Goal: Task Accomplishment & Management: Complete application form

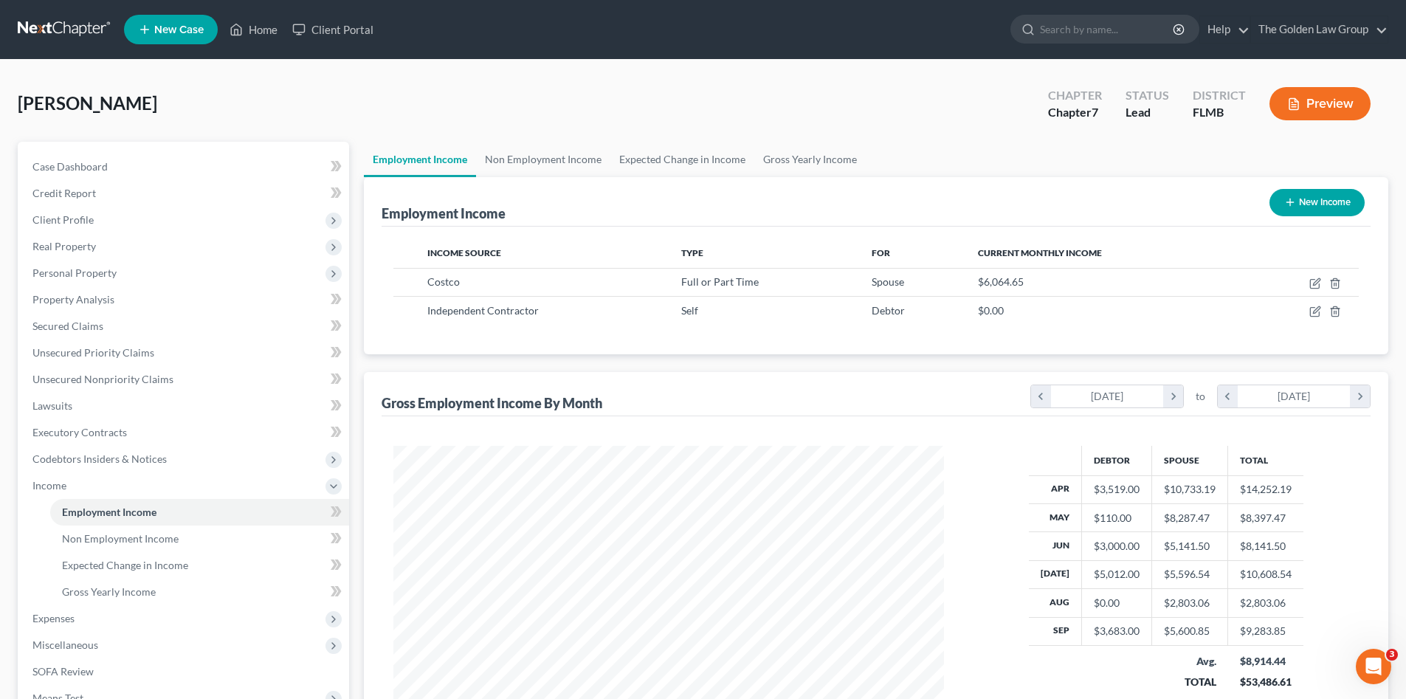
scroll to position [275, 580]
click at [21, 33] on link at bounding box center [65, 29] width 94 height 27
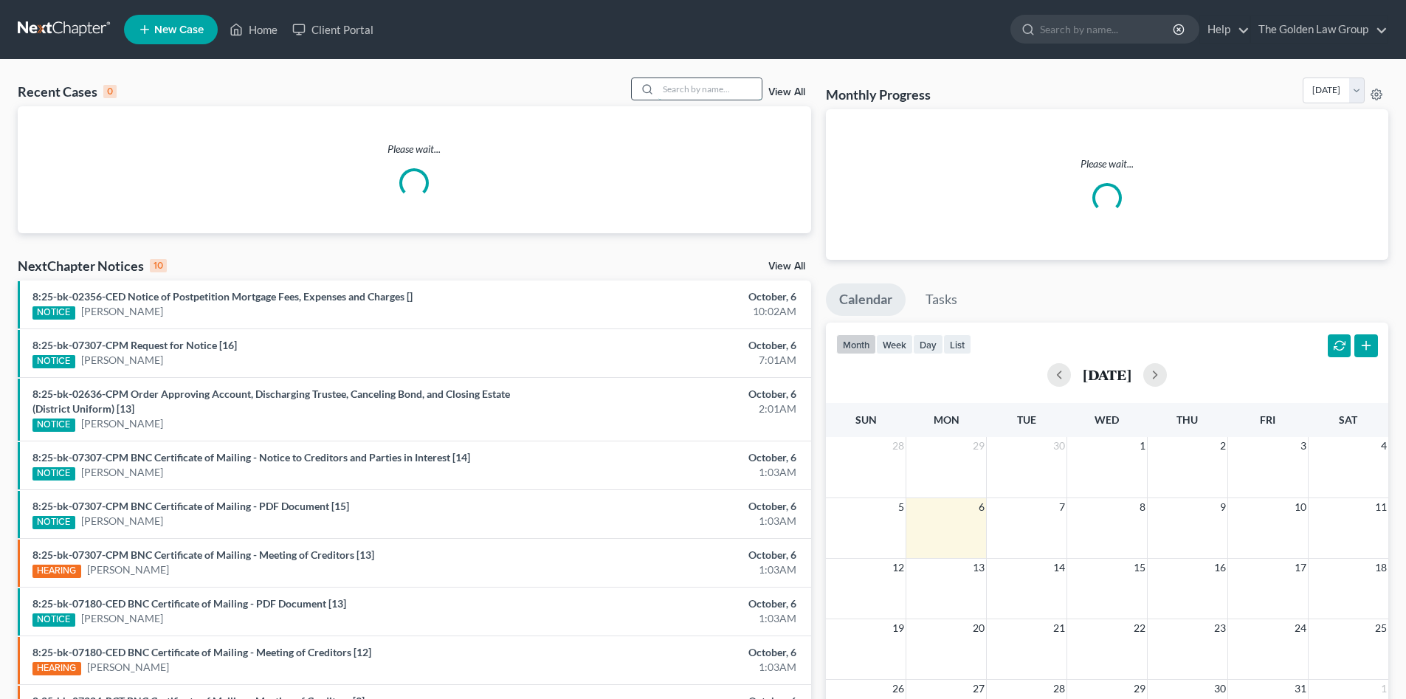
click at [672, 89] on input "search" at bounding box center [709, 88] width 103 height 21
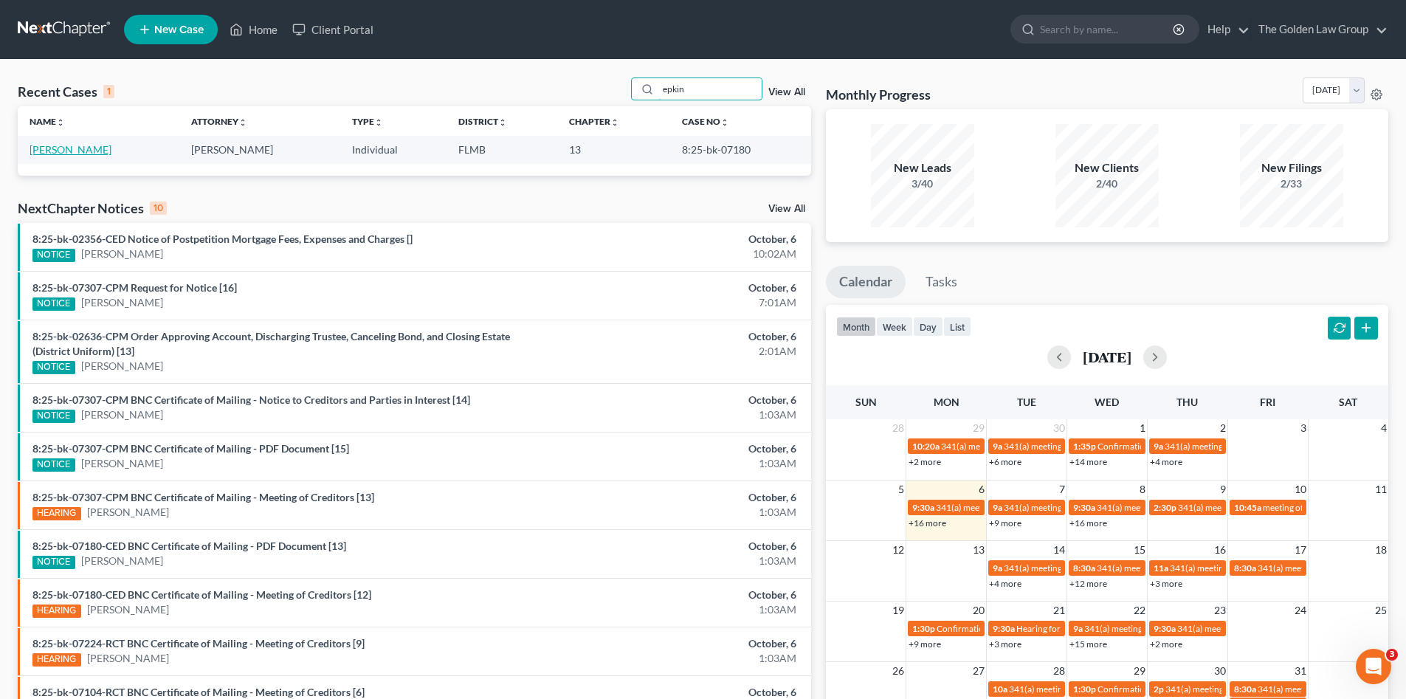
type input "epkin"
click at [81, 152] on link "Epkin, Brenda" at bounding box center [71, 149] width 82 height 13
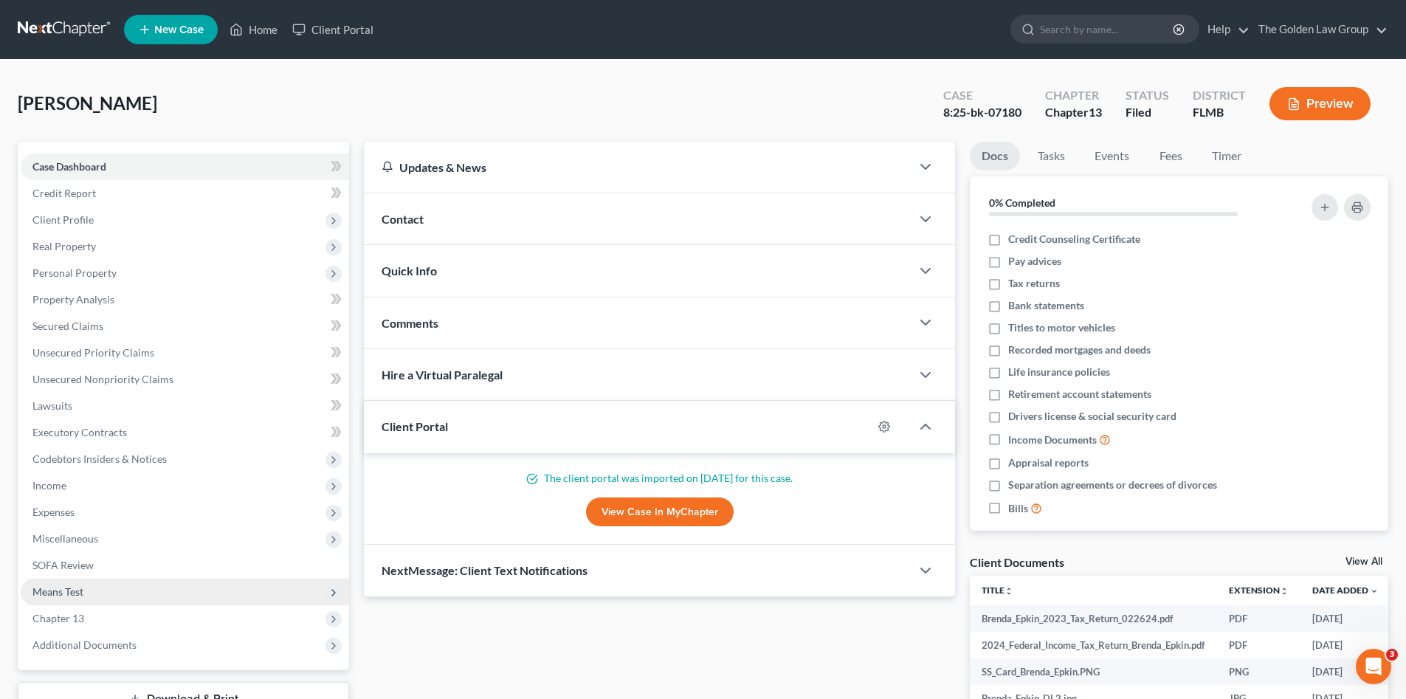
click at [92, 590] on span "Means Test" at bounding box center [185, 592] width 328 height 27
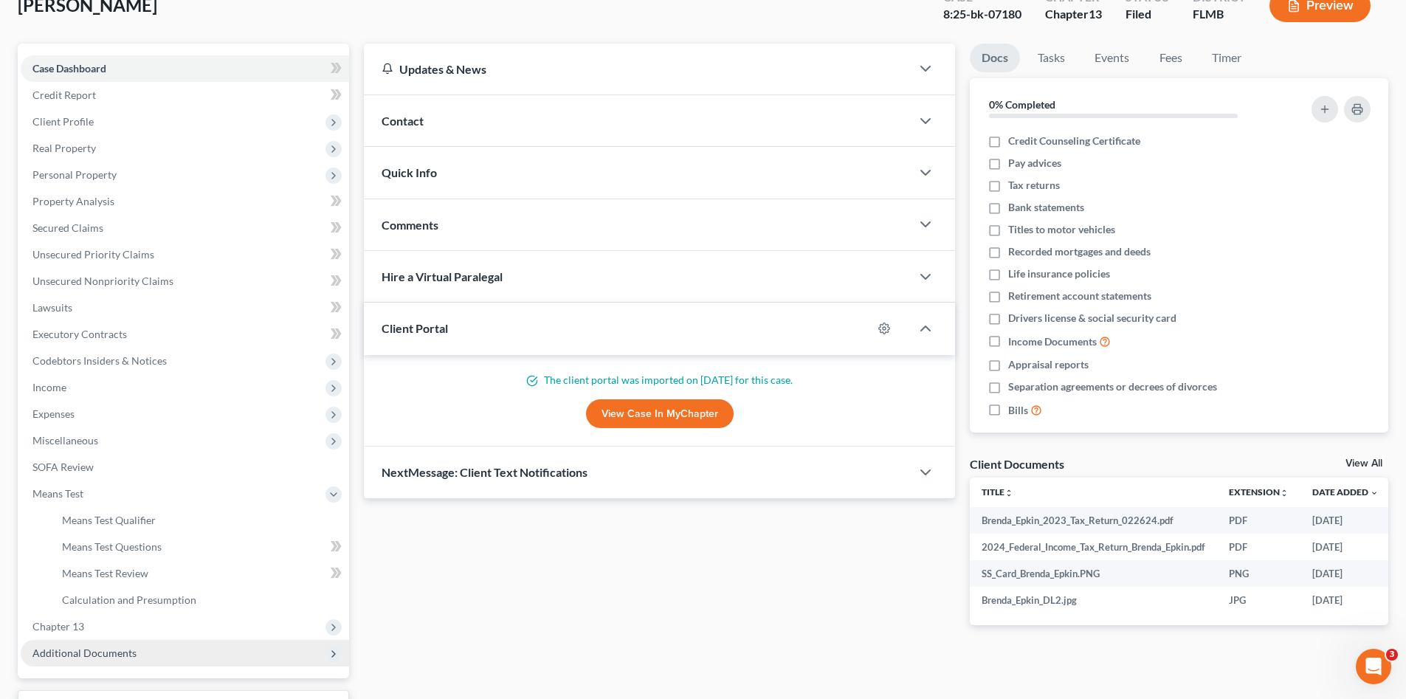
scroll to position [197, 0]
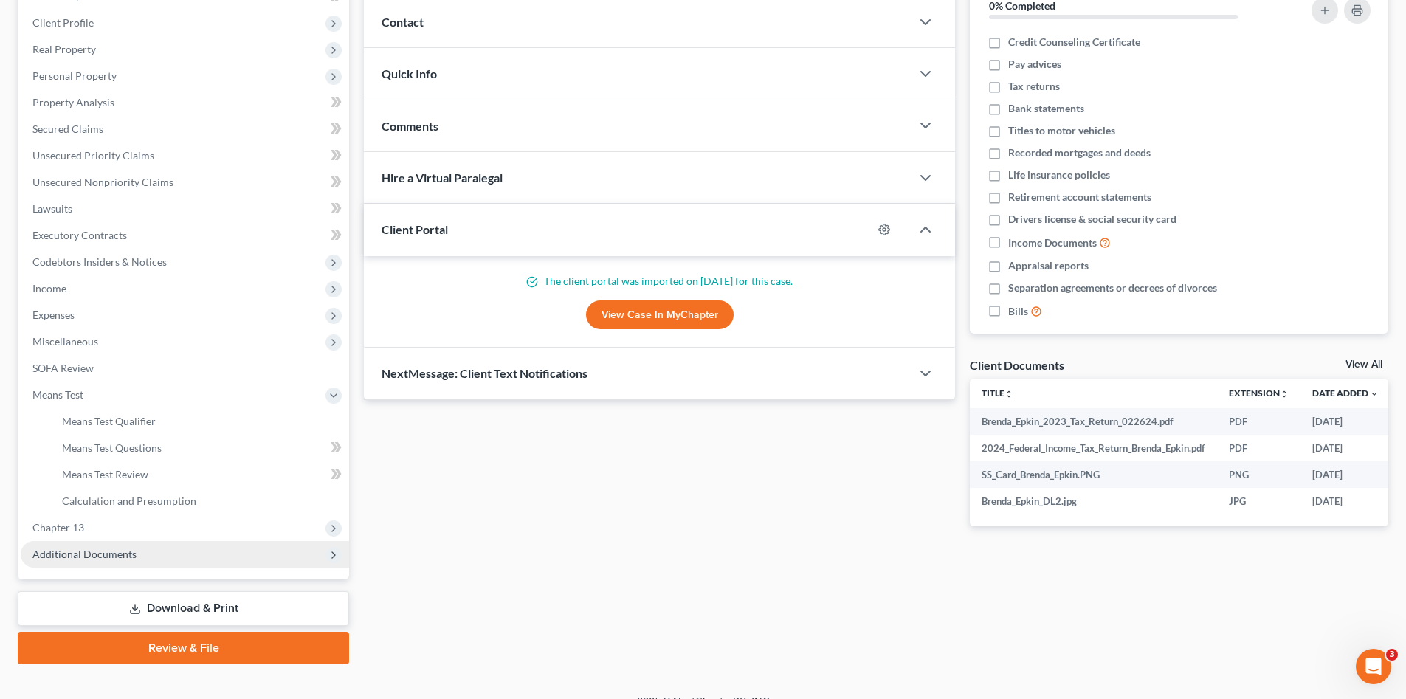
click at [140, 557] on span "Additional Documents" at bounding box center [185, 554] width 328 height 27
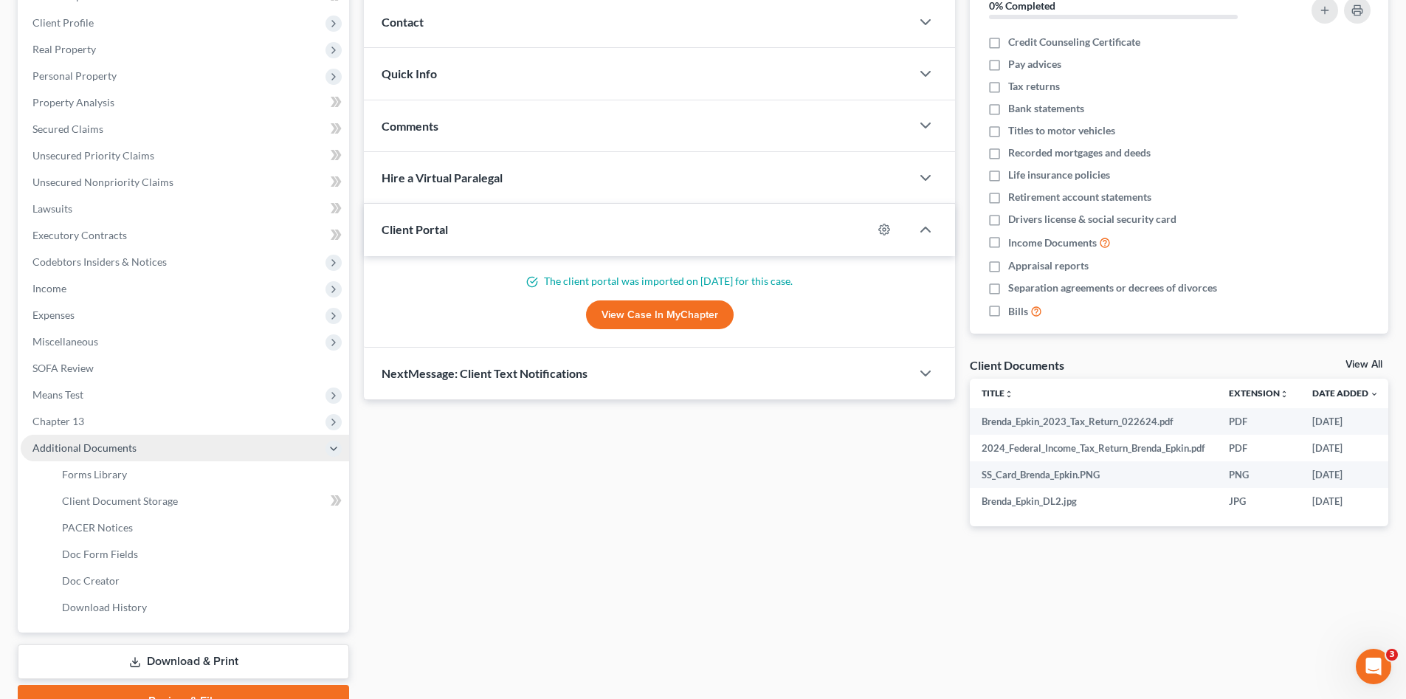
scroll to position [272, 0]
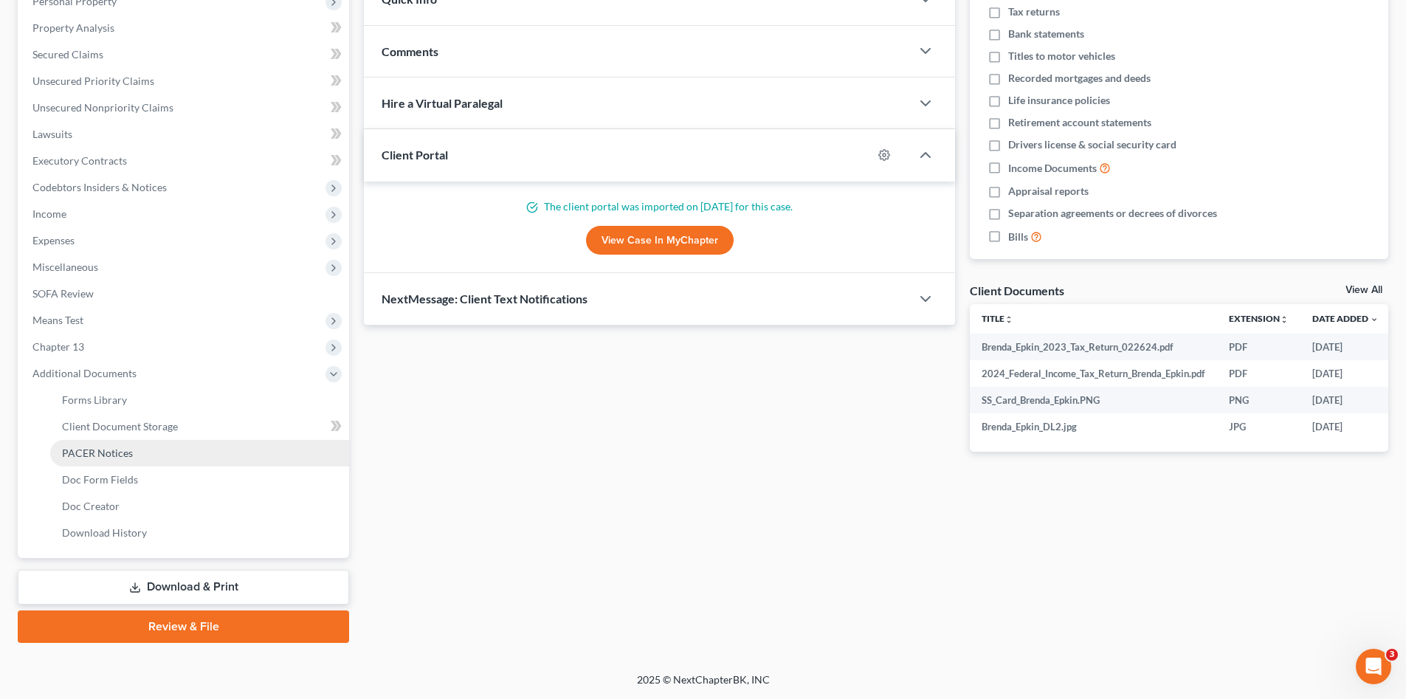
click at [124, 448] on span "PACER Notices" at bounding box center [97, 453] width 71 height 13
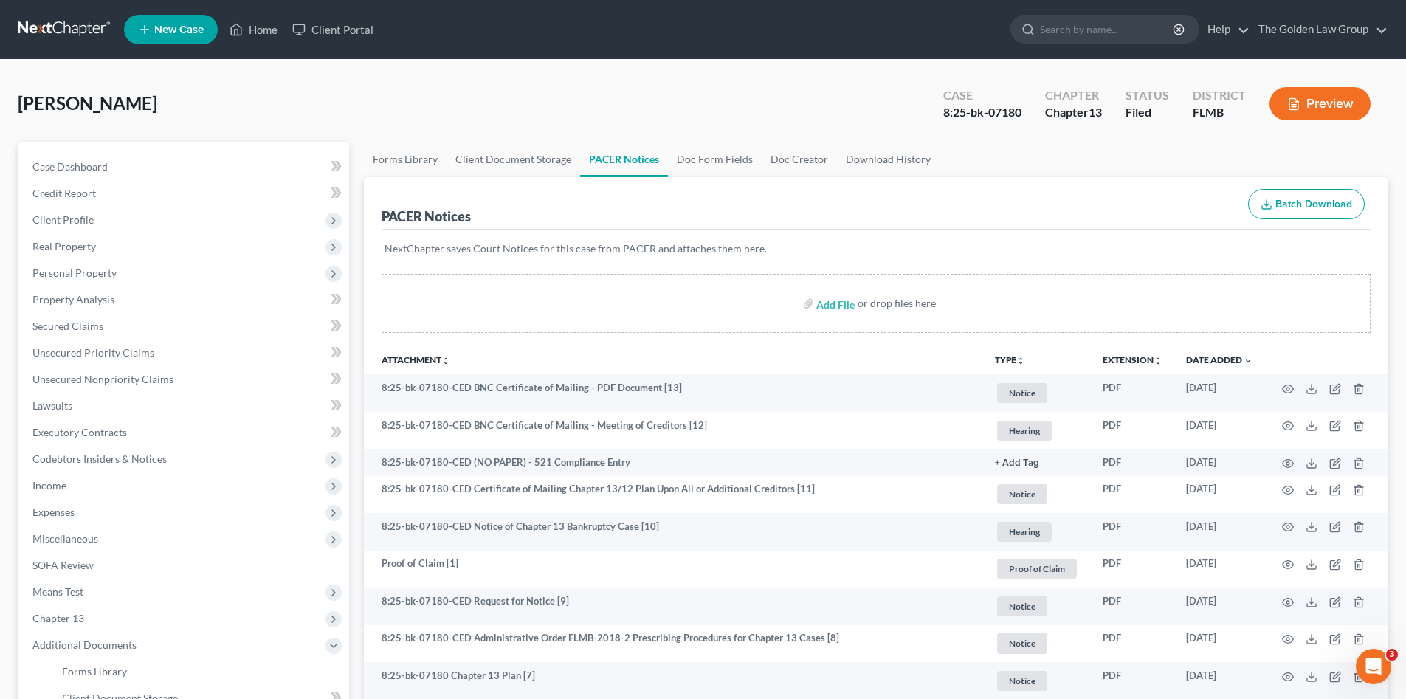
click at [54, 35] on link at bounding box center [65, 29] width 94 height 27
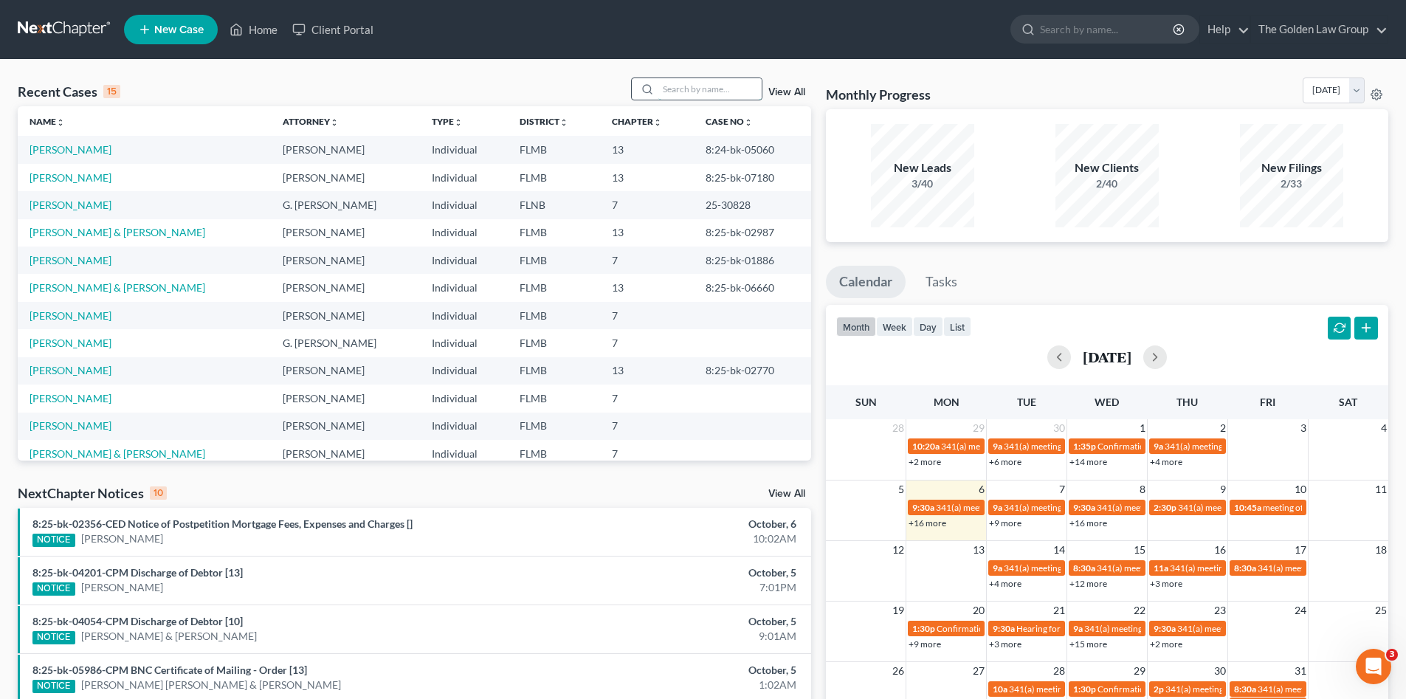
click at [679, 88] on input "search" at bounding box center [709, 88] width 103 height 21
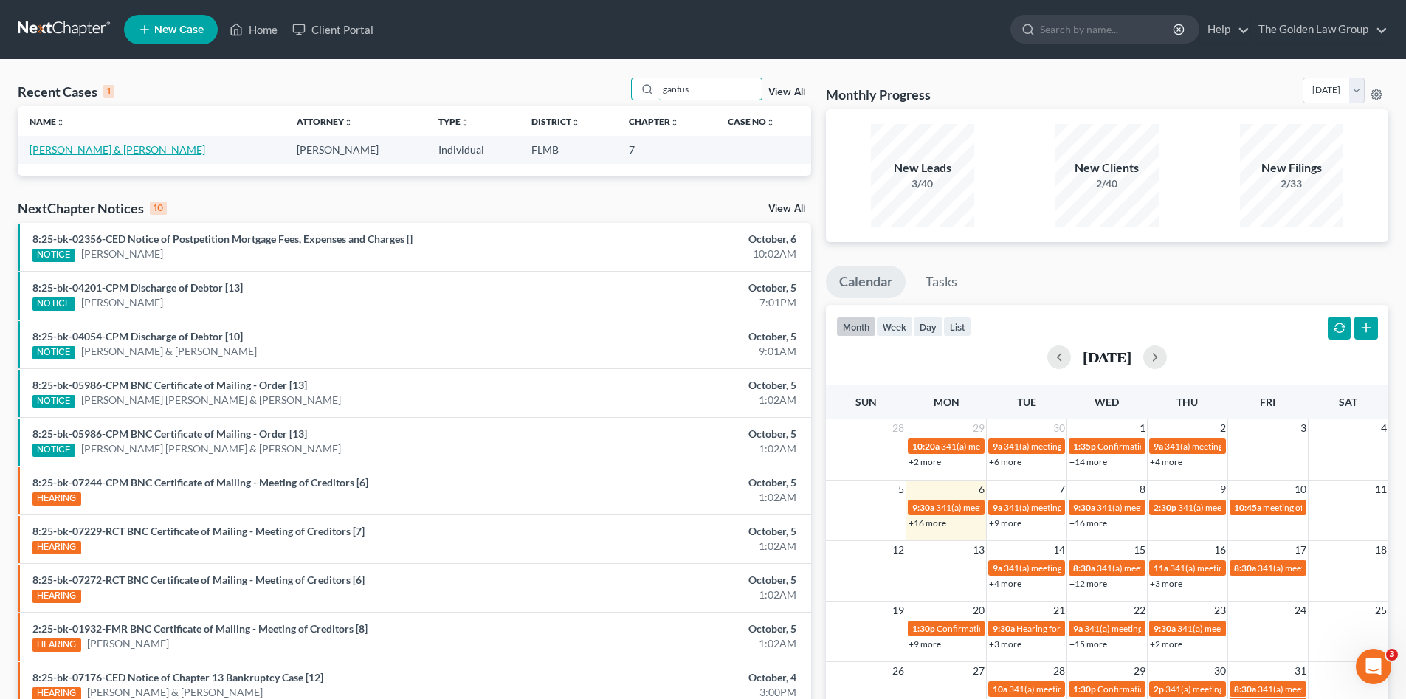
type input "gantus"
click at [47, 154] on link "Gantus, Keiry & Tessa" at bounding box center [118, 149] width 176 height 13
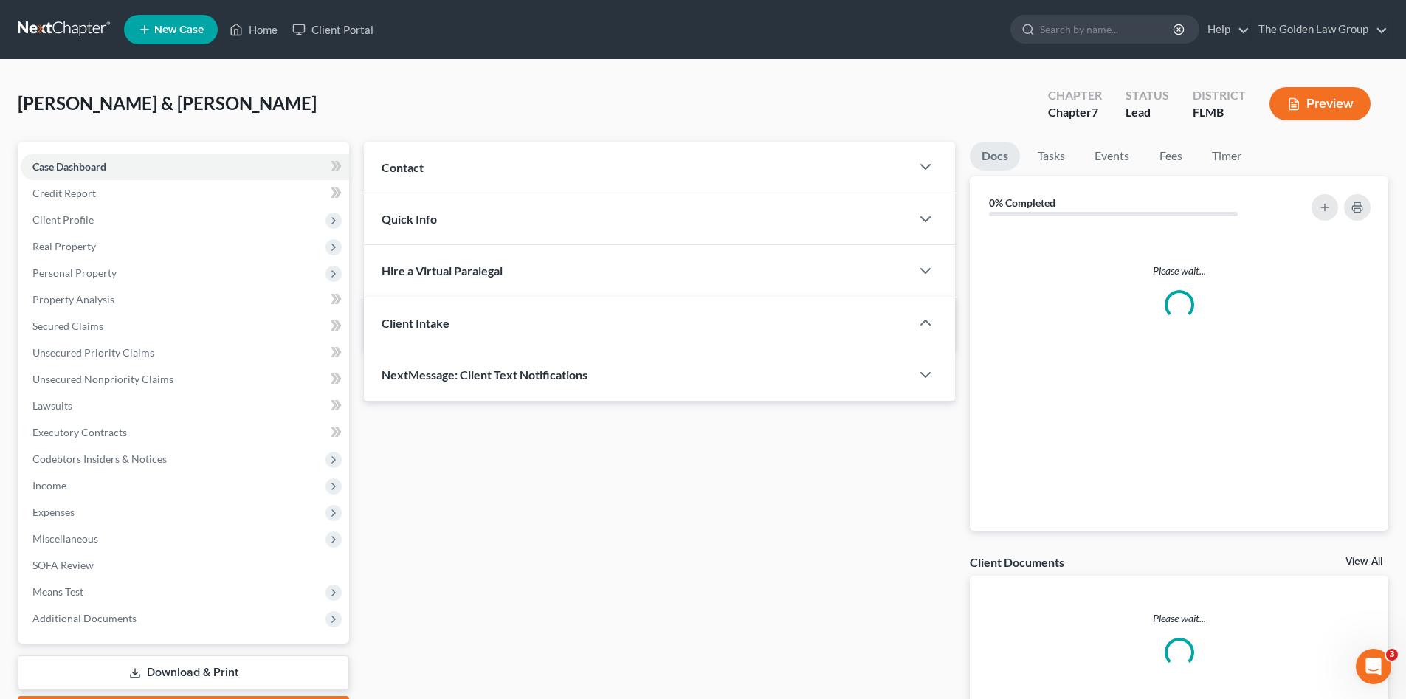
click at [92, 152] on div "Case Dashboard Payments Invoices Payments Payments Credit Report Client Profile…" at bounding box center [183, 393] width 331 height 502
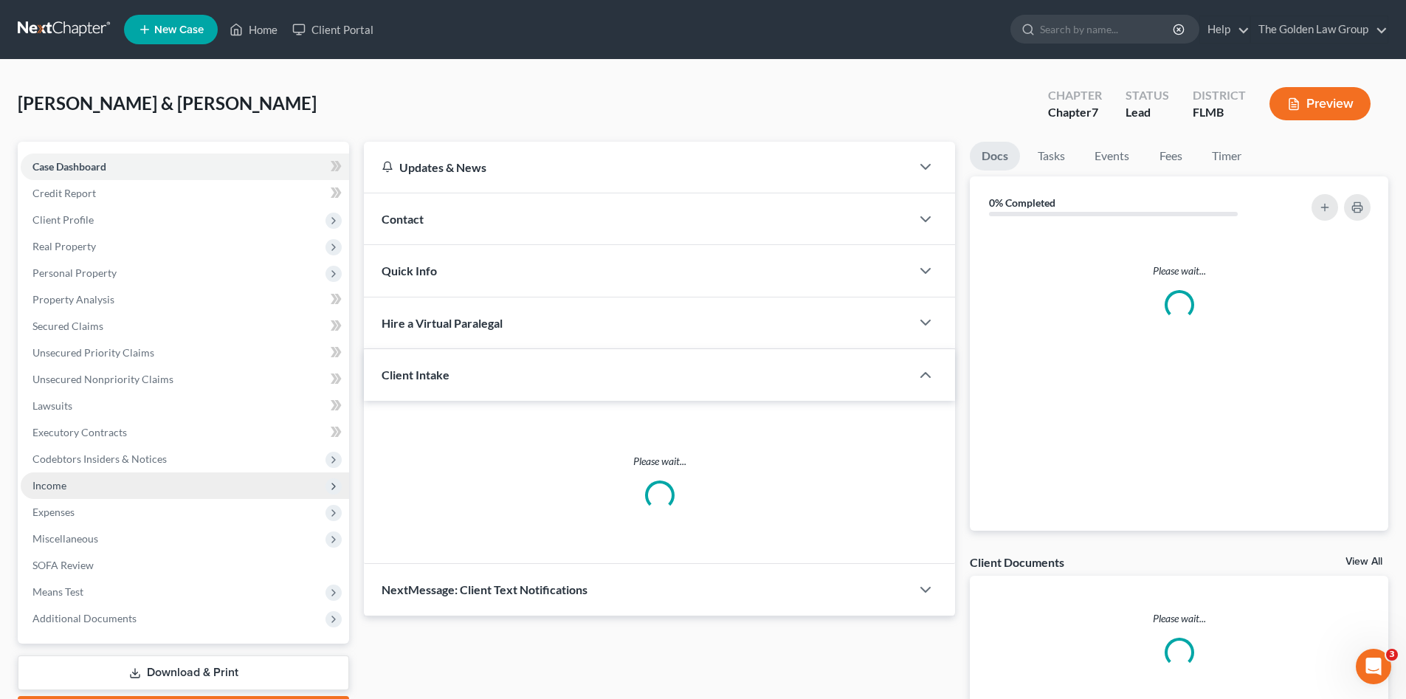
click at [72, 484] on span "Income" at bounding box center [185, 485] width 328 height 27
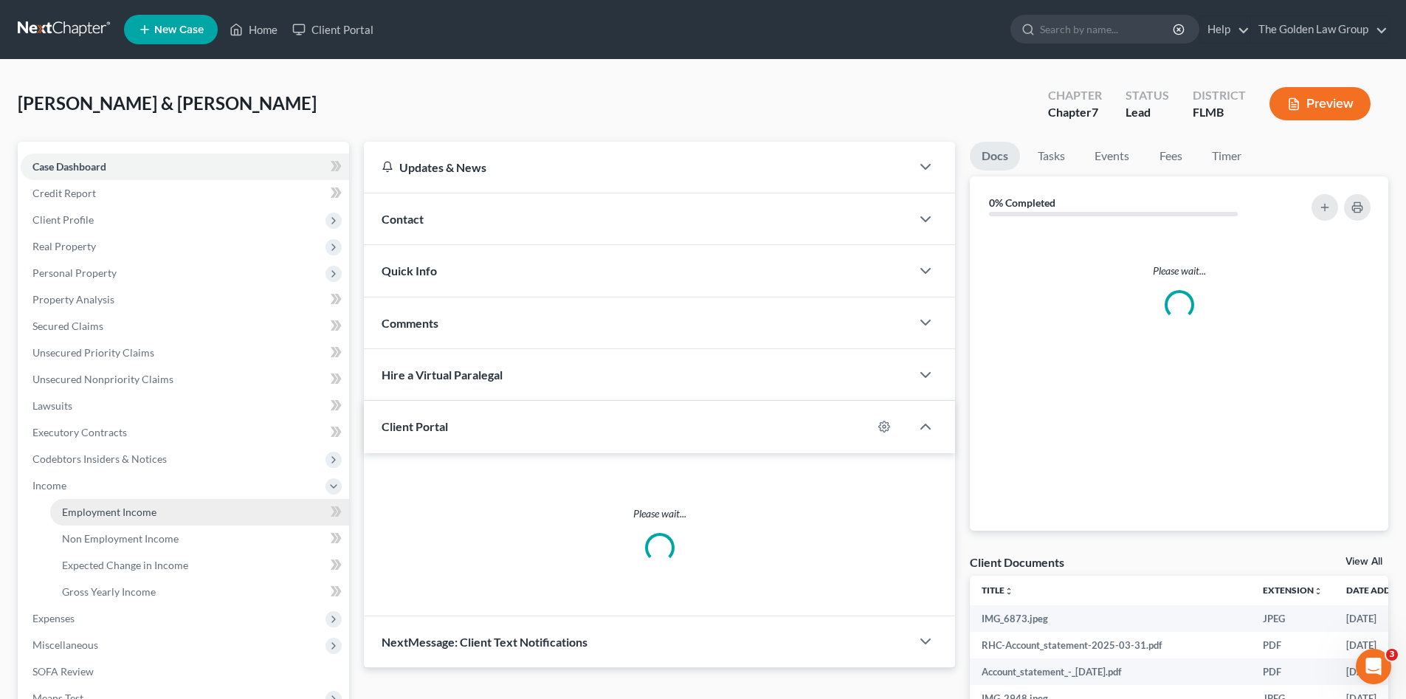
click at [167, 514] on link "Employment Income" at bounding box center [199, 512] width 299 height 27
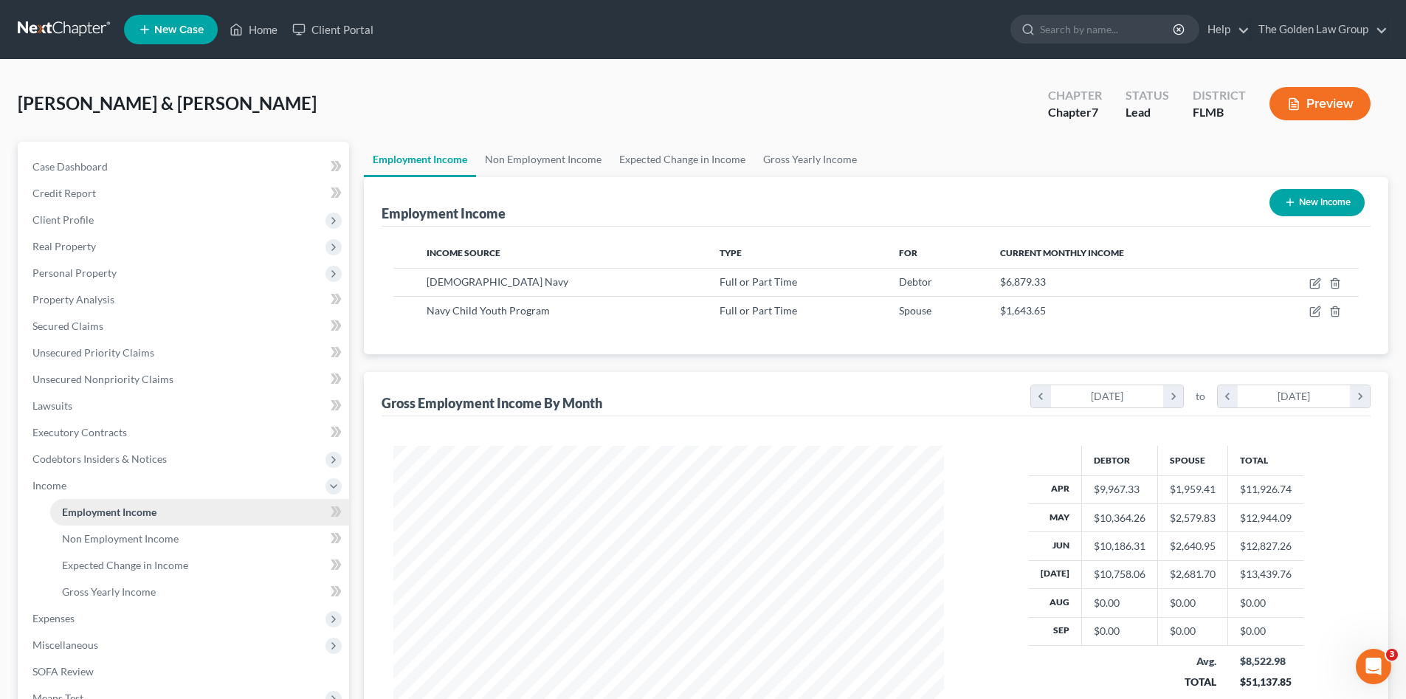
scroll to position [275, 580]
click at [60, 23] on link at bounding box center [65, 29] width 94 height 27
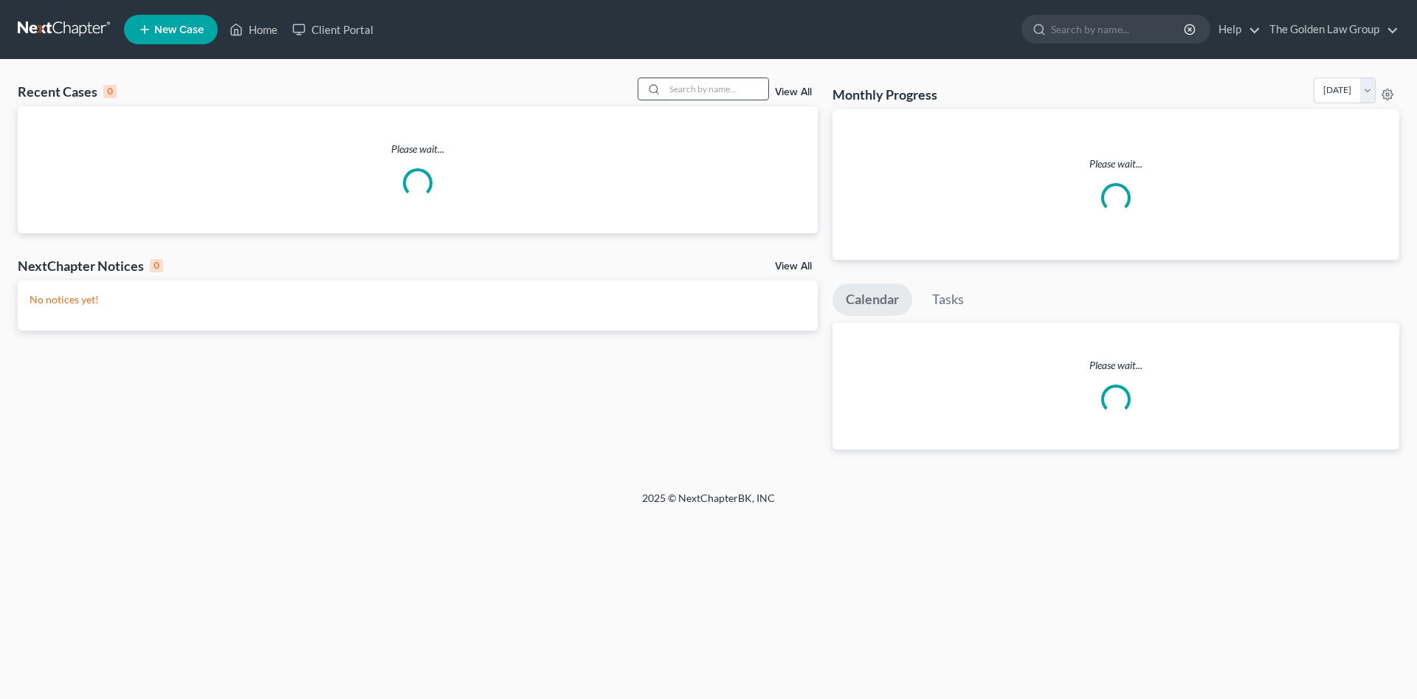
click at [709, 91] on input "search" at bounding box center [716, 88] width 103 height 21
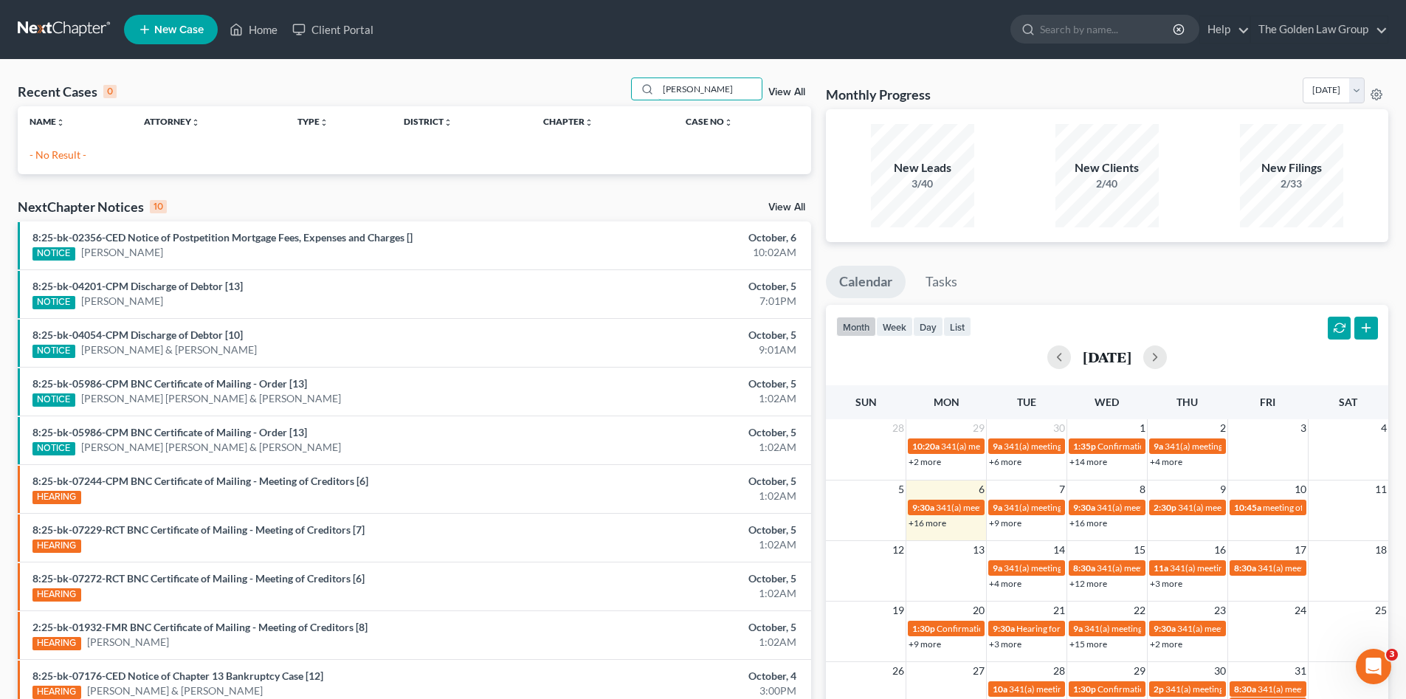
type input "arevalo"
click at [165, 33] on span "New Case" at bounding box center [178, 29] width 49 height 11
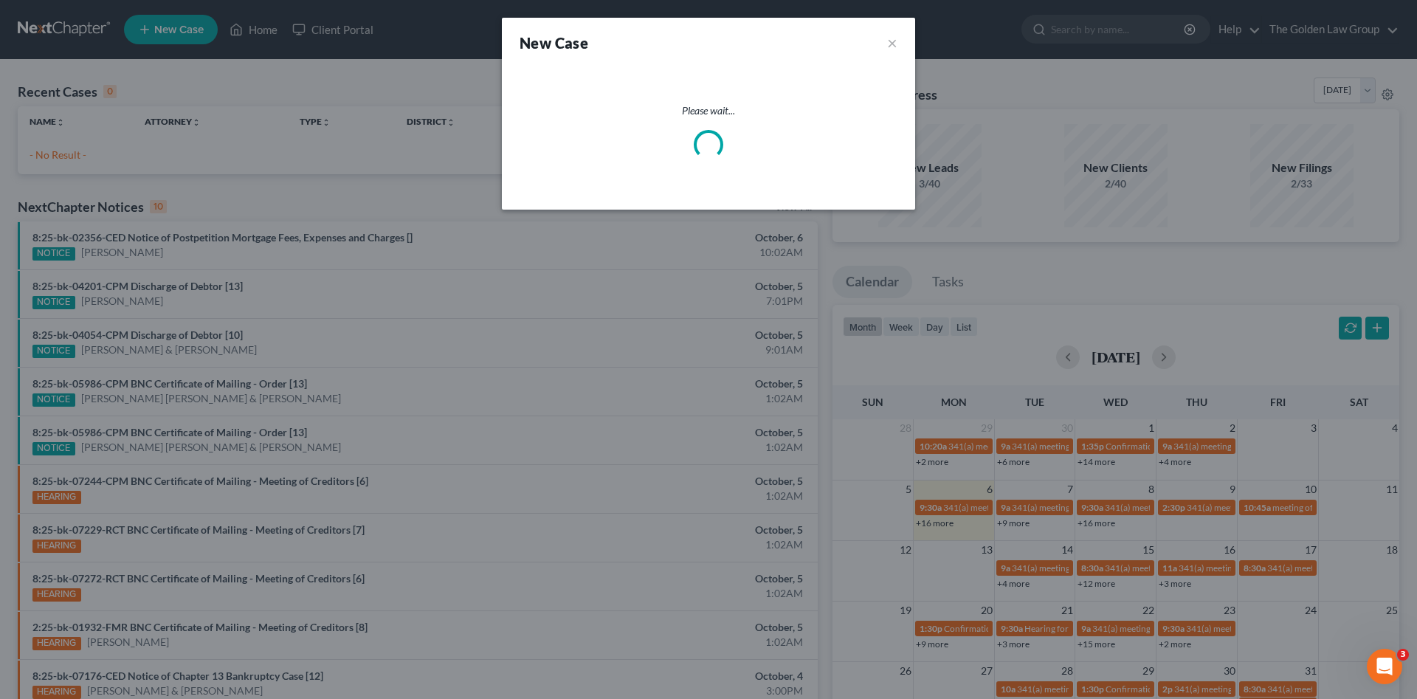
select select "15"
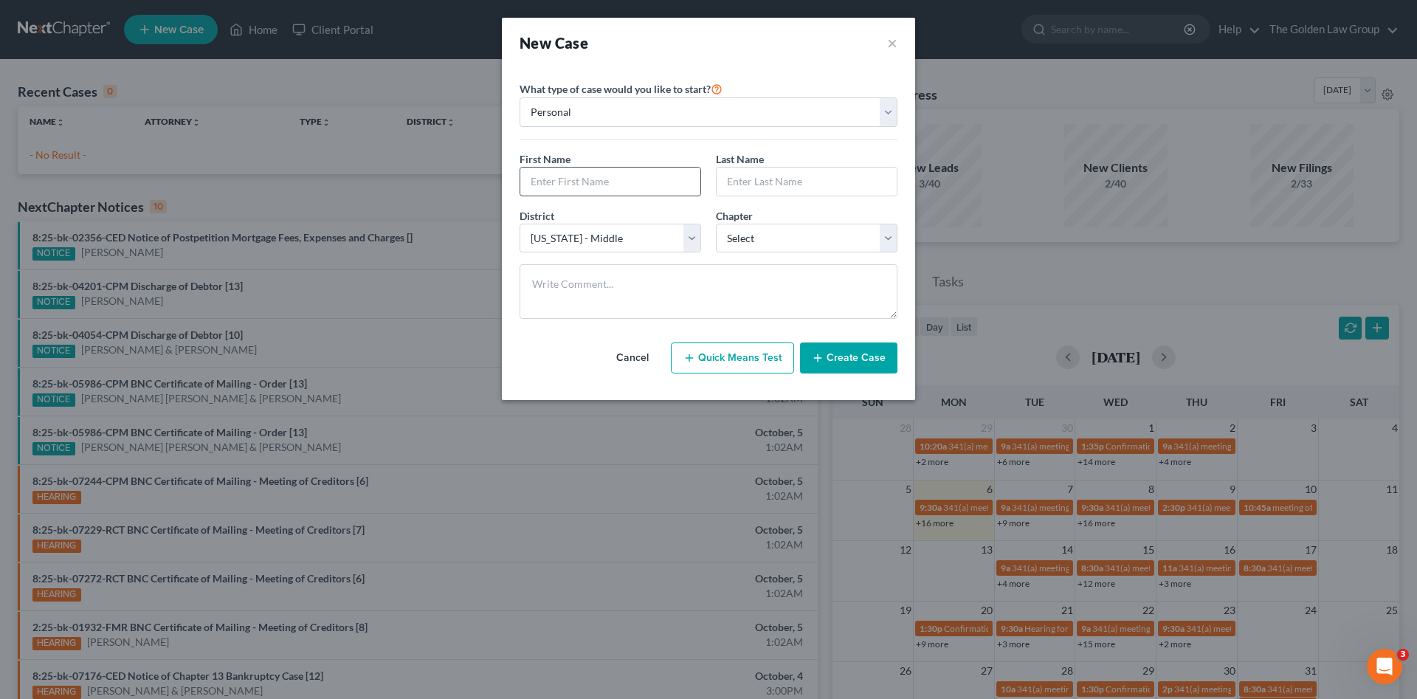
click at [599, 185] on input "text" at bounding box center [610, 182] width 180 height 28
type input "Roberto"
type input "Arevalo"
click at [790, 245] on select "Select 7 11 12 13" at bounding box center [807, 239] width 182 height 30
select select "0"
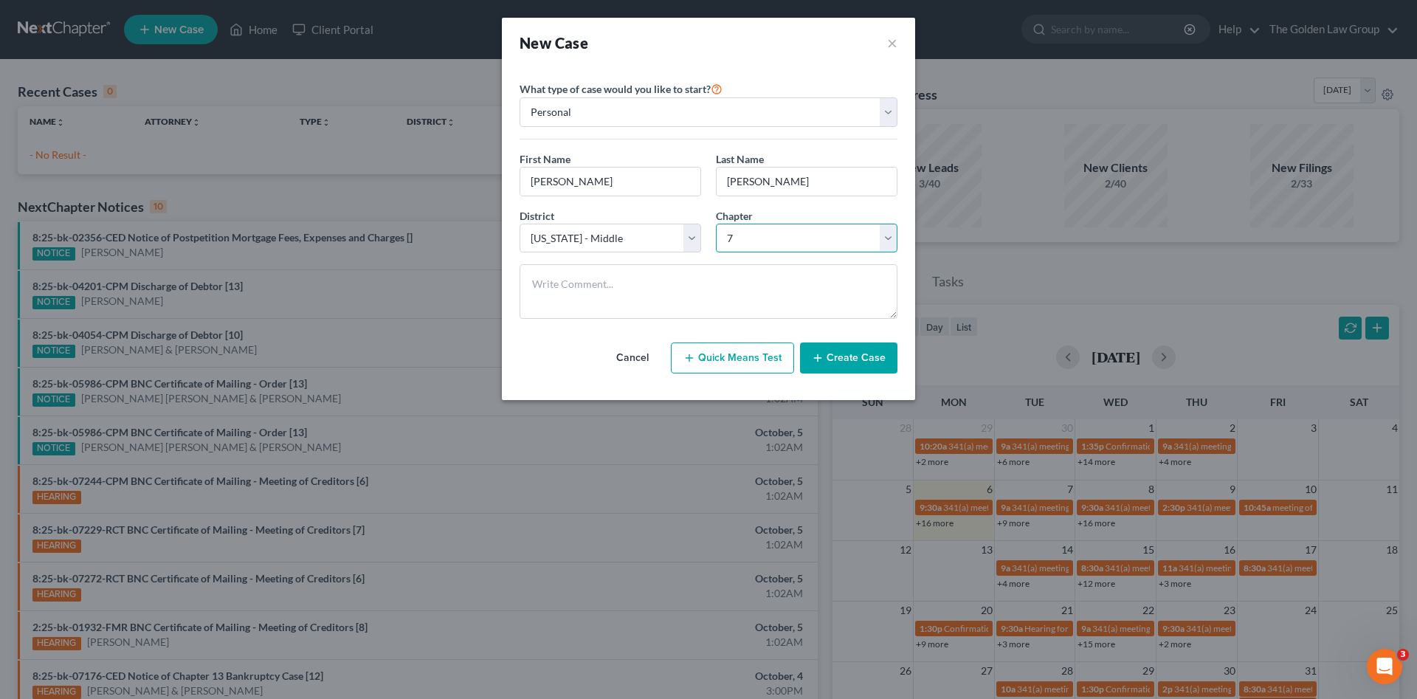
click at [716, 224] on select "Select 7 11 12 13" at bounding box center [807, 239] width 182 height 30
click at [866, 359] on button "Create Case" at bounding box center [848, 357] width 97 height 31
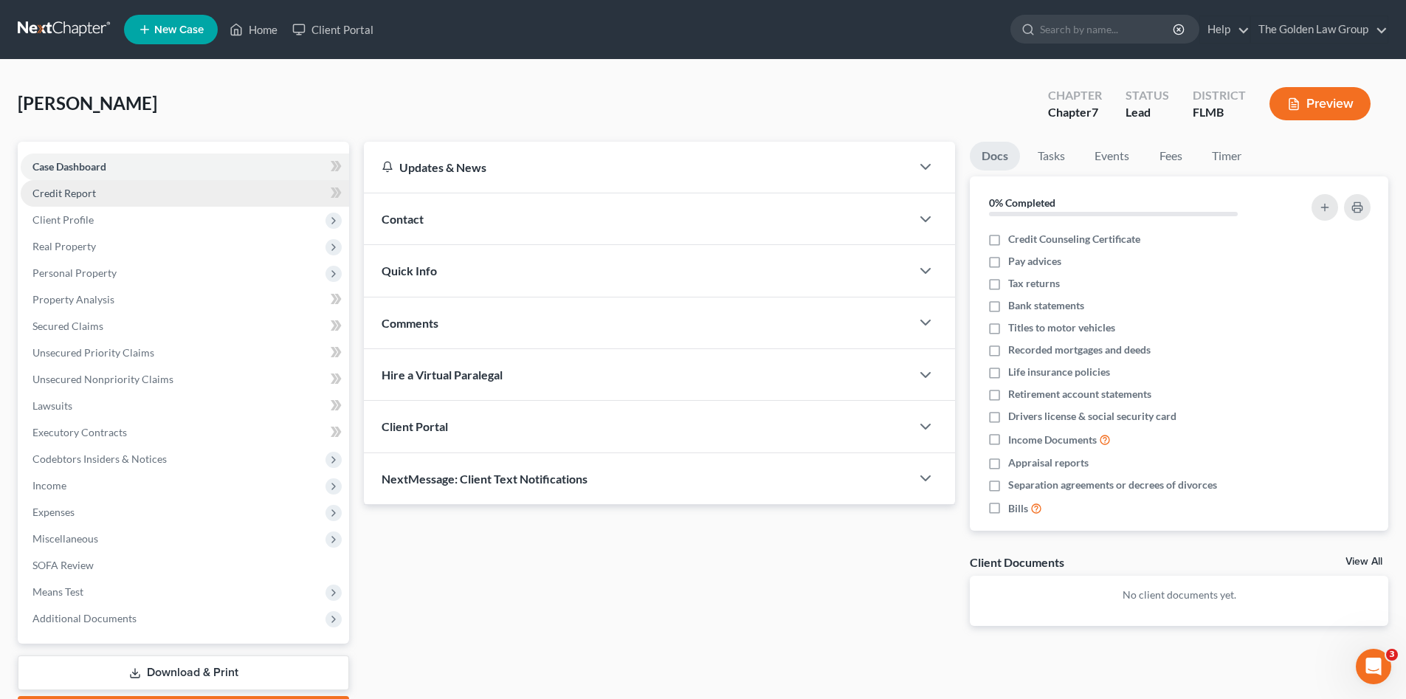
click at [51, 189] on span "Credit Report" at bounding box center [63, 193] width 63 height 13
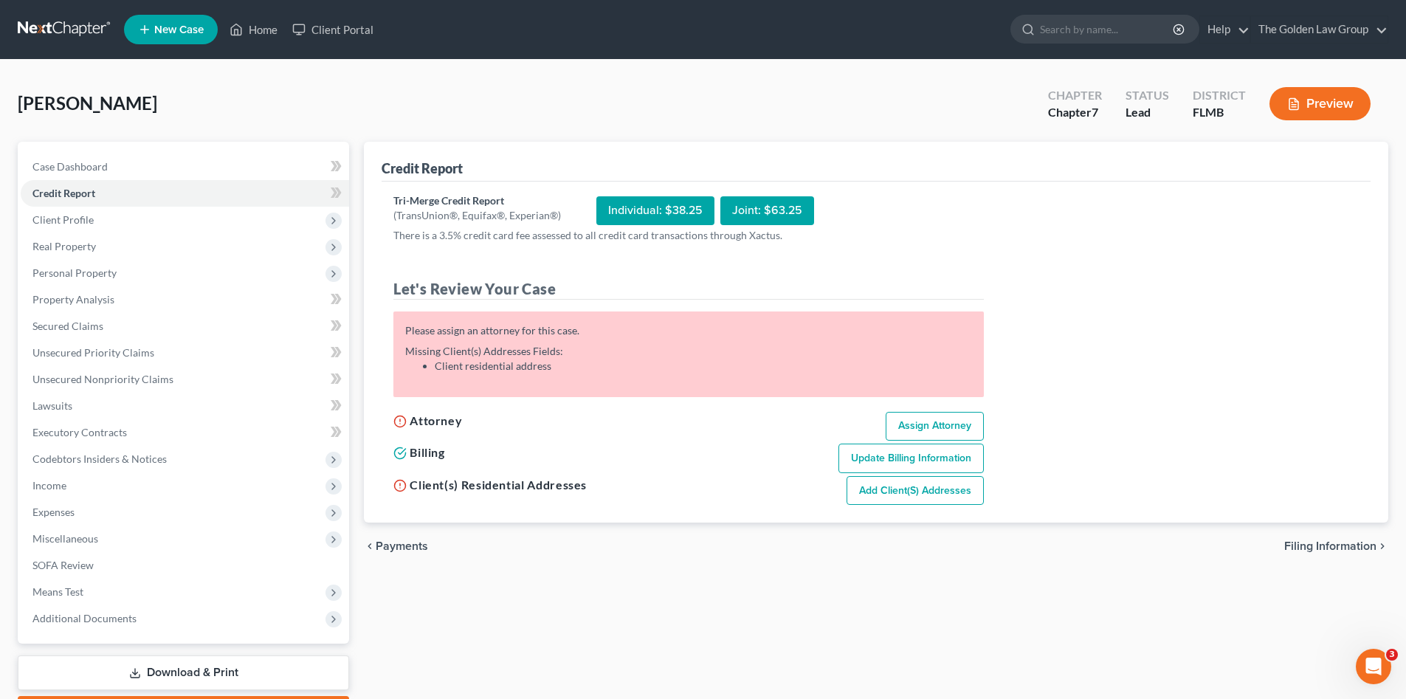
click at [940, 435] on link "Assign Attorney" at bounding box center [935, 427] width 98 height 30
select select "1"
select select "0"
select select "15"
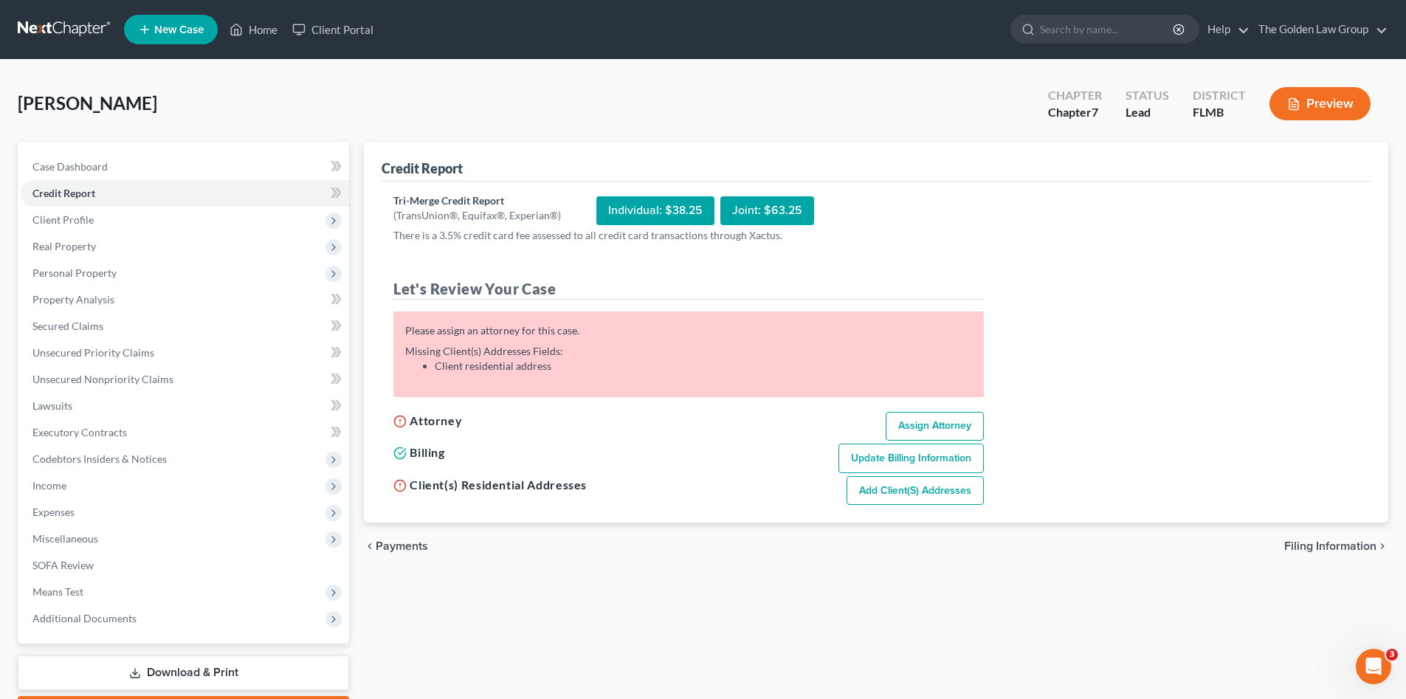
select select "9"
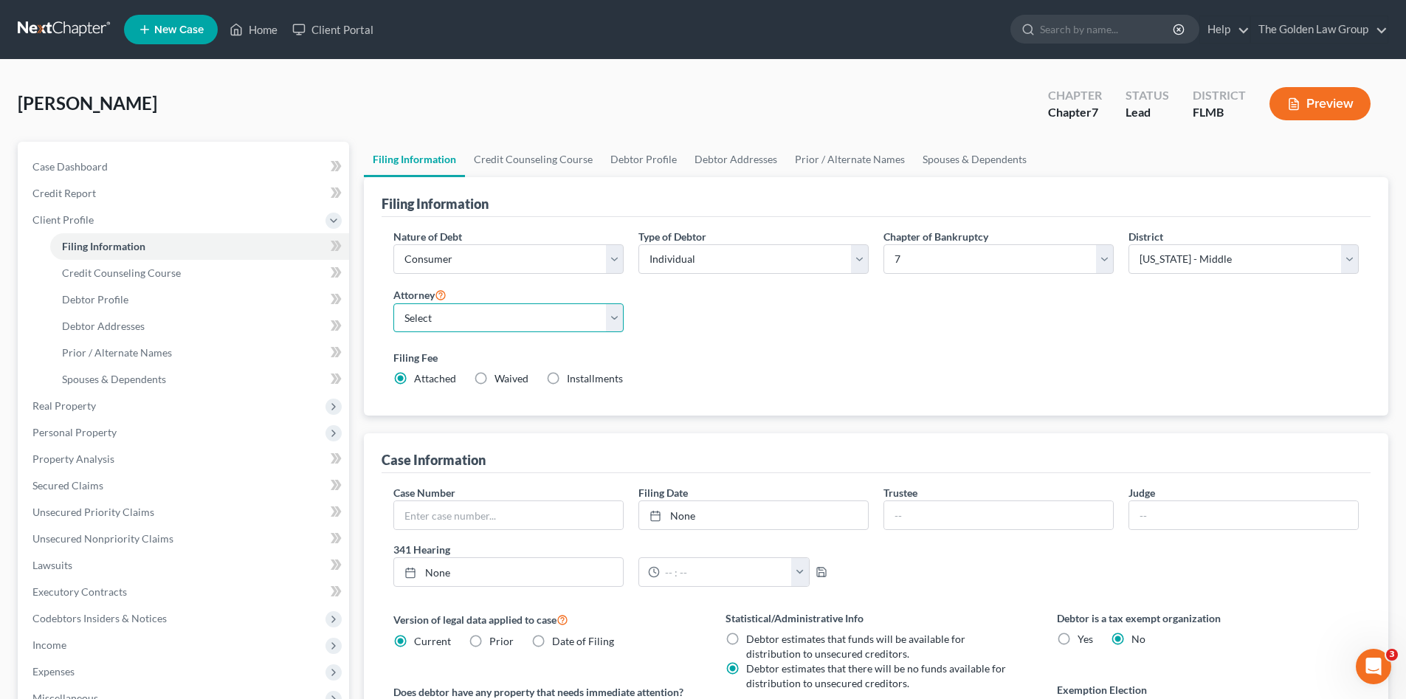
click at [556, 318] on select "Select G. Donald Golden - FLMB G. Donald Golden - FLNB Eric Barksdale - FLMB Er…" at bounding box center [508, 318] width 230 height 30
select select "0"
click at [393, 303] on select "Select G. Donald Golden - FLMB G. Donald Golden - FLNB Eric Barksdale - FLMB Er…" at bounding box center [508, 318] width 230 height 30
click at [677, 367] on div "Filing Fee Attached Waived Waived Installments Installments" at bounding box center [875, 368] width 965 height 36
click at [131, 275] on span "Credit Counseling Course" at bounding box center [121, 272] width 119 height 13
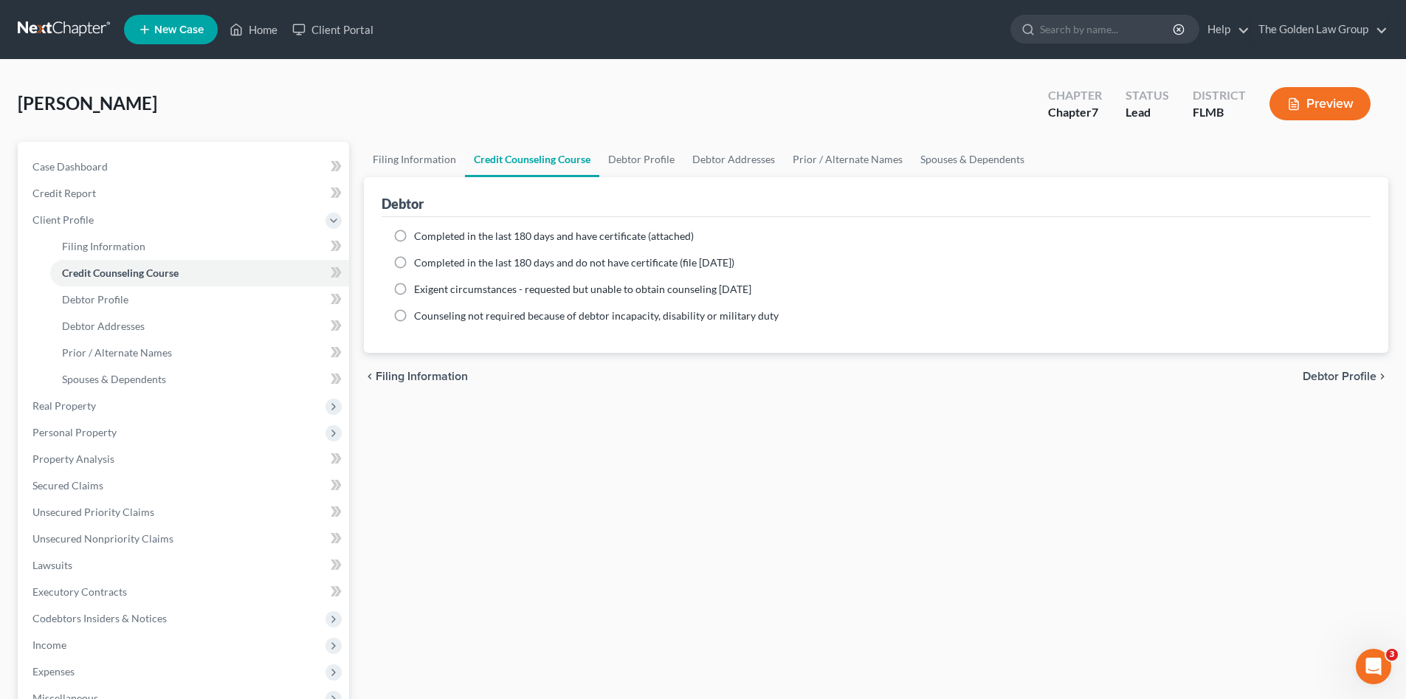
click at [414, 233] on label "Completed in the last 180 days and have certificate (attached)" at bounding box center [554, 236] width 280 height 15
click at [420, 233] on input "Completed in the last 180 days and have certificate (attached)" at bounding box center [425, 234] width 10 height 10
radio input "true"
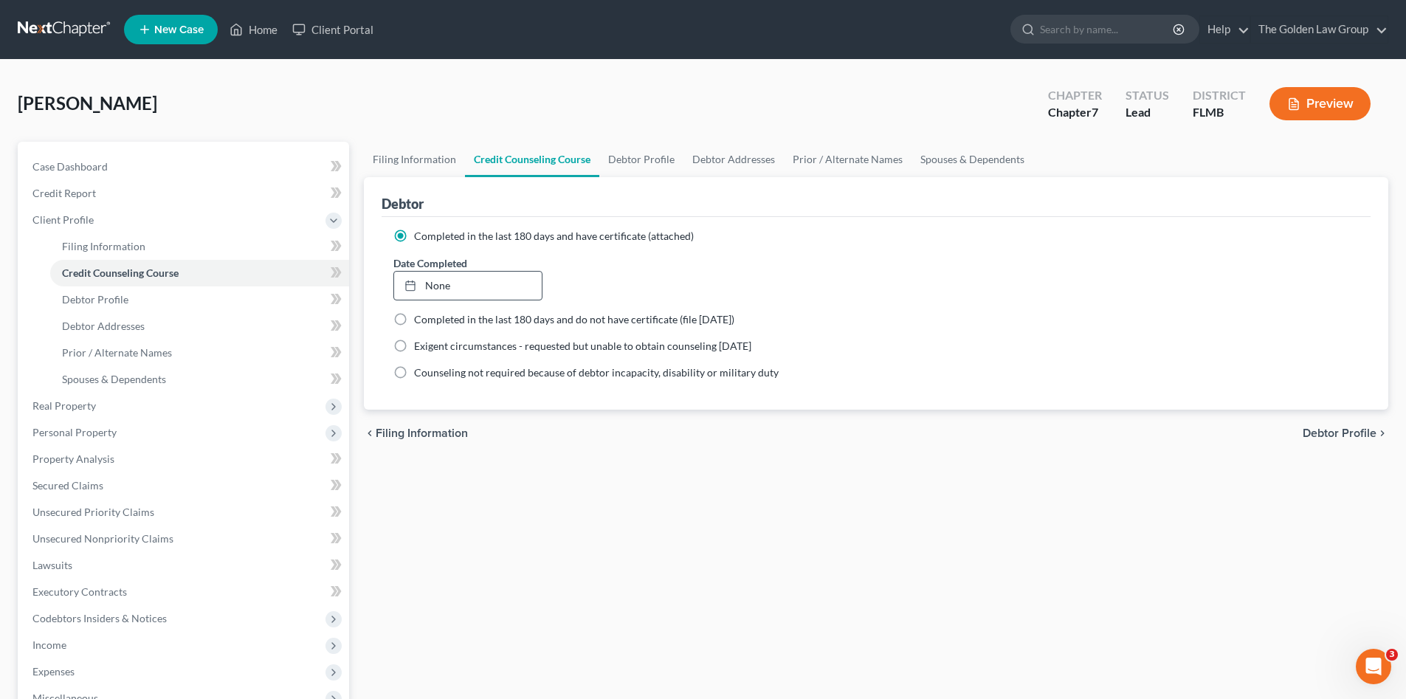
drag, startPoint x: 490, startPoint y: 284, endPoint x: 450, endPoint y: 345, distance: 73.1
click at [490, 284] on link "None" at bounding box center [467, 286] width 147 height 28
type input "10/6/2025"
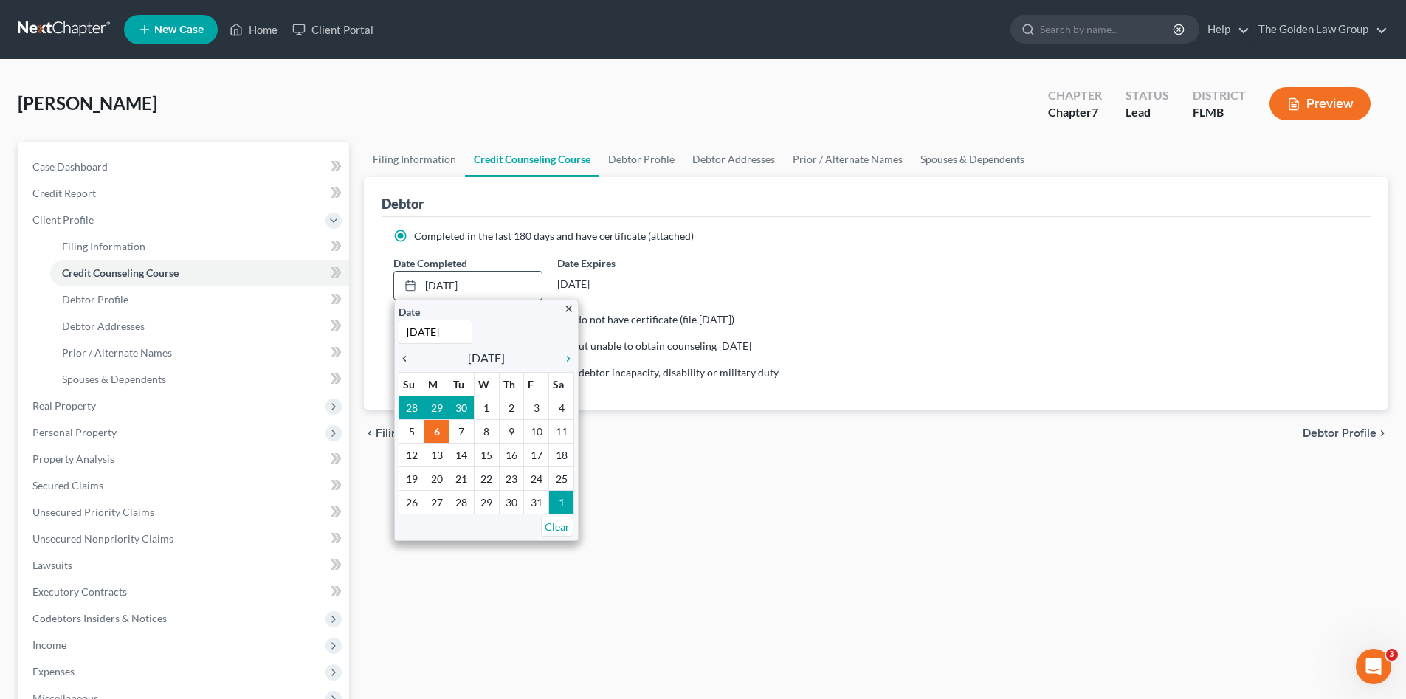
click at [404, 362] on icon "chevron_left" at bounding box center [408, 359] width 19 height 12
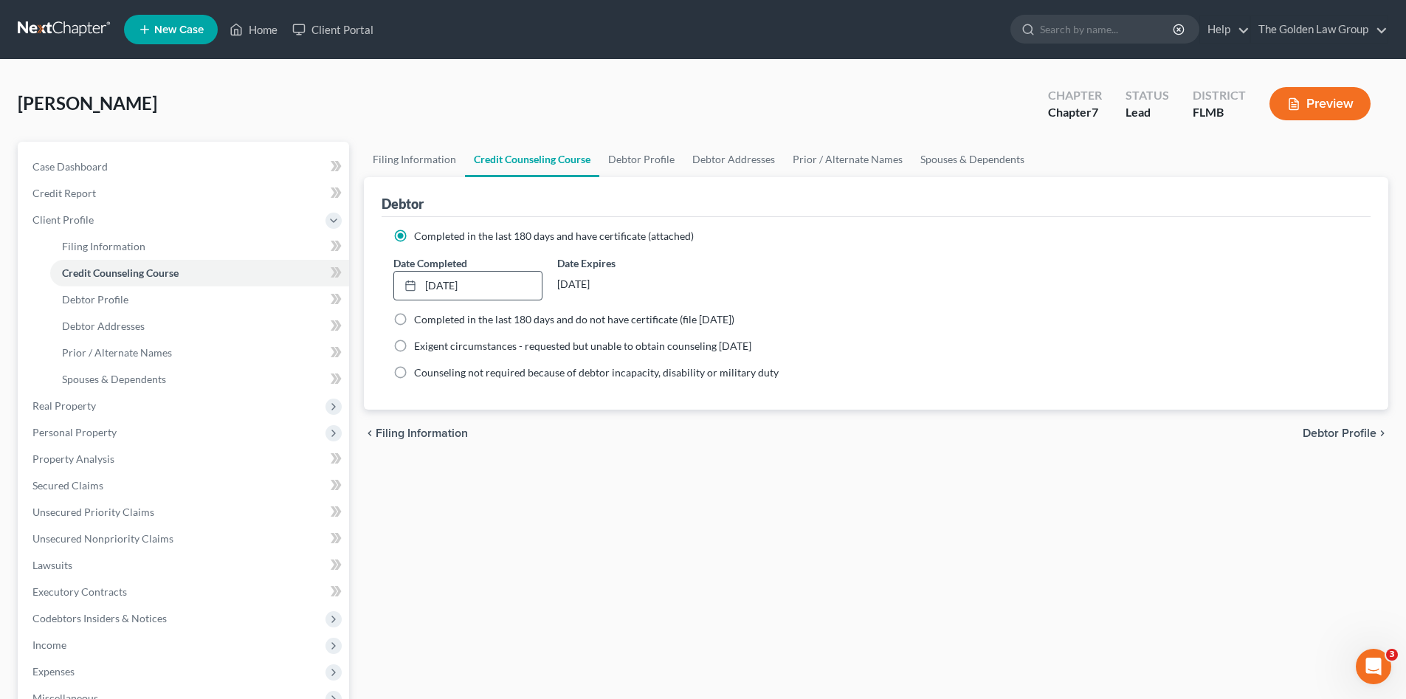
click at [418, 456] on div "chevron_left Filing Information Debtor Profile chevron_right" at bounding box center [876, 433] width 1024 height 47
click at [114, 291] on link "Debtor Profile" at bounding box center [199, 299] width 299 height 27
select select "0"
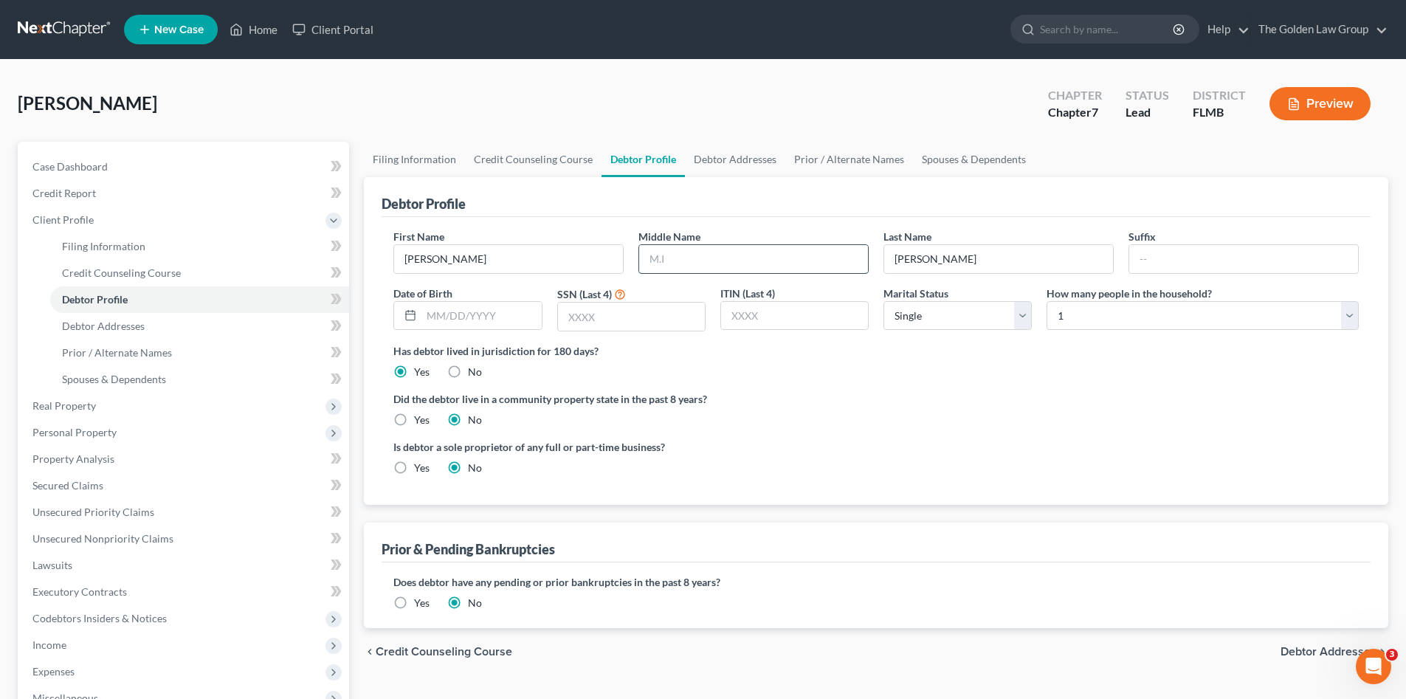
click at [684, 257] on input "text" at bounding box center [753, 259] width 229 height 28
click at [657, 259] on input "text" at bounding box center [753, 259] width 229 height 28
type input "Carlos"
type input "04/15/1976"
click at [610, 319] on input "text" at bounding box center [631, 317] width 147 height 28
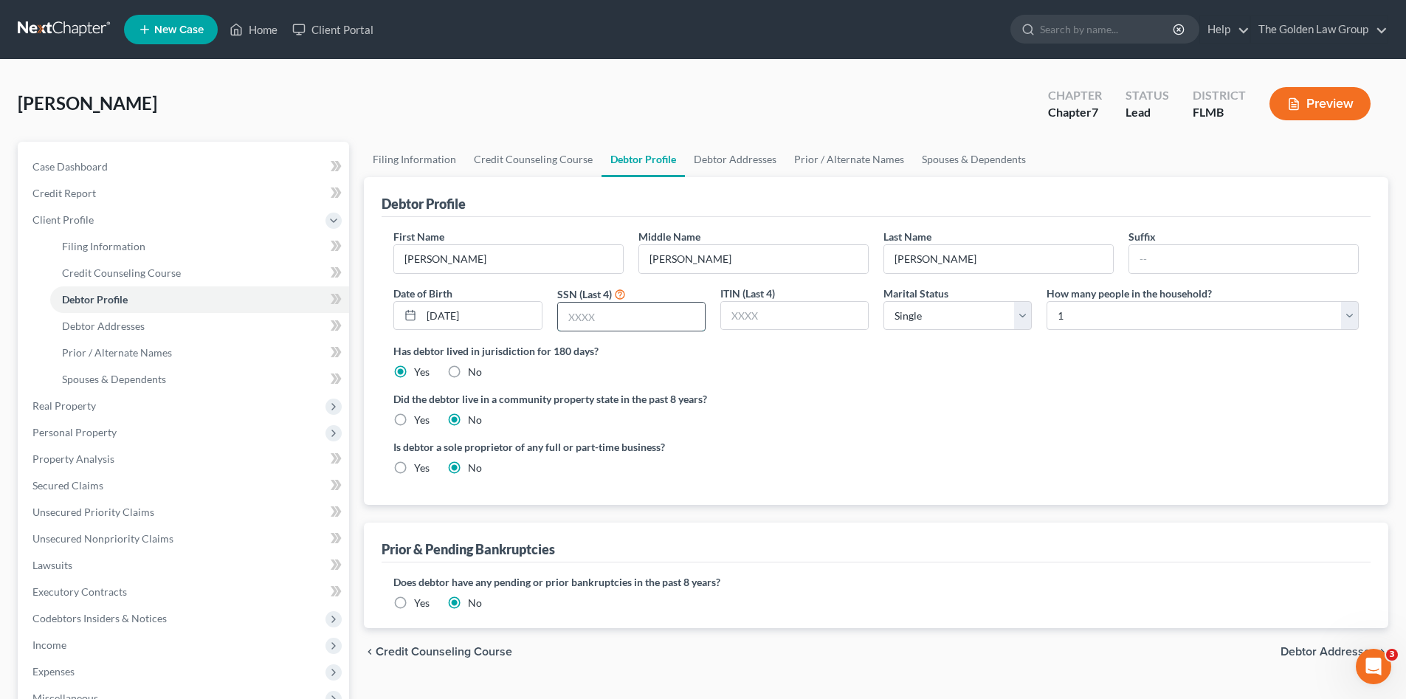
click at [639, 315] on input "text" at bounding box center [631, 317] width 147 height 28
type input "5"
type input "1103"
click at [852, 390] on ng-include "First Name Roberto Middle Name Carlos Last Name Arevalo Suffix Date of Birth 04…" at bounding box center [875, 358] width 965 height 258
click at [1076, 311] on select "Select 1 2 3 4 5 6 7 8 9 10 11 12 13 14 15 16 17 18 19 20" at bounding box center [1203, 316] width 312 height 30
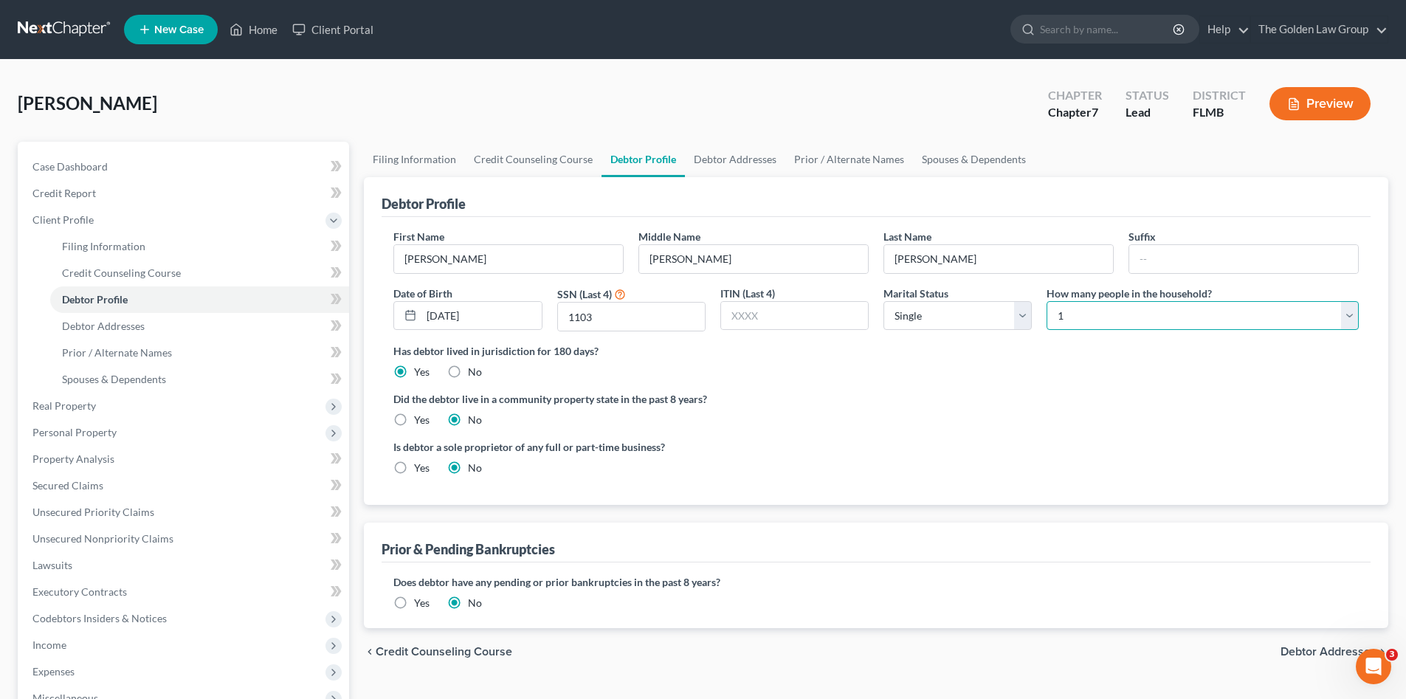
select select "3"
click at [1047, 301] on select "Select 1 2 3 4 5 6 7 8 9 10 11 12 13 14 15 16 17 18 19 20" at bounding box center [1203, 316] width 312 height 30
click at [1022, 431] on ng-include "First Name Roberto Middle Name Carlos Last Name Arevalo Suffix Date of Birth 04…" at bounding box center [875, 358] width 965 height 258
click at [1019, 432] on ng-include "First Name Roberto Middle Name Carlos Last Name Arevalo Suffix Date of Birth 04…" at bounding box center [875, 358] width 965 height 258
click at [193, 317] on link "Debtor Addresses" at bounding box center [199, 326] width 299 height 27
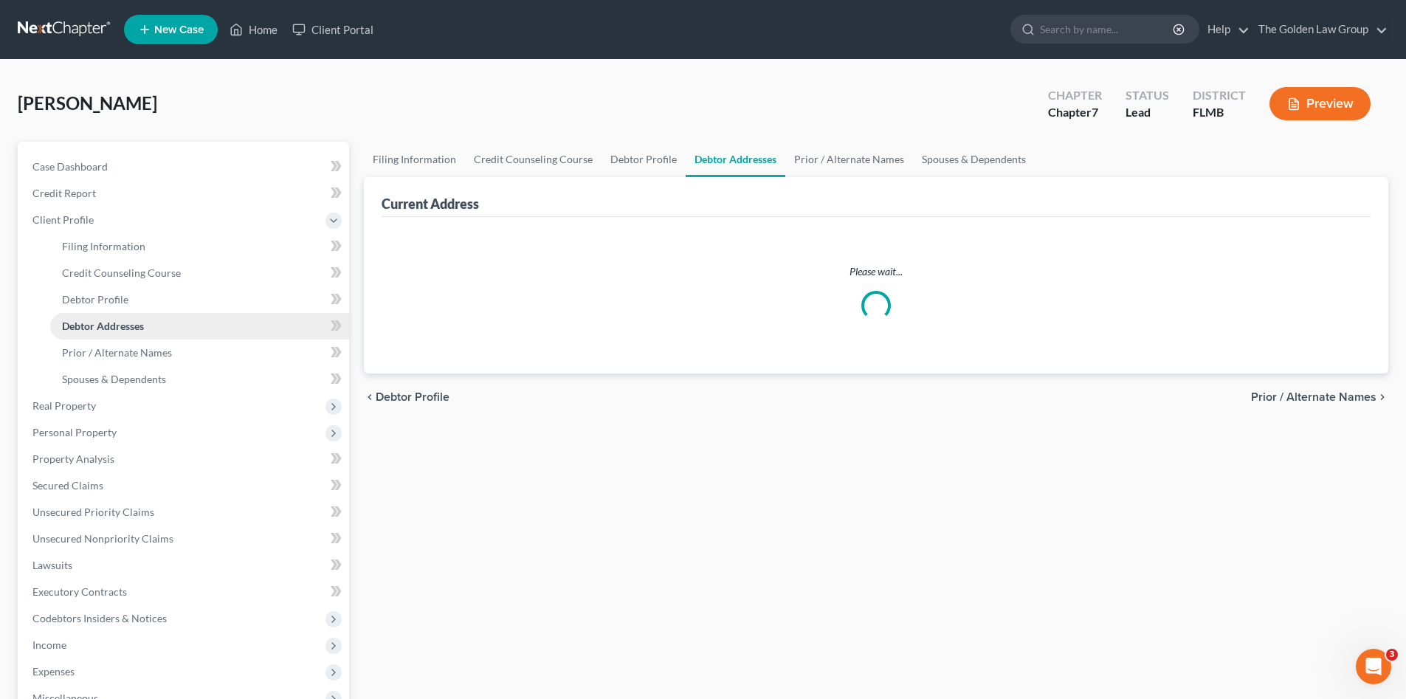
select select "0"
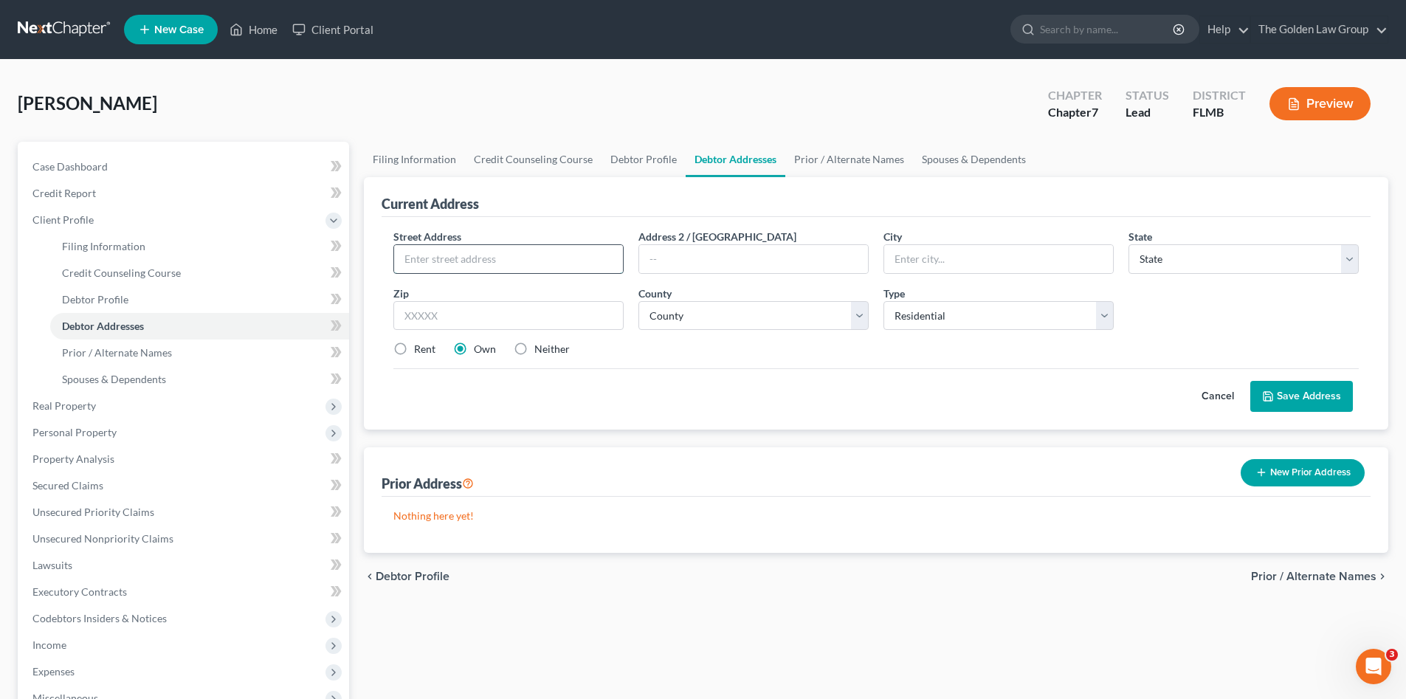
click at [503, 249] on input "text" at bounding box center [508, 259] width 229 height 28
click at [588, 263] on input "text" at bounding box center [508, 259] width 229 height 28
click at [514, 258] on input "5413" at bounding box center [508, 259] width 229 height 28
type input "5418"
type input "Hammock View Lane"
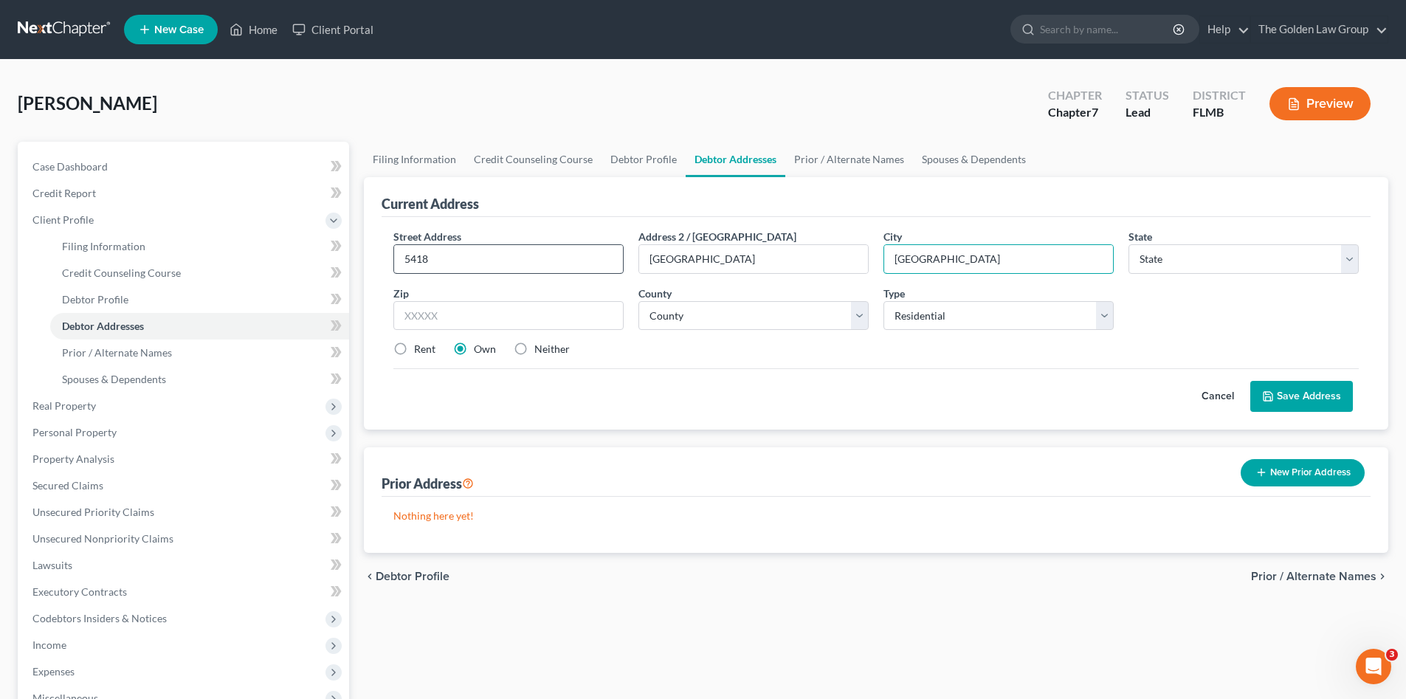
type input "[GEOGRAPHIC_DATA]"
select select "9"
type input "33572"
select select "27"
click at [1329, 404] on button "Save Address" at bounding box center [1301, 396] width 103 height 31
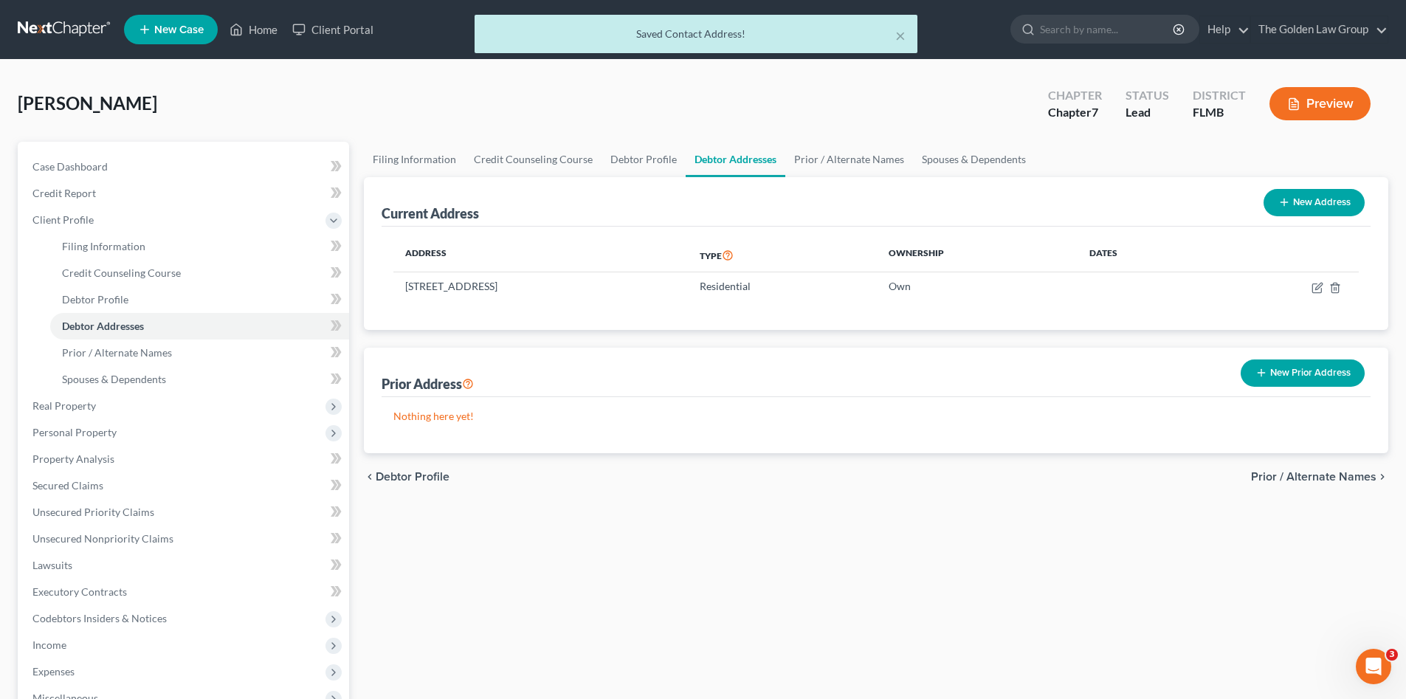
click at [813, 498] on div "chevron_left Debtor Profile Prior / Alternate Names chevron_right" at bounding box center [876, 476] width 1024 height 47
click at [66, 197] on span "Credit Report" at bounding box center [63, 193] width 63 height 13
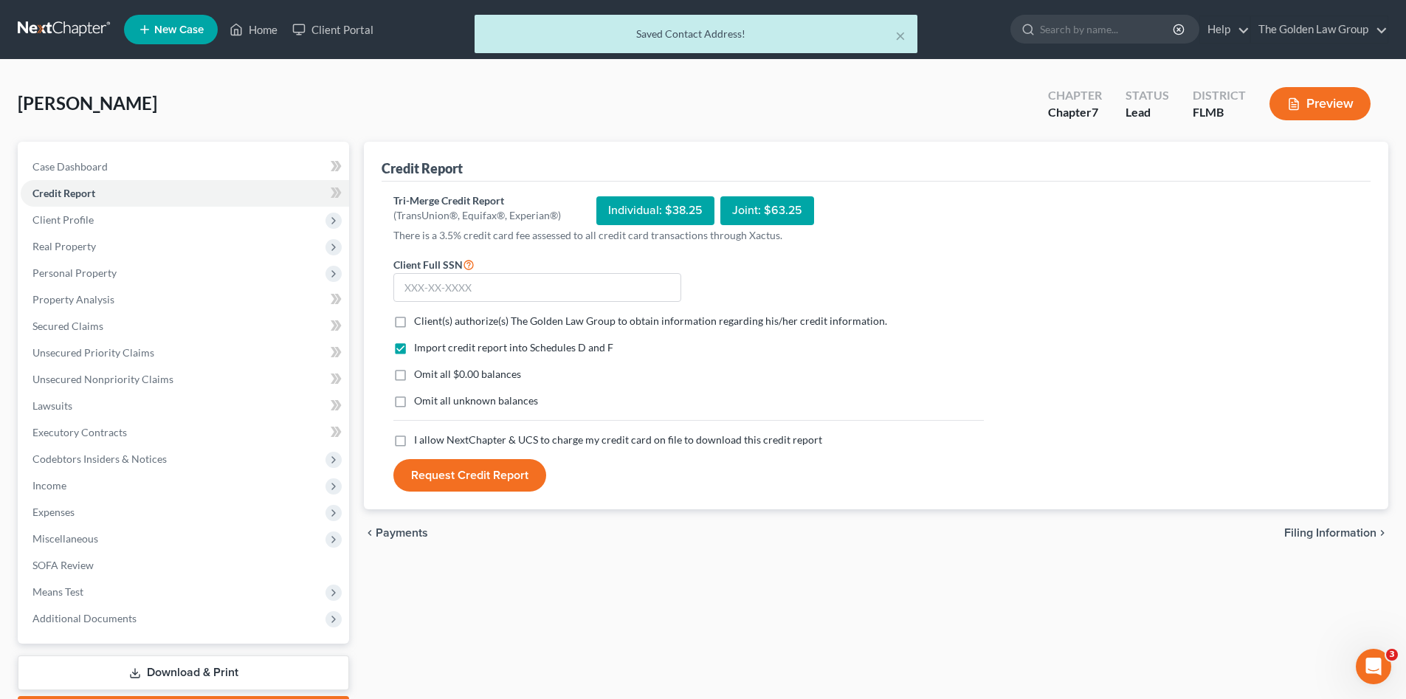
drag, startPoint x: 399, startPoint y: 320, endPoint x: 410, endPoint y: 373, distance: 53.6
click at [414, 321] on label "Client(s) authorize(s) The Golden Law Group to obtain information regarding his…" at bounding box center [650, 321] width 473 height 15
click at [420, 321] on input "Client(s) authorize(s) The Golden Law Group to obtain information regarding his…" at bounding box center [425, 319] width 10 height 10
checkbox input "true"
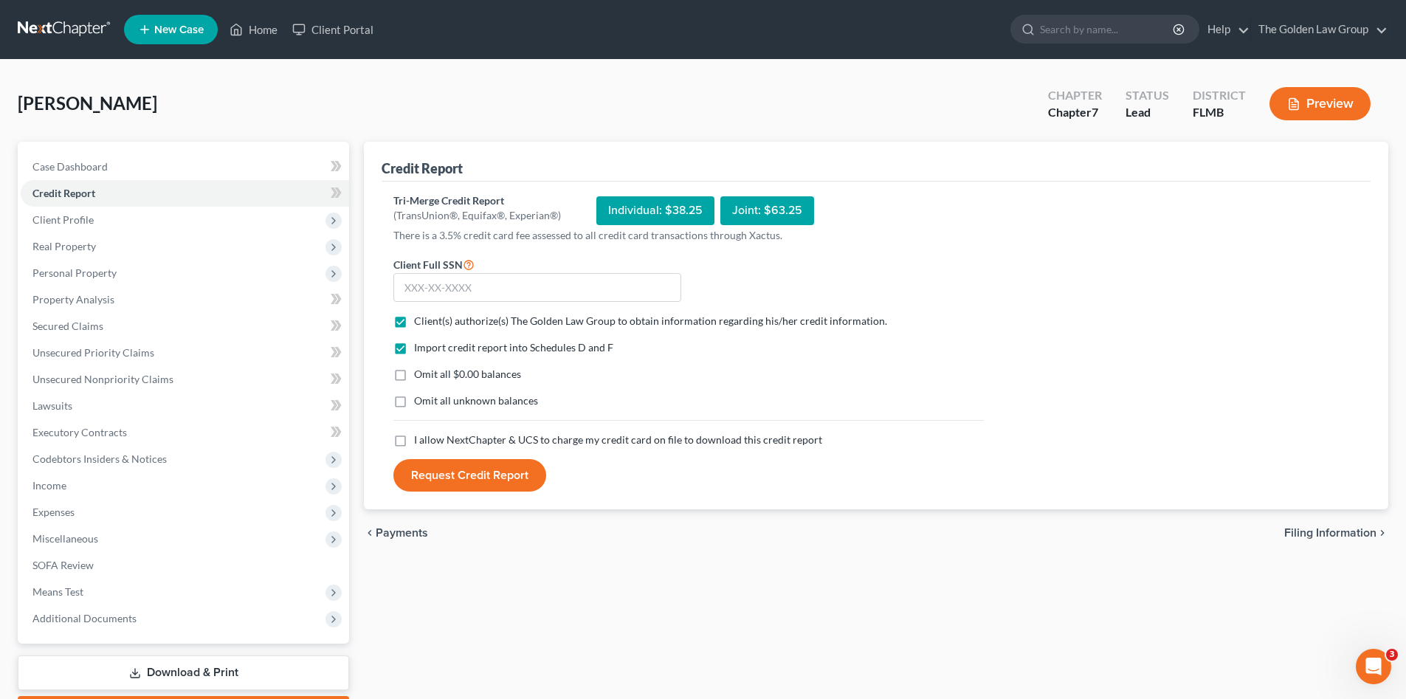
click at [414, 372] on label "Omit all $0.00 balances" at bounding box center [467, 374] width 107 height 15
click at [420, 372] on input "Omit all $0.00 balances" at bounding box center [425, 372] width 10 height 10
checkbox input "true"
click at [414, 401] on label "Omit all unknown balances" at bounding box center [476, 400] width 124 height 15
click at [420, 401] on input "Omit all unknown balances" at bounding box center [425, 398] width 10 height 10
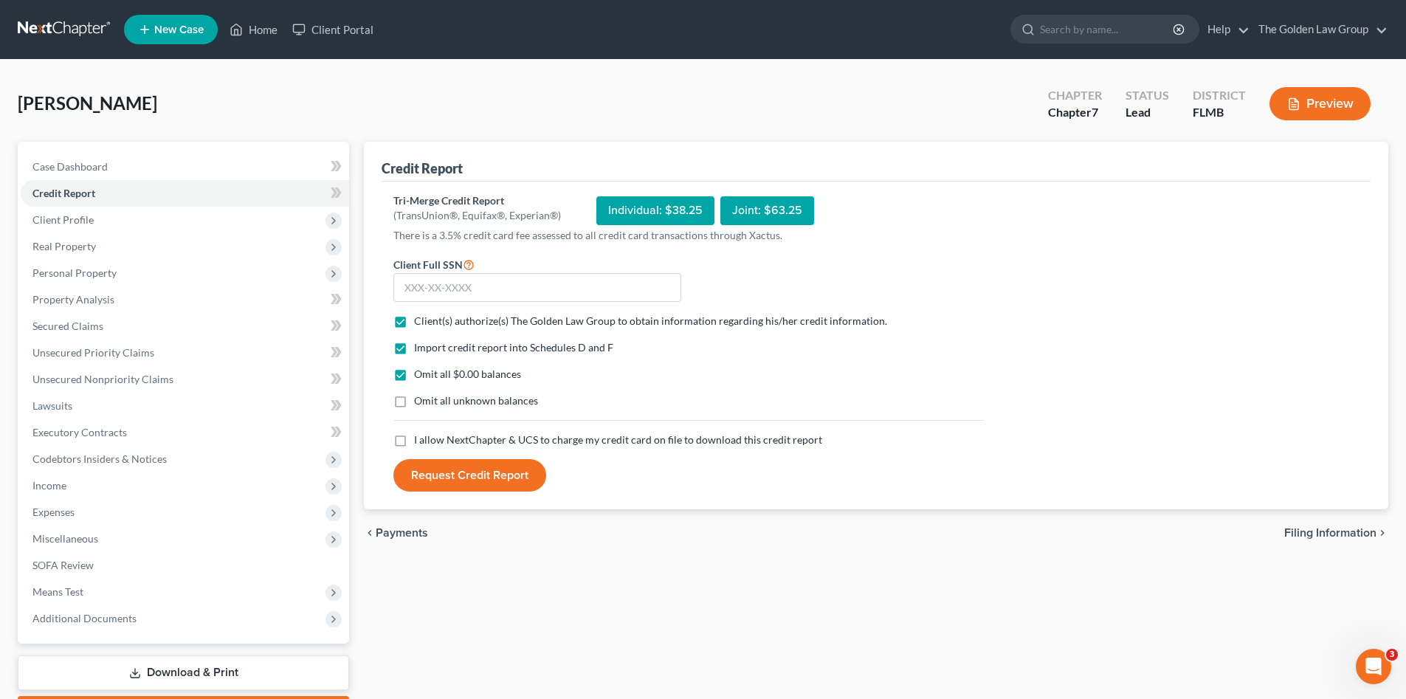
checkbox input "true"
click at [414, 439] on label "I allow NextChapter & UCS to charge my credit card on file to download this cre…" at bounding box center [618, 439] width 408 height 15
click at [420, 439] on input "I allow NextChapter & UCS to charge my credit card on file to download this cre…" at bounding box center [425, 437] width 10 height 10
checkbox input "true"
click at [480, 293] on input "text" at bounding box center [537, 288] width 288 height 30
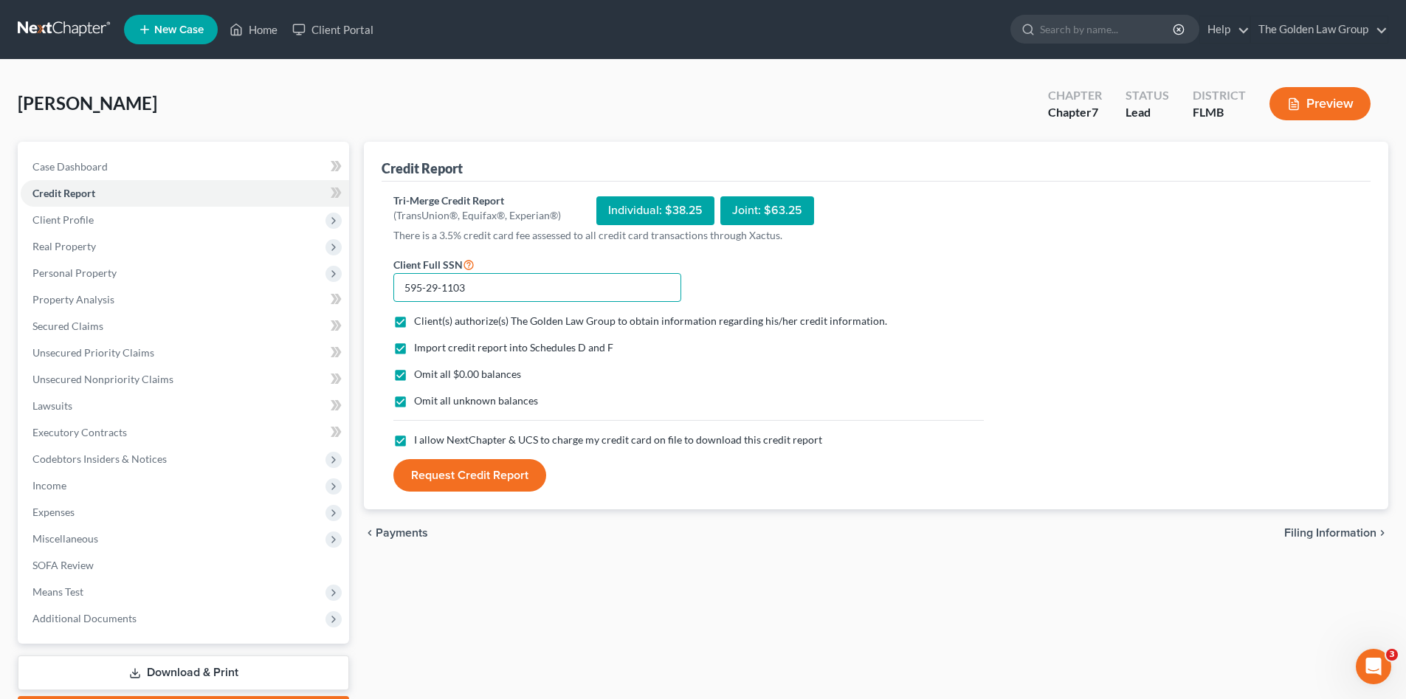
type input "595-29-1103"
click at [511, 464] on button "Request Credit Report" at bounding box center [469, 475] width 153 height 32
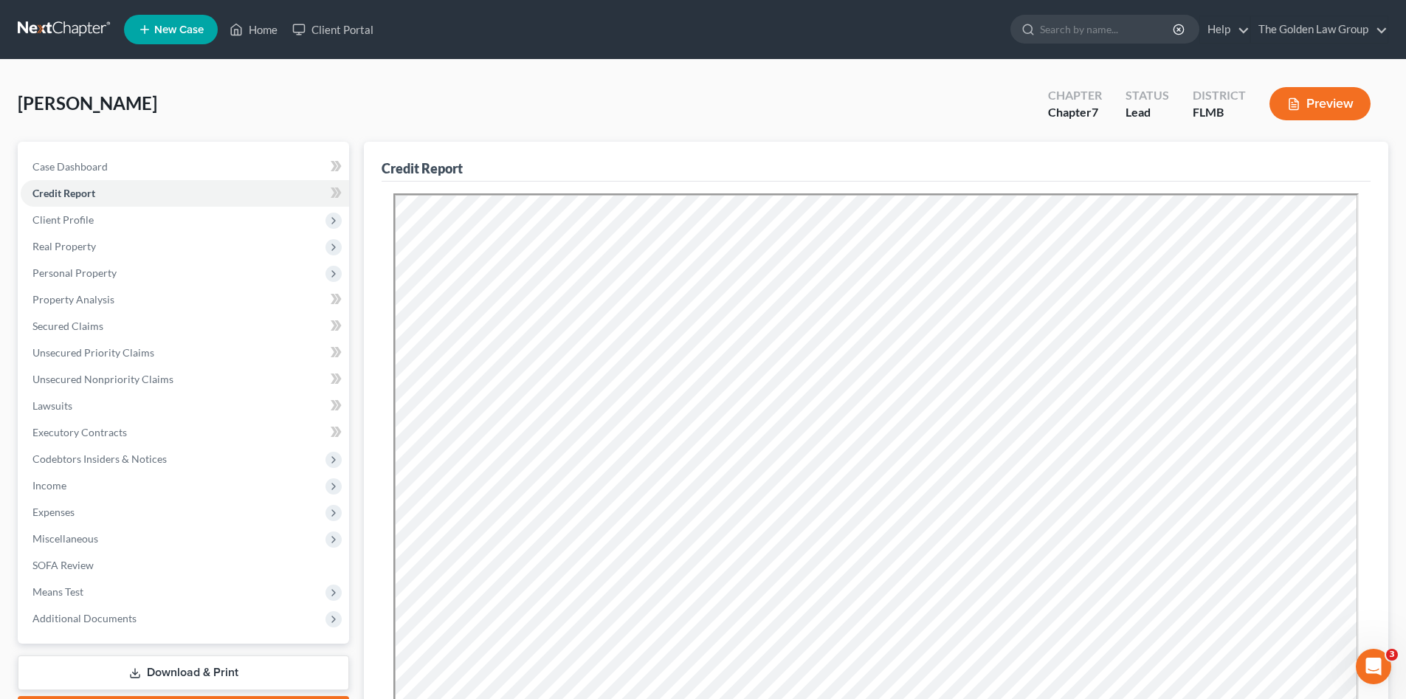
drag, startPoint x: 545, startPoint y: 83, endPoint x: 432, endPoint y: 119, distance: 119.1
click at [545, 83] on div "[PERSON_NAME] Upgraded Chapter Chapter 7 Status Lead District [GEOGRAPHIC_DATA]…" at bounding box center [703, 109] width 1371 height 64
click at [108, 215] on span "Client Profile" at bounding box center [185, 220] width 328 height 27
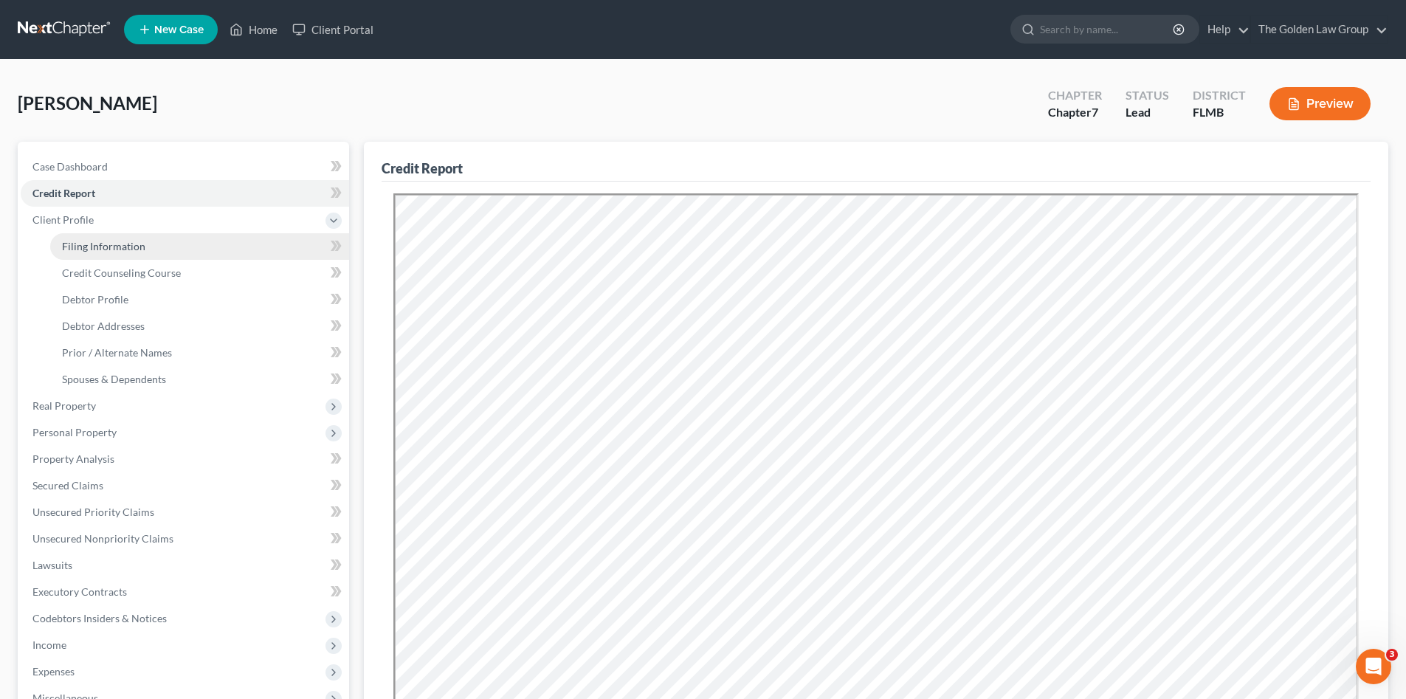
click at [120, 242] on span "Filing Information" at bounding box center [103, 246] width 83 height 13
select select "1"
select select "0"
select select "15"
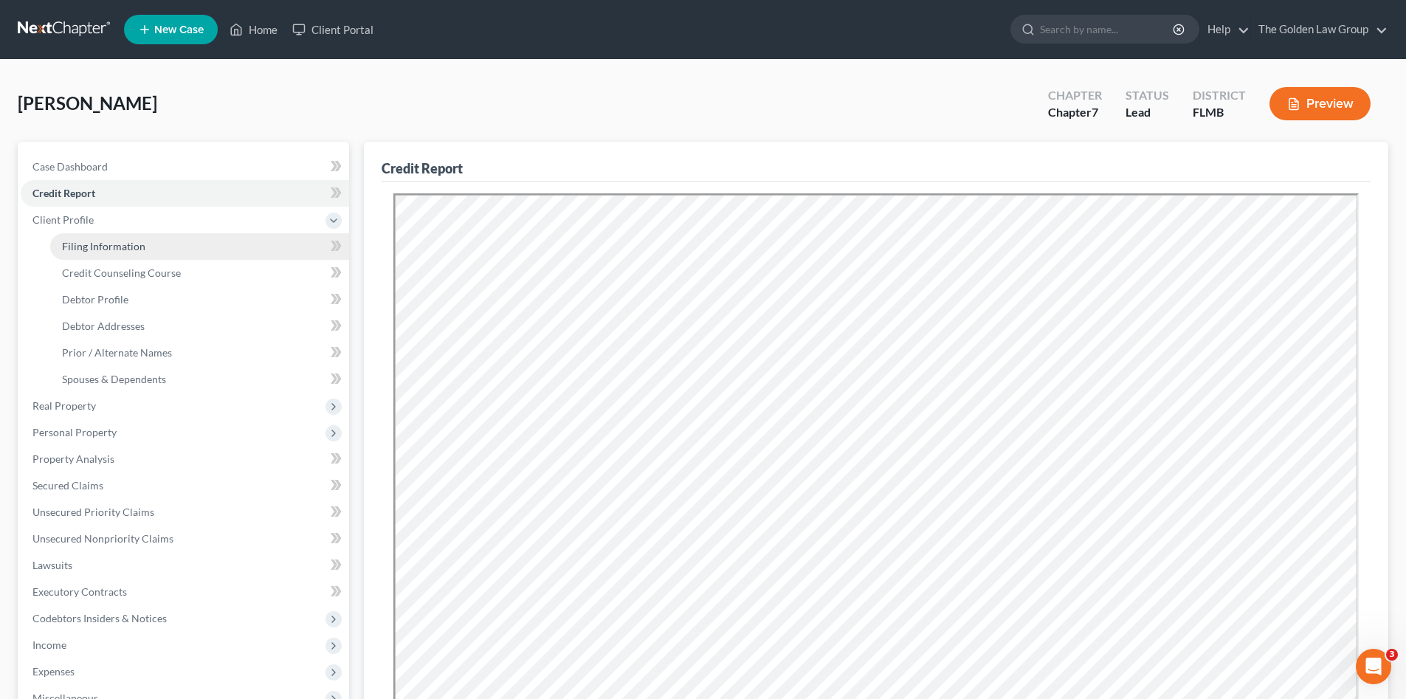
select select "0"
select select "9"
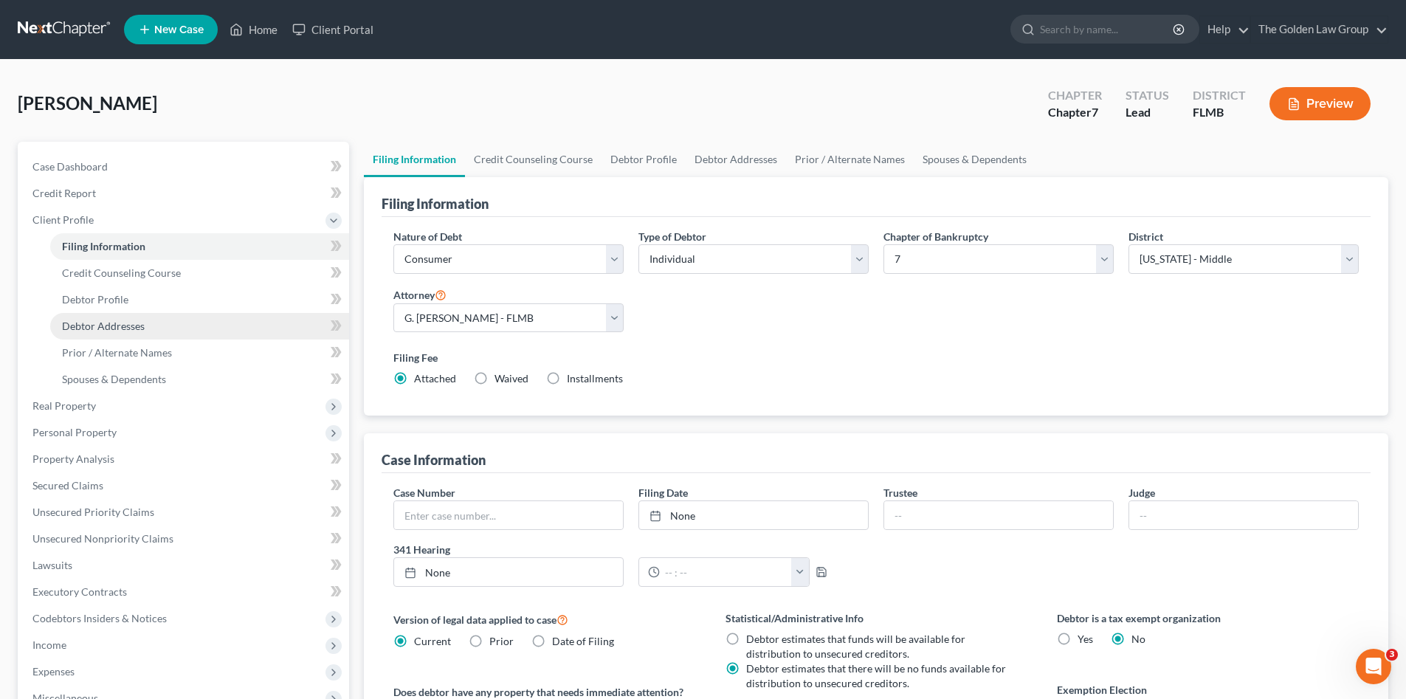
scroll to position [24, 0]
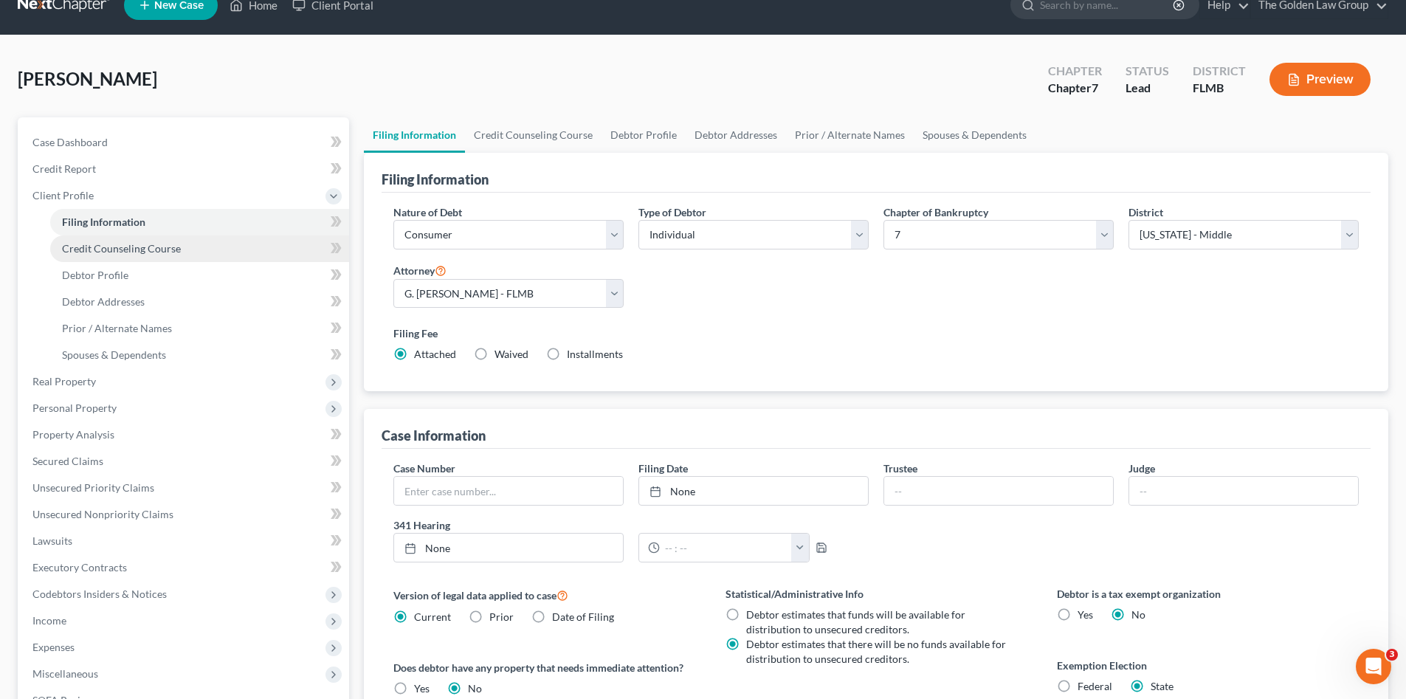
click at [116, 249] on span "Credit Counseling Course" at bounding box center [121, 248] width 119 height 13
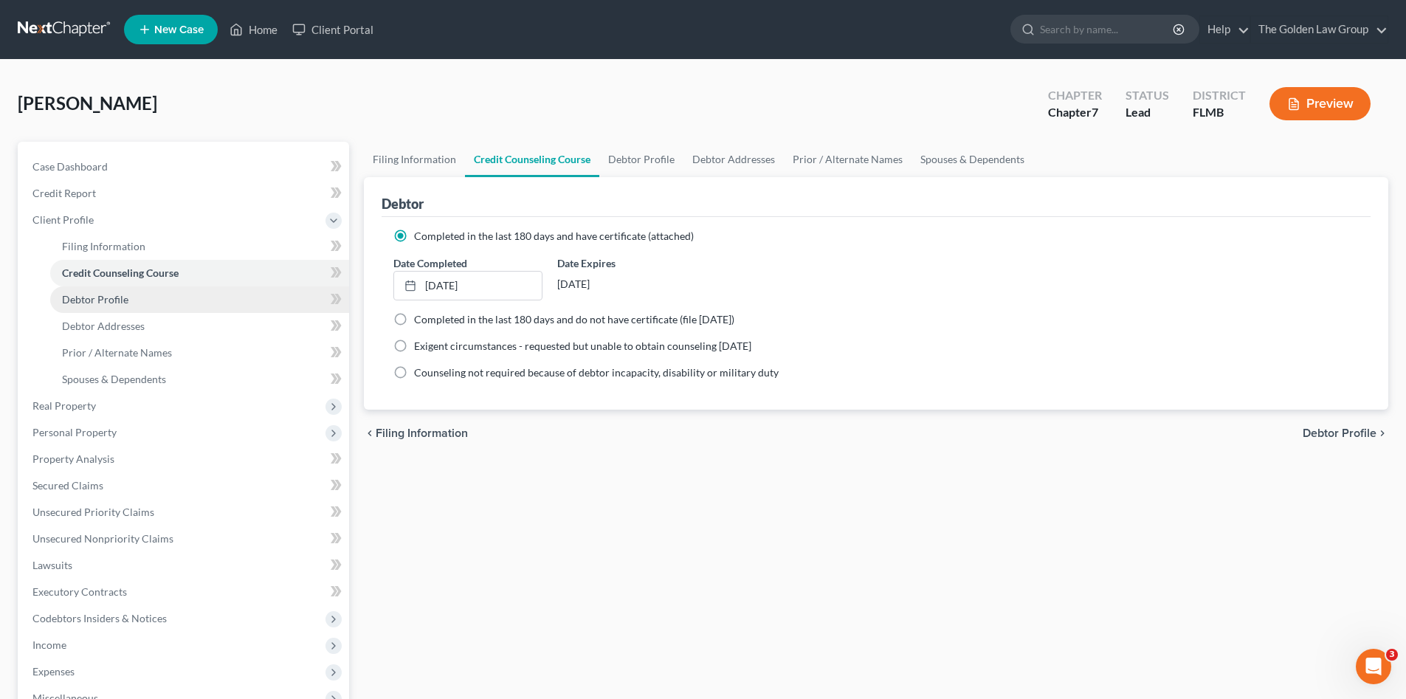
click at [131, 290] on link "Debtor Profile" at bounding box center [199, 299] width 299 height 27
select select "0"
select select "3"
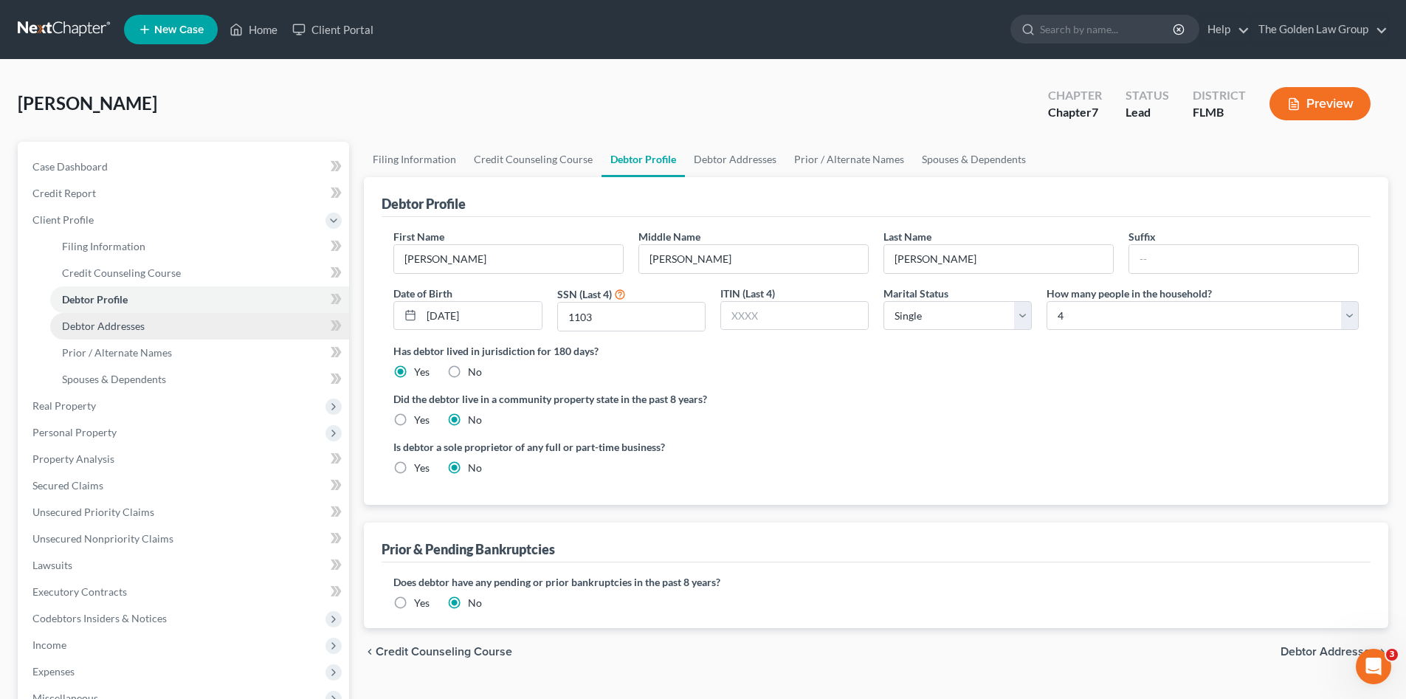
click at [133, 316] on link "Debtor Addresses" at bounding box center [199, 326] width 299 height 27
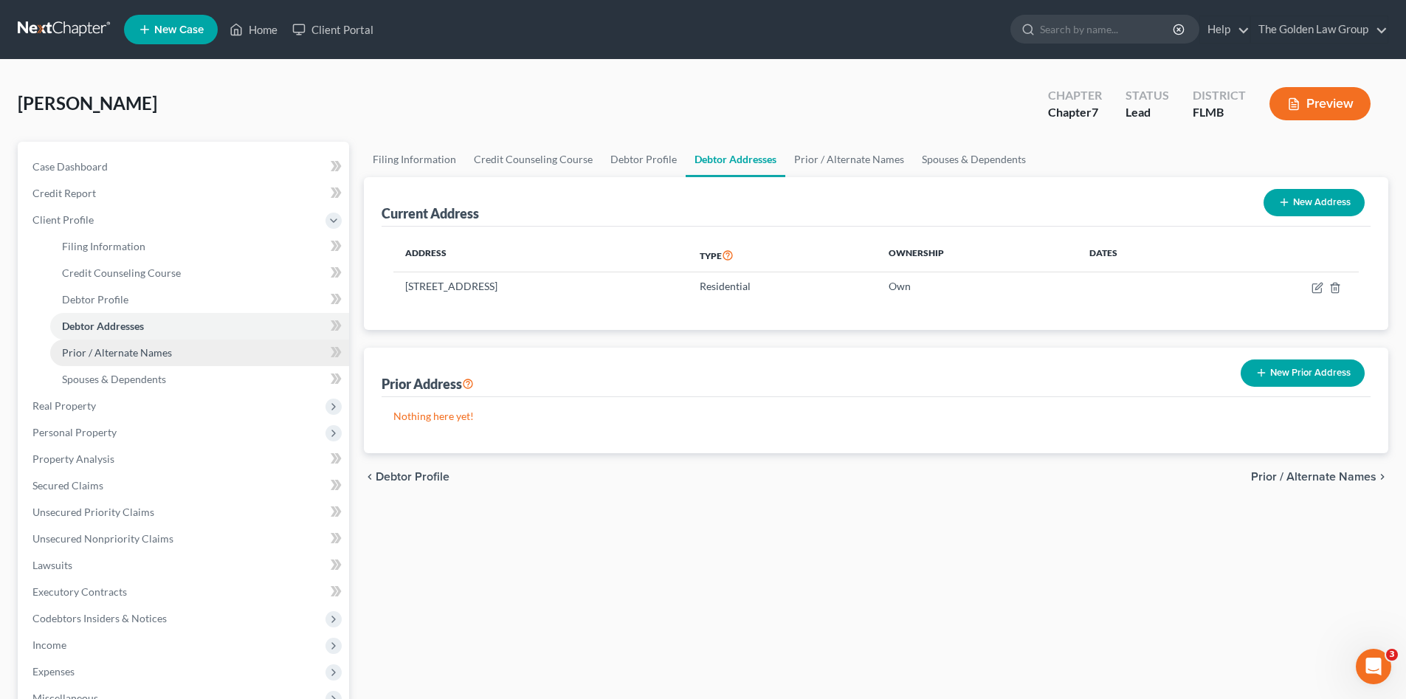
click at [142, 353] on span "Prior / Alternate Names" at bounding box center [117, 352] width 110 height 13
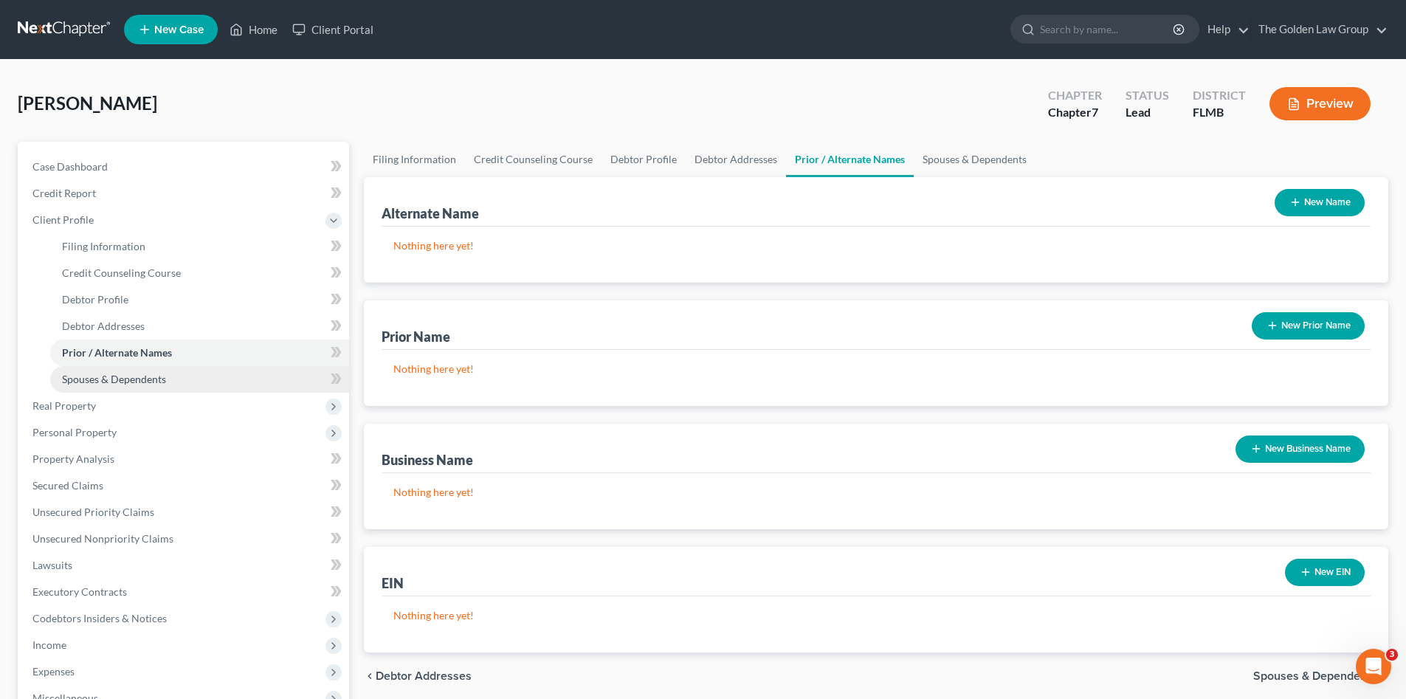
click at [151, 374] on span "Spouses & Dependents" at bounding box center [114, 379] width 104 height 13
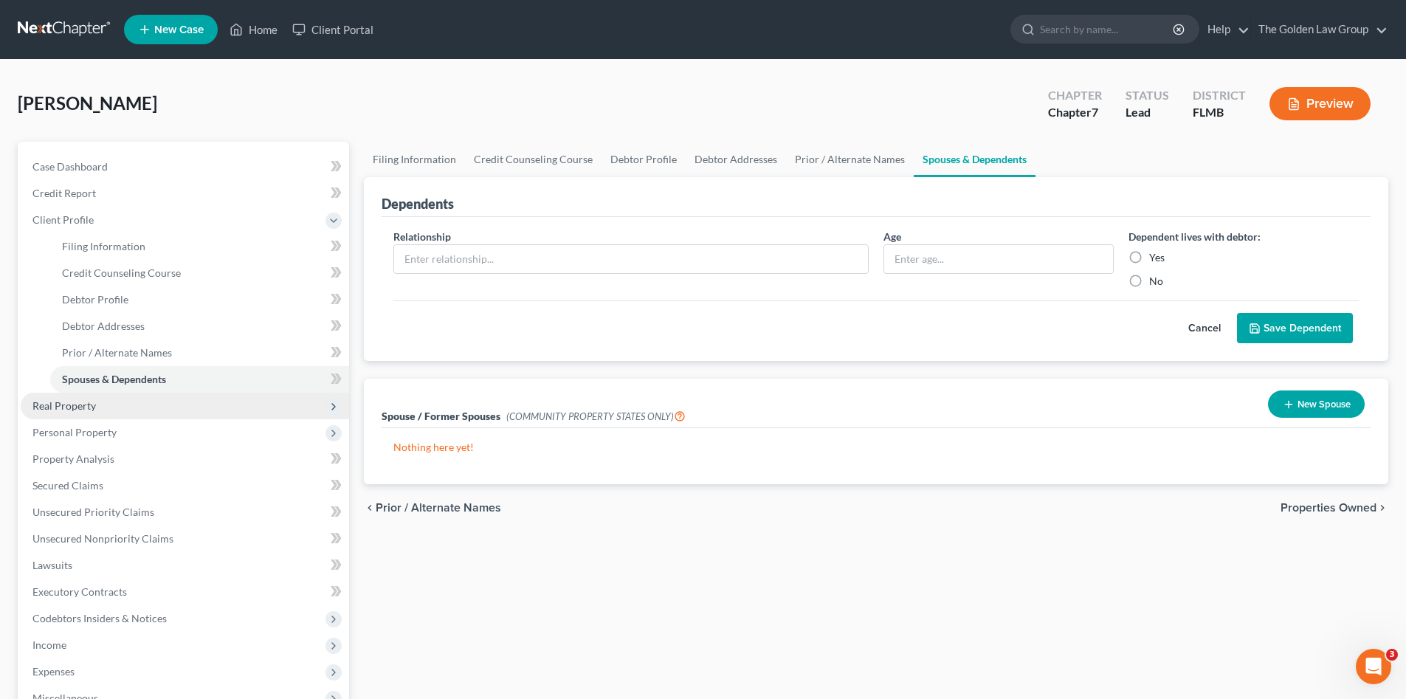
click at [131, 396] on span "Real Property" at bounding box center [185, 406] width 328 height 27
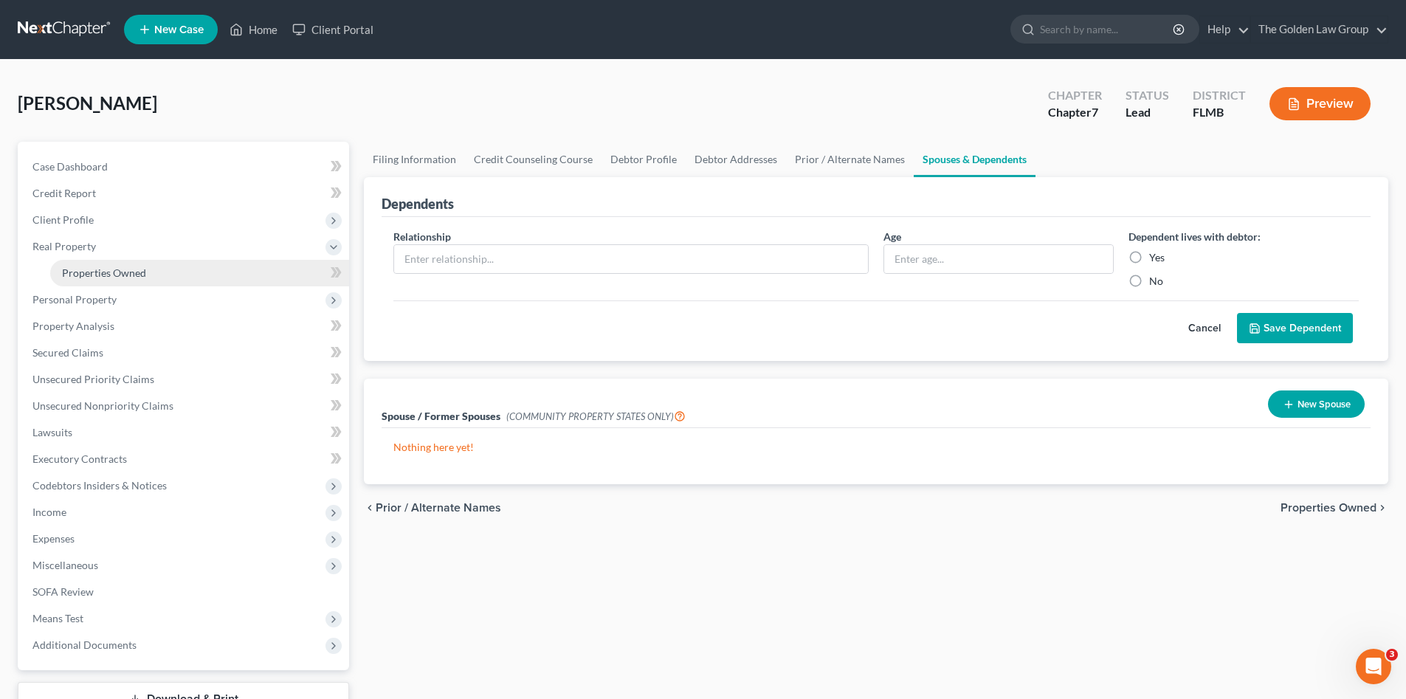
click at [131, 280] on link "Properties Owned" at bounding box center [199, 273] width 299 height 27
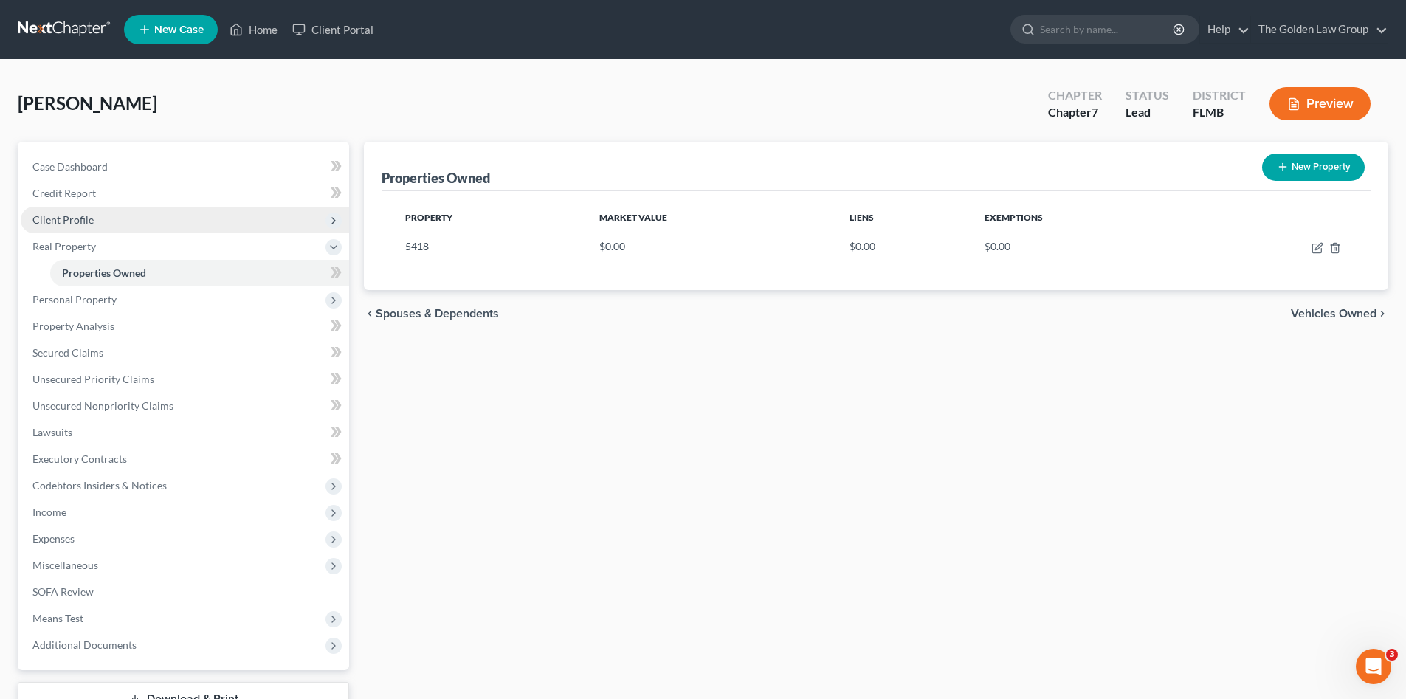
click at [70, 217] on span "Client Profile" at bounding box center [62, 219] width 61 height 13
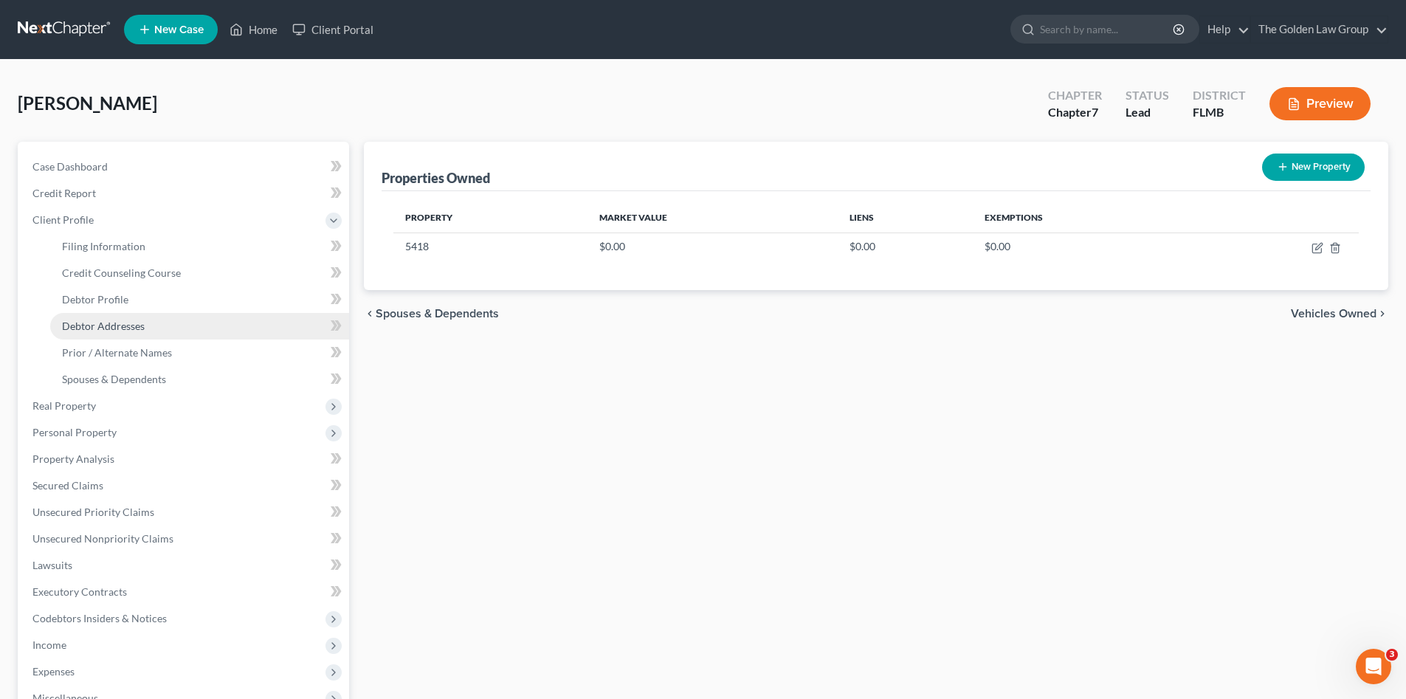
click at [121, 325] on span "Debtor Addresses" at bounding box center [103, 326] width 83 height 13
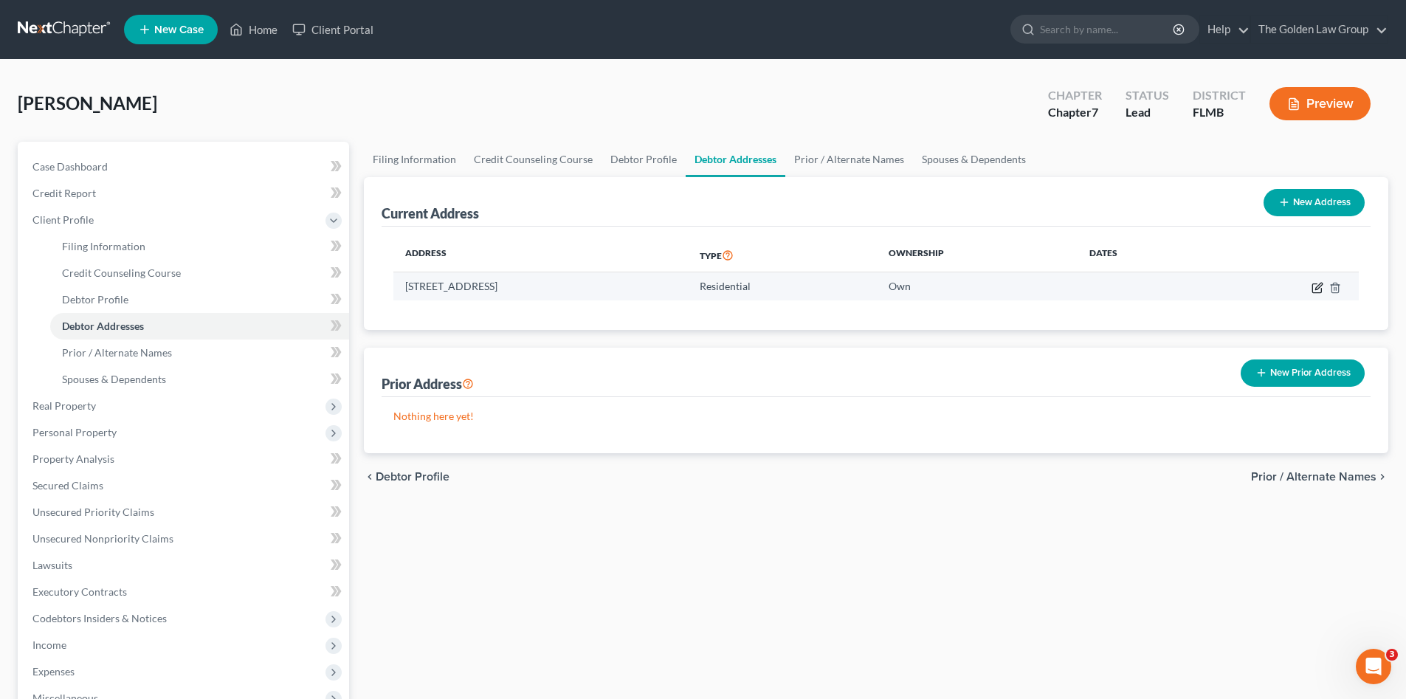
click at [1317, 287] on icon "button" at bounding box center [1318, 286] width 7 height 7
select select "9"
select select "27"
select select "0"
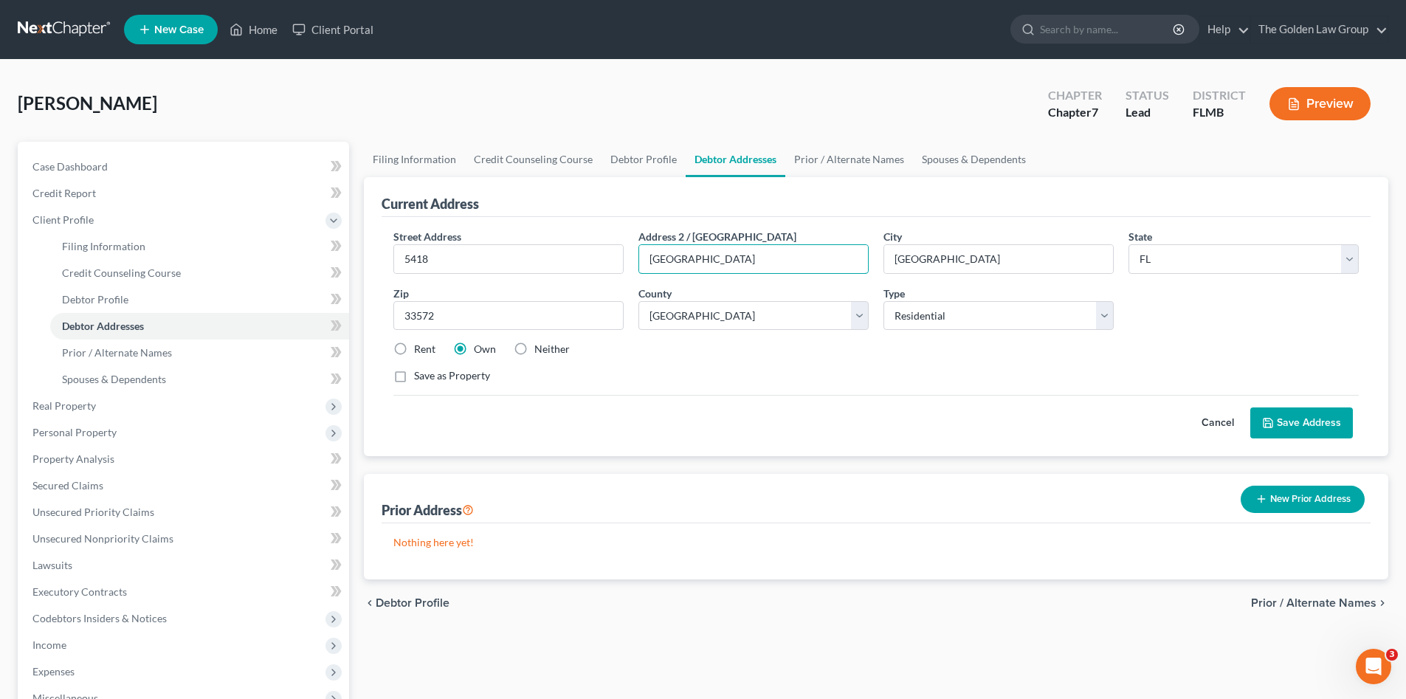
drag, startPoint x: 771, startPoint y: 254, endPoint x: 624, endPoint y: 266, distance: 146.6
click at [624, 266] on div "Street Address * 5418 Address 2 / PO Box Hammock View Lane City * Apollo Beach …" at bounding box center [876, 312] width 980 height 167
click at [586, 261] on input "5418" at bounding box center [508, 259] width 229 height 28
paste input "Hammock View Lane"
type input "5418 Hammock View Lane"
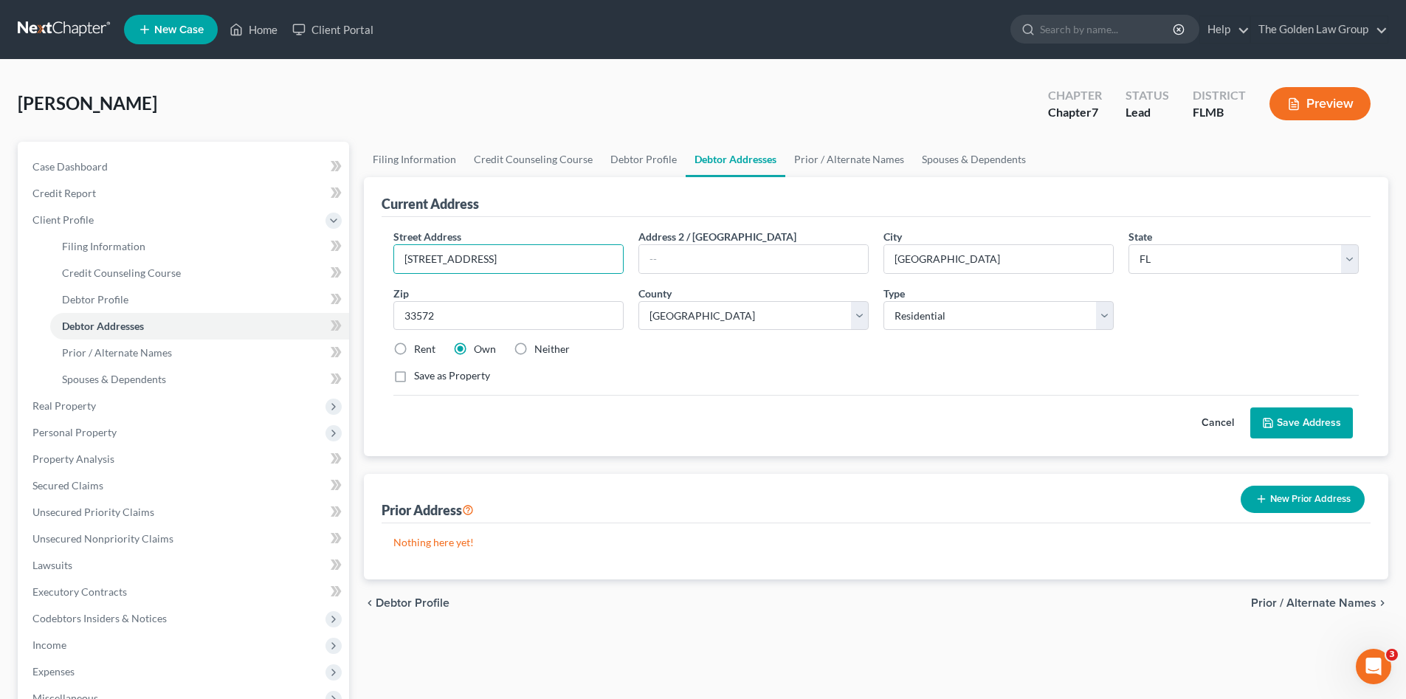
click at [1282, 408] on button "Save Address" at bounding box center [1301, 422] width 103 height 31
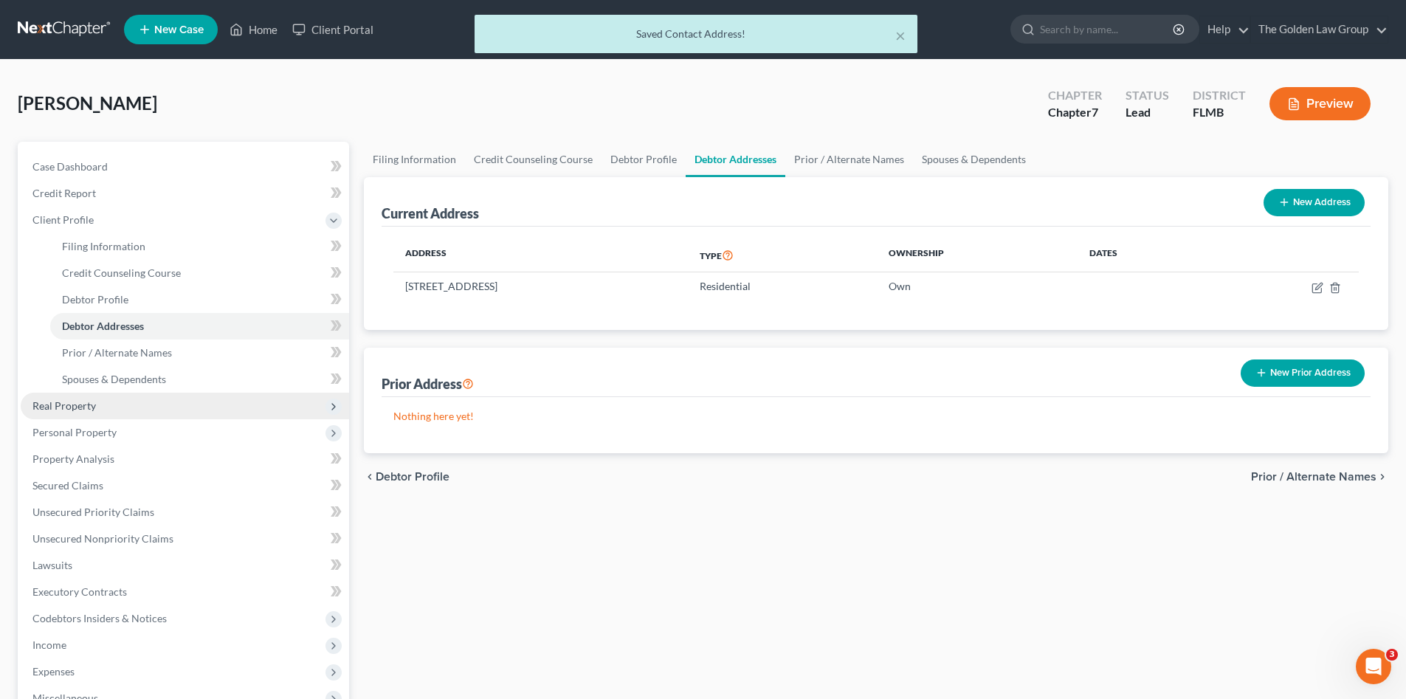
click at [94, 408] on span "Real Property" at bounding box center [63, 405] width 63 height 13
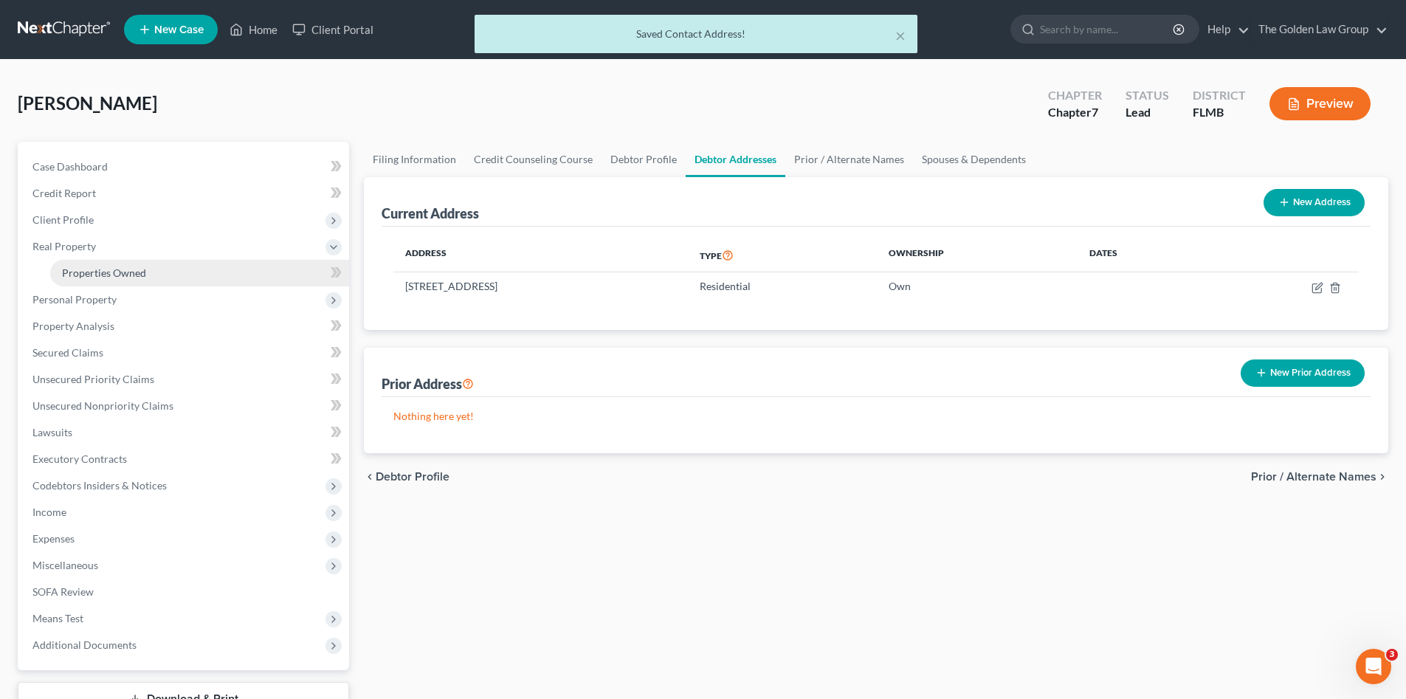
click at [137, 273] on span "Properties Owned" at bounding box center [104, 272] width 84 height 13
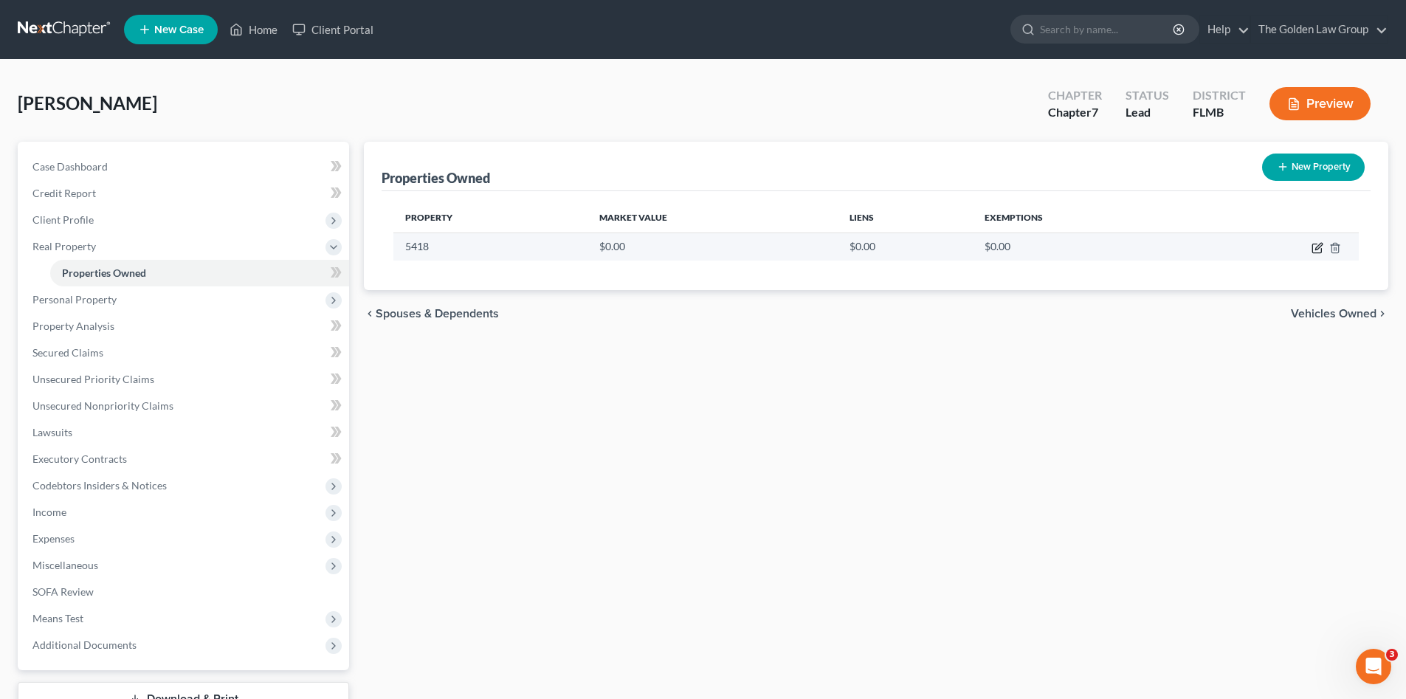
click at [1316, 246] on icon "button" at bounding box center [1318, 248] width 12 height 12
select select "9"
select select "27"
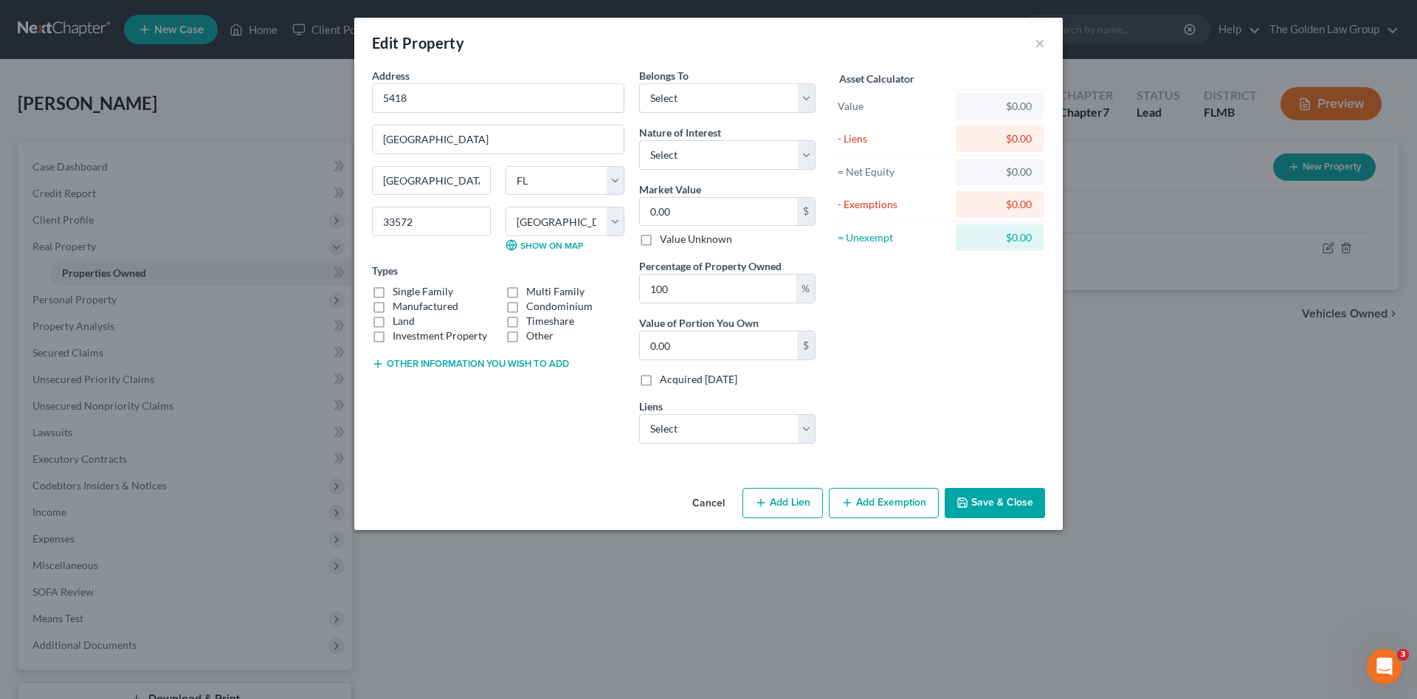
click at [565, 463] on div "Address * 5418 Hammock View Lane Apollo Beach State AL AK AR AZ CA CO CT DE DC …" at bounding box center [708, 275] width 709 height 414
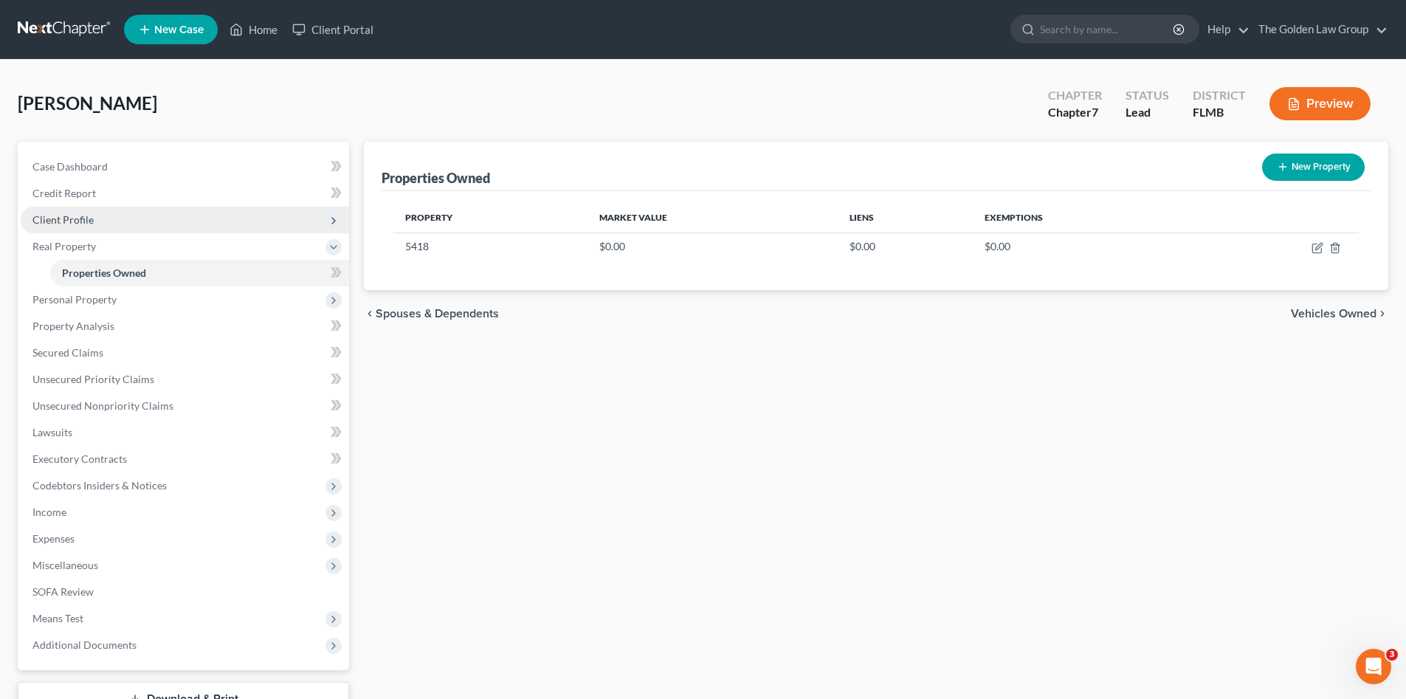
click at [75, 221] on span "Client Profile" at bounding box center [62, 219] width 61 height 13
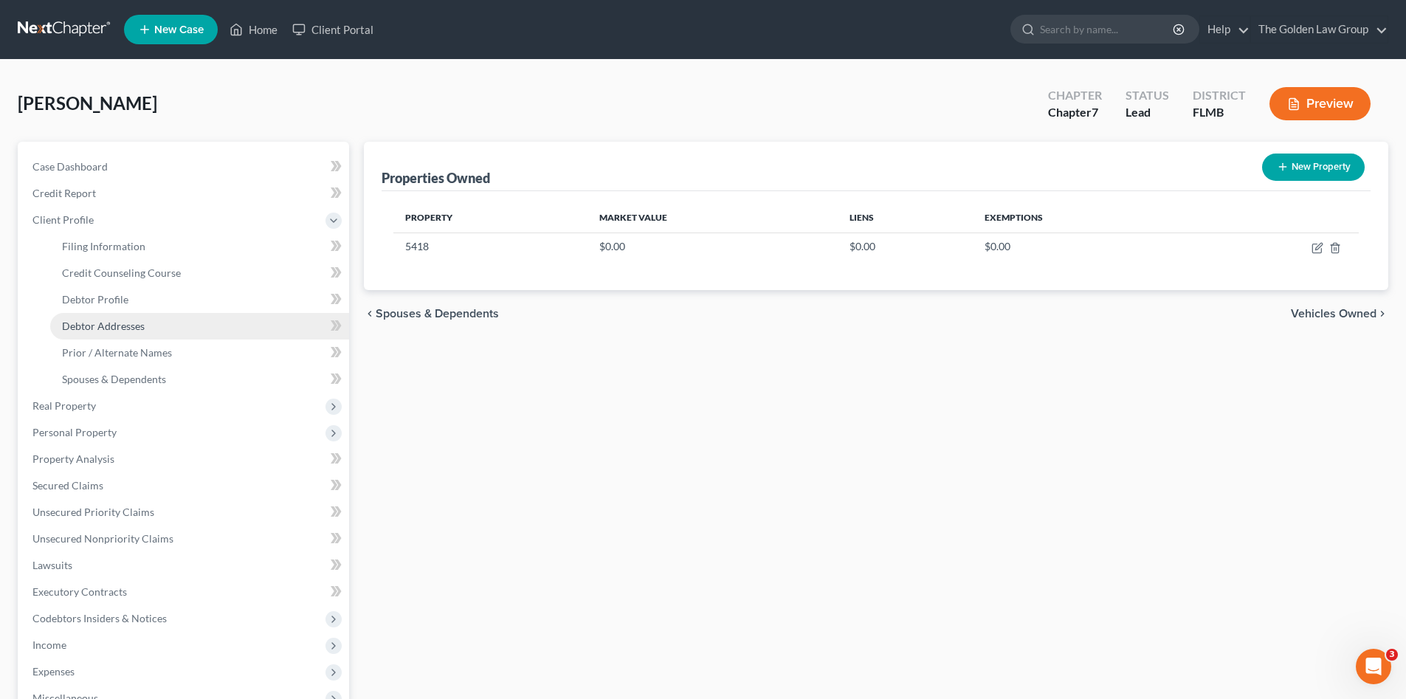
click at [125, 320] on span "Debtor Addresses" at bounding box center [103, 326] width 83 height 13
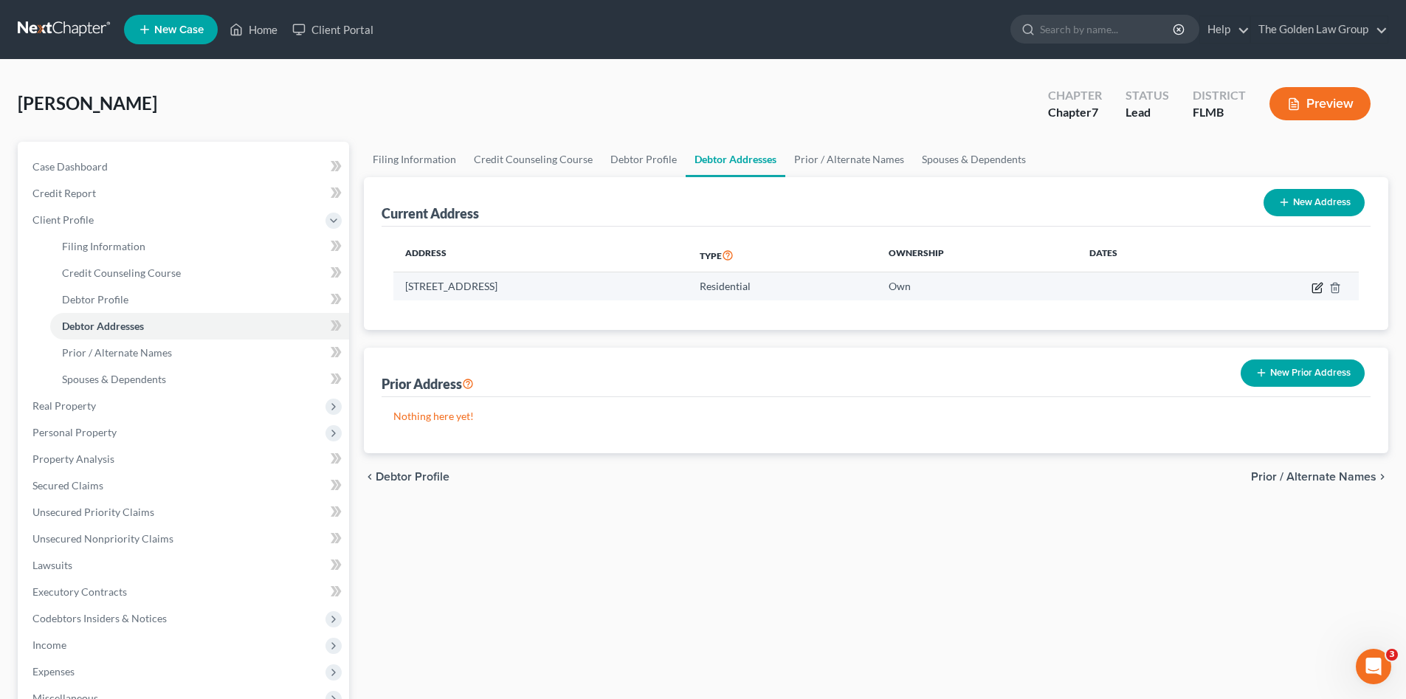
click at [1318, 289] on icon "button" at bounding box center [1318, 286] width 7 height 7
select select "9"
select select "27"
select select "0"
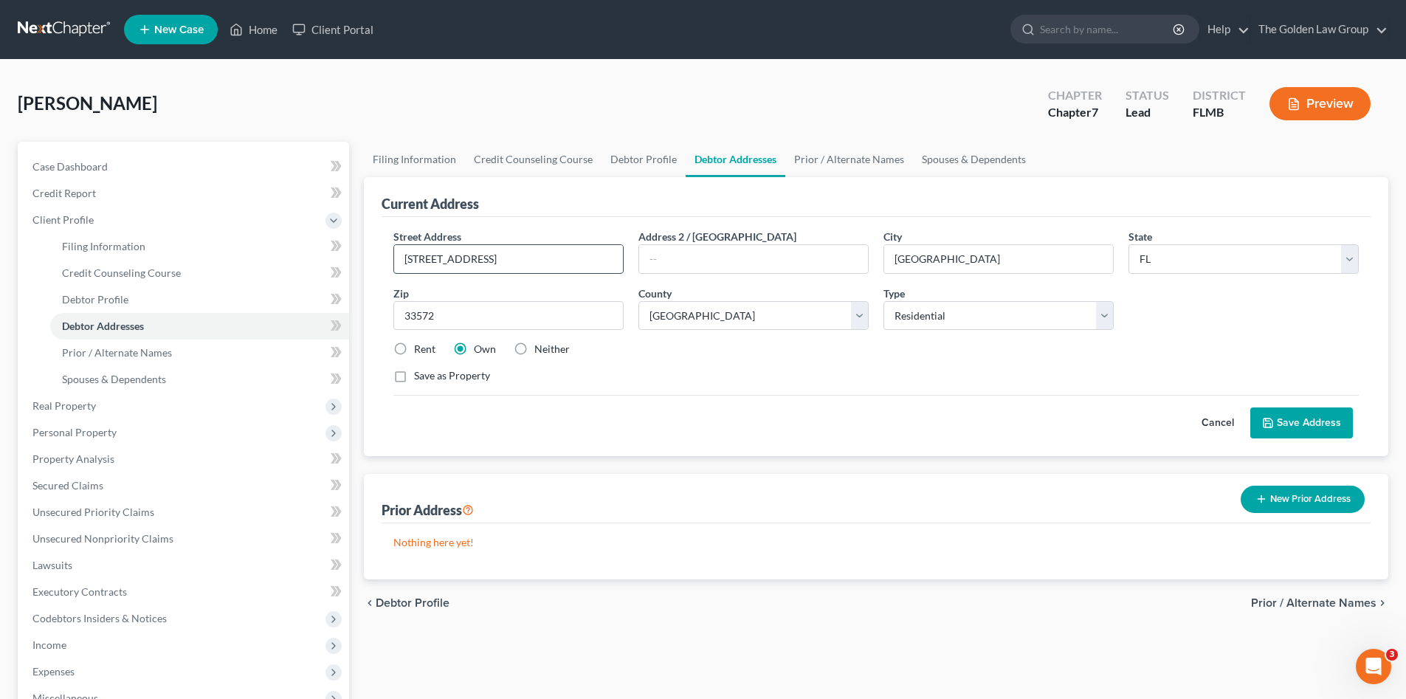
click at [561, 261] on input "[STREET_ADDRESS]" at bounding box center [508, 259] width 229 height 28
click at [811, 373] on div "Save as Property" at bounding box center [875, 375] width 965 height 15
click at [759, 267] on input "text" at bounding box center [753, 259] width 229 height 28
click at [404, 263] on input "[STREET_ADDRESS]" at bounding box center [508, 259] width 229 height 28
drag, startPoint x: 714, startPoint y: 389, endPoint x: 969, endPoint y: 412, distance: 255.7
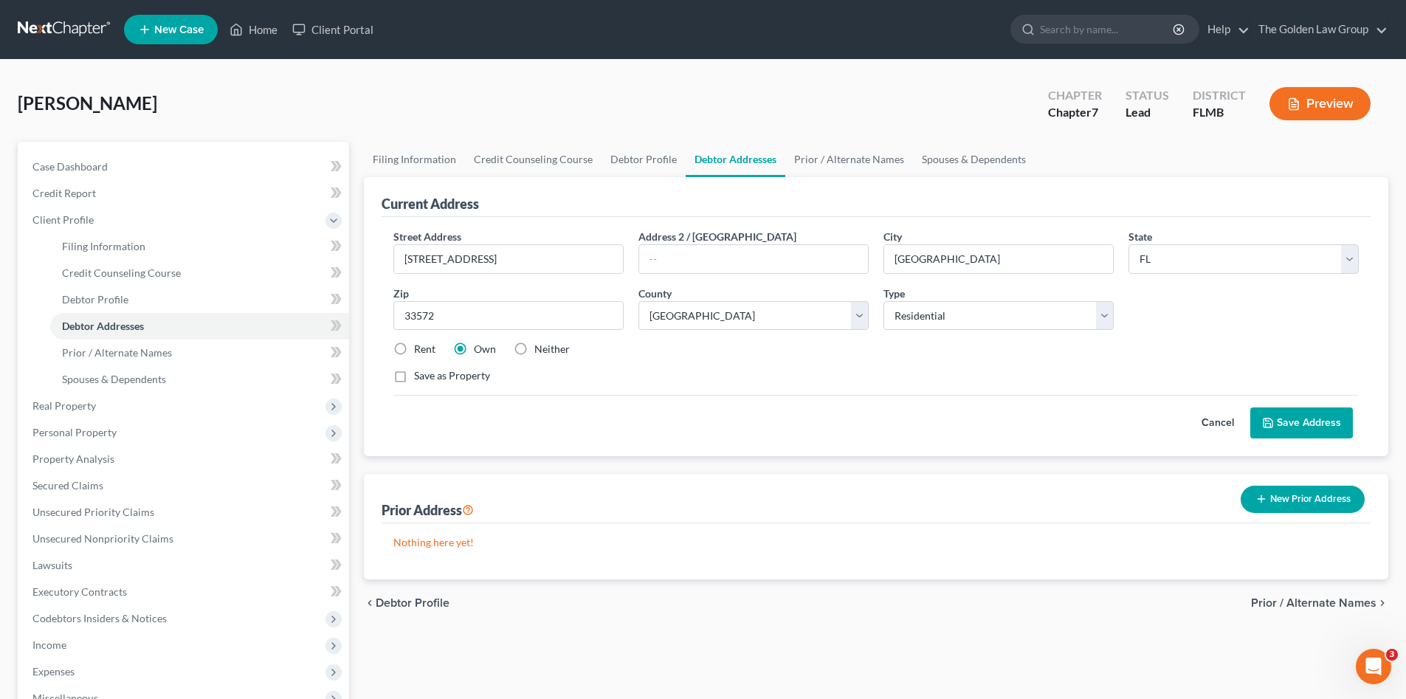
click at [722, 389] on div "Street Address * 5418 Hammock View Lane Address 2 / PO Box City * Apollo Beach …" at bounding box center [876, 312] width 980 height 167
click at [1292, 418] on button "Save Address" at bounding box center [1301, 422] width 103 height 31
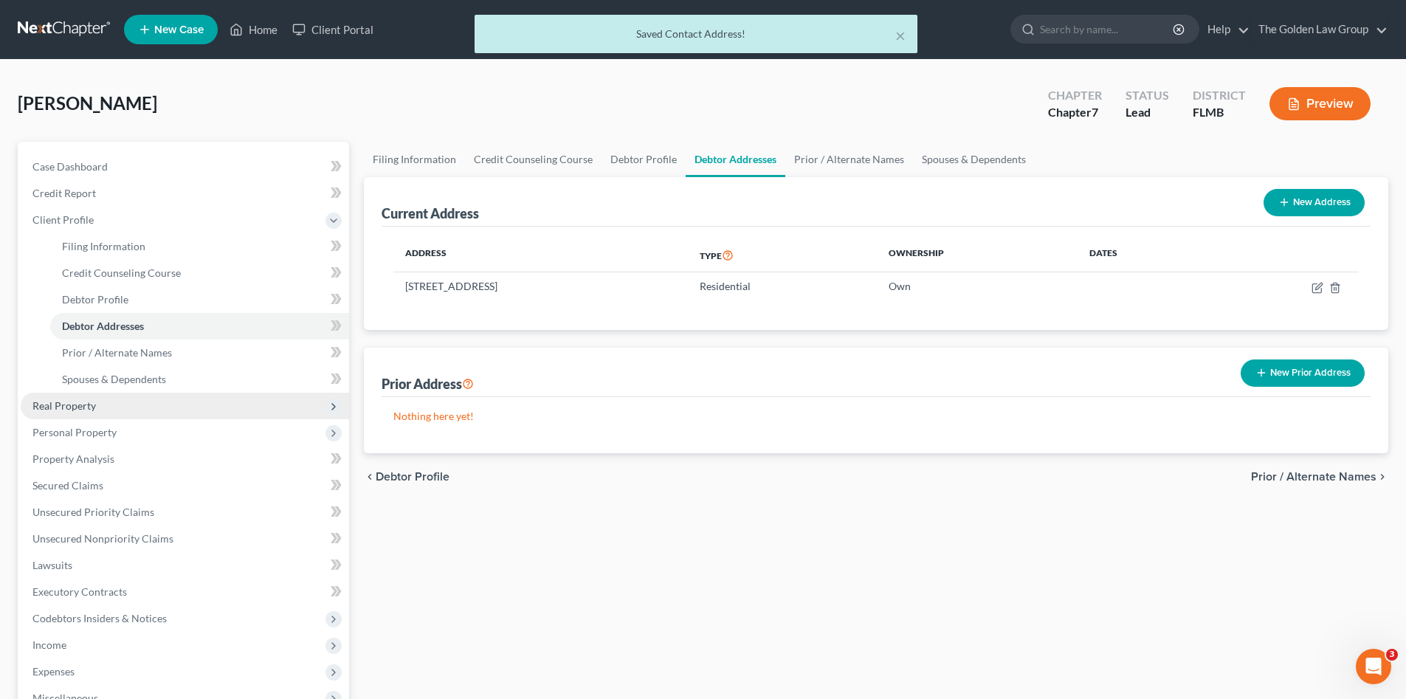
click at [103, 409] on span "Real Property" at bounding box center [185, 406] width 328 height 27
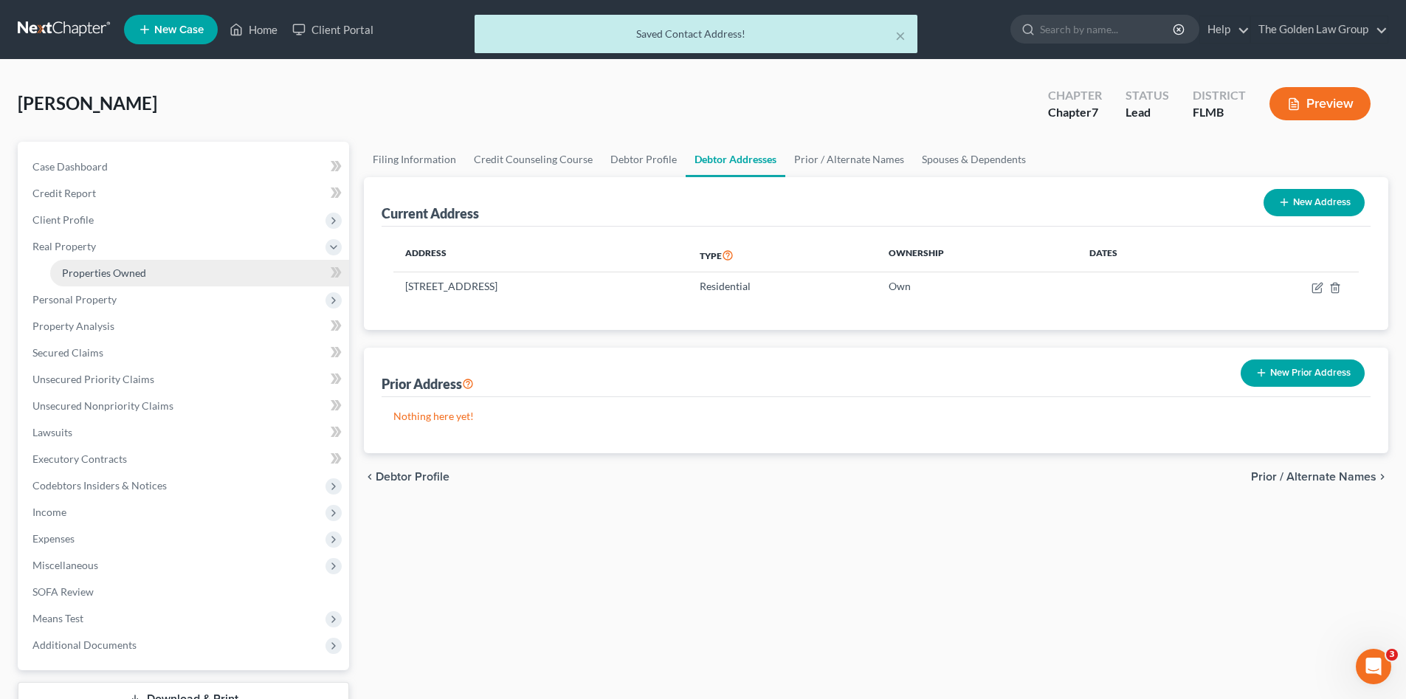
click at [129, 275] on span "Properties Owned" at bounding box center [104, 272] width 84 height 13
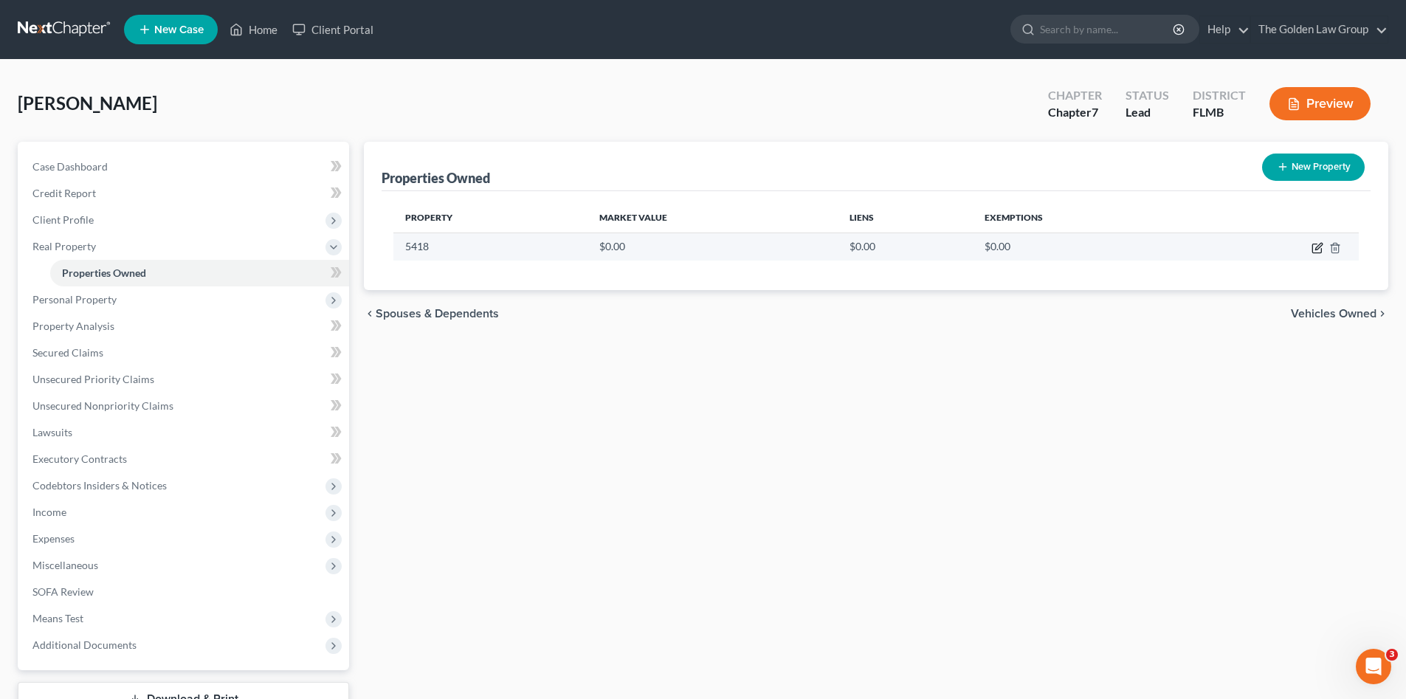
click at [1314, 245] on icon "button" at bounding box center [1318, 248] width 12 height 12
select select "9"
select select "27"
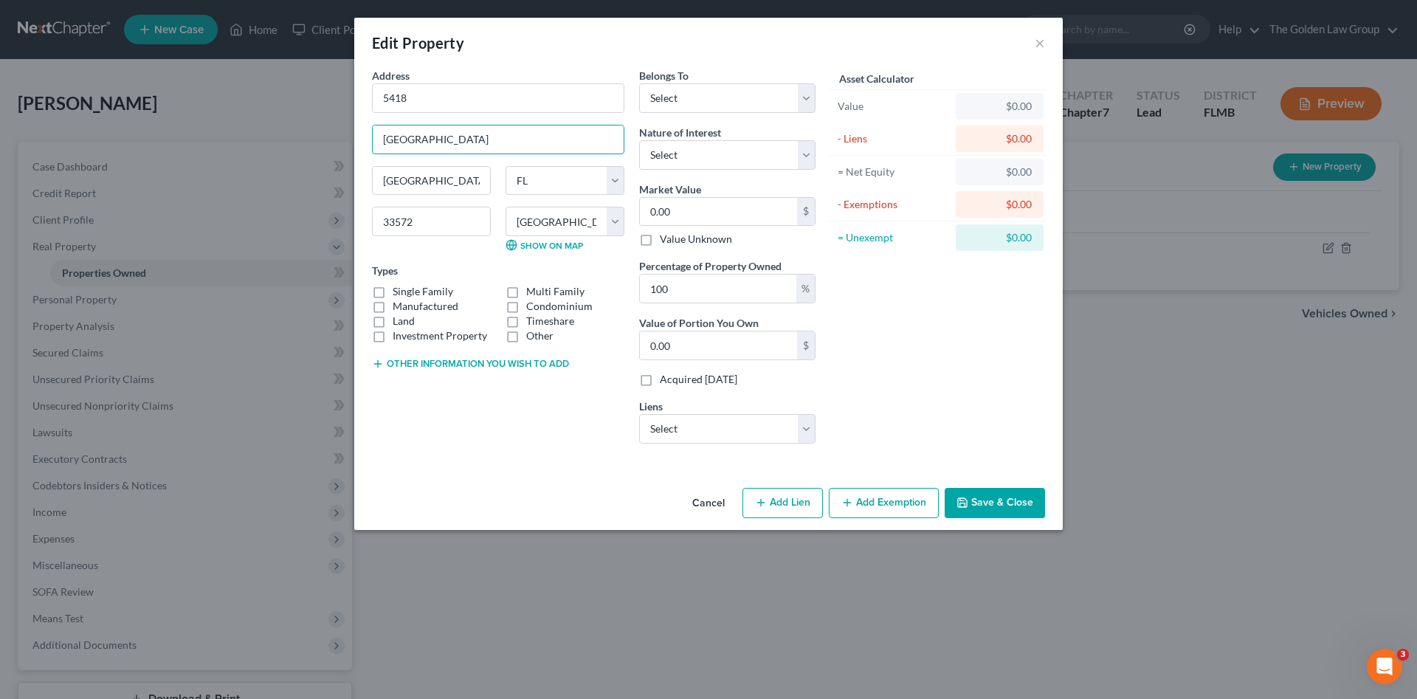
drag, startPoint x: 511, startPoint y: 137, endPoint x: 287, endPoint y: 111, distance: 225.8
click at [287, 111] on div "Edit Property × Address * 5418 Hammock View Lane Apollo Beach State AL AK AR AZ…" at bounding box center [708, 349] width 1417 height 699
click at [485, 103] on input "5418" at bounding box center [498, 98] width 251 height 28
paste input "Hammock View Lane"
type input "5418 Hammock View Lane"
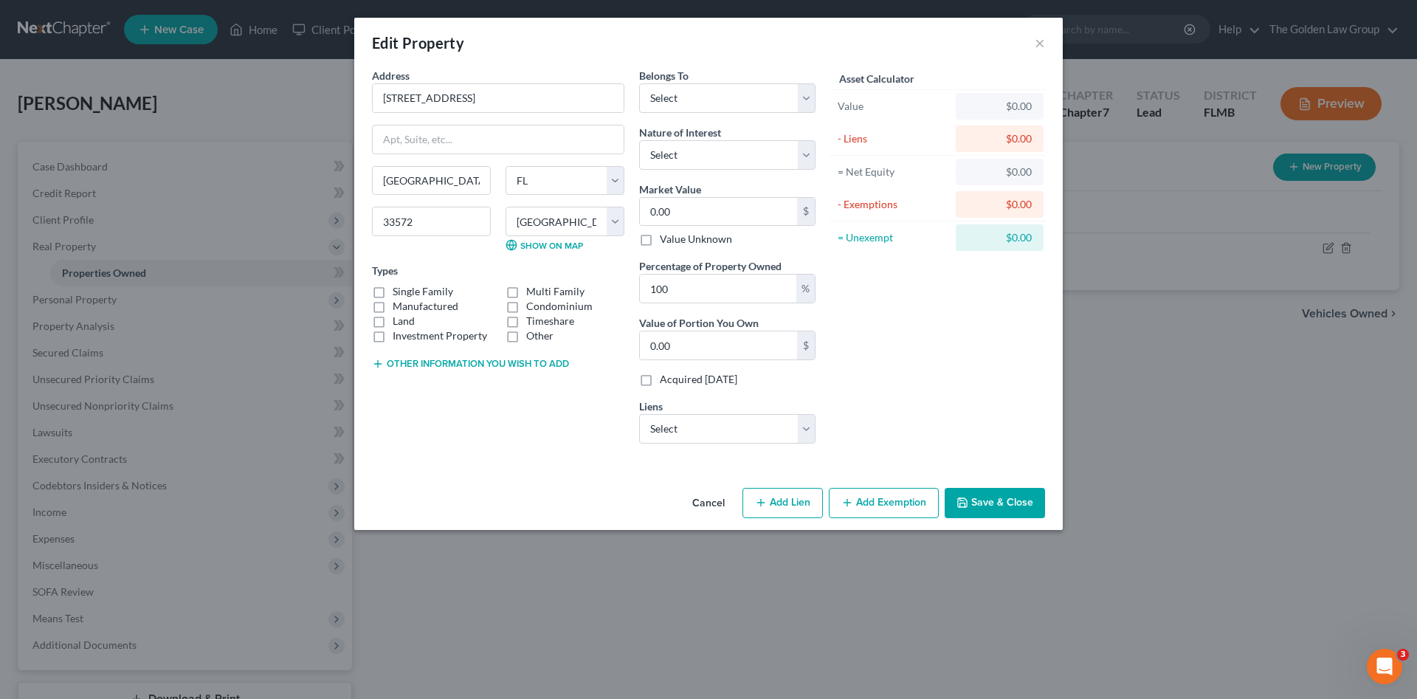
click at [570, 436] on div "Address * 5418 Hammock View Lane Apollo Beach State AL AK AR AZ CA CO CT DE DC …" at bounding box center [498, 261] width 267 height 387
click at [681, 427] on select "Select Rocket Mortgage - $288,178.00 Pnc Bank - $54,554.00" at bounding box center [727, 429] width 176 height 30
select select "0"
click at [639, 414] on select "Select Rocket Mortgage - $288,178.00 Pnc Bank - $54,554.00" at bounding box center [727, 429] width 176 height 30
select select
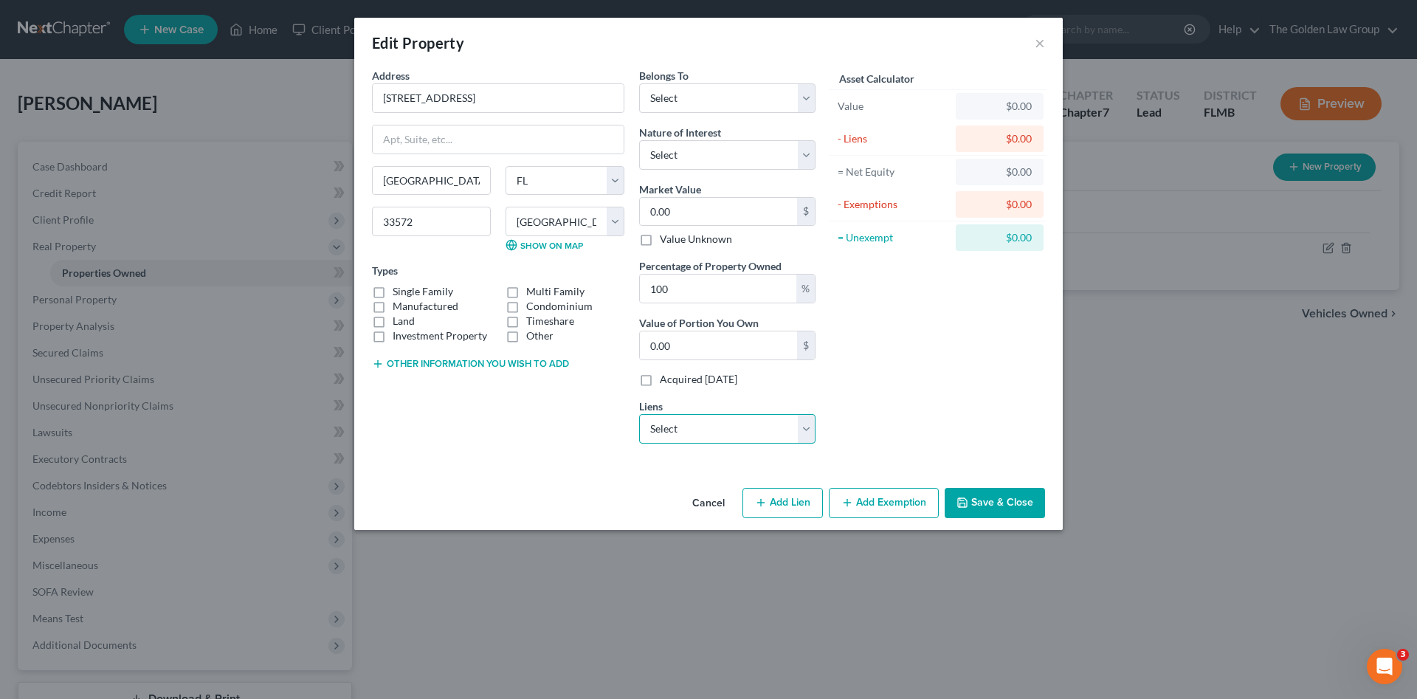
select select "23"
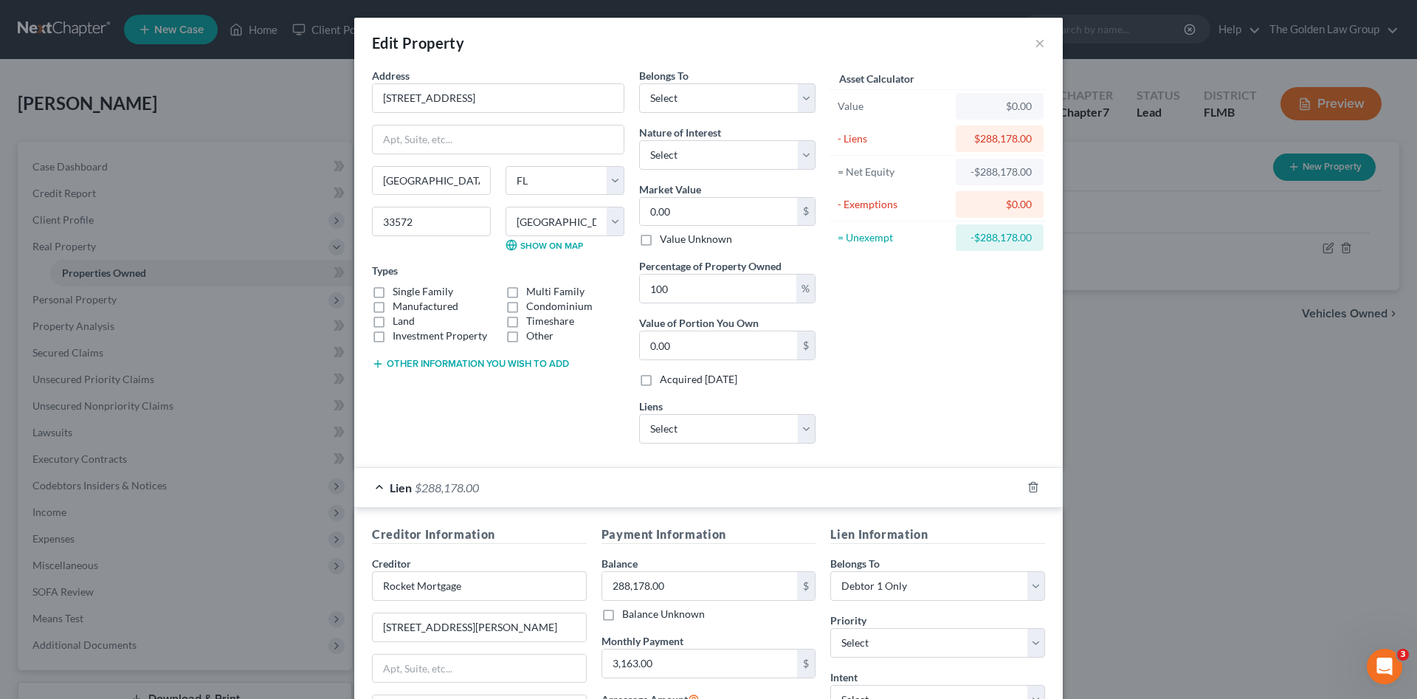
scroll to position [74, 0]
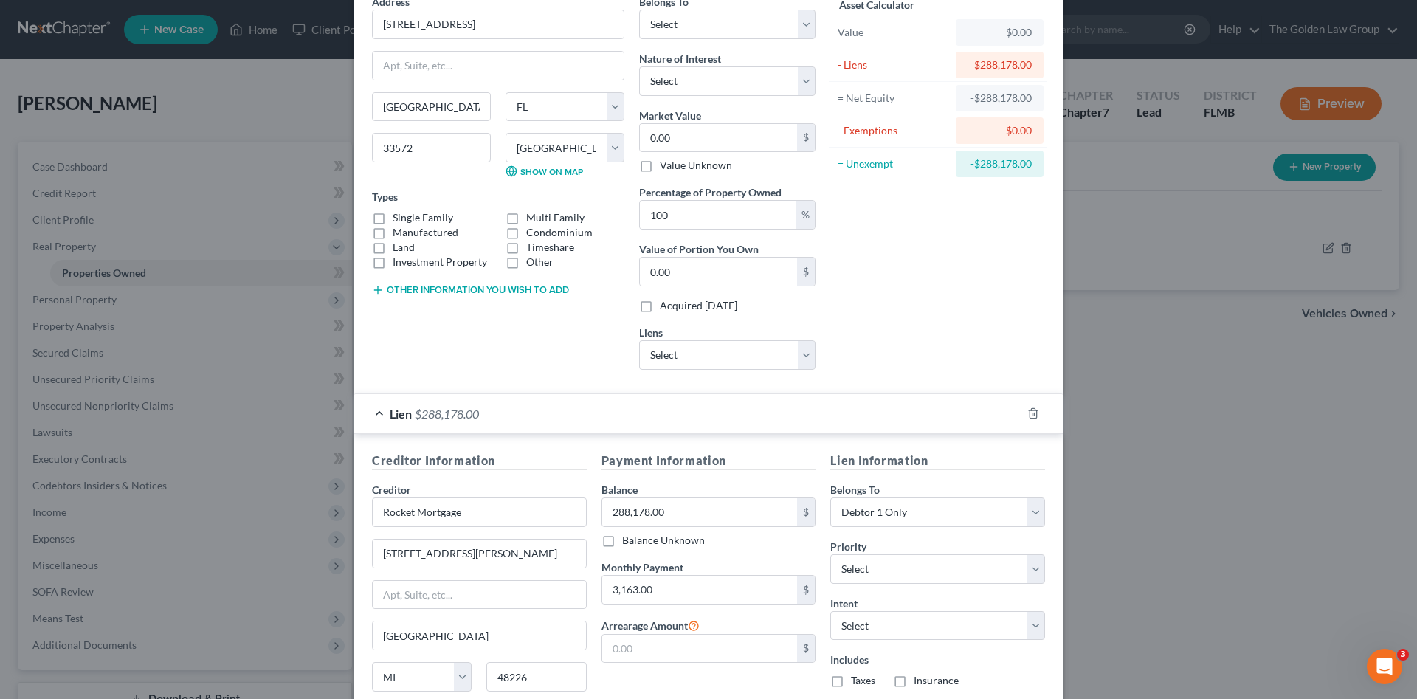
click at [452, 287] on button "Other information you wish to add" at bounding box center [470, 290] width 197 height 12
click at [897, 512] on select "Select Debtor 1 Only Debtor 2 Only Debtor 1 And Debtor 2 Only At Least One Of T…" at bounding box center [937, 512] width 215 height 30
select select "3"
click at [830, 497] on select "Select Debtor 1 Only Debtor 2 Only Debtor 1 And Debtor 2 Only At Least One Of T…" at bounding box center [937, 512] width 215 height 30
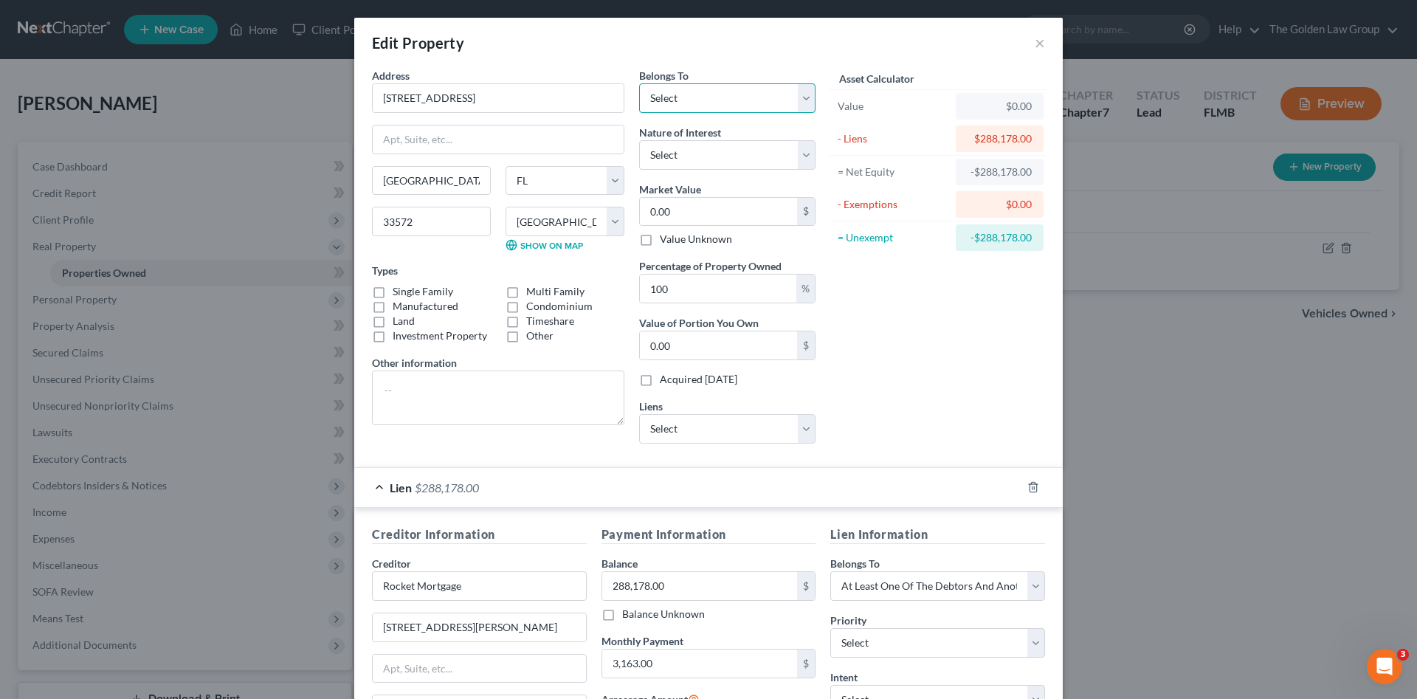
click at [709, 99] on select "Select Debtor 1 Only Debtor 2 Only Debtor 1 And Debtor 2 Only At Least One Of T…" at bounding box center [727, 98] width 176 height 30
select select "3"
click at [639, 83] on select "Select Debtor 1 Only Debtor 2 Only Debtor 1 And Debtor 2 Only At Least One Of T…" at bounding box center [727, 98] width 176 height 30
click at [393, 288] on label "Single Family" at bounding box center [423, 291] width 61 height 15
click at [399, 288] on input "Single Family" at bounding box center [404, 289] width 10 height 10
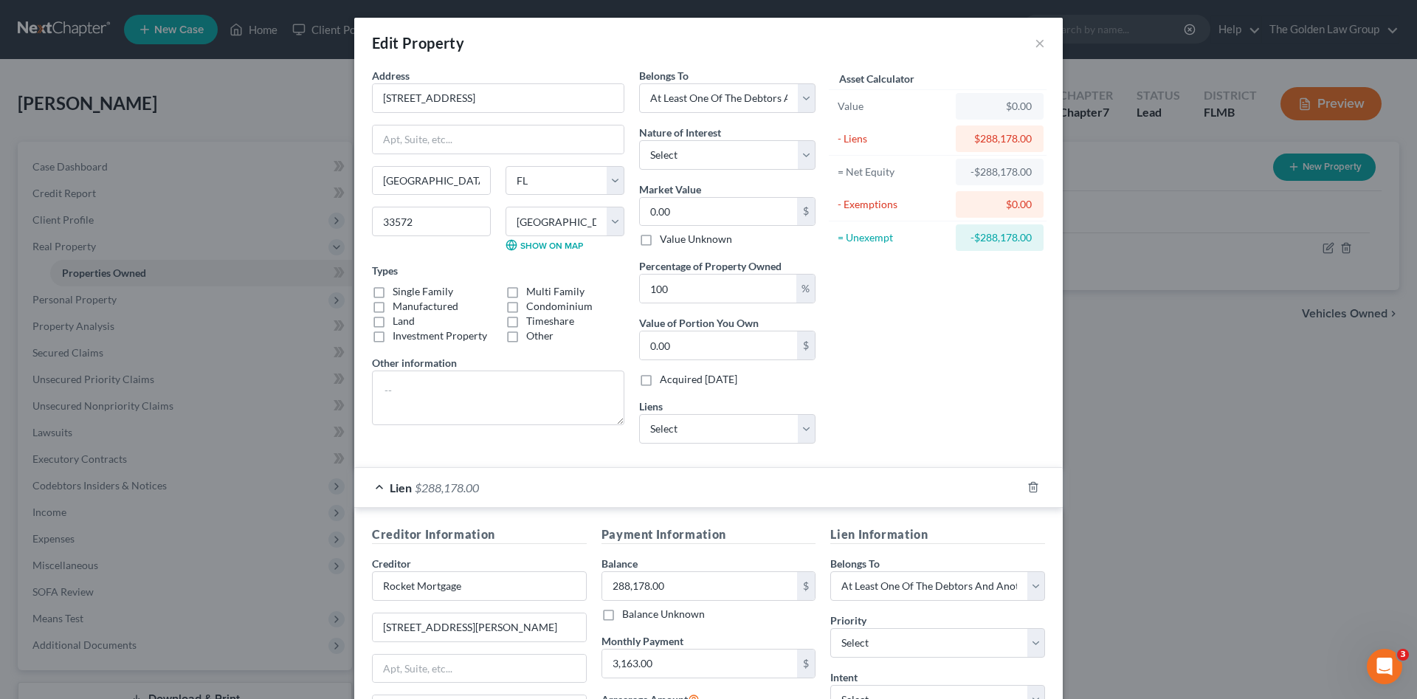
checkbox input "true"
drag, startPoint x: 683, startPoint y: 151, endPoint x: 687, endPoint y: 165, distance: 15.2
click at [683, 151] on select "Select Fee Simple Joint Tenant Life Estate Equitable Interest Future Interest T…" at bounding box center [727, 155] width 176 height 30
select select "0"
click at [639, 140] on select "Select Fee Simple Joint Tenant Life Estate Equitable Interest Future Interest T…" at bounding box center [727, 155] width 176 height 30
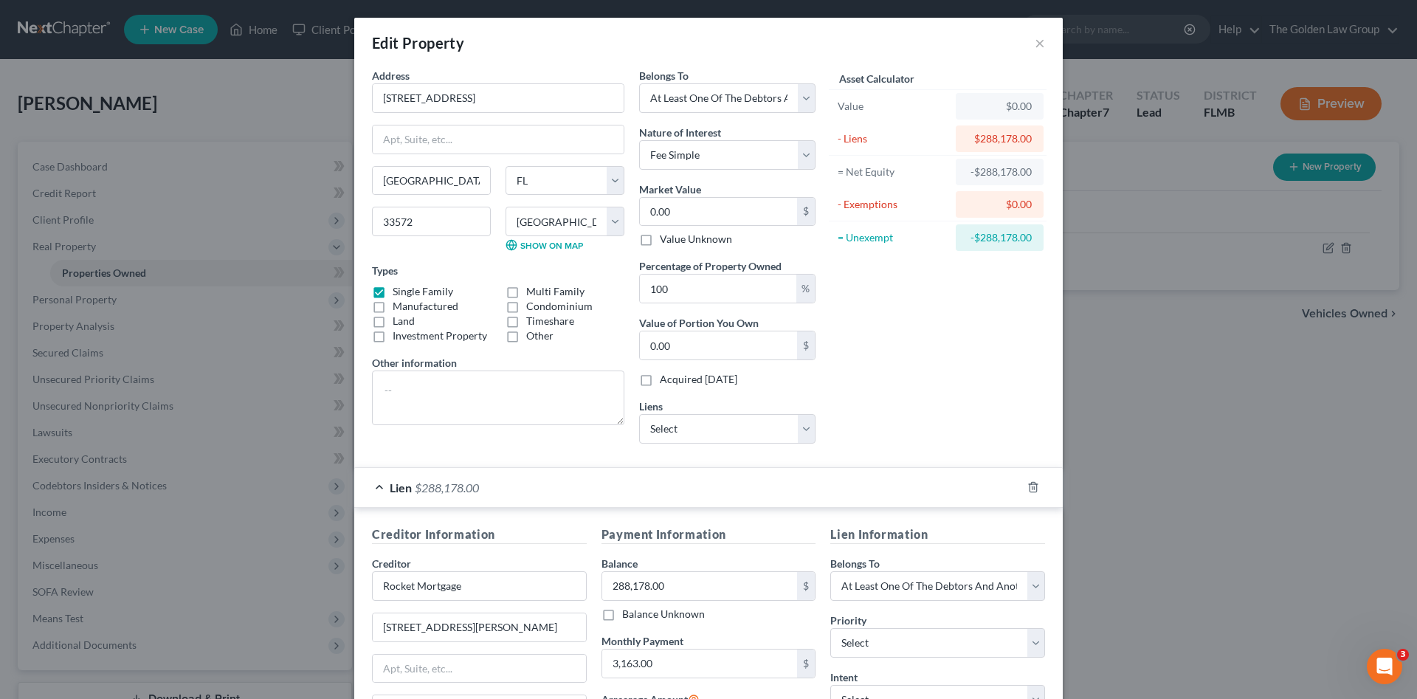
click at [900, 393] on div "Asset Calculator Value $0.00 - Liens $288,178.00 = Net Equity -$288,178.00 - Ex…" at bounding box center [938, 261] width 230 height 387
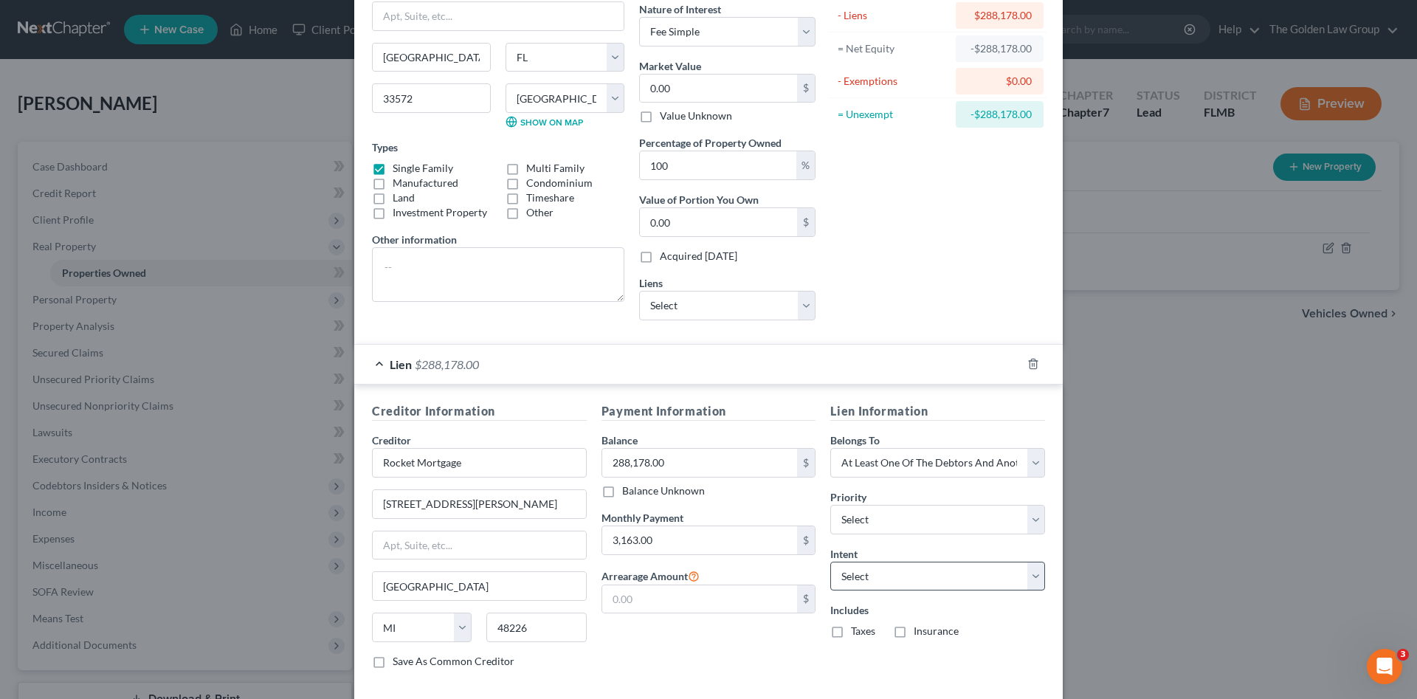
scroll to position [198, 0]
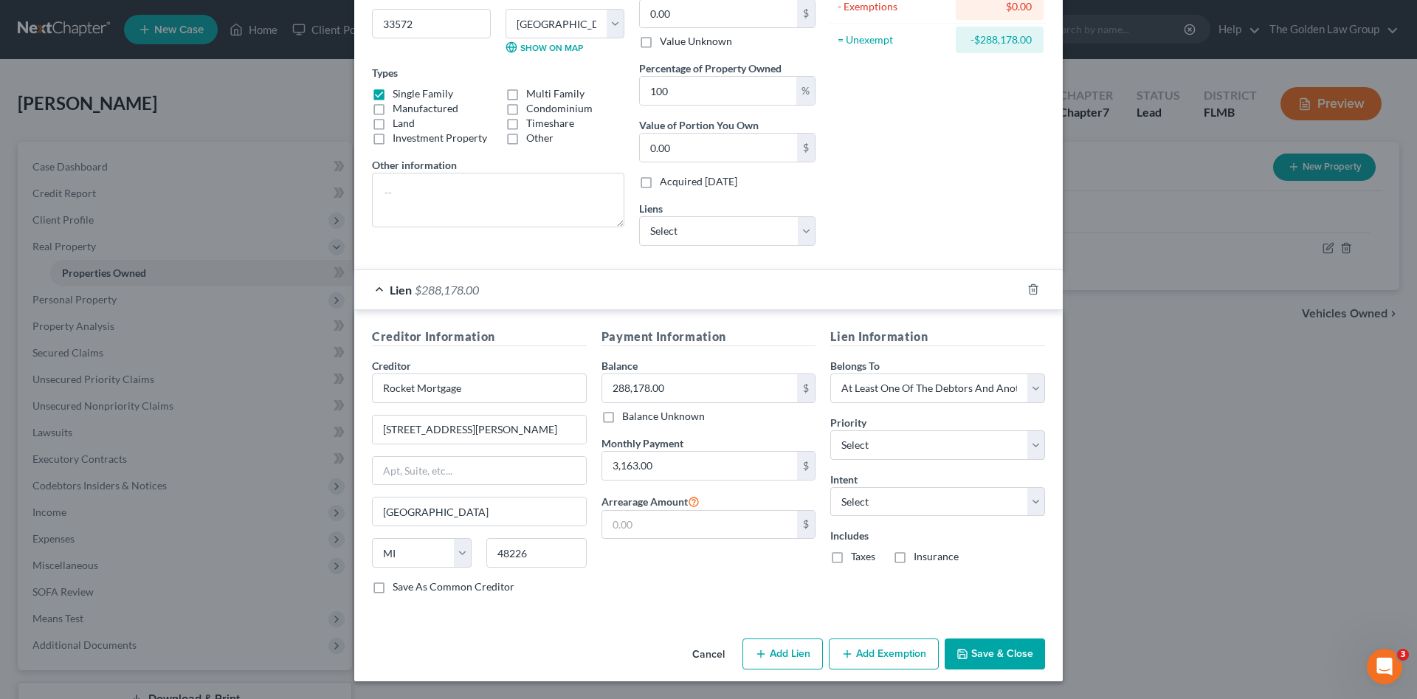
click at [978, 659] on button "Save & Close" at bounding box center [995, 653] width 100 height 31
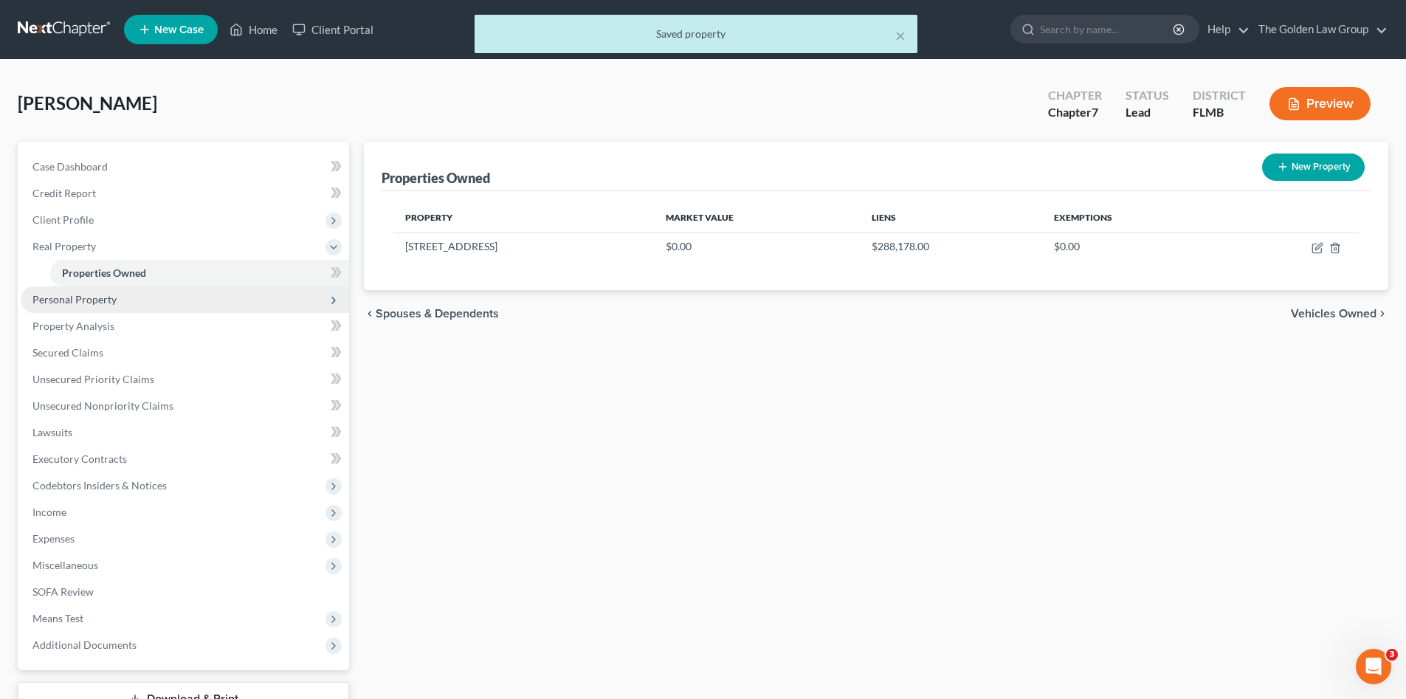
click at [76, 293] on span "Personal Property" at bounding box center [74, 299] width 84 height 13
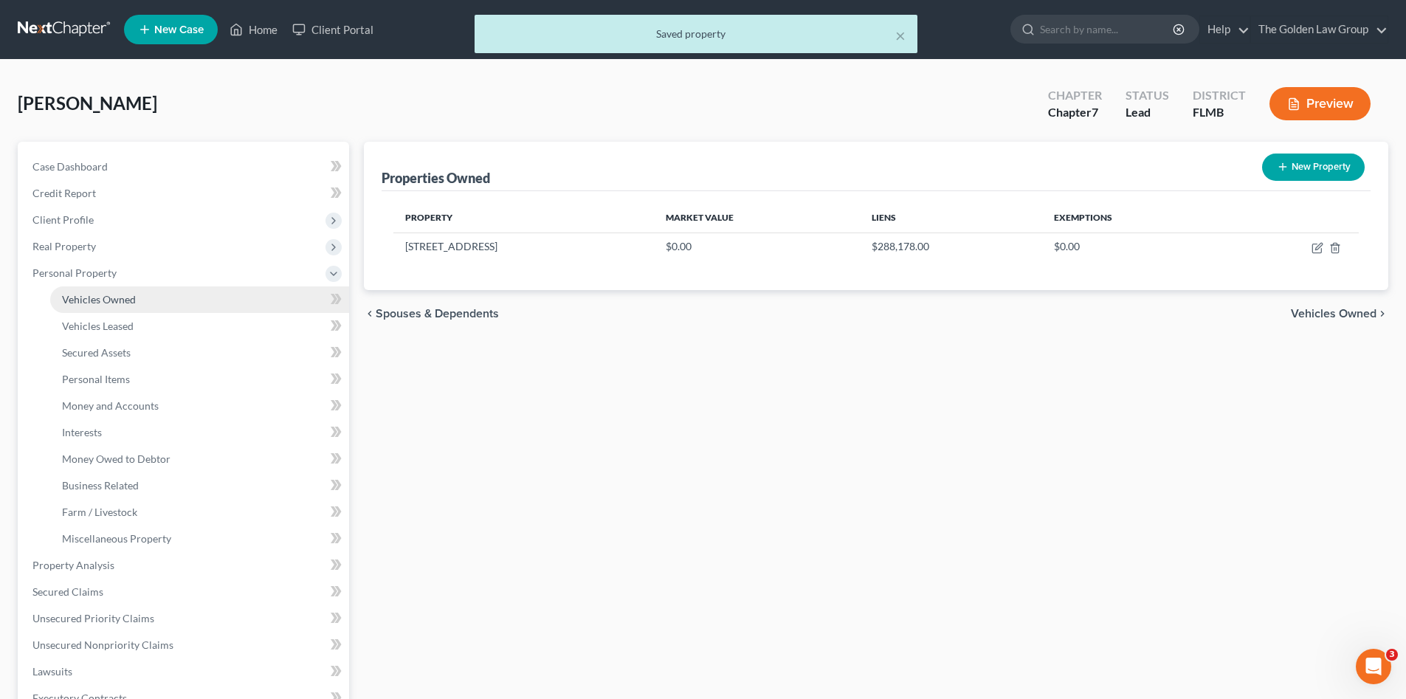
click at [91, 297] on span "Vehicles Owned" at bounding box center [99, 299] width 74 height 13
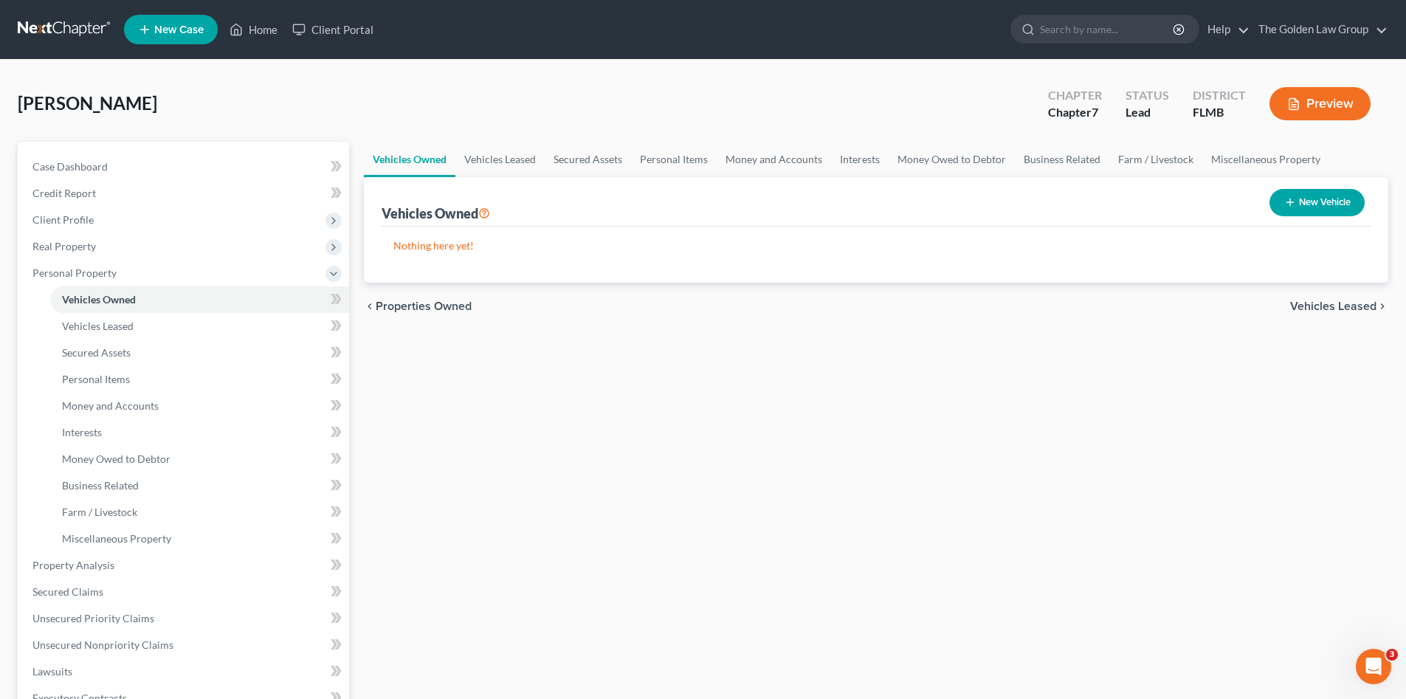
click at [1286, 212] on button "New Vehicle" at bounding box center [1316, 202] width 95 height 27
select select "0"
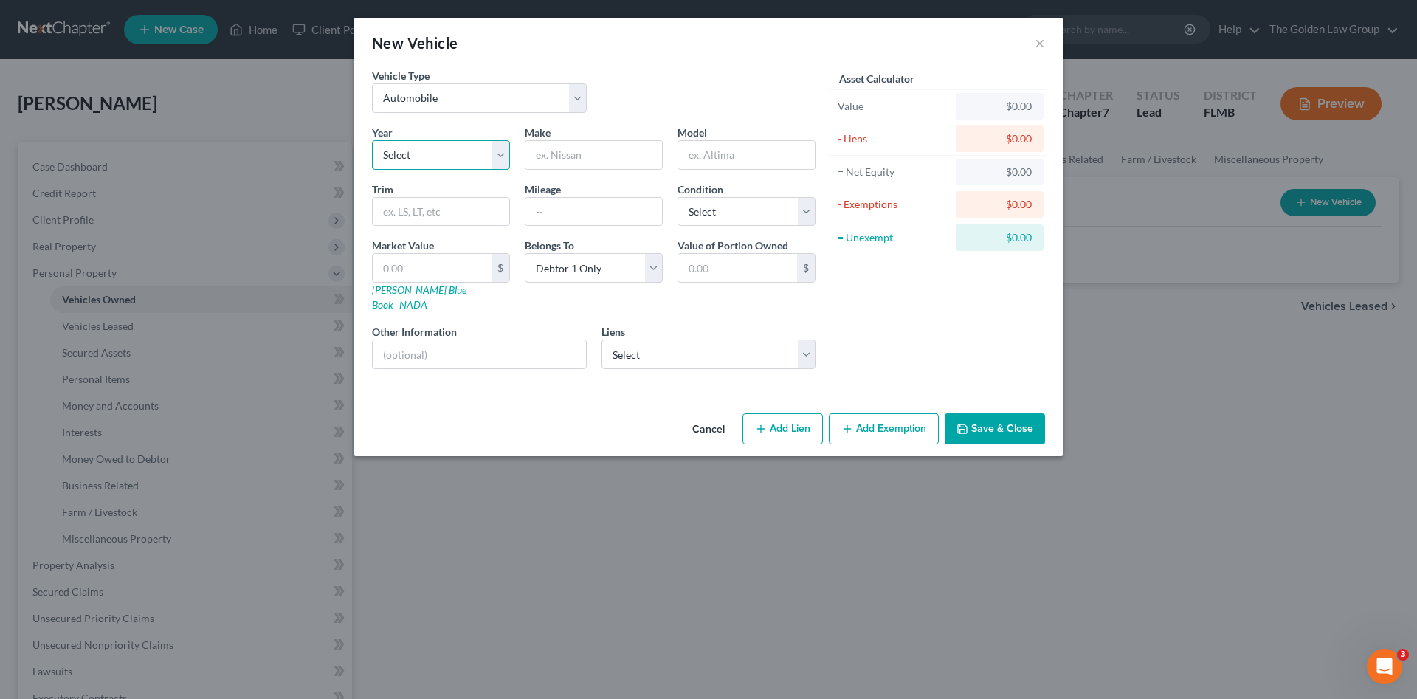
click at [414, 159] on select "Select 2026 2025 2024 2023 2022 2021 2020 2019 2018 2017 2016 2015 2014 2013 20…" at bounding box center [441, 155] width 138 height 30
select select "5"
click at [372, 140] on select "Select 2026 2025 2024 2023 2022 2021 2020 2019 2018 2017 2016 2015 2014 2013 20…" at bounding box center [441, 155] width 138 height 30
click at [573, 168] on input "text" at bounding box center [593, 155] width 137 height 28
type input "Mercedez"
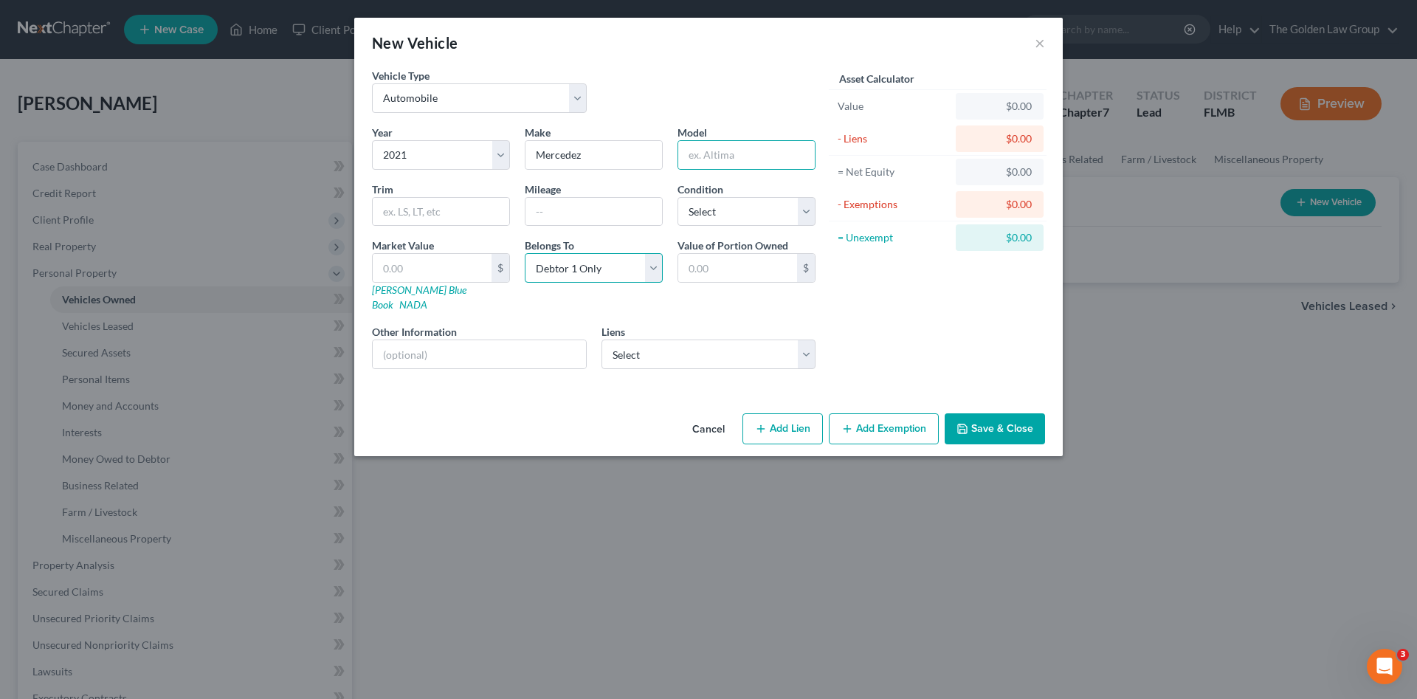
click at [570, 269] on select "Select Debtor 1 Only Debtor 2 Only Debtor 1 And Debtor 2 Only At Least One Of T…" at bounding box center [594, 268] width 138 height 30
select select "3"
click at [525, 253] on select "Select Debtor 1 Only Debtor 2 Only Debtor 1 And Debtor 2 Only At Least One Of T…" at bounding box center [594, 268] width 138 height 30
drag, startPoint x: 593, startPoint y: 388, endPoint x: 542, endPoint y: 368, distance: 55.4
click at [593, 388] on div "Vehicle Type Select Automobile Truck Trailer Watercraft Aircraft Motor Home Atv…" at bounding box center [708, 238] width 709 height 340
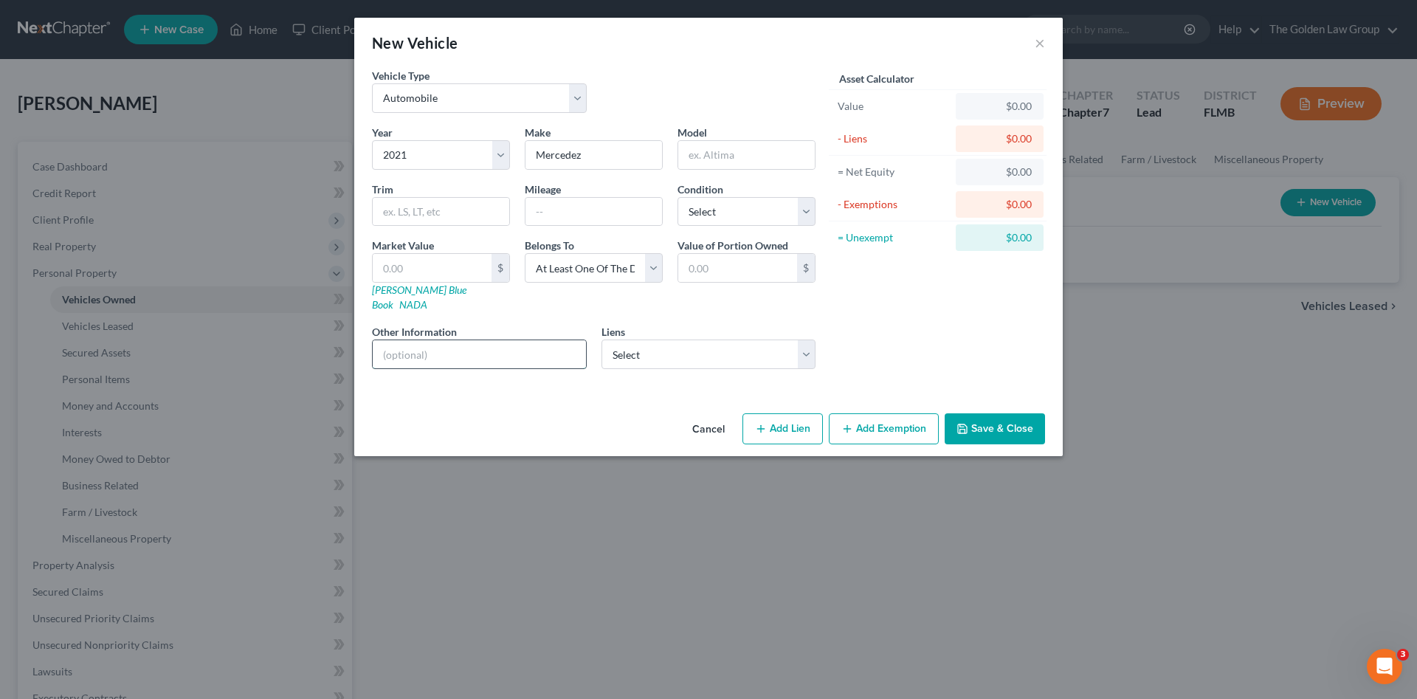
click at [525, 348] on input "text" at bounding box center [479, 354] width 213 height 28
type input "VIN:"
click at [676, 340] on select "Select Pnc Bank - $54,554.00" at bounding box center [709, 355] width 215 height 30
select select "36"
select select "0"
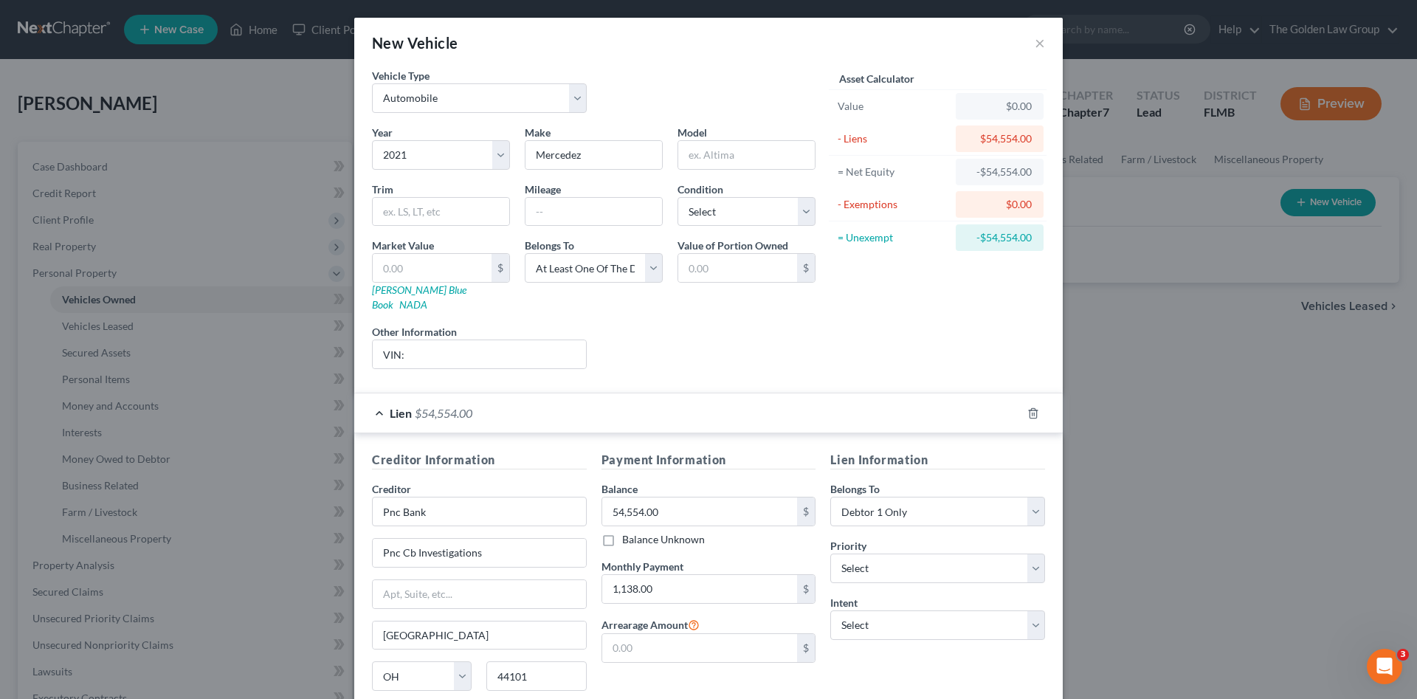
click at [607, 404] on div "Lien $54,554.00" at bounding box center [687, 412] width 667 height 39
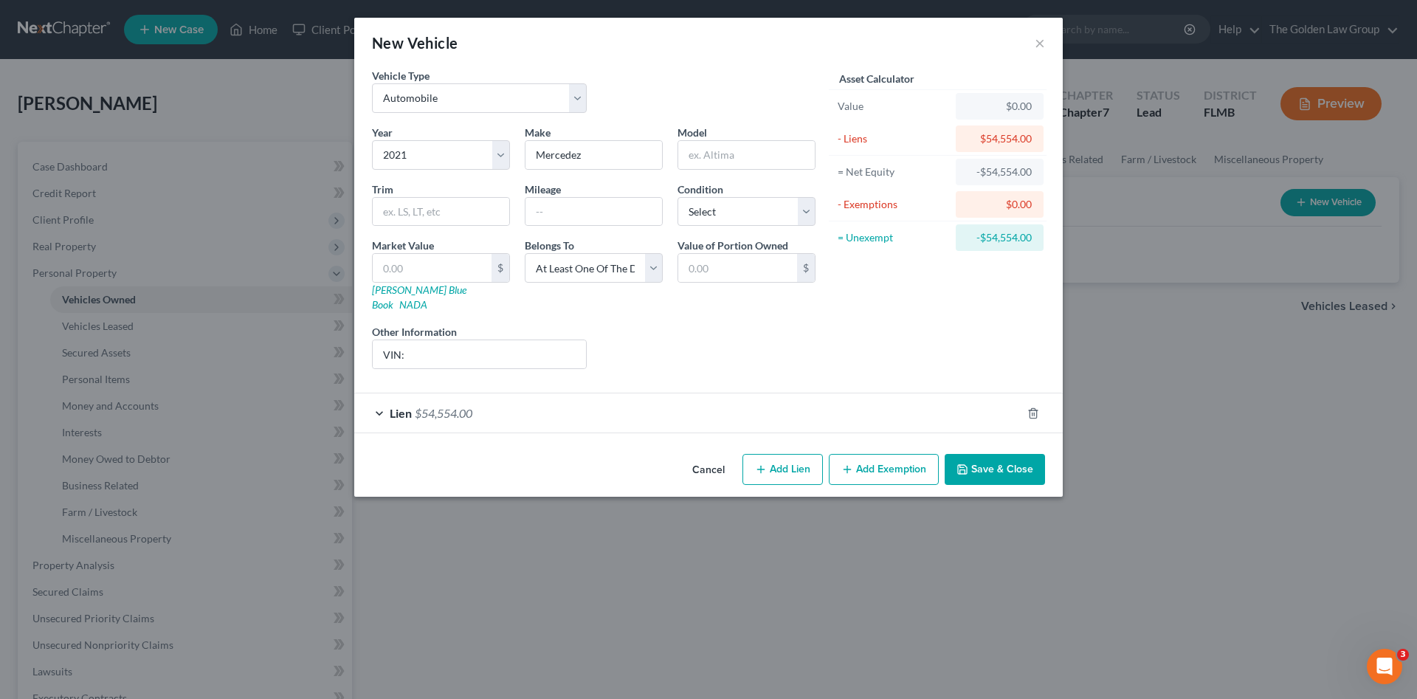
click at [568, 398] on div "Lien $54,554.00" at bounding box center [687, 412] width 667 height 39
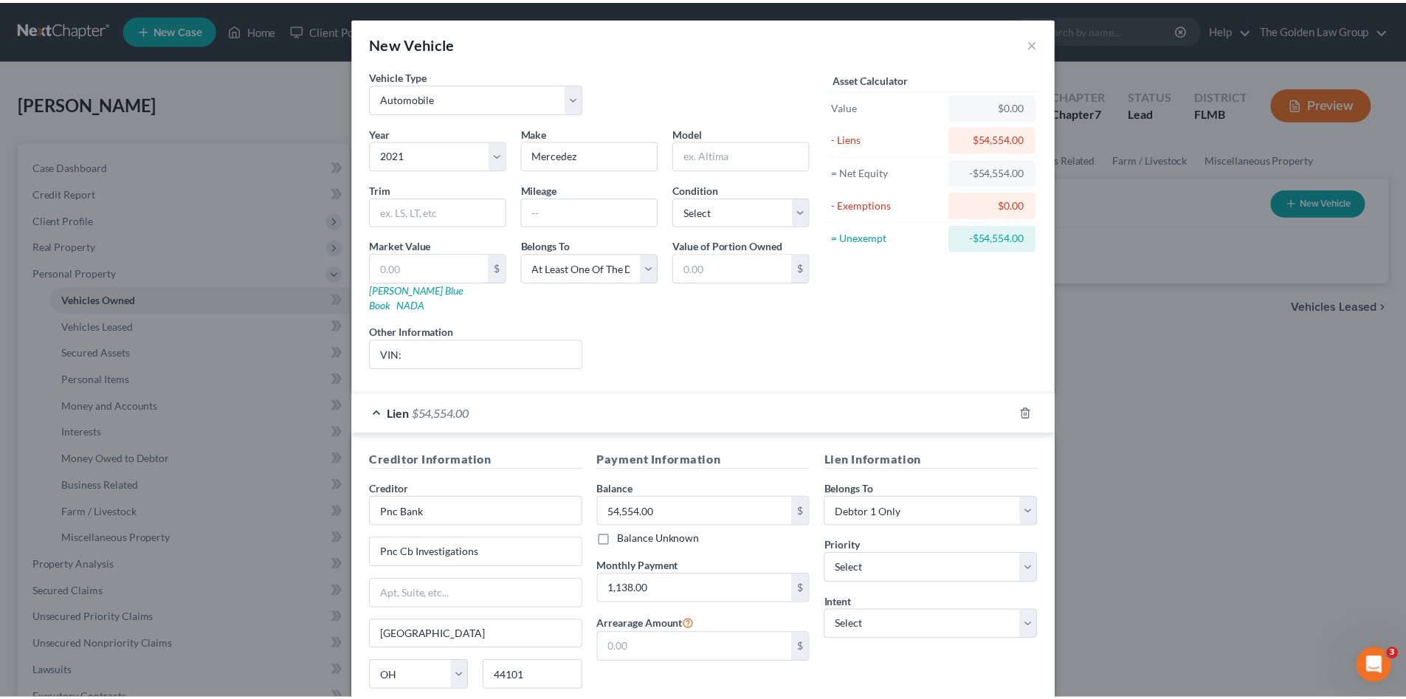
scroll to position [108, 0]
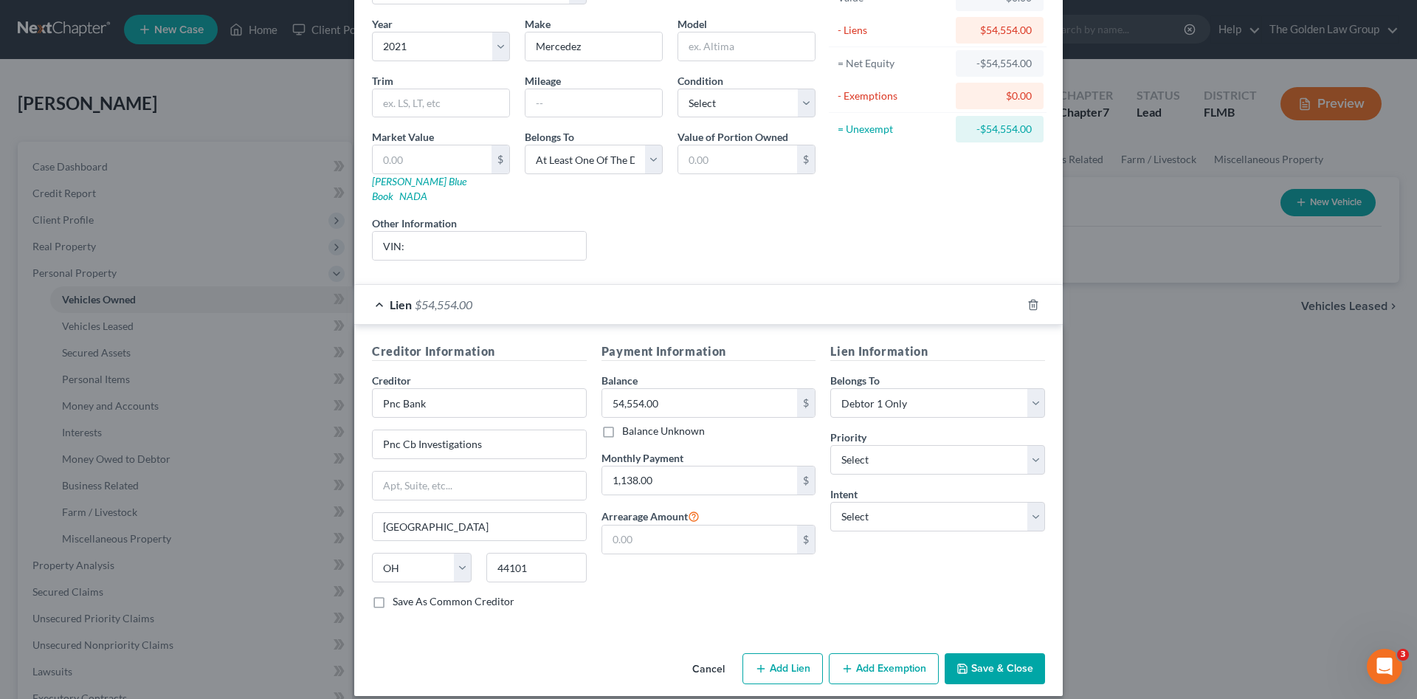
click at [990, 653] on button "Save & Close" at bounding box center [995, 668] width 100 height 31
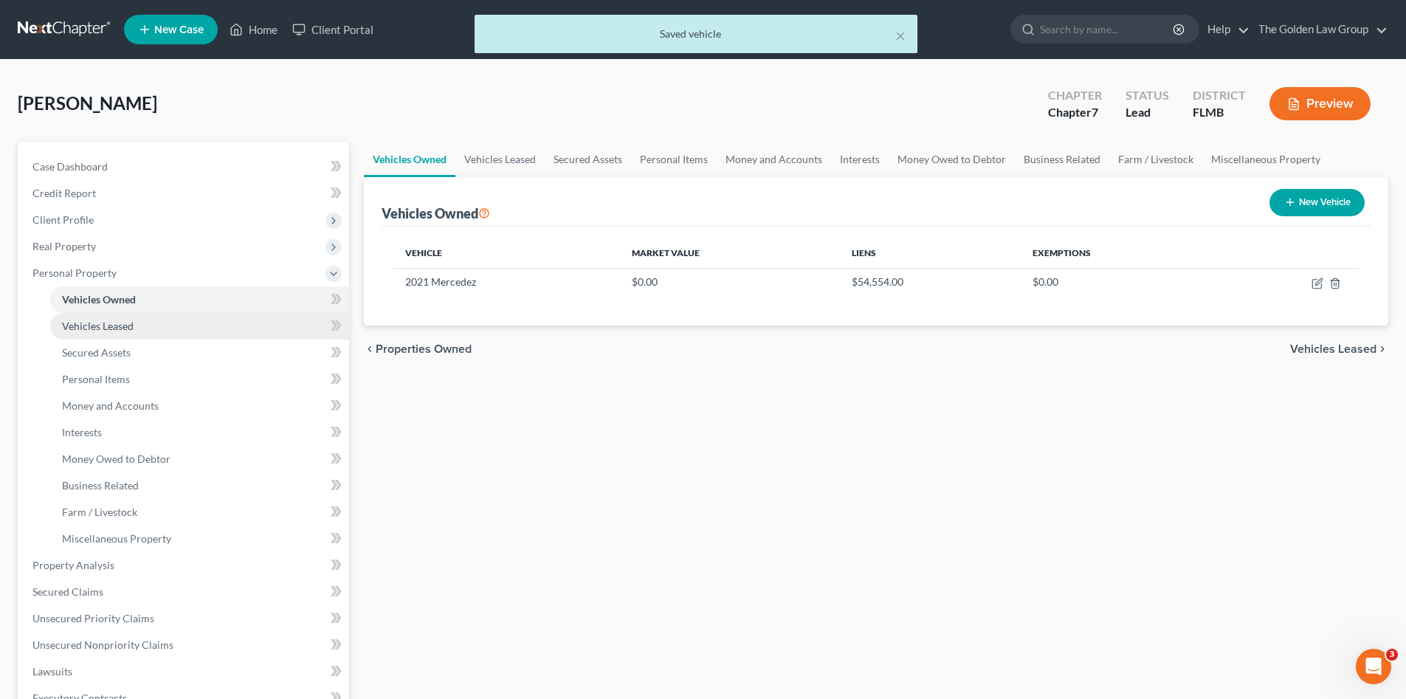
click at [111, 323] on span "Vehicles Leased" at bounding box center [98, 326] width 72 height 13
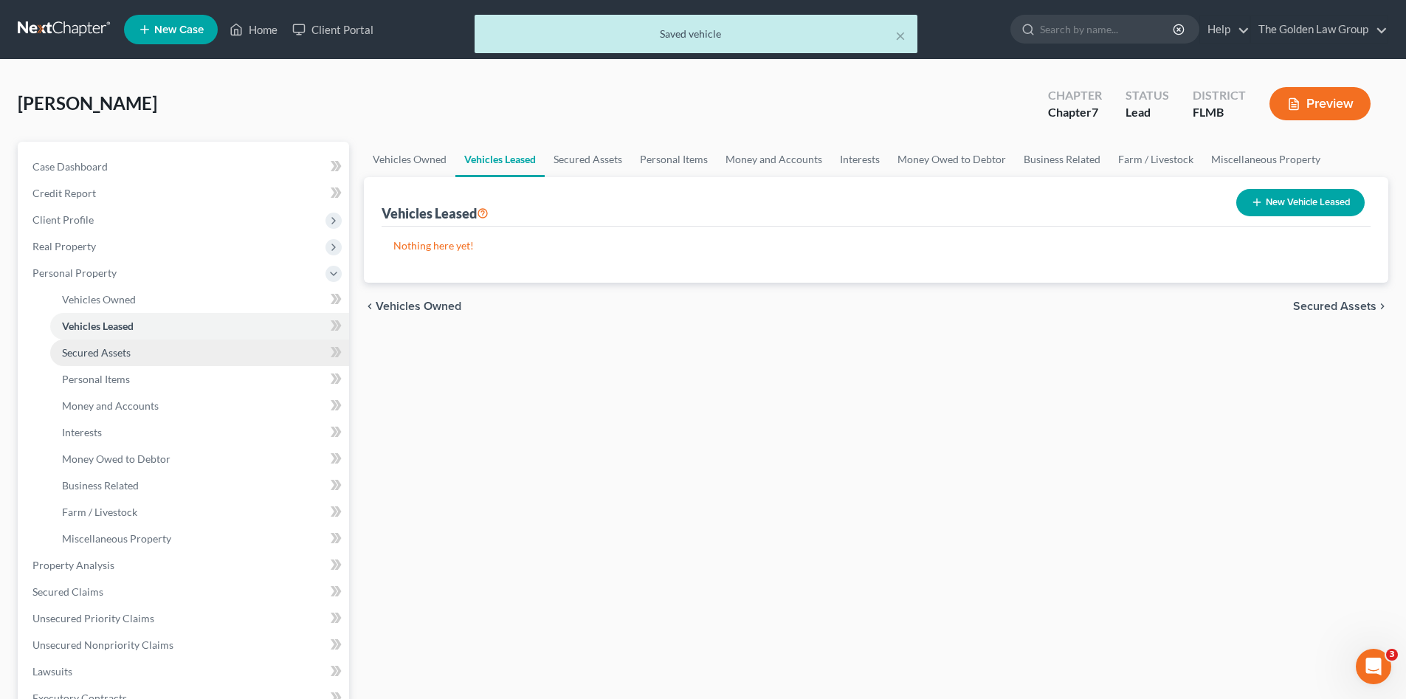
click at [114, 352] on span "Secured Assets" at bounding box center [96, 352] width 69 height 13
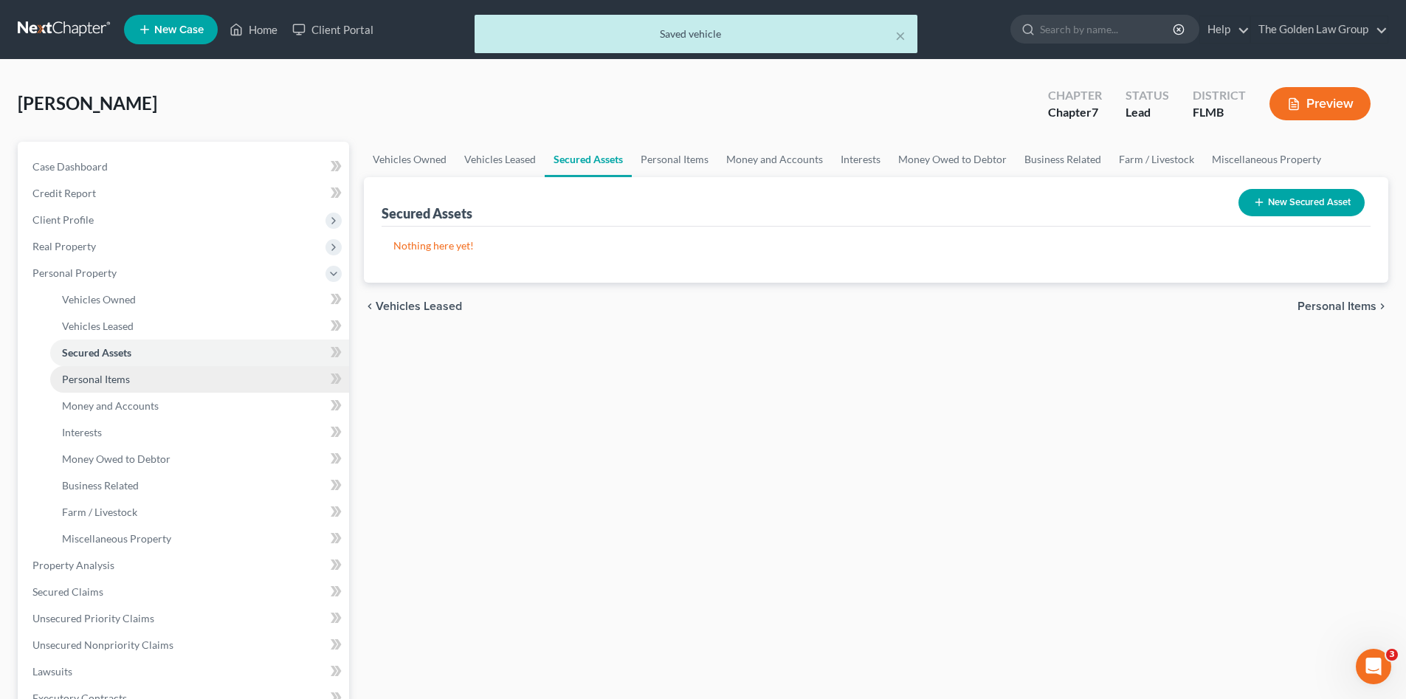
click at [116, 370] on link "Personal Items" at bounding box center [199, 379] width 299 height 27
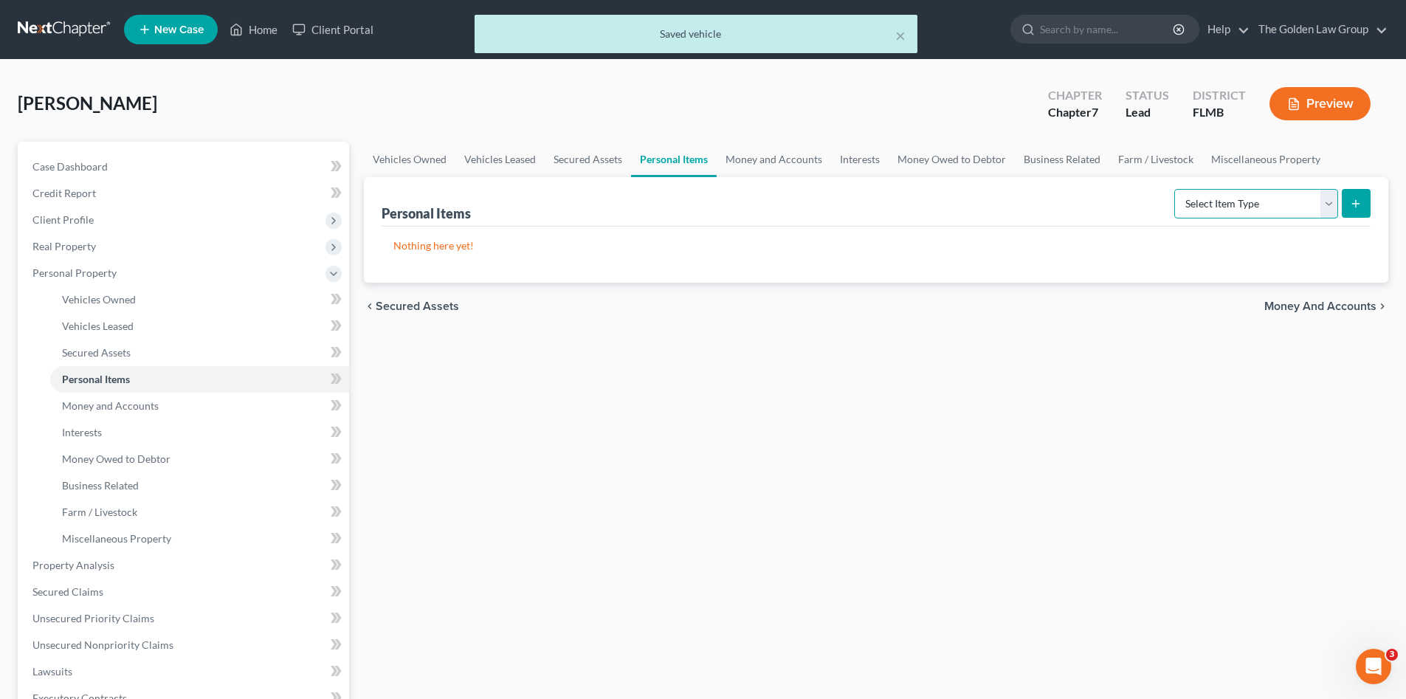
drag, startPoint x: 1188, startPoint y: 193, endPoint x: 1195, endPoint y: 204, distance: 12.3
click at [1189, 193] on select "Select Item Type Clothing Collectibles Of Value Electronics Firearms Household …" at bounding box center [1256, 204] width 164 height 30
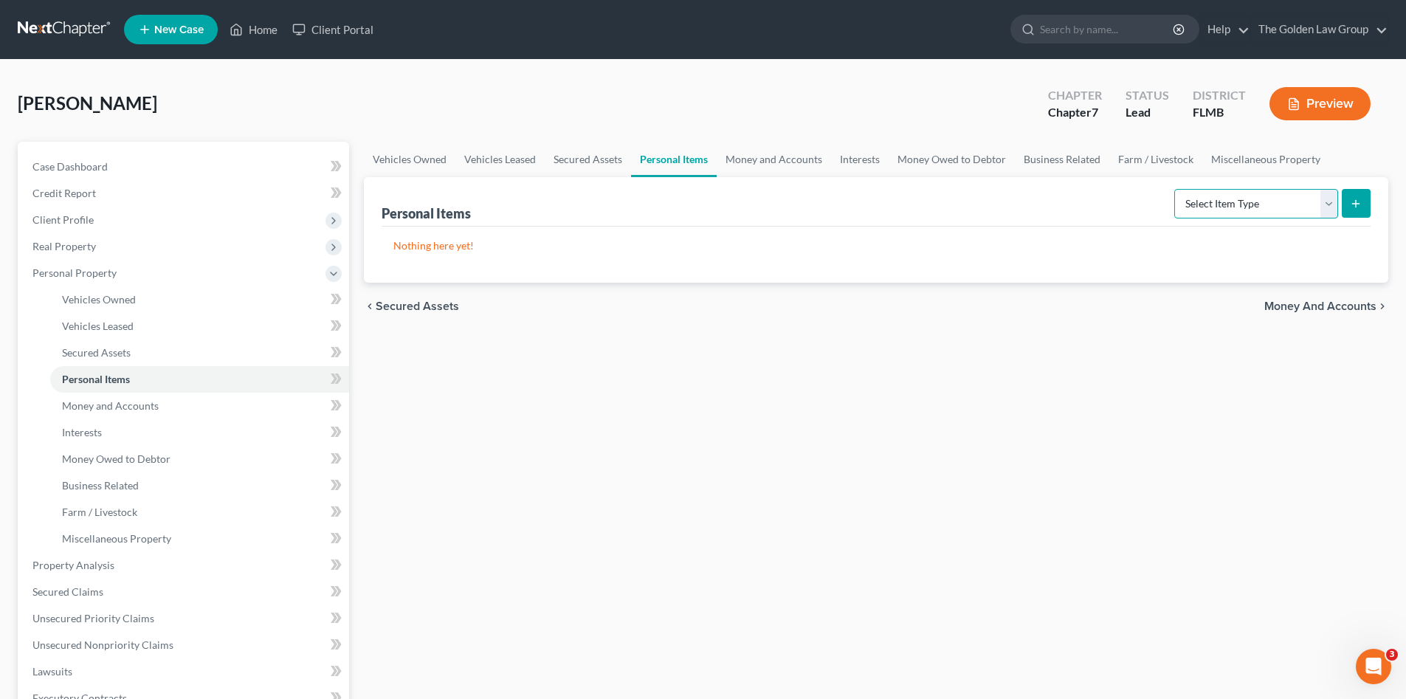
select select "clothing"
click at [1176, 189] on select "Select Item Type Clothing Collectibles Of Value Electronics Firearms Household …" at bounding box center [1256, 204] width 164 height 30
click at [1348, 200] on button "submit" at bounding box center [1356, 203] width 29 height 29
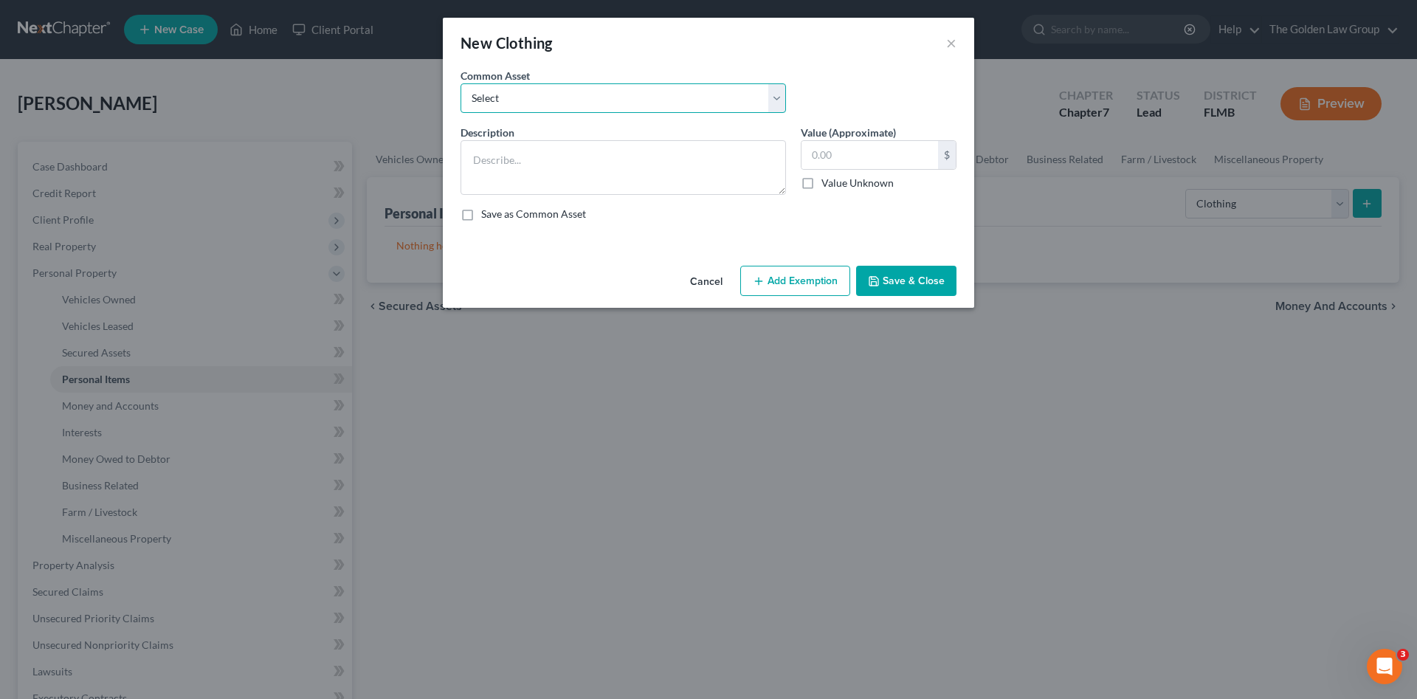
click at [520, 103] on select "Select Debtor's Clothes Joint-Debtor's clothing Debtor's Clothes" at bounding box center [623, 98] width 325 height 30
select select "0"
click at [461, 83] on select "Select Debtor's Clothes Joint-Debtor's clothing Debtor's Clothes" at bounding box center [623, 98] width 325 height 30
type textarea "Debtor's Clothes"
type input "100.00"
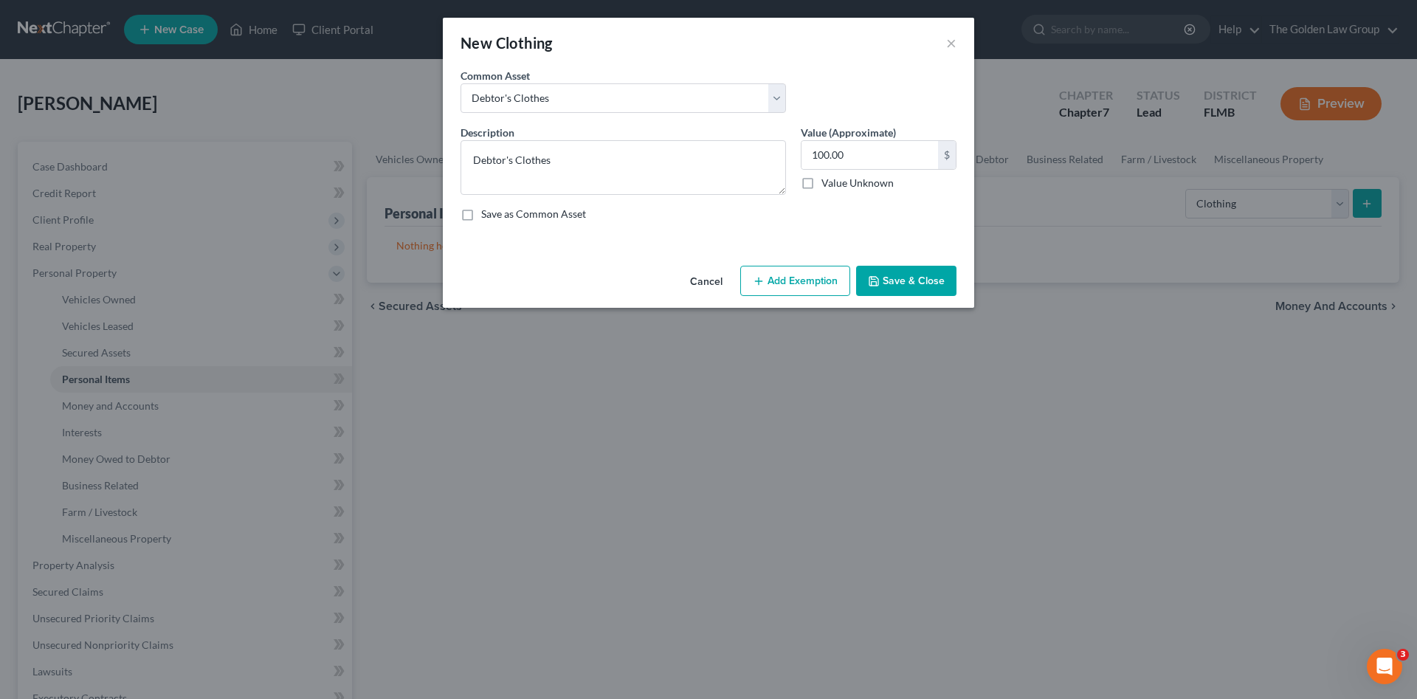
click at [909, 282] on button "Save & Close" at bounding box center [906, 281] width 100 height 31
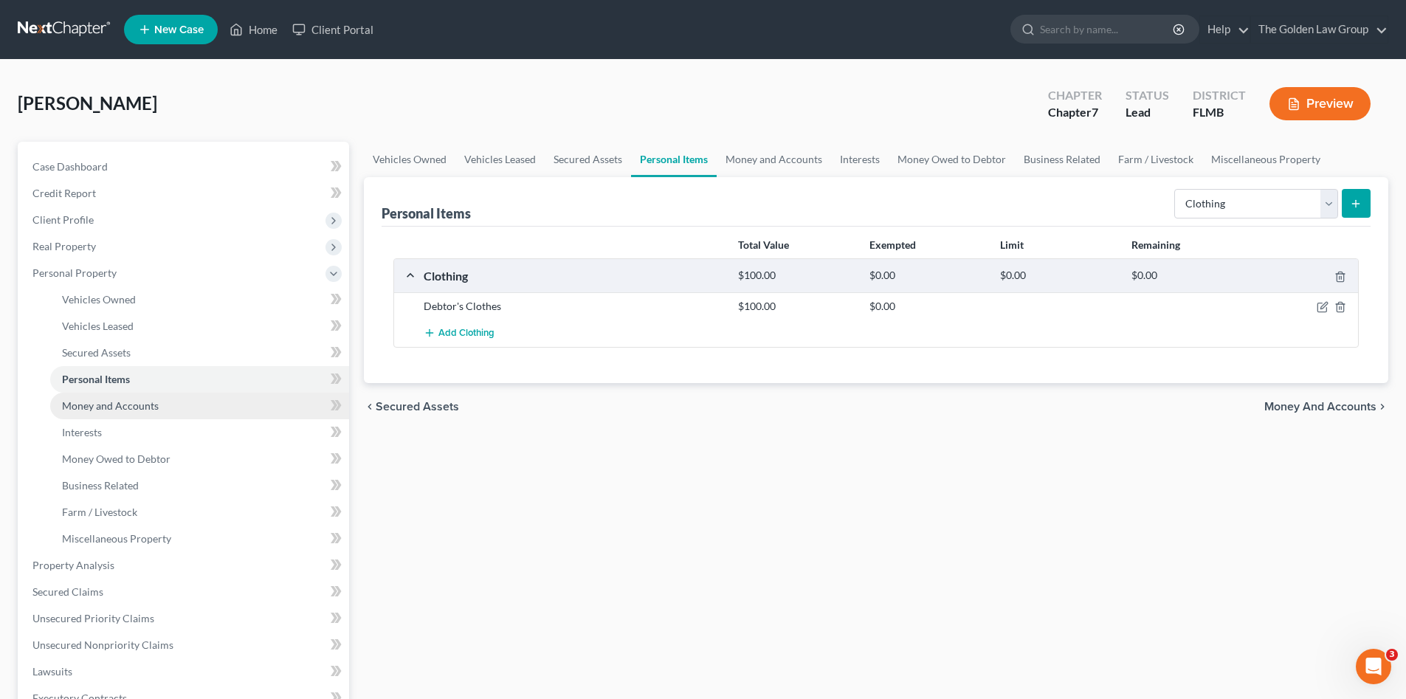
click at [94, 415] on link "Money and Accounts" at bounding box center [199, 406] width 299 height 27
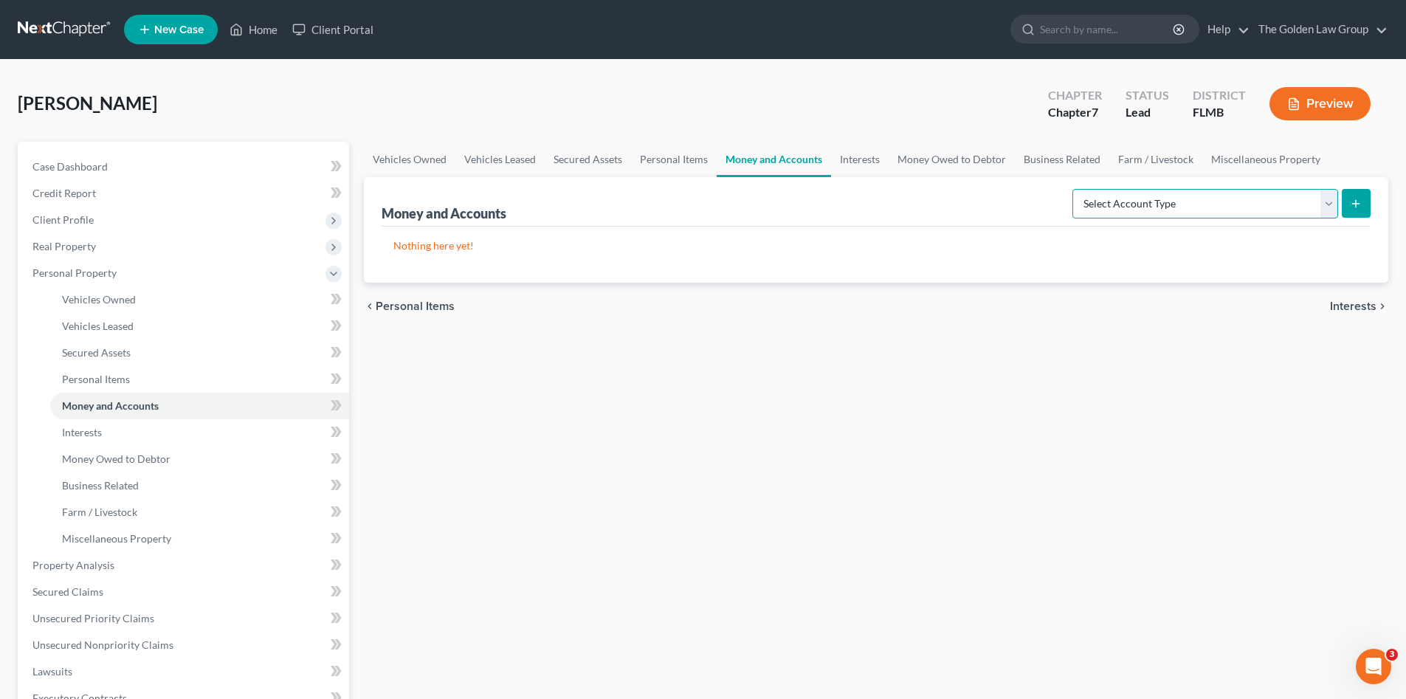
drag, startPoint x: 1226, startPoint y: 205, endPoint x: 1214, endPoint y: 220, distance: 18.9
click at [1226, 205] on select "Select Account Type Brokerage Cash on Hand Certificates of Deposit Checking Acc…" at bounding box center [1205, 204] width 266 height 30
select select "checking"
click at [1075, 189] on select "Select Account Type Brokerage Cash on Hand Certificates of Deposit Checking Acc…" at bounding box center [1205, 204] width 266 height 30
click at [1356, 203] on line "submit" at bounding box center [1356, 203] width 0 height 7
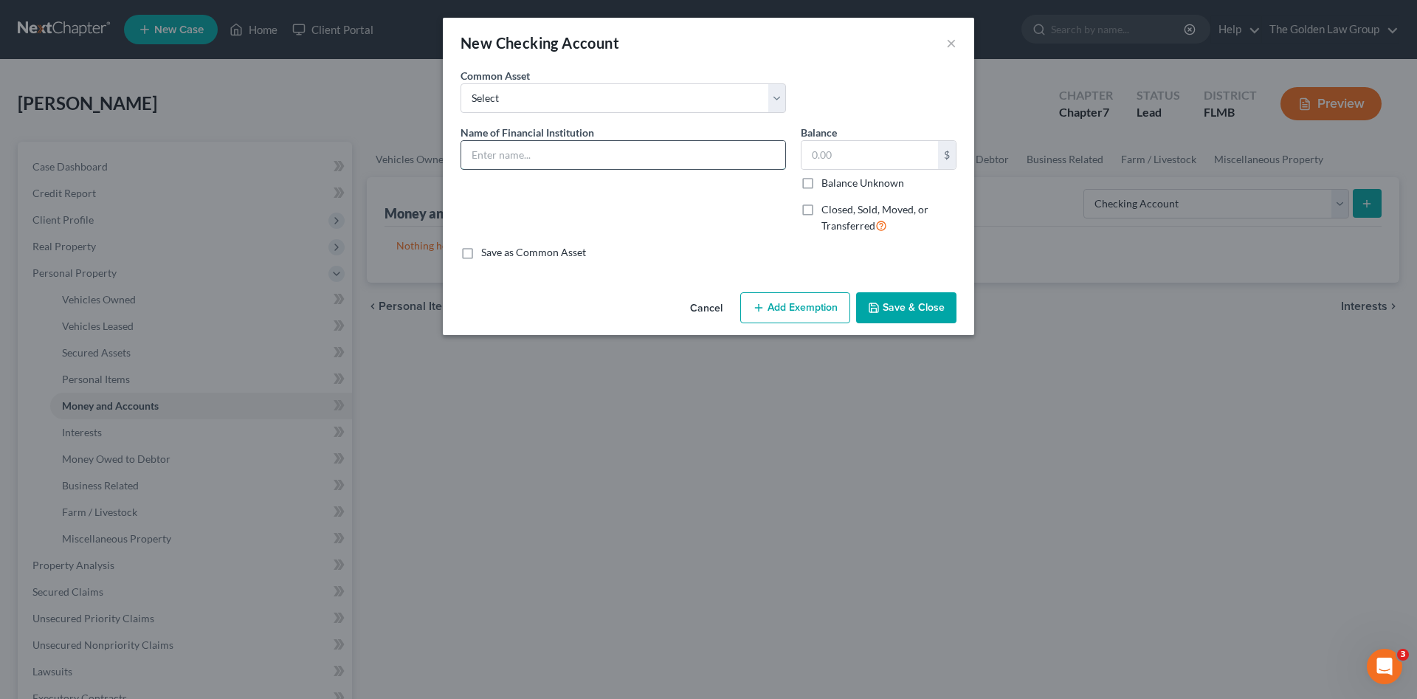
click at [510, 162] on input "text" at bounding box center [623, 155] width 324 height 28
type input "Truist_Checking_6833"
click at [904, 307] on button "Save & Close" at bounding box center [906, 307] width 100 height 31
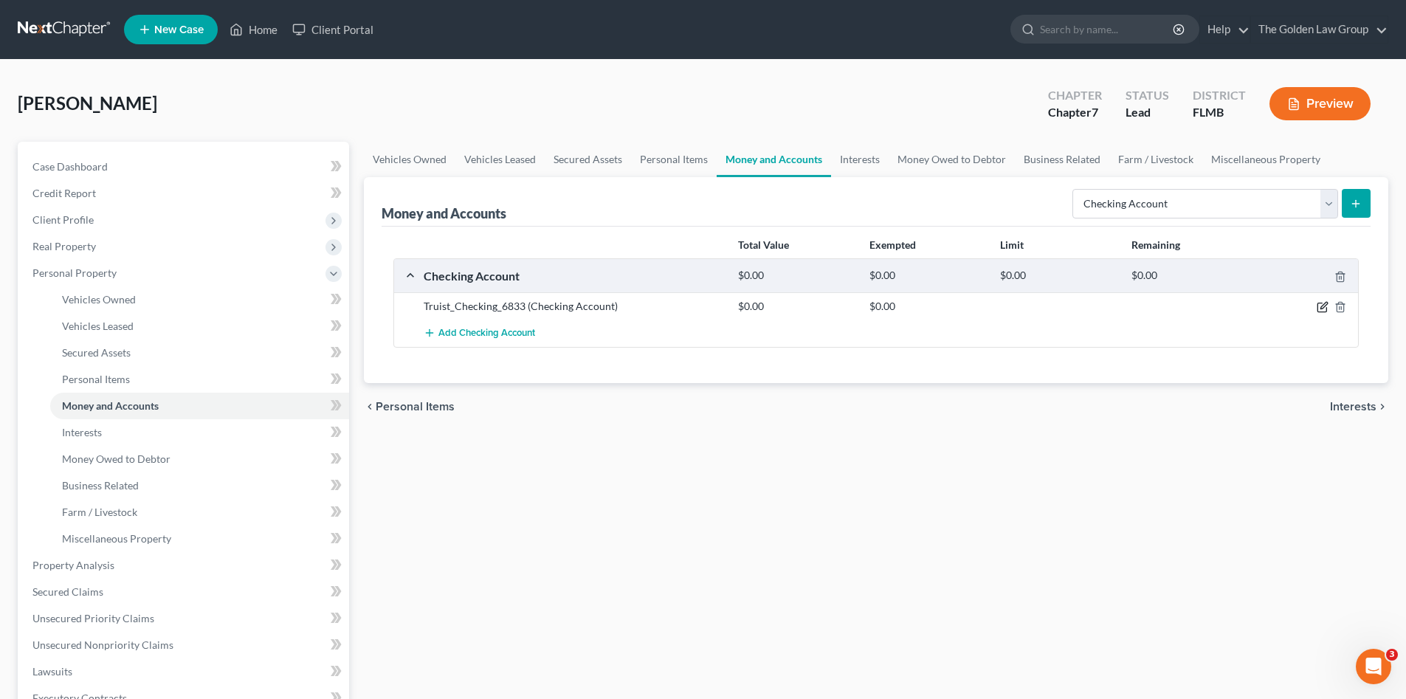
click at [1316, 306] on div at bounding box center [1307, 306] width 105 height 15
click at [1327, 309] on icon "button" at bounding box center [1323, 307] width 12 height 12
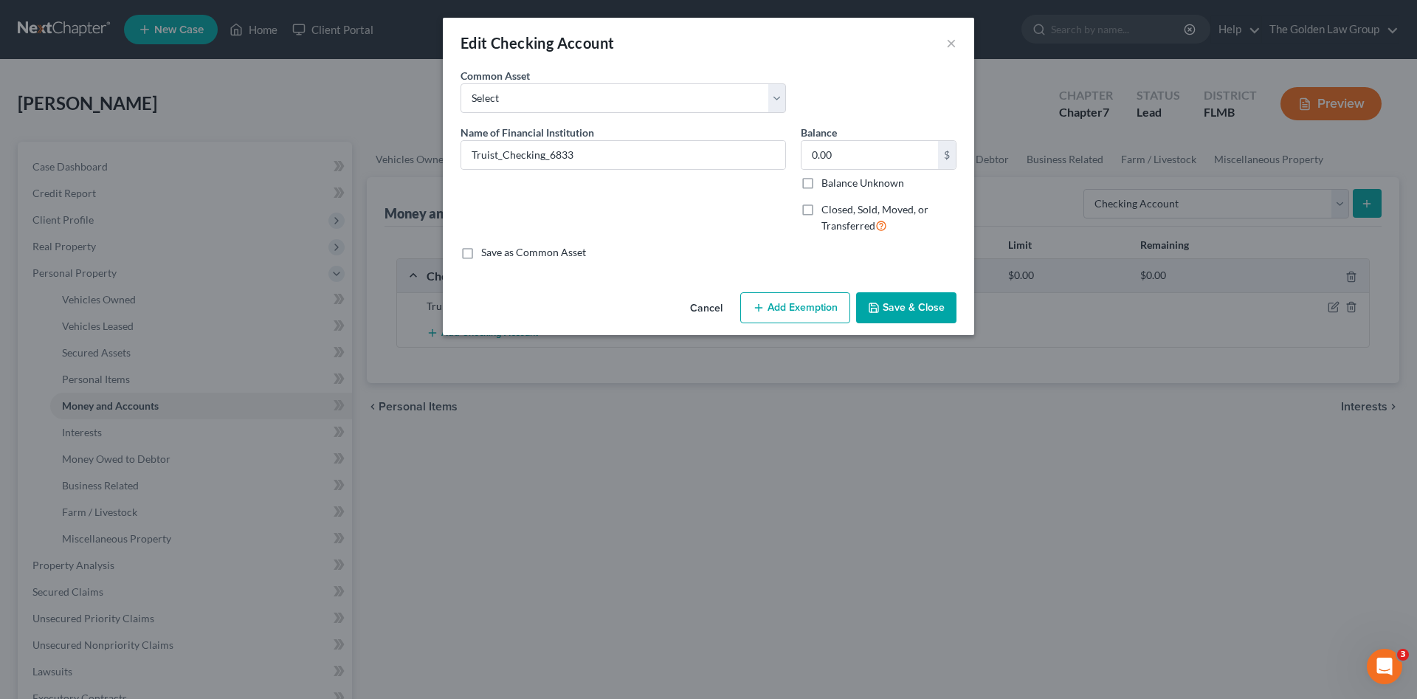
click at [807, 313] on button "Add Exemption" at bounding box center [795, 307] width 110 height 31
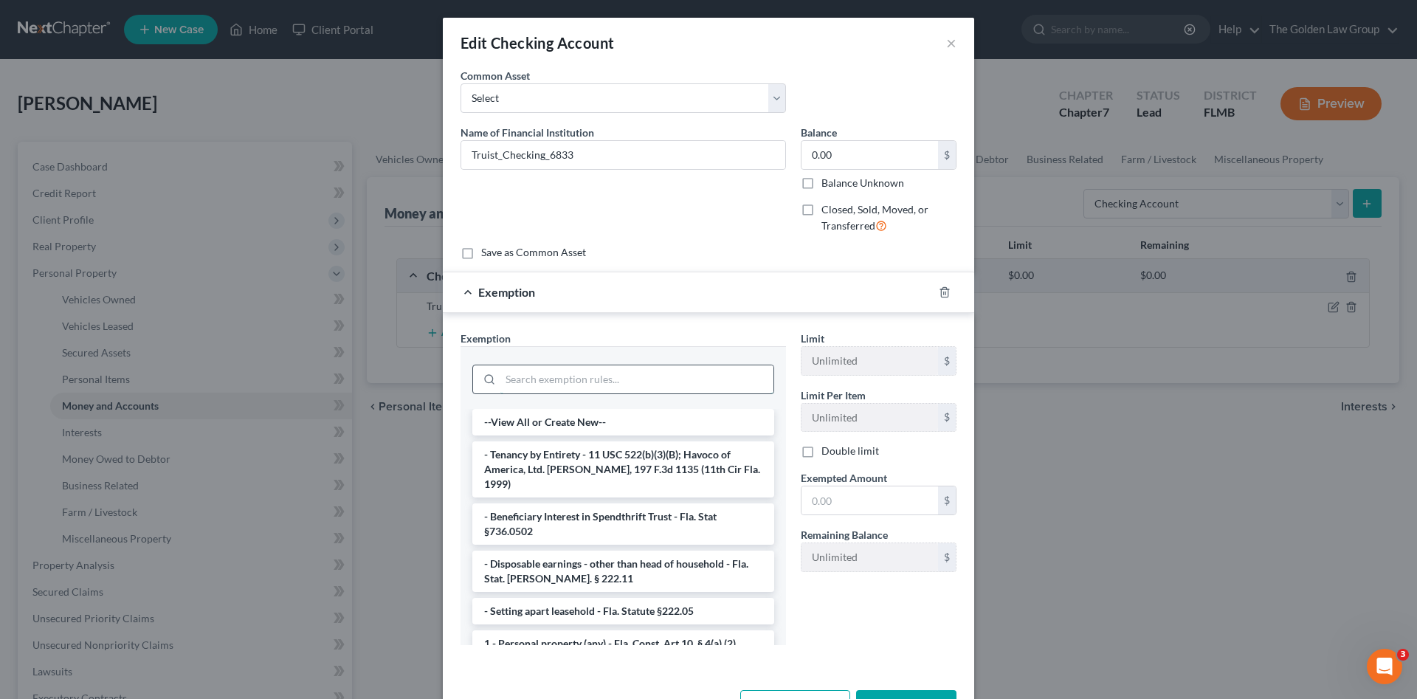
click at [720, 383] on input "search" at bounding box center [636, 379] width 273 height 28
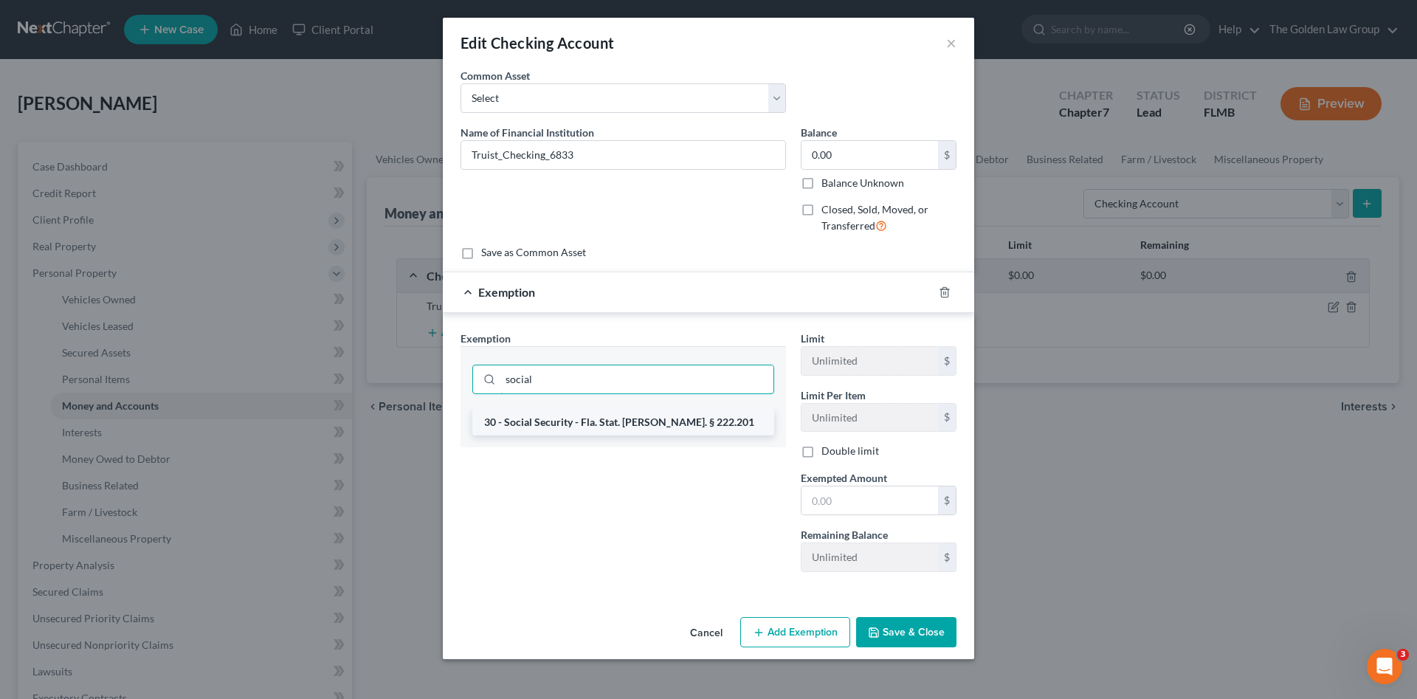
type input "social"
click at [718, 417] on li "30 - Social Security - Fla. Stat. Ann. § 222.201" at bounding box center [623, 422] width 302 height 27
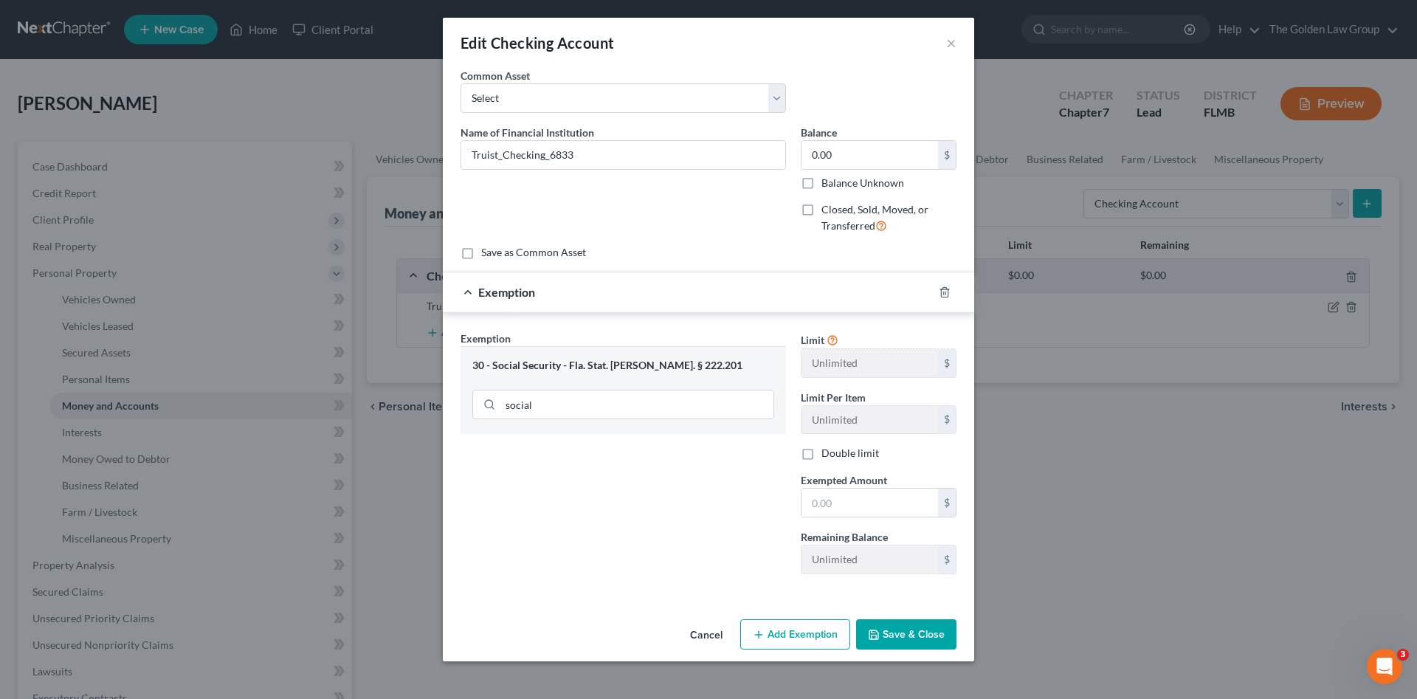
click at [914, 639] on button "Save & Close" at bounding box center [906, 634] width 100 height 31
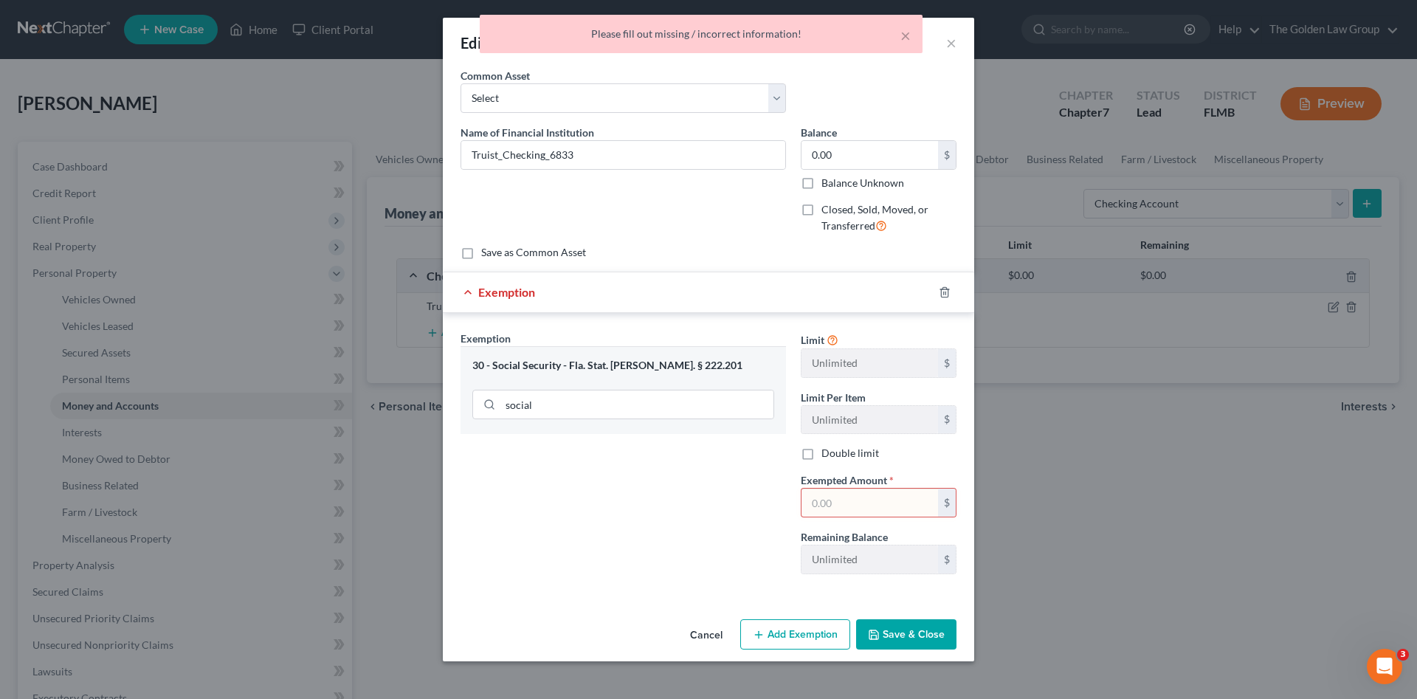
click at [894, 504] on input "text" at bounding box center [870, 503] width 137 height 28
type input "0"
click at [924, 633] on button "Save & Close" at bounding box center [906, 634] width 100 height 31
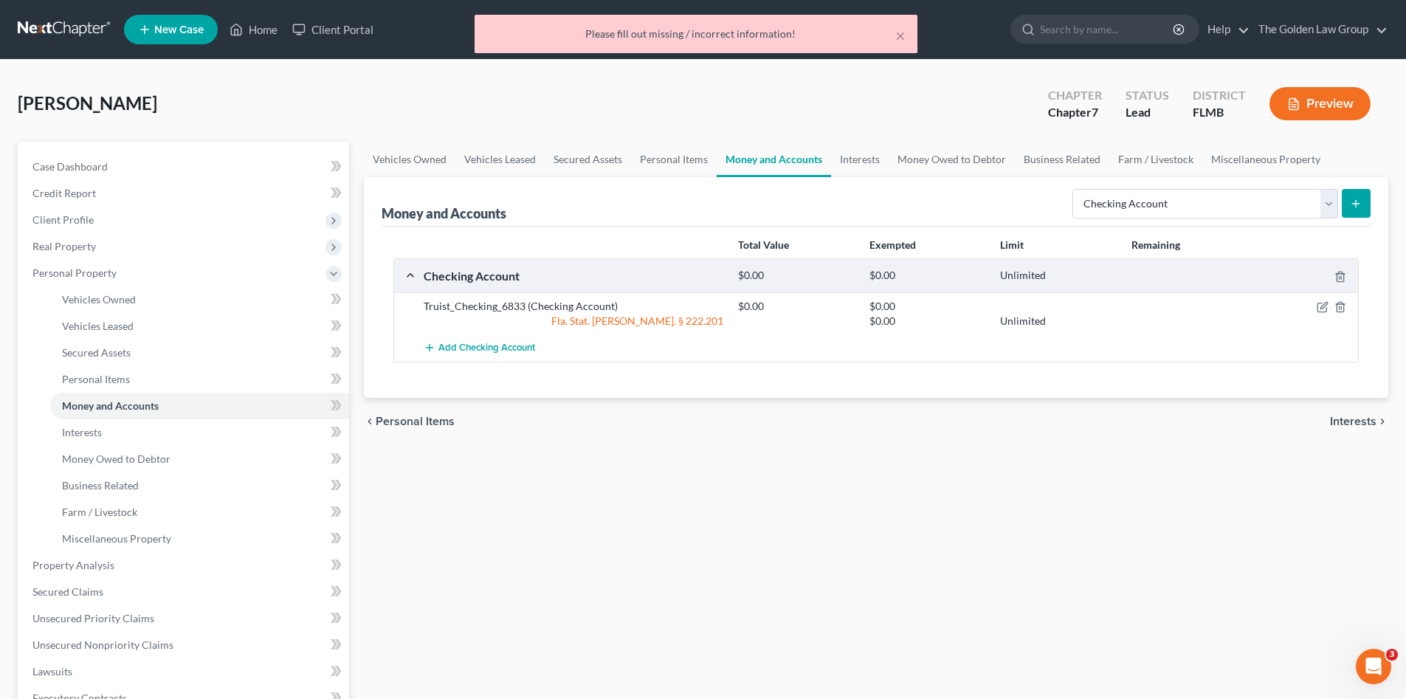
drag, startPoint x: 696, startPoint y: 583, endPoint x: 390, endPoint y: 463, distance: 328.4
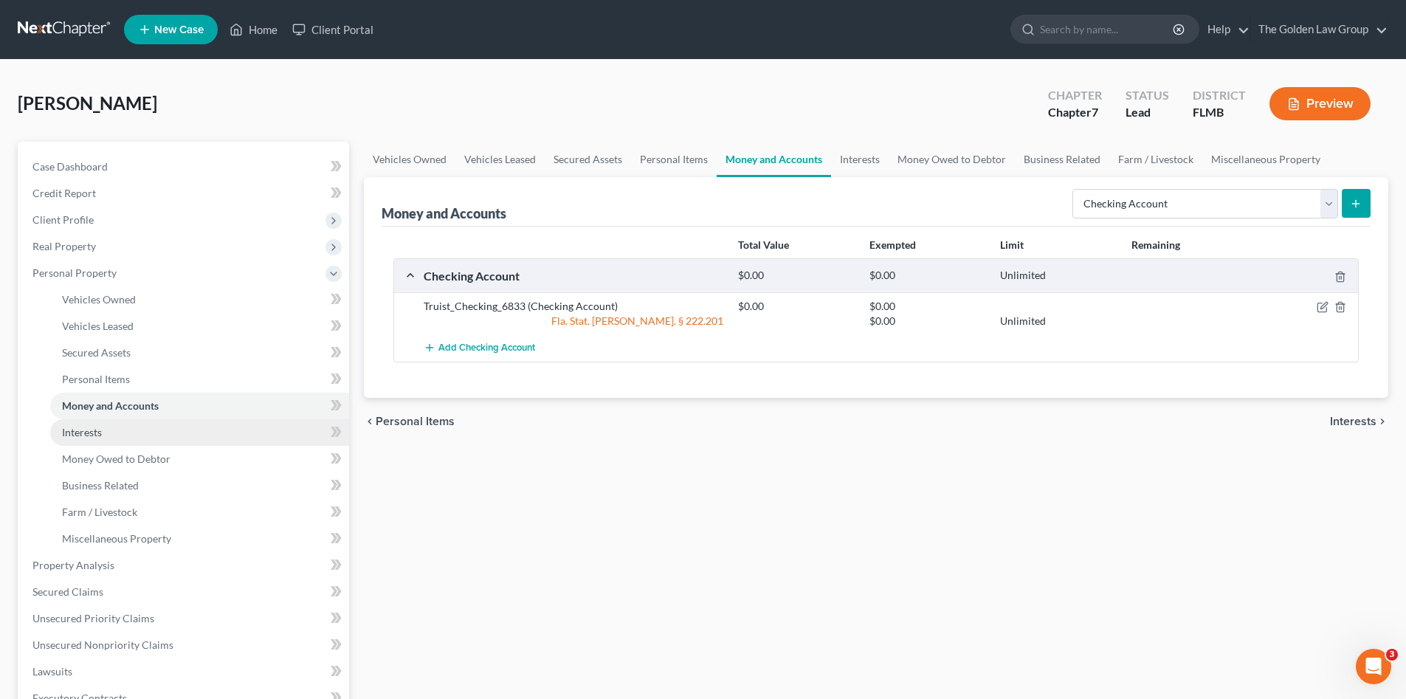
click at [123, 424] on link "Interests" at bounding box center [199, 432] width 299 height 27
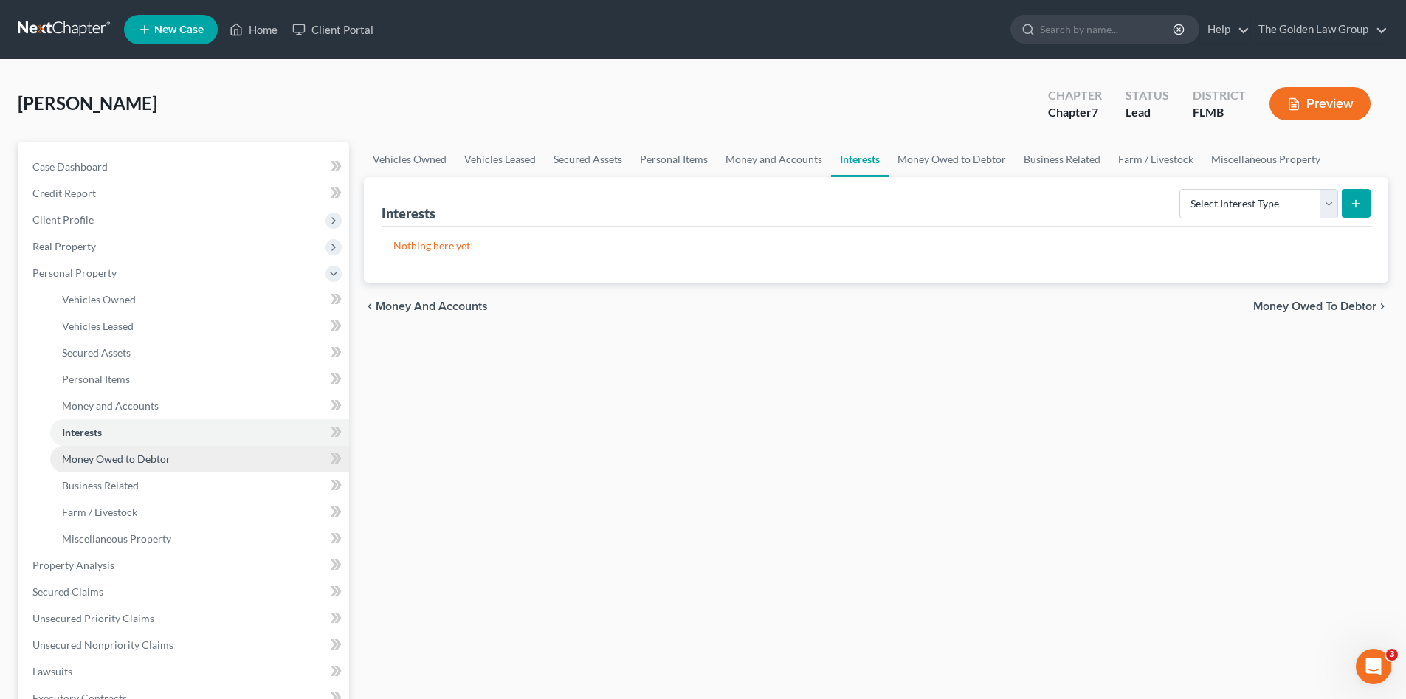
click at [95, 449] on link "Money Owed to Debtor" at bounding box center [199, 459] width 299 height 27
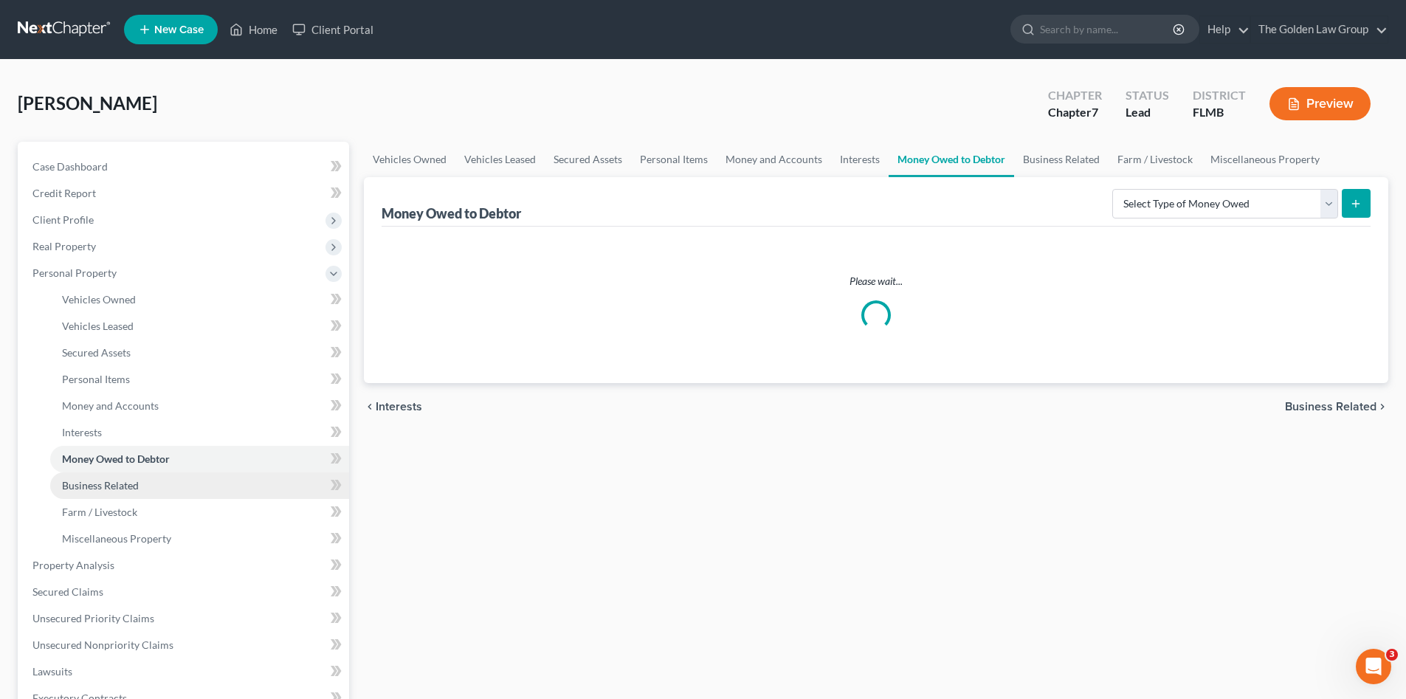
click at [120, 488] on span "Business Related" at bounding box center [100, 485] width 77 height 13
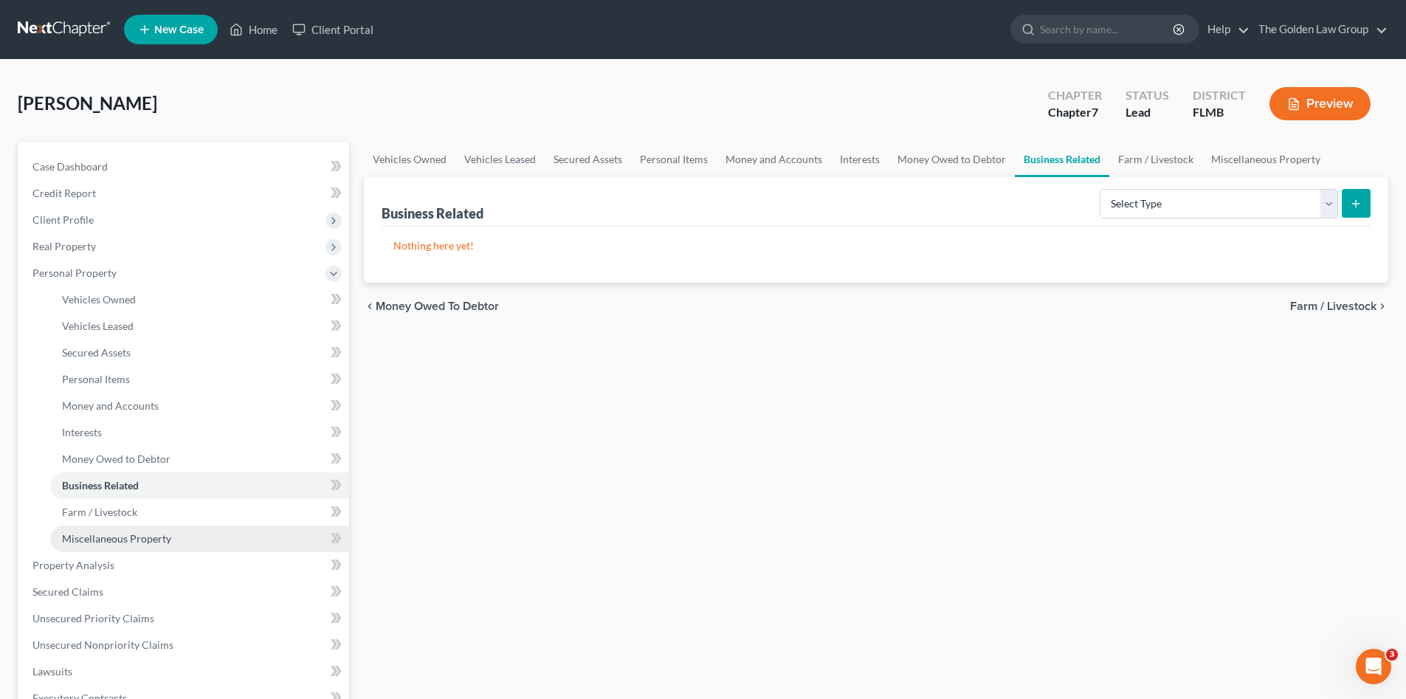
click at [139, 542] on span "Miscellaneous Property" at bounding box center [116, 538] width 109 height 13
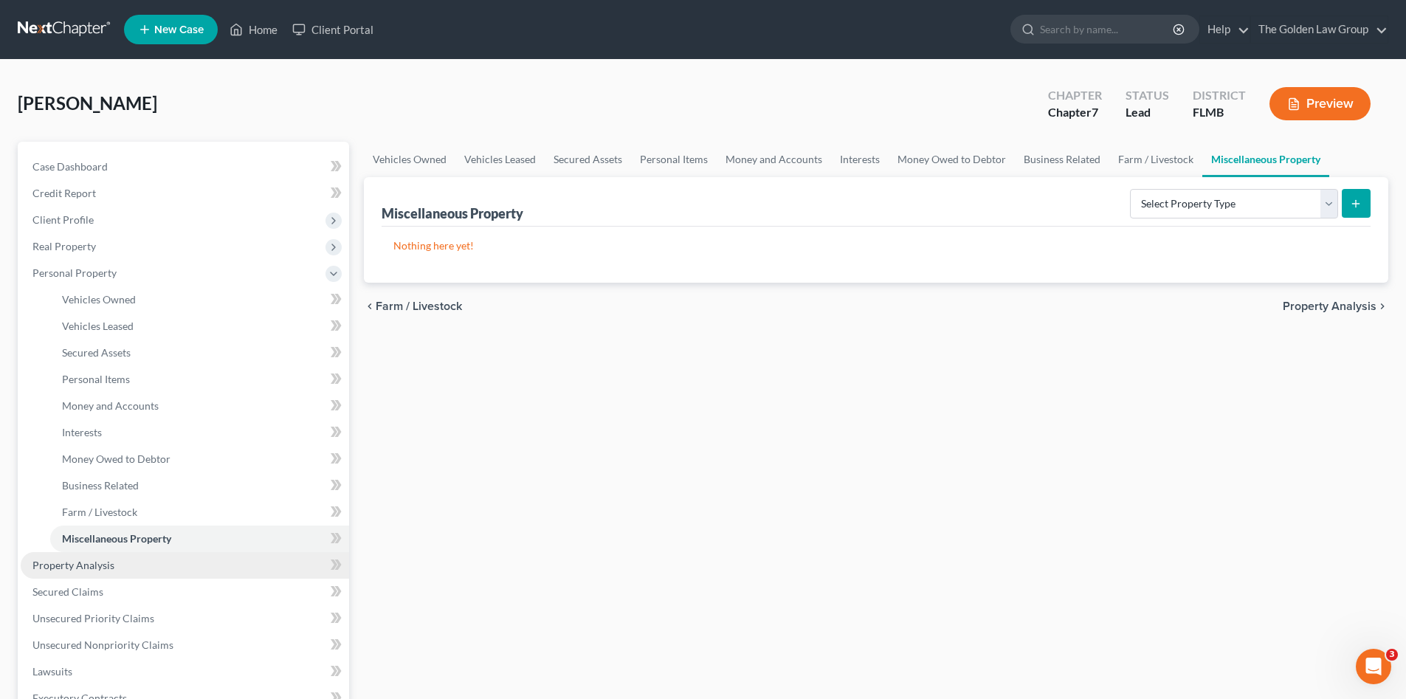
click at [116, 565] on link "Property Analysis" at bounding box center [185, 565] width 328 height 27
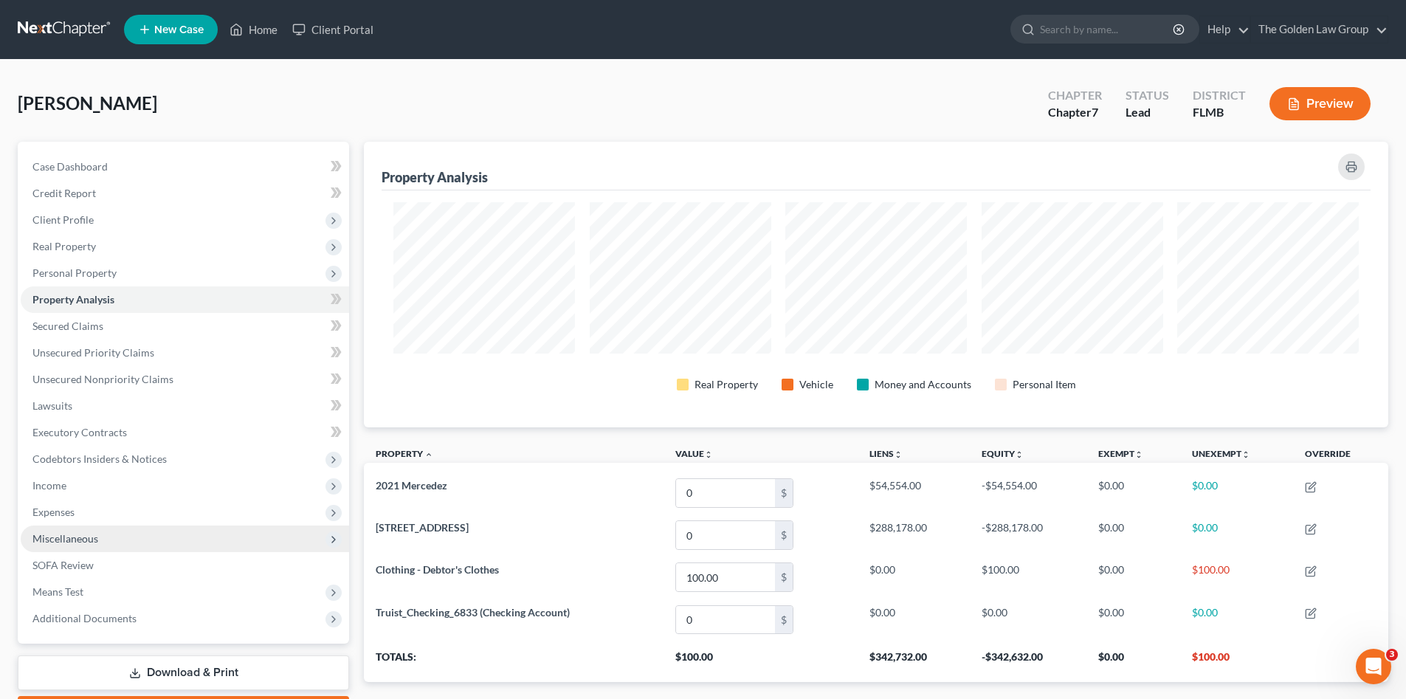
scroll to position [286, 1024]
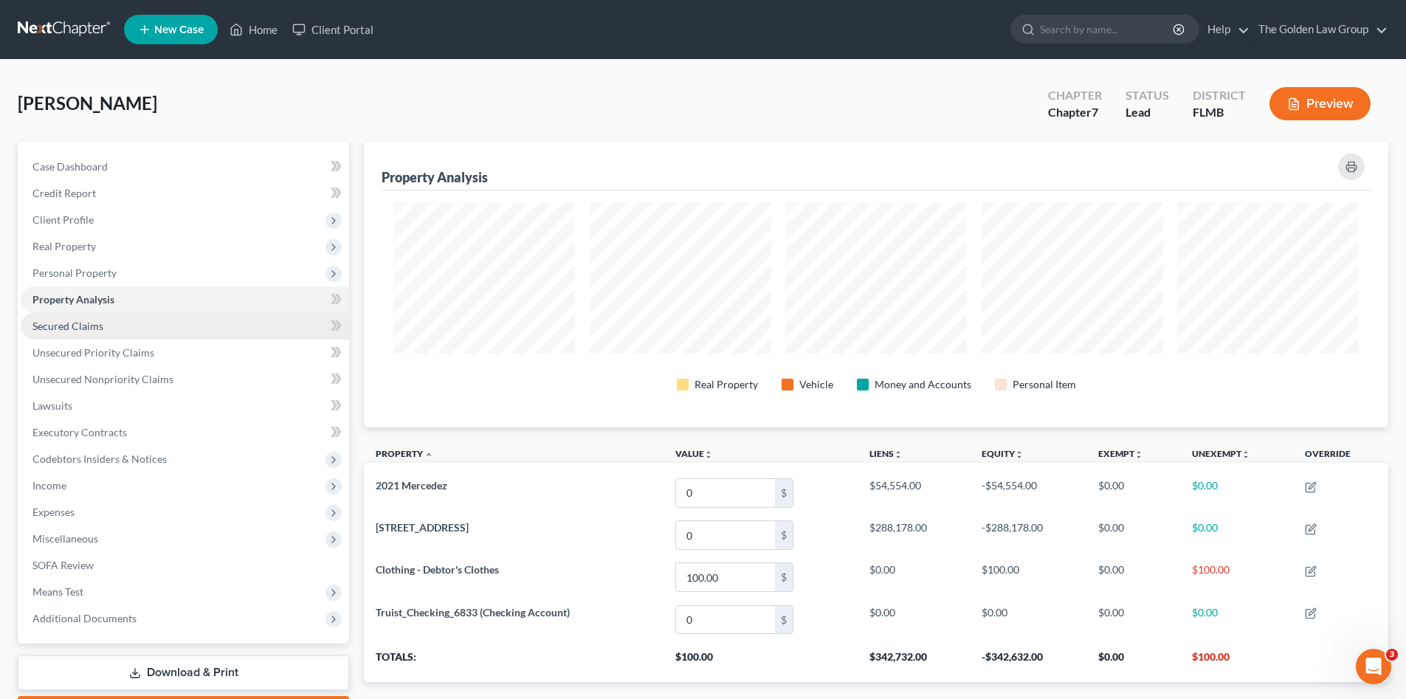
click at [116, 332] on link "Secured Claims" at bounding box center [185, 326] width 328 height 27
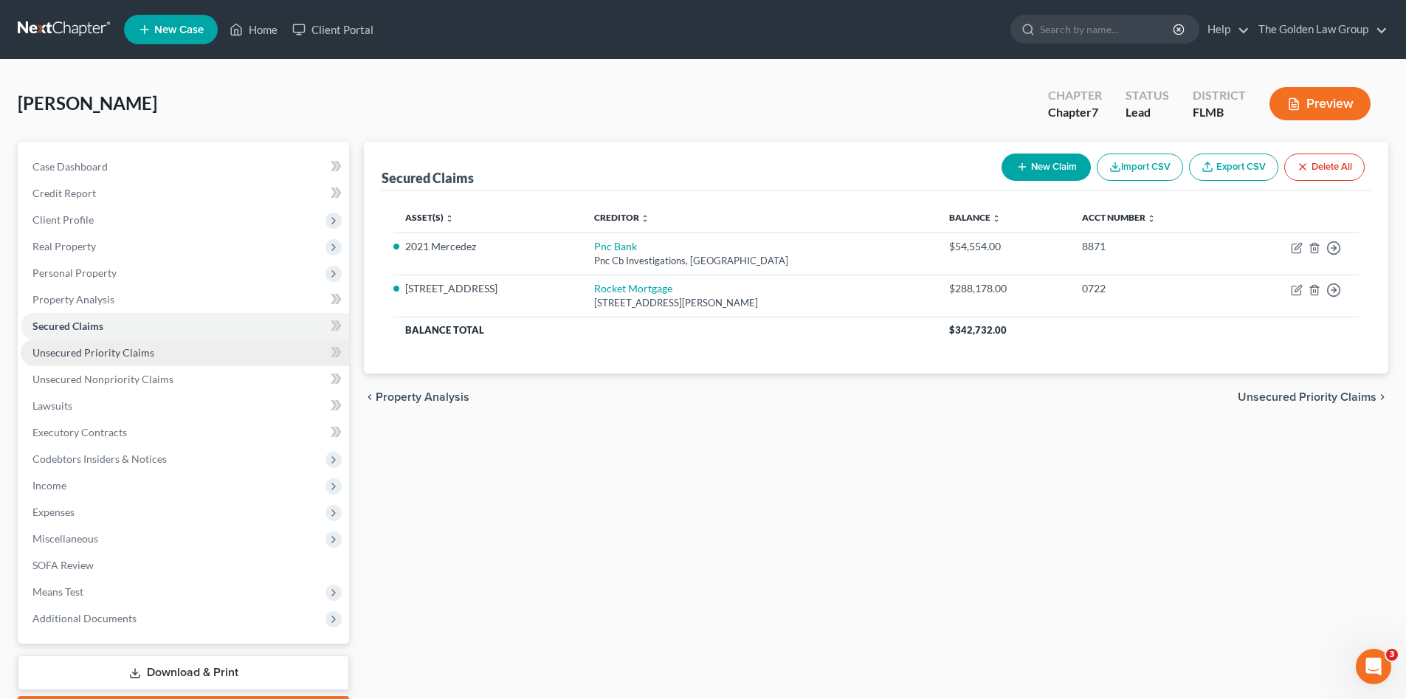
click at [159, 356] on link "Unsecured Priority Claims" at bounding box center [185, 353] width 328 height 27
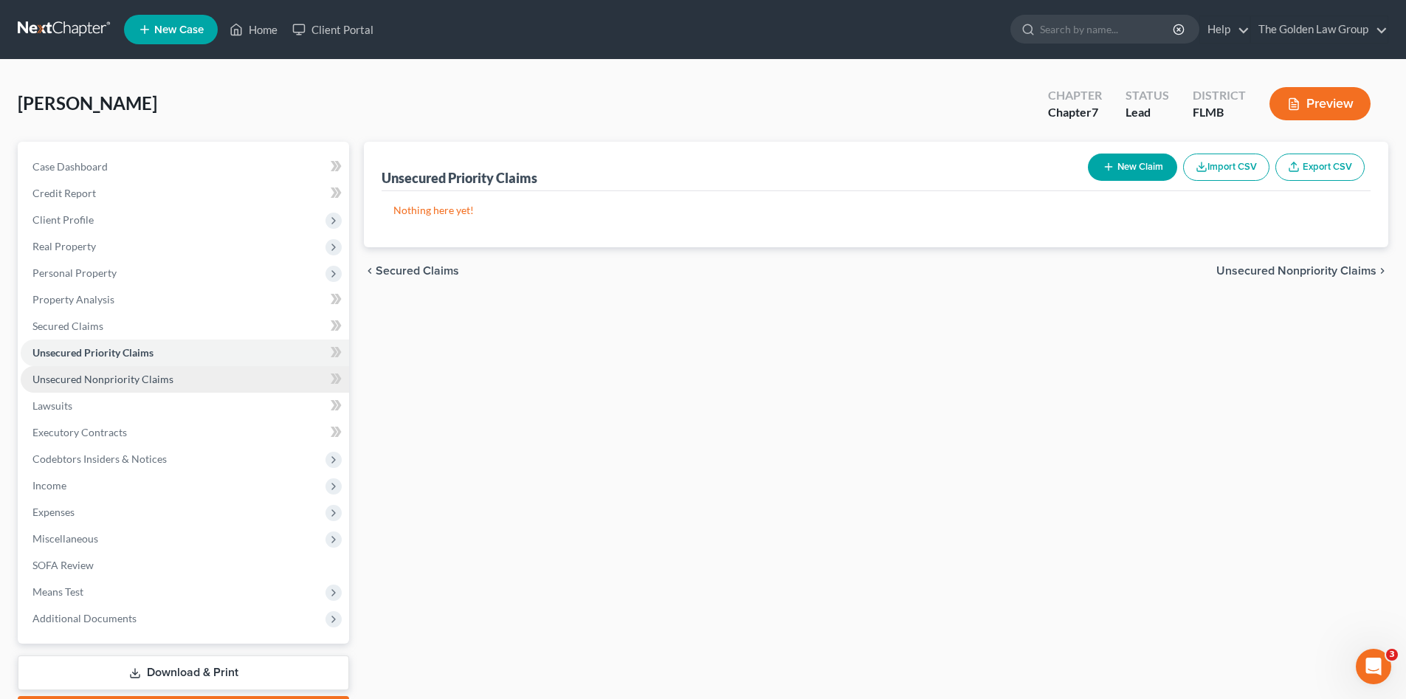
click at [110, 376] on span "Unsecured Nonpriority Claims" at bounding box center [102, 379] width 141 height 13
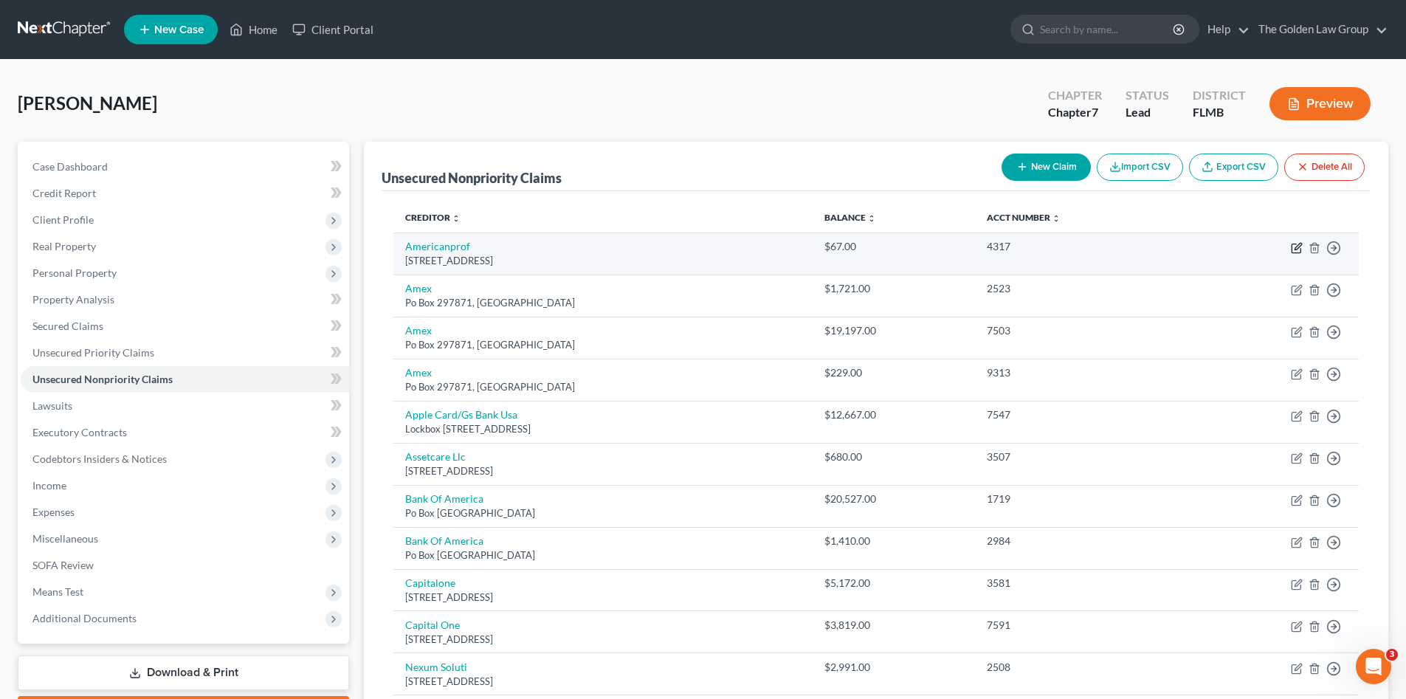
click at [1295, 249] on icon "button" at bounding box center [1298, 246] width 7 height 7
select select "23"
select select "0"
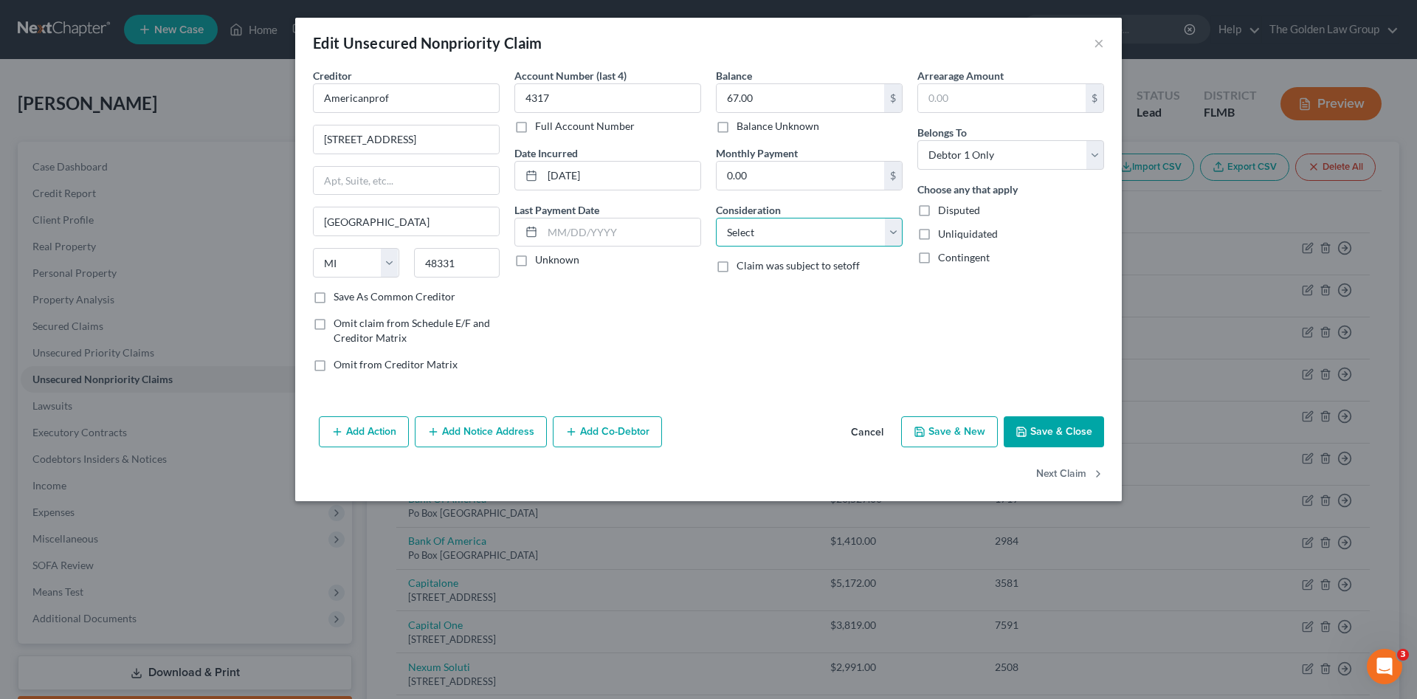
click at [757, 232] on select "Select Cable / Satellite Services Collection Agency Credit Card Debt Debt Couns…" at bounding box center [809, 233] width 187 height 30
select select "2"
click at [716, 218] on select "Select Cable / Satellite Services Collection Agency Credit Card Debt Debt Couns…" at bounding box center [809, 233] width 187 height 30
click at [1045, 470] on button "Next Claim" at bounding box center [1070, 474] width 68 height 31
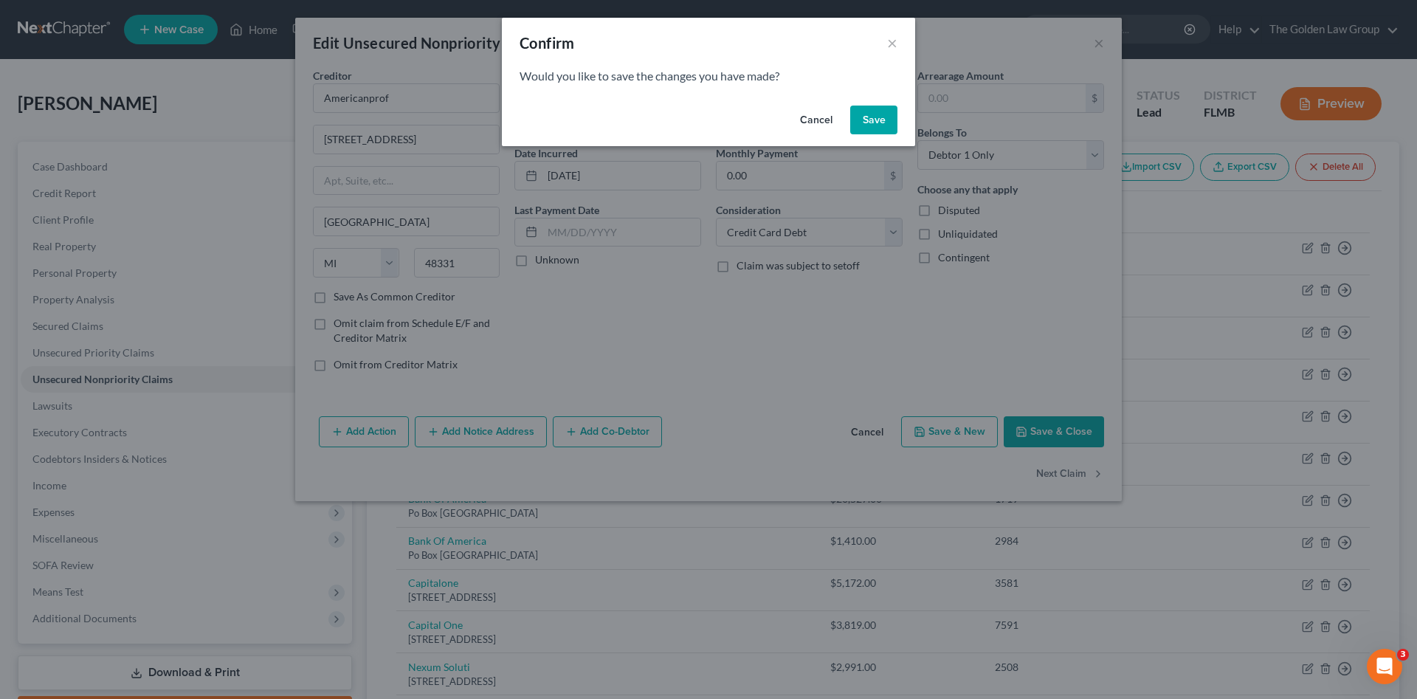
click at [893, 117] on button "Save" at bounding box center [873, 121] width 47 height 30
select select "9"
select select "0"
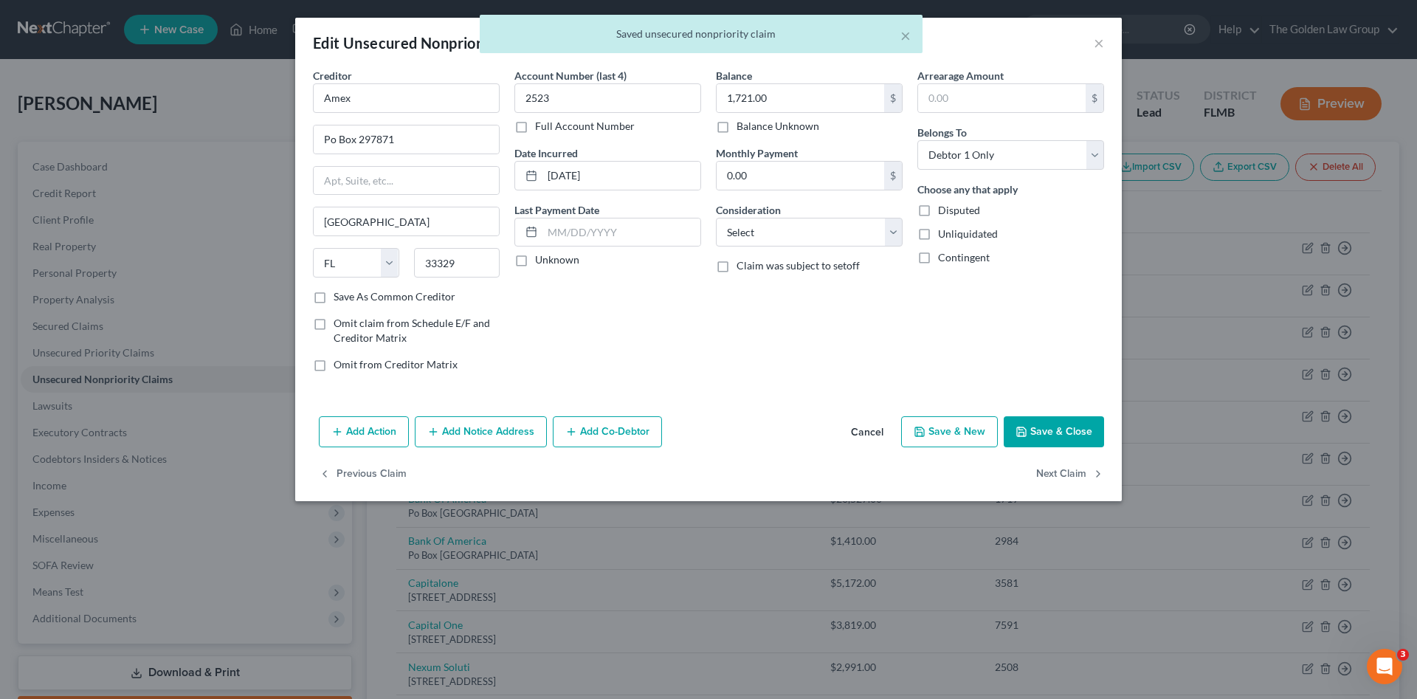
type input "0"
click at [824, 219] on select "Select Cable / Satellite Services Collection Agency Credit Card Debt Debt Couns…" at bounding box center [809, 233] width 187 height 30
select select "2"
click at [716, 218] on select "Select Cable / Satellite Services Collection Agency Credit Card Debt Debt Couns…" at bounding box center [809, 233] width 187 height 30
click at [1044, 475] on button "Next Claim" at bounding box center [1070, 474] width 68 height 31
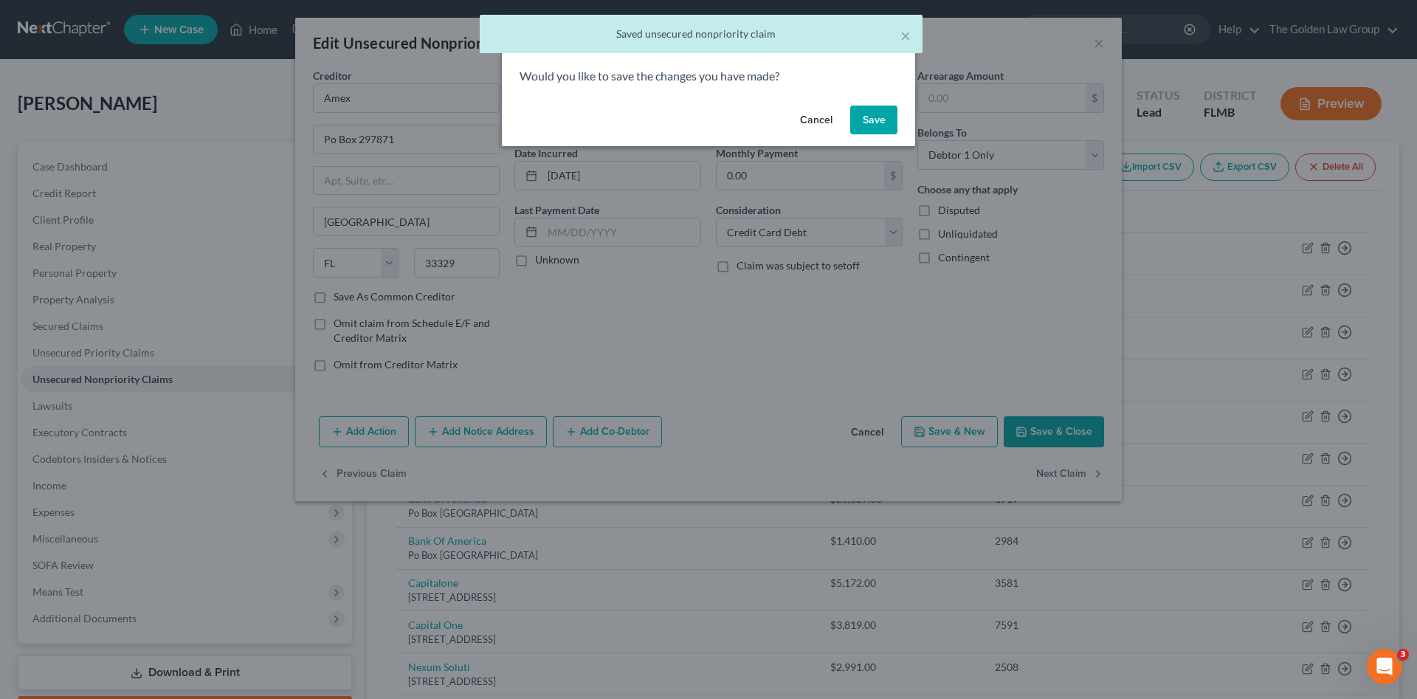
click at [877, 123] on button "Save" at bounding box center [873, 121] width 47 height 30
select select "9"
select select "2"
select select "0"
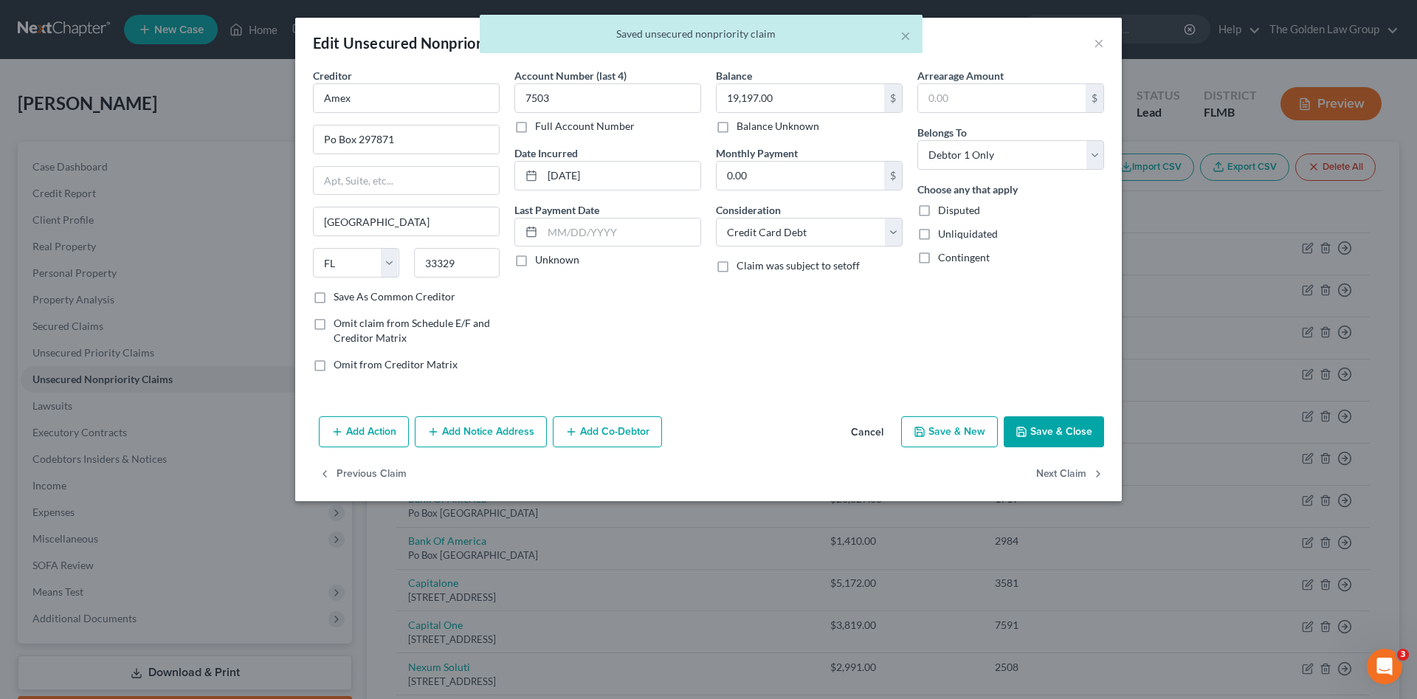
type input "0"
click at [1081, 478] on button "Next Claim" at bounding box center [1070, 474] width 68 height 31
select select "9"
select select "2"
select select "0"
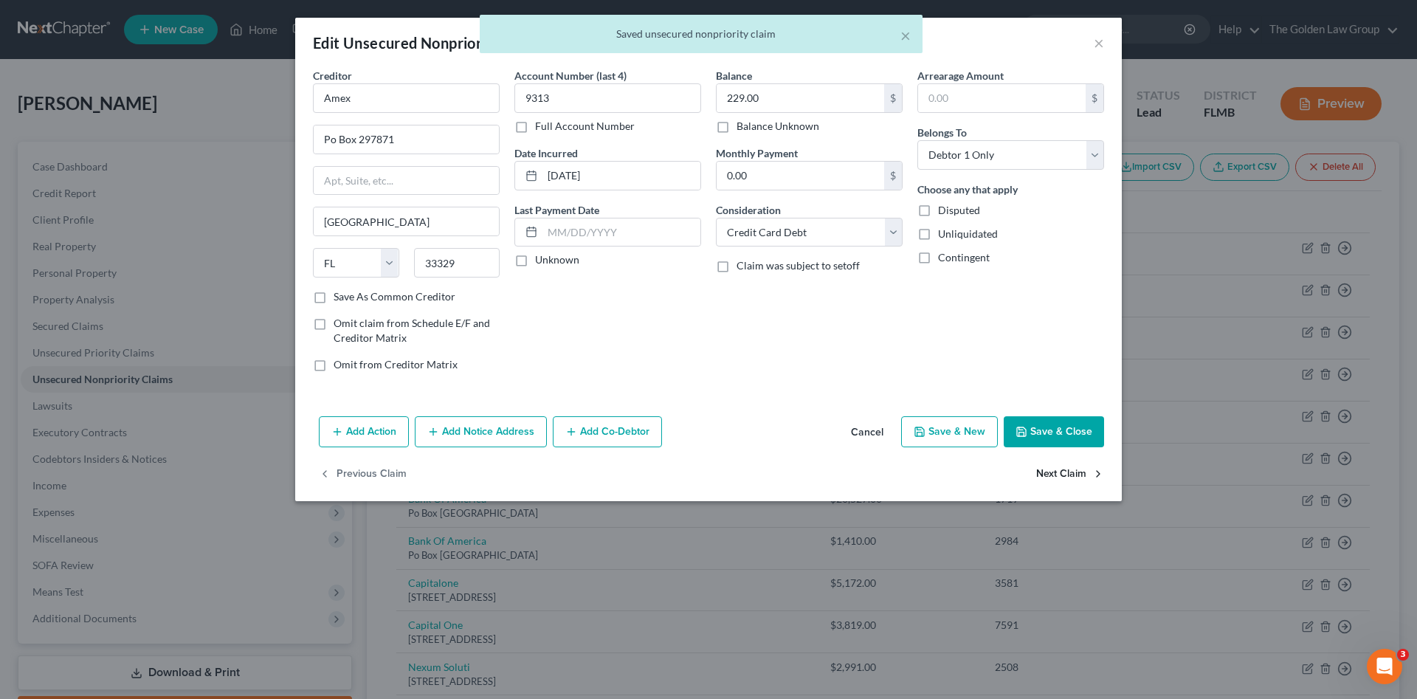
click at [1081, 475] on button "Next Claim" at bounding box center [1070, 474] width 68 height 31
select select "39"
select select "2"
select select "0"
click at [1081, 475] on button "Next Claim" at bounding box center [1070, 474] width 68 height 31
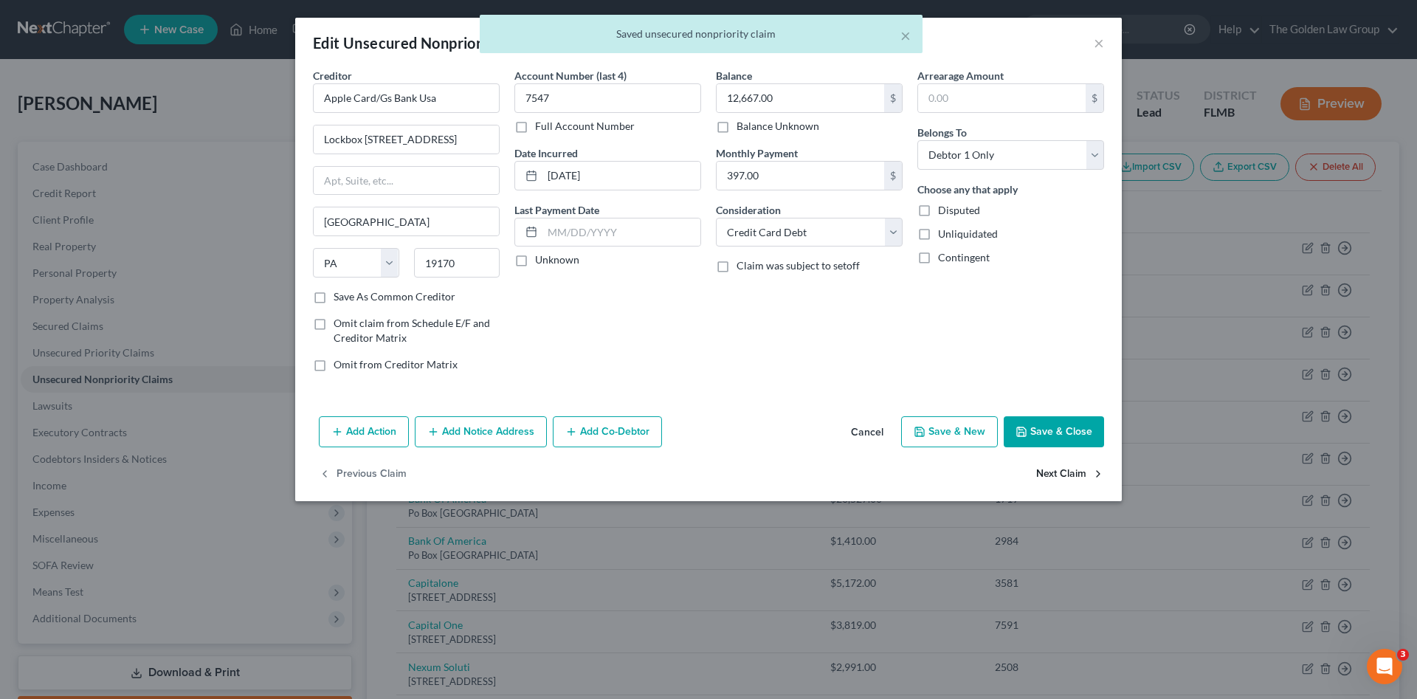
select select "45"
select select "1"
select select "0"
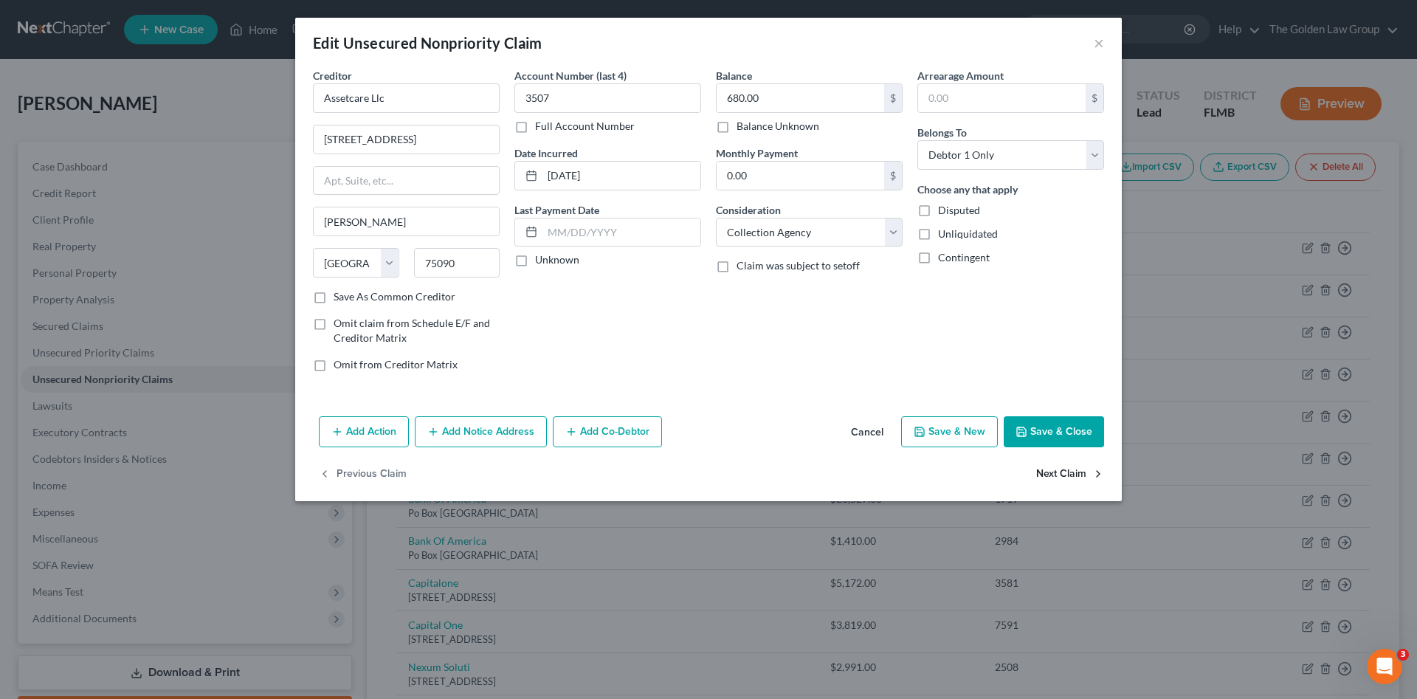
click at [1081, 475] on button "Next Claim" at bounding box center [1070, 474] width 68 height 31
select select "45"
select select "2"
select select "0"
click at [1081, 475] on button "Next Claim" at bounding box center [1070, 474] width 68 height 31
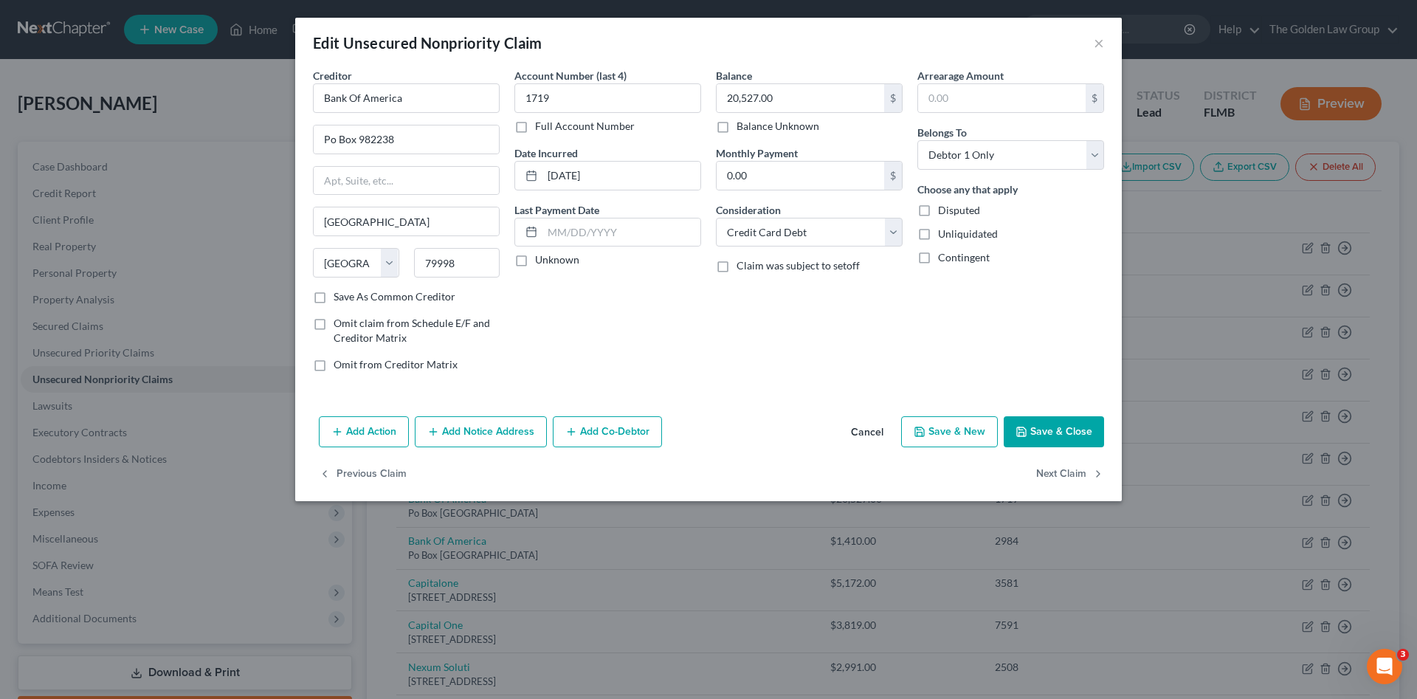
select select "45"
select select "2"
select select "0"
click at [1081, 475] on button "Next Claim" at bounding box center [1070, 474] width 68 height 31
select select "46"
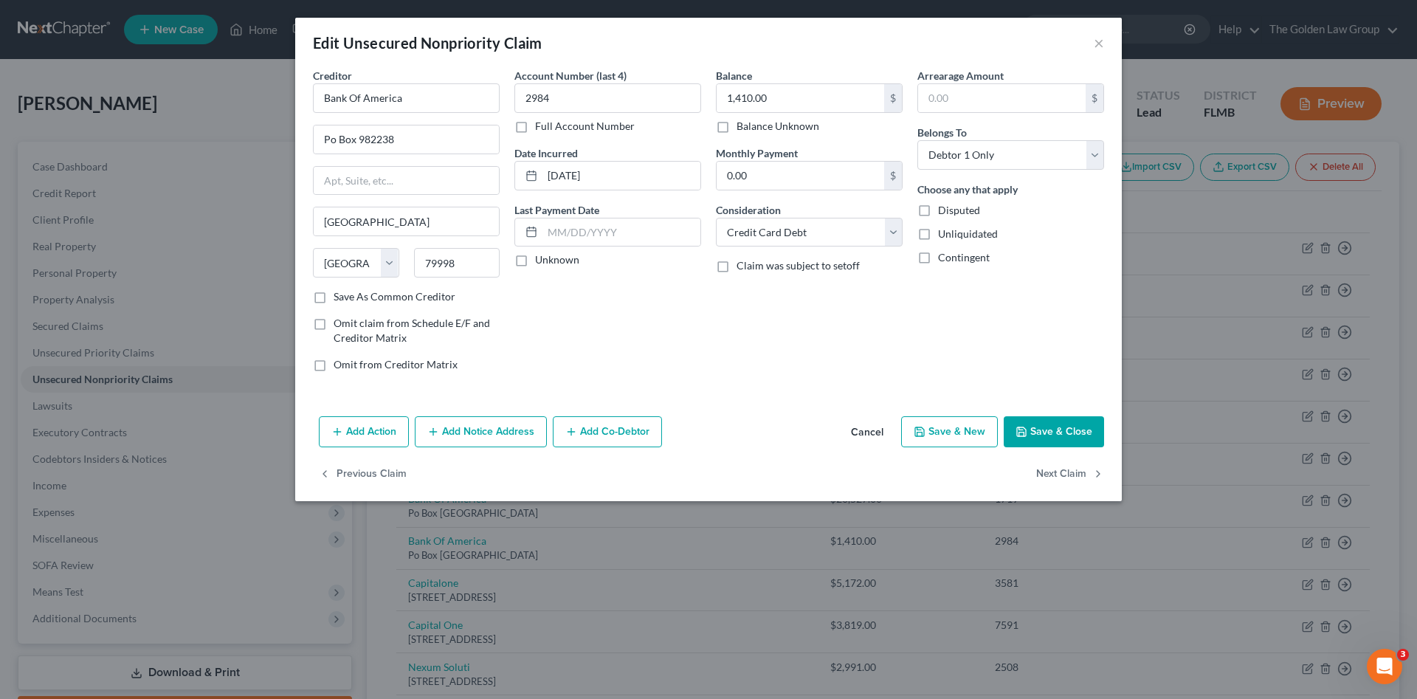
select select "2"
select select "0"
click at [1081, 475] on button "Next Claim" at bounding box center [1070, 474] width 68 height 31
select select "46"
select select "2"
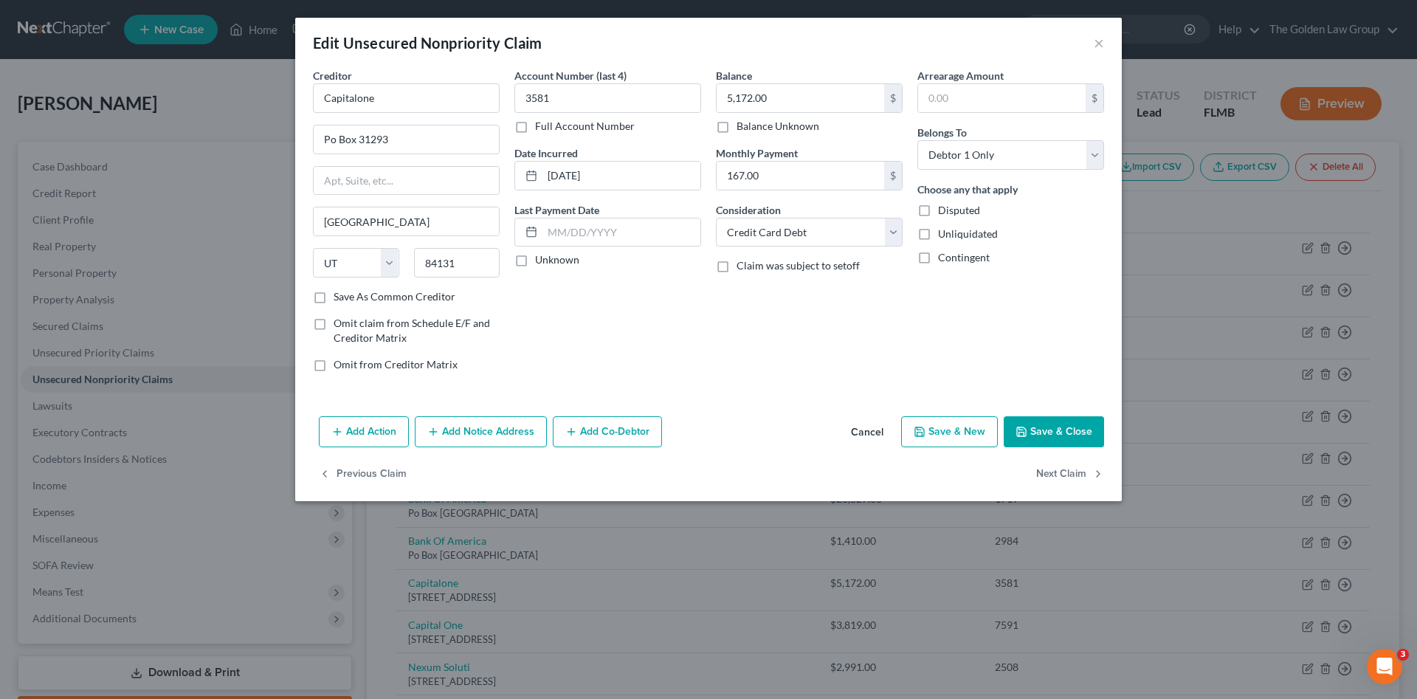
select select "0"
click at [1081, 475] on button "Next Claim" at bounding box center [1070, 474] width 68 height 31
select select "45"
select select "0"
type input "Nexum Solutions"
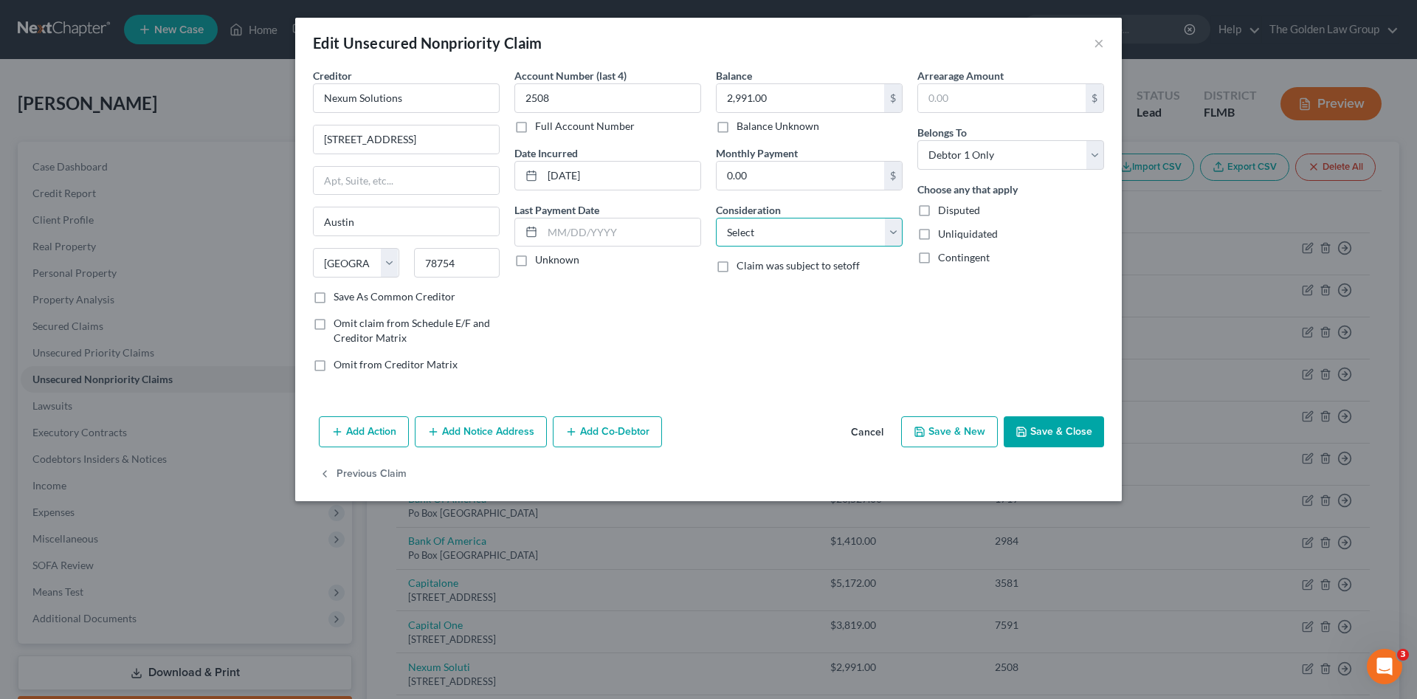
drag, startPoint x: 787, startPoint y: 224, endPoint x: 793, endPoint y: 249, distance: 25.1
click at [787, 224] on select "Select Cable / Satellite Services Collection Agency Credit Card Debt Debt Couns…" at bounding box center [809, 233] width 187 height 30
select select "1"
click at [716, 218] on select "Select Cable / Satellite Services Collection Agency Credit Card Debt Debt Couns…" at bounding box center [809, 233] width 187 height 30
drag, startPoint x: 1088, startPoint y: 438, endPoint x: 955, endPoint y: 416, distance: 134.7
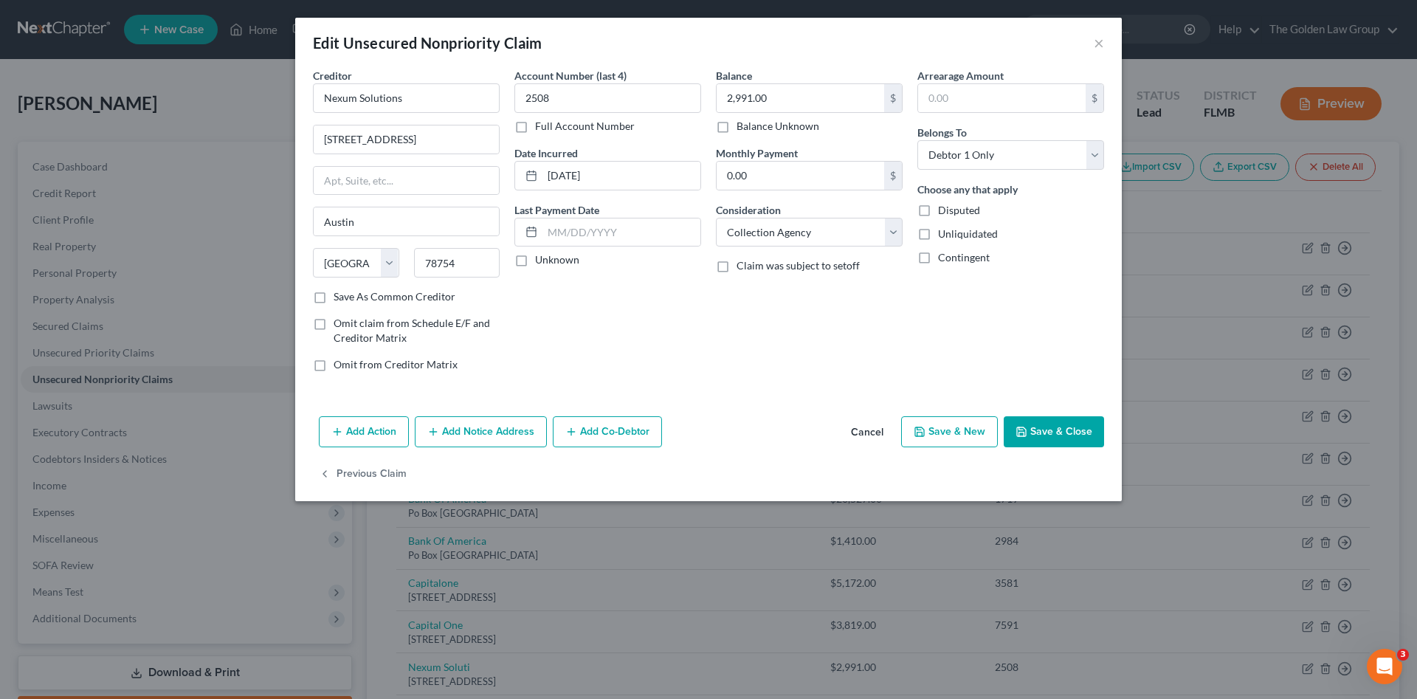
click at [1087, 438] on button "Save & Close" at bounding box center [1054, 431] width 100 height 31
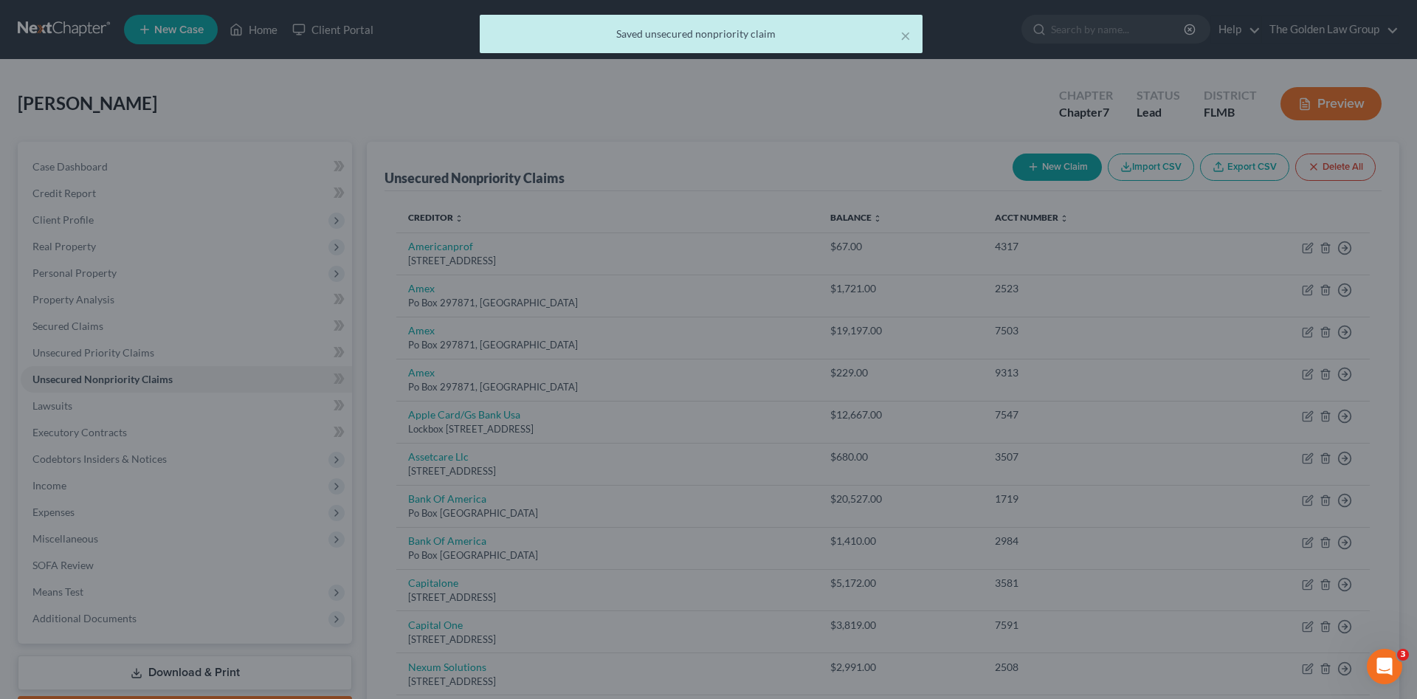
type input "0"
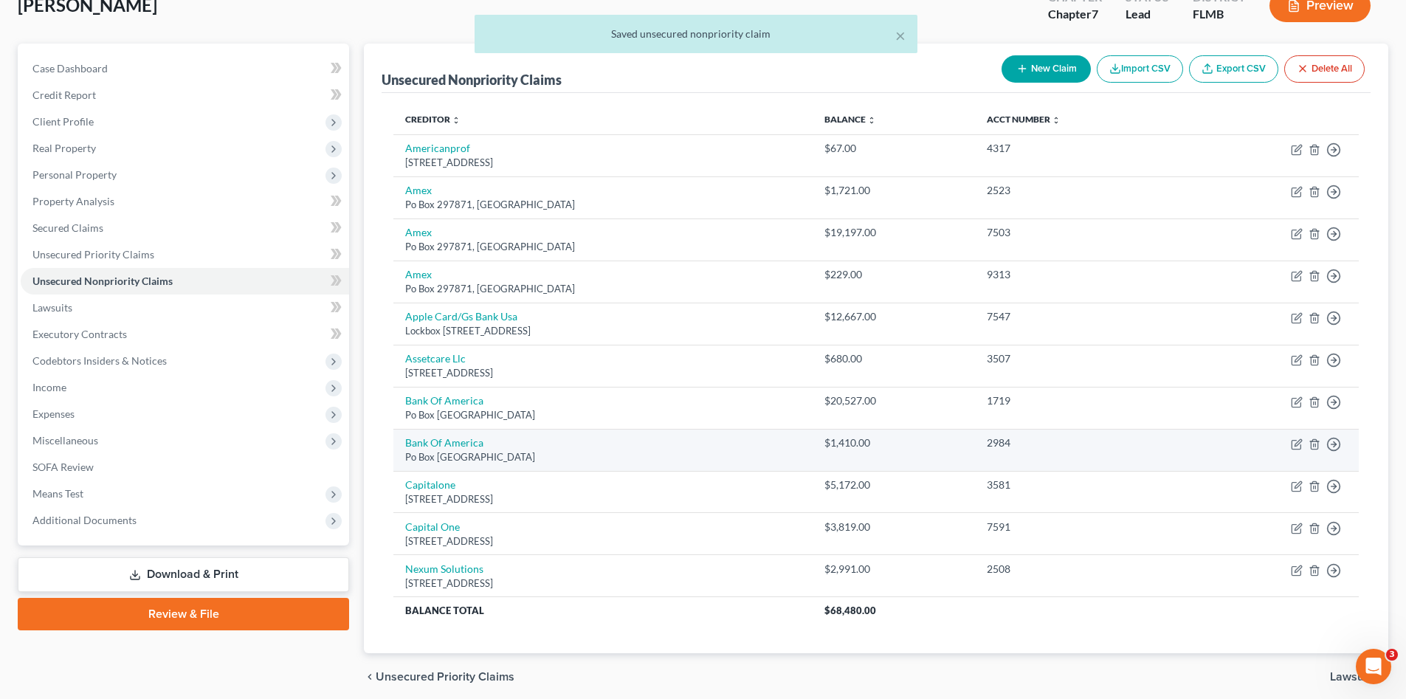
scroll to position [156, 0]
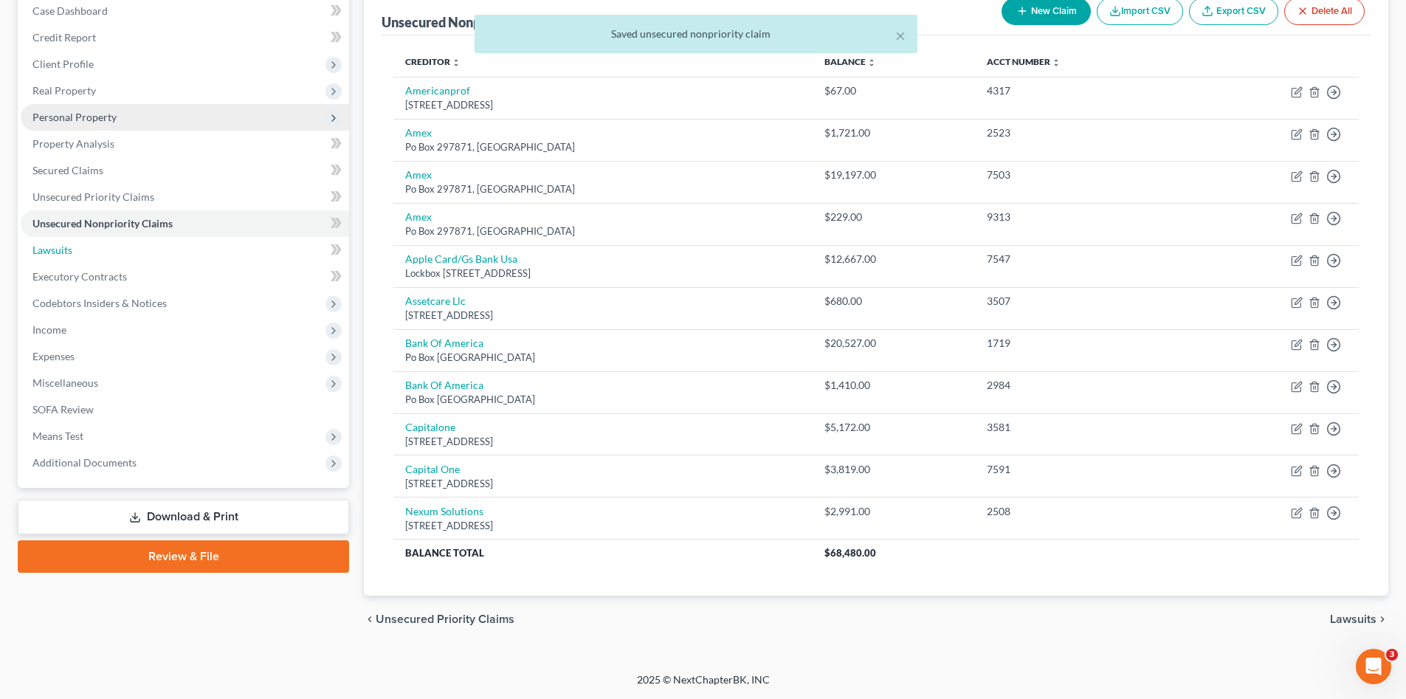
drag, startPoint x: 84, startPoint y: 255, endPoint x: 88, endPoint y: 272, distance: 17.4
click at [86, 255] on link "Lawsuits" at bounding box center [185, 250] width 328 height 27
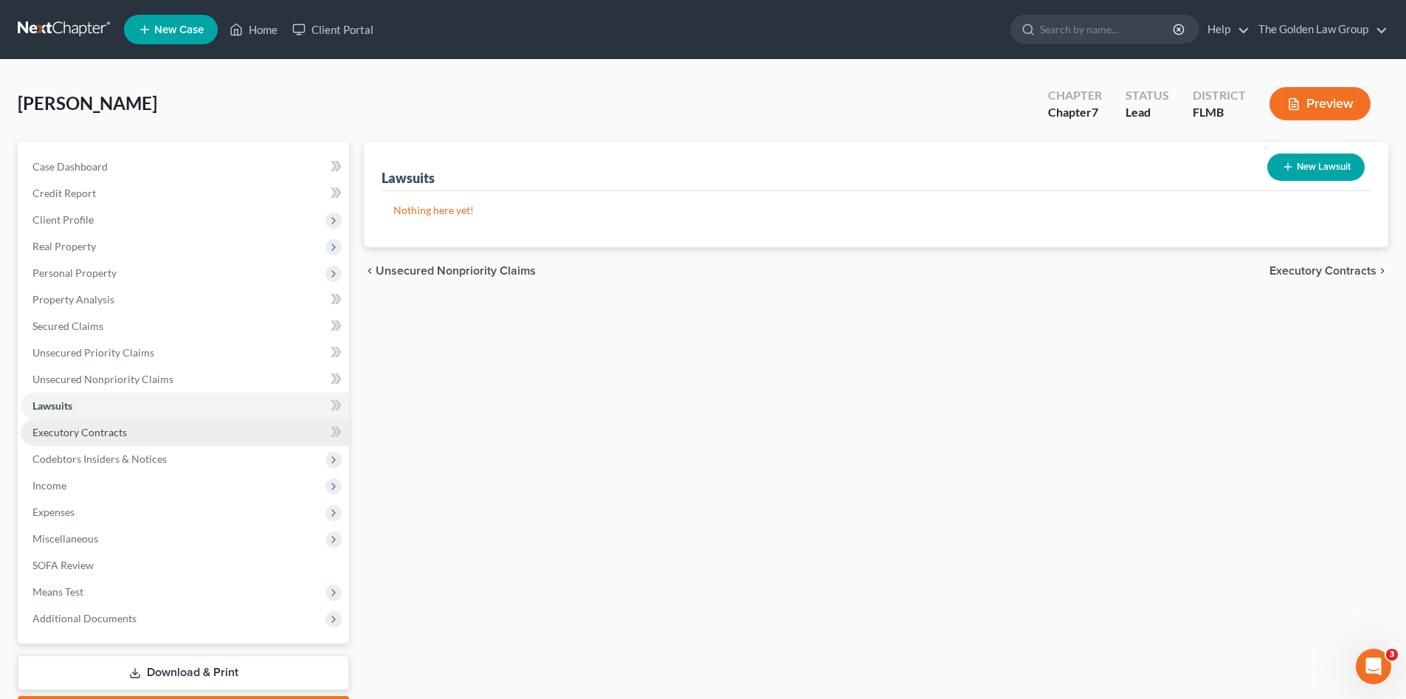
click at [82, 432] on span "Executory Contracts" at bounding box center [79, 432] width 94 height 13
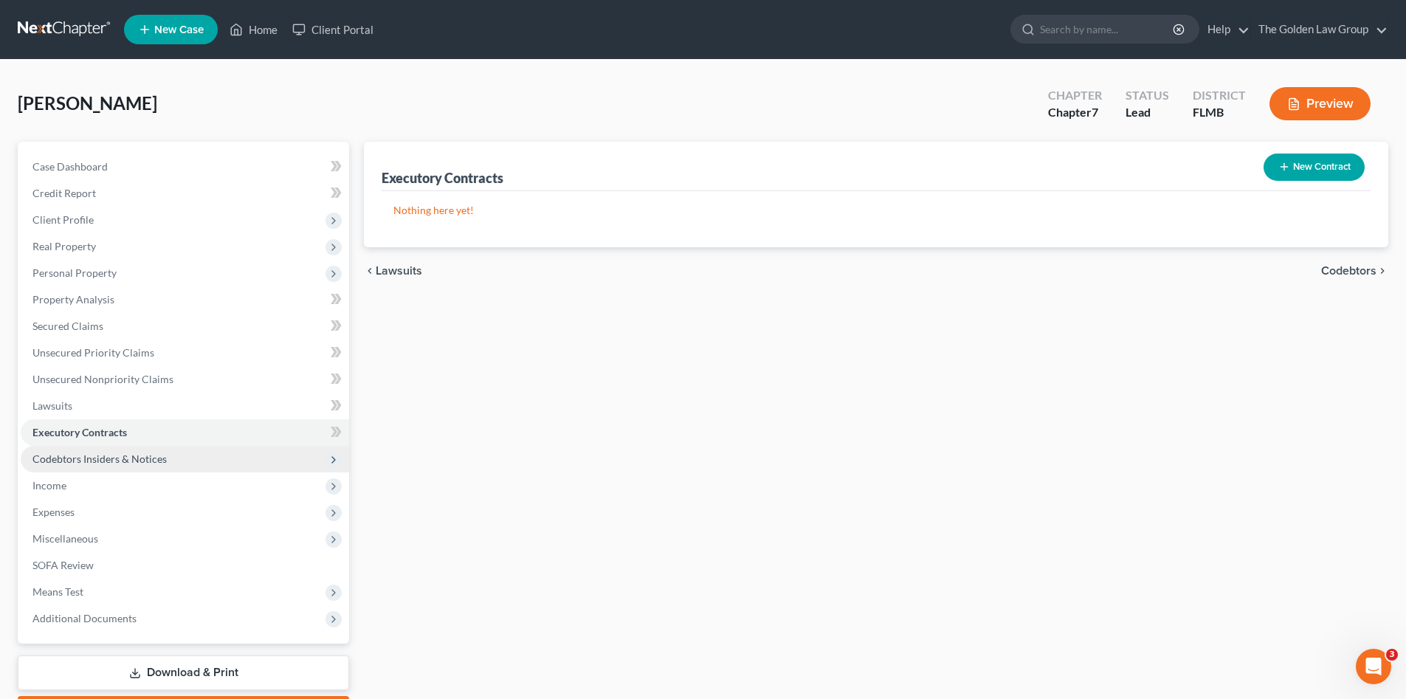
click at [103, 453] on span "Codebtors Insiders & Notices" at bounding box center [99, 458] width 134 height 13
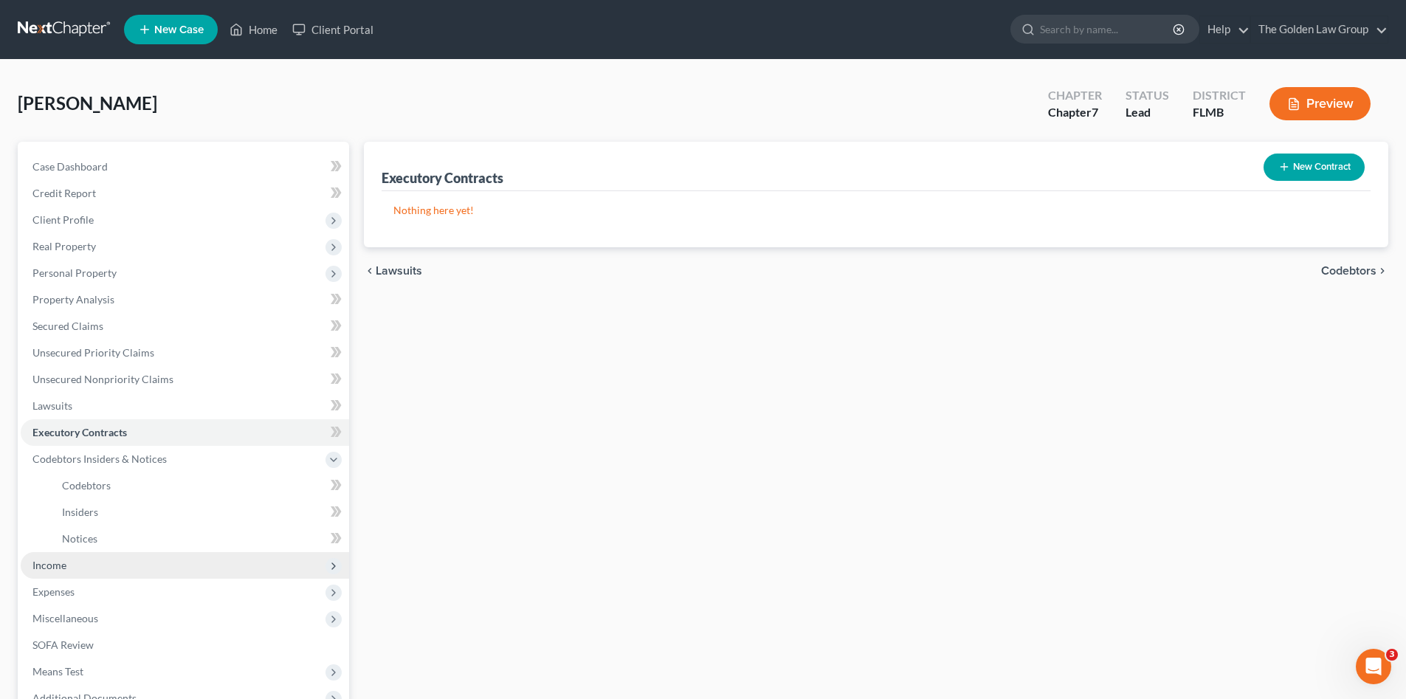
click at [72, 569] on span "Income" at bounding box center [185, 565] width 328 height 27
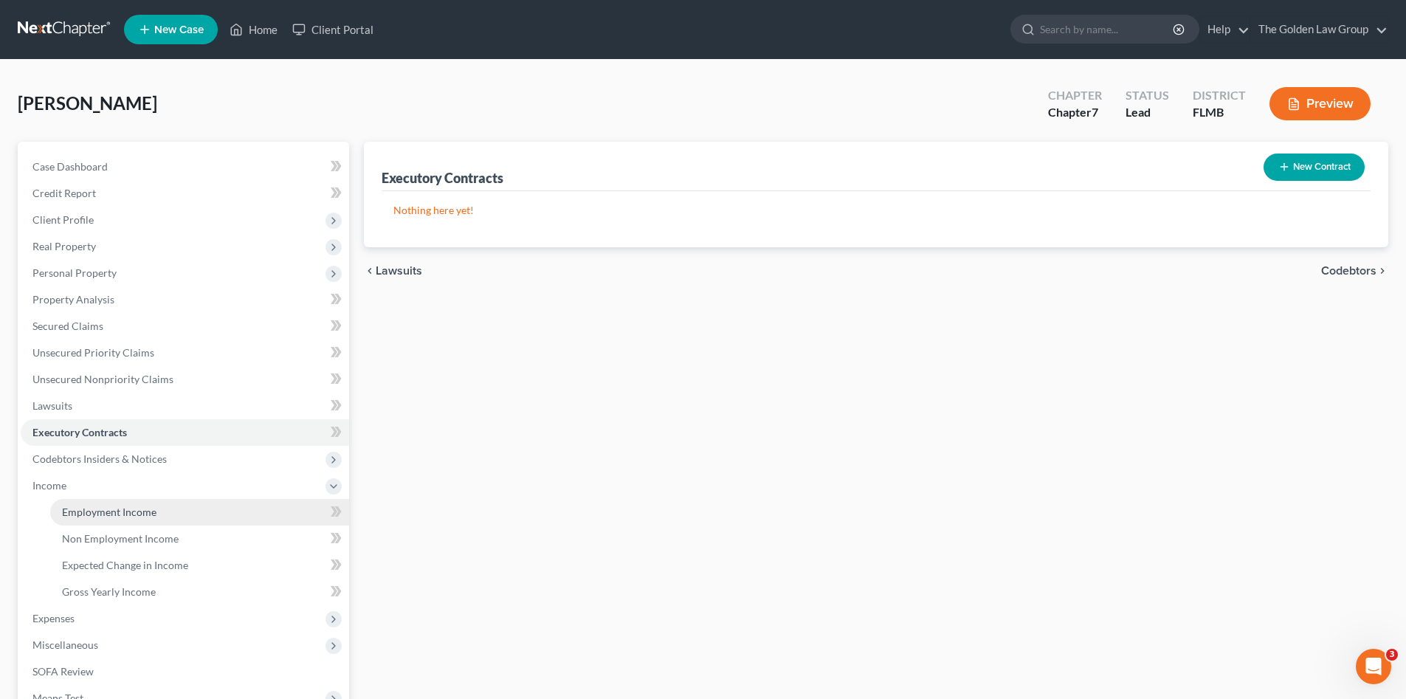
click at [121, 504] on link "Employment Income" at bounding box center [199, 512] width 299 height 27
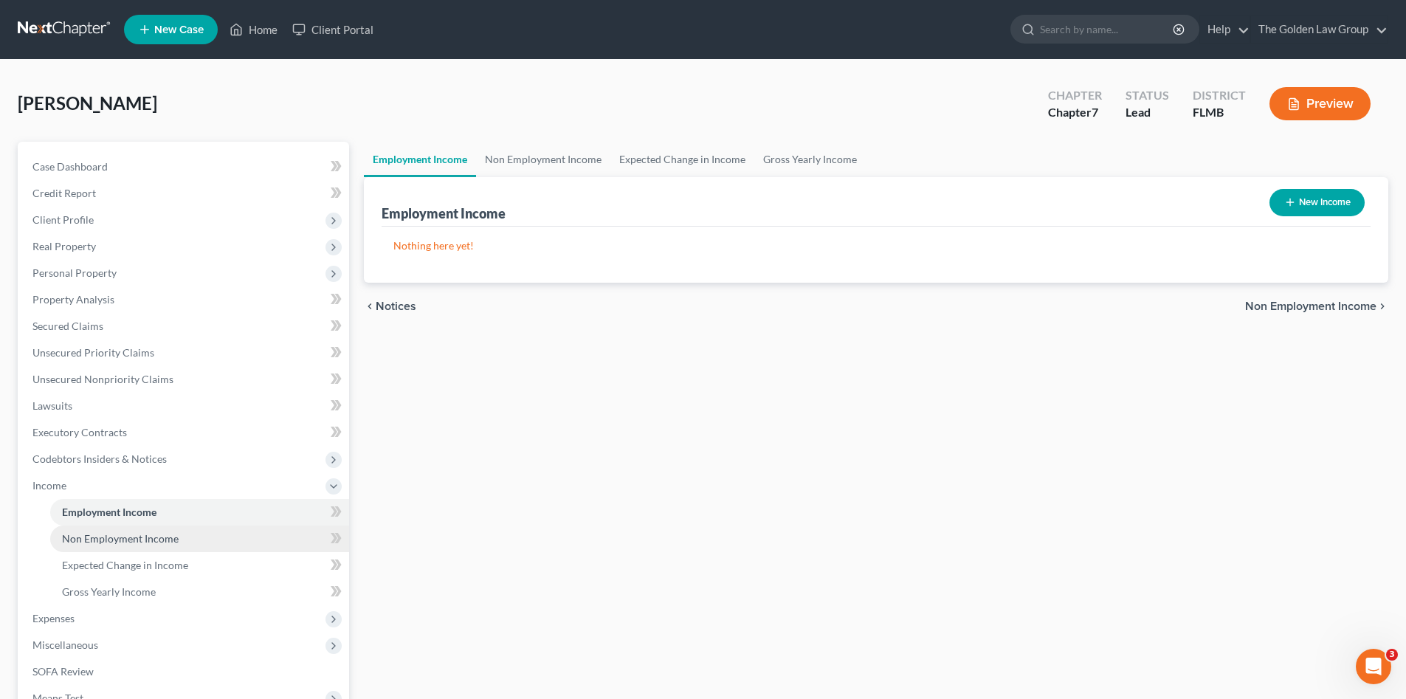
drag, startPoint x: 155, startPoint y: 539, endPoint x: 274, endPoint y: 519, distance: 120.5
click at [155, 539] on span "Non Employment Income" at bounding box center [120, 538] width 117 height 13
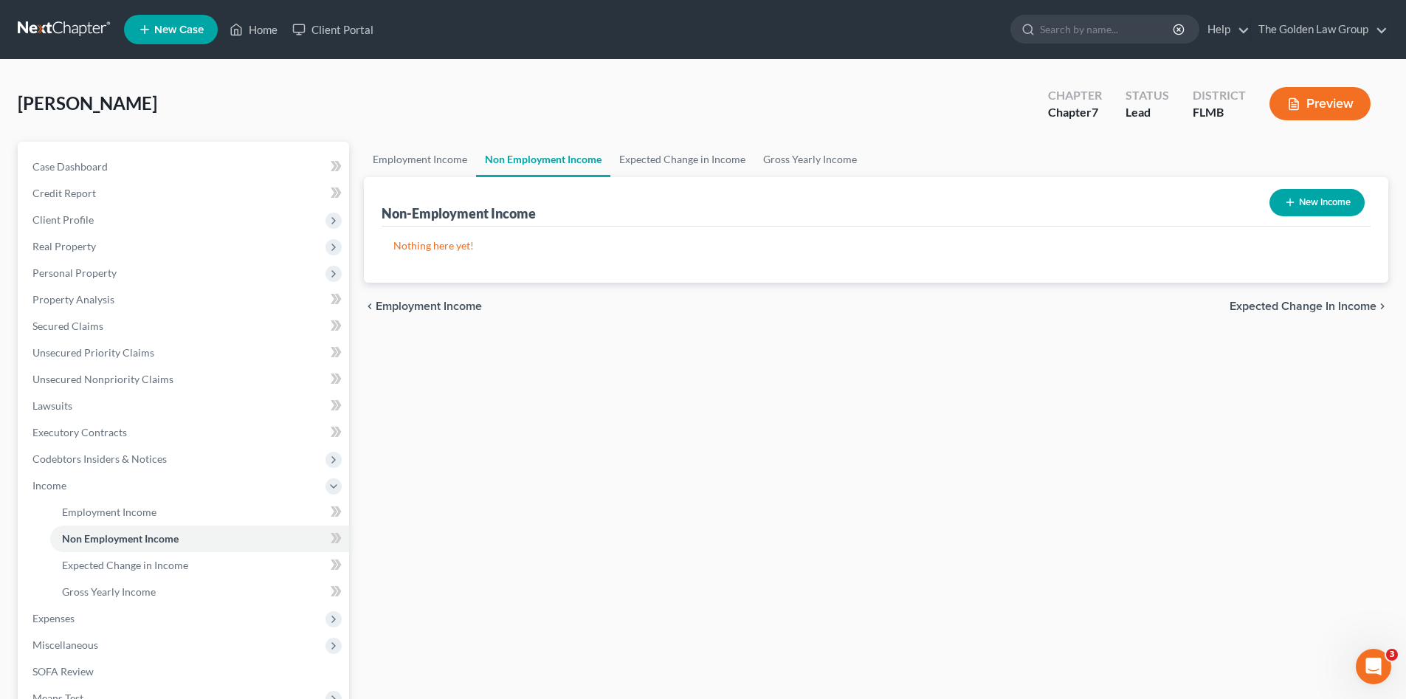
click at [1333, 193] on button "New Income" at bounding box center [1316, 202] width 95 height 27
select select "0"
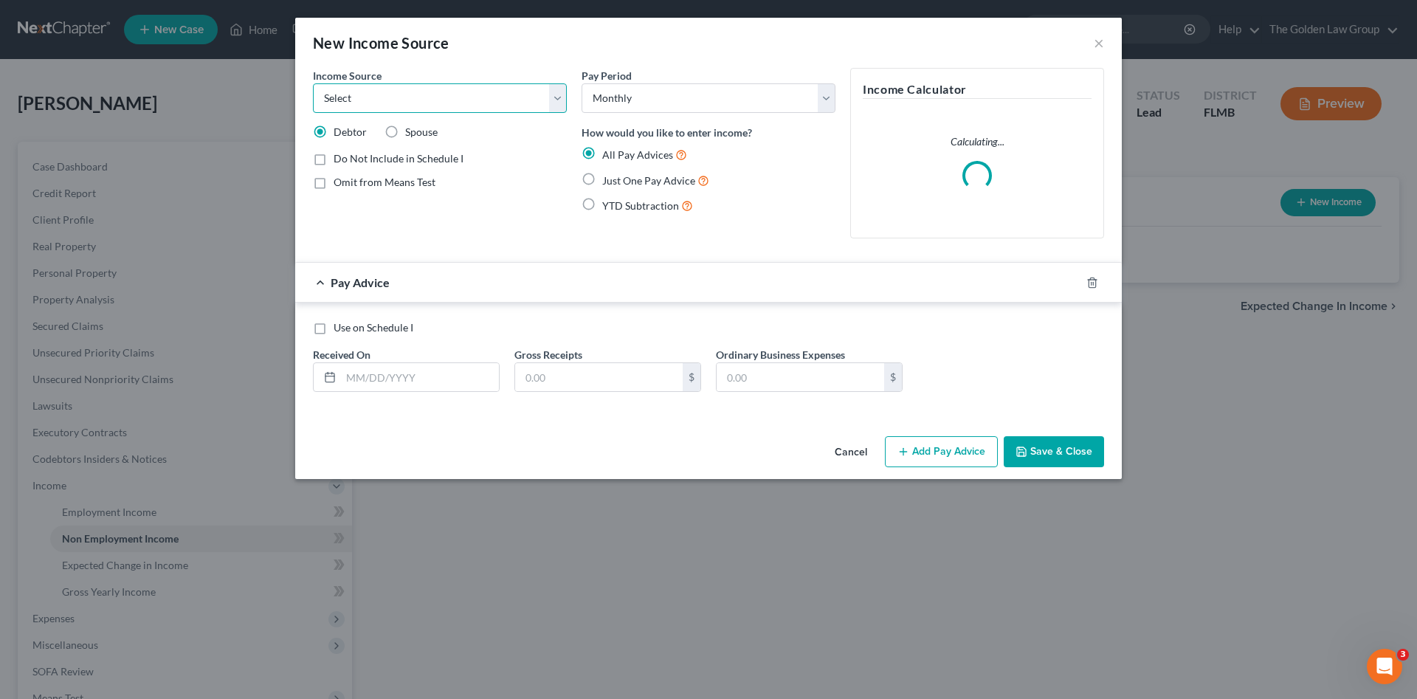
click at [391, 95] on select "Select Unemployment Disability (from employer) Pension Retirement Social Securi…" at bounding box center [440, 98] width 254 height 30
select select "4"
click at [313, 83] on select "Select Unemployment Disability (from employer) Pension Retirement Social Securi…" at bounding box center [440, 98] width 254 height 30
click at [392, 183] on span "Omit from Means Test" at bounding box center [385, 182] width 102 height 13
click at [349, 183] on input "Omit from Means Test" at bounding box center [345, 180] width 10 height 10
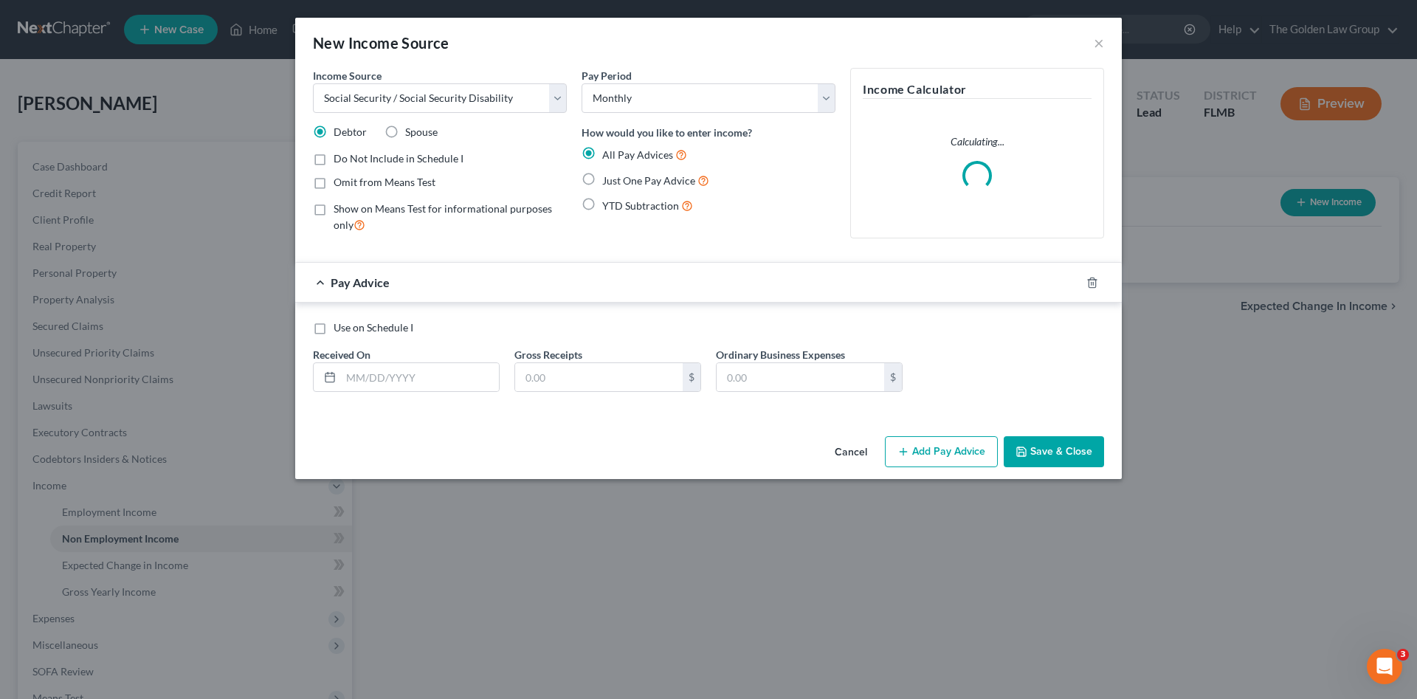
checkbox input "true"
click at [602, 178] on label "Just One Pay Advice" at bounding box center [655, 180] width 107 height 17
click at [608, 178] on input "Just One Pay Advice" at bounding box center [613, 177] width 10 height 10
radio input "true"
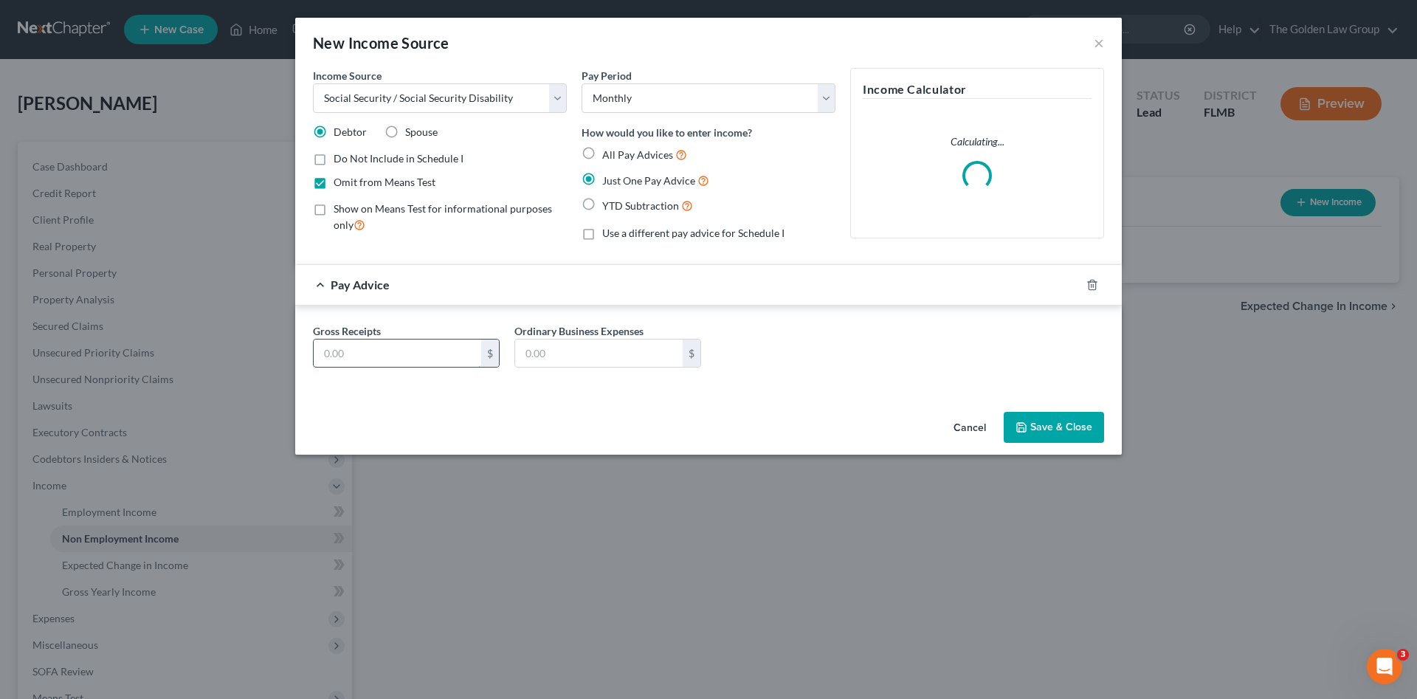
click at [401, 348] on input "text" at bounding box center [398, 354] width 168 height 28
type input "2,154.90"
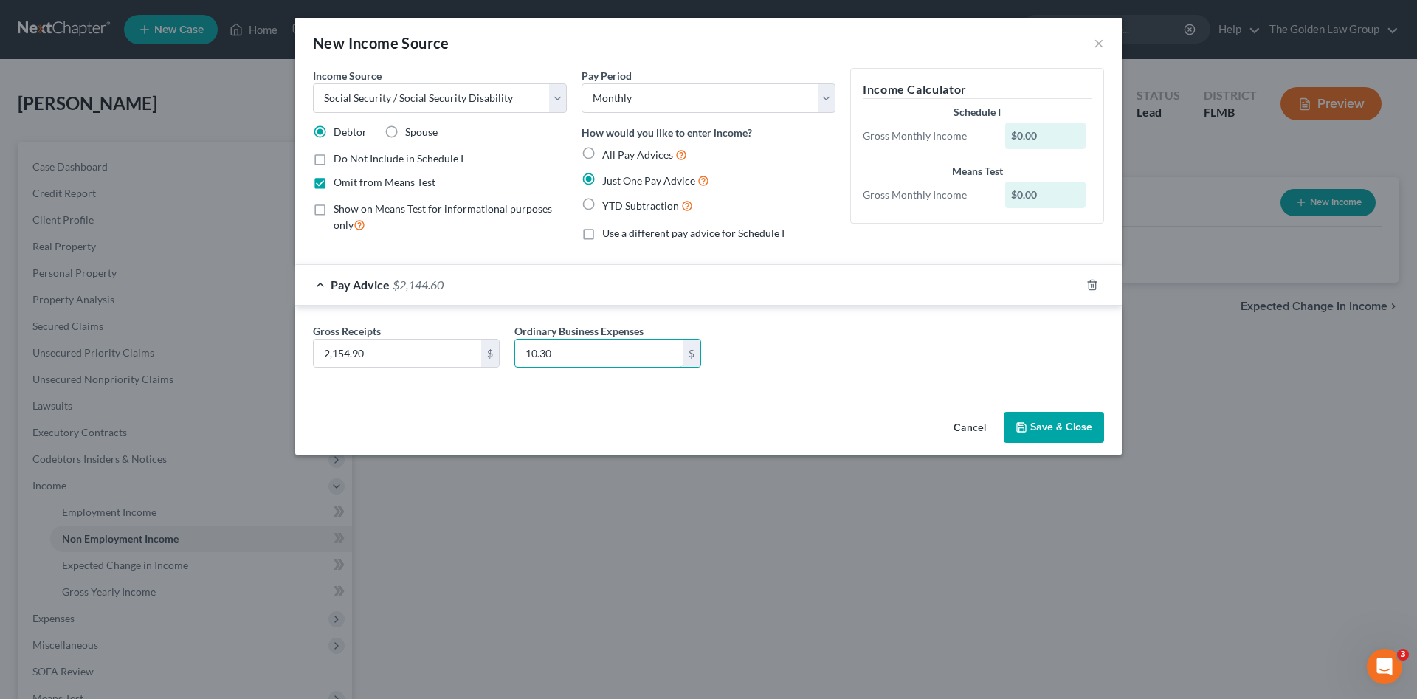
type input "10.30"
click at [1083, 424] on button "Save & Close" at bounding box center [1054, 427] width 100 height 31
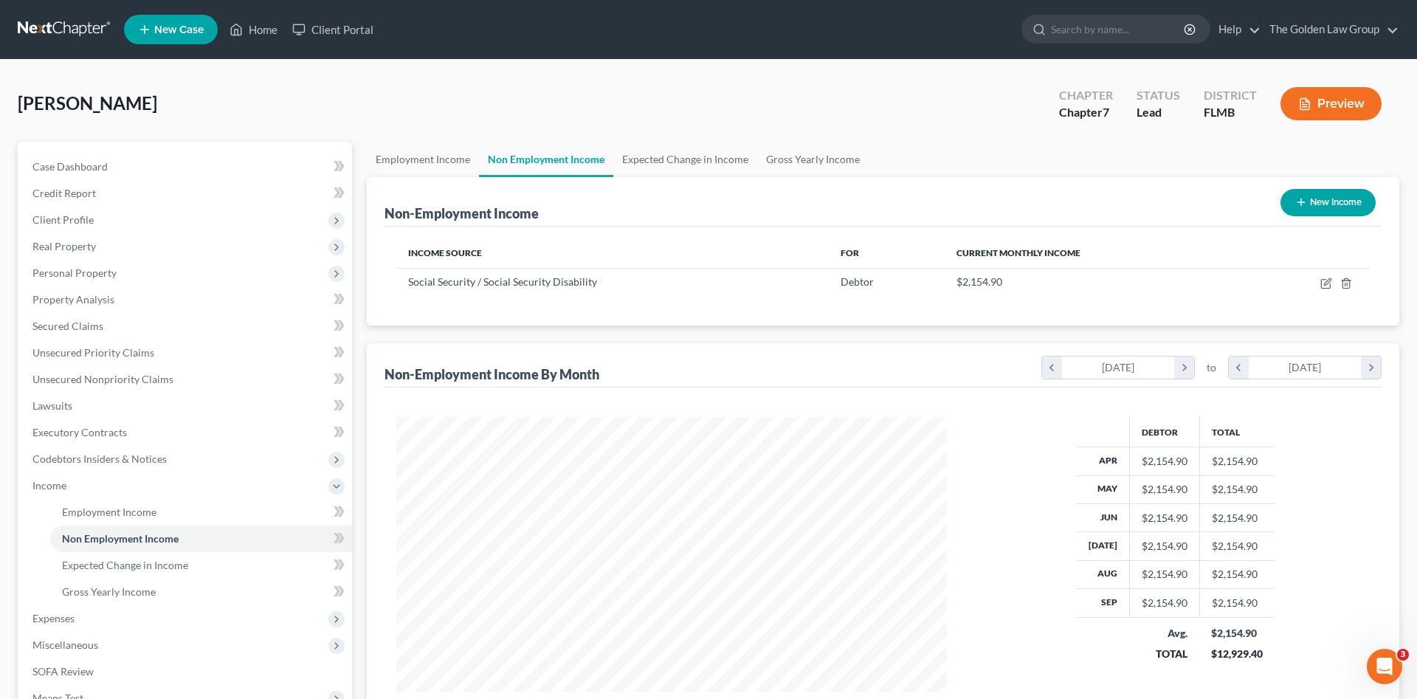
scroll to position [275, 580]
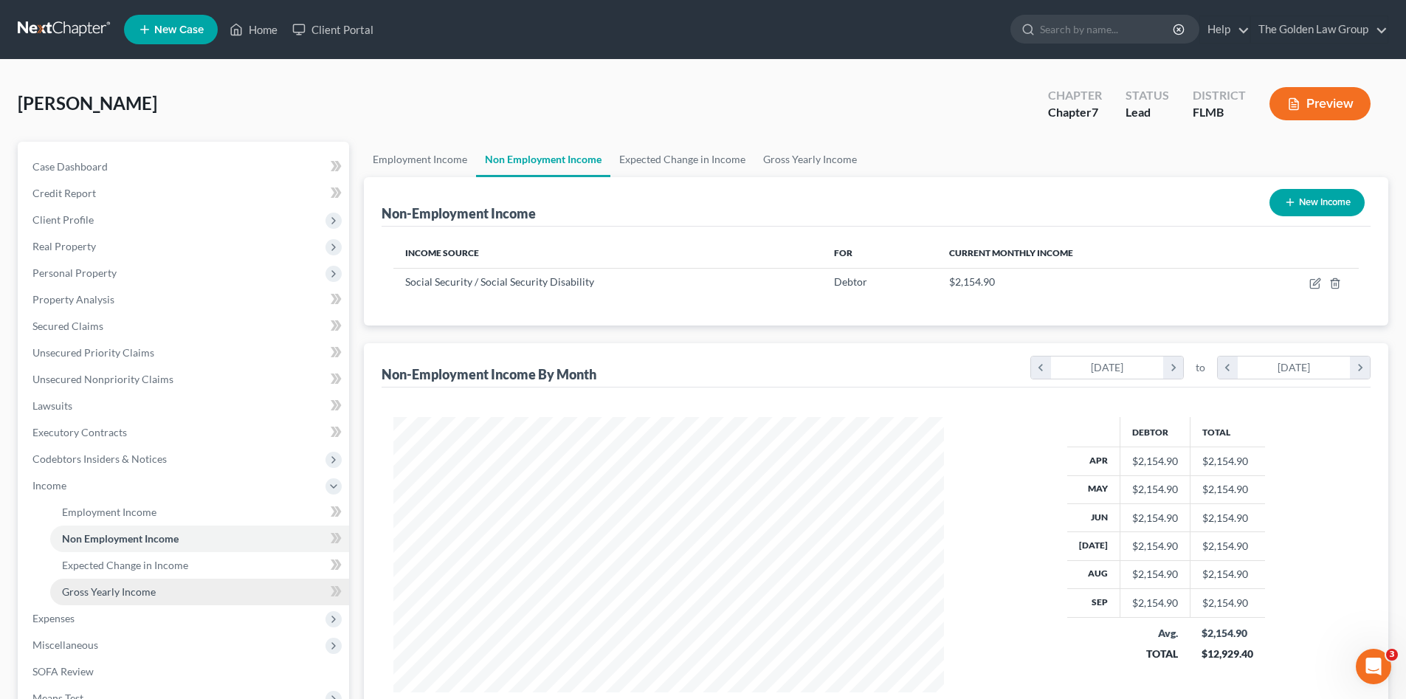
click at [102, 586] on span "Gross Yearly Income" at bounding box center [109, 591] width 94 height 13
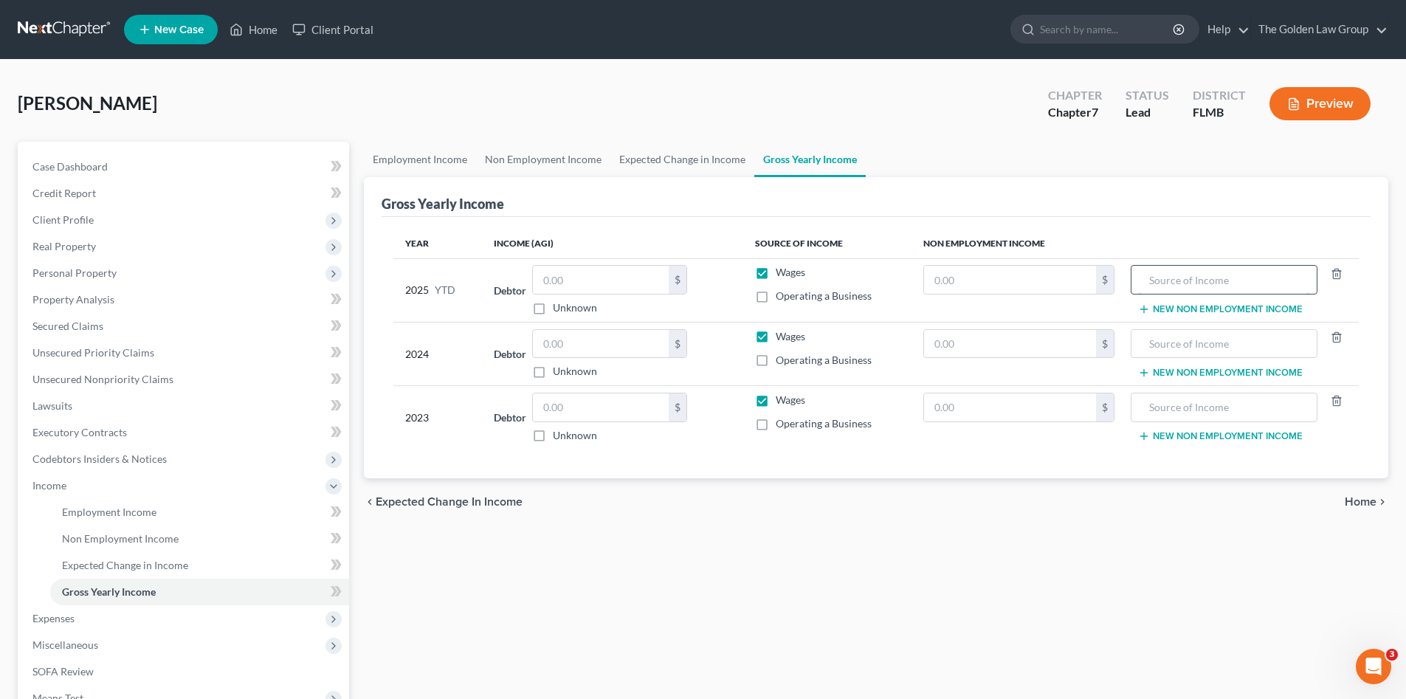
click at [1230, 274] on input "text" at bounding box center [1224, 280] width 170 height 28
type input "Social Security"
type input "21,549.00"
click at [1069, 585] on div "Employment Income Non Employment Income Expected Change in Income Gross Yearly …" at bounding box center [875, 488] width 1039 height 693
drag, startPoint x: 766, startPoint y: 269, endPoint x: 606, endPoint y: 283, distance: 160.8
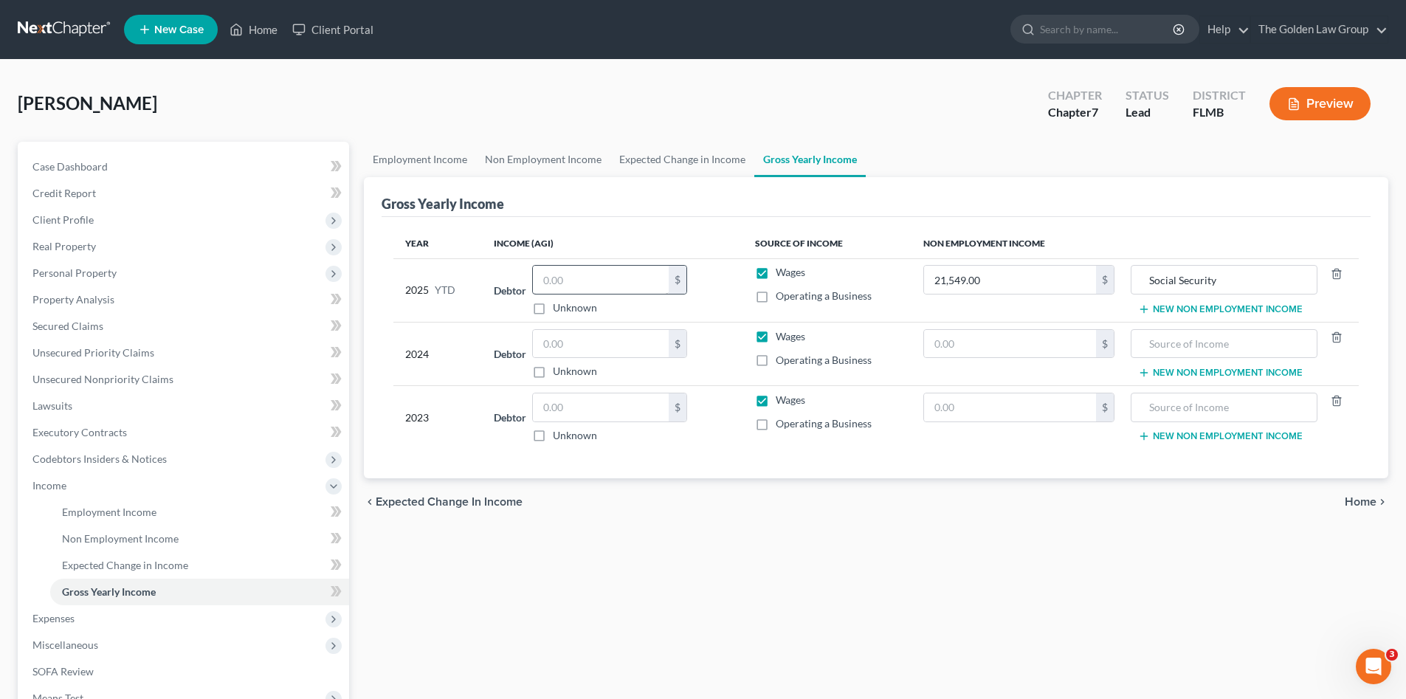
click at [776, 270] on label "Wages" at bounding box center [791, 272] width 30 height 15
click at [782, 270] on input "Wages" at bounding box center [787, 270] width 10 height 10
checkbox input "false"
click at [182, 627] on span "Expenses" at bounding box center [185, 618] width 328 height 27
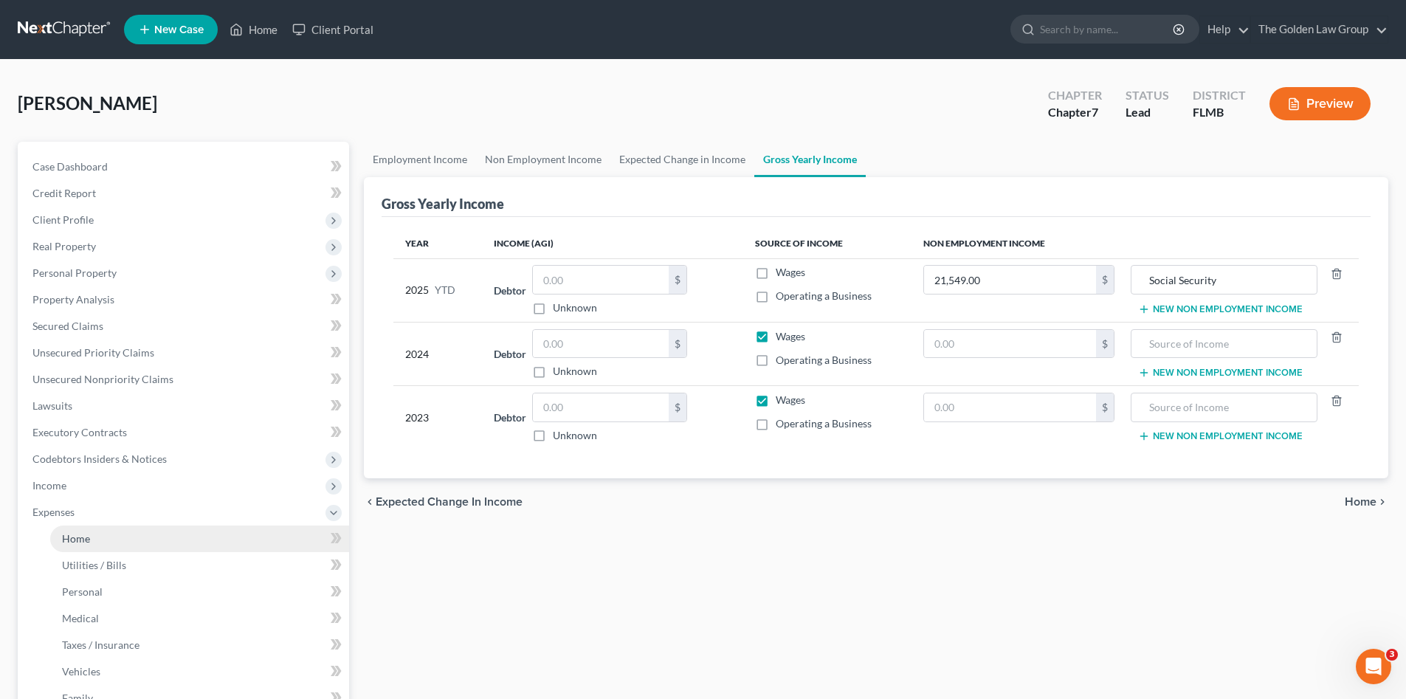
click at [159, 528] on link "Home" at bounding box center [199, 538] width 299 height 27
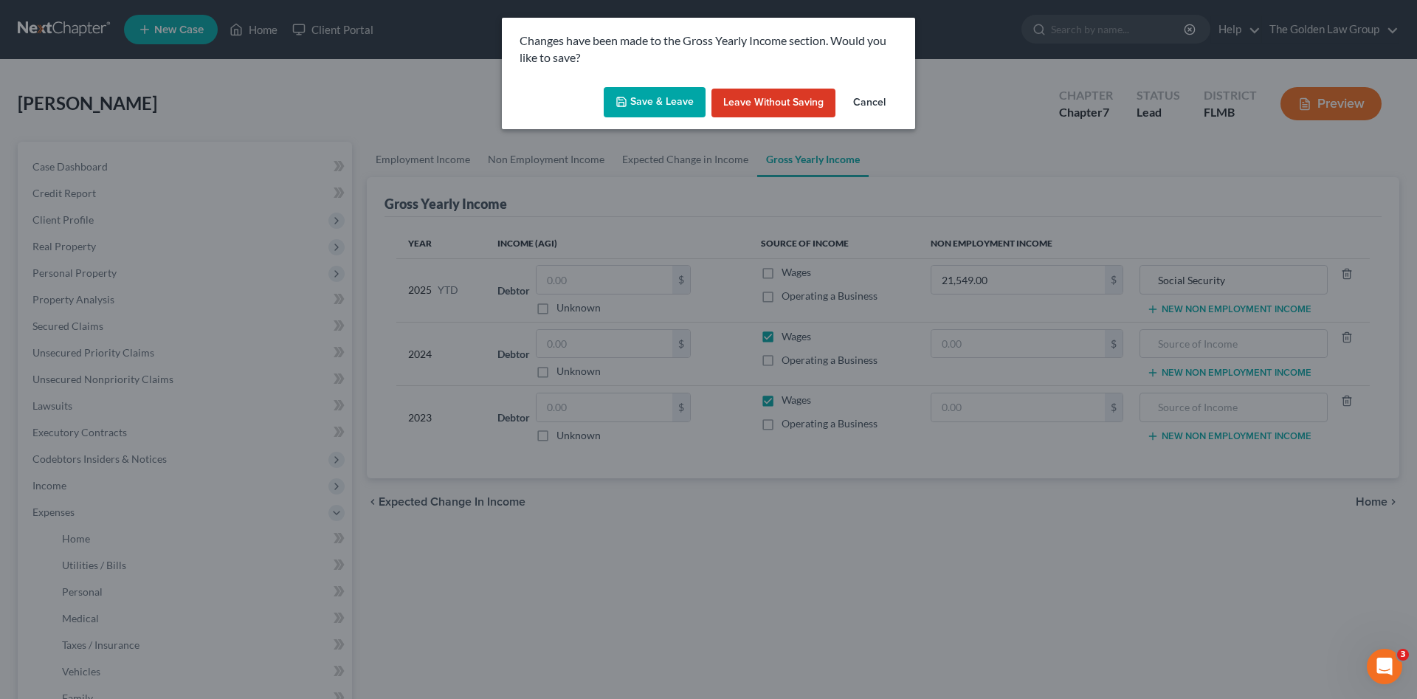
click at [643, 96] on button "Save & Leave" at bounding box center [655, 102] width 102 height 31
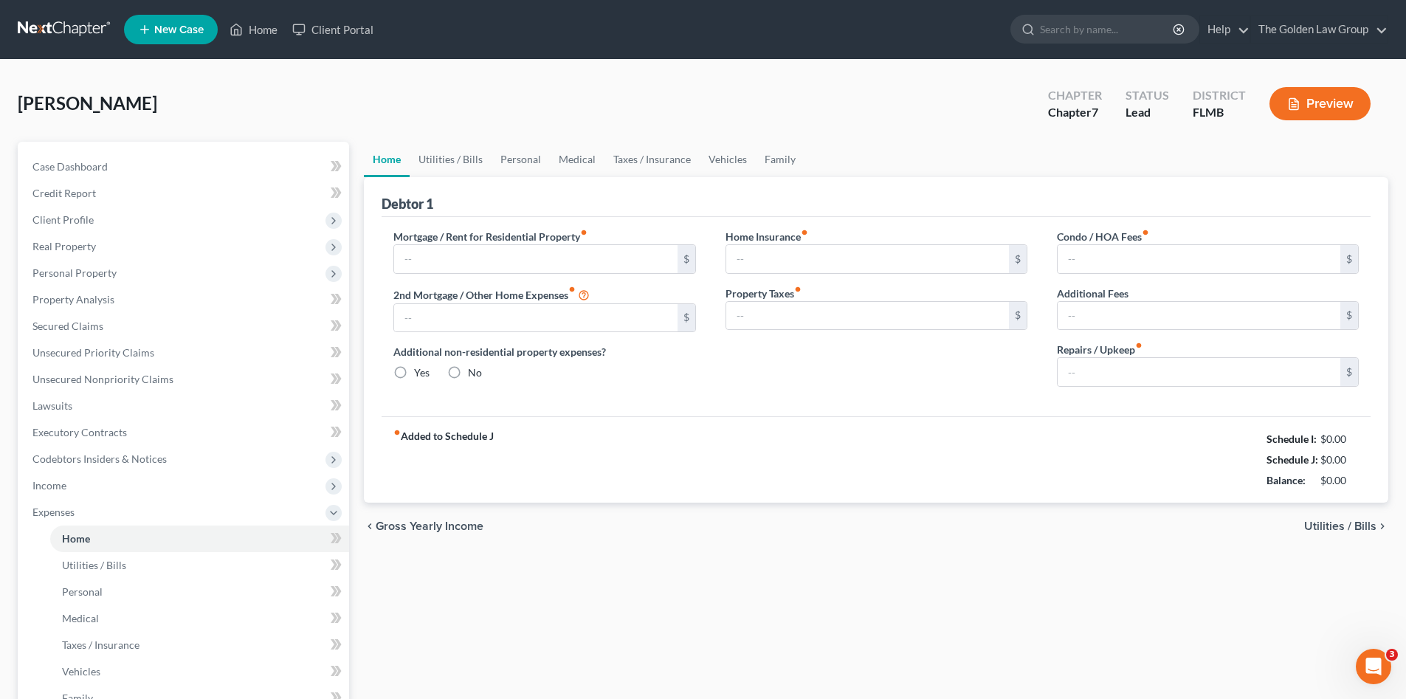
type input "0.00"
radio input "true"
type input "0.00"
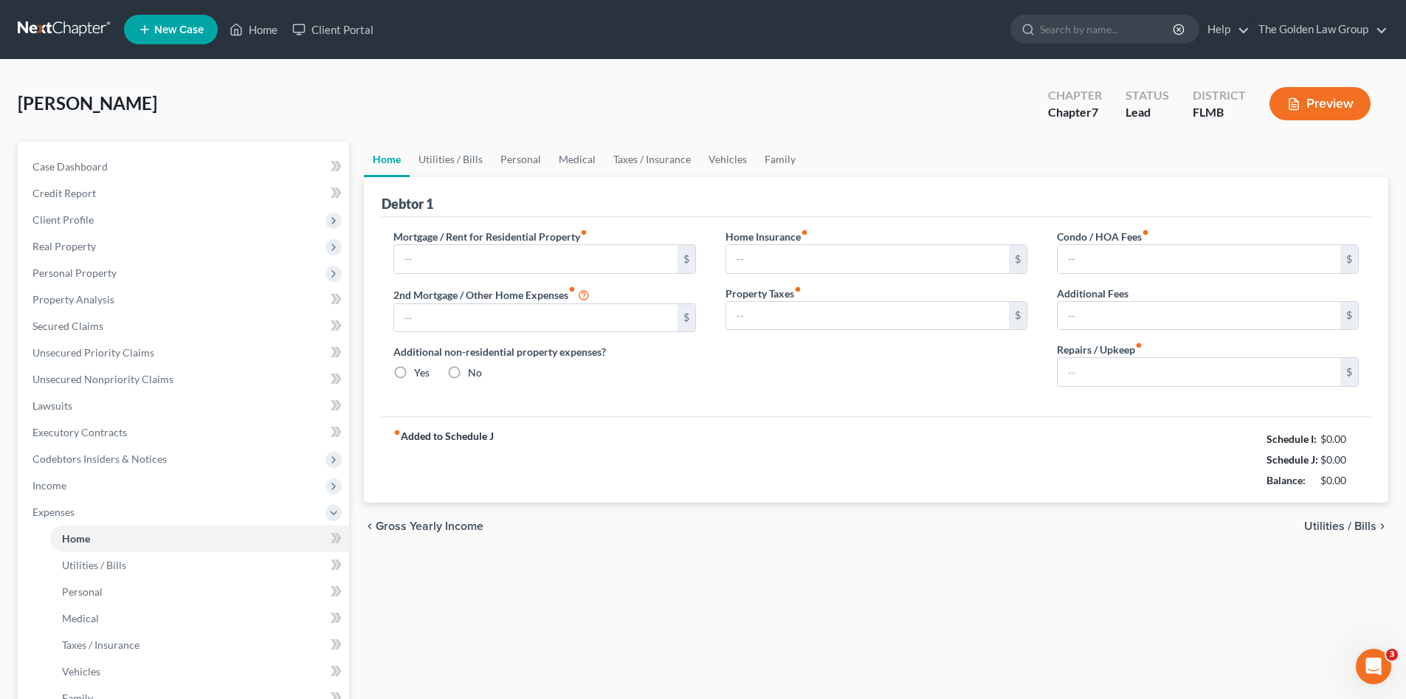
type input "0.00"
click at [1145, 261] on input "0.00" at bounding box center [1199, 259] width 283 height 28
type input "110.00"
type input "2"
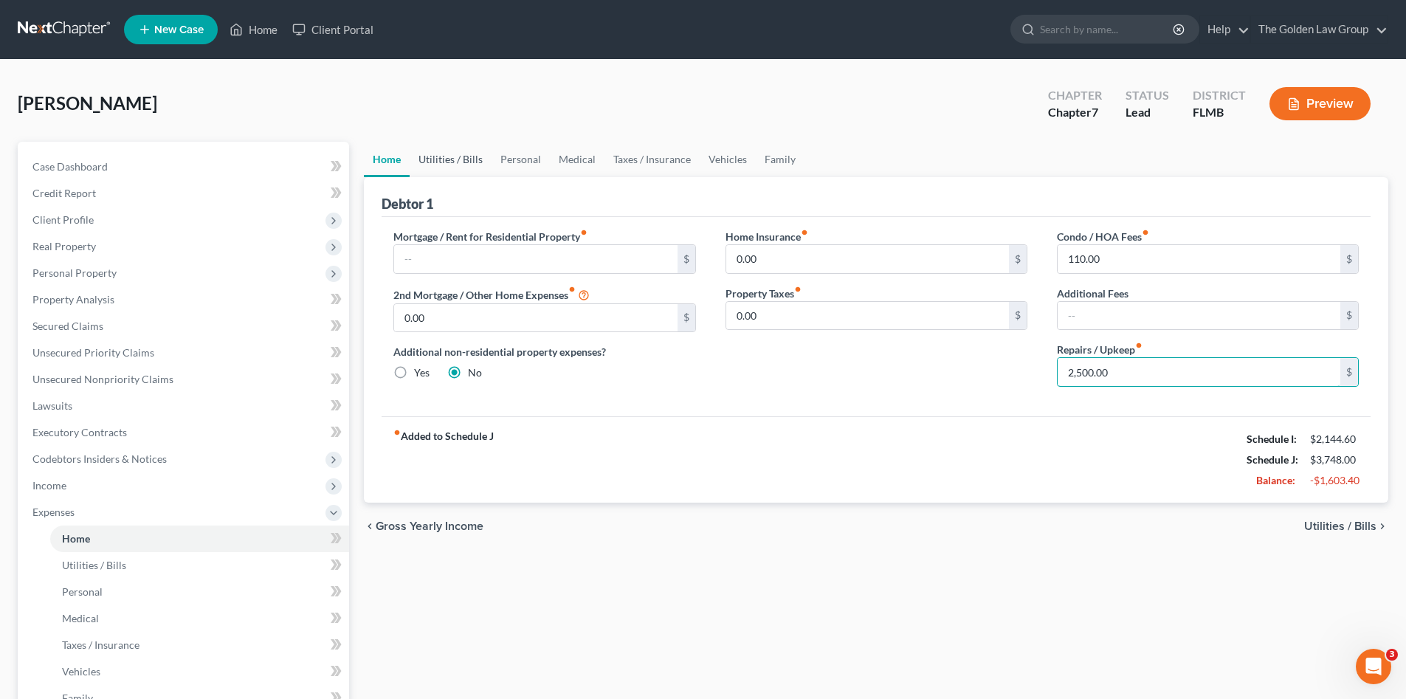
type input "2,500.00"
click at [441, 156] on link "Utilities / Bills" at bounding box center [451, 159] width 82 height 35
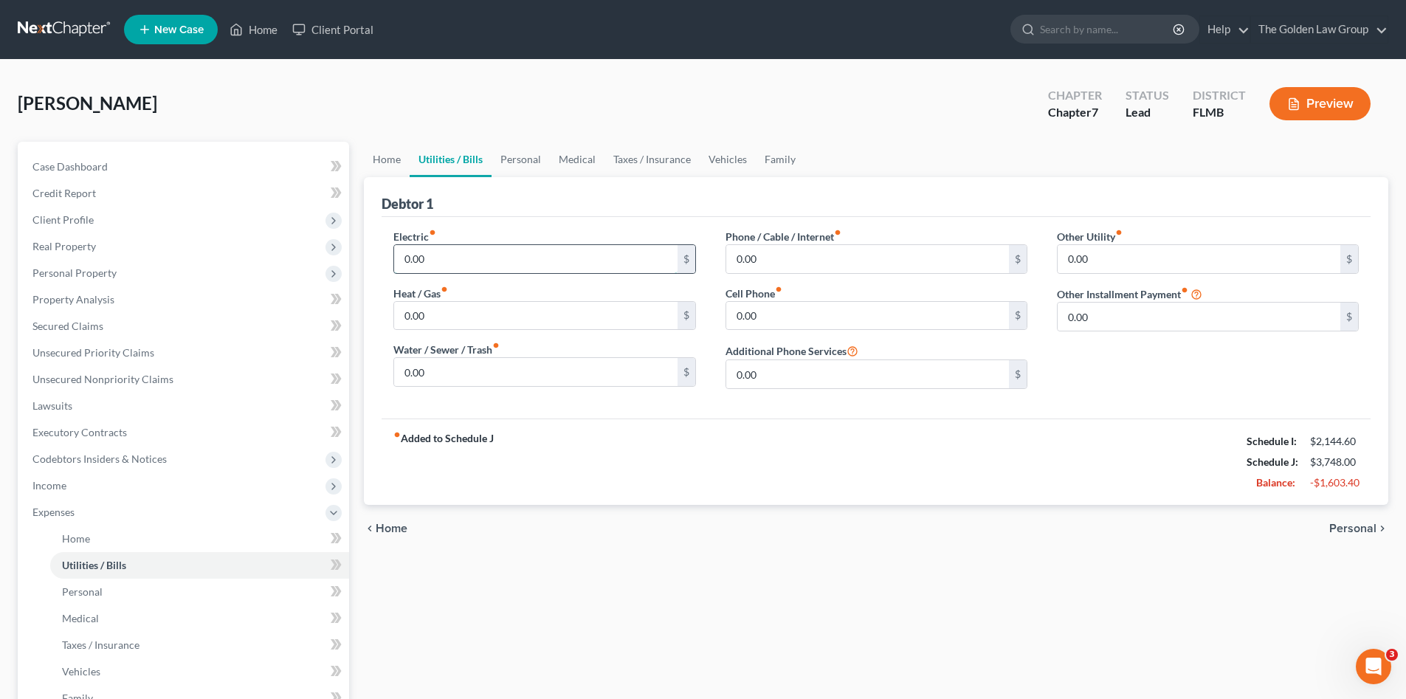
click at [545, 246] on input "0.00" at bounding box center [535, 259] width 283 height 28
type input "300.00"
type input "350.00"
type input "200.00"
type input "300.00"
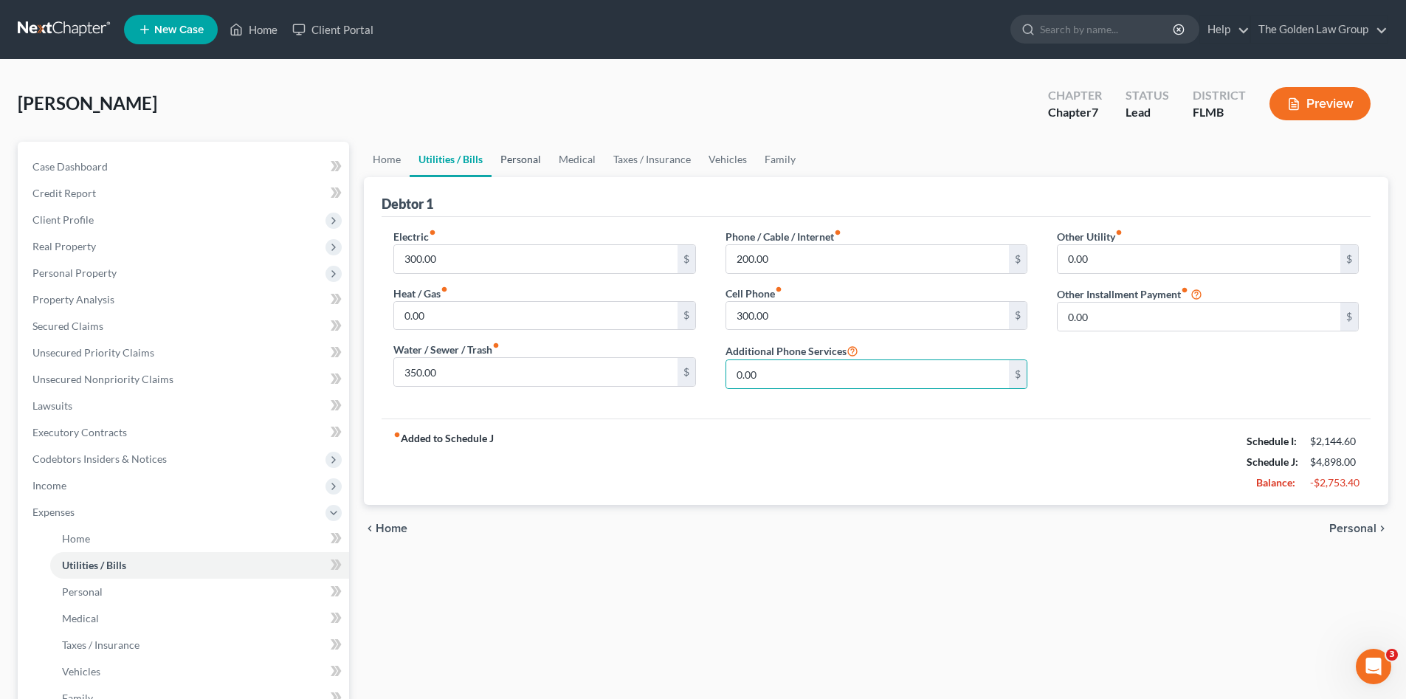
click at [532, 161] on link "Personal" at bounding box center [521, 159] width 58 height 35
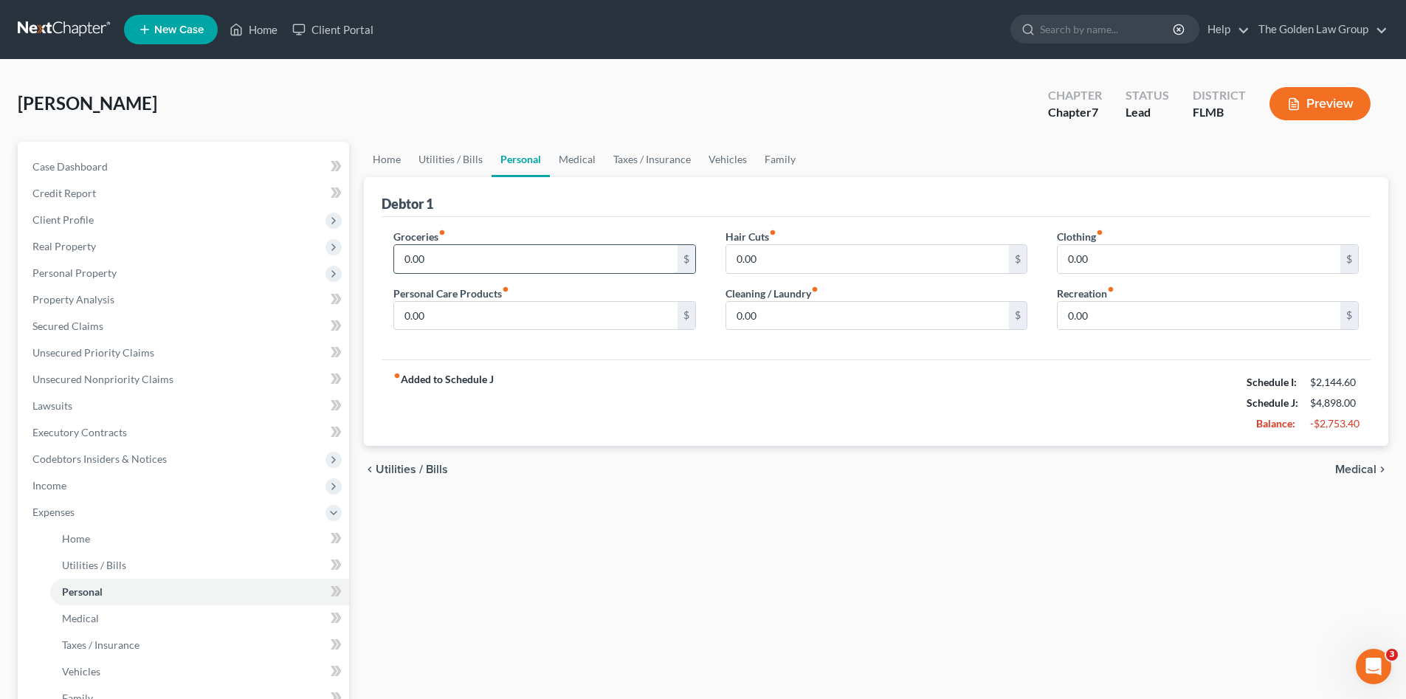
click at [447, 264] on input "0.00" at bounding box center [535, 259] width 283 height 28
type input "700.00"
type input "150.00"
type input "40.00"
type input "150.00"
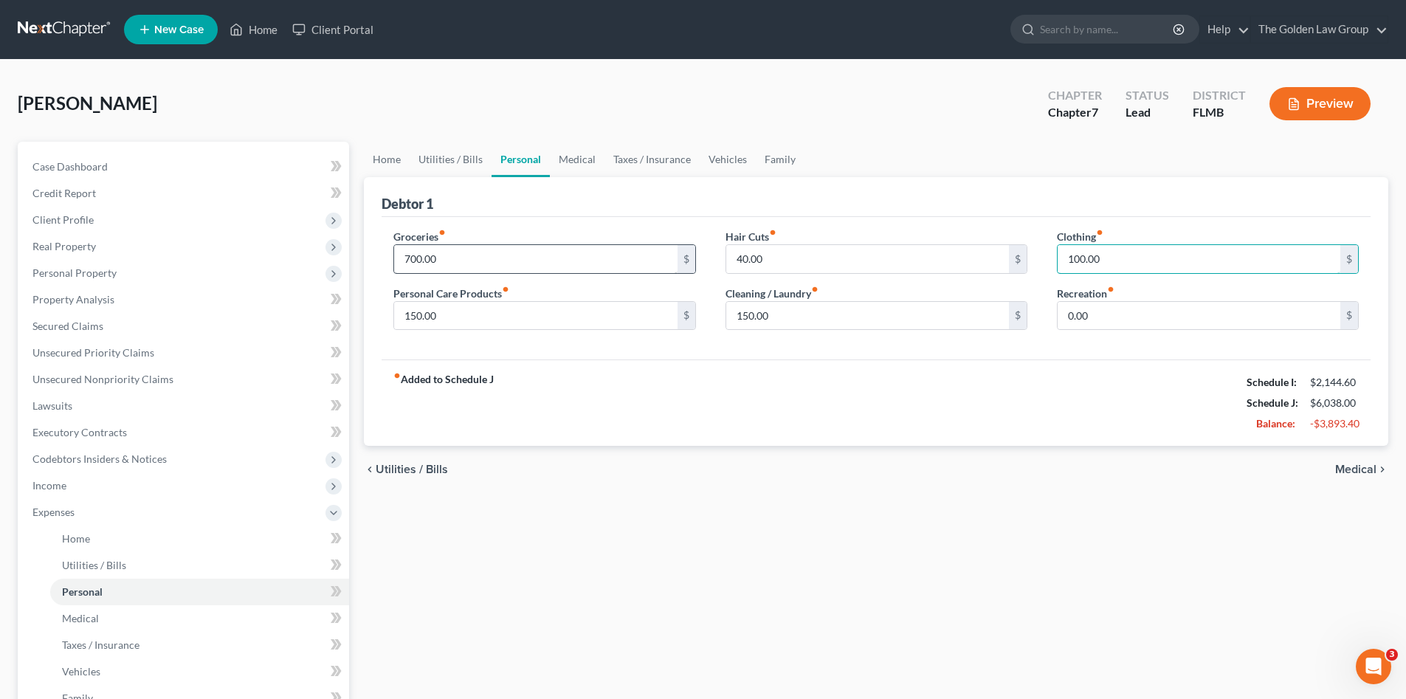
type input "100.00"
type input "200.00"
click at [599, 161] on link "Medical" at bounding box center [577, 159] width 55 height 35
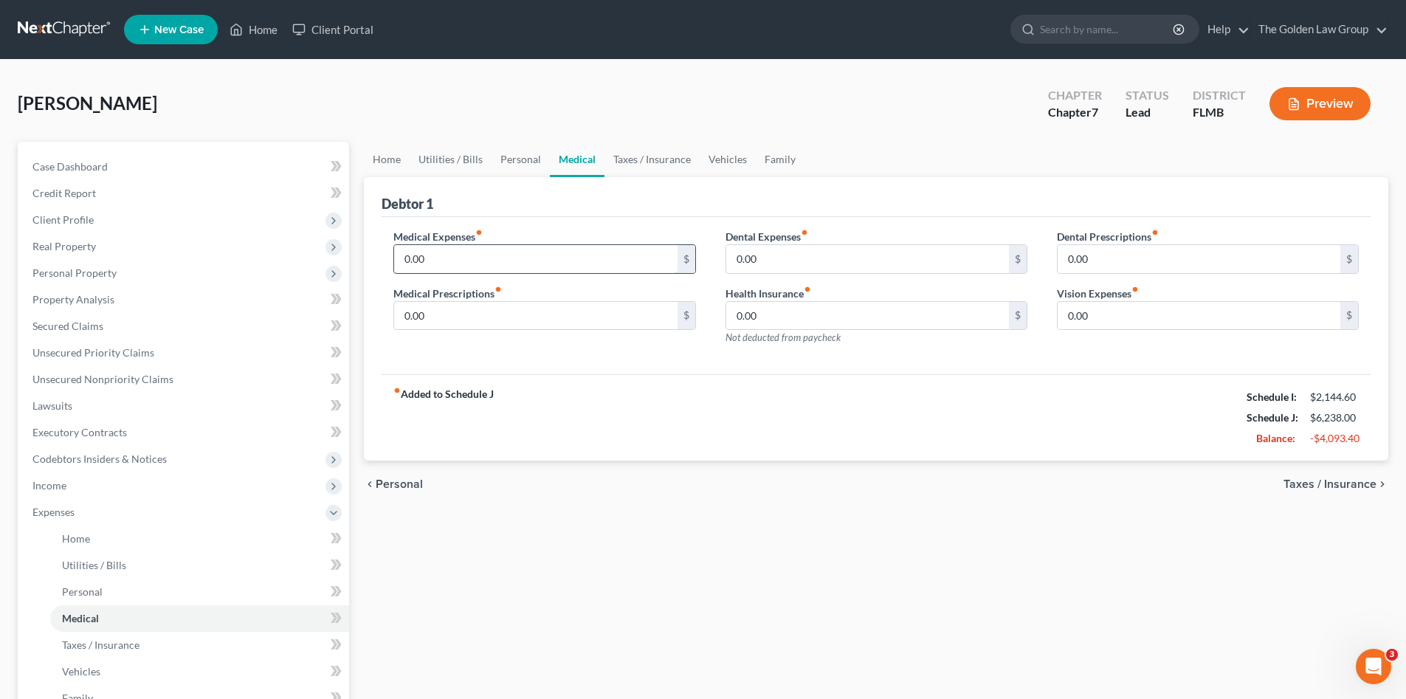
click at [497, 263] on input "0.00" at bounding box center [535, 259] width 283 height 28
type input "500.00"
type input "350.00"
type input "85.00"
type input "200.00"
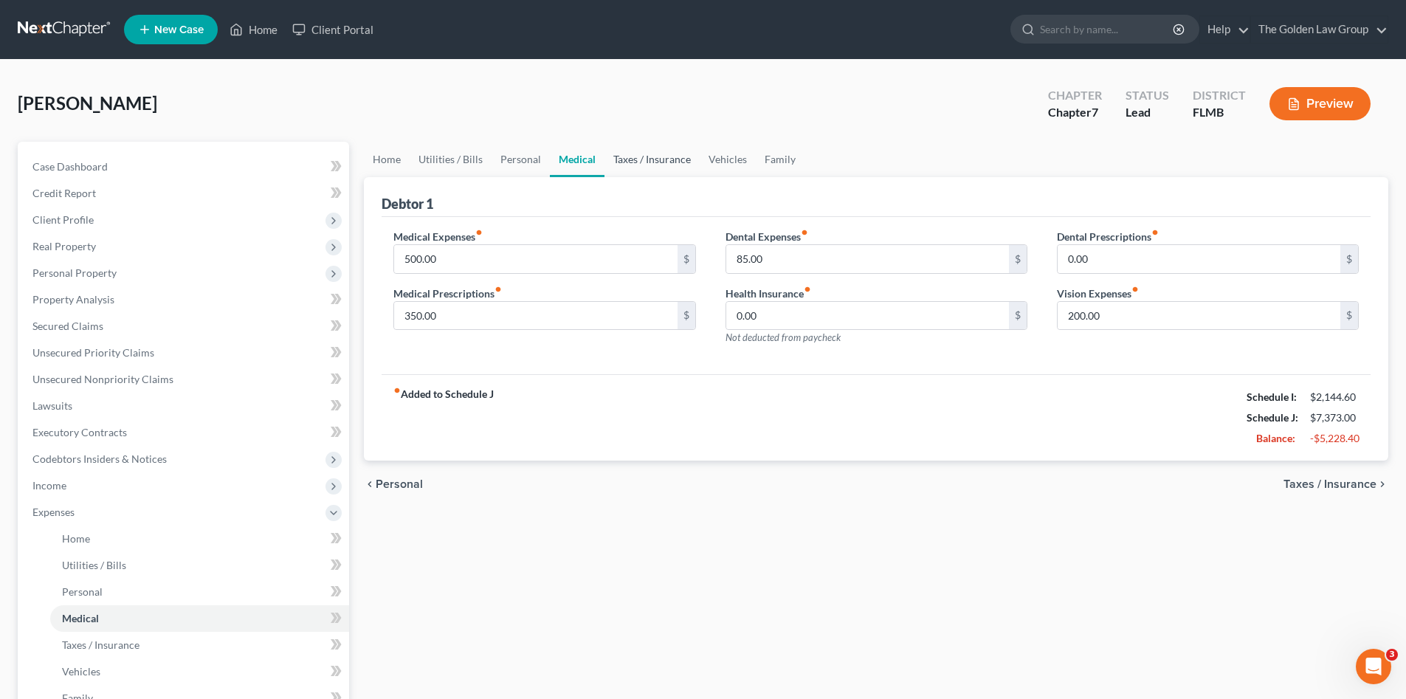
click at [633, 156] on link "Taxes / Insurance" at bounding box center [651, 159] width 95 height 35
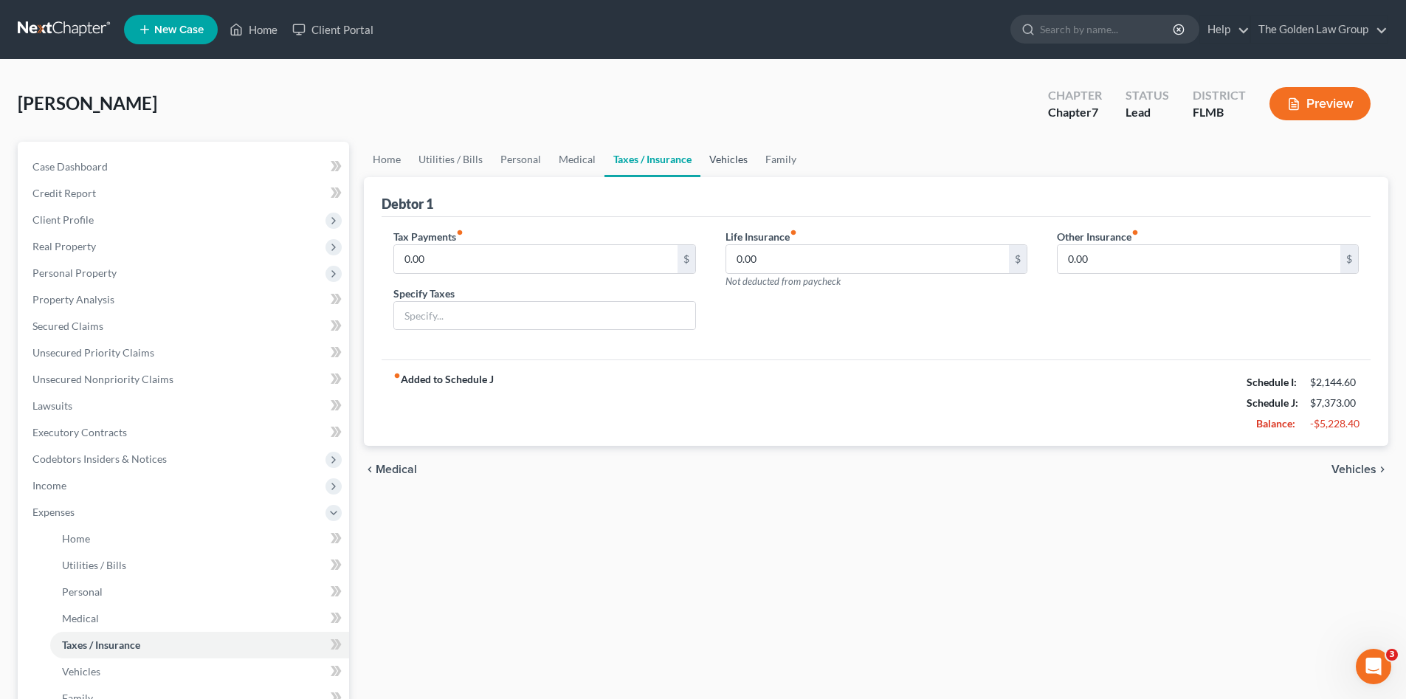
click at [729, 163] on link "Vehicles" at bounding box center [728, 159] width 56 height 35
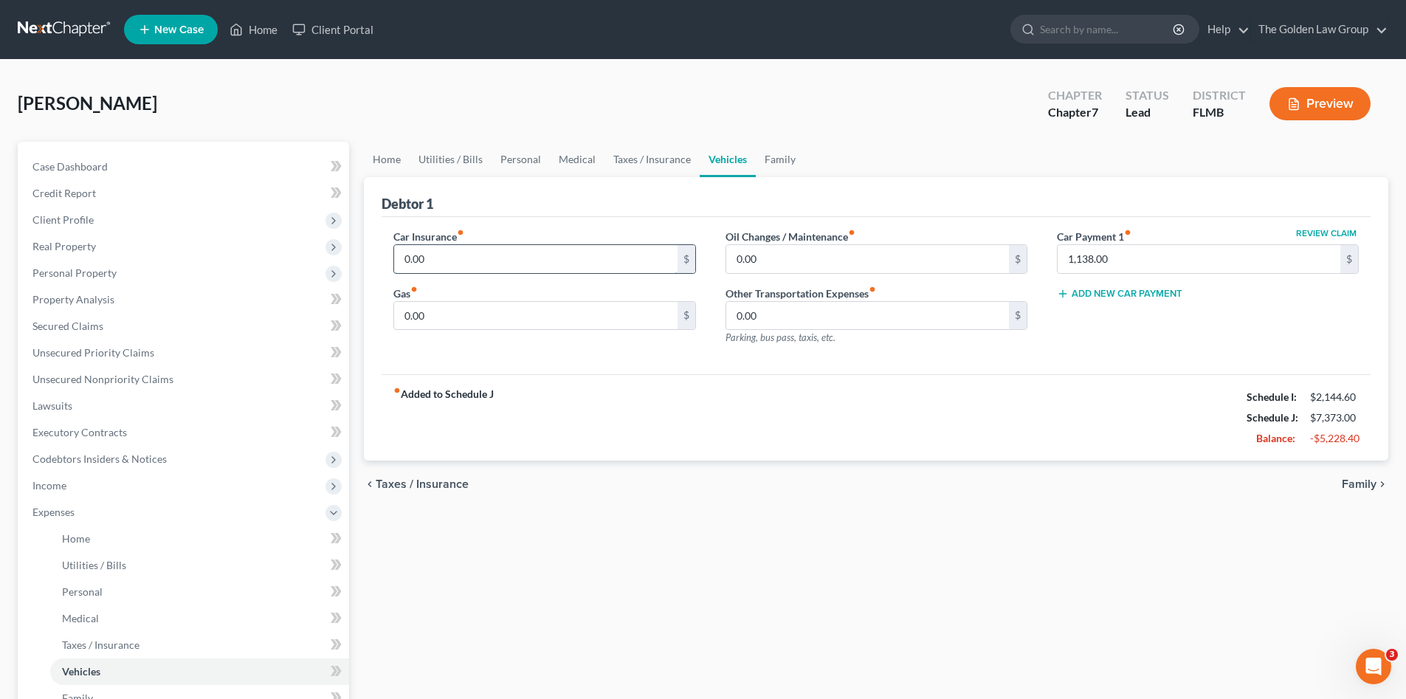
click at [487, 256] on input "0.00" at bounding box center [535, 259] width 283 height 28
type input "675.00"
type input "450.00"
type input "500.00"
click at [779, 159] on link "Family" at bounding box center [780, 159] width 49 height 35
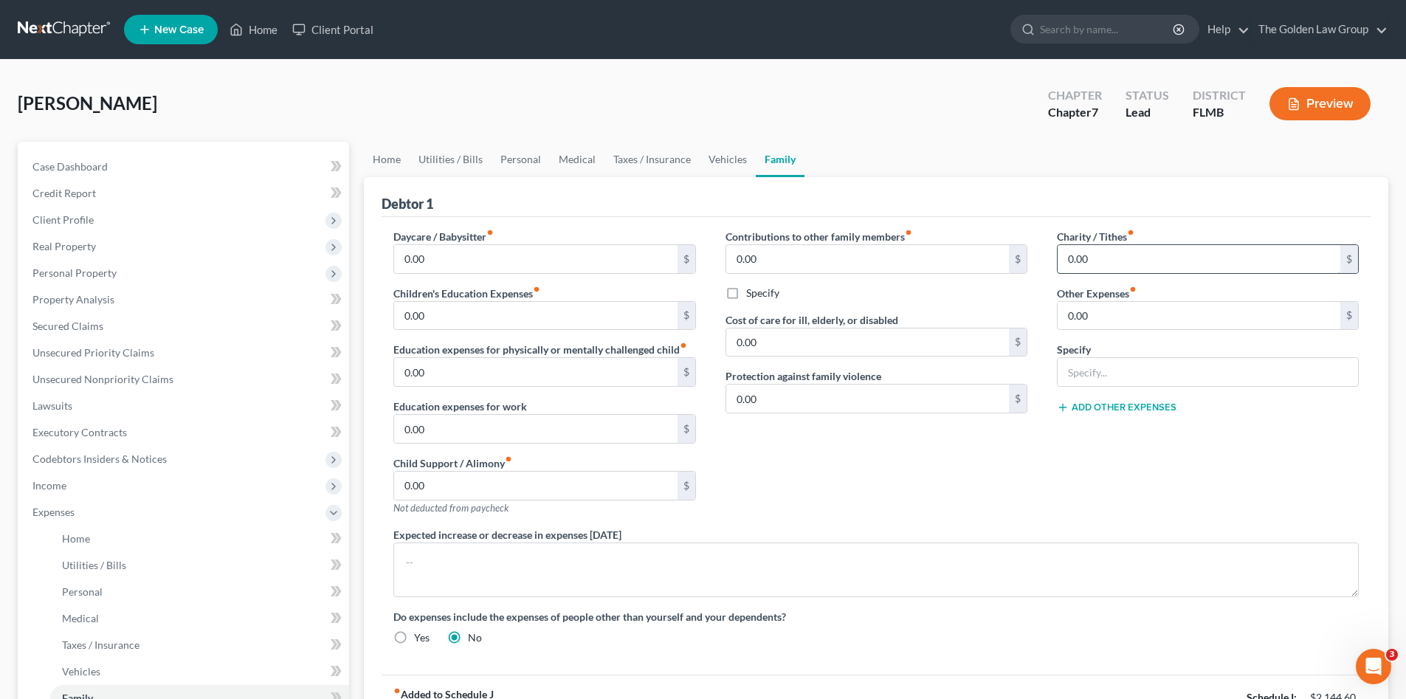
click at [1171, 261] on input "0.00" at bounding box center [1199, 259] width 283 height 28
type input "250.00"
drag, startPoint x: 1061, startPoint y: 486, endPoint x: 771, endPoint y: 432, distance: 295.6
click at [1061, 486] on div "Charity / Tithes fiber_manual_record 250.00 $ Other Expenses fiber_manual_recor…" at bounding box center [1207, 378] width 331 height 298
click at [97, 518] on span "Expenses" at bounding box center [185, 512] width 328 height 27
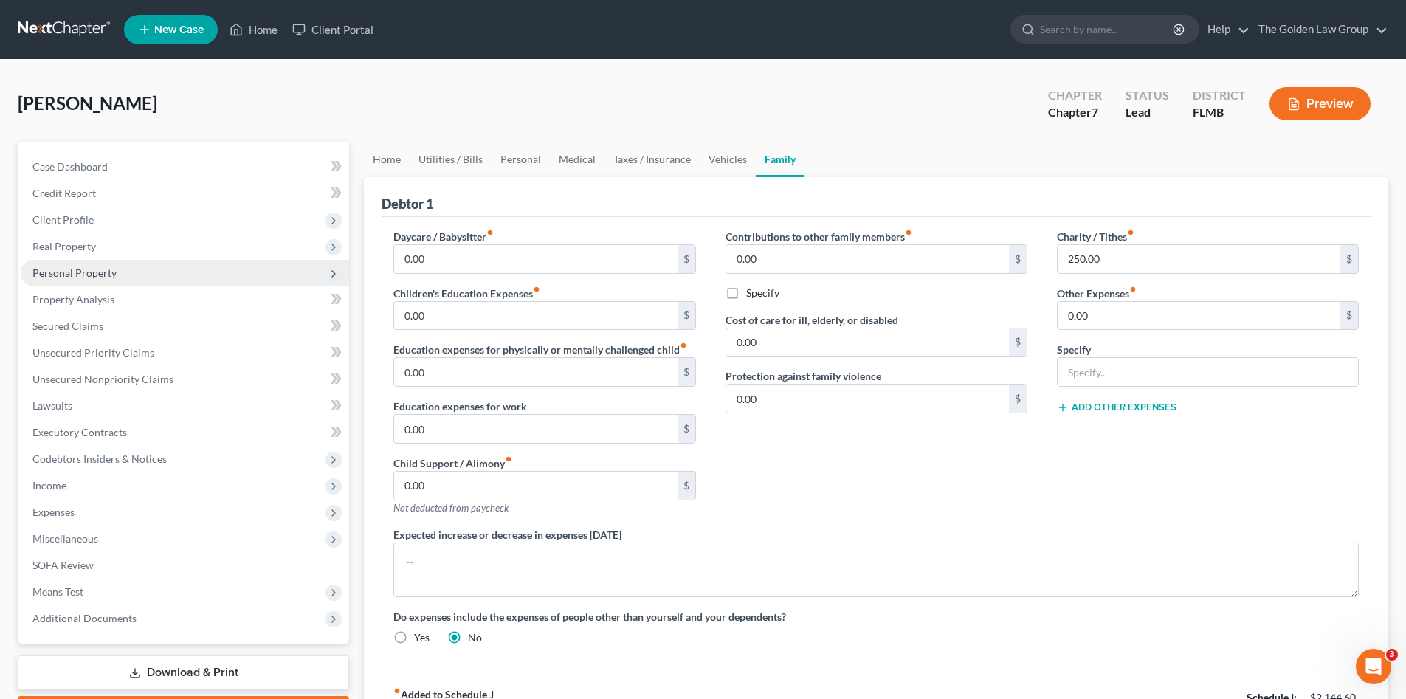
click at [100, 275] on span "Personal Property" at bounding box center [74, 272] width 84 height 13
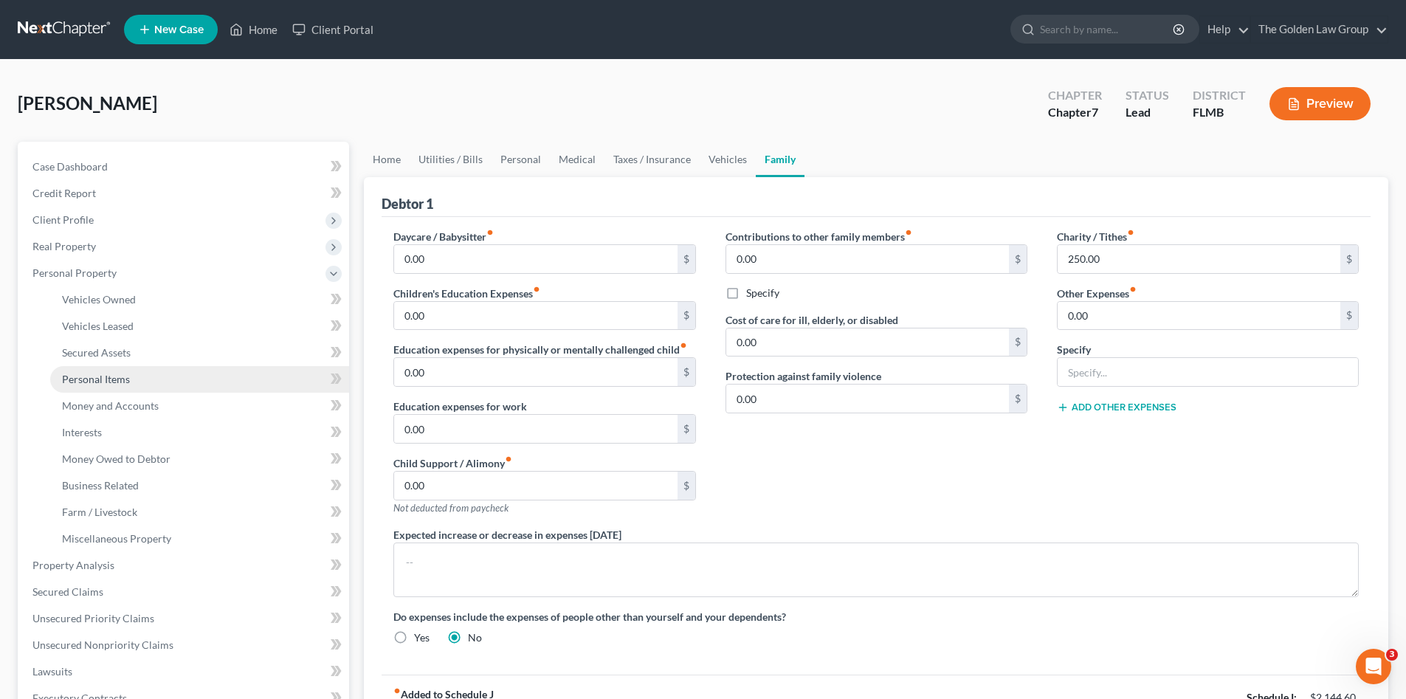
click at [128, 376] on span "Personal Items" at bounding box center [96, 379] width 68 height 13
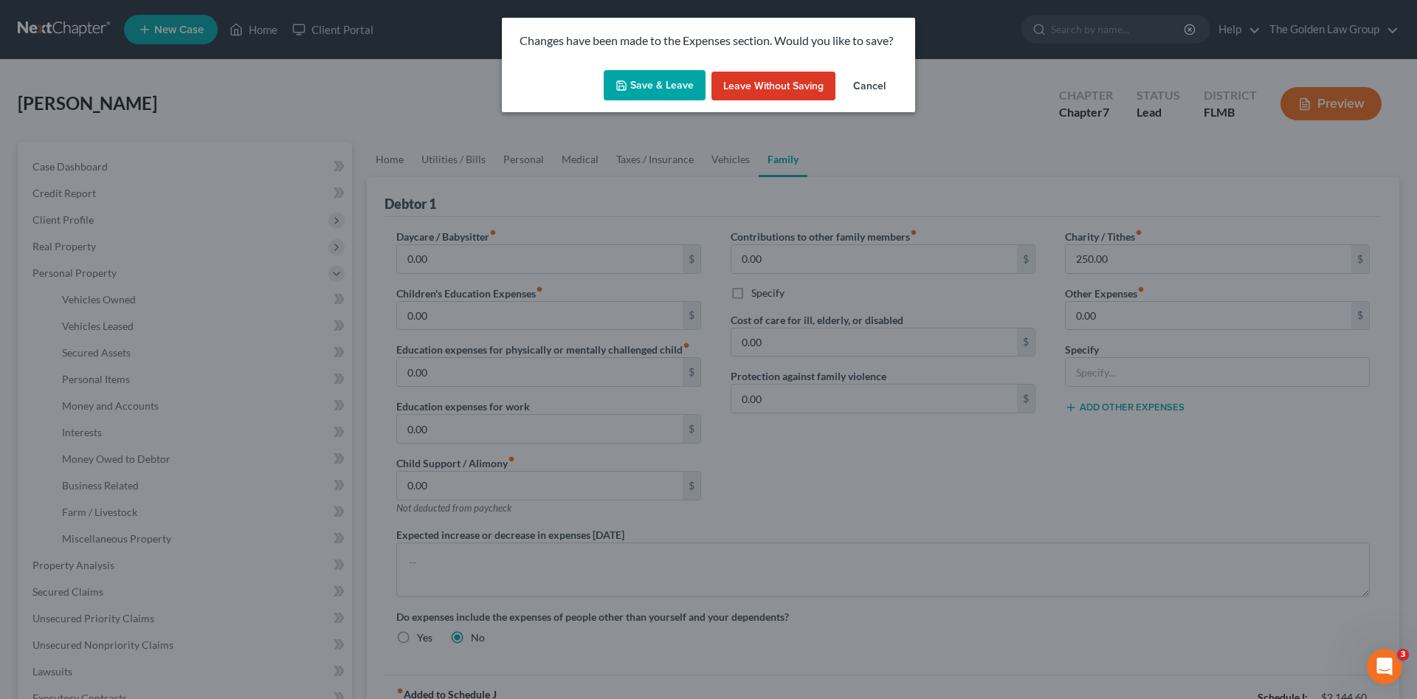
click at [661, 81] on button "Save & Leave" at bounding box center [655, 85] width 102 height 31
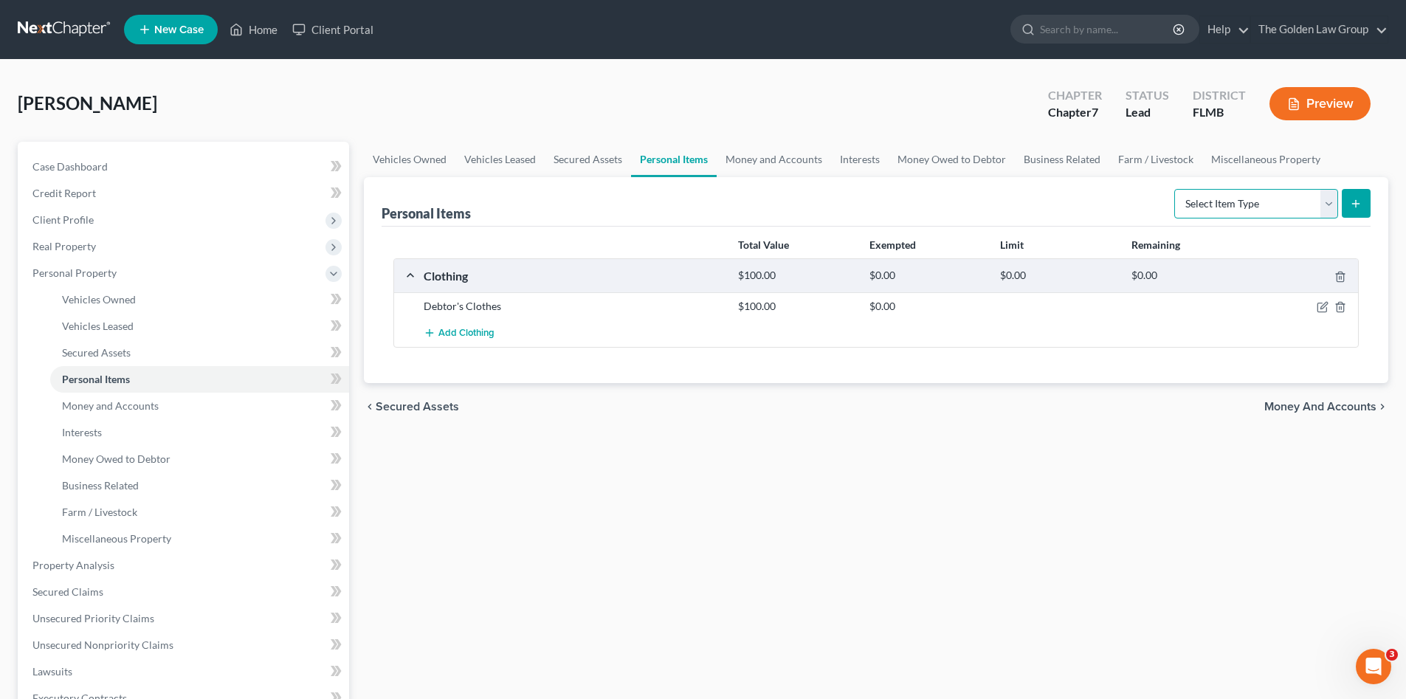
click at [1226, 216] on select "Select Item Type Clothing Collectibles Of Value Electronics Firearms Household …" at bounding box center [1256, 204] width 164 height 30
select select "electronics"
click at [1176, 189] on select "Select Item Type Clothing Collectibles Of Value Electronics Firearms Household …" at bounding box center [1256, 204] width 164 height 30
click at [1349, 203] on button "submit" at bounding box center [1356, 203] width 29 height 29
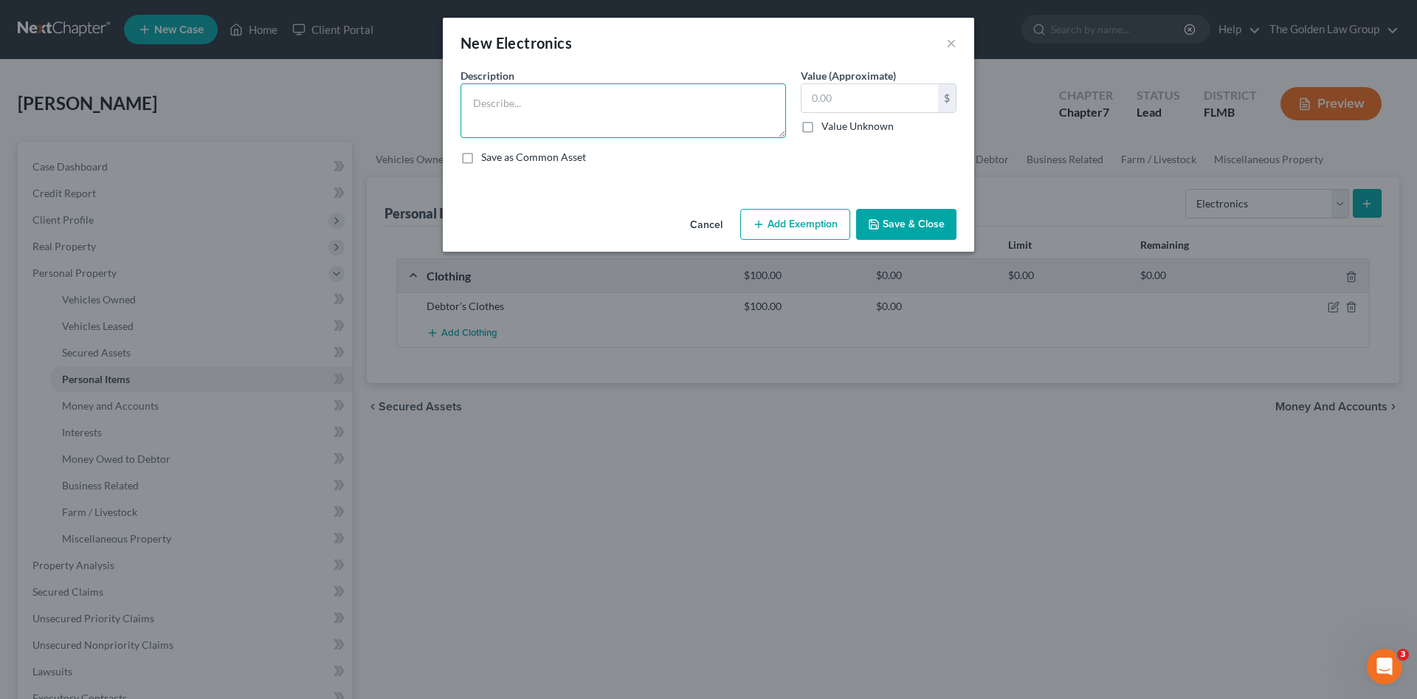
click at [497, 105] on textarea at bounding box center [623, 110] width 325 height 55
type textarea "C"
type textarea "Cell Phone"
drag, startPoint x: 925, startPoint y: 227, endPoint x: 1239, endPoint y: 220, distance: 314.5
click at [929, 225] on button "Save & Close" at bounding box center [906, 224] width 100 height 31
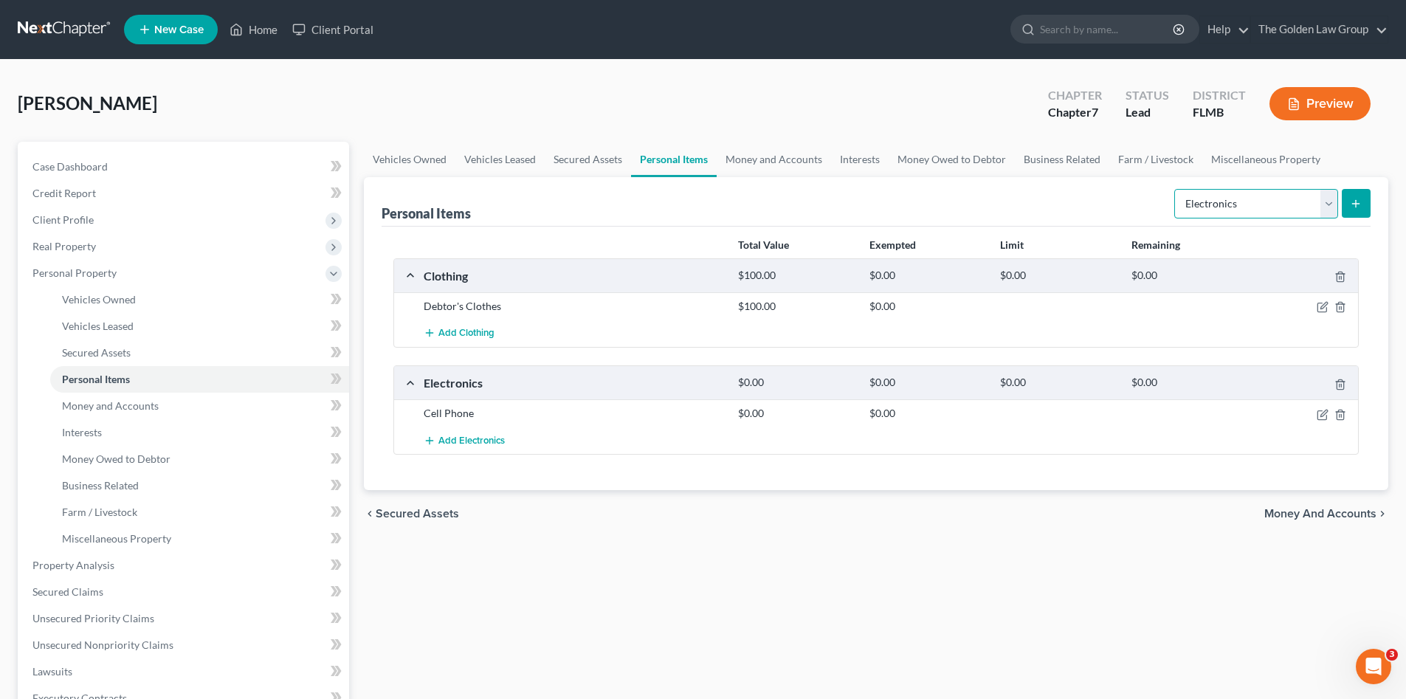
click at [1238, 200] on select "Select Item Type Clothing Collectibles Of Value Electronics Firearms Household …" at bounding box center [1256, 204] width 164 height 30
select select "household_goods"
click at [1176, 189] on select "Select Item Type Clothing Collectibles Of Value Electronics Firearms Household …" at bounding box center [1256, 204] width 164 height 30
click at [1361, 213] on button "submit" at bounding box center [1356, 203] width 29 height 29
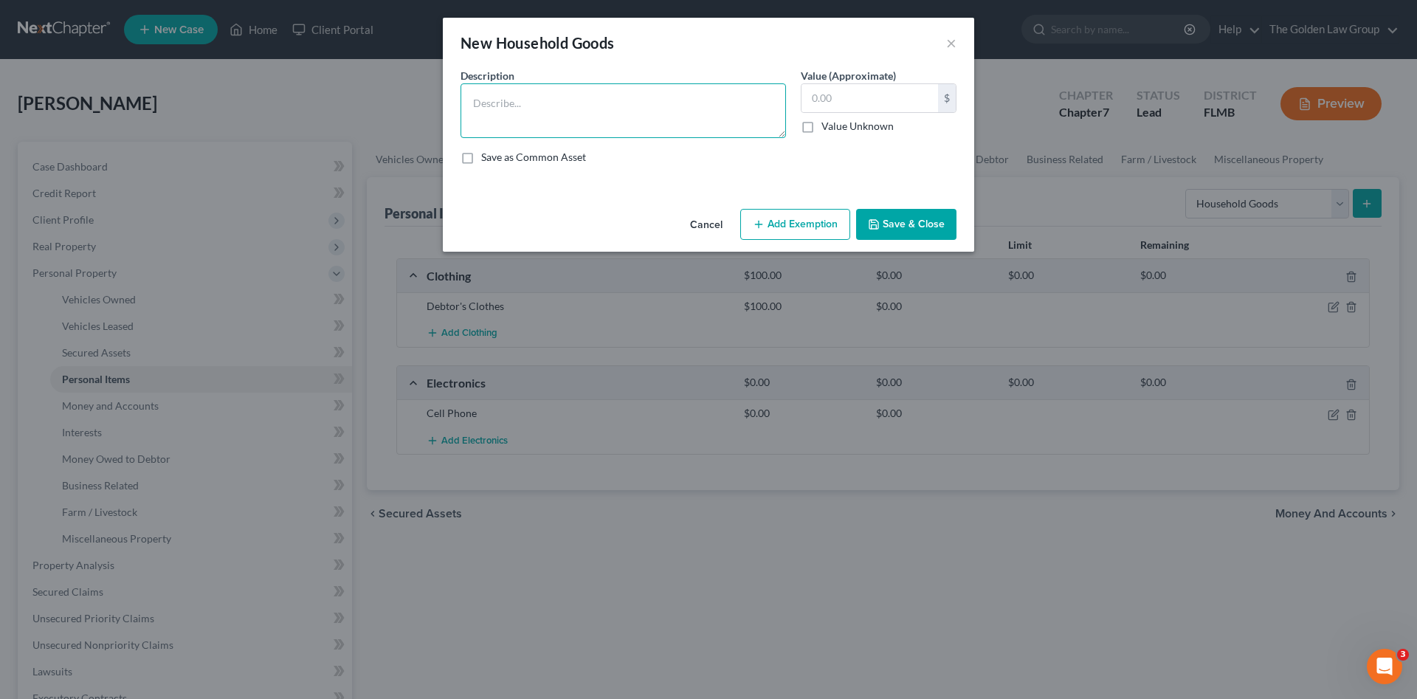
click at [554, 101] on textarea at bounding box center [623, 110] width 325 height 55
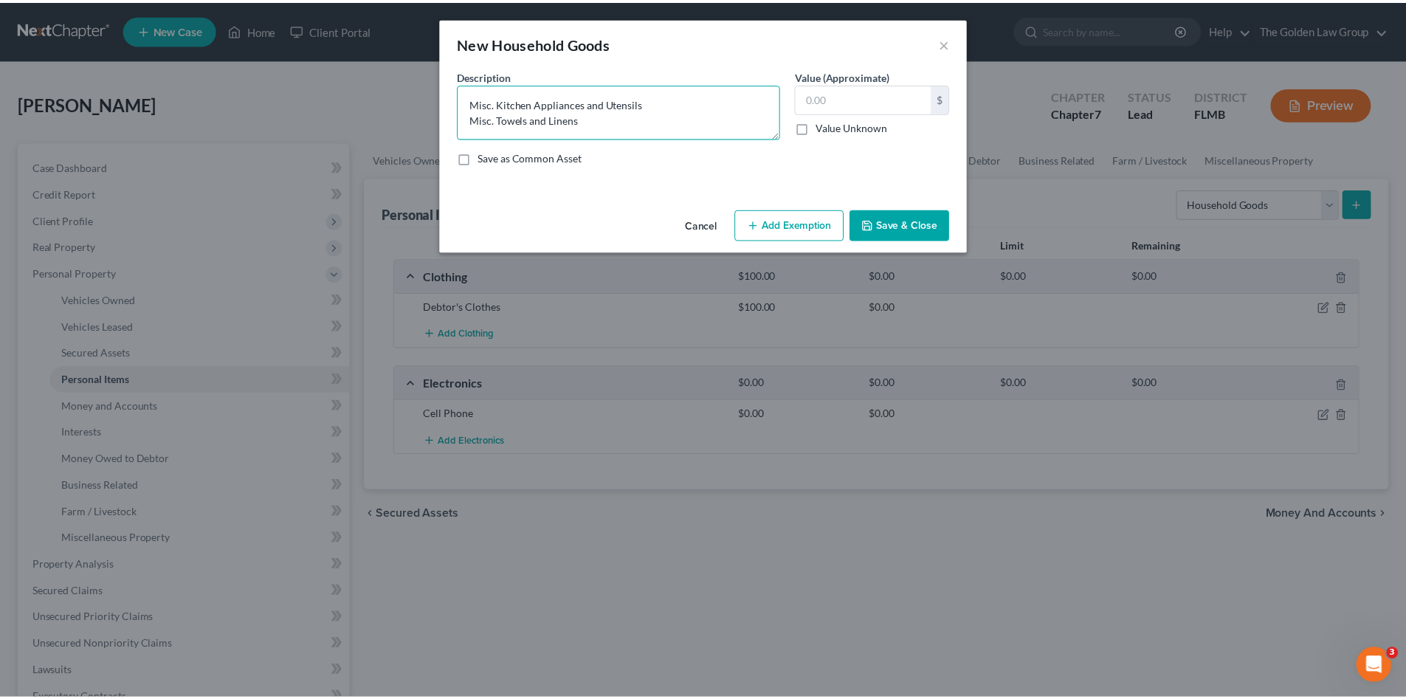
scroll to position [3, 0]
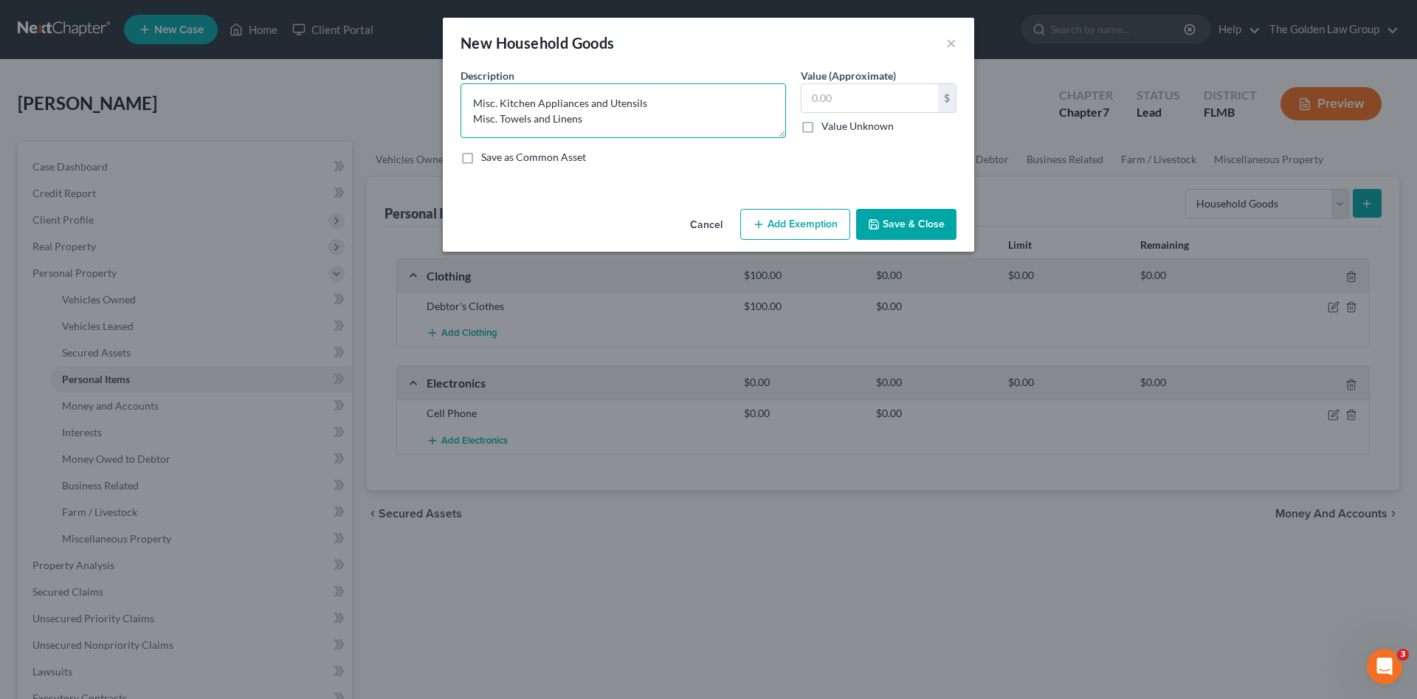
type textarea "Misc. Kitchen Appliances and Utensils Misc. Towels and Linens"
click at [924, 230] on button "Save & Close" at bounding box center [906, 224] width 100 height 31
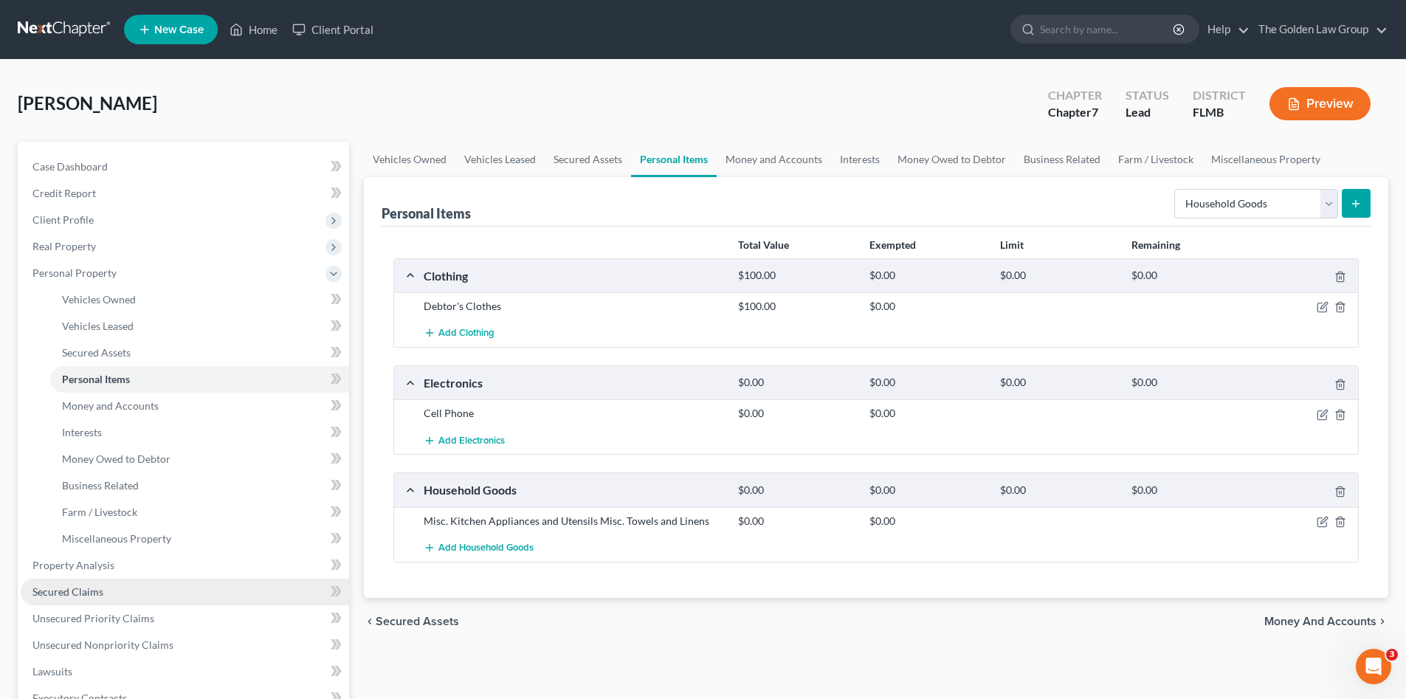
scroll to position [123, 0]
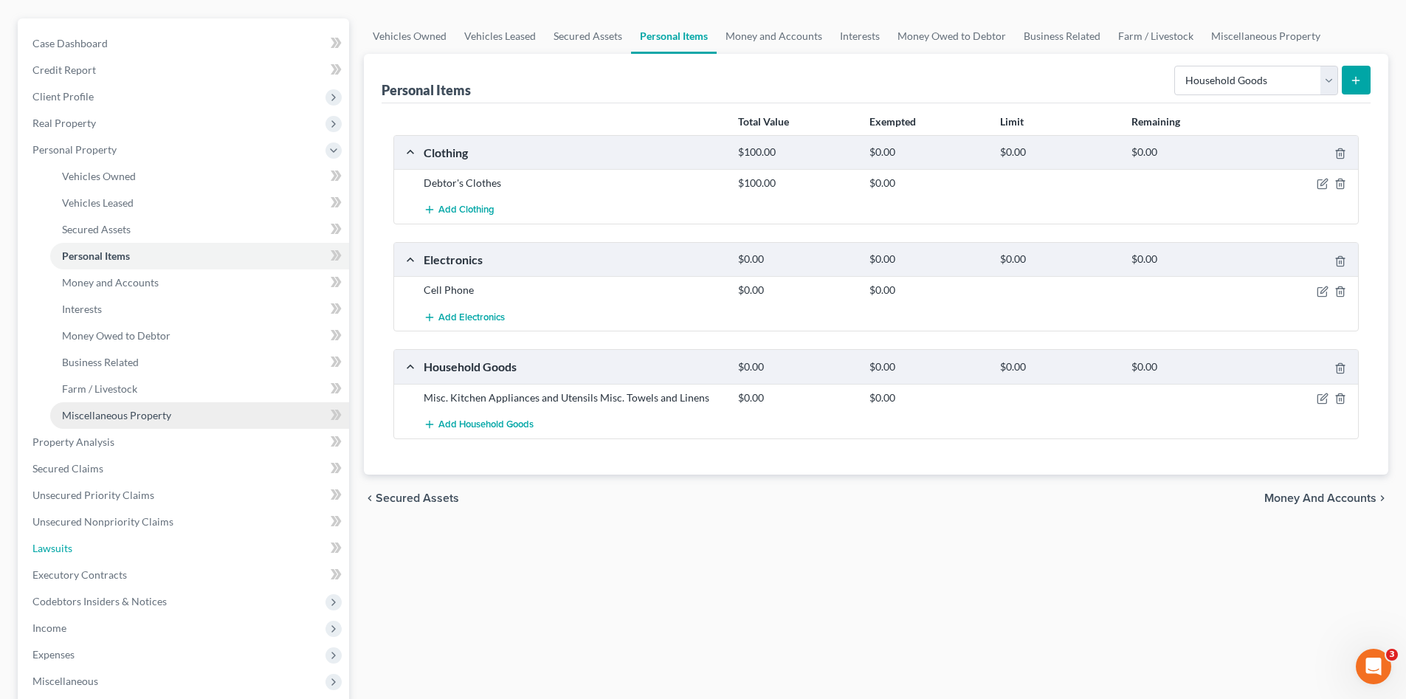
drag, startPoint x: 111, startPoint y: 549, endPoint x: 85, endPoint y: 548, distance: 26.6
click at [112, 549] on link "Lawsuits" at bounding box center [185, 548] width 328 height 27
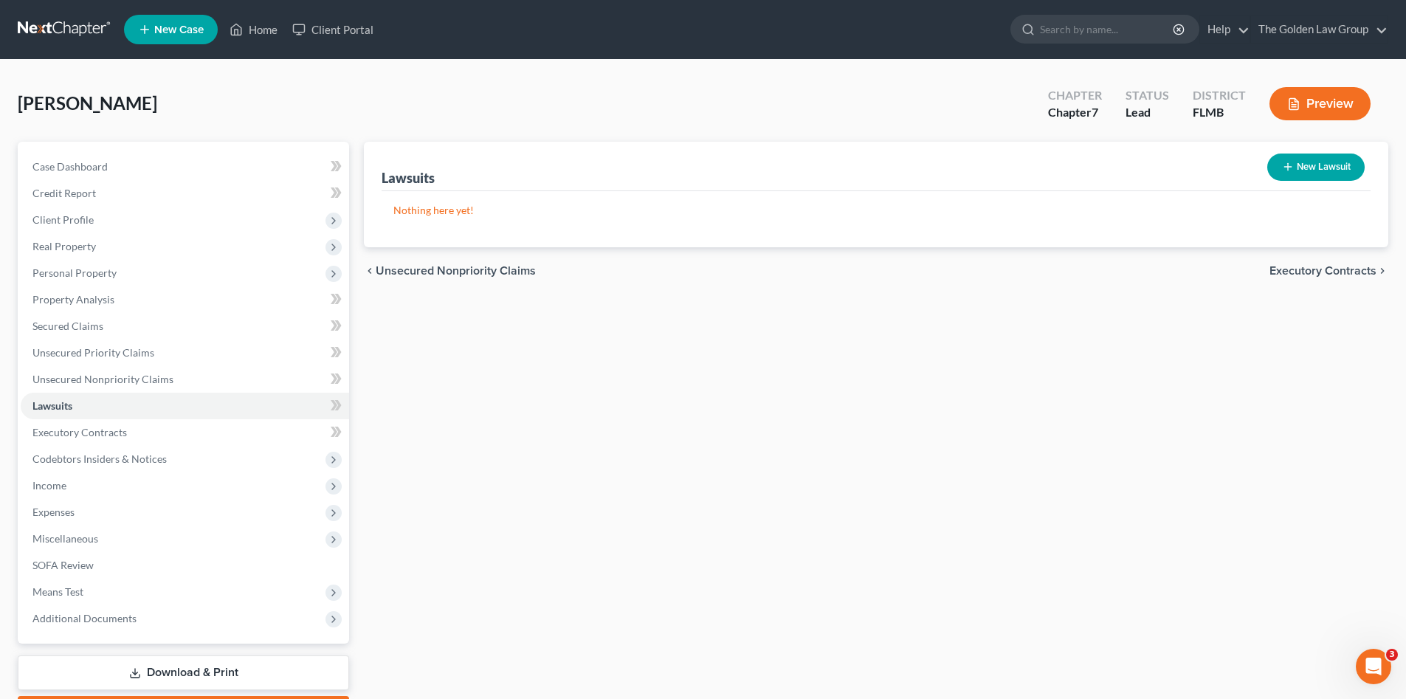
click at [1335, 168] on button "New Lawsuit" at bounding box center [1315, 167] width 97 height 27
select select "0"
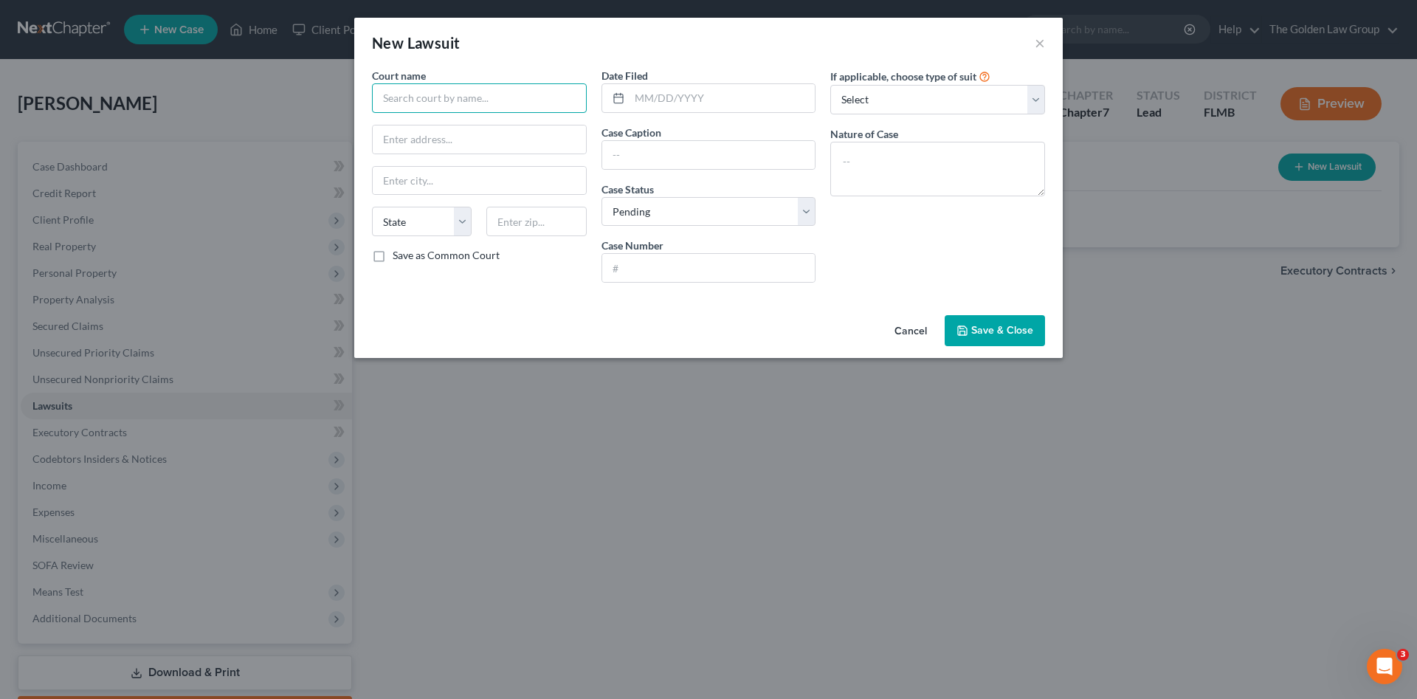
click at [412, 101] on input "text" at bounding box center [479, 98] width 215 height 30
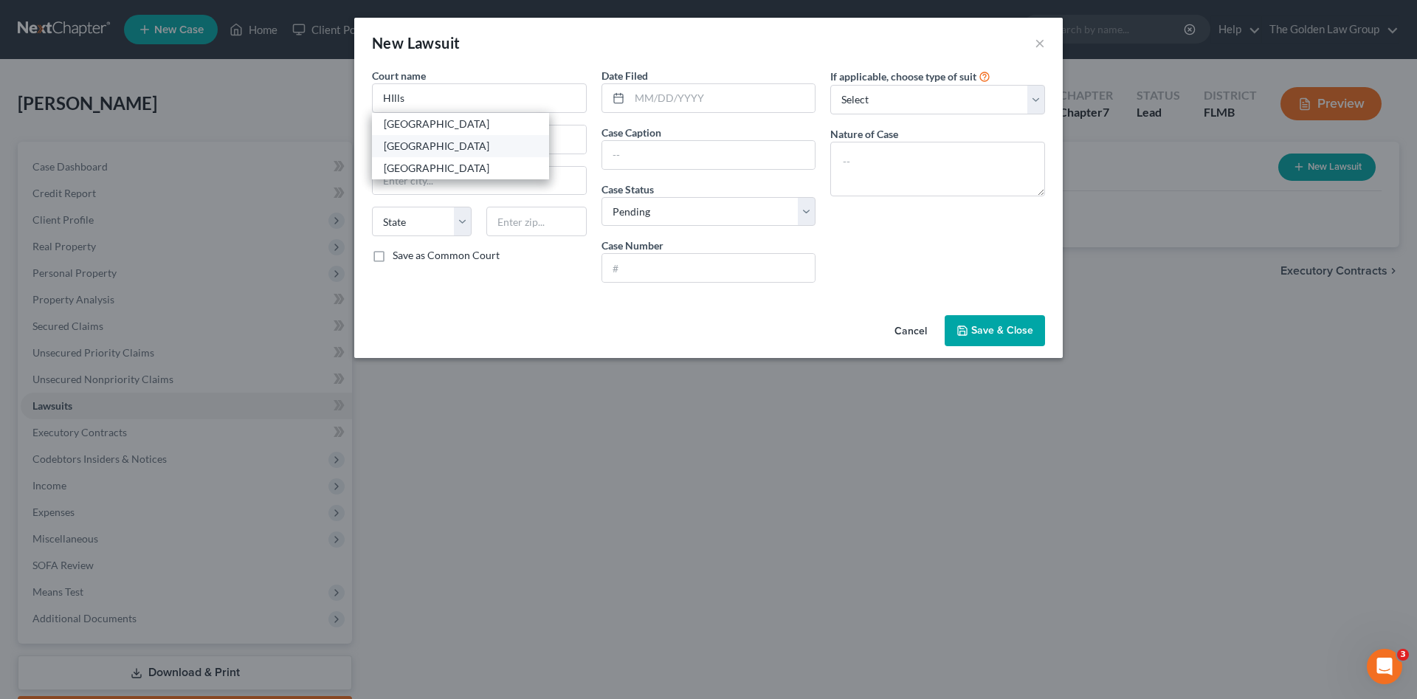
click at [446, 142] on div "Hillsborough County Courthouse" at bounding box center [461, 146] width 154 height 15
type input "Hillsborough County Courthouse"
type input "800 E. Twiggs St."
type input "Tampa"
select select "9"
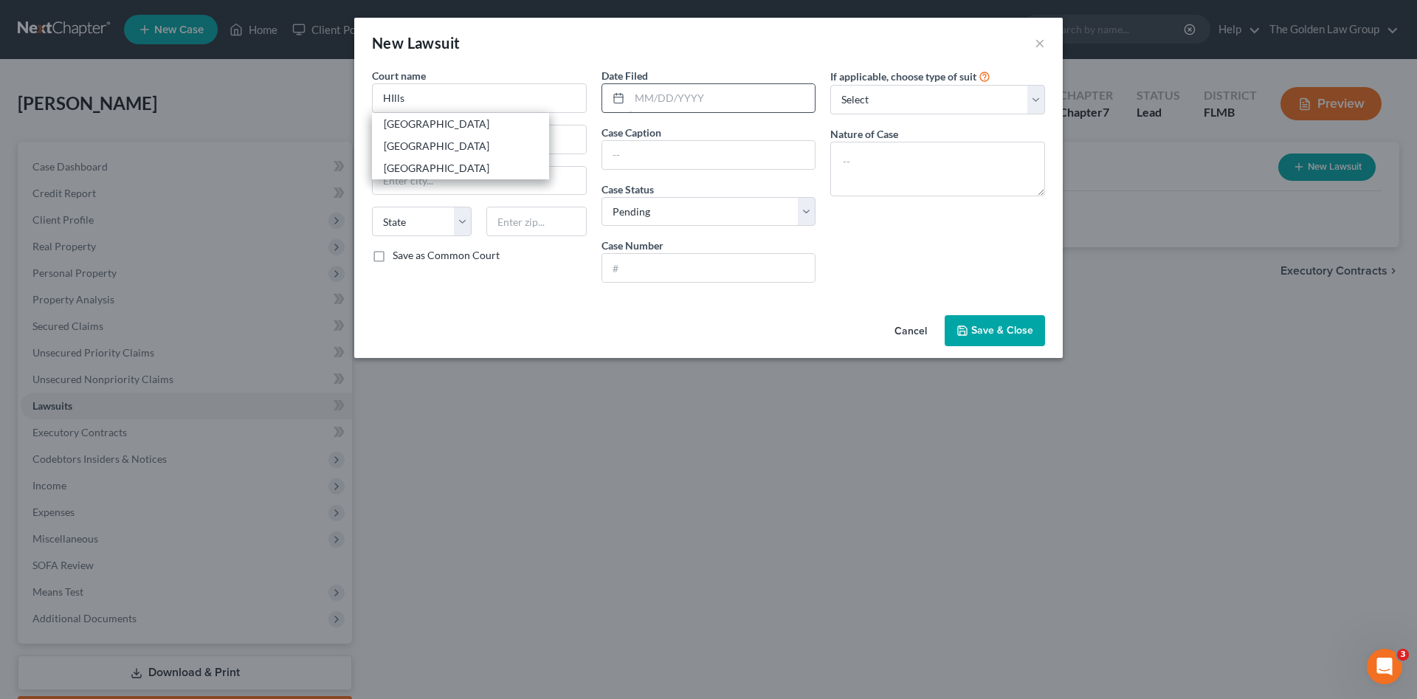
type input "33602"
click at [687, 93] on input "text" at bounding box center [723, 98] width 186 height 28
click at [682, 101] on input "text" at bounding box center [723, 98] width 186 height 28
type input "09/08/2025"
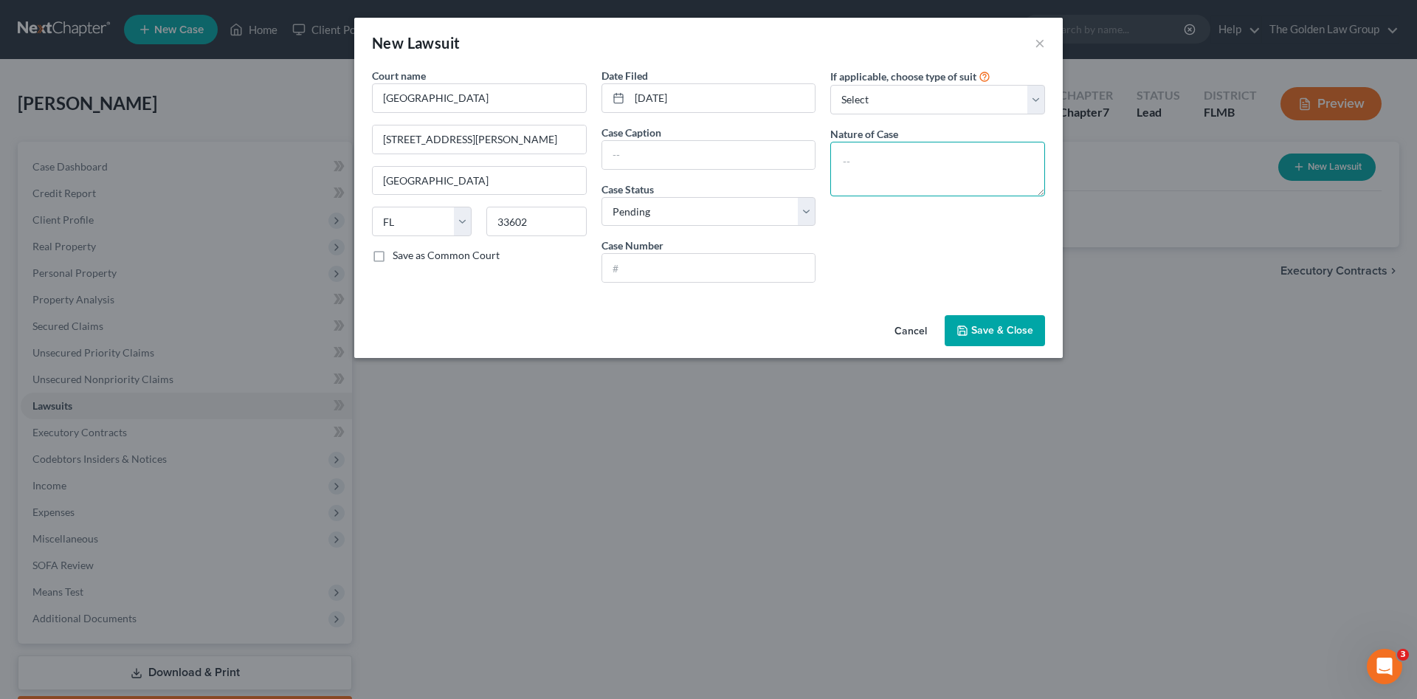
click at [892, 182] on textarea at bounding box center [937, 169] width 215 height 55
paste textarea "CC Debt Owed $15,000.01 to $30,000.00"
type textarea "CC Debt Owed $15,000.01 to $30,000.00"
click at [654, 160] on input "text" at bounding box center [708, 155] width 213 height 28
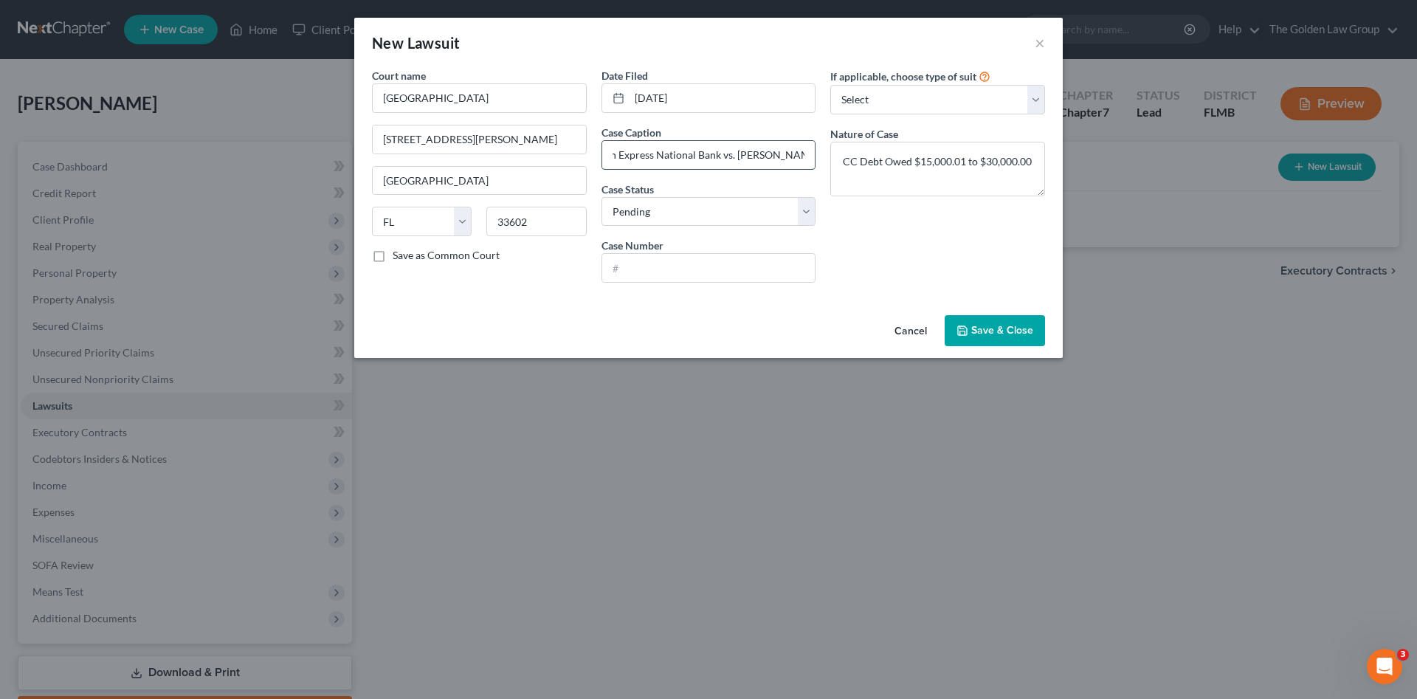
scroll to position [0, 47]
type input "American Express National Bank vs. Arevalo, Roberto"
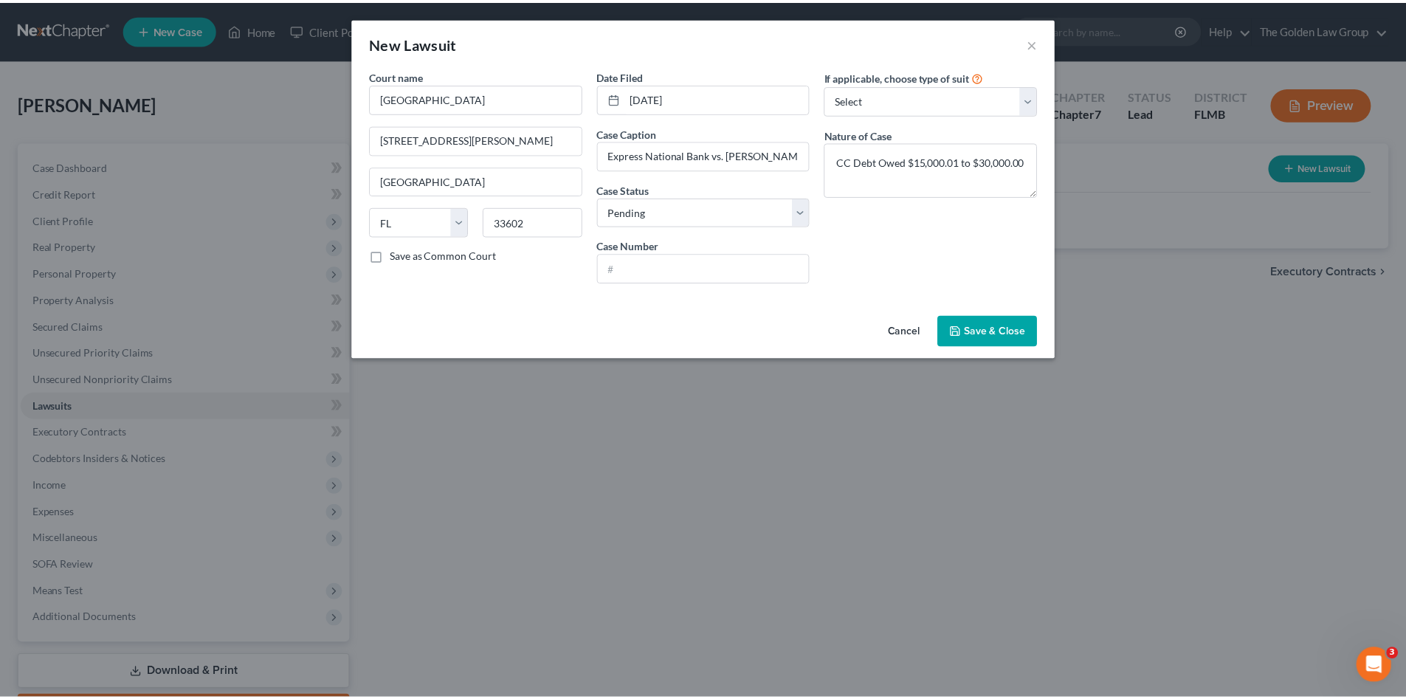
scroll to position [0, 0]
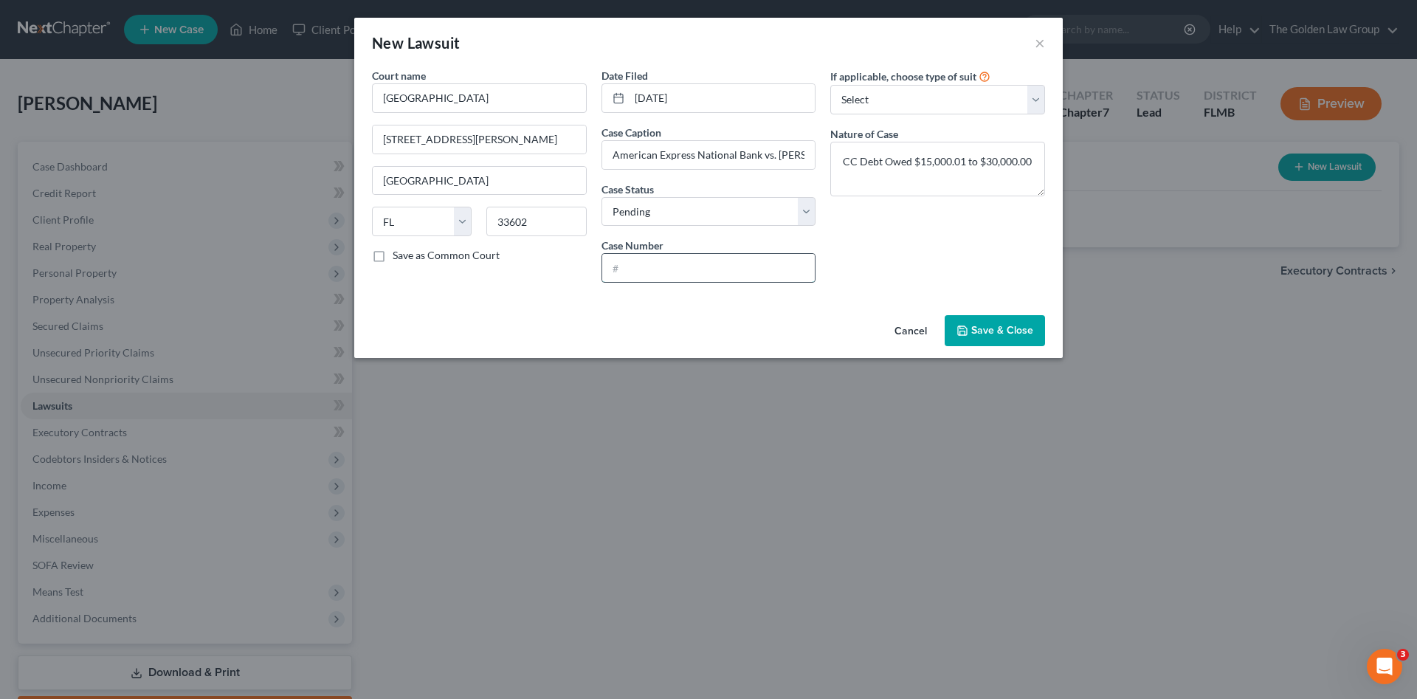
click at [720, 266] on input "text" at bounding box center [708, 268] width 213 height 28
paste input "25-CC-039066"
type input "25-CC-039066"
click at [906, 244] on div "If applicable, choose type of suit Select Repossession Garnishment Foreclosure …" at bounding box center [938, 181] width 230 height 227
click at [990, 337] on button "Save & Close" at bounding box center [995, 330] width 100 height 31
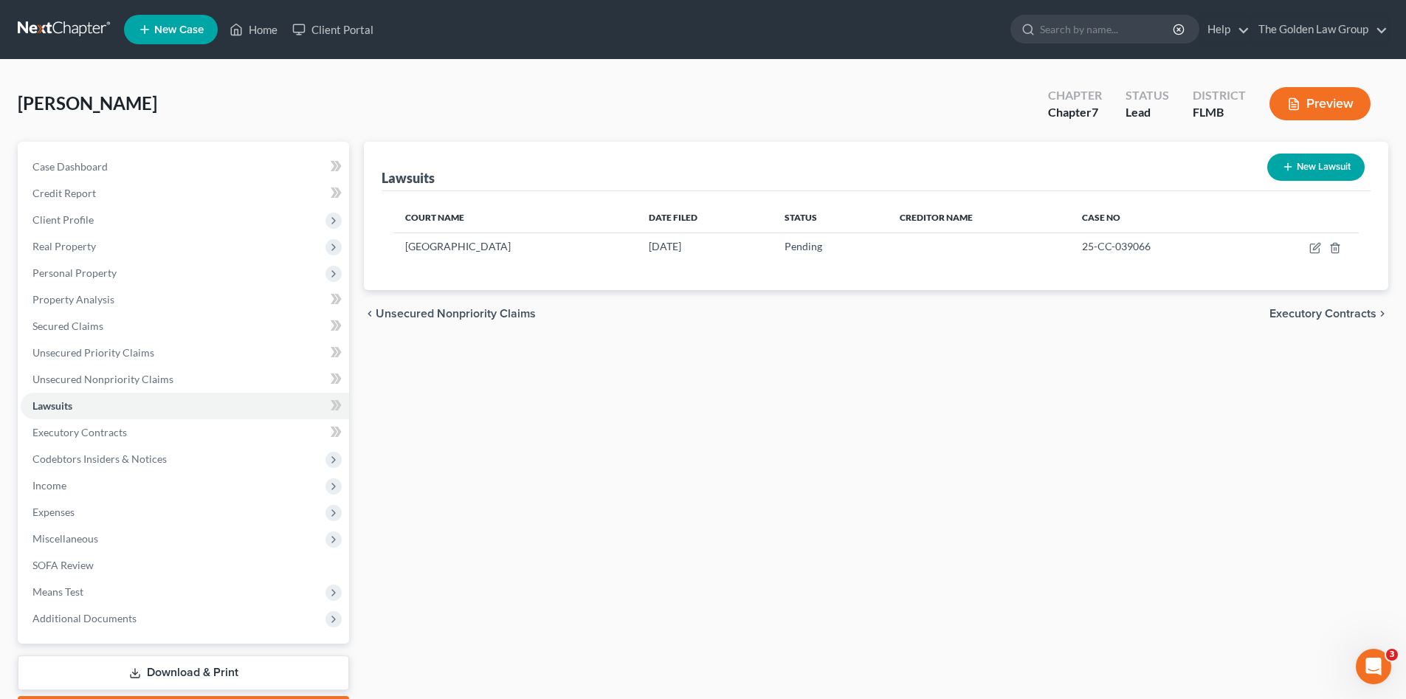
click at [889, 475] on div "Lawsuits New Lawsuit Court Name Date Filed Status Creditor Name Case No Hillsbo…" at bounding box center [875, 435] width 1039 height 587
click at [400, 108] on div "Arevalo, Roberto Upgraded Chapter Chapter 7 Status Lead District FLMB Preview" at bounding box center [703, 109] width 1371 height 64
click at [501, 483] on div "Lawsuits New Lawsuit Court Name Date Filed Status Creditor Name Case No Hillsbo…" at bounding box center [875, 435] width 1039 height 587
click at [111, 187] on link "Credit Report" at bounding box center [185, 193] width 328 height 27
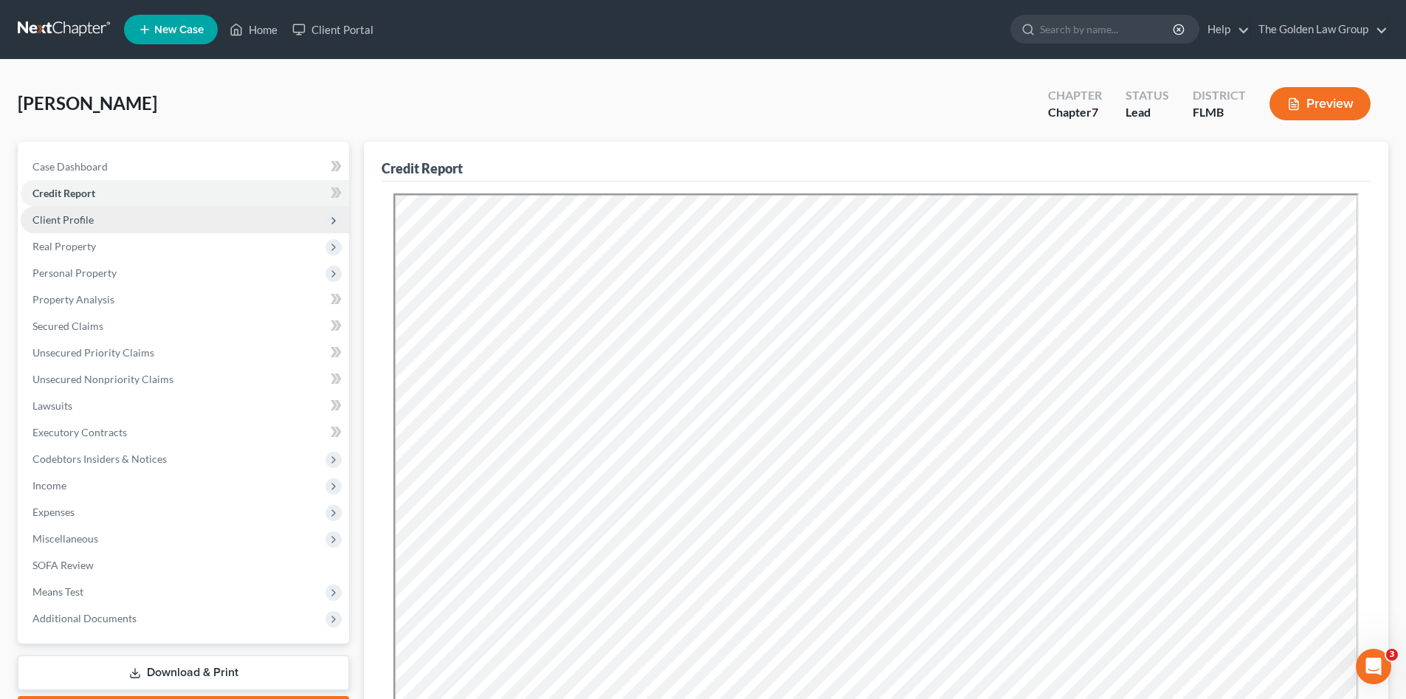
click at [120, 212] on span "Client Profile" at bounding box center [185, 220] width 328 height 27
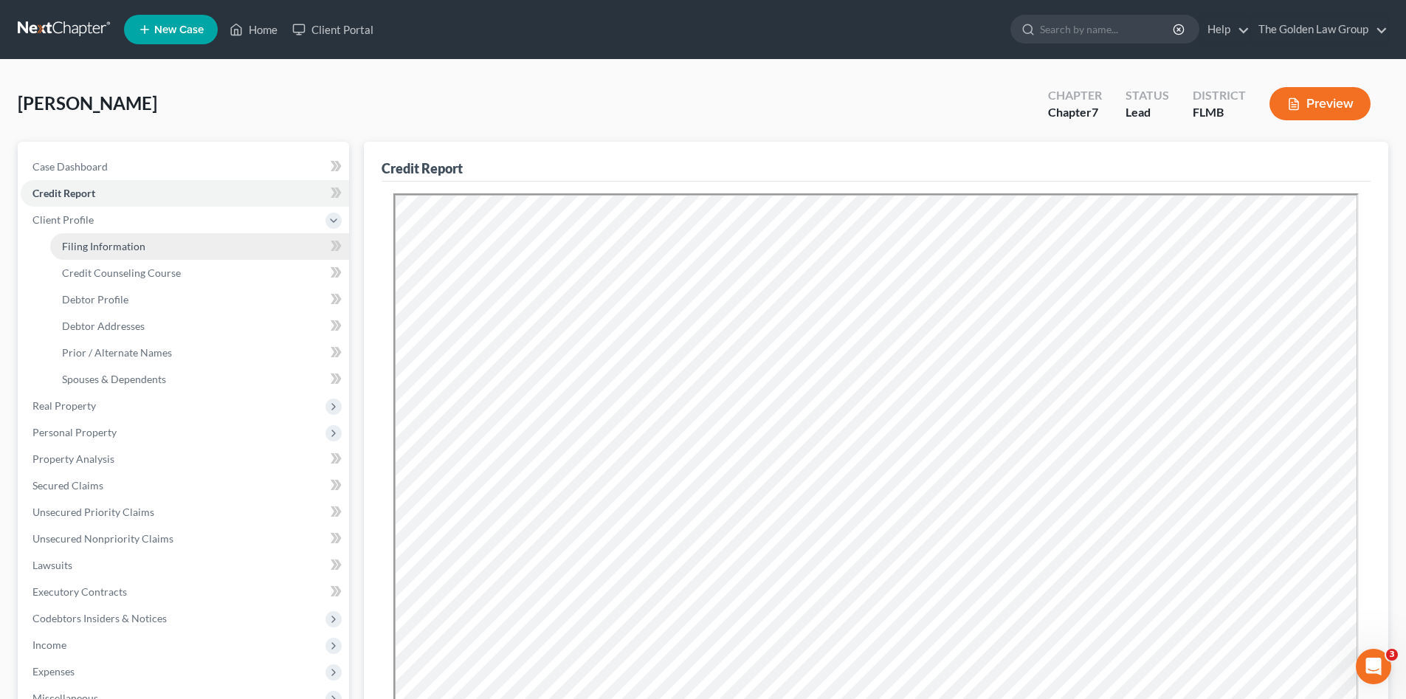
click at [141, 241] on span "Filing Information" at bounding box center [103, 246] width 83 height 13
select select "1"
select select "0"
select select "9"
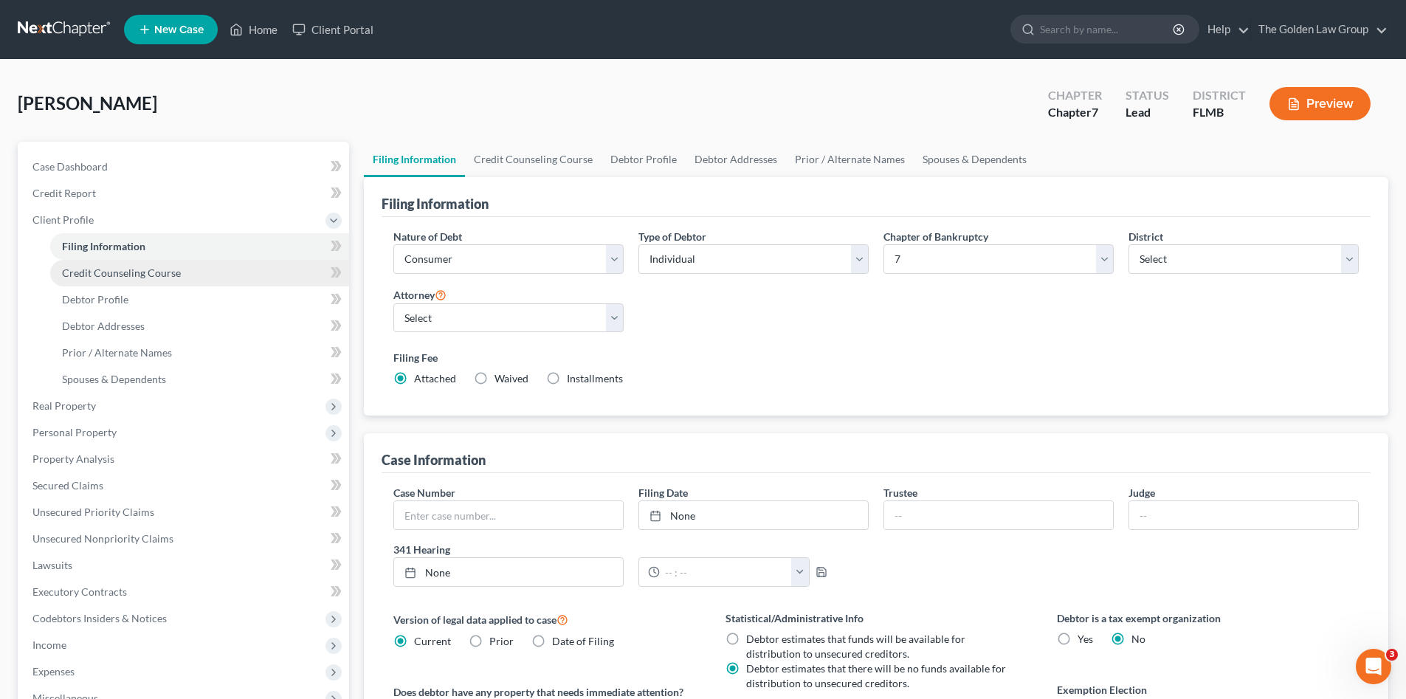
click at [161, 269] on span "Credit Counseling Course" at bounding box center [121, 272] width 119 height 13
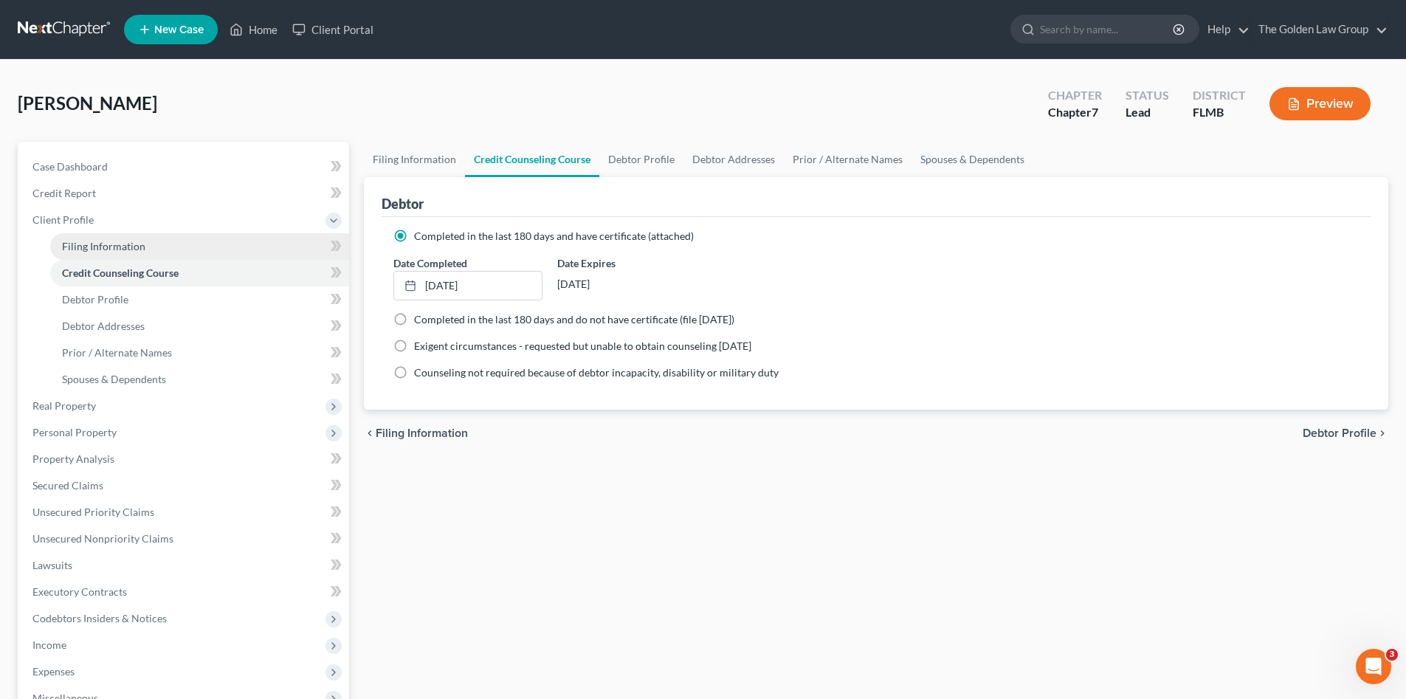
click at [145, 244] on link "Filing Information" at bounding box center [199, 246] width 299 height 27
select select "1"
select select "0"
select select "15"
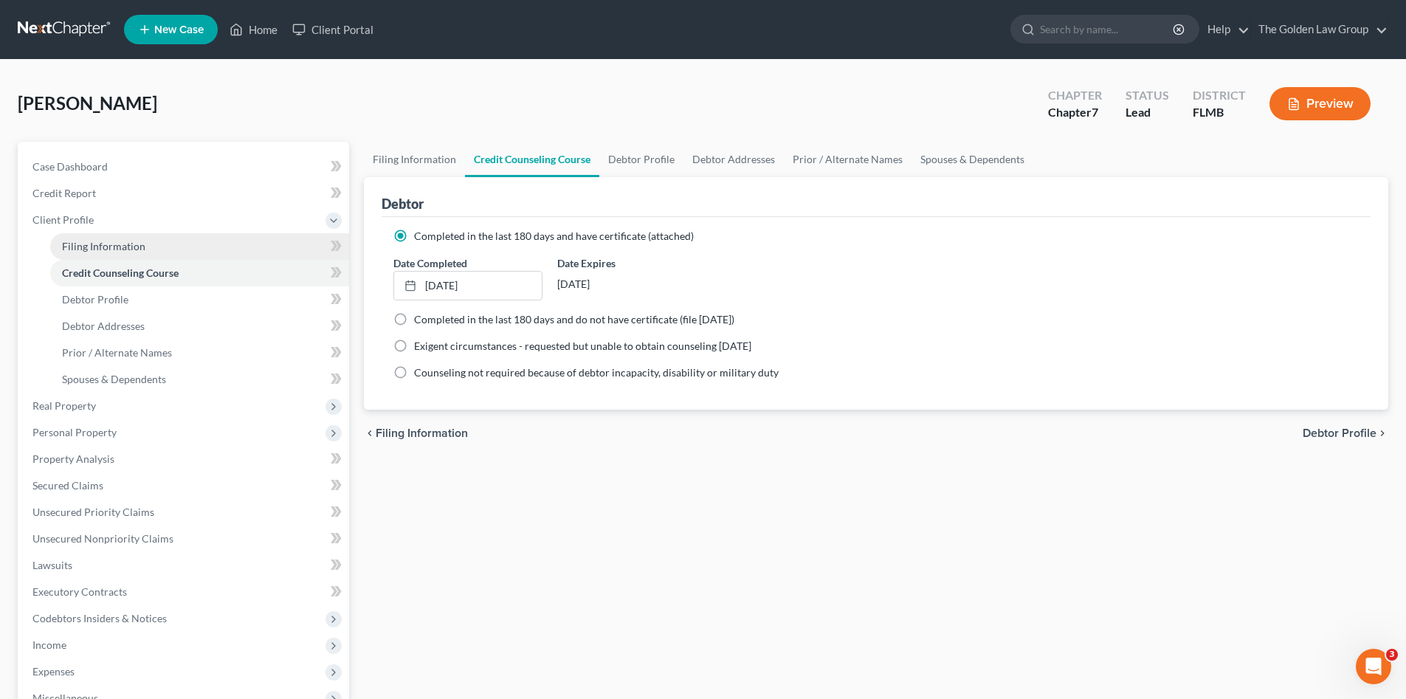
select select "0"
select select "9"
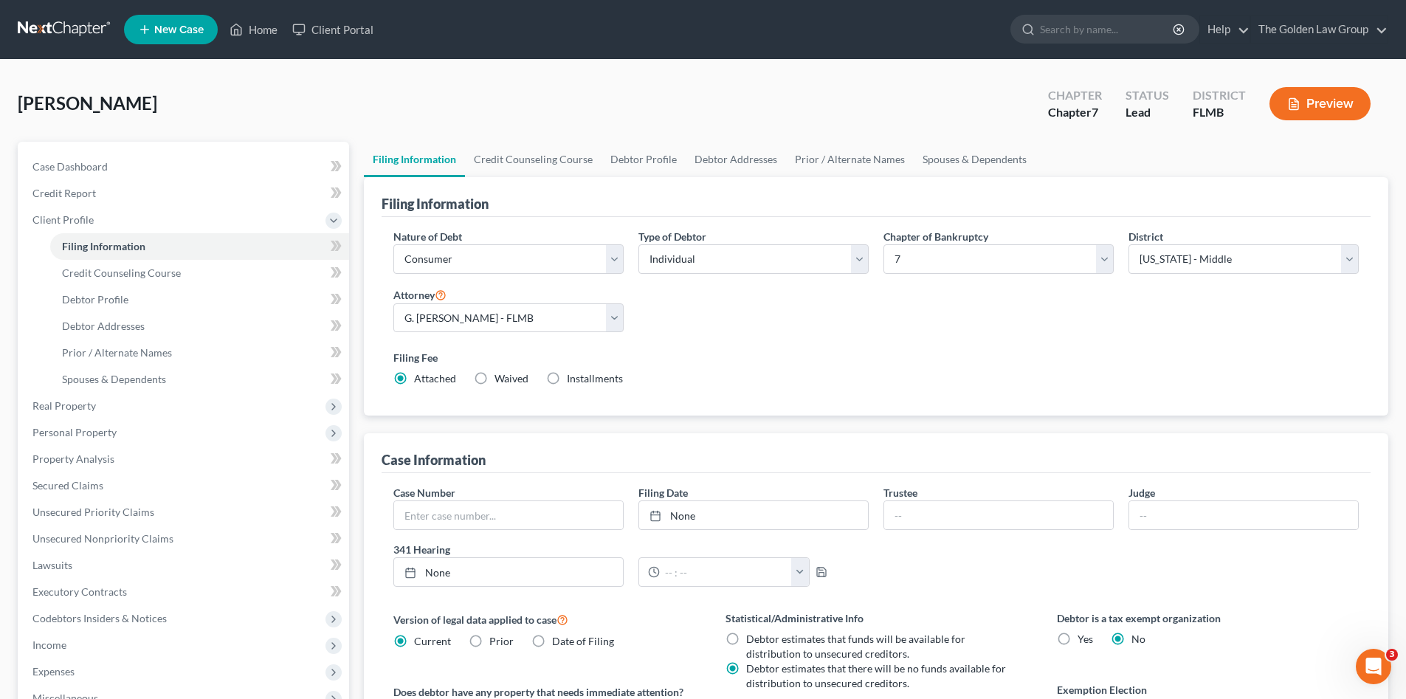
scroll to position [148, 0]
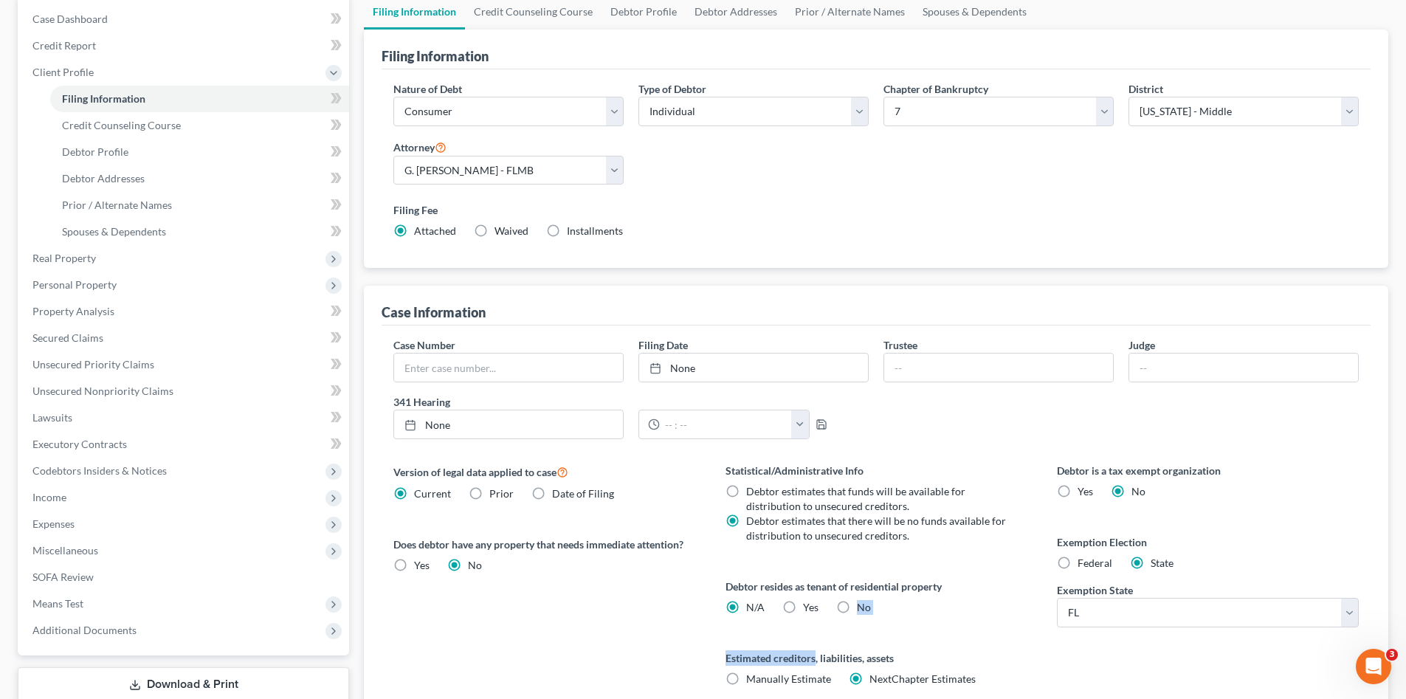
drag, startPoint x: 793, startPoint y: 607, endPoint x: 816, endPoint y: 631, distance: 32.9
click at [816, 631] on div "Statistical/Administrative Info Debtor estimates that funds will be available f…" at bounding box center [876, 592] width 331 height 259
click at [857, 604] on label "No" at bounding box center [864, 607] width 14 height 15
click at [863, 604] on input "No" at bounding box center [868, 605] width 10 height 10
radio input "true"
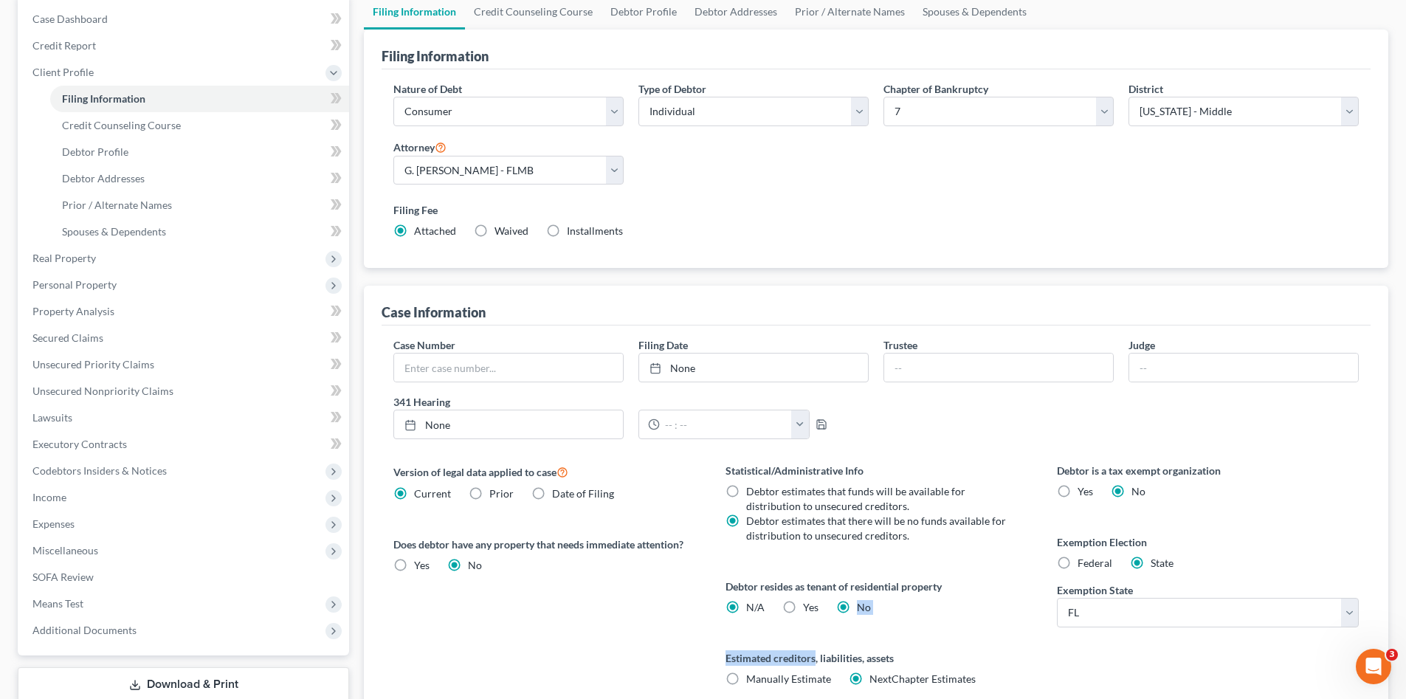
radio input "false"
click at [613, 619] on div "Version of legal data applied to case Current Prior Date of Filing Legal data v…" at bounding box center [544, 592] width 331 height 259
click at [144, 162] on link "Debtor Profile" at bounding box center [199, 152] width 299 height 27
select select "0"
select select "3"
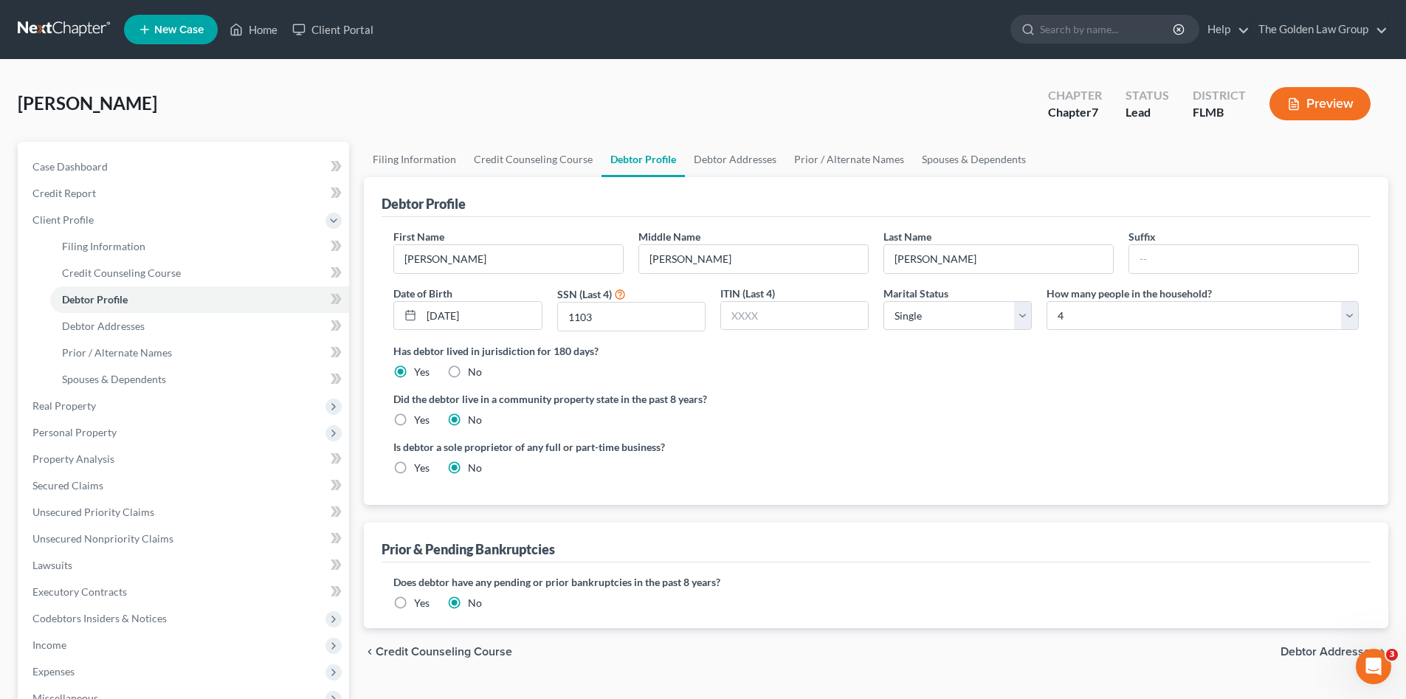
click at [934, 436] on ng-include "First Name Roberto Middle Name Carlos Last Name Arevalo Suffix Date of Birth 04…" at bounding box center [875, 358] width 965 height 258
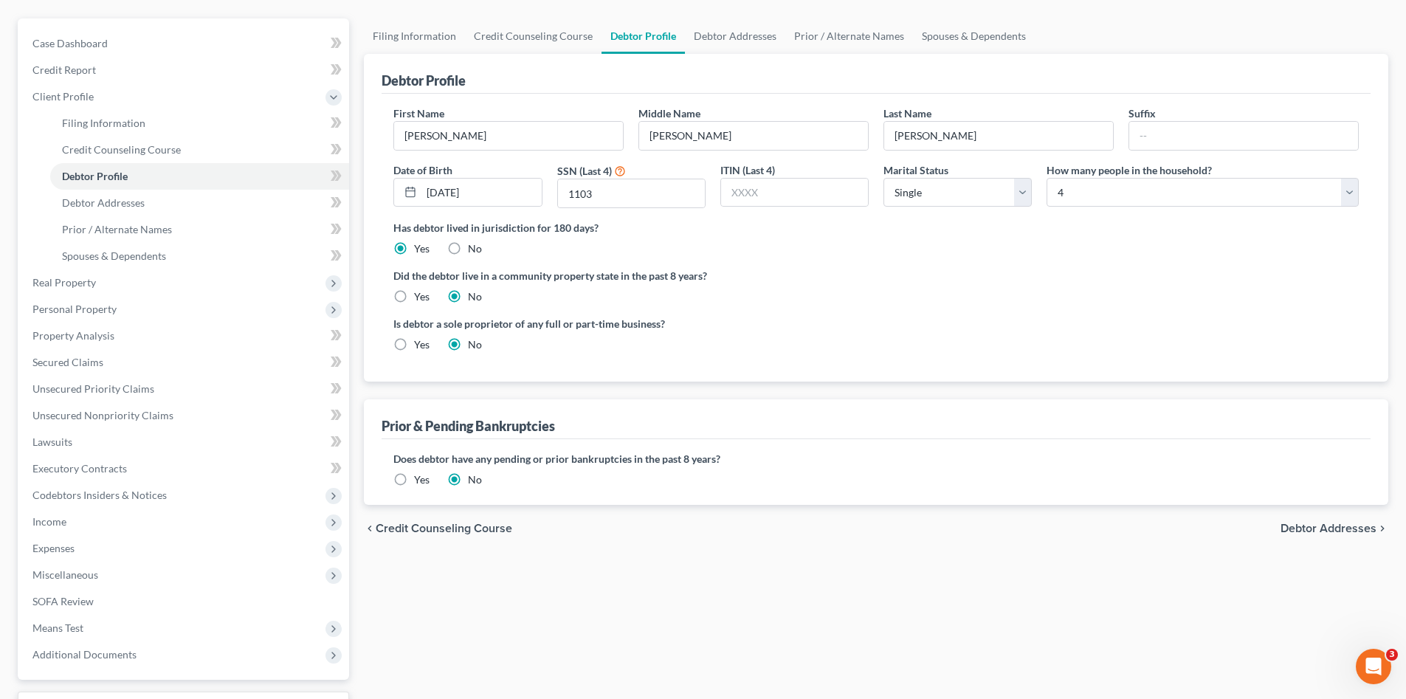
click at [1314, 529] on span "Debtor Addresses" at bounding box center [1329, 529] width 96 height 12
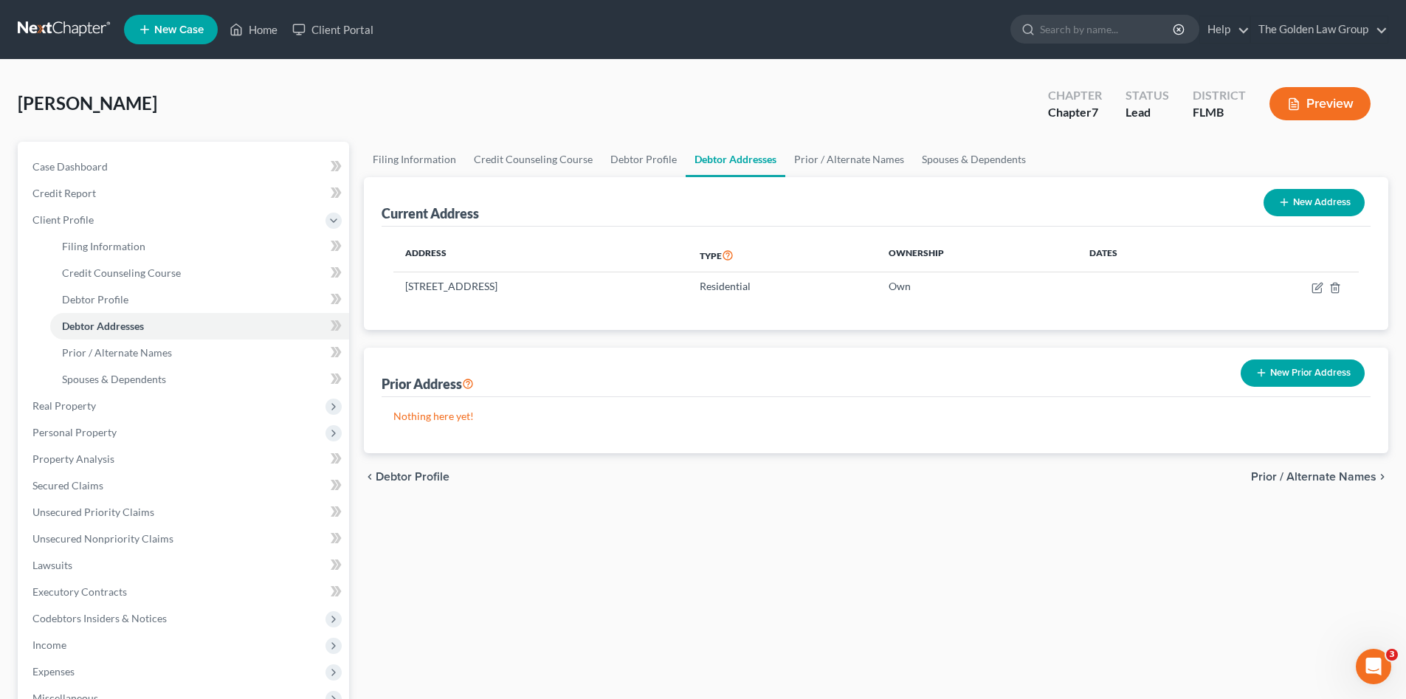
click at [785, 508] on div "Filing Information Credit Counseling Course Debtor Profile Debtor Addresses Pri…" at bounding box center [875, 515] width 1039 height 746
drag, startPoint x: 97, startPoint y: 317, endPoint x: 120, endPoint y: 341, distance: 33.4
click at [97, 317] on link "Debtor Addresses" at bounding box center [199, 326] width 299 height 27
click at [183, 351] on link "Prior / Alternate Names" at bounding box center [199, 353] width 299 height 27
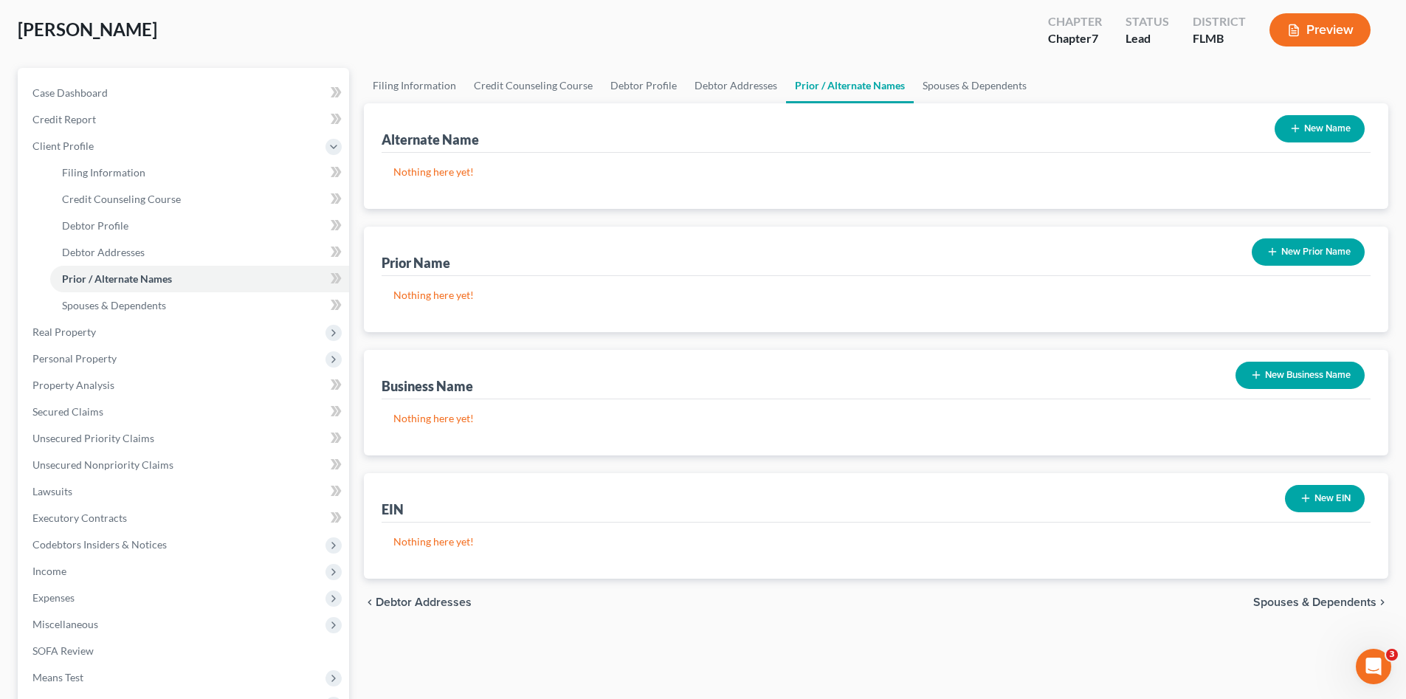
scroll to position [98, 0]
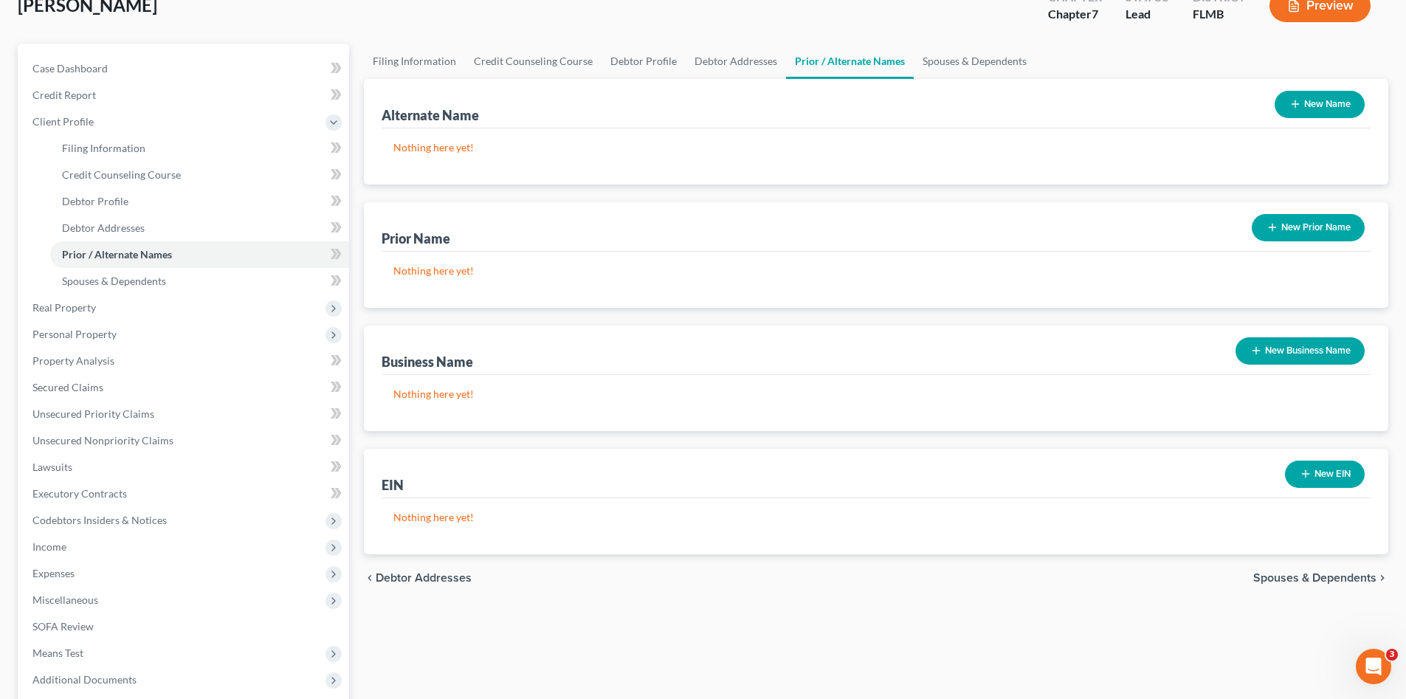
click at [1290, 573] on span "Spouses & Dependents" at bounding box center [1314, 578] width 123 height 12
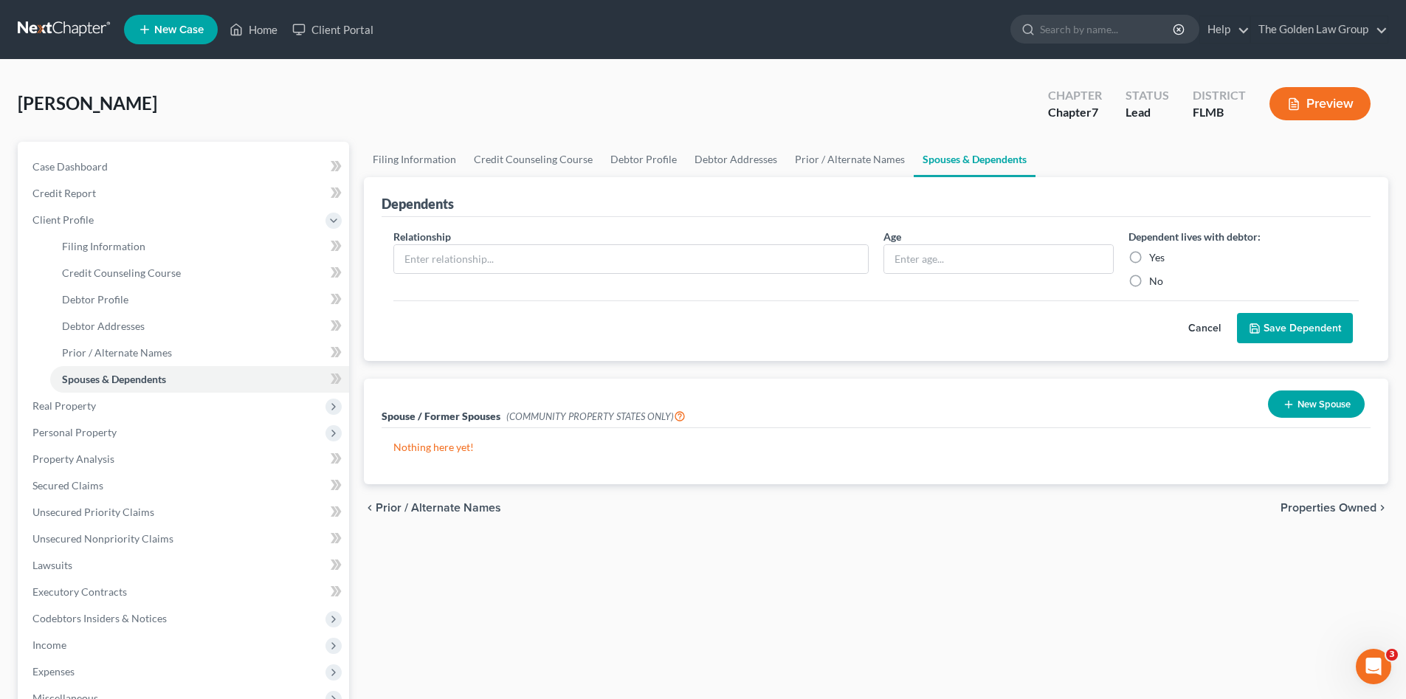
click at [1293, 506] on span "Properties Owned" at bounding box center [1329, 508] width 96 height 12
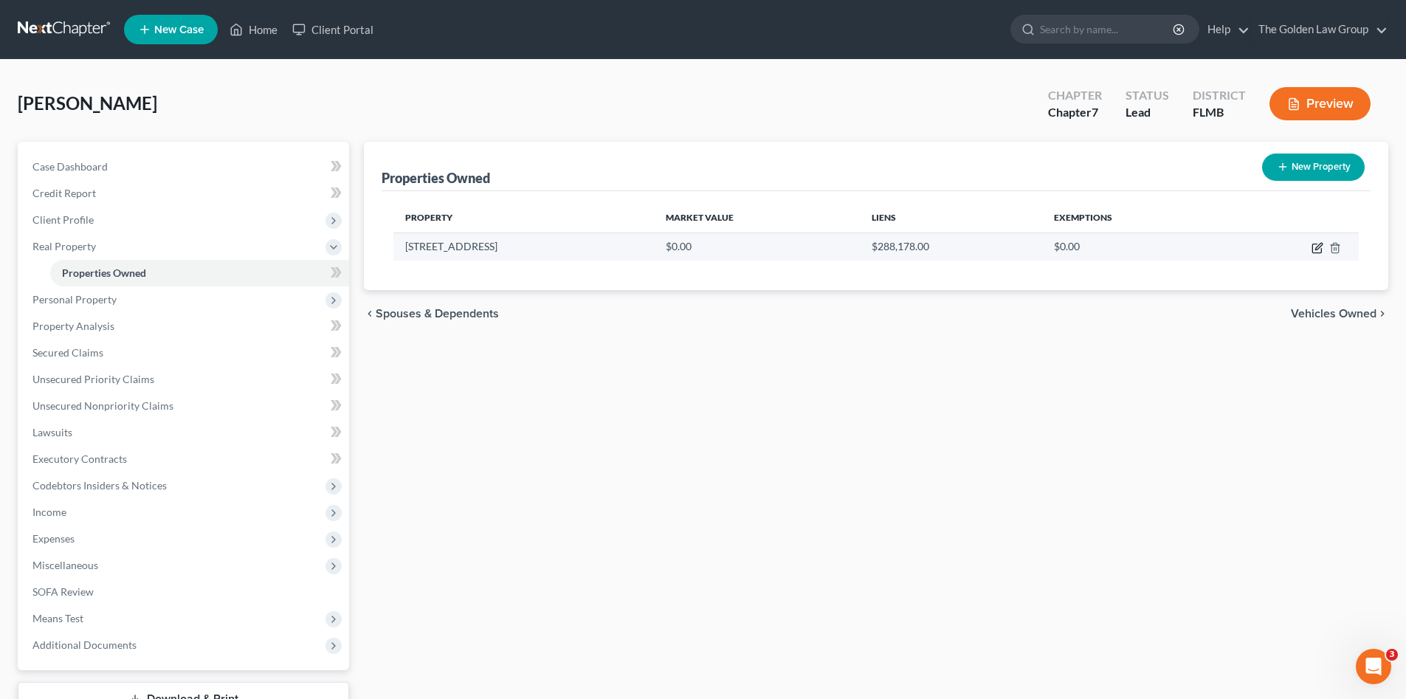
click at [1314, 247] on icon "button" at bounding box center [1318, 248] width 12 height 12
select select "9"
select select "27"
select select "3"
select select "0"
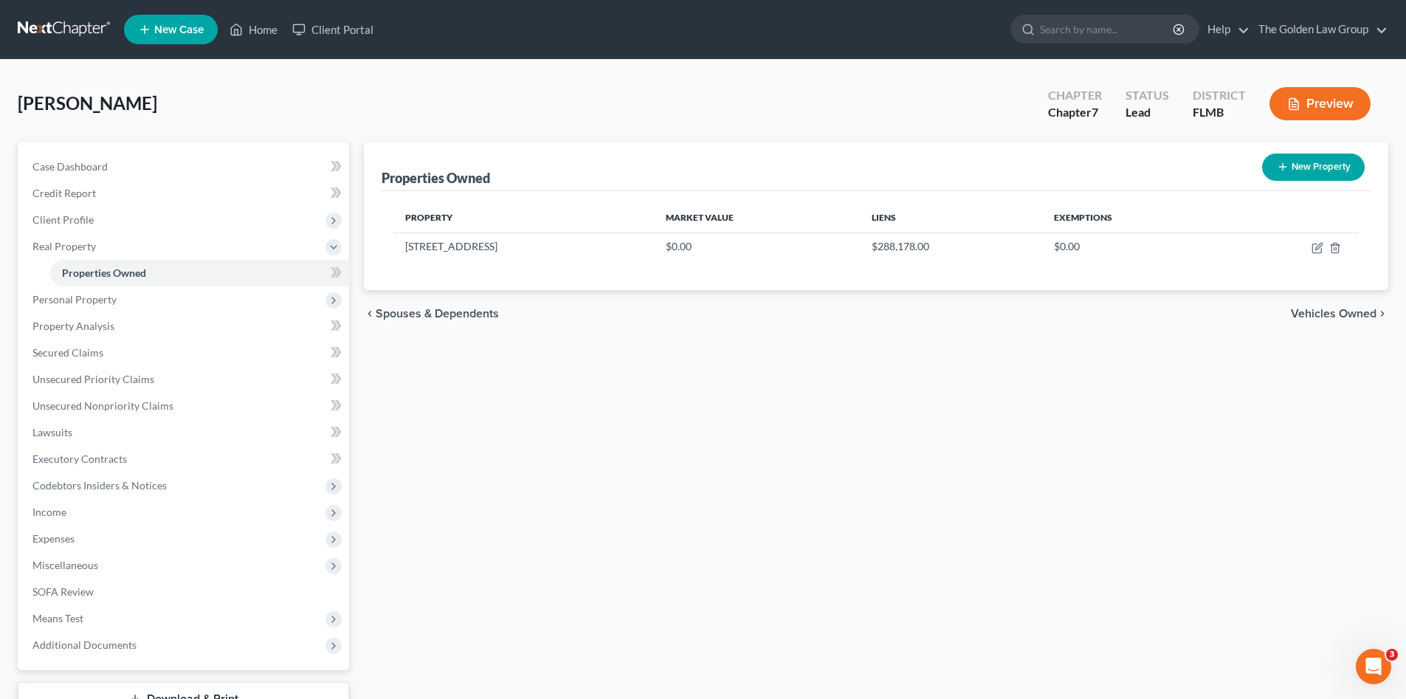
select select "23"
select select "3"
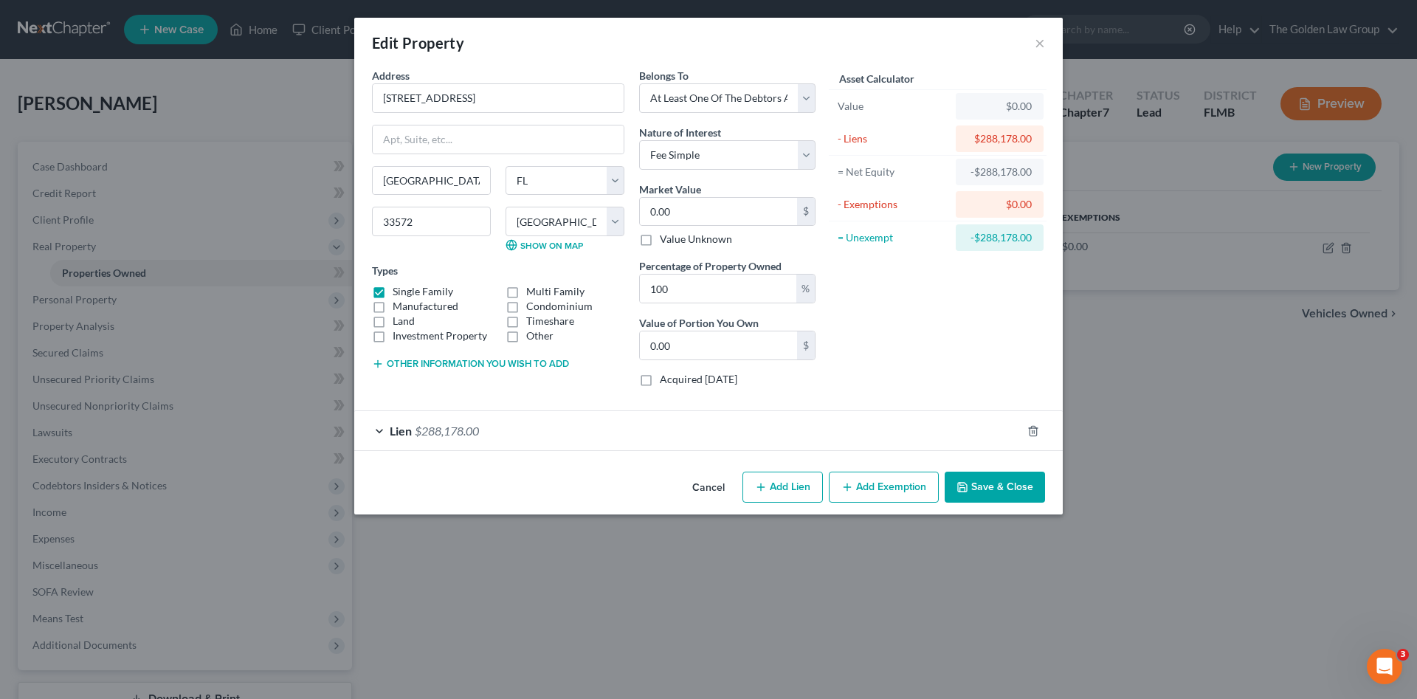
click at [512, 427] on div "Lien $288,178.00" at bounding box center [687, 430] width 667 height 39
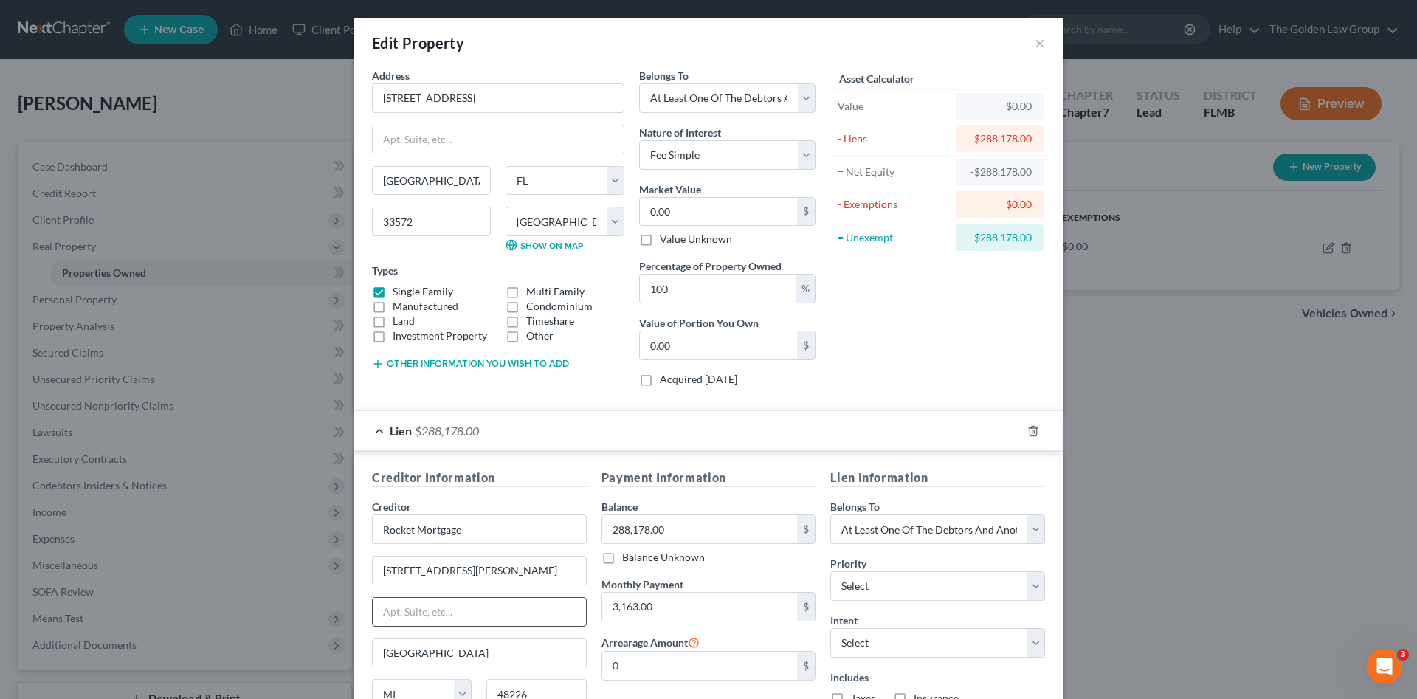
scroll to position [74, 0]
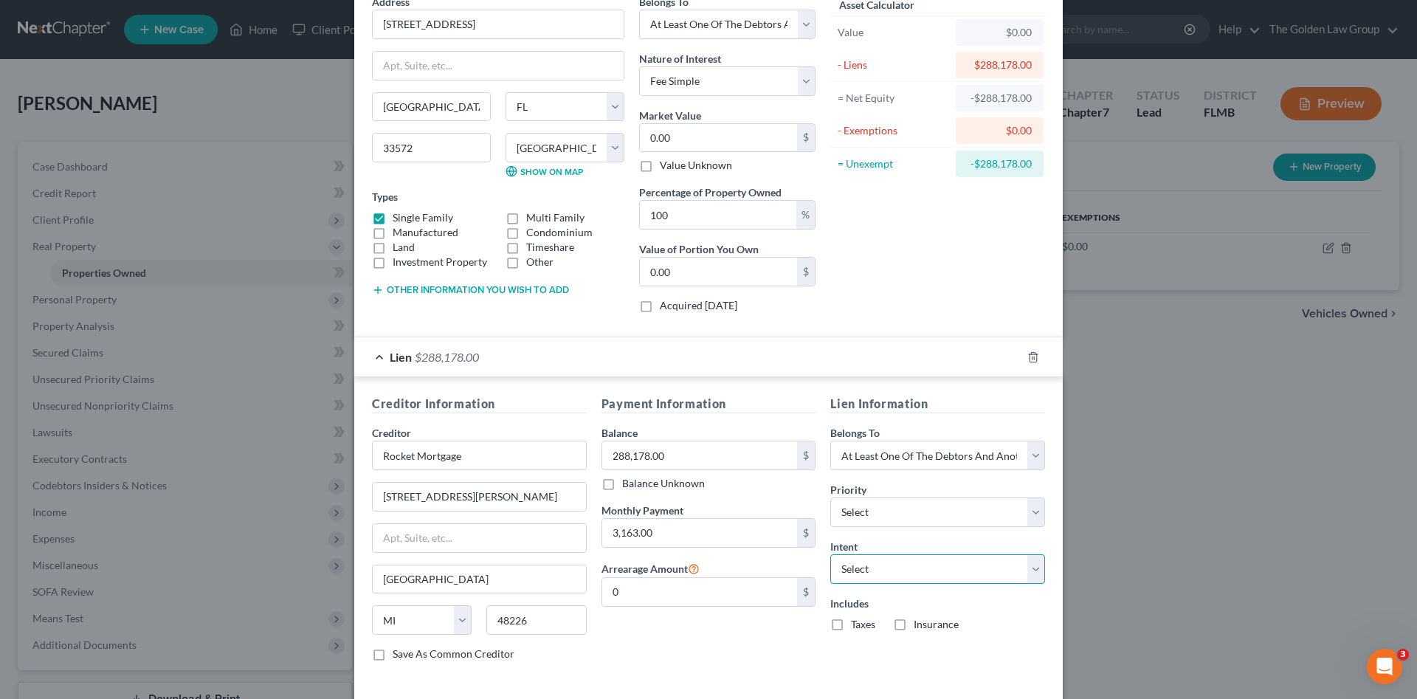
click at [875, 570] on select "Select Surrender Redeem Reaffirm Avoid Other" at bounding box center [937, 569] width 215 height 30
select select "4"
click at [830, 554] on select "Select Surrender Redeem Reaffirm Avoid Other" at bounding box center [937, 569] width 215 height 30
click at [884, 632] on input "text" at bounding box center [937, 626] width 215 height 30
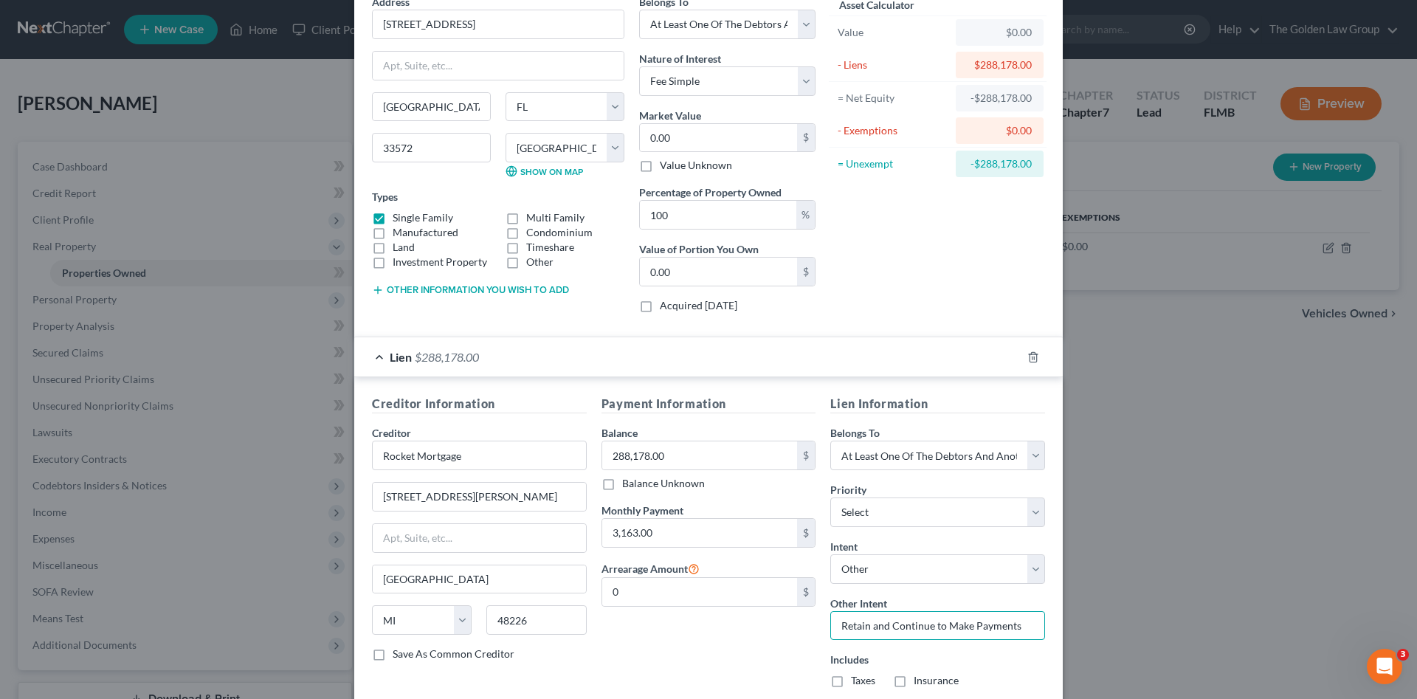
type input "Retain and Continue to Make Payments"
click at [749, 661] on div "Payment Information Balance 288,178.00 $ Balance Unknown Balance Undetermined 2…" at bounding box center [709, 547] width 230 height 305
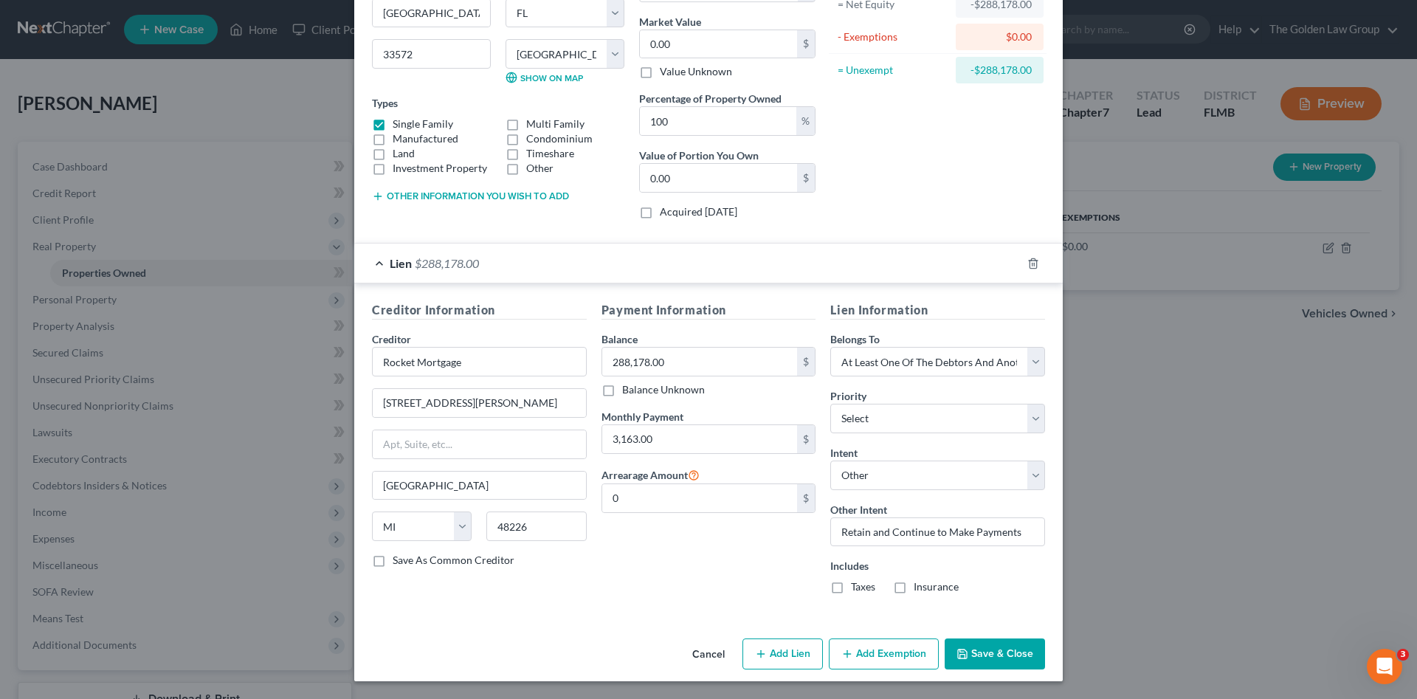
drag, startPoint x: 834, startPoint y: 588, endPoint x: 886, endPoint y: 590, distance: 52.4
click at [851, 588] on label "Taxes" at bounding box center [863, 586] width 24 height 15
click at [857, 588] on input "Taxes" at bounding box center [862, 584] width 10 height 10
checkbox input "true"
click at [914, 587] on label "Insurance" at bounding box center [936, 586] width 45 height 15
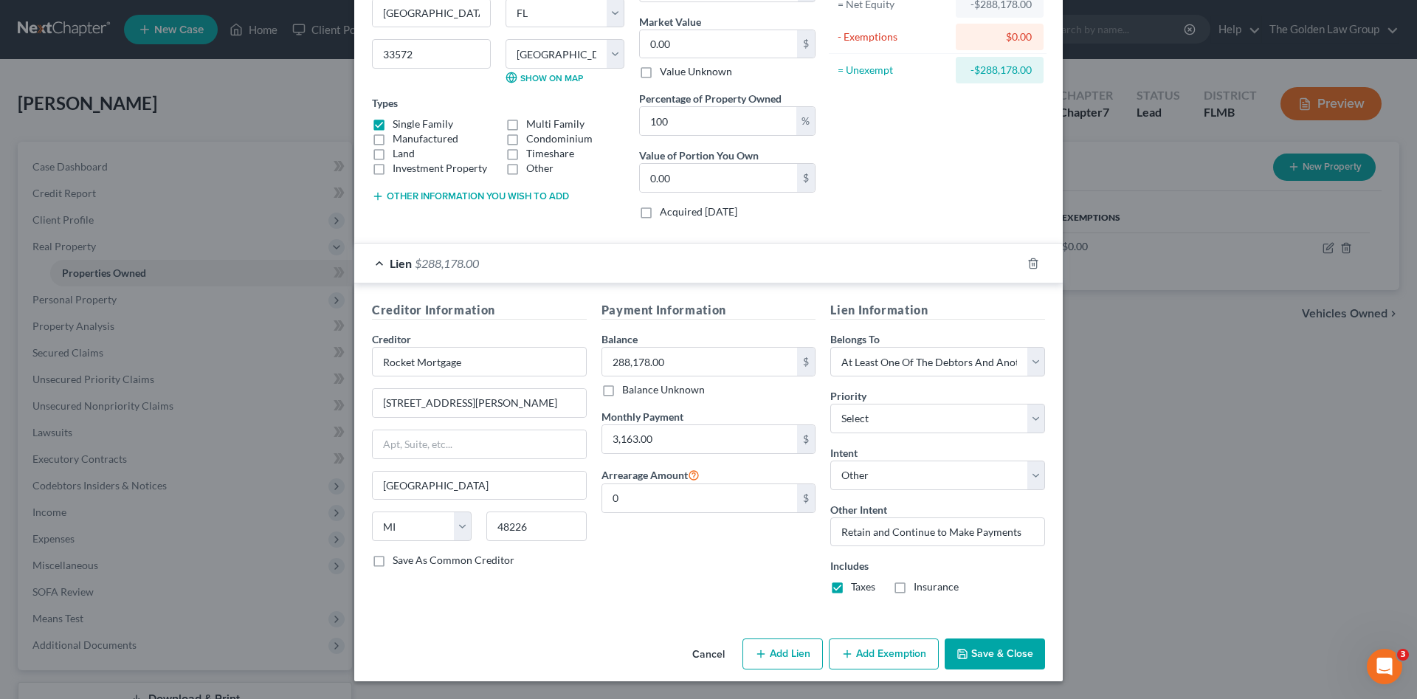
click at [920, 587] on input "Insurance" at bounding box center [925, 584] width 10 height 10
checkbox input "true"
click at [742, 565] on div "Payment Information Balance 288,178.00 $ Balance Unknown Balance Undetermined 2…" at bounding box center [709, 453] width 230 height 305
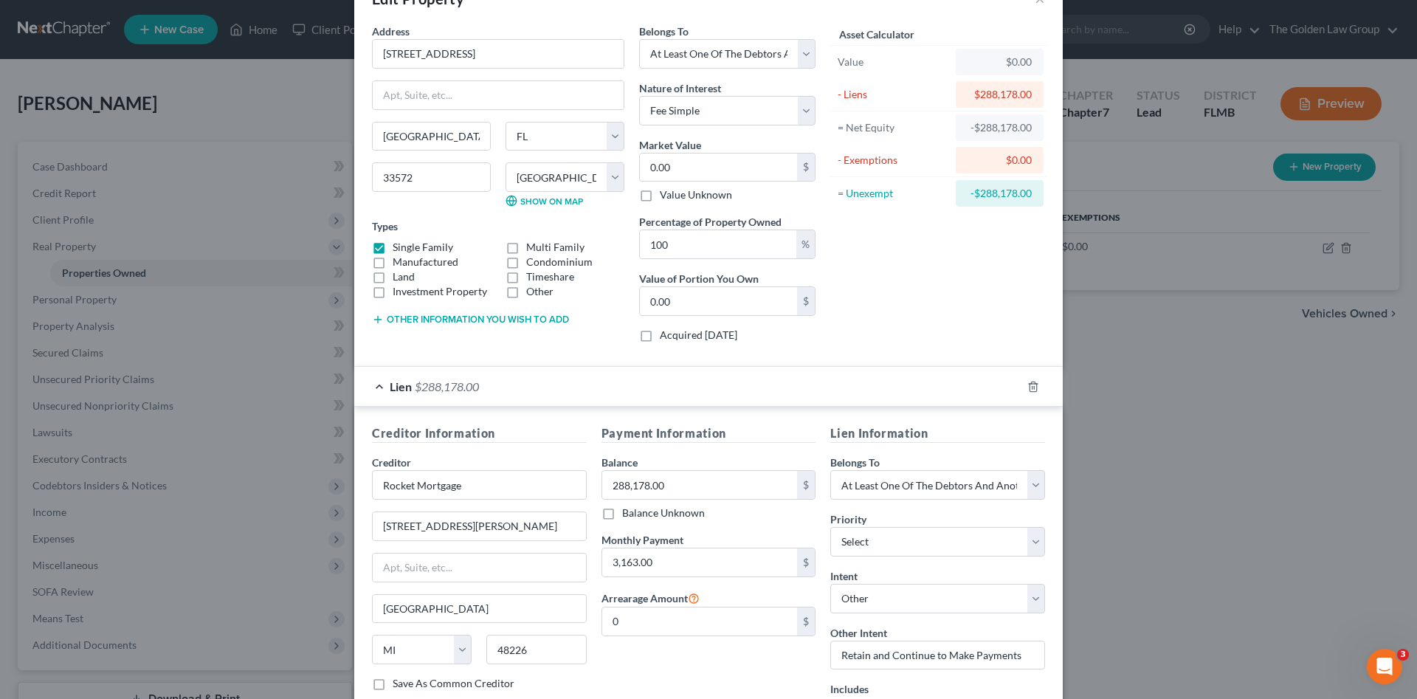
scroll to position [0, 0]
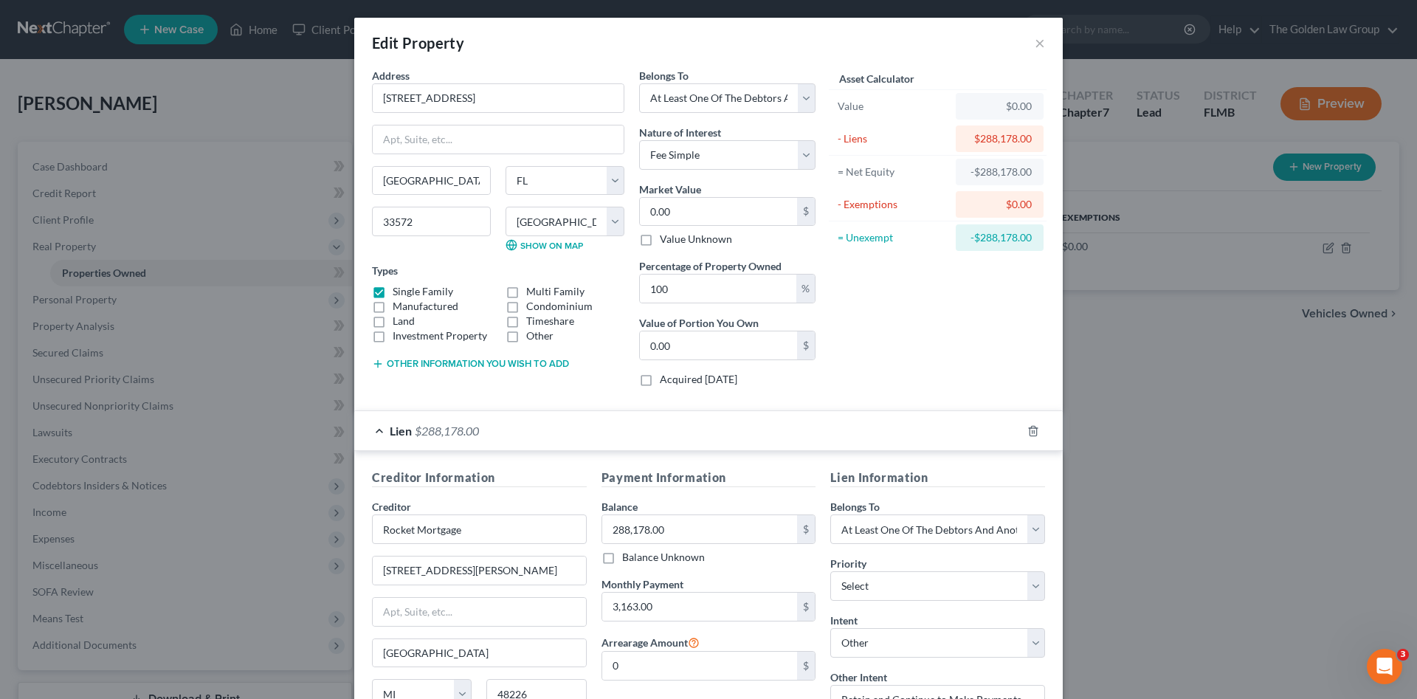
click at [911, 343] on div "Asset Calculator Value $0.00 - Liens $288,178.00 = Net Equity -$288,178.00 - Ex…" at bounding box center [938, 233] width 230 height 331
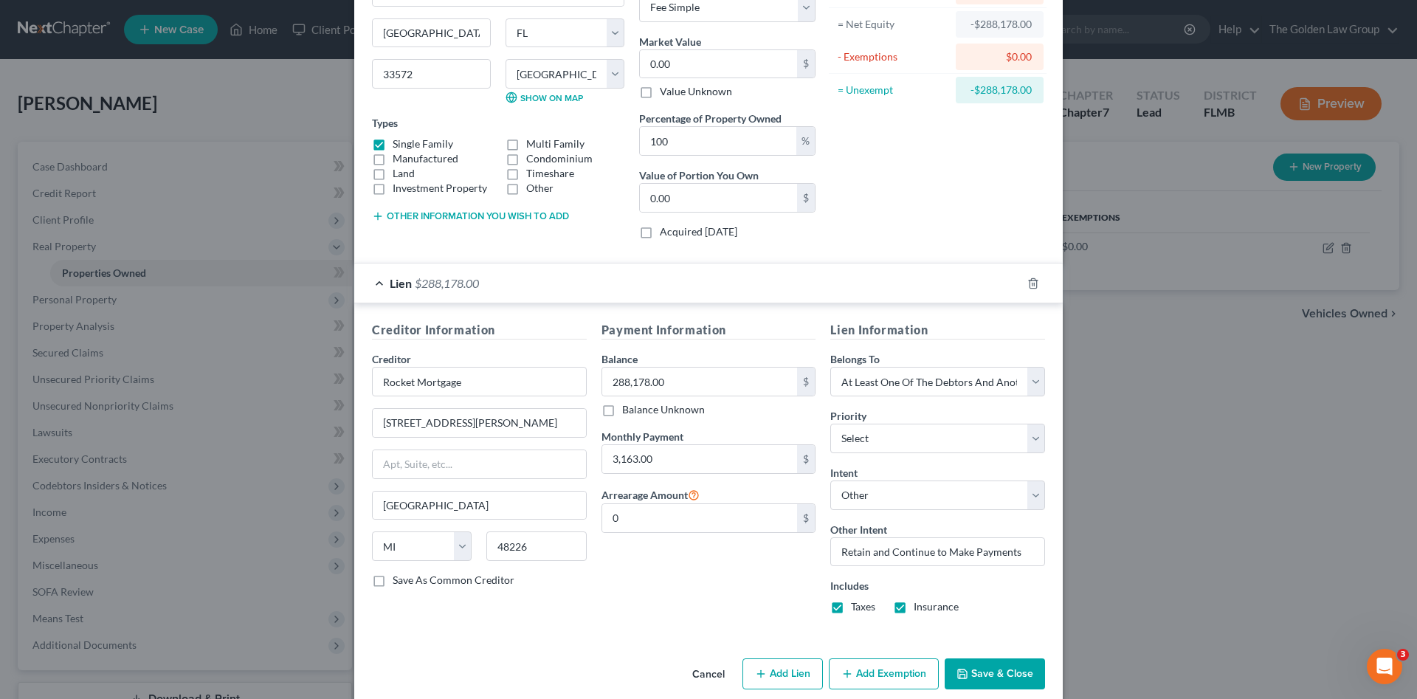
scroll to position [168, 0]
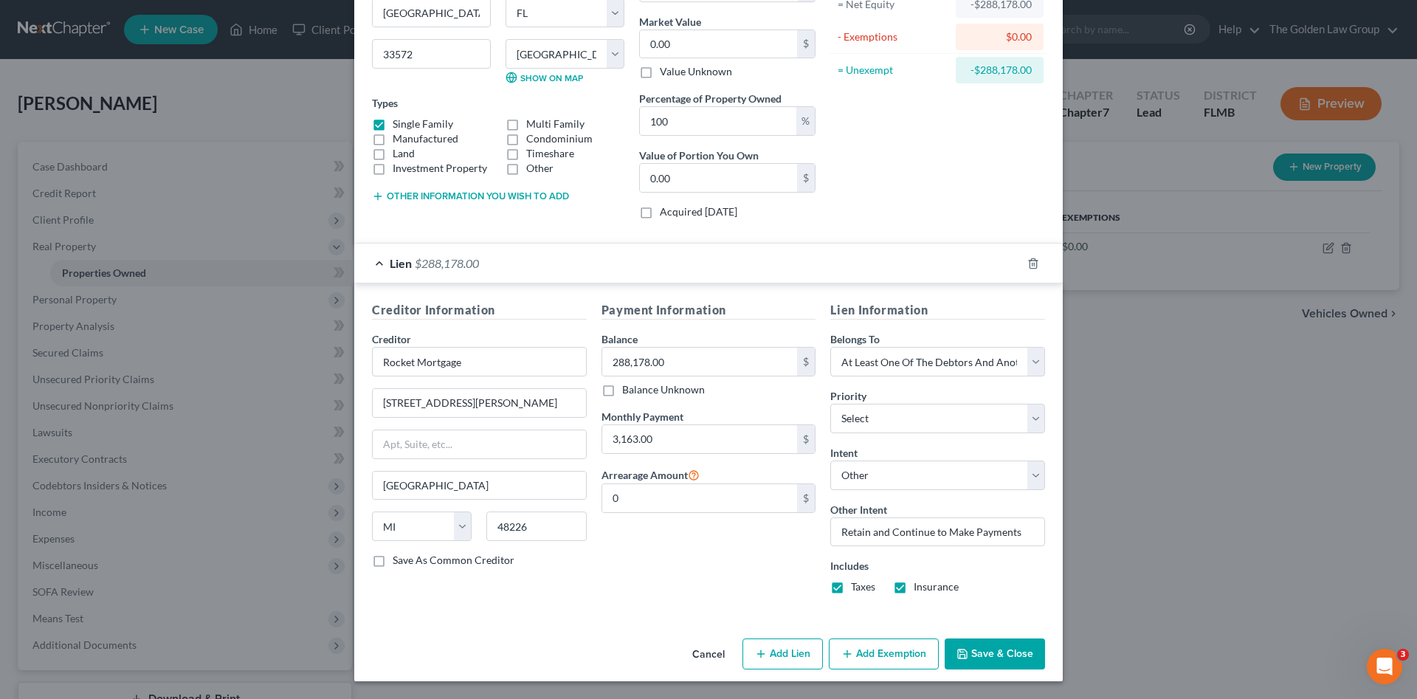
click at [1006, 657] on button "Save & Close" at bounding box center [995, 653] width 100 height 31
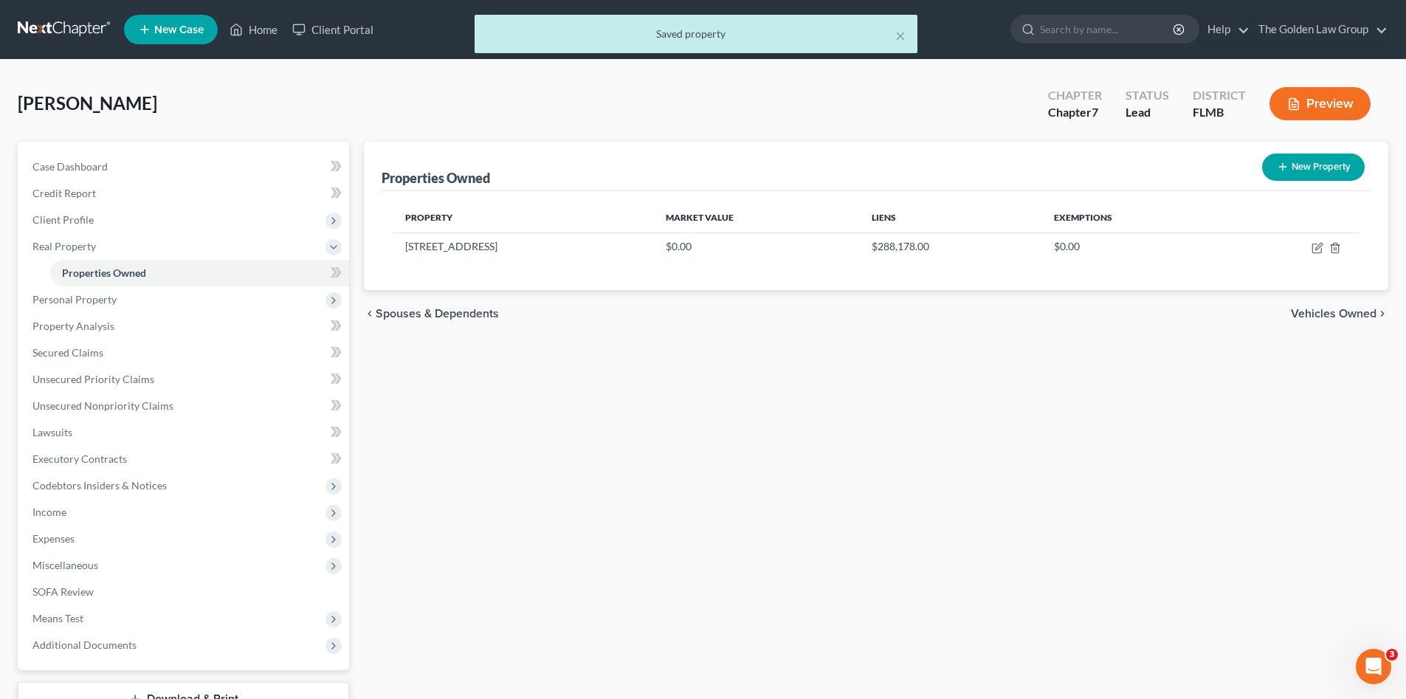
click at [691, 531] on div "Properties Owned New Property Property Market Value Liens Exemptions 5418 Hammo…" at bounding box center [875, 448] width 1039 height 613
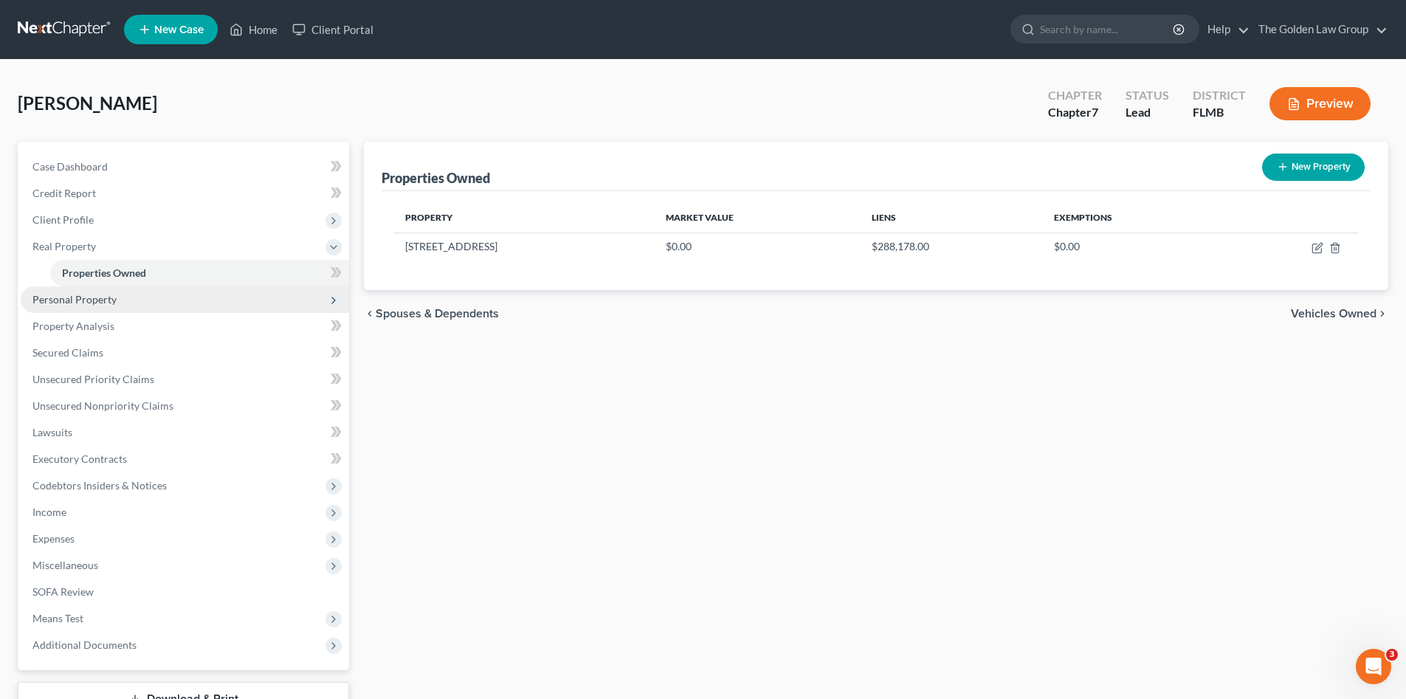
click at [69, 290] on span "Personal Property" at bounding box center [185, 299] width 328 height 27
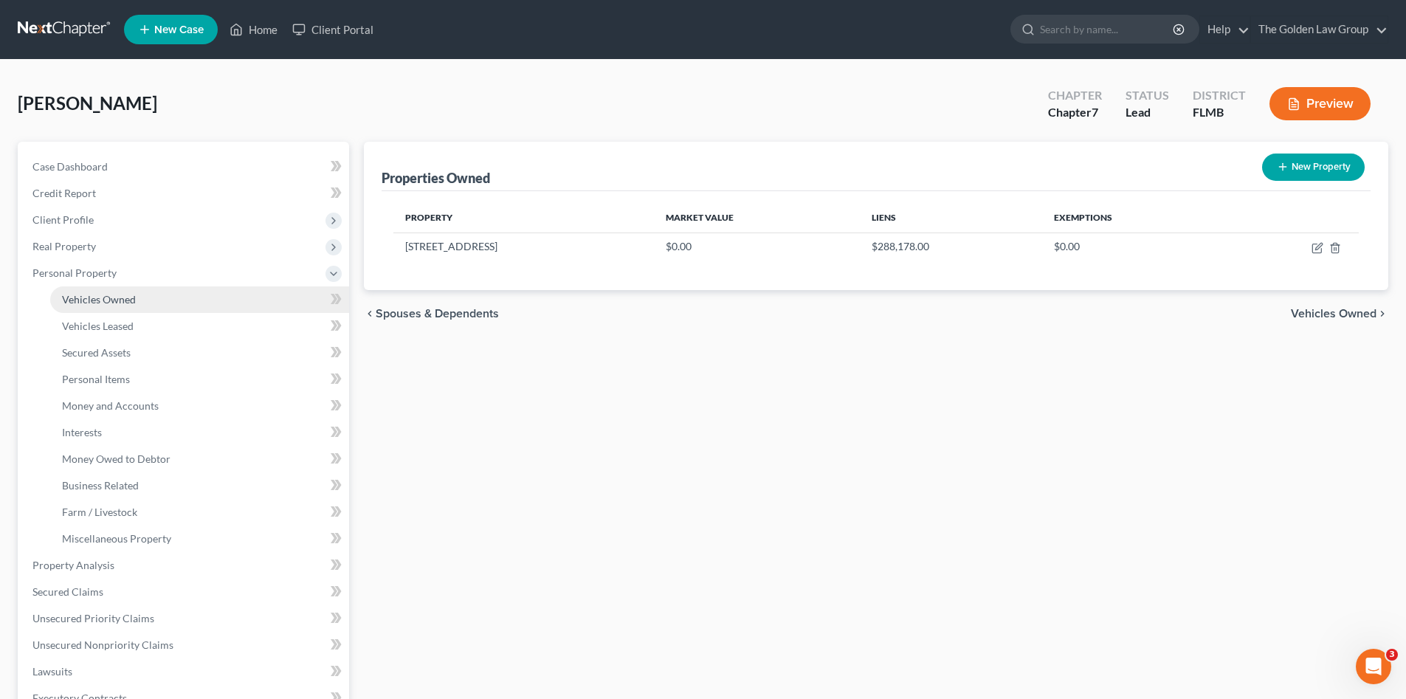
click at [106, 302] on span "Vehicles Owned" at bounding box center [99, 299] width 74 height 13
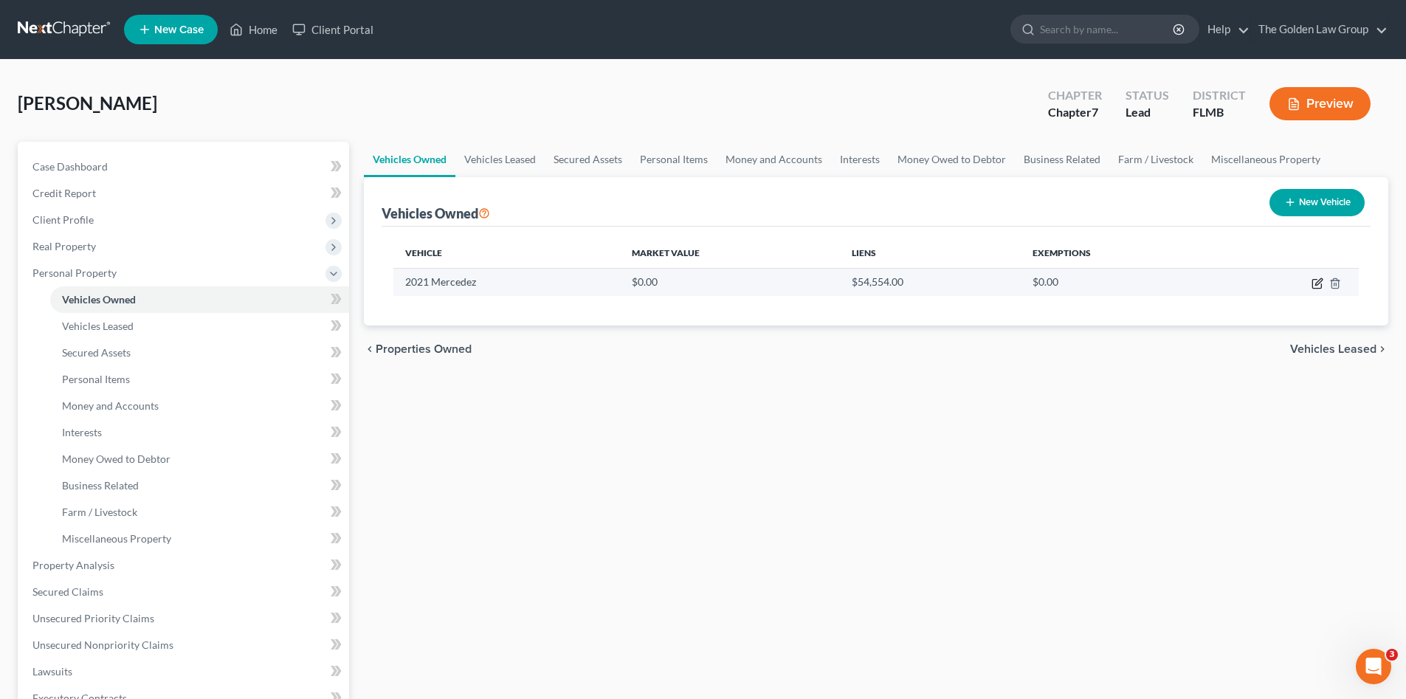
click at [1312, 283] on icon "button" at bounding box center [1316, 284] width 9 height 9
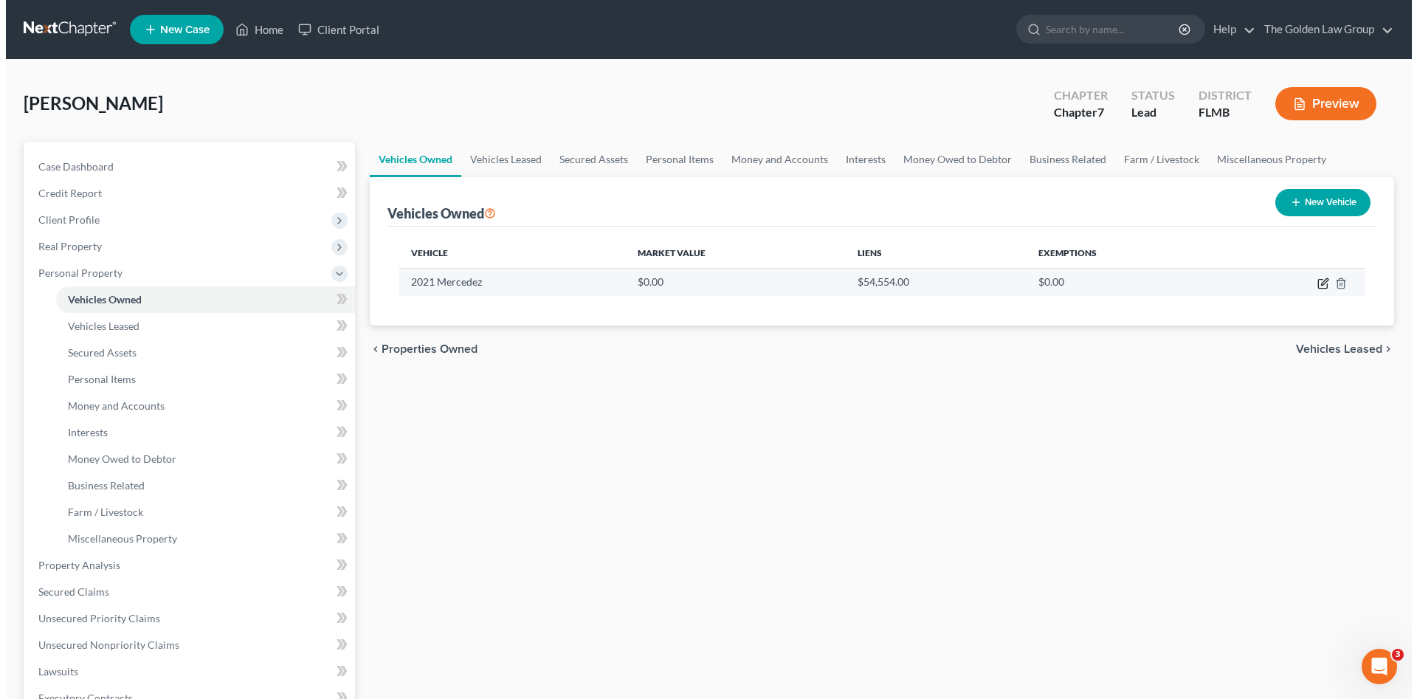
select select "0"
select select "5"
select select "3"
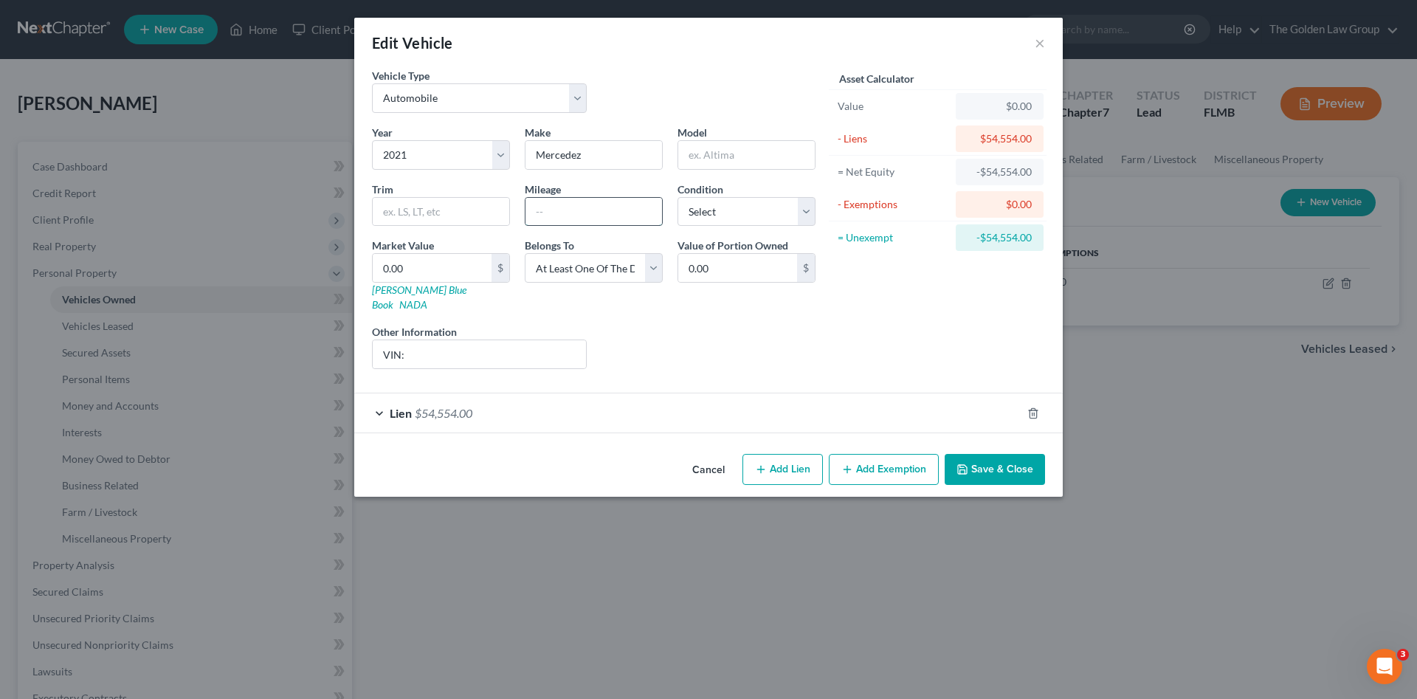
click at [617, 211] on input "text" at bounding box center [593, 212] width 137 height 28
type input "60000"
click at [706, 213] on select "Select Excellent Very Good Good Fair Poor" at bounding box center [747, 212] width 138 height 30
select select "2"
click at [678, 197] on select "Select Excellent Very Good Good Fair Poor" at bounding box center [747, 212] width 138 height 30
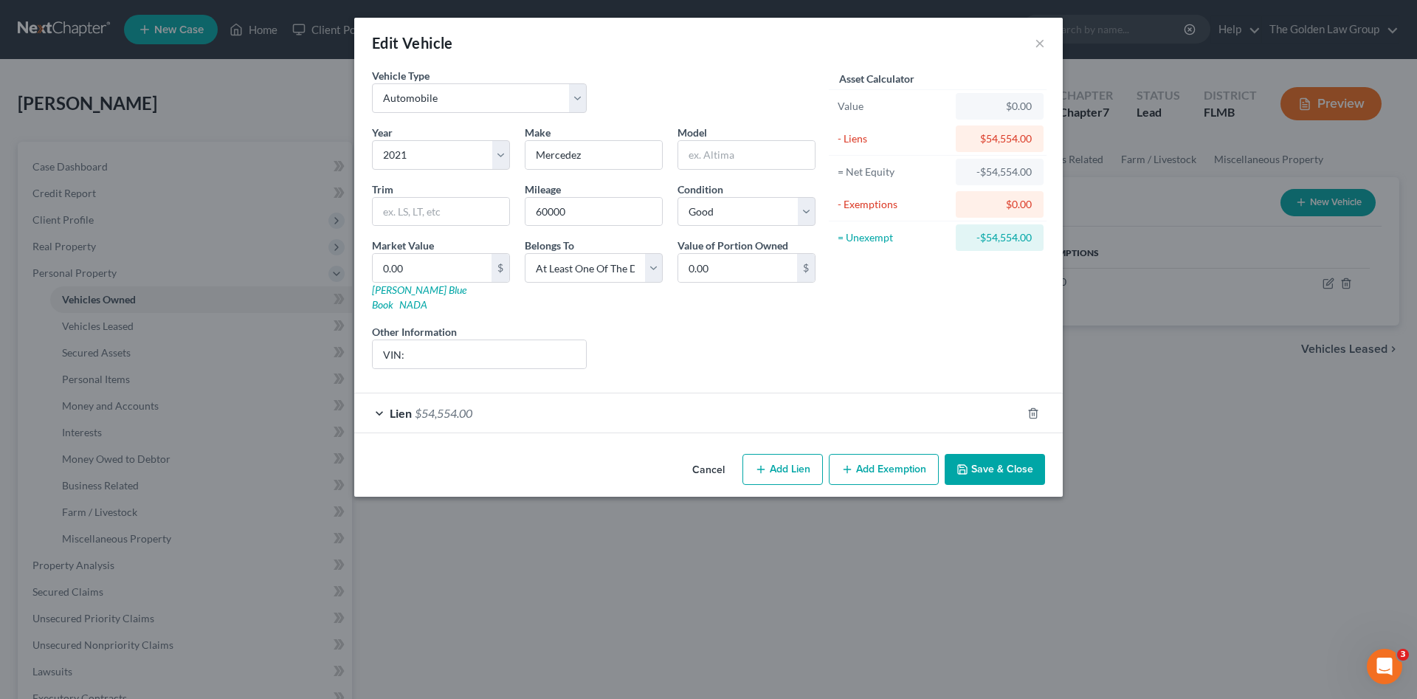
drag, startPoint x: 682, startPoint y: 315, endPoint x: 497, endPoint y: 364, distance: 190.8
click at [666, 324] on div "Liens Select" at bounding box center [709, 346] width 230 height 45
click at [494, 401] on div "Lien $54,554.00" at bounding box center [687, 412] width 667 height 39
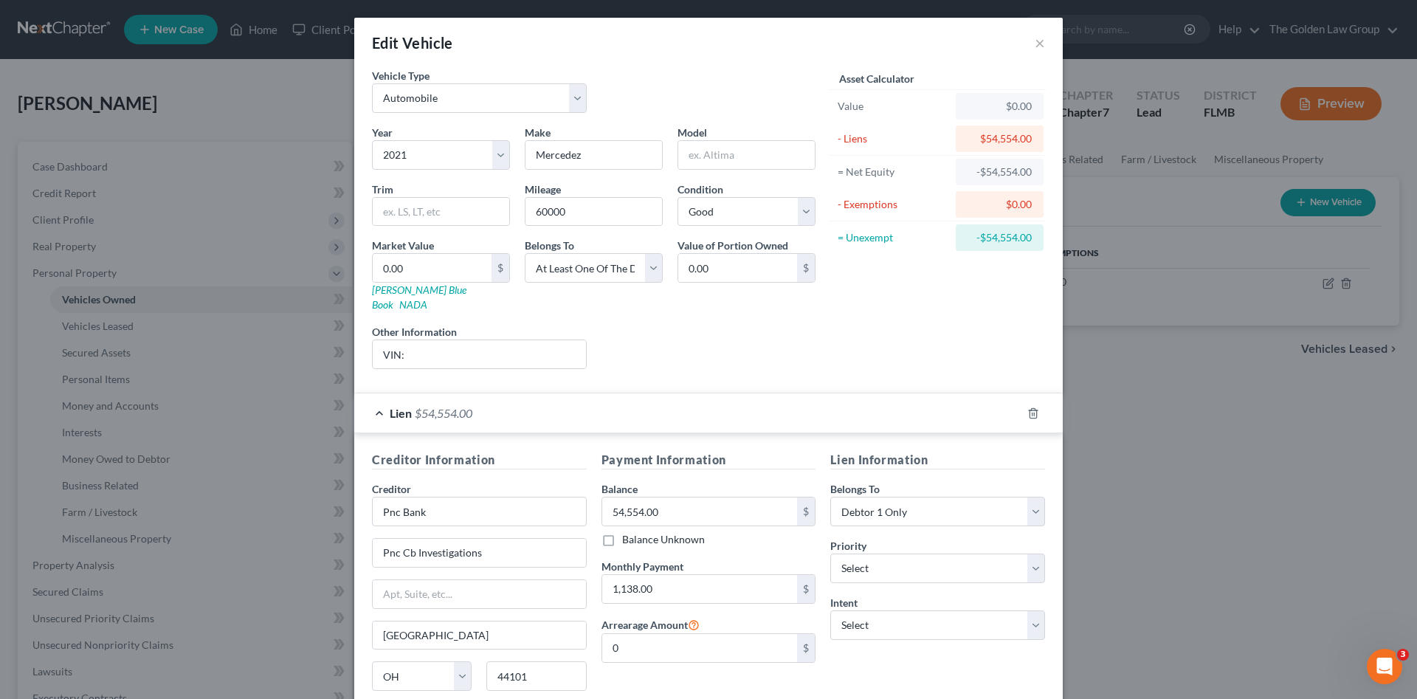
scroll to position [49, 0]
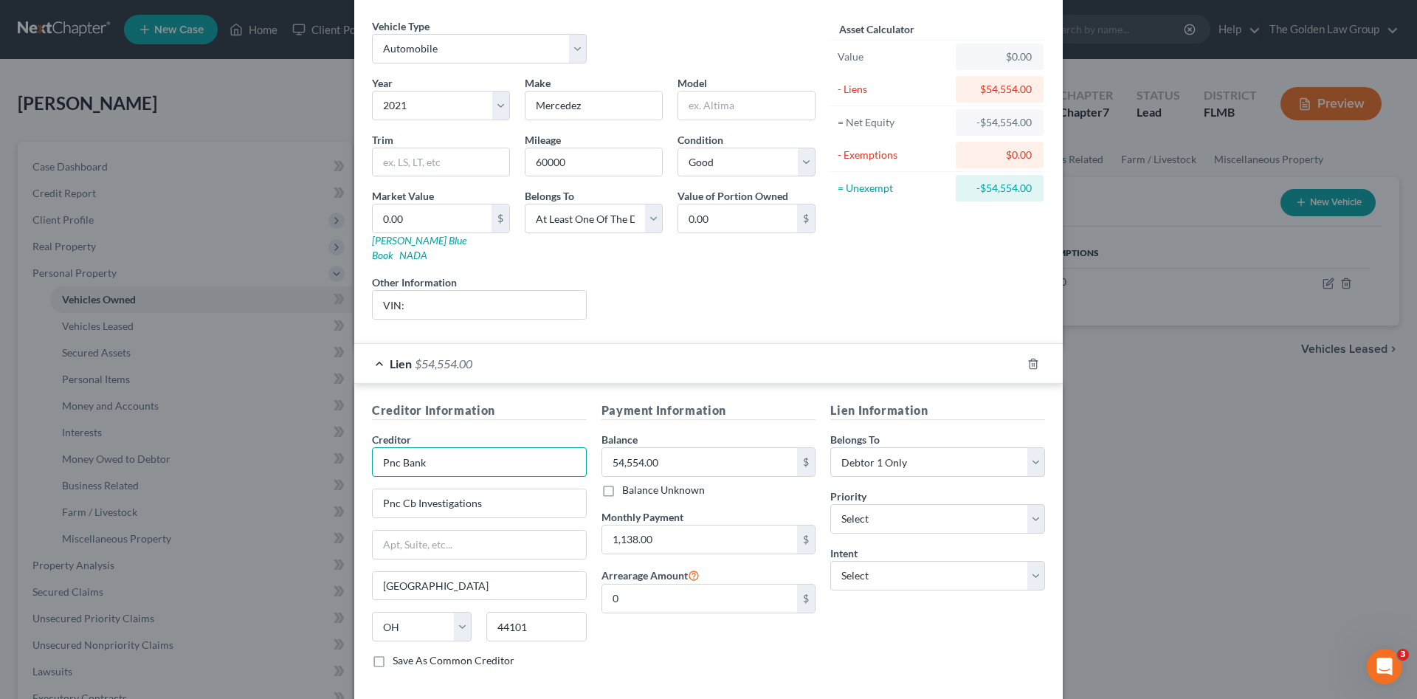
drag, startPoint x: 393, startPoint y: 447, endPoint x: 336, endPoint y: 441, distance: 57.1
click at [336, 441] on div "Edit Vehicle × Vehicle Type Select Automobile Truck Trailer Watercraft Aircraft…" at bounding box center [708, 349] width 1417 height 699
type input "PNC Bank"
click at [903, 607] on div "Lien Information Belongs To * Select Debtor 1 Only Debtor 2 Only Debtor 1 And D…" at bounding box center [938, 540] width 230 height 278
click at [875, 564] on select "Select Surrender Redeem Reaffirm Avoid Other" at bounding box center [937, 576] width 215 height 30
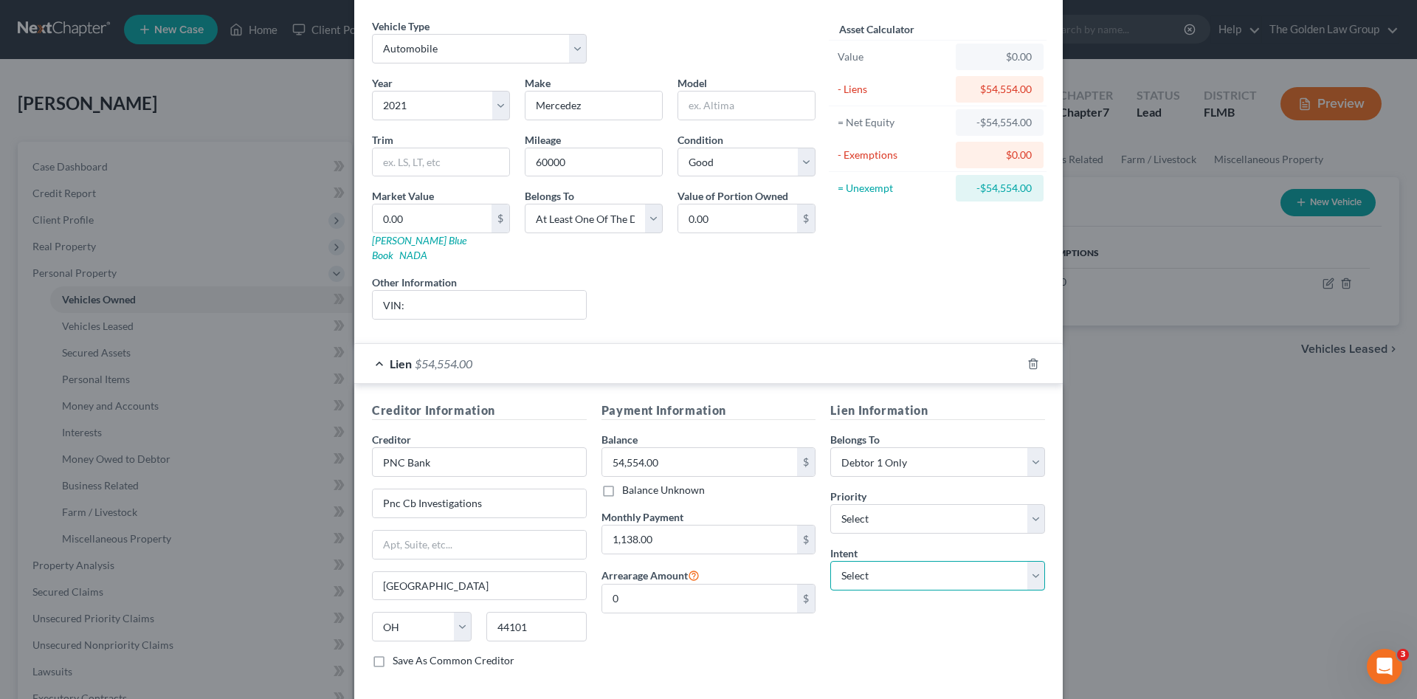
select select "2"
click at [830, 561] on select "Select Surrender Redeem Reaffirm Avoid Other" at bounding box center [937, 576] width 215 height 30
drag, startPoint x: 782, startPoint y: 652, endPoint x: 832, endPoint y: 630, distance: 53.9
click at [781, 652] on div "Payment Information Balance 54,554.00 $ Balance Unknown Balance Undetermined 54…" at bounding box center [709, 540] width 230 height 278
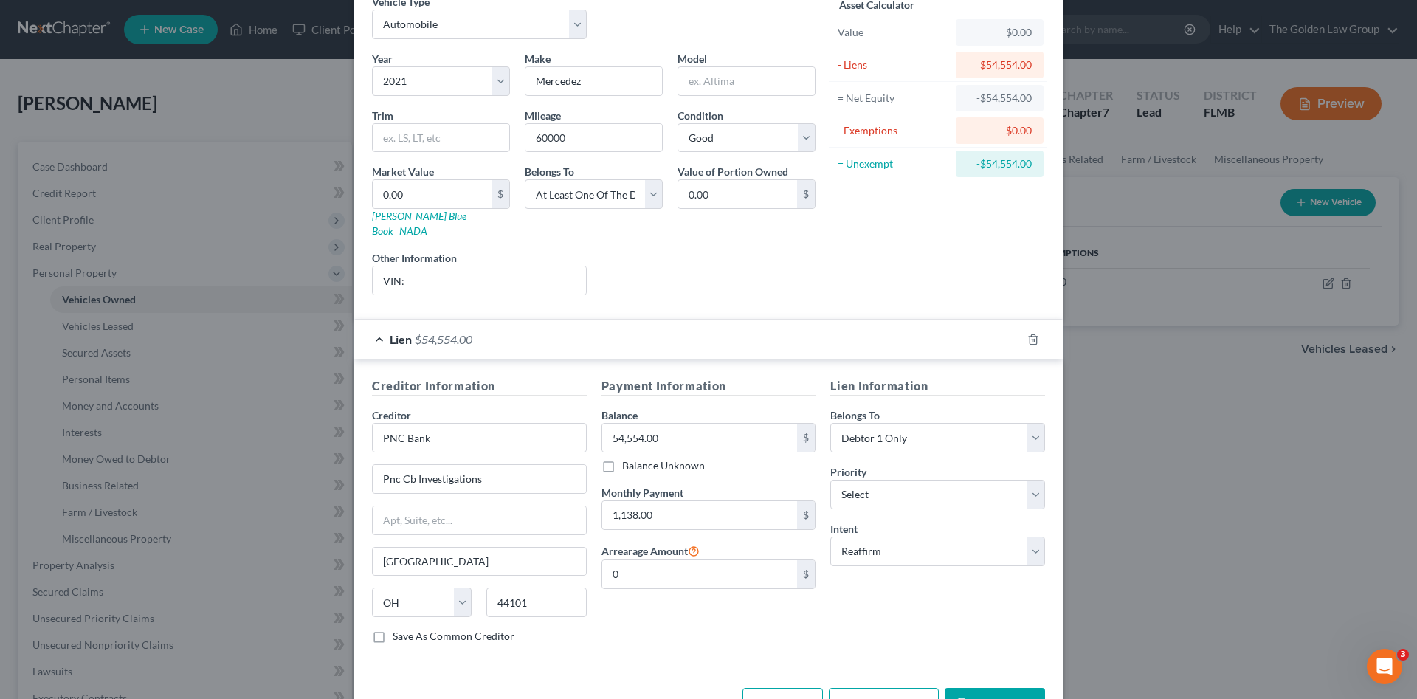
scroll to position [98, 0]
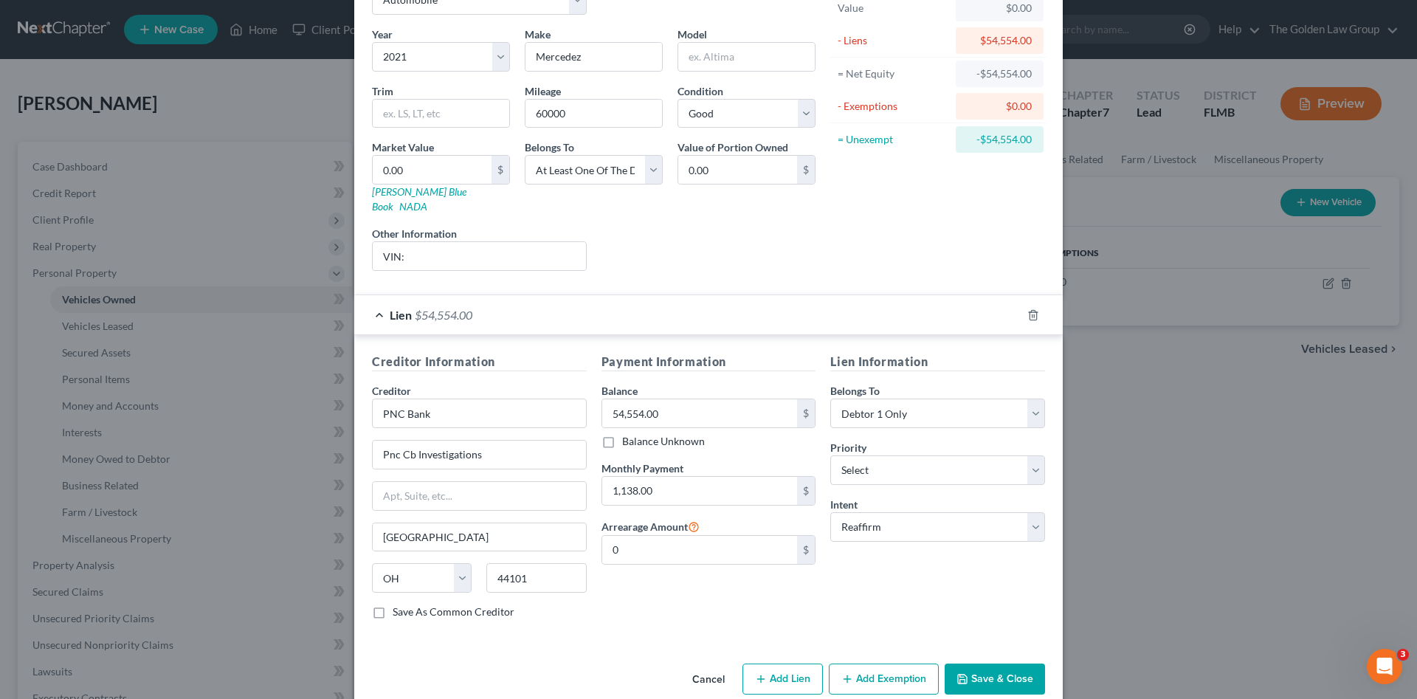
click at [617, 587] on div "Payment Information Balance 54,554.00 $ Balance Unknown Balance Undetermined 54…" at bounding box center [709, 492] width 230 height 278
click at [444, 407] on input "PNC Bank" at bounding box center [479, 414] width 215 height 30
type input "PNC Bank"
click at [433, 432] on div "PNC Bank" at bounding box center [461, 439] width 154 height 15
type input "PO Box 3479"
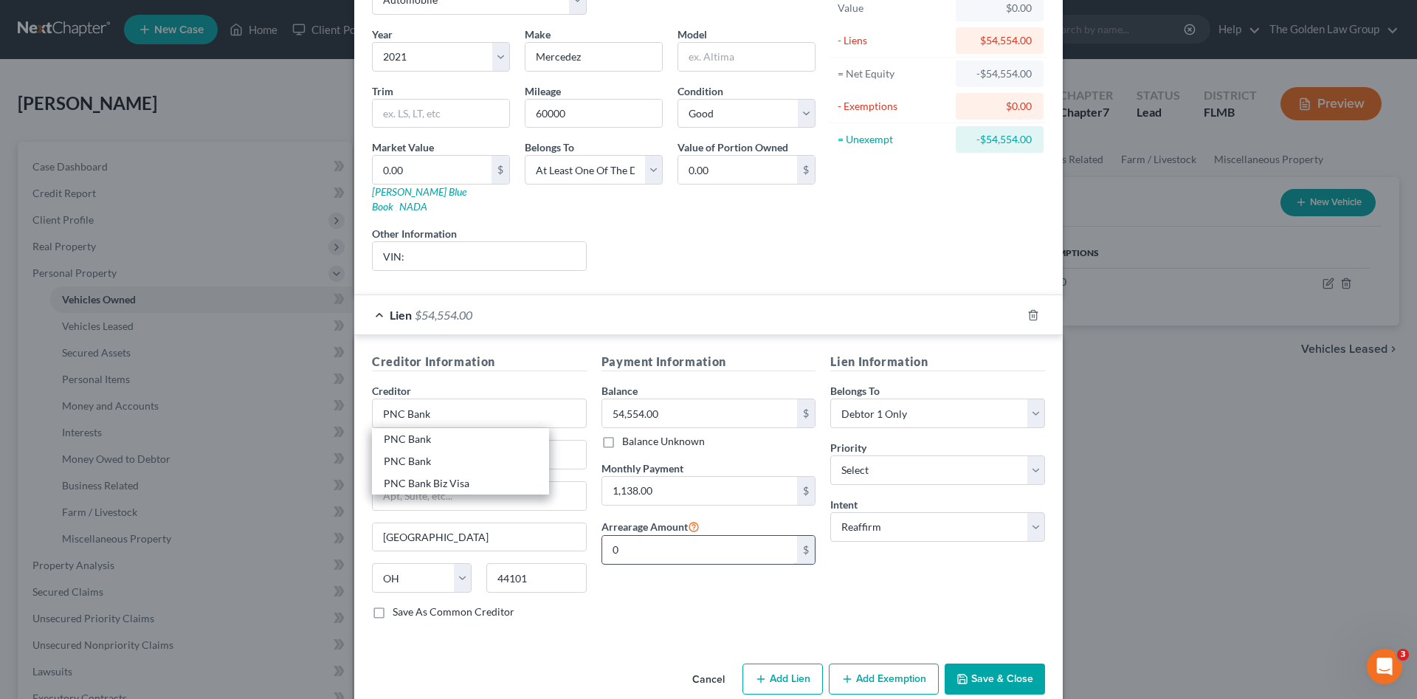
type input "Pittsburgh"
select select "39"
type input "15230"
drag, startPoint x: 805, startPoint y: 584, endPoint x: 980, endPoint y: 622, distance: 179.1
click at [811, 584] on div "Payment Information Balance 54,554.00 $ Balance Unknown Balance Undetermined 54…" at bounding box center [709, 492] width 230 height 278
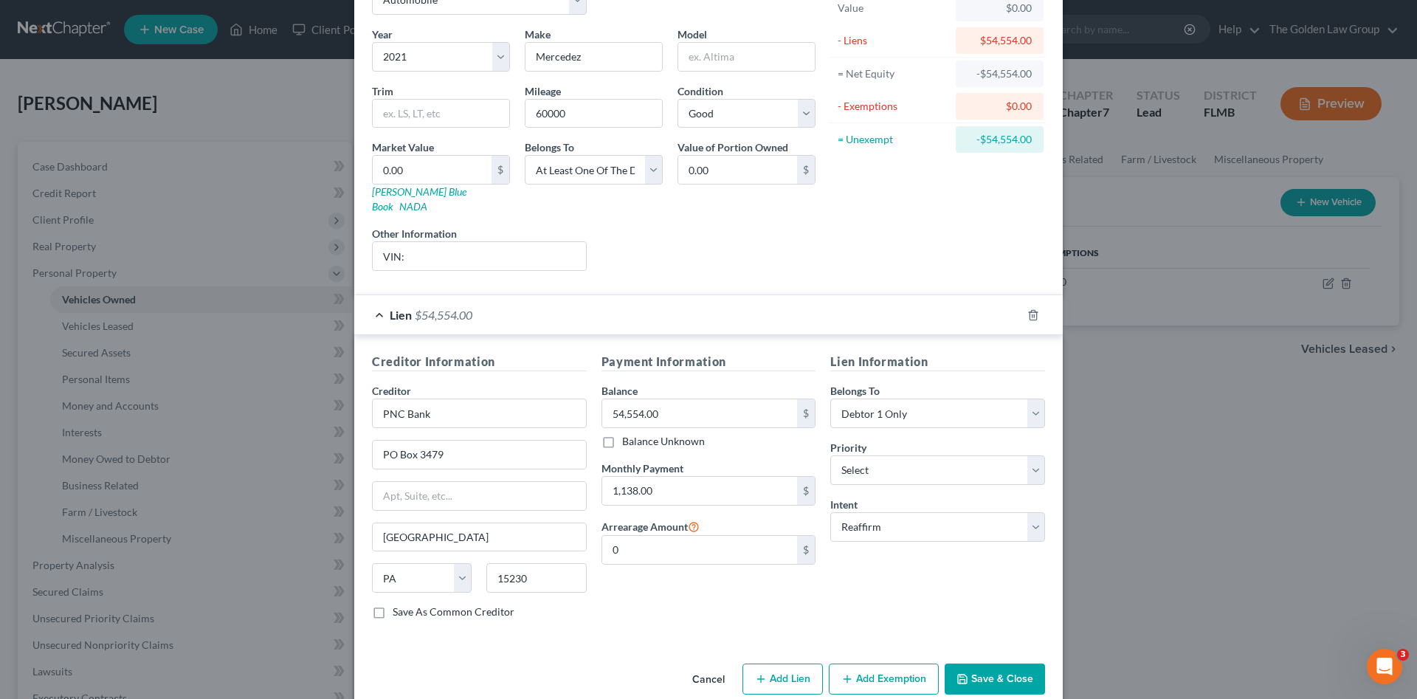
click at [1007, 664] on button "Save & Close" at bounding box center [995, 679] width 100 height 31
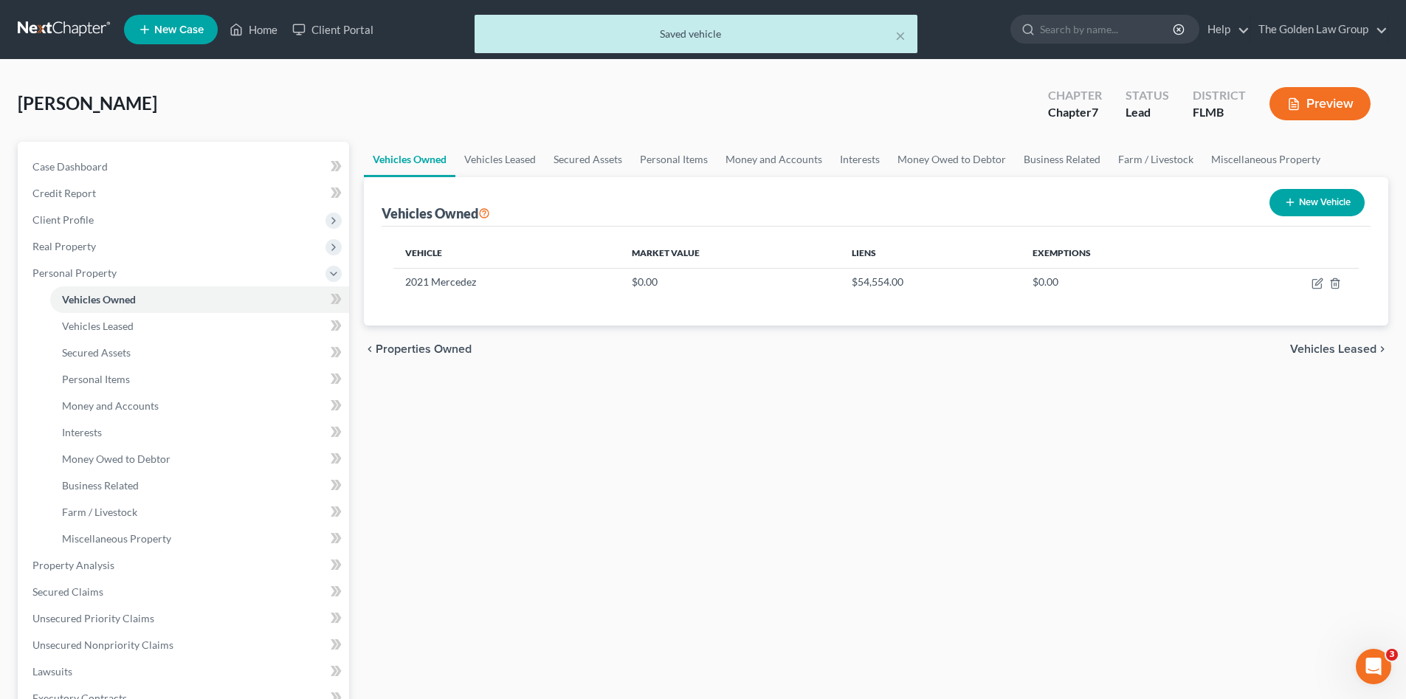
click at [834, 559] on div "Vehicles Owned Vehicles Leased Secured Assets Personal Items Money and Accounts…" at bounding box center [875, 568] width 1039 height 852
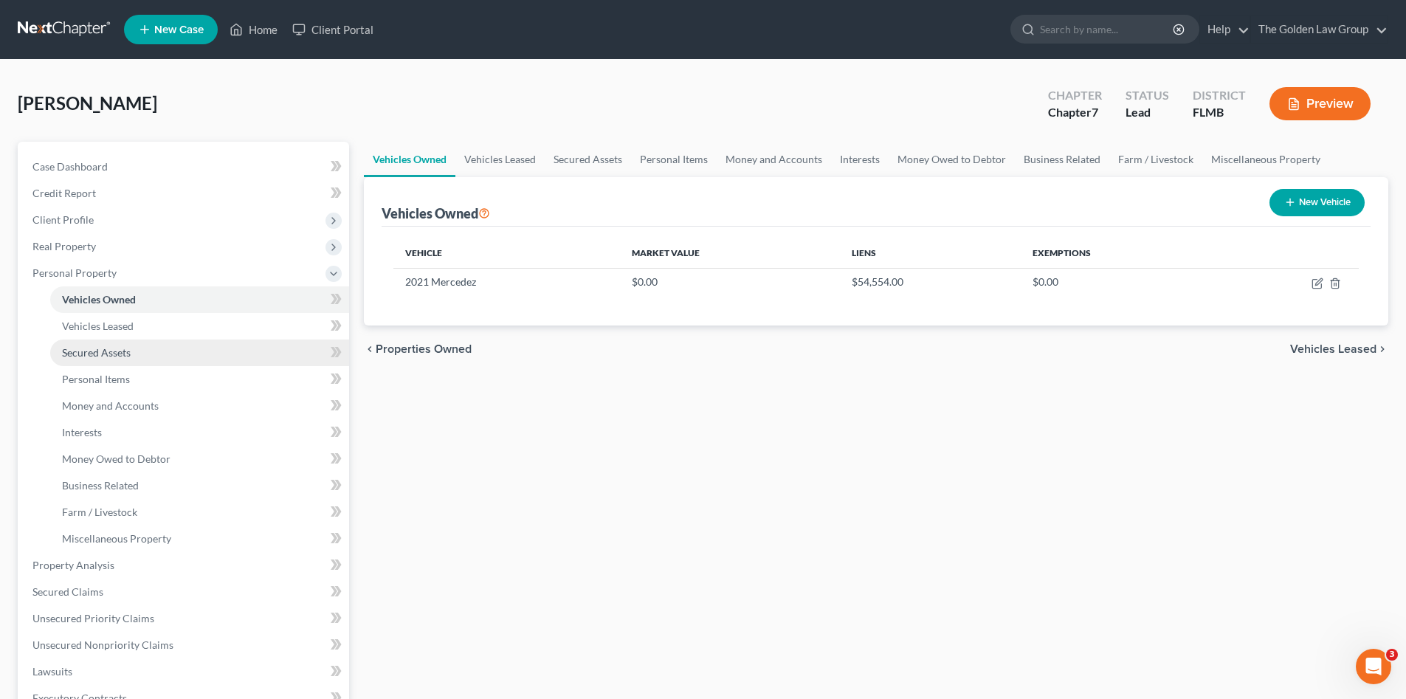
click at [106, 357] on span "Secured Assets" at bounding box center [96, 352] width 69 height 13
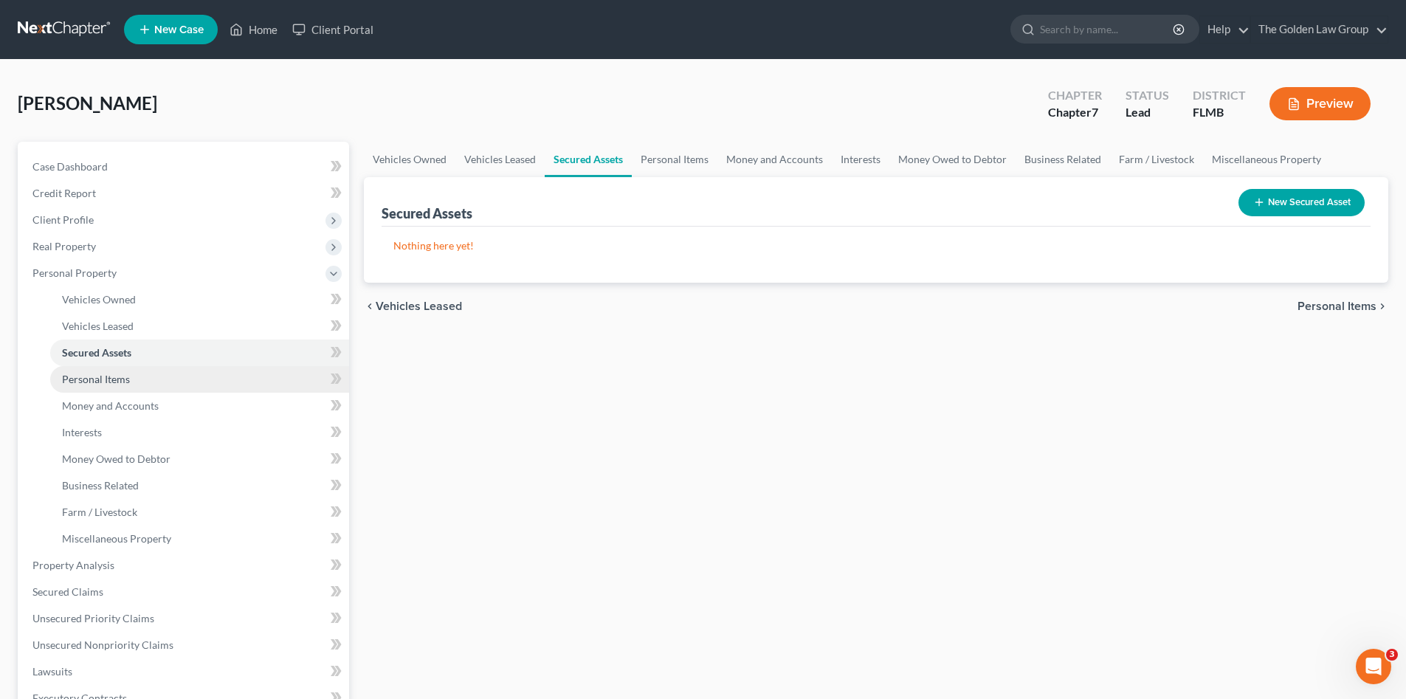
click at [118, 385] on span "Personal Items" at bounding box center [96, 379] width 68 height 13
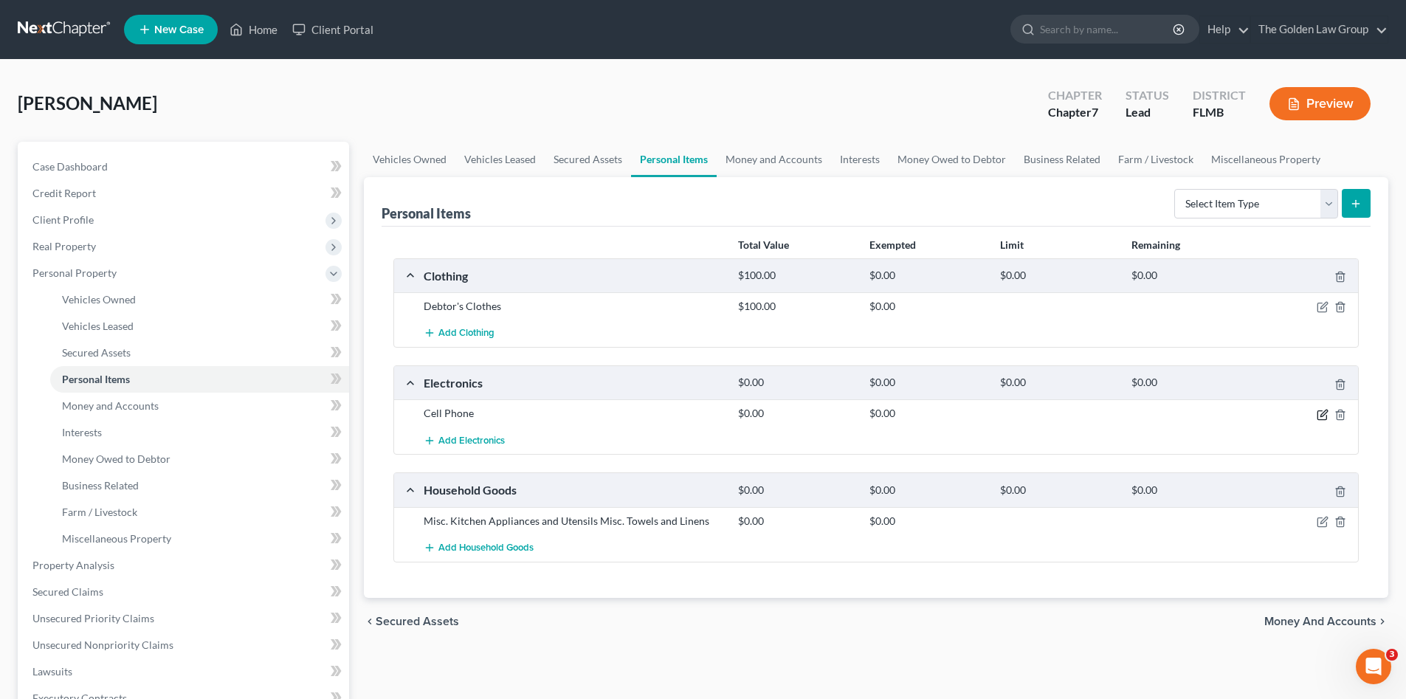
click at [1321, 416] on icon "button" at bounding box center [1323, 413] width 7 height 7
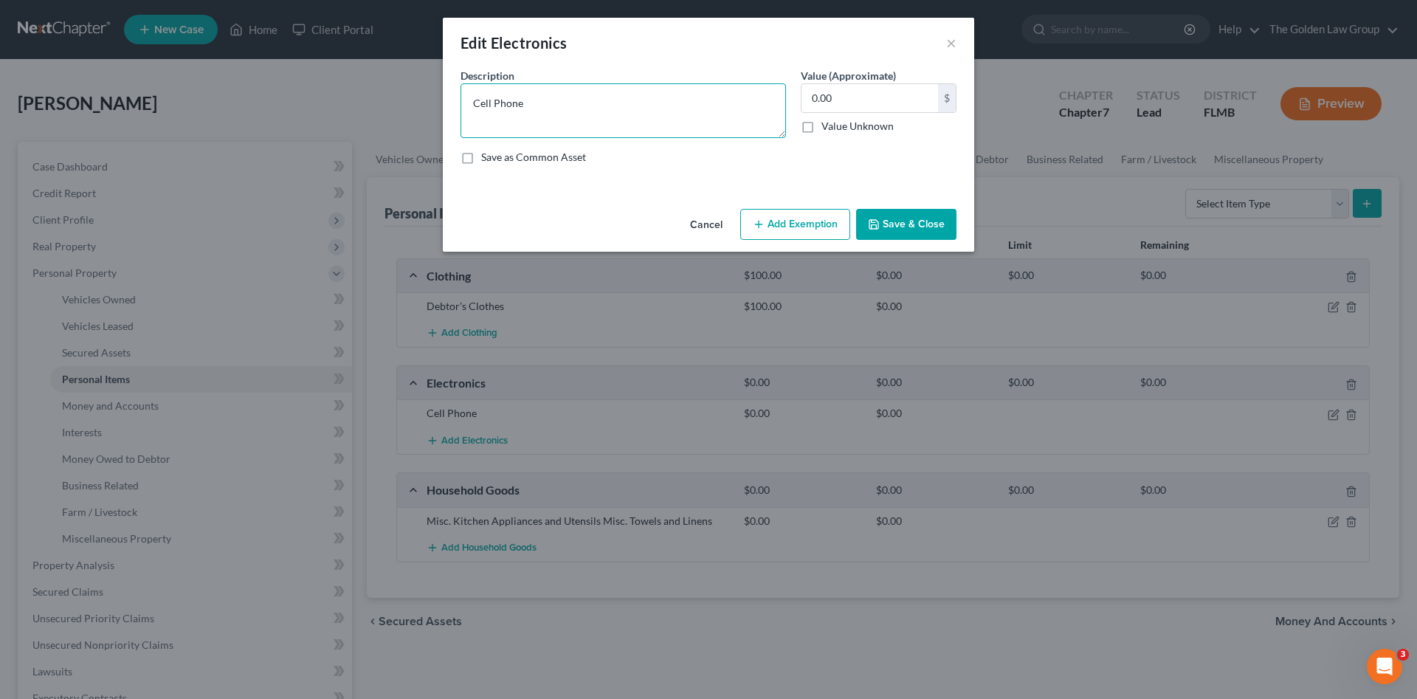
click at [576, 108] on textarea "Cell Phone" at bounding box center [623, 110] width 325 height 55
type textarea "Cell Phone TV"
click at [883, 89] on input "0.00" at bounding box center [870, 98] width 137 height 28
type input "200.00"
click at [903, 219] on button "Save & Close" at bounding box center [906, 224] width 100 height 31
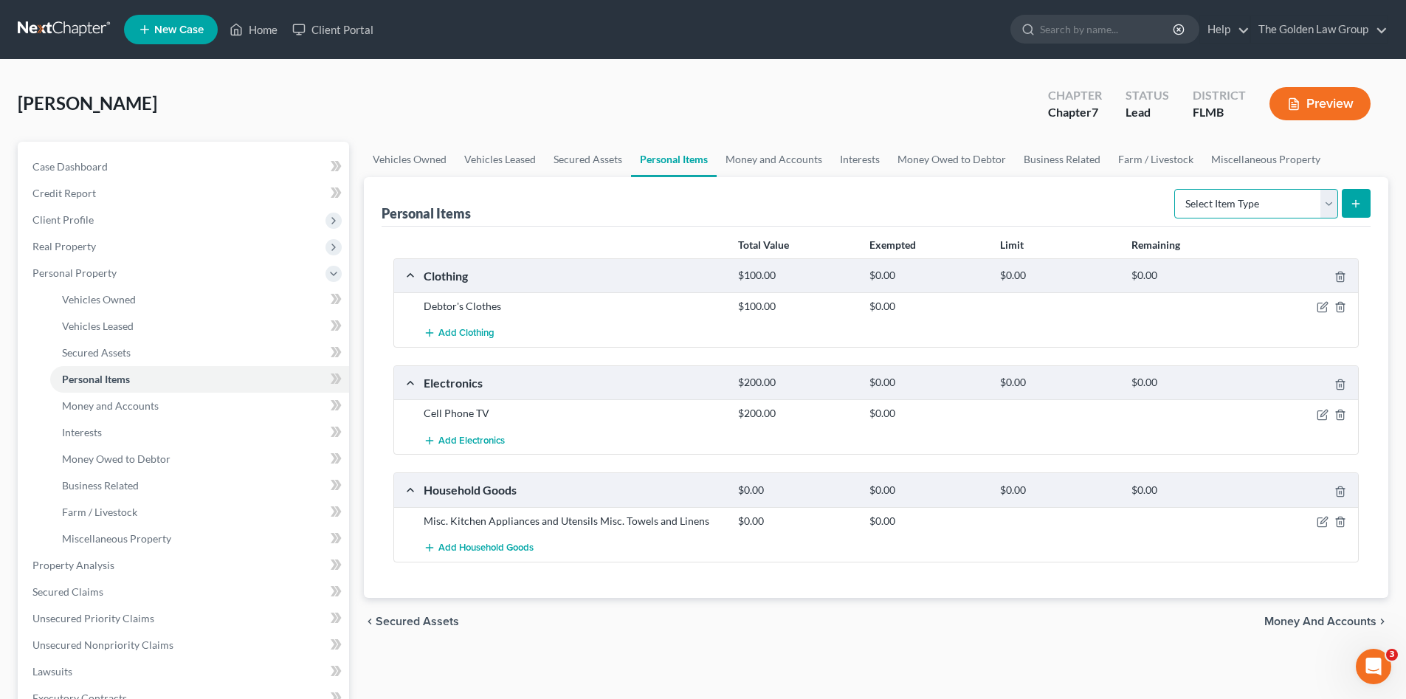
click at [1237, 196] on select "Select Item Type Clothing Collectibles Of Value Electronics Firearms Household …" at bounding box center [1256, 204] width 164 height 30
drag, startPoint x: 1320, startPoint y: 520, endPoint x: 1252, endPoint y: 498, distance: 71.4
click at [1320, 520] on icon "button" at bounding box center [1323, 522] width 12 height 12
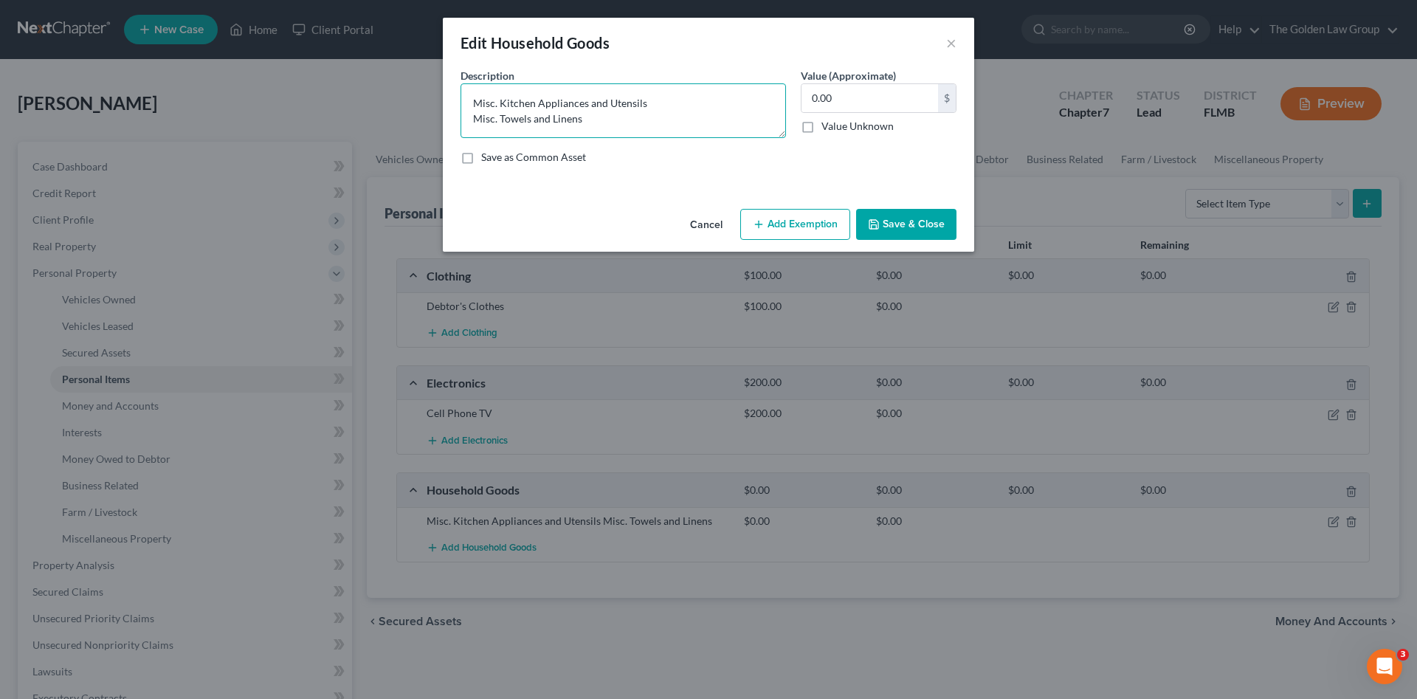
click at [473, 106] on textarea "Misc. Kitchen Appliances and Utensils Misc. Towels and Linens" at bounding box center [623, 110] width 325 height 55
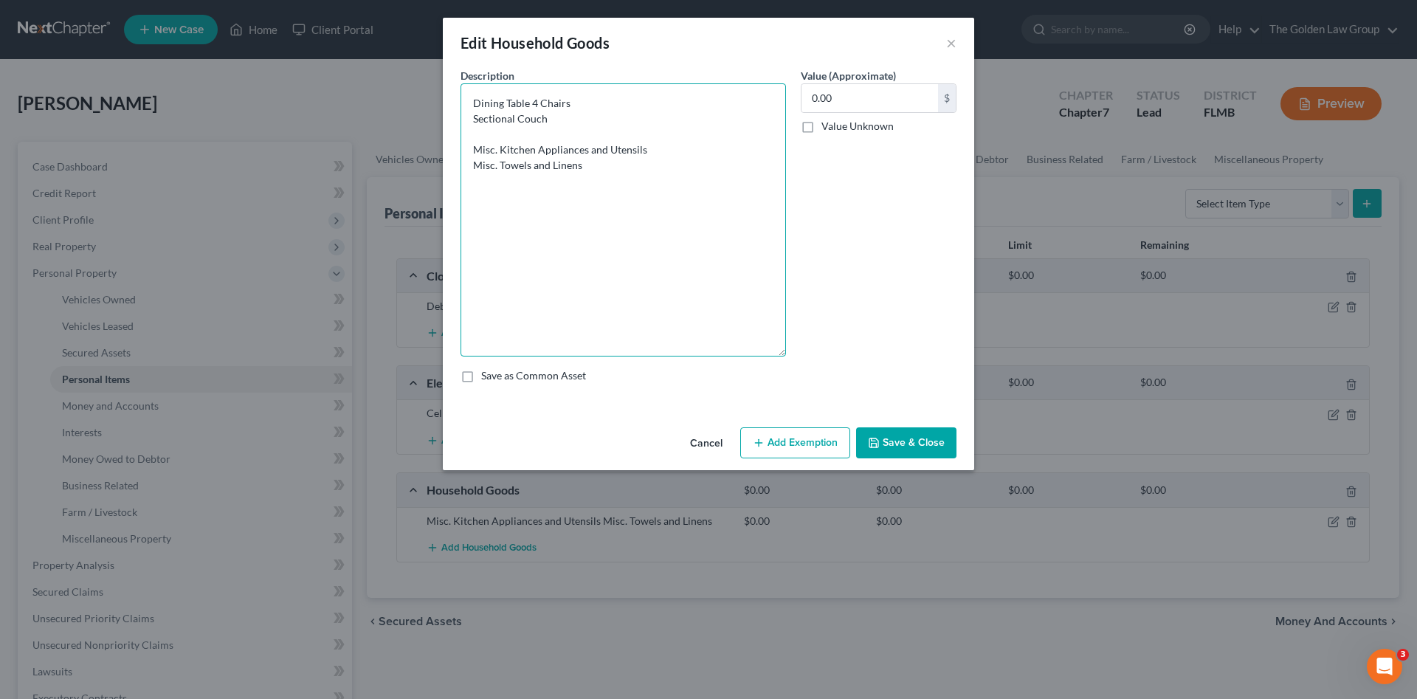
drag, startPoint x: 777, startPoint y: 134, endPoint x: 682, endPoint y: 296, distance: 188.2
click at [776, 354] on textarea "Dining Table 4 Chairs Sectional Couch Misc. Kitchen Appliances and Utensils Mis…" at bounding box center [623, 219] width 325 height 273
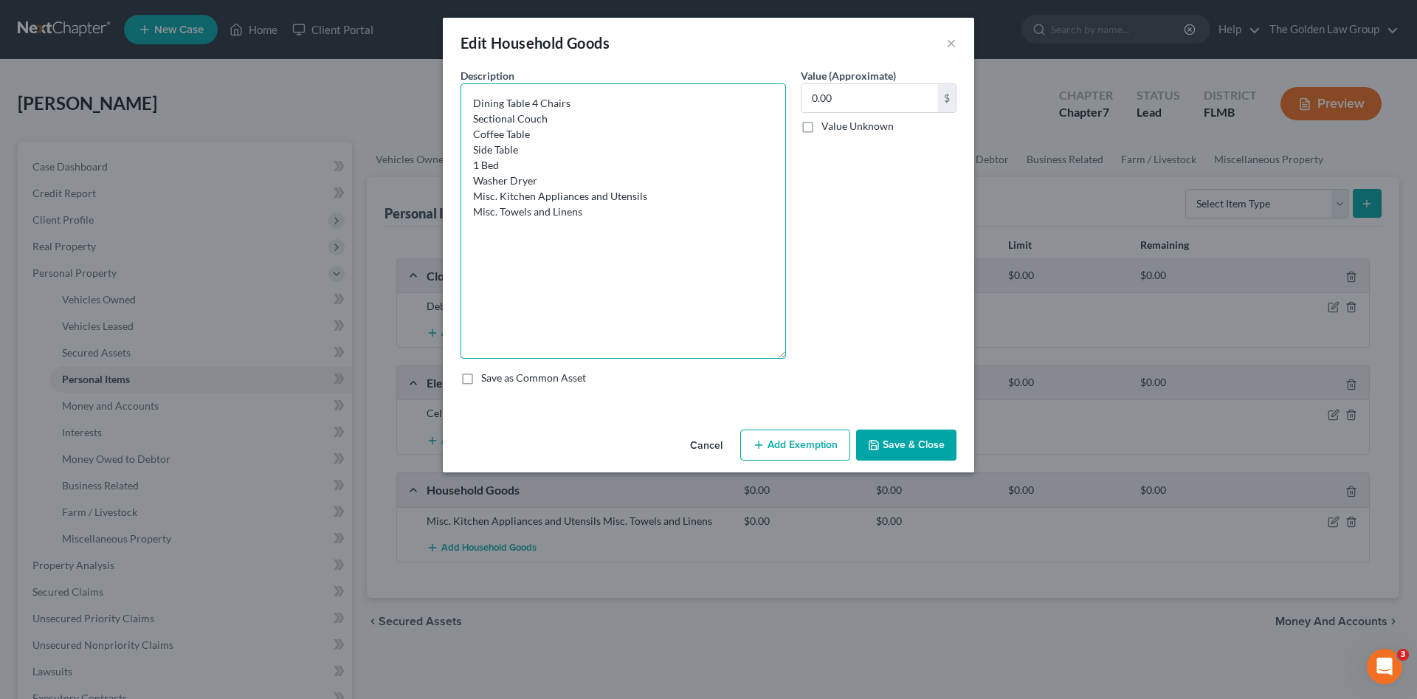
drag, startPoint x: 553, startPoint y: 180, endPoint x: 520, endPoint y: 201, distance: 38.9
click at [439, 182] on div "Edit Household Goods × An exemption set must first be selected from the Filing …" at bounding box center [708, 349] width 1417 height 699
click at [607, 165] on textarea "Dining Table 4 Chairs Sectional Couch Coffee Table Side Table 1 Bed Misc. Kitch…" at bounding box center [623, 220] width 325 height 275
click at [673, 188] on textarea "Dining Table 4 Chairs Sectional Couch Coffee Table Side Table 1 Bed Misc. Kitch…" at bounding box center [623, 220] width 325 height 275
type textarea "Dining Table 4 Chairs Sectional Couch Coffee Table Side Table 1 Bed Misc. Kitch…"
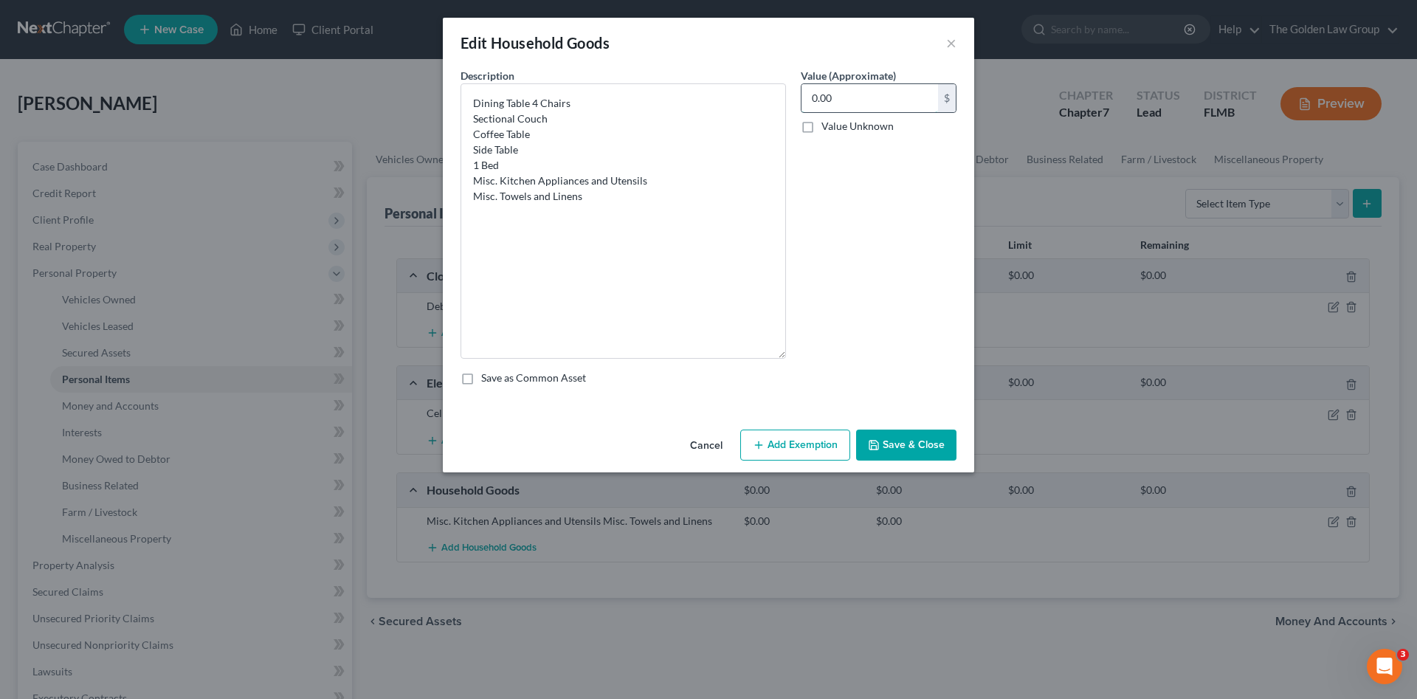
click at [861, 93] on input "0.00" at bounding box center [870, 98] width 137 height 28
type input "400.00"
drag, startPoint x: 897, startPoint y: 300, endPoint x: 903, endPoint y: 413, distance: 113.8
click at [898, 301] on div "Value (Approximate) 400.00 $ Value Unknown Balance Undetermined 400.00 $ Value …" at bounding box center [878, 213] width 170 height 291
click at [906, 433] on button "Save & Close" at bounding box center [906, 445] width 100 height 31
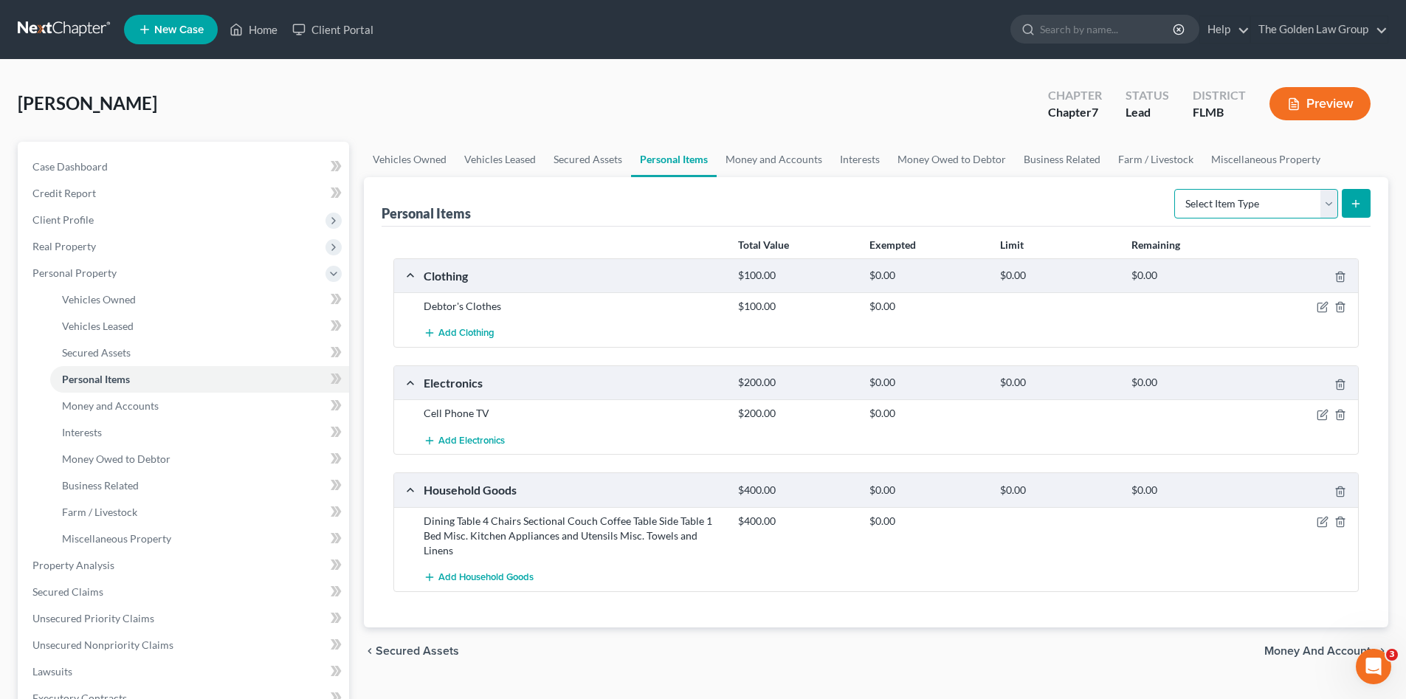
click at [1214, 208] on select "Select Item Type Clothing Collectibles Of Value Electronics Firearms Household …" at bounding box center [1256, 204] width 164 height 30
select select "other"
click at [1176, 189] on select "Select Item Type Clothing Collectibles Of Value Electronics Firearms Household …" at bounding box center [1256, 204] width 164 height 30
click at [1346, 201] on button "submit" at bounding box center [1356, 203] width 29 height 29
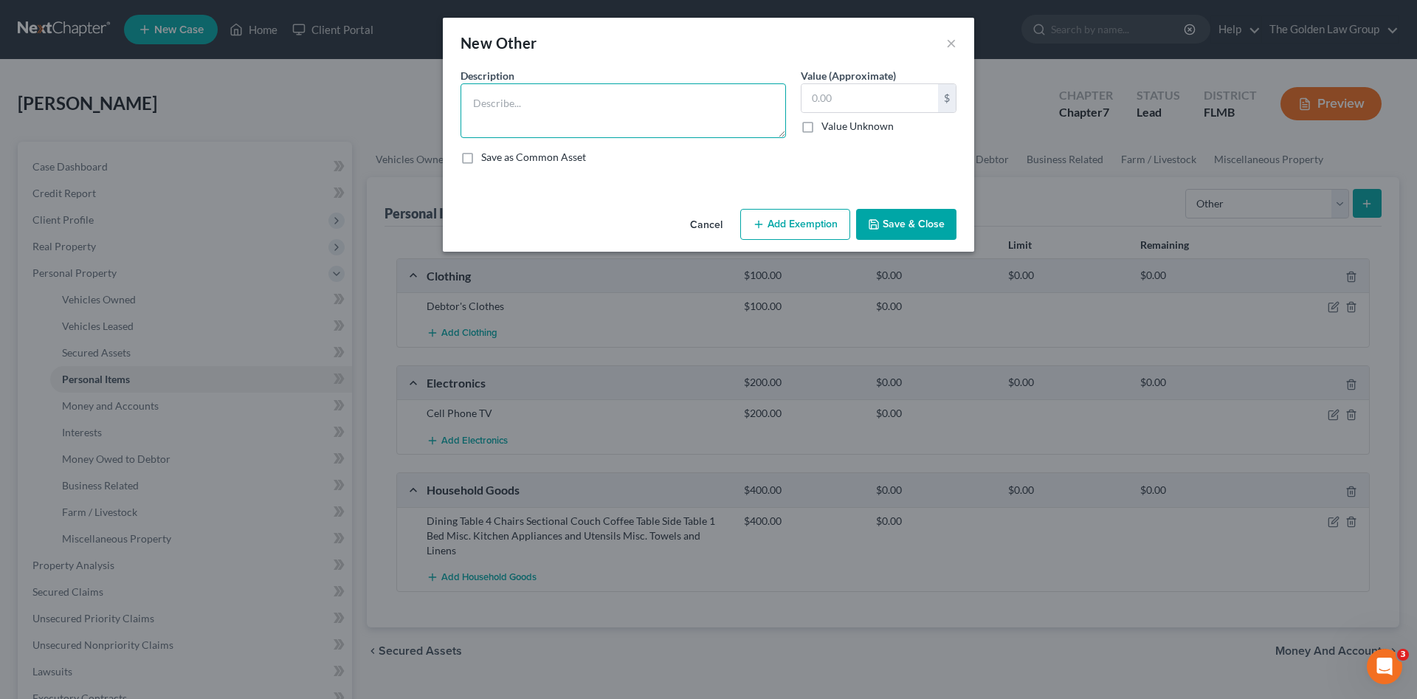
click at [658, 104] on textarea at bounding box center [623, 110] width 325 height 55
type textarea "Walker Cane"
click at [864, 91] on input "text" at bounding box center [870, 98] width 137 height 28
type input "75.00"
click at [798, 222] on button "Add Exemption" at bounding box center [795, 224] width 110 height 31
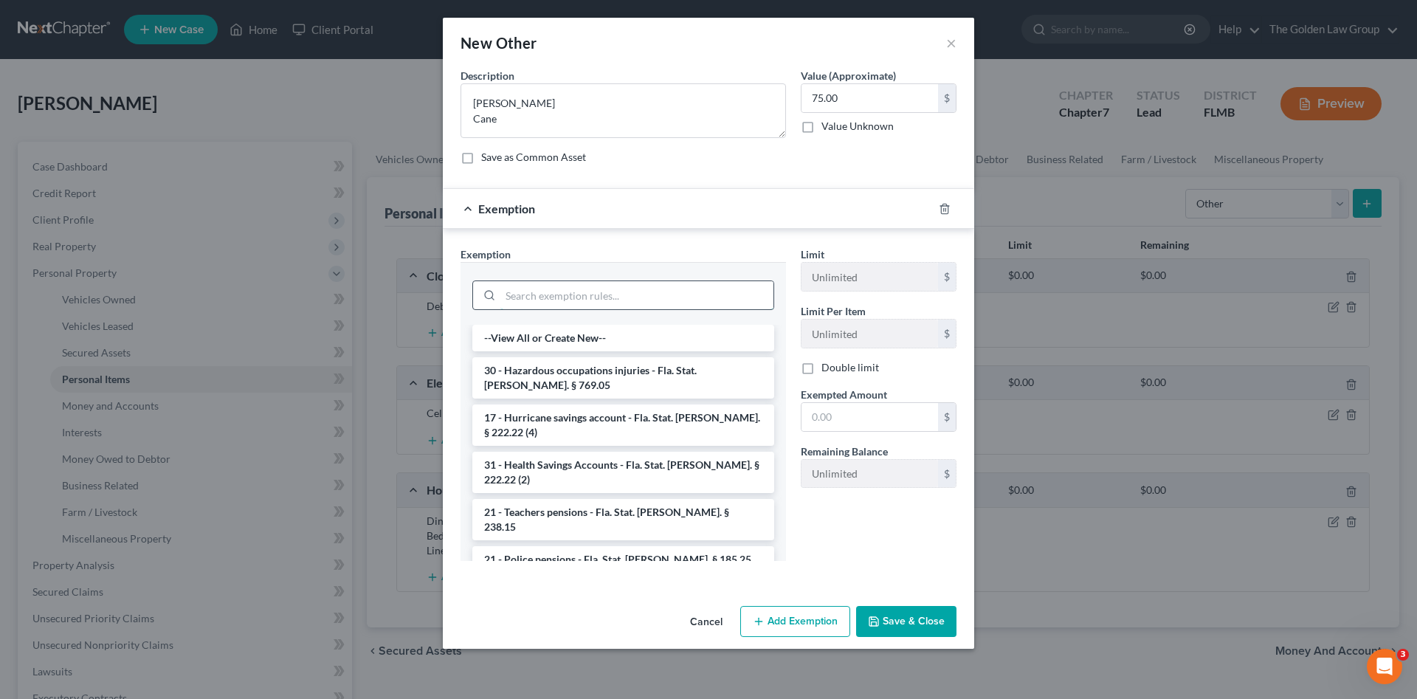
click at [630, 302] on input "search" at bounding box center [636, 295] width 273 height 28
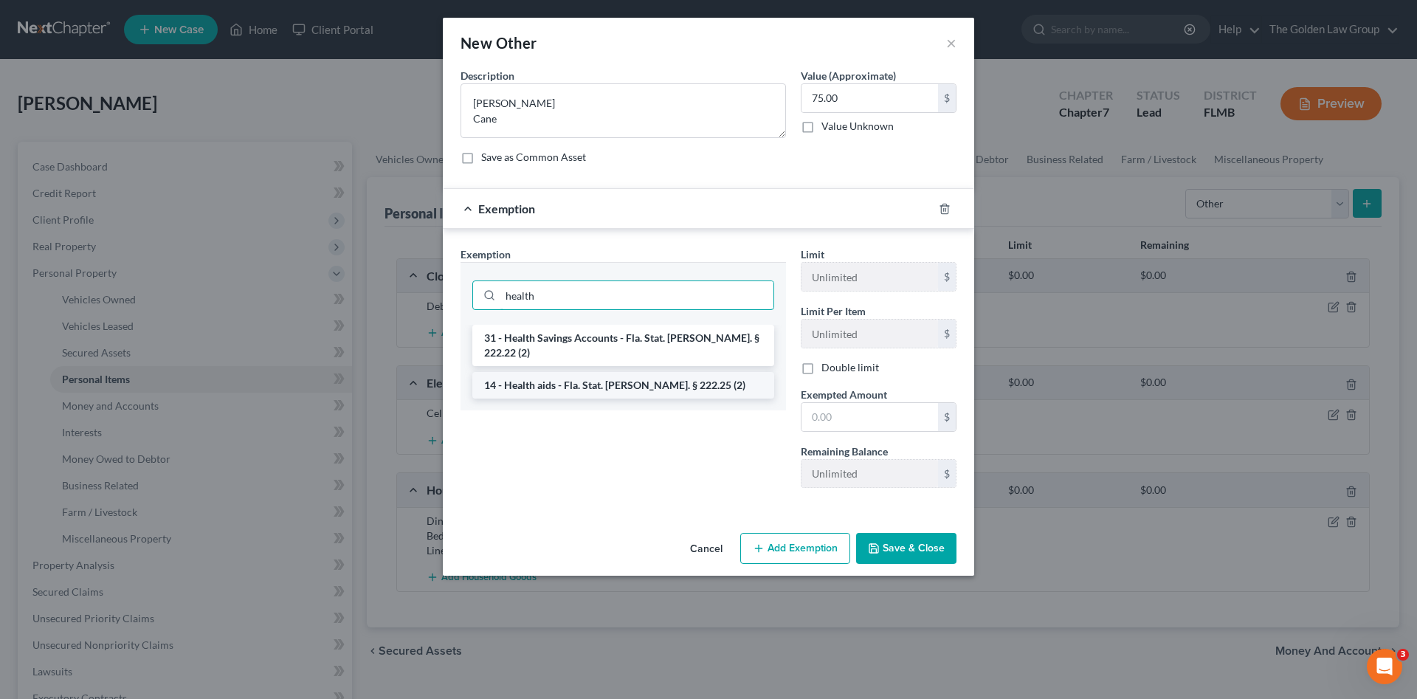
type input "health"
drag, startPoint x: 659, startPoint y: 373, endPoint x: 768, endPoint y: 390, distance: 110.5
click at [665, 372] on li "14 - Health aids - Fla. Stat. Ann. § 222.25 (2)" at bounding box center [623, 385] width 302 height 27
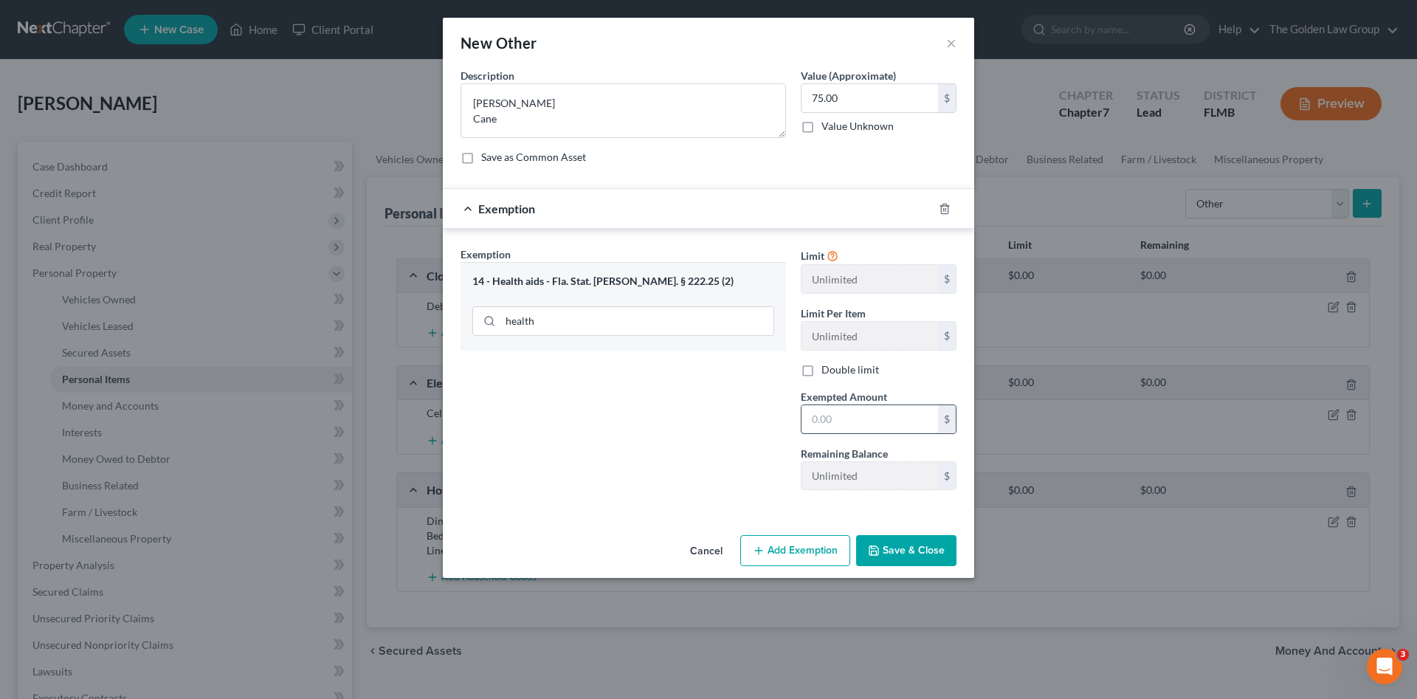
click at [827, 418] on input "text" at bounding box center [870, 419] width 137 height 28
type input "75.00"
click at [899, 548] on button "Save & Close" at bounding box center [906, 550] width 100 height 31
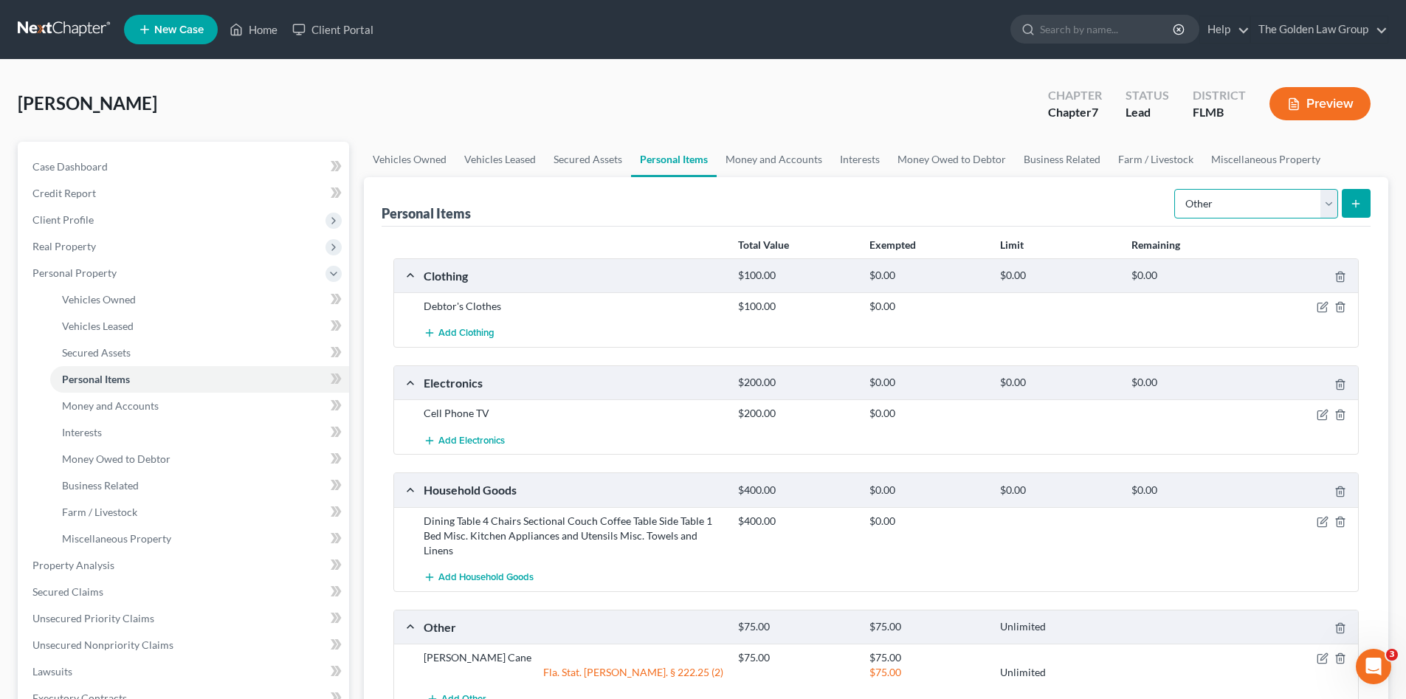
click at [1273, 198] on select "Select Item Type Clothing Collectibles Of Value Electronics Firearms Household …" at bounding box center [1256, 204] width 164 height 30
select select "pets"
click at [1176, 189] on select "Select Item Type Clothing Collectibles Of Value Electronics Firearms Household …" at bounding box center [1256, 204] width 164 height 30
click at [1367, 199] on button "submit" at bounding box center [1356, 203] width 29 height 29
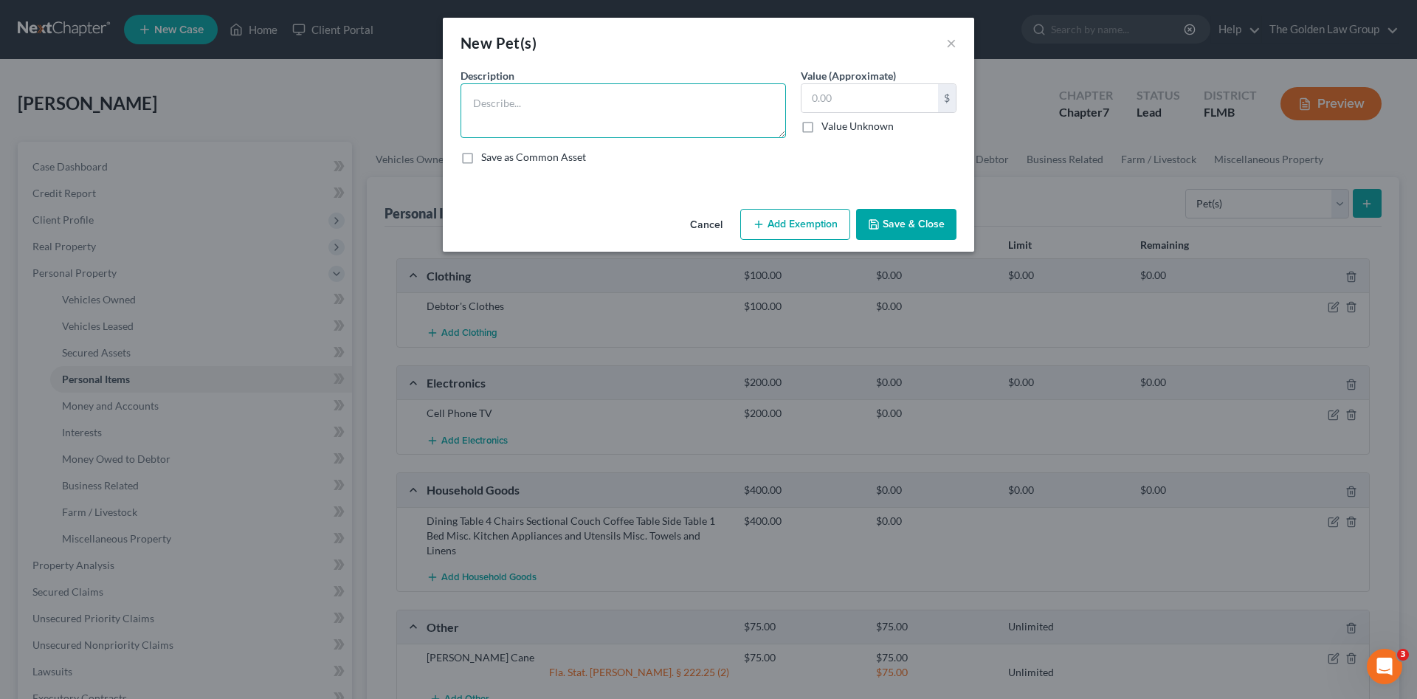
click at [557, 120] on textarea at bounding box center [623, 110] width 325 height 55
click at [715, 232] on button "Cancel" at bounding box center [706, 225] width 56 height 30
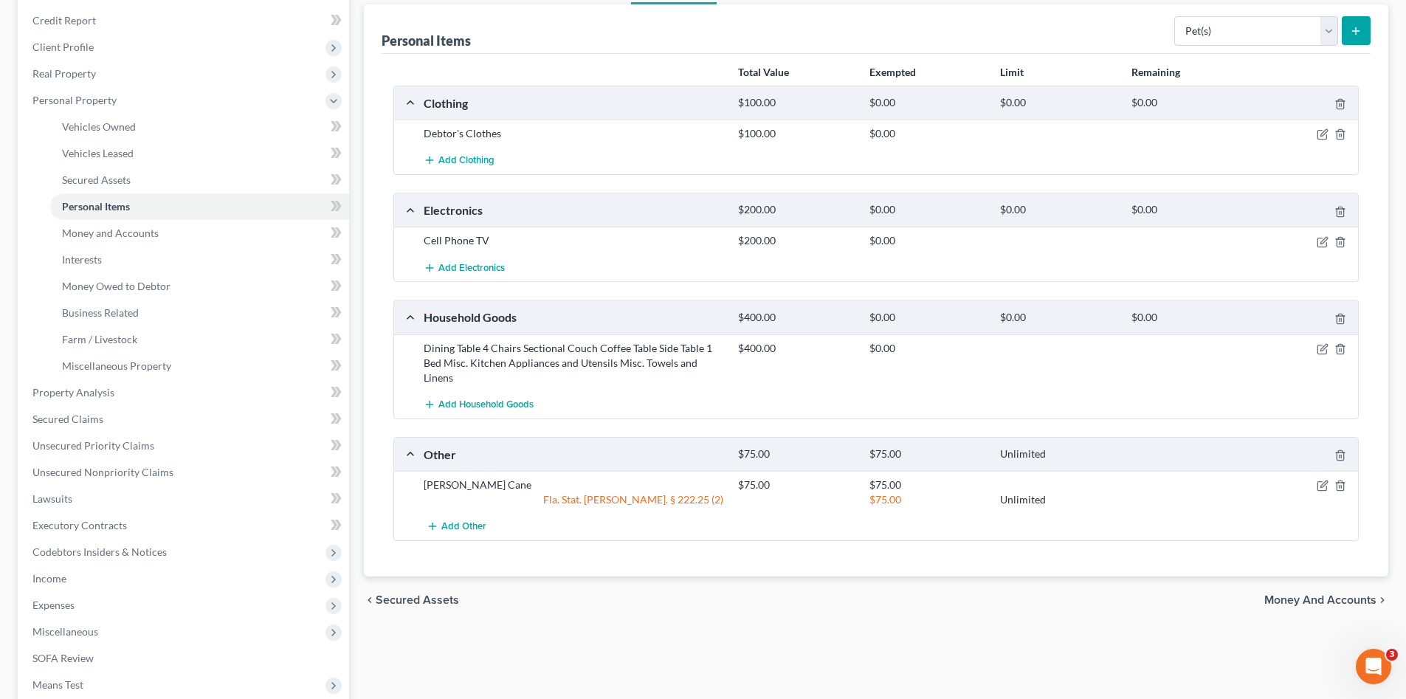
scroll to position [271, 0]
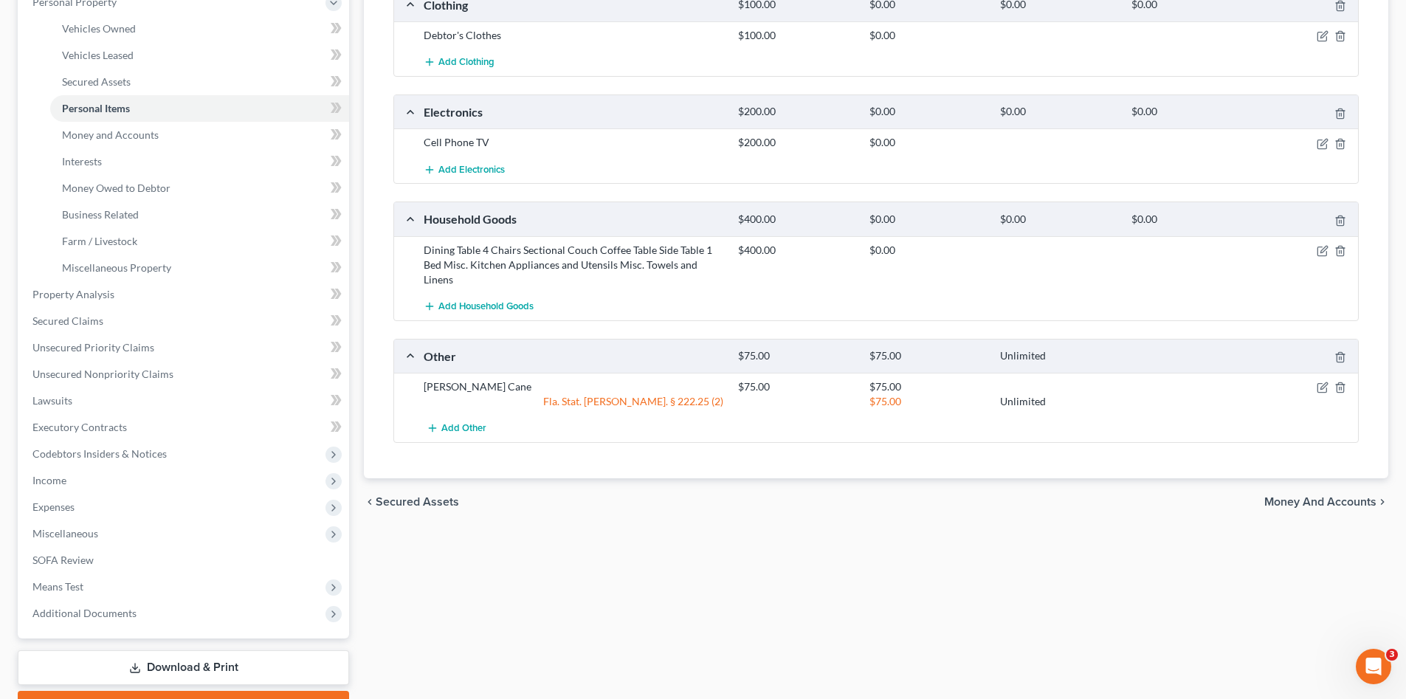
click at [1284, 479] on div "chevron_left Secured Assets Money and Accounts chevron_right" at bounding box center [876, 501] width 1024 height 47
click at [1284, 496] on span "Money and Accounts" at bounding box center [1320, 502] width 112 height 12
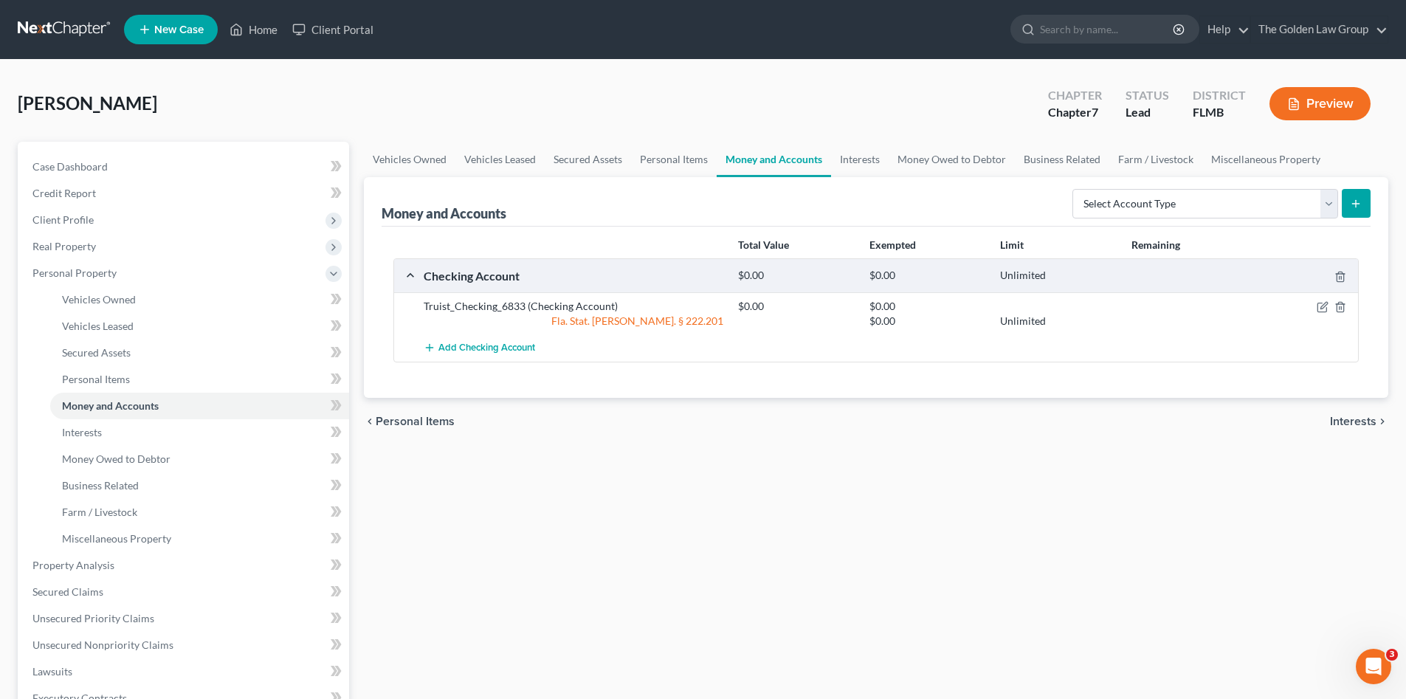
click at [1105, 466] on div "Vehicles Owned Vehicles Leased Secured Assets Personal Items Money and Accounts…" at bounding box center [875, 568] width 1039 height 852
click at [1322, 308] on icon "button" at bounding box center [1323, 307] width 12 height 12
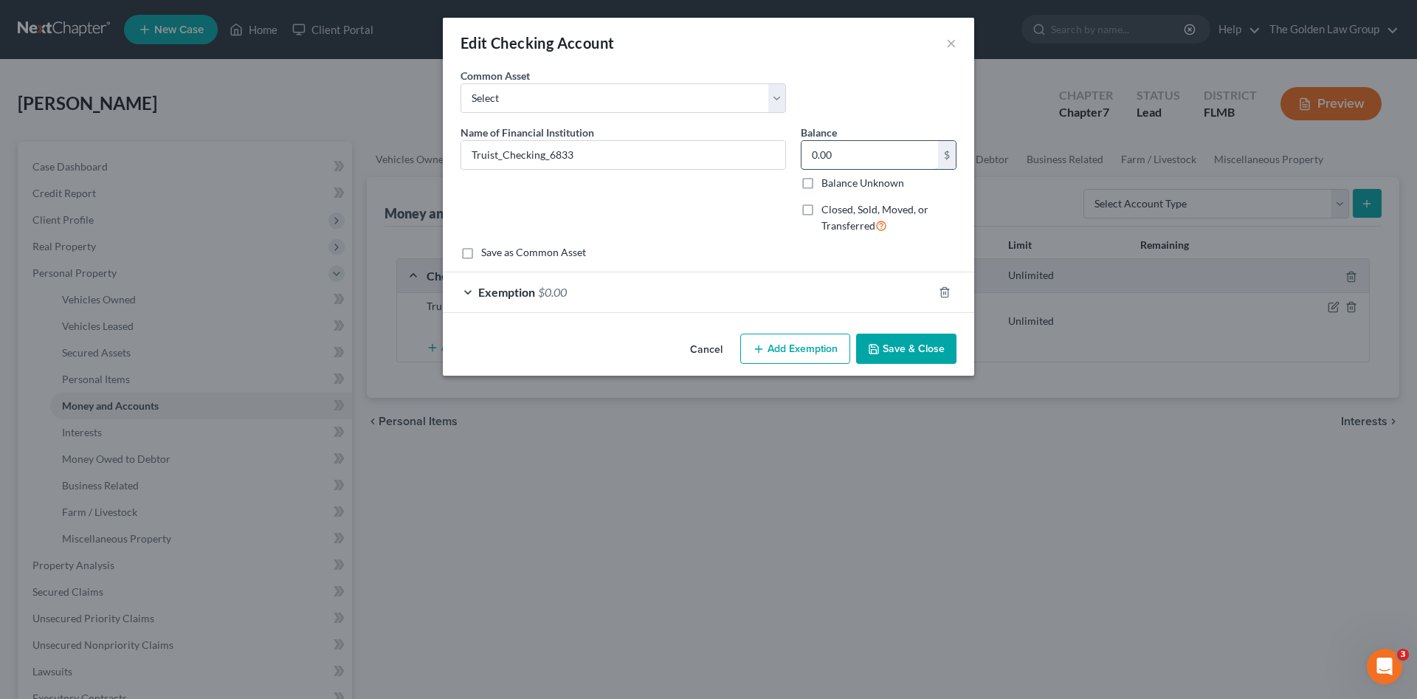
click at [833, 157] on input "0.00" at bounding box center [870, 155] width 137 height 28
type input "0.00"
click at [720, 229] on div "Name of Financial Institution * Truist_Checking_6833" at bounding box center [623, 185] width 340 height 121
click at [913, 347] on button "Save & Close" at bounding box center [906, 349] width 100 height 31
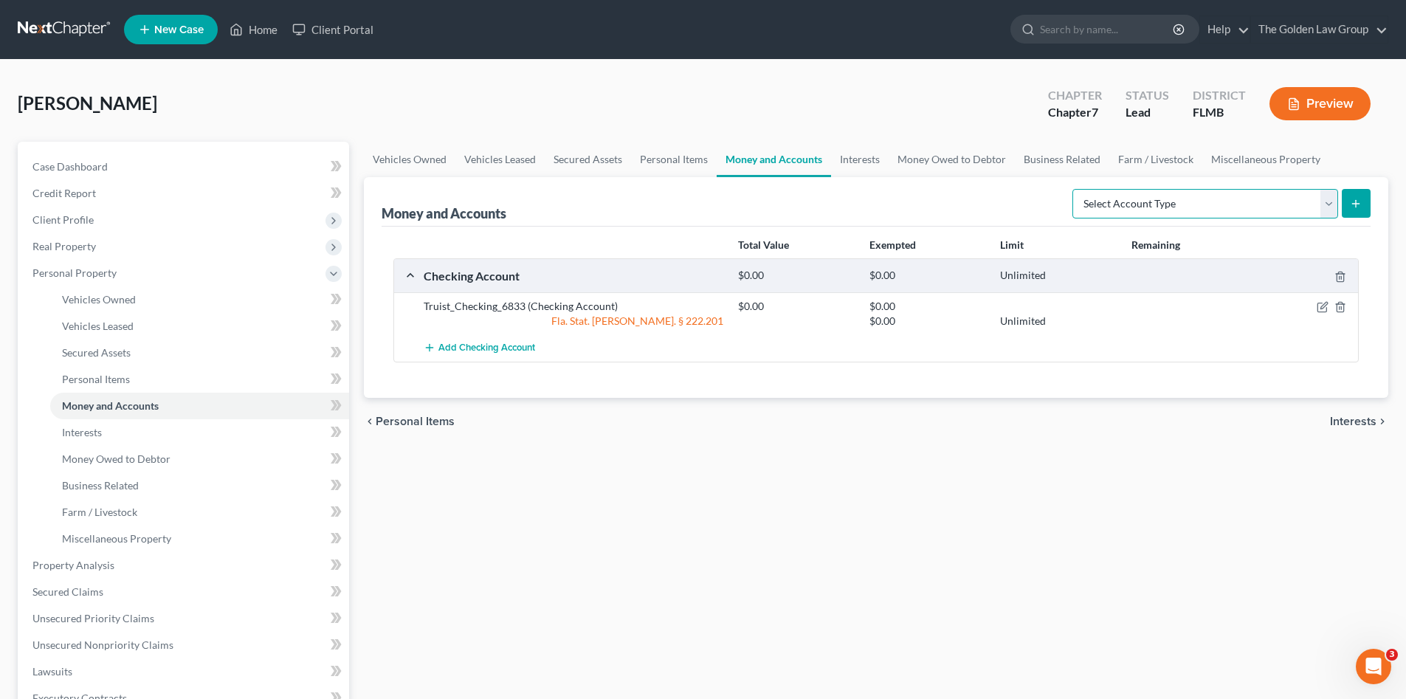
click at [1113, 204] on select "Select Account Type Brokerage Cash on Hand Certificates of Deposit Checking Acc…" at bounding box center [1205, 204] width 266 height 30
select select "checking"
click at [1075, 189] on select "Select Account Type Brokerage Cash on Hand Certificates of Deposit Checking Acc…" at bounding box center [1205, 204] width 266 height 30
click at [1355, 199] on icon "submit" at bounding box center [1356, 204] width 12 height 12
click at [489, 340] on button "Add Checking Account" at bounding box center [479, 347] width 111 height 27
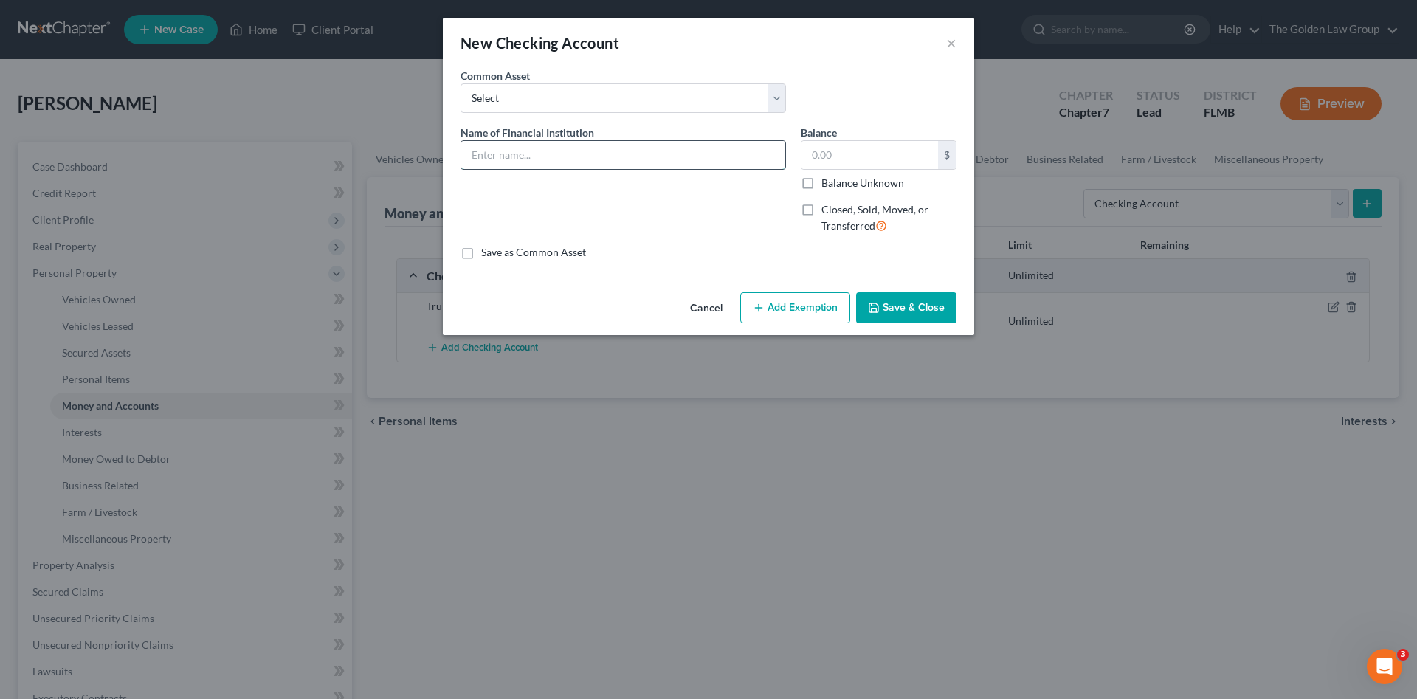
click at [644, 143] on input "text" at bounding box center [623, 155] width 324 height 28
type input "Bank of America_Checking"
click at [821, 207] on label "Closed, Sold, Moved, or Transferred" at bounding box center [888, 218] width 135 height 32
click at [827, 207] on input "Closed, Sold, Moved, or Transferred" at bounding box center [832, 207] width 10 height 10
checkbox input "true"
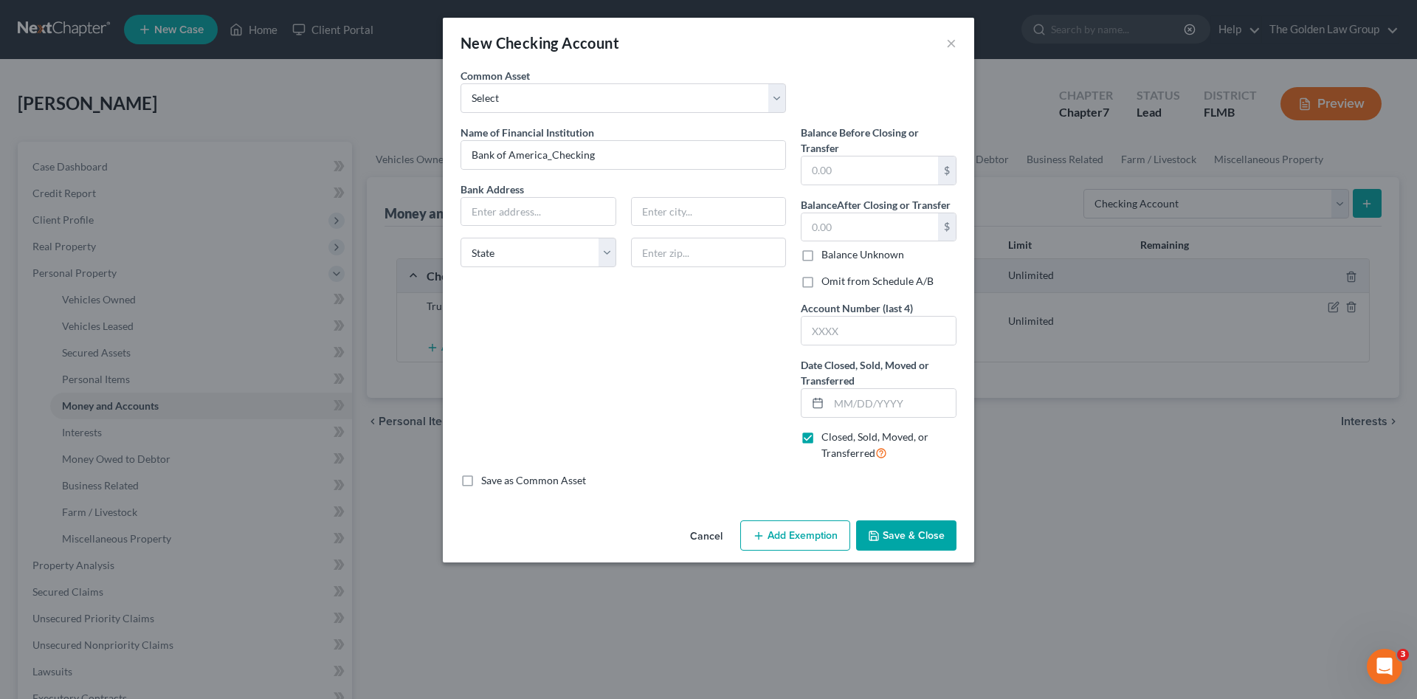
click at [821, 286] on label "Omit from Schedule A/B" at bounding box center [877, 281] width 112 height 15
click at [827, 283] on input "Omit from Schedule A/B" at bounding box center [832, 279] width 10 height 10
checkbox input "true"
click at [857, 401] on input "text" at bounding box center [892, 403] width 127 height 28
type input "09/06/2025"
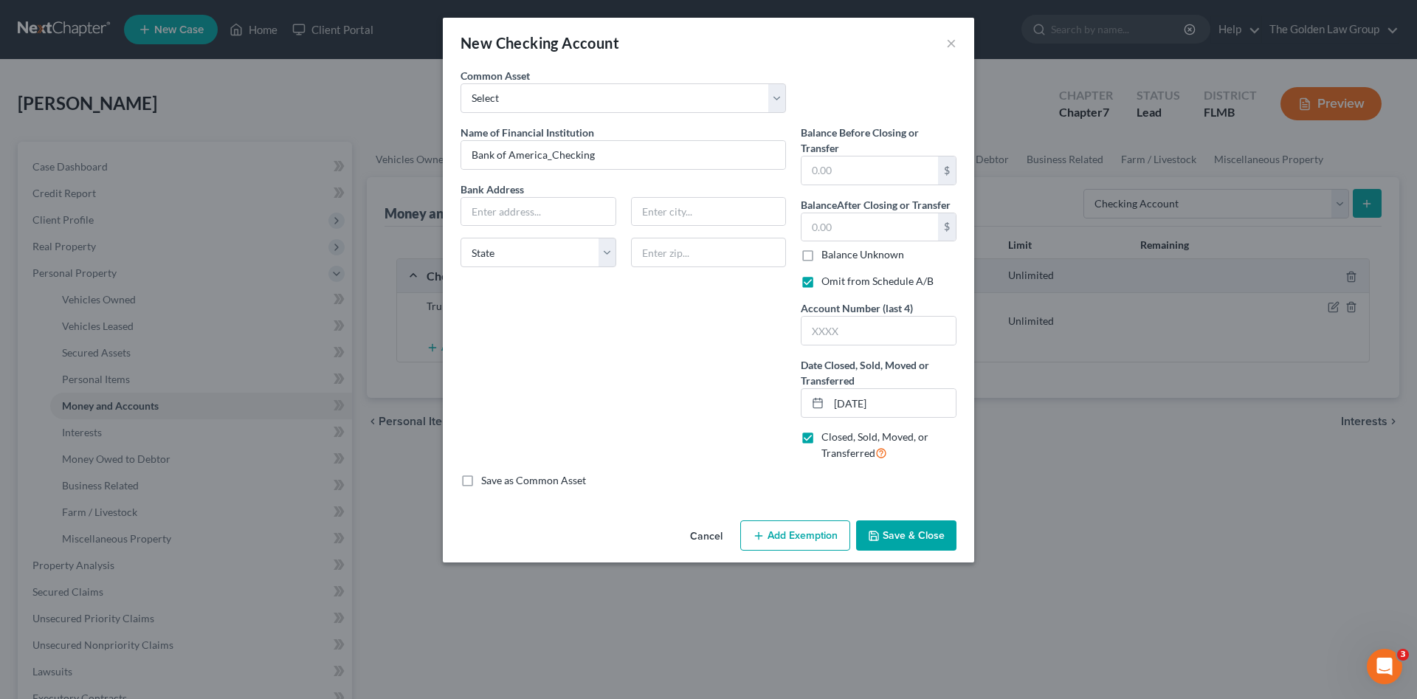
click at [900, 539] on button "Save & Close" at bounding box center [906, 535] width 100 height 31
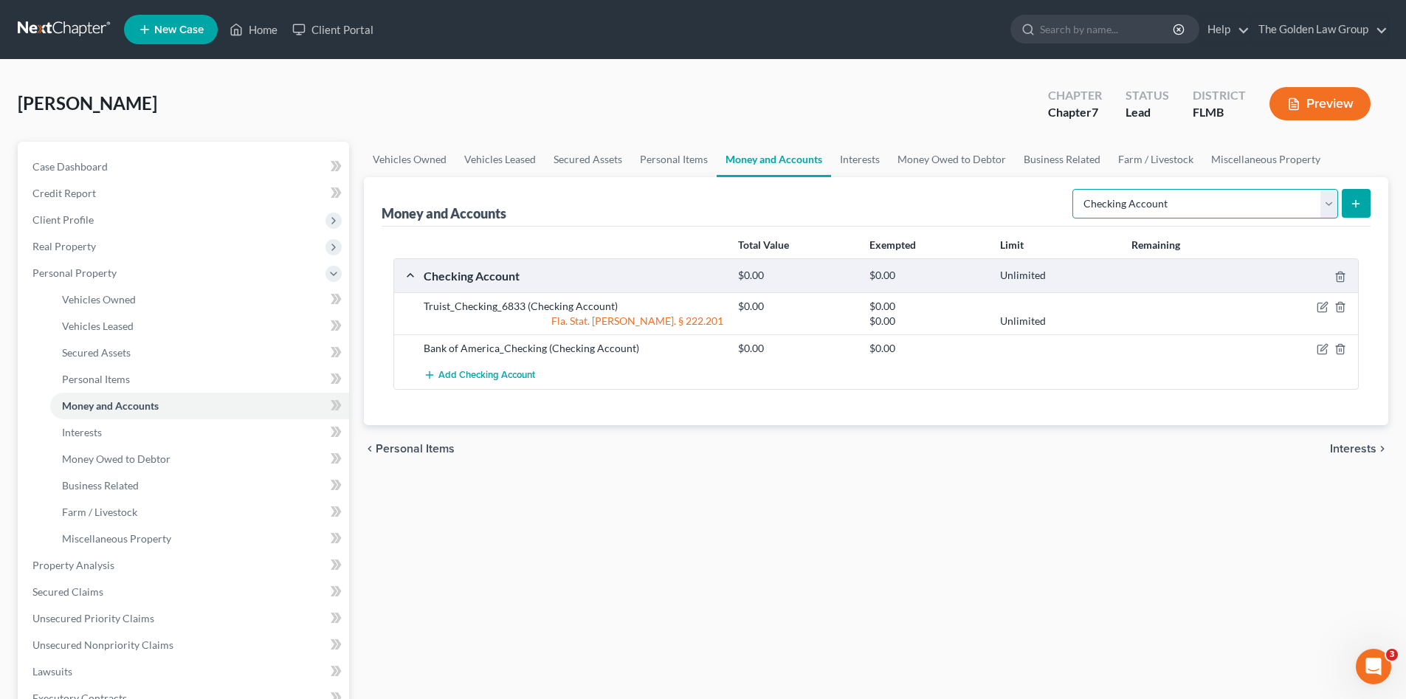
click at [1179, 193] on select "Select Account Type Brokerage Cash on Hand Certificates of Deposit Checking Acc…" at bounding box center [1205, 204] width 266 height 30
select select "savings"
click at [1075, 189] on select "Select Account Type Brokerage Cash on Hand Certificates of Deposit Checking Acc…" at bounding box center [1205, 204] width 266 height 30
click at [1358, 202] on icon "submit" at bounding box center [1356, 204] width 12 height 12
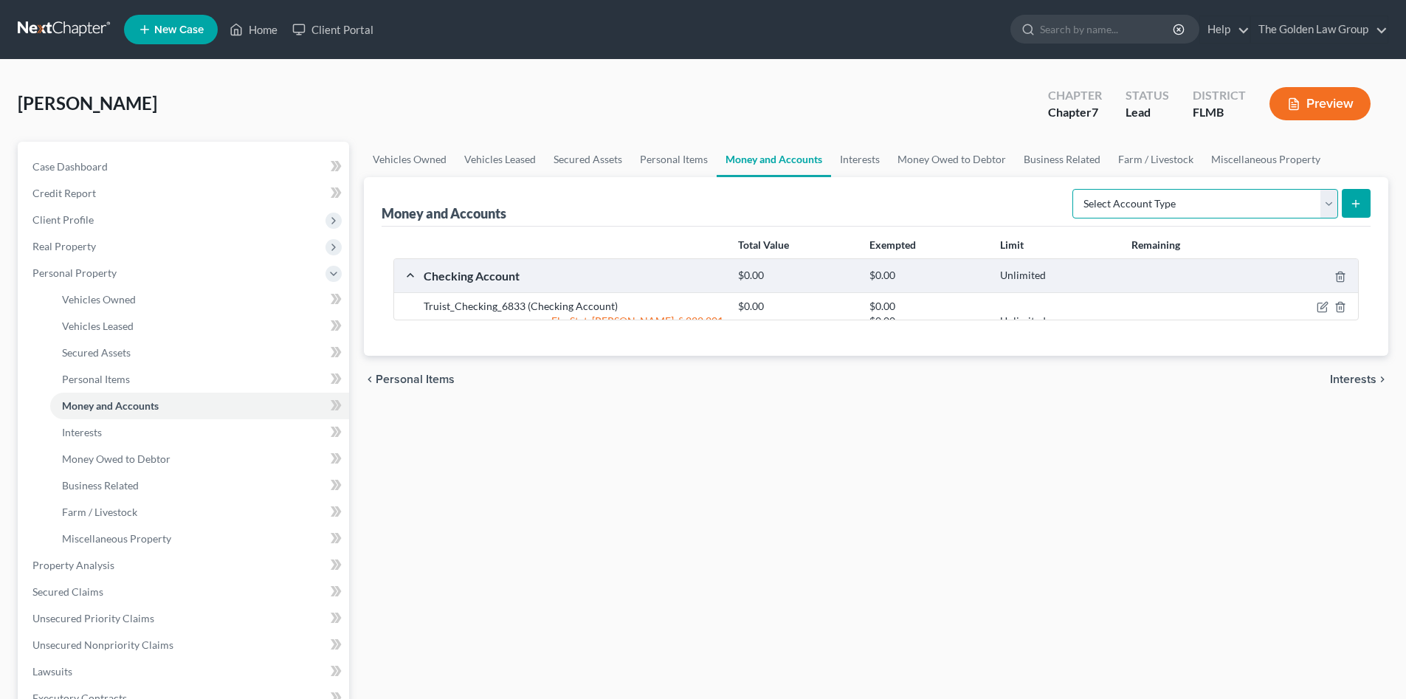
click at [1171, 198] on select "Select Account Type Brokerage Cash on Hand Certificates of Deposit Checking Acc…" at bounding box center [1205, 204] width 266 height 30
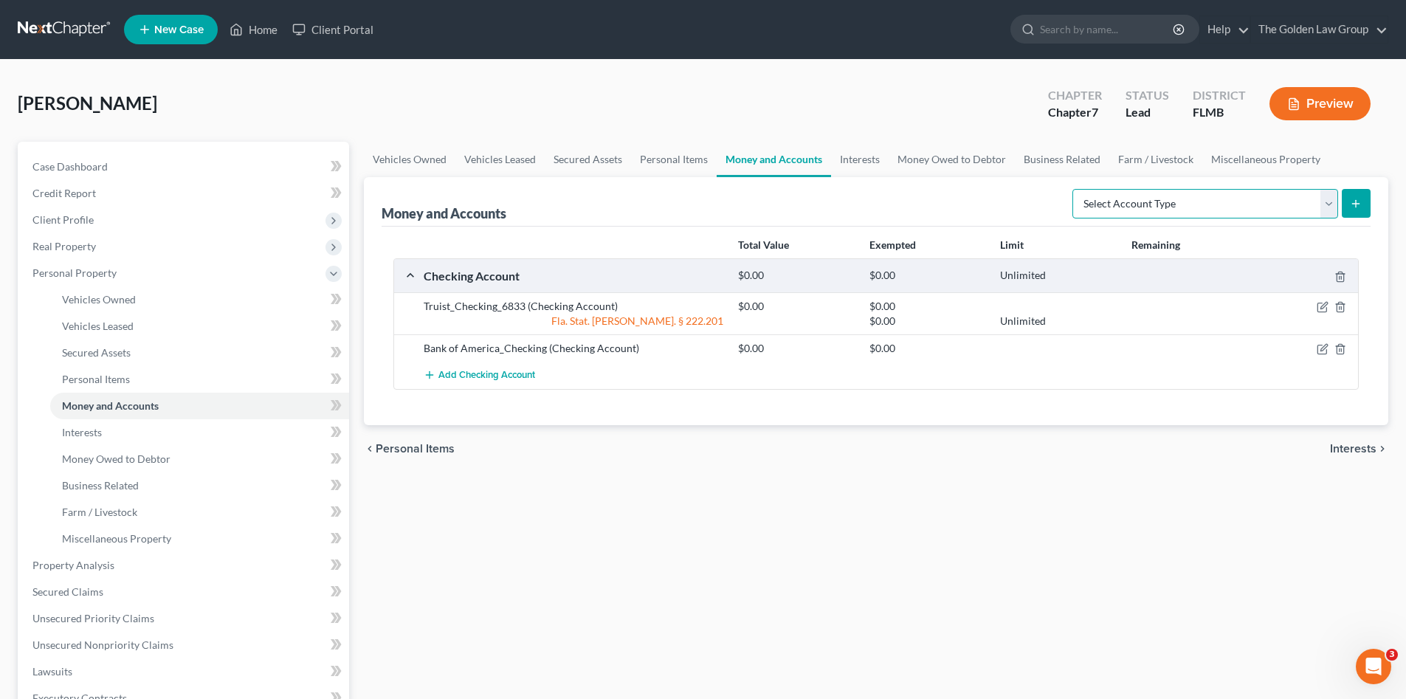
select select "savings"
click at [1075, 189] on select "Select Account Type Brokerage Cash on Hand Certificates of Deposit Checking Acc…" at bounding box center [1205, 204] width 266 height 30
click at [1382, 203] on div "Money and Accounts Select Account Type Brokerage Cash on Hand Certificates of D…" at bounding box center [876, 301] width 1024 height 248
click at [1359, 201] on icon "submit" at bounding box center [1356, 204] width 12 height 12
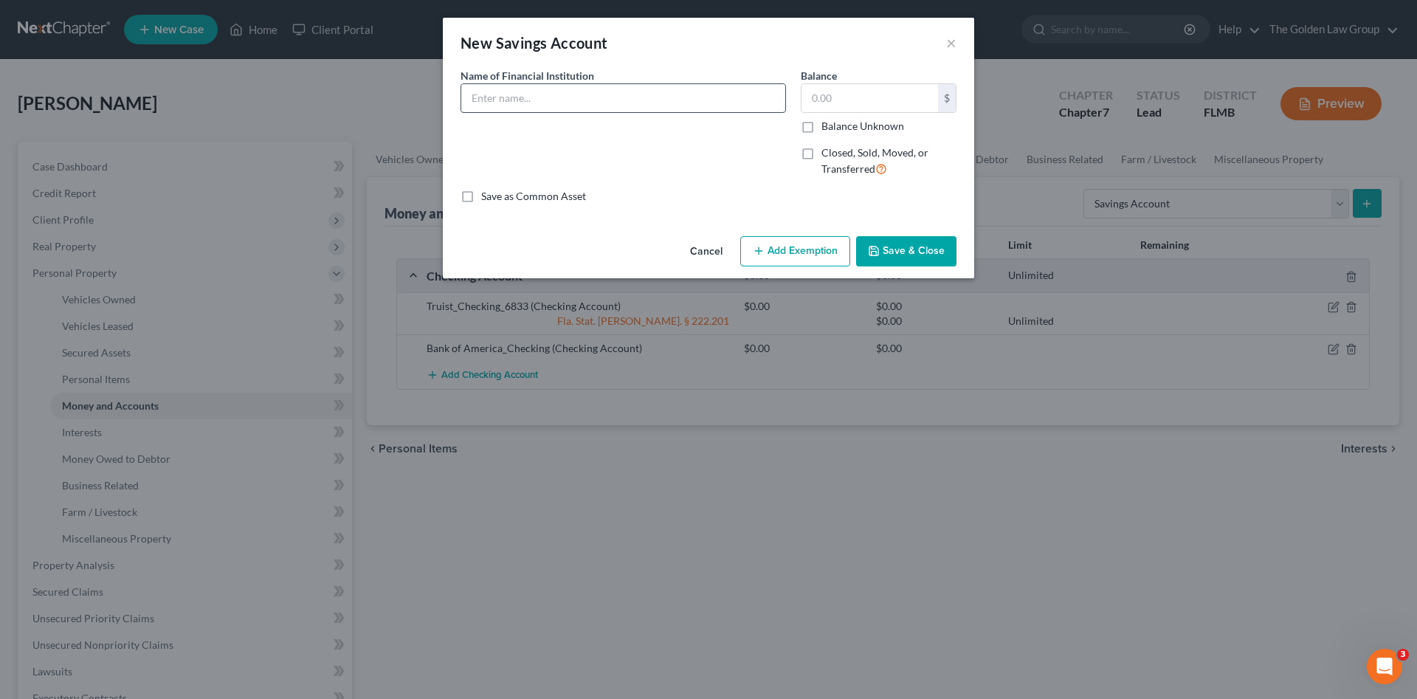
click at [610, 97] on input "text" at bounding box center [623, 98] width 324 height 28
type input "Bank of America_Savings"
click at [821, 150] on label "Closed, Sold, Moved, or Transferred" at bounding box center [888, 161] width 135 height 32
click at [827, 150] on input "Closed, Sold, Moved, or Transferred" at bounding box center [832, 150] width 10 height 10
checkbox input "true"
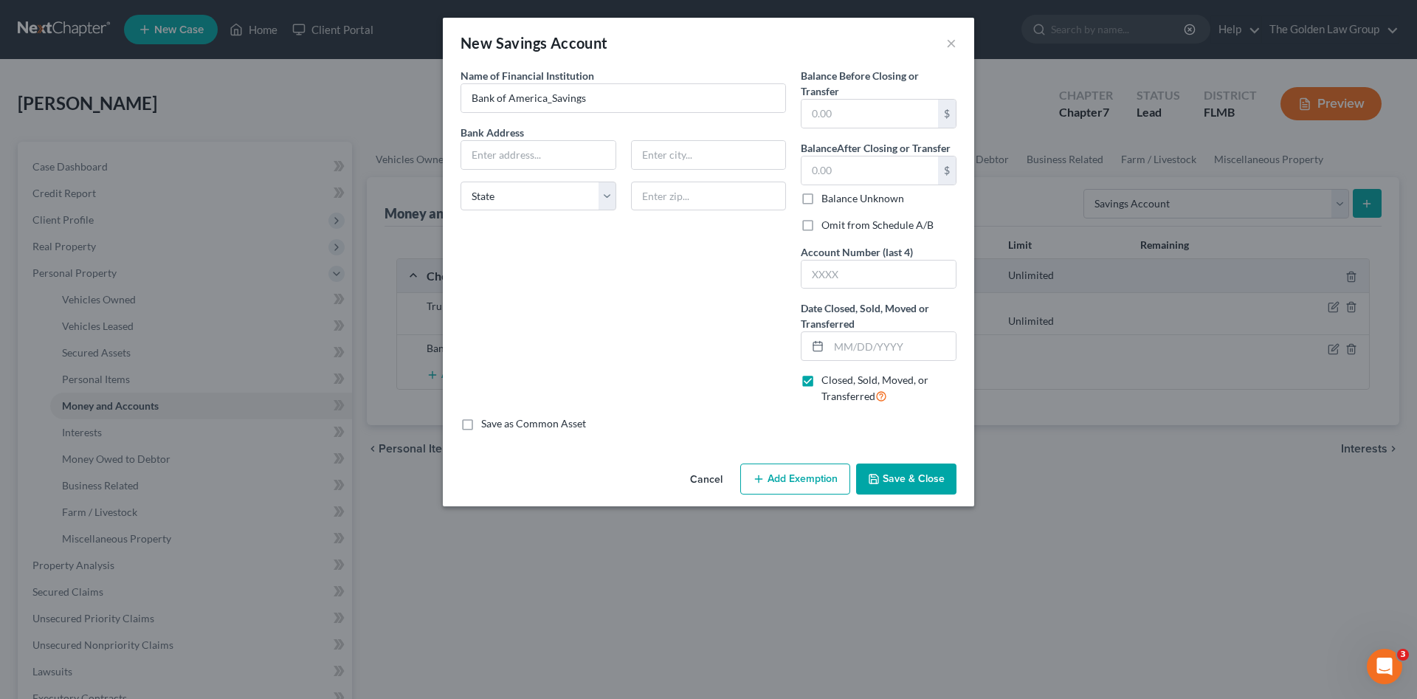
click at [821, 224] on label "Omit from Schedule A/B" at bounding box center [877, 225] width 112 height 15
click at [827, 224] on input "Omit from Schedule A/B" at bounding box center [832, 223] width 10 height 10
checkbox input "true"
click at [866, 341] on input "text" at bounding box center [892, 346] width 127 height 28
type input "[DATE]"
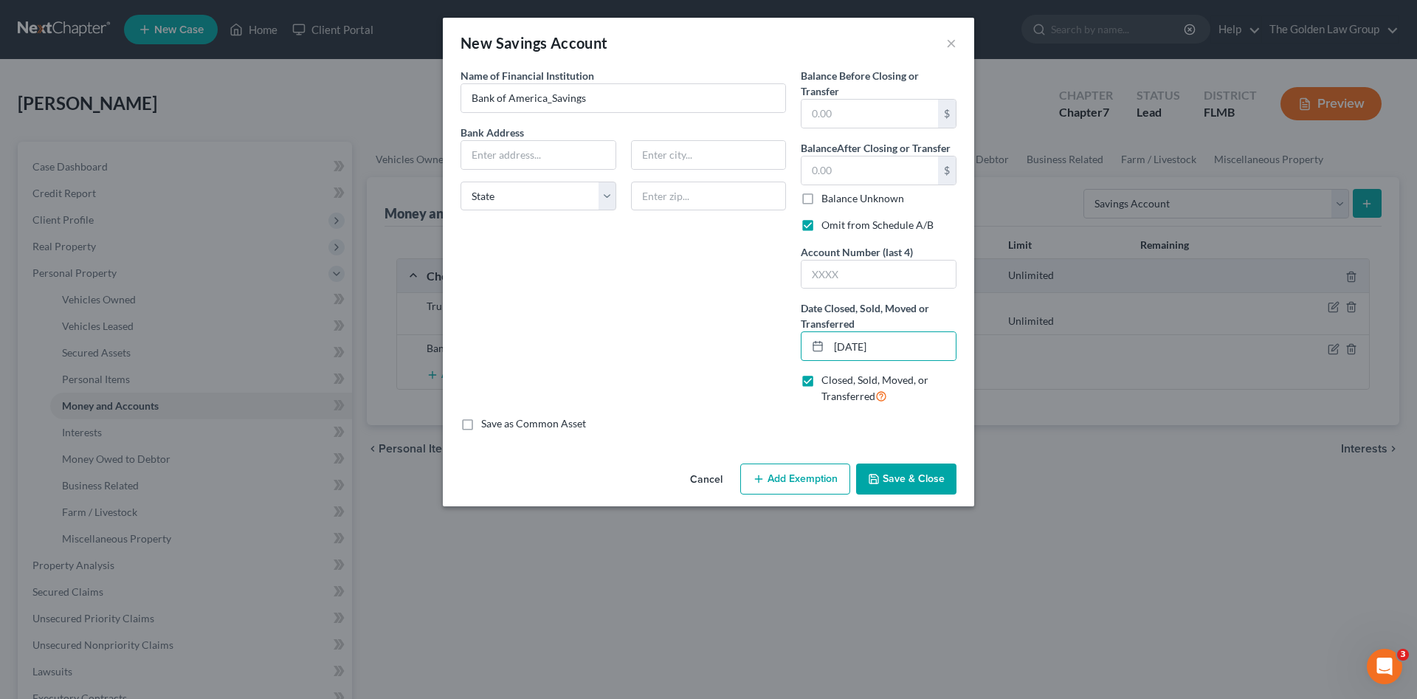
click at [902, 472] on button "Save & Close" at bounding box center [906, 478] width 100 height 31
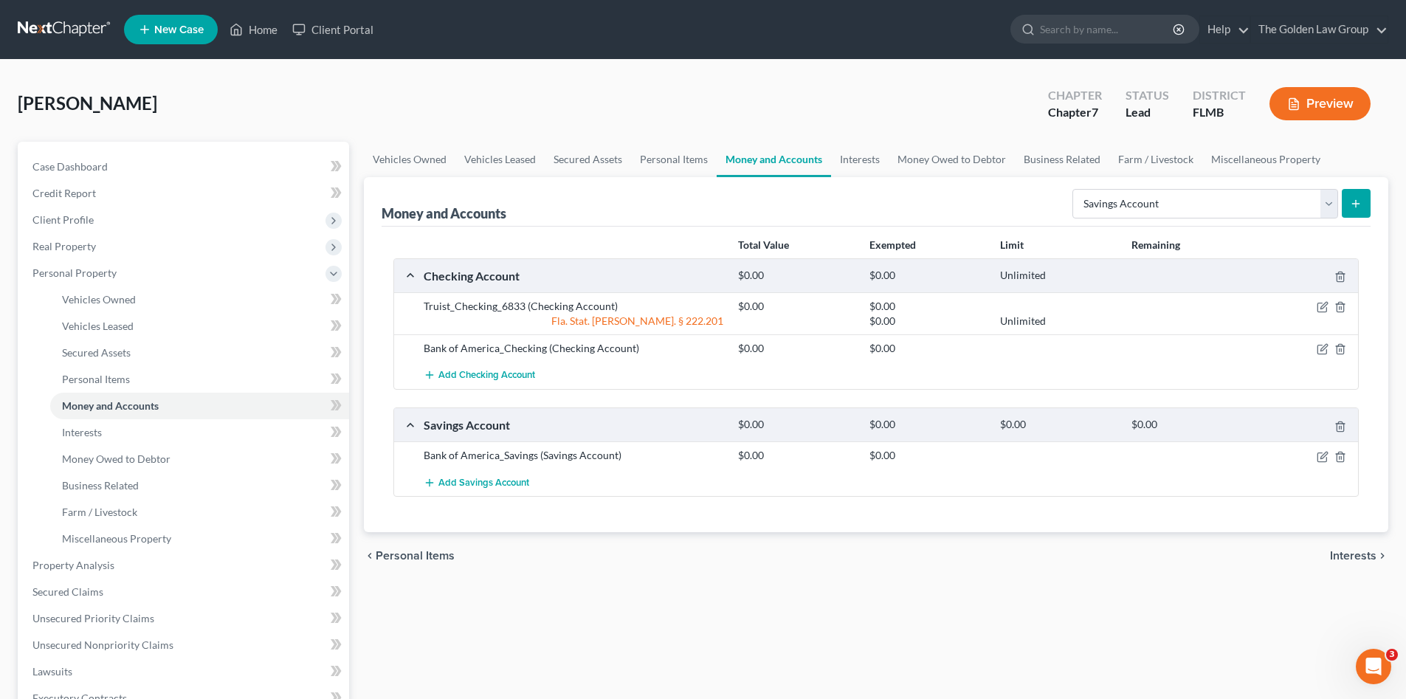
click at [954, 485] on div "Add Savings Account" at bounding box center [887, 482] width 943 height 27
click at [862, 168] on link "Interests" at bounding box center [860, 159] width 58 height 35
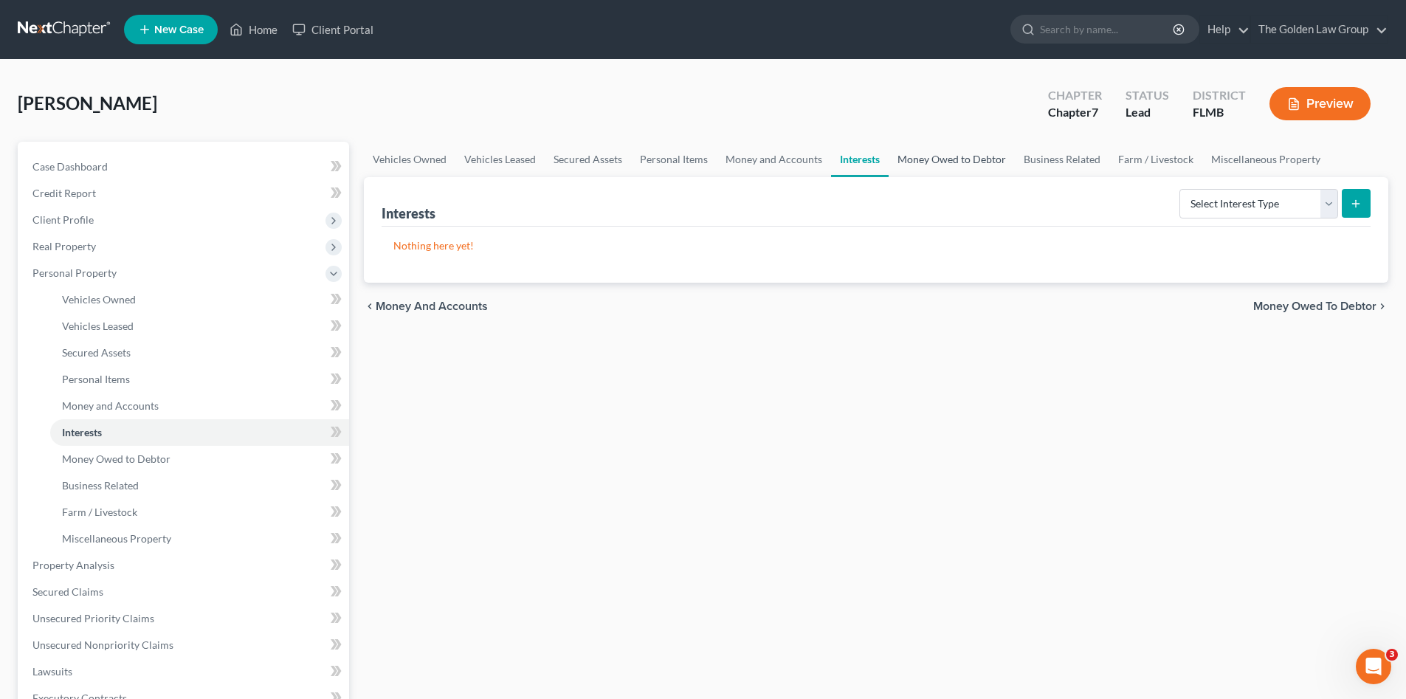
click at [941, 159] on link "Money Owed to Debtor" at bounding box center [952, 159] width 126 height 35
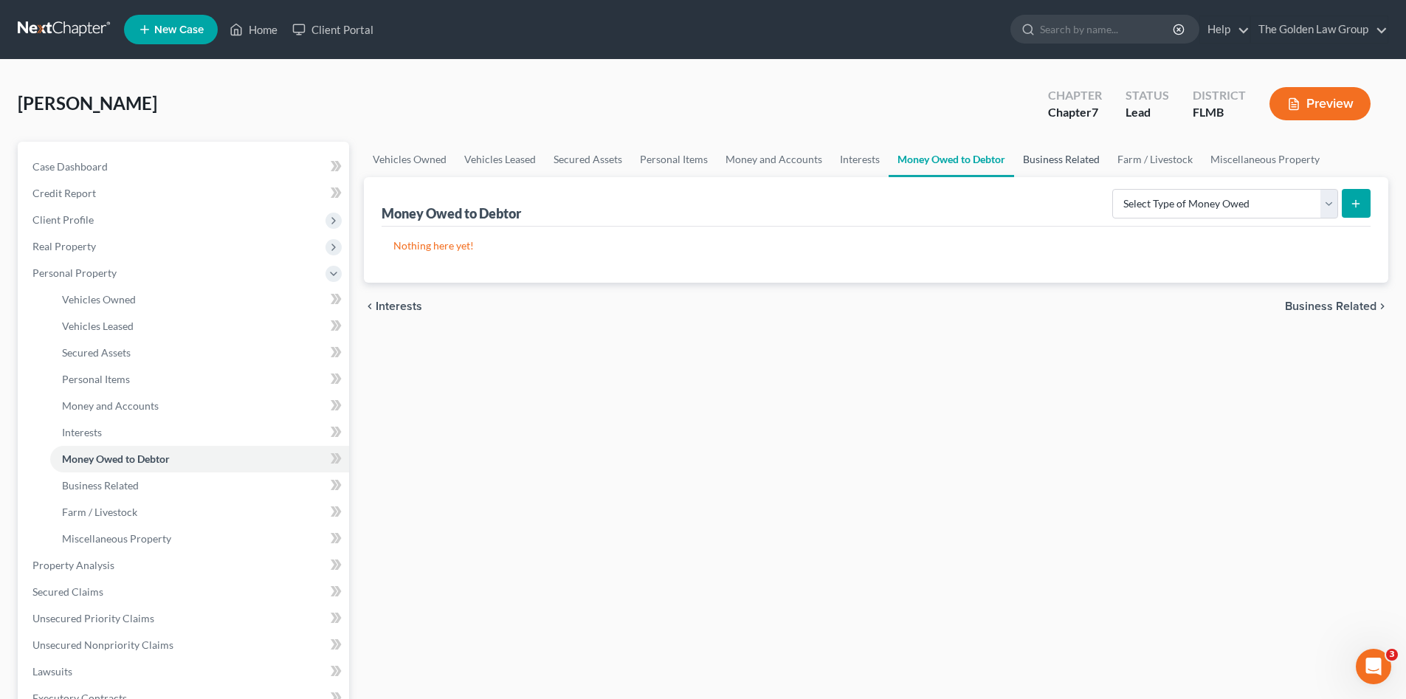
click at [1077, 155] on link "Business Related" at bounding box center [1061, 159] width 94 height 35
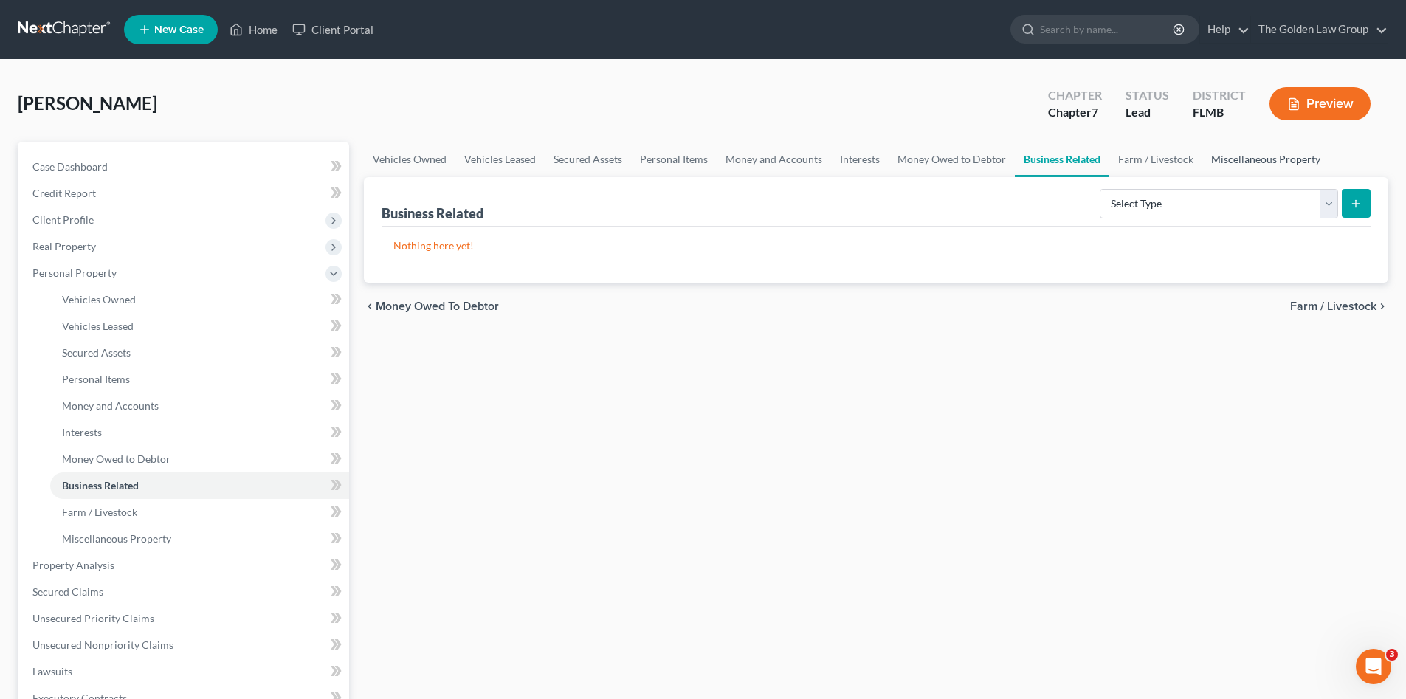
click at [1244, 148] on link "Miscellaneous Property" at bounding box center [1265, 159] width 127 height 35
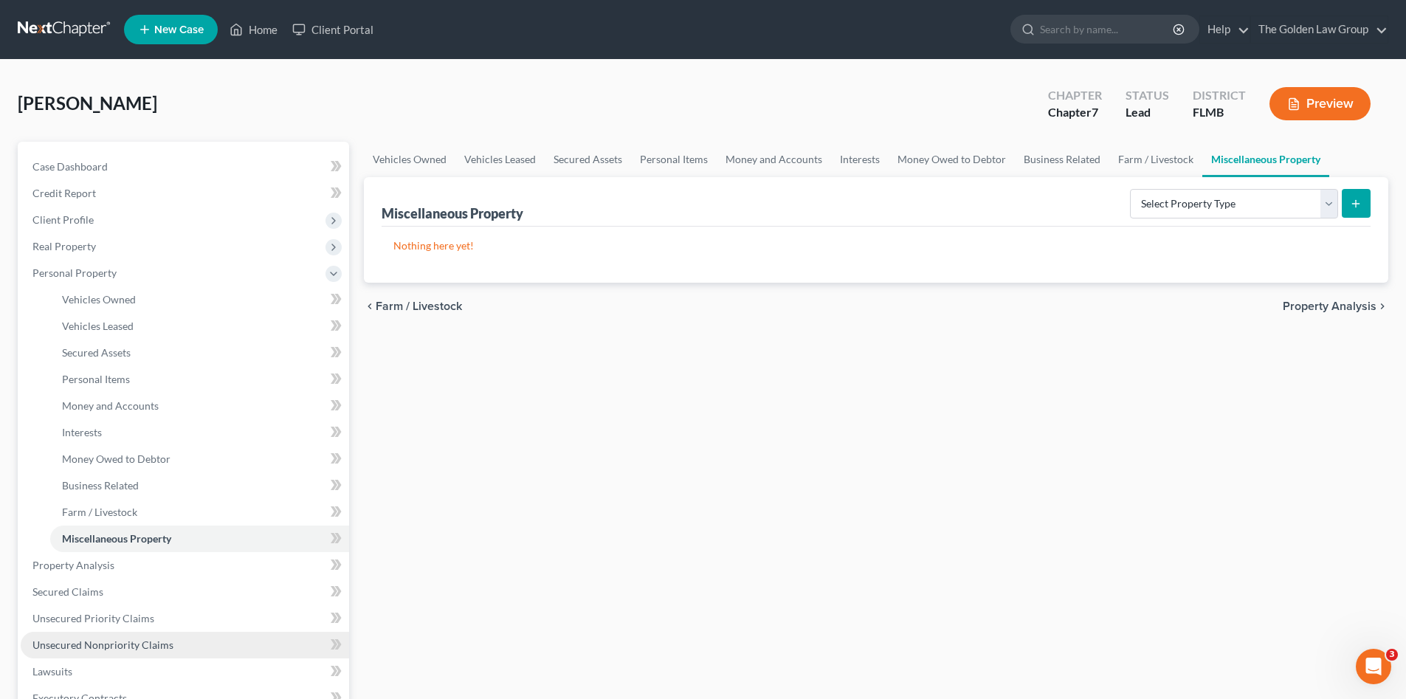
click at [131, 636] on link "Unsecured Nonpriority Claims" at bounding box center [185, 645] width 328 height 27
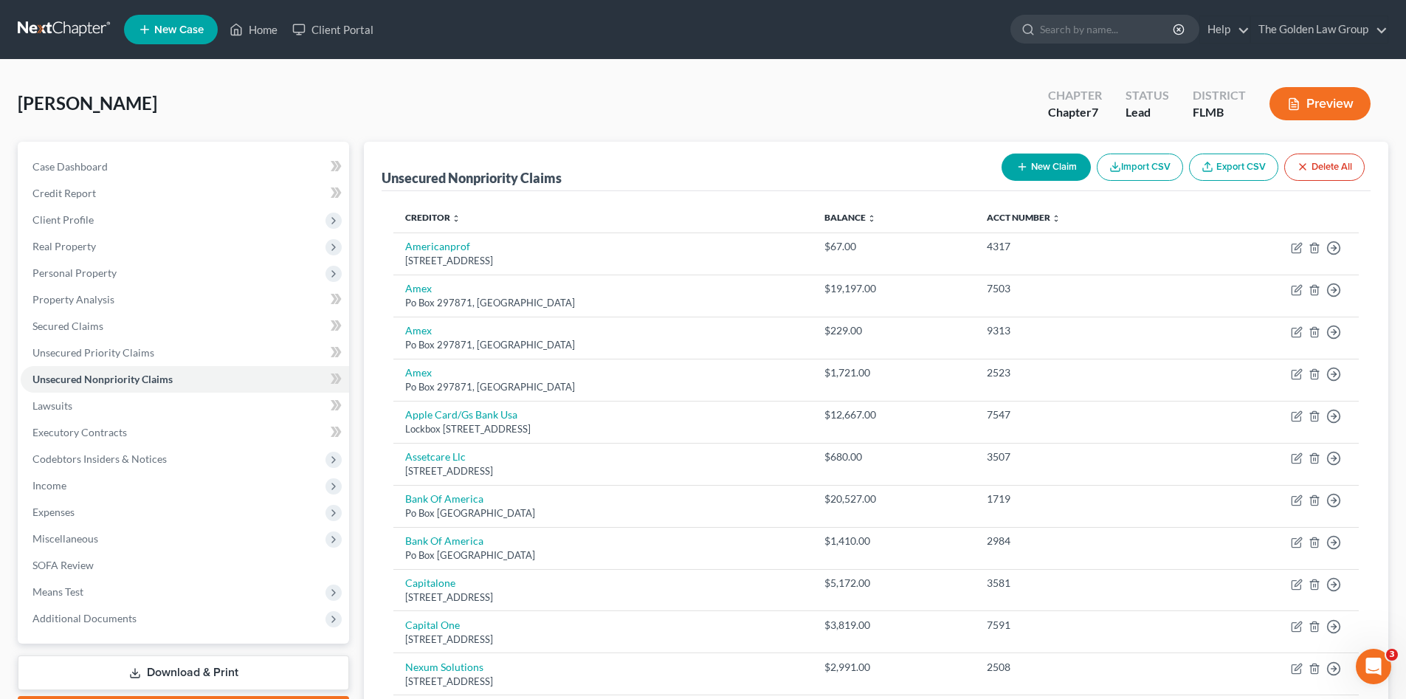
click at [1019, 167] on line "button" at bounding box center [1022, 167] width 7 height 0
select select "0"
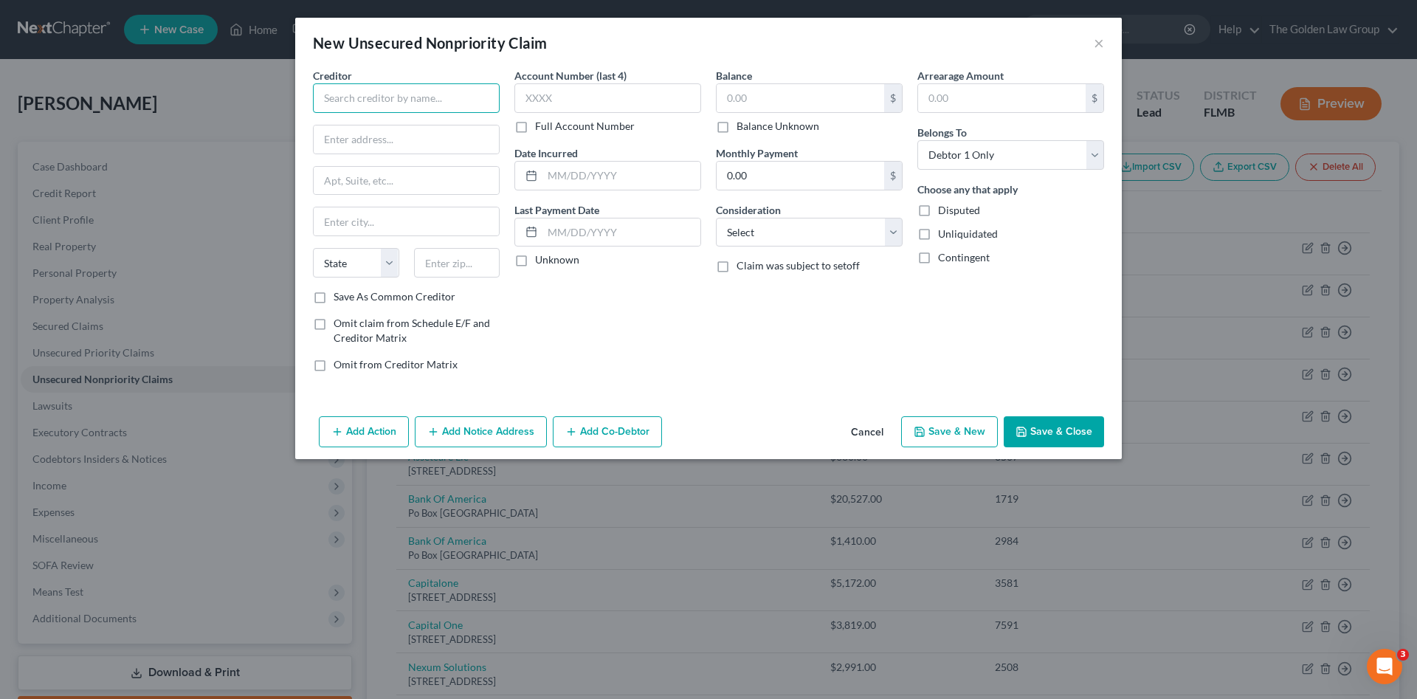
click at [445, 97] on input "text" at bounding box center [406, 98] width 187 height 30
click at [756, 229] on select "Select Cable / Satellite Services Collection Agency Credit Card Debt Debt Couns…" at bounding box center [809, 233] width 187 height 30
select select "16"
click at [716, 218] on select "Select Cable / Satellite Services Collection Agency Credit Card Debt Debt Couns…" at bounding box center [809, 233] width 187 height 30
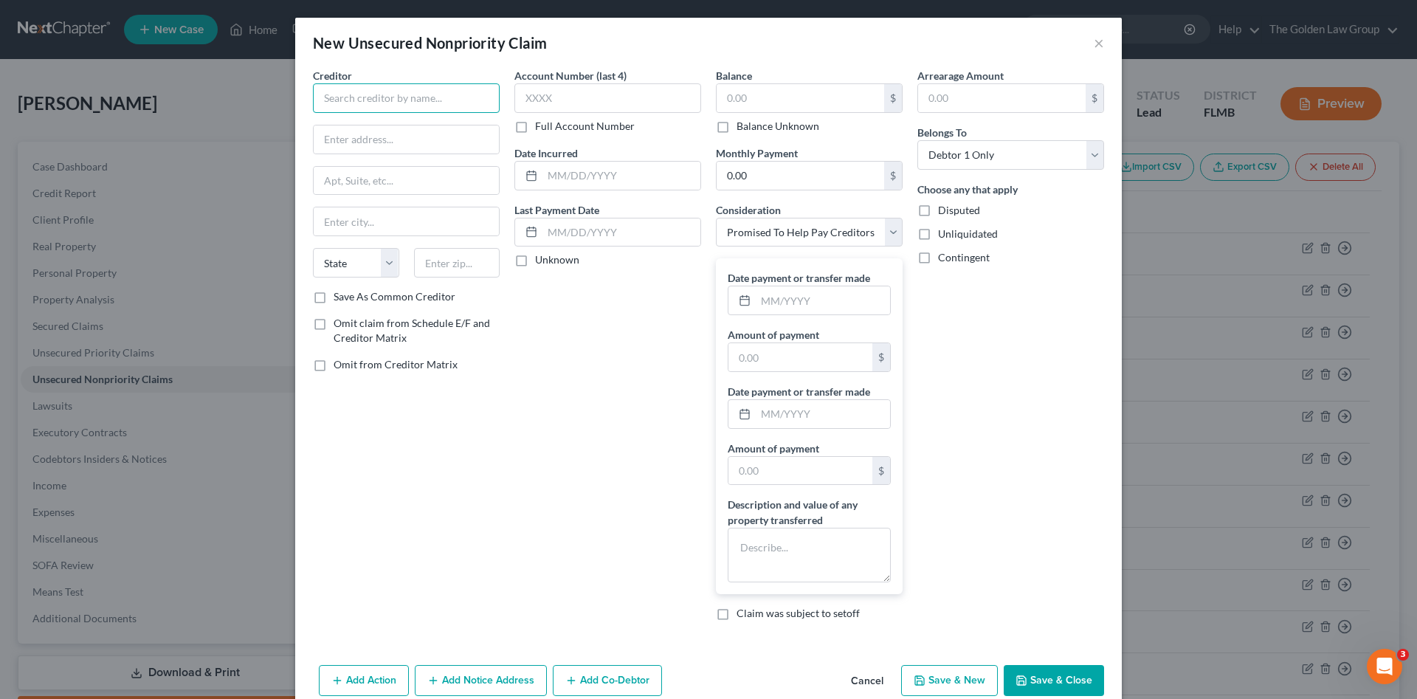
click at [450, 94] on input "text" at bounding box center [406, 98] width 187 height 30
click at [412, 94] on input "Credit Allegiant" at bounding box center [406, 98] width 187 height 30
drag, startPoint x: 412, startPoint y: 94, endPoint x: 396, endPoint y: 224, distance: 130.1
click at [299, 99] on div "Creditor * Credit Allegiant State [US_STATE] AK AR AZ CA CO [GEOGRAPHIC_DATA] D…" at bounding box center [708, 363] width 827 height 591
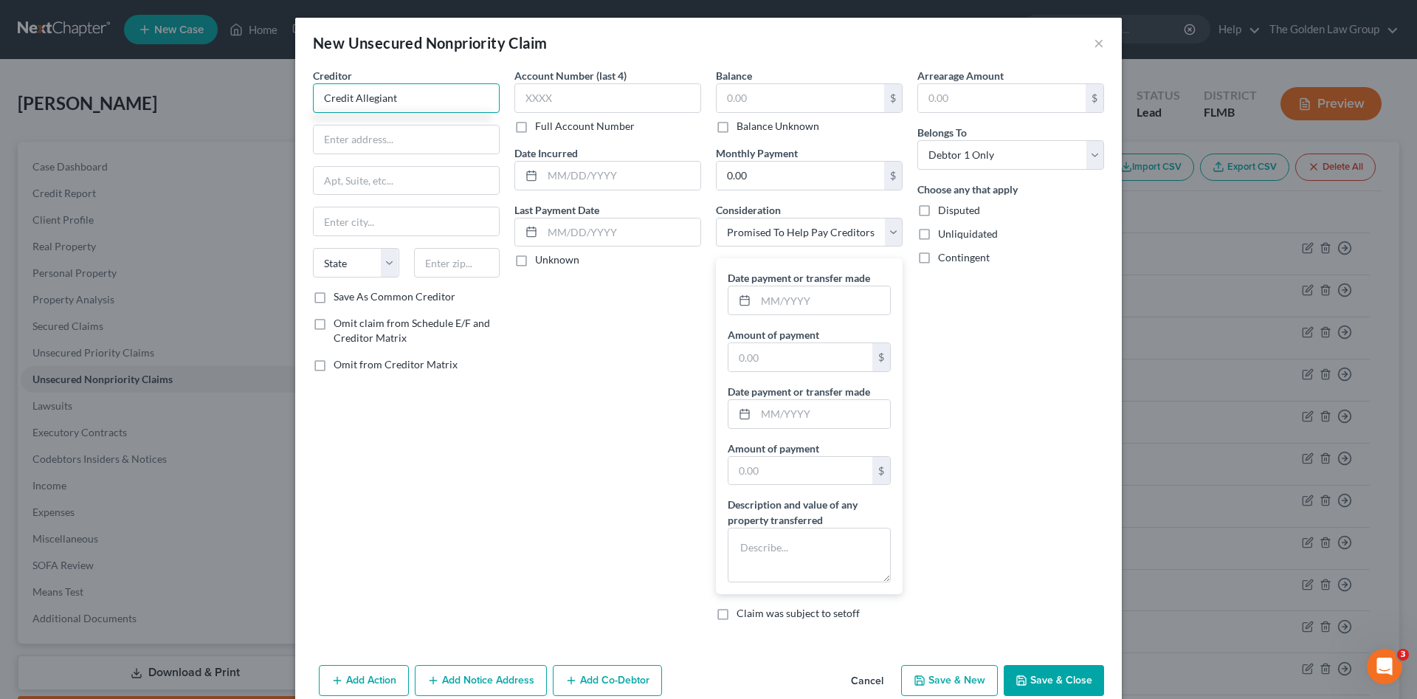
type input "Credit Allegiant"
click at [373, 134] on input "text" at bounding box center [406, 139] width 185 height 28
paste input "[STREET_ADDRESS][US_STATE]"
type input "[STREET_ADDRESS][US_STATE]"
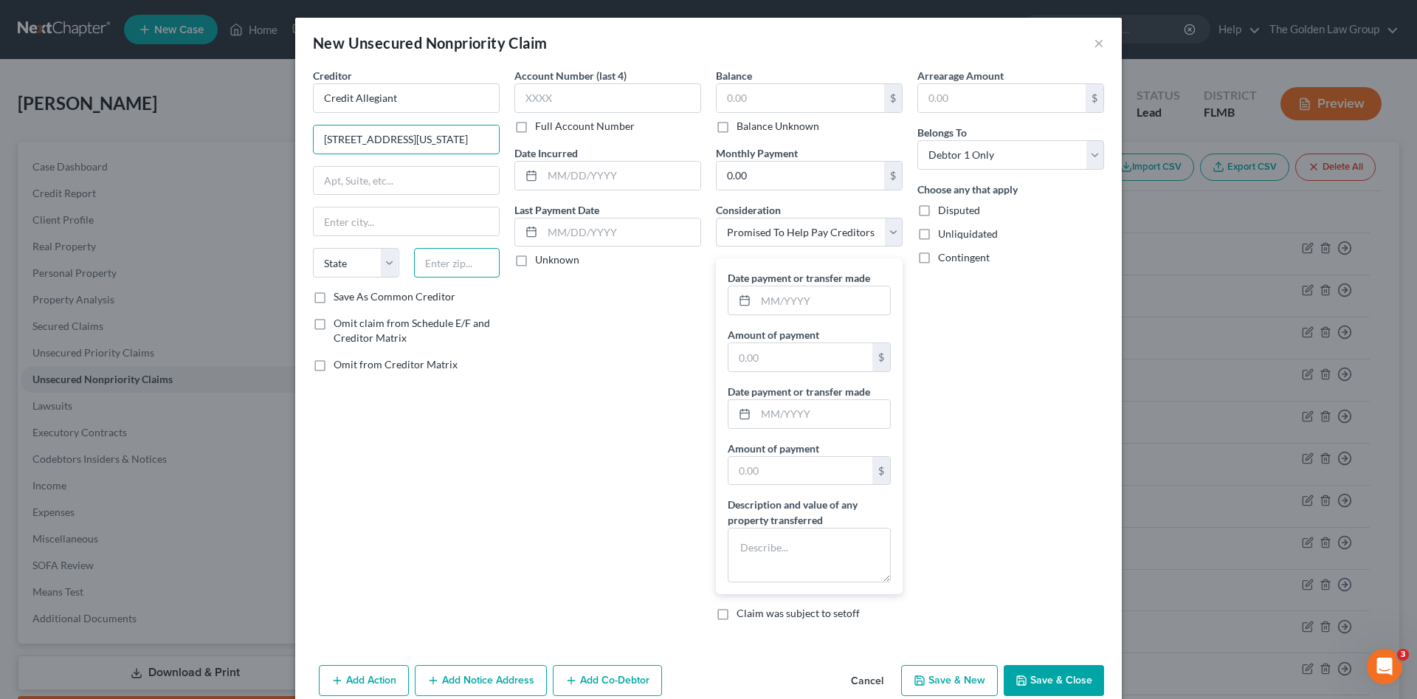
scroll to position [0, 0]
drag, startPoint x: 438, startPoint y: 265, endPoint x: 452, endPoint y: 244, distance: 25.6
click at [452, 247] on div "Creditor * Credit Allegiant [STREET_ADDRESS][GEOGRAPHIC_DATA][US_STATE][US_STAT…" at bounding box center [406, 178] width 187 height 221
type input "85034"
type input "Phoenix"
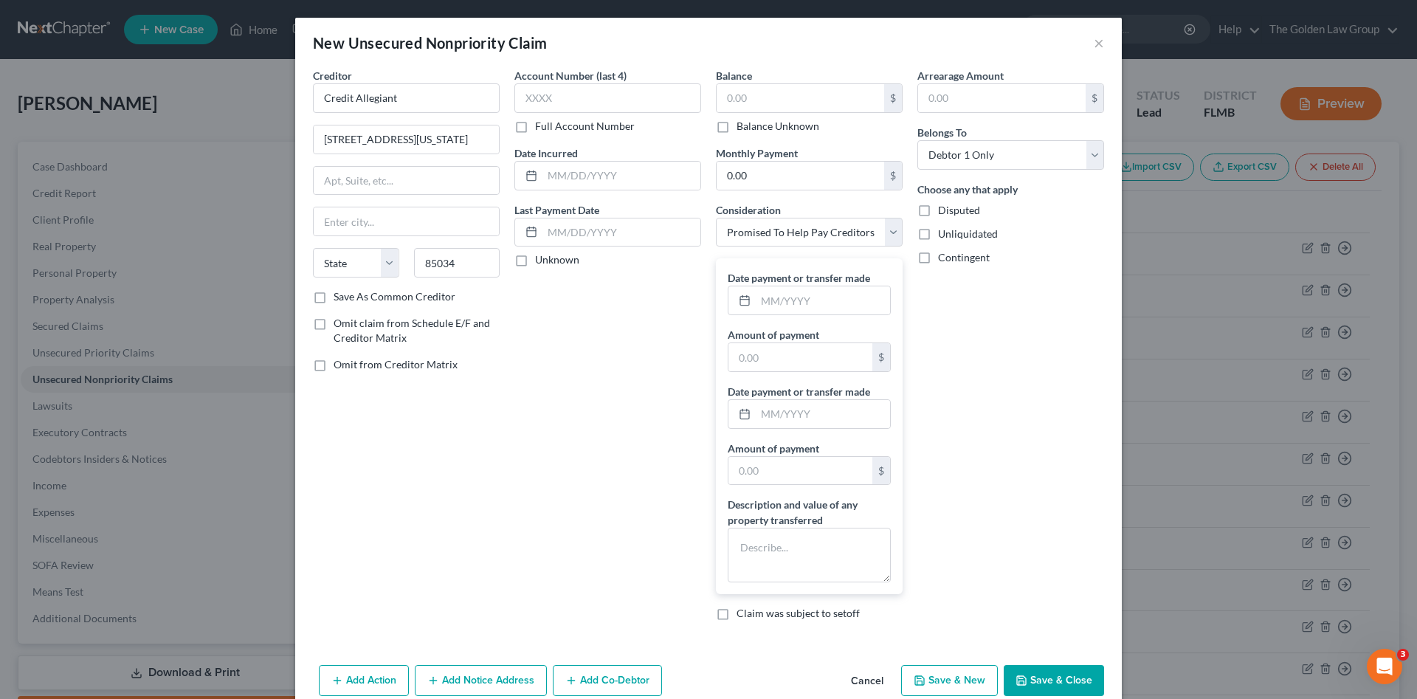
select select "3"
click at [523, 324] on div "Account Number (last 4) Full Account Number Date Incurred Last Payment Date Unk…" at bounding box center [607, 350] width 201 height 565
drag, startPoint x: 459, startPoint y: 139, endPoint x: 514, endPoint y: 156, distance: 57.2
click at [514, 156] on div "Creditor * Credit Allegiant 4600 E Washington St STE 300 Phoenix, AZ 85034 Phoe…" at bounding box center [709, 350] width 806 height 565
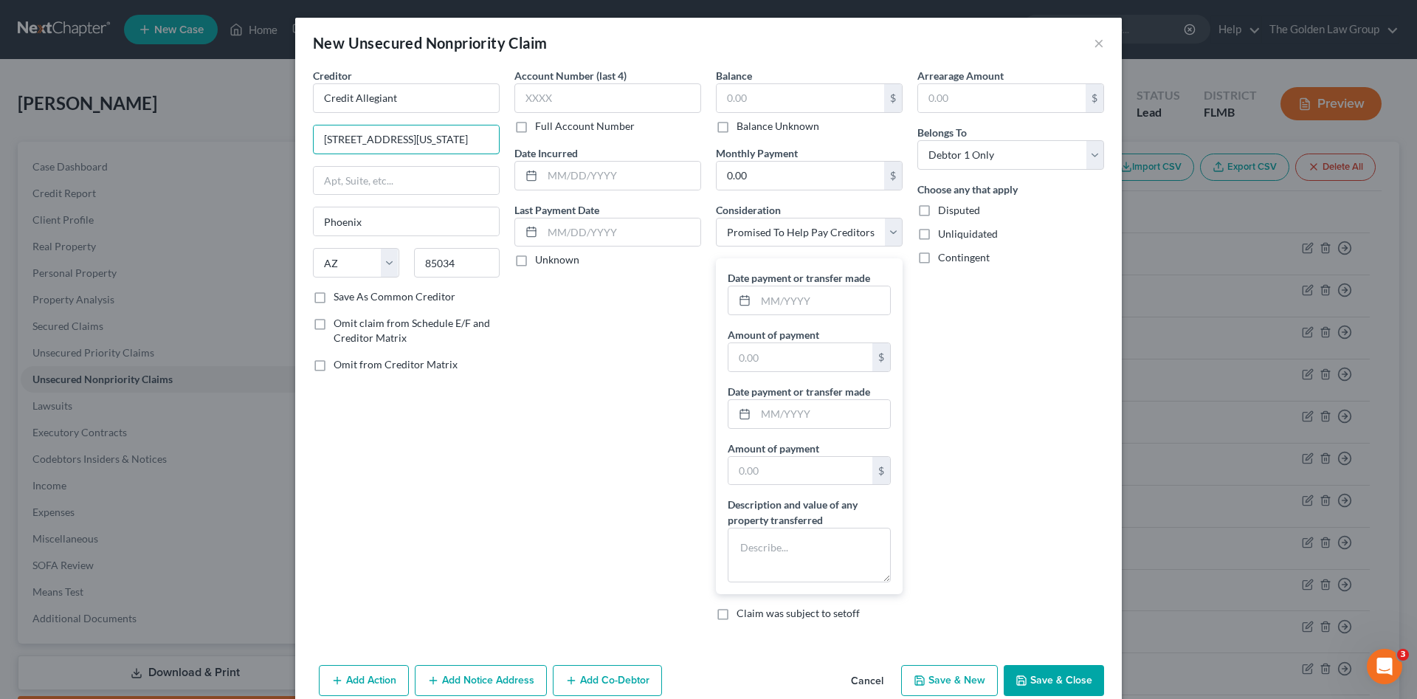
scroll to position [0, 0]
type input "4600 E Washington St STE 300"
click at [609, 226] on input "text" at bounding box center [621, 232] width 158 height 28
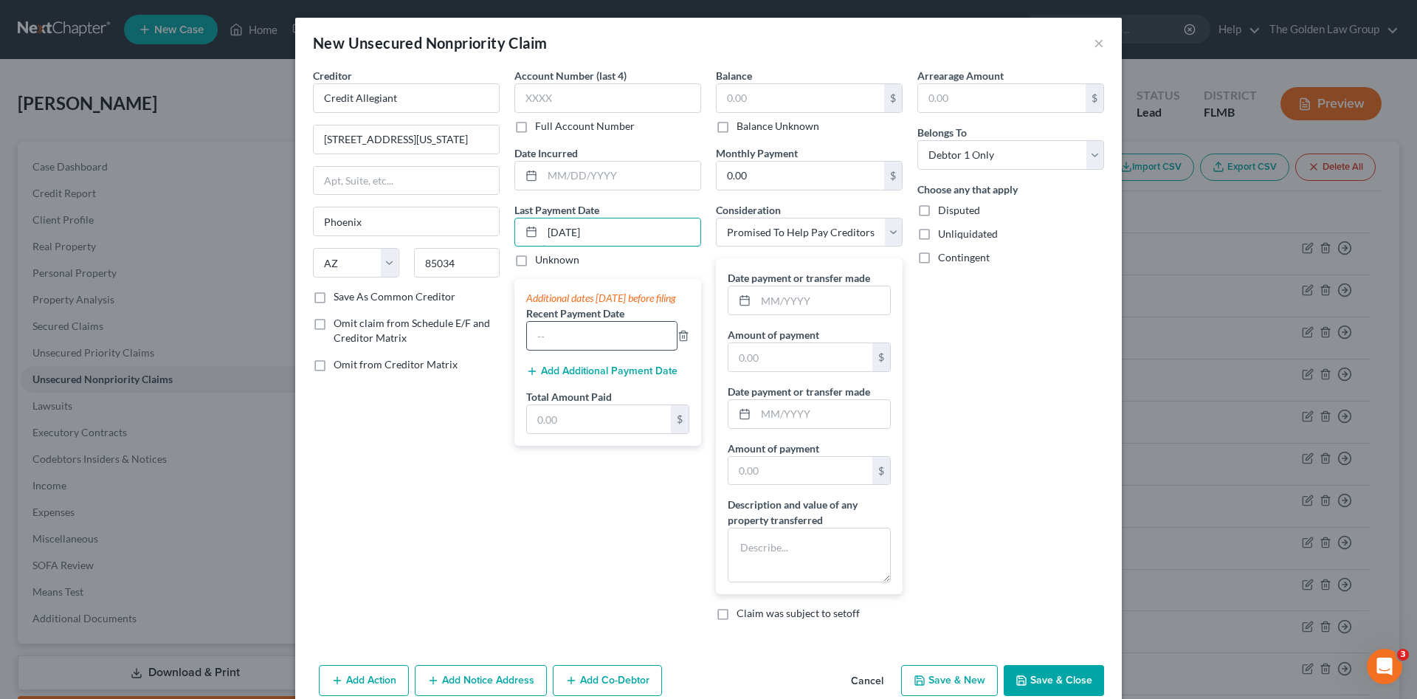
type input "09/01/2025"
click at [596, 350] on input "text" at bounding box center [602, 336] width 150 height 28
click at [591, 427] on input "text" at bounding box center [599, 419] width 144 height 28
type input "100.00"
click at [614, 551] on div "Account Number (last 4) Full Account Number Date Incurred Last Payment Date 09/…" at bounding box center [607, 350] width 201 height 565
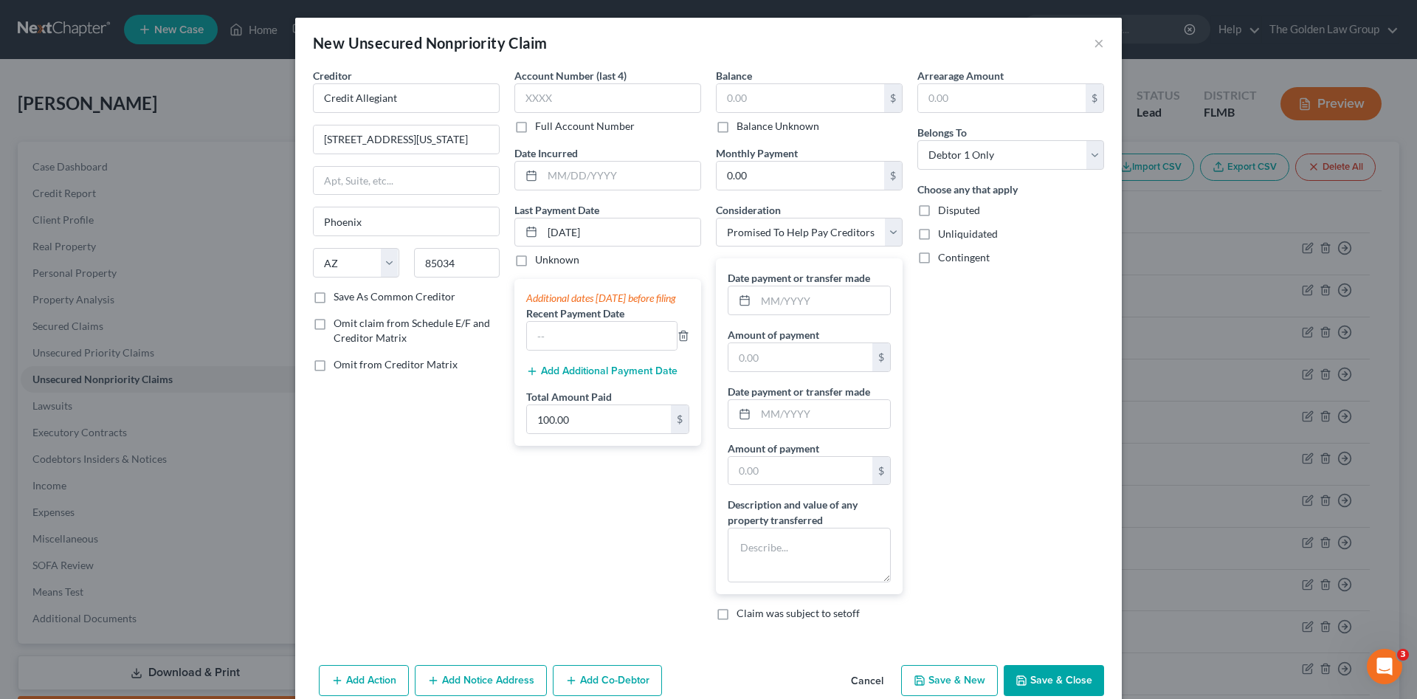
drag, startPoint x: 1043, startPoint y: 682, endPoint x: 1038, endPoint y: 616, distance: 66.6
click at [1041, 679] on button "Save & Close" at bounding box center [1054, 680] width 100 height 31
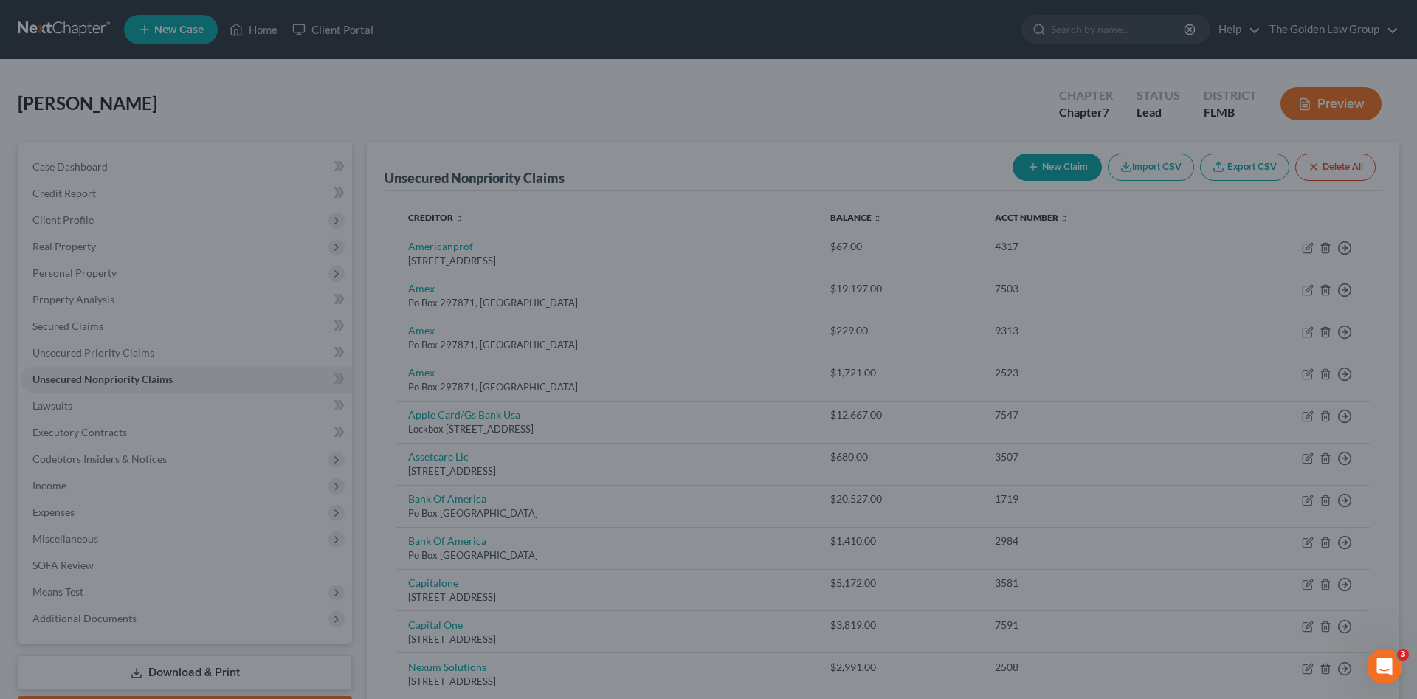
type input "0.00"
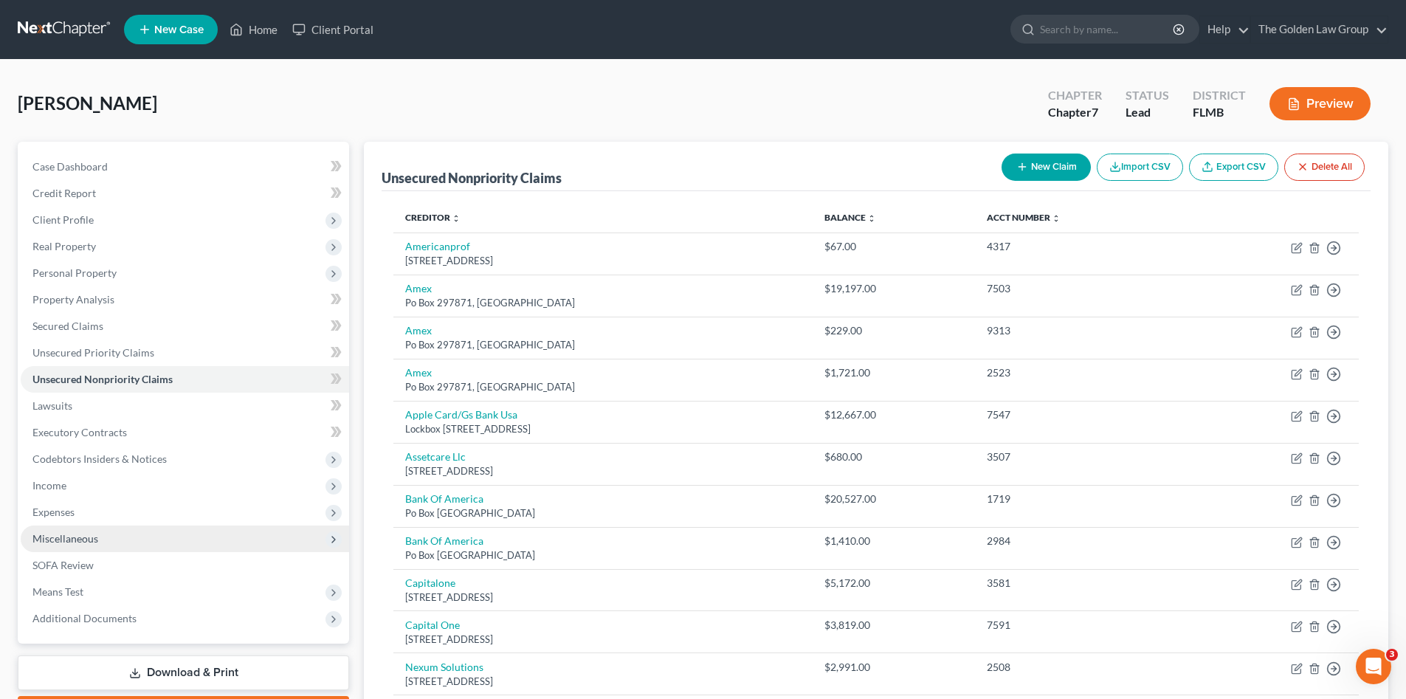
click at [102, 536] on span "Miscellaneous" at bounding box center [185, 538] width 328 height 27
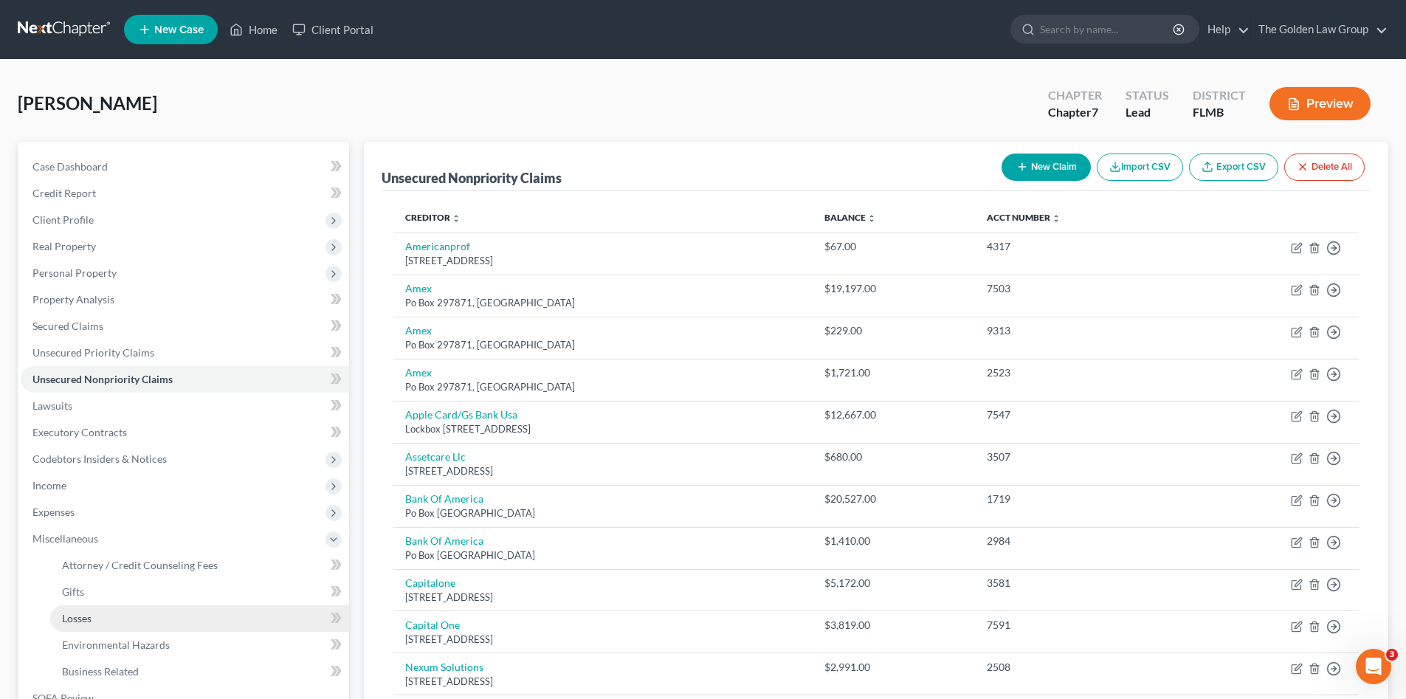
click at [108, 613] on link "Losses" at bounding box center [199, 618] width 299 height 27
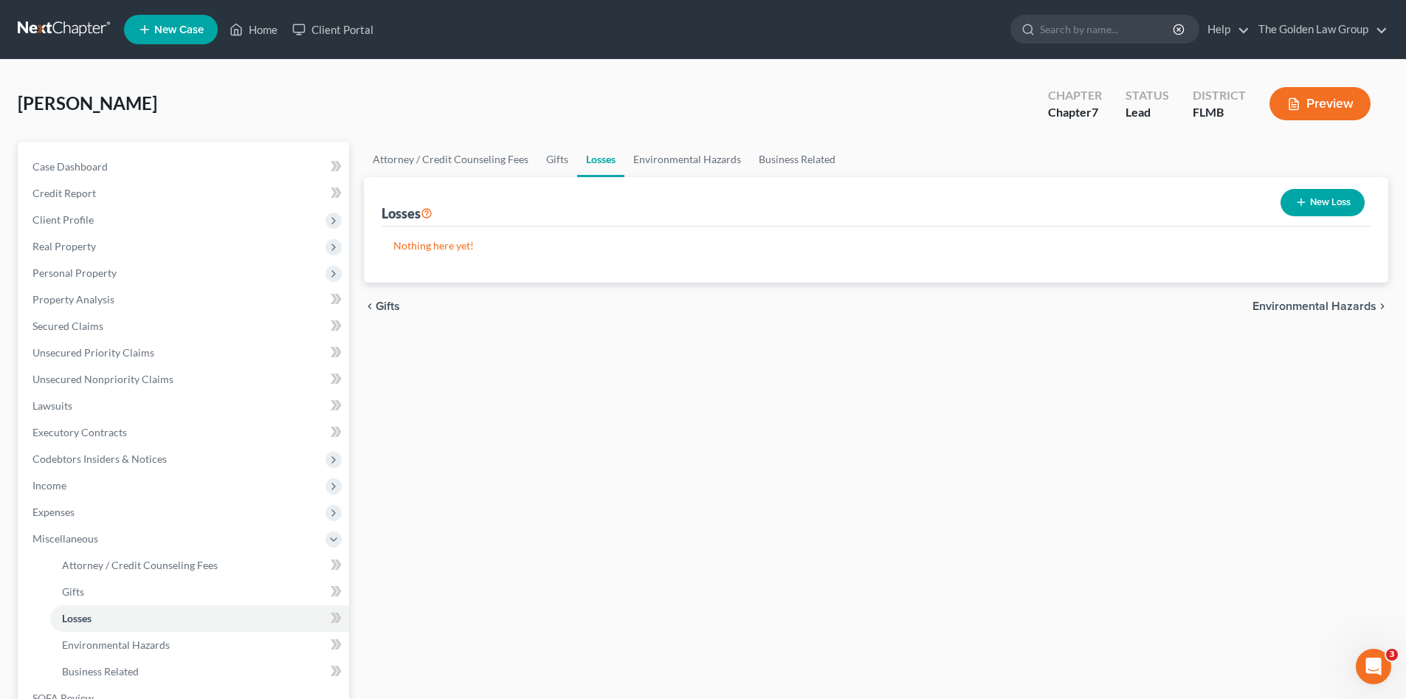
click at [1331, 207] on button "New Loss" at bounding box center [1323, 202] width 84 height 27
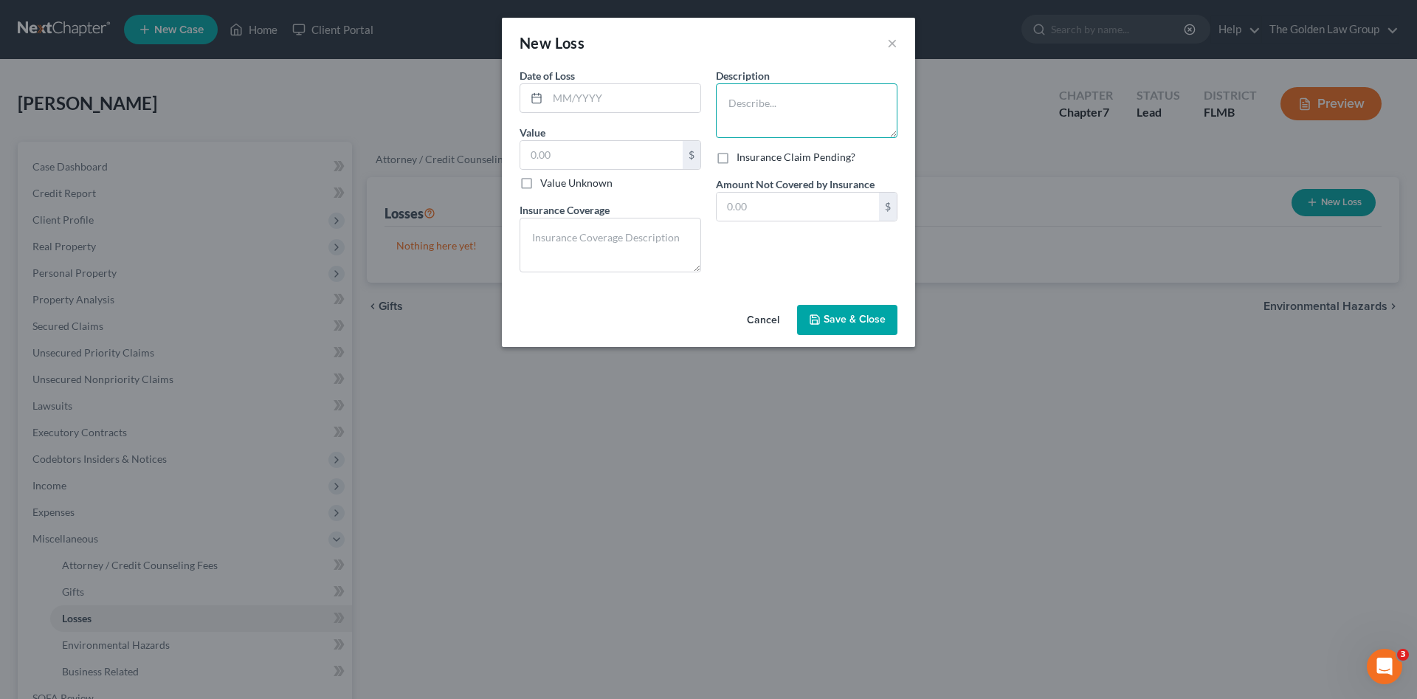
click at [745, 105] on textarea at bounding box center [807, 110] width 182 height 55
type textarea "Roof Damage from Hurricane Milton"
click at [624, 95] on input "text" at bounding box center [624, 98] width 153 height 28
type input "10/2024"
click at [623, 242] on textarea at bounding box center [611, 245] width 182 height 55
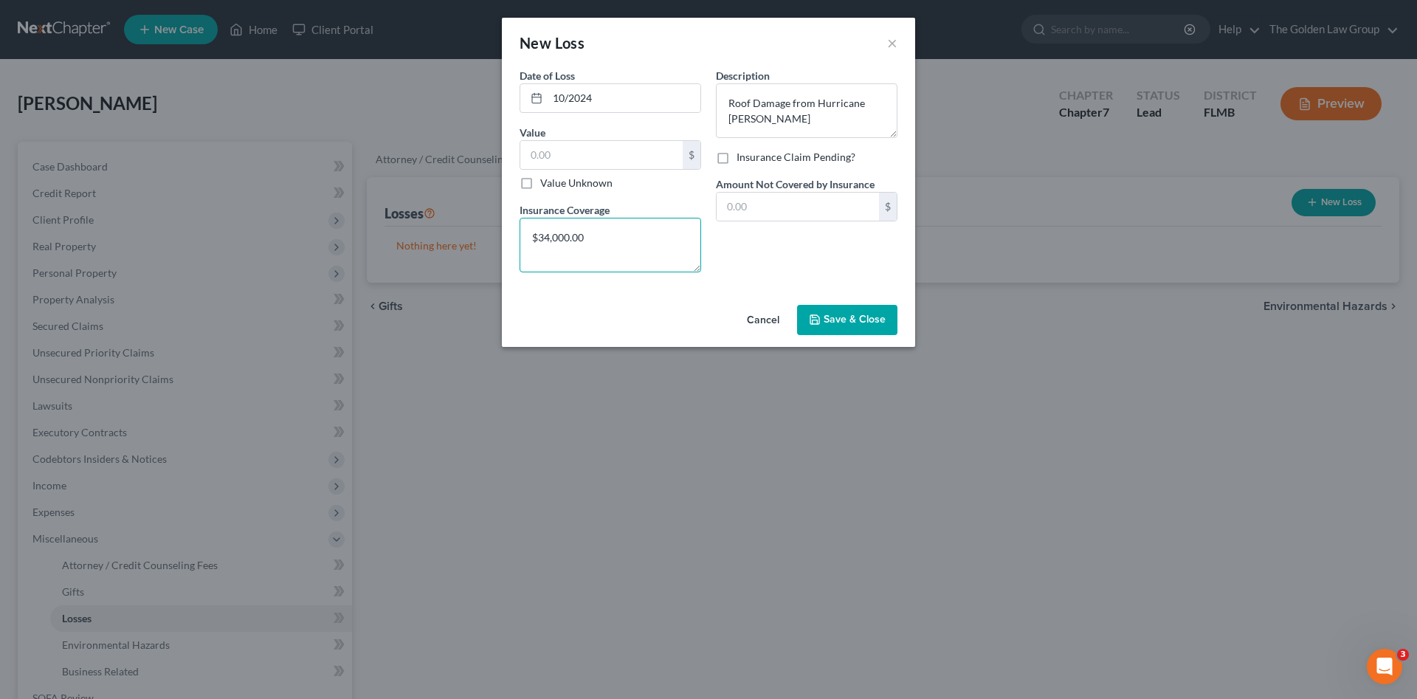
type textarea "$34,000.00"
click at [729, 241] on div "Description * Roof Damage from Hurricane Milton Insurance Claim Pending? Amount…" at bounding box center [807, 176] width 196 height 216
click at [850, 317] on span "Save & Close" at bounding box center [855, 320] width 62 height 13
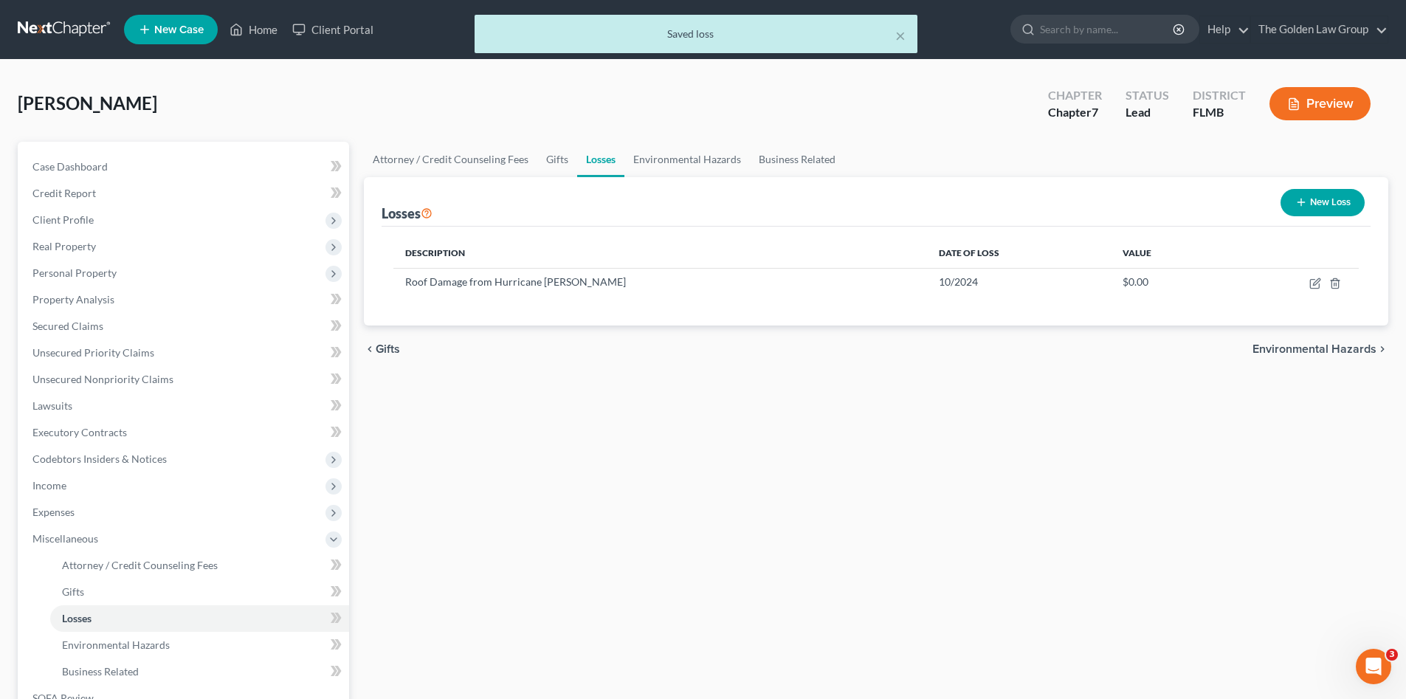
click at [682, 409] on div "Attorney / Credit Counseling Fees Gifts Losses Environmental Hazards Business R…" at bounding box center [875, 502] width 1039 height 720
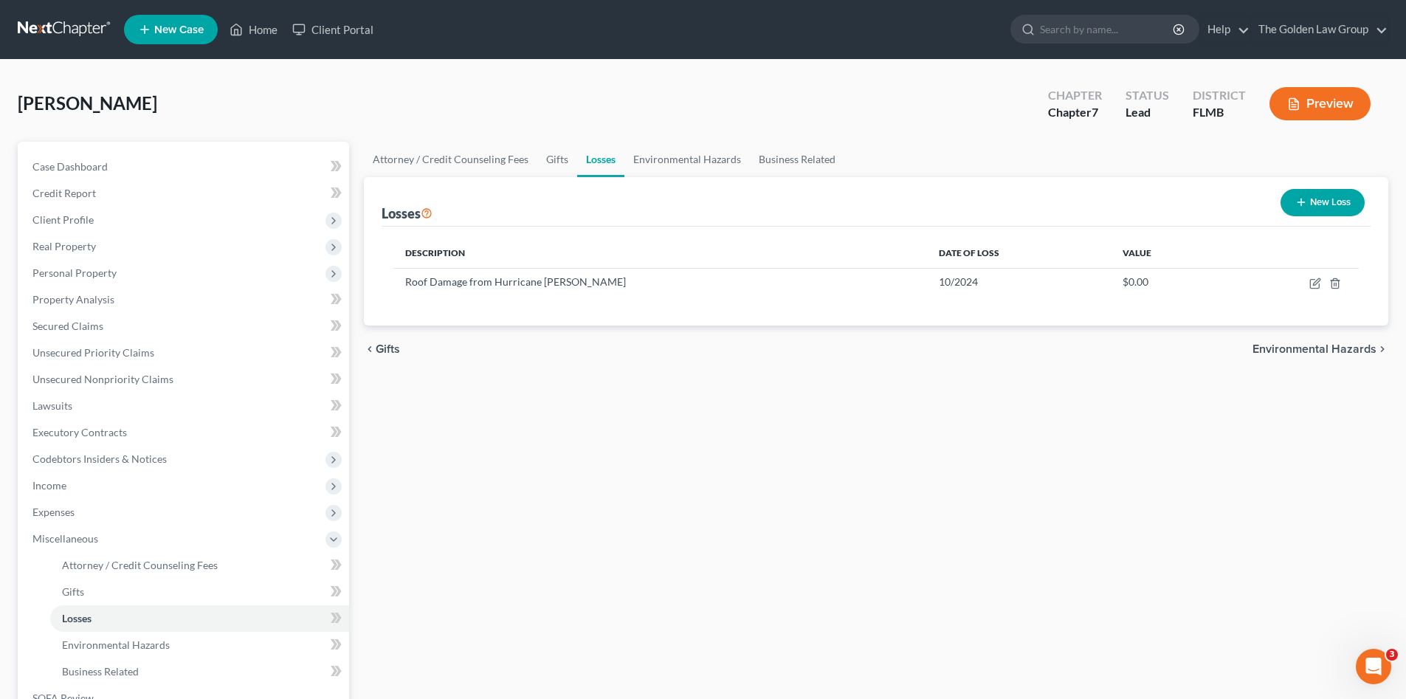
click at [683, 408] on div "Attorney / Credit Counseling Fees Gifts Losses Environmental Hazards Business R…" at bounding box center [875, 502] width 1039 height 720
click at [130, 324] on link "Secured Claims" at bounding box center [185, 326] width 328 height 27
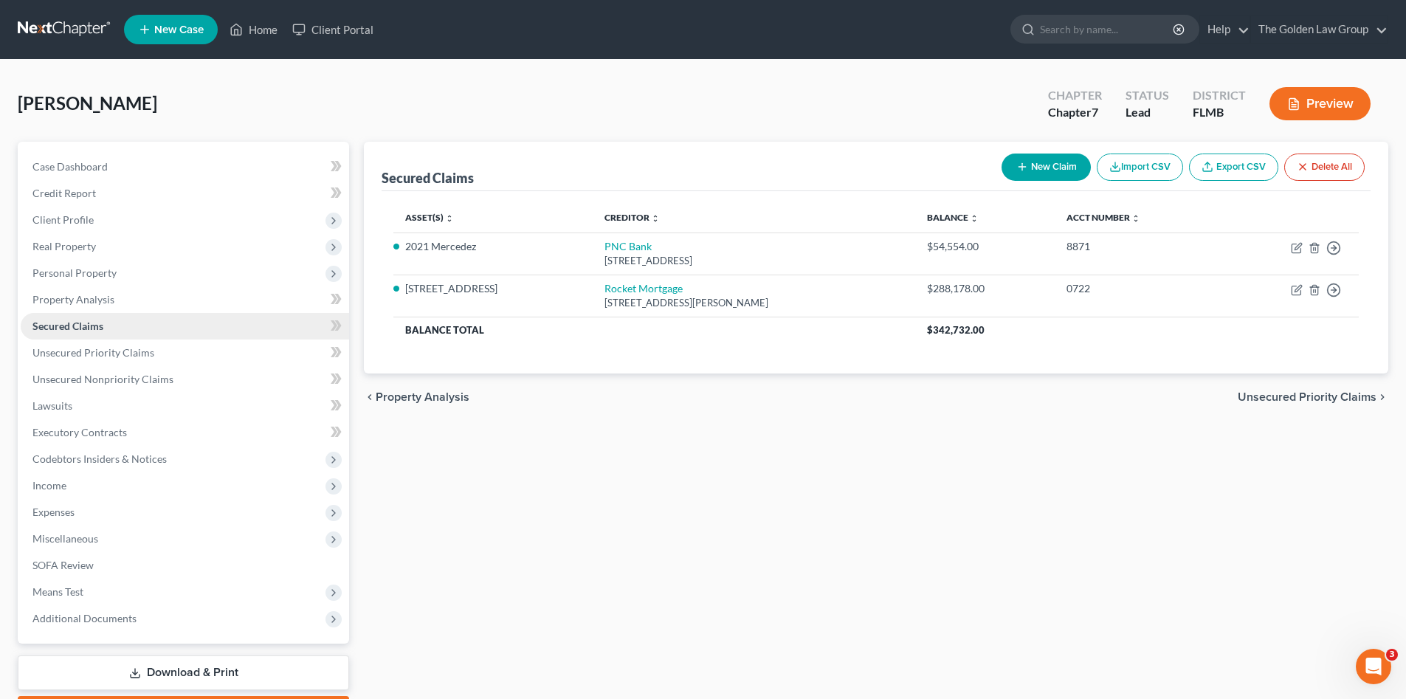
click at [139, 325] on link "Secured Claims" at bounding box center [185, 326] width 328 height 27
click at [922, 467] on div "Secured Claims New Claim Import CSV Export CSV Delete All Asset(s) expand_more …" at bounding box center [875, 435] width 1039 height 587
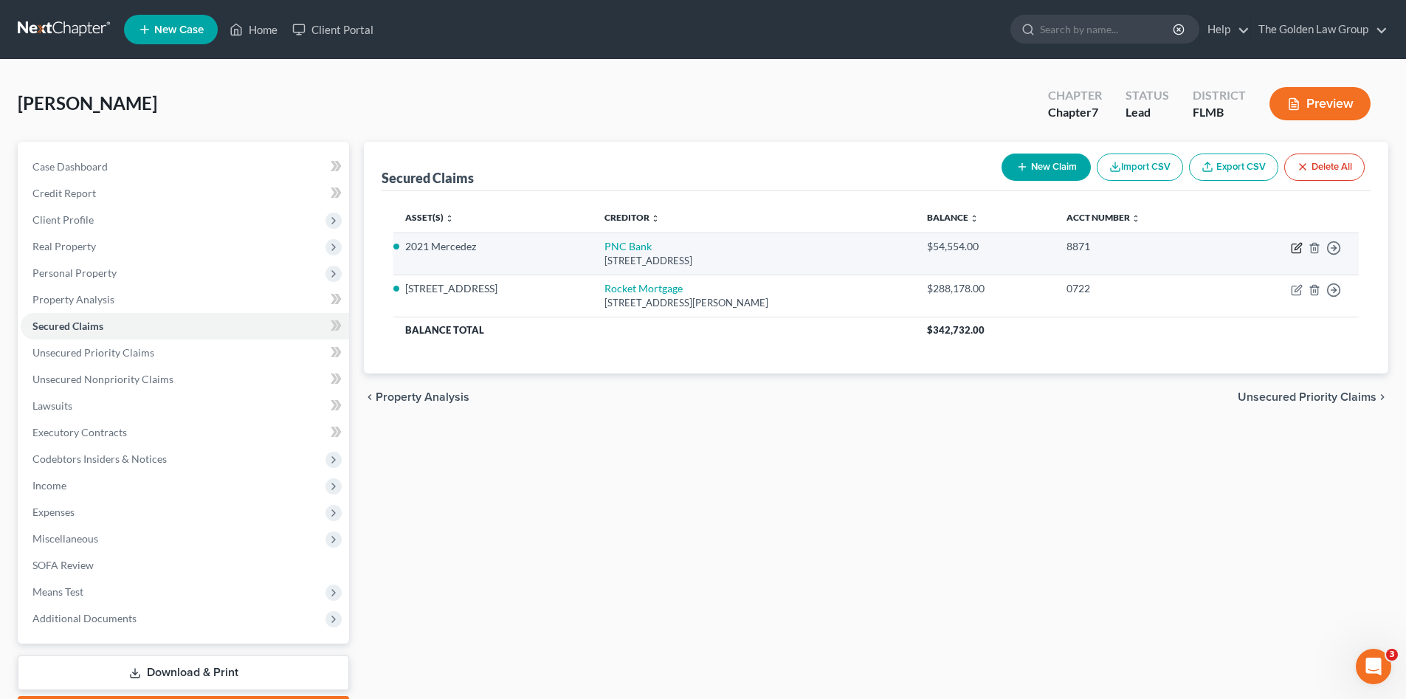
click at [1295, 247] on icon "button" at bounding box center [1297, 248] width 12 height 12
select select "39"
select select "2"
select select "0"
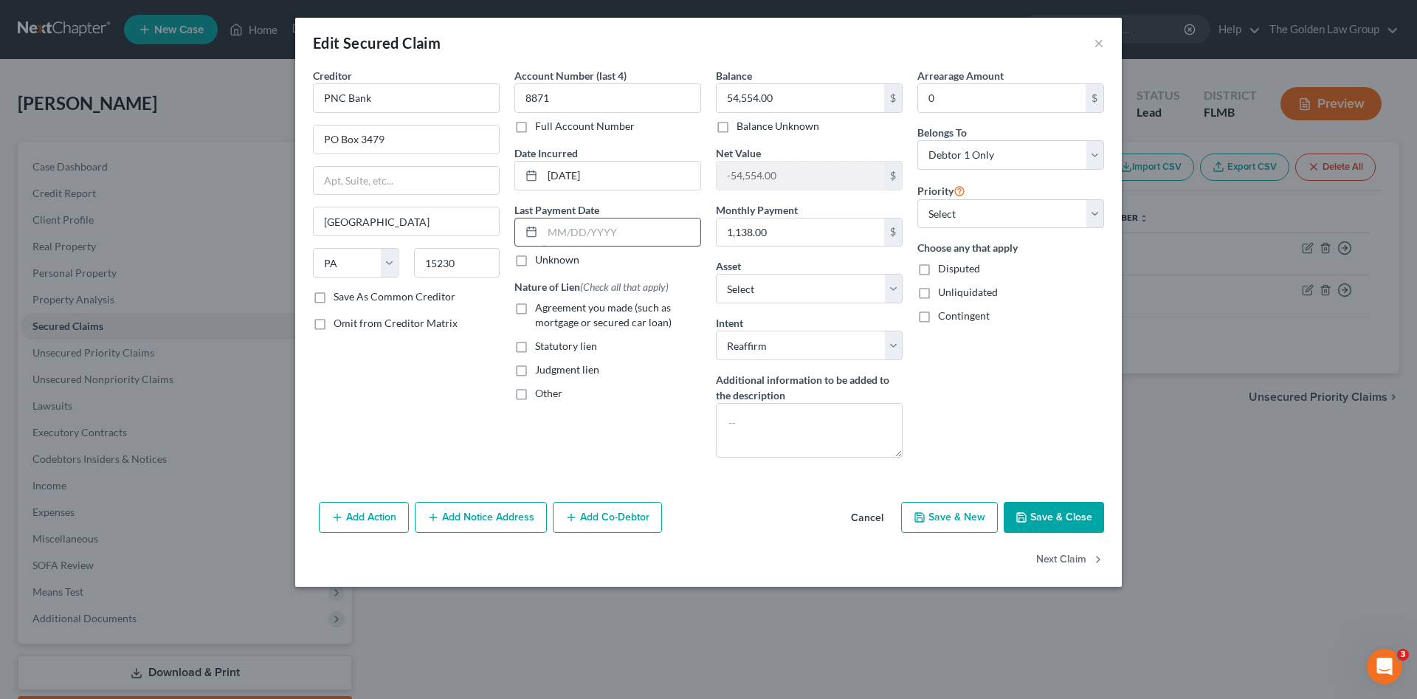
click at [607, 225] on input "text" at bounding box center [621, 232] width 158 height 28
click at [592, 312] on span "Agreement you made (such as mortgage or secured car loan)" at bounding box center [603, 314] width 137 height 27
click at [551, 310] on input "Agreement you made (such as mortgage or secured car loan)" at bounding box center [546, 305] width 10 height 10
checkbox input "true"
click at [600, 229] on input "text" at bounding box center [621, 232] width 158 height 28
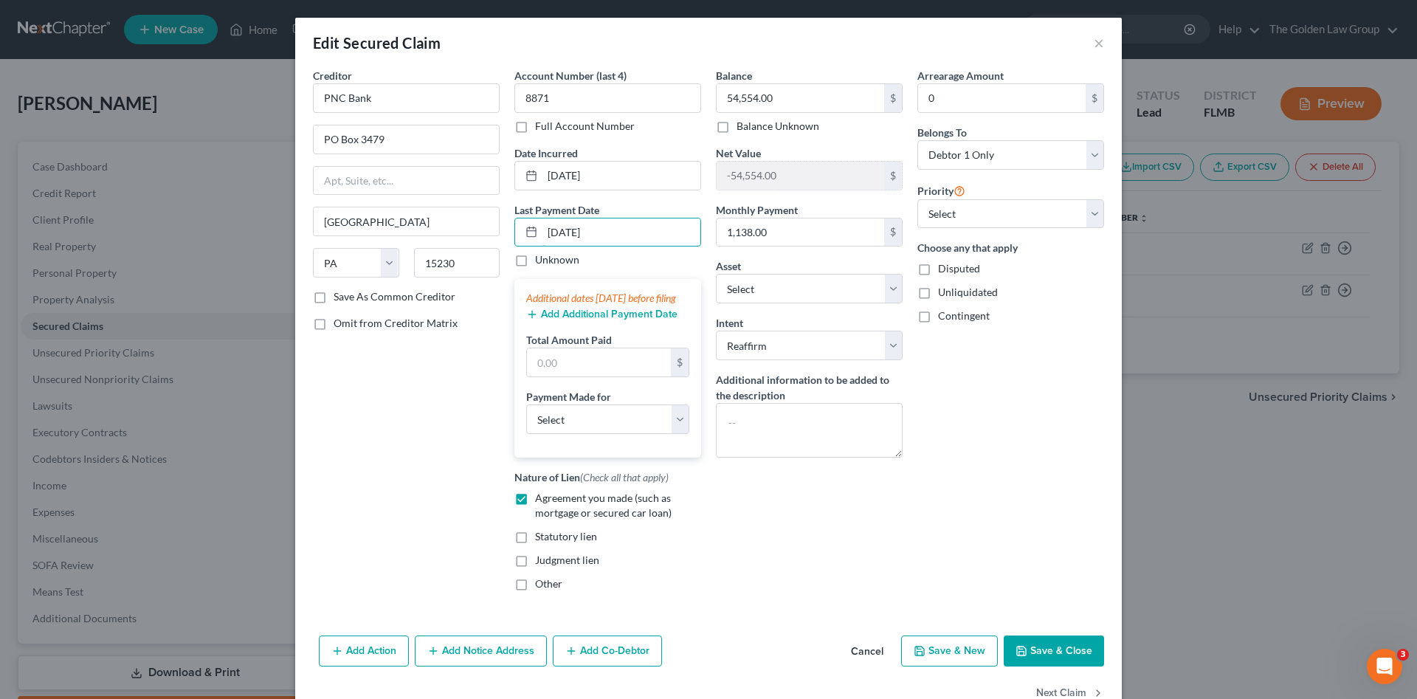
type input "09/24/2025"
click at [662, 320] on button "Add Additional Payment Date" at bounding box center [601, 315] width 151 height 12
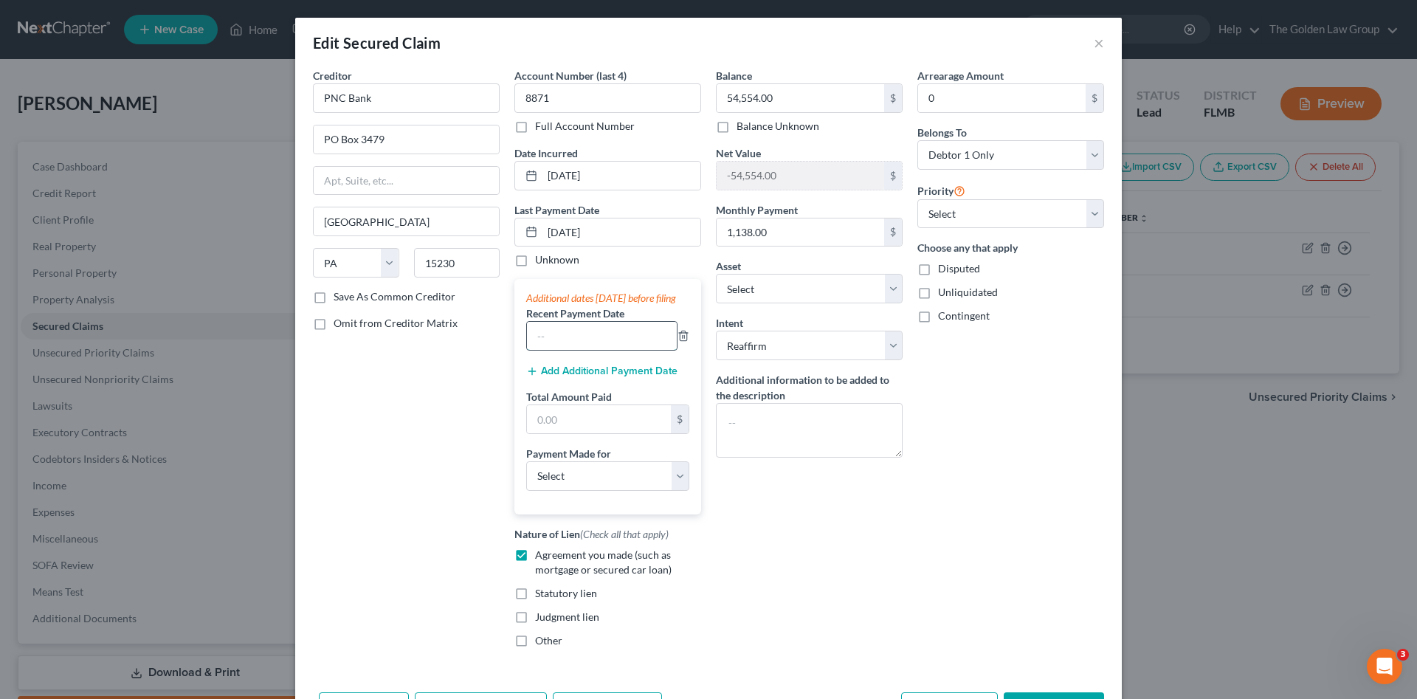
click at [634, 346] on input "text" at bounding box center [602, 336] width 150 height 28
type input "09/24/2025"
click at [631, 377] on button "Add Additional Payment Date" at bounding box center [601, 371] width 151 height 12
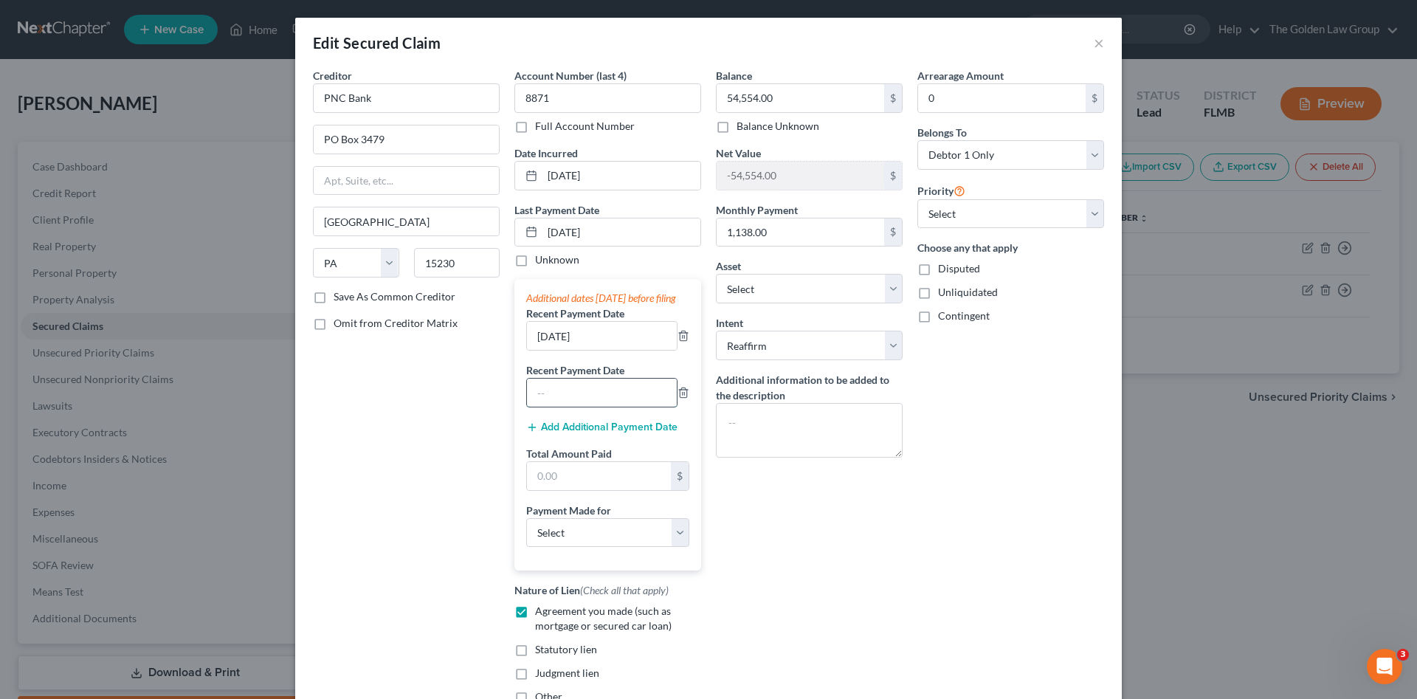
click at [624, 403] on input "text" at bounding box center [602, 393] width 150 height 28
type input "08/20/2025"
click at [629, 433] on button "Add Additional Payment Date" at bounding box center [601, 427] width 151 height 12
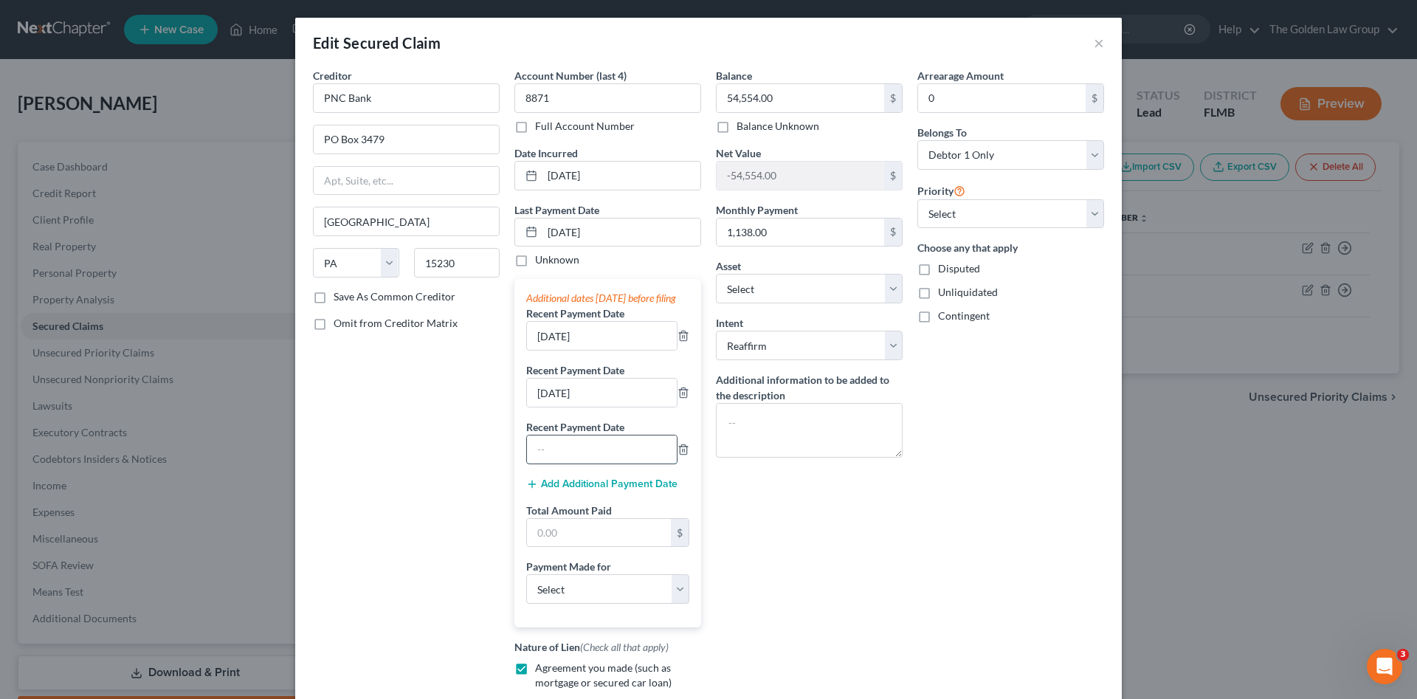
click at [625, 455] on input "text" at bounding box center [602, 449] width 150 height 28
type input "07/20/2025"
click at [562, 540] on input "text" at bounding box center [599, 533] width 144 height 28
type input "3,414.00"
click at [584, 604] on select "Select Car Credit Card Loan Repayment Mortgage Other Suppliers Or Vendors" at bounding box center [607, 589] width 163 height 30
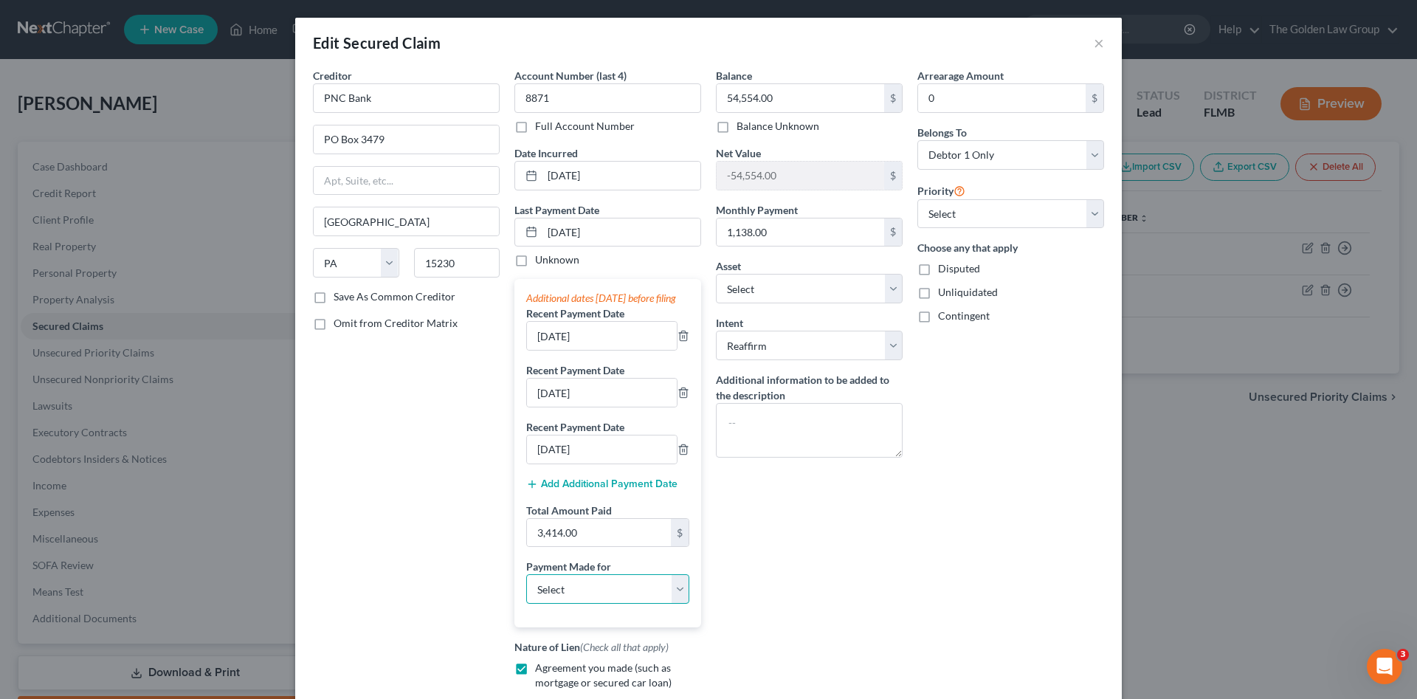
select select "0"
click at [526, 589] on select "Select Car Credit Card Loan Repayment Mortgage Other Suppliers Or Vendors" at bounding box center [607, 589] width 163 height 30
click at [810, 533] on div "Balance 54,554.00 $ Balance Unknown Balance Undetermined 54,554.00 $ Balance Un…" at bounding box center [809, 420] width 201 height 705
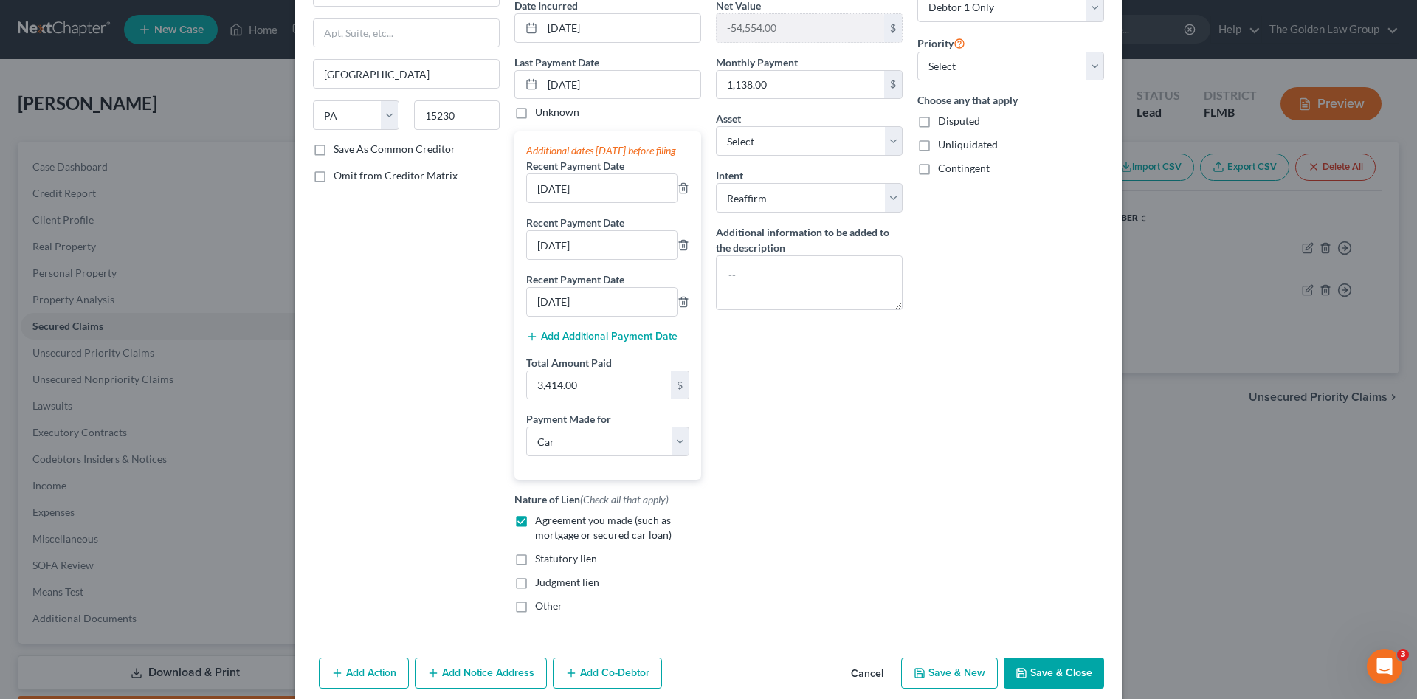
scroll to position [224, 0]
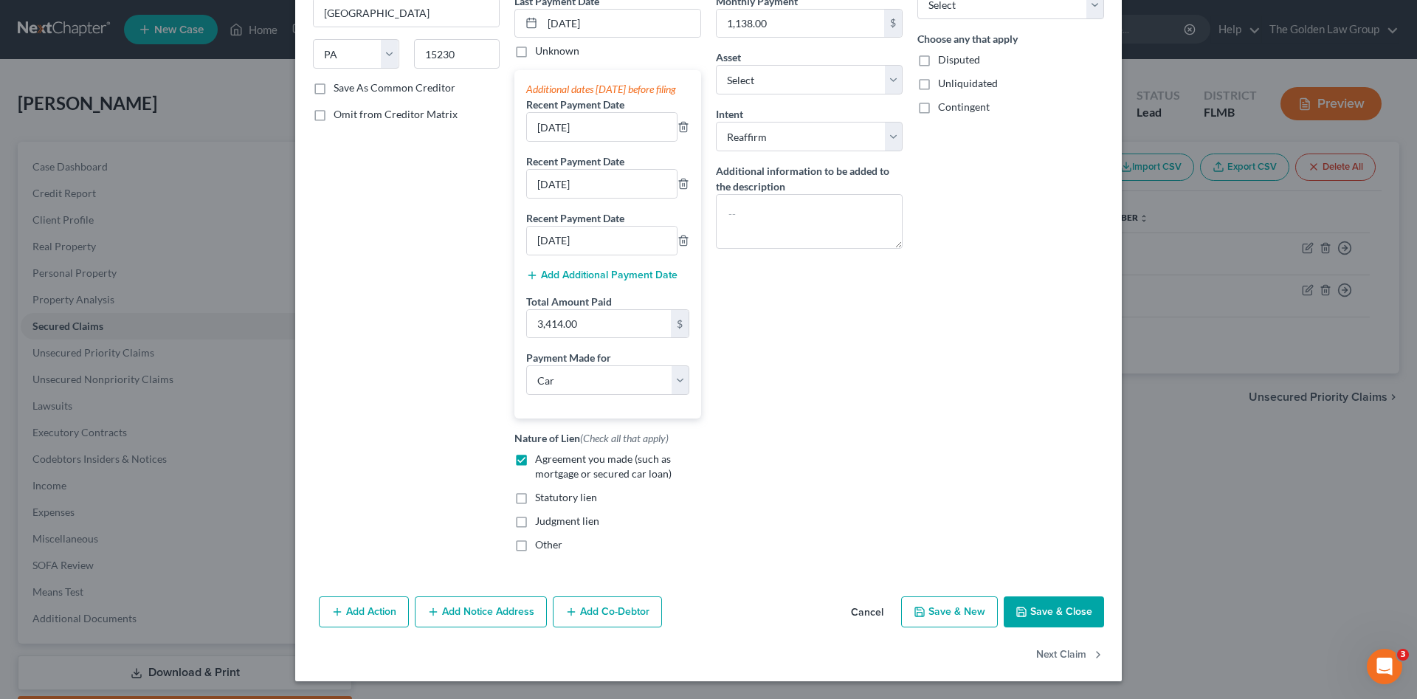
click at [1050, 604] on button "Save & Close" at bounding box center [1054, 611] width 100 height 31
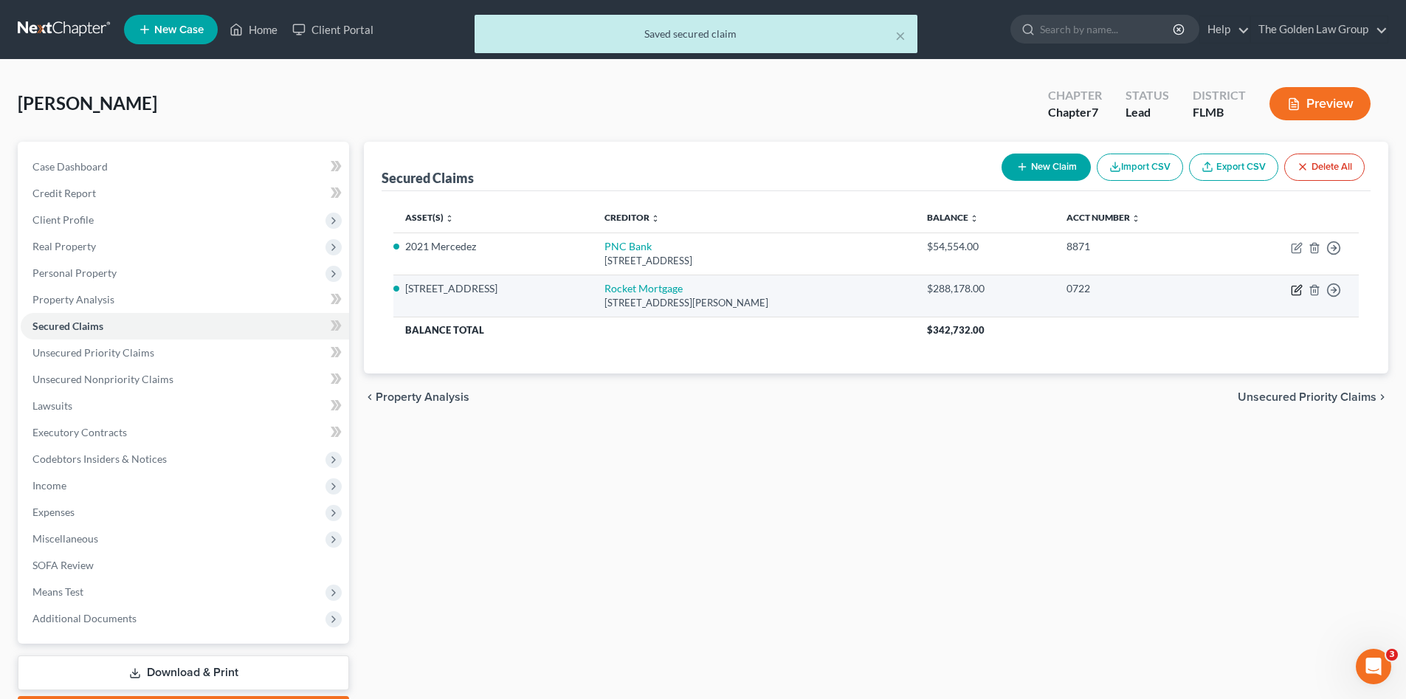
click at [1292, 287] on icon "button" at bounding box center [1296, 290] width 9 height 9
select select "23"
select select "4"
select select "3"
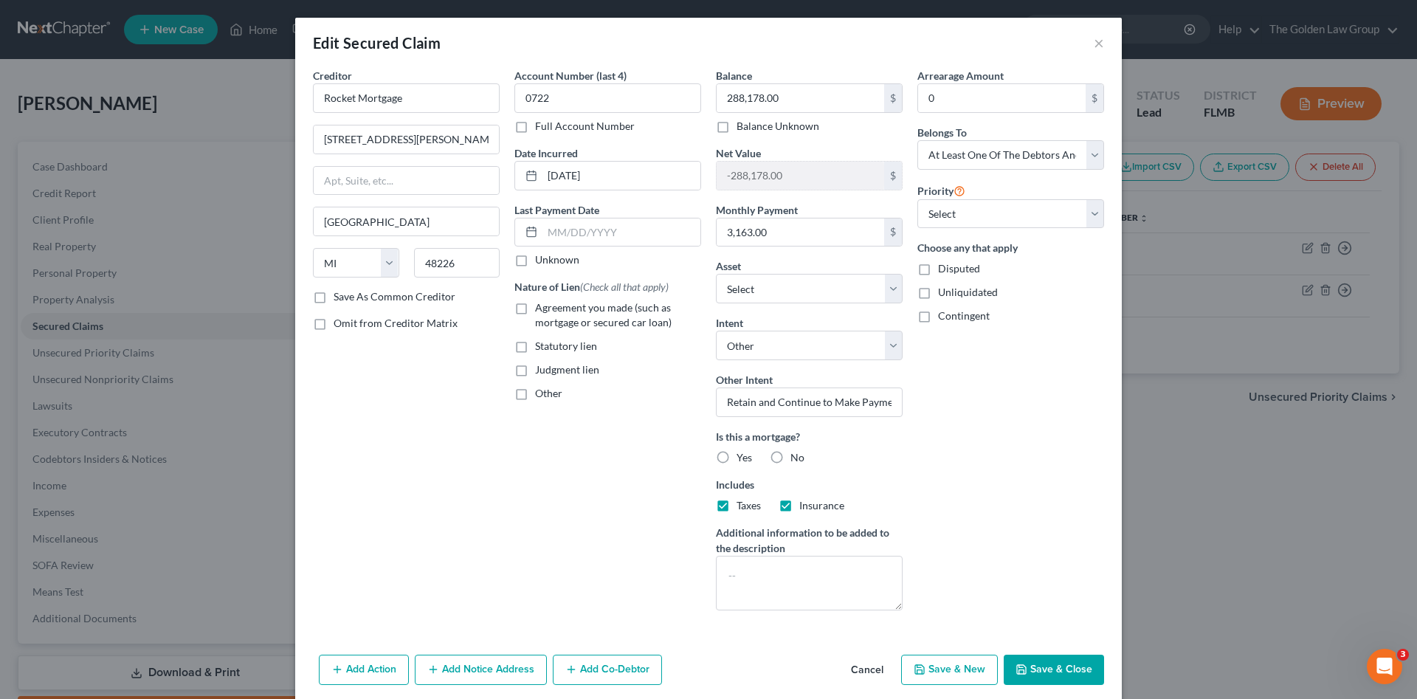
click at [535, 306] on label "Agreement you made (such as mortgage or secured car loan)" at bounding box center [618, 315] width 166 height 30
click at [541, 306] on input "Agreement you made (such as mortgage or secured car loan)" at bounding box center [546, 305] width 10 height 10
checkbox input "true"
click at [562, 232] on input "text" at bounding box center [621, 232] width 158 height 28
drag, startPoint x: 720, startPoint y: 454, endPoint x: 713, endPoint y: 449, distance: 8.4
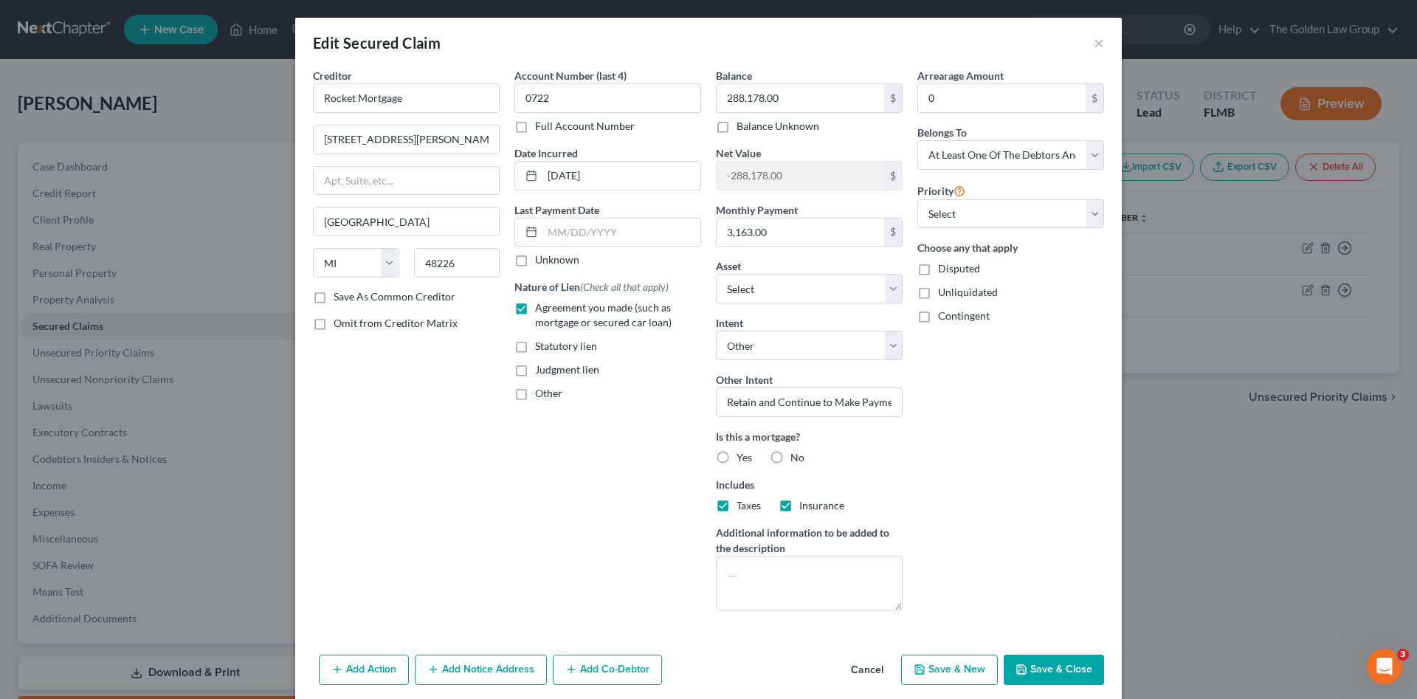
click at [737, 456] on label "Yes" at bounding box center [744, 457] width 15 height 15
click at [742, 456] on input "Yes" at bounding box center [747, 455] width 10 height 10
radio input "true"
drag, startPoint x: 576, startPoint y: 235, endPoint x: 573, endPoint y: 223, distance: 12.9
click at [573, 223] on input "text" at bounding box center [621, 232] width 158 height 28
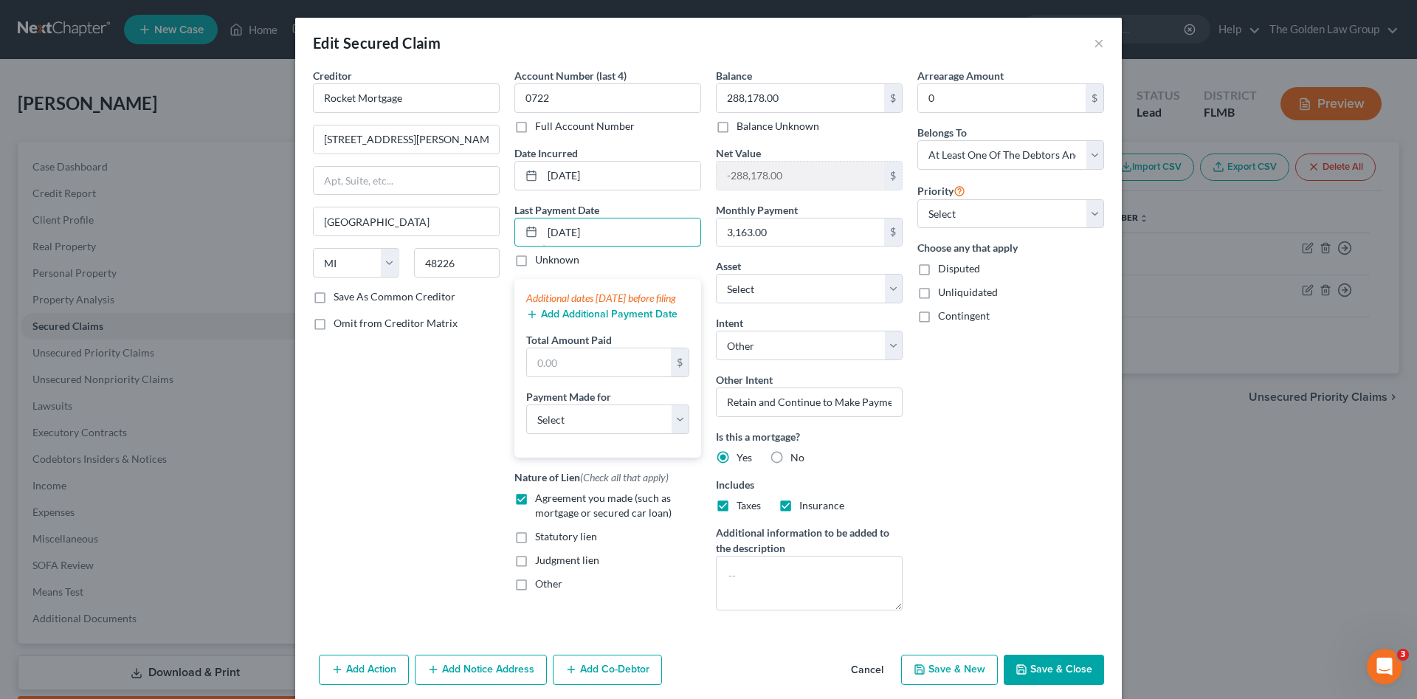
type input "09/27/2025"
click at [627, 320] on button "Add Additional Payment Date" at bounding box center [601, 315] width 151 height 12
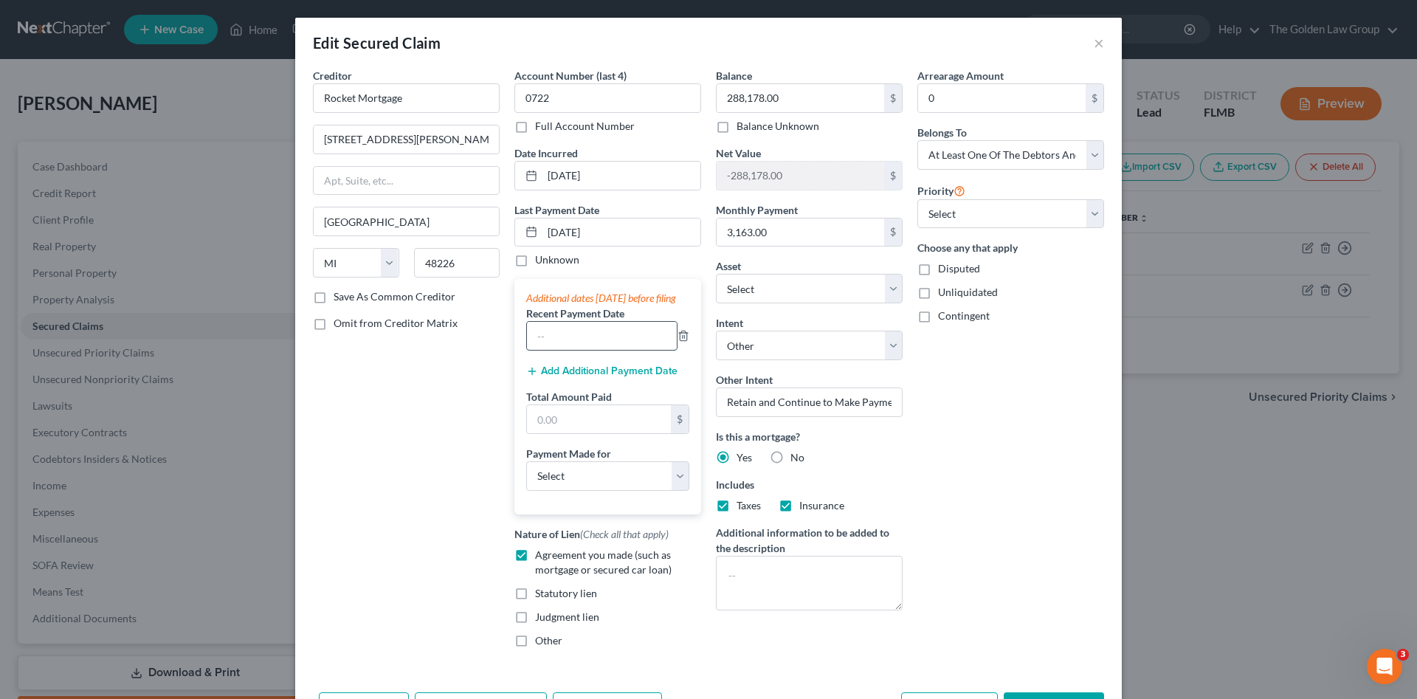
click at [613, 350] on input "text" at bounding box center [602, 336] width 150 height 28
type input "09/27/2025"
click at [623, 377] on button "Add Additional Payment Date" at bounding box center [601, 371] width 151 height 12
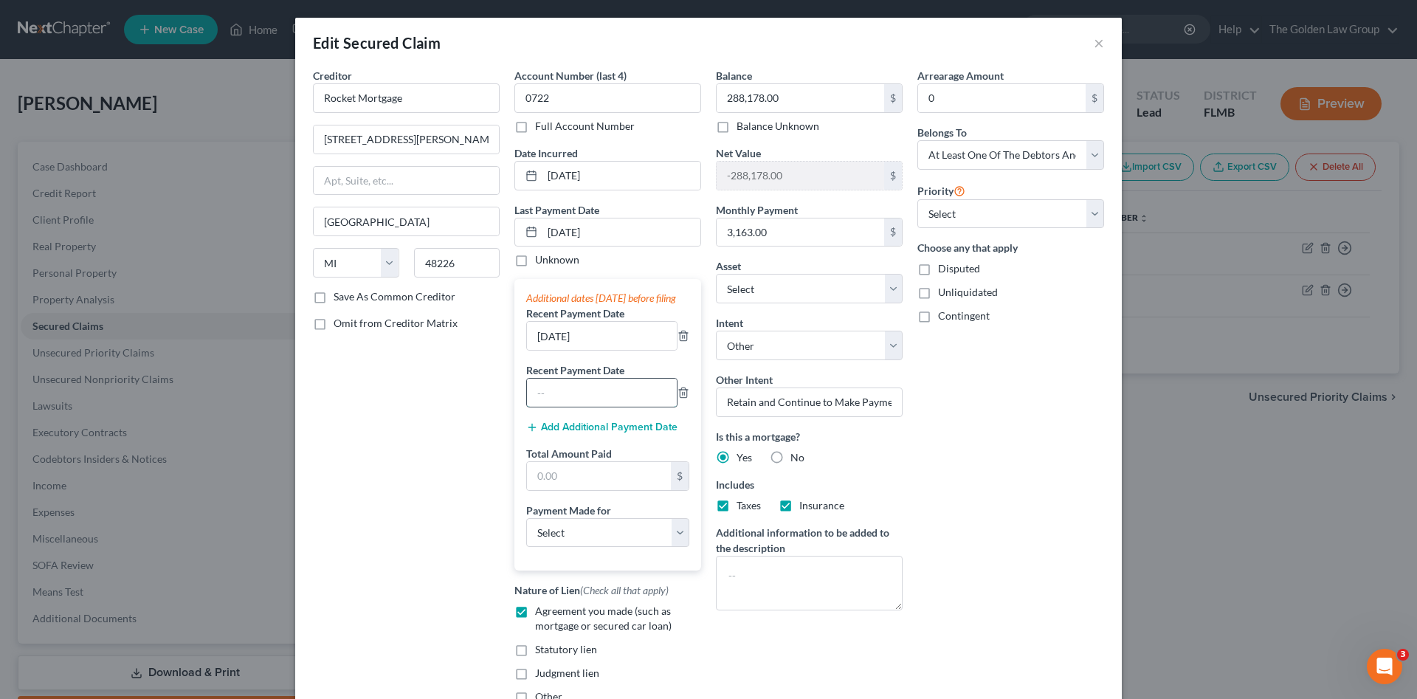
click at [616, 407] on input "text" at bounding box center [602, 393] width 150 height 28
drag, startPoint x: 615, startPoint y: 235, endPoint x: 521, endPoint y: 253, distance: 95.5
click at [498, 232] on div "Creditor * Rocket Mortgage 1050 Woodward Ave Detroit State AL AK AR AZ CA CO CT…" at bounding box center [709, 392] width 806 height 648
click at [567, 399] on input "08/" at bounding box center [602, 393] width 150 height 28
type input "[DATE]"
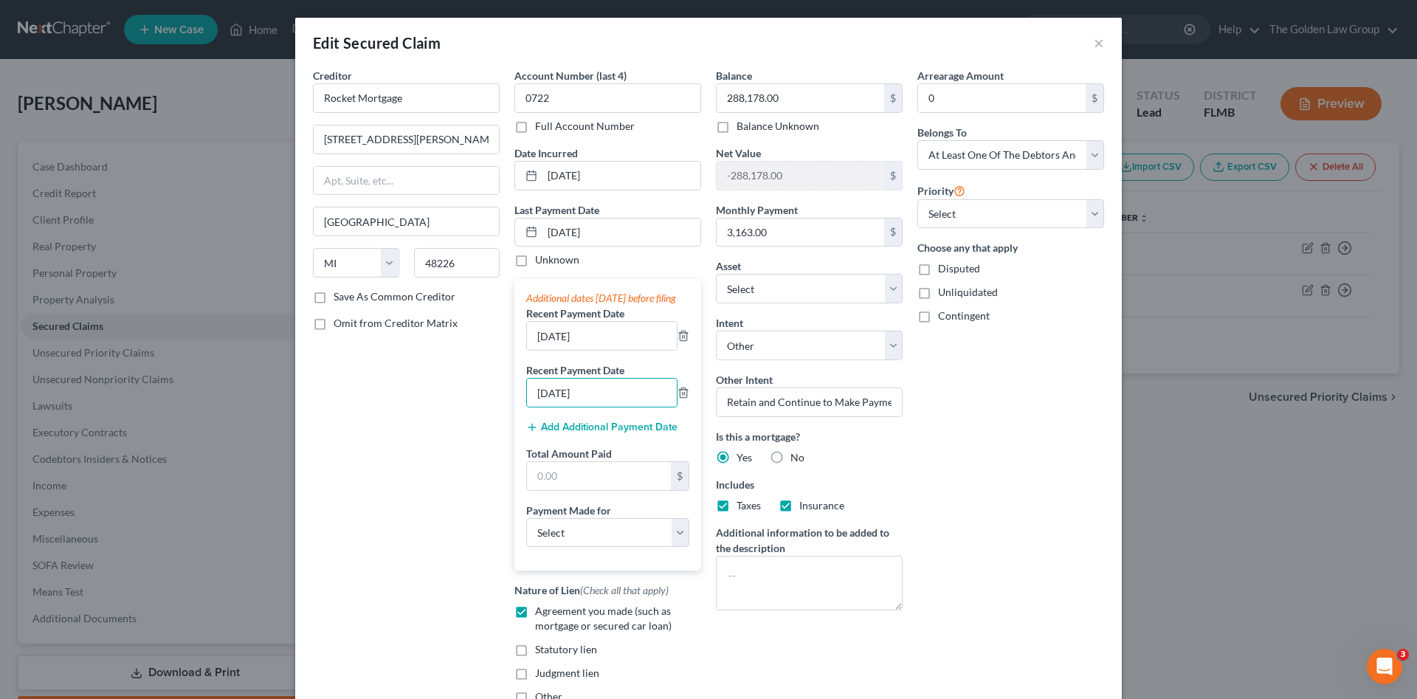
click at [582, 433] on button "Add Additional Payment Date" at bounding box center [601, 427] width 151 height 12
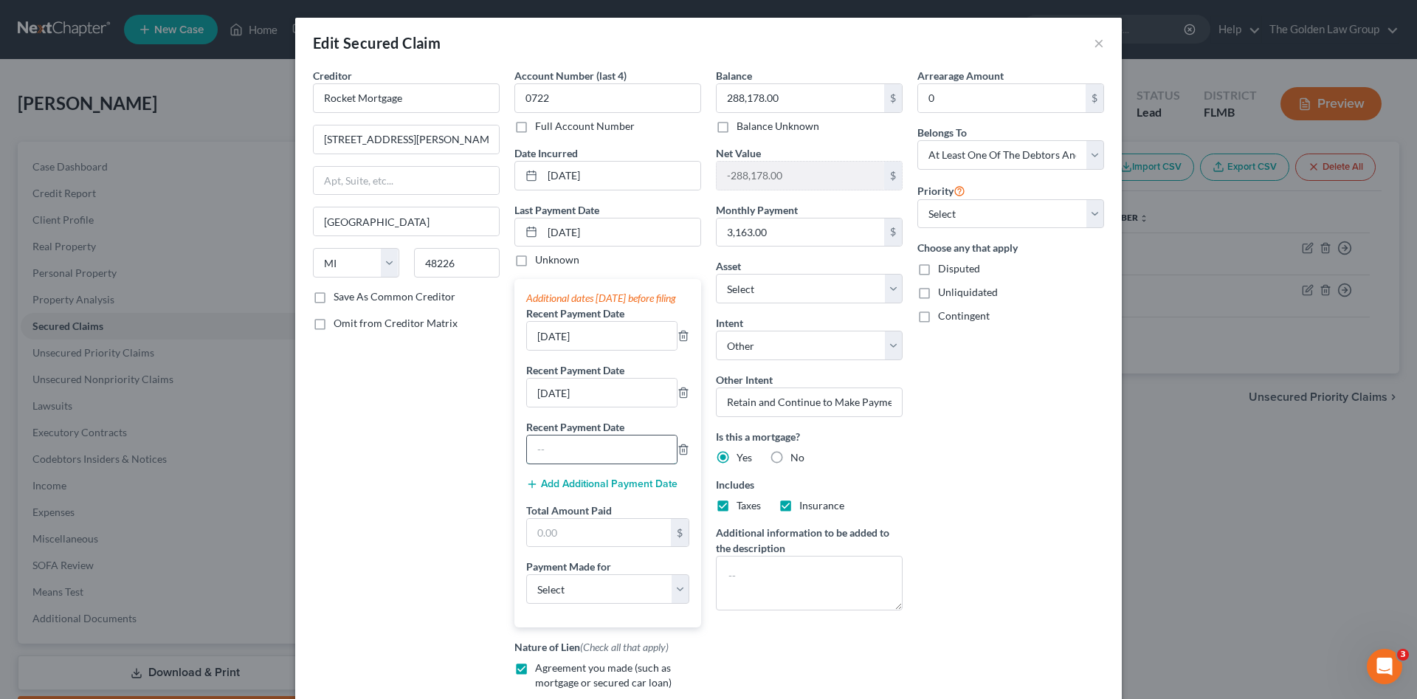
click at [596, 463] on input "text" at bounding box center [602, 449] width 150 height 28
type input "[DATE]"
click at [566, 235] on input "09/27/2025" at bounding box center [621, 232] width 158 height 28
type input "[DATE]"
click at [557, 350] on input "09/27/2025" at bounding box center [602, 336] width 150 height 28
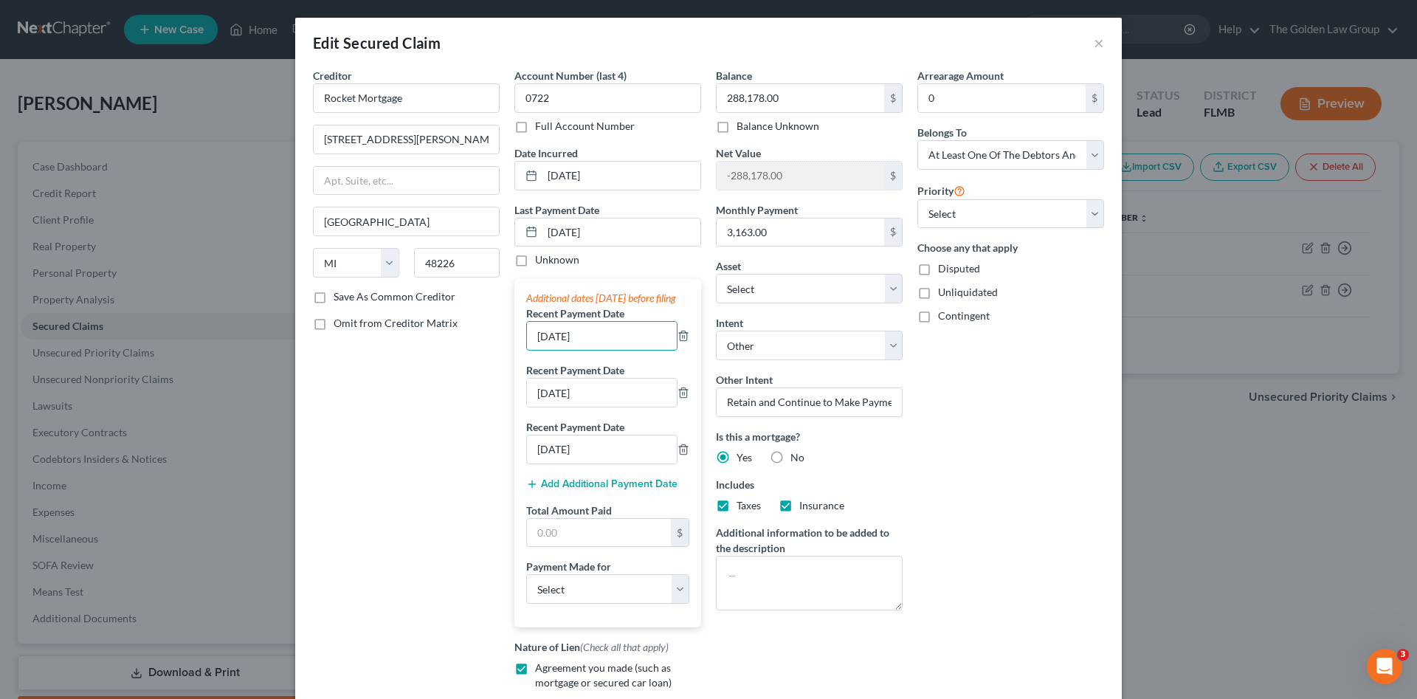
type input "09/26/2025"
click at [439, 497] on div "Creditor * Rocket Mortgage 1050 Woodward Ave Detroit State AL AK AR AZ CA CO CT…" at bounding box center [406, 420] width 201 height 705
click at [556, 543] on input "text" at bounding box center [599, 533] width 144 height 28
type input "9,489.00"
click at [422, 537] on div "Creditor * Rocket Mortgage 1050 Woodward Ave Detroit State AL AK AR AZ CA CO CT…" at bounding box center [406, 420] width 201 height 705
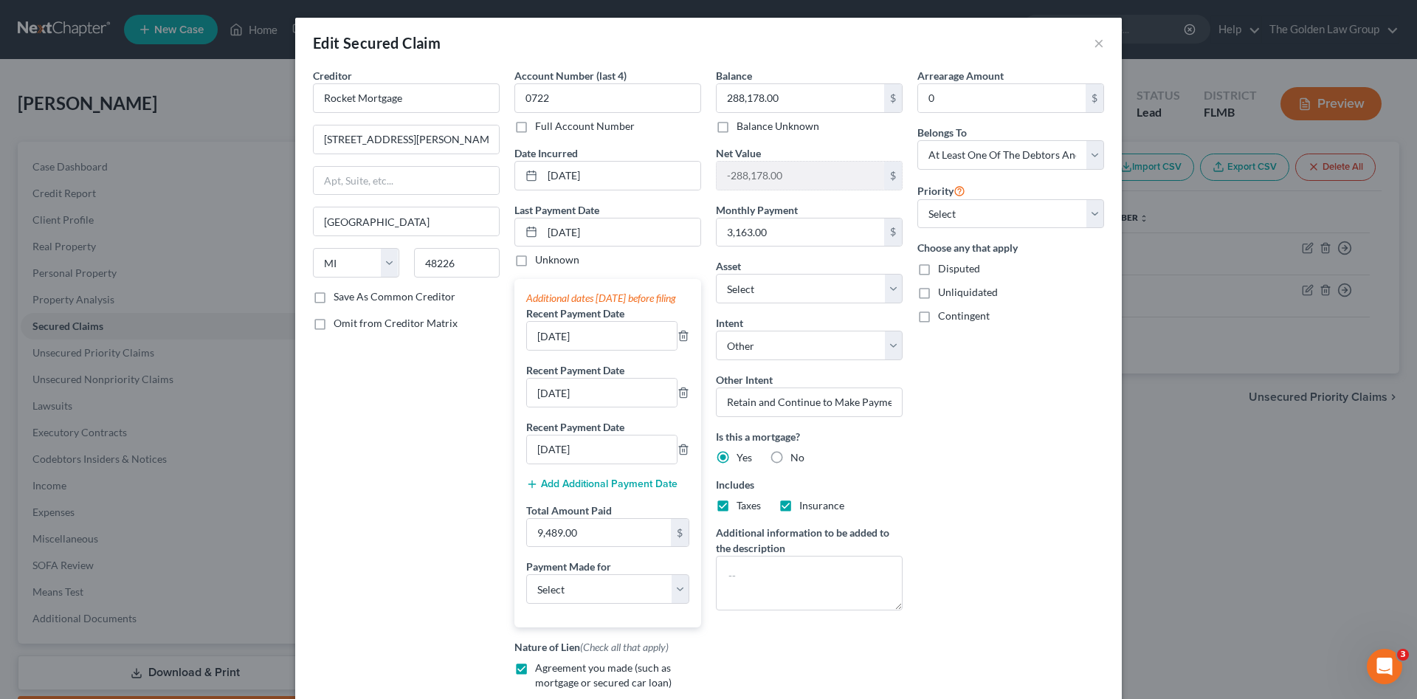
scroll to position [98, 0]
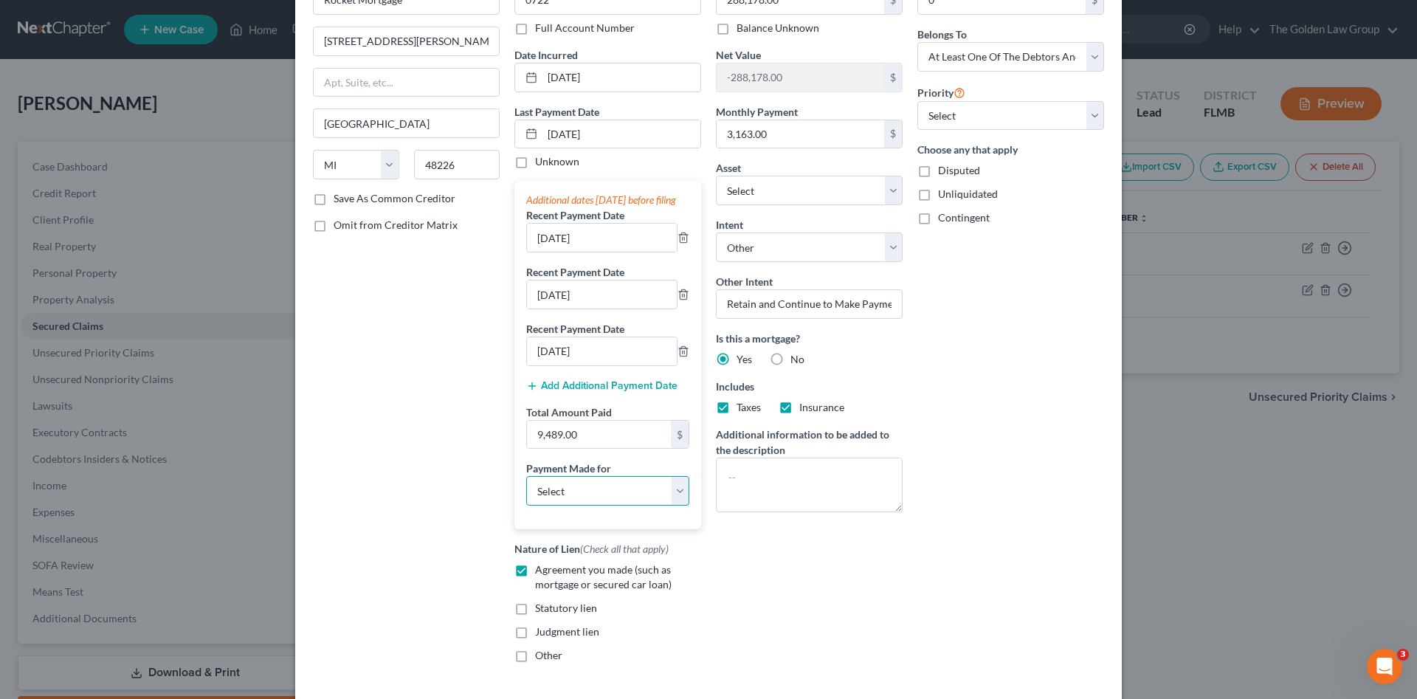
click at [565, 497] on select "Select Car Credit Card Loan Repayment Mortgage Other Suppliers Or Vendors" at bounding box center [607, 491] width 163 height 30
select select "3"
click at [526, 491] on select "Select Car Credit Card Loan Repayment Mortgage Other Suppliers Or Vendors" at bounding box center [607, 491] width 163 height 30
click at [469, 564] on div "Creditor * Rocket Mortgage 1050 Woodward Ave Detroit State AL AK AR AZ CA CO CT…" at bounding box center [406, 322] width 201 height 705
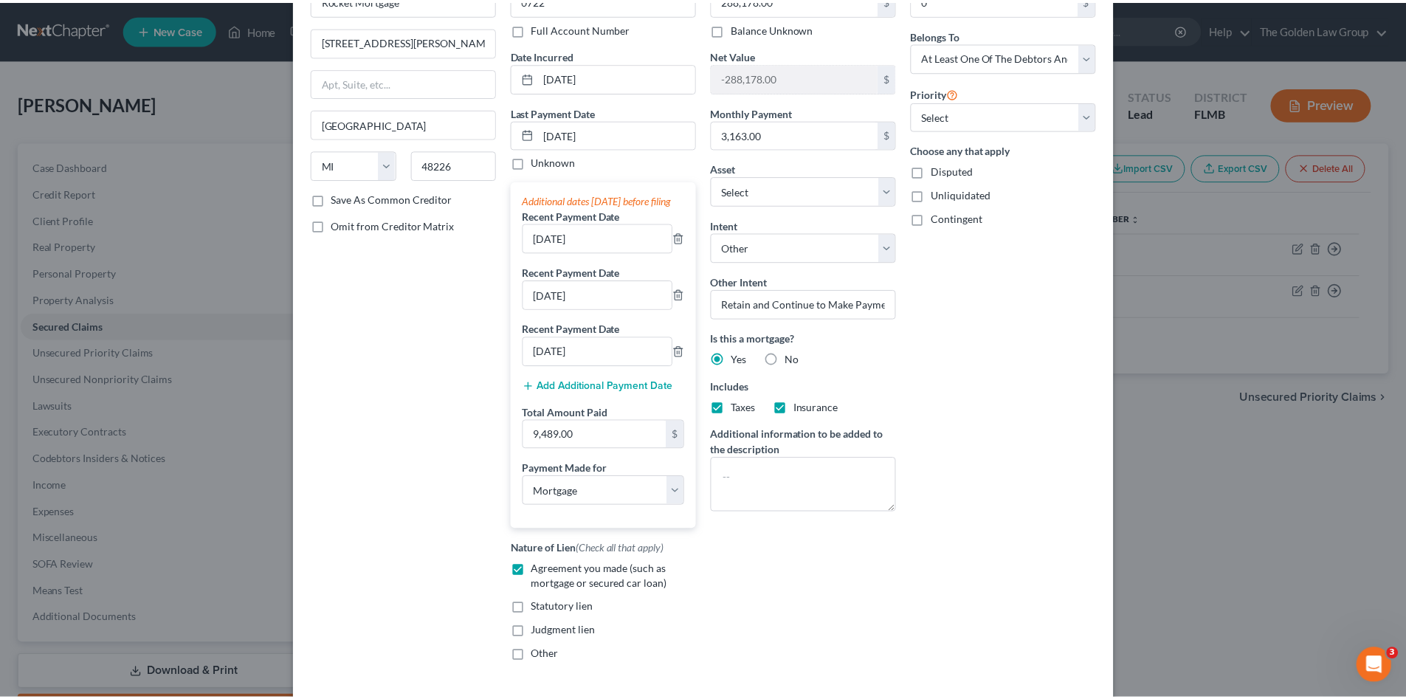
scroll to position [224, 0]
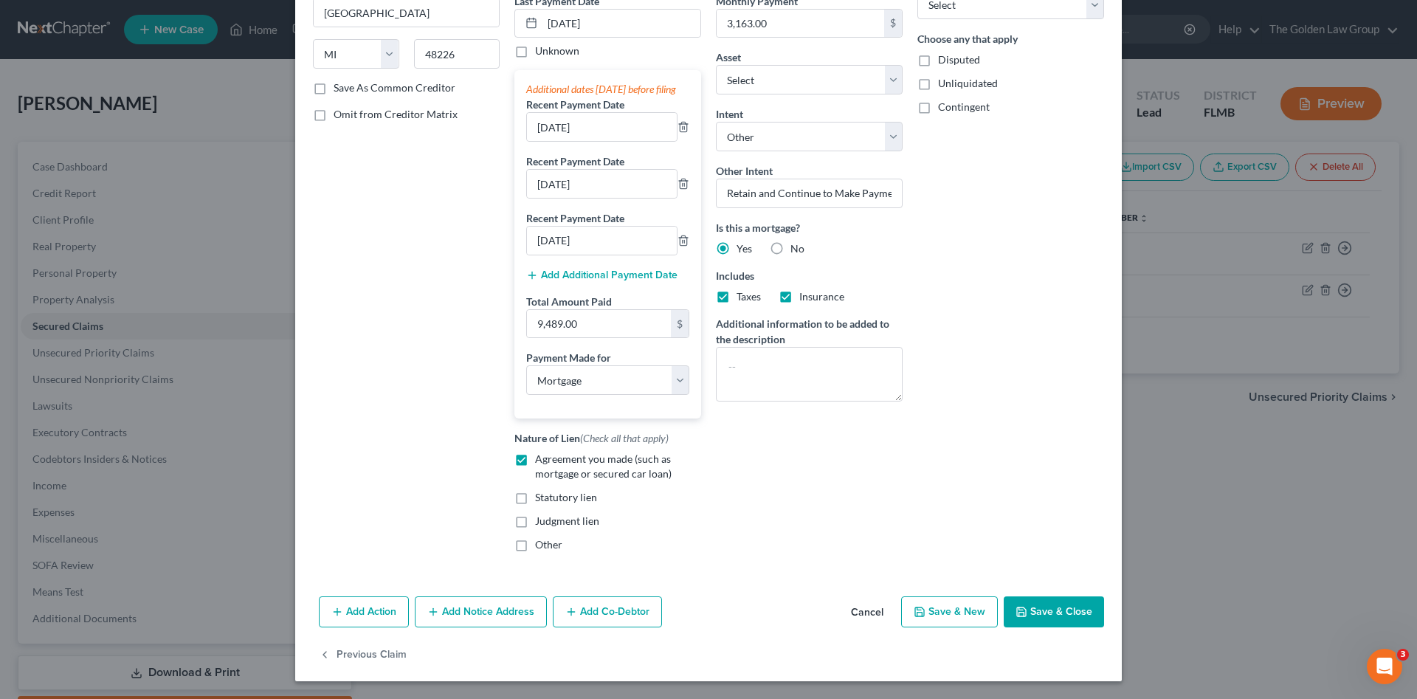
drag, startPoint x: 1048, startPoint y: 607, endPoint x: 995, endPoint y: 568, distance: 66.0
click at [1049, 606] on button "Save & Close" at bounding box center [1054, 611] width 100 height 31
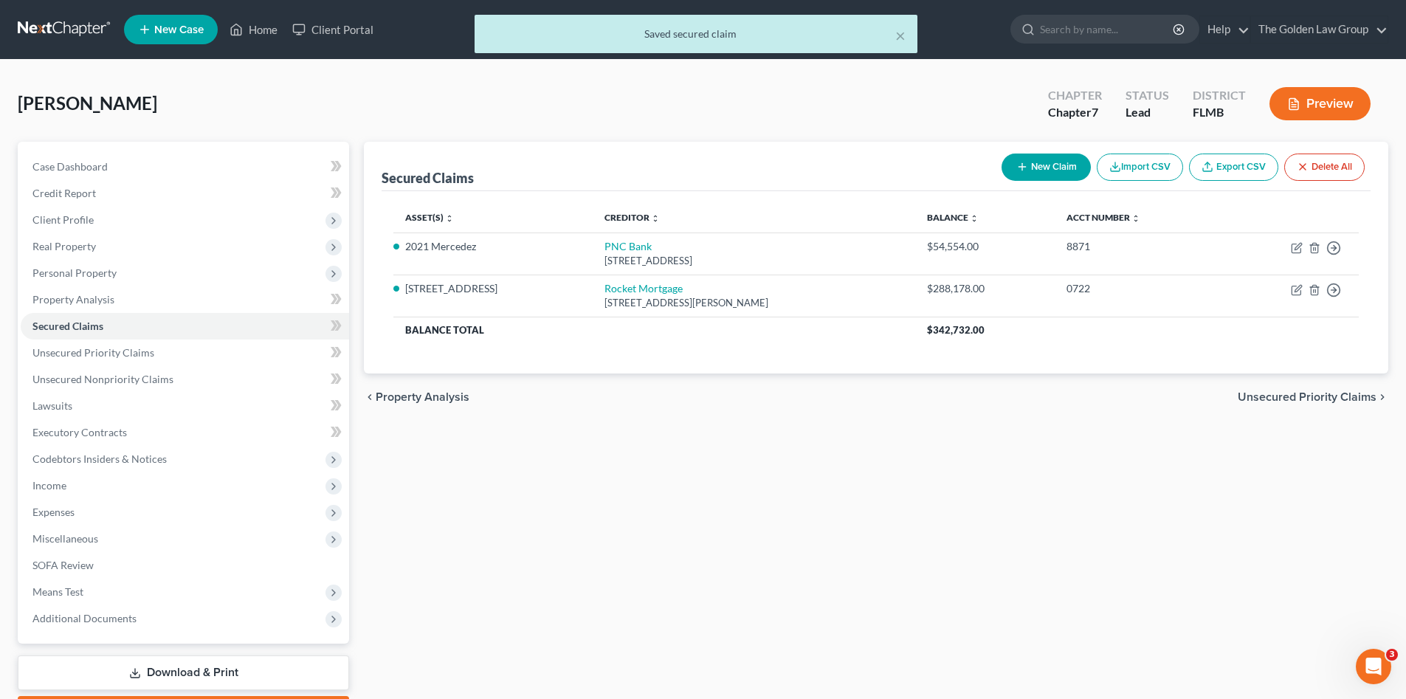
click at [907, 552] on div "Secured Claims New Claim Import CSV Export CSV Delete All Asset(s) expand_more …" at bounding box center [875, 435] width 1039 height 587
click at [136, 350] on span "Unsecured Priority Claims" at bounding box center [93, 352] width 122 height 13
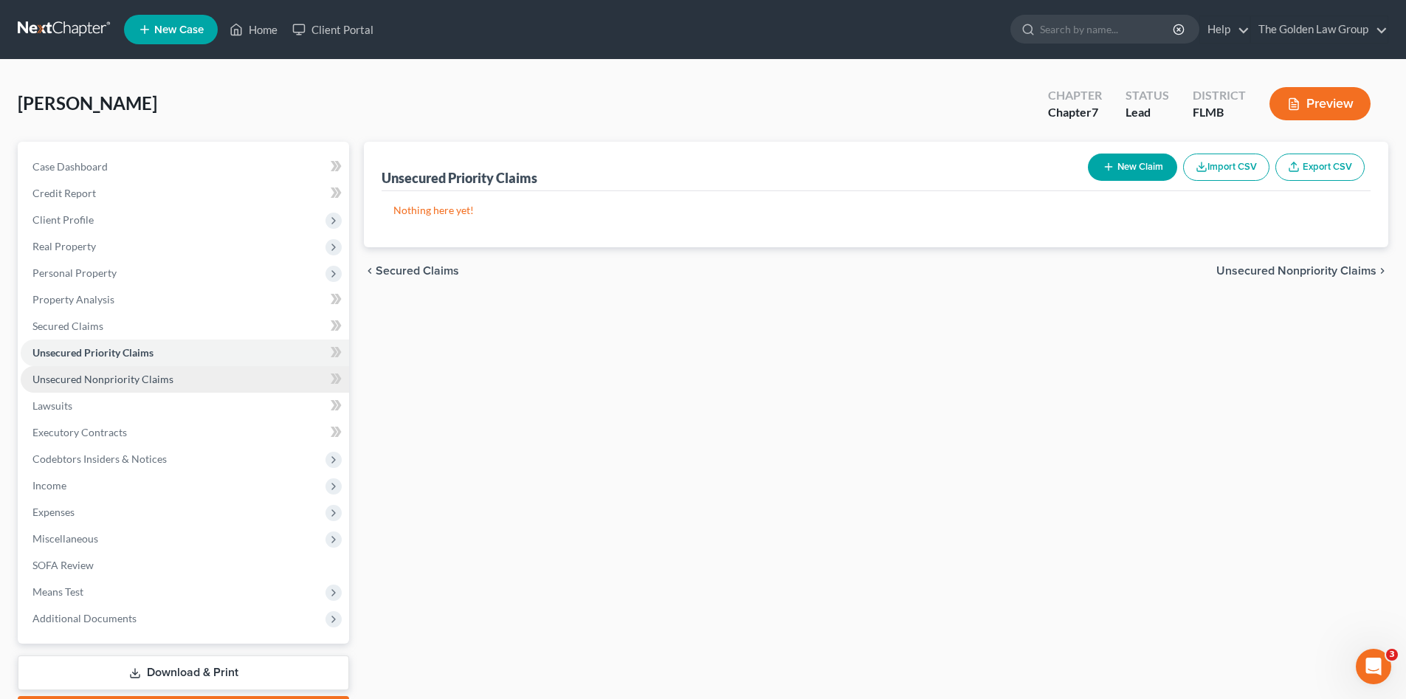
click at [152, 373] on span "Unsecured Nonpriority Claims" at bounding box center [102, 379] width 141 height 13
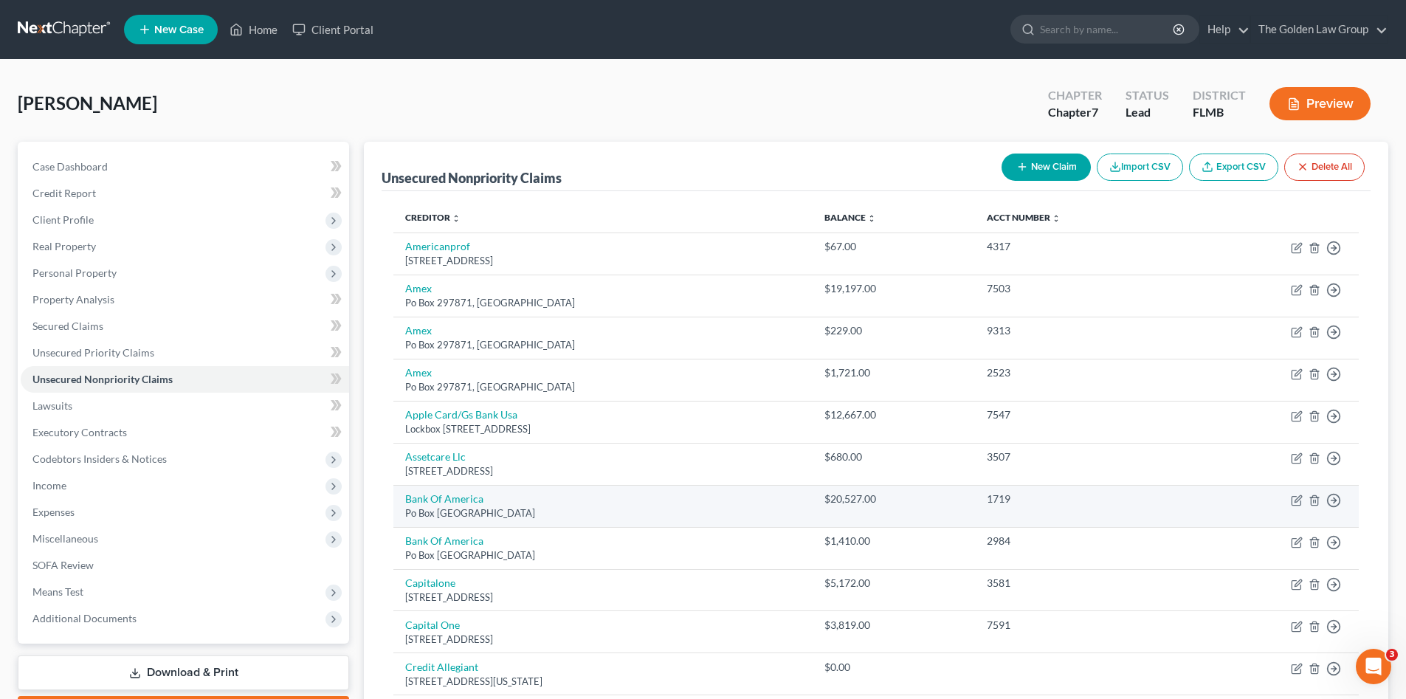
scroll to position [74, 0]
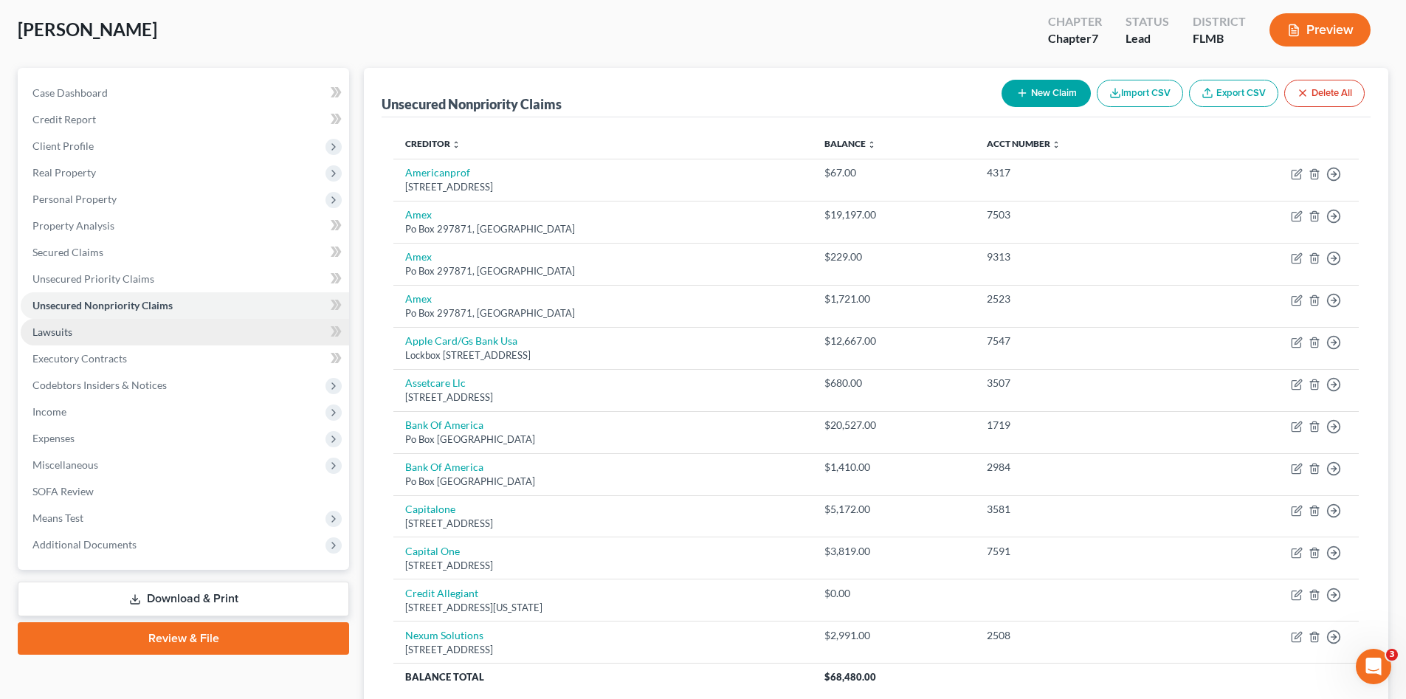
click at [97, 337] on link "Lawsuits" at bounding box center [185, 332] width 328 height 27
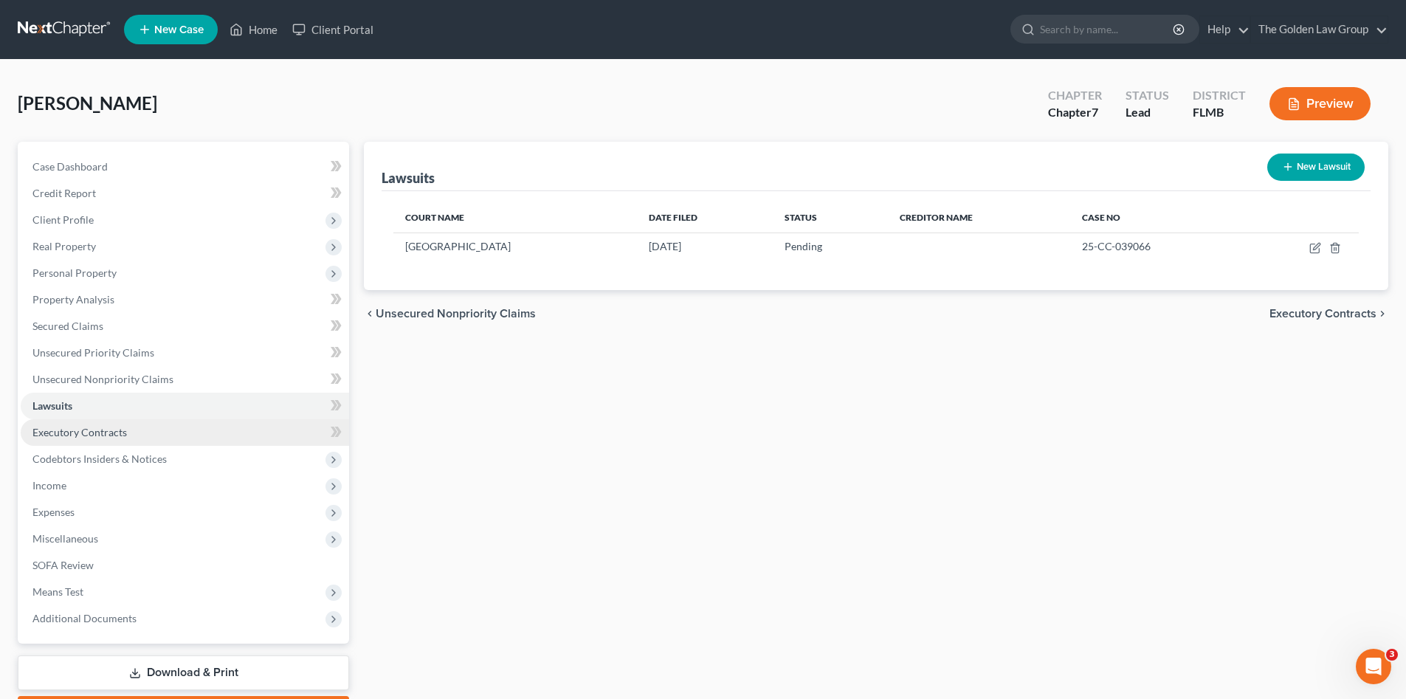
click at [105, 426] on span "Executory Contracts" at bounding box center [79, 432] width 94 height 13
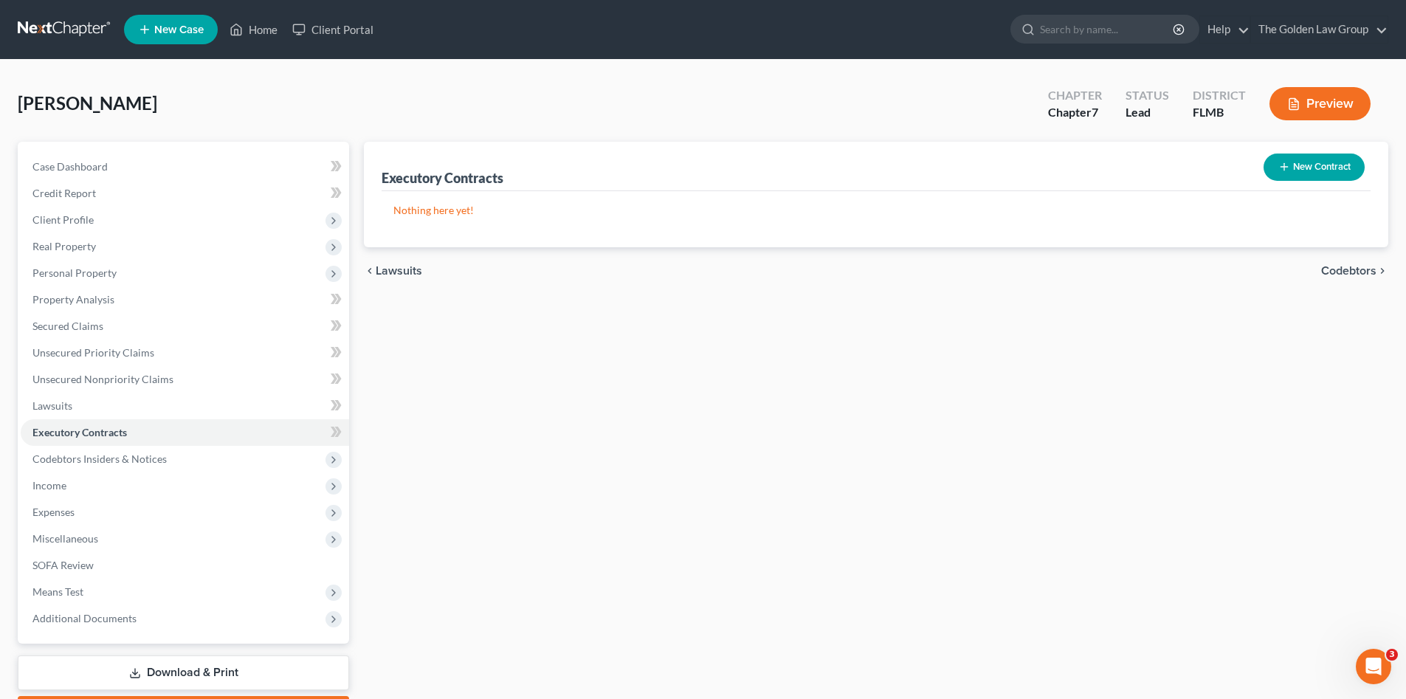
click at [1280, 171] on icon "button" at bounding box center [1284, 167] width 12 height 12
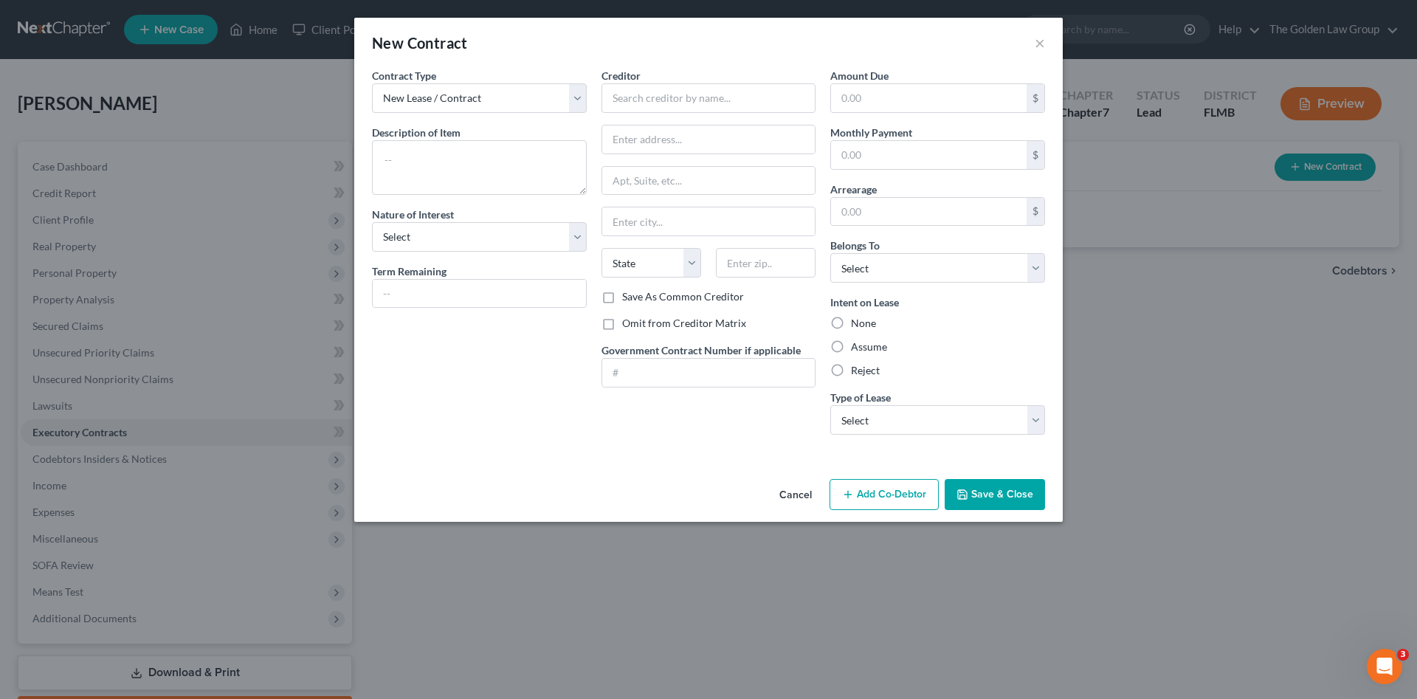
drag, startPoint x: 795, startPoint y: 494, endPoint x: 715, endPoint y: 520, distance: 83.6
click at [793, 495] on button "Cancel" at bounding box center [796, 495] width 56 height 30
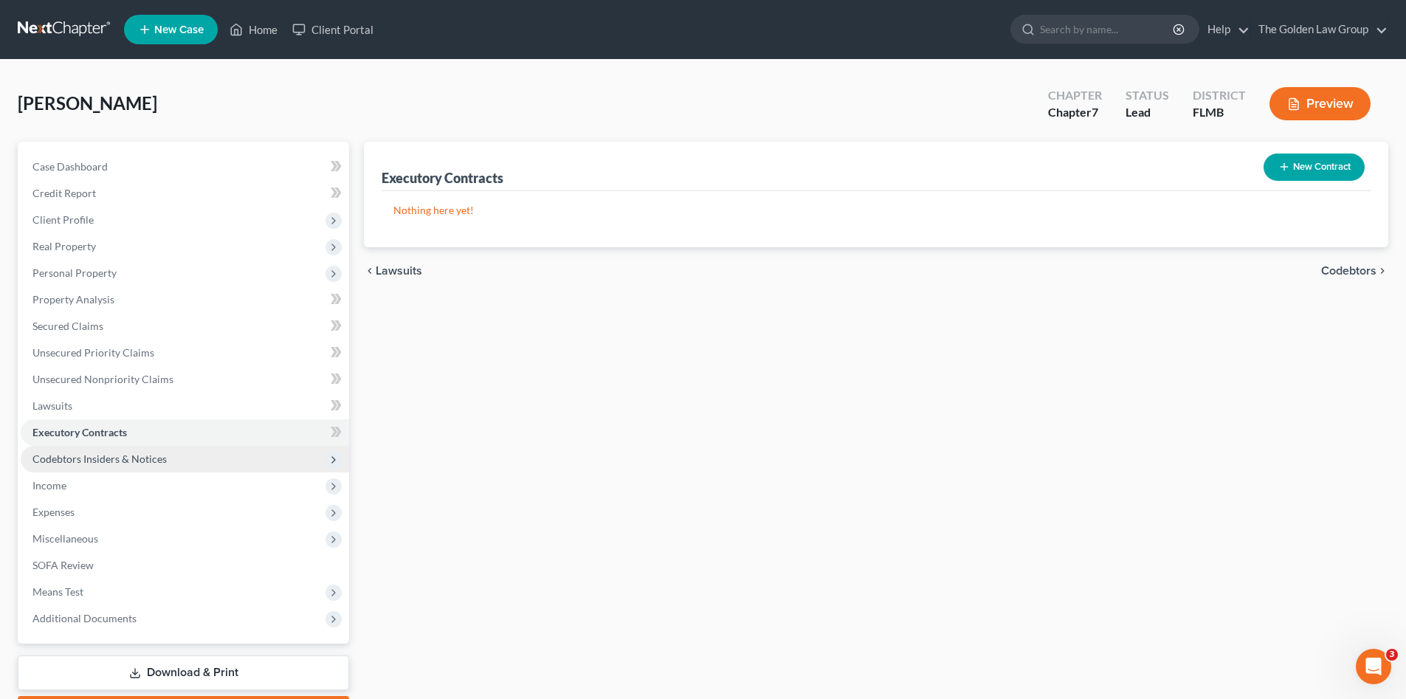
click at [83, 454] on span "Codebtors Insiders & Notices" at bounding box center [99, 458] width 134 height 13
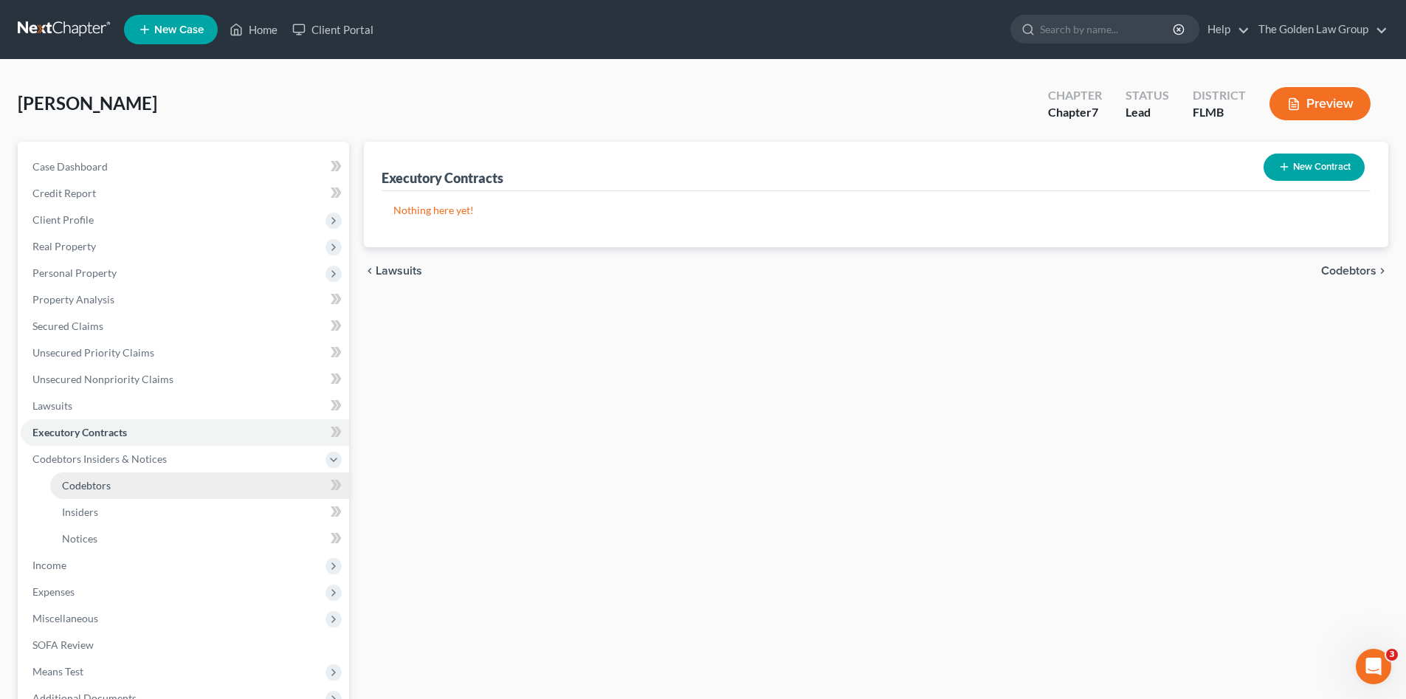
click at [60, 483] on link "Codebtors" at bounding box center [199, 485] width 299 height 27
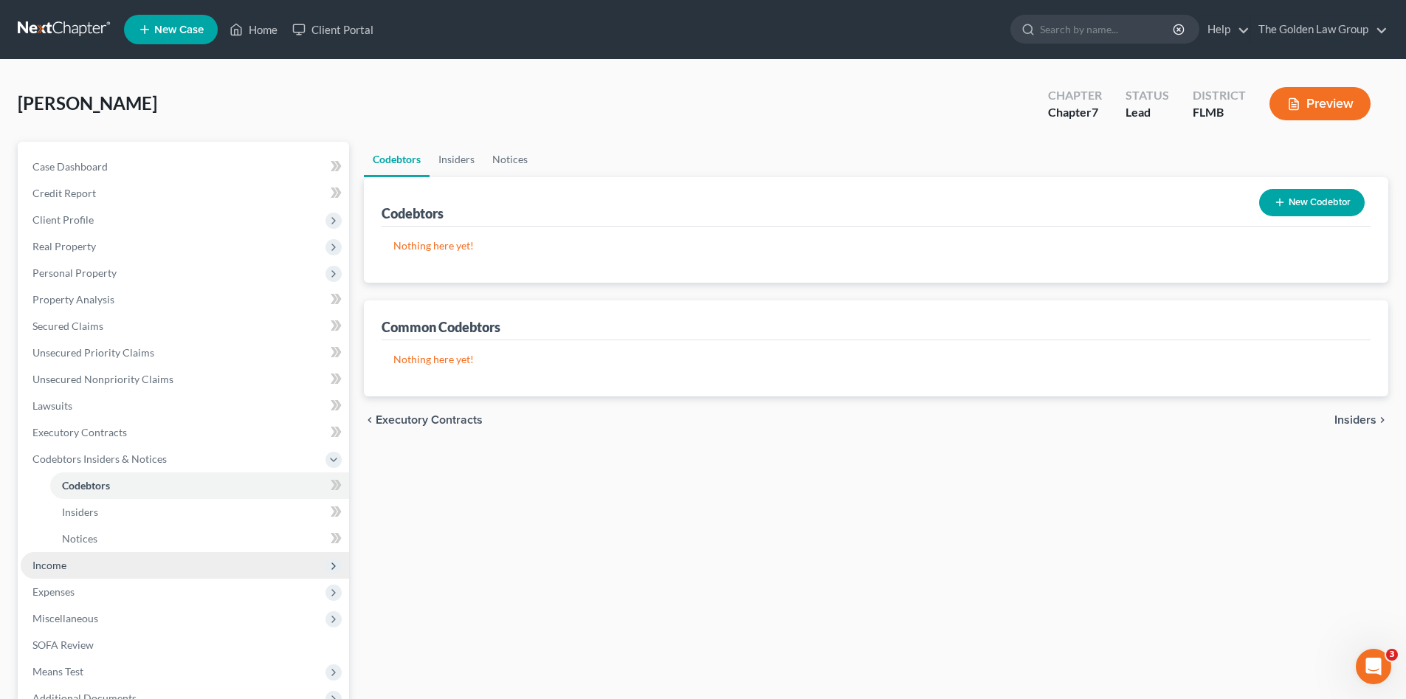
click at [57, 559] on span "Income" at bounding box center [49, 565] width 34 height 13
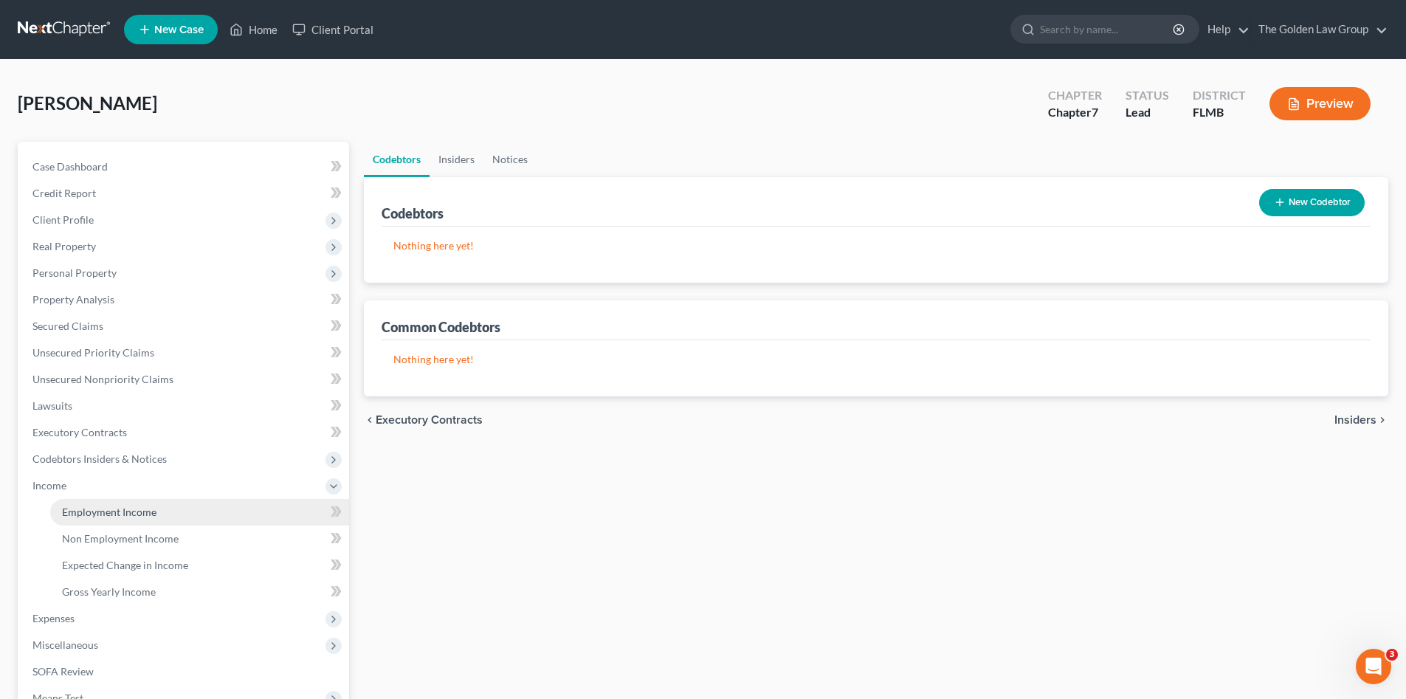
click at [96, 506] on span "Employment Income" at bounding box center [109, 512] width 94 height 13
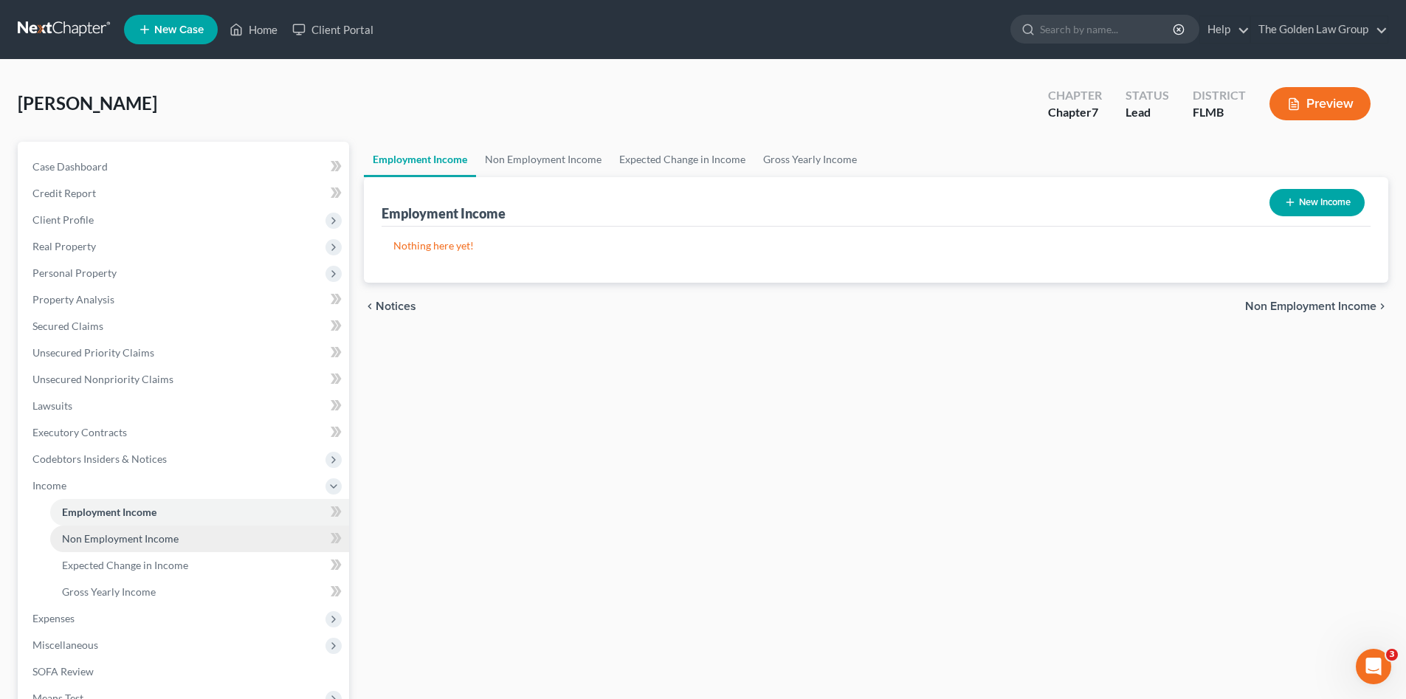
click at [156, 534] on span "Non Employment Income" at bounding box center [120, 538] width 117 height 13
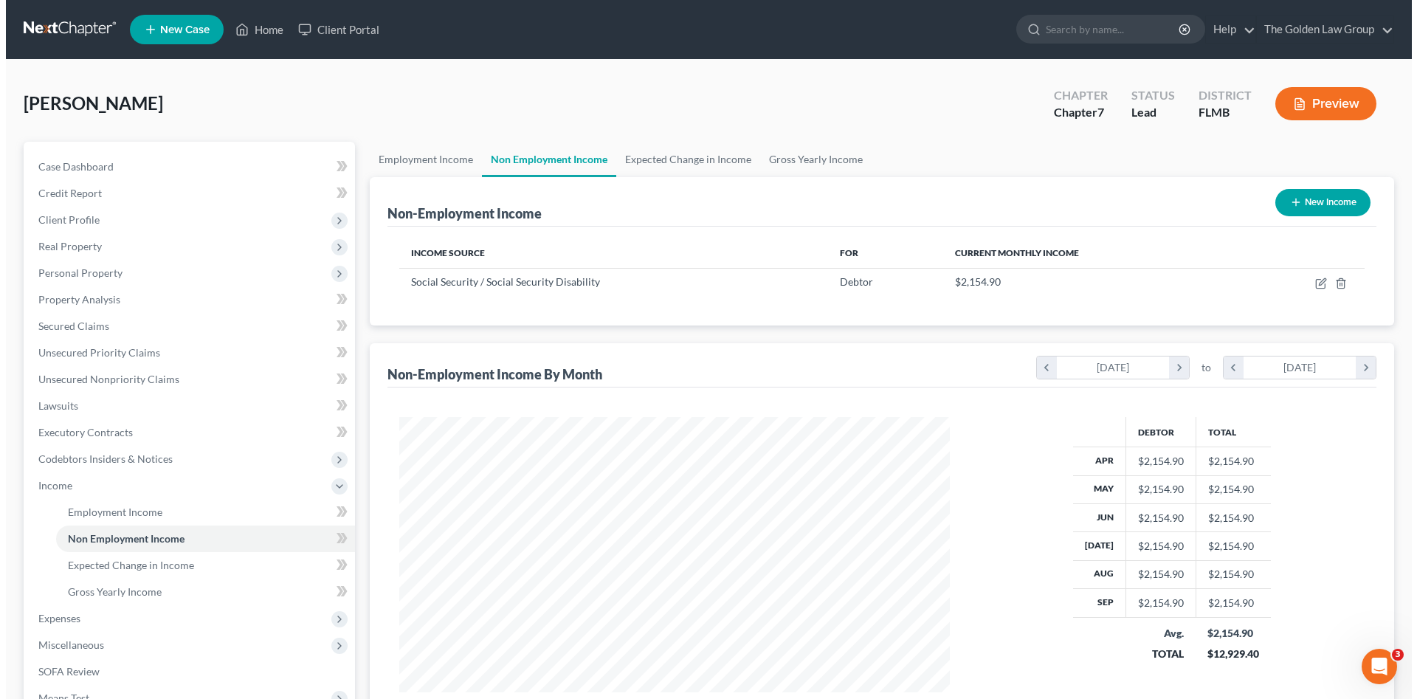
scroll to position [275, 580]
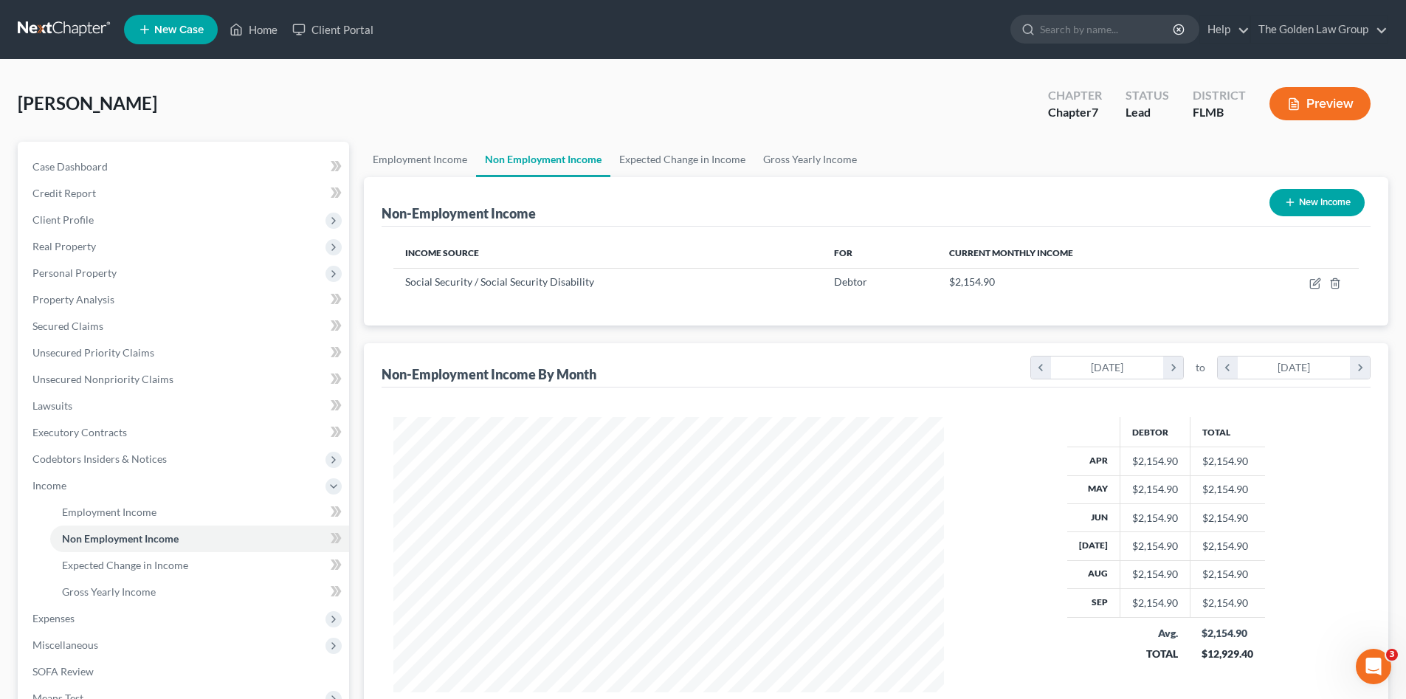
click at [1340, 200] on button "New Income" at bounding box center [1316, 202] width 95 height 27
select select "0"
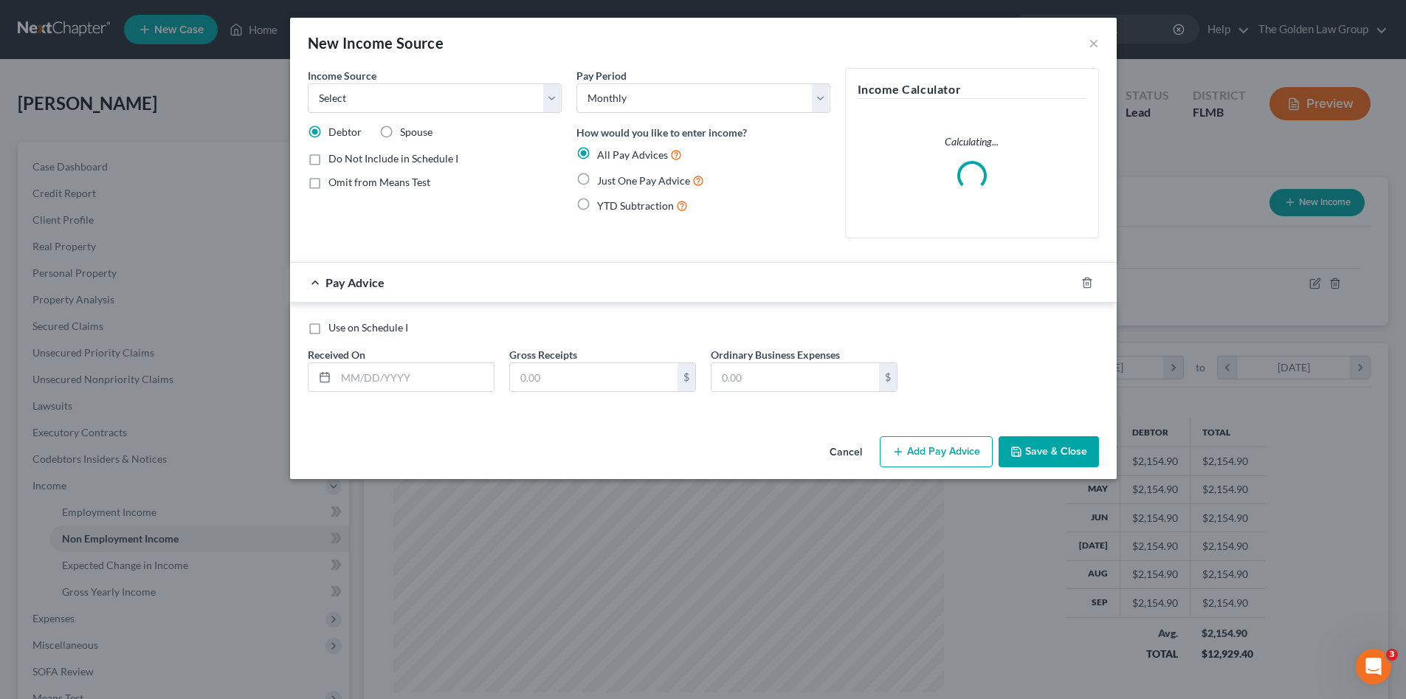
scroll to position [278, 585]
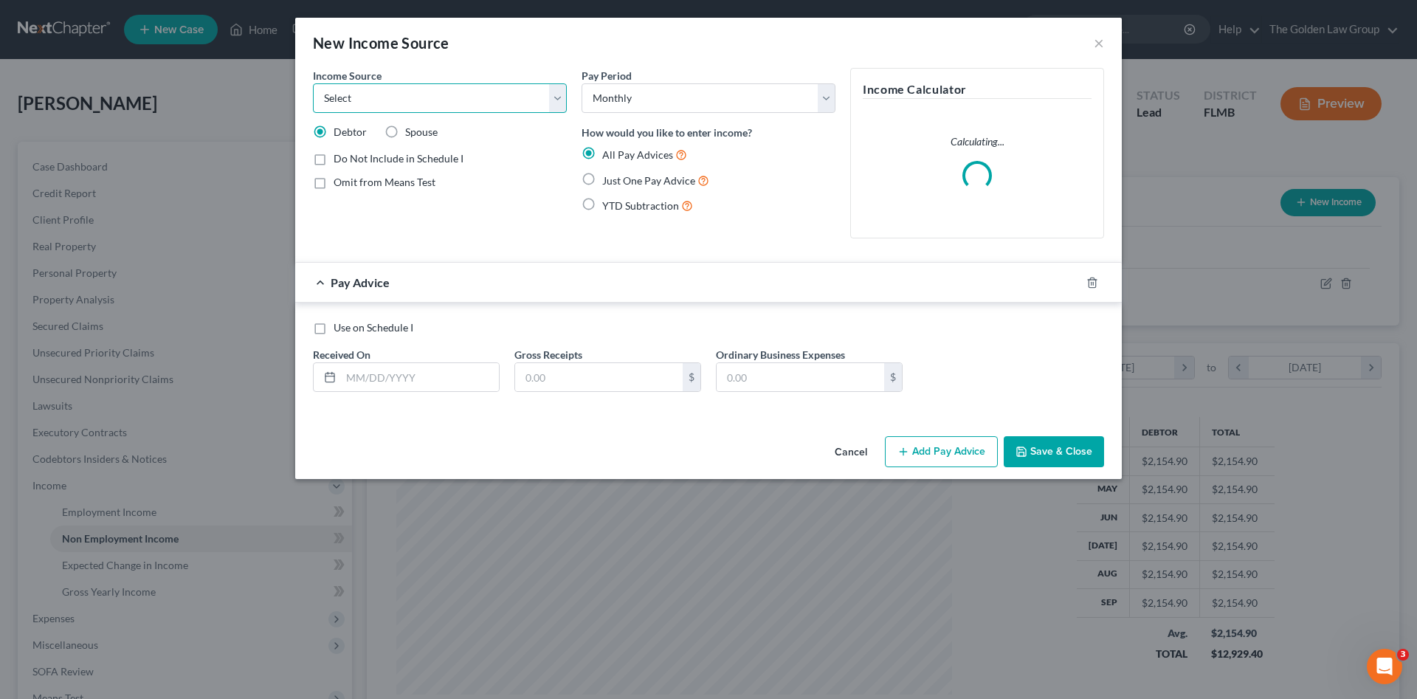
click at [413, 108] on select "Select Unemployment Disability (from employer) Pension Retirement Social Securi…" at bounding box center [440, 98] width 254 height 30
select select "13"
click at [313, 83] on select "Select Unemployment Disability (from employer) Pension Retirement Social Securi…" at bounding box center [440, 98] width 254 height 30
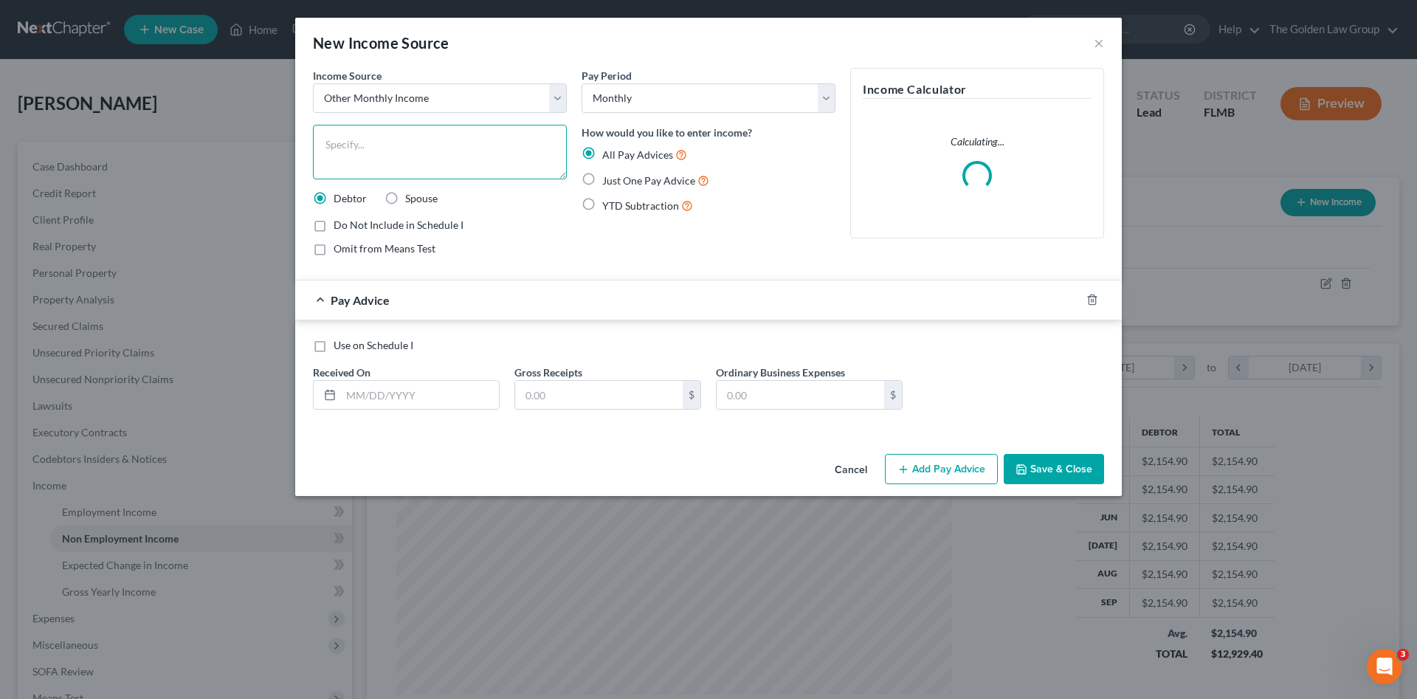
click at [391, 166] on textarea at bounding box center [440, 152] width 254 height 55
type textarea "Long Term Disability"
click at [602, 180] on label "Just One Pay Advice" at bounding box center [655, 180] width 107 height 17
click at [608, 180] on input "Just One Pay Advice" at bounding box center [613, 177] width 10 height 10
radio input "true"
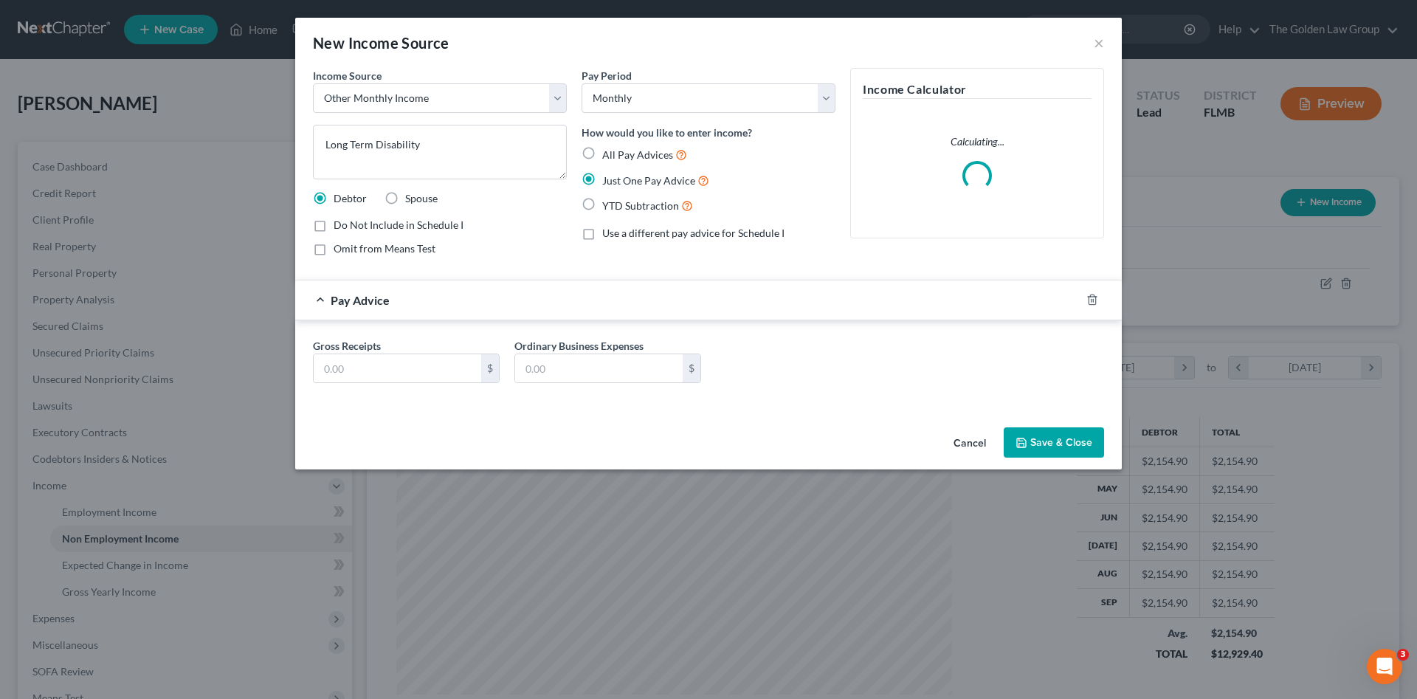
click at [441, 385] on div "Gross Receipts $ Ordinary Business Expenses $" at bounding box center [709, 366] width 806 height 57
click at [430, 367] on input "text" at bounding box center [398, 368] width 168 height 28
click at [421, 368] on input "text" at bounding box center [398, 368] width 168 height 28
click at [430, 359] on input "text" at bounding box center [398, 368] width 168 height 28
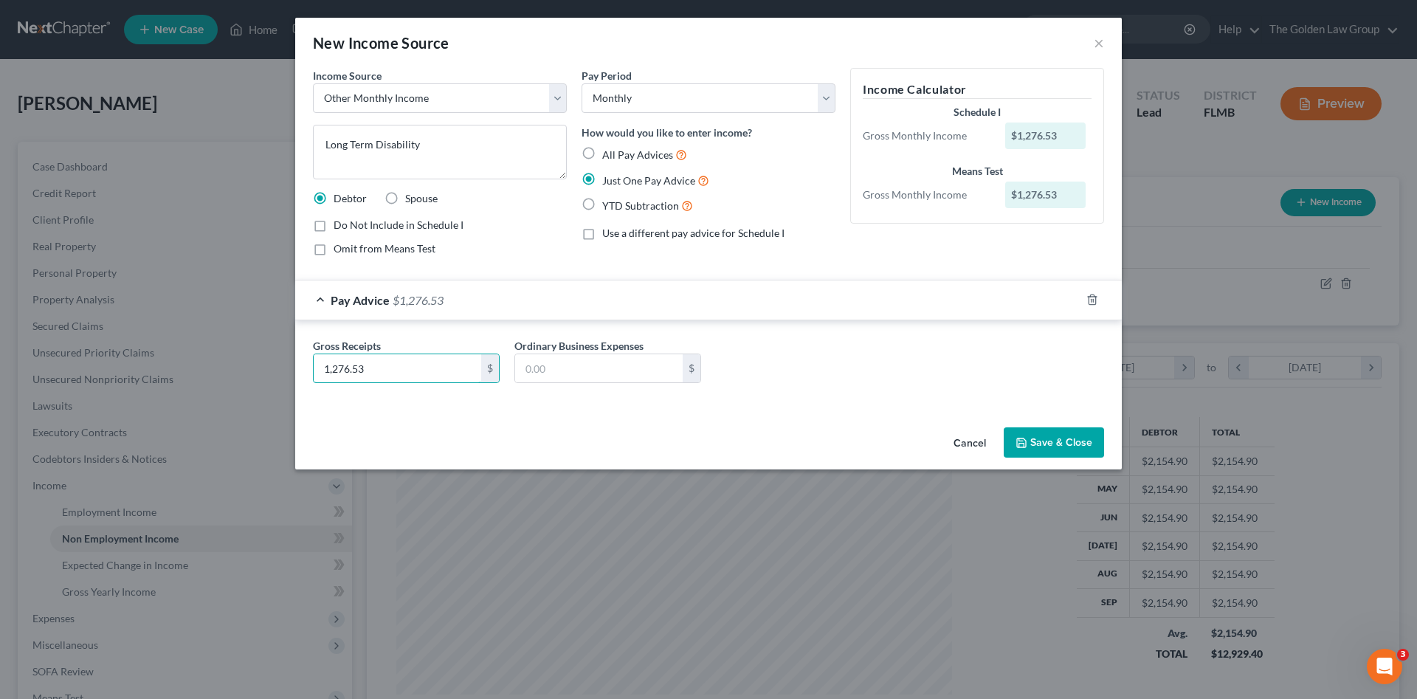
type input "1,276.53"
click at [394, 407] on div "Income Source * Select Unemployment Disability (from employer) Pension Retireme…" at bounding box center [708, 245] width 827 height 354
click at [1069, 446] on button "Save & Close" at bounding box center [1054, 442] width 100 height 31
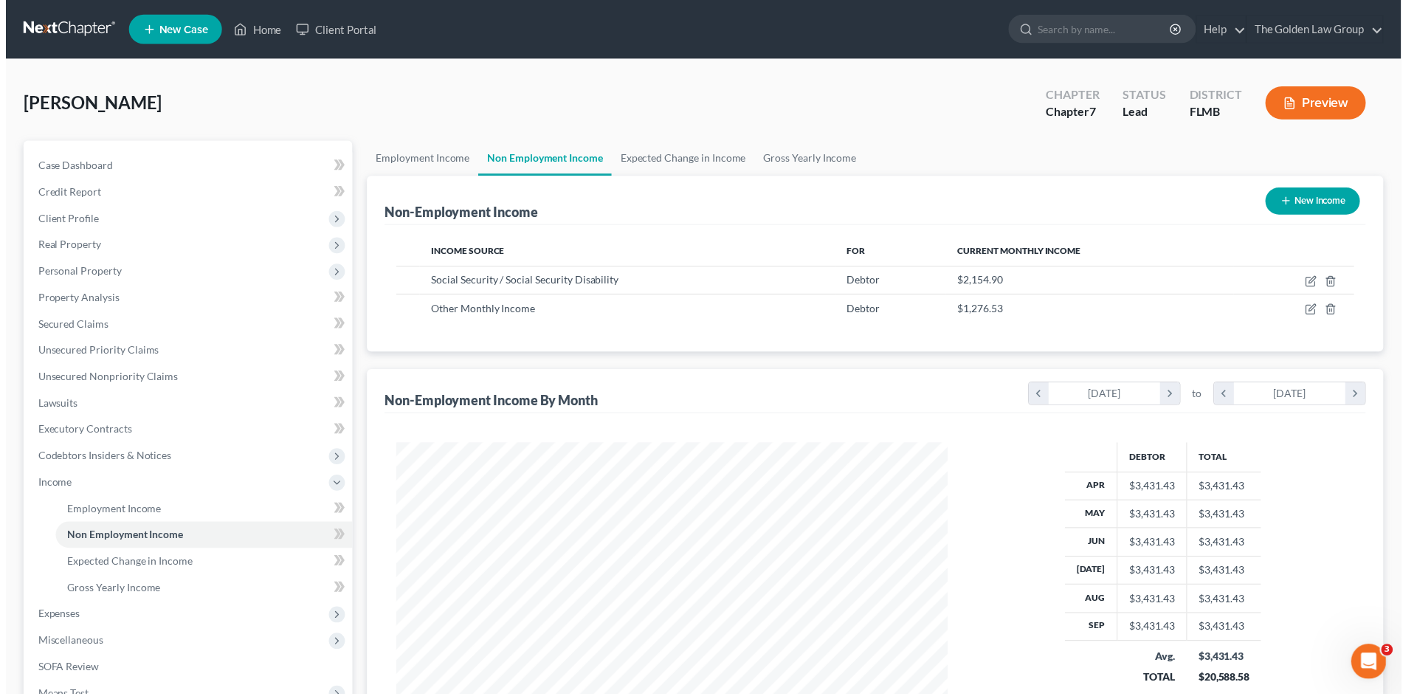
scroll to position [737772, 737468]
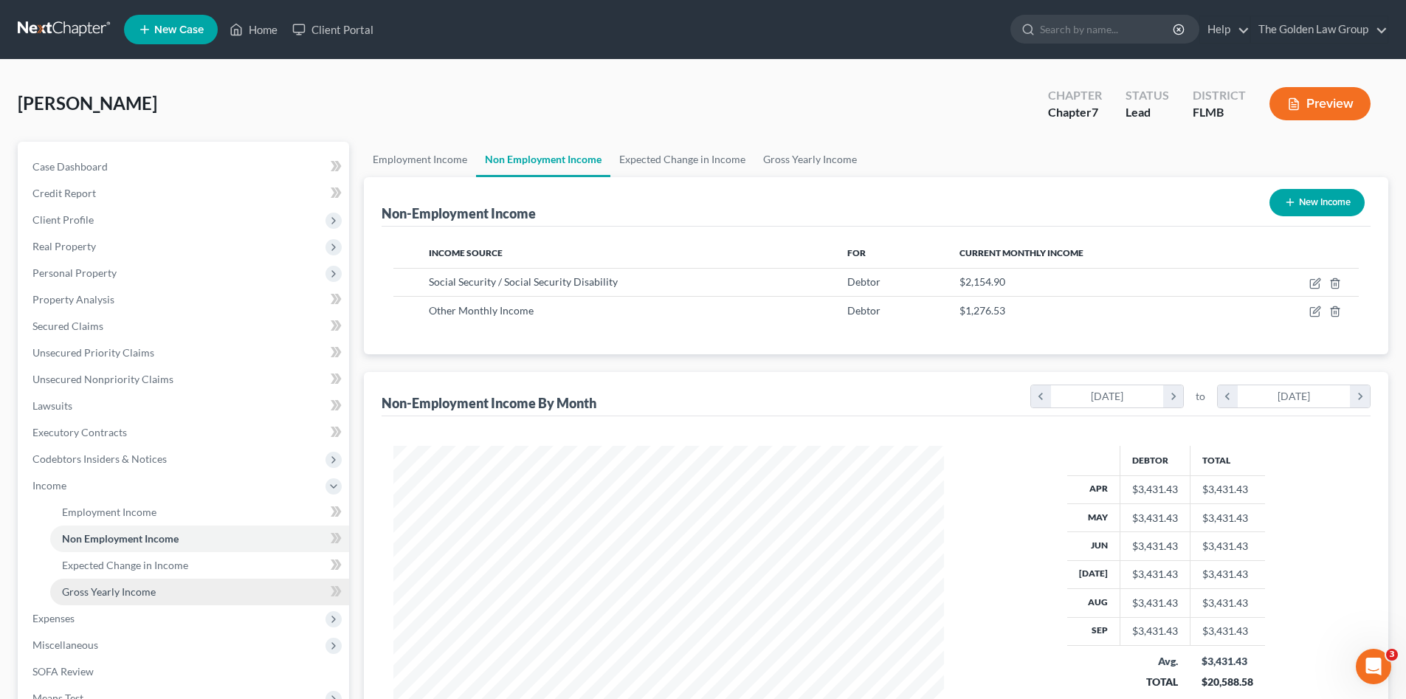
click at [111, 586] on span "Gross Yearly Income" at bounding box center [109, 591] width 94 height 13
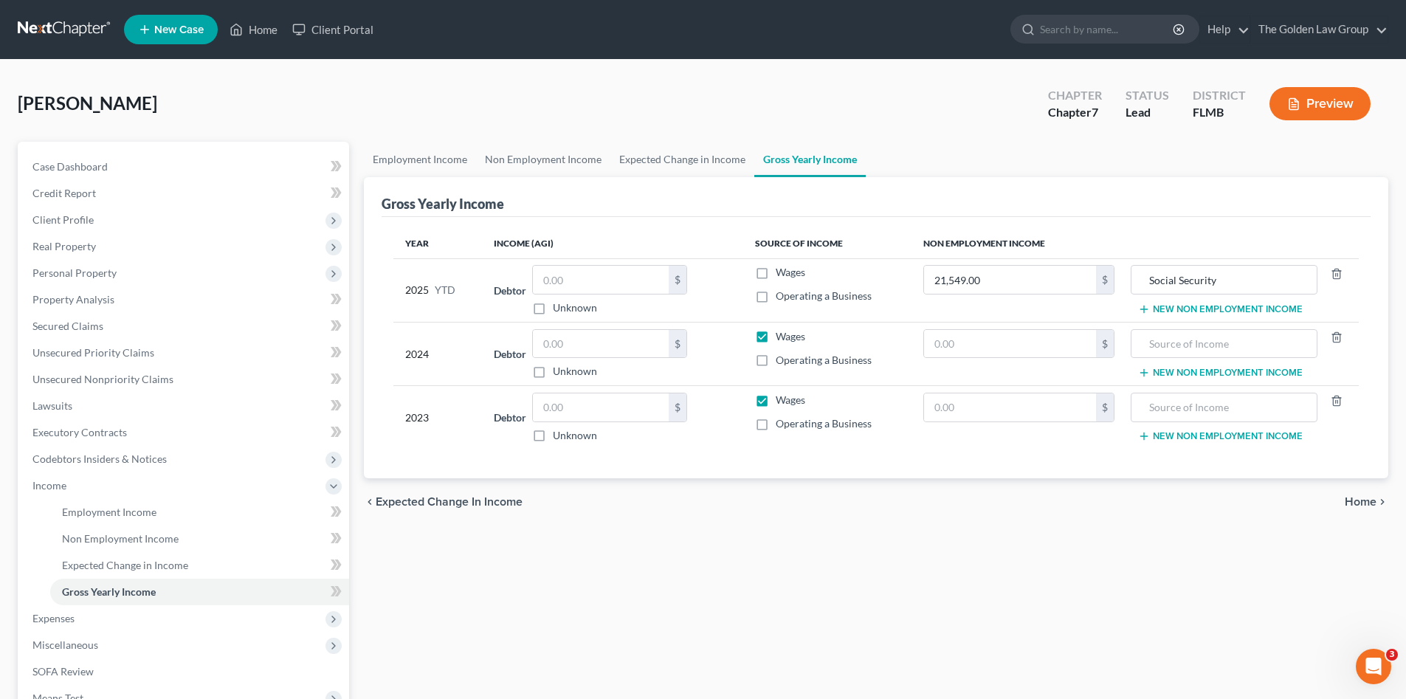
click at [1173, 309] on button "New Non Employment Income" at bounding box center [1220, 309] width 165 height 12
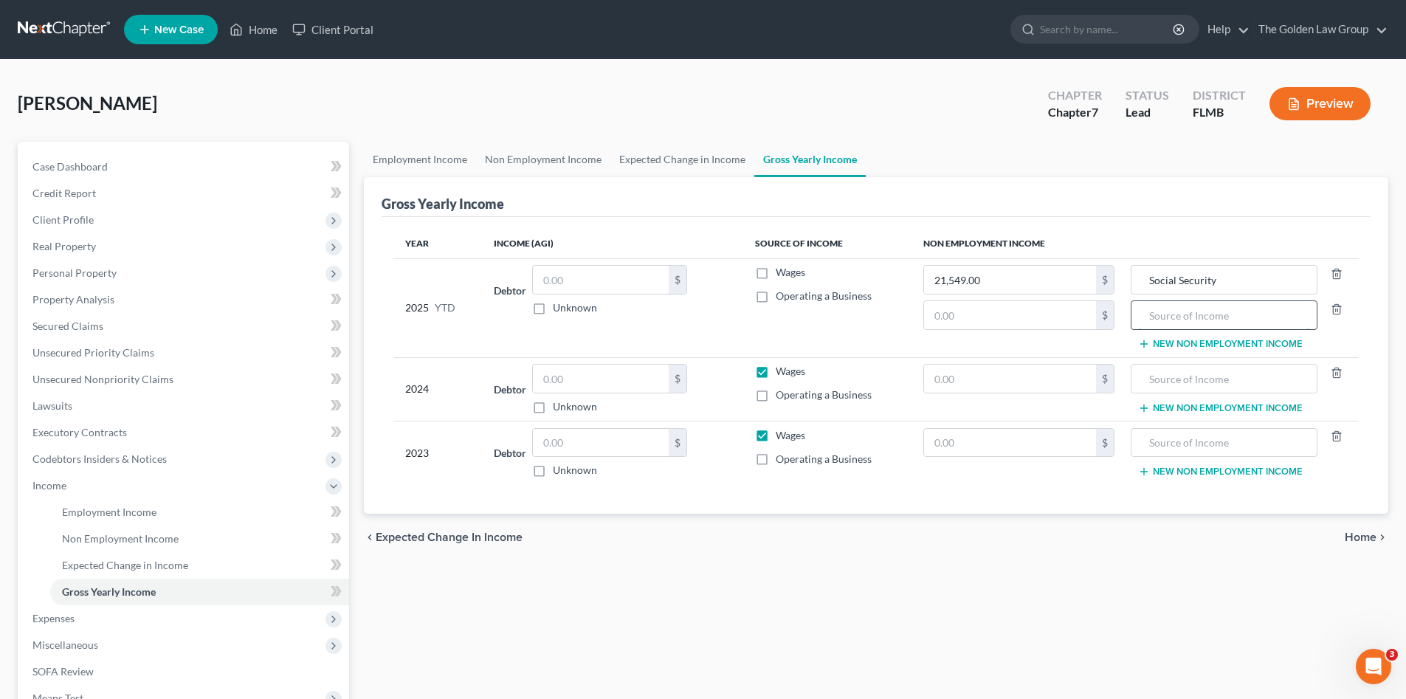
click at [1177, 328] on input "text" at bounding box center [1224, 315] width 170 height 28
click at [1173, 314] on input "text" at bounding box center [1224, 315] width 170 height 28
type input "Long Term Disability"
click at [1058, 319] on input "text" at bounding box center [1010, 315] width 172 height 28
paste input "12,765.3"
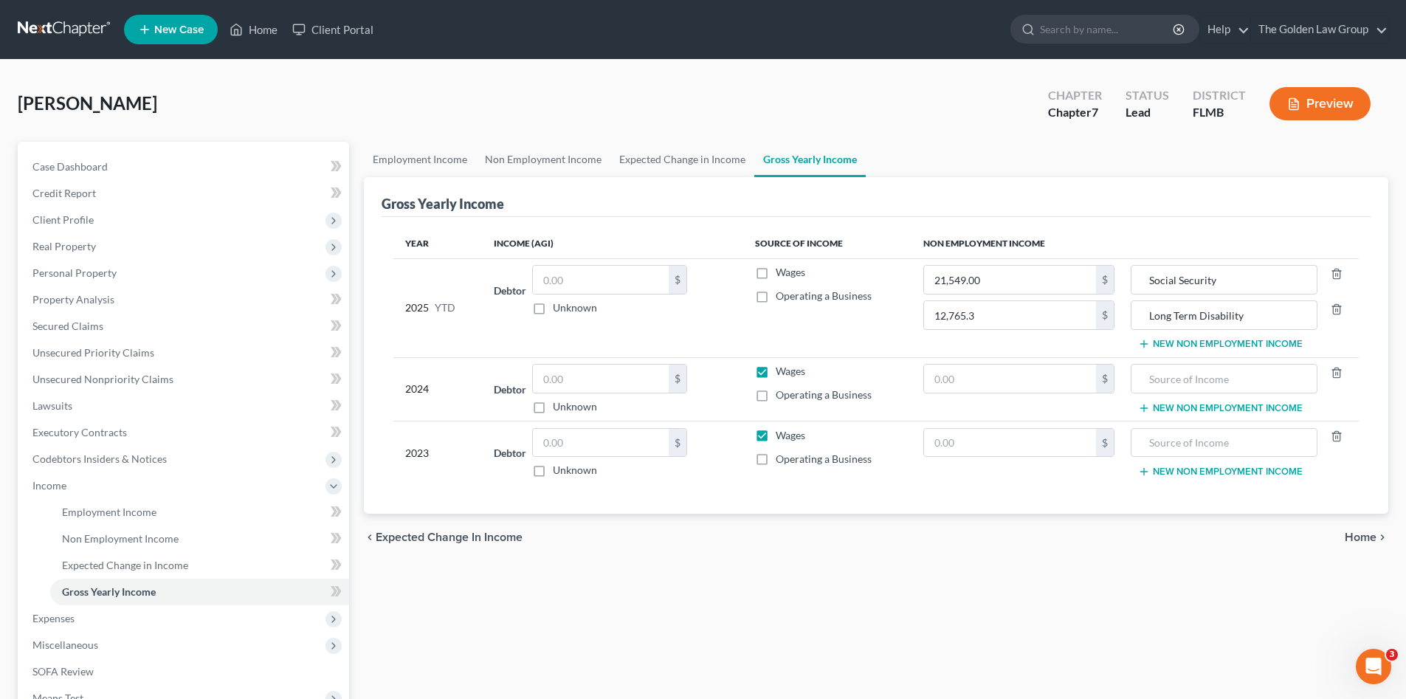
click at [1089, 505] on div "Year Income (AGI) Source of Income Non Employment Income 2025 YTD Debtor $ Unkn…" at bounding box center [876, 365] width 989 height 297
click at [1014, 313] on input "12,765.3" at bounding box center [1010, 315] width 172 height 28
type input "12,765.30"
click at [1019, 527] on div "chevron_left Expected Change in Income Home chevron_right" at bounding box center [876, 537] width 1024 height 47
click at [71, 619] on span "Expenses" at bounding box center [53, 618] width 42 height 13
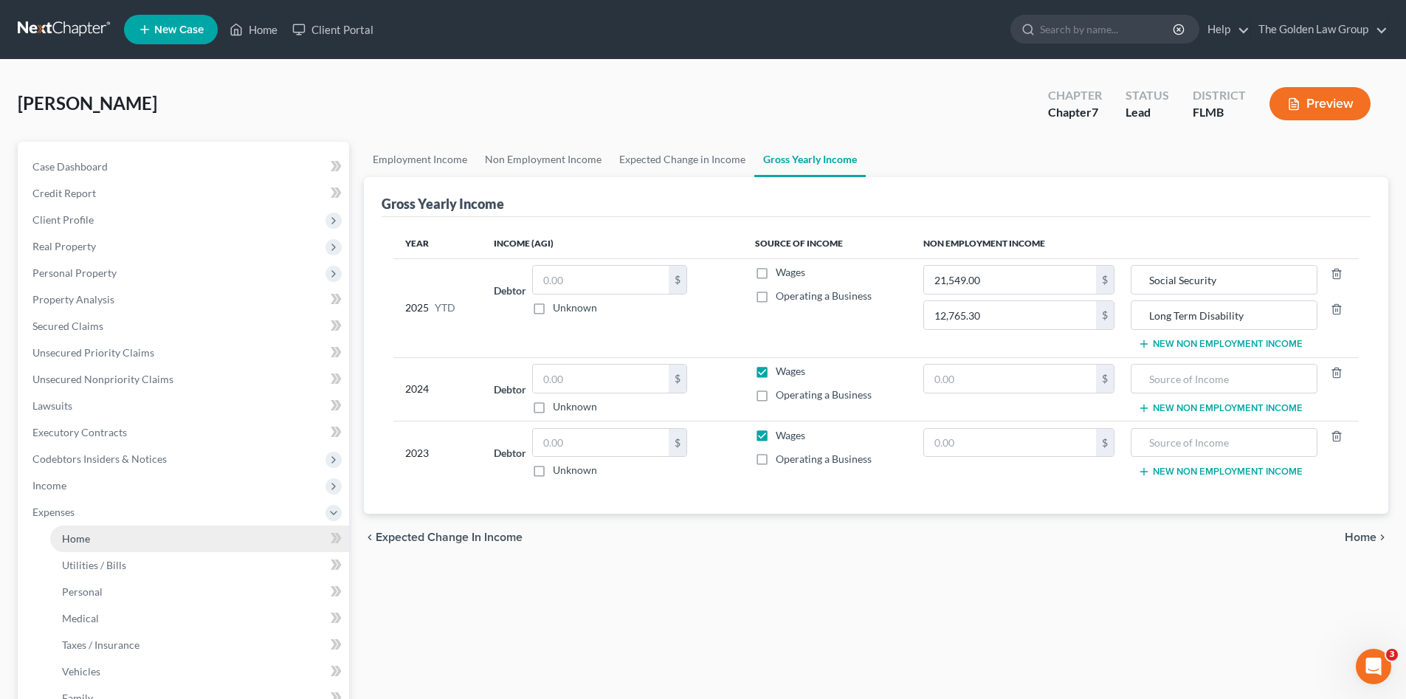
click at [85, 535] on span "Home" at bounding box center [76, 538] width 28 height 13
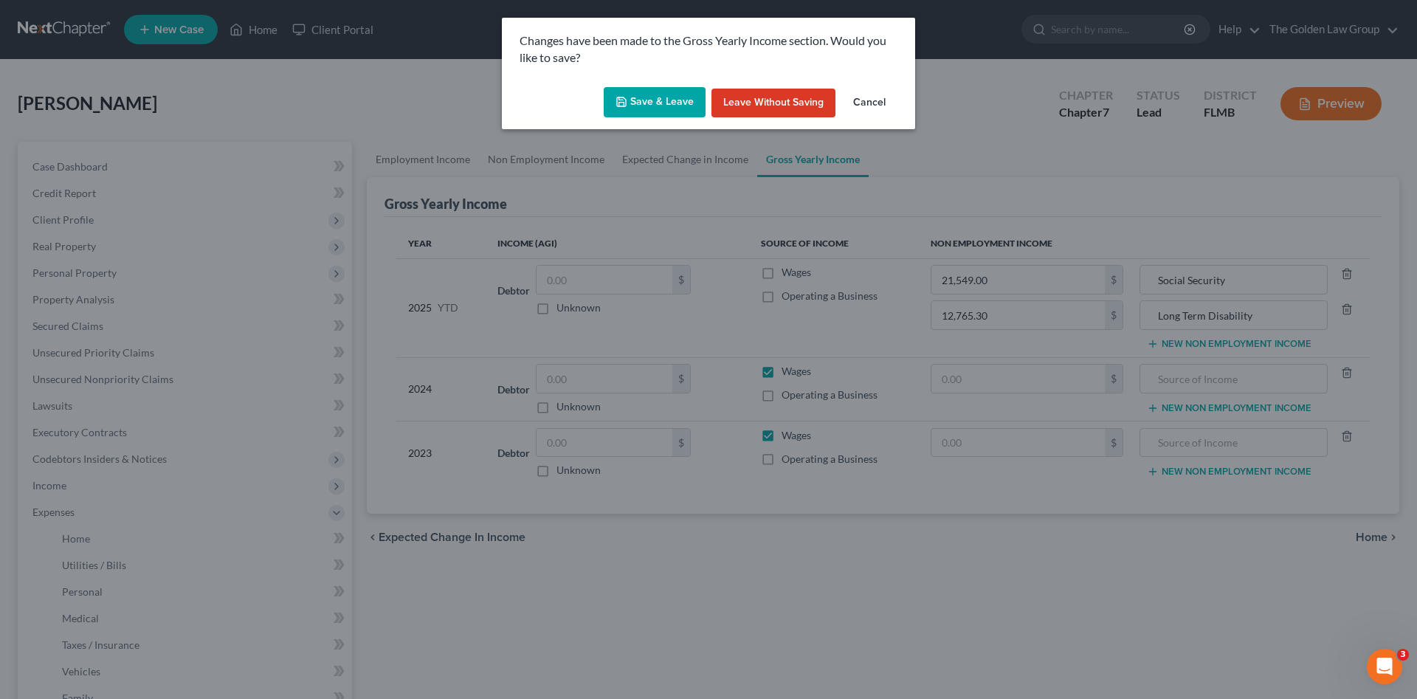
click at [678, 85] on div "Save & Leave Leave without Saving Cancel" at bounding box center [708, 105] width 413 height 49
click at [680, 98] on button "Save & Leave" at bounding box center [655, 102] width 102 height 31
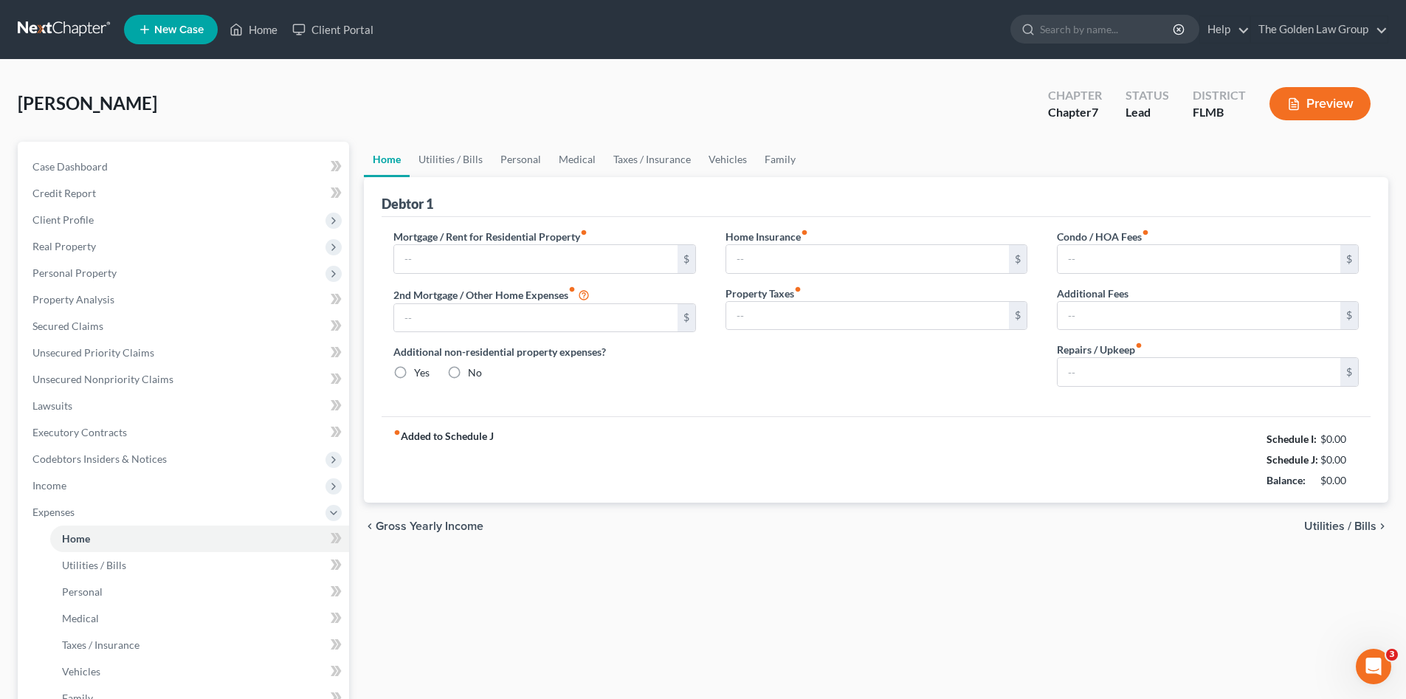
type input "0.00"
radio input "true"
type input "0.00"
type input "110.00"
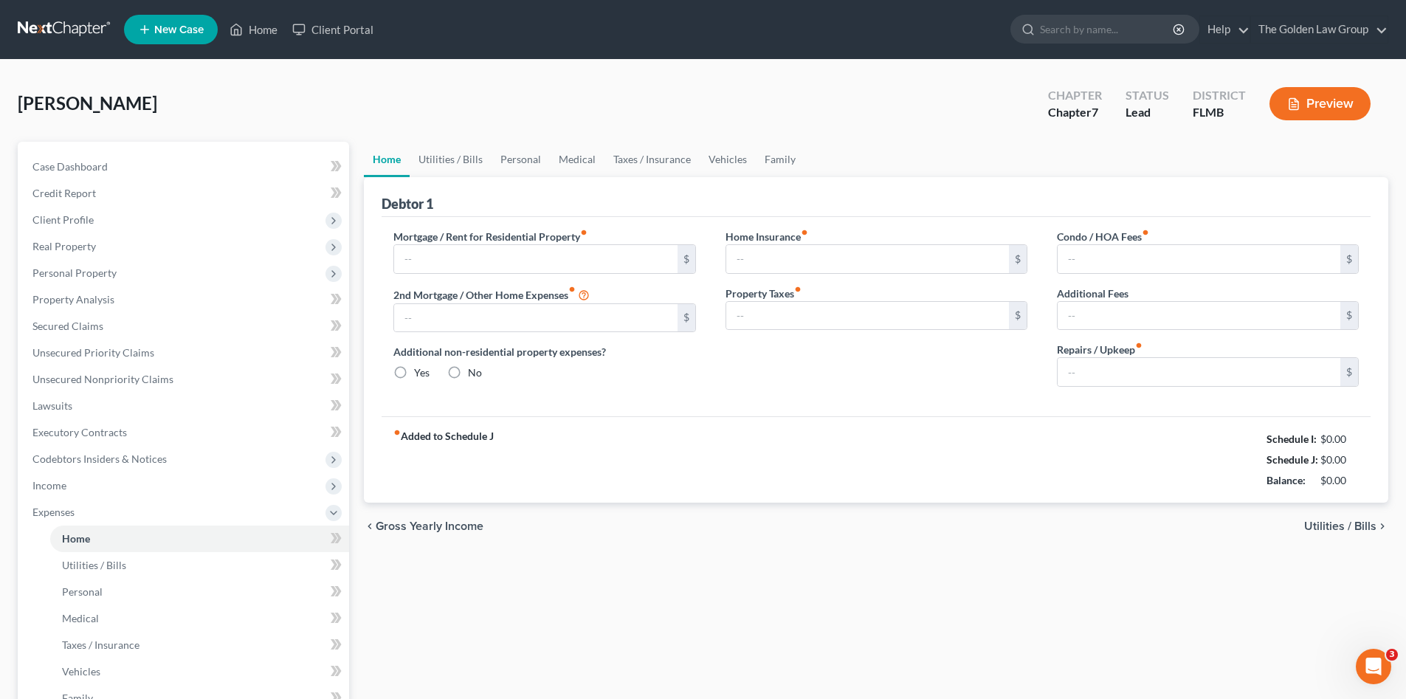
type input "2,500.00"
drag, startPoint x: 898, startPoint y: 571, endPoint x: 909, endPoint y: 576, distance: 12.5
click at [900, 571] on div "Home Utilities / Bills Personal Medical Taxes / Insurance Vehicles Family Debto…" at bounding box center [875, 528] width 1039 height 773
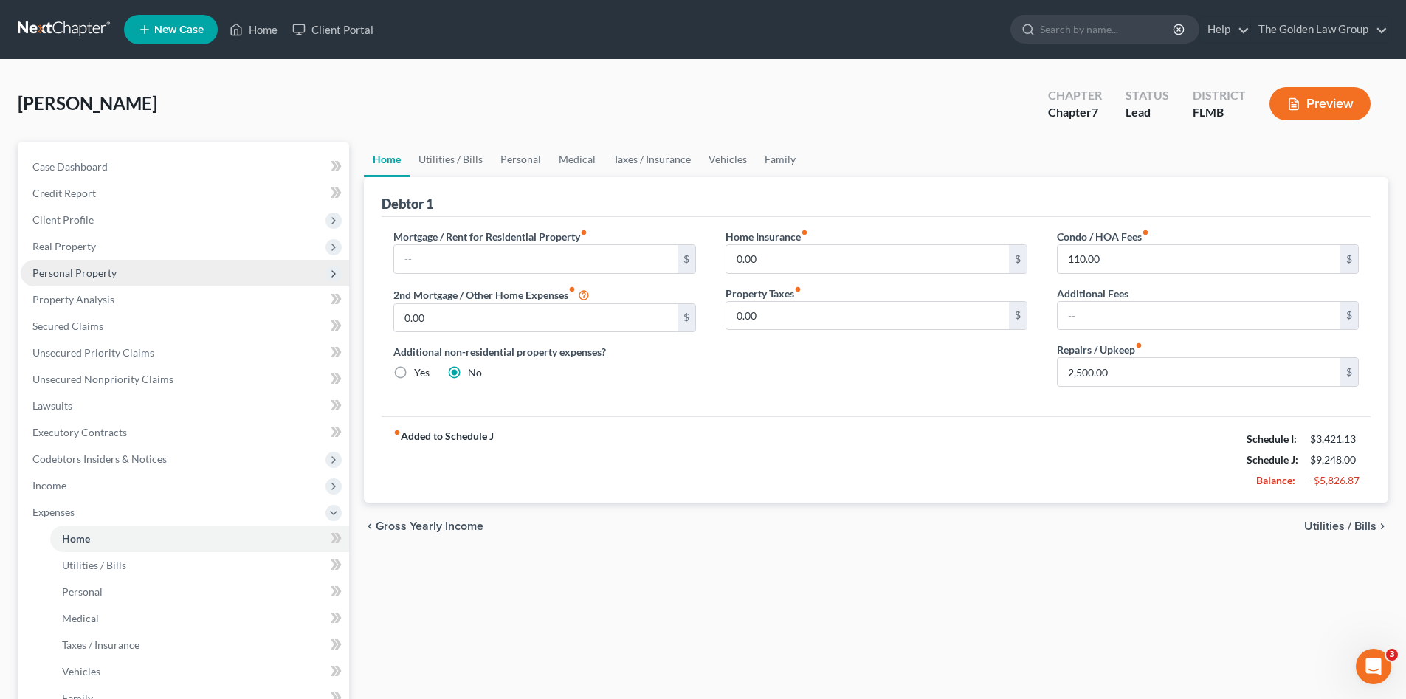
click at [57, 278] on span "Personal Property" at bounding box center [74, 272] width 84 height 13
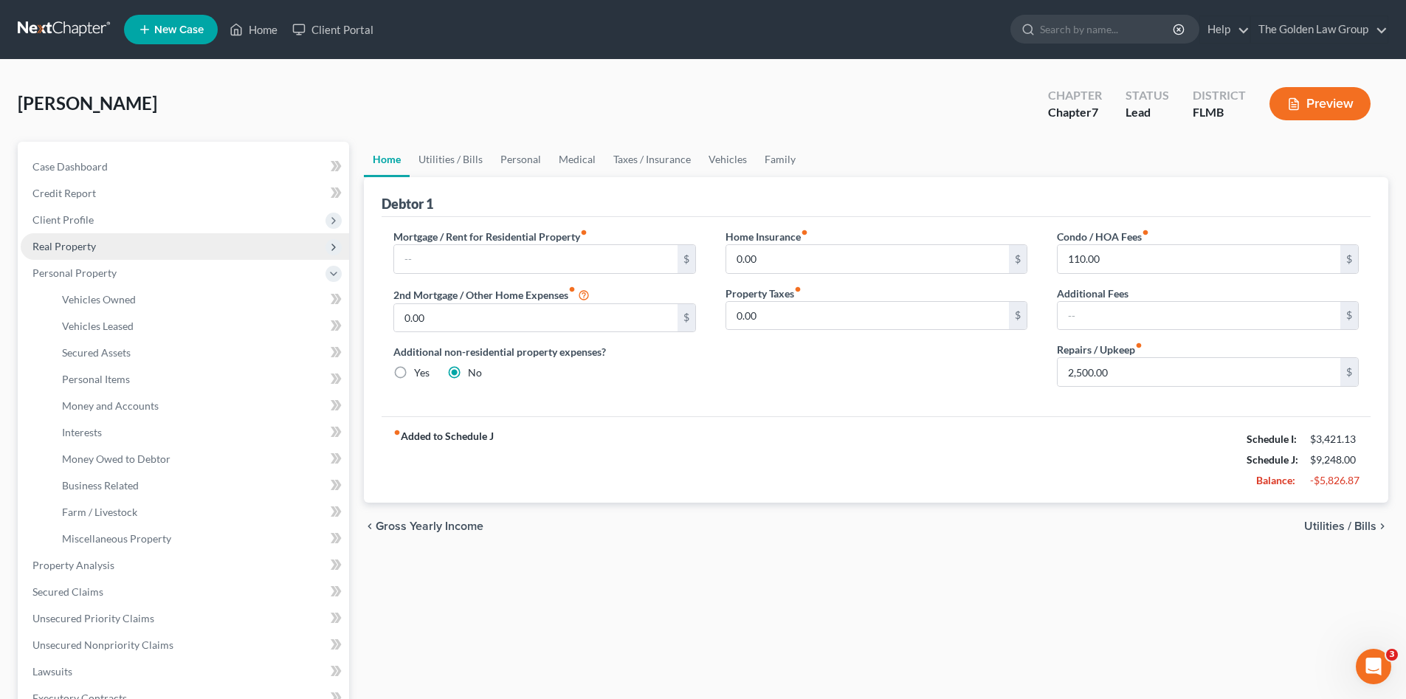
click at [95, 240] on span "Real Property" at bounding box center [185, 246] width 328 height 27
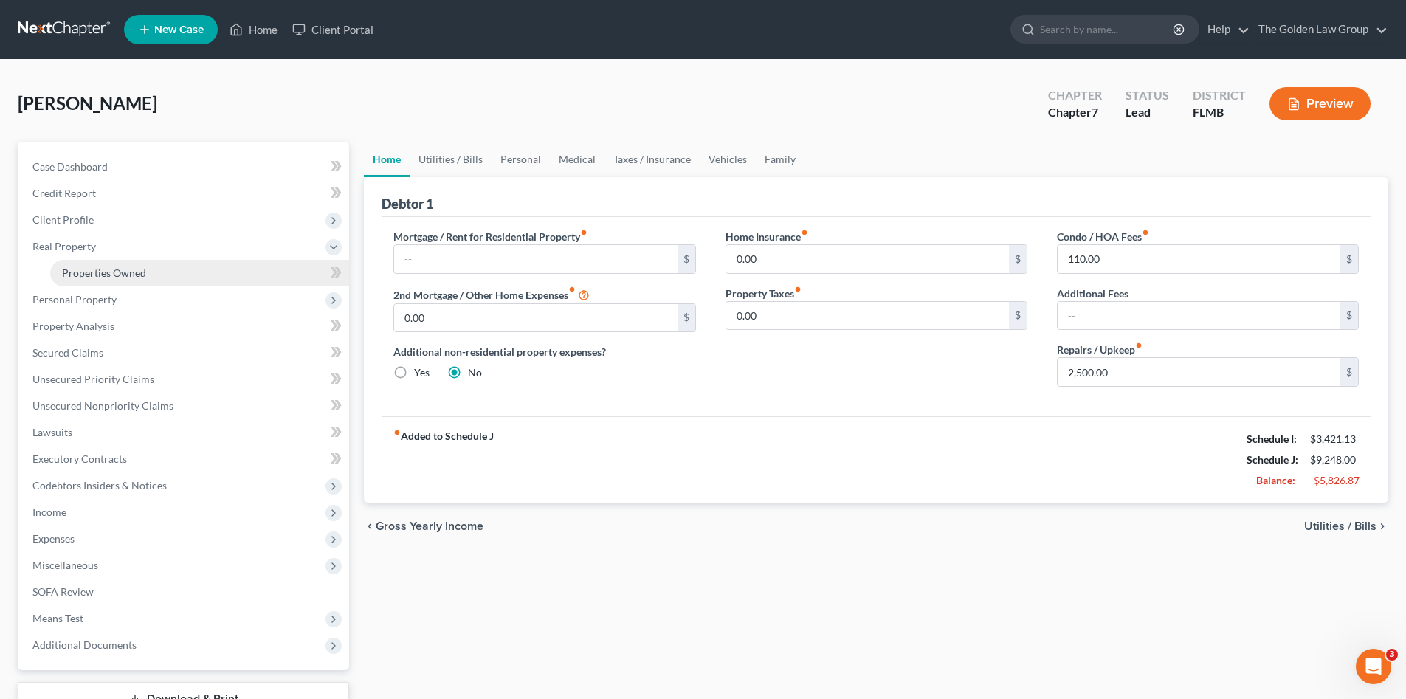
click at [146, 269] on link "Properties Owned" at bounding box center [199, 273] width 299 height 27
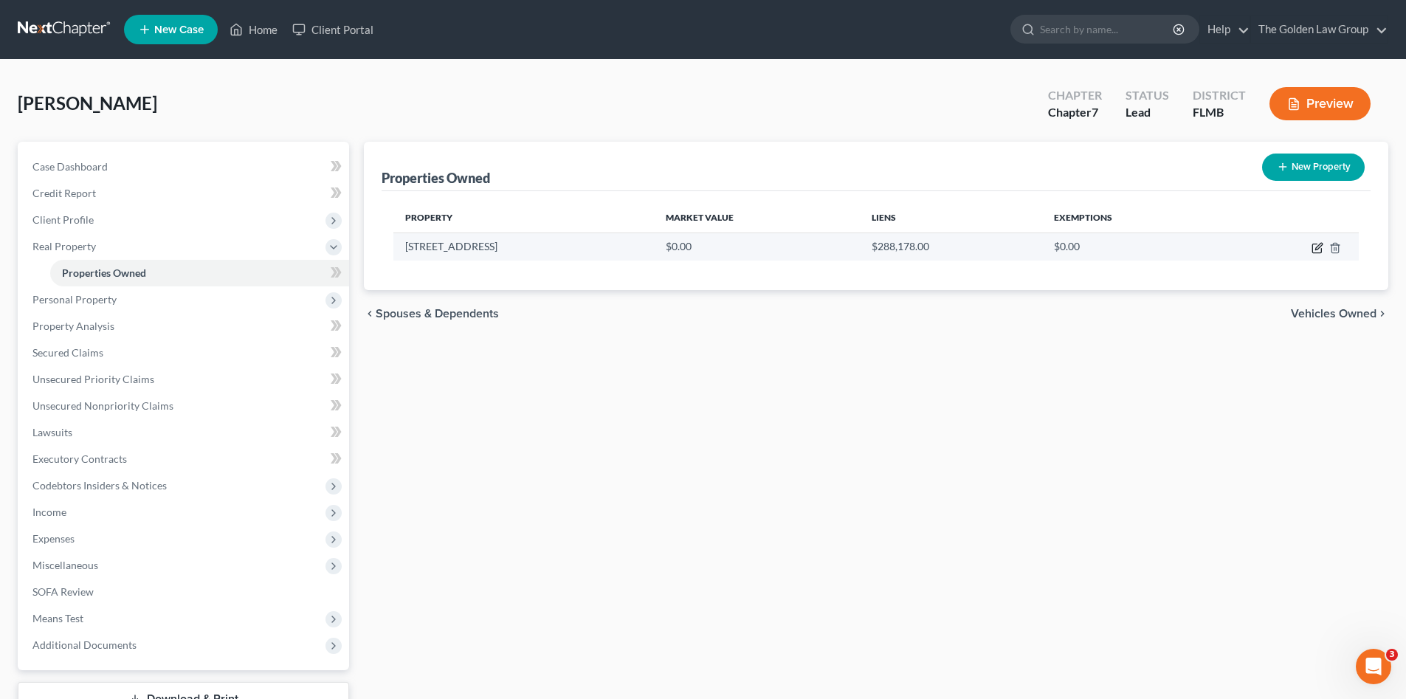
click at [1313, 249] on icon "button" at bounding box center [1316, 248] width 9 height 9
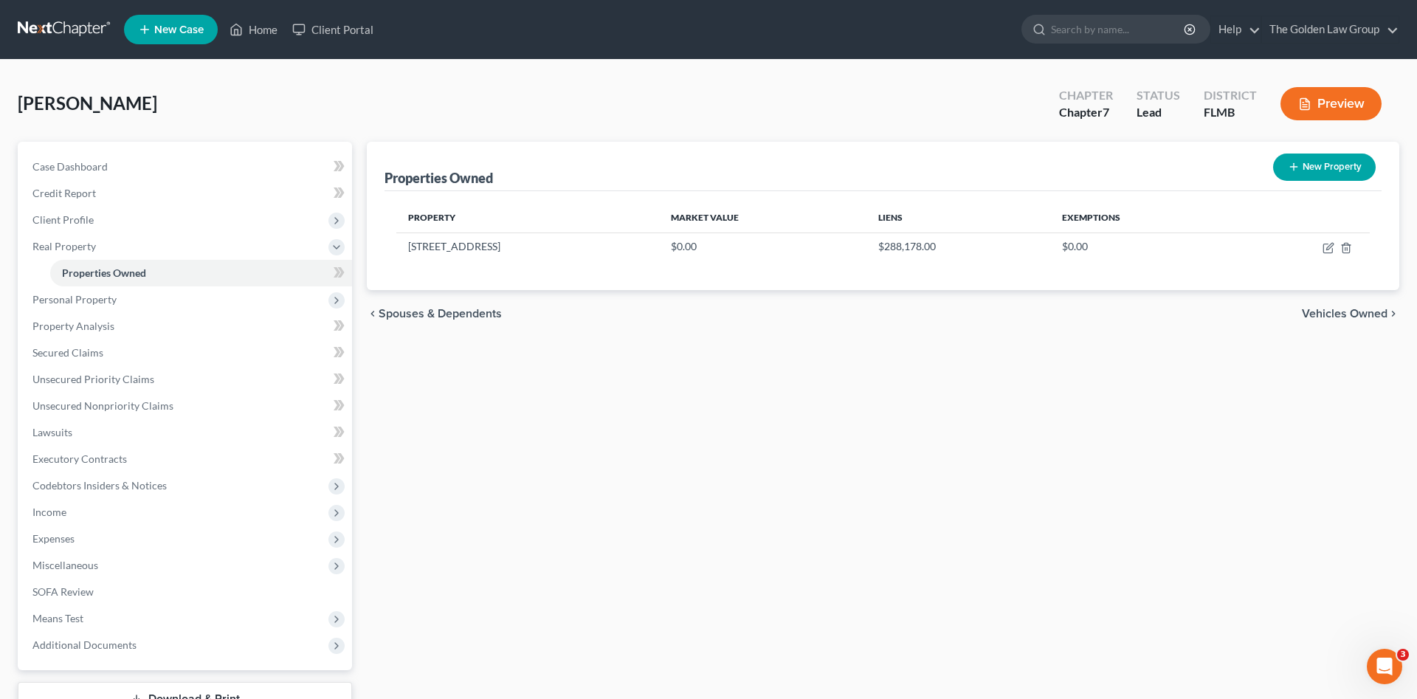
select select "9"
select select "27"
select select "3"
select select "0"
select select "23"
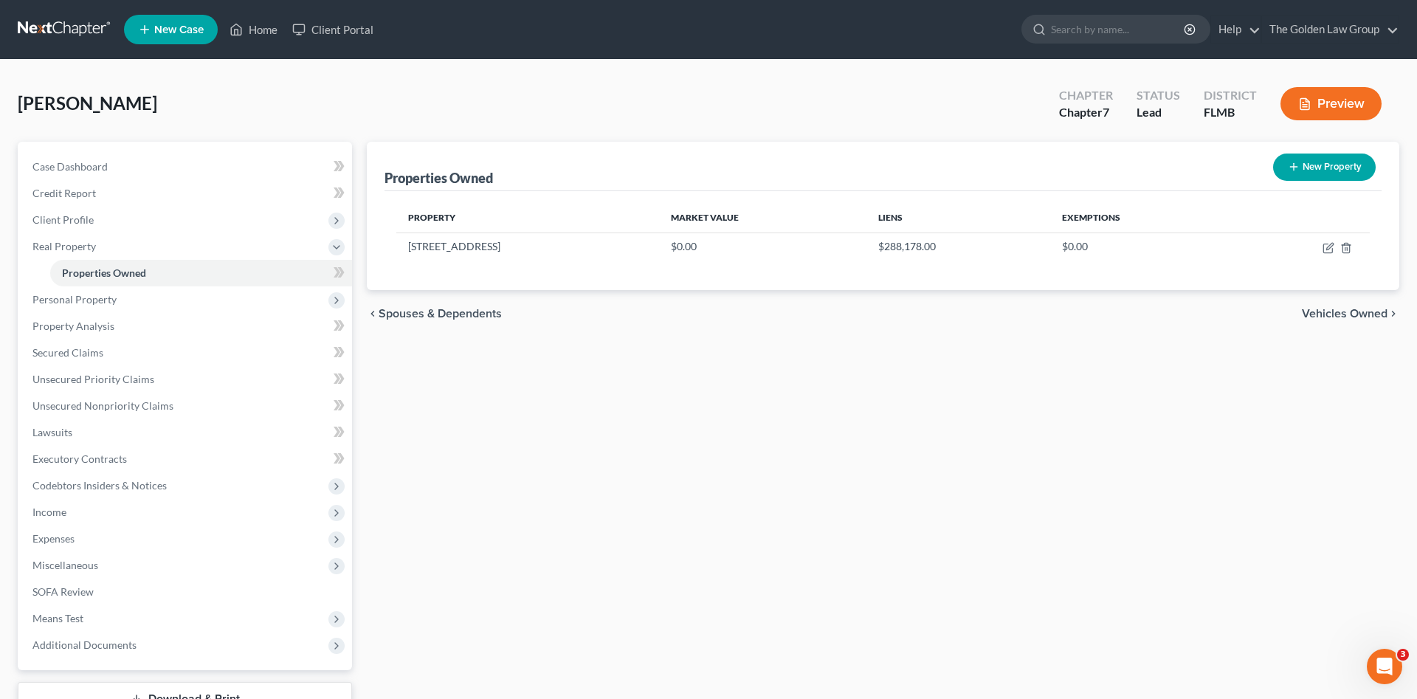
select select "3"
select select "4"
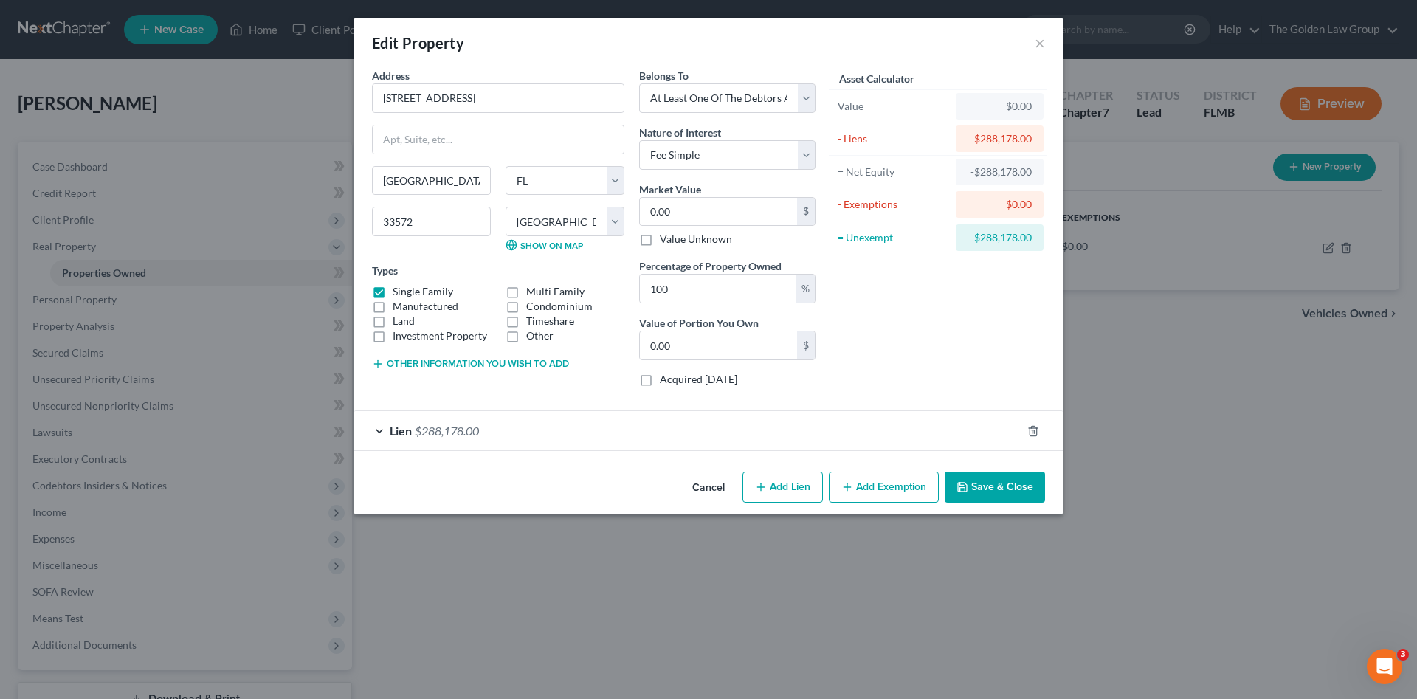
click at [624, 433] on div "Lien $288,178.00" at bounding box center [687, 430] width 667 height 39
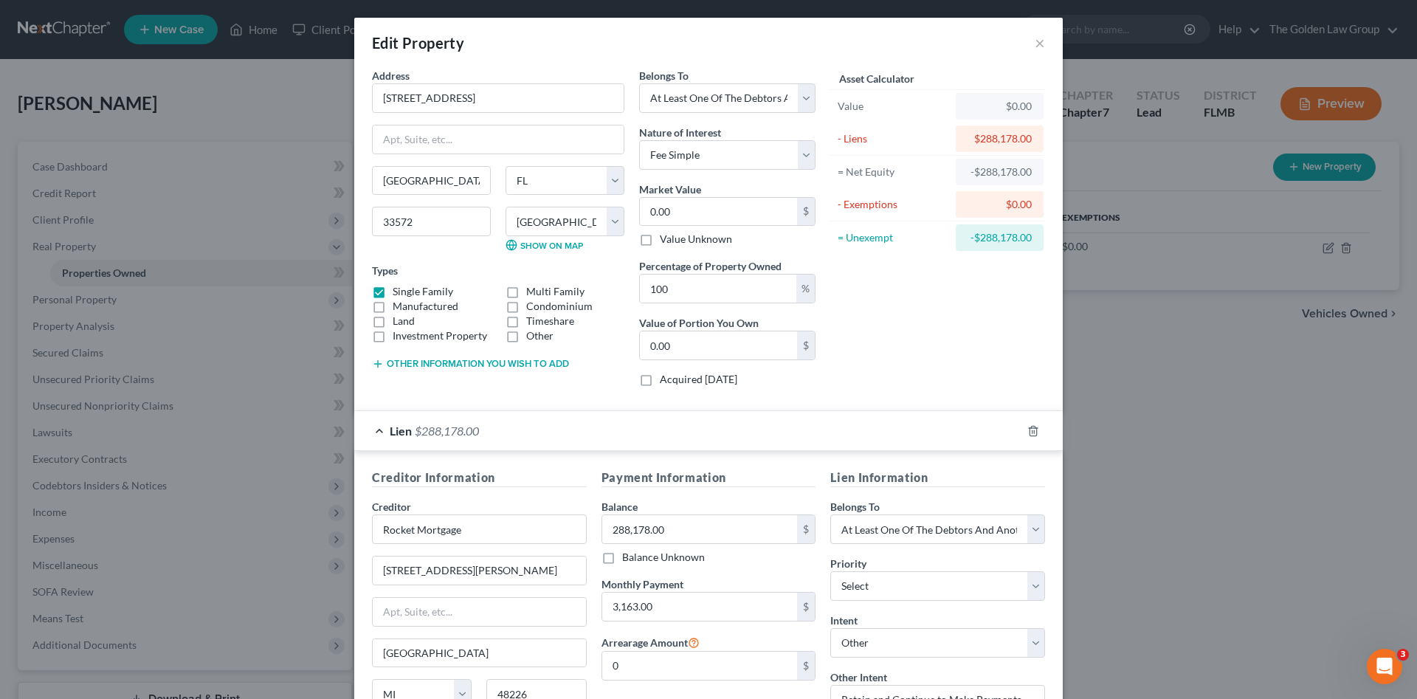
click at [917, 370] on div "Asset Calculator Value $0.00 - Liens $288,178.00 = Net Equity -$288,178.00 - Ex…" at bounding box center [938, 233] width 230 height 331
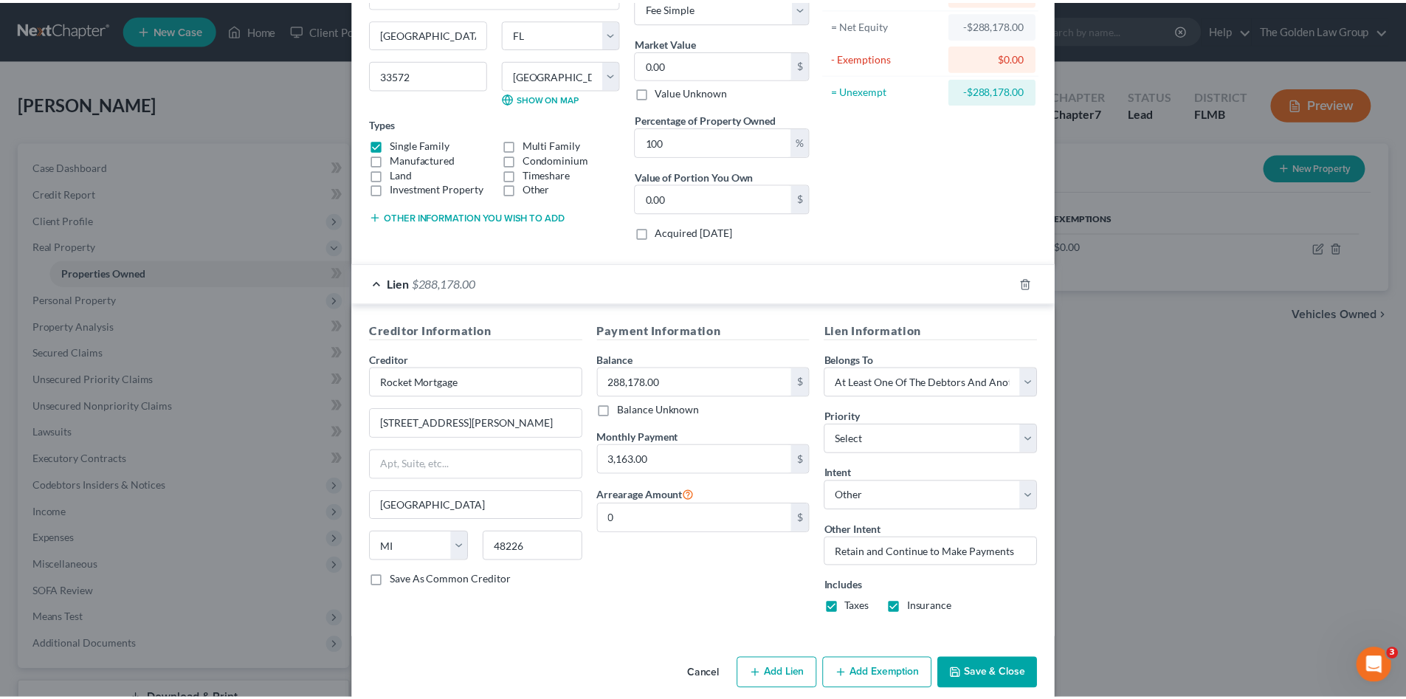
scroll to position [168, 0]
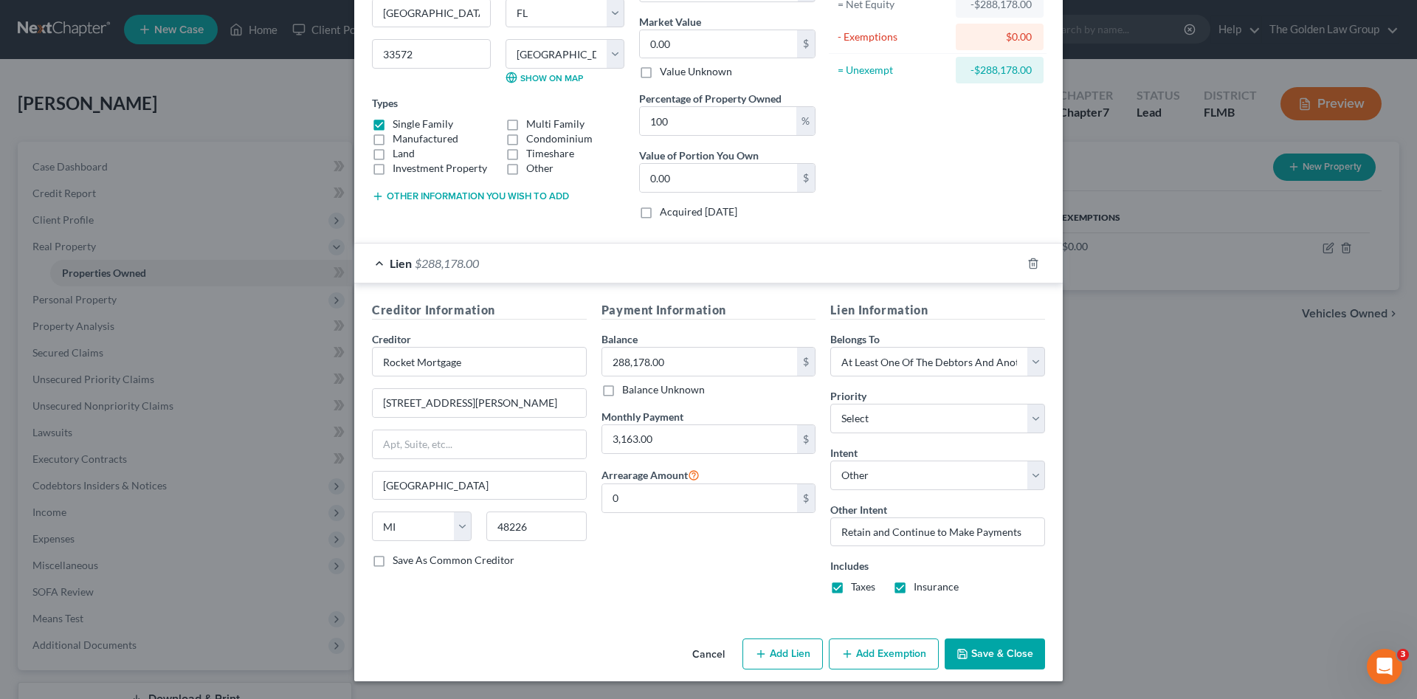
click at [992, 664] on button "Save & Close" at bounding box center [995, 653] width 100 height 31
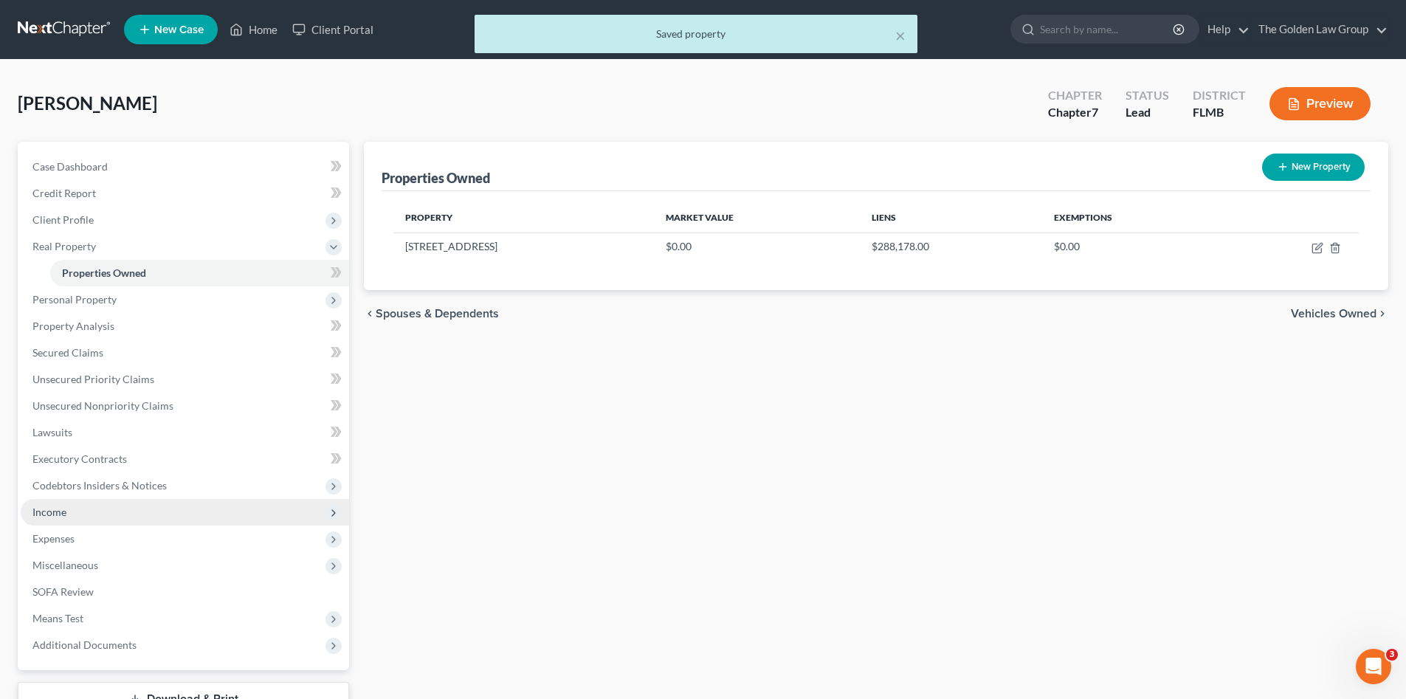
click at [97, 518] on span "Income" at bounding box center [185, 512] width 328 height 27
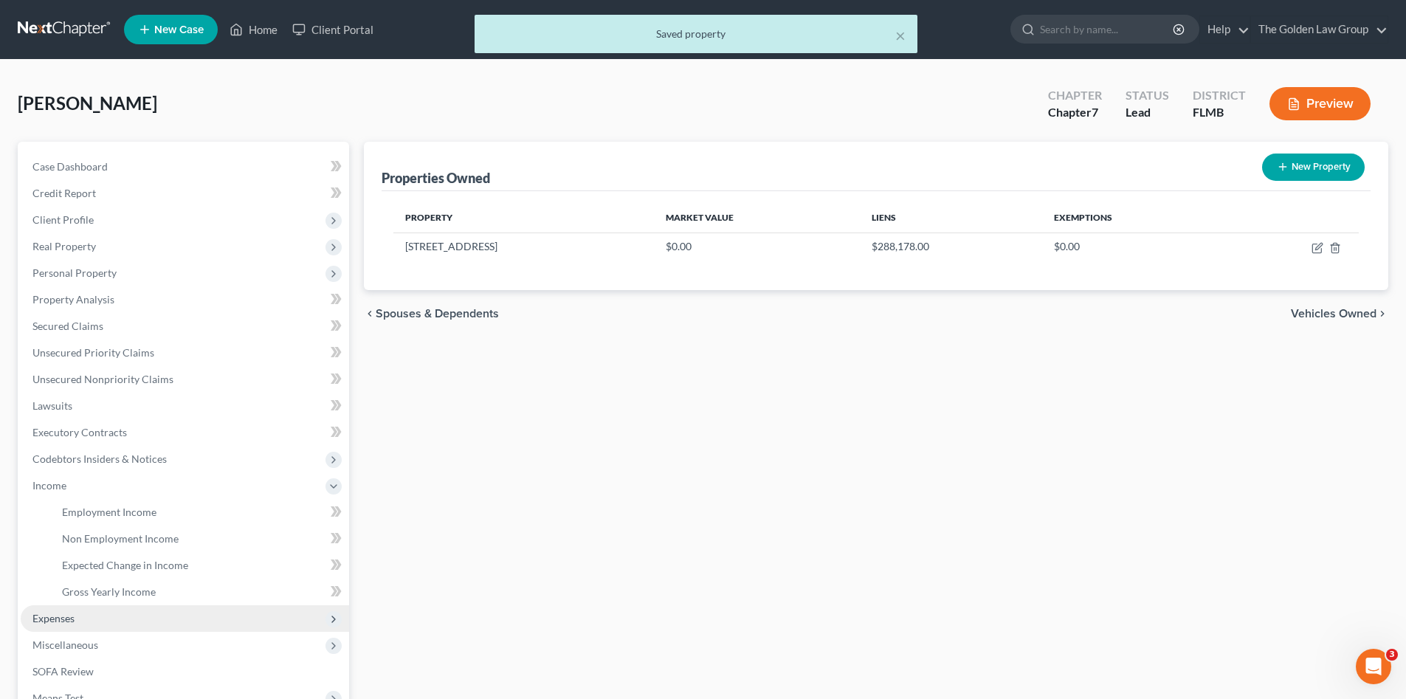
click at [153, 607] on span "Expenses" at bounding box center [185, 618] width 328 height 27
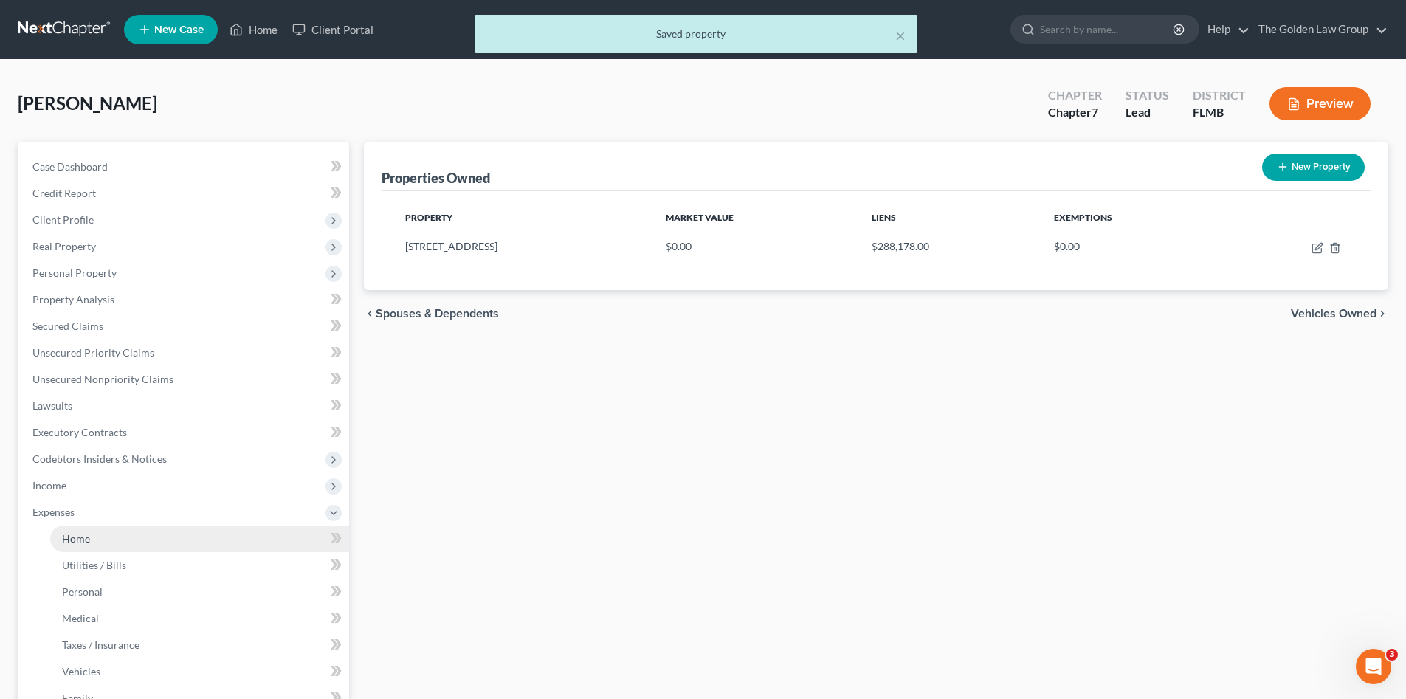
click at [125, 534] on link "Home" at bounding box center [199, 538] width 299 height 27
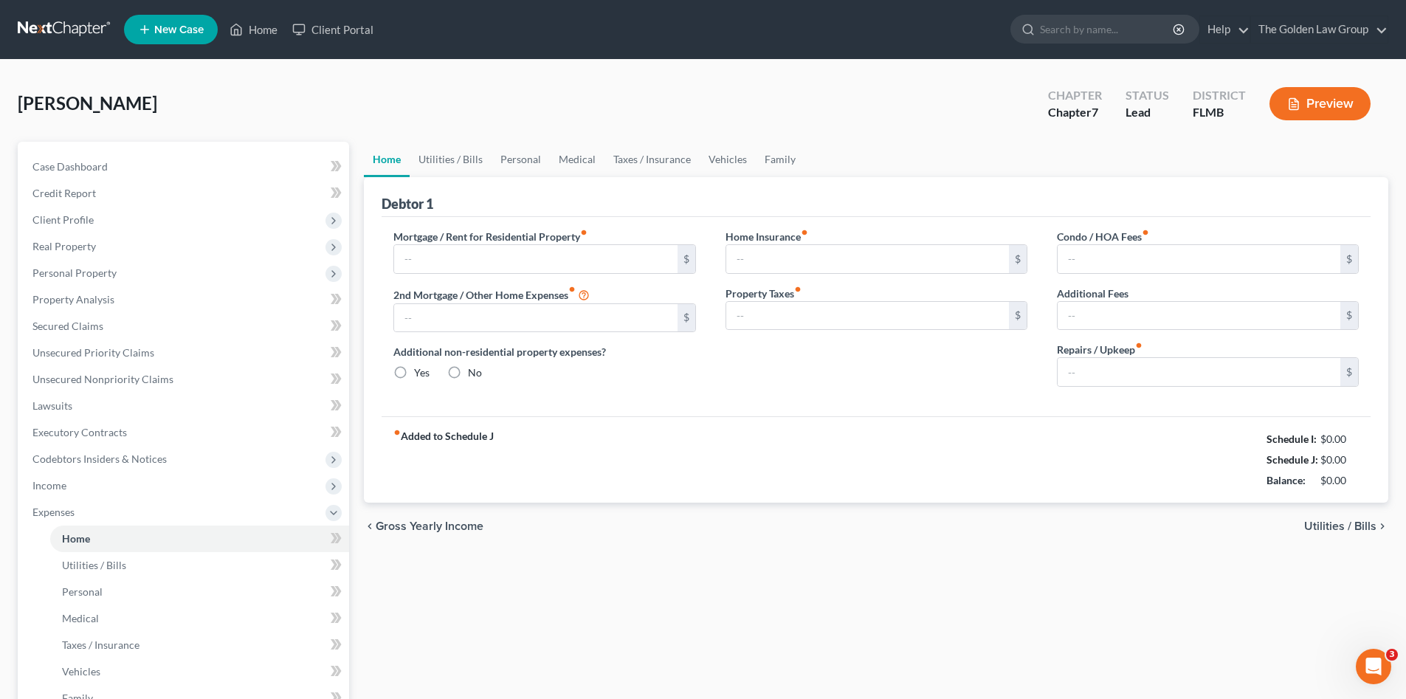
type input "0.00"
radio input "true"
type input "0.00"
type input "110.00"
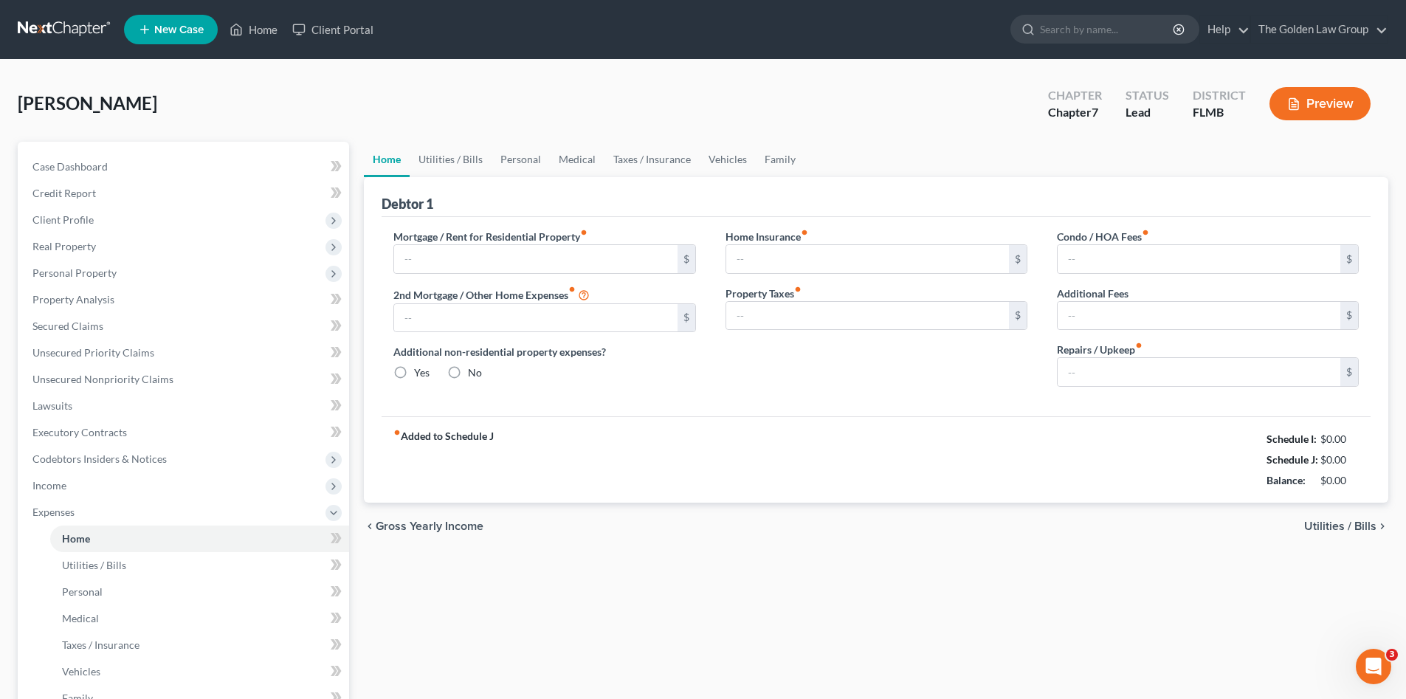
type input "2,500.00"
click at [678, 593] on div "Home Utilities / Bills Personal Medical Taxes / Insurance Vehicles Family Debto…" at bounding box center [875, 528] width 1039 height 773
click at [424, 253] on input "text" at bounding box center [535, 259] width 283 height 28
type input "3,163.00"
drag, startPoint x: 847, startPoint y: 484, endPoint x: 853, endPoint y: 478, distance: 8.4
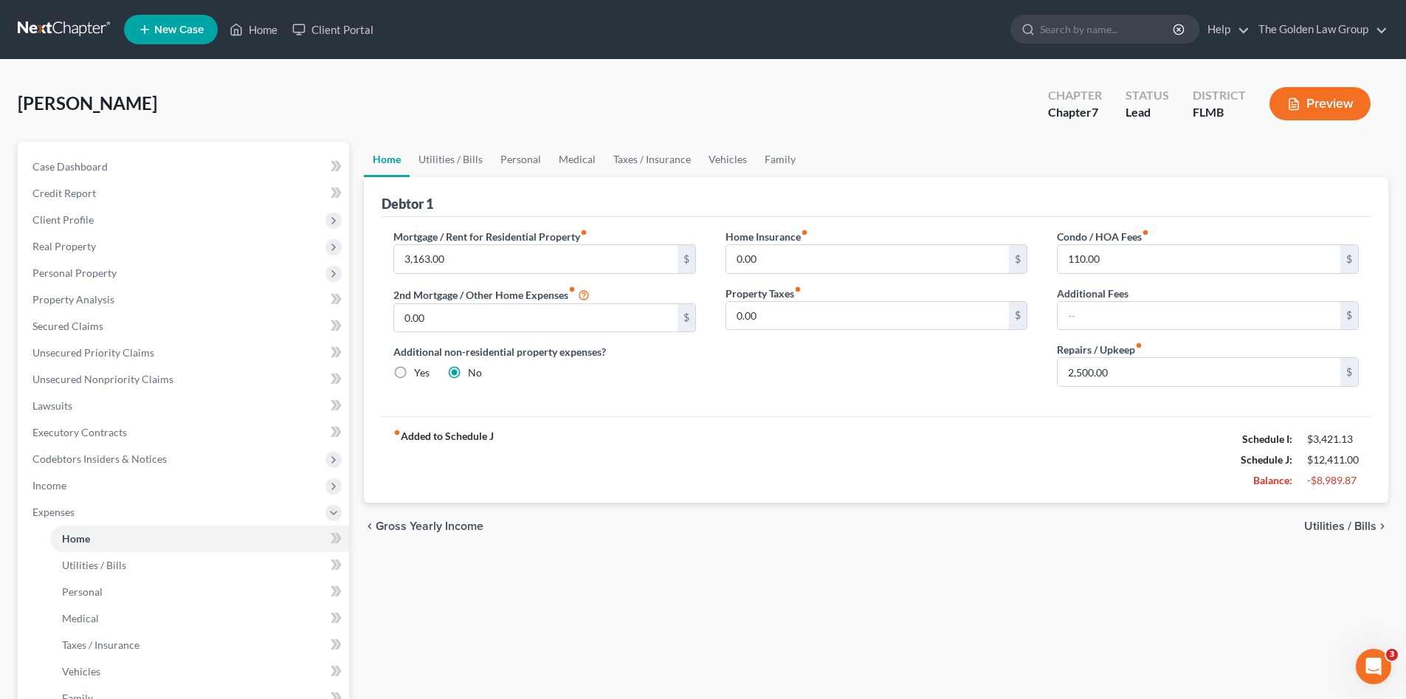
click at [848, 483] on div "fiber_manual_record Added to Schedule J Schedule I: $3,421.13 Schedule J: $12,4…" at bounding box center [876, 459] width 989 height 86
click at [1171, 244] on div "110.00 $" at bounding box center [1208, 259] width 302 height 30
click at [1117, 375] on input "2,500.00" at bounding box center [1199, 372] width 283 height 28
click at [1142, 264] on input "110.00" at bounding box center [1199, 259] width 283 height 28
type input "8.33"
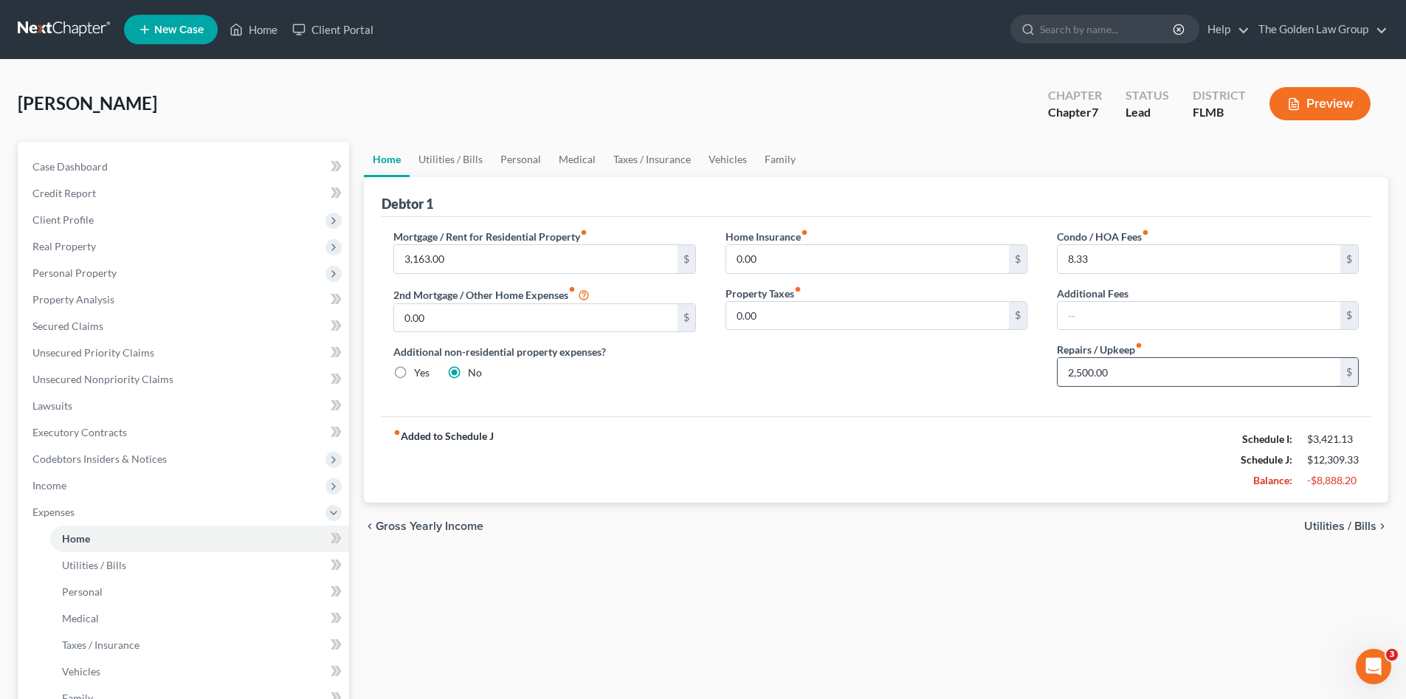
click at [1100, 379] on input "2,500.00" at bounding box center [1199, 372] width 283 height 28
type input "200.00"
click at [849, 382] on div "Home Insurance fiber_manual_record 0.00 $ Property Taxes fiber_manual_record 0.…" at bounding box center [876, 314] width 331 height 170
click at [463, 156] on link "Utilities / Bills" at bounding box center [451, 159] width 82 height 35
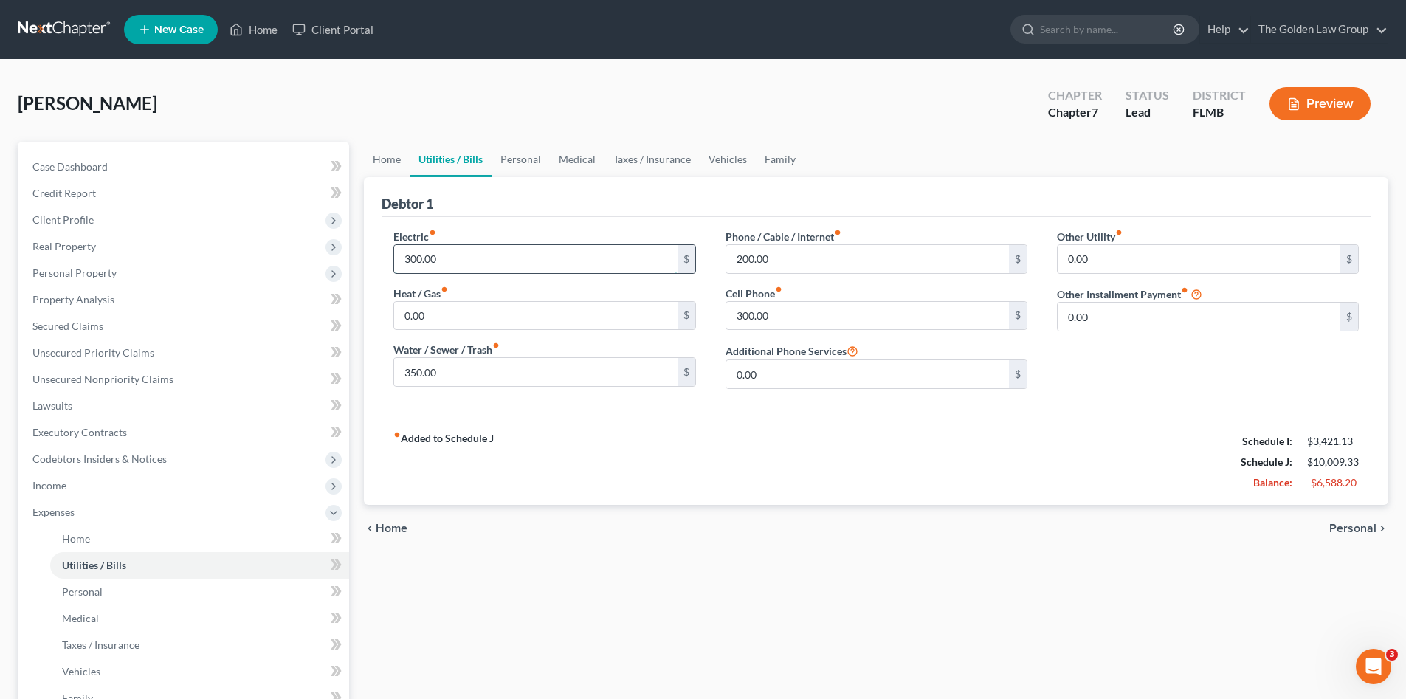
click at [491, 262] on input "300.00" at bounding box center [535, 259] width 283 height 28
click at [507, 378] on input "350.00" at bounding box center [535, 372] width 283 height 28
click at [798, 258] on input "200.00" at bounding box center [867, 259] width 283 height 28
drag, startPoint x: 814, startPoint y: 314, endPoint x: 852, endPoint y: 404, distance: 96.9
click at [814, 315] on input "300.00" at bounding box center [867, 316] width 283 height 28
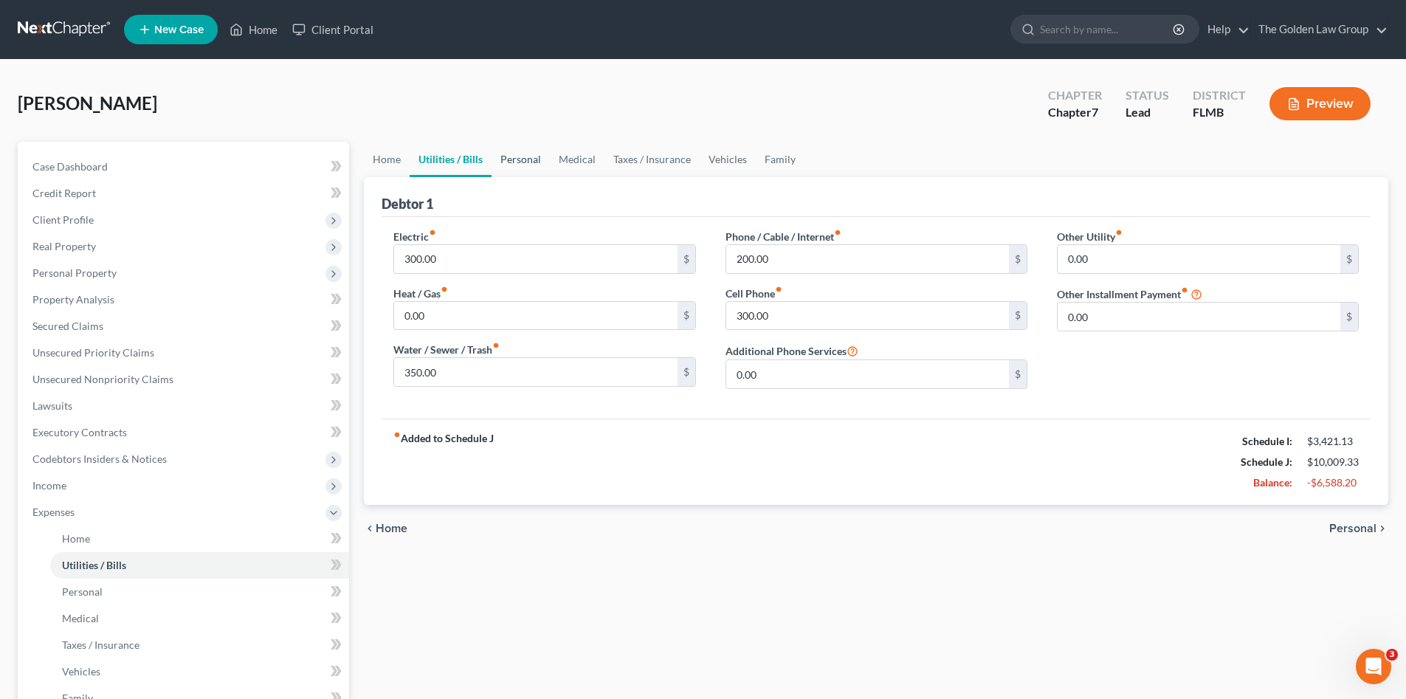
click at [514, 168] on link "Personal" at bounding box center [521, 159] width 58 height 35
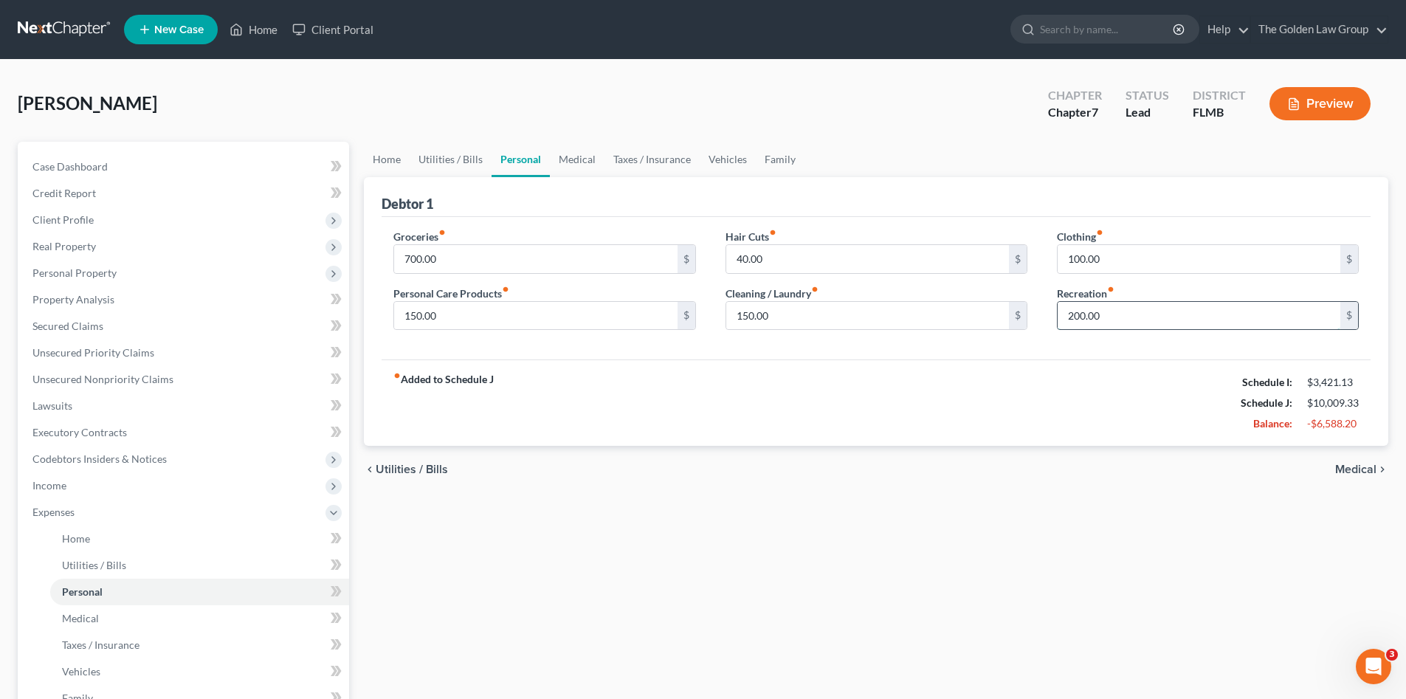
click at [1137, 325] on input "200.00" at bounding box center [1199, 316] width 283 height 28
click at [566, 161] on link "Medical" at bounding box center [577, 159] width 55 height 35
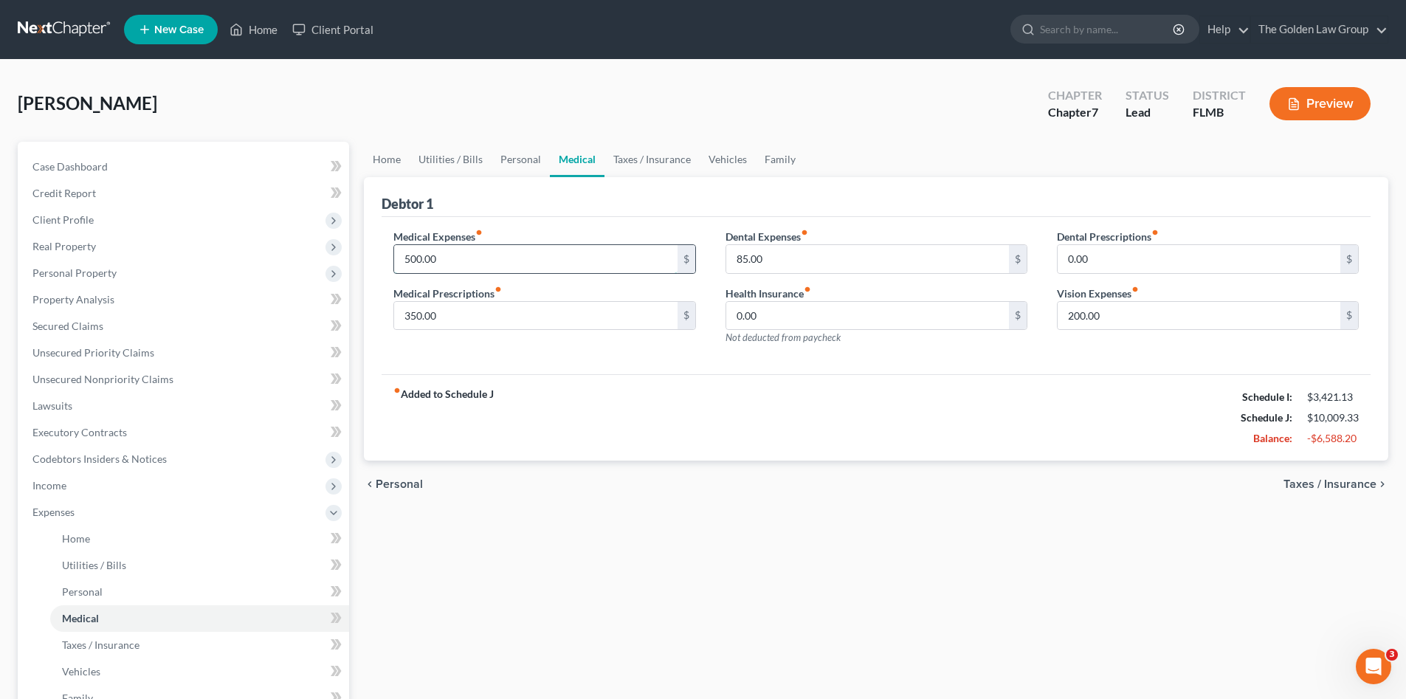
click at [461, 258] on input "500.00" at bounding box center [535, 259] width 283 height 28
click at [482, 306] on input "350.00" at bounding box center [535, 316] width 283 height 28
click at [776, 253] on input "85.00" at bounding box center [867, 259] width 283 height 28
click at [785, 256] on input "85.00" at bounding box center [867, 259] width 283 height 28
type input "8"
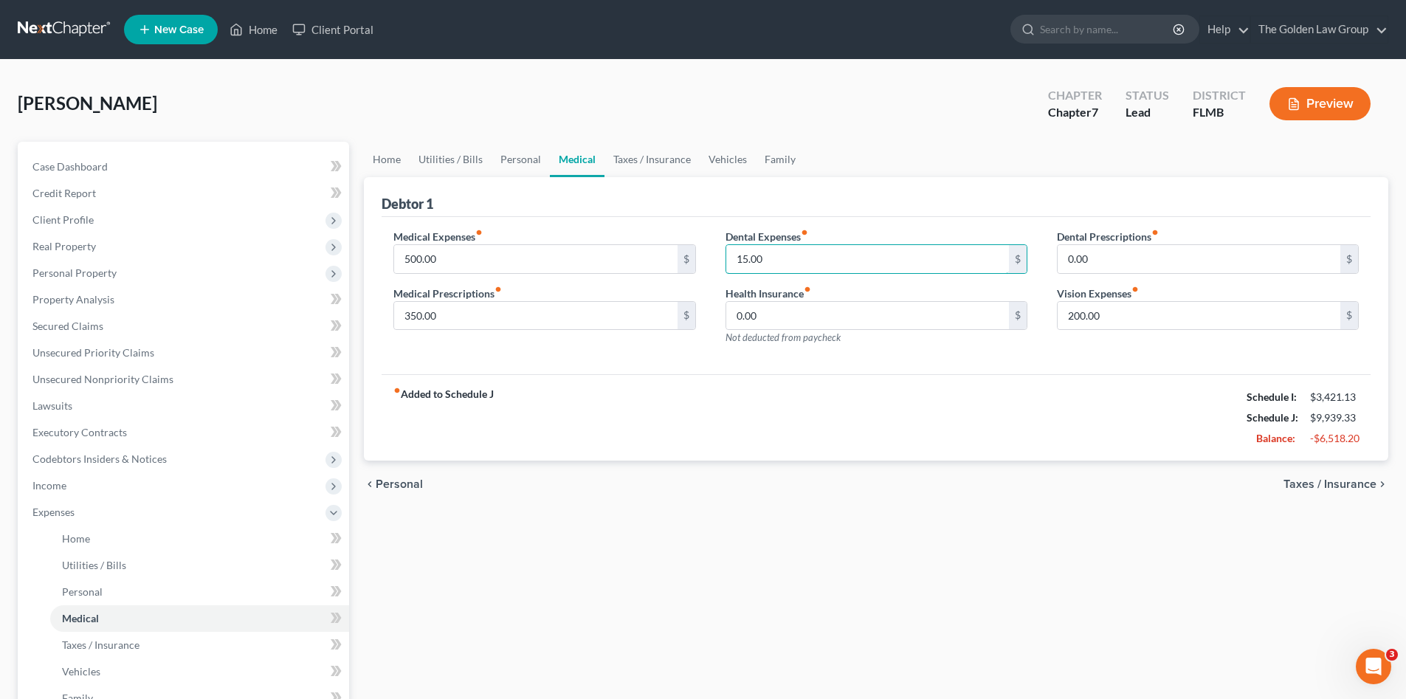
type input "15.00"
click at [1118, 410] on div "fiber_manual_record Added to Schedule J Schedule I: $3,421.13 Schedule J: $9,93…" at bounding box center [876, 417] width 989 height 86
click at [1113, 318] on input "200.00" at bounding box center [1199, 316] width 283 height 28
click at [1117, 326] on input "200.00" at bounding box center [1199, 316] width 283 height 28
type input "2"
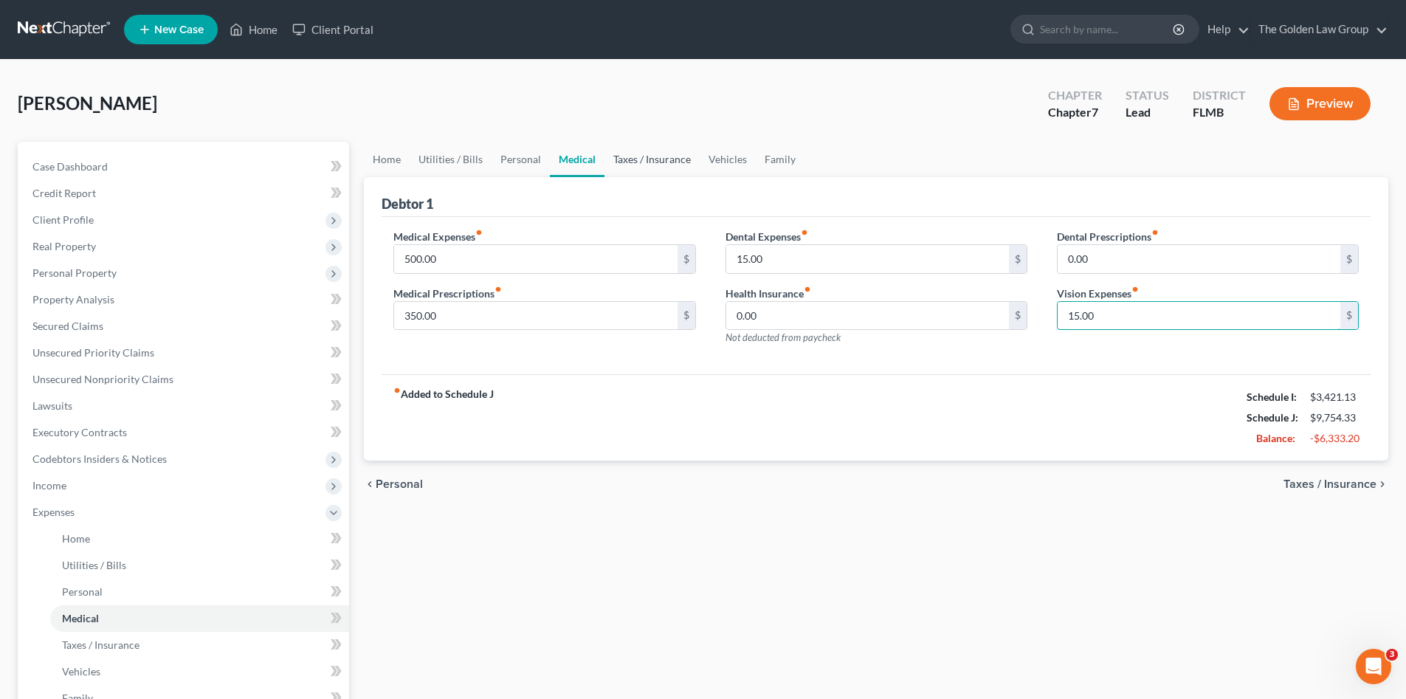
type input "15.00"
click at [653, 165] on link "Taxes / Insurance" at bounding box center [651, 159] width 95 height 35
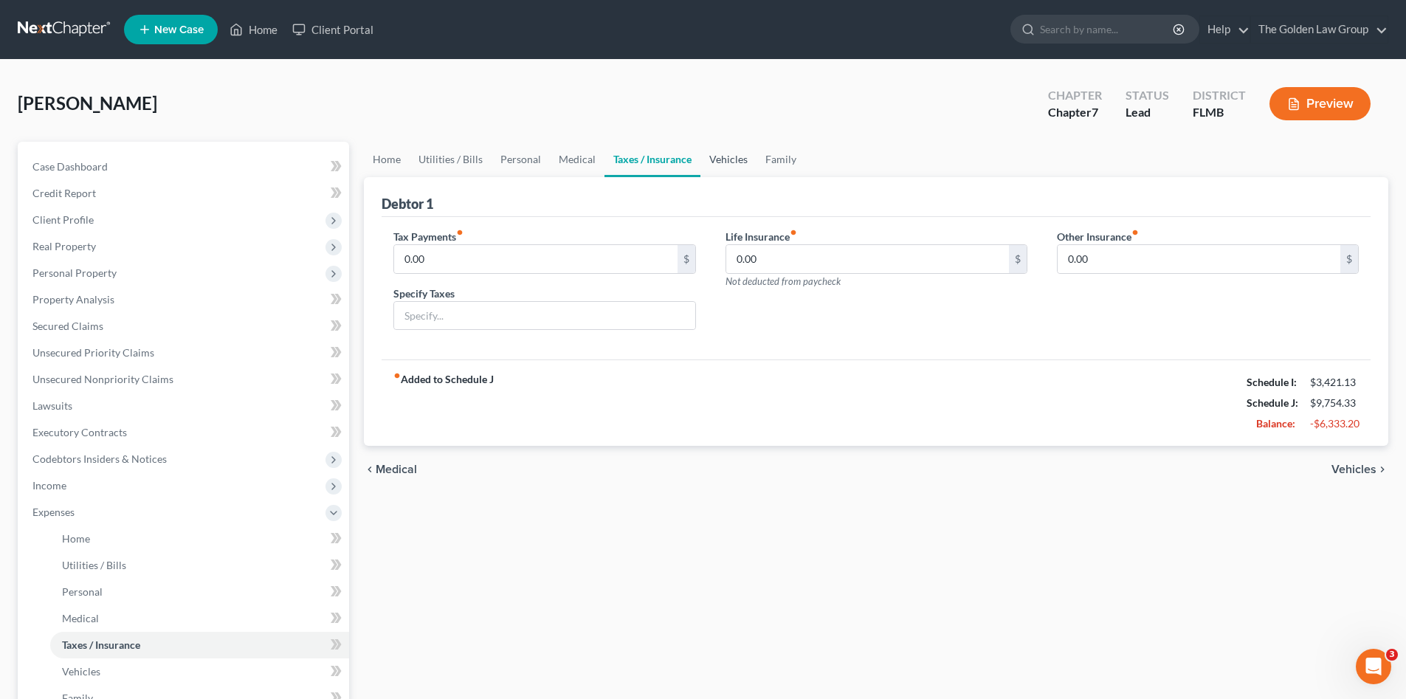
click at [725, 163] on link "Vehicles" at bounding box center [728, 159] width 56 height 35
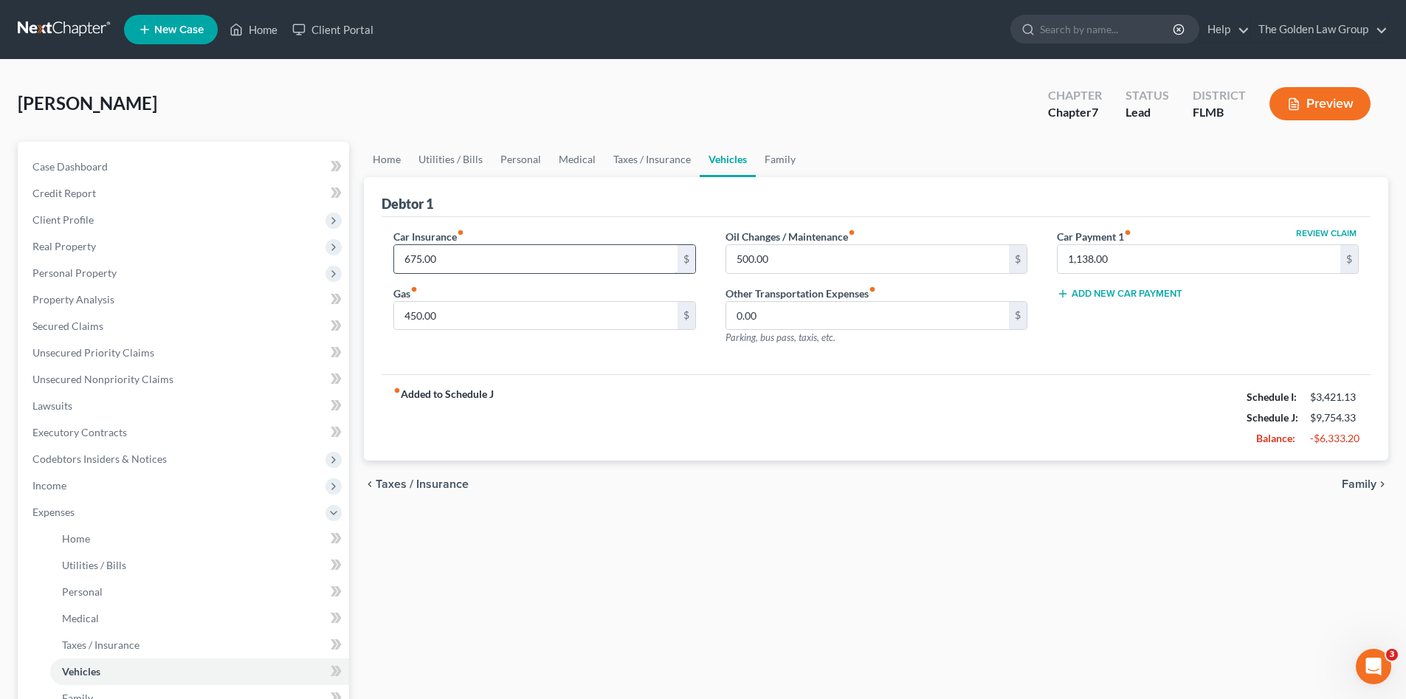
click at [490, 263] on input "675.00" at bounding box center [535, 259] width 283 height 28
click at [576, 351] on div "Car Insurance fiber_manual_record 675.00 $ Gas fiber_manual_record 450.00 $" at bounding box center [544, 293] width 331 height 128
click at [827, 249] on input "500.00" at bounding box center [867, 259] width 283 height 28
click at [787, 164] on link "Family" at bounding box center [780, 159] width 49 height 35
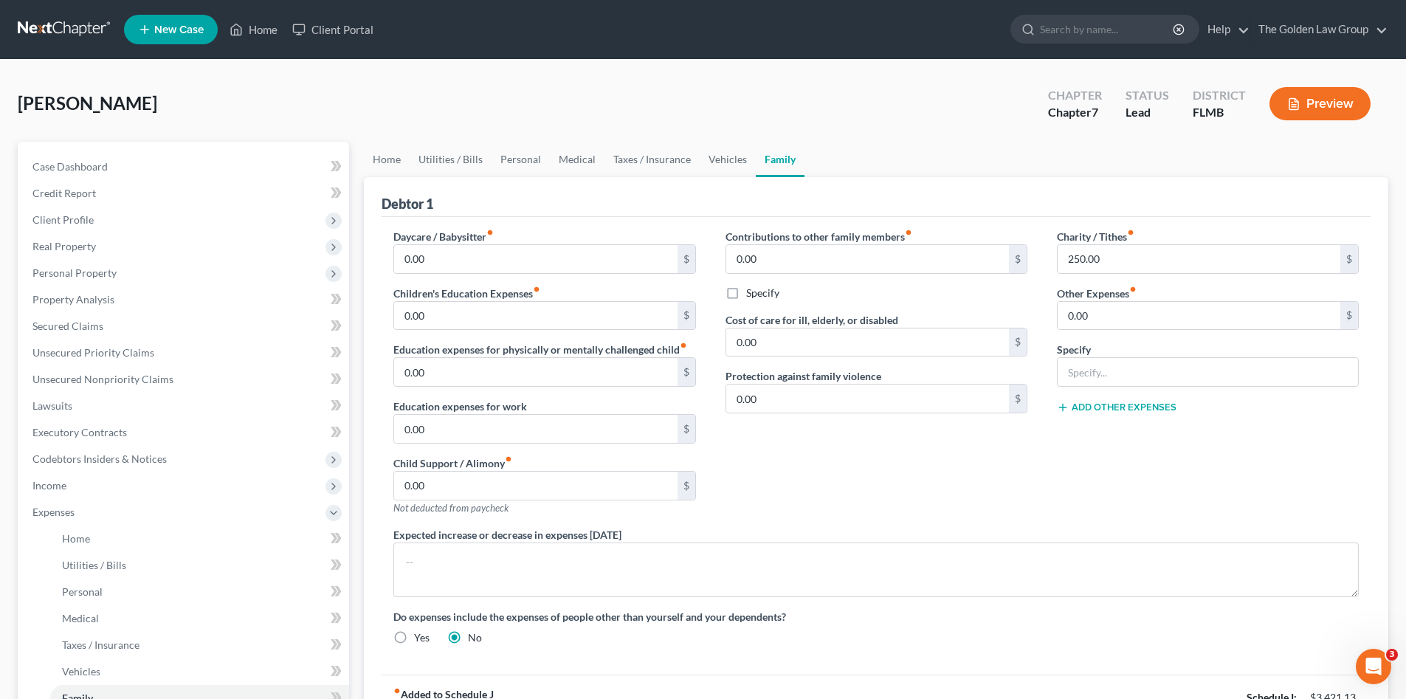
click at [922, 449] on div "Contributions to other family members fiber_manual_record 0.00 $ Specify Cost o…" at bounding box center [876, 378] width 331 height 298
click at [1137, 263] on input "250.00" at bounding box center [1199, 259] width 283 height 28
click at [1231, 466] on div "Charity / Tithes fiber_manual_record 250.00 $ Other Expenses fiber_manual_recor…" at bounding box center [1207, 378] width 331 height 298
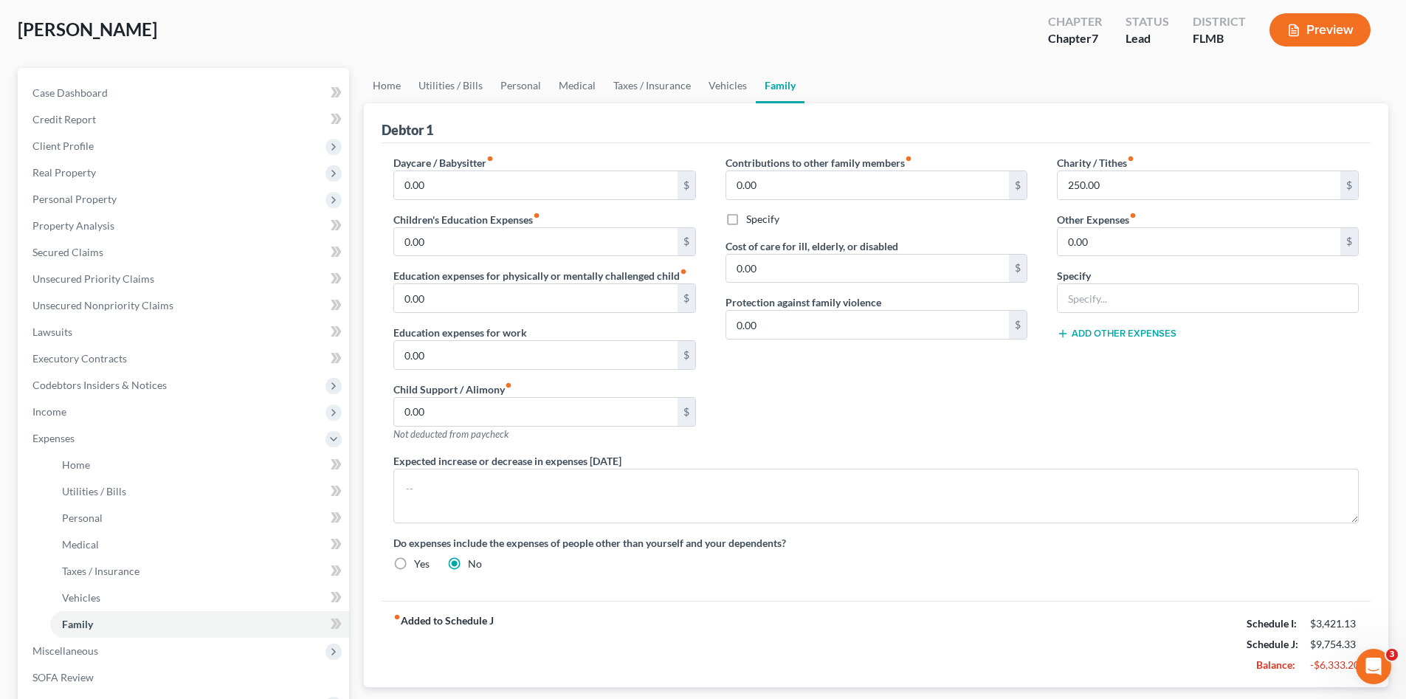
click at [959, 428] on div "Contributions to other family members fiber_manual_record 0.00 $ Specify Cost o…" at bounding box center [876, 304] width 331 height 298
click at [976, 414] on div "Contributions to other family members fiber_manual_record 0.00 $ Specify Cost o…" at bounding box center [876, 304] width 331 height 298
click at [968, 568] on div "Do expenses include the expenses of people other than yourself and your depende…" at bounding box center [876, 553] width 995 height 36
click at [103, 444] on span "Expenses" at bounding box center [185, 438] width 328 height 27
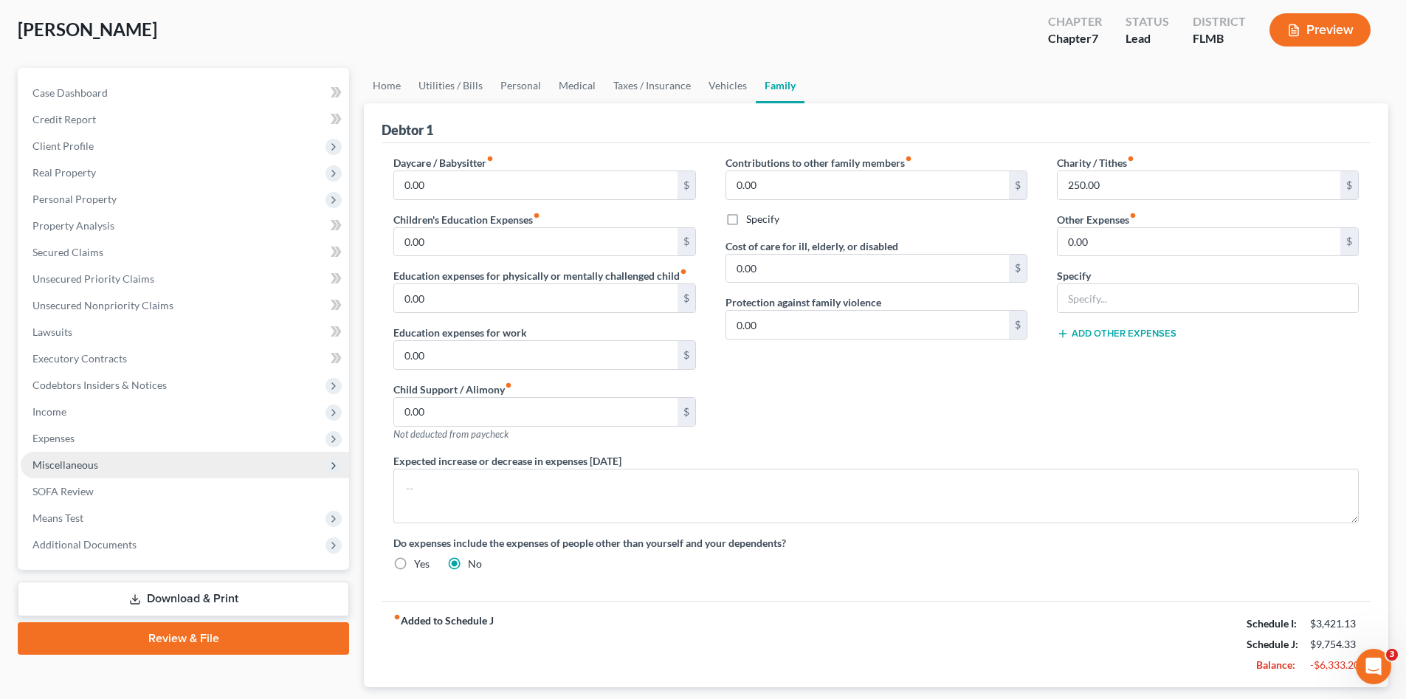
click at [103, 458] on span "Miscellaneous" at bounding box center [185, 465] width 328 height 27
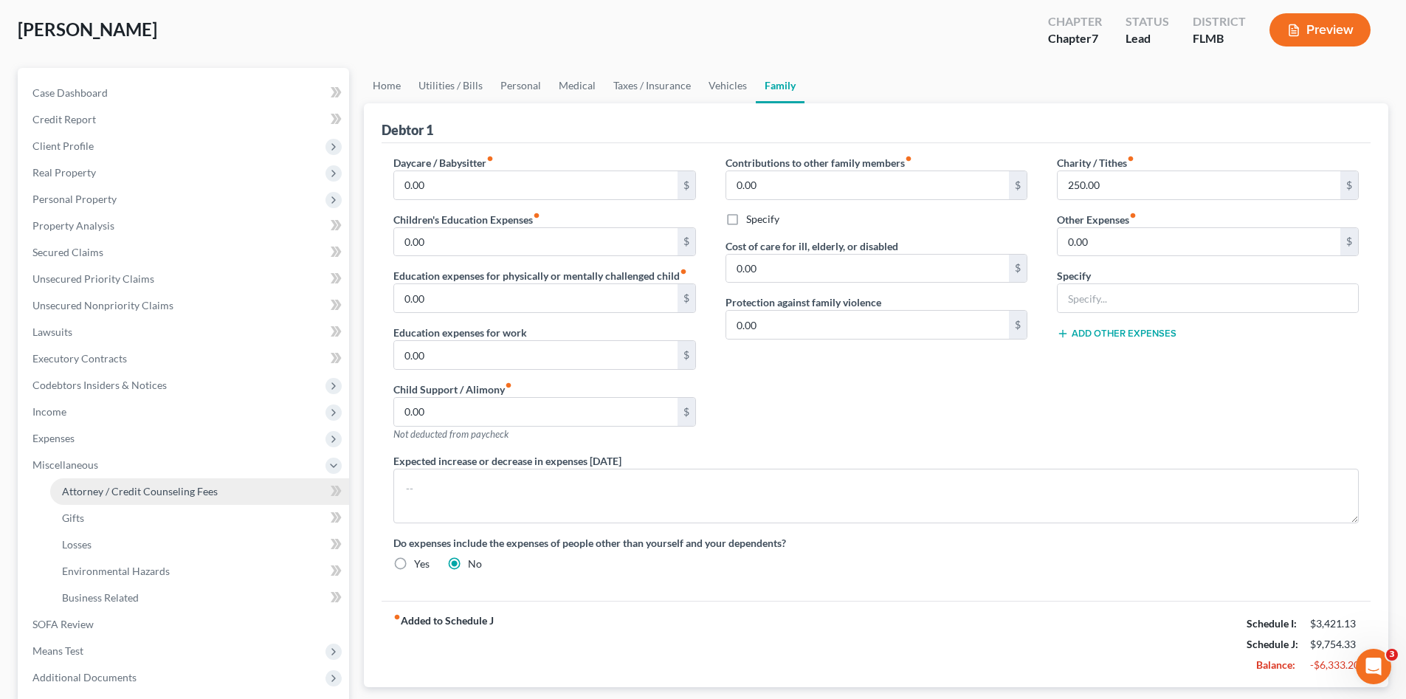
click at [145, 494] on span "Attorney / Credit Counseling Fees" at bounding box center [140, 491] width 156 height 13
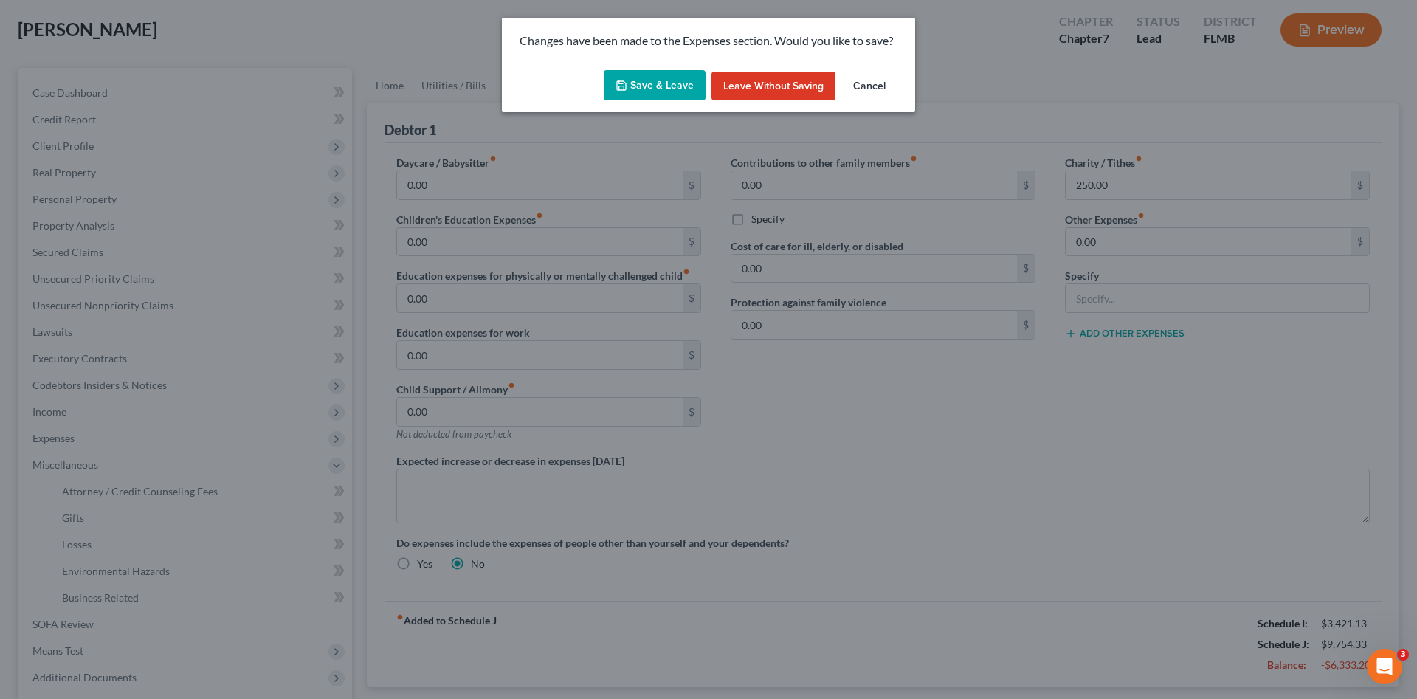
click at [642, 87] on button "Save & Leave" at bounding box center [655, 85] width 102 height 31
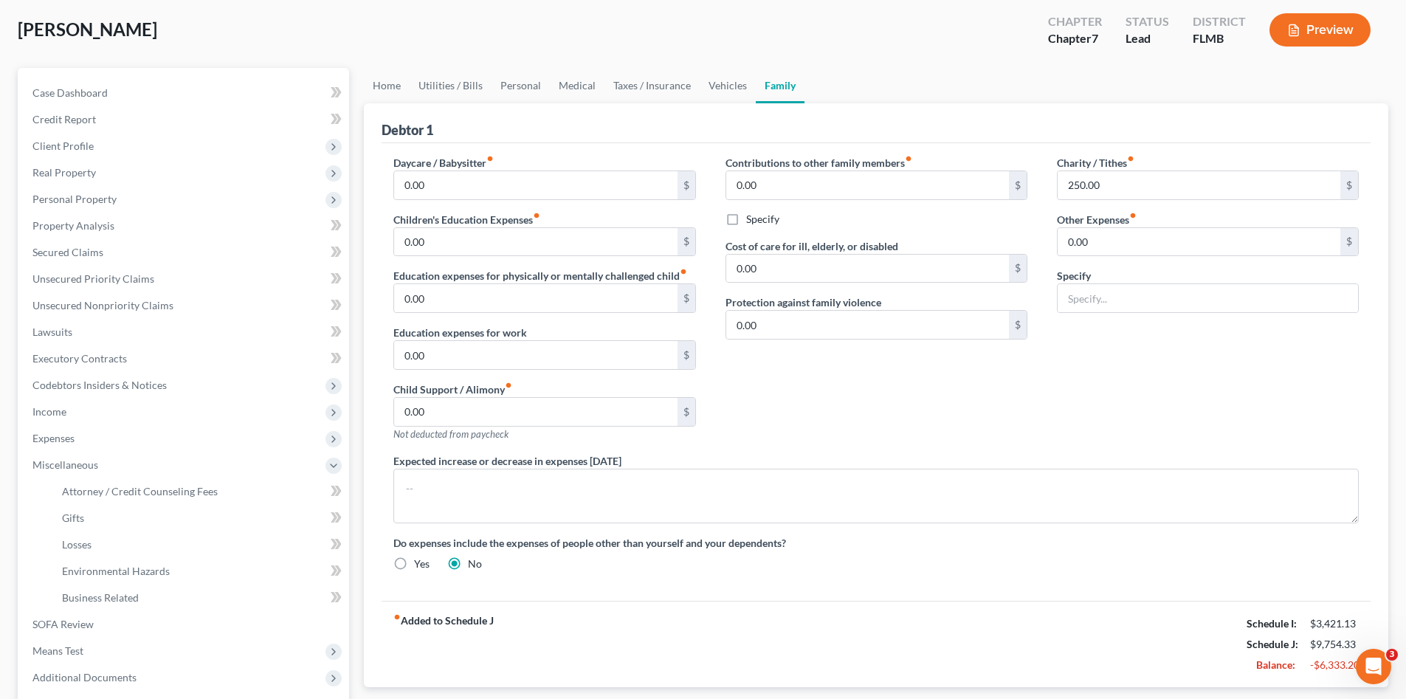
click at [1043, 562] on div "Do expenses include the expenses of people other than yourself and your depende…" at bounding box center [876, 553] width 995 height 36
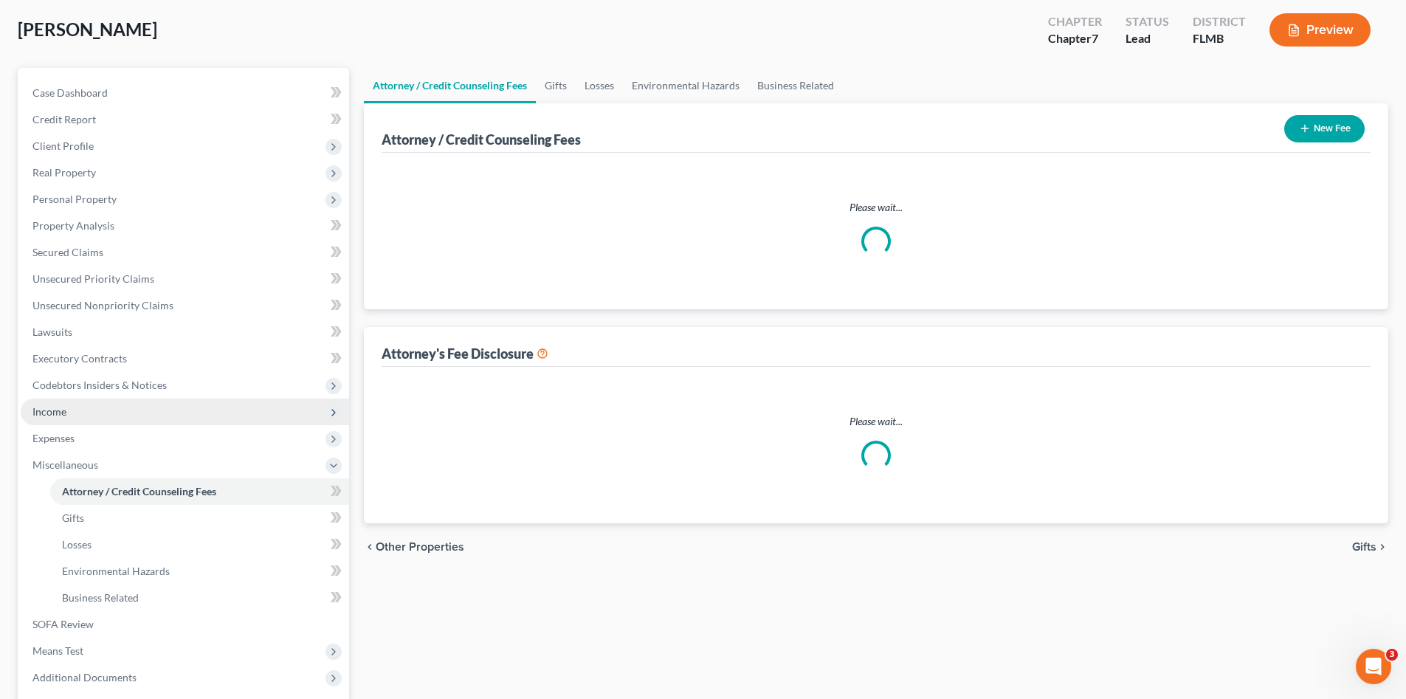
click at [123, 425] on span "Income" at bounding box center [185, 412] width 328 height 27
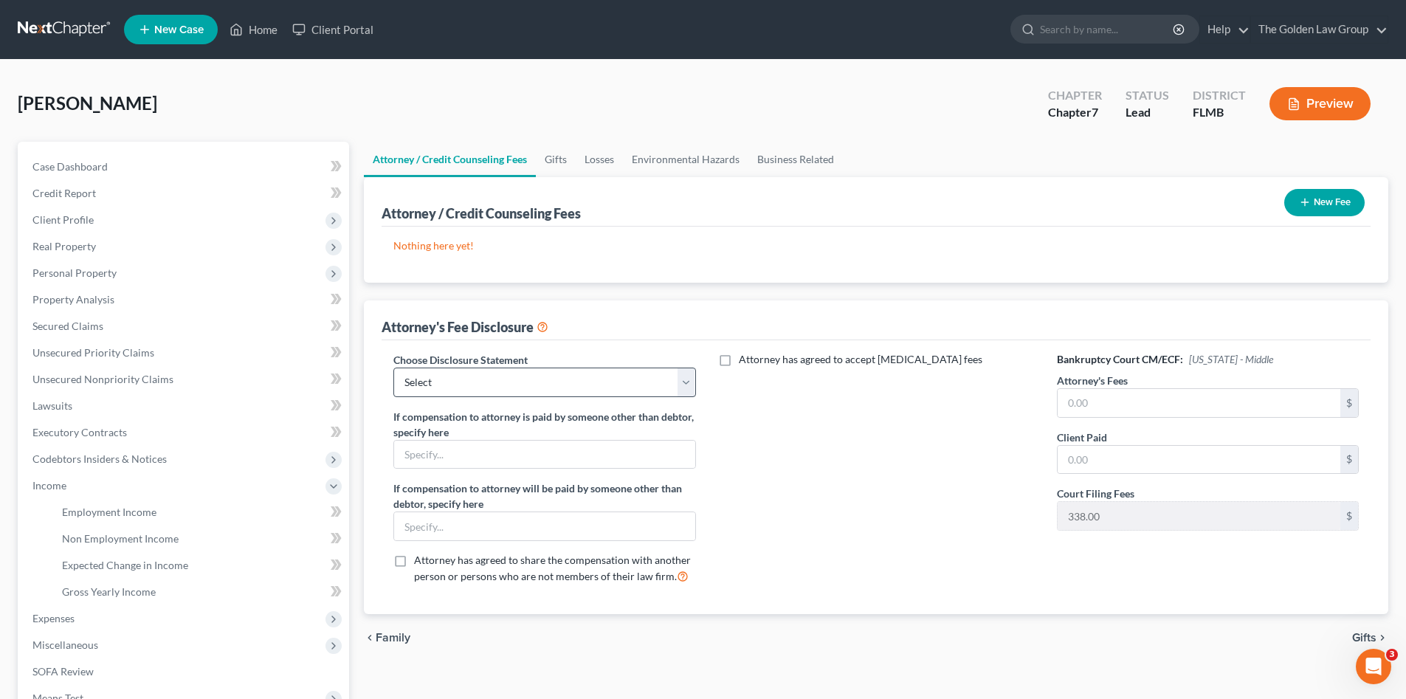
drag, startPoint x: 827, startPoint y: 462, endPoint x: 622, endPoint y: 368, distance: 225.9
click at [827, 461] on div "Attorney has agreed to accept retainer fees" at bounding box center [876, 474] width 331 height 244
drag, startPoint x: 621, startPoint y: 368, endPoint x: 614, endPoint y: 398, distance: 31.0
click at [621, 368] on select "Select Chapter 7 Supplemental Chapter 13 Chapter 7 Pre-Petition" at bounding box center [544, 383] width 302 height 30
select select "2"
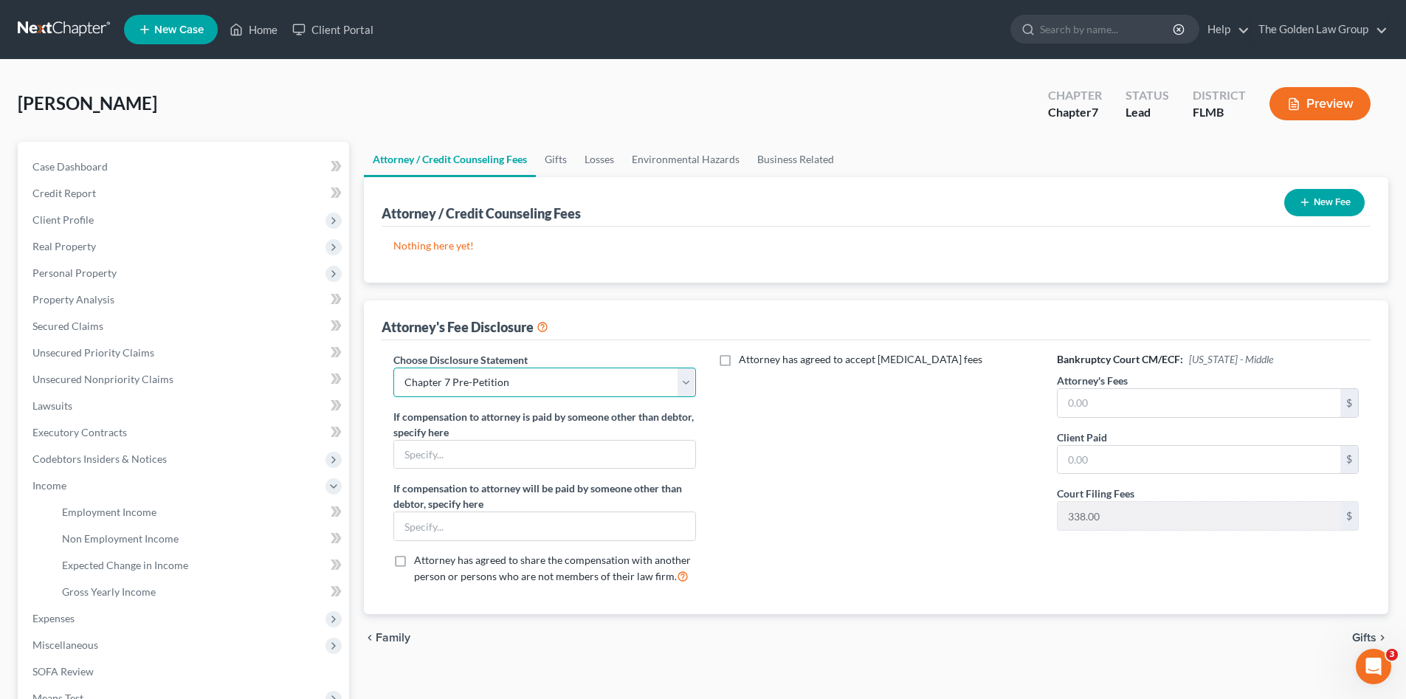
click at [393, 368] on select "Select Chapter 7 Supplemental Chapter 13 Chapter 7 Pre-Petition" at bounding box center [544, 383] width 302 height 30
click at [766, 482] on div "Attorney has agreed to accept retainer fees" at bounding box center [876, 474] width 331 height 244
click at [883, 452] on div "Attorney has agreed to accept retainer fees" at bounding box center [876, 474] width 331 height 244
click at [89, 533] on span "Non Employment Income" at bounding box center [120, 538] width 117 height 13
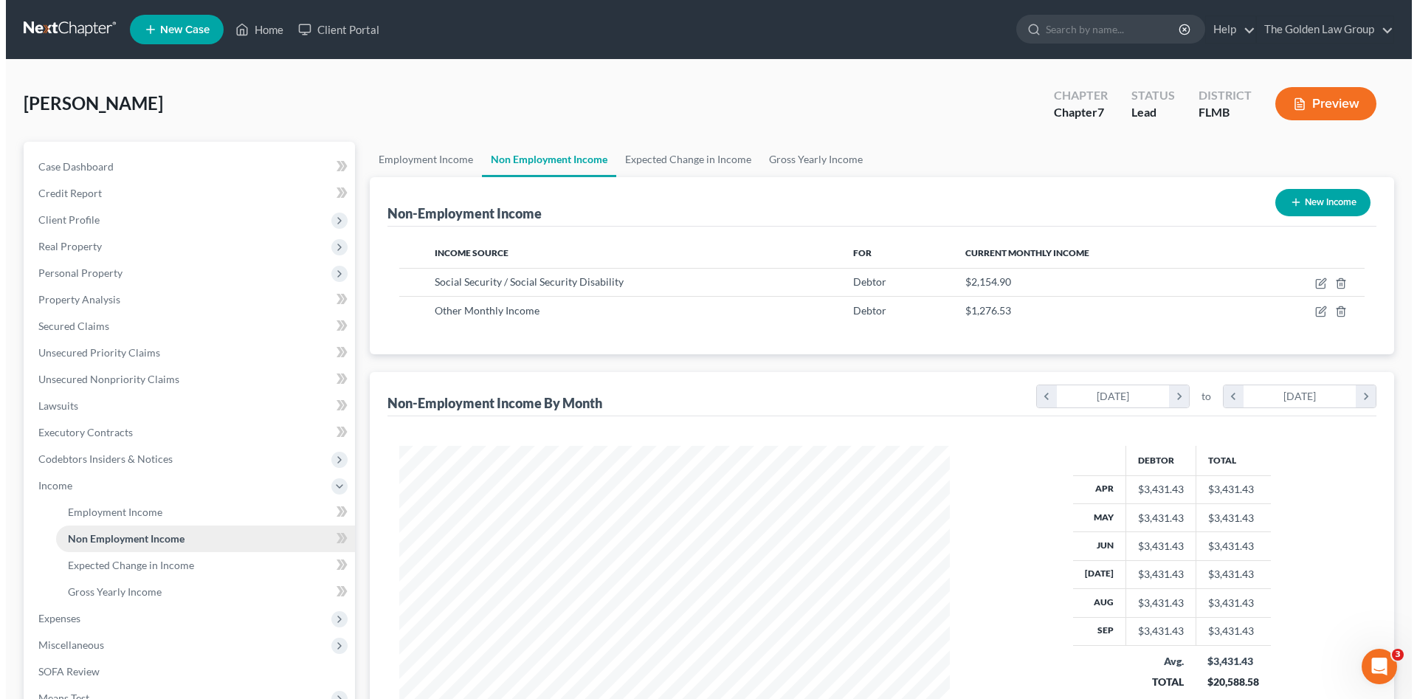
scroll to position [275, 580]
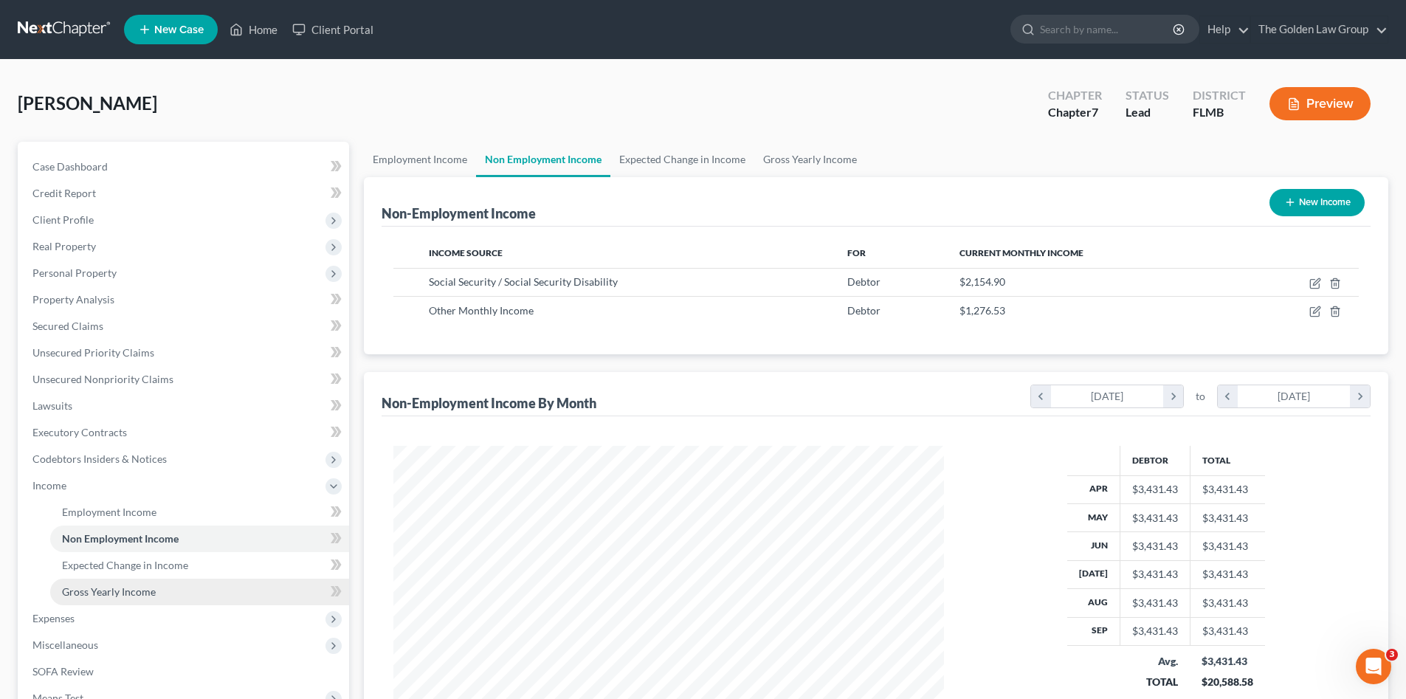
click at [136, 589] on span "Gross Yearly Income" at bounding box center [109, 591] width 94 height 13
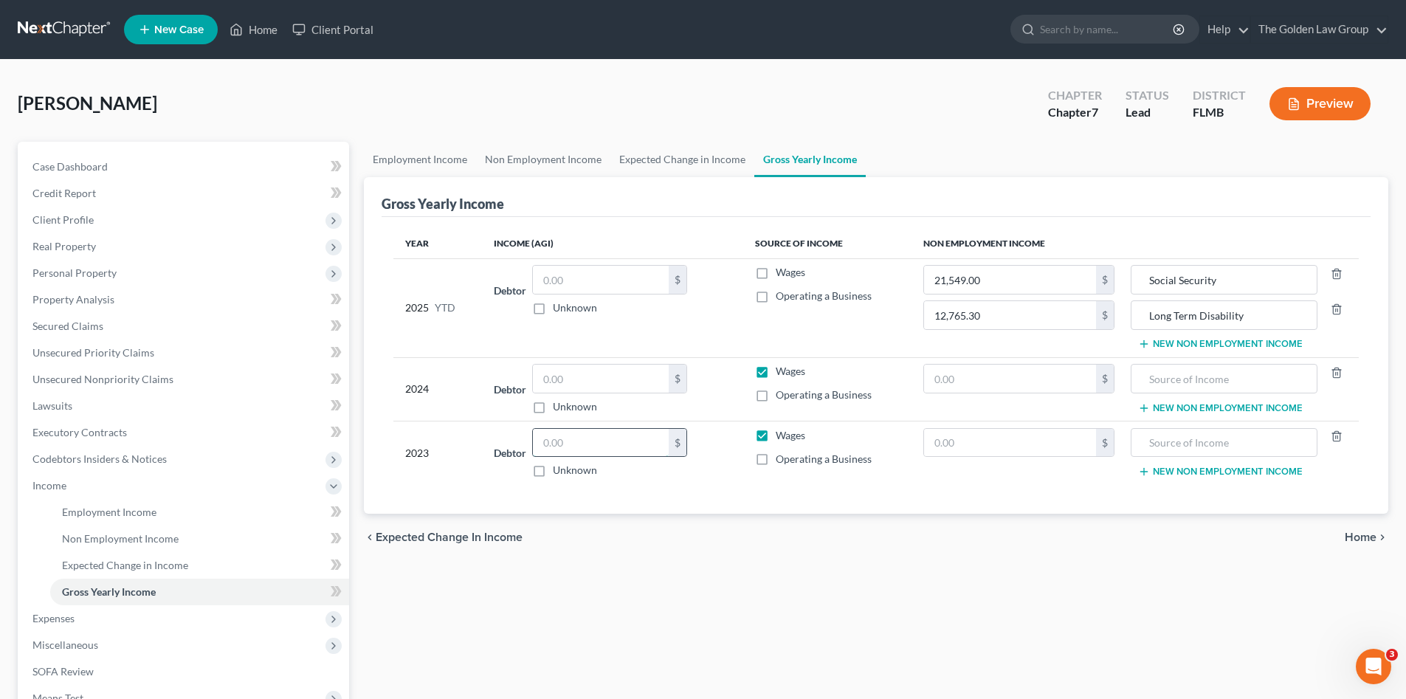
click at [638, 442] on input "text" at bounding box center [601, 443] width 136 height 28
drag, startPoint x: 1255, startPoint y: 282, endPoint x: 1148, endPoint y: 270, distance: 108.4
click at [1148, 270] on input "Social Security" at bounding box center [1224, 280] width 170 height 28
click at [1238, 385] on input "text" at bounding box center [1224, 379] width 170 height 28
click at [1198, 369] on input "text" at bounding box center [1224, 379] width 170 height 28
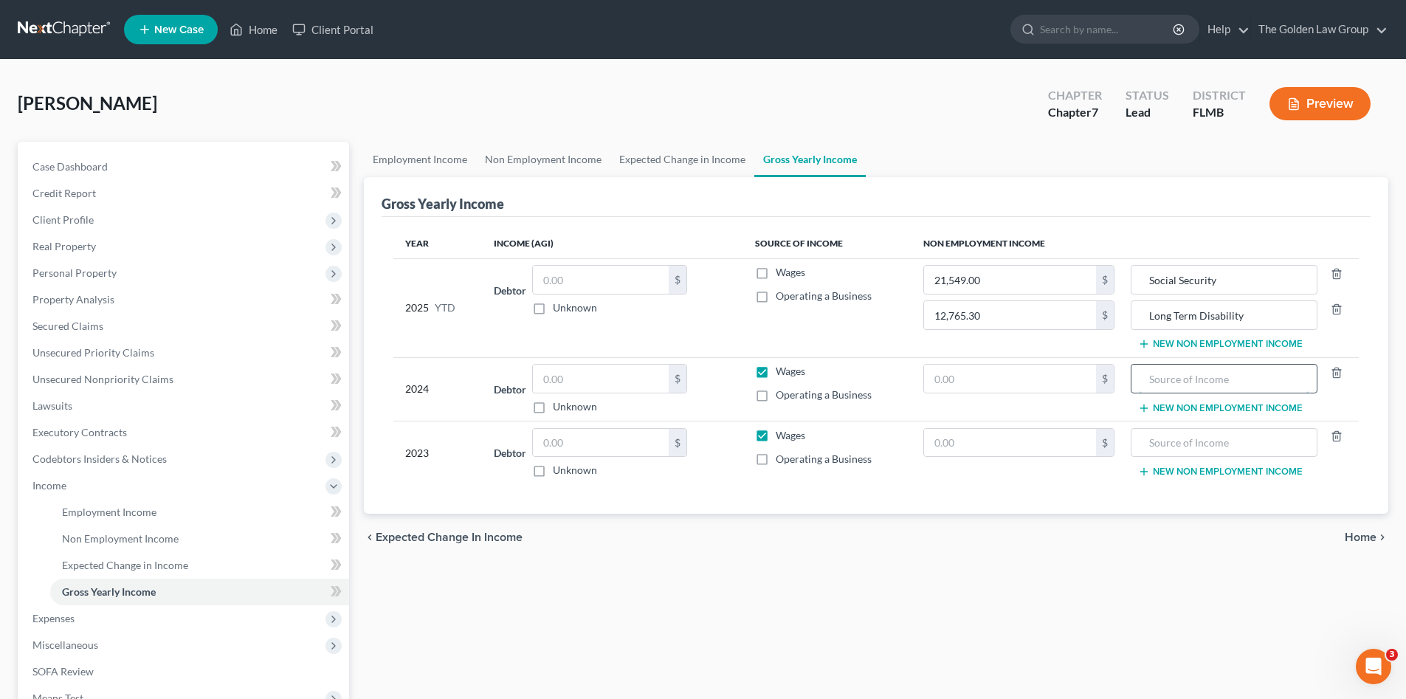
paste input "Social Security"
type input "Social Security"
click at [1210, 444] on input "text" at bounding box center [1224, 443] width 170 height 28
paste input "Social Security"
type input "Social Security"
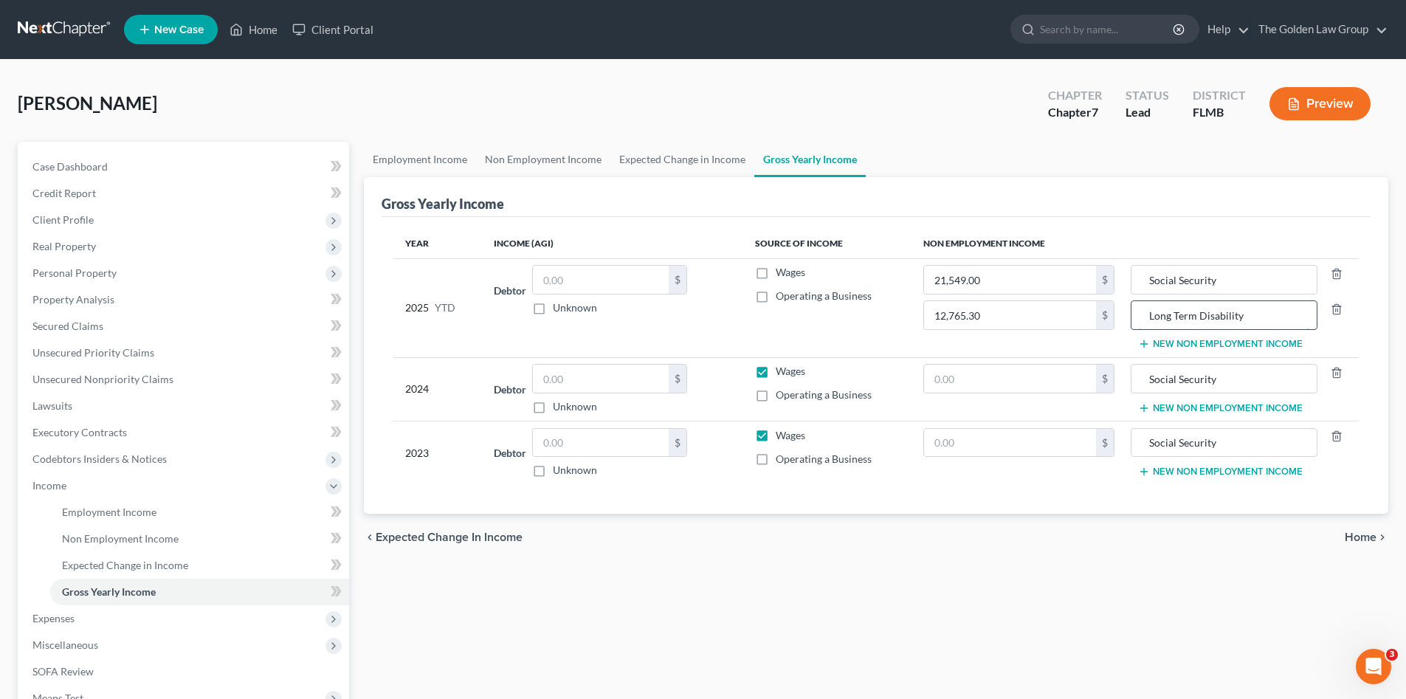
drag, startPoint x: 1245, startPoint y: 314, endPoint x: 1142, endPoint y: 317, distance: 102.6
click at [1142, 317] on input "Long Term Disability" at bounding box center [1224, 315] width 170 height 28
click at [1187, 410] on button "New Non Employment Income" at bounding box center [1220, 408] width 165 height 12
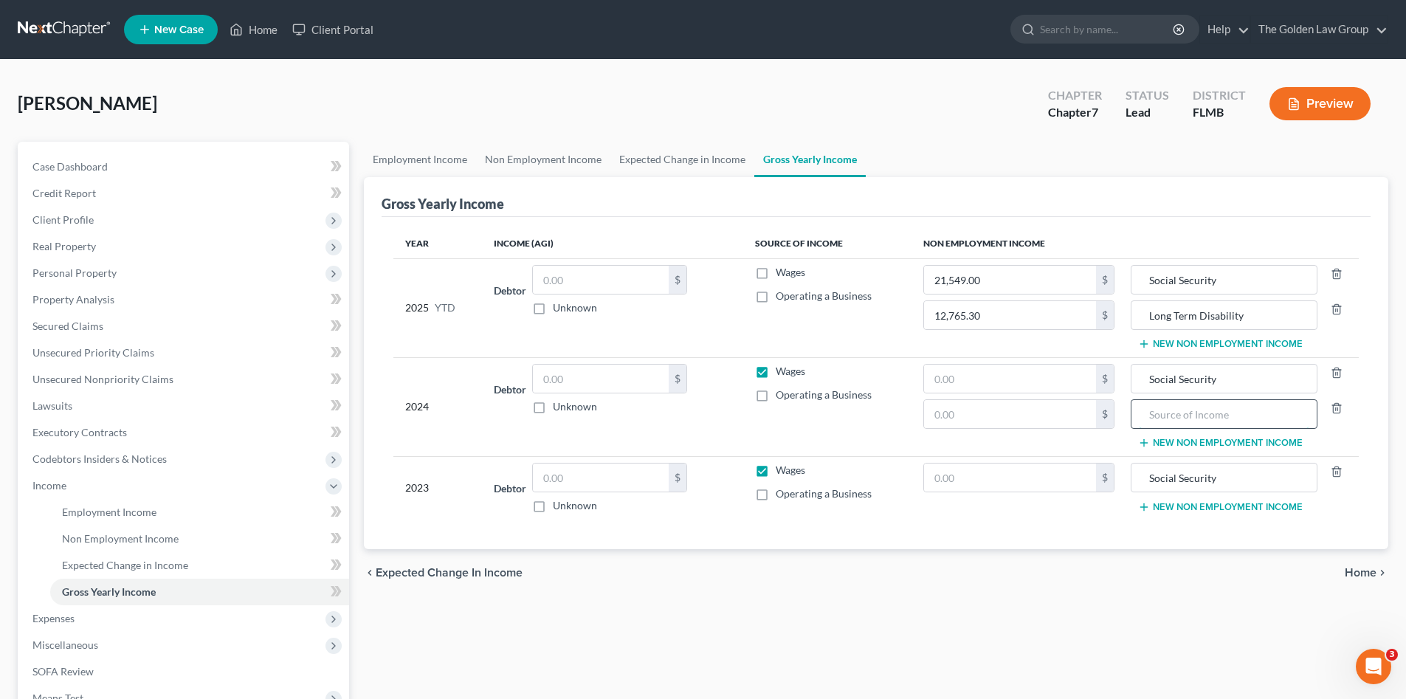
click at [1186, 419] on input "text" at bounding box center [1224, 414] width 170 height 28
paste input "Long Term Disability"
type input "Long Term Disability"
click at [1201, 509] on button "New Non Employment Income" at bounding box center [1220, 507] width 165 height 12
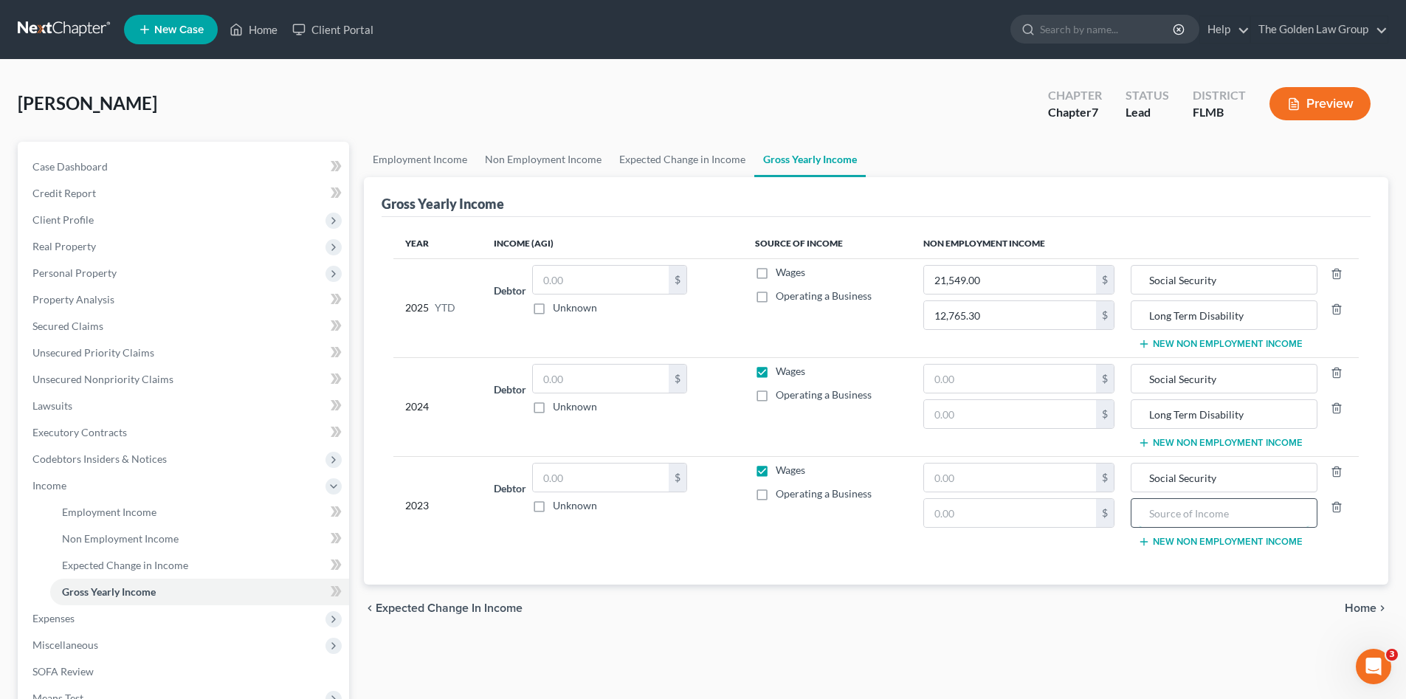
click at [1202, 515] on input "text" at bounding box center [1224, 513] width 170 height 28
paste input "Long Term Disability"
type input "Long Term Disability"
click at [1150, 580] on div "Year Income (AGI) Source of Income Non Employment Income 2025 YTD Debtor $ Unkn…" at bounding box center [876, 401] width 989 height 368
click at [796, 586] on div "chevron_left Expected Change in Income Home chevron_right" at bounding box center [876, 608] width 1024 height 47
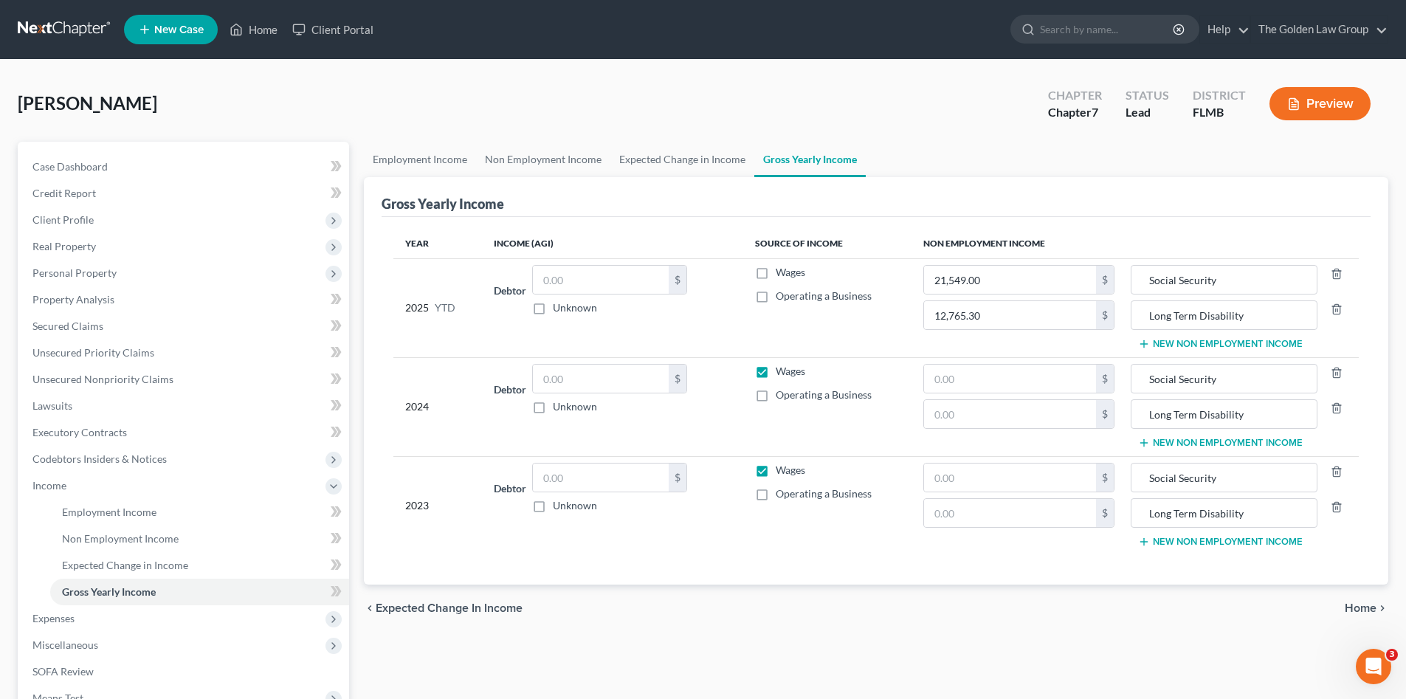
click at [534, 578] on div "Year Income (AGI) Source of Income Non Employment Income 2025 YTD Debtor $ Unkn…" at bounding box center [876, 401] width 989 height 368
drag, startPoint x: 967, startPoint y: 551, endPoint x: 785, endPoint y: 540, distance: 182.7
click at [965, 551] on td "$ $" at bounding box center [1018, 505] width 215 height 98
click at [73, 511] on span "Employment Income" at bounding box center [109, 512] width 94 height 13
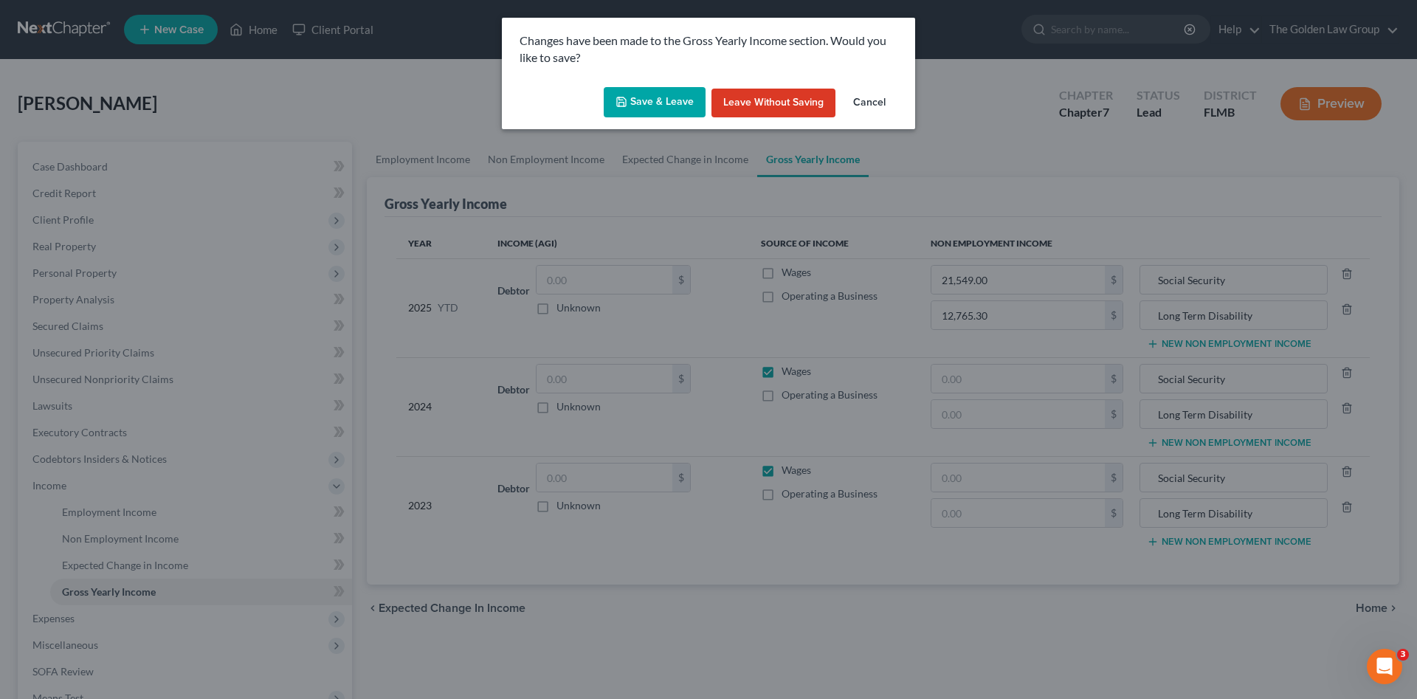
click at [649, 111] on button "Save & Leave" at bounding box center [655, 102] width 102 height 31
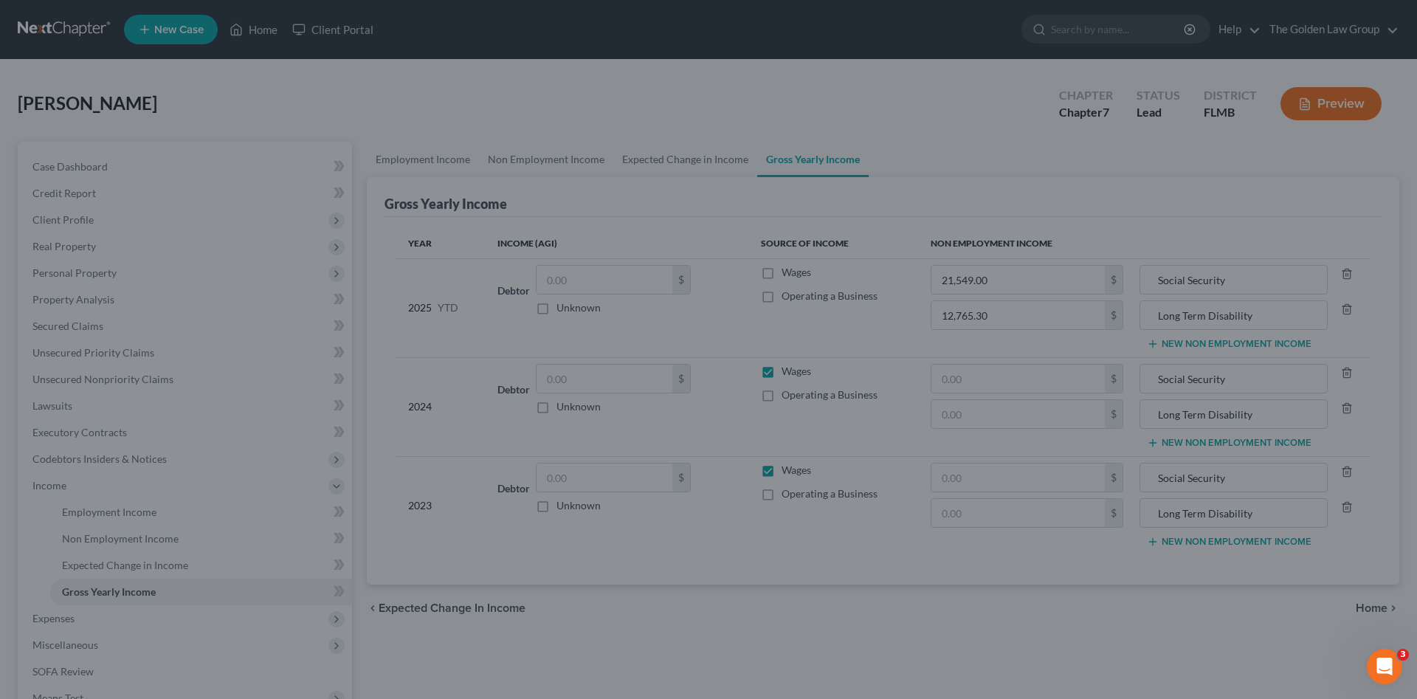
type input "Long Term Disability"
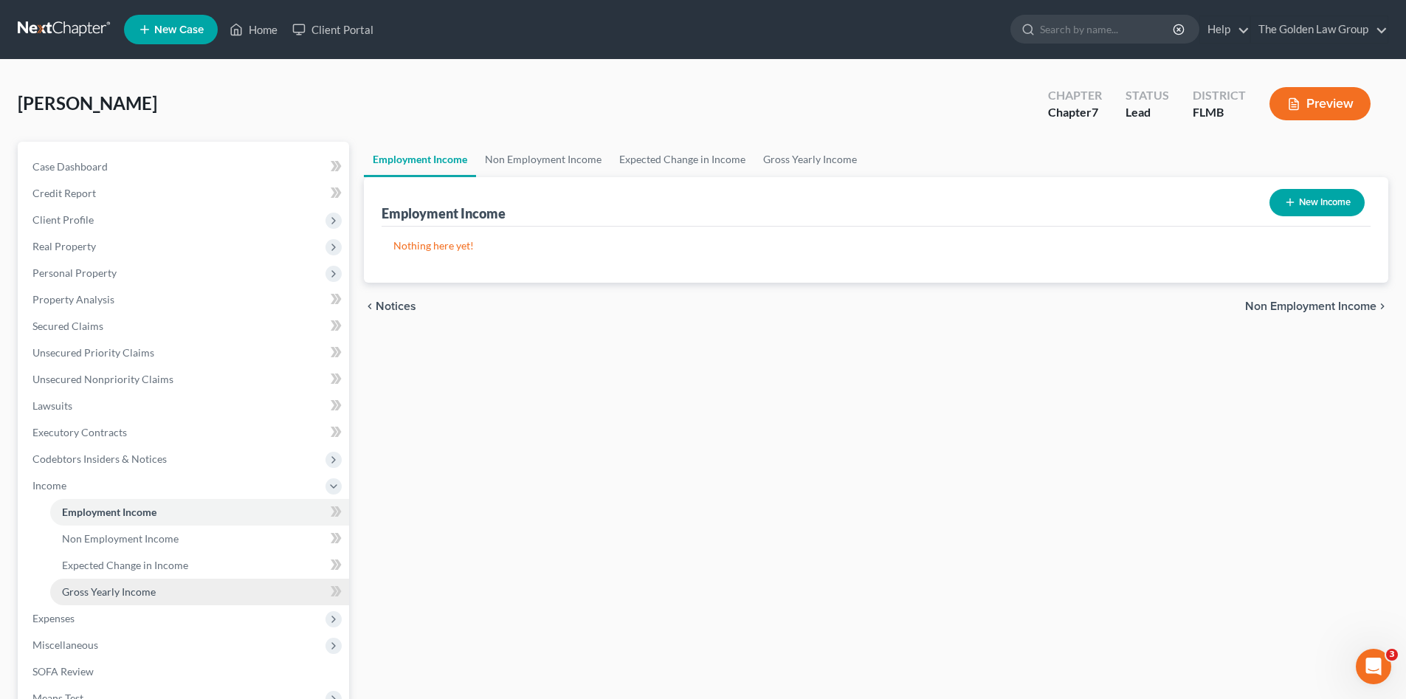
click at [130, 582] on link "Gross Yearly Income" at bounding box center [199, 592] width 299 height 27
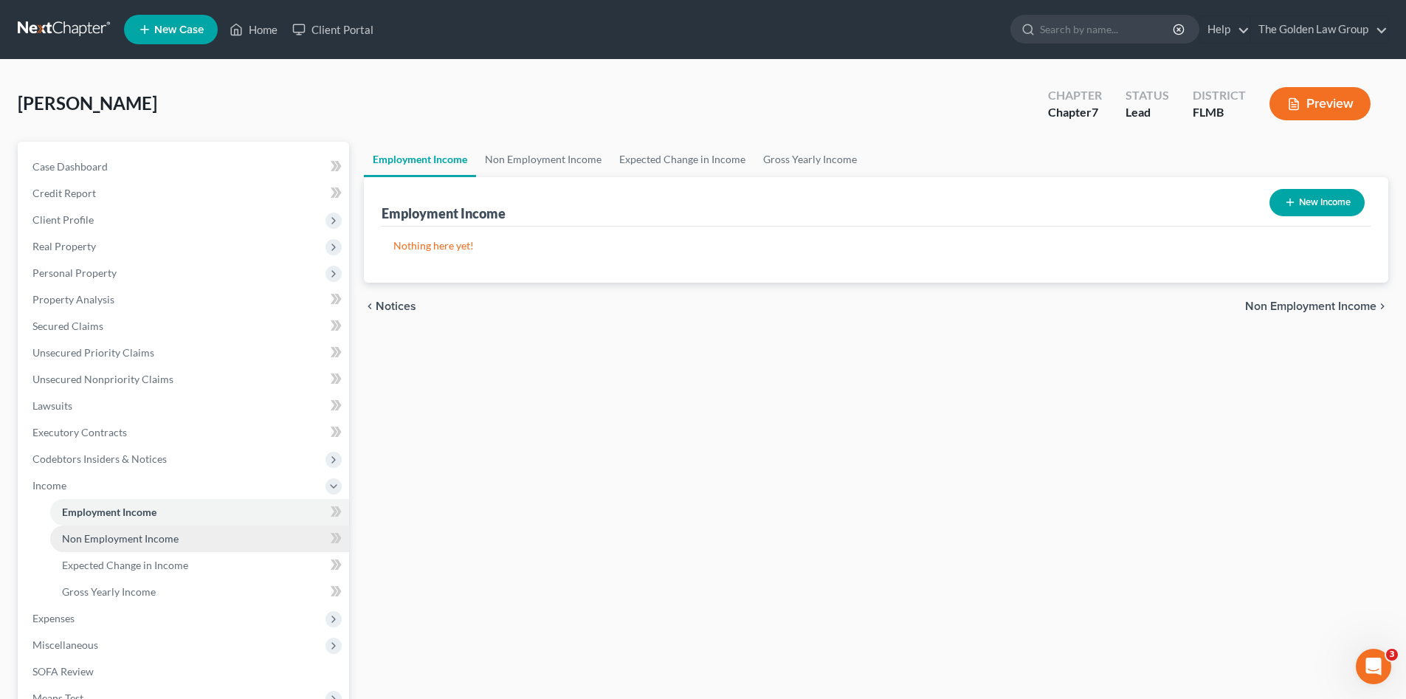
click at [178, 543] on link "Non Employment Income" at bounding box center [199, 538] width 299 height 27
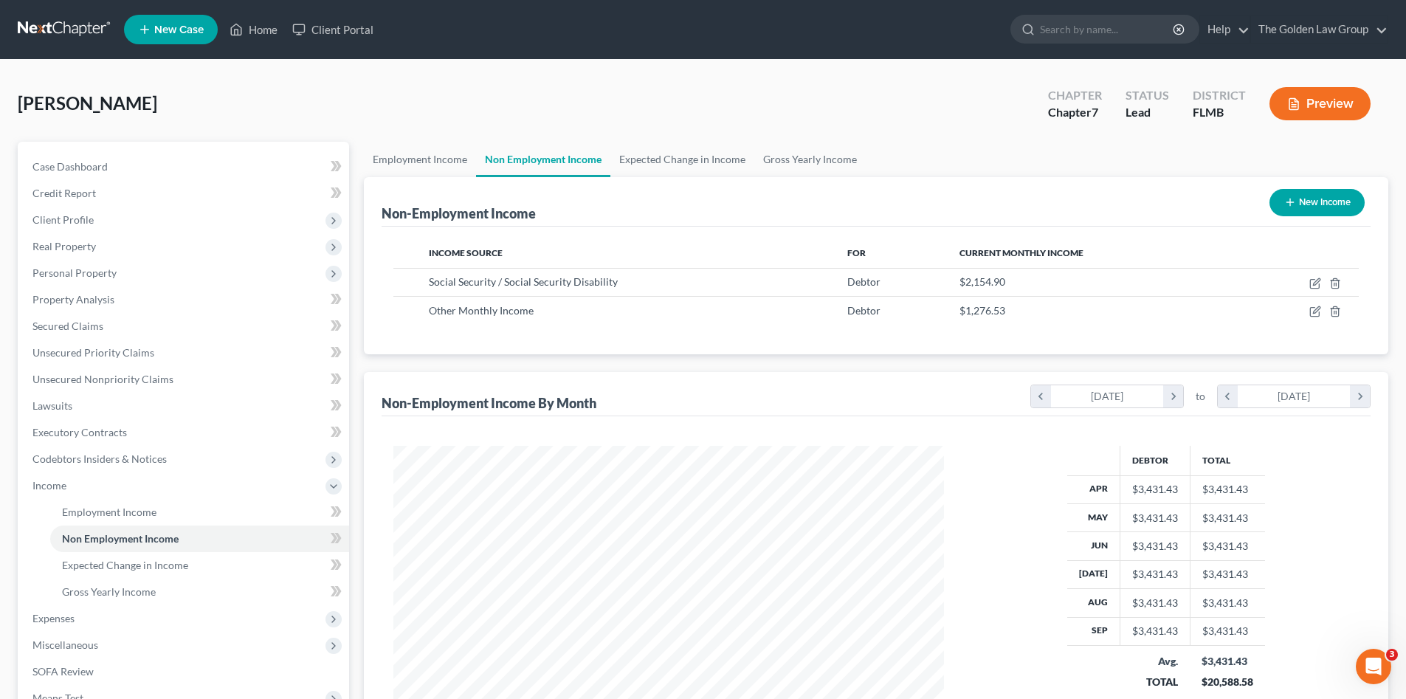
scroll to position [275, 580]
click at [94, 588] on span "Gross Yearly Income" at bounding box center [109, 591] width 94 height 13
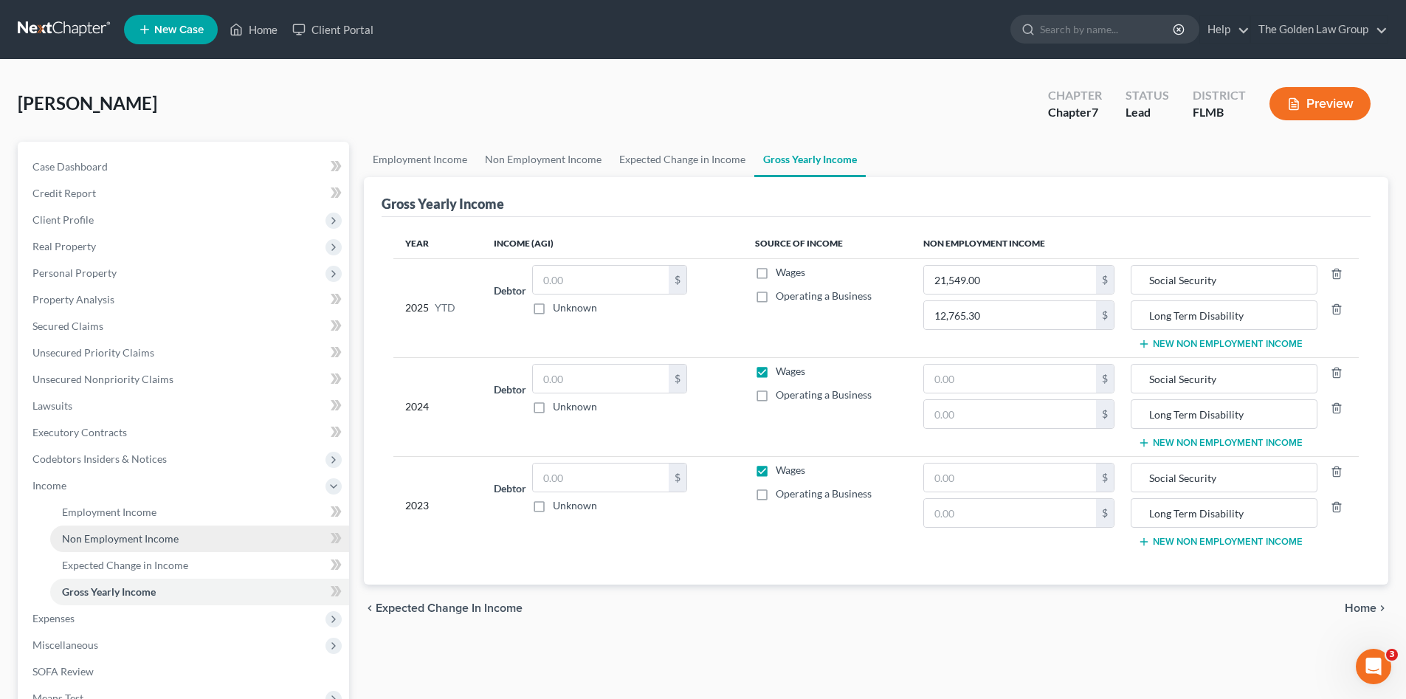
click at [103, 542] on span "Non Employment Income" at bounding box center [120, 538] width 117 height 13
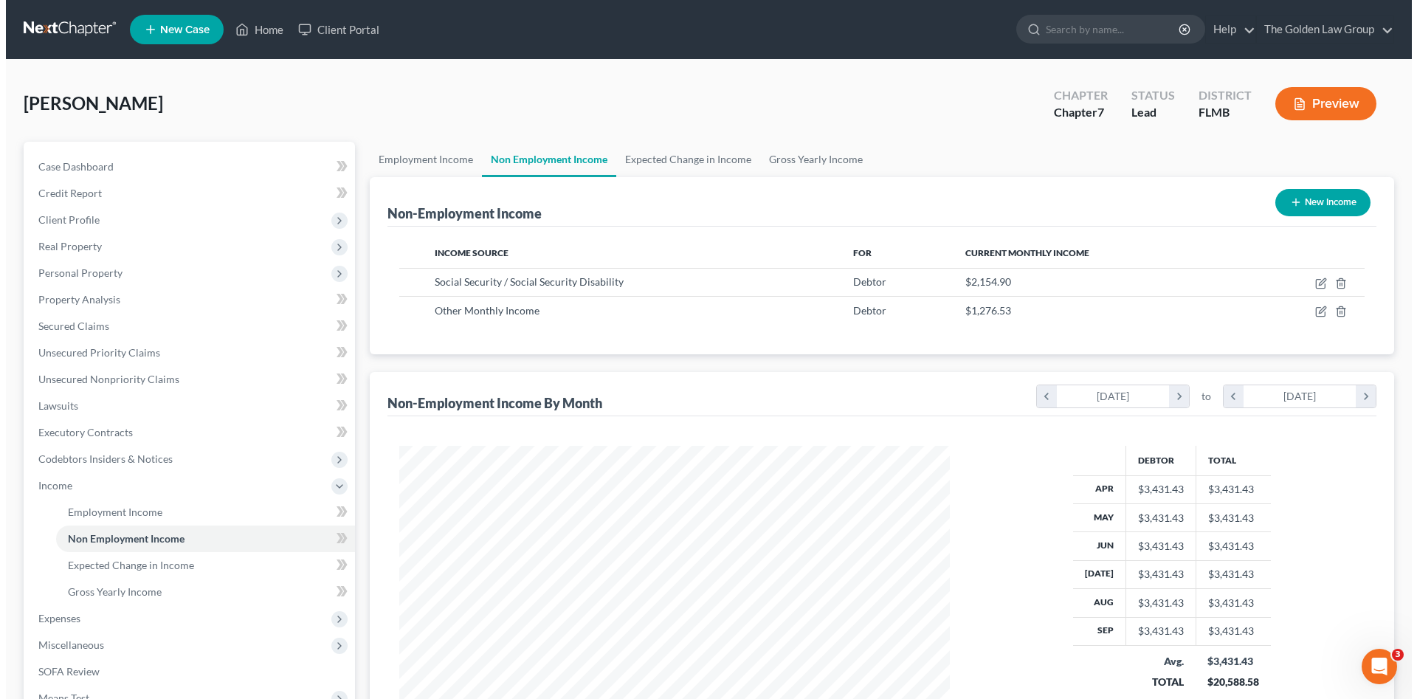
scroll to position [275, 580]
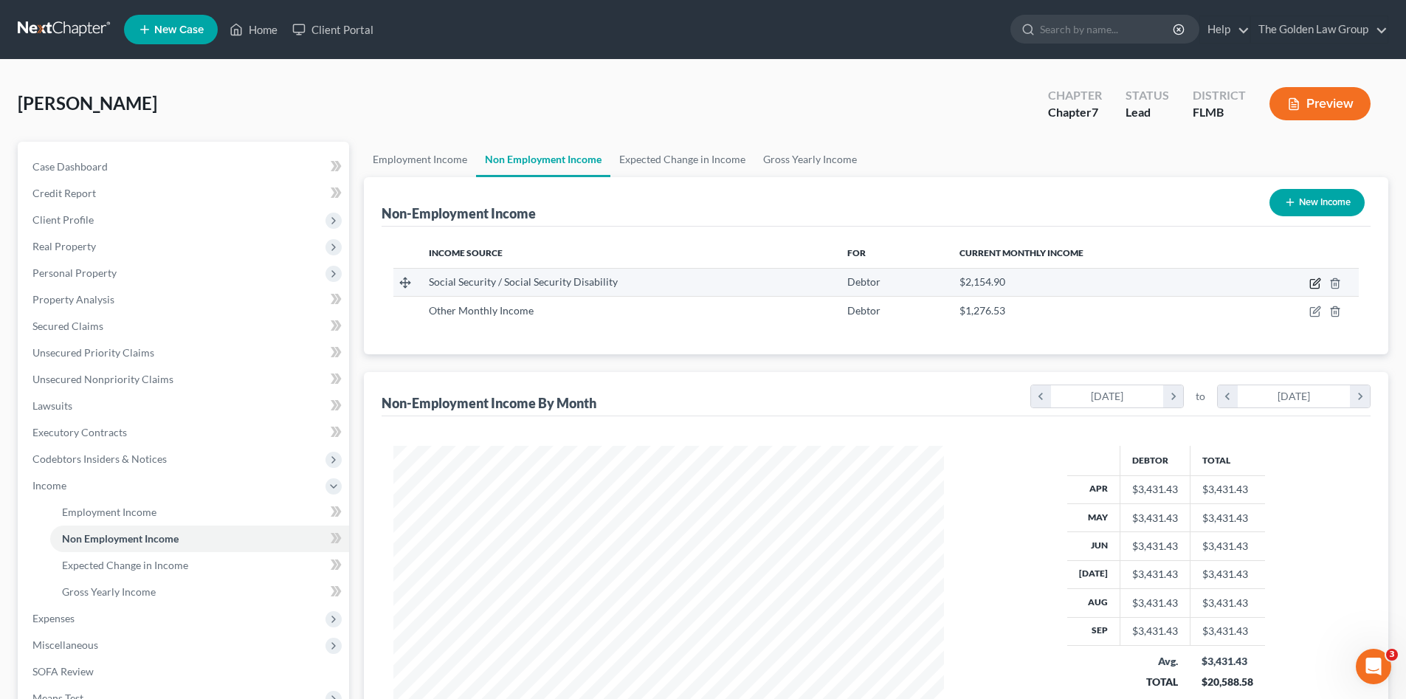
click at [1312, 284] on icon "button" at bounding box center [1315, 284] width 12 height 12
select select "4"
select select "0"
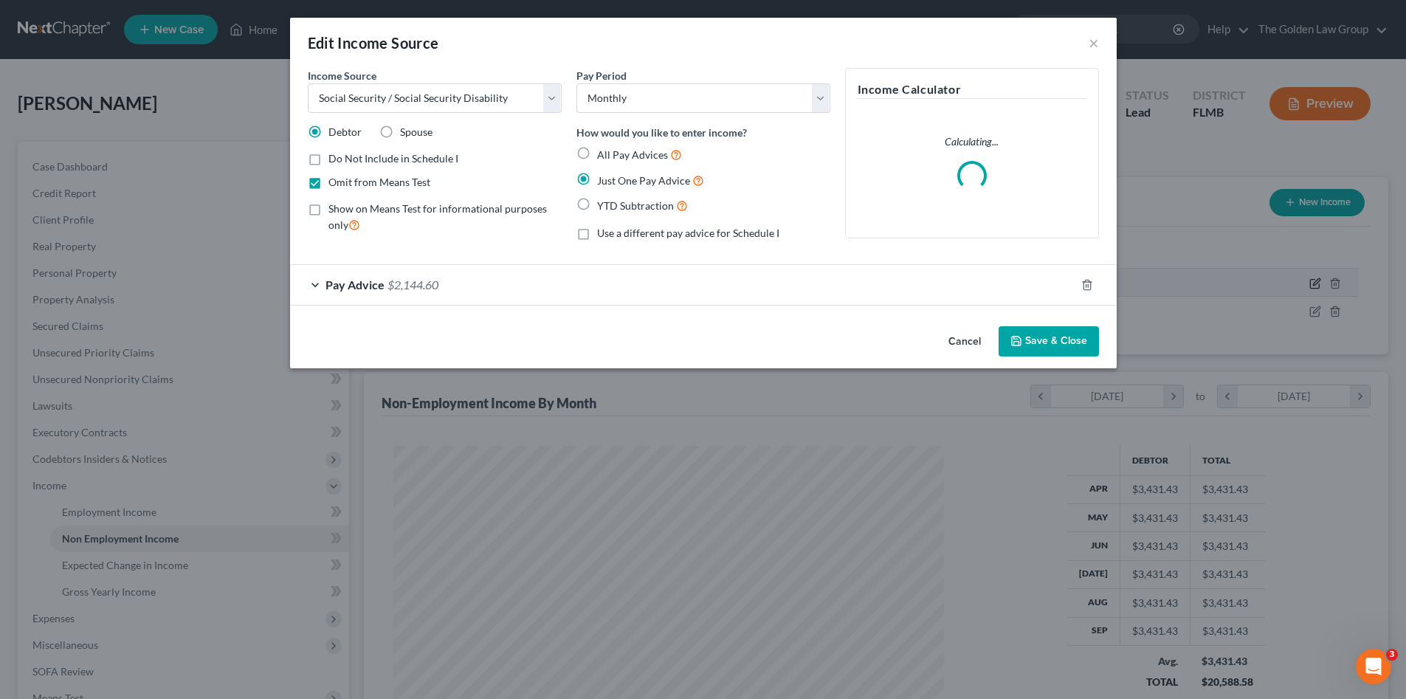
scroll to position [278, 585]
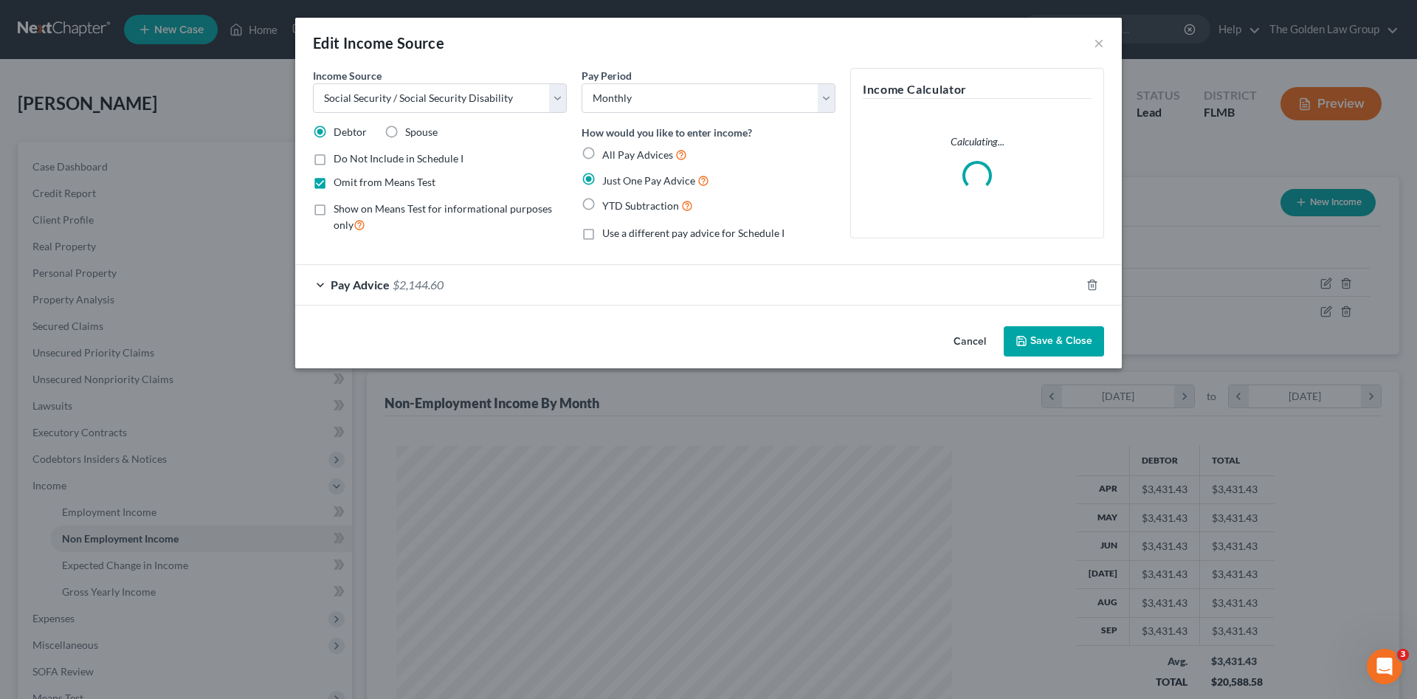
drag, startPoint x: 668, startPoint y: 328, endPoint x: 791, endPoint y: 334, distance: 123.4
click at [676, 328] on div "Cancel Save & Close" at bounding box center [708, 344] width 827 height 49
click at [973, 340] on button "Cancel" at bounding box center [970, 343] width 56 height 30
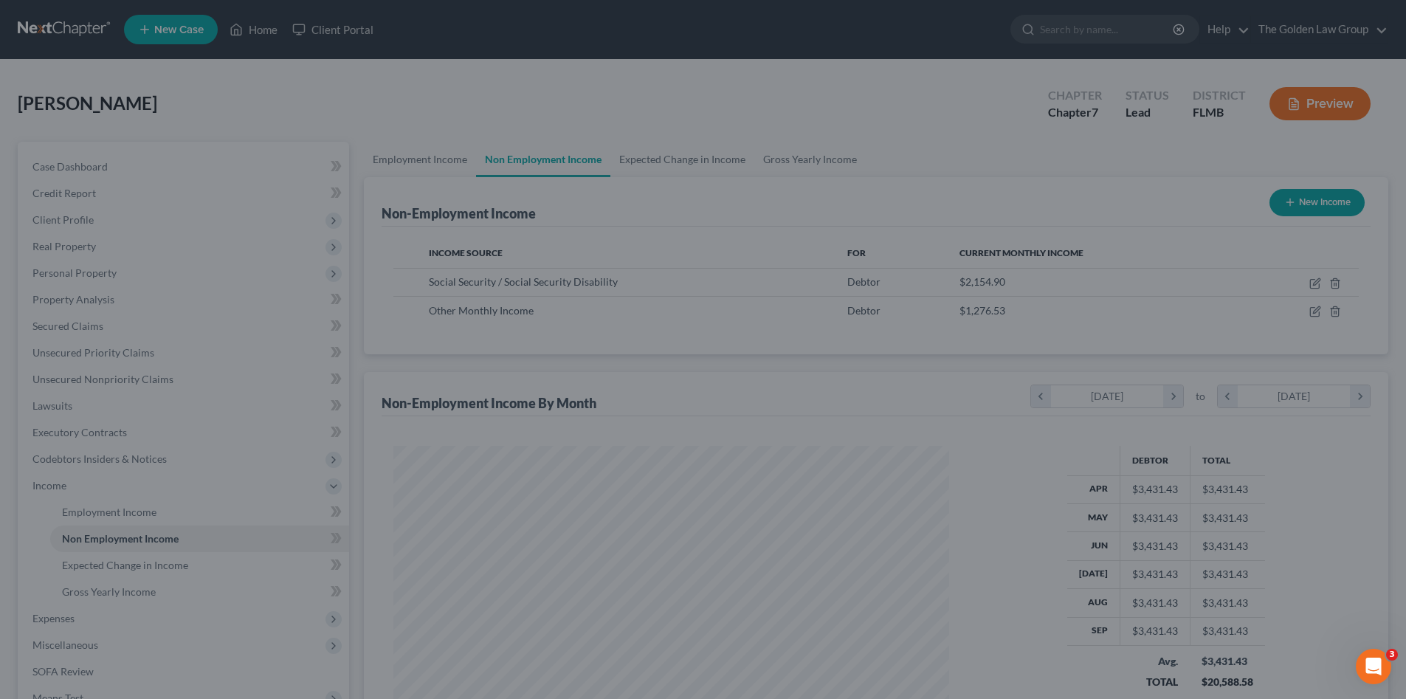
scroll to position [737772, 737468]
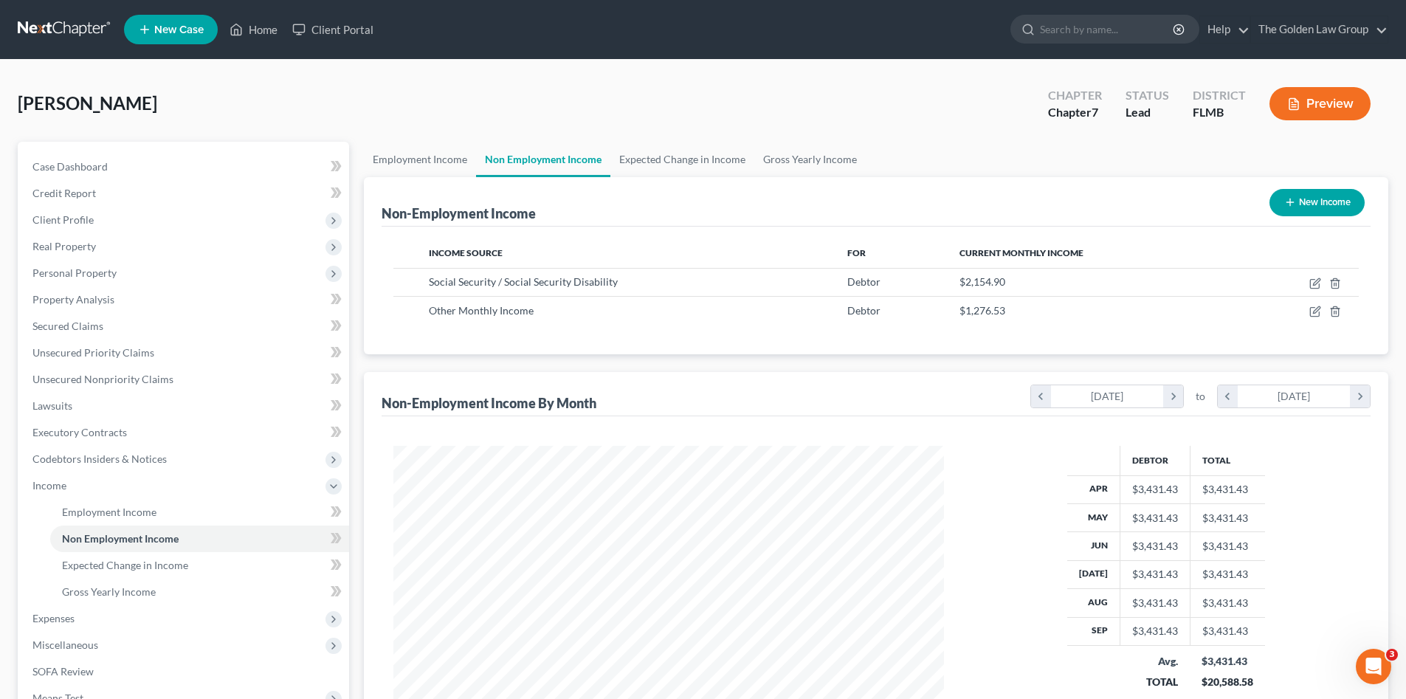
click at [919, 130] on div "[PERSON_NAME] Upgraded Chapter Chapter 7 Status Lead District [GEOGRAPHIC_DATA]…" at bounding box center [703, 109] width 1371 height 64
click at [51, 479] on span "Income" at bounding box center [49, 485] width 34 height 13
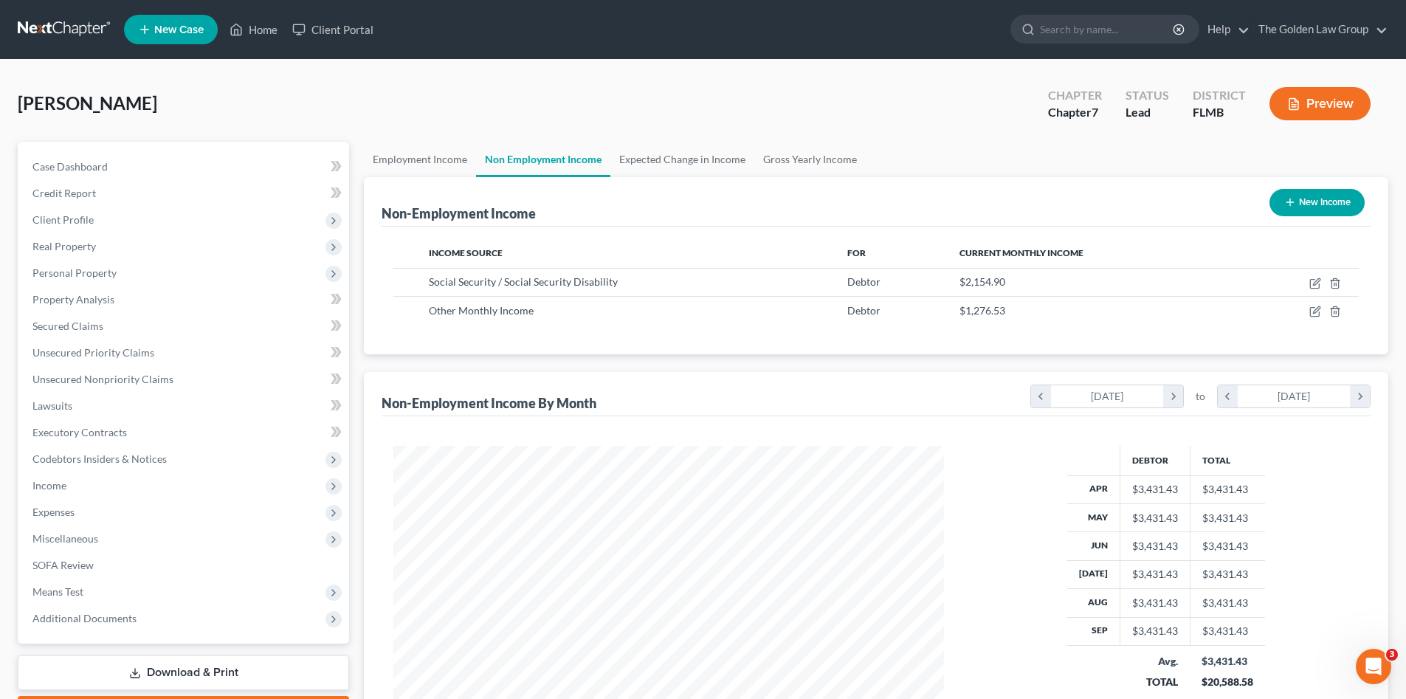
click at [340, 94] on div "[PERSON_NAME] Upgraded Chapter Chapter 7 Status Lead District [GEOGRAPHIC_DATA]…" at bounding box center [703, 109] width 1371 height 64
click at [402, 112] on div "[PERSON_NAME] Upgraded Chapter Chapter 7 Status Lead District [GEOGRAPHIC_DATA]…" at bounding box center [703, 109] width 1371 height 64
click at [79, 509] on span "Expenses" at bounding box center [185, 512] width 328 height 27
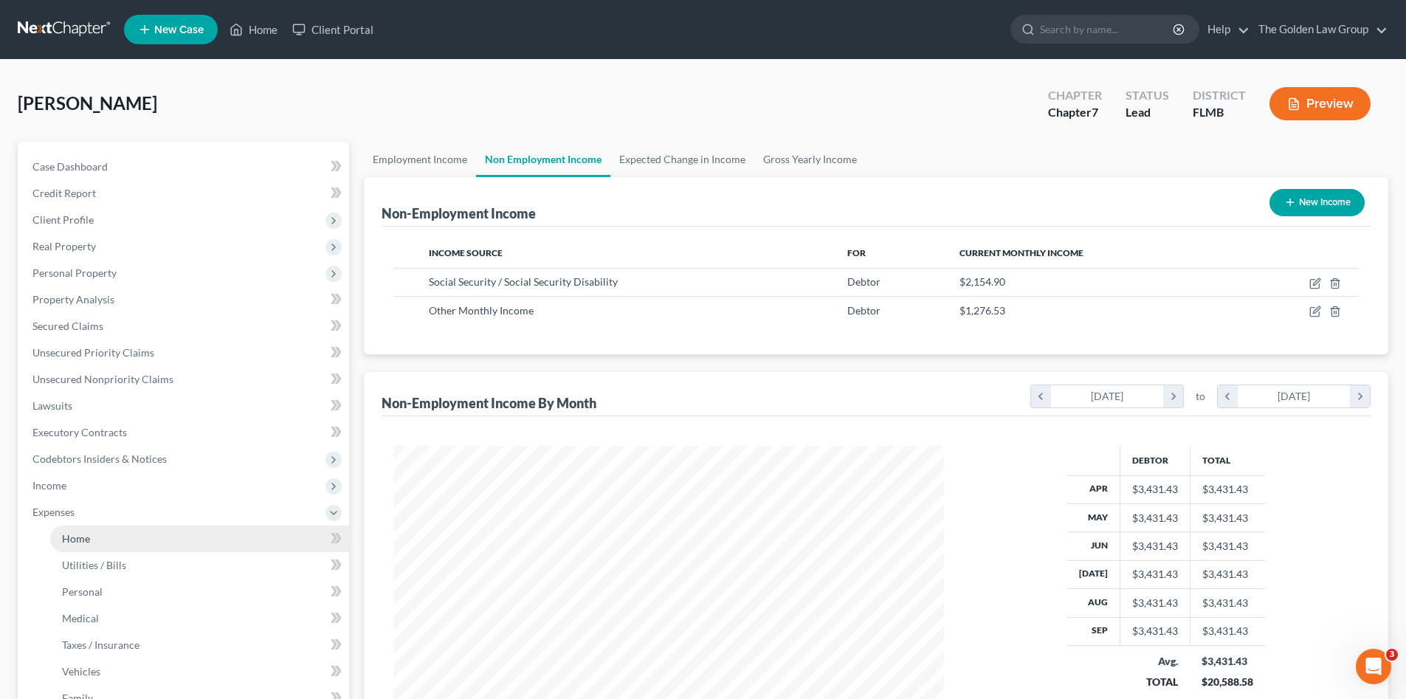
click at [114, 535] on link "Home" at bounding box center [199, 538] width 299 height 27
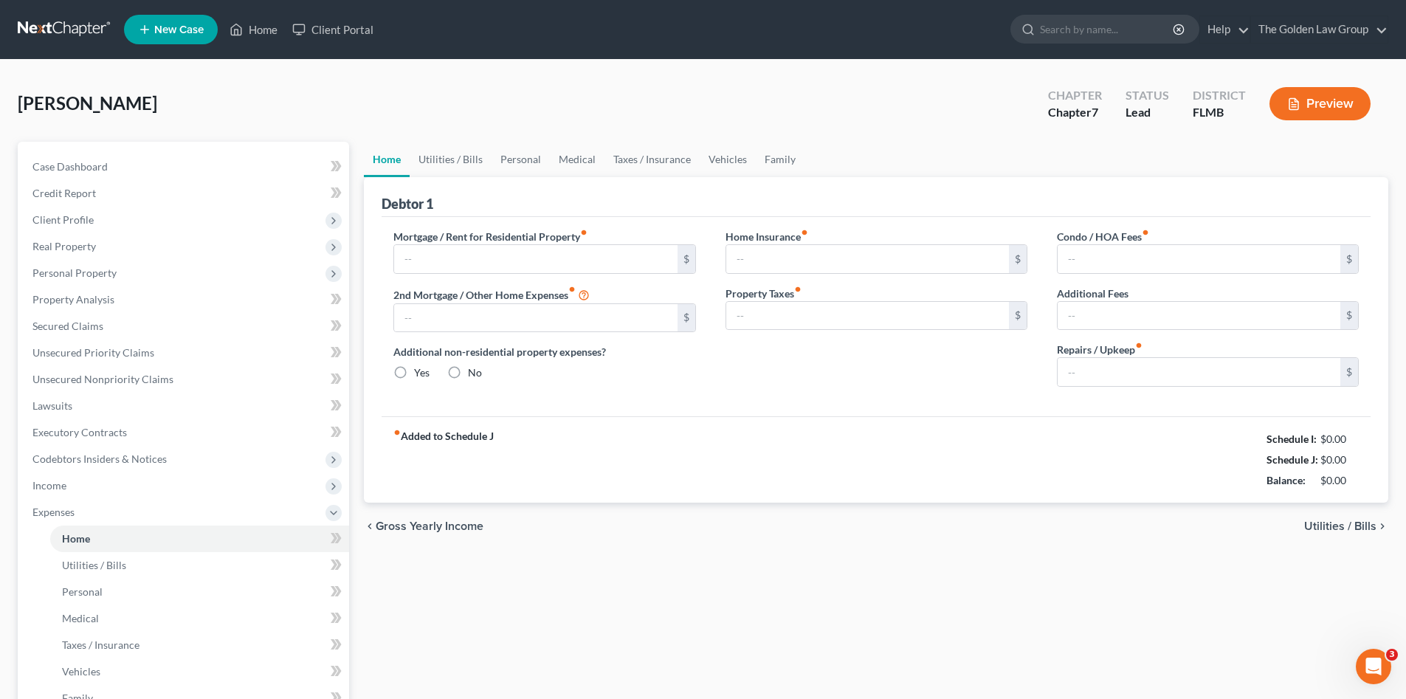
type input "3,163.00"
type input "0.00"
radio input "true"
type input "0.00"
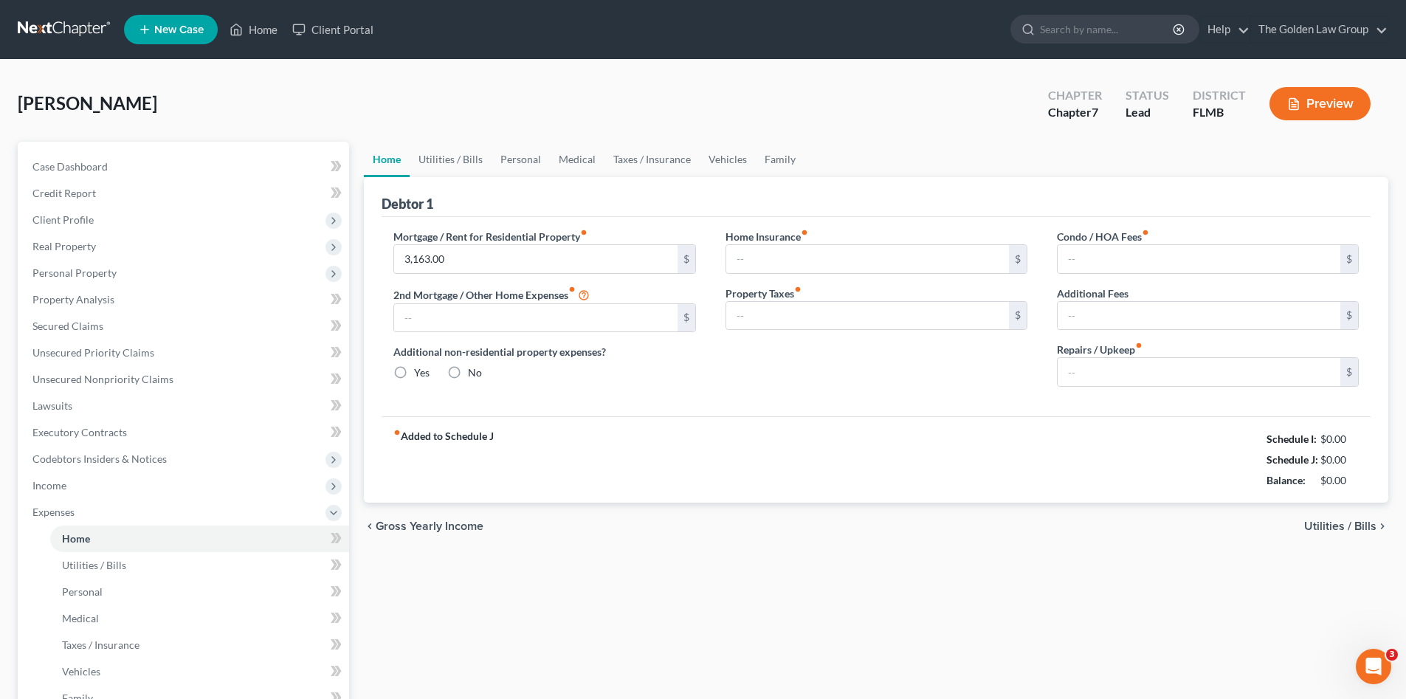
type input "8.33"
type input "200.00"
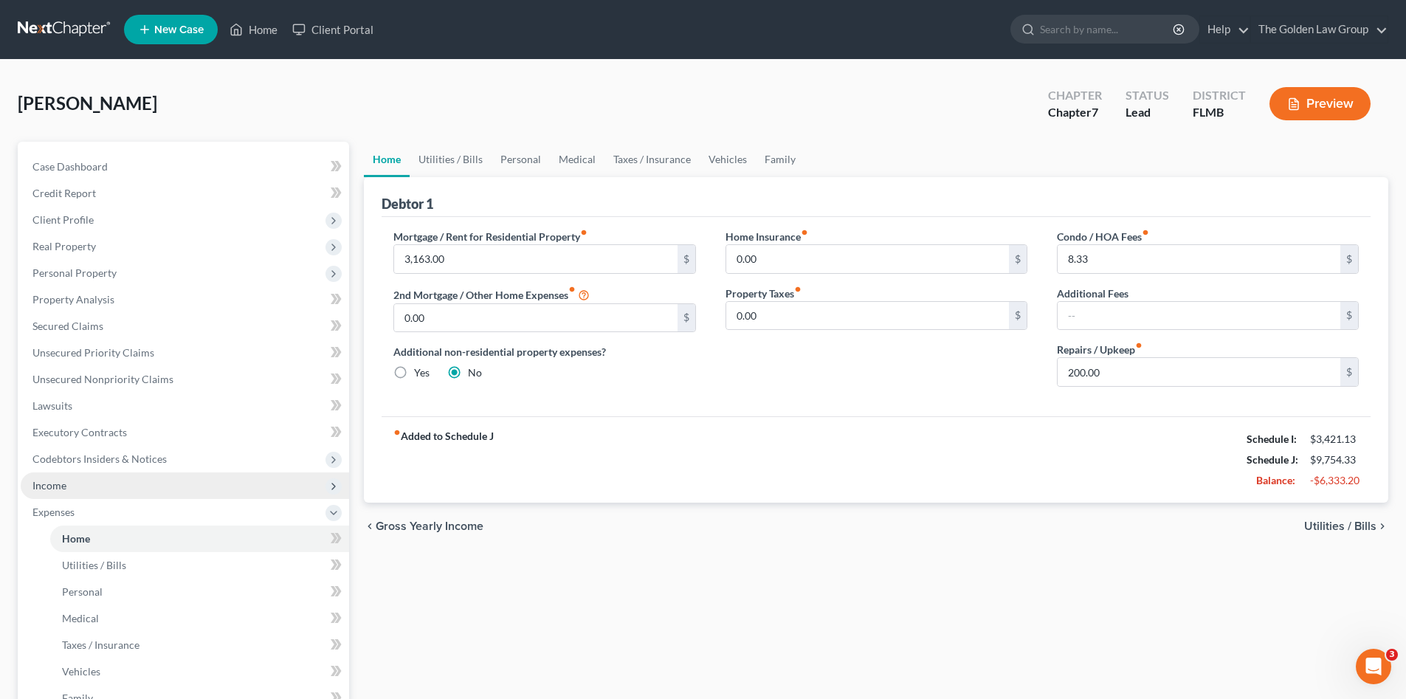
click at [58, 487] on span "Income" at bounding box center [49, 485] width 34 height 13
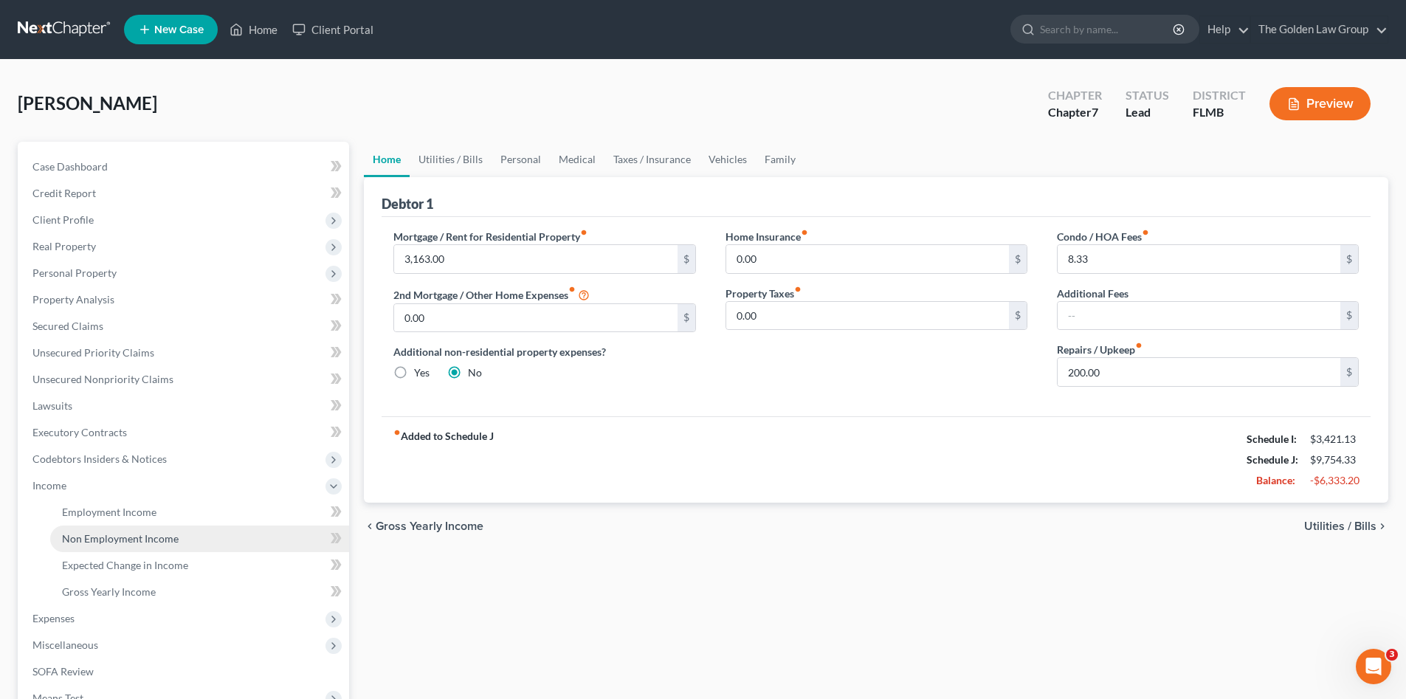
click at [128, 535] on span "Non Employment Income" at bounding box center [120, 538] width 117 height 13
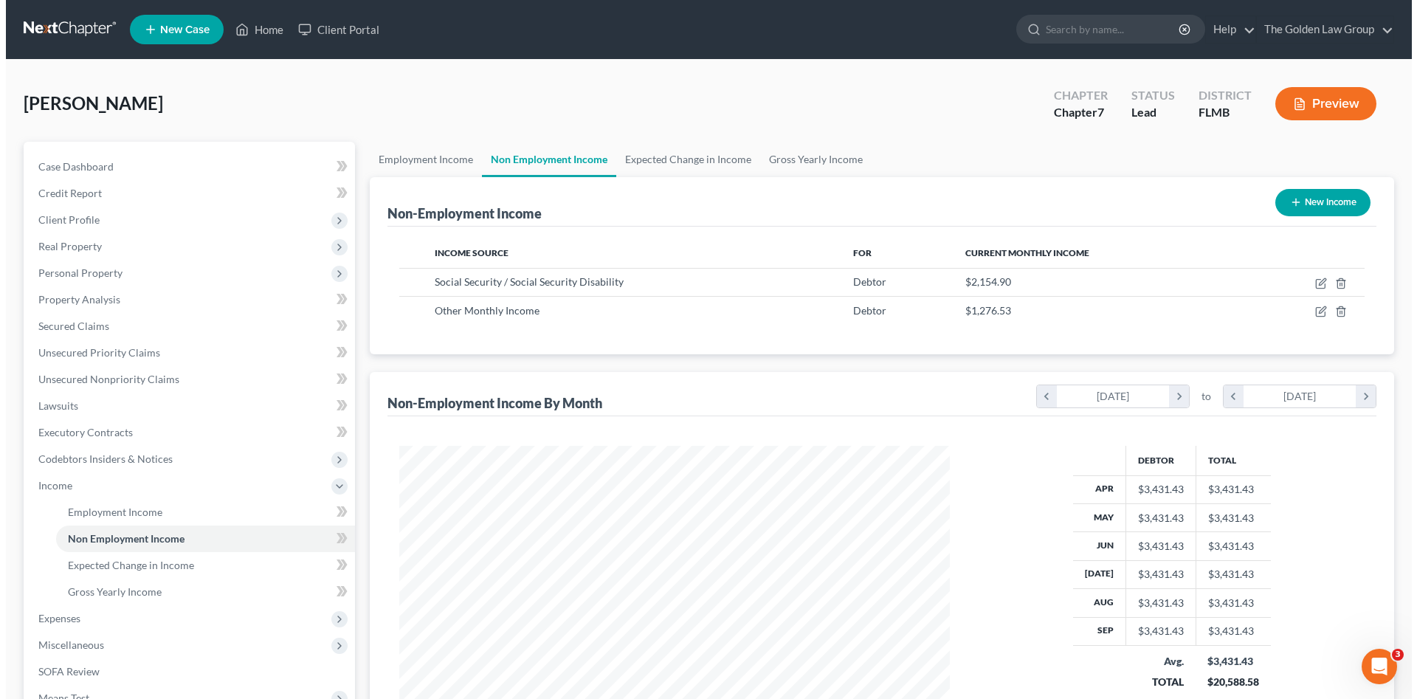
scroll to position [275, 580]
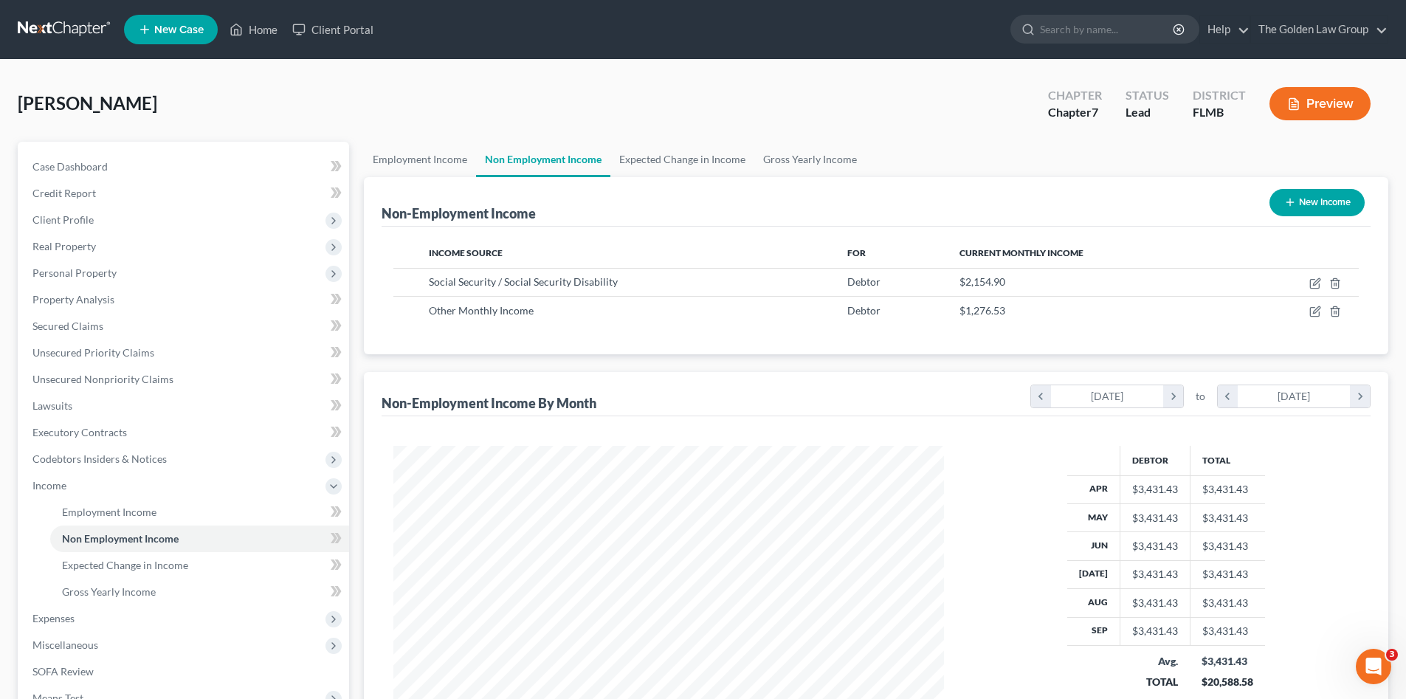
click at [1306, 205] on button "New Income" at bounding box center [1316, 202] width 95 height 27
select select "0"
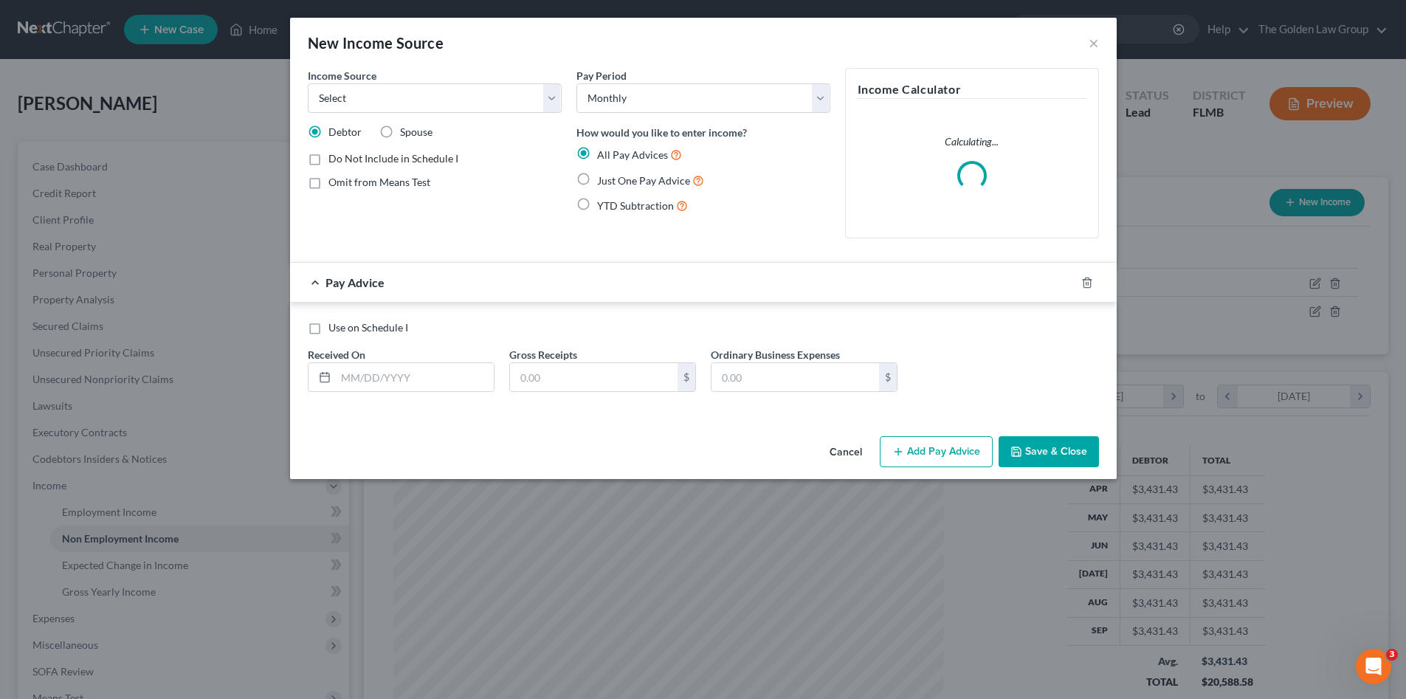
scroll to position [278, 585]
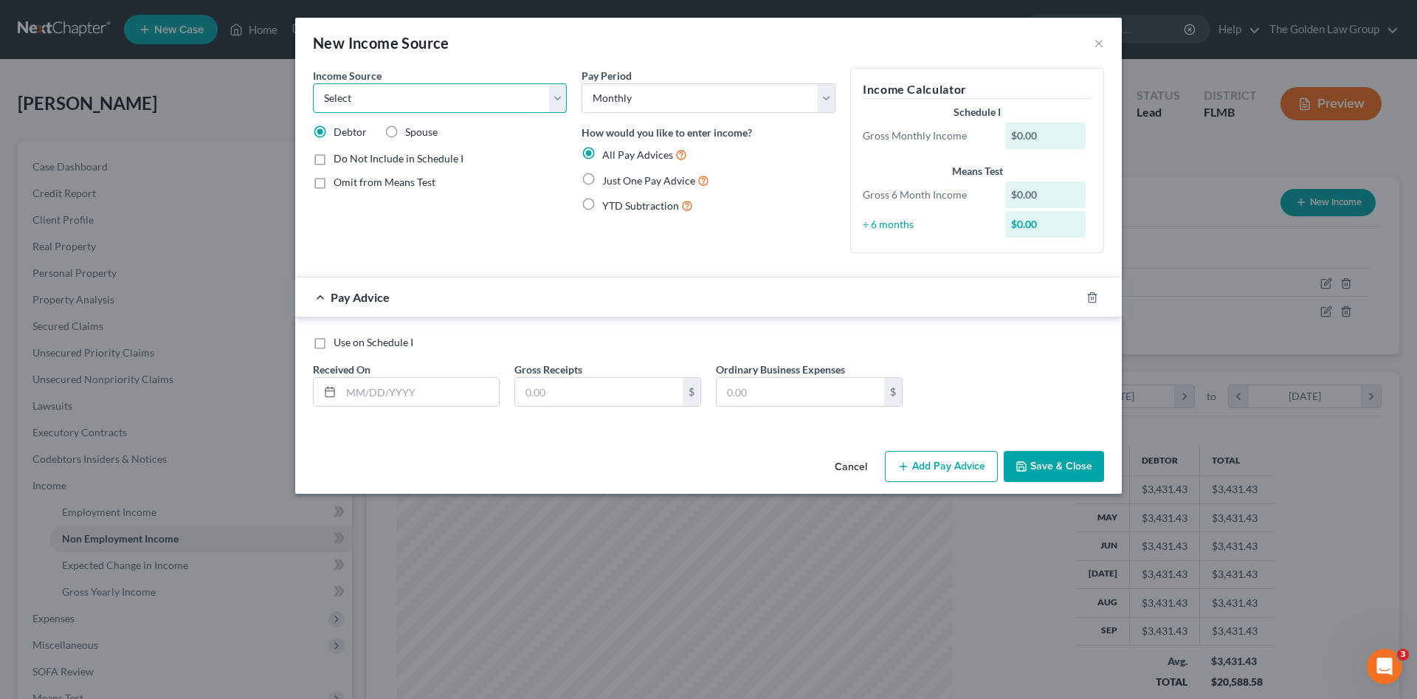
click at [382, 96] on select "Select Unemployment Disability (from employer) Pension Retirement Social Securi…" at bounding box center [440, 98] width 254 height 30
select select "8"
click at [313, 83] on select "Select Unemployment Disability (from employer) Pension Retirement Social Securi…" at bounding box center [440, 98] width 254 height 30
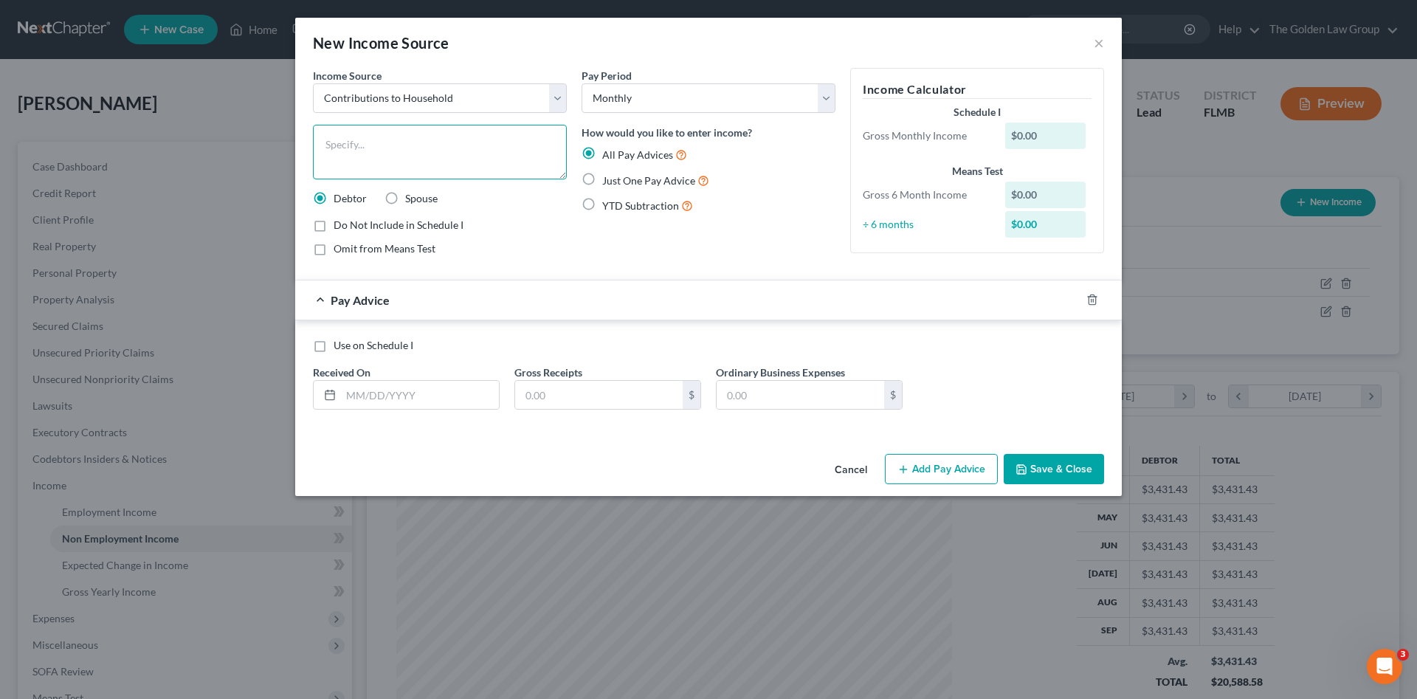
click at [418, 161] on textarea at bounding box center [440, 152] width 254 height 55
drag, startPoint x: 370, startPoint y: 145, endPoint x: 297, endPoint y: 150, distance: 72.5
click at [297, 150] on div "Income Source * Select Unemployment Disability (from employer) Pension Retireme…" at bounding box center [708, 258] width 827 height 380
paste textarea "fiancé"
type textarea "[PERSON_NAME]'s Contribution to househould"
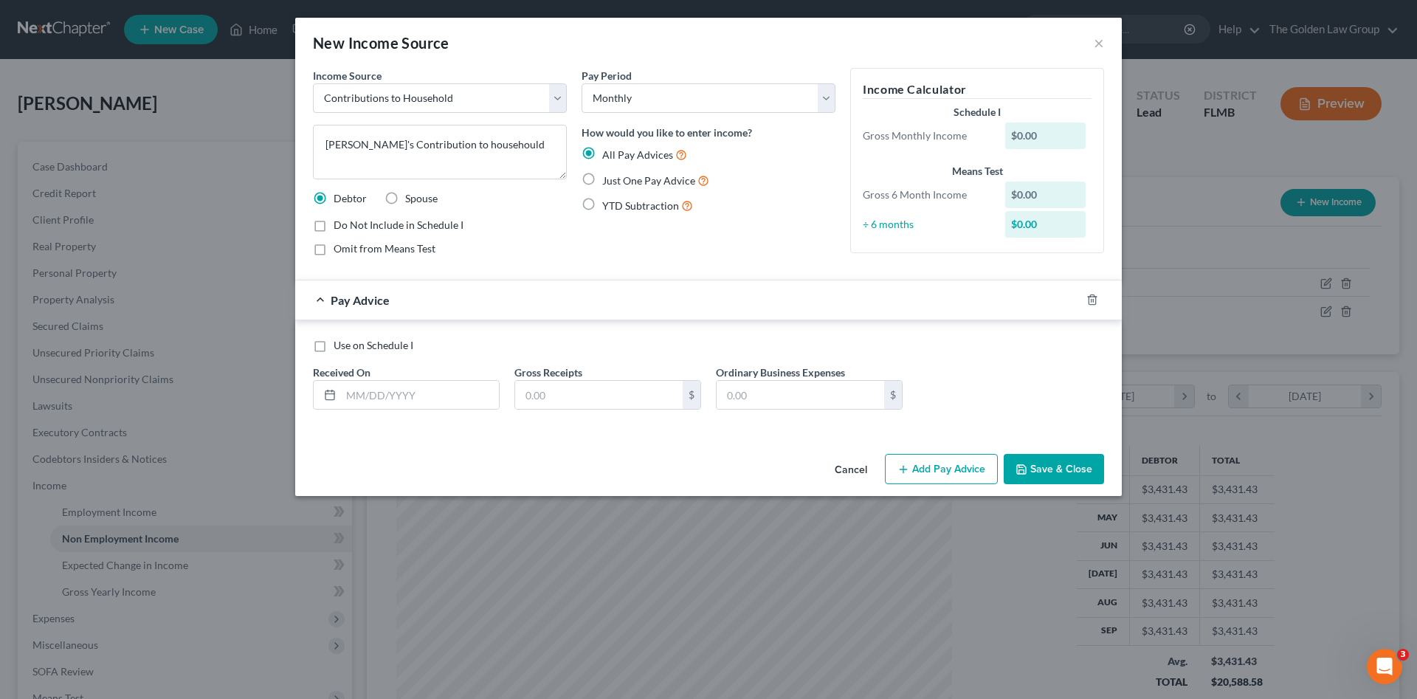
click at [602, 181] on label "Just One Pay Advice" at bounding box center [655, 180] width 107 height 17
click at [608, 181] on input "Just One Pay Advice" at bounding box center [613, 177] width 10 height 10
radio input "true"
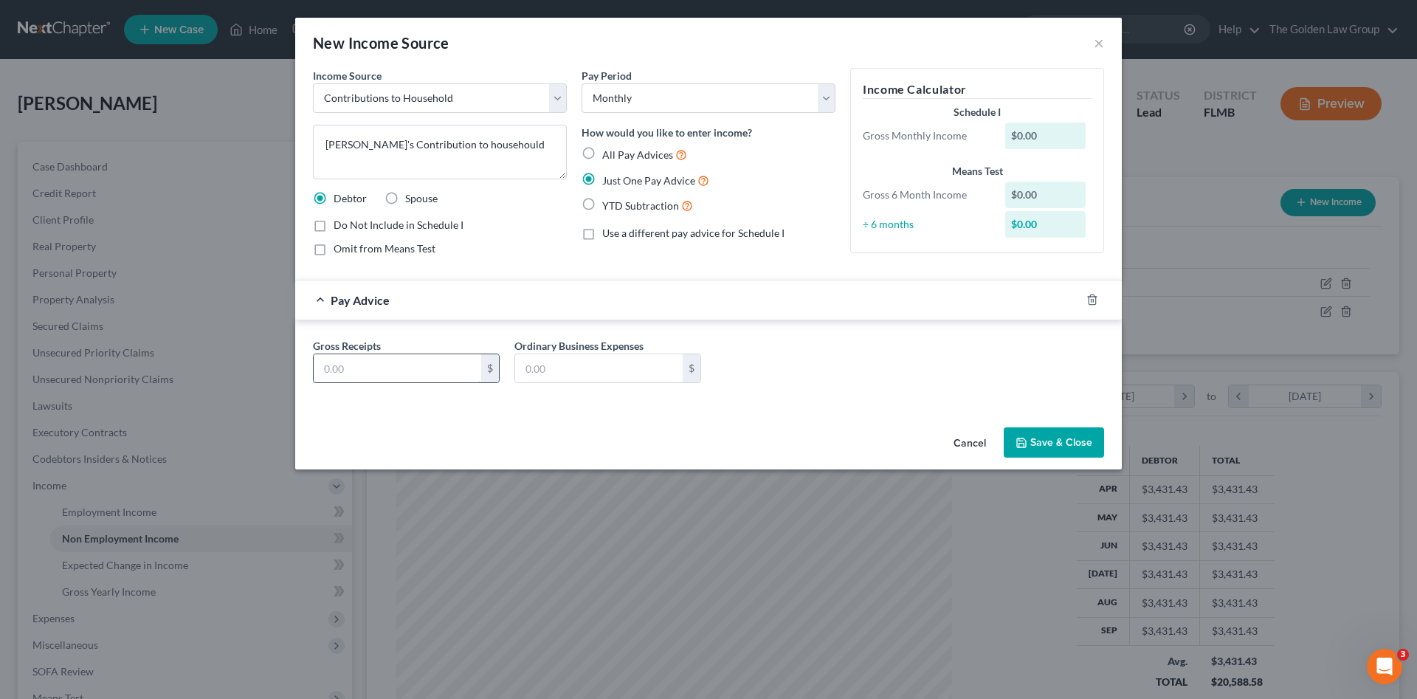
click at [441, 360] on input "text" at bounding box center [398, 368] width 168 height 28
type input "6,000.00"
click at [1037, 430] on button "Save & Close" at bounding box center [1054, 442] width 100 height 31
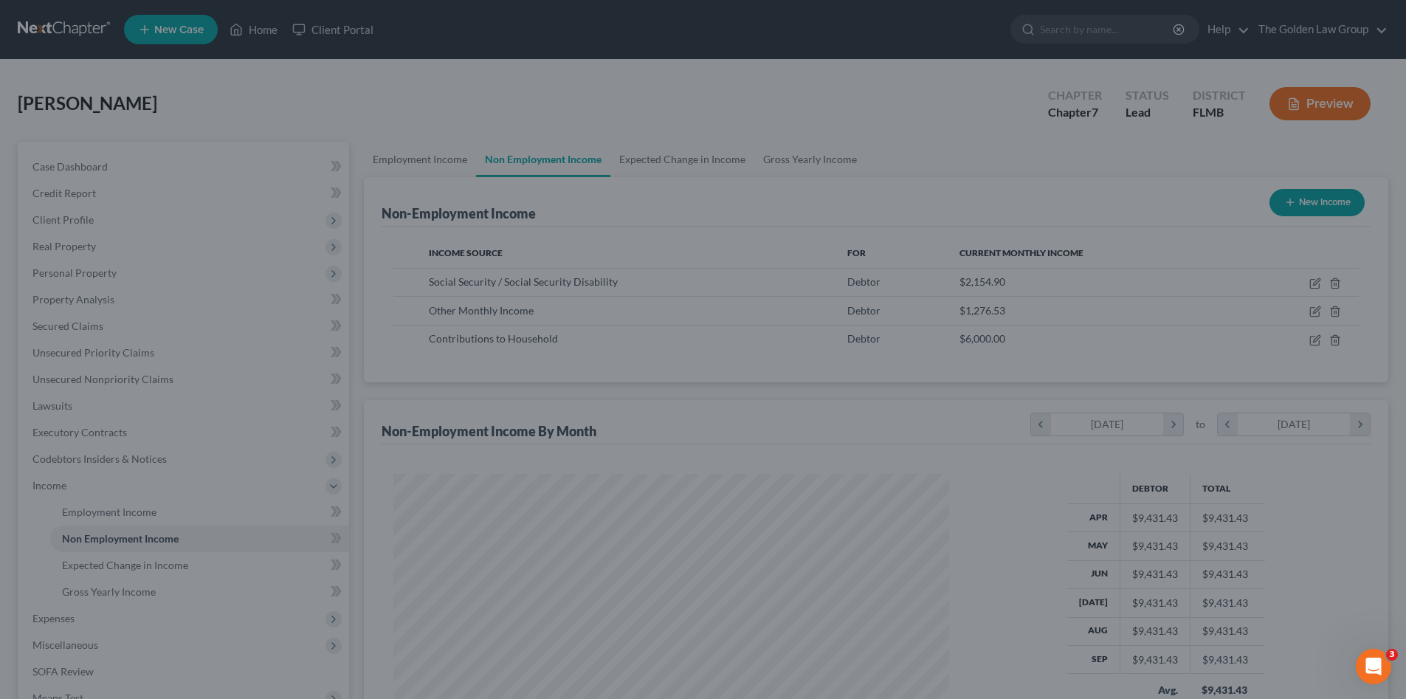
scroll to position [737772, 737468]
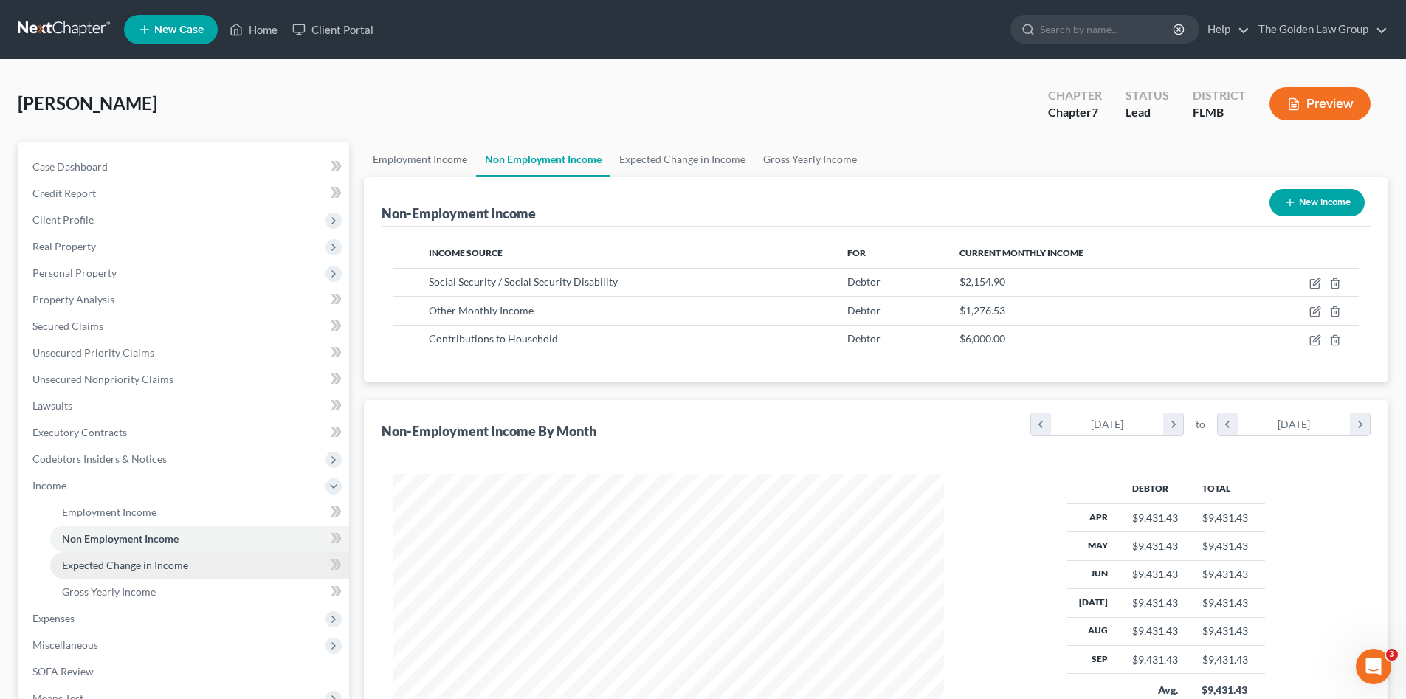
click at [180, 565] on span "Expected Change in Income" at bounding box center [125, 565] width 126 height 13
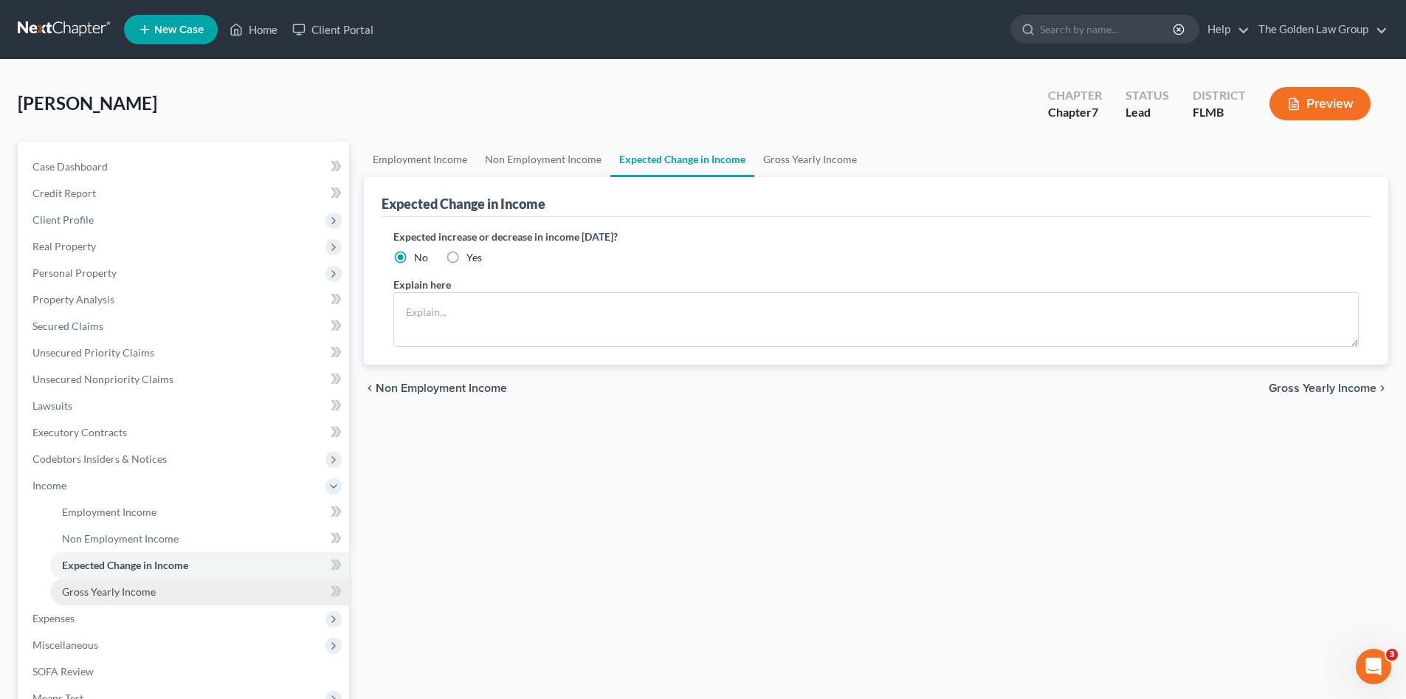
click at [177, 599] on link "Gross Yearly Income" at bounding box center [199, 592] width 299 height 27
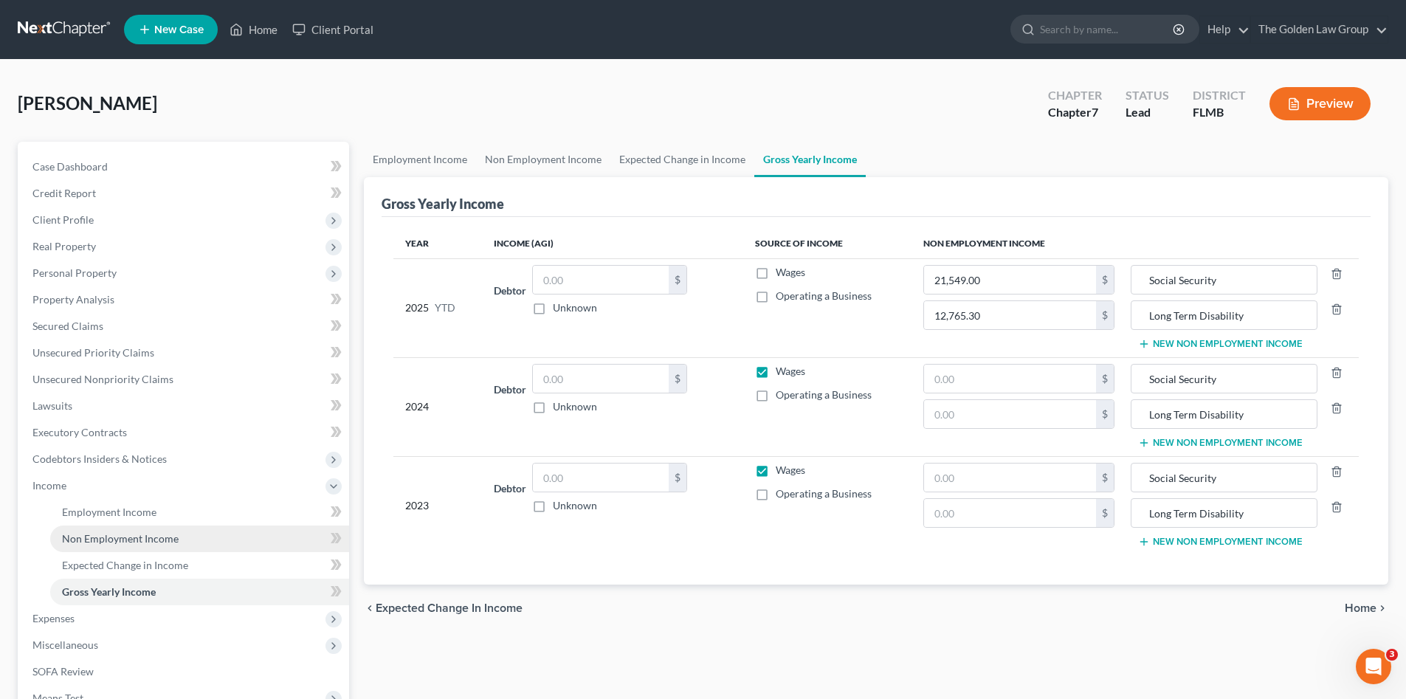
click at [139, 536] on span "Non Employment Income" at bounding box center [120, 538] width 117 height 13
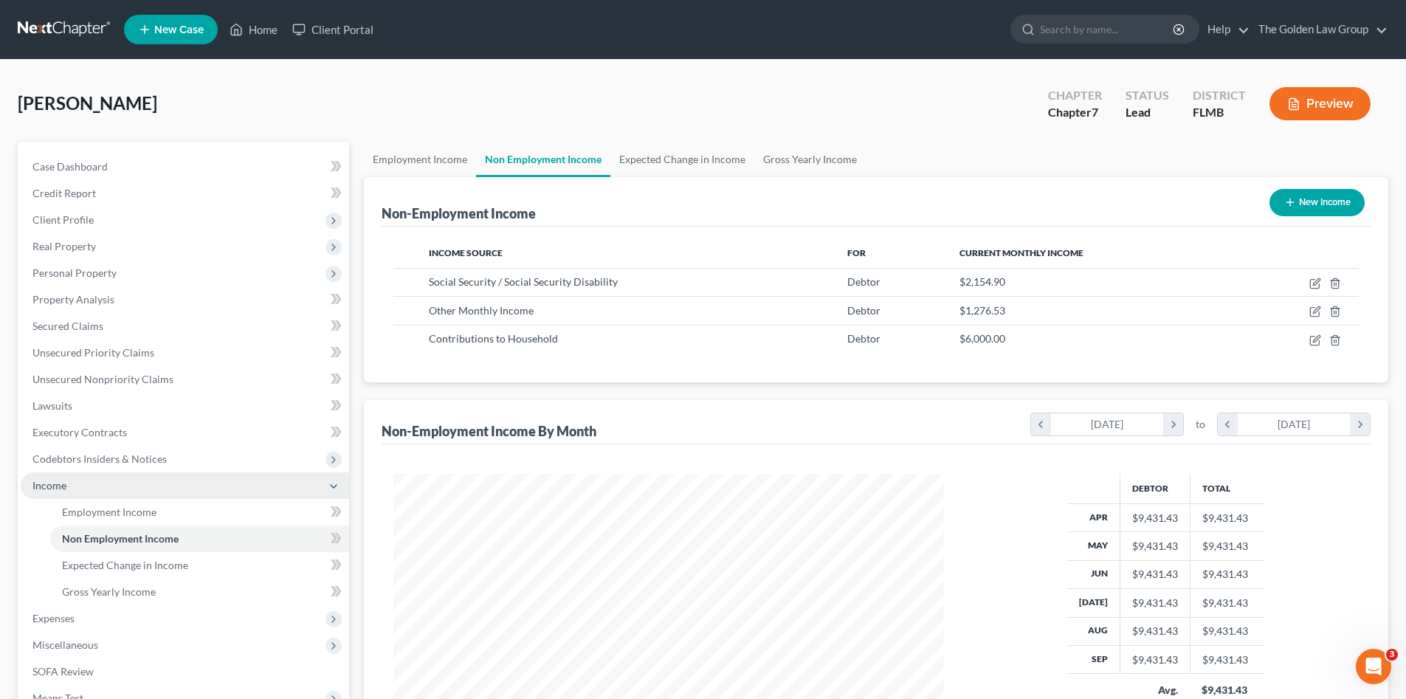
scroll to position [275, 580]
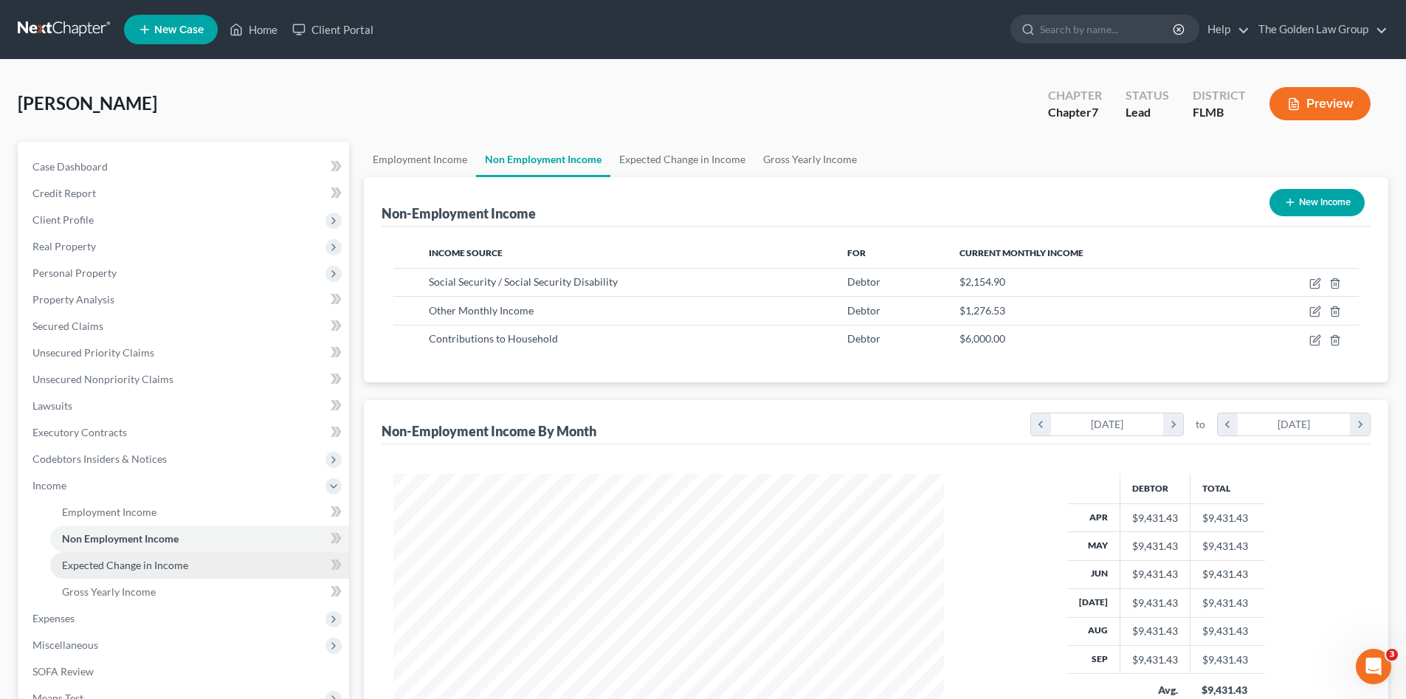
click at [156, 566] on span "Expected Change in Income" at bounding box center [125, 565] width 126 height 13
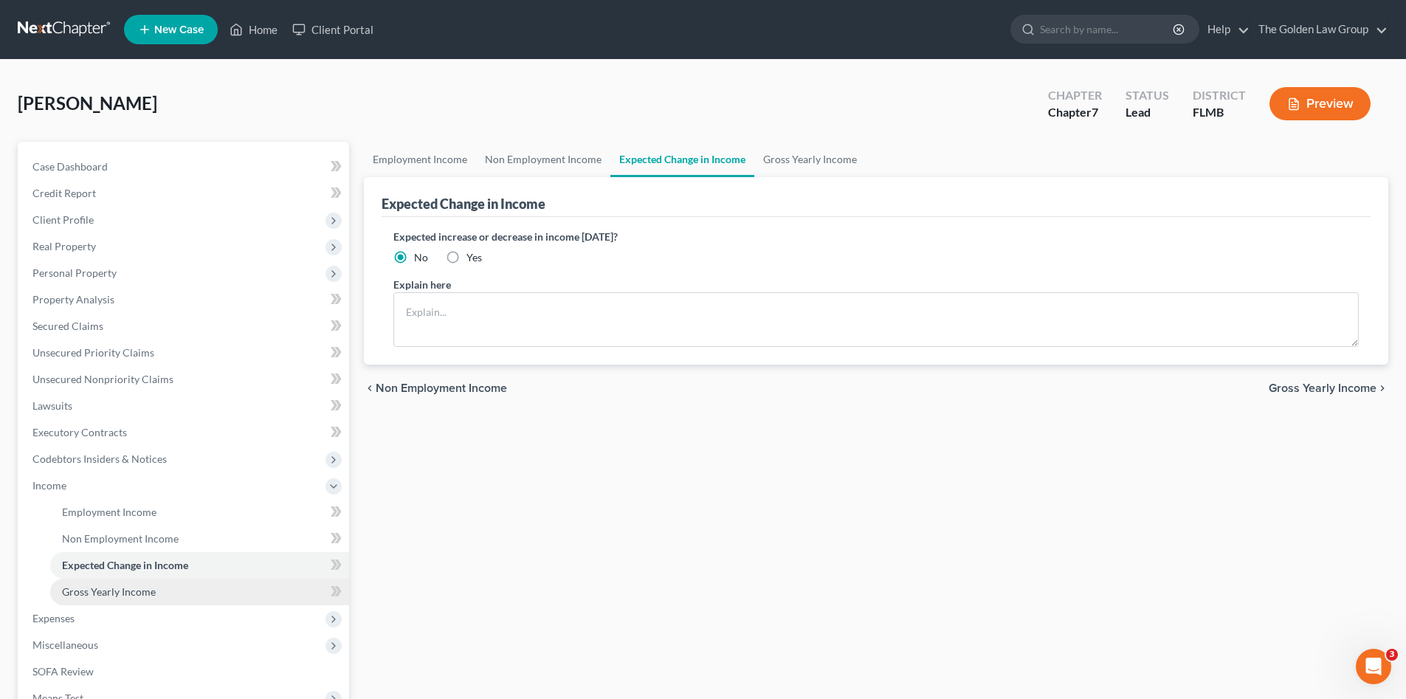
click at [153, 592] on span "Gross Yearly Income" at bounding box center [109, 591] width 94 height 13
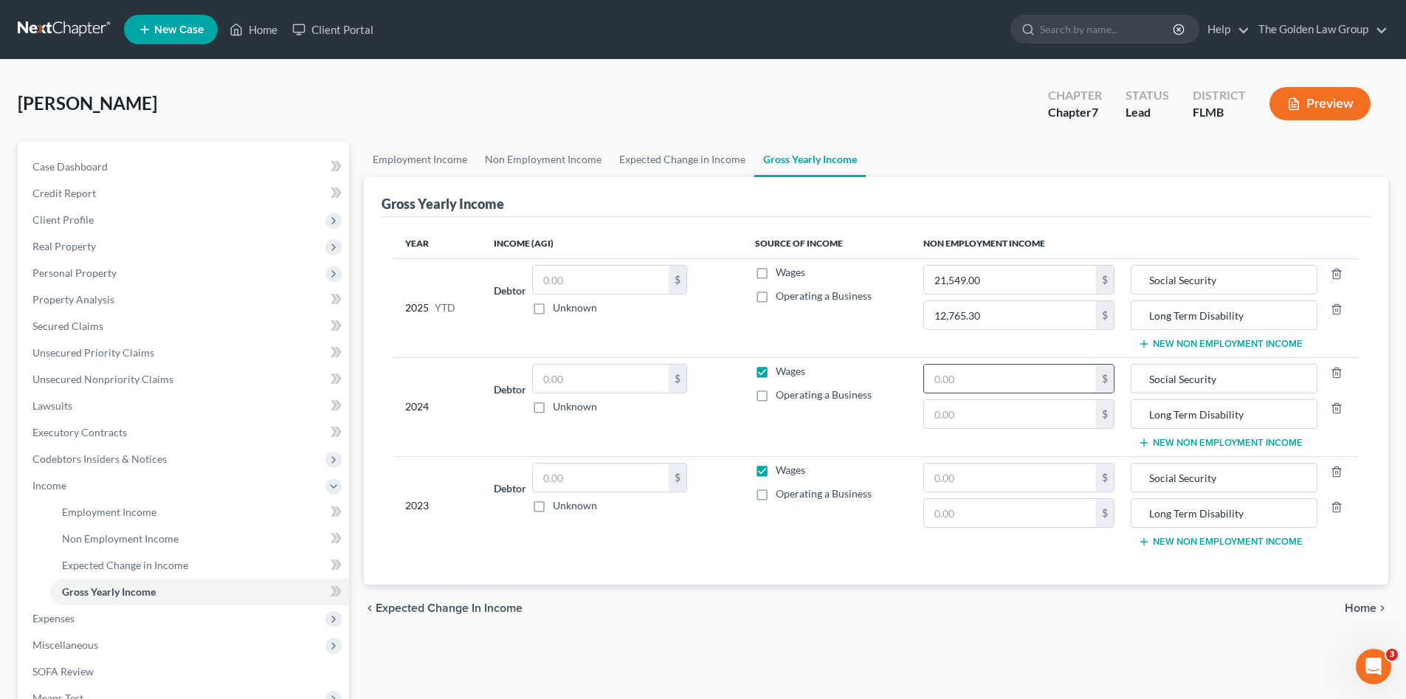
click at [1027, 382] on input "text" at bounding box center [1010, 379] width 172 height 28
paste input "25,858.8"
type input "25,858.80"
click at [1337, 471] on line "button" at bounding box center [1337, 472] width 0 height 3
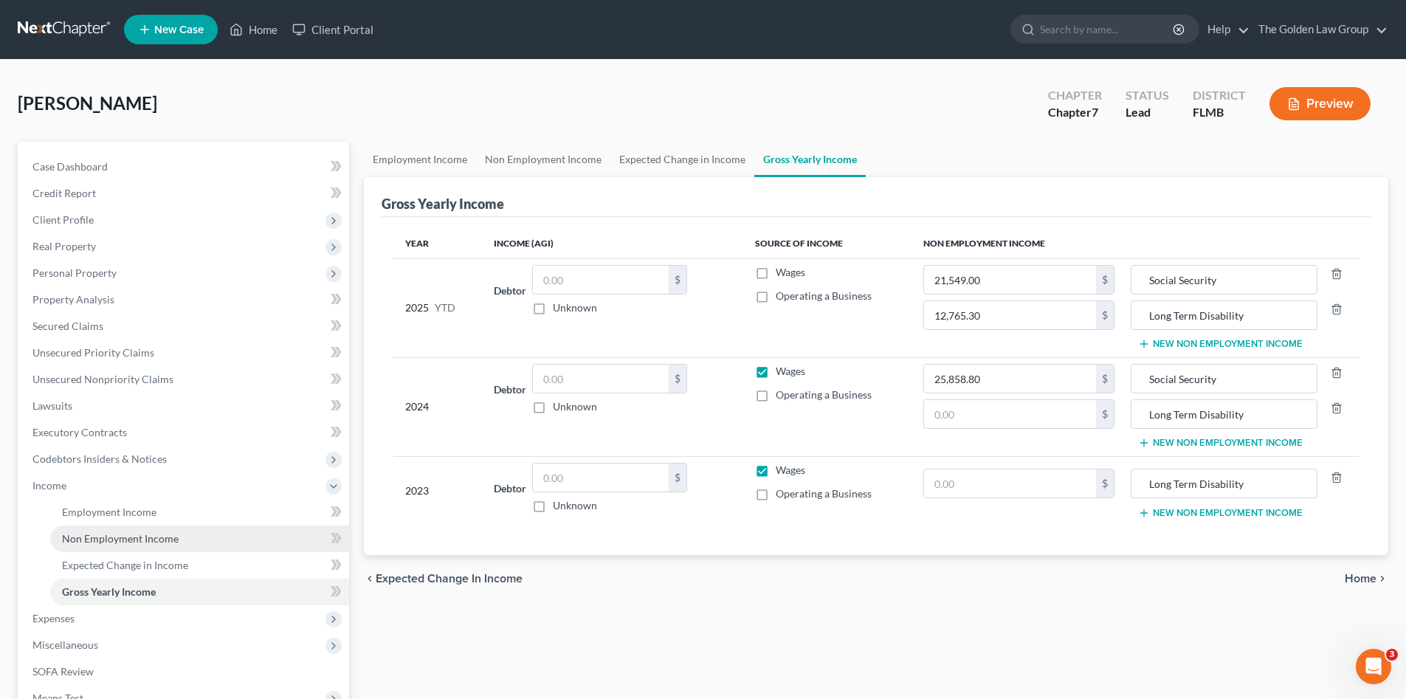
click at [154, 538] on span "Non Employment Income" at bounding box center [120, 538] width 117 height 13
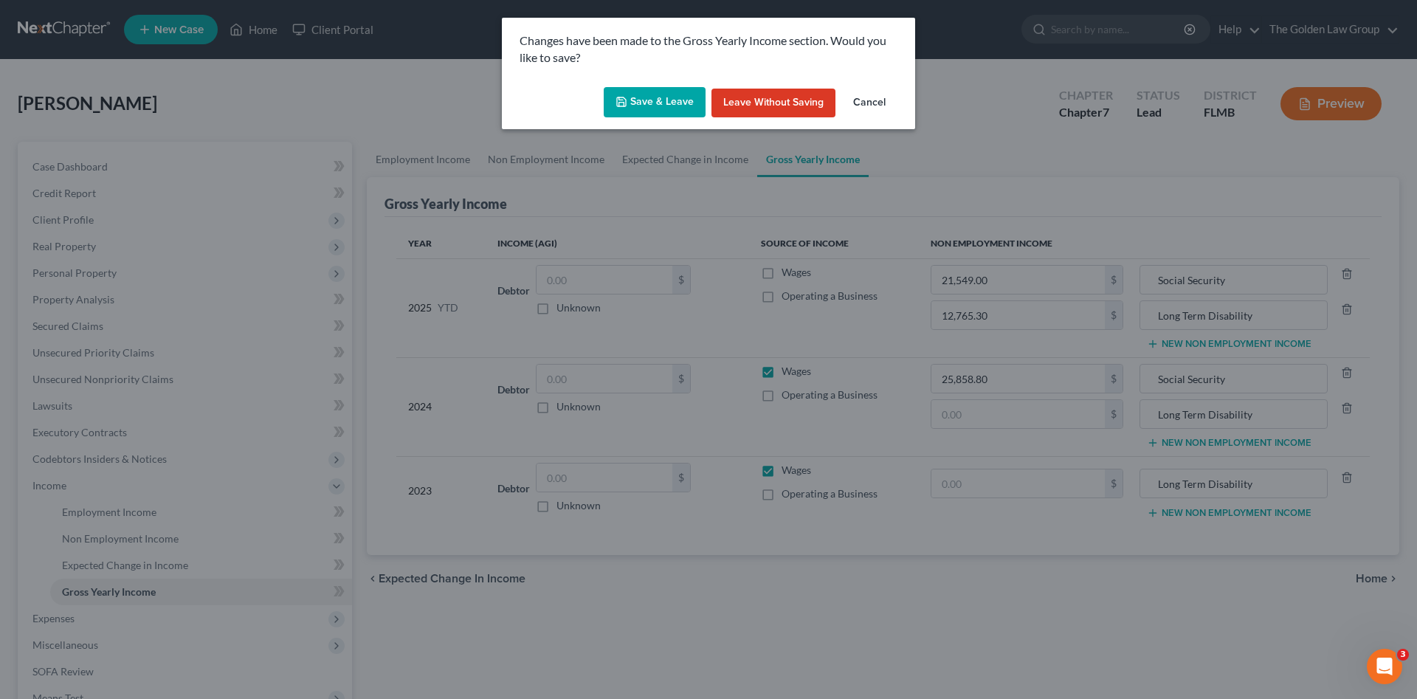
click at [649, 99] on button "Save & Leave" at bounding box center [655, 102] width 102 height 31
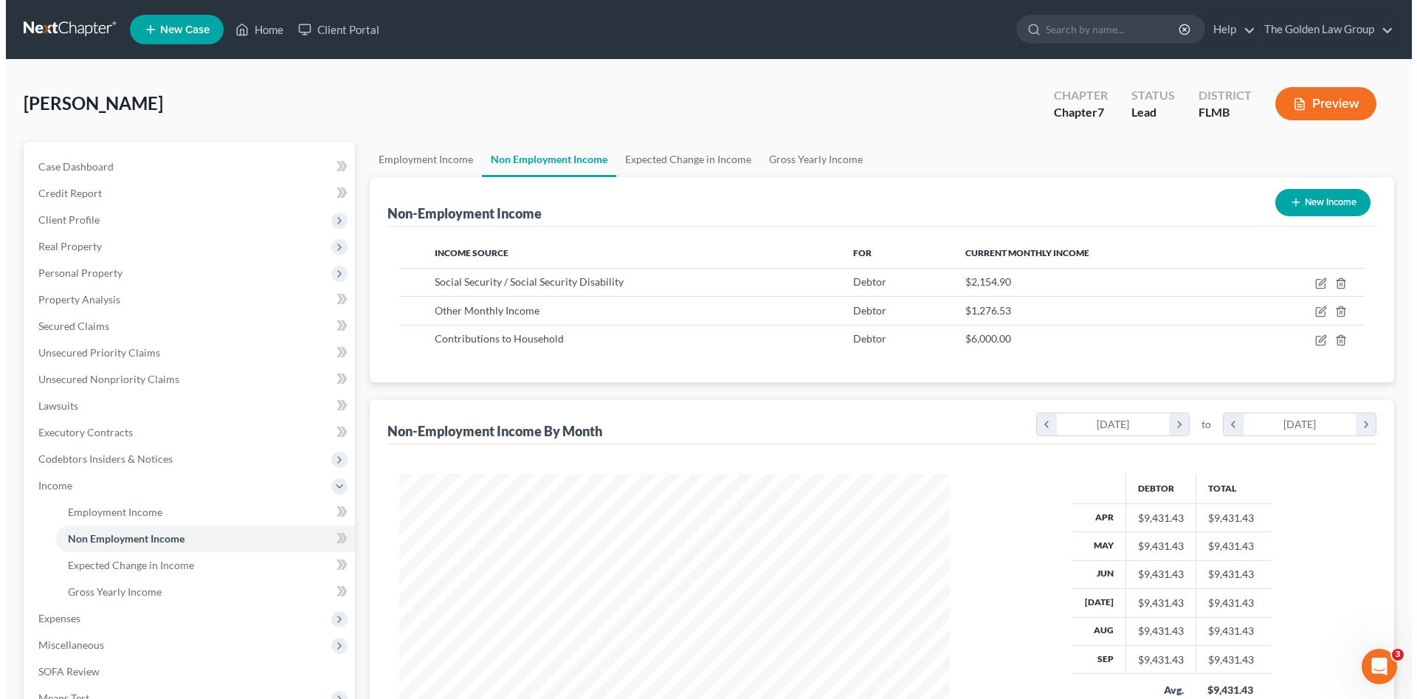
scroll to position [275, 580]
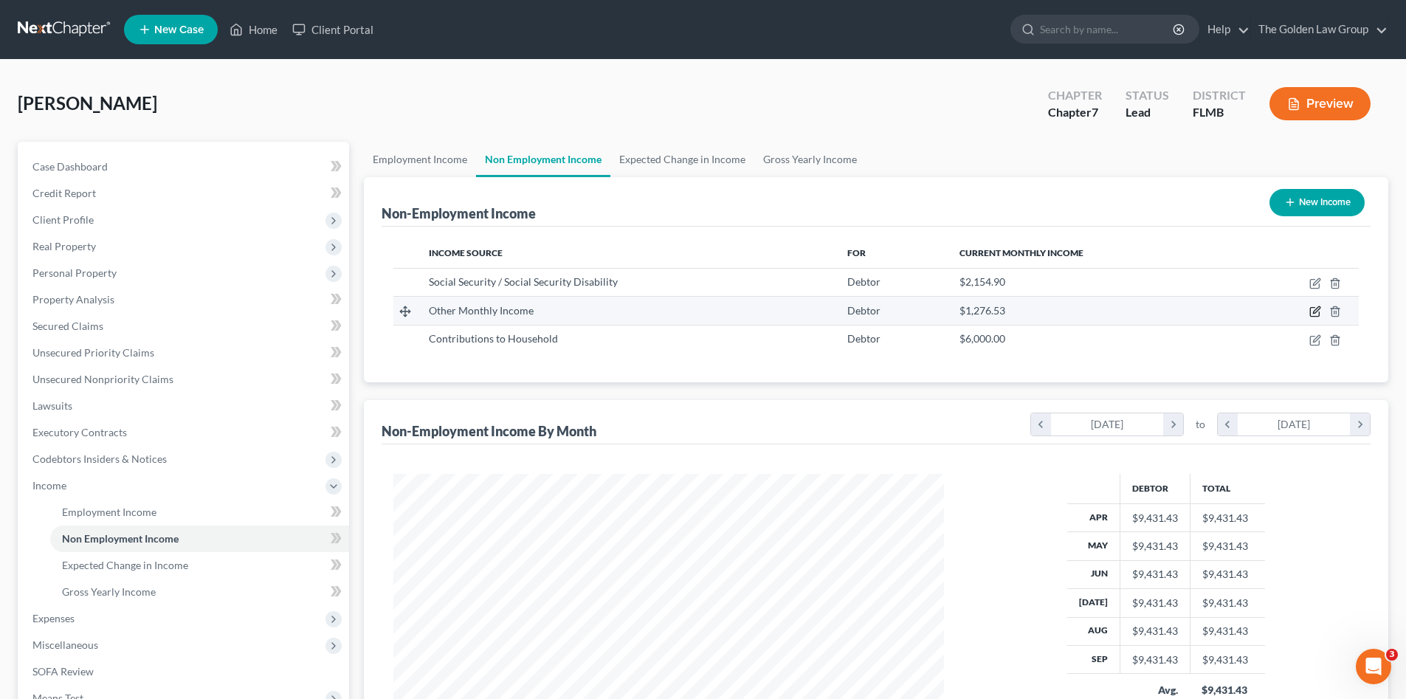
click at [1316, 310] on icon "button" at bounding box center [1316, 310] width 7 height 7
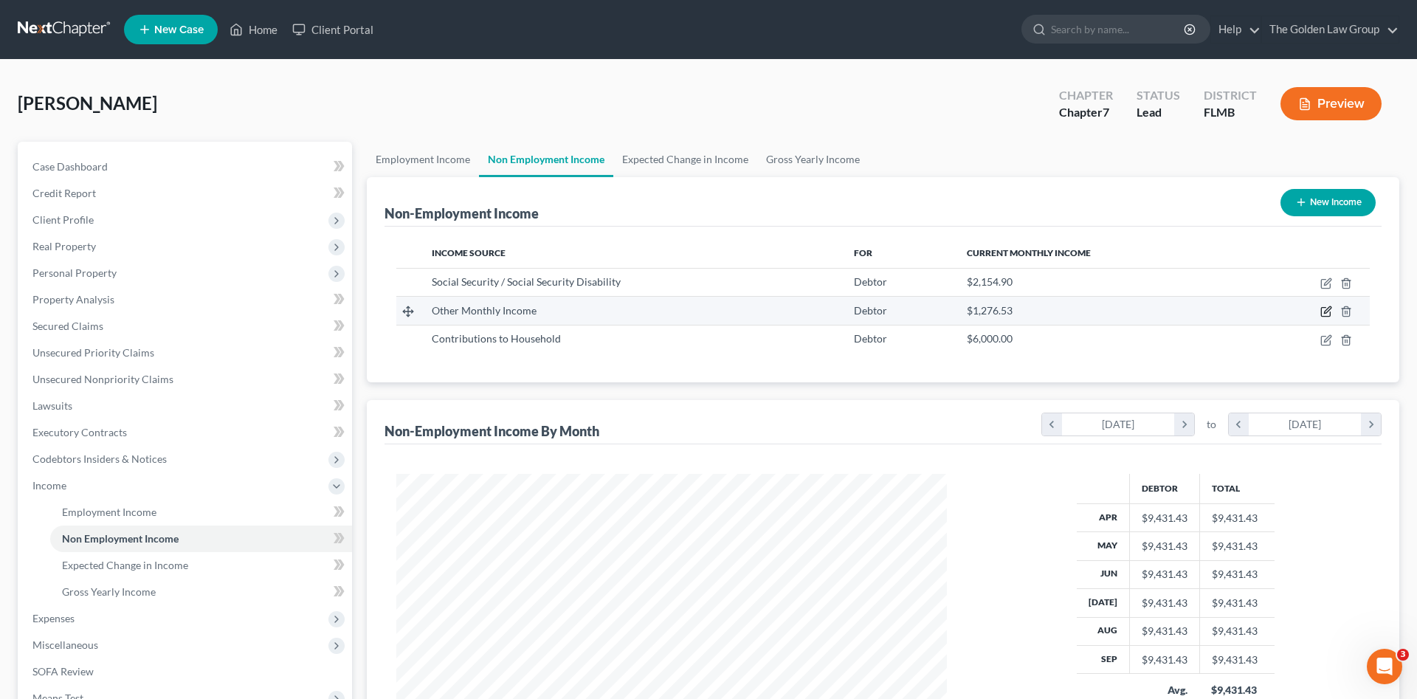
select select "13"
select select "0"
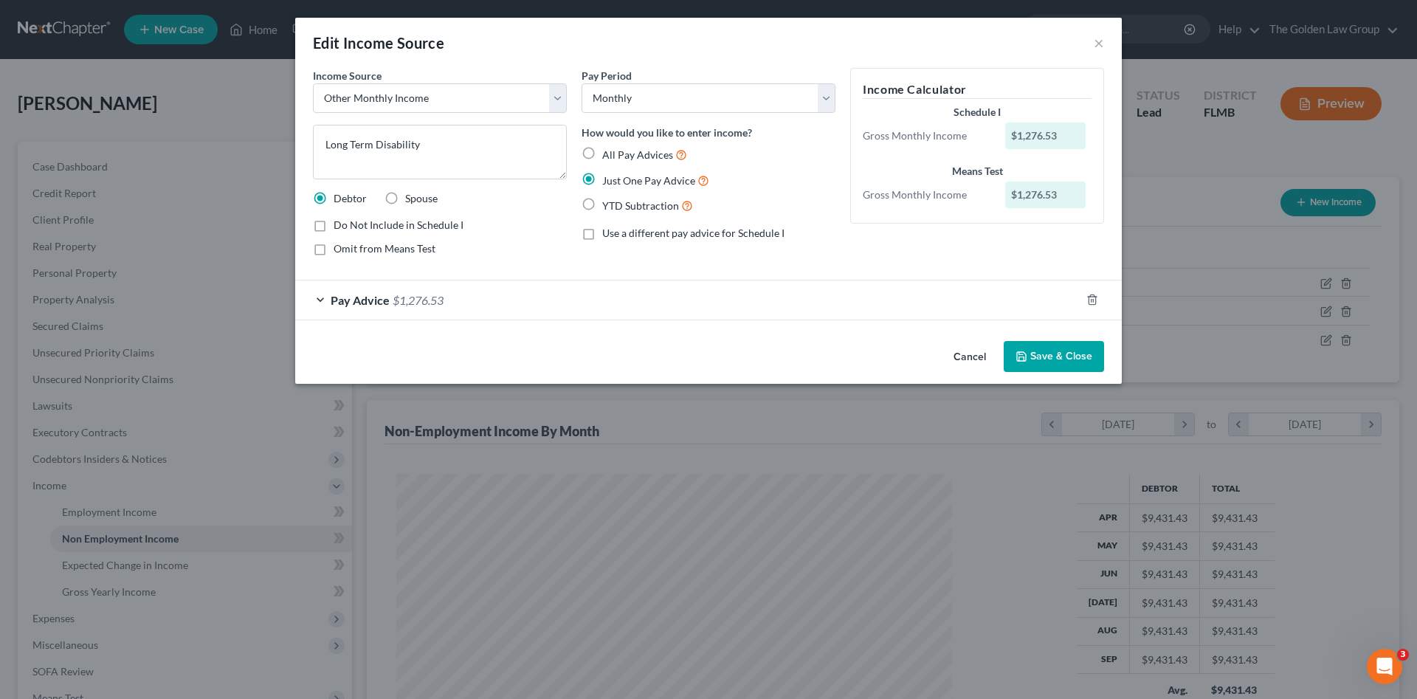
click at [1090, 359] on button "Save & Close" at bounding box center [1054, 356] width 100 height 31
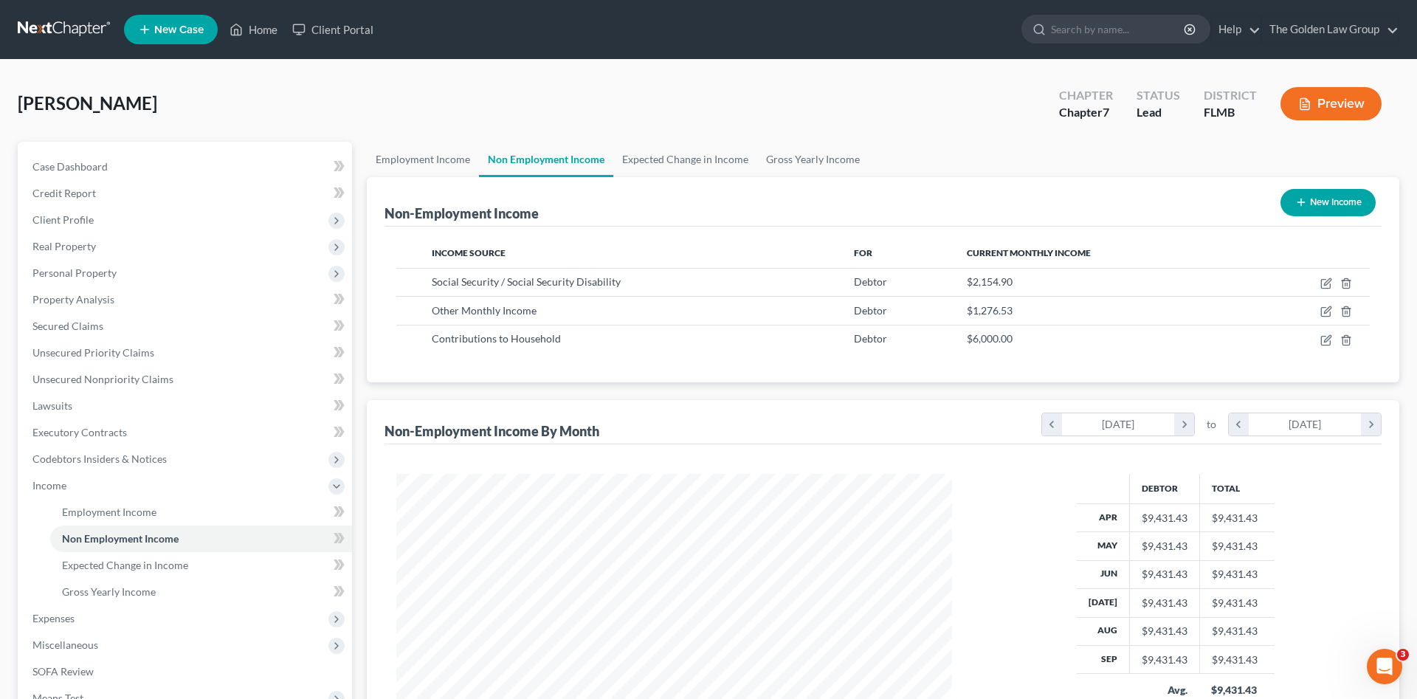
scroll to position [737772, 737468]
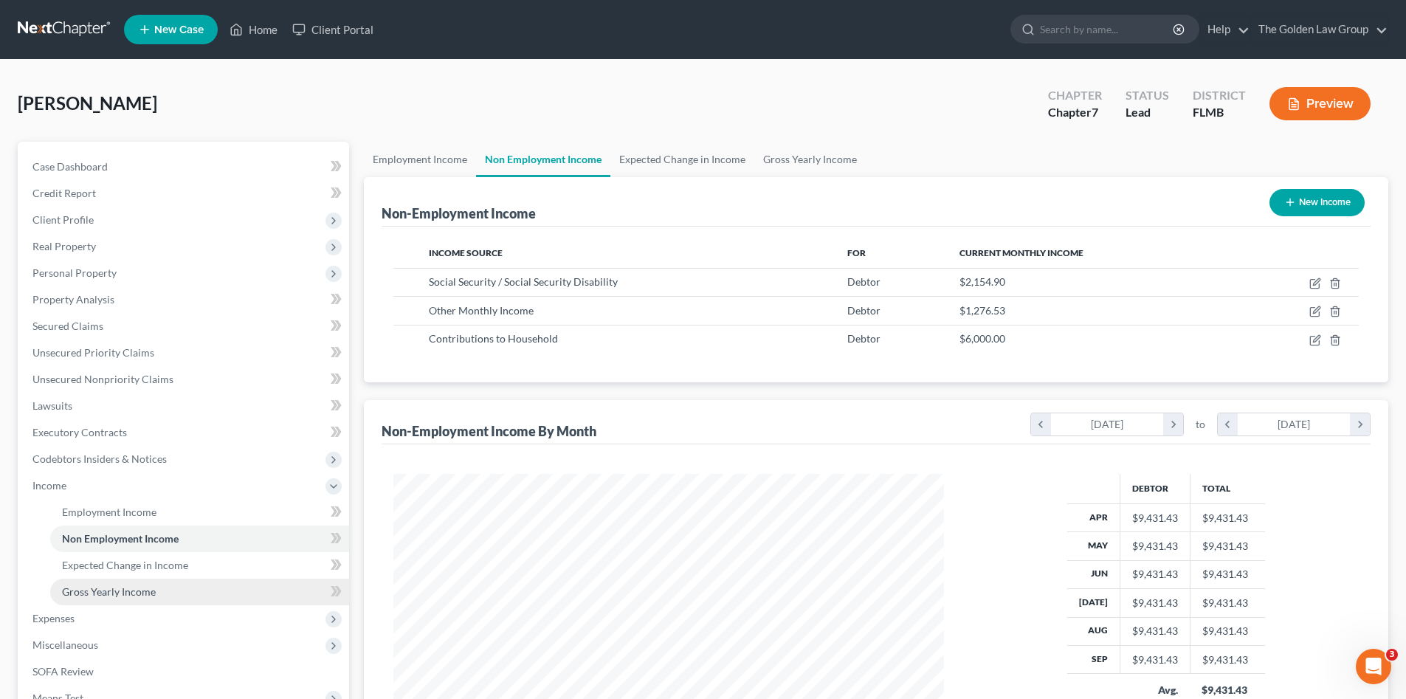
click at [196, 586] on link "Gross Yearly Income" at bounding box center [199, 592] width 299 height 27
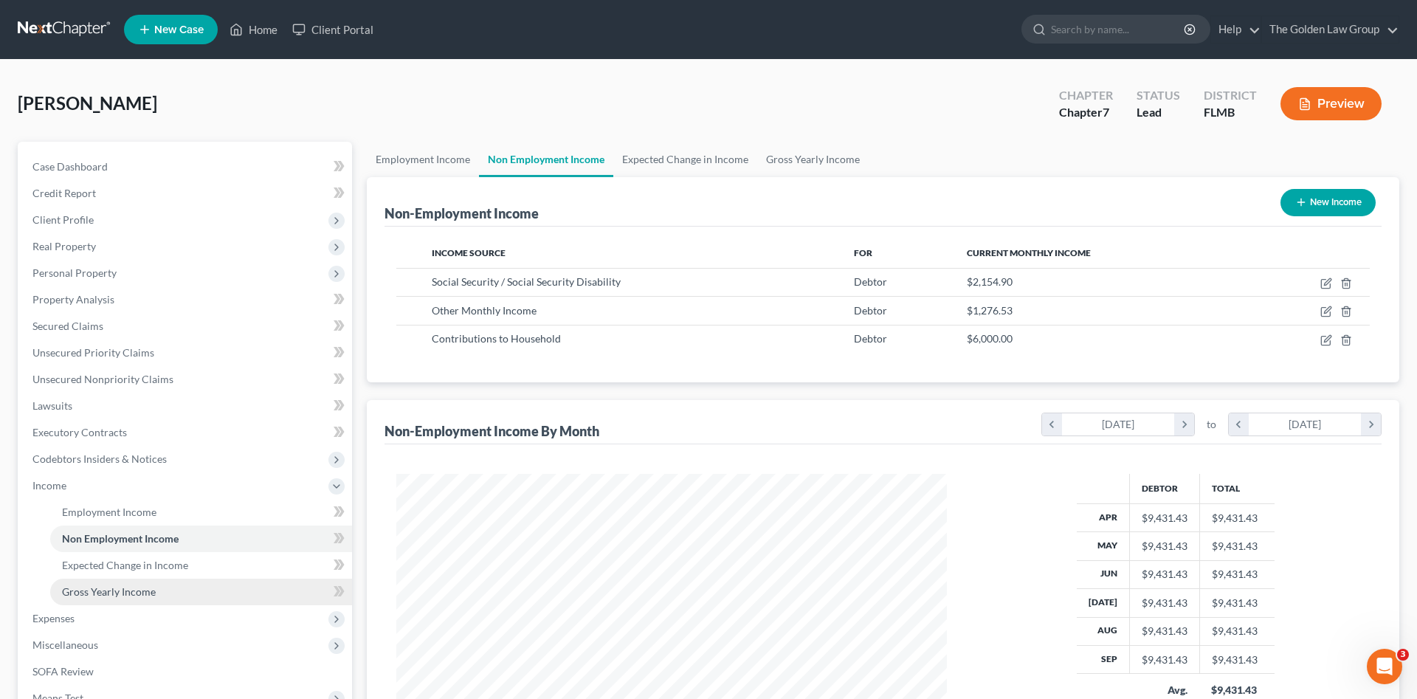
scroll to position [278, 585]
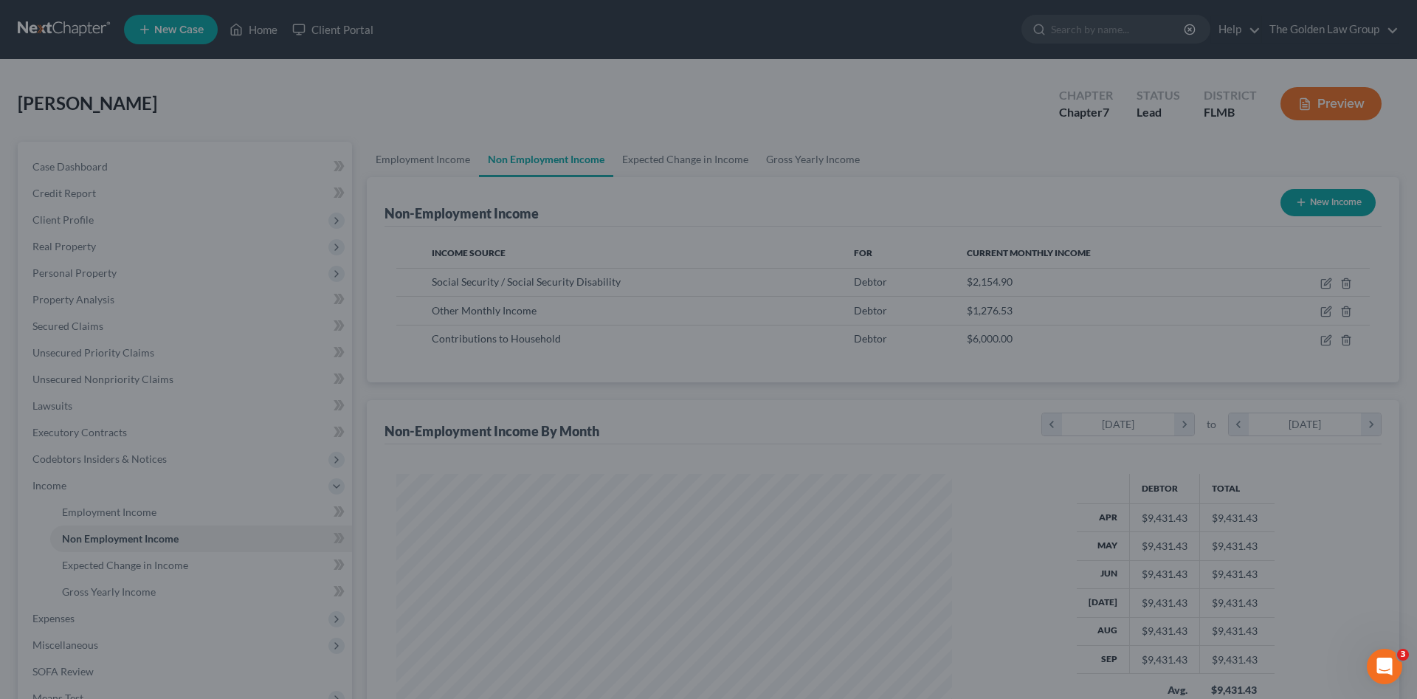
click at [165, 593] on div at bounding box center [708, 349] width 1417 height 699
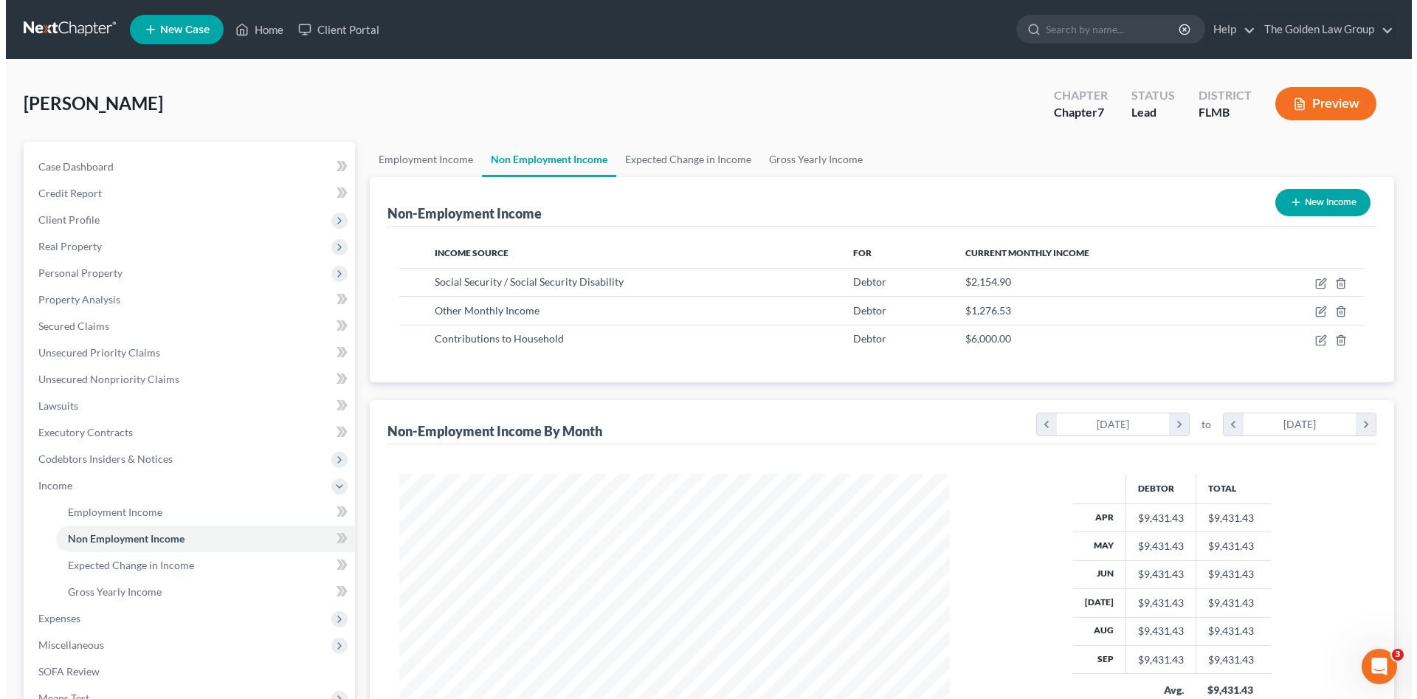
scroll to position [275, 580]
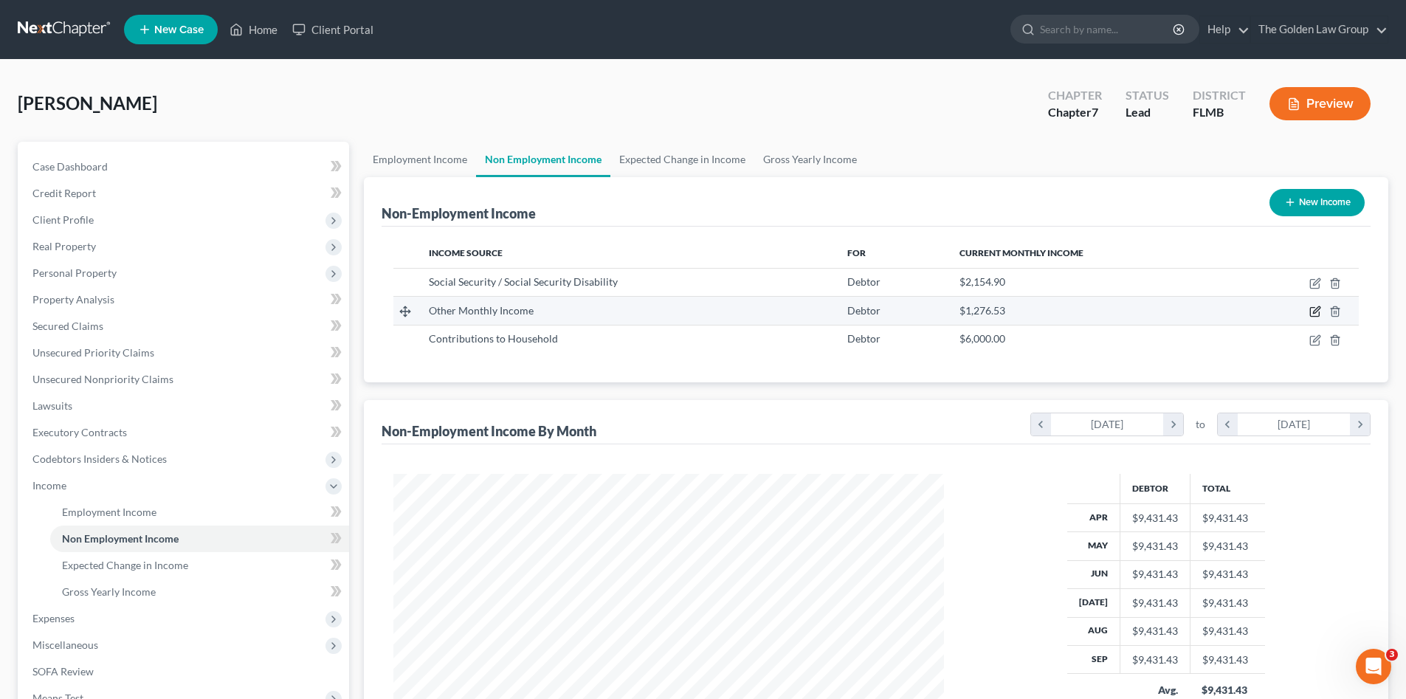
click at [1315, 311] on icon "button" at bounding box center [1315, 312] width 12 height 12
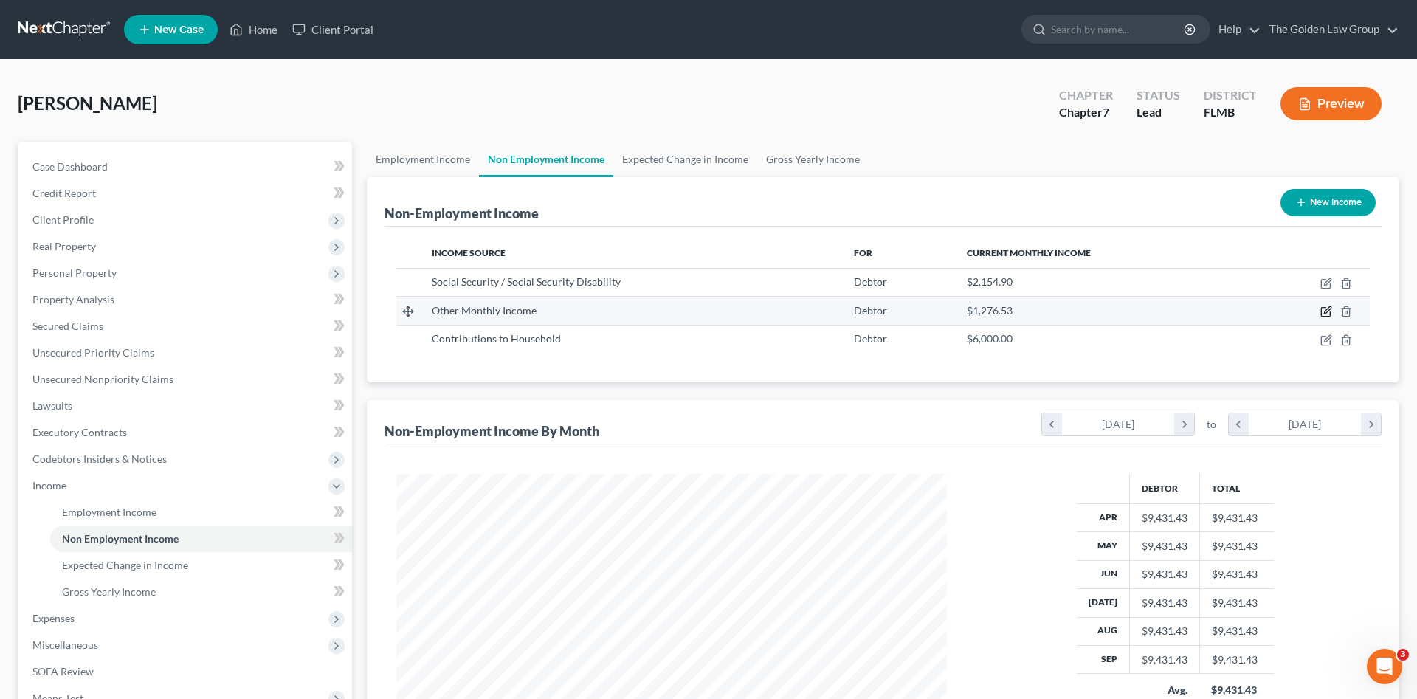
select select "13"
select select "0"
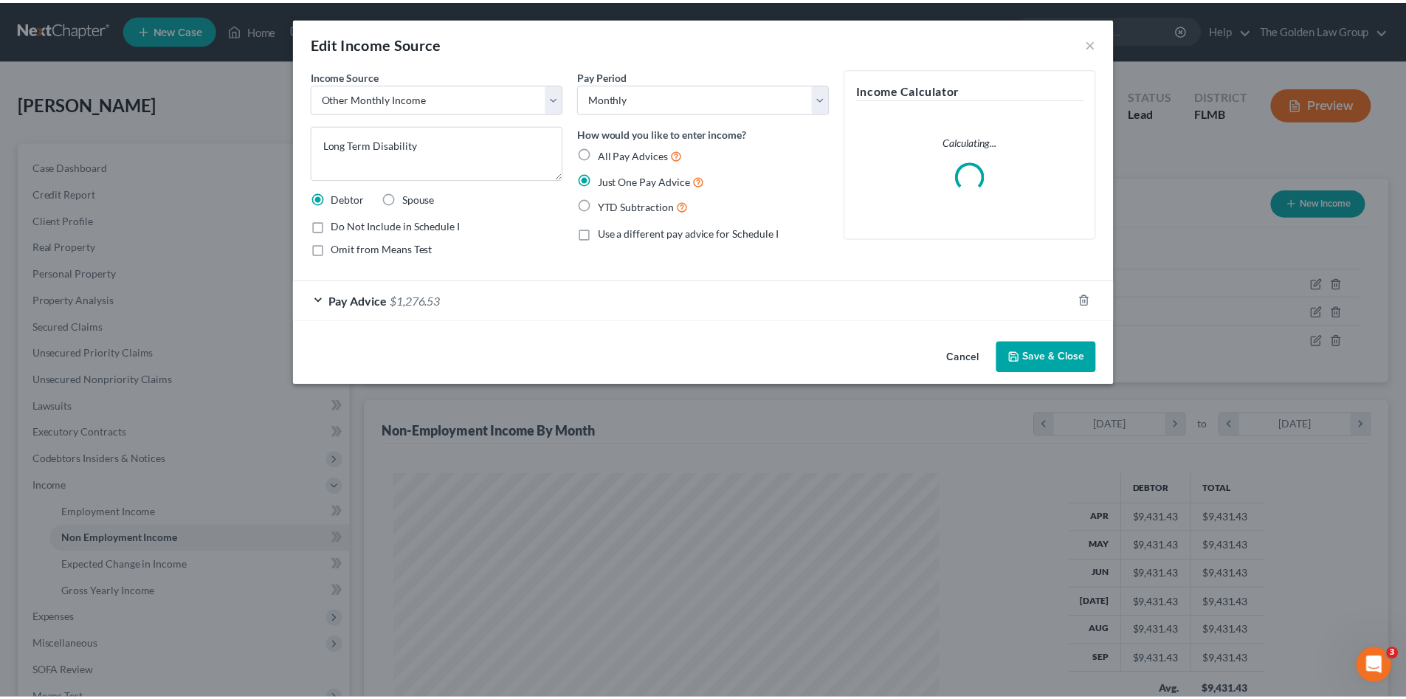
scroll to position [278, 585]
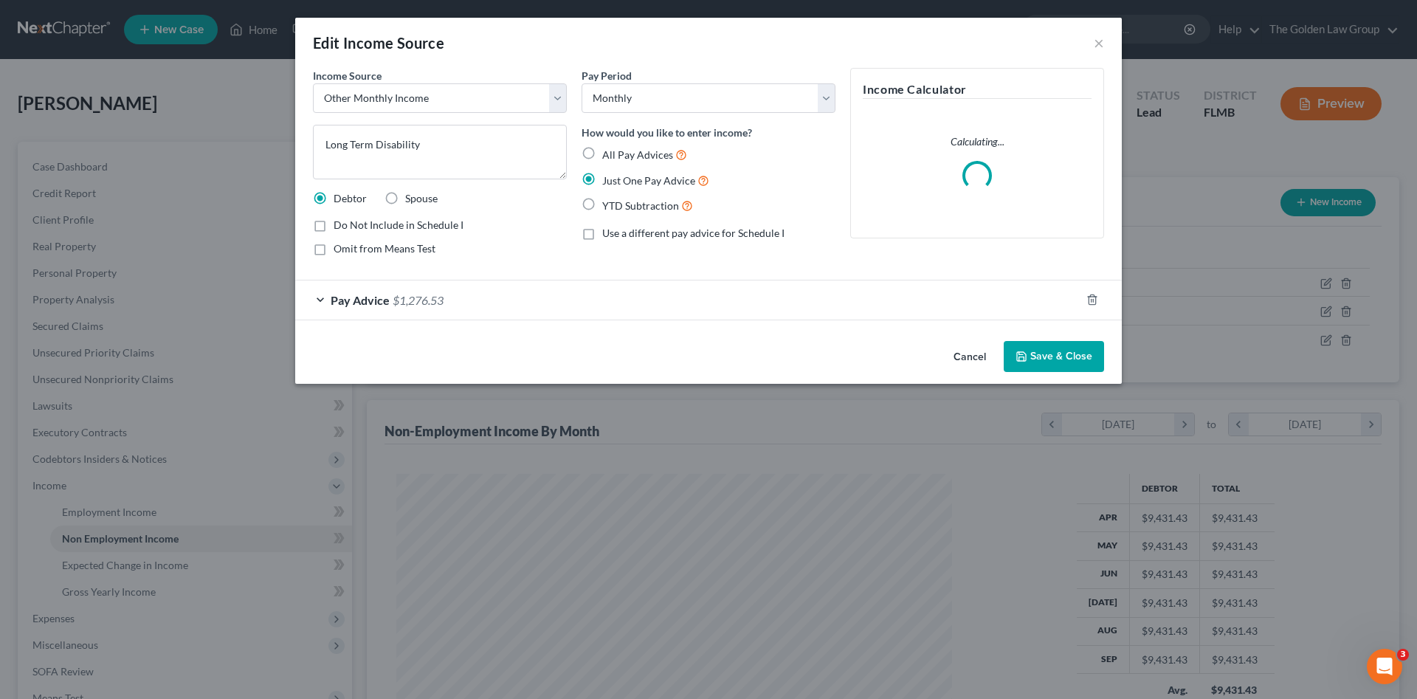
click at [1054, 357] on button "Save & Close" at bounding box center [1054, 356] width 100 height 31
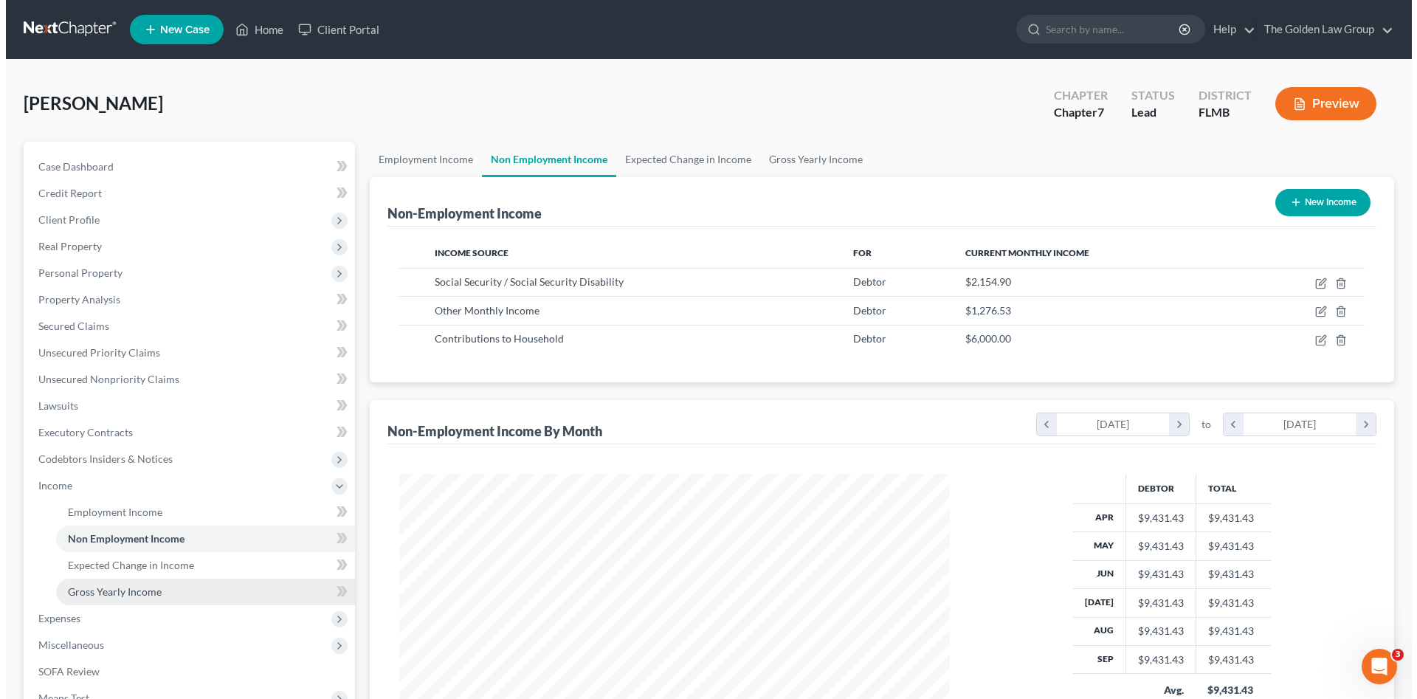
scroll to position [737772, 737468]
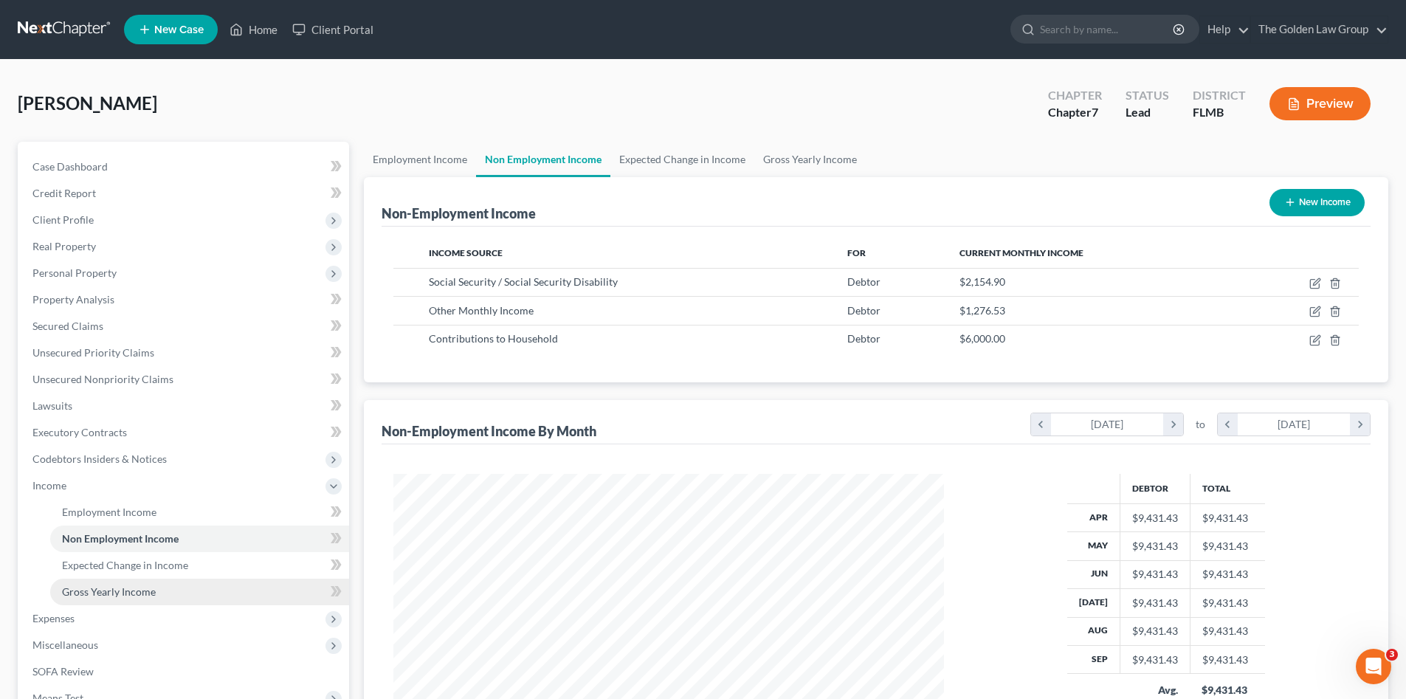
click at [142, 586] on span "Gross Yearly Income" at bounding box center [109, 591] width 94 height 13
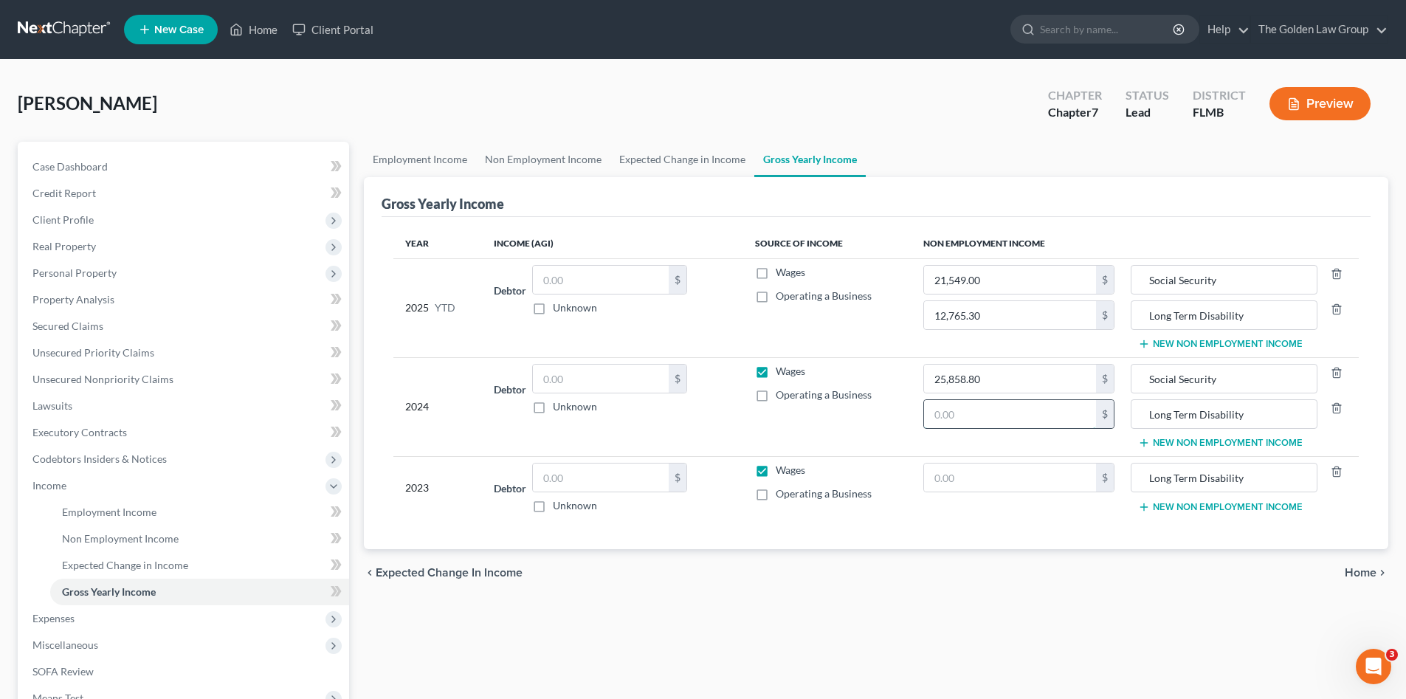
click at [992, 411] on input "text" at bounding box center [1010, 414] width 172 height 28
drag, startPoint x: 954, startPoint y: 397, endPoint x: 913, endPoint y: 403, distance: 41.8
click at [913, 403] on tr "2024 Debtor $ Unknown Balance Undetermined $ Unknown Wages Operating a Business…" at bounding box center [875, 406] width 965 height 99
type input "15,318.36"
click at [1023, 469] on input "text" at bounding box center [1010, 477] width 172 height 28
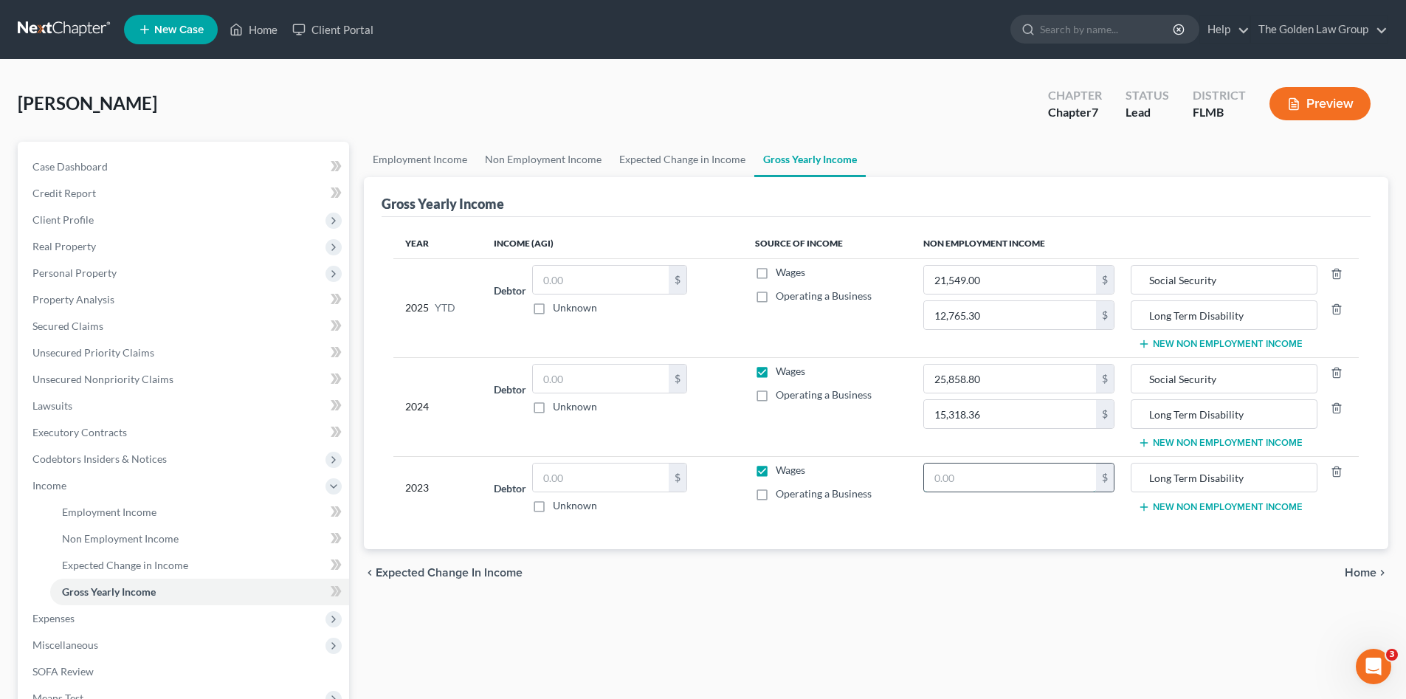
paste input "15,318.36"
type input "15,318.36"
click at [990, 542] on div "Year Income (AGI) Source of Income Non Employment Income 2025 YTD Debtor $ Unkn…" at bounding box center [876, 383] width 989 height 332
click at [99, 614] on span "Expenses" at bounding box center [185, 618] width 328 height 27
click at [108, 568] on span "Utilities / Bills" at bounding box center [94, 565] width 64 height 13
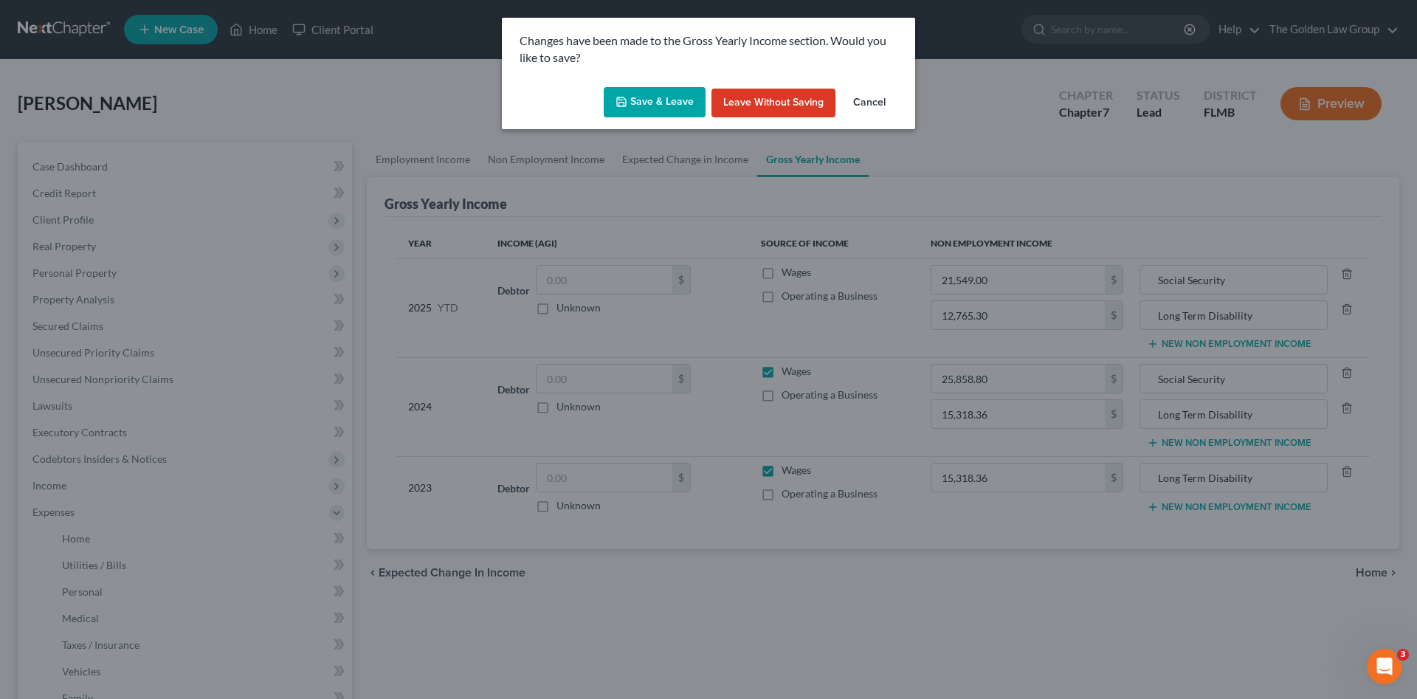
click at [666, 100] on button "Save & Leave" at bounding box center [655, 102] width 102 height 31
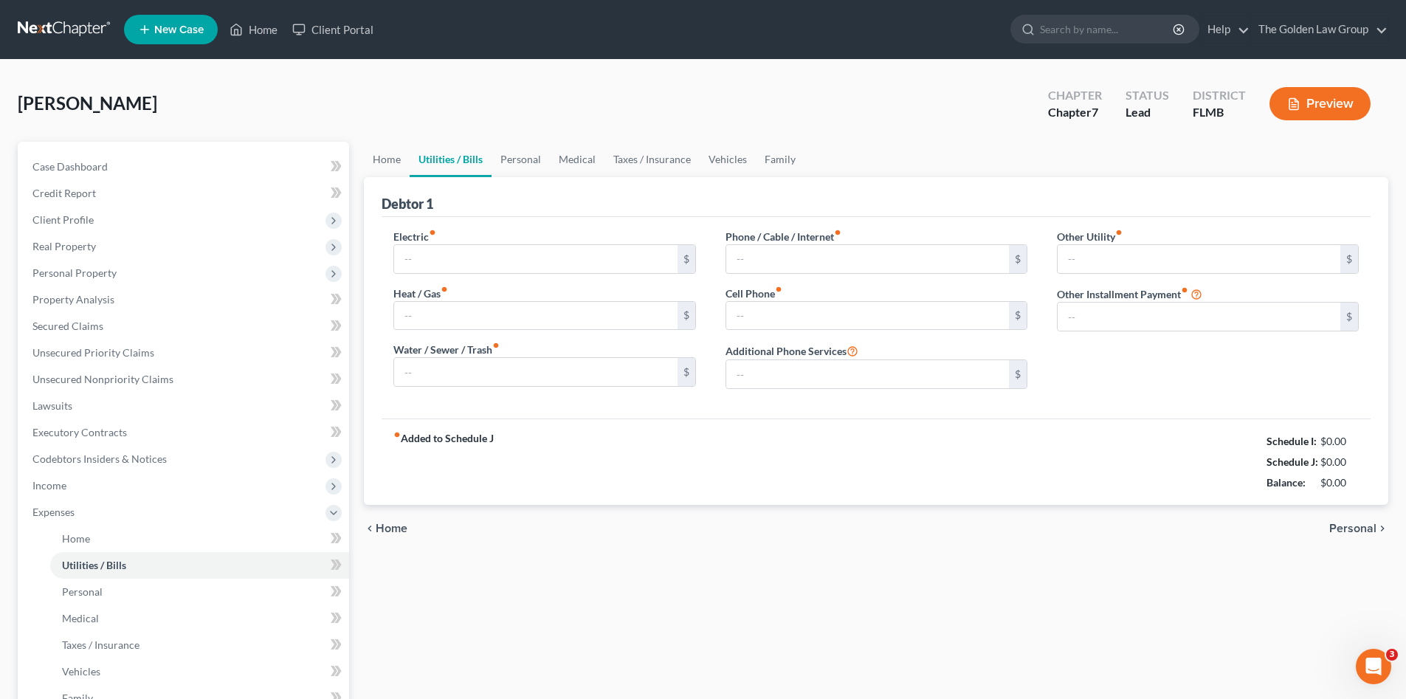
type input "300.00"
type input "0.00"
type input "350.00"
type input "200.00"
type input "300.00"
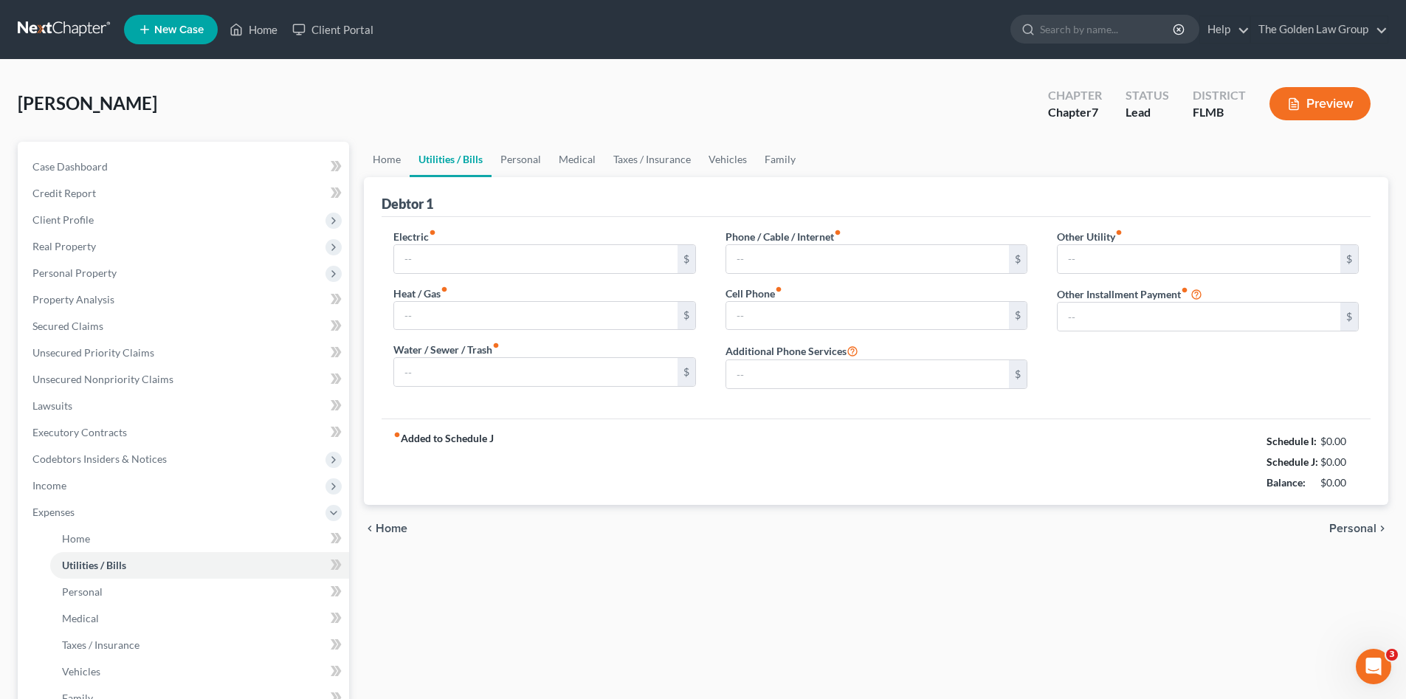
type input "0.00"
click at [816, 472] on div "fiber_manual_record Added to Schedule J Schedule I: $9,421.13 Schedule J: $9,75…" at bounding box center [876, 461] width 989 height 86
click at [517, 162] on link "Personal" at bounding box center [521, 159] width 58 height 35
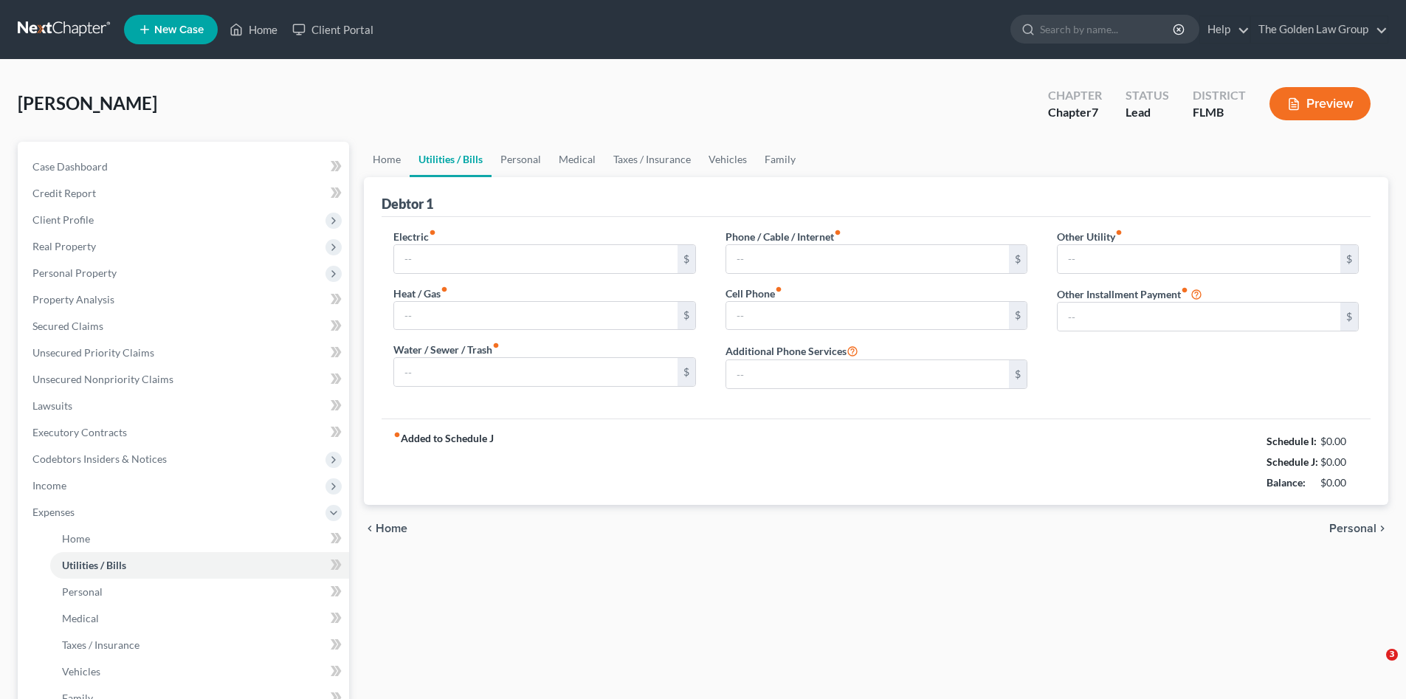
type input "300.00"
type input "0.00"
type input "350.00"
type input "200.00"
type input "300.00"
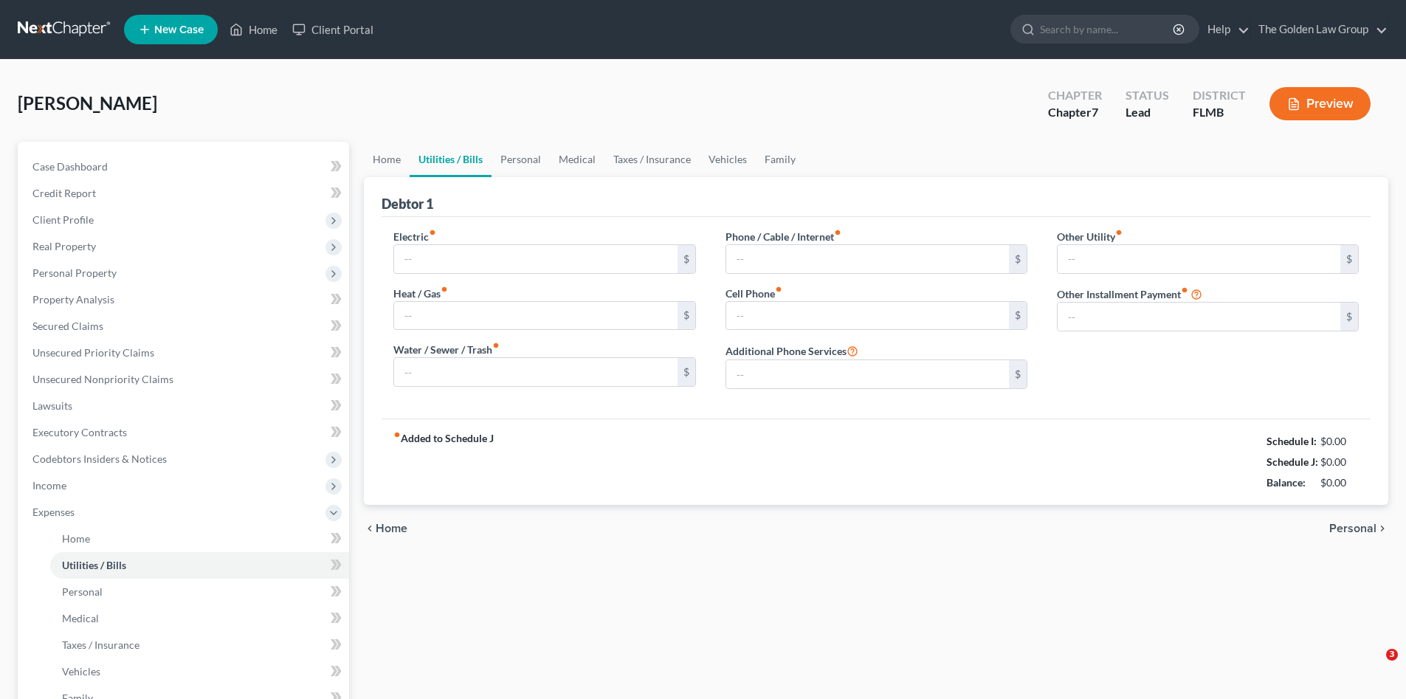
type input "0.00"
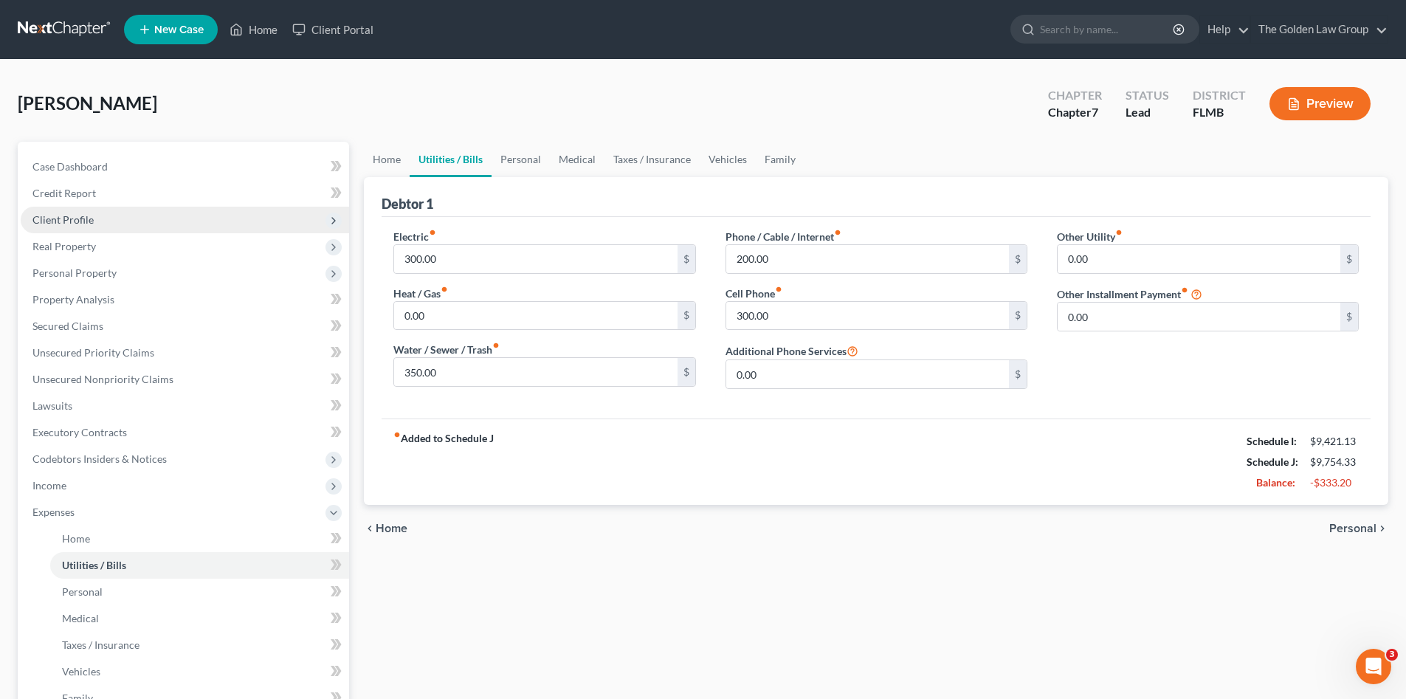
click at [90, 223] on span "Client Profile" at bounding box center [62, 219] width 61 height 13
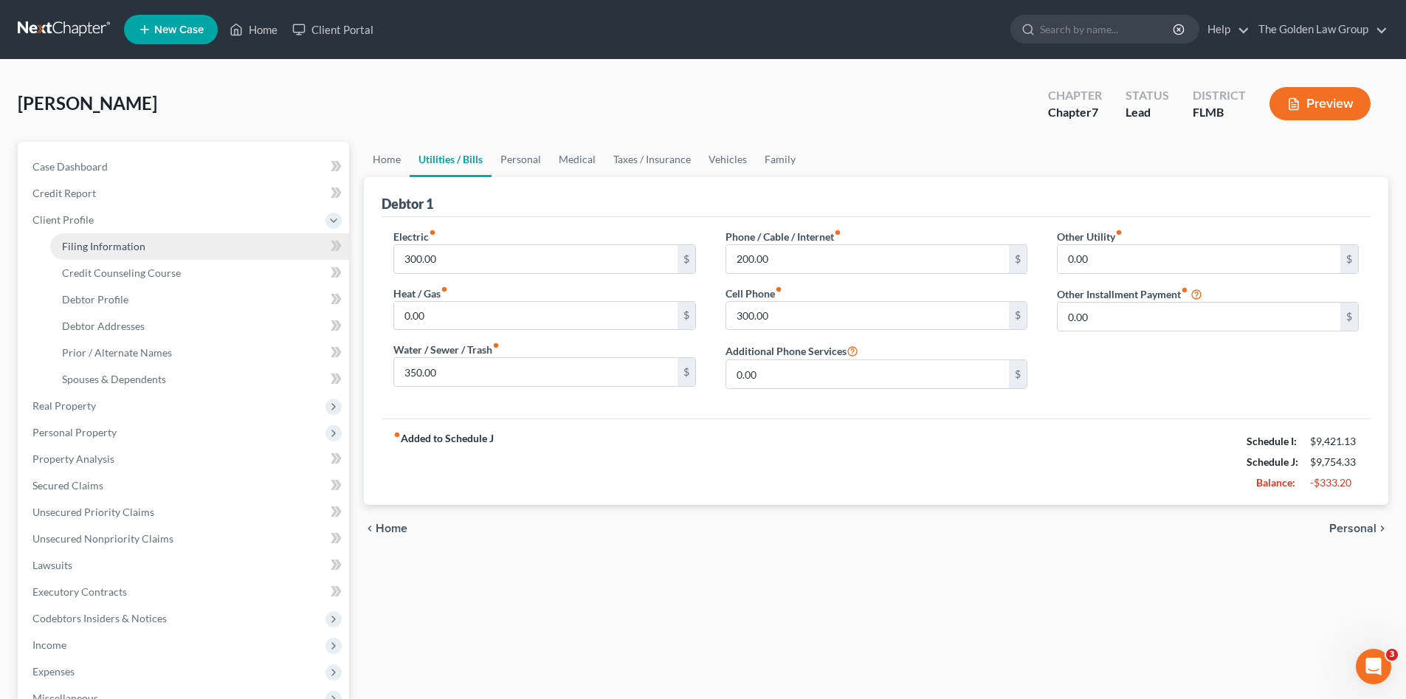
click at [102, 249] on span "Filing Information" at bounding box center [103, 246] width 83 height 13
select select "1"
select select "0"
select select "9"
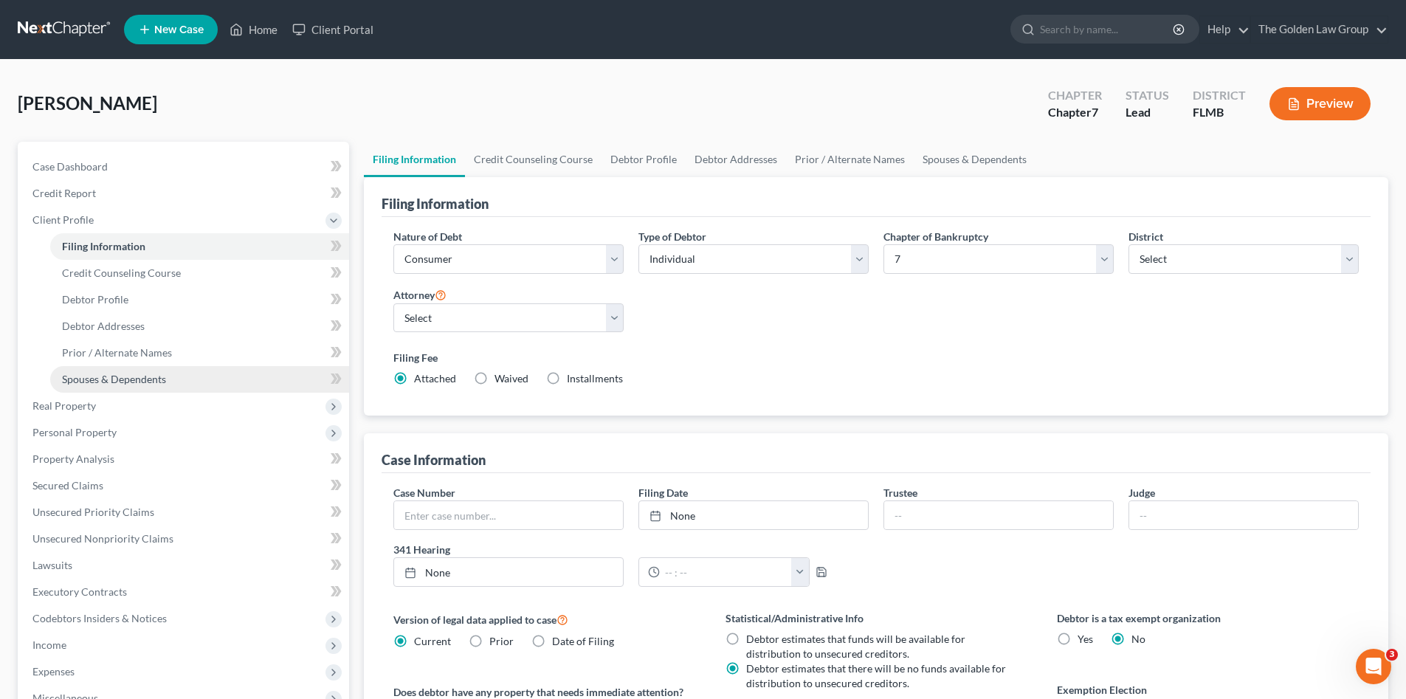
click at [167, 375] on link "Spouses & Dependents" at bounding box center [199, 379] width 299 height 27
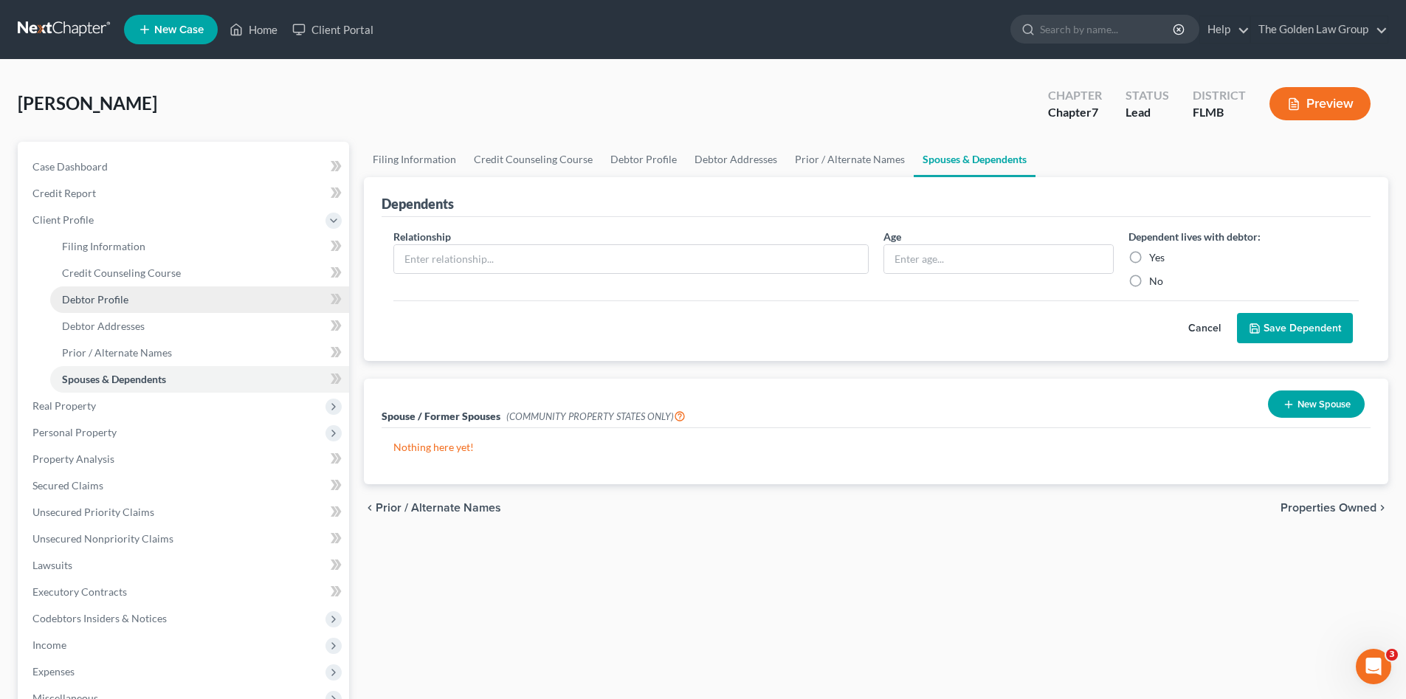
click at [139, 300] on link "Debtor Profile" at bounding box center [199, 299] width 299 height 27
select select "0"
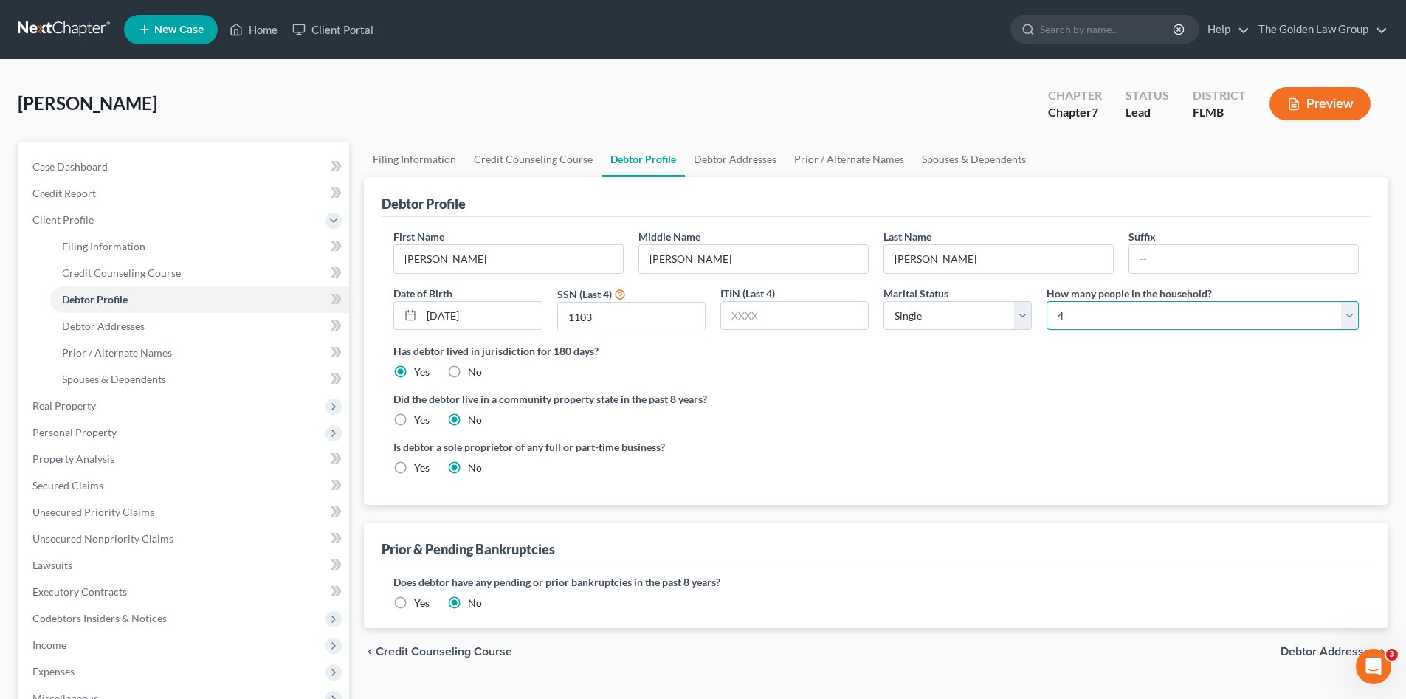
click at [1072, 316] on select "Select 1 2 3 4 5 6 7 8 9 10 11 12 13 14 15 16 17 18 19 20" at bounding box center [1203, 316] width 312 height 30
select select "1"
click at [1047, 301] on select "Select 1 2 3 4 5 6 7 8 9 10 11 12 13 14 15 16 17 18 19 20" at bounding box center [1203, 316] width 312 height 30
drag, startPoint x: 1069, startPoint y: 387, endPoint x: 1041, endPoint y: 396, distance: 29.2
click at [1069, 389] on ng-include "First Name Roberto Middle Name Carlos Last Name Arevalo Suffix Date of Birth 04…" at bounding box center [875, 358] width 965 height 258
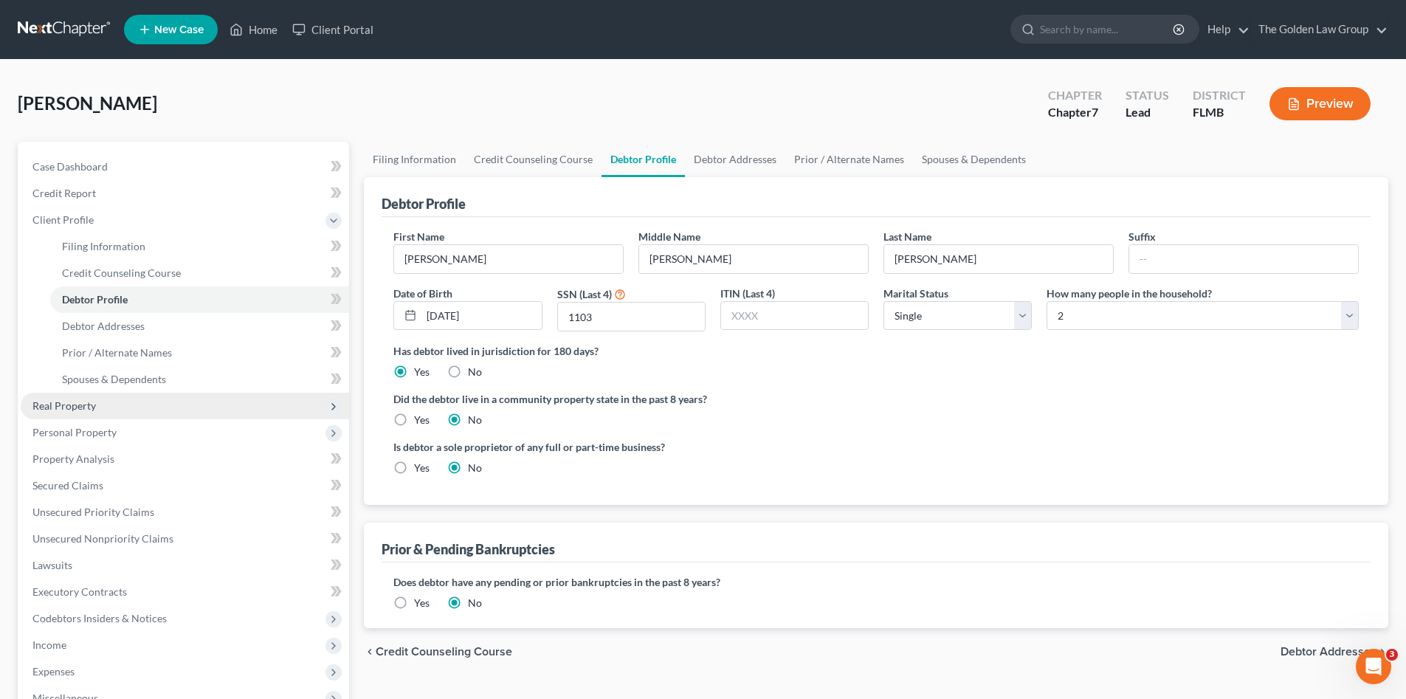
click at [145, 401] on span "Real Property" at bounding box center [185, 406] width 328 height 27
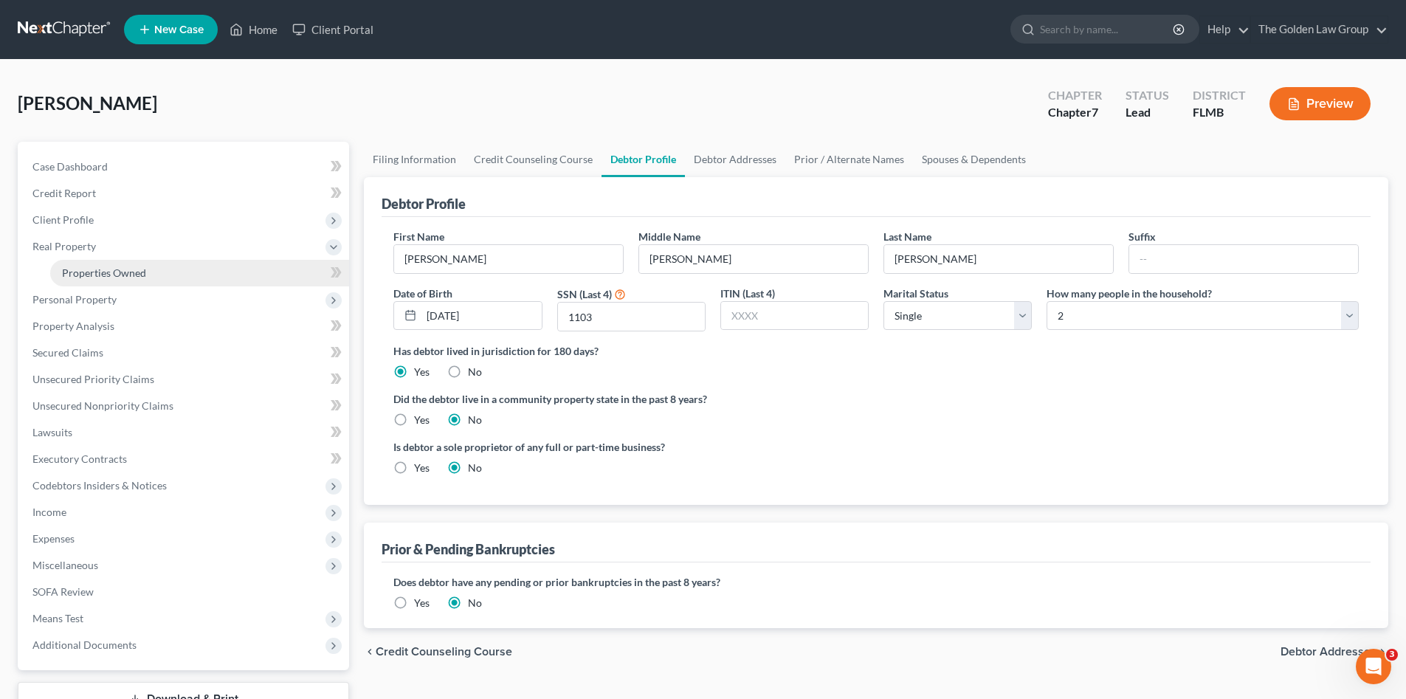
click at [108, 272] on span "Properties Owned" at bounding box center [104, 272] width 84 height 13
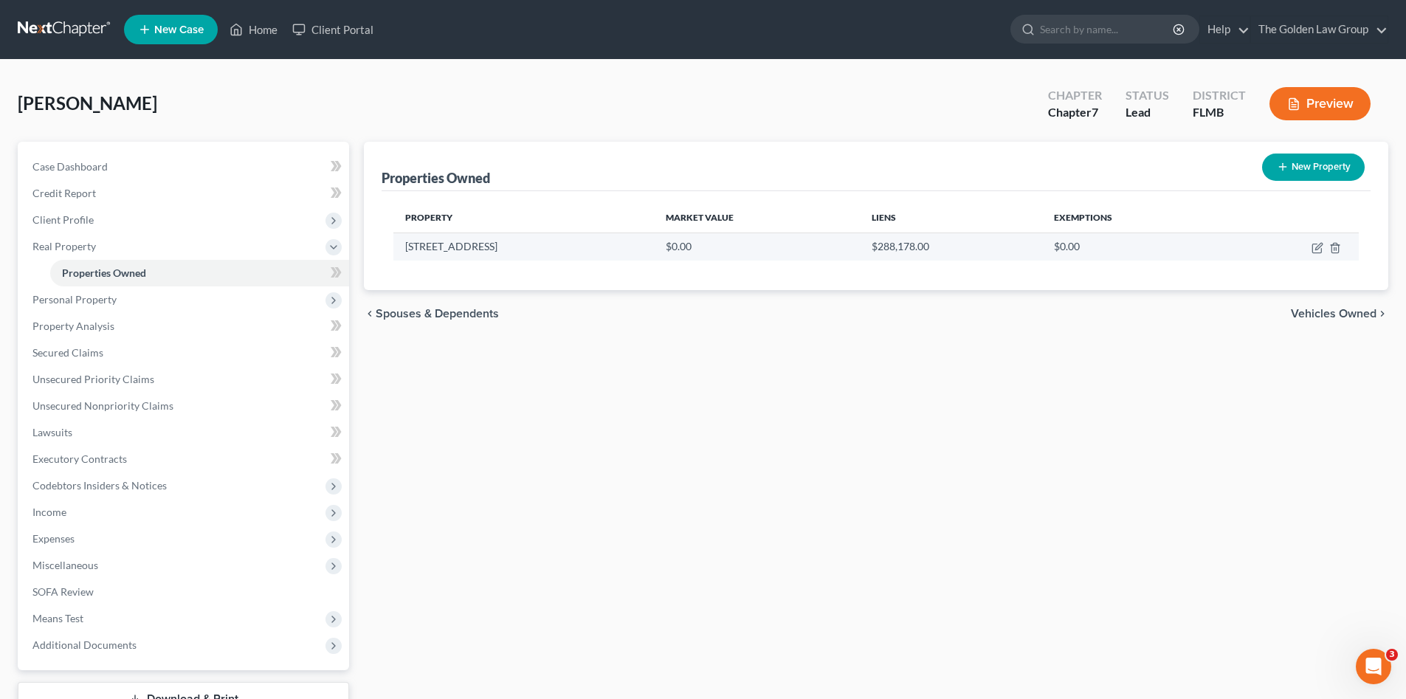
drag, startPoint x: 535, startPoint y: 247, endPoint x: 410, endPoint y: 248, distance: 125.5
click at [410, 248] on td "5418 Hammock View Lane" at bounding box center [523, 246] width 261 height 28
click at [1315, 248] on icon "button" at bounding box center [1318, 248] width 12 height 12
select select "9"
select select "3"
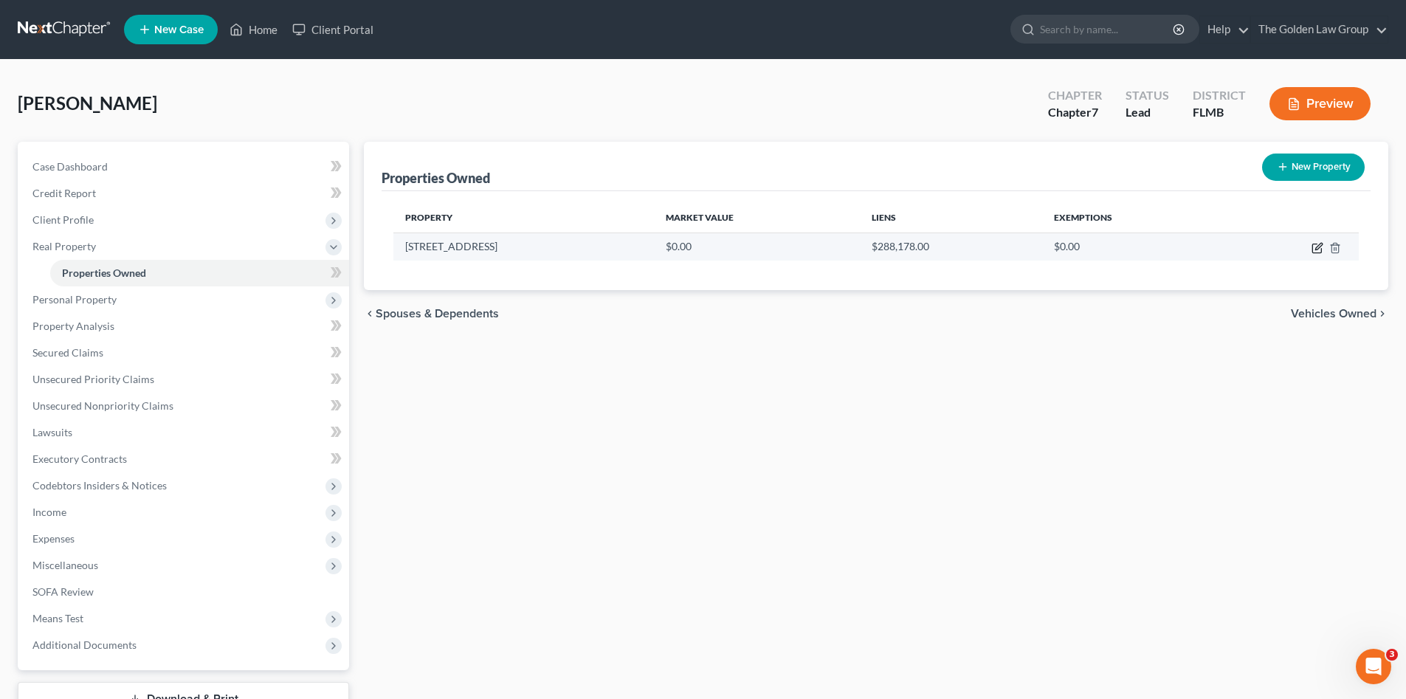
select select "0"
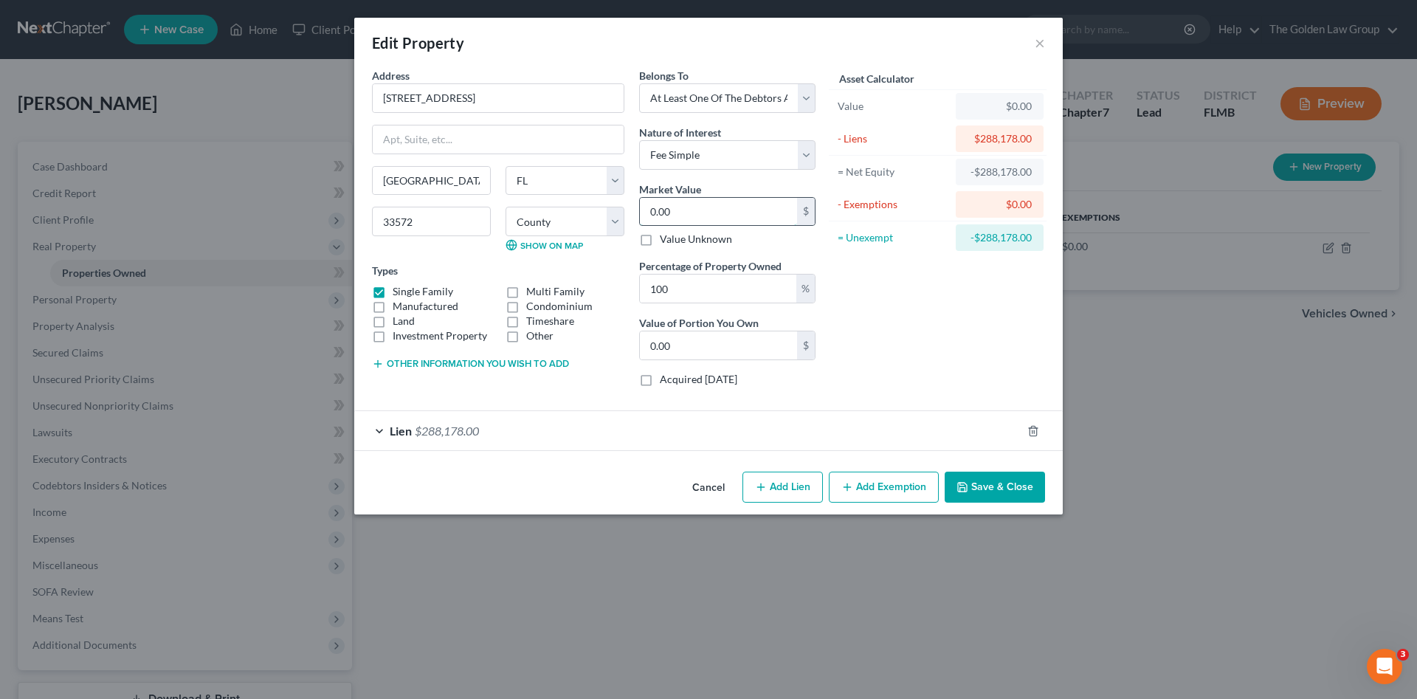
click at [687, 212] on input "0.00" at bounding box center [718, 212] width 157 height 28
paste input "303,418"
type input "303,418"
type input "303,418.00"
type input "303,418"
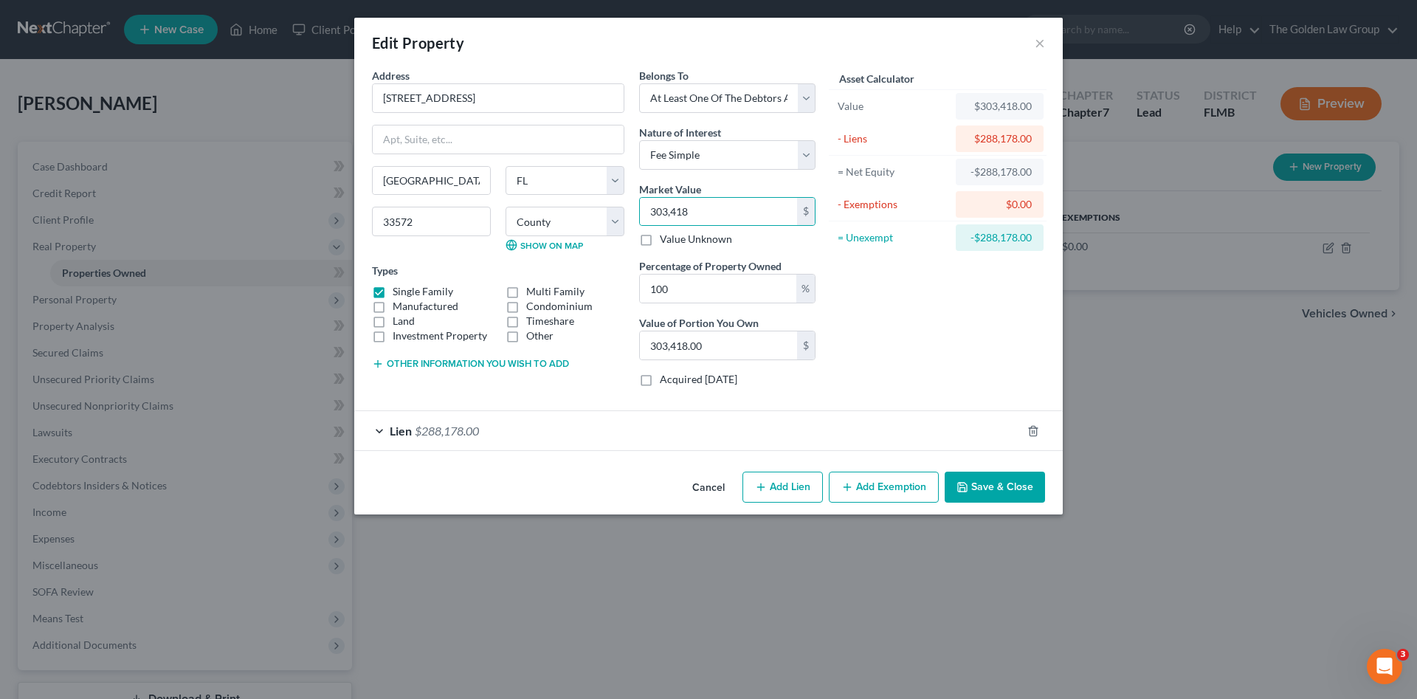
click at [884, 318] on div "Asset Calculator Value $303,418.00 - Liens $288,178.00 = Net Equity -$288,178.0…" at bounding box center [938, 233] width 230 height 331
click at [550, 363] on button "Other information you wish to add" at bounding box center [470, 364] width 197 height 12
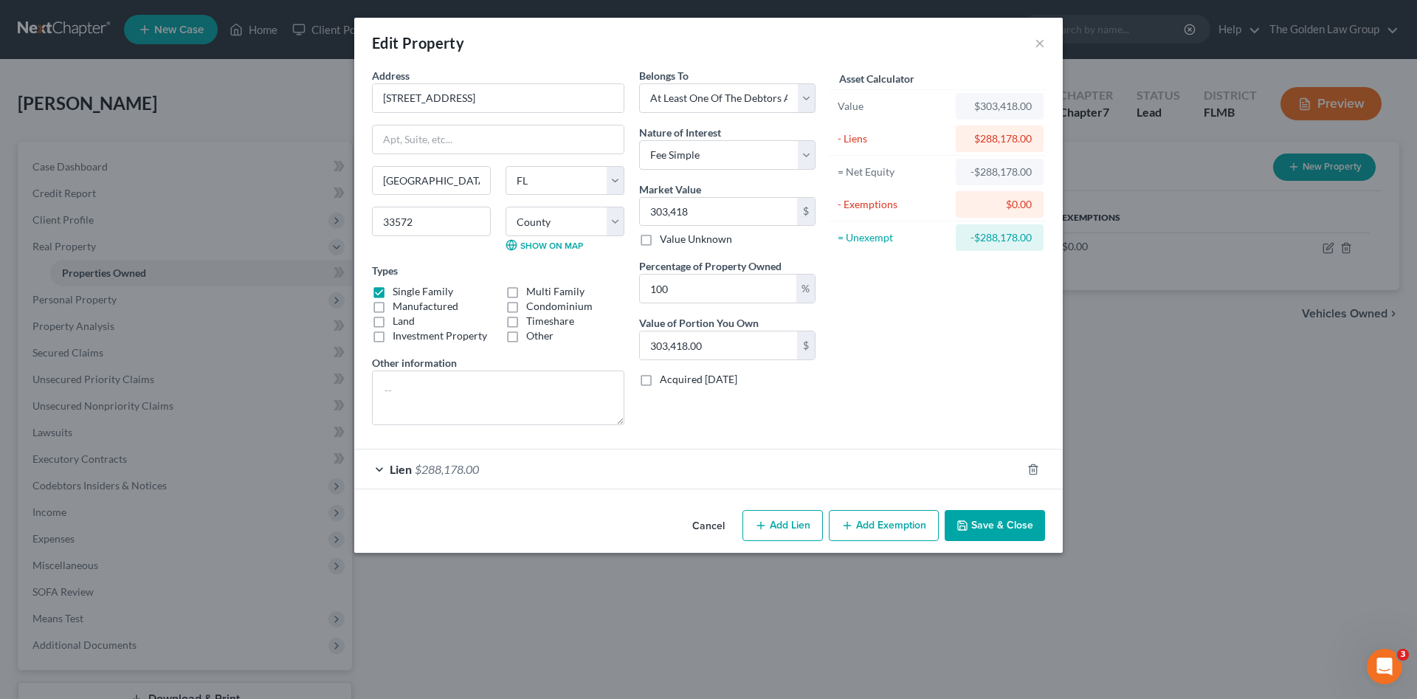
click at [902, 319] on div "Asset Calculator Value $303,418.00 - Liens $288,178.00 = Net Equity -$288,178.0…" at bounding box center [938, 252] width 230 height 369
click at [590, 395] on textarea at bounding box center [498, 397] width 252 height 55
click at [688, 475] on div "Lien $288,178.00" at bounding box center [687, 468] width 667 height 39
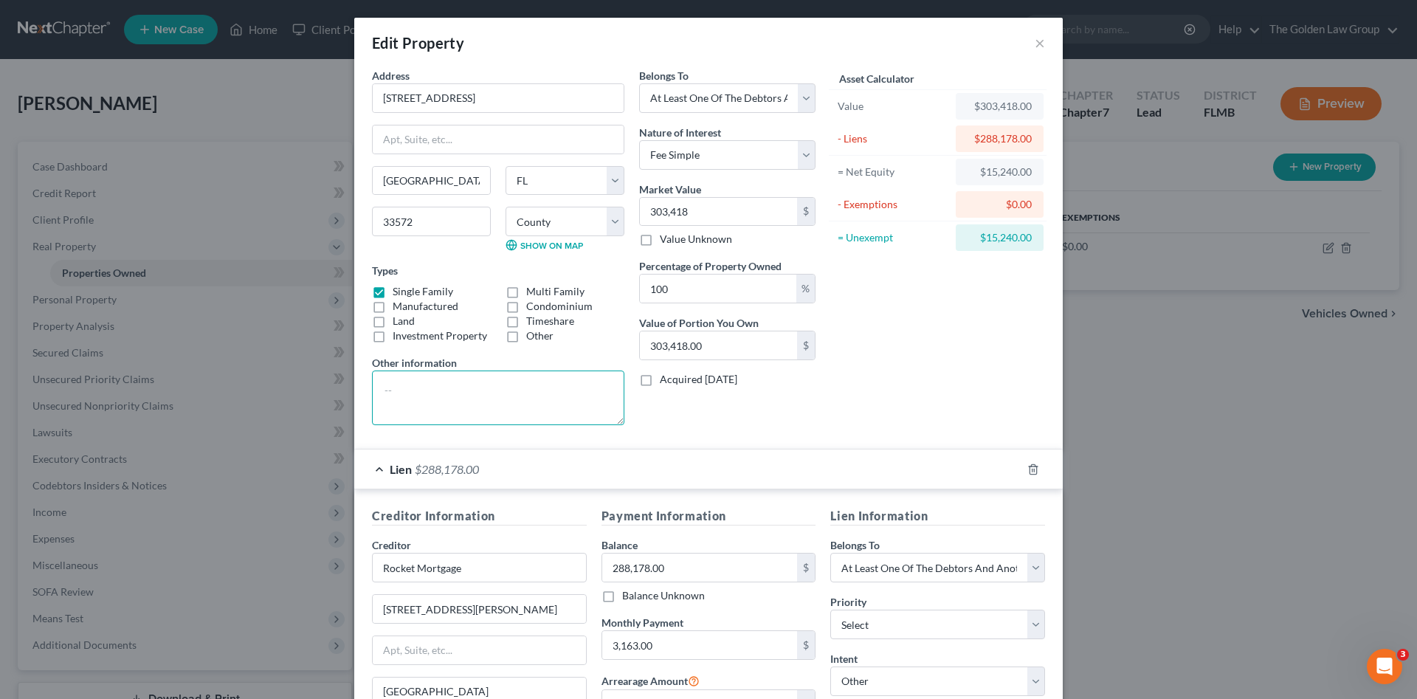
click at [534, 408] on textarea at bounding box center [498, 397] width 252 height 55
paste textarea "Lot 9, Block 1, Harbour Isles Phase I, according to the map or plat thereof, as…"
type textarea "Lot 9, Block 1, Harbour Isles Phase I, according to the map or plat thereof, as…"
click at [683, 427] on div "Belongs To * Select Debtor 1 Only Debtor 2 Only Debtor 1 And Debtor 2 Only At L…" at bounding box center [727, 252] width 191 height 369
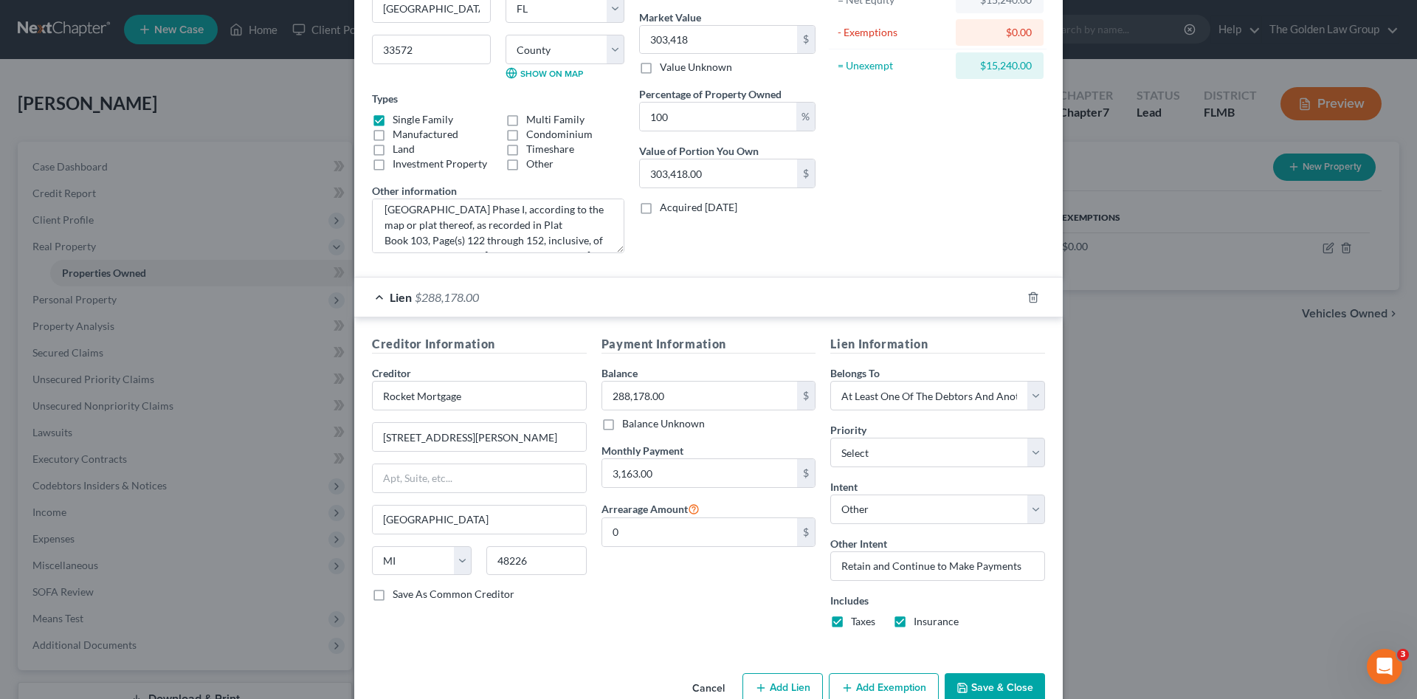
scroll to position [197, 0]
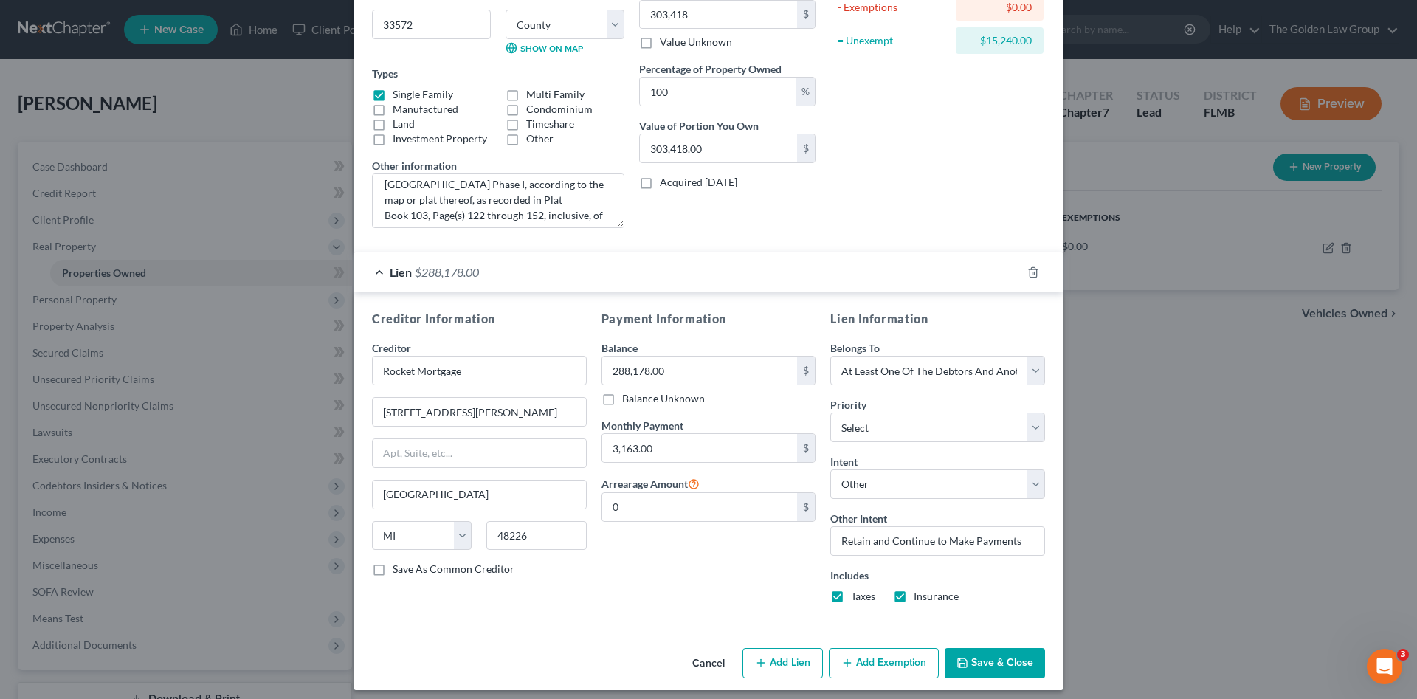
click at [997, 654] on button "Save & Close" at bounding box center [995, 663] width 100 height 31
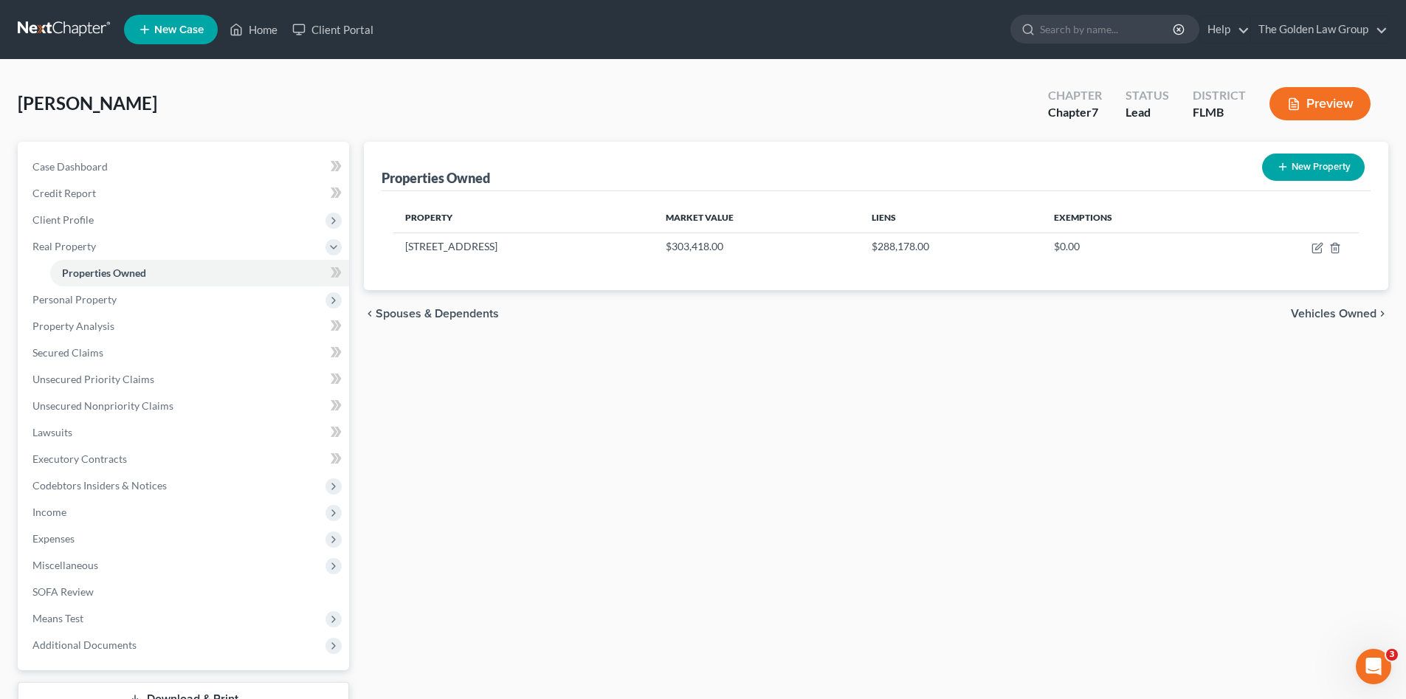
click at [657, 526] on div "Properties Owned New Property Property Market Value Liens Exemptions 5418 Hammo…" at bounding box center [875, 448] width 1039 height 613
click at [660, 530] on div "Properties Owned New Property Property Market Value Liens Exemptions 5418 Hammo…" at bounding box center [875, 448] width 1039 height 613
click at [1314, 245] on icon "button" at bounding box center [1318, 248] width 12 height 12
select select "9"
select select "27"
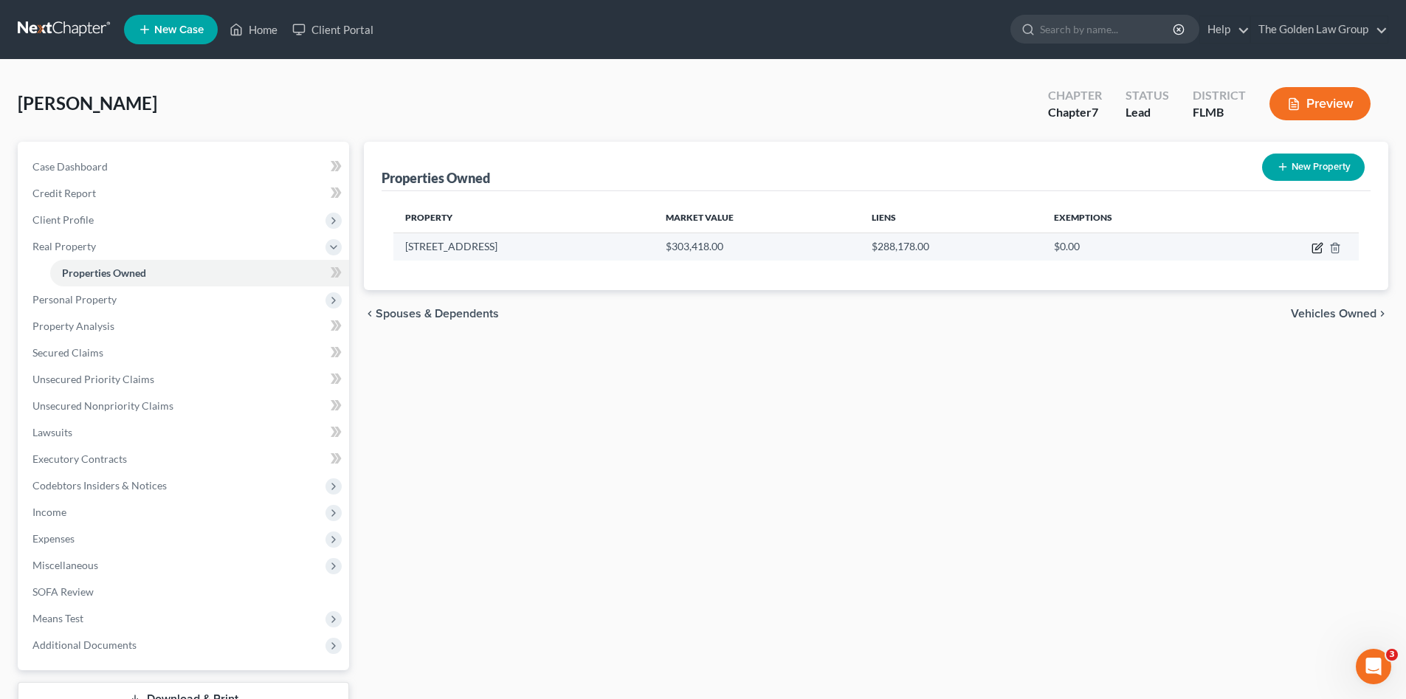
select select "3"
select select "0"
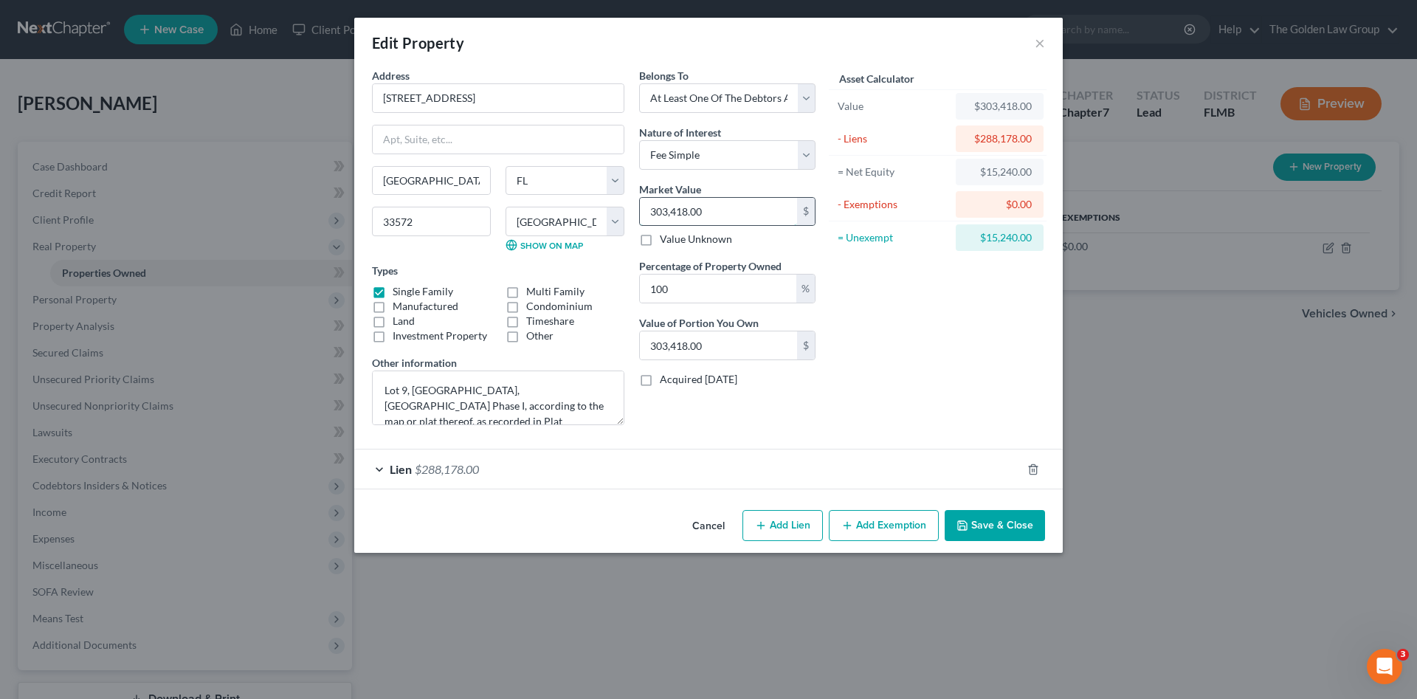
click at [736, 207] on input "303,418.00" at bounding box center [718, 212] width 157 height 28
click at [894, 519] on button "Add Exemption" at bounding box center [884, 525] width 110 height 31
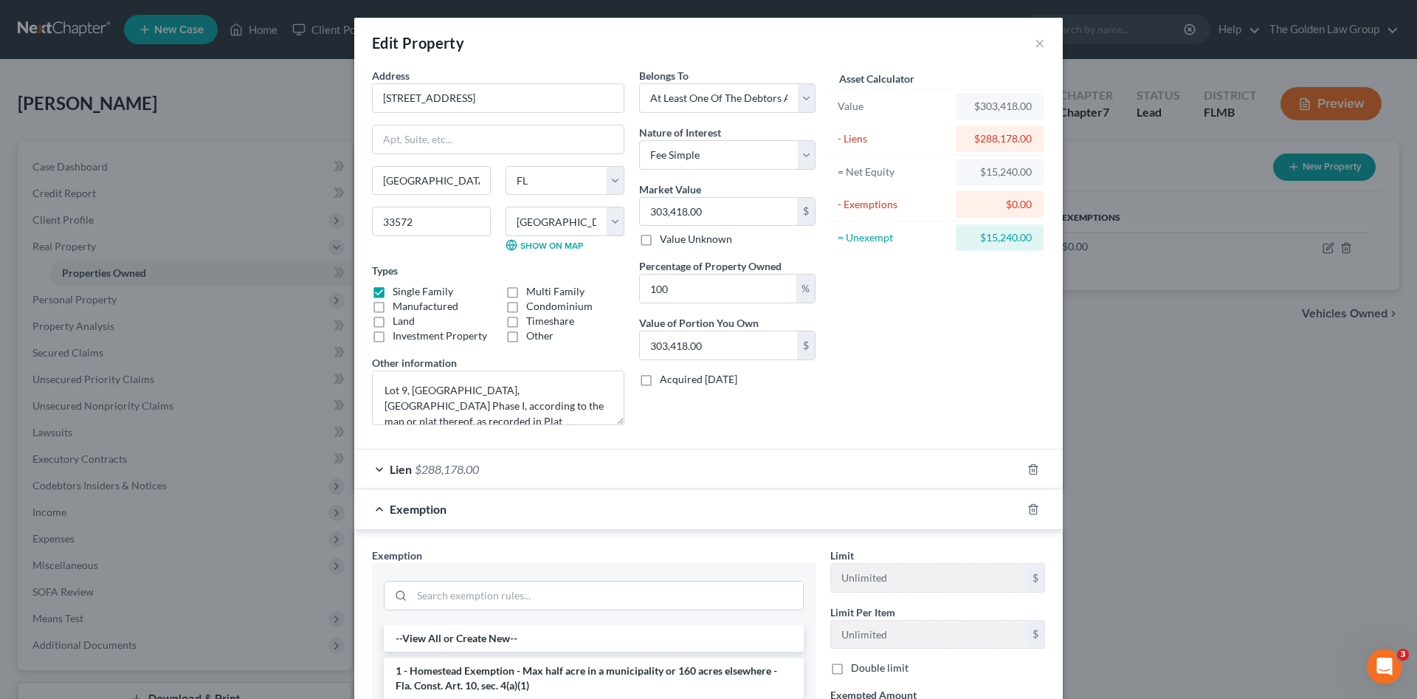
scroll to position [148, 0]
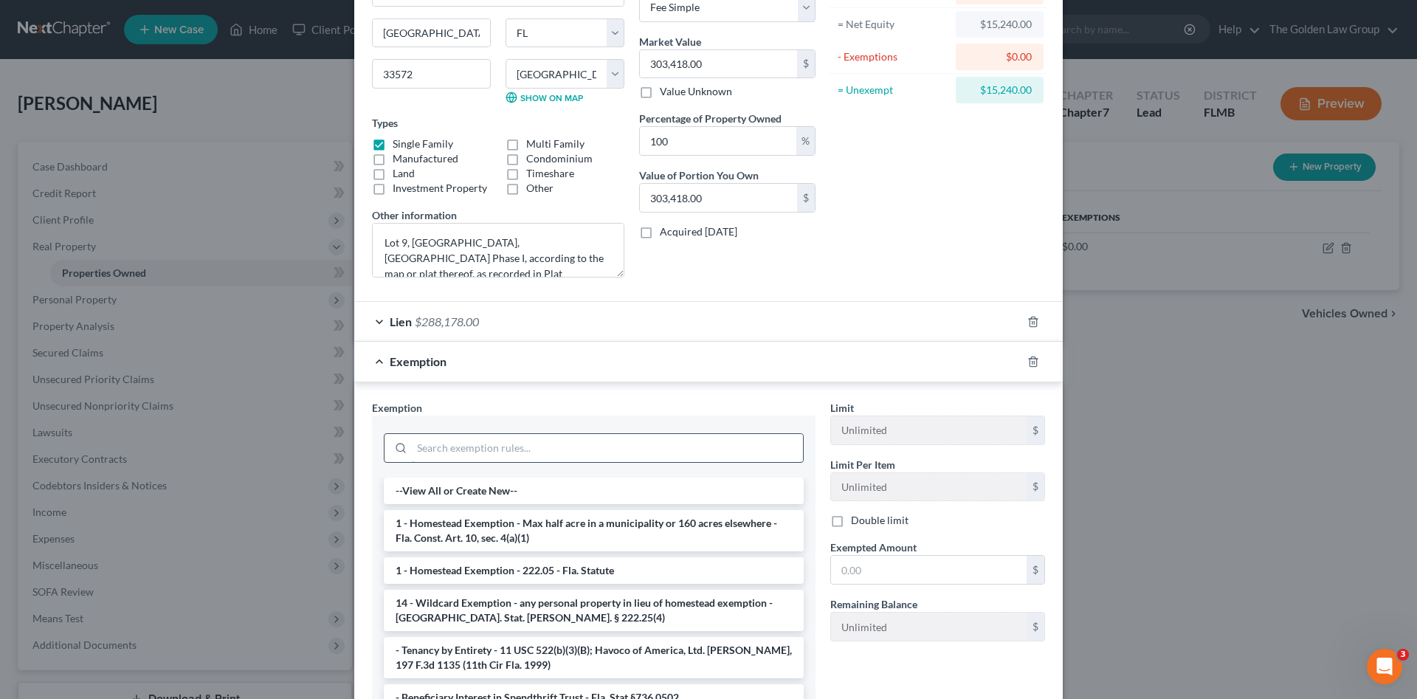
click at [511, 436] on input "search" at bounding box center [607, 448] width 391 height 28
click at [514, 441] on input "search" at bounding box center [607, 448] width 391 height 28
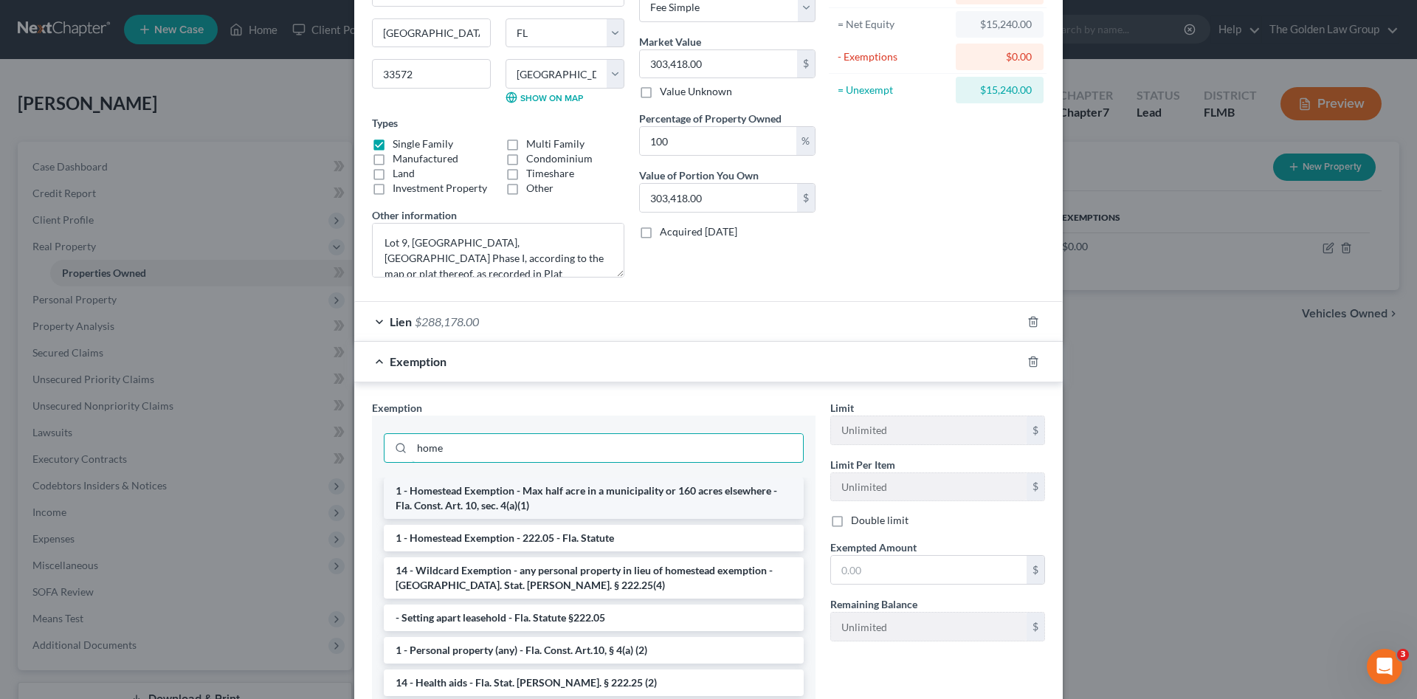
type input "home"
click at [592, 497] on li "1 - Homestead Exemption - Max half acre in a municipality or 160 acres elsewher…" at bounding box center [594, 498] width 420 height 41
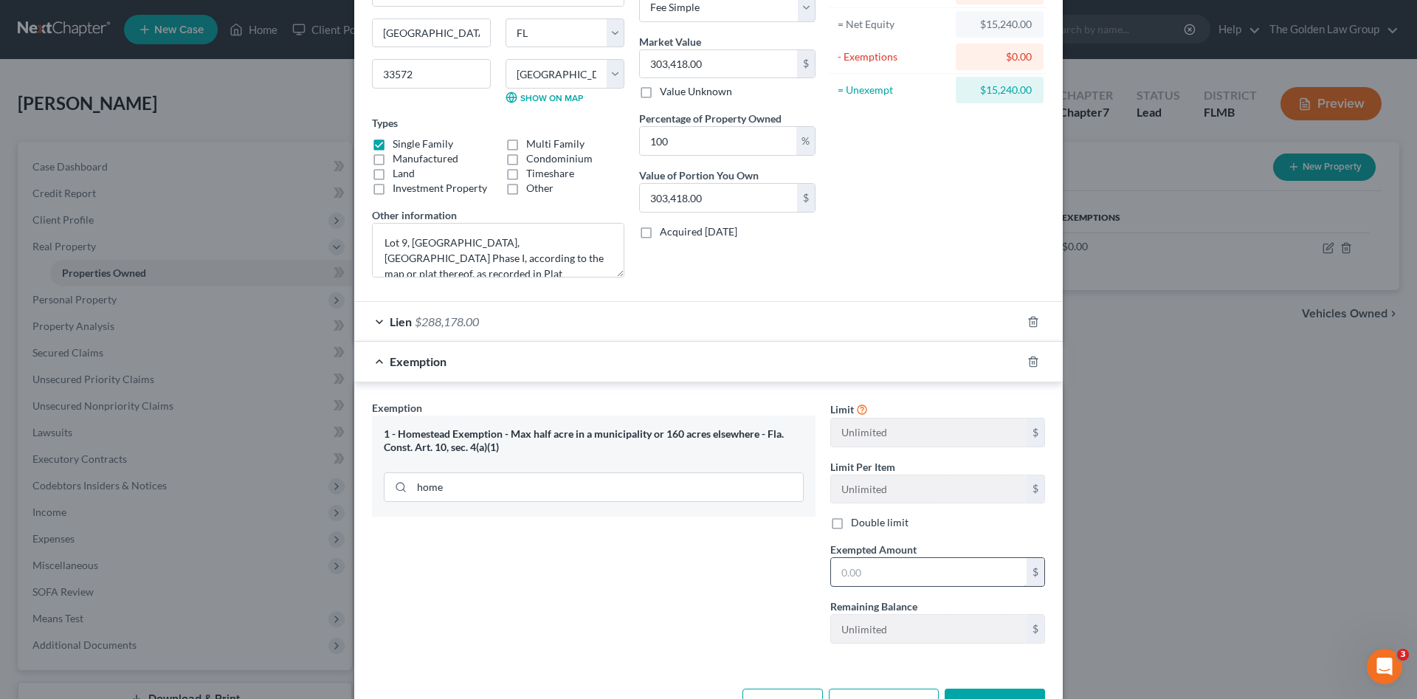
click at [927, 576] on input "text" at bounding box center [929, 572] width 196 height 28
paste input "303,418.00"
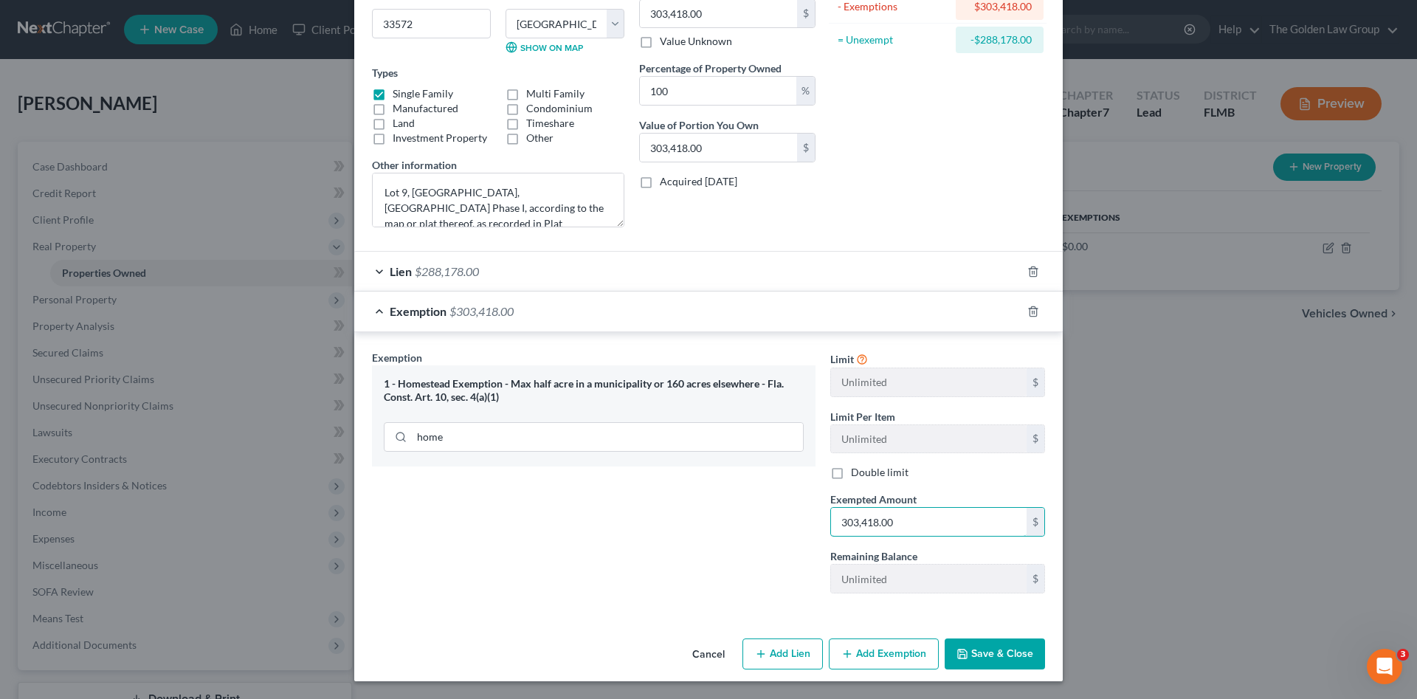
type input "303,418.00"
click at [988, 651] on button "Save & Close" at bounding box center [995, 653] width 100 height 31
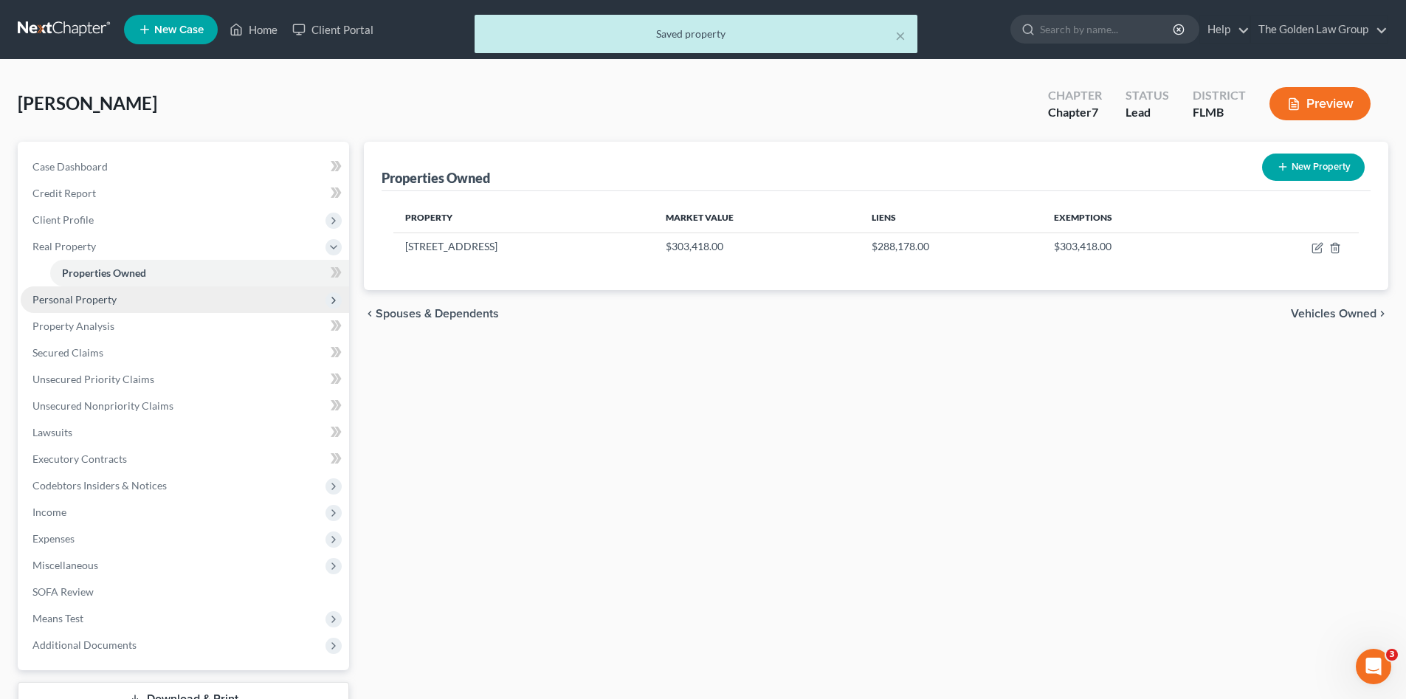
click at [86, 304] on span "Personal Property" at bounding box center [74, 299] width 84 height 13
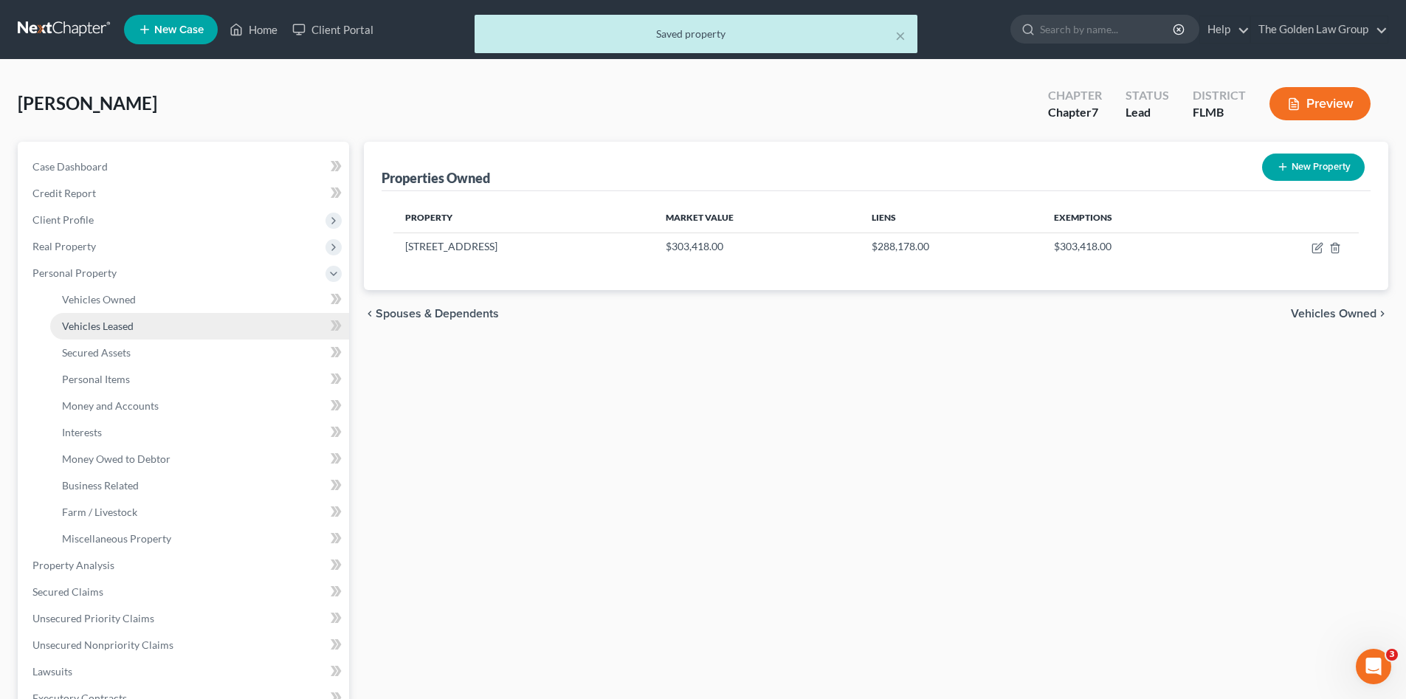
click at [100, 315] on link "Vehicles Leased" at bounding box center [199, 326] width 299 height 27
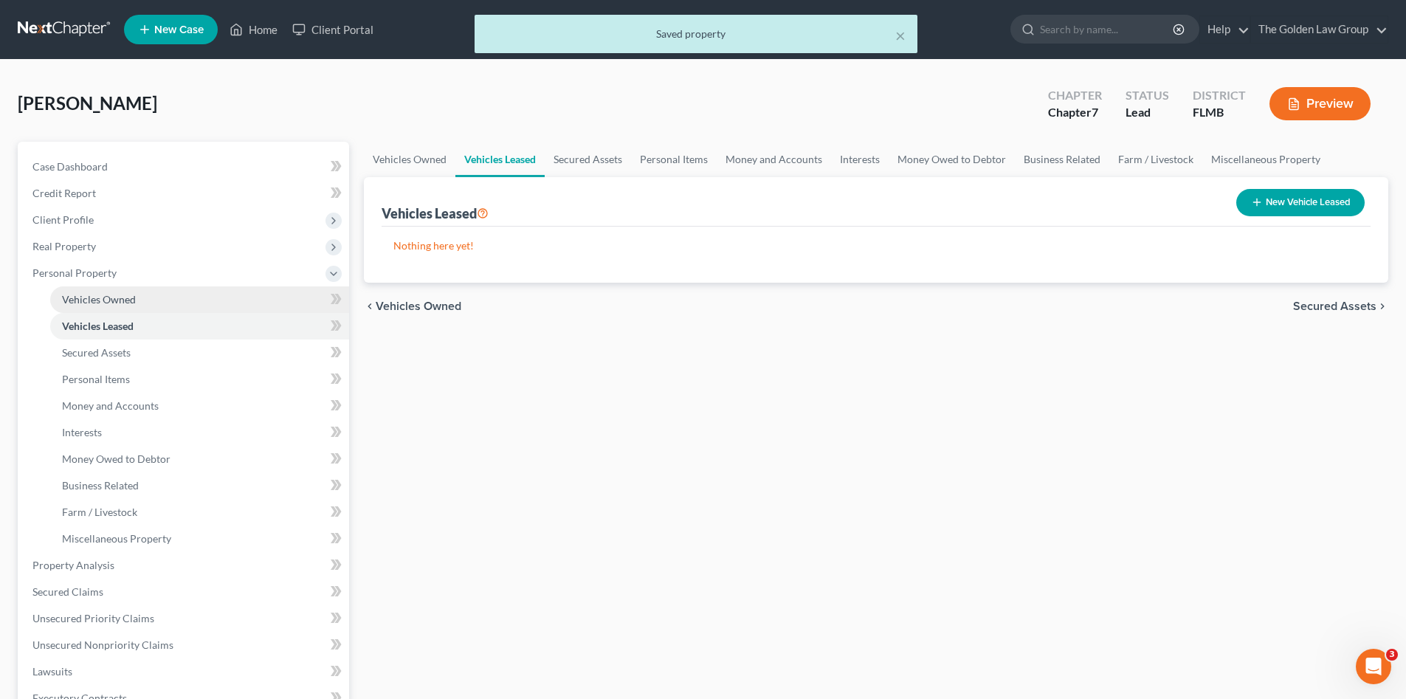
click at [106, 300] on span "Vehicles Owned" at bounding box center [99, 299] width 74 height 13
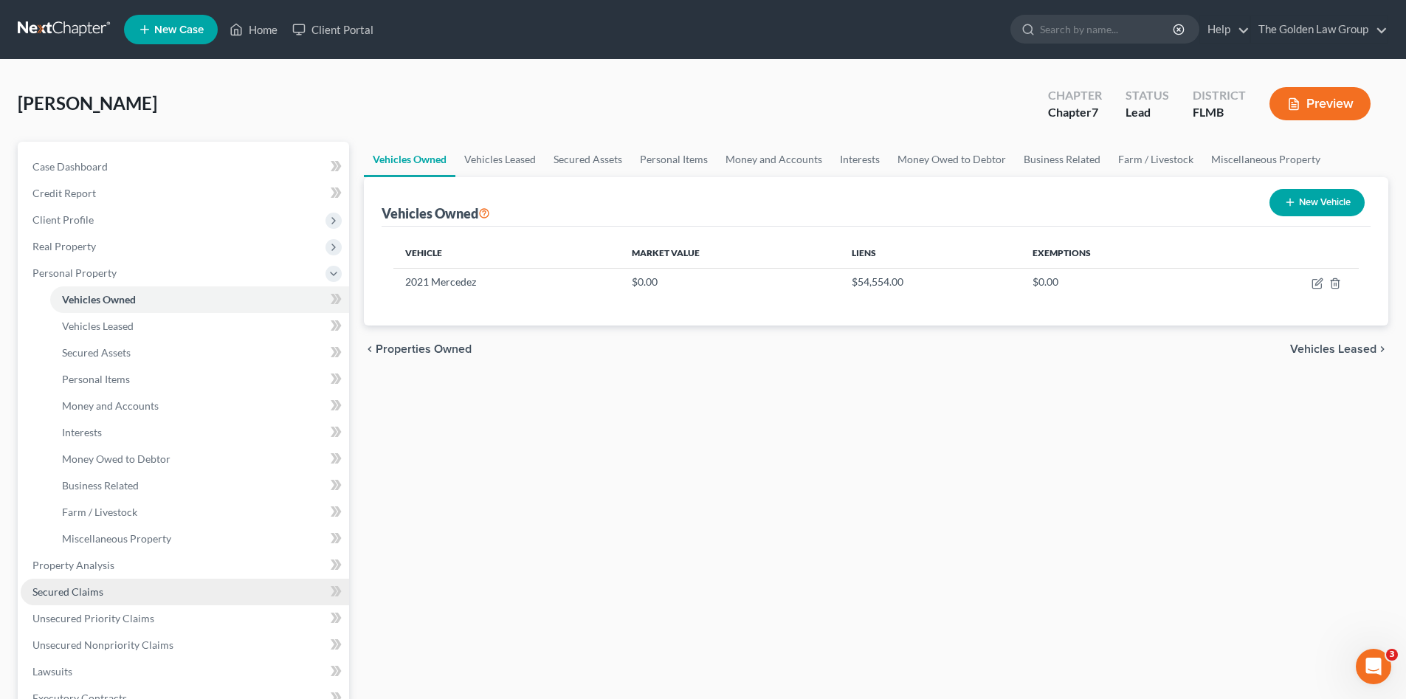
click at [109, 598] on link "Secured Claims" at bounding box center [185, 592] width 328 height 27
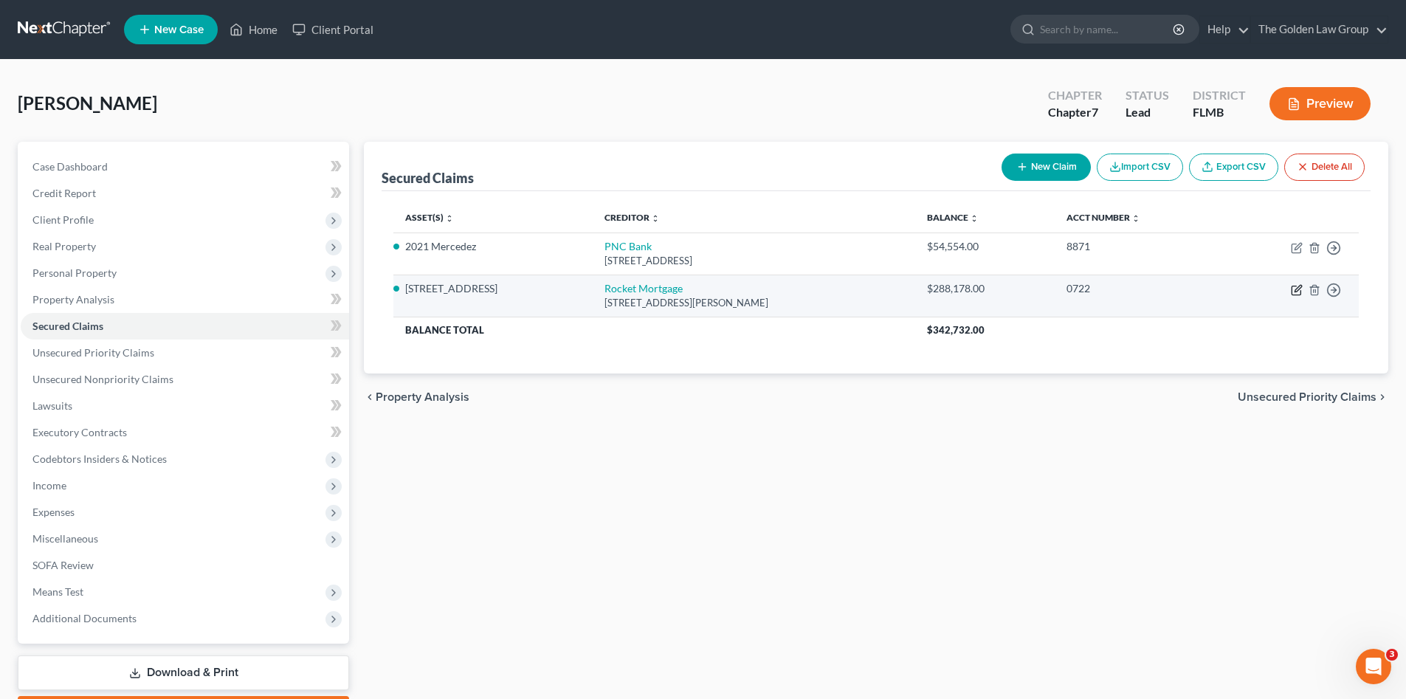
click at [1298, 289] on icon "button" at bounding box center [1298, 288] width 7 height 7
select select "23"
select select "3"
select select "4"
select select "3"
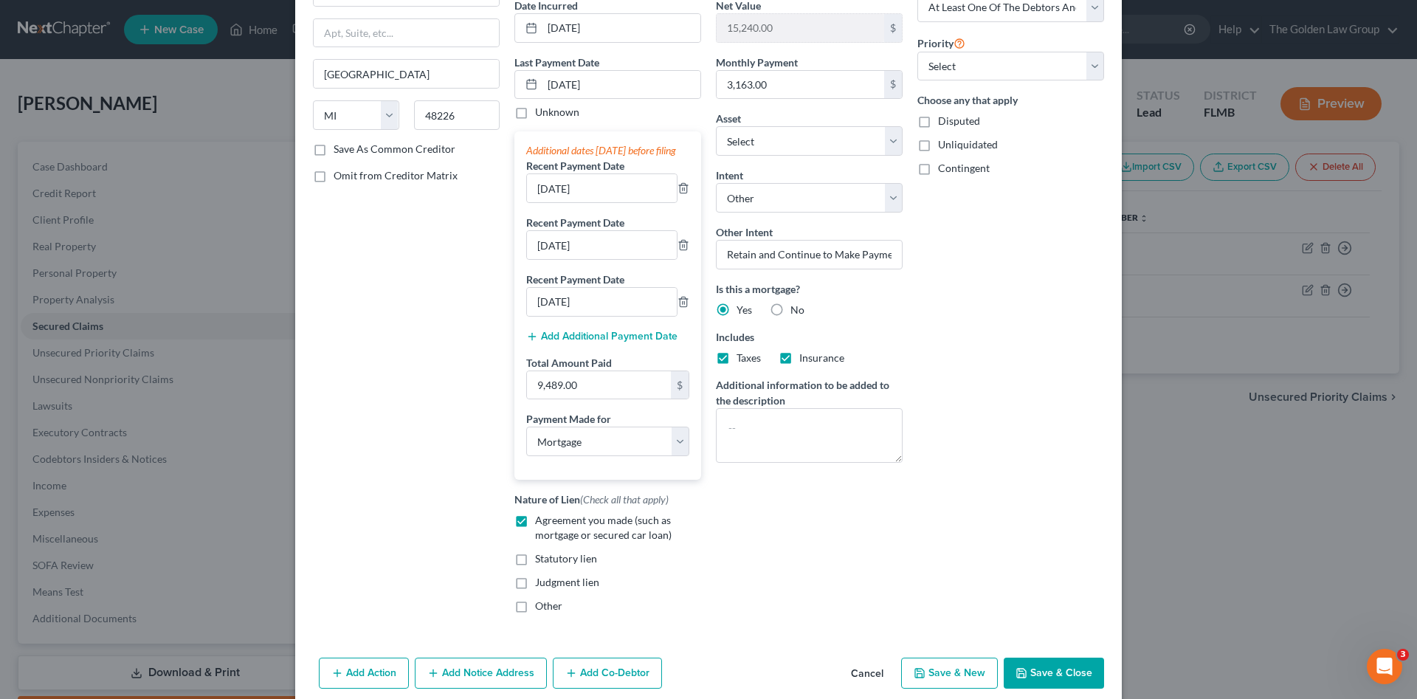
scroll to position [224, 0]
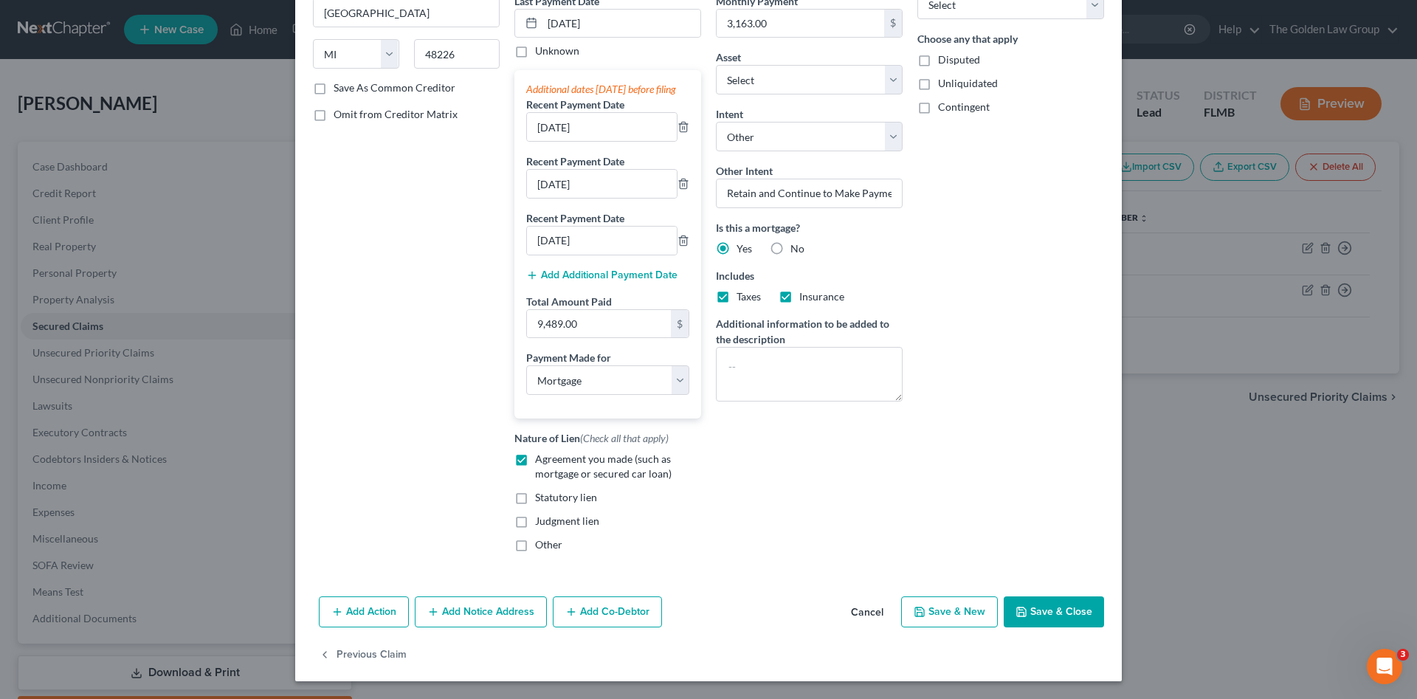
click at [573, 615] on icon "button" at bounding box center [571, 612] width 12 height 12
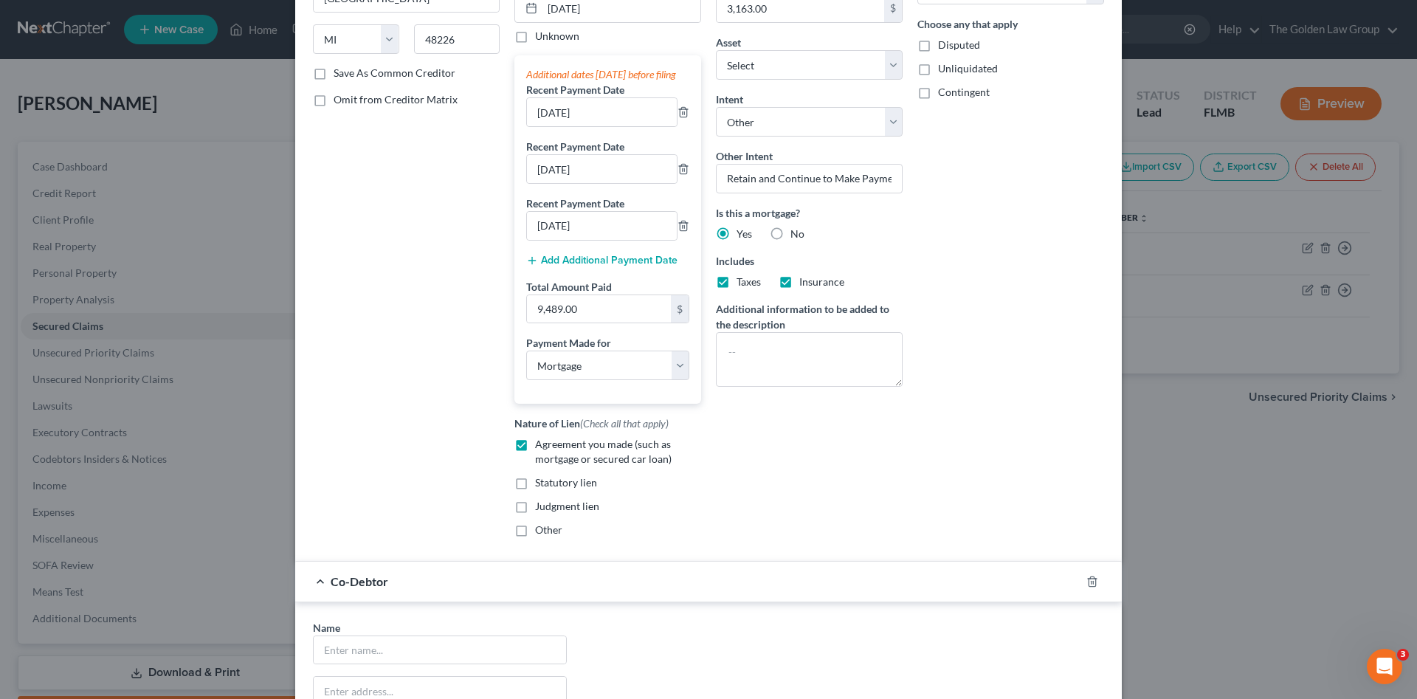
scroll to position [371, 0]
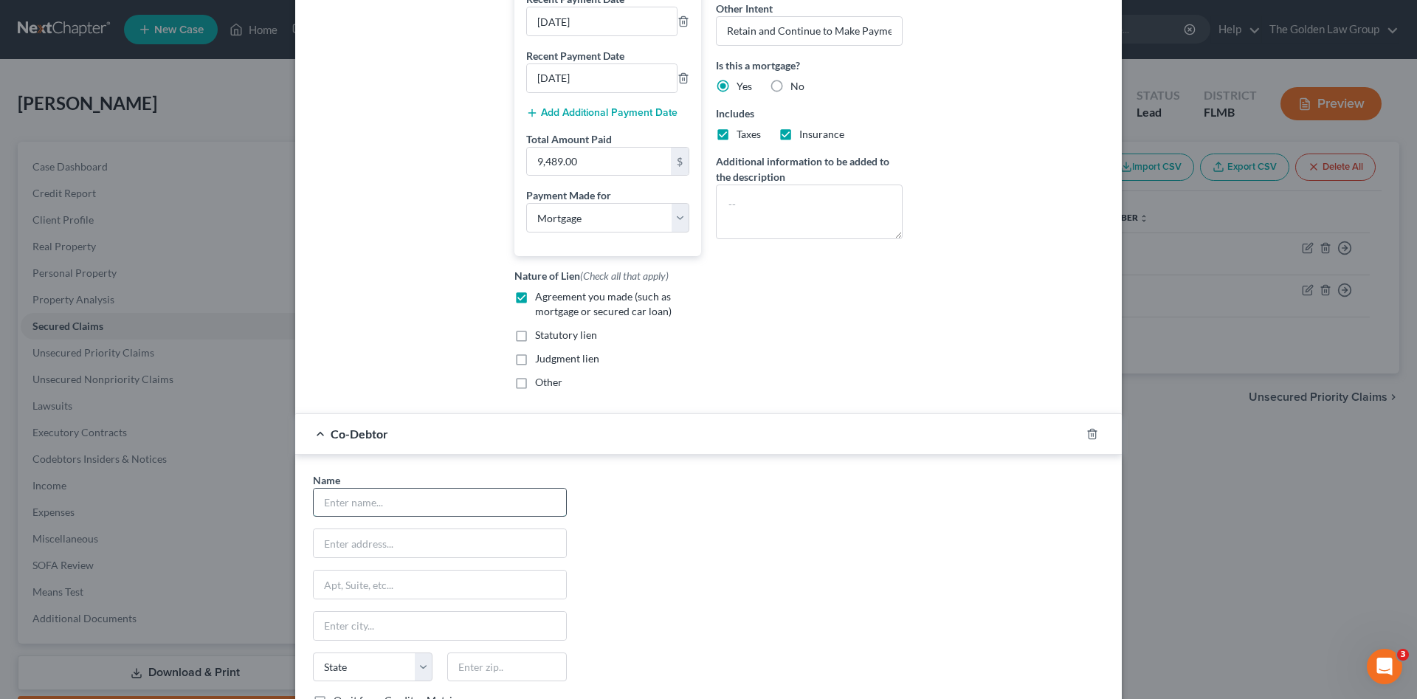
click at [405, 511] on input "text" at bounding box center [440, 503] width 252 height 28
click at [372, 517] on input "text" at bounding box center [440, 503] width 252 height 28
type input "Clara Rivero Sanchez"
type input "5418 Hammock View Lane"
type input "Apollo Beach"
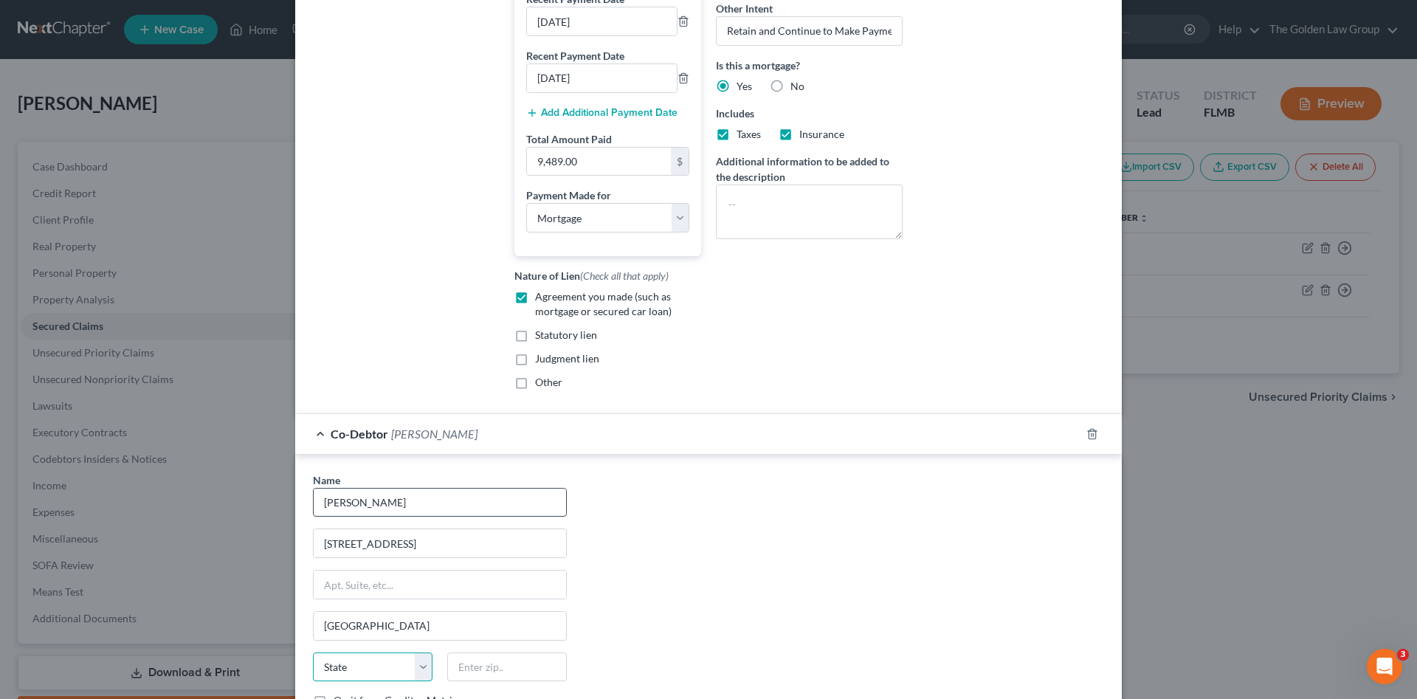
select select "9"
type input "33572"
click at [703, 569] on div "Name * Clara Rivero Sanchez 5418 Hammock View Lane Apollo Beach State AL AK AR …" at bounding box center [709, 609] width 806 height 275
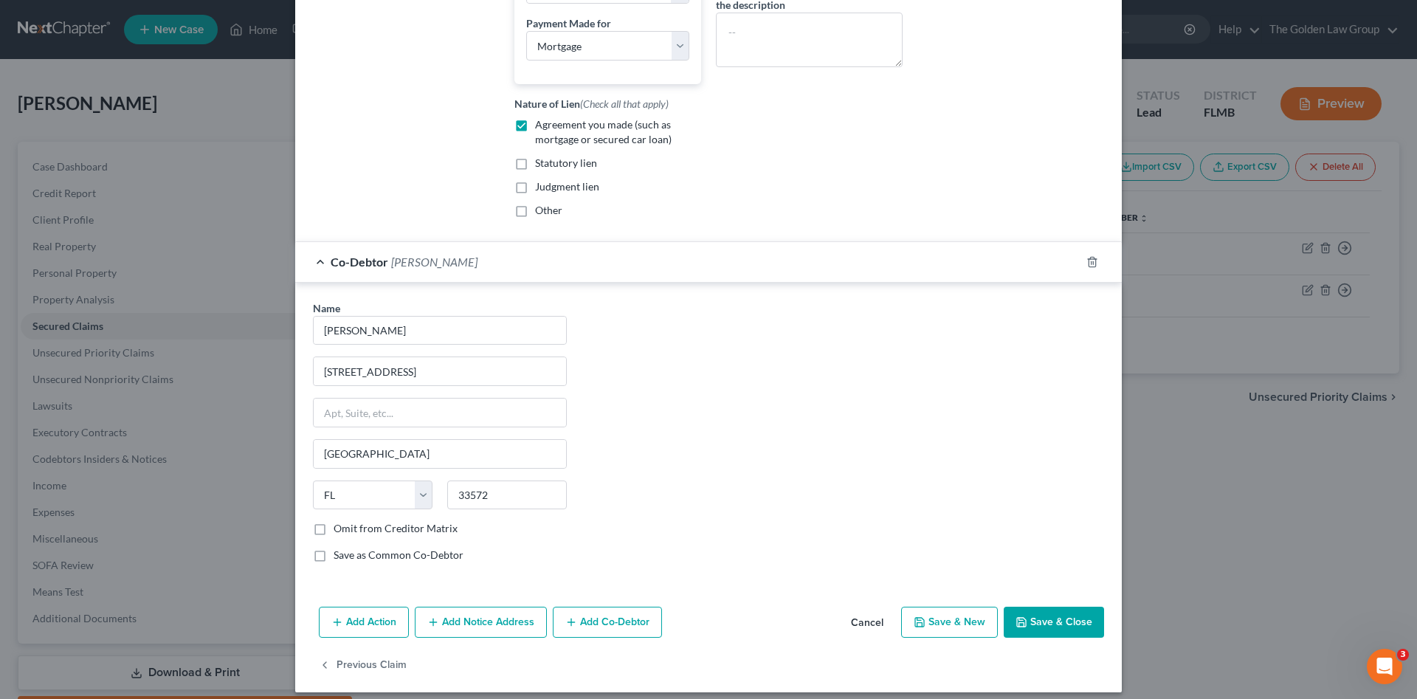
click at [334, 562] on label "Save as Common Co-Debtor" at bounding box center [399, 555] width 130 height 15
click at [340, 557] on input "Save as Common Co-Debtor" at bounding box center [345, 553] width 10 height 10
checkbox input "true"
click at [1036, 634] on button "Save & Close" at bounding box center [1054, 622] width 100 height 31
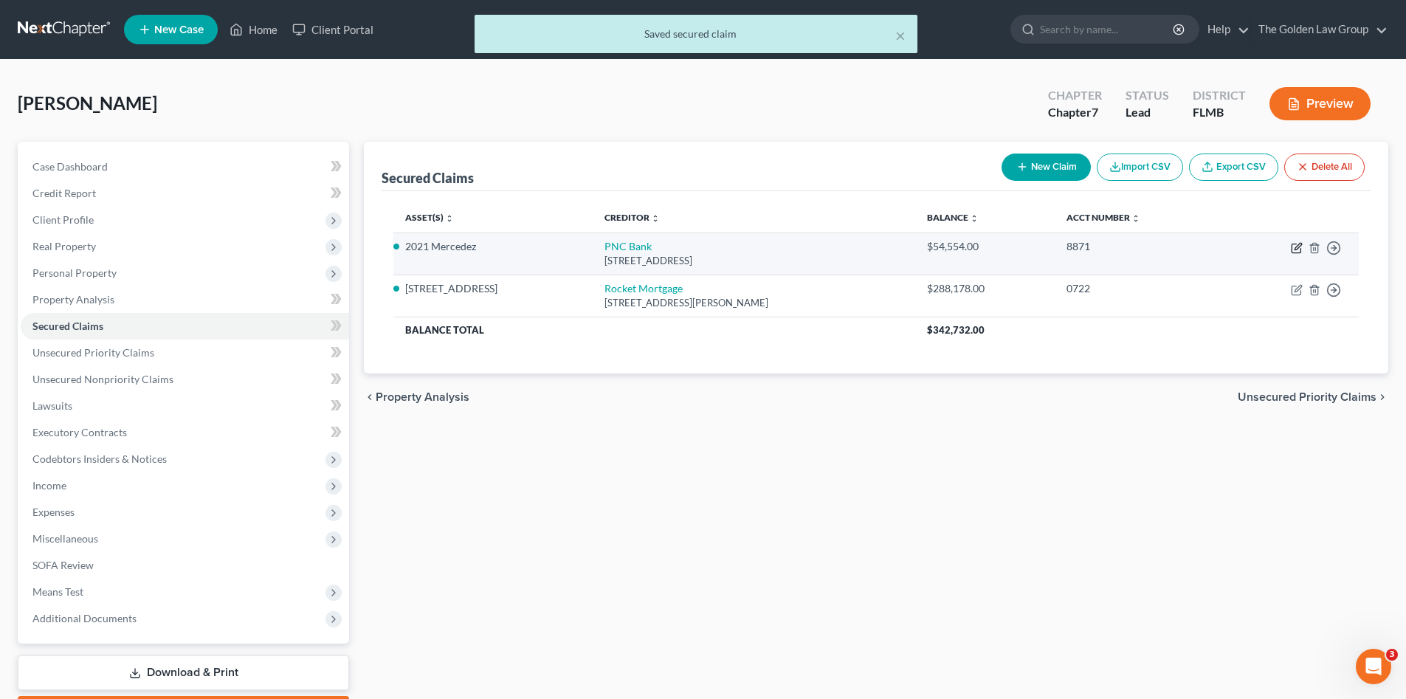
click at [1297, 247] on icon "button" at bounding box center [1297, 248] width 12 height 12
select select "39"
select select "0"
select select "2"
select select "0"
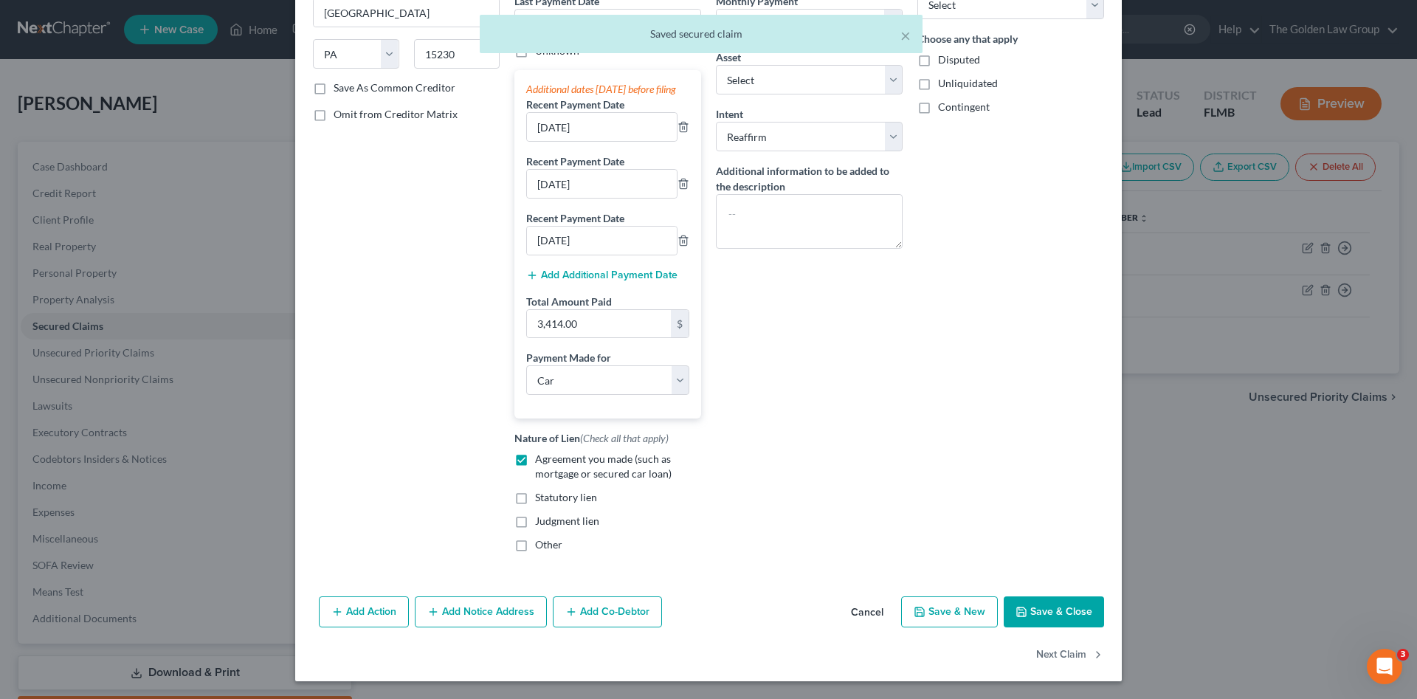
scroll to position [224, 0]
click at [614, 615] on button "Add Co-Debtor" at bounding box center [607, 611] width 109 height 31
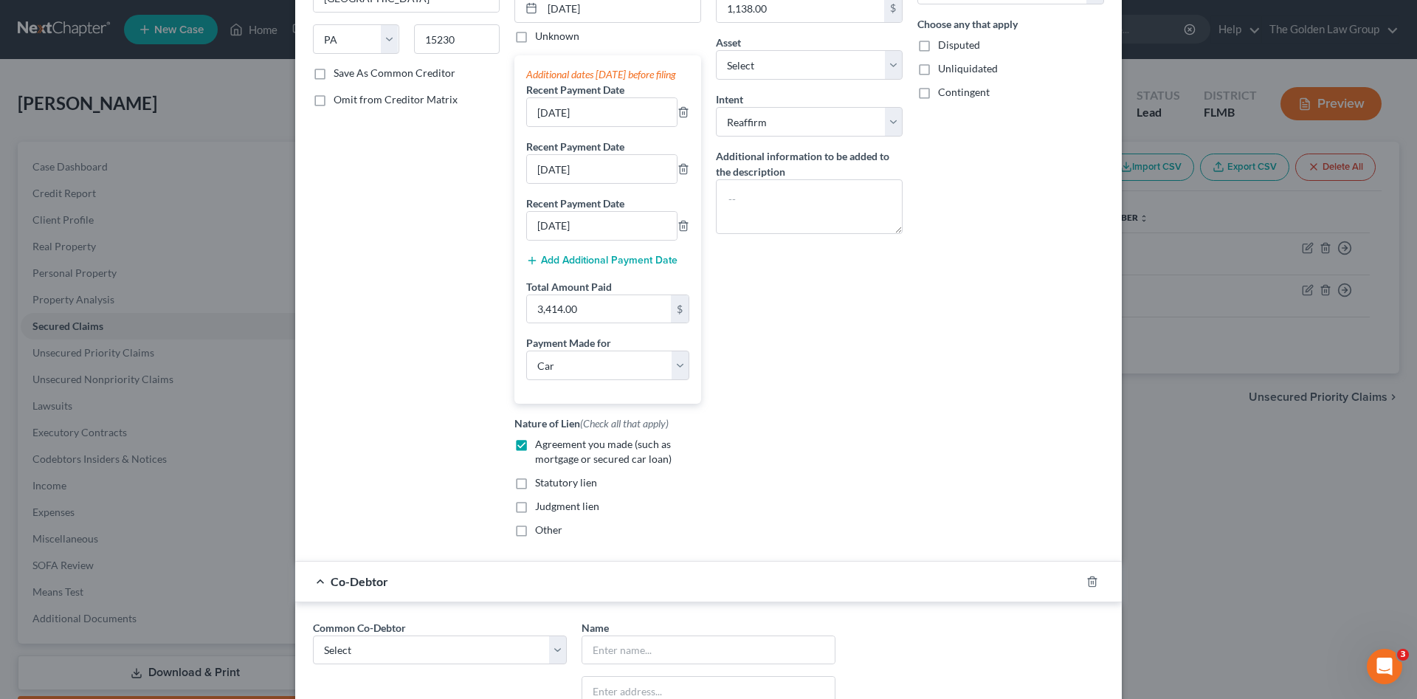
scroll to position [371, 0]
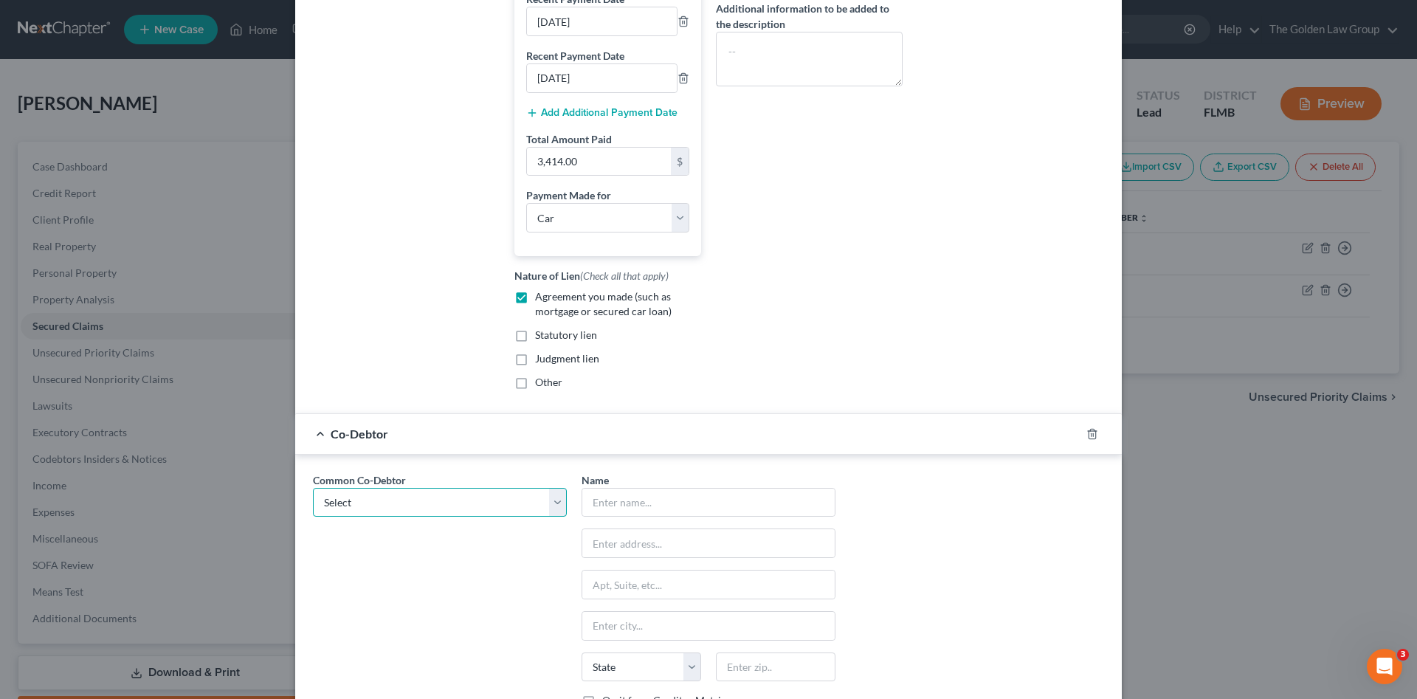
click at [377, 517] on select "Select Clara Rivero Sanchez" at bounding box center [440, 503] width 254 height 30
select select "0"
click at [313, 502] on select "Select Clara Rivero Sanchez" at bounding box center [440, 503] width 254 height 30
type input "Clara Rivero Sanchez"
type input "5418 Hammock View Lane"
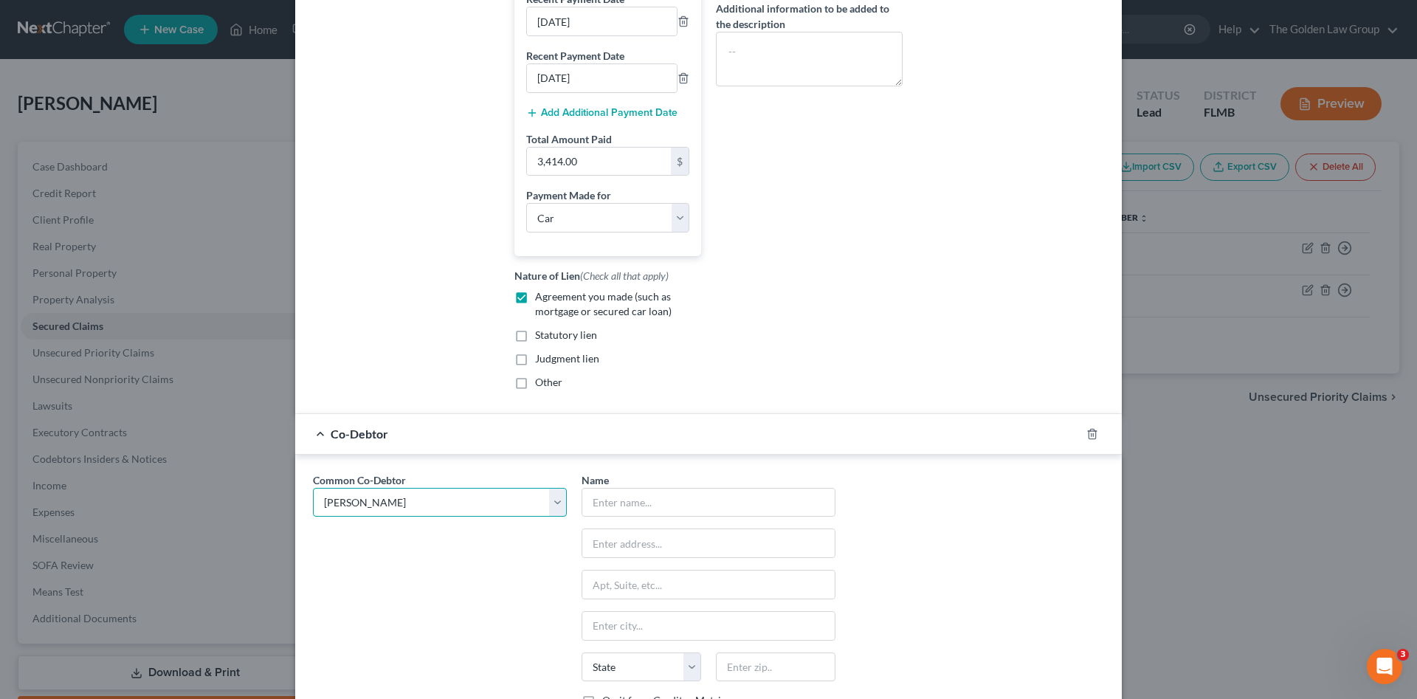
type input "Apollo Beach"
select select "9"
type input "33572"
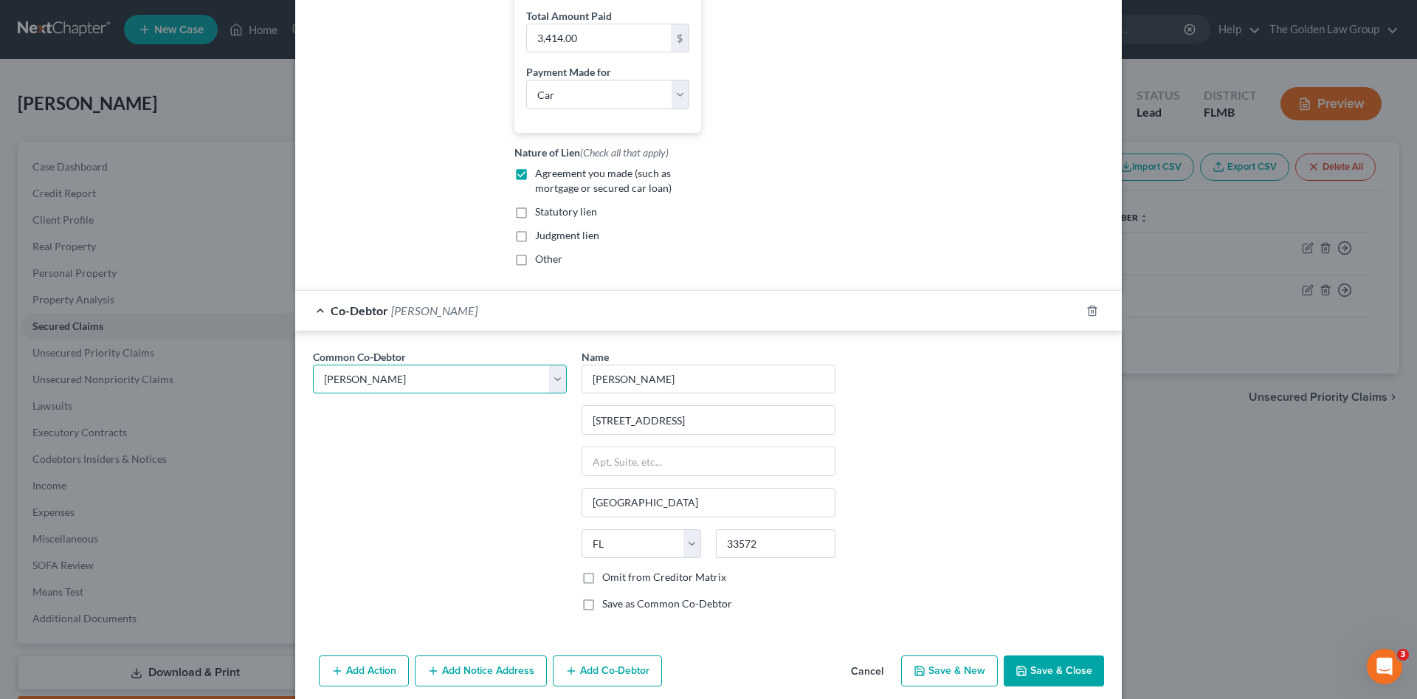
scroll to position [569, 0]
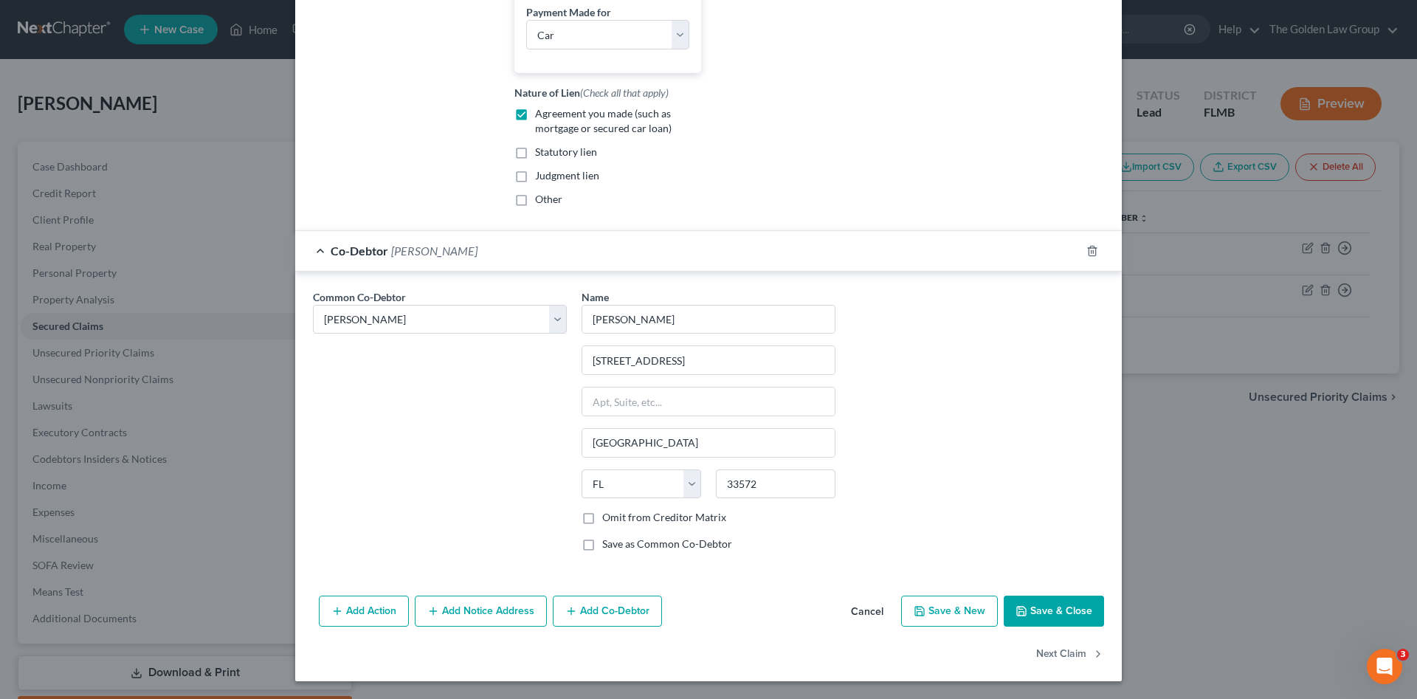
click at [1061, 611] on button "Save & Close" at bounding box center [1054, 611] width 100 height 31
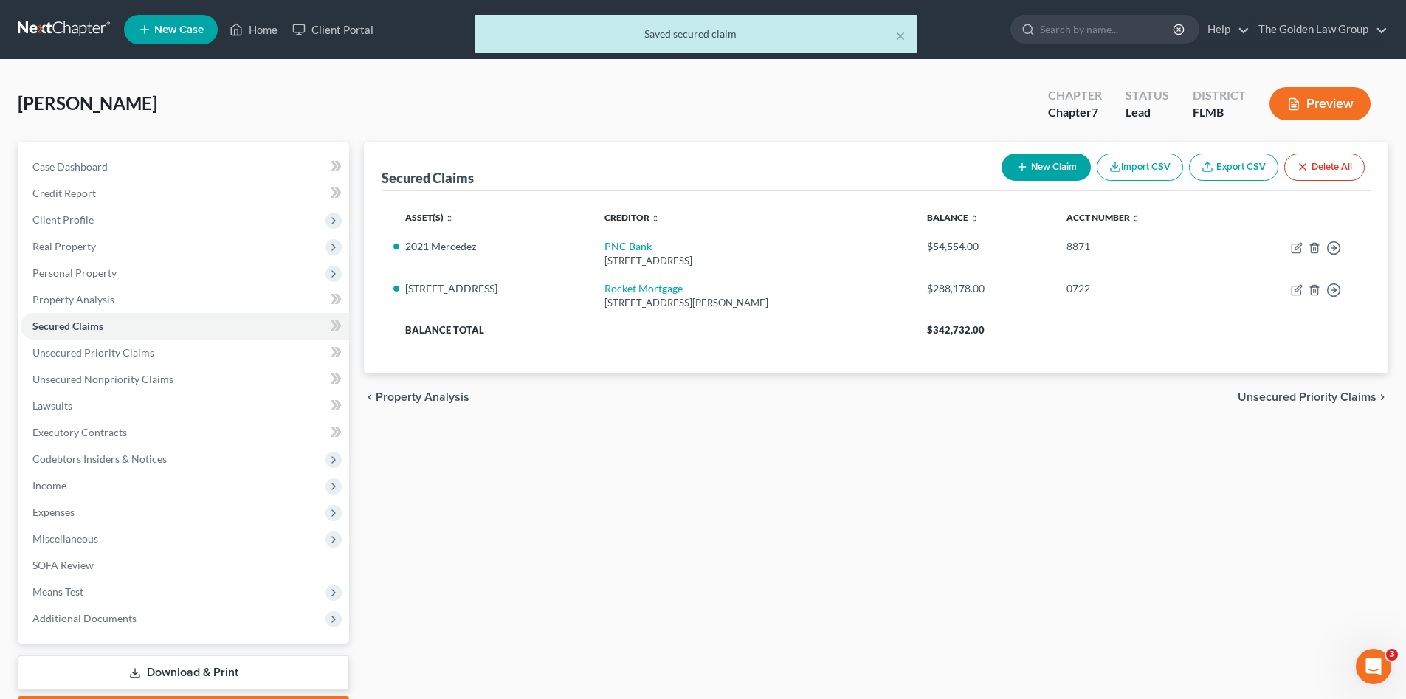
click at [917, 602] on div "Secured Claims New Claim Import CSV Export CSV Delete All Asset(s) expand_more …" at bounding box center [875, 435] width 1039 height 587
click at [105, 244] on span "Real Property" at bounding box center [185, 246] width 328 height 27
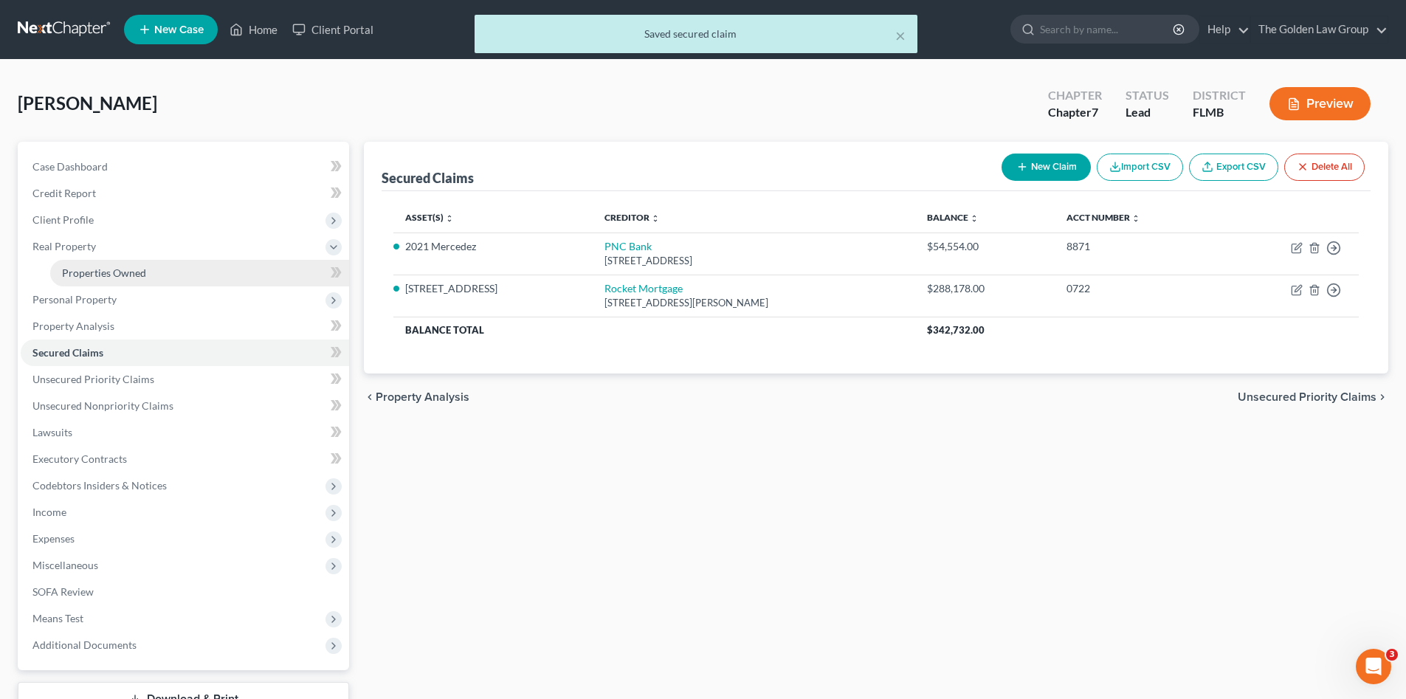
click at [106, 266] on span "Properties Owned" at bounding box center [104, 272] width 84 height 13
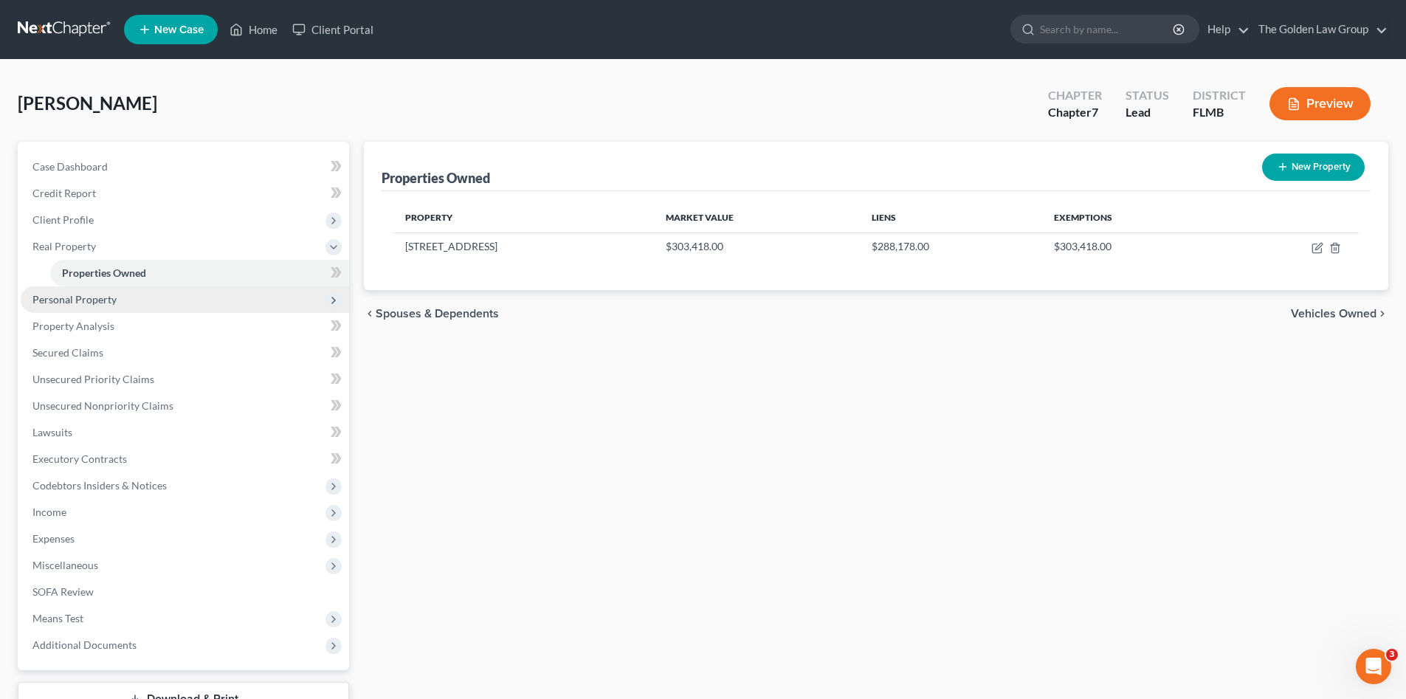
click at [131, 295] on span "Personal Property" at bounding box center [185, 299] width 328 height 27
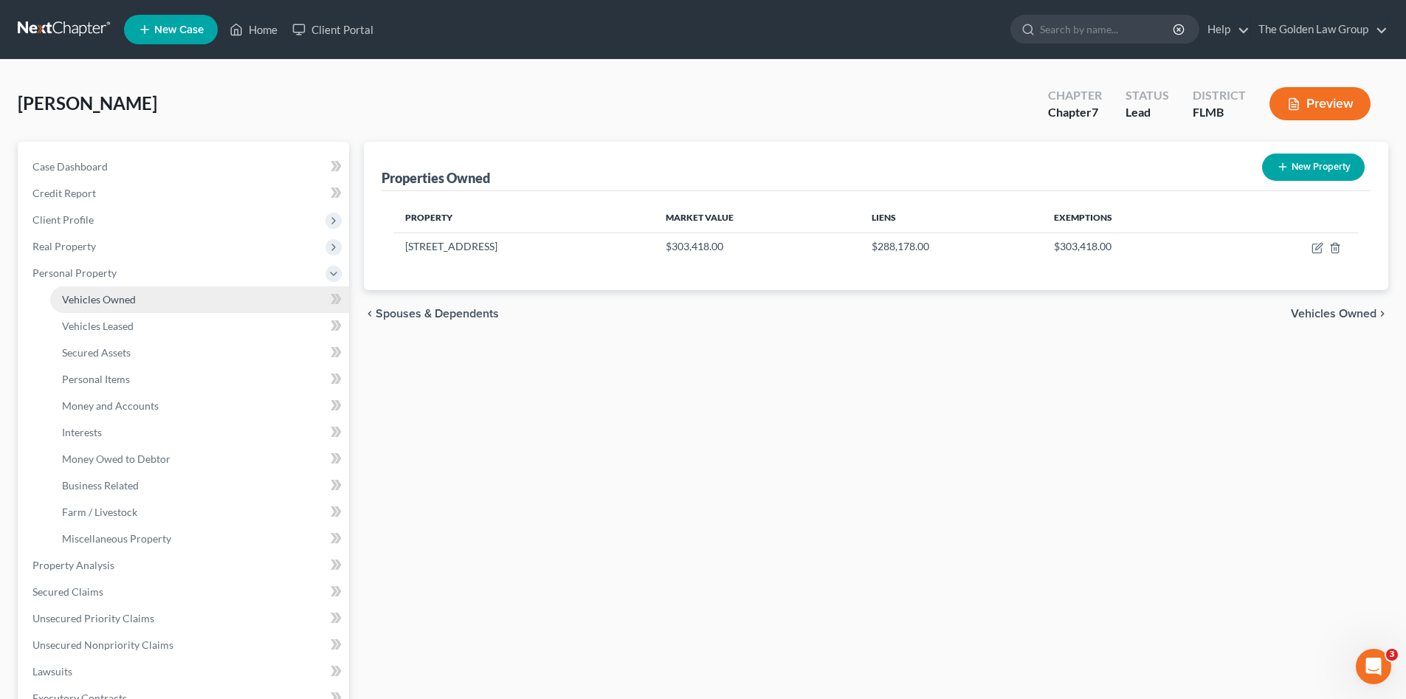
click at [137, 307] on link "Vehicles Owned" at bounding box center [199, 299] width 299 height 27
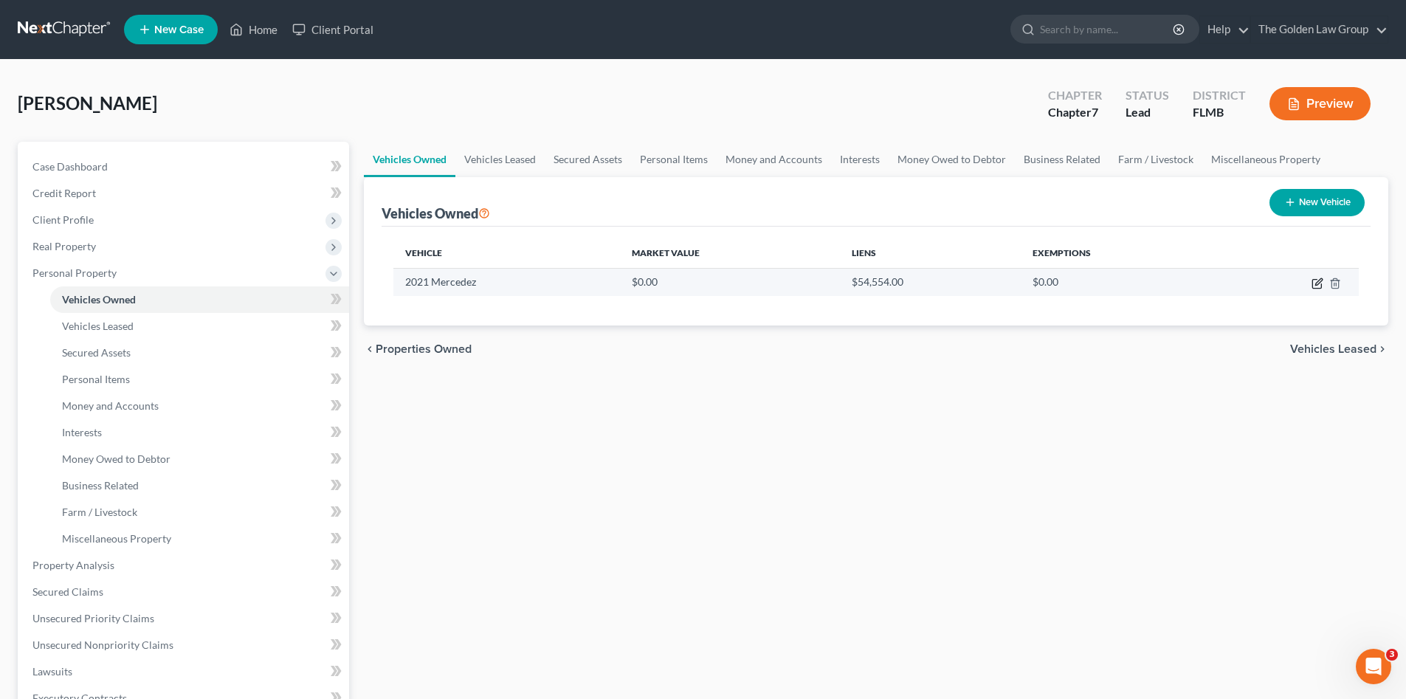
click at [1312, 282] on icon "button" at bounding box center [1316, 284] width 9 height 9
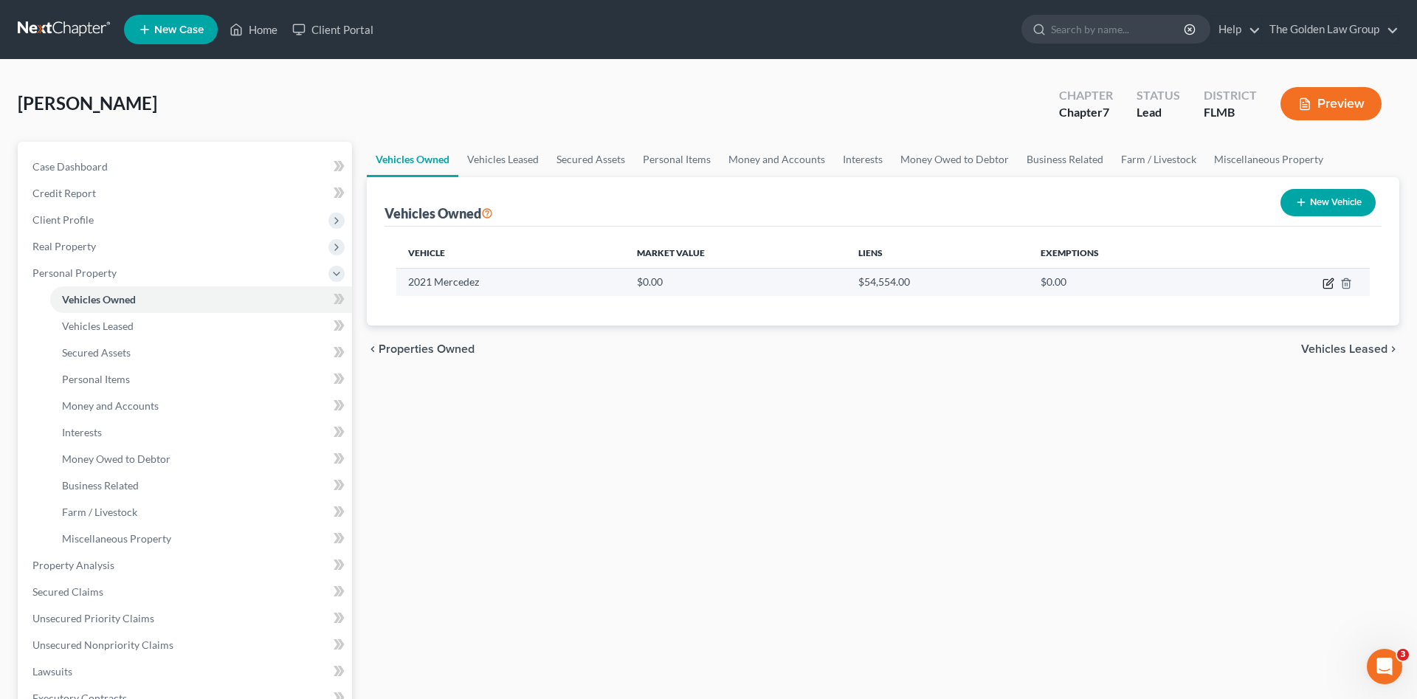
select select "0"
select select "5"
select select "2"
select select "3"
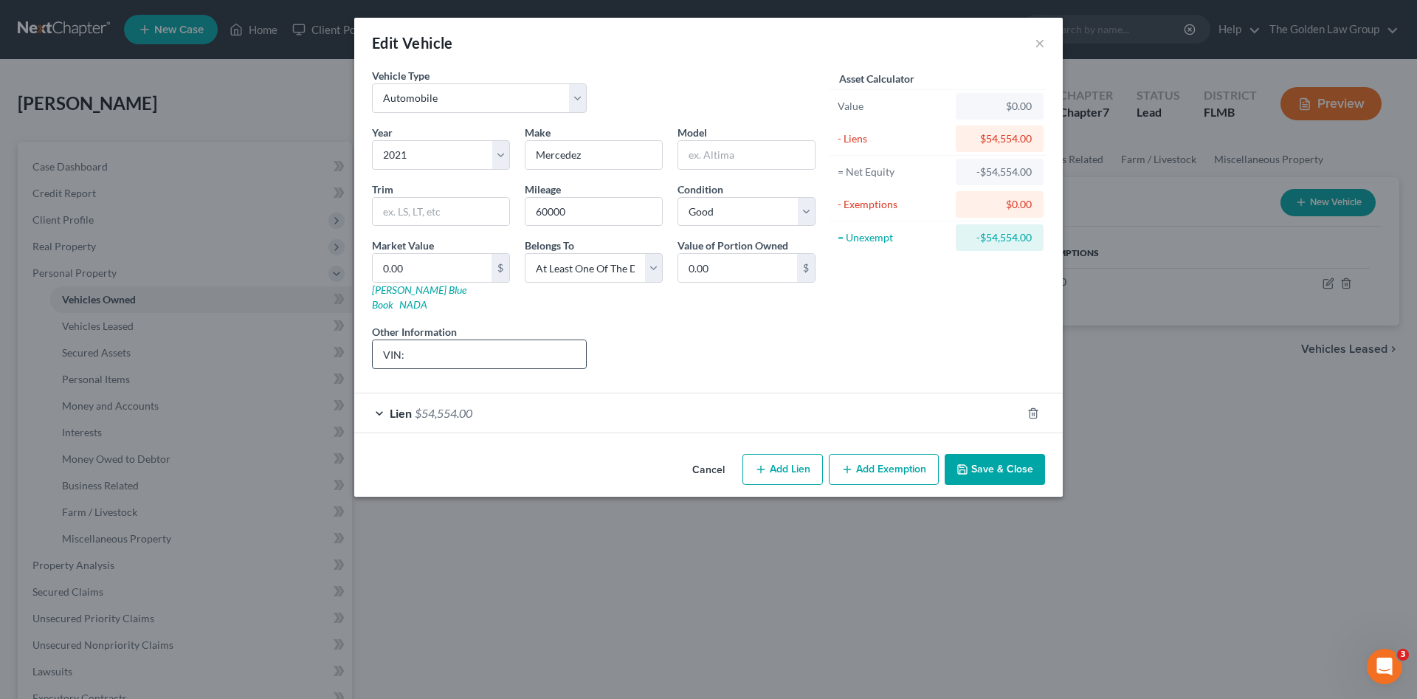
click at [443, 342] on input "VIN:" at bounding box center [479, 354] width 213 height 28
click at [444, 341] on input "VIN: 4JGFB4JE0MA368728" at bounding box center [479, 354] width 213 height 28
type input "VIN: 4JGFB4JE0MA368728"
click at [445, 280] on input "0.00" at bounding box center [432, 268] width 119 height 28
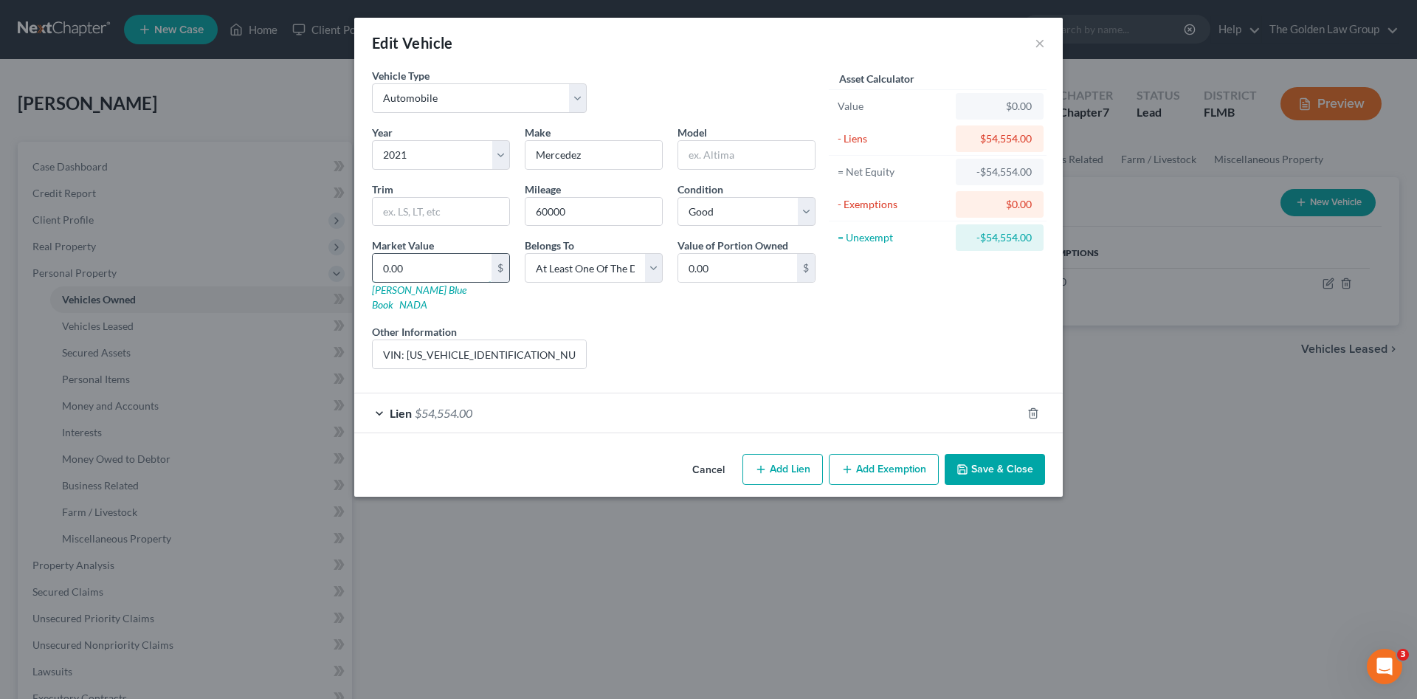
type input "3"
type input "3.00"
type input "31"
type input "31.00"
type input "313"
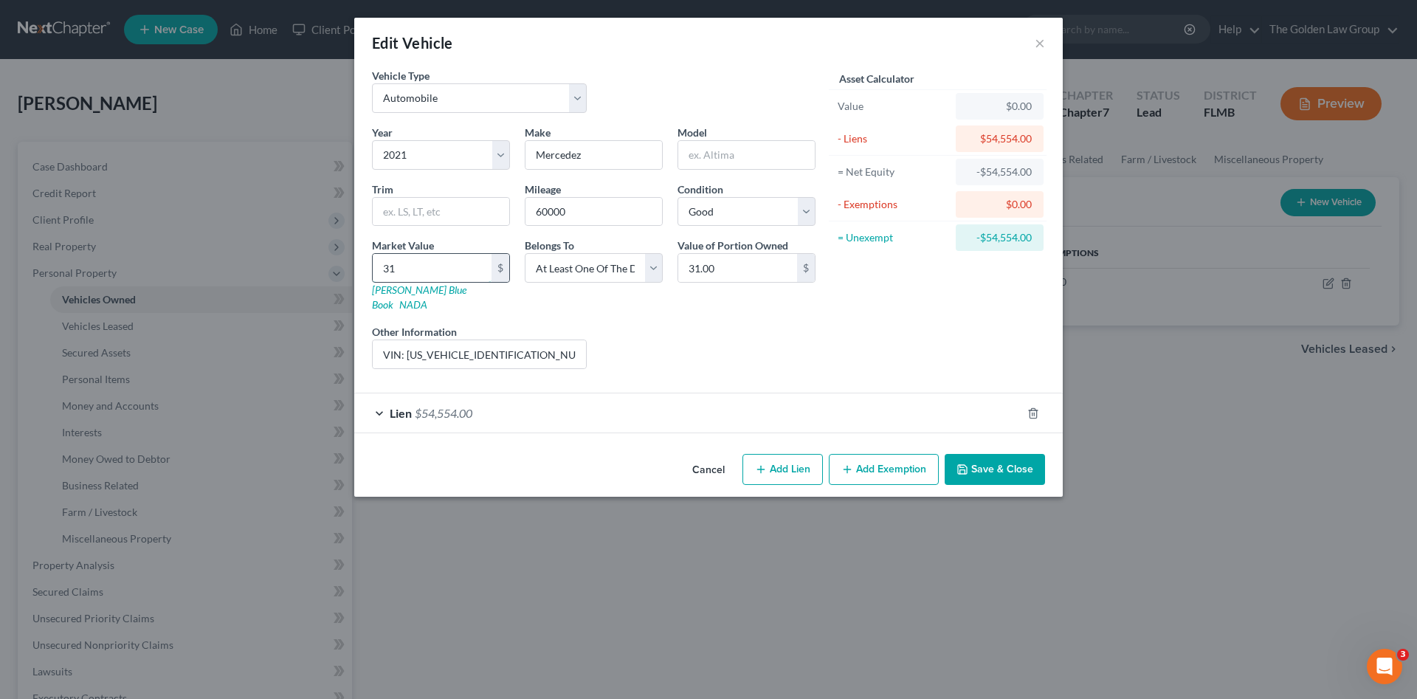
type input "313.00"
type input "3134"
type input "3,134.00"
type input "3,1347"
type input "31,347.00"
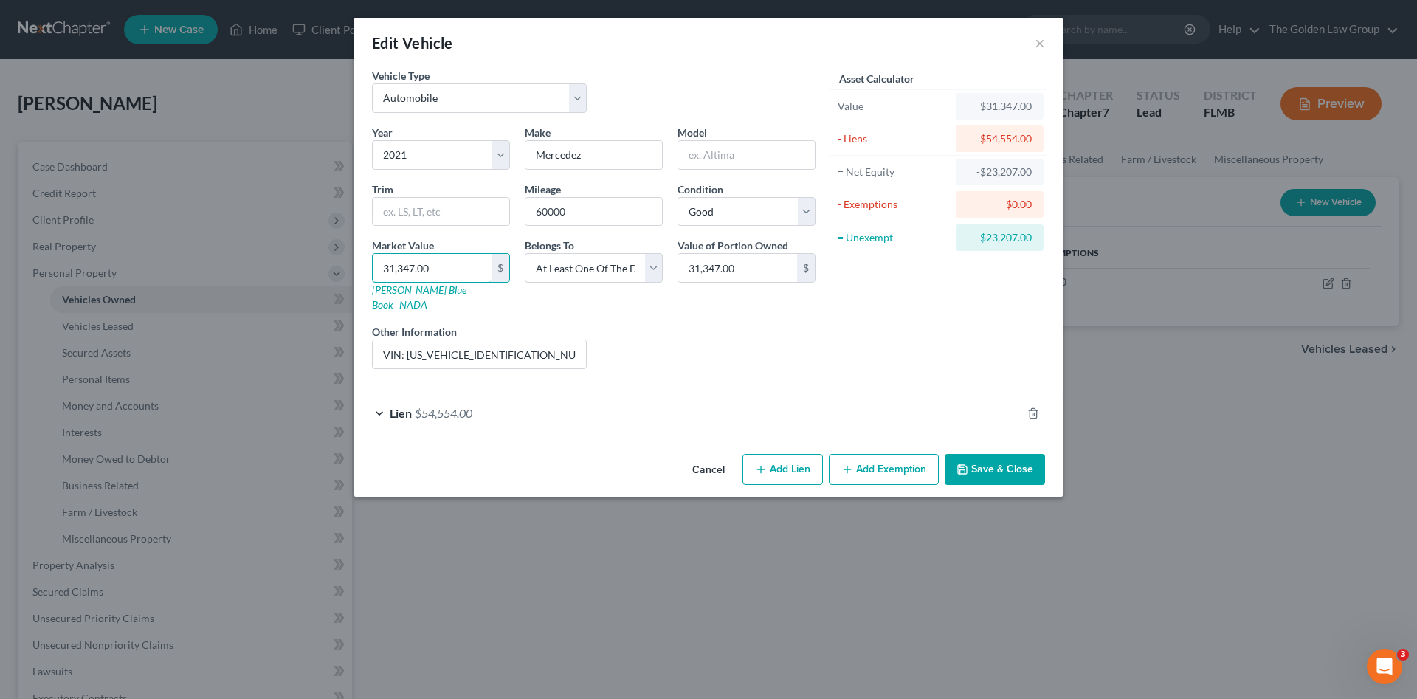
type input "31,347.00"
click at [743, 348] on div "Liens Select" at bounding box center [709, 346] width 230 height 45
click at [892, 456] on button "Add Exemption" at bounding box center [884, 469] width 110 height 31
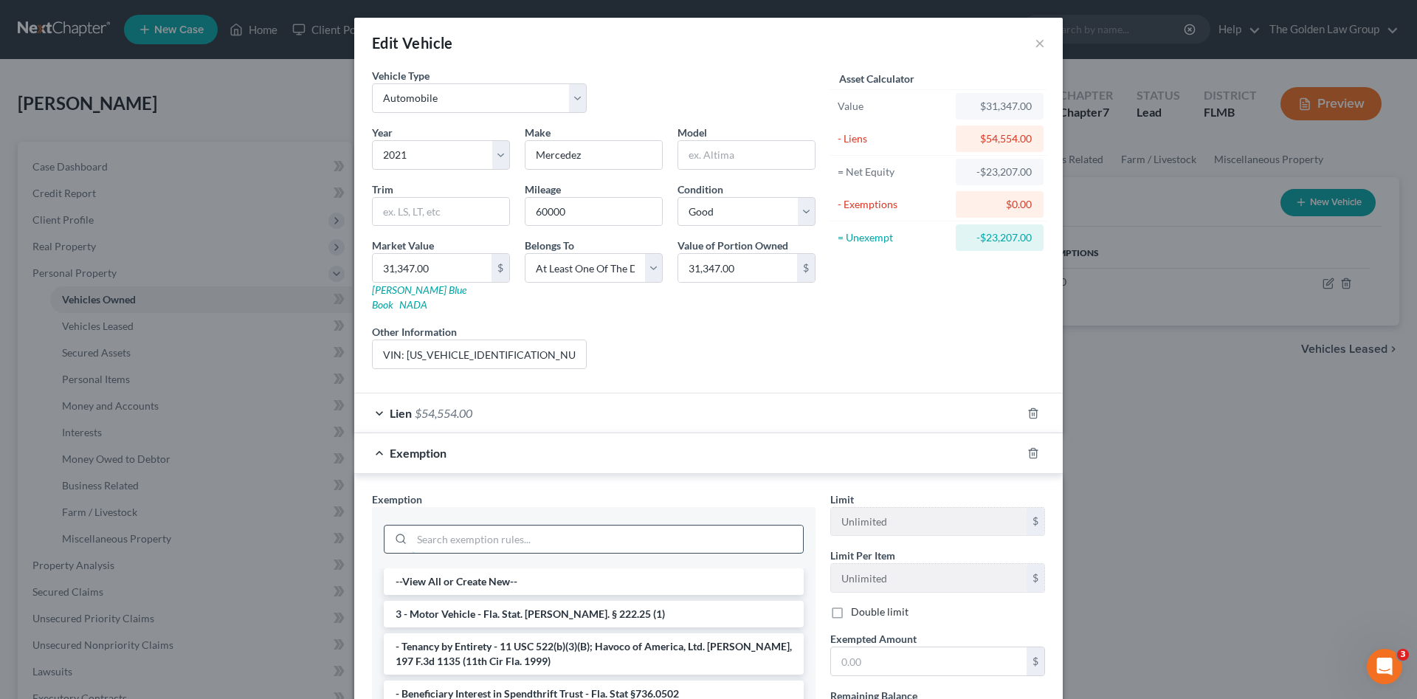
click at [694, 525] on input "search" at bounding box center [607, 539] width 391 height 28
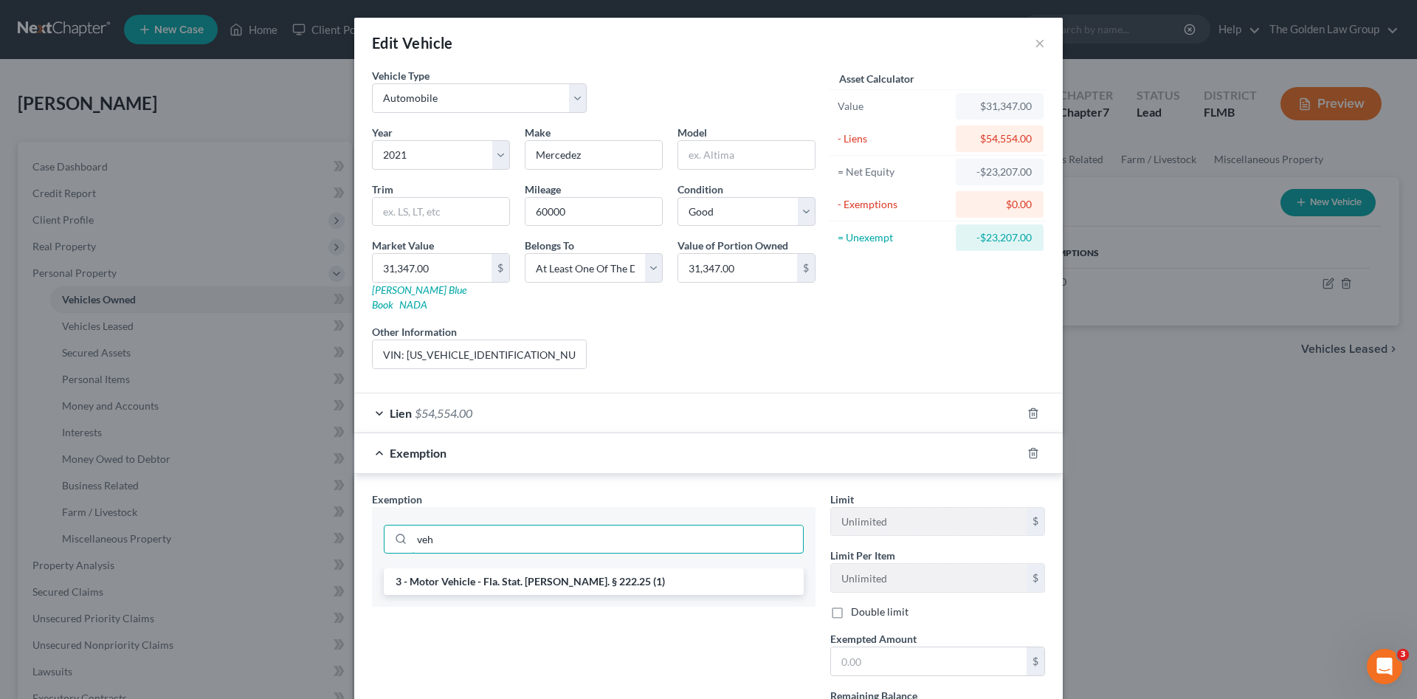
type input "veh"
click at [731, 581] on div "3 - Motor Vehicle - Fla. Stat. Ann. § 222.25 (1)" at bounding box center [594, 587] width 444 height 38
click at [751, 572] on li "3 - Motor Vehicle - Fla. Stat. Ann. § 222.25 (1)" at bounding box center [594, 581] width 420 height 27
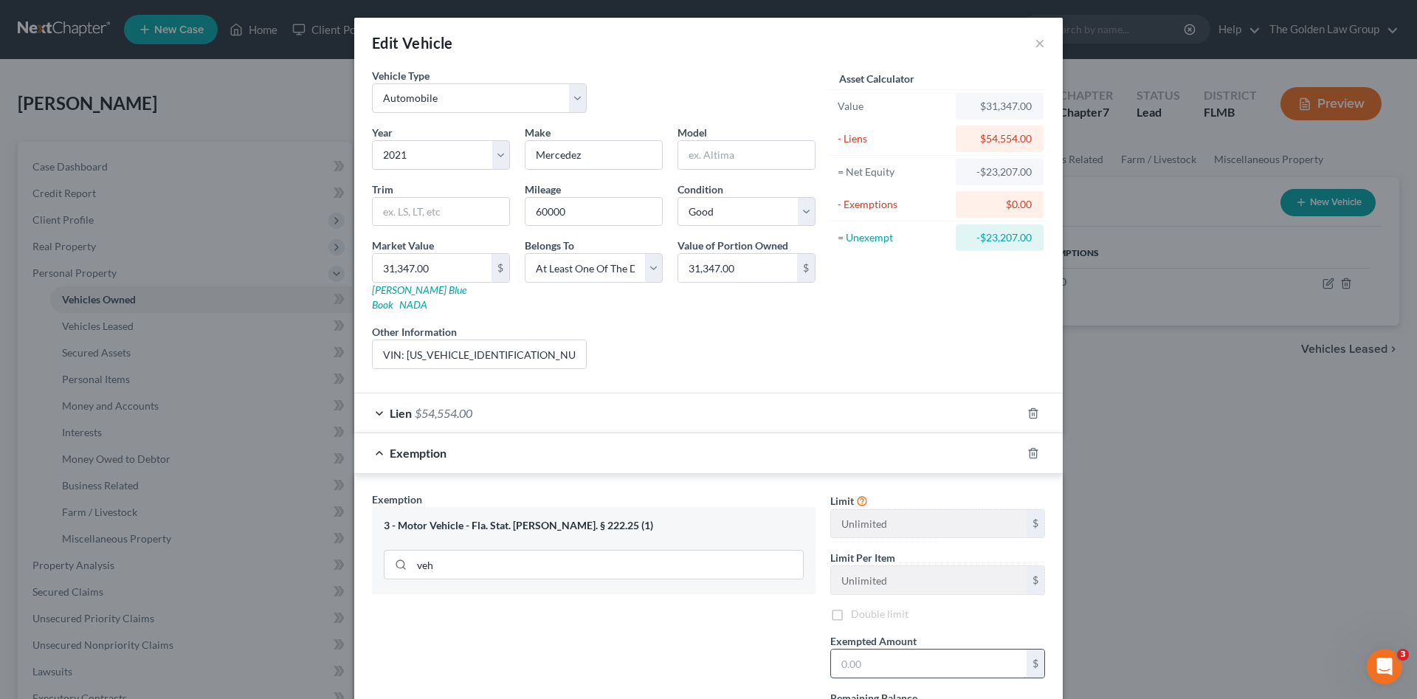
click at [885, 649] on input "text" at bounding box center [929, 663] width 196 height 28
type input "5,000.00"
click at [742, 636] on div "Exemption Set must be selected for CA. Exemption * 3 - Motor Vehicle - Fla. Sta…" at bounding box center [594, 619] width 458 height 255
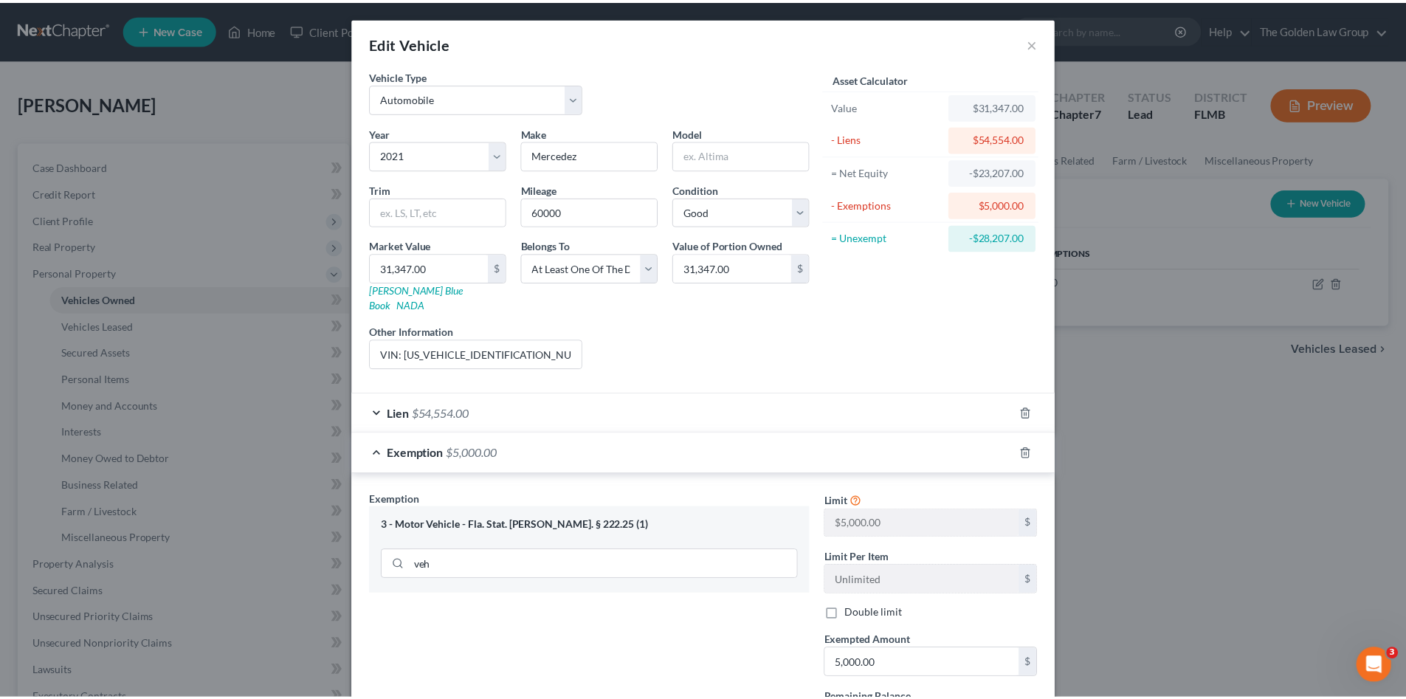
scroll to position [123, 0]
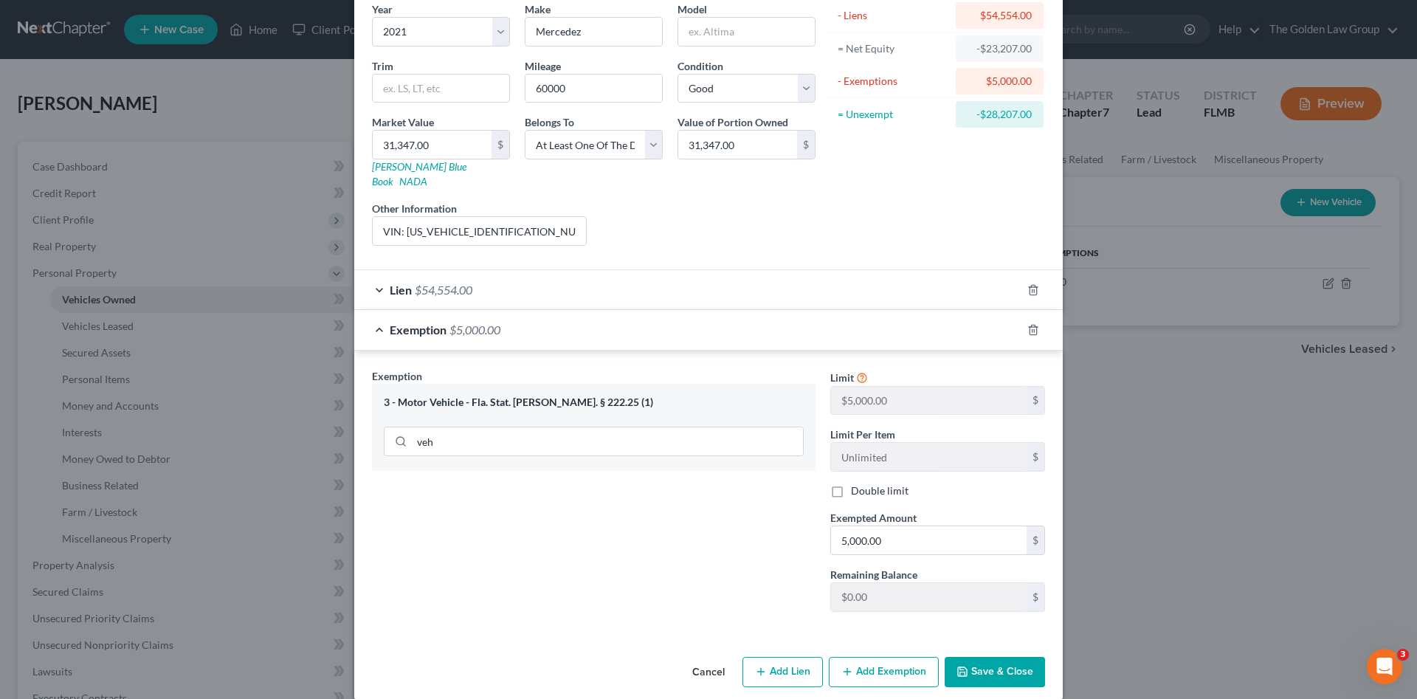
click at [996, 666] on button "Save & Close" at bounding box center [995, 672] width 100 height 31
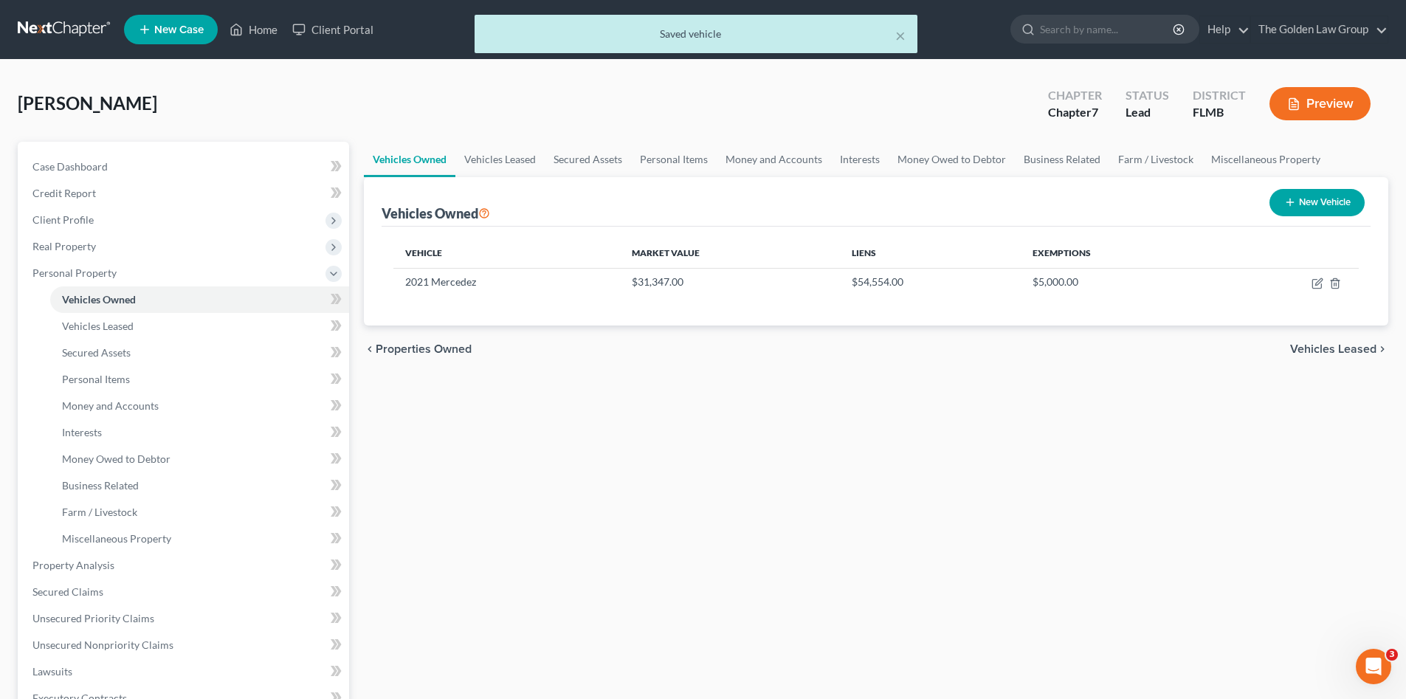
click at [726, 590] on div "Vehicles Owned Vehicles Leased Secured Assets Personal Items Money and Accounts…" at bounding box center [875, 568] width 1039 height 852
click at [138, 323] on link "Vehicles Leased" at bounding box center [199, 326] width 299 height 27
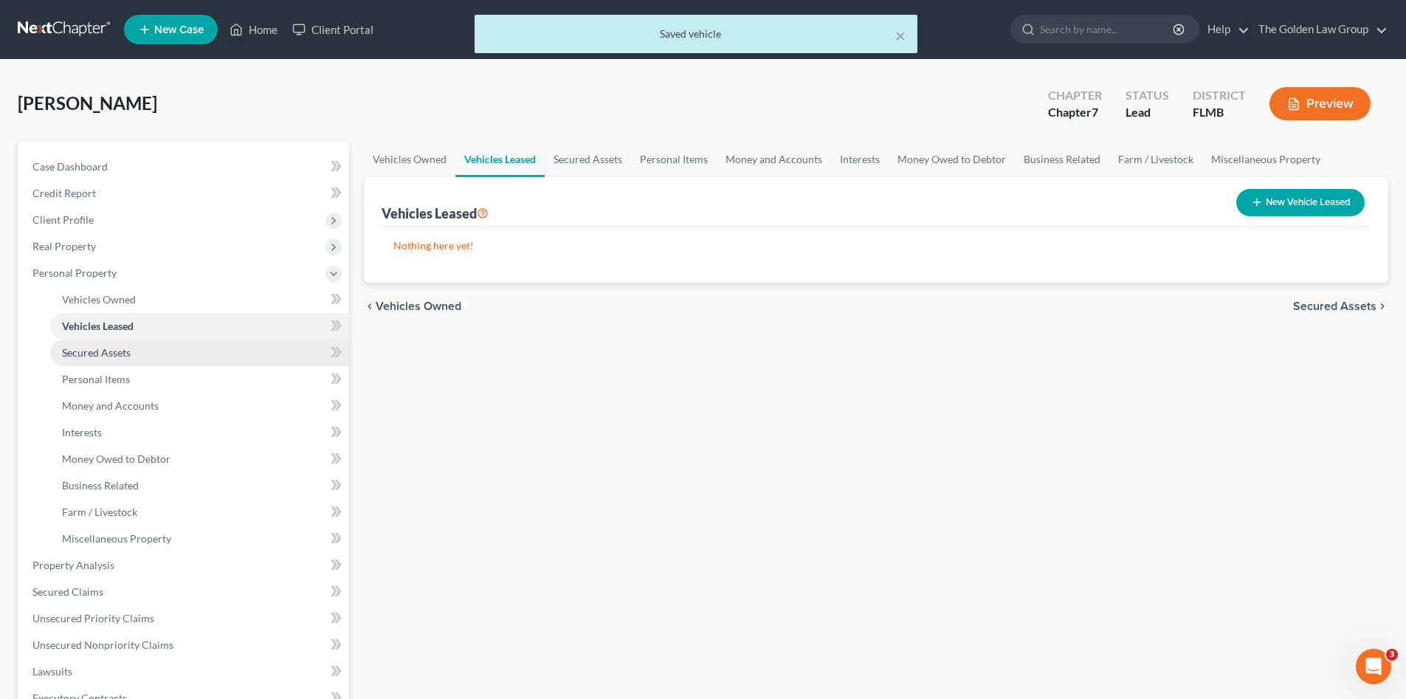
click at [134, 348] on link "Secured Assets" at bounding box center [199, 353] width 299 height 27
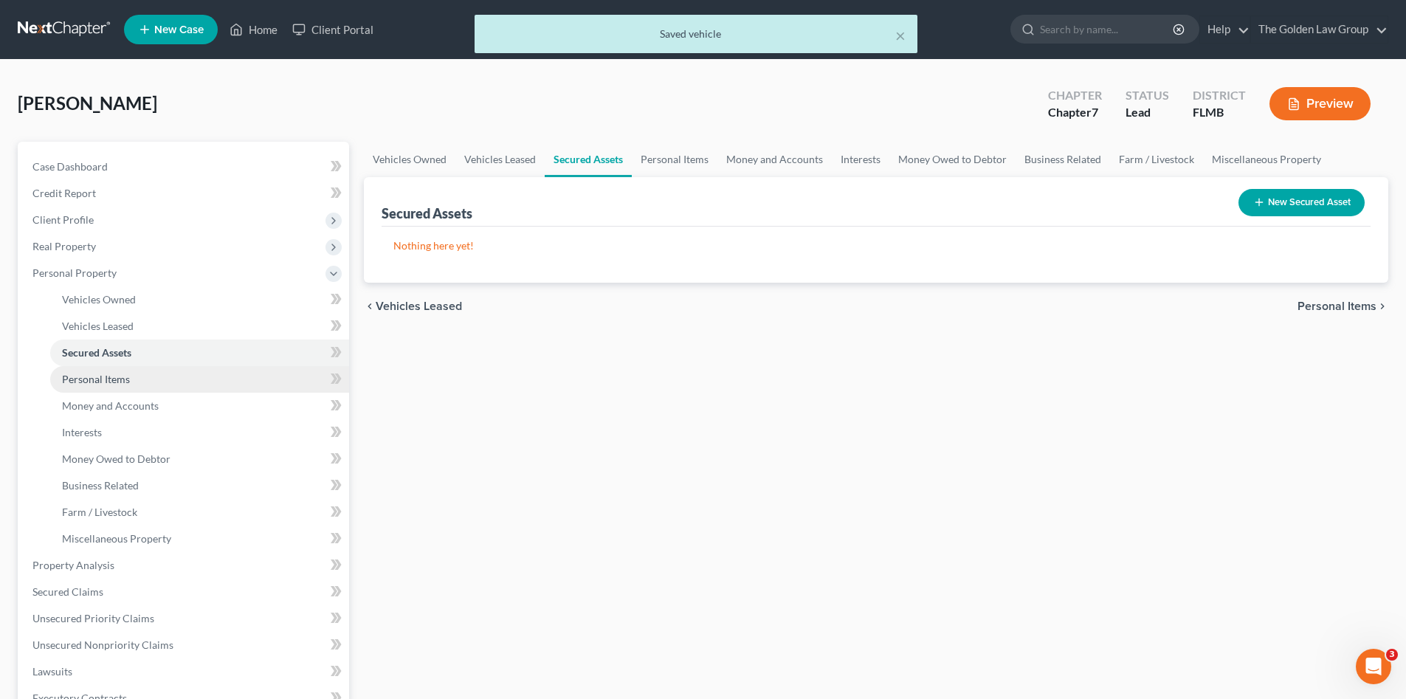
click at [134, 370] on link "Personal Items" at bounding box center [199, 379] width 299 height 27
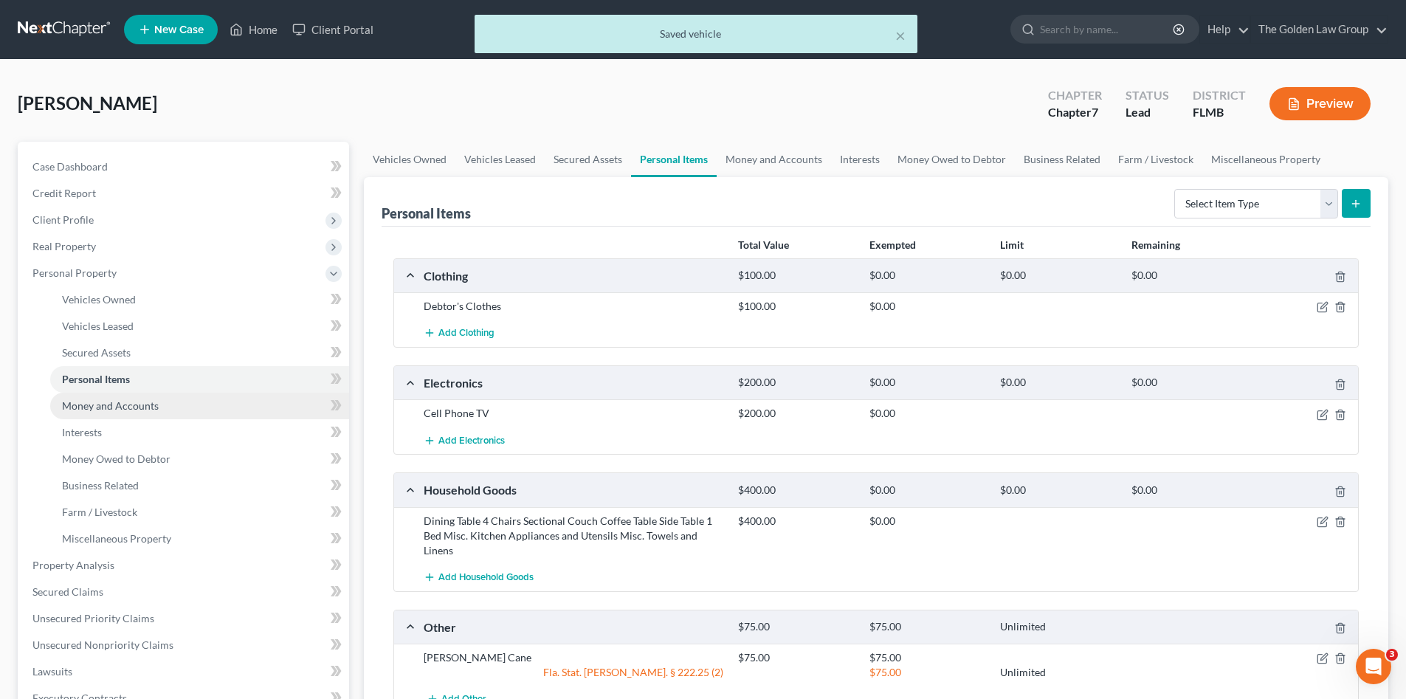
click at [150, 401] on span "Money and Accounts" at bounding box center [110, 405] width 97 height 13
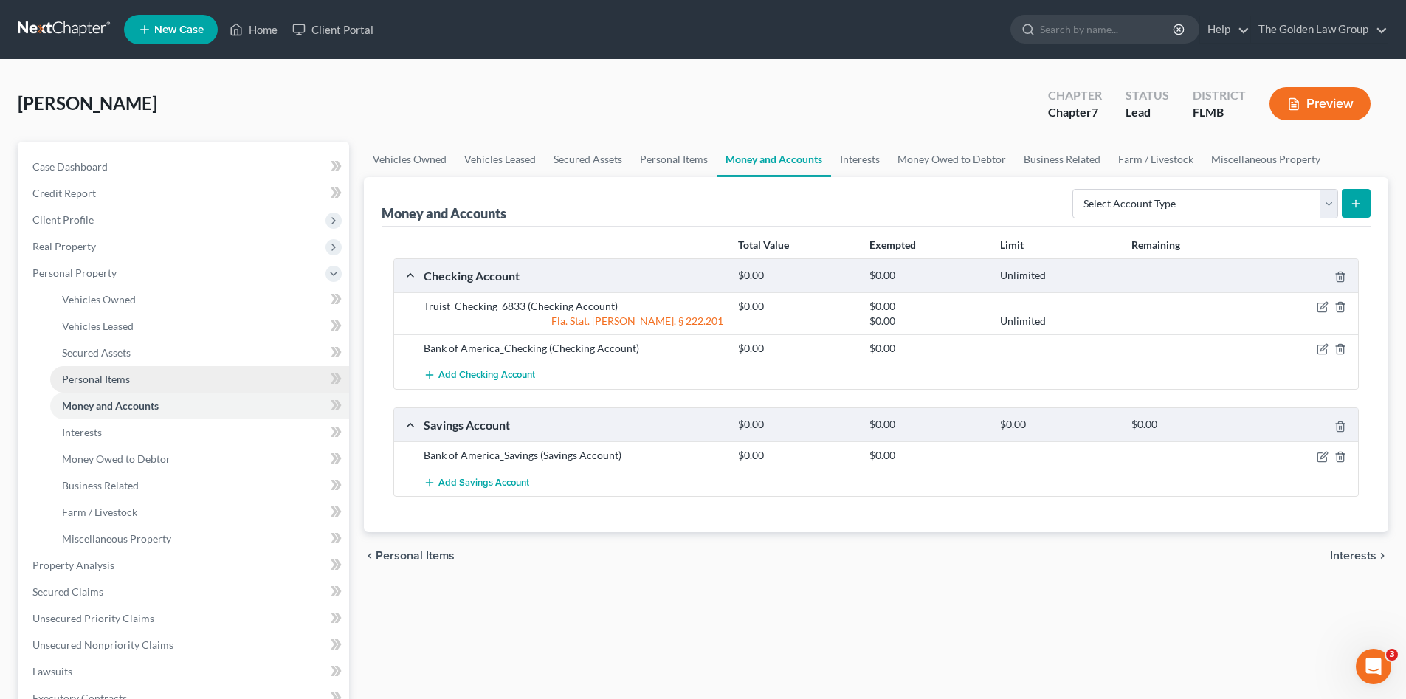
click at [140, 379] on link "Personal Items" at bounding box center [199, 379] width 299 height 27
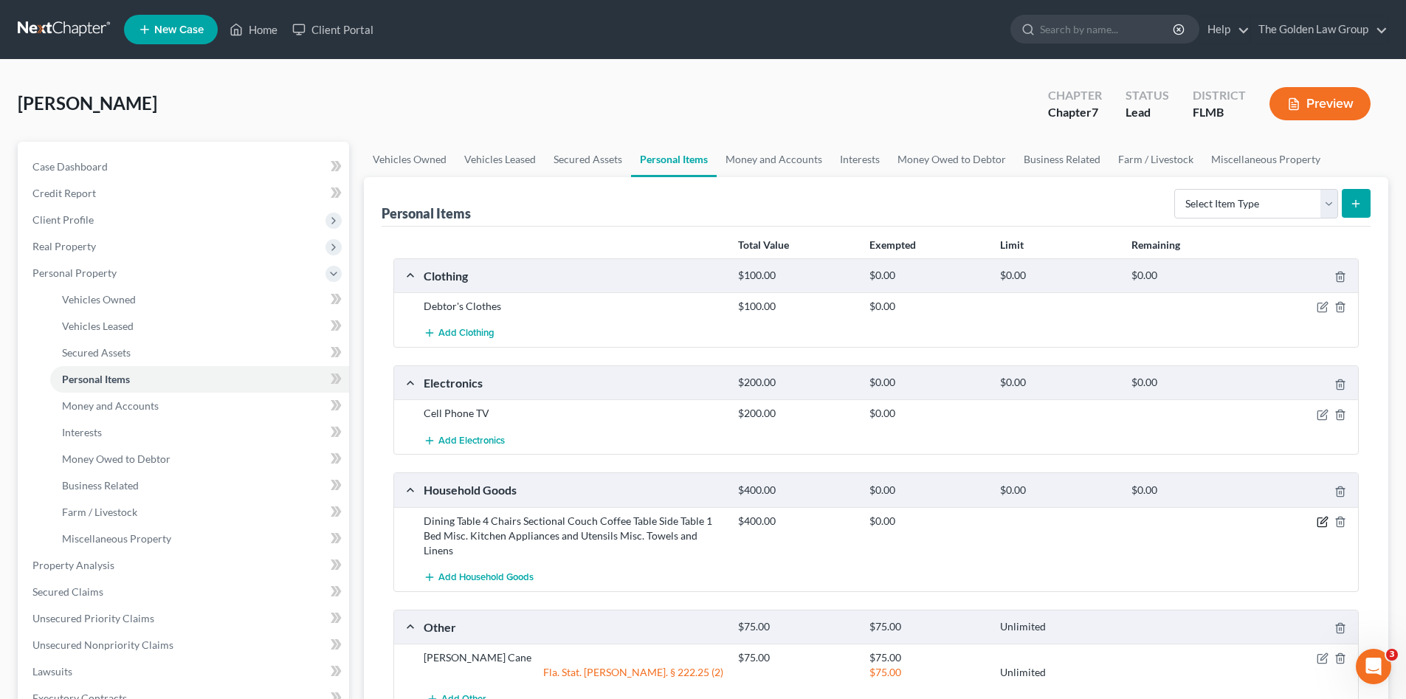
click at [1322, 521] on icon "button" at bounding box center [1323, 520] width 7 height 7
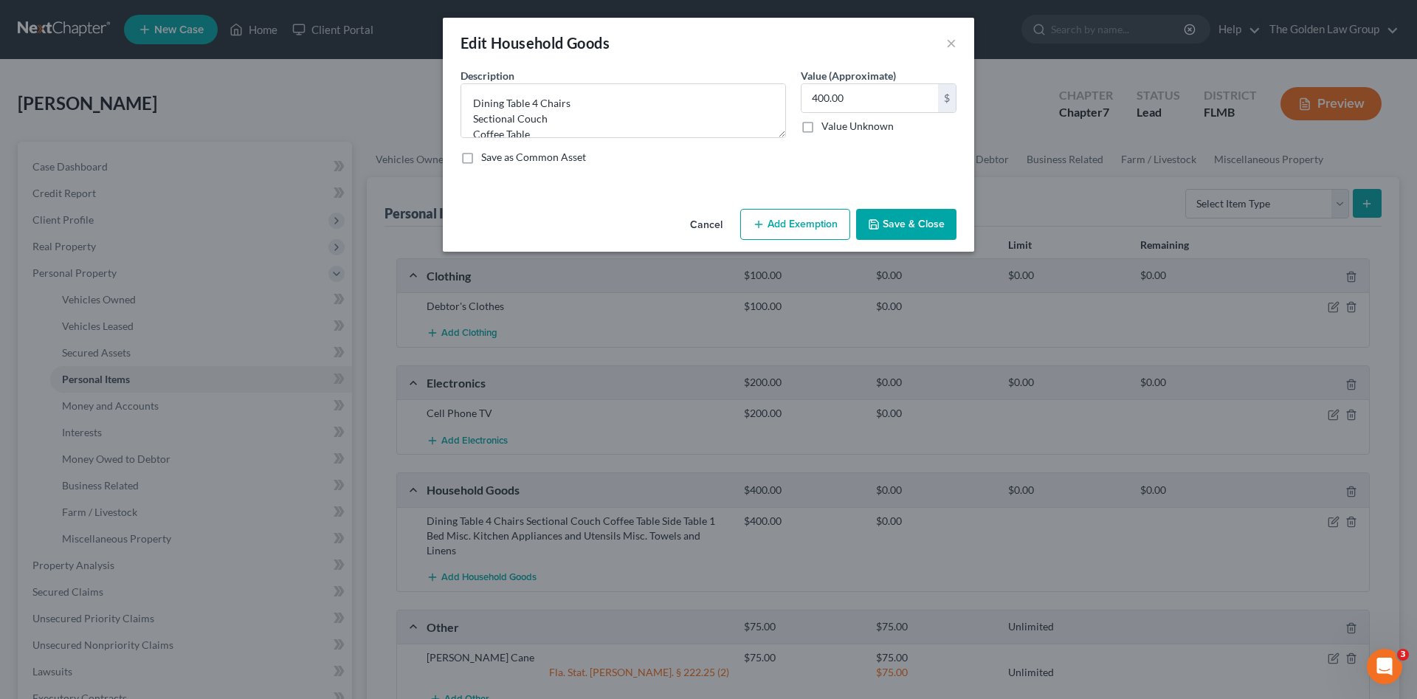
click at [777, 216] on button "Add Exemption" at bounding box center [795, 224] width 110 height 31
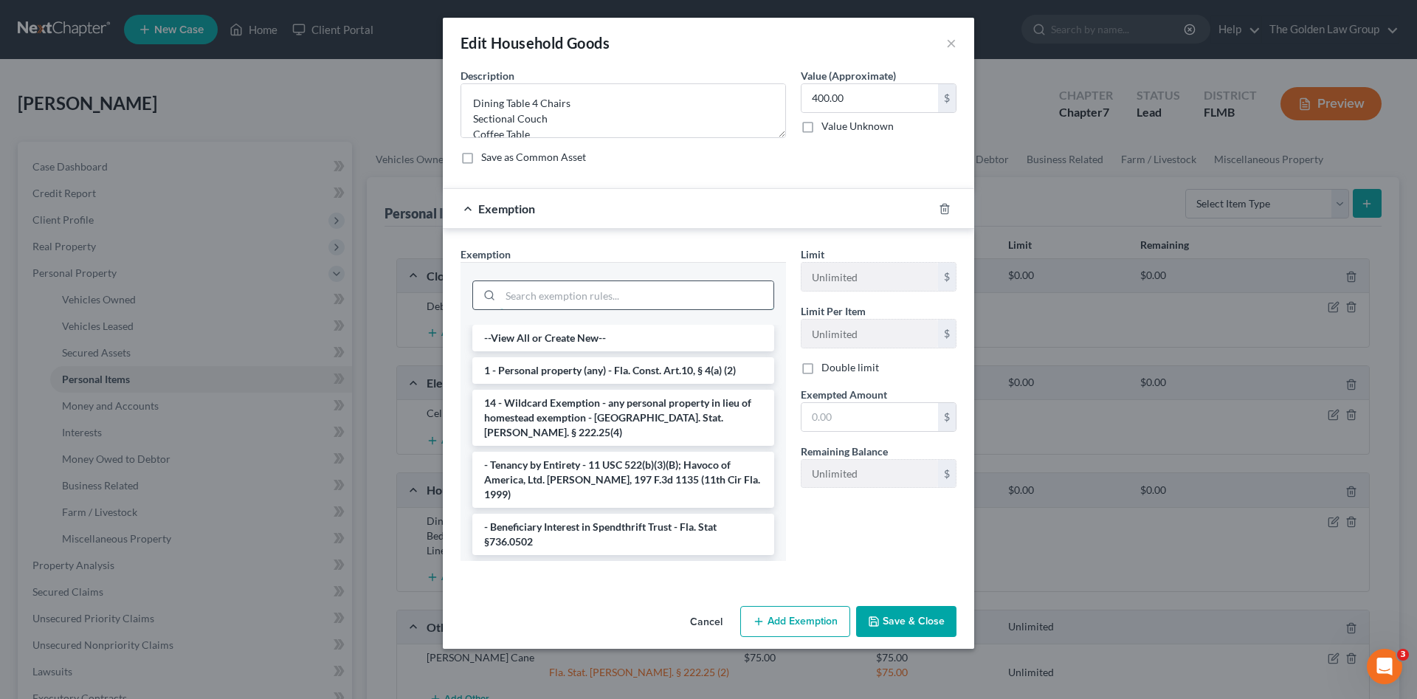
click at [590, 286] on input "search" at bounding box center [636, 295] width 273 height 28
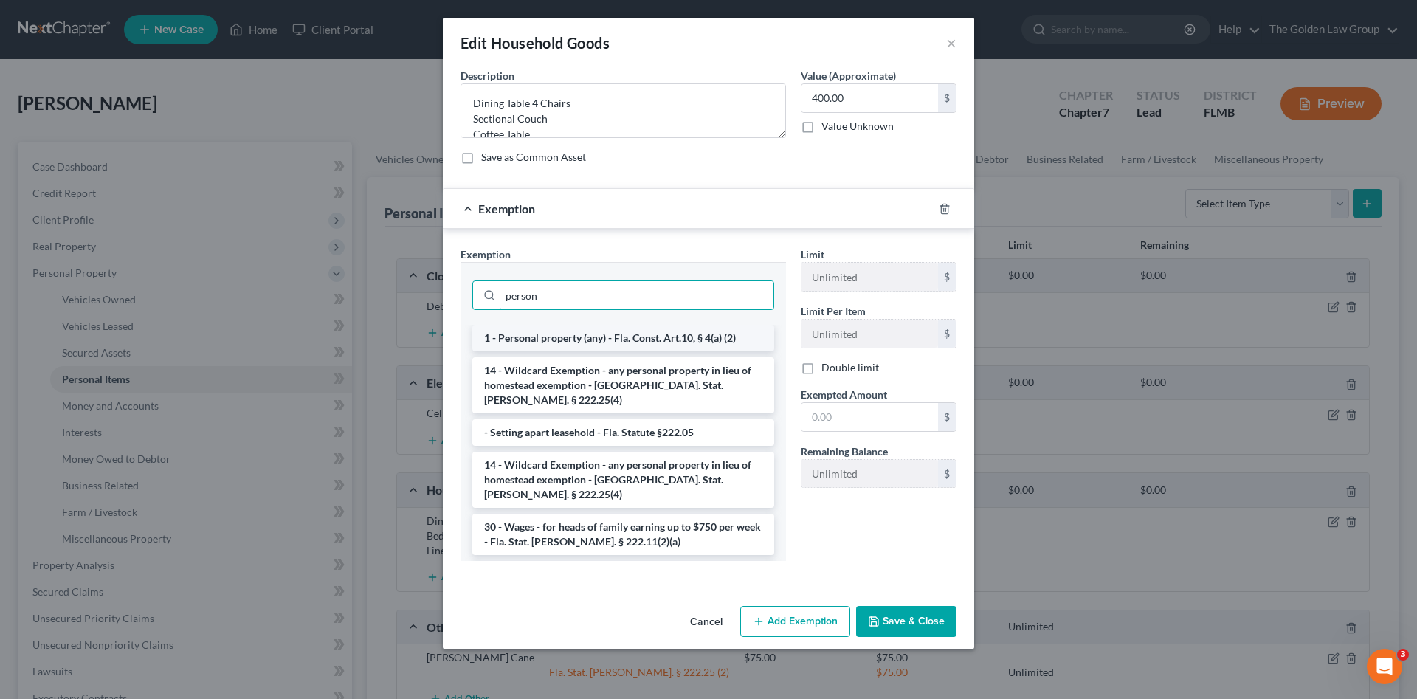
type input "person"
drag, startPoint x: 599, startPoint y: 340, endPoint x: 631, endPoint y: 364, distance: 40.6
click at [599, 341] on li "1 - Personal property (any) - Fla. Const. Art.10, § 4(a) (2)" at bounding box center [623, 338] width 302 height 27
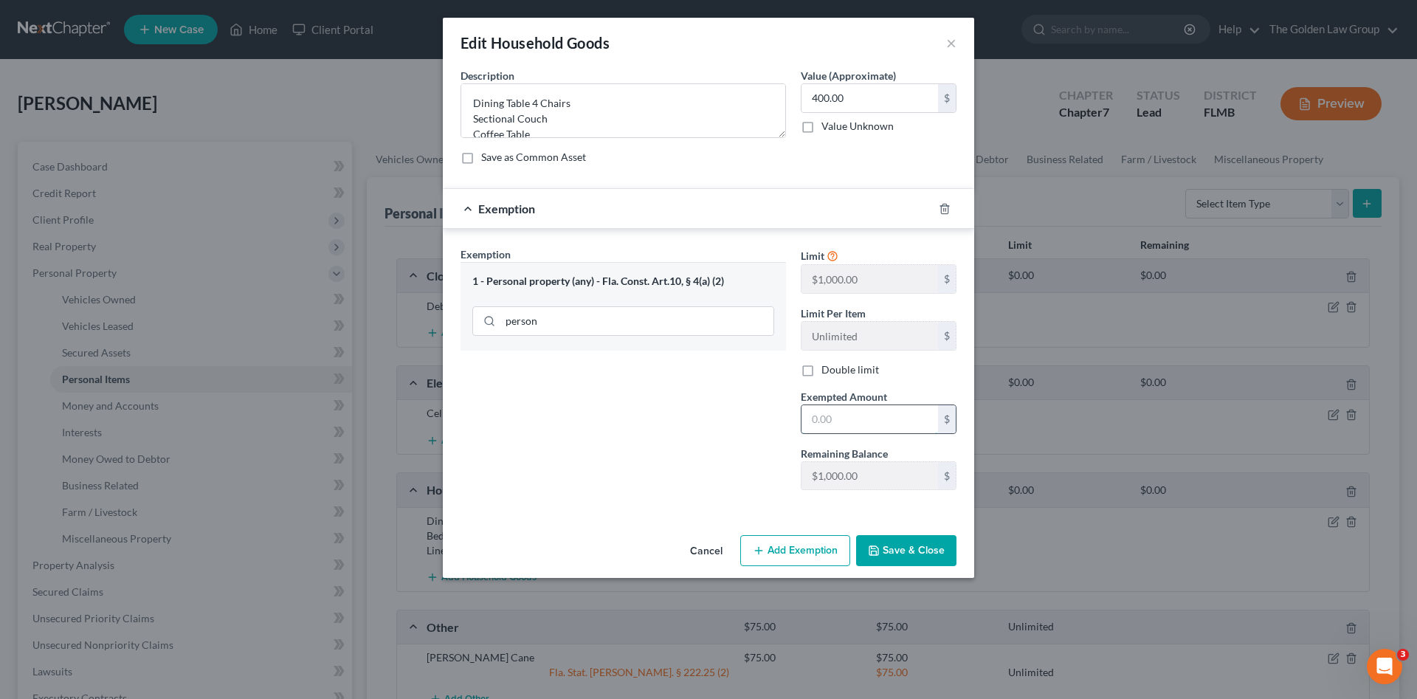
click at [917, 420] on input "text" at bounding box center [870, 419] width 137 height 28
type input "400.00"
click at [913, 544] on button "Save & Close" at bounding box center [906, 550] width 100 height 31
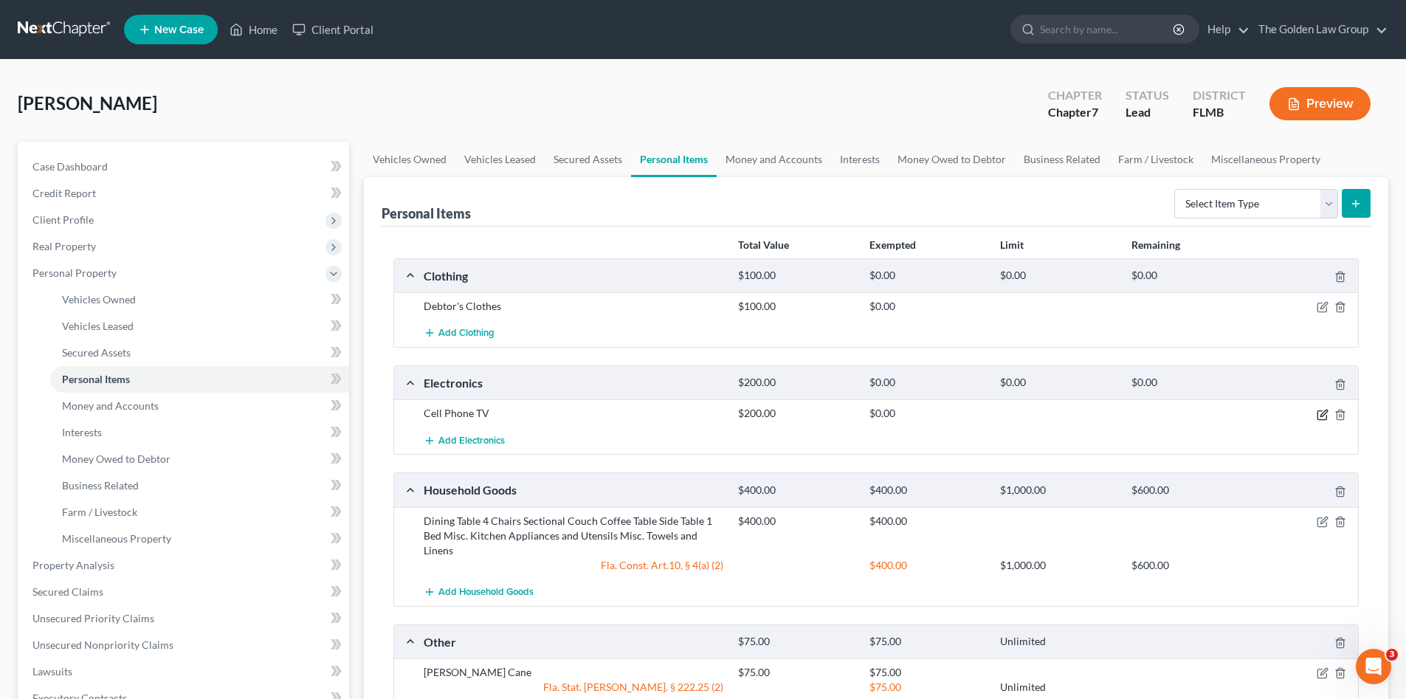
click at [1323, 413] on icon "button" at bounding box center [1323, 413] width 7 height 7
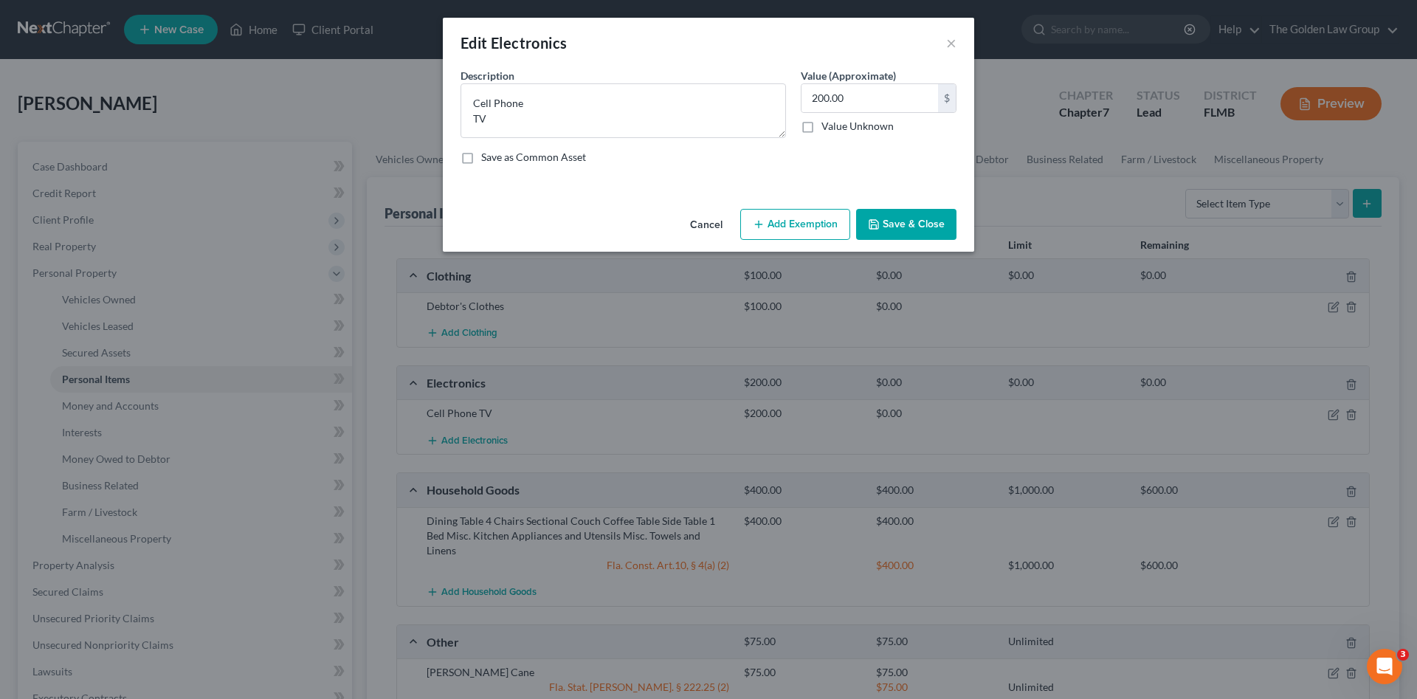
click at [765, 228] on icon "button" at bounding box center [759, 224] width 12 height 12
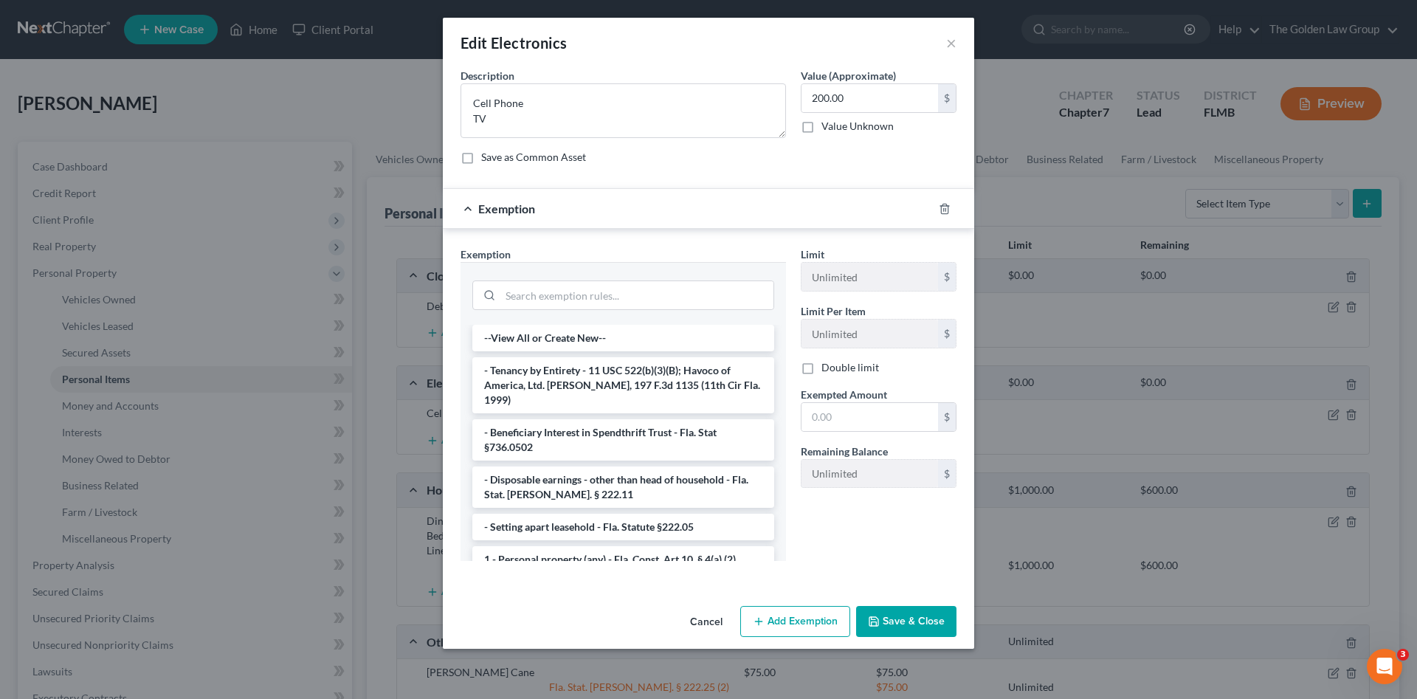
click at [646, 275] on div at bounding box center [623, 294] width 302 height 38
click at [641, 289] on input "search" at bounding box center [636, 295] width 273 height 28
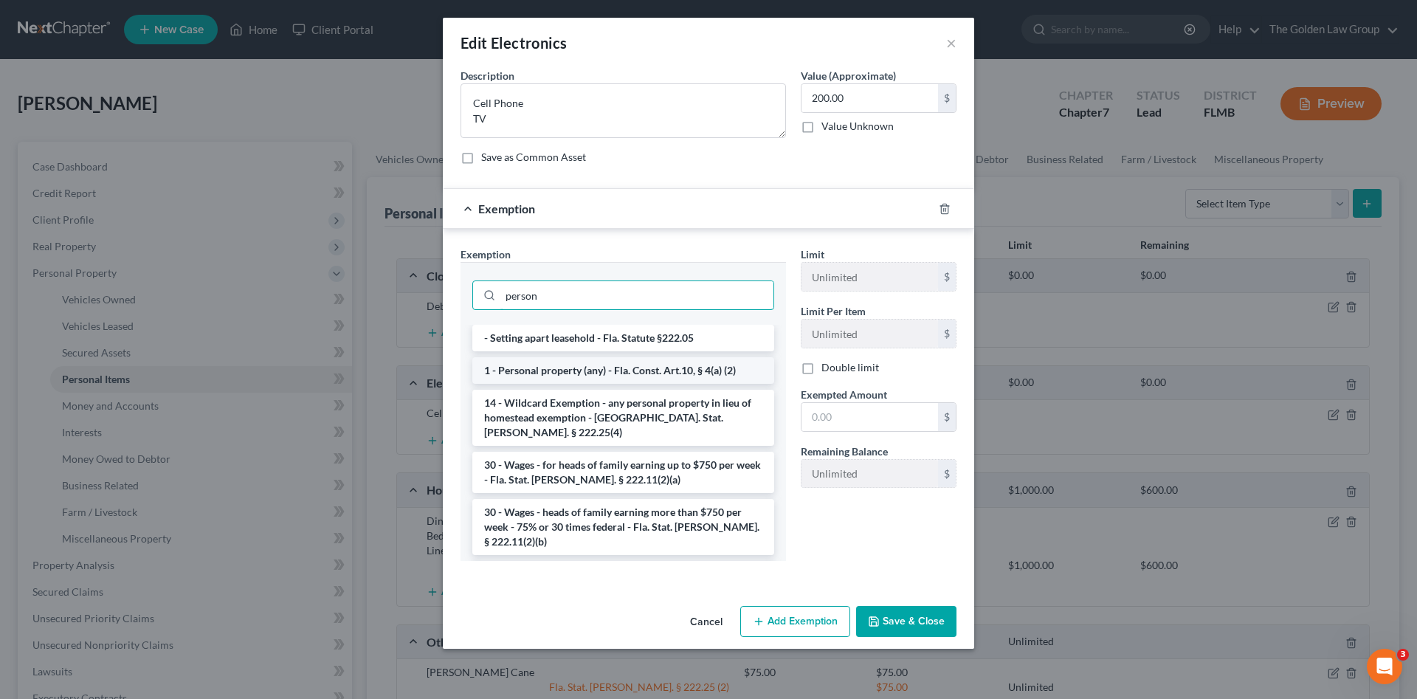
type input "person"
click at [695, 373] on li "1 - Personal property (any) - Fla. Const. Art.10, § 4(a) (2)" at bounding box center [623, 370] width 302 height 27
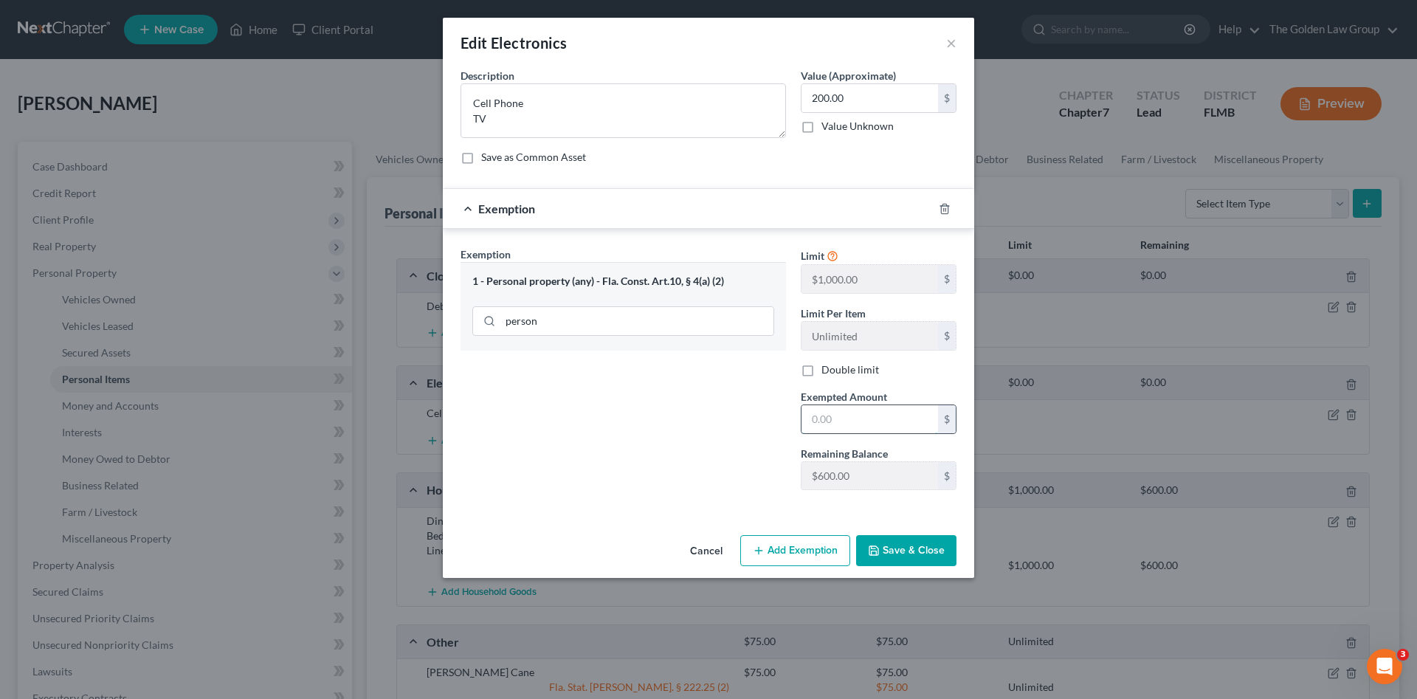
click at [855, 410] on input "text" at bounding box center [870, 419] width 137 height 28
type input "200.00"
click at [934, 552] on button "Save & Close" at bounding box center [906, 550] width 100 height 31
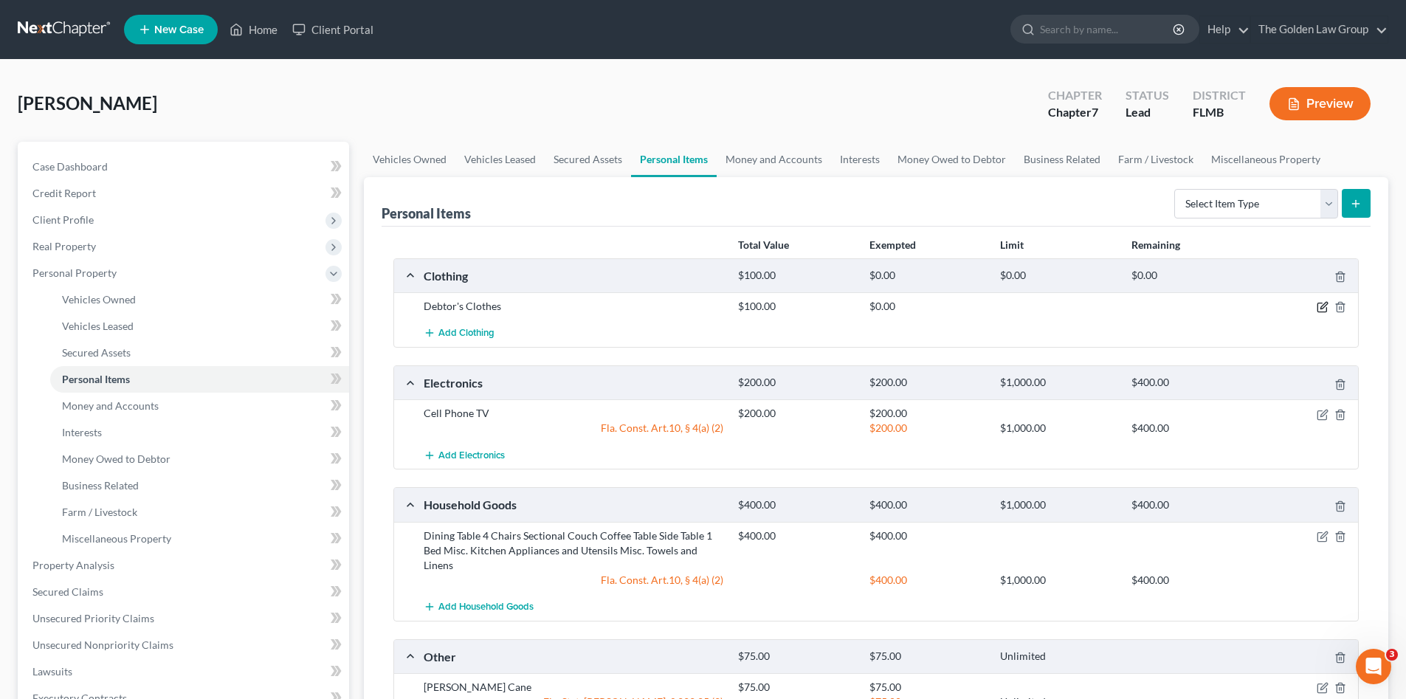
click at [1323, 305] on icon "button" at bounding box center [1323, 307] width 12 height 12
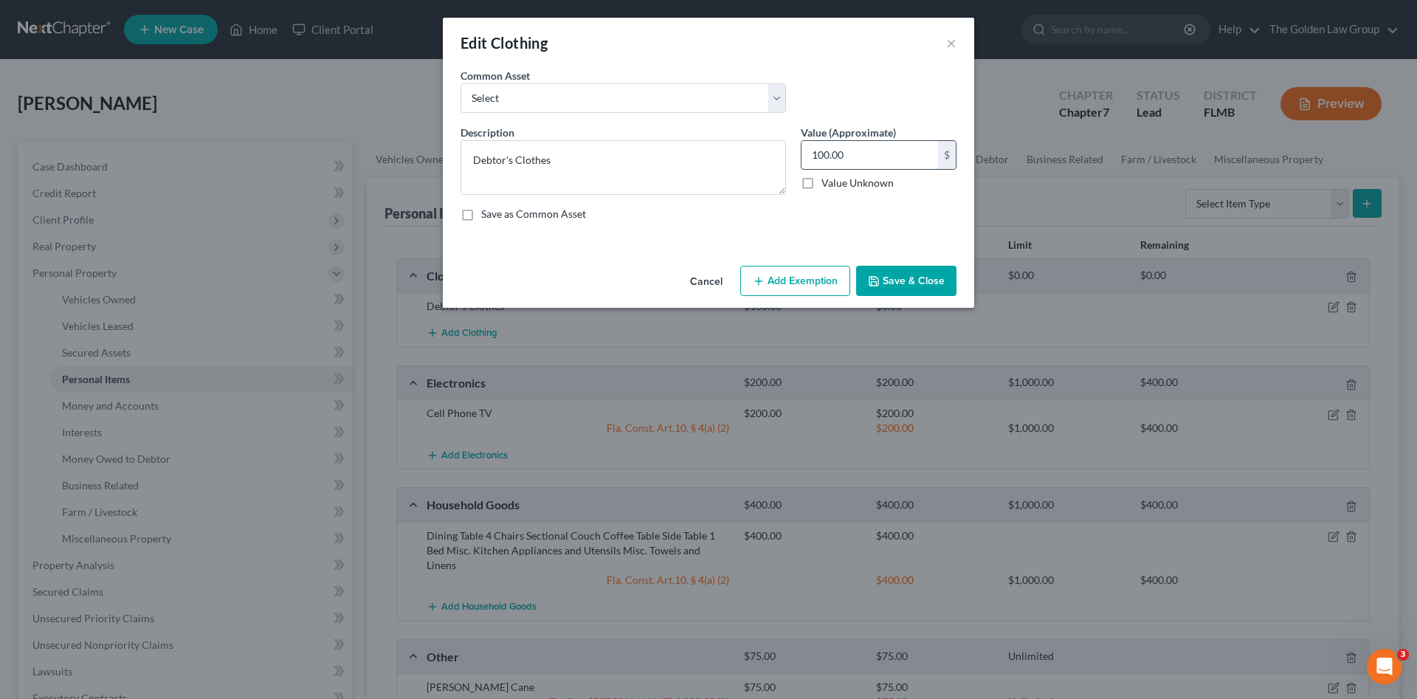
click at [853, 163] on input "100.00" at bounding box center [870, 155] width 137 height 28
type input "50.00"
click at [804, 278] on button "Add Exemption" at bounding box center [795, 281] width 110 height 31
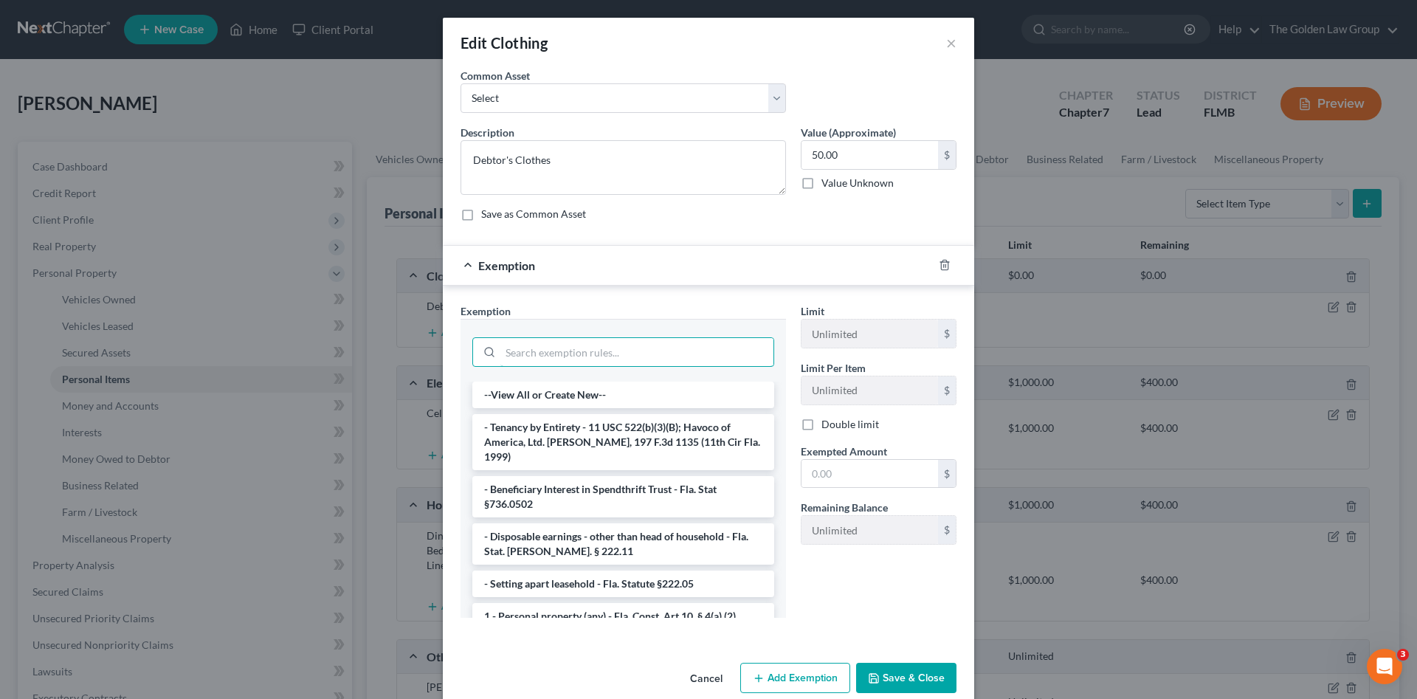
click at [680, 351] on input "search" at bounding box center [636, 352] width 273 height 28
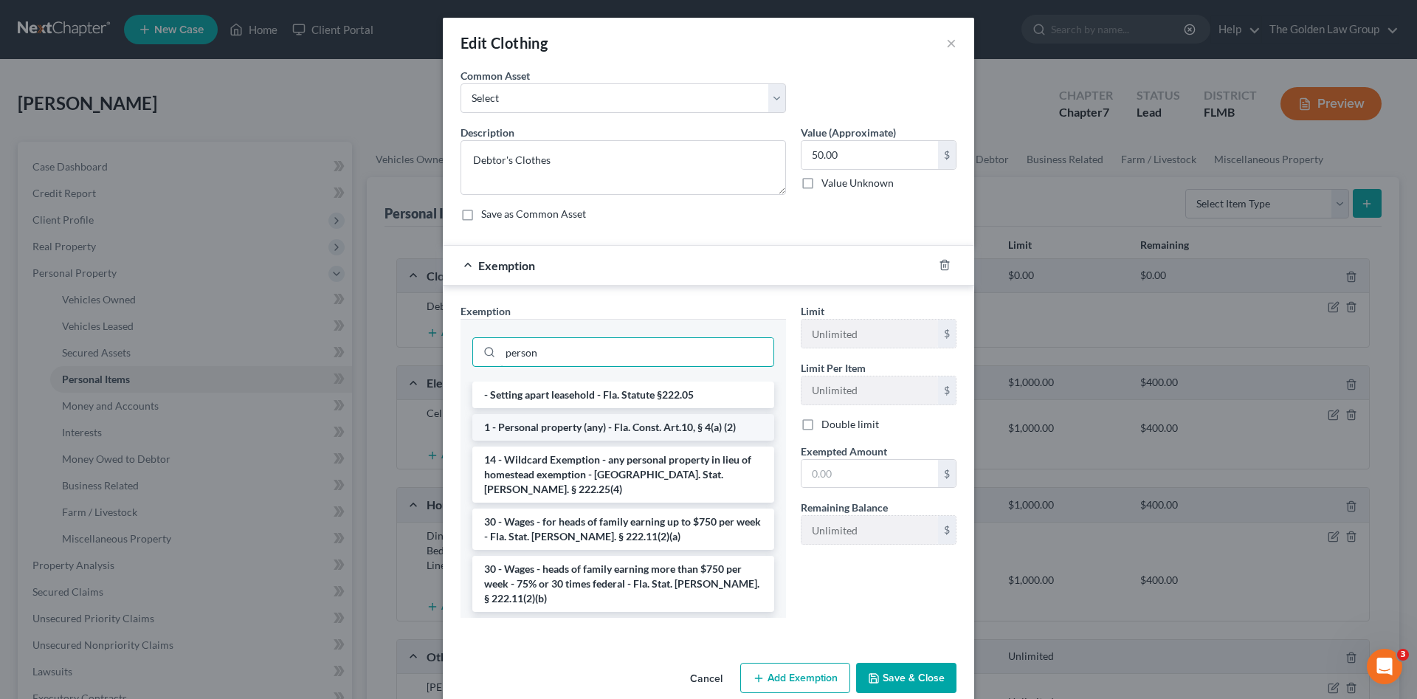
type input "person"
click at [661, 423] on li "1 - Personal property (any) - Fla. Const. Art.10, § 4(a) (2)" at bounding box center [623, 427] width 302 height 27
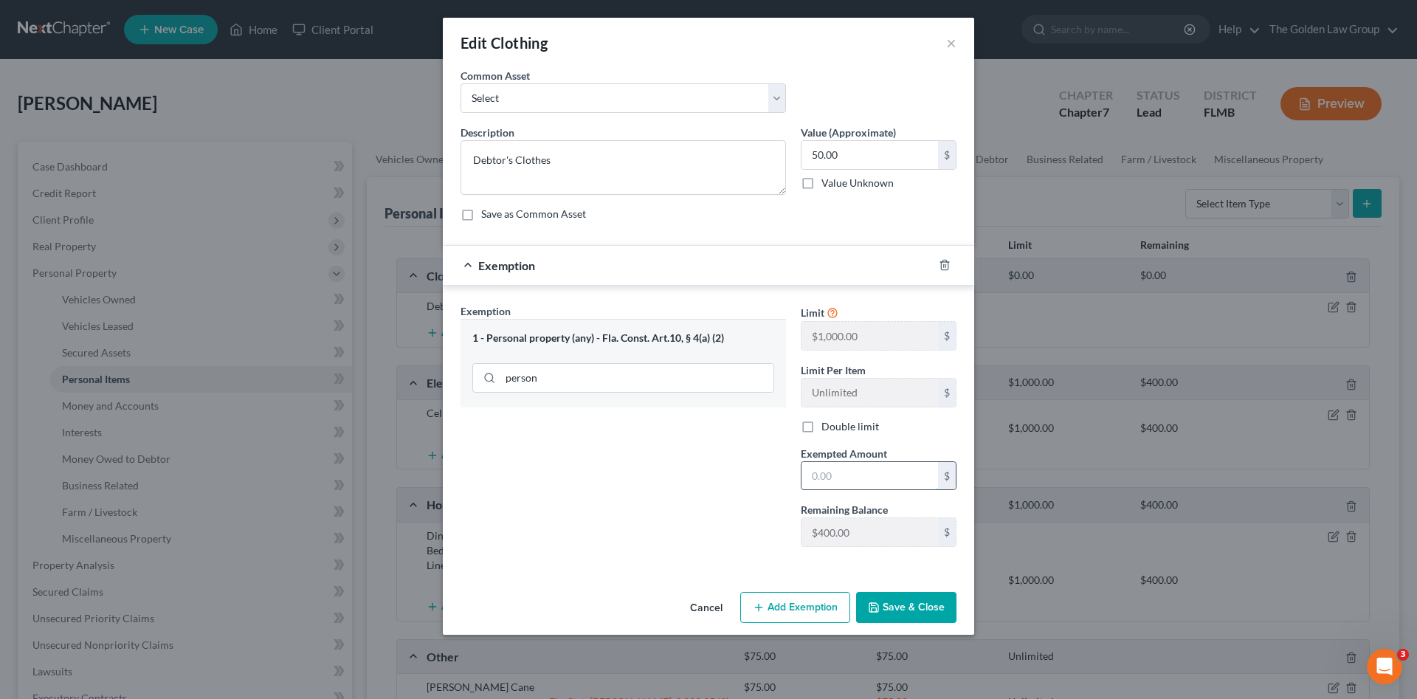
click at [852, 476] on input "text" at bounding box center [870, 476] width 137 height 28
type input "50.00"
click at [935, 602] on button "Save & Close" at bounding box center [906, 607] width 100 height 31
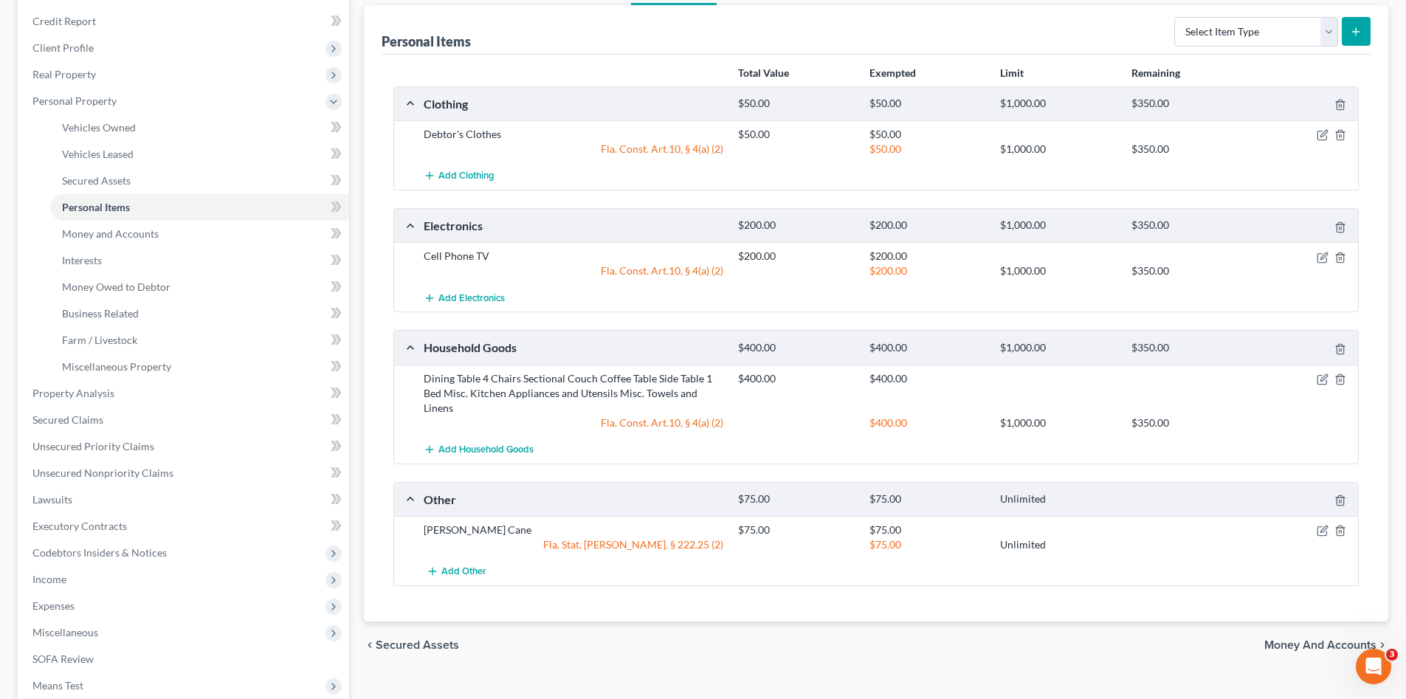
scroll to position [197, 0]
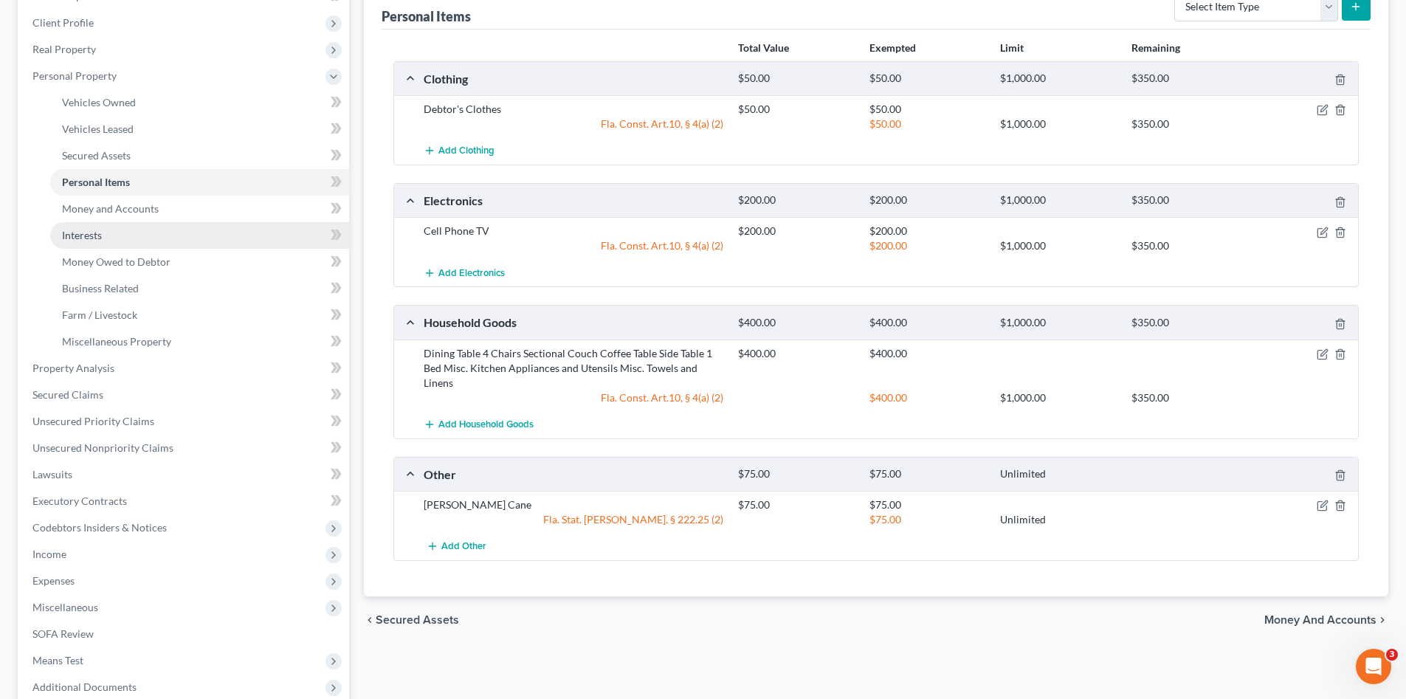
click at [102, 232] on span "Interests" at bounding box center [82, 235] width 40 height 13
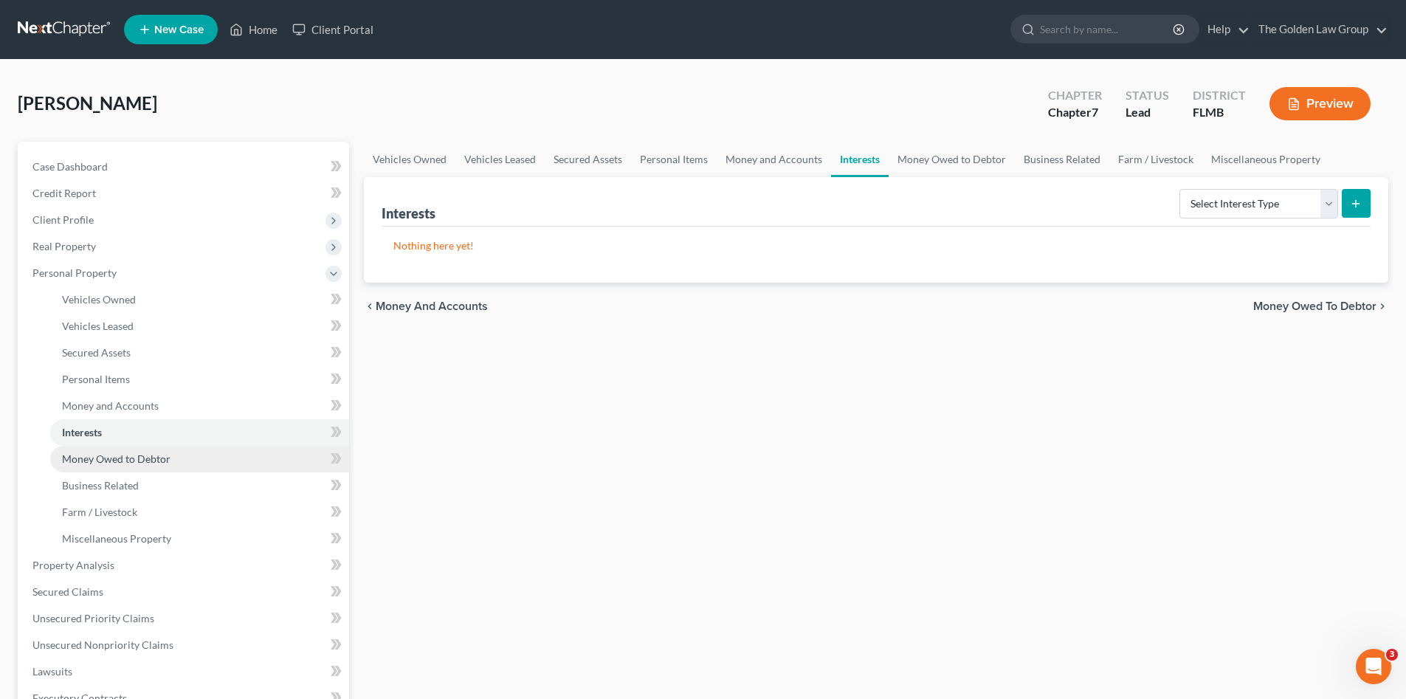
click at [138, 461] on span "Money Owed to Debtor" at bounding box center [116, 458] width 108 height 13
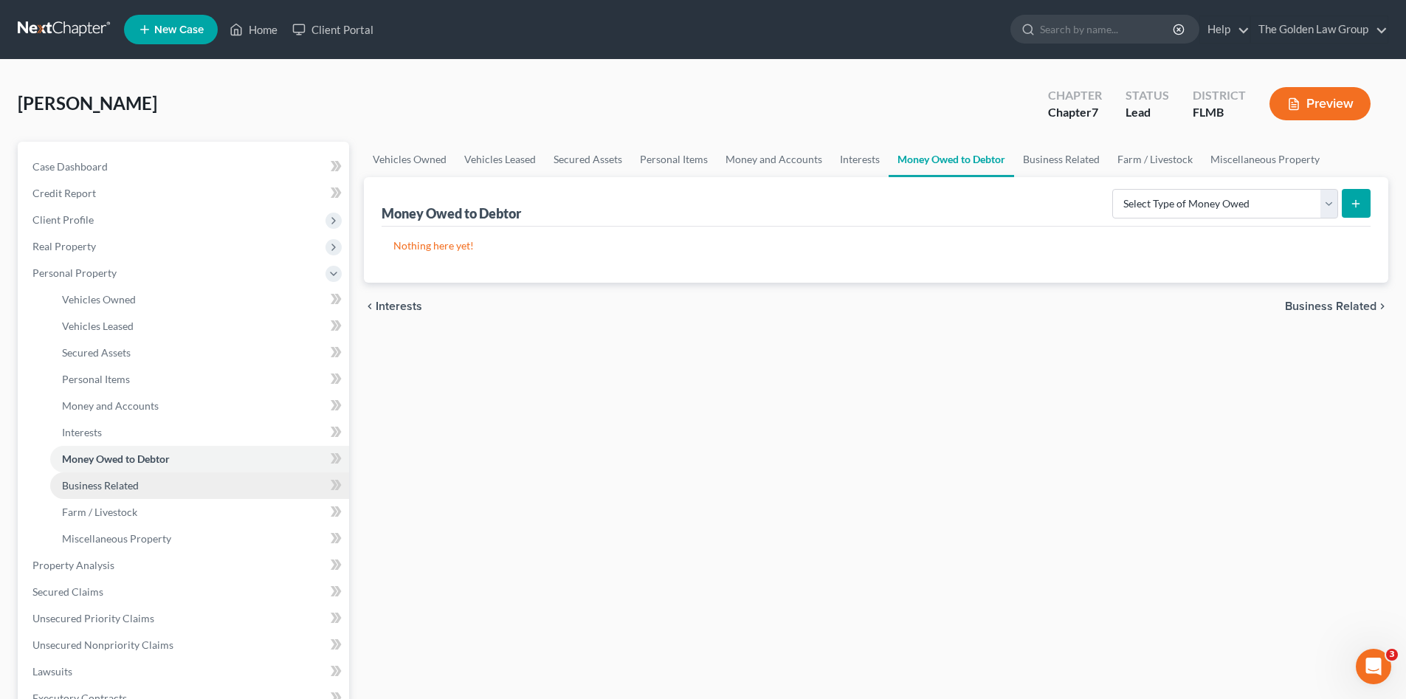
click at [138, 486] on span "Business Related" at bounding box center [100, 485] width 77 height 13
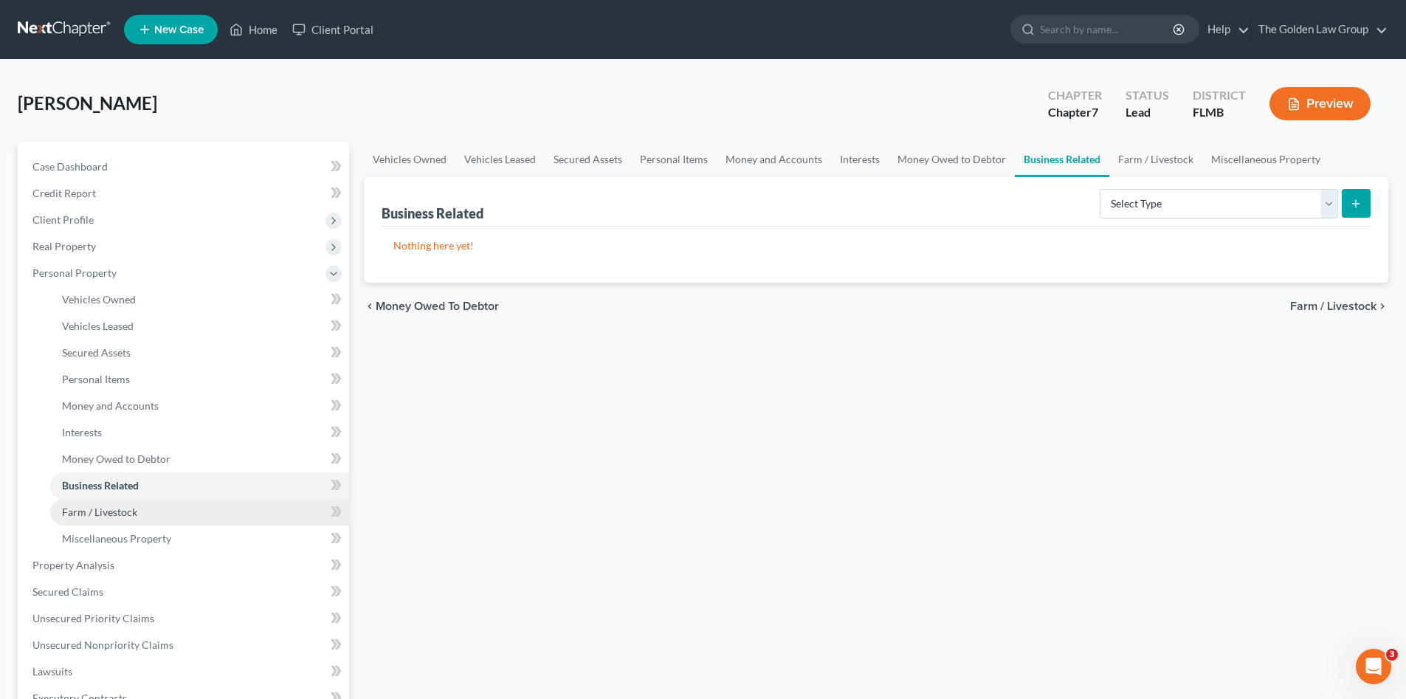
click at [141, 509] on link "Farm / Livestock" at bounding box center [199, 512] width 299 height 27
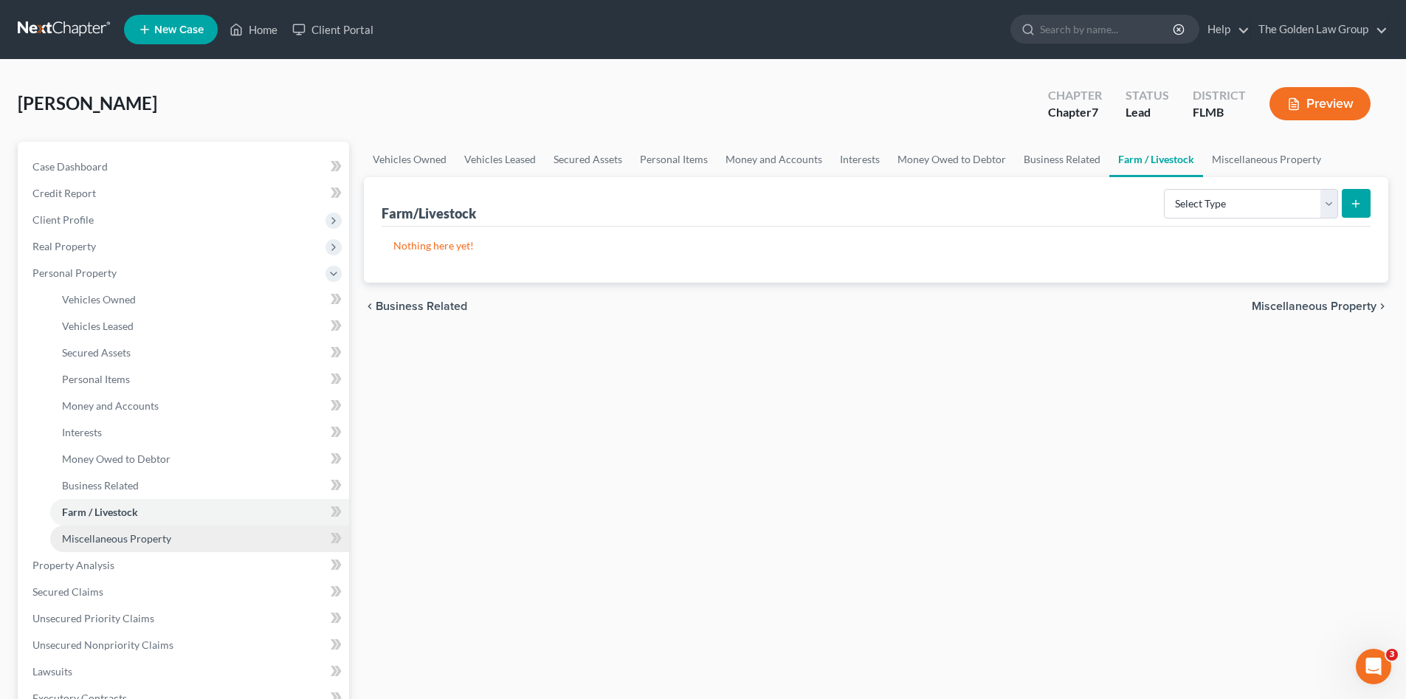
click at [156, 532] on span "Miscellaneous Property" at bounding box center [116, 538] width 109 height 13
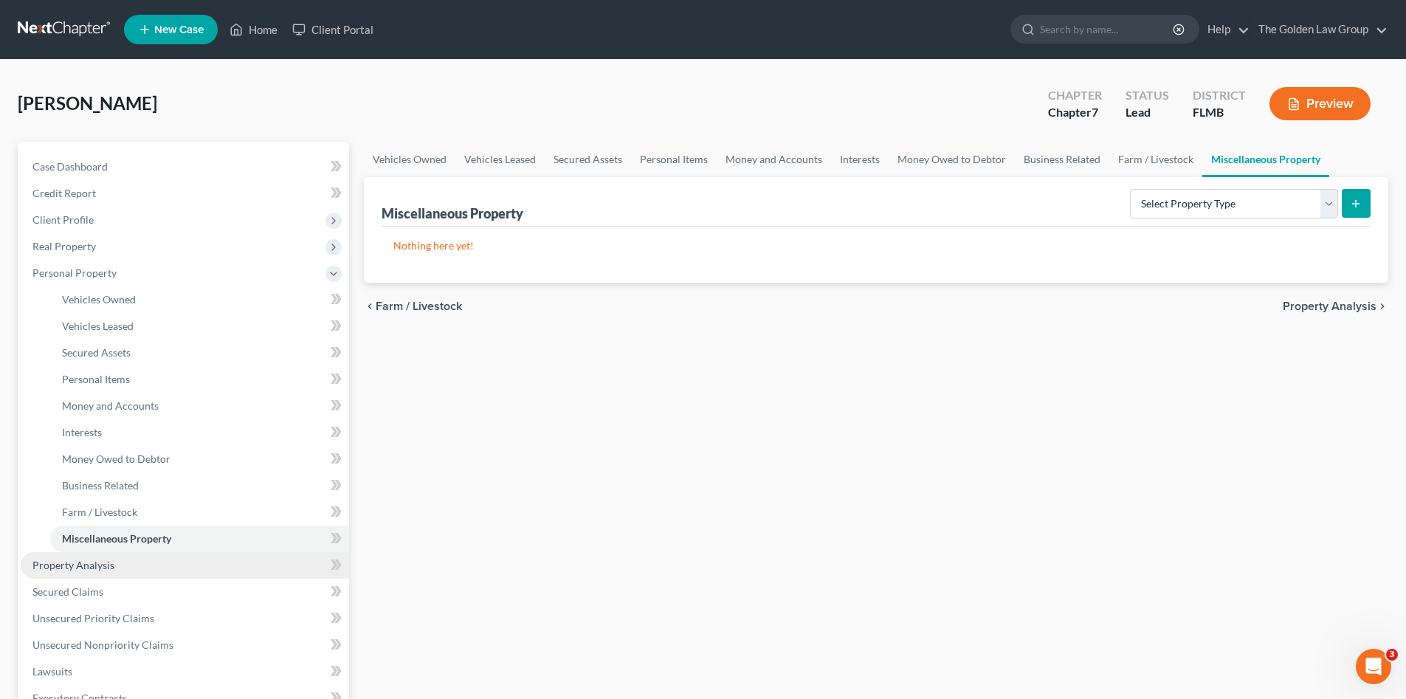
click at [106, 571] on link "Property Analysis" at bounding box center [185, 565] width 328 height 27
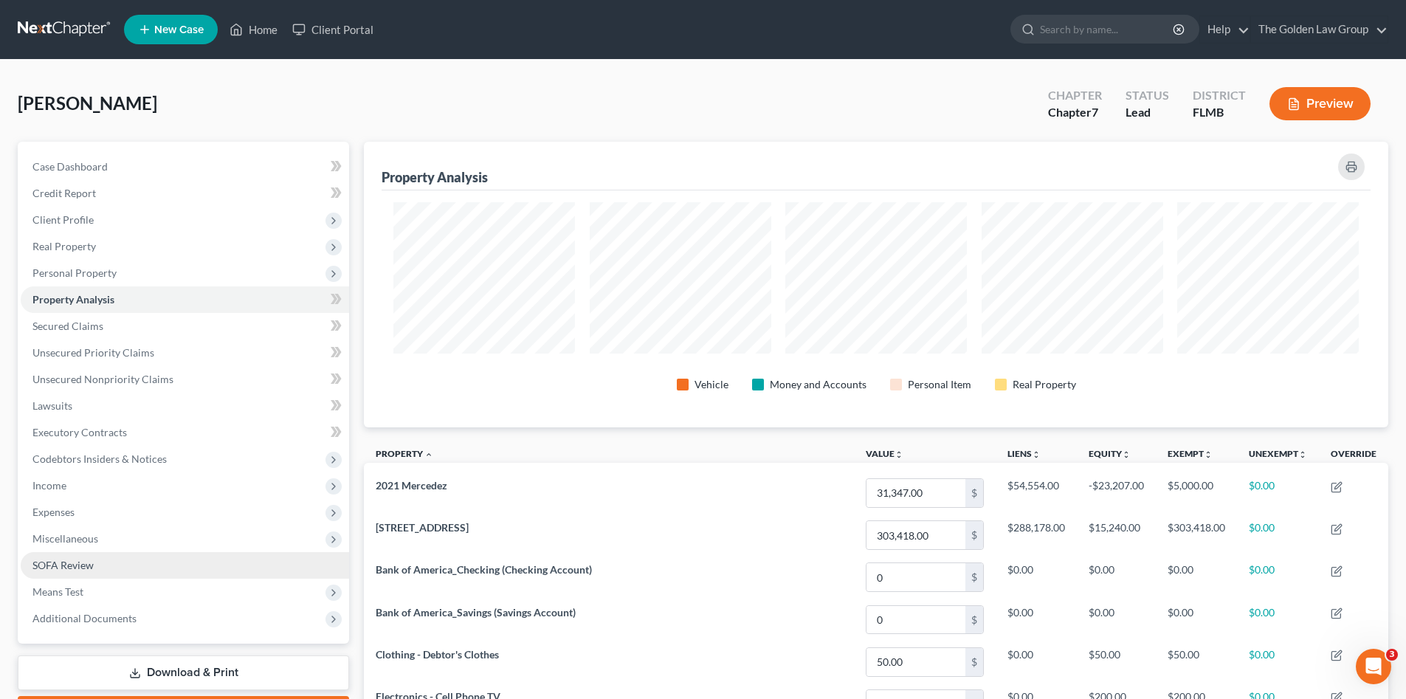
scroll to position [286, 1024]
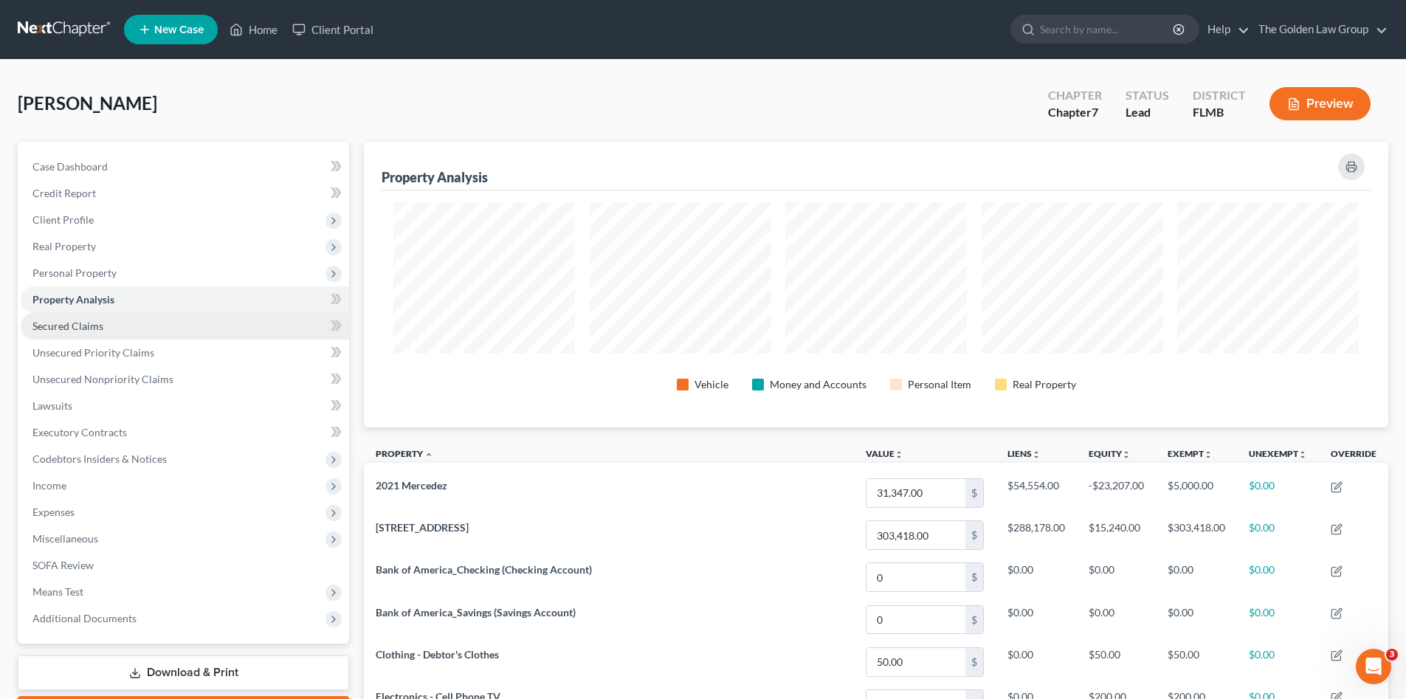
click at [83, 330] on span "Secured Claims" at bounding box center [67, 326] width 71 height 13
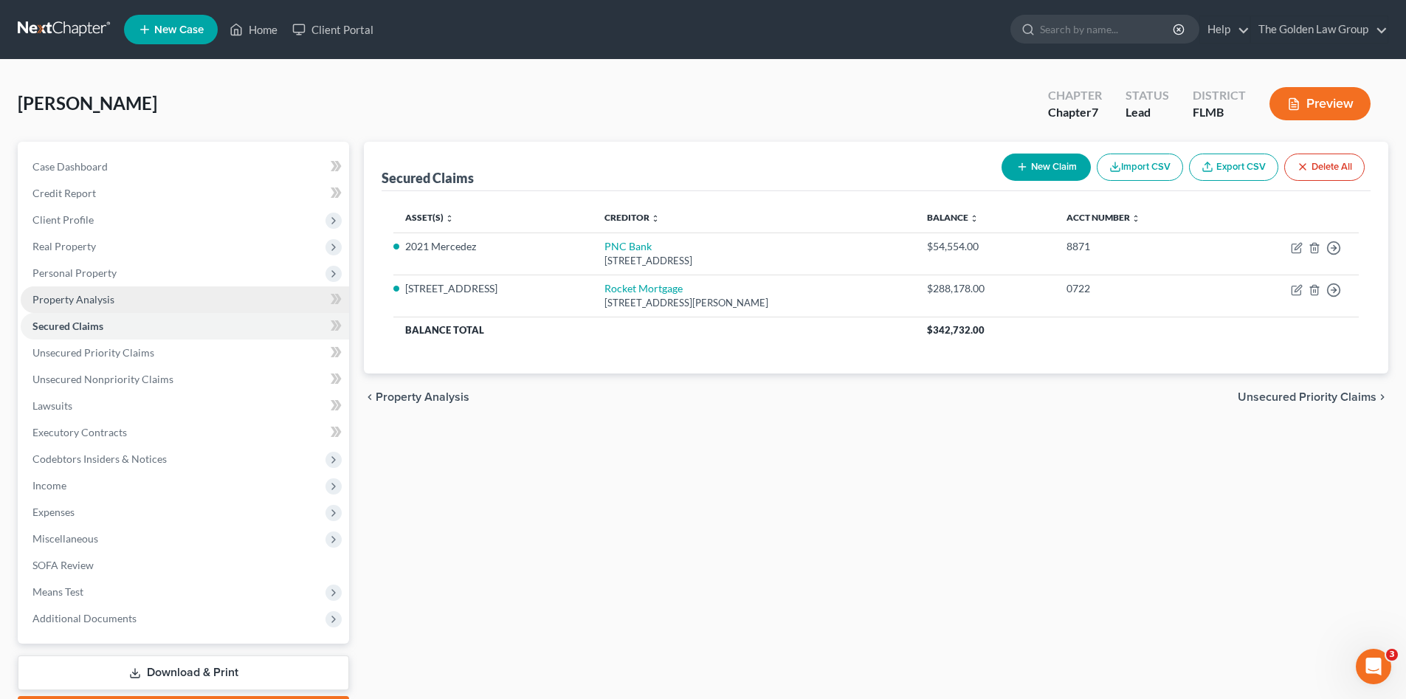
click at [89, 303] on span "Property Analysis" at bounding box center [73, 299] width 82 height 13
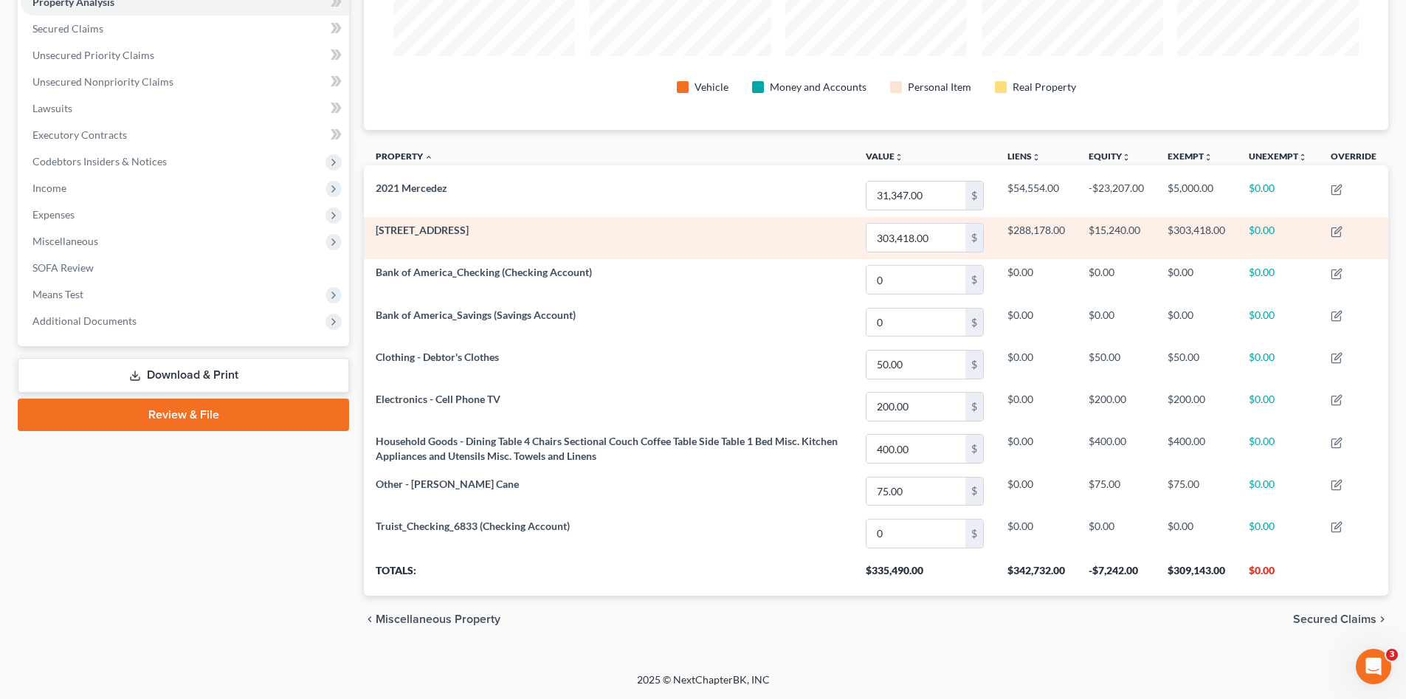
scroll to position [125, 0]
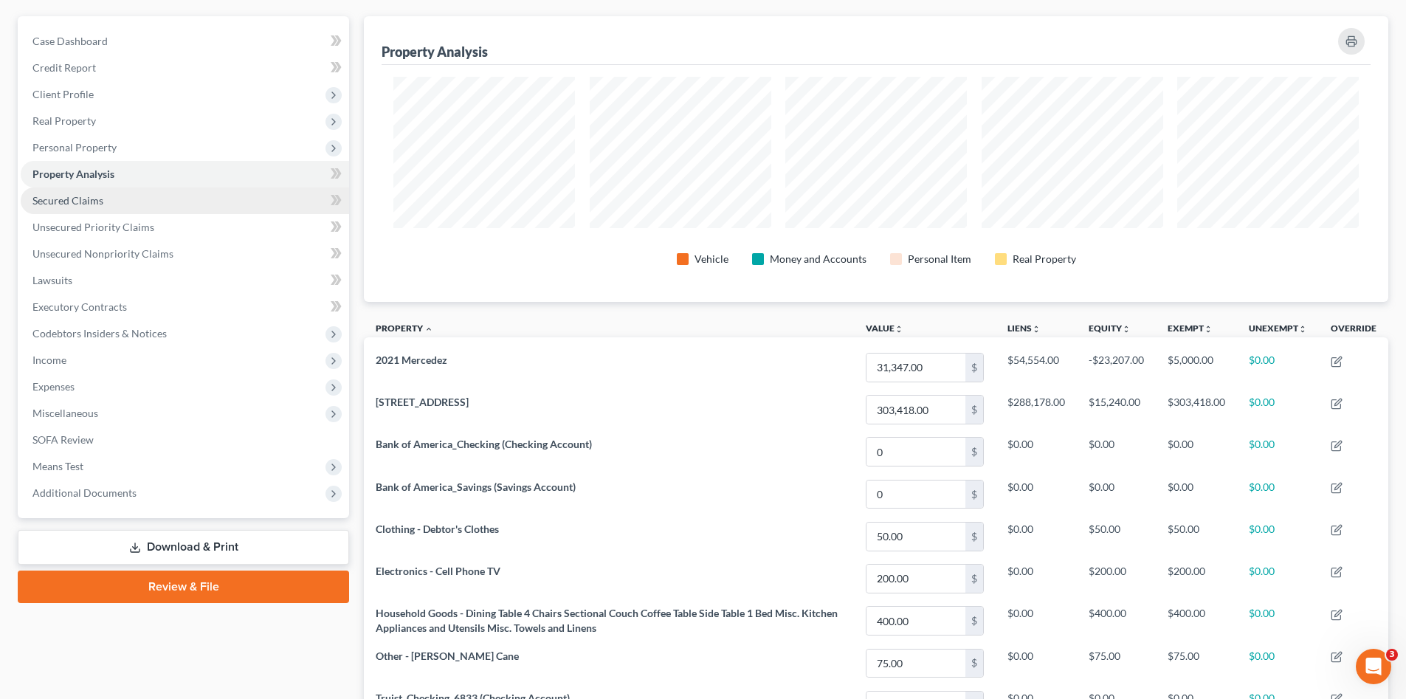
click at [144, 201] on link "Secured Claims" at bounding box center [185, 200] width 328 height 27
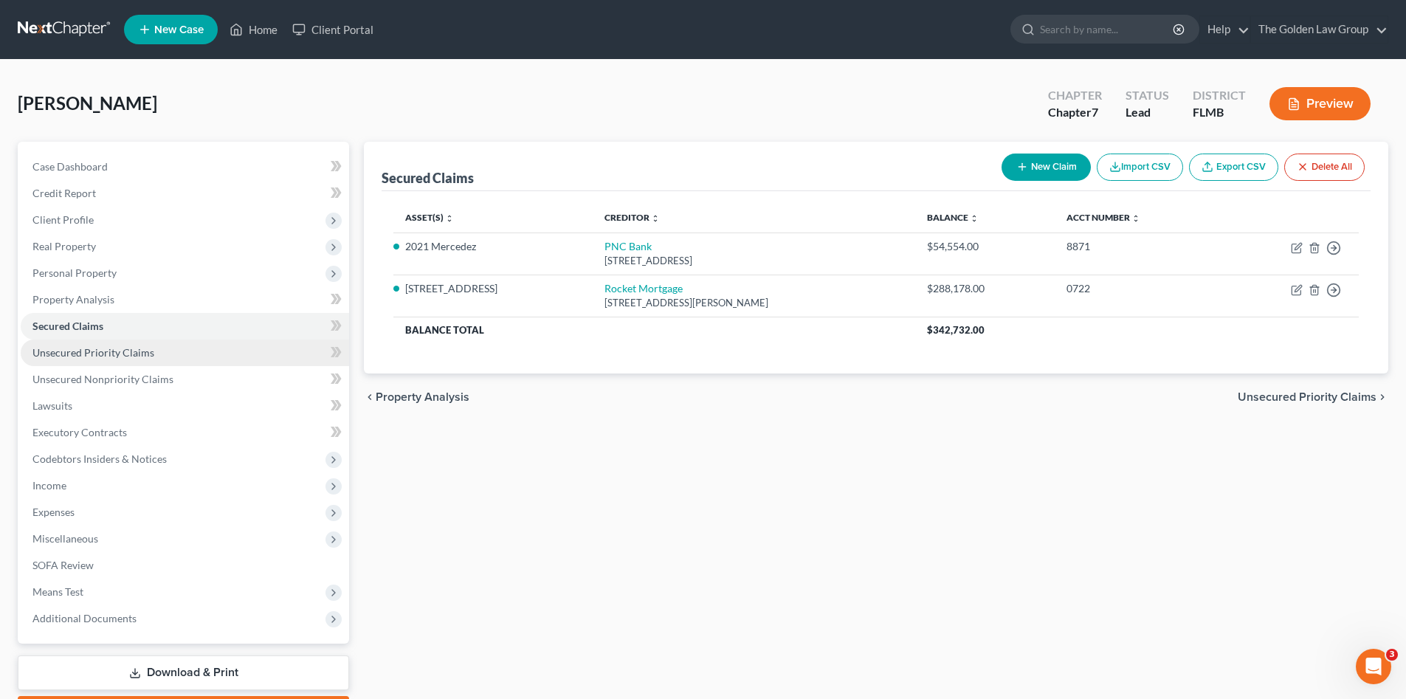
click at [192, 358] on link "Unsecured Priority Claims" at bounding box center [185, 353] width 328 height 27
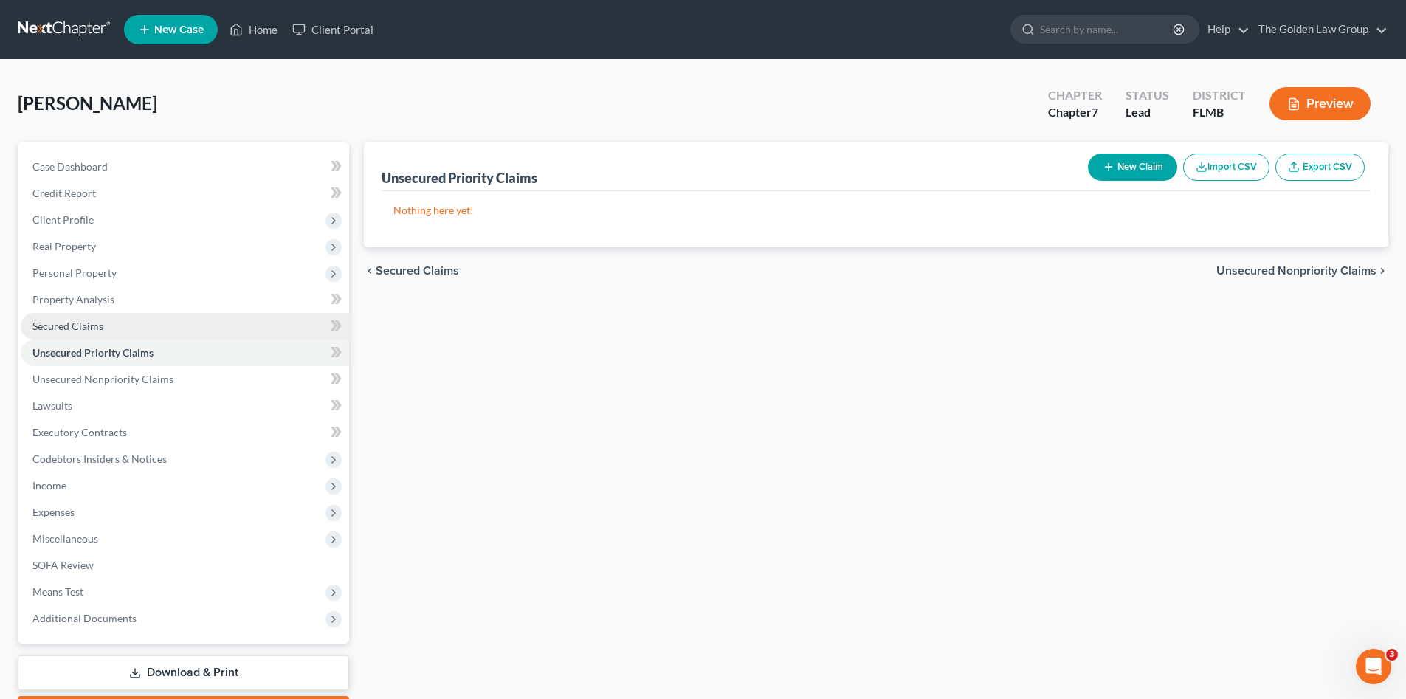
click at [173, 323] on link "Secured Claims" at bounding box center [185, 326] width 328 height 27
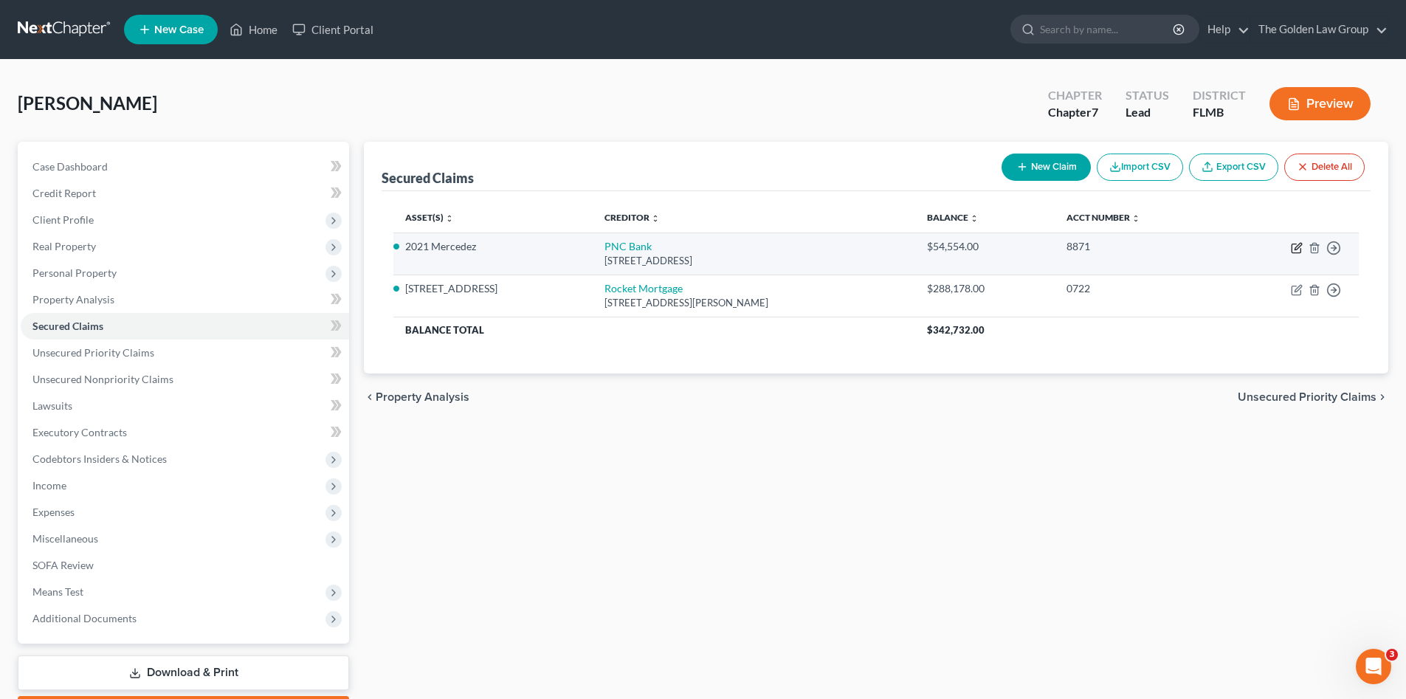
click at [1297, 245] on icon "button" at bounding box center [1298, 246] width 7 height 7
select select "39"
select select "0"
select select "2"
select select "0"
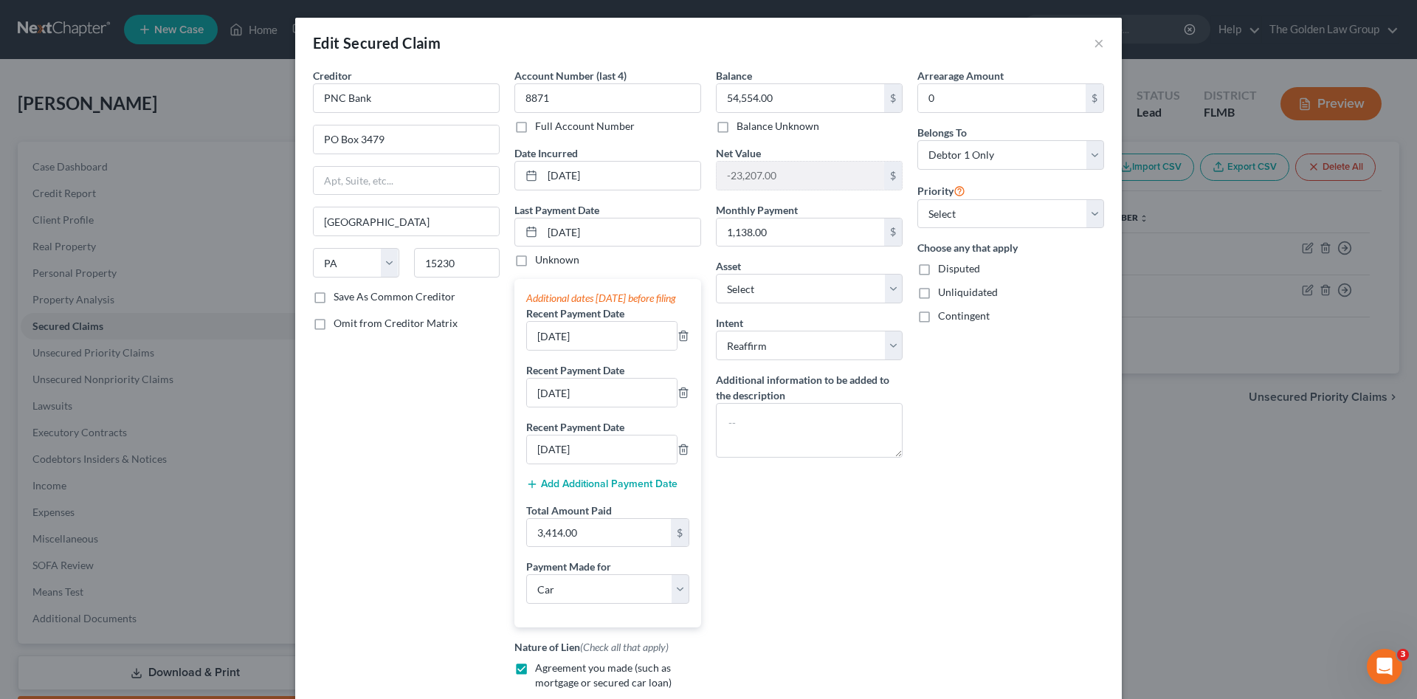
click at [937, 551] on div "Arrearage Amount 0 $ Belongs To * Select Debtor 1 Only Debtor 2 Only Debtor 1 A…" at bounding box center [1010, 420] width 201 height 705
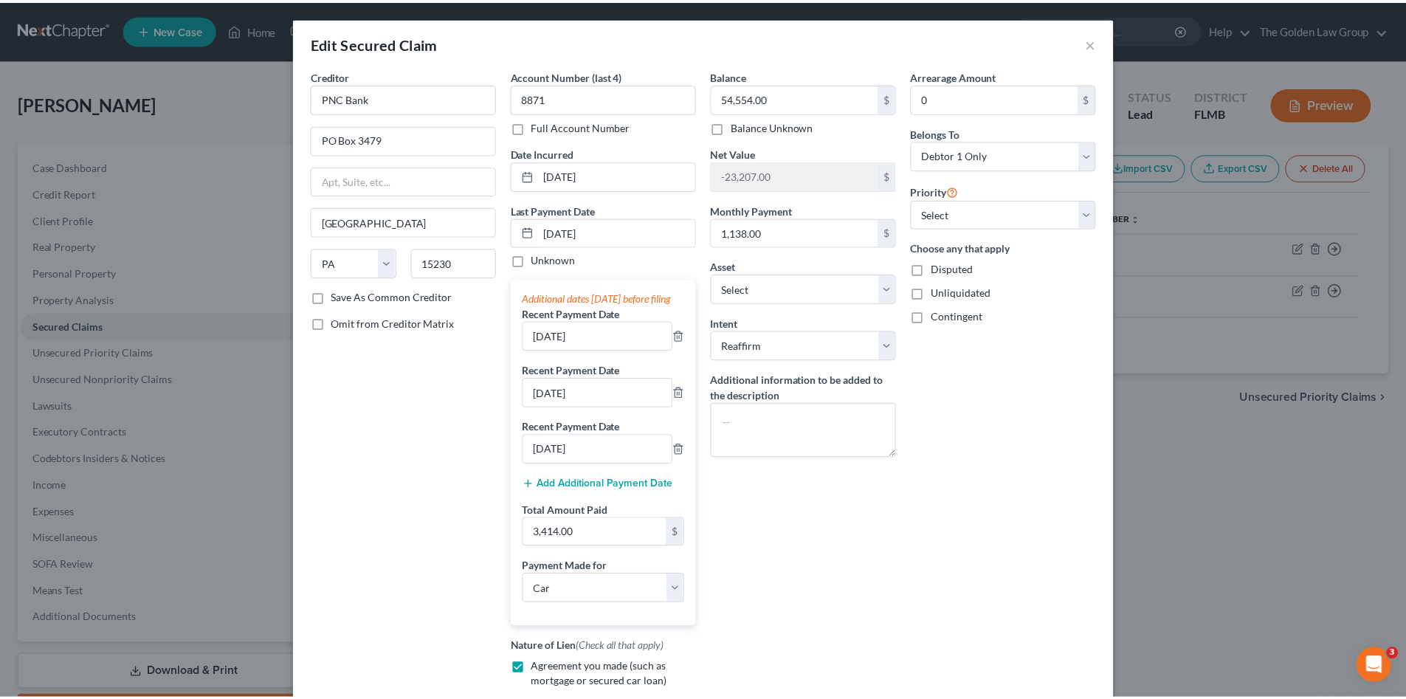
scroll to position [172, 0]
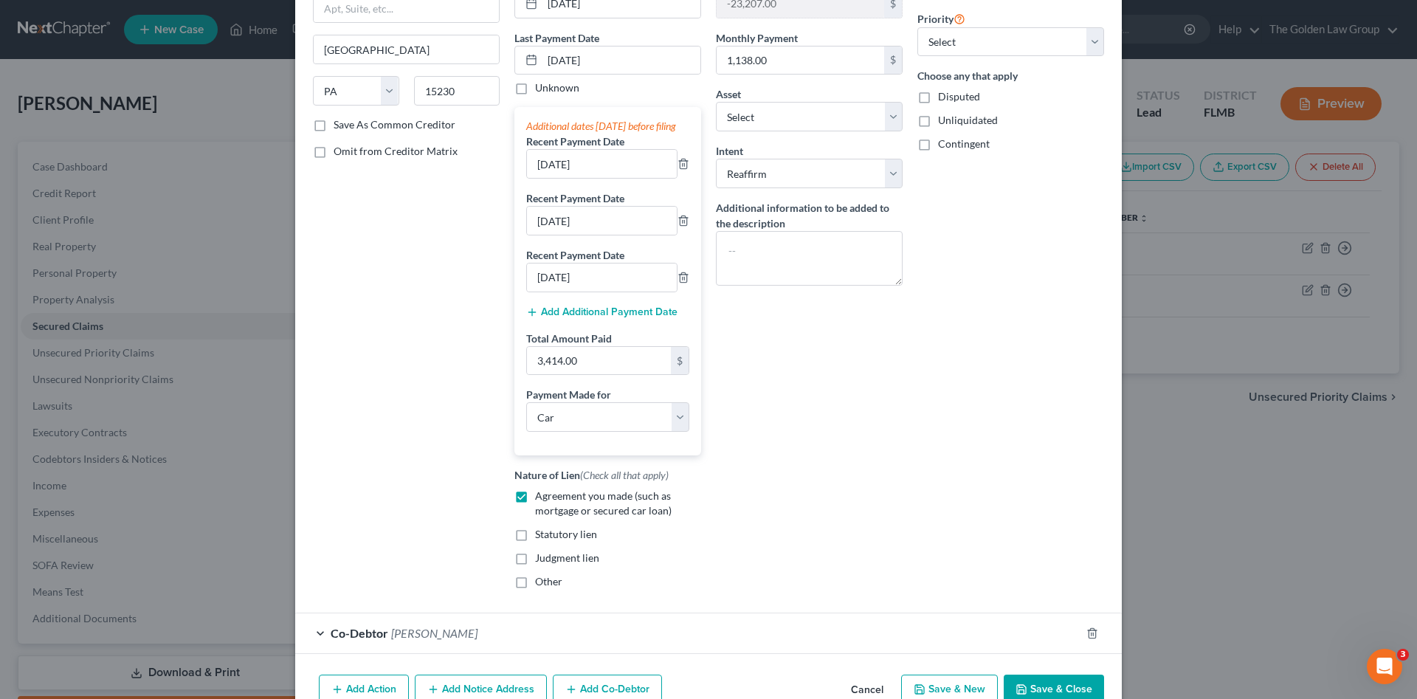
click at [1065, 695] on button "Save & Close" at bounding box center [1054, 690] width 100 height 31
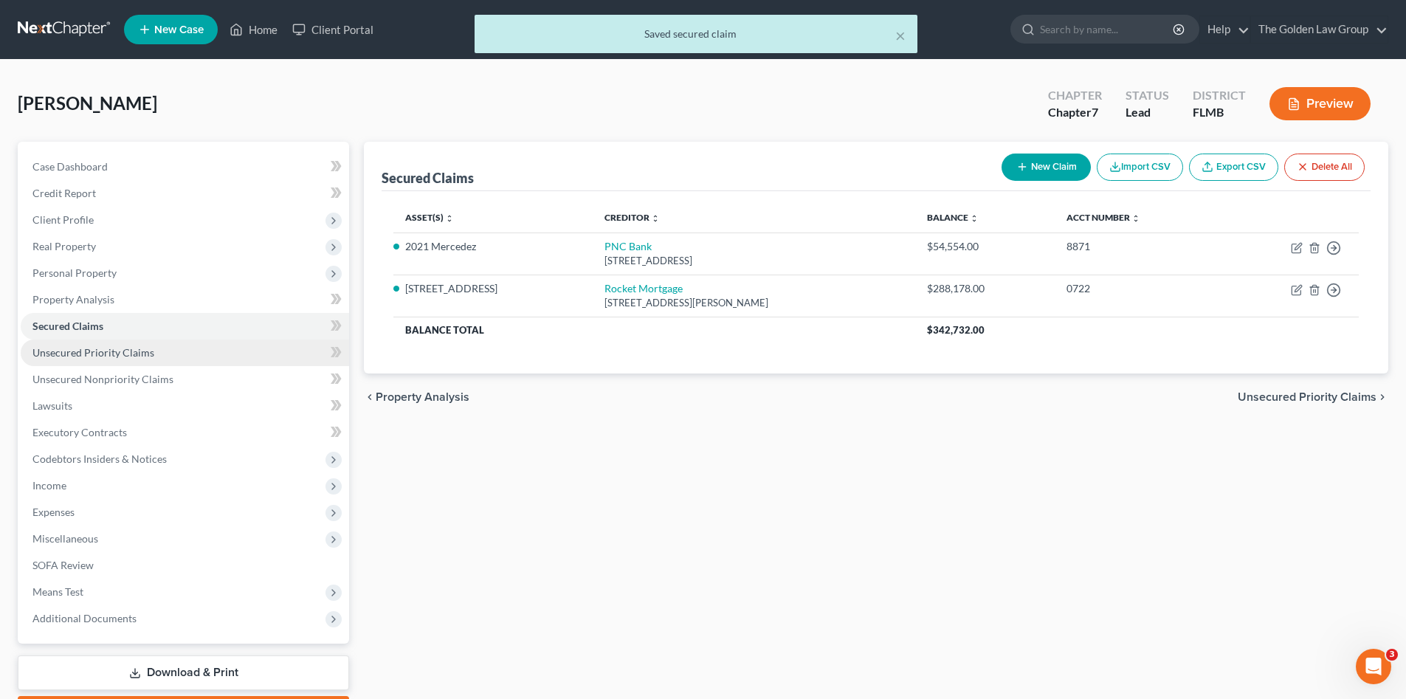
click at [96, 354] on span "Unsecured Priority Claims" at bounding box center [93, 352] width 122 height 13
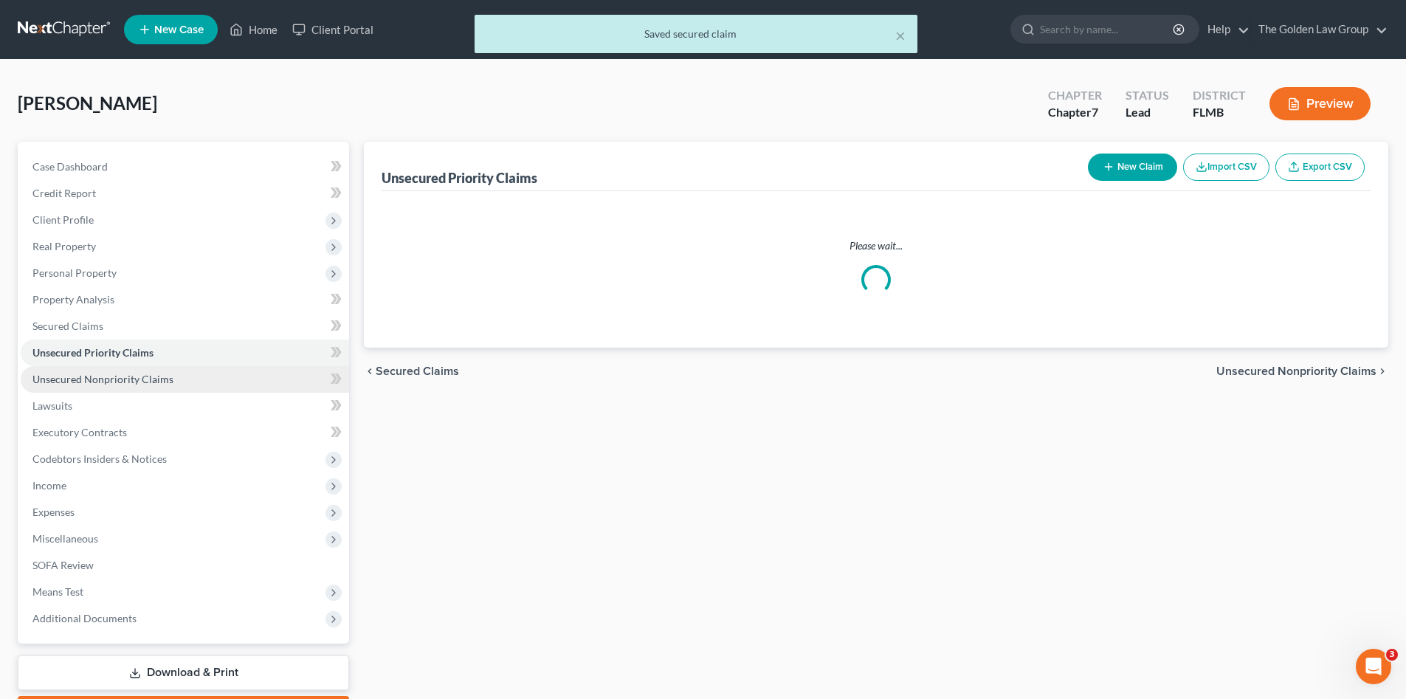
click at [118, 385] on link "Unsecured Nonpriority Claims" at bounding box center [185, 379] width 328 height 27
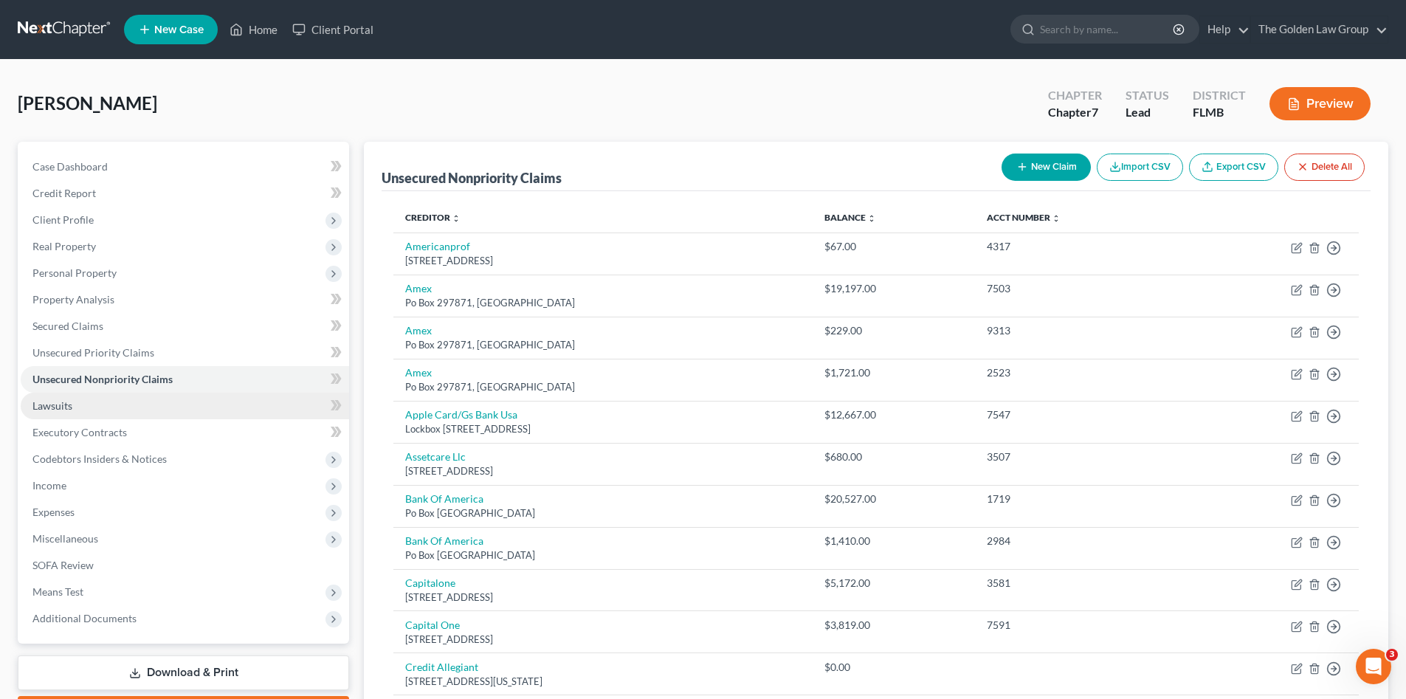
click at [80, 404] on link "Lawsuits" at bounding box center [185, 406] width 328 height 27
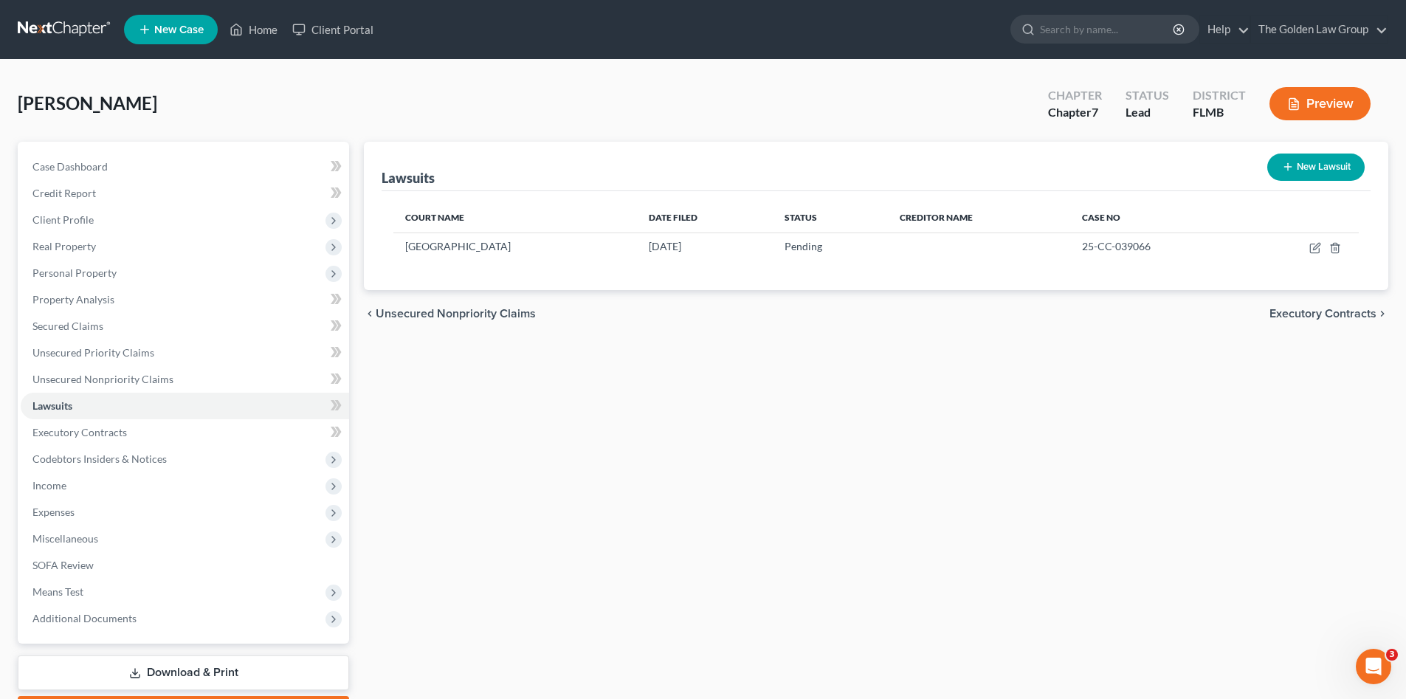
click at [533, 94] on div "Arevalo, Roberto Upgraded Chapter Chapter 7 Status Lead District FLMB Preview" at bounding box center [703, 109] width 1371 height 64
click at [126, 426] on link "Executory Contracts" at bounding box center [185, 432] width 328 height 27
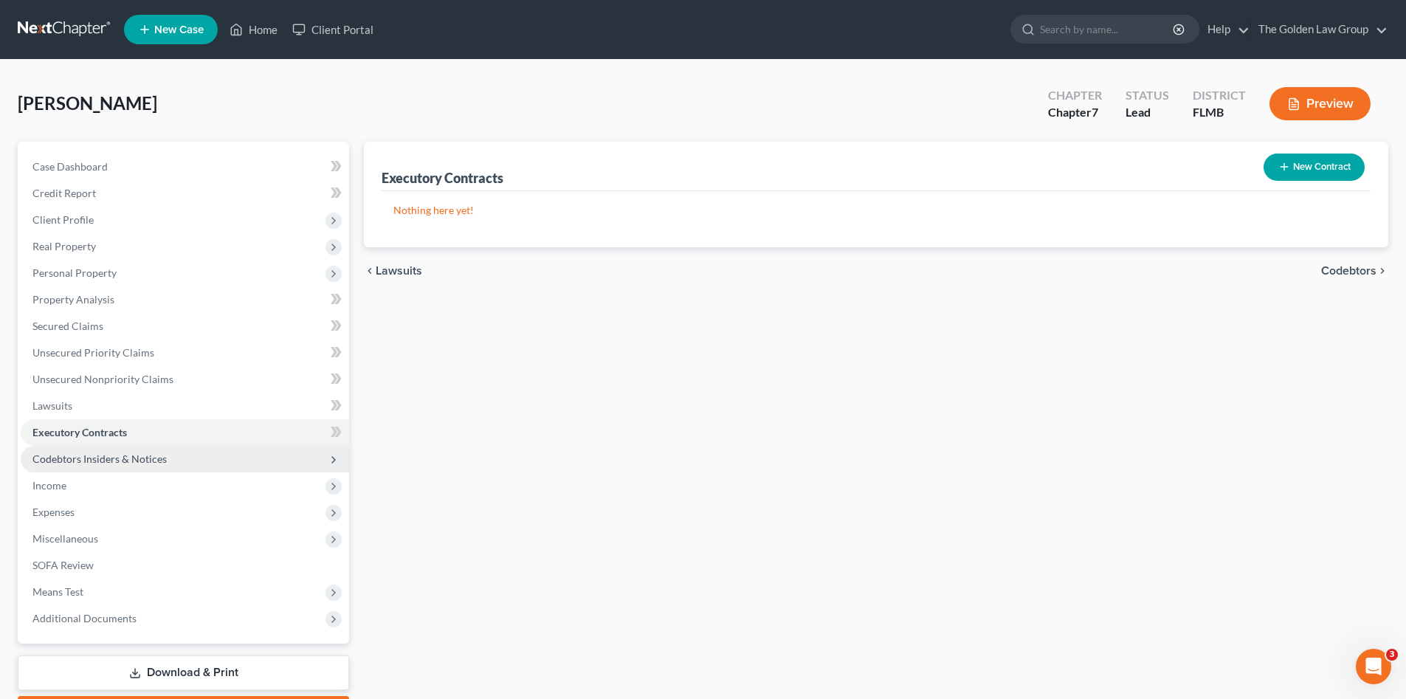
click at [158, 455] on span "Codebtors Insiders & Notices" at bounding box center [99, 458] width 134 height 13
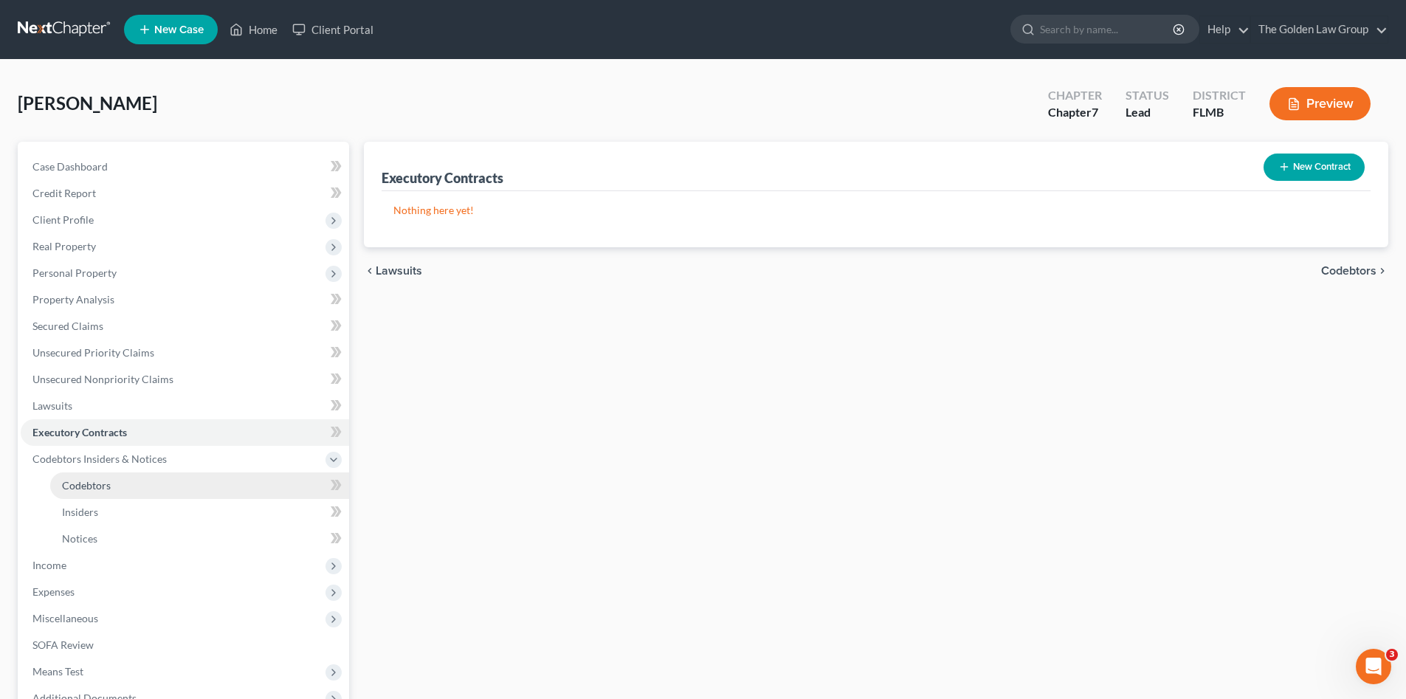
click at [154, 482] on link "Codebtors" at bounding box center [199, 485] width 299 height 27
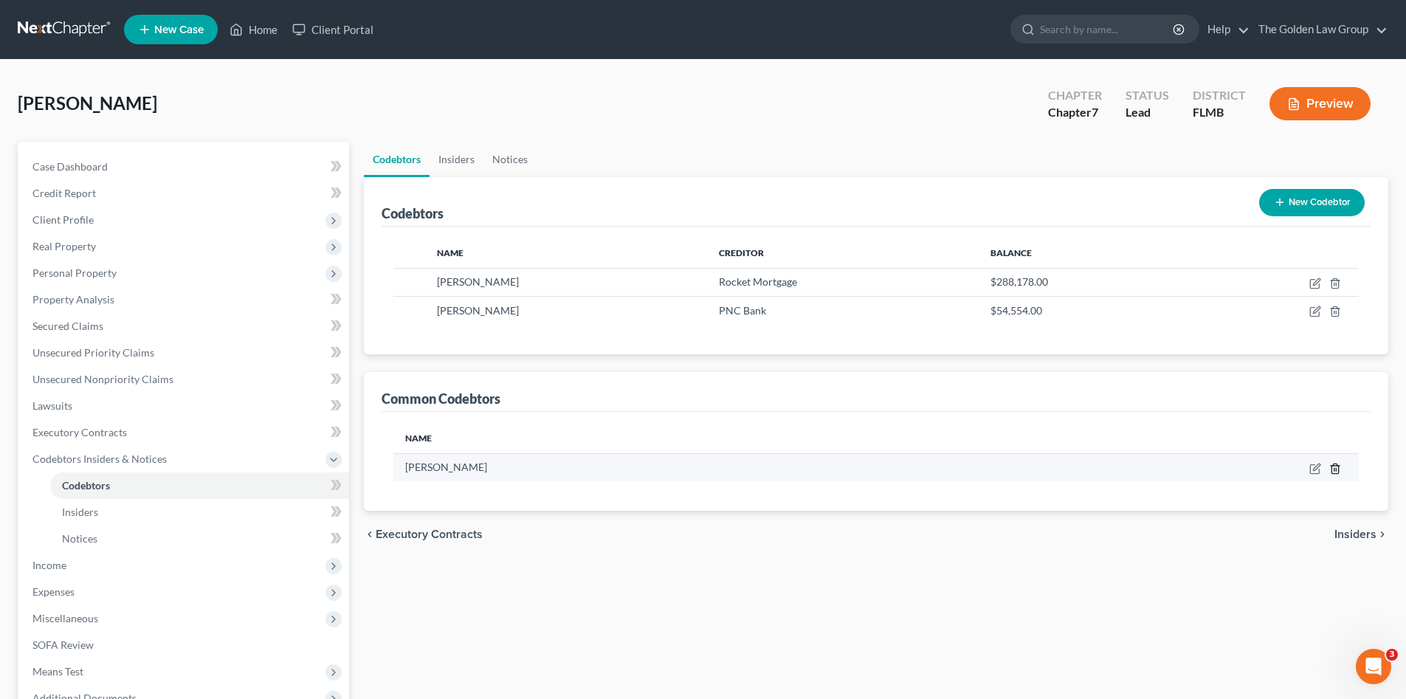
click at [1330, 464] on icon "button" at bounding box center [1335, 469] width 12 height 12
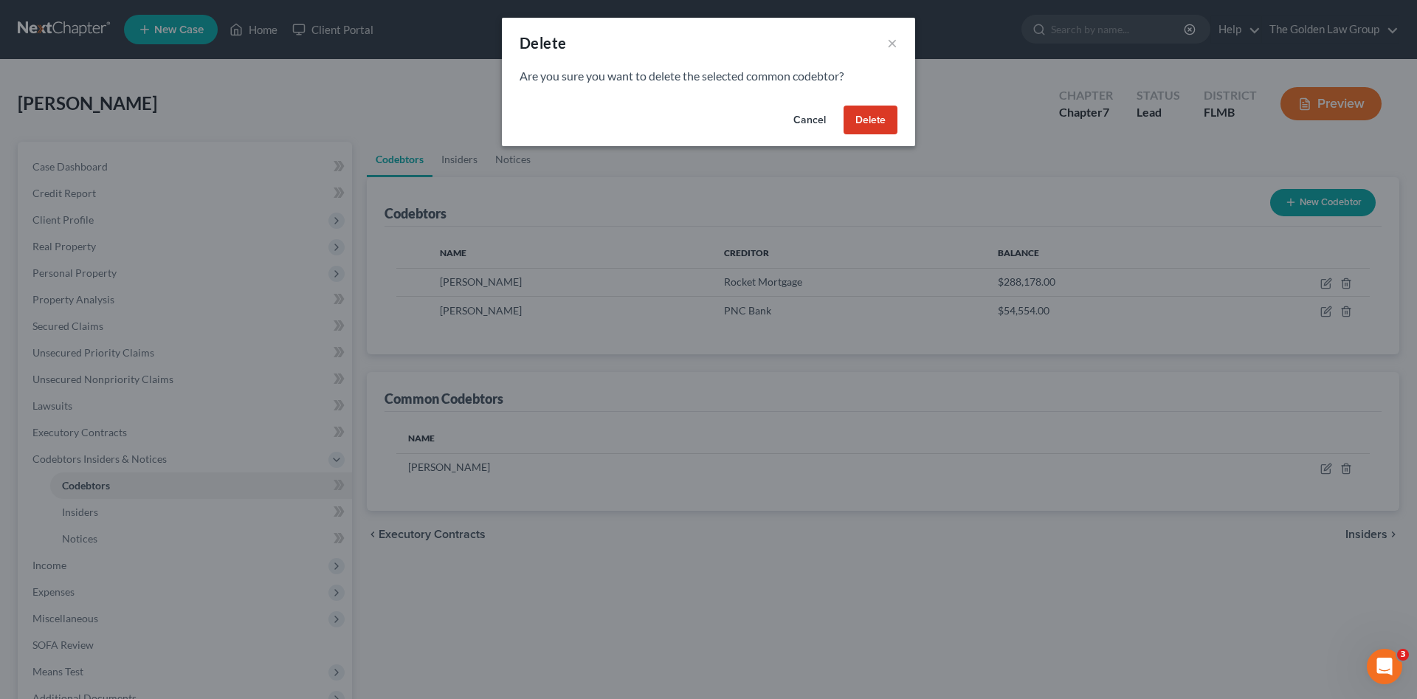
click at [875, 127] on button "Delete" at bounding box center [871, 121] width 54 height 30
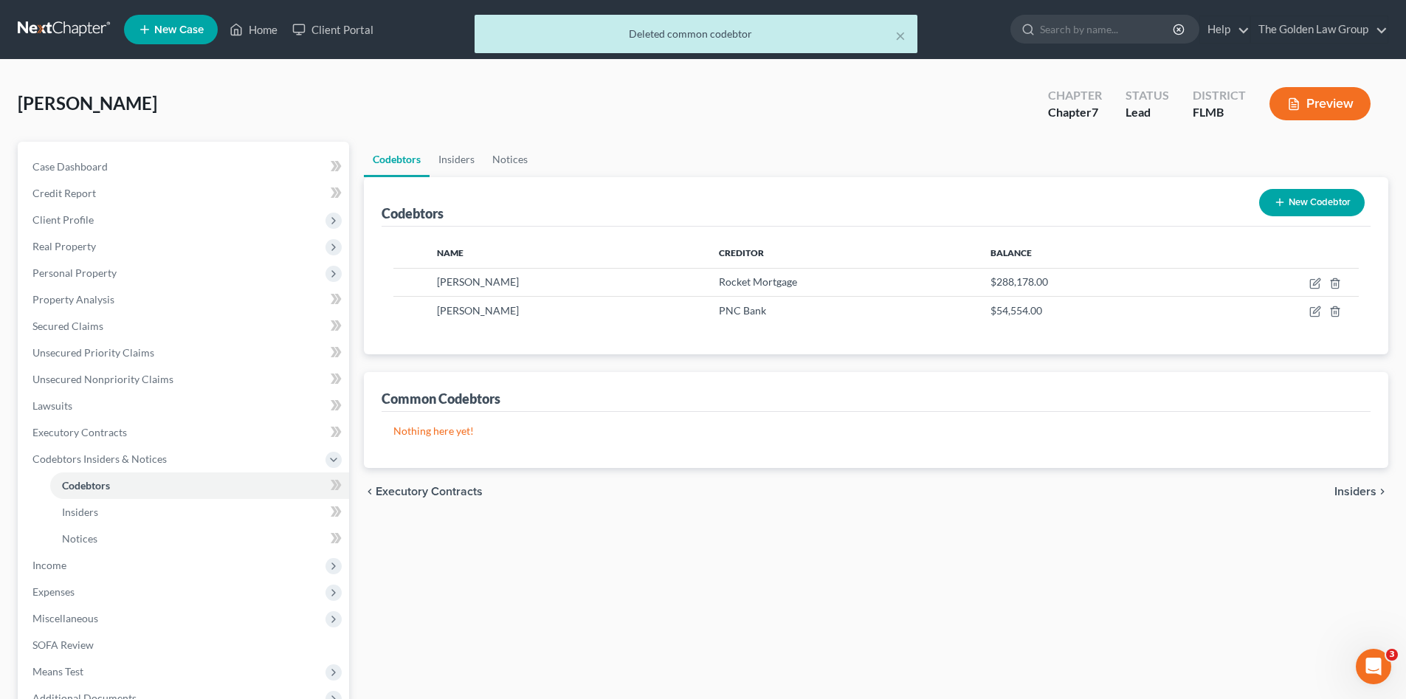
click at [821, 569] on div "Codebtors Insiders Notices Codebtors New Codebtor Name Creditor Balance Clara R…" at bounding box center [875, 475] width 1039 height 666
click at [72, 568] on span "Income" at bounding box center [185, 565] width 328 height 27
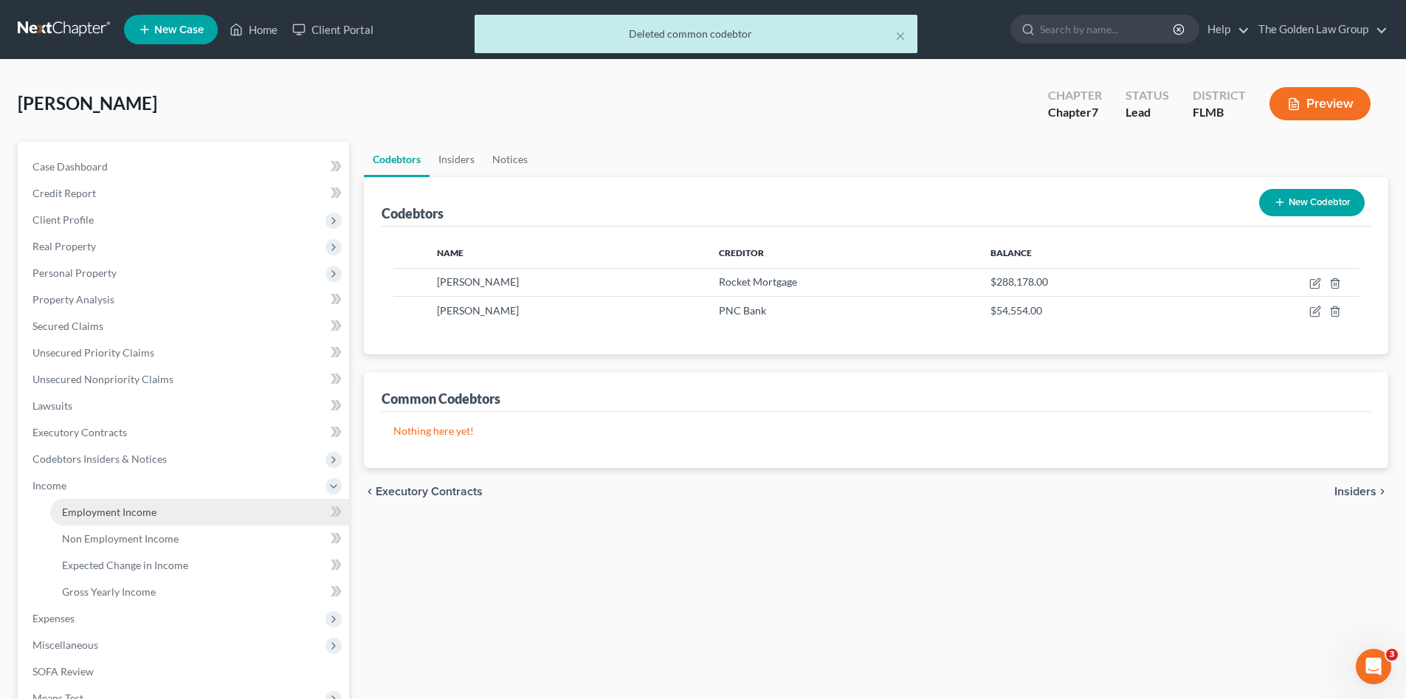
click at [108, 513] on span "Employment Income" at bounding box center [109, 512] width 94 height 13
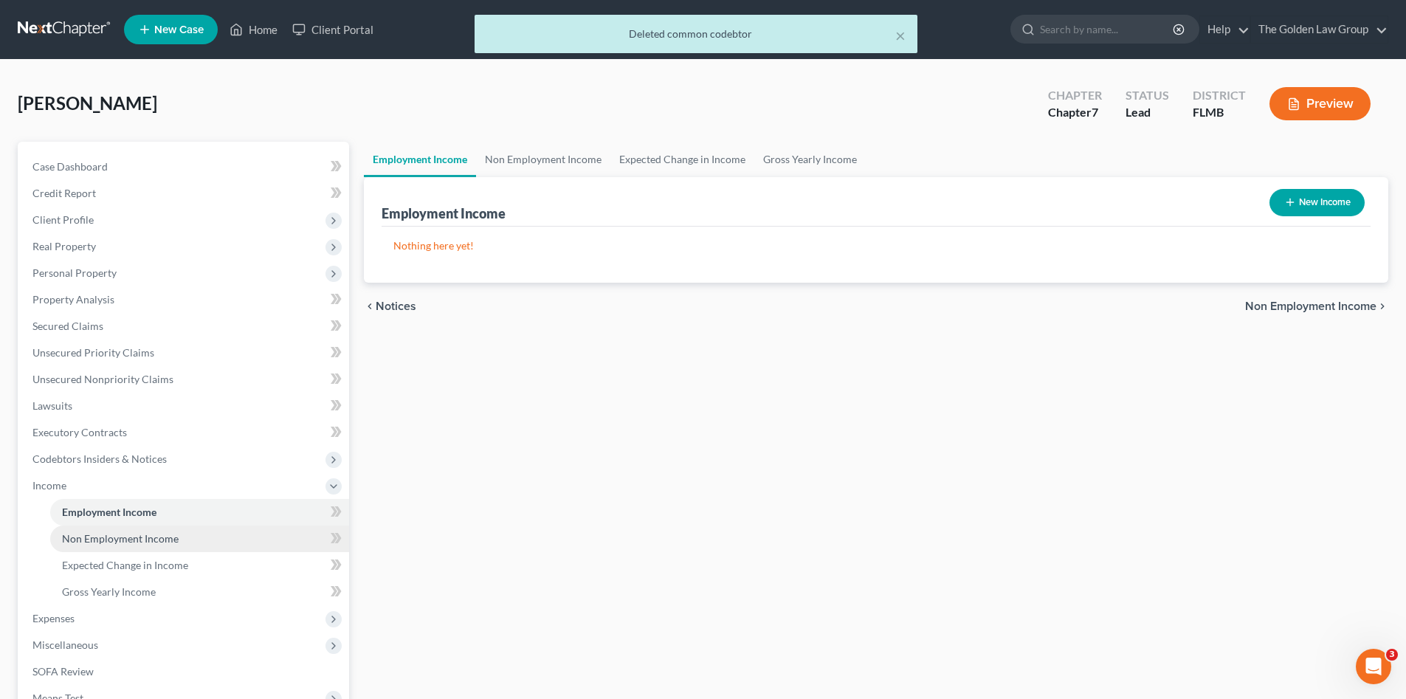
click at [117, 527] on link "Non Employment Income" at bounding box center [199, 538] width 299 height 27
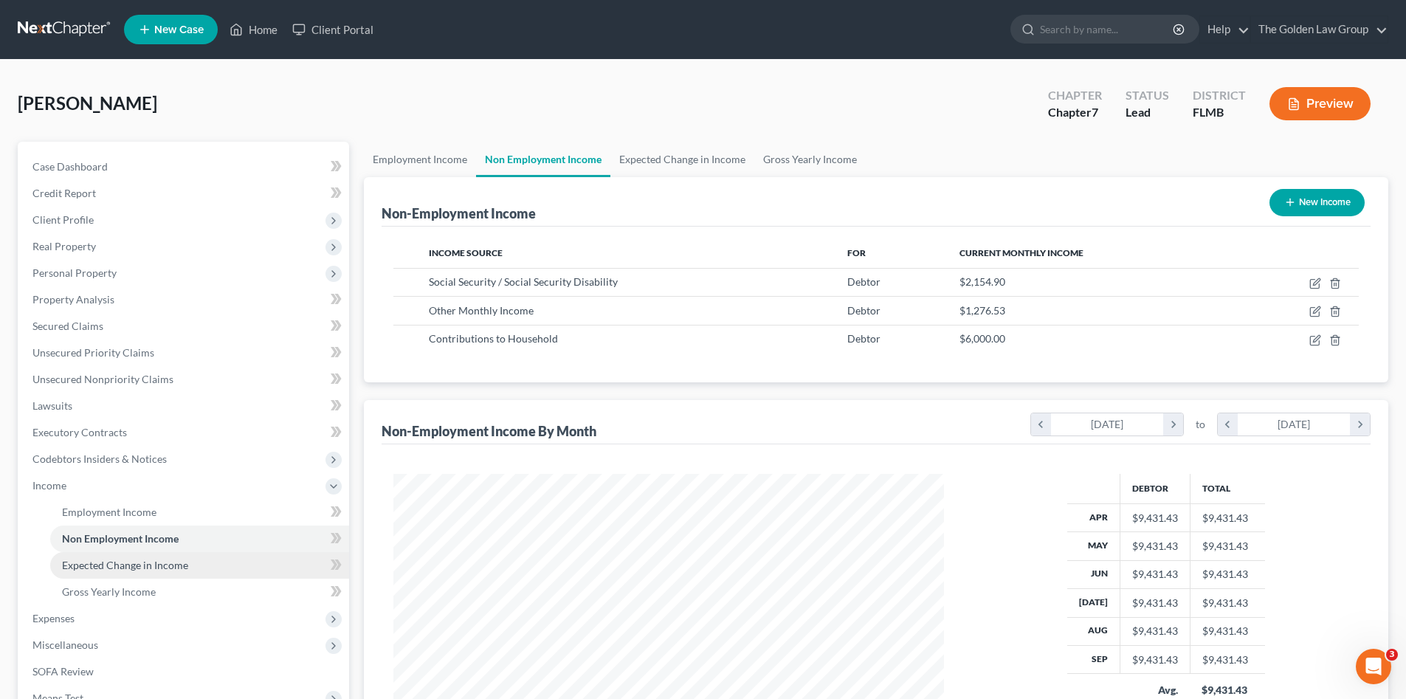
scroll to position [275, 580]
click at [129, 553] on link "Expected Change in Income" at bounding box center [199, 565] width 299 height 27
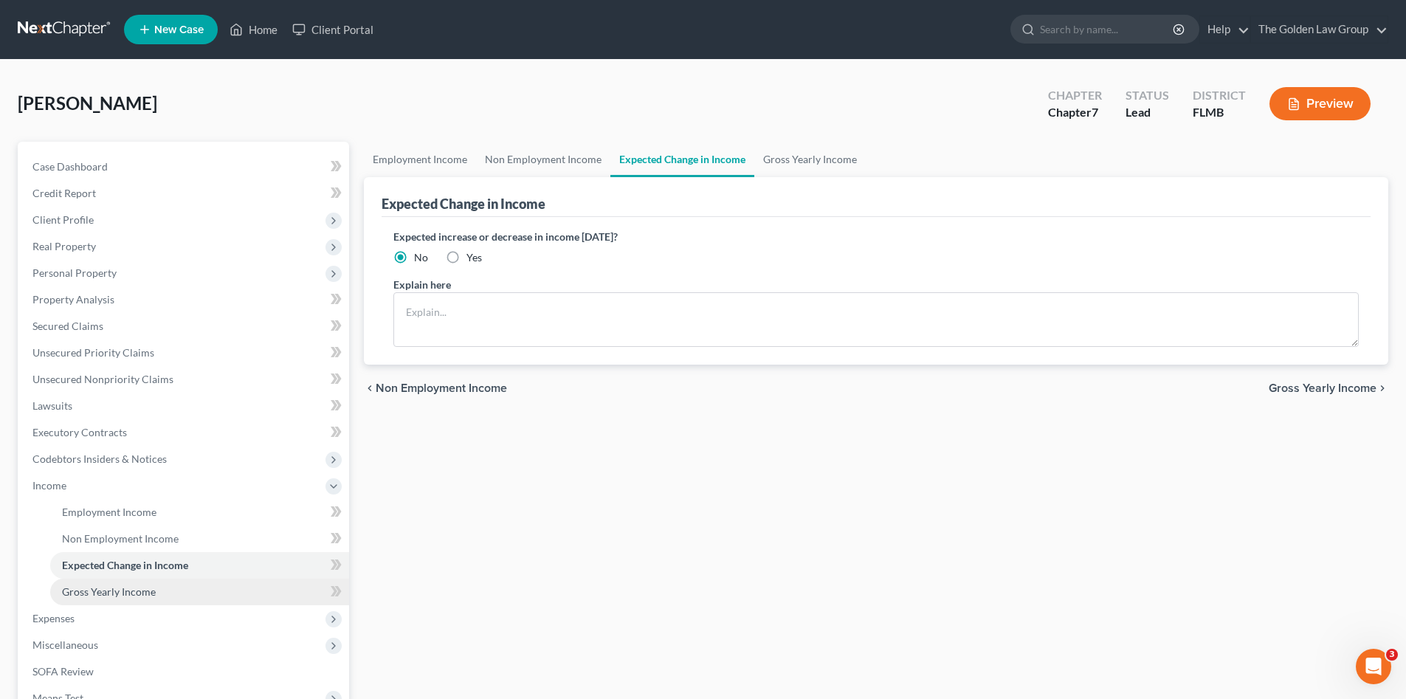
click at [129, 590] on span "Gross Yearly Income" at bounding box center [109, 591] width 94 height 13
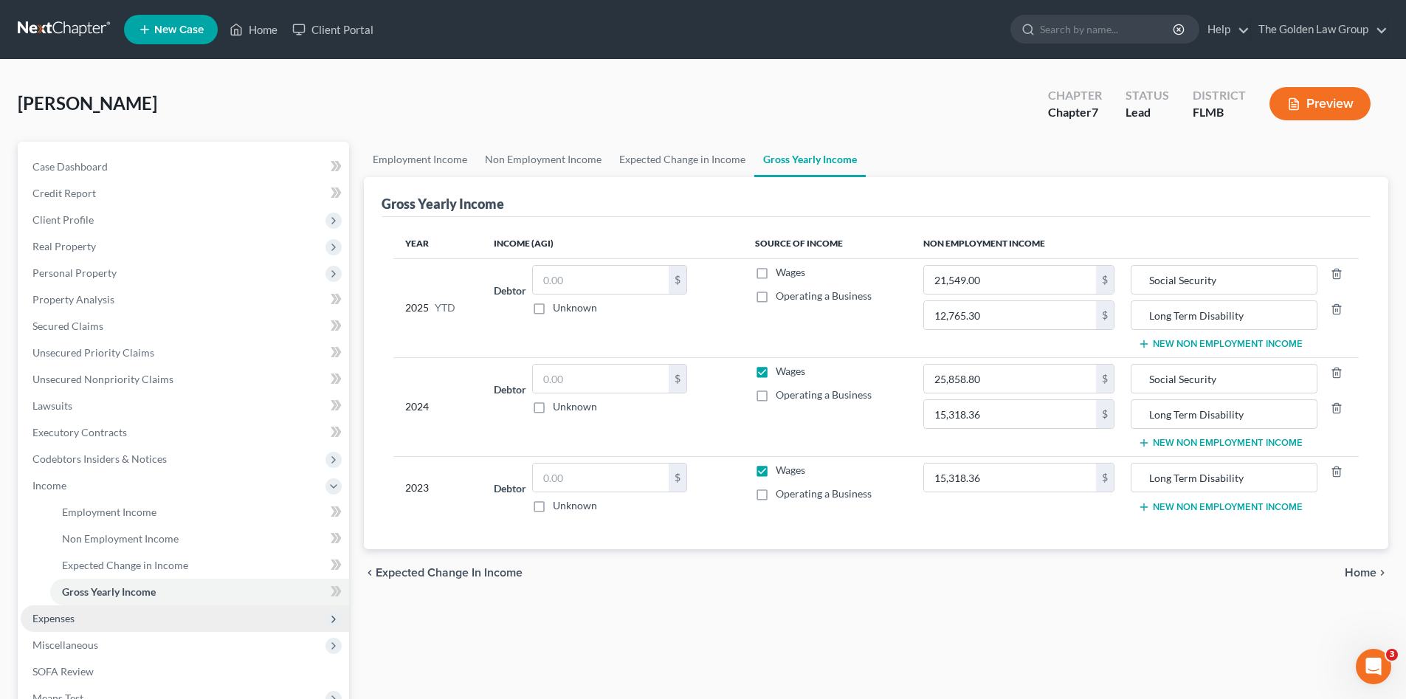
click at [89, 605] on span "Expenses" at bounding box center [185, 618] width 328 height 27
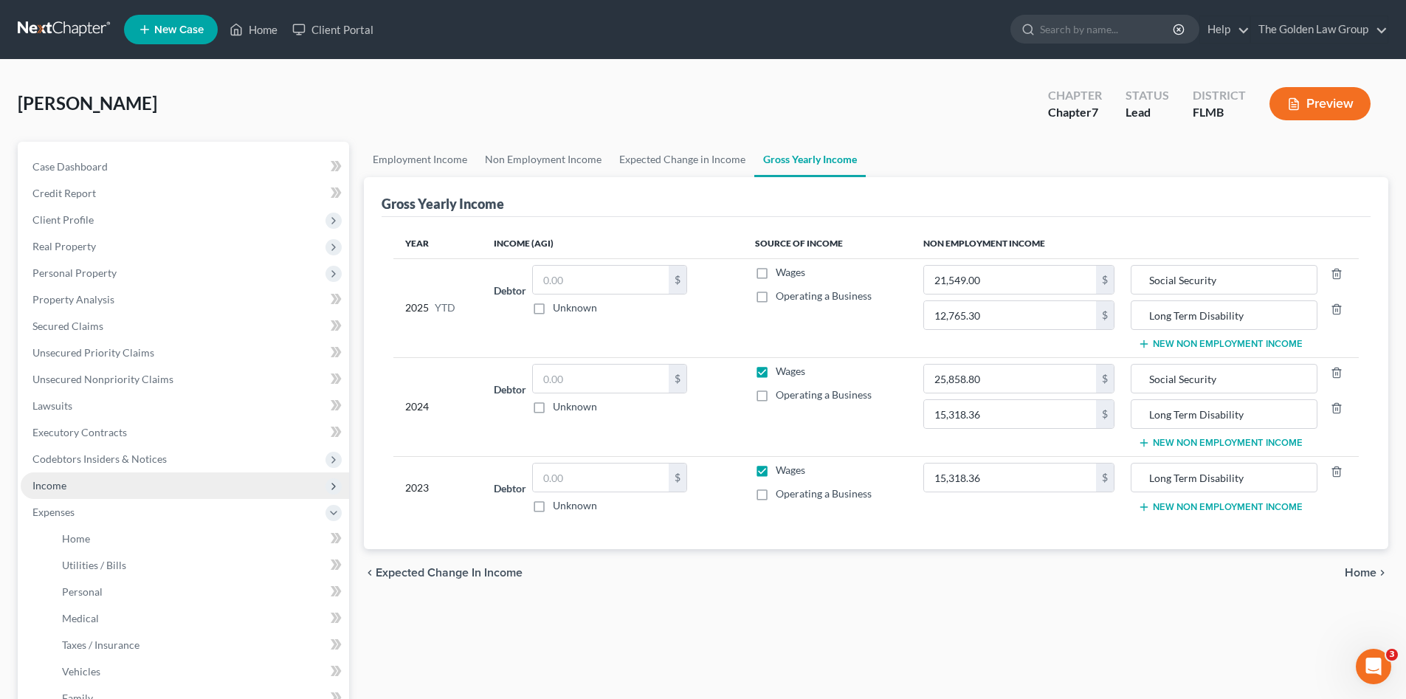
click at [101, 483] on span "Income" at bounding box center [185, 485] width 328 height 27
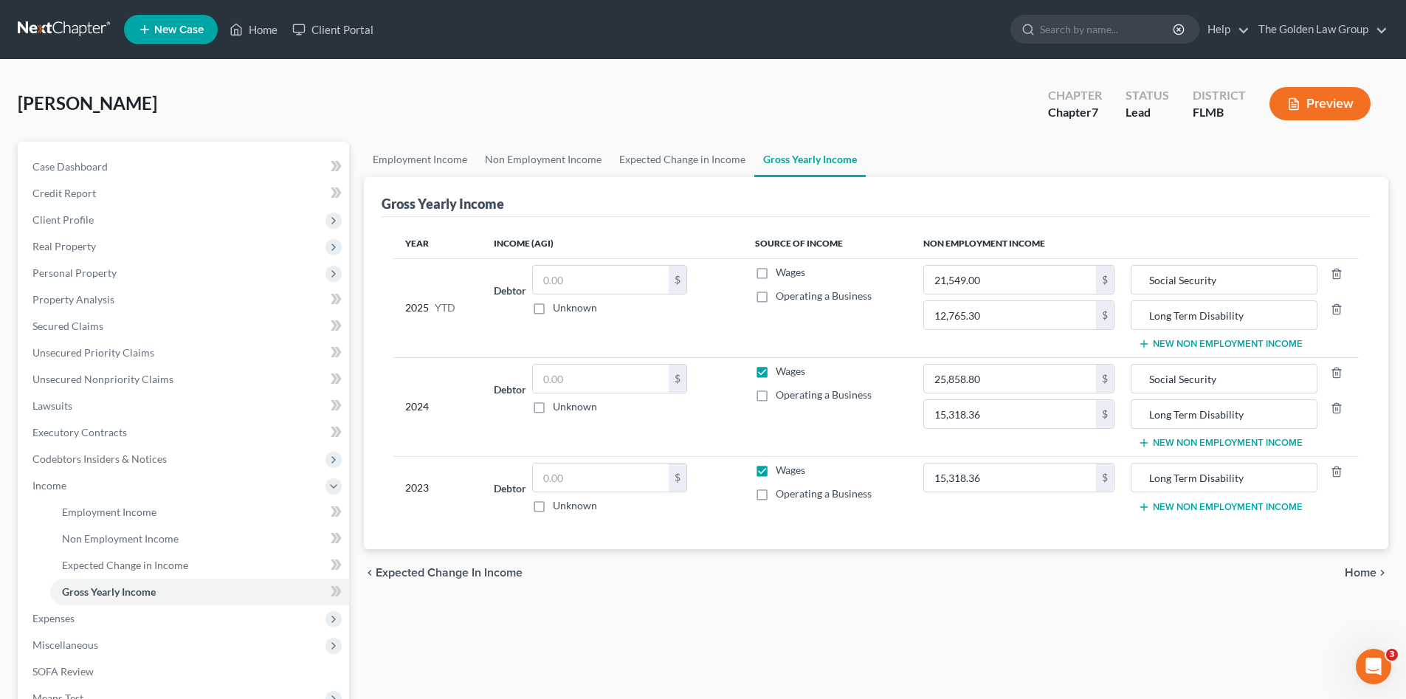
click at [776, 366] on label "Wages" at bounding box center [791, 371] width 30 height 15
click at [782, 366] on input "Wages" at bounding box center [787, 369] width 10 height 10
checkbox input "false"
drag, startPoint x: 762, startPoint y: 472, endPoint x: 754, endPoint y: 516, distance: 44.3
click at [776, 472] on label "Wages" at bounding box center [791, 470] width 30 height 15
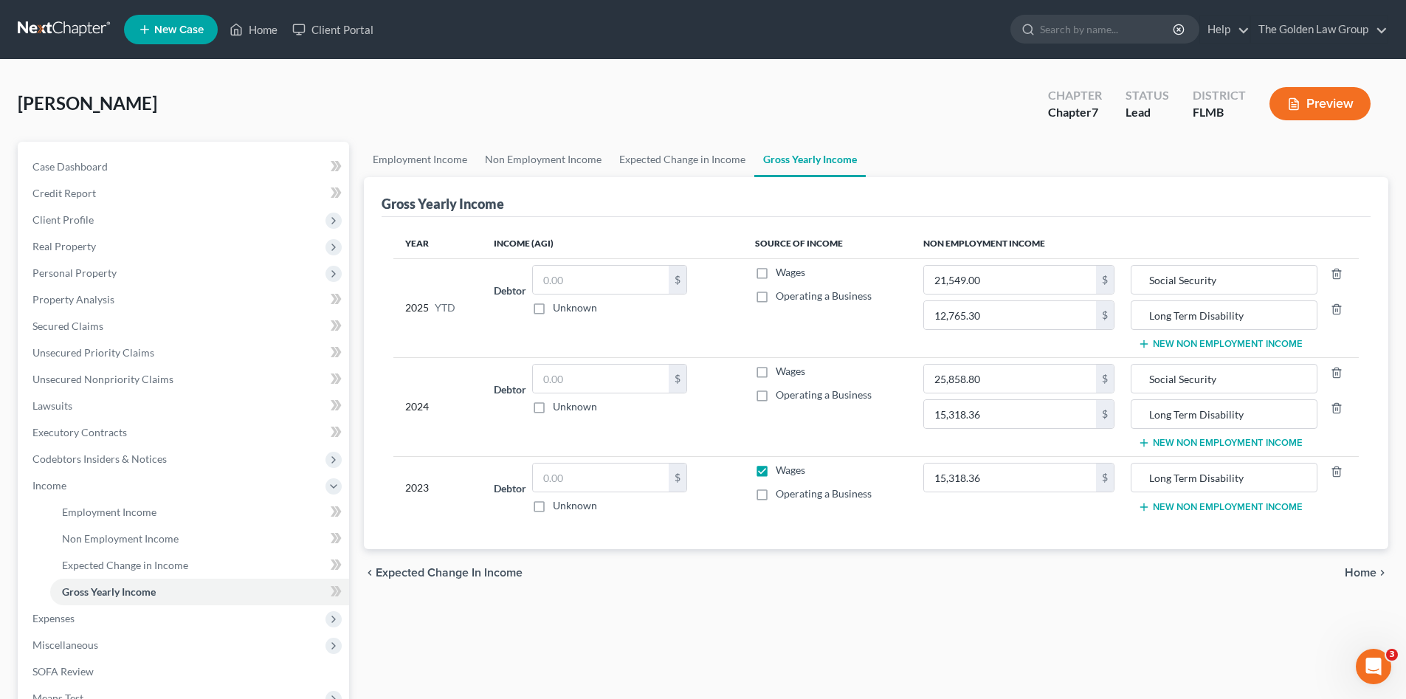
click at [782, 472] on input "Wages" at bounding box center [787, 468] width 10 height 10
checkbox input "false"
drag, startPoint x: 757, startPoint y: 531, endPoint x: 665, endPoint y: 540, distance: 92.7
click at [755, 531] on div "Year Income (AGI) Source of Income Non Employment Income 2025 YTD Debtor $ Unkn…" at bounding box center [876, 383] width 989 height 332
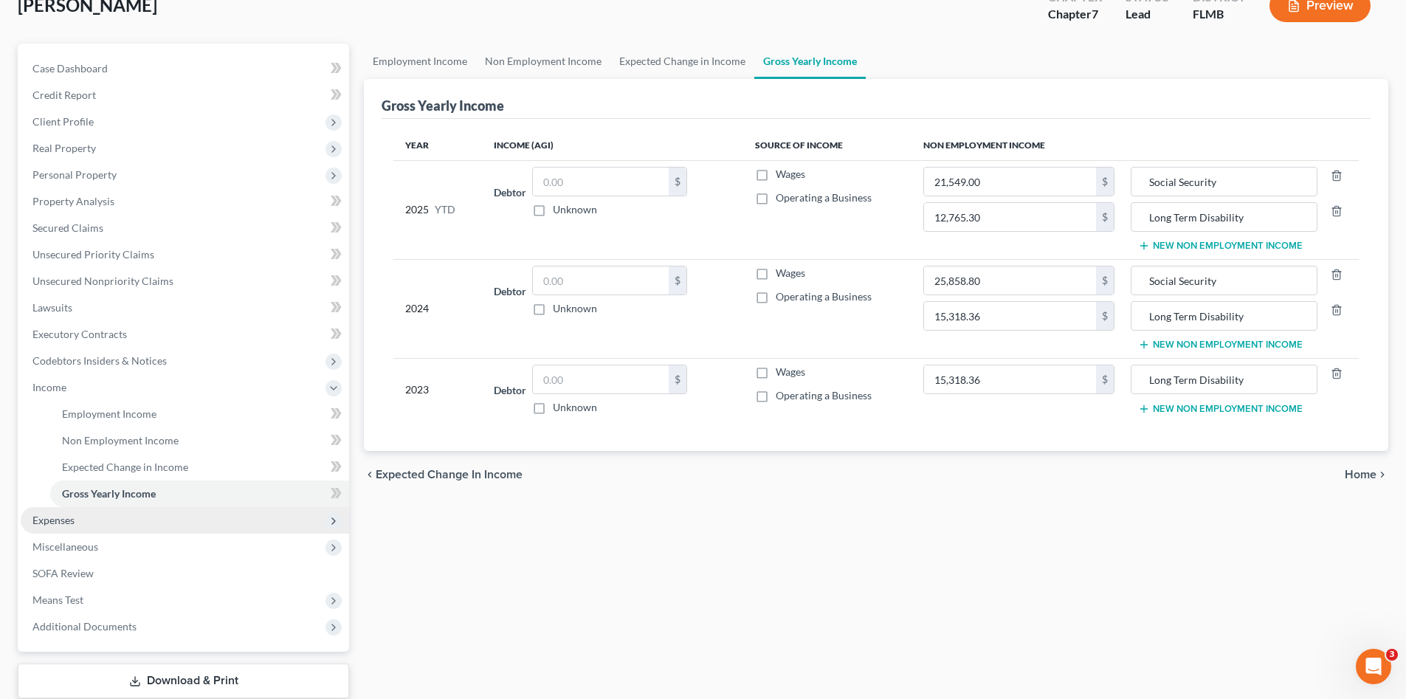
click at [80, 521] on span "Expenses" at bounding box center [185, 520] width 328 height 27
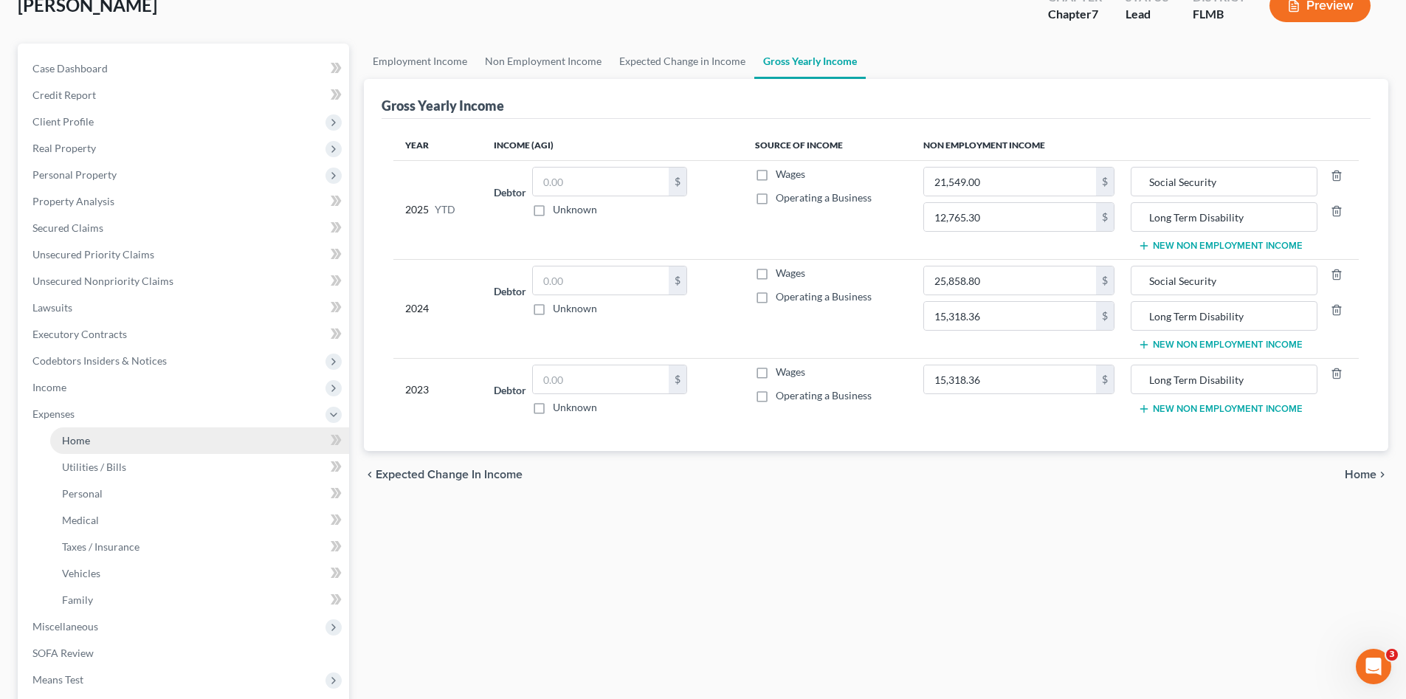
click at [130, 440] on link "Home" at bounding box center [199, 440] width 299 height 27
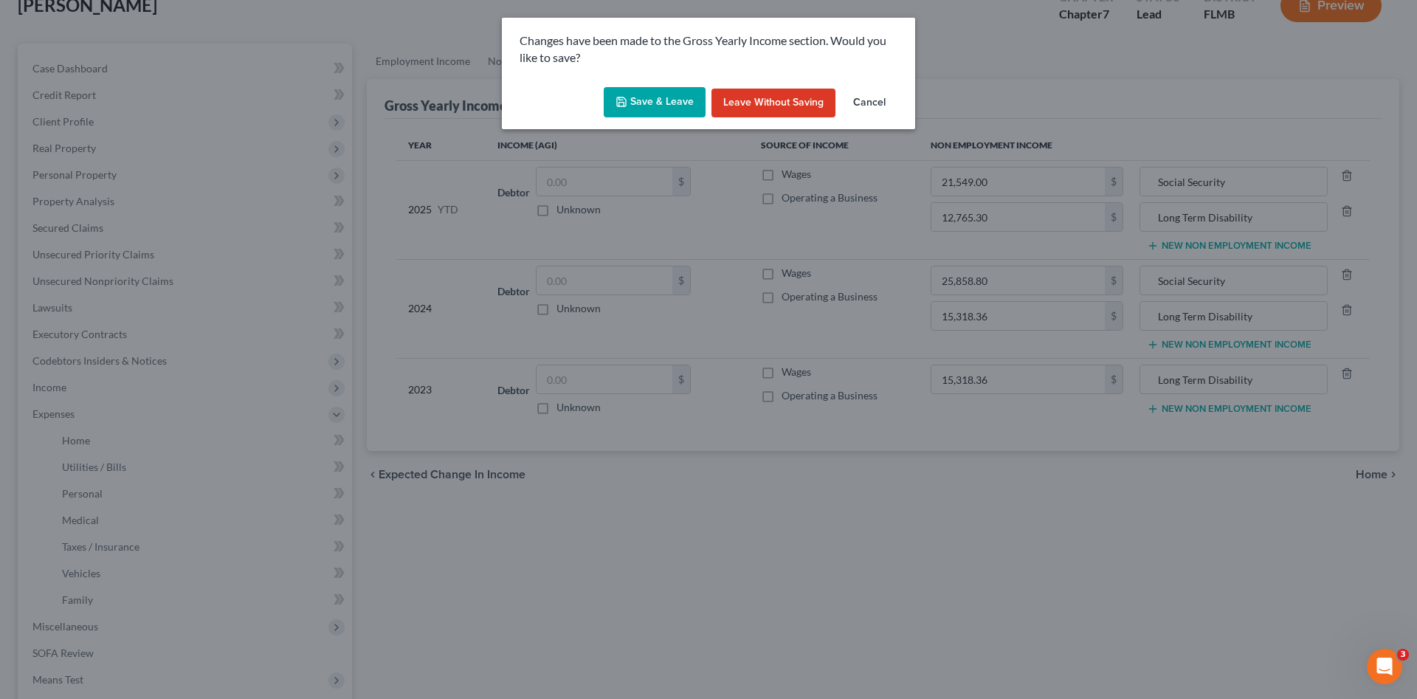
click at [668, 101] on button "Save & Leave" at bounding box center [655, 102] width 102 height 31
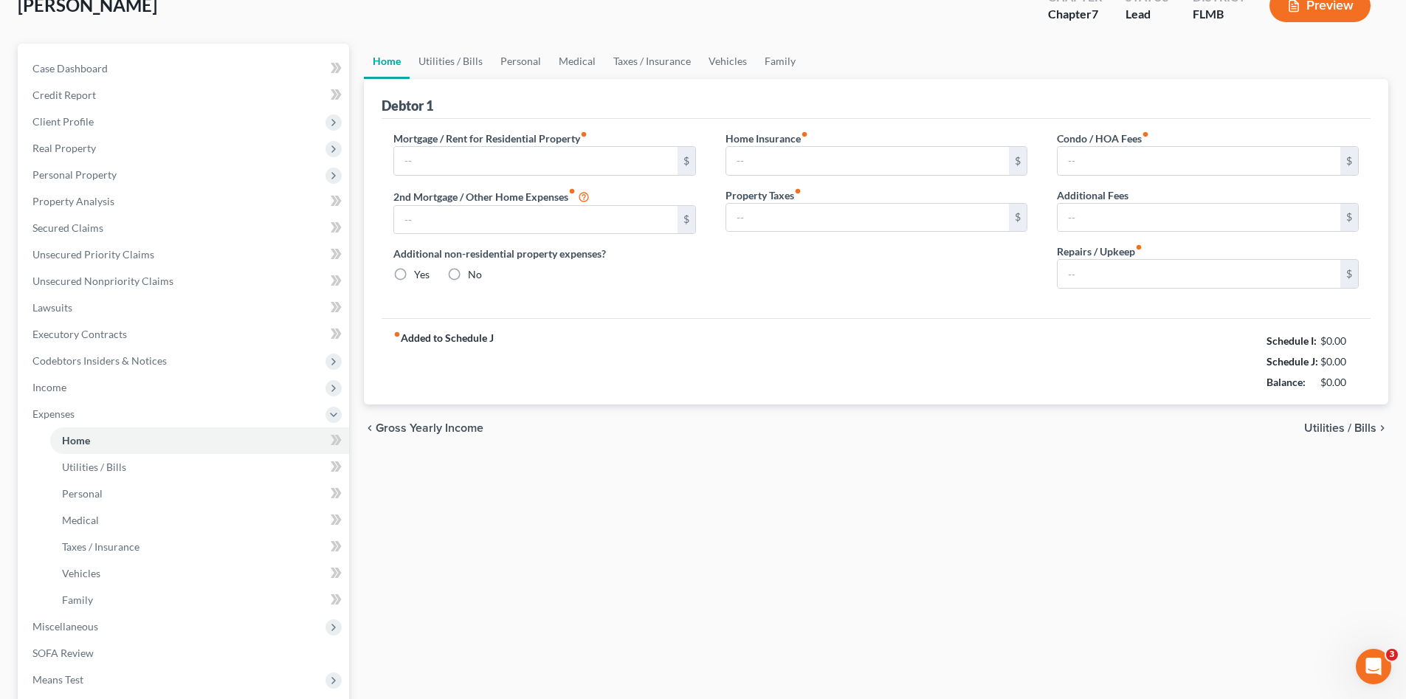
type input "3,163.00"
type input "0.00"
radio input "true"
type input "0.00"
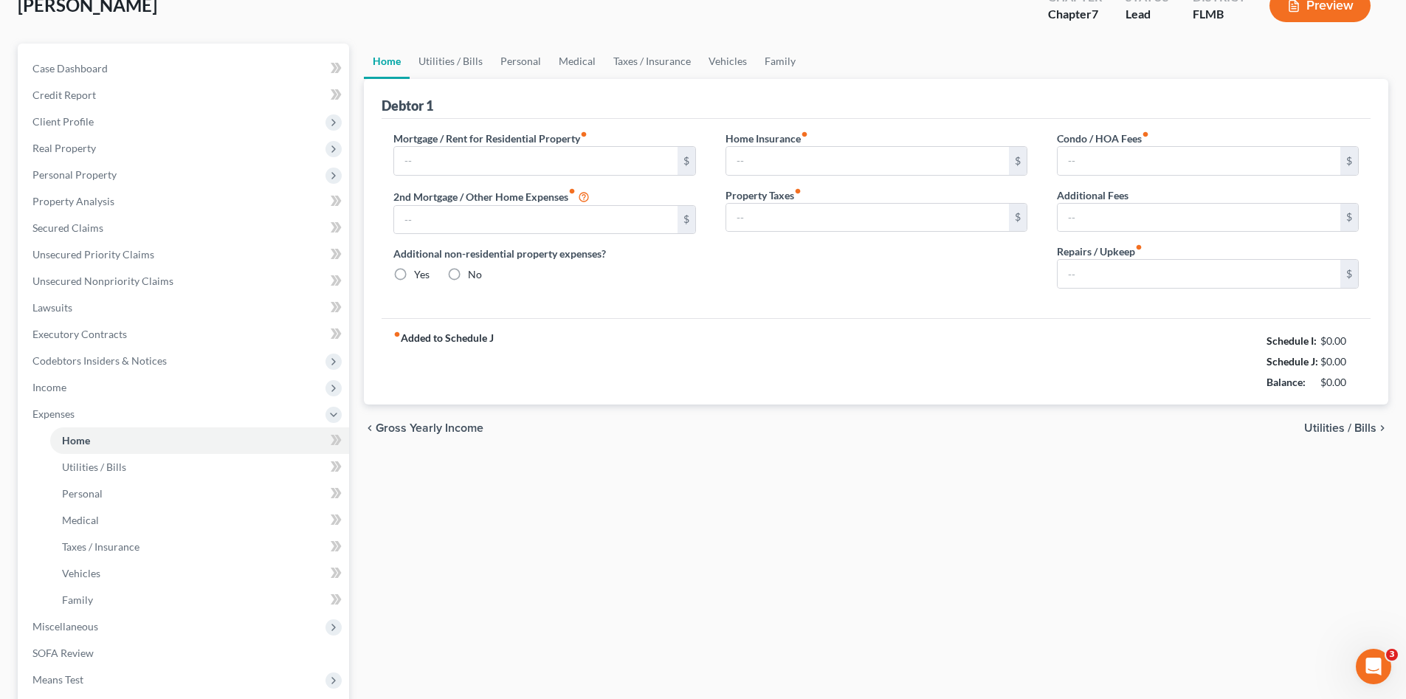
type input "8.33"
type input "200.00"
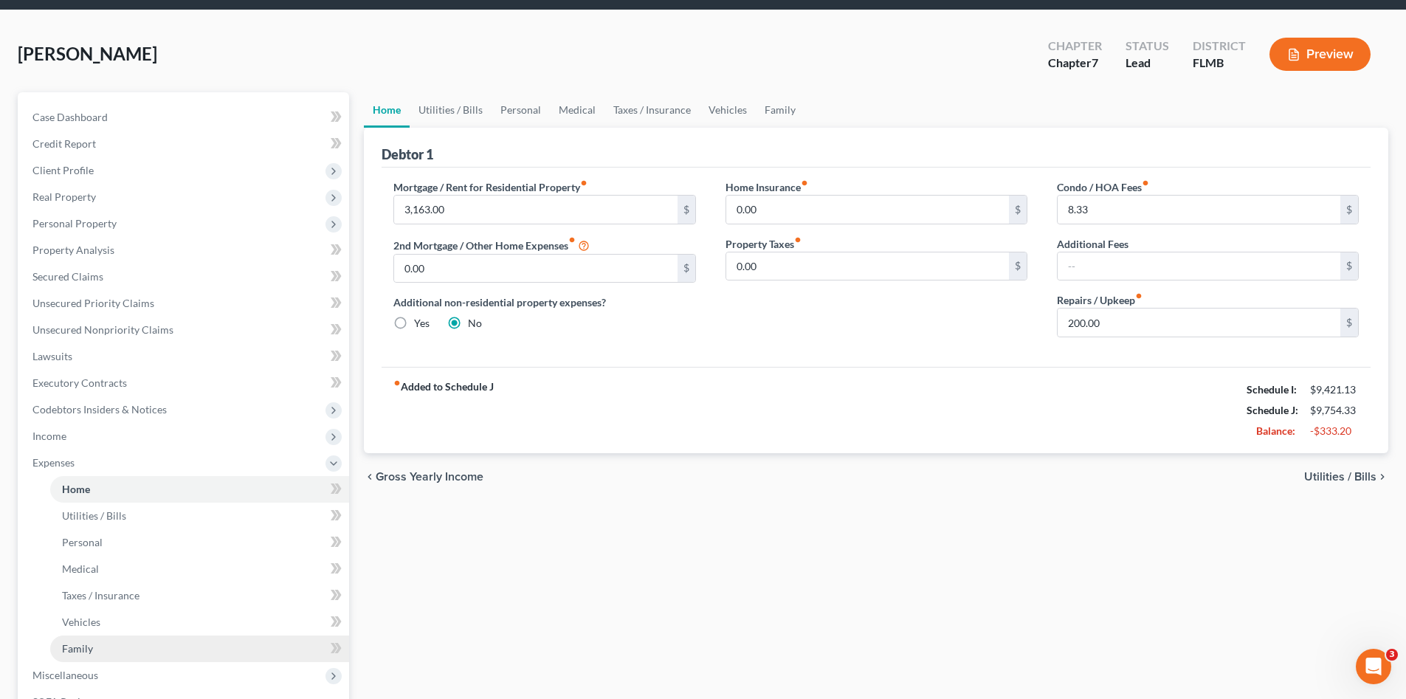
scroll to position [148, 0]
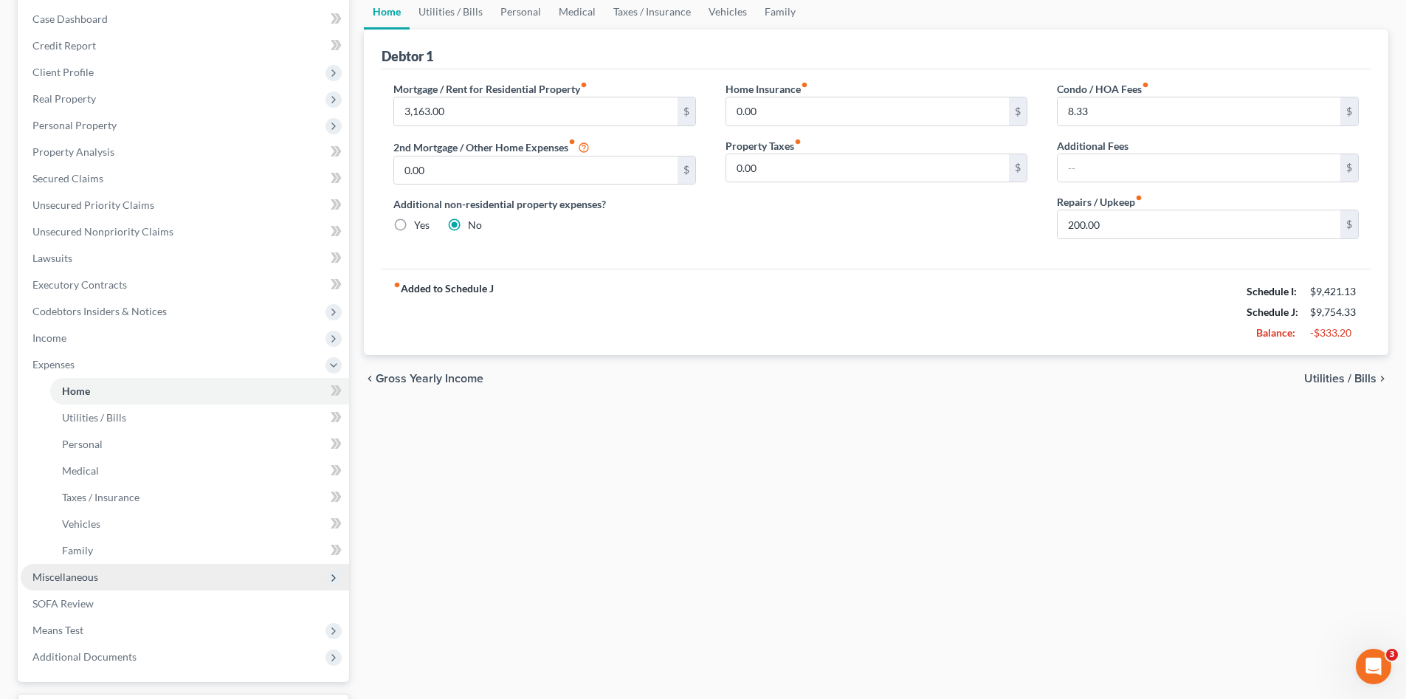
click at [156, 572] on span "Miscellaneous" at bounding box center [185, 577] width 328 height 27
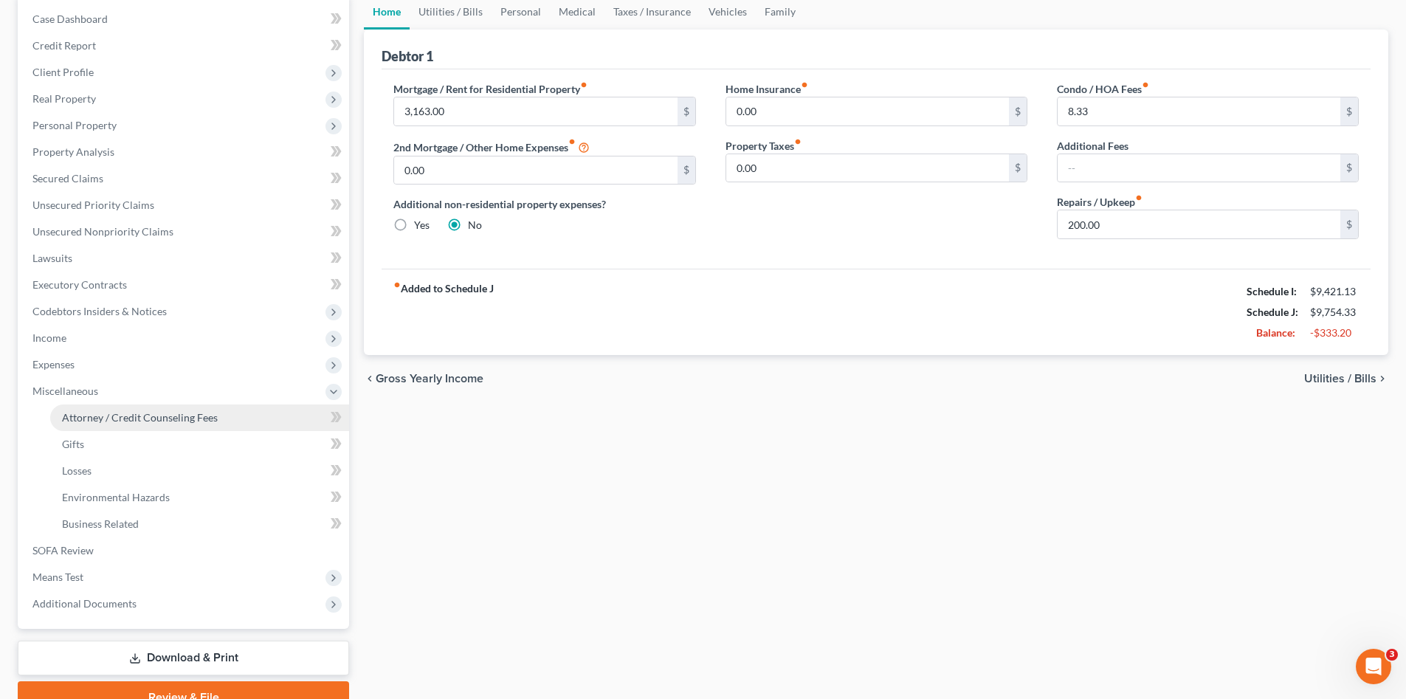
click at [191, 421] on span "Attorney / Credit Counseling Fees" at bounding box center [140, 417] width 156 height 13
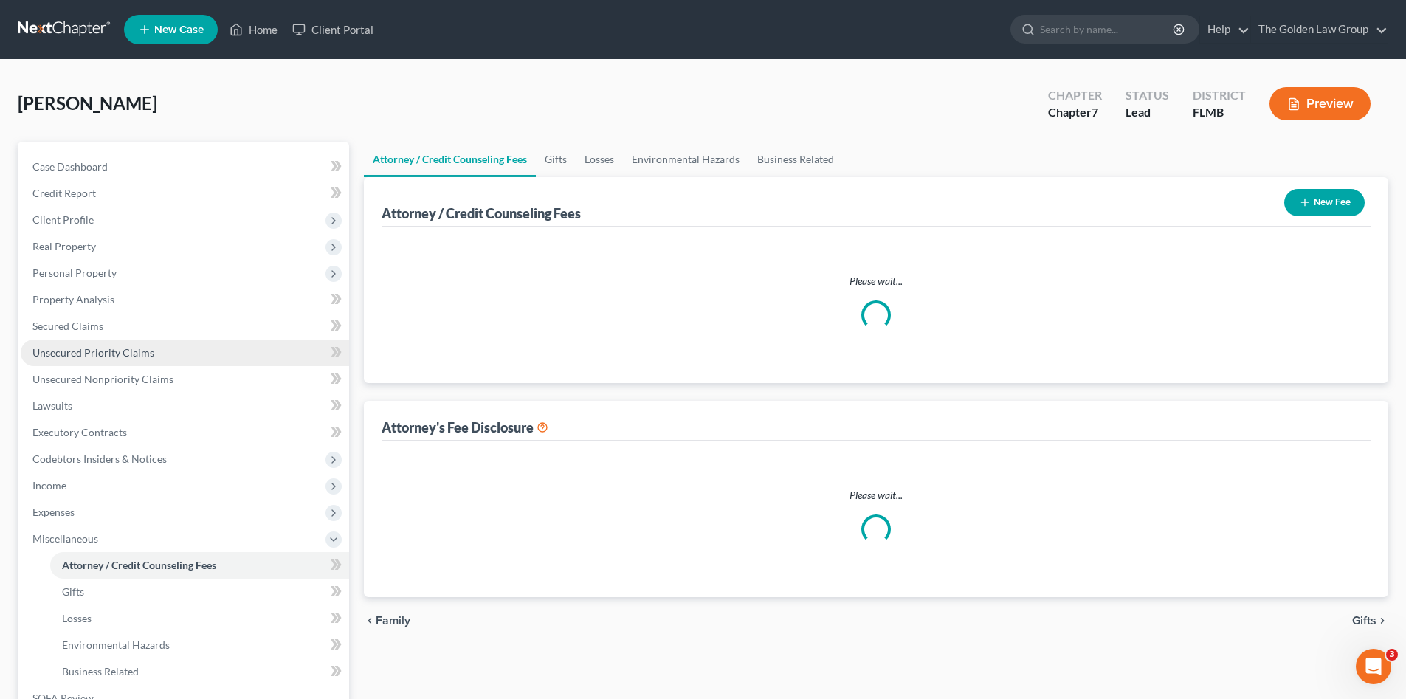
select select "2"
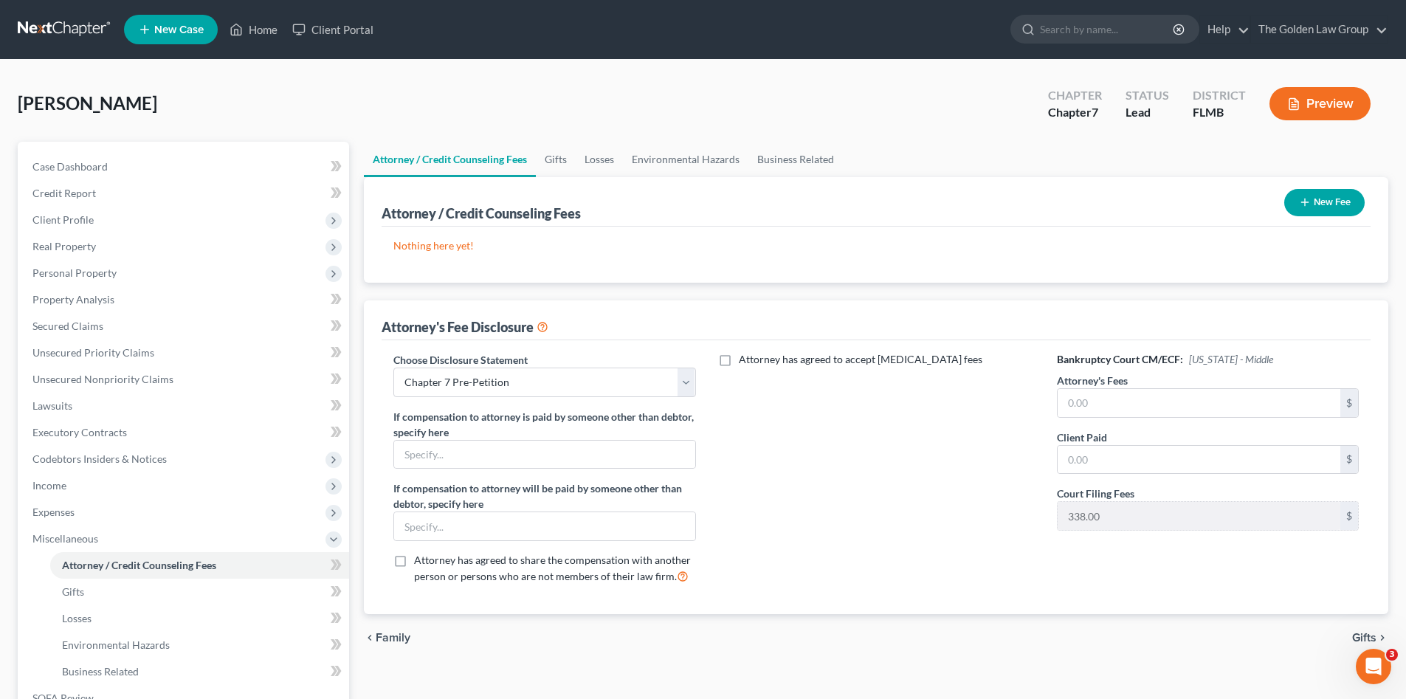
click at [1306, 193] on button "New Fee" at bounding box center [1324, 202] width 80 height 27
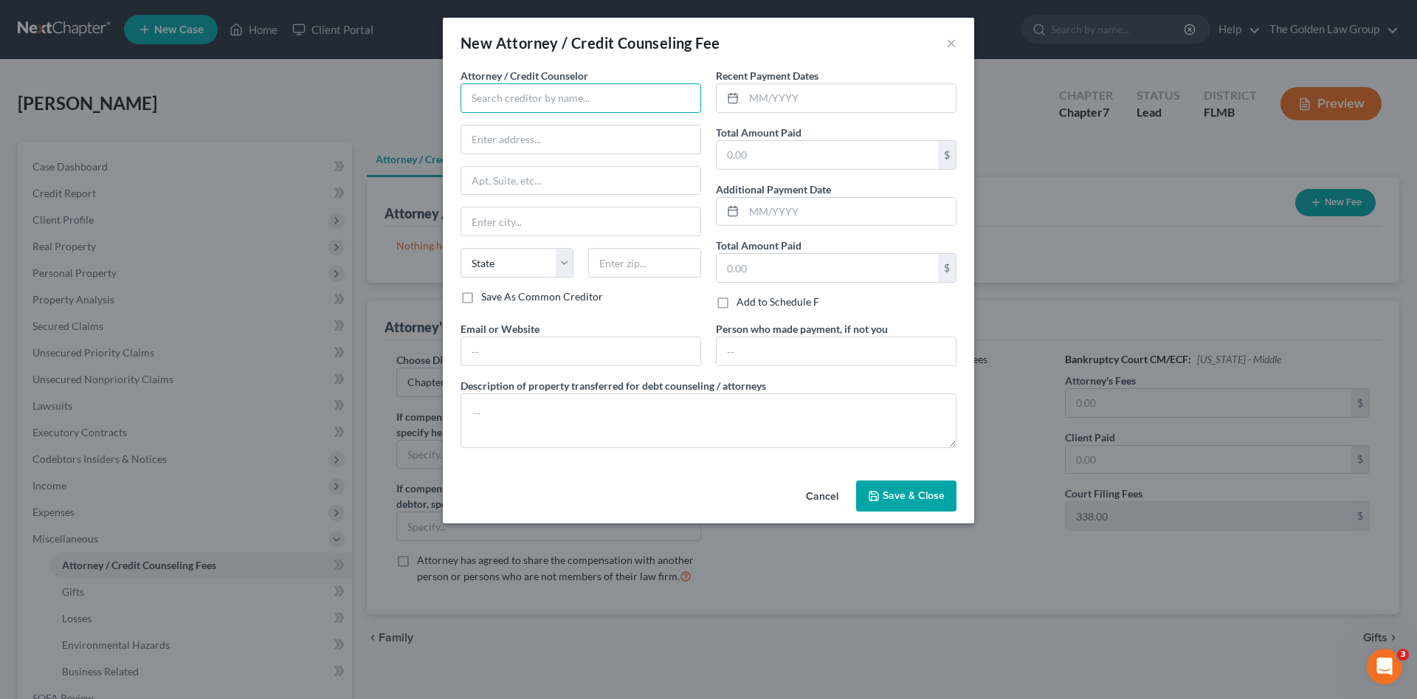
click at [517, 99] on input "text" at bounding box center [581, 98] width 241 height 30
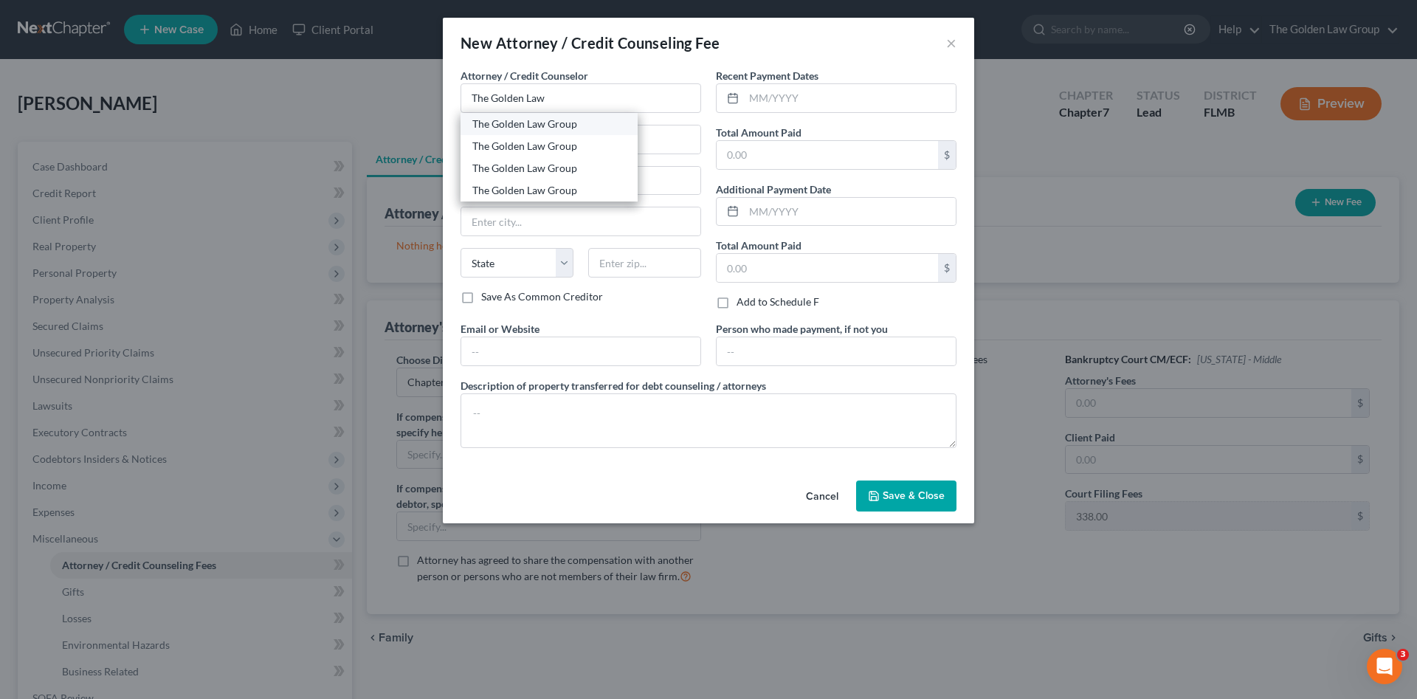
click at [548, 119] on div "The Golden Law Group" at bounding box center [549, 124] width 154 height 15
type input "The Golden Law Group"
type input "429 Lithia Pinecrest Road"
type input "Brandon"
select select "9"
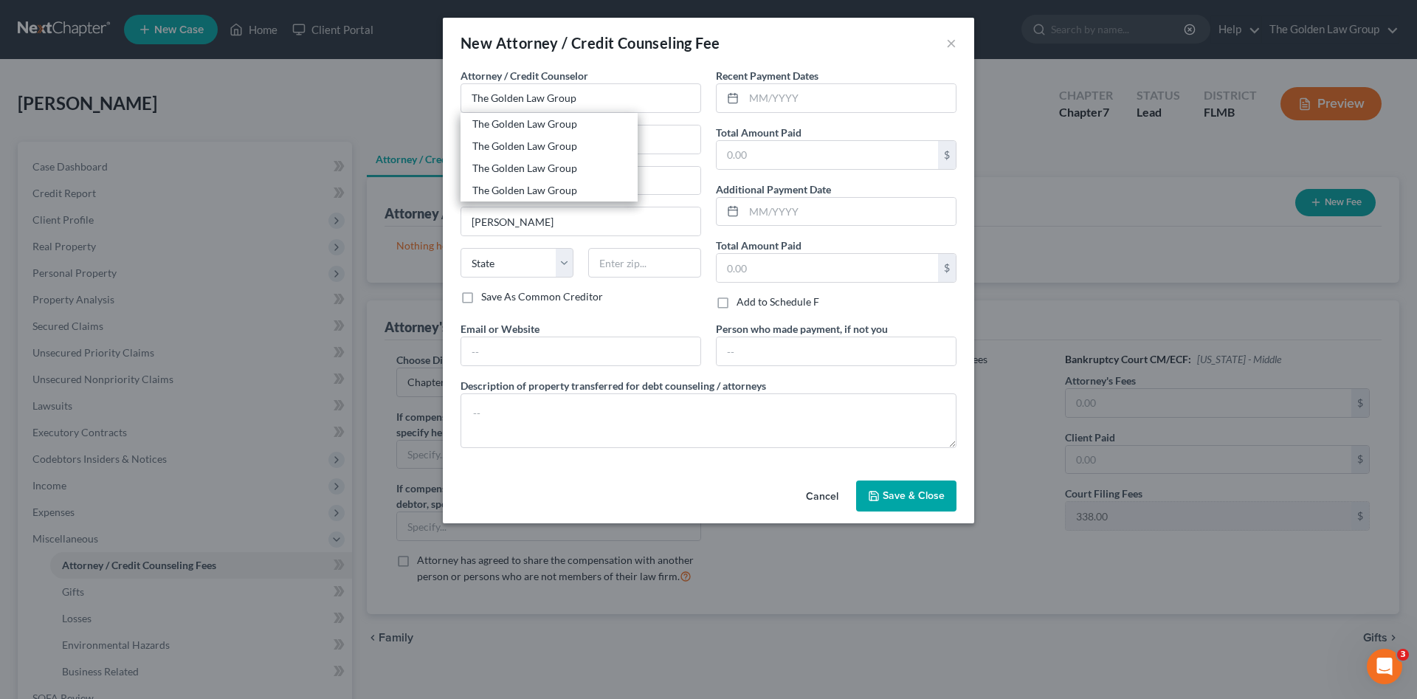
type input "33511"
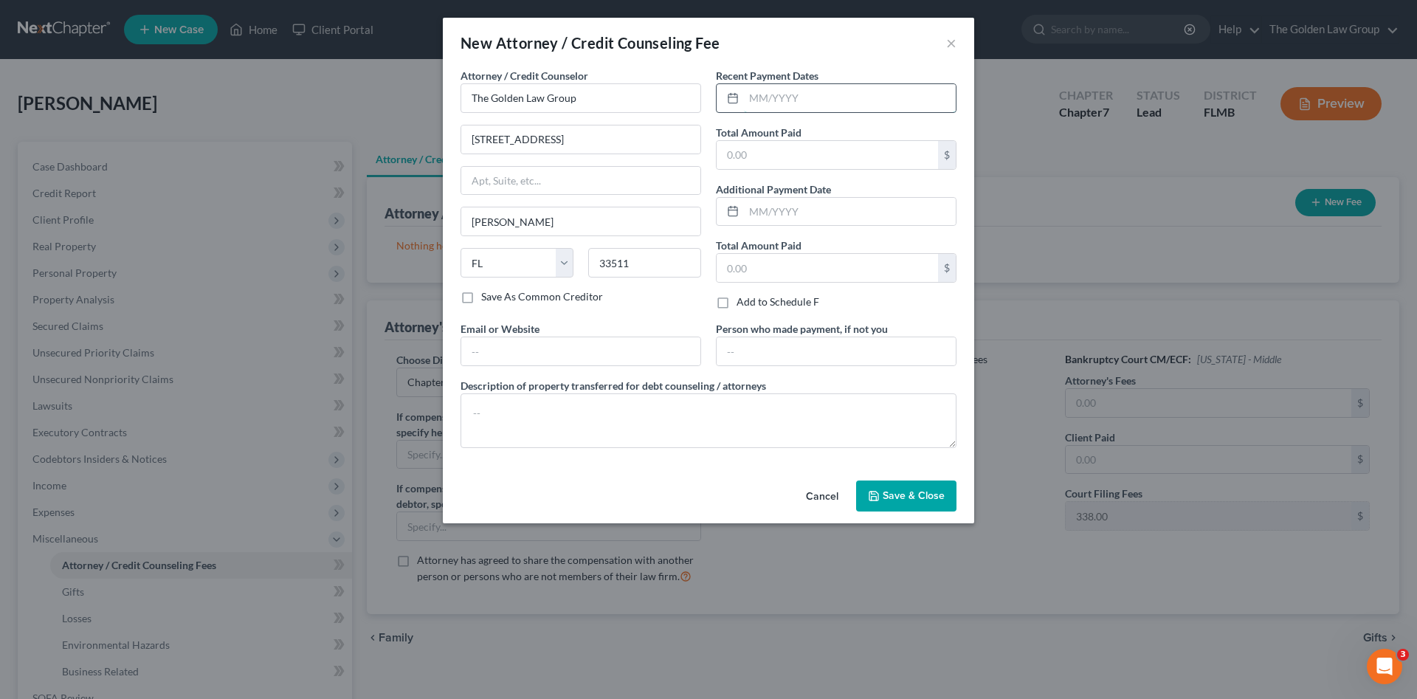
click at [765, 103] on input "text" at bounding box center [850, 98] width 212 height 28
type input "497.00"
click at [835, 148] on input "text" at bounding box center [827, 155] width 221 height 28
type input "0"
type input "497.00"
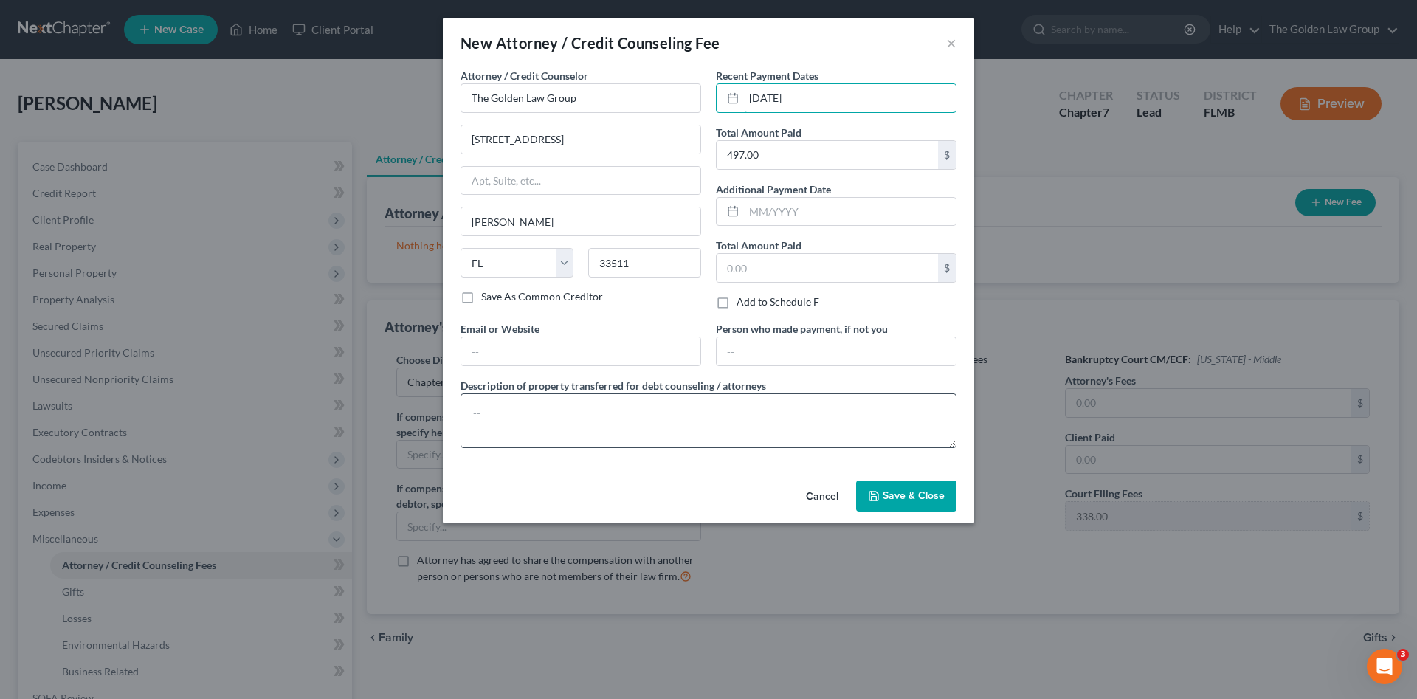
type input "09/14/2025"
click at [811, 399] on textarea at bounding box center [709, 420] width 496 height 55
type textarea "Attorney Fee"
click at [901, 484] on button "Save & Close" at bounding box center [906, 495] width 100 height 31
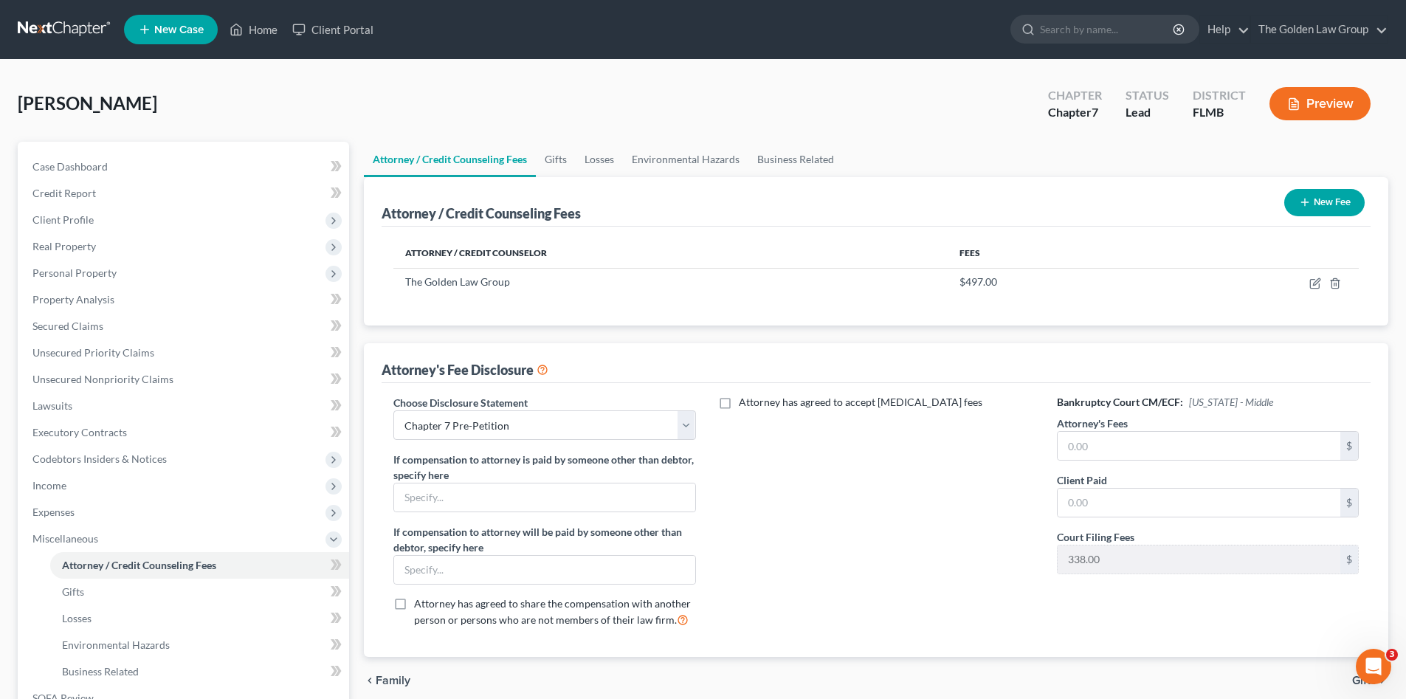
click at [1292, 195] on button "New Fee" at bounding box center [1324, 202] width 80 height 27
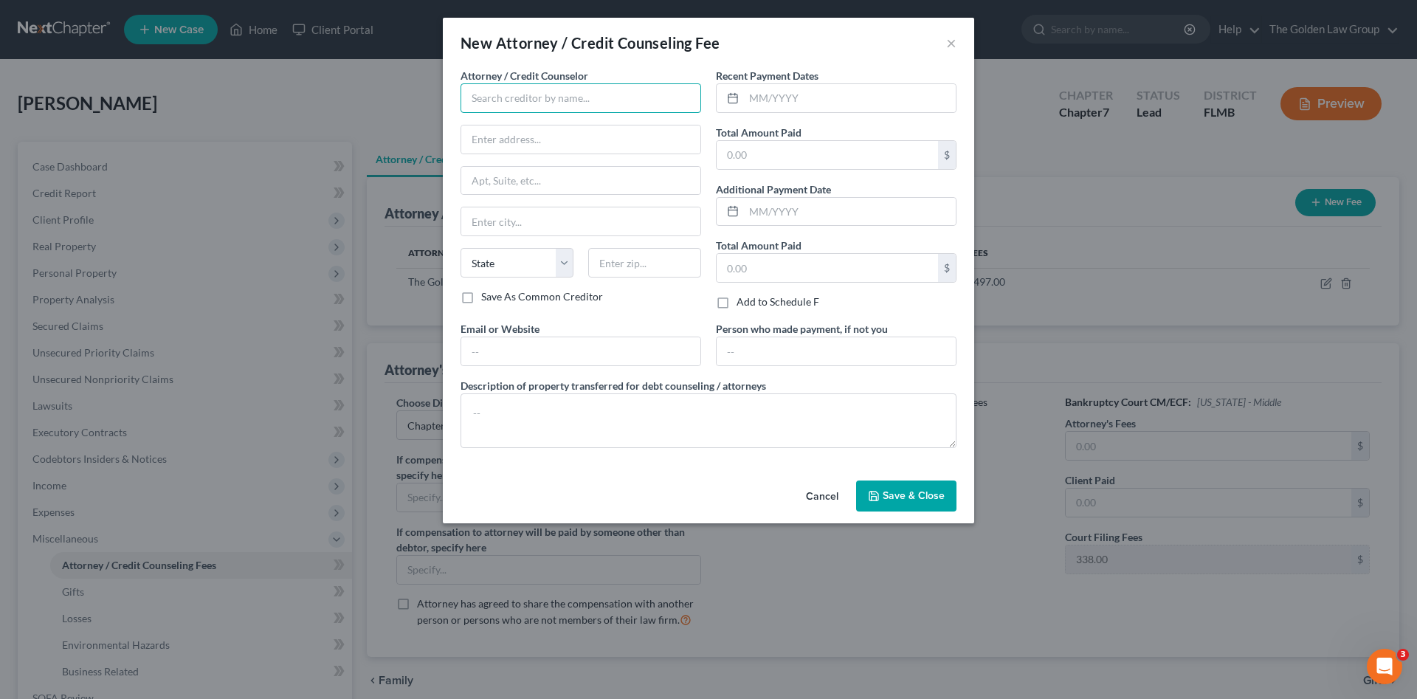
click at [573, 103] on input "text" at bounding box center [581, 98] width 241 height 30
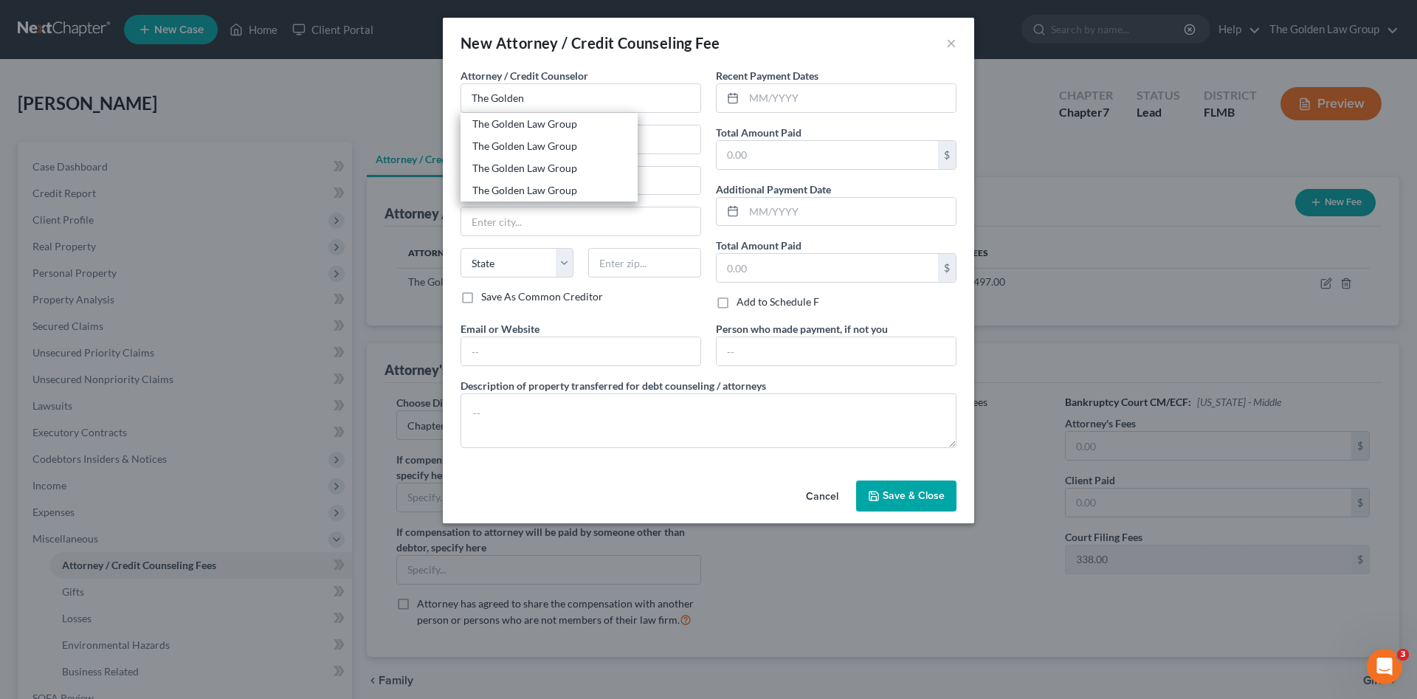
drag, startPoint x: 548, startPoint y: 131, endPoint x: 709, endPoint y: 126, distance: 160.2
click at [558, 126] on div "The Golden Law Group" at bounding box center [549, 124] width 154 height 15
type input "The Golden Law Group"
type input "429 Lithia Pinecrest Road"
type input "Brandon"
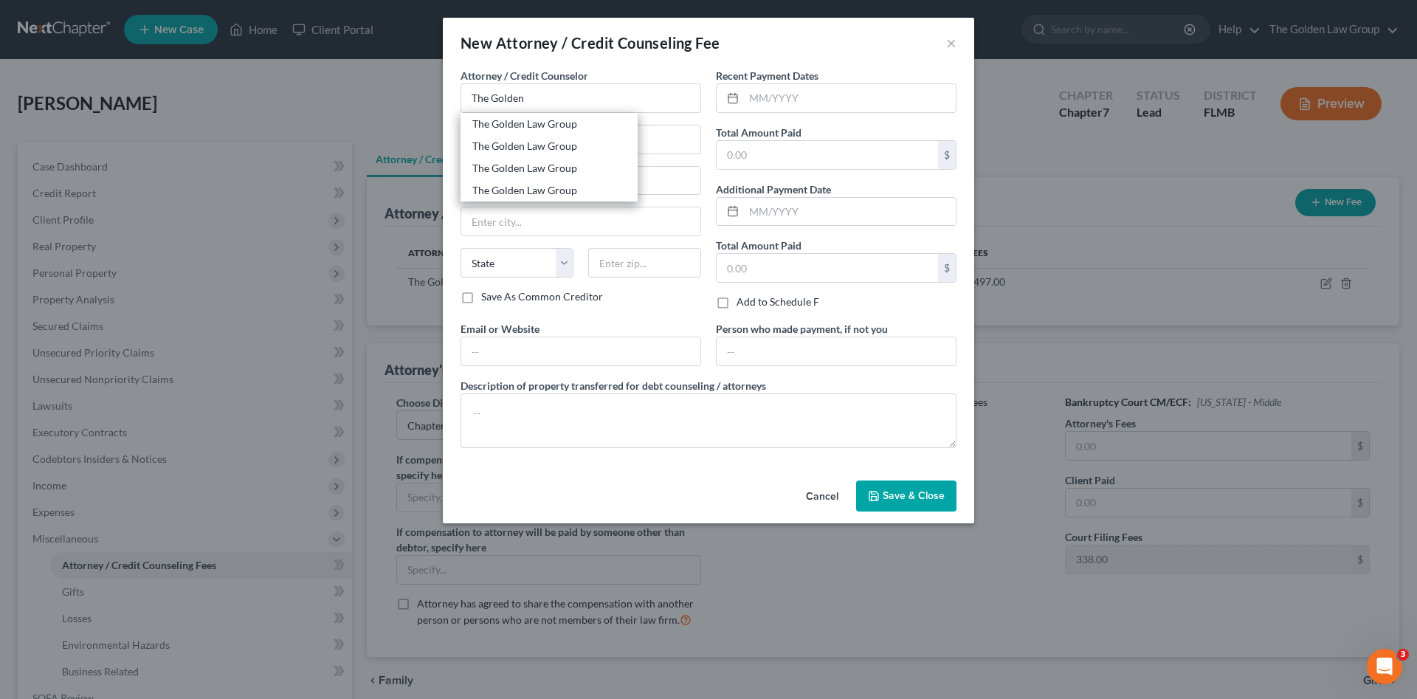
select select "9"
type input "33511"
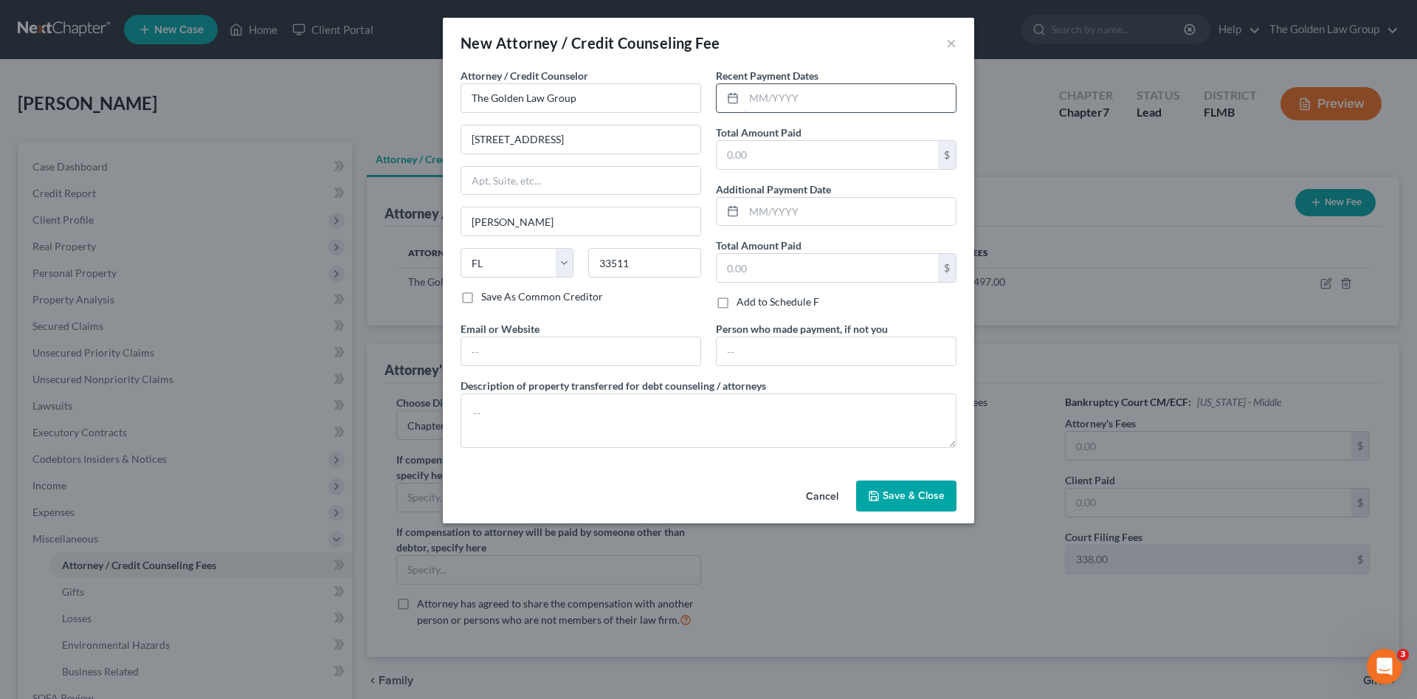
click at [780, 92] on input "text" at bounding box center [850, 98] width 212 height 28
type input "09/14/2025"
type input "338.00"
click at [680, 430] on textarea at bounding box center [709, 420] width 496 height 55
type textarea "Filing Fee"
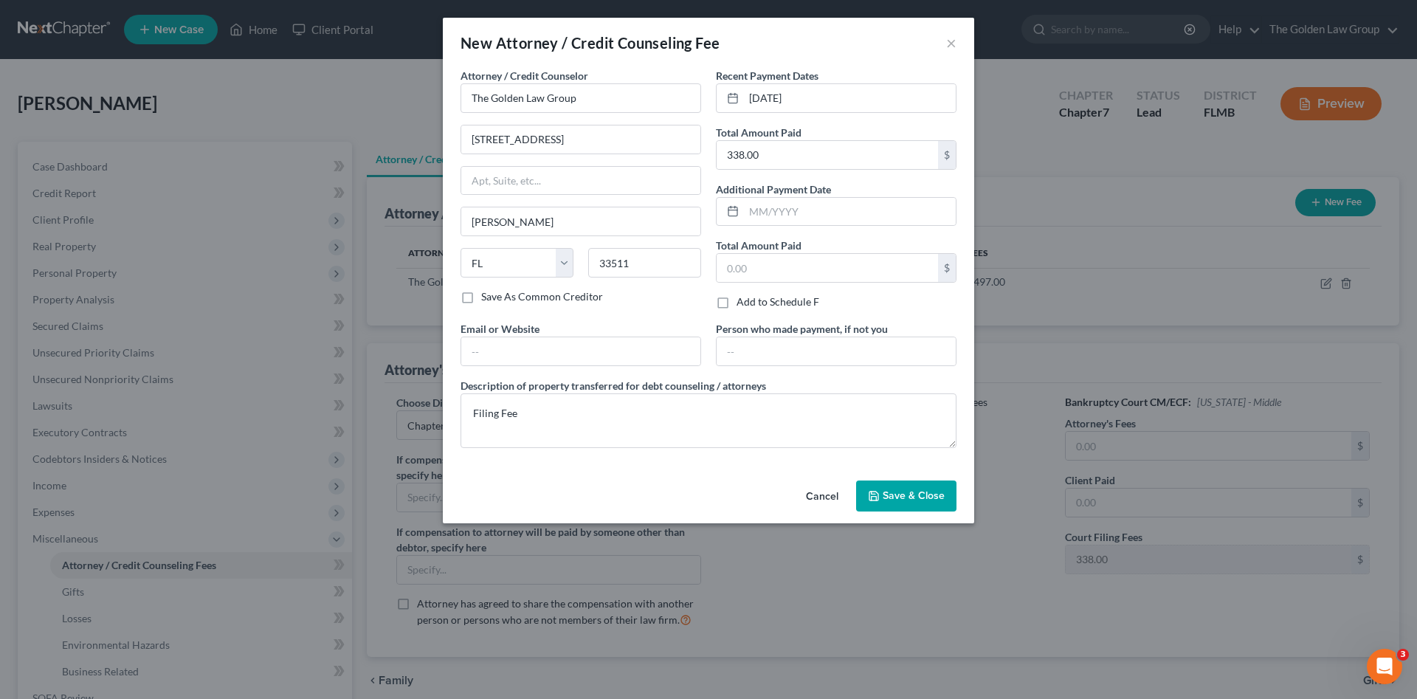
click at [909, 490] on span "Save & Close" at bounding box center [914, 495] width 62 height 13
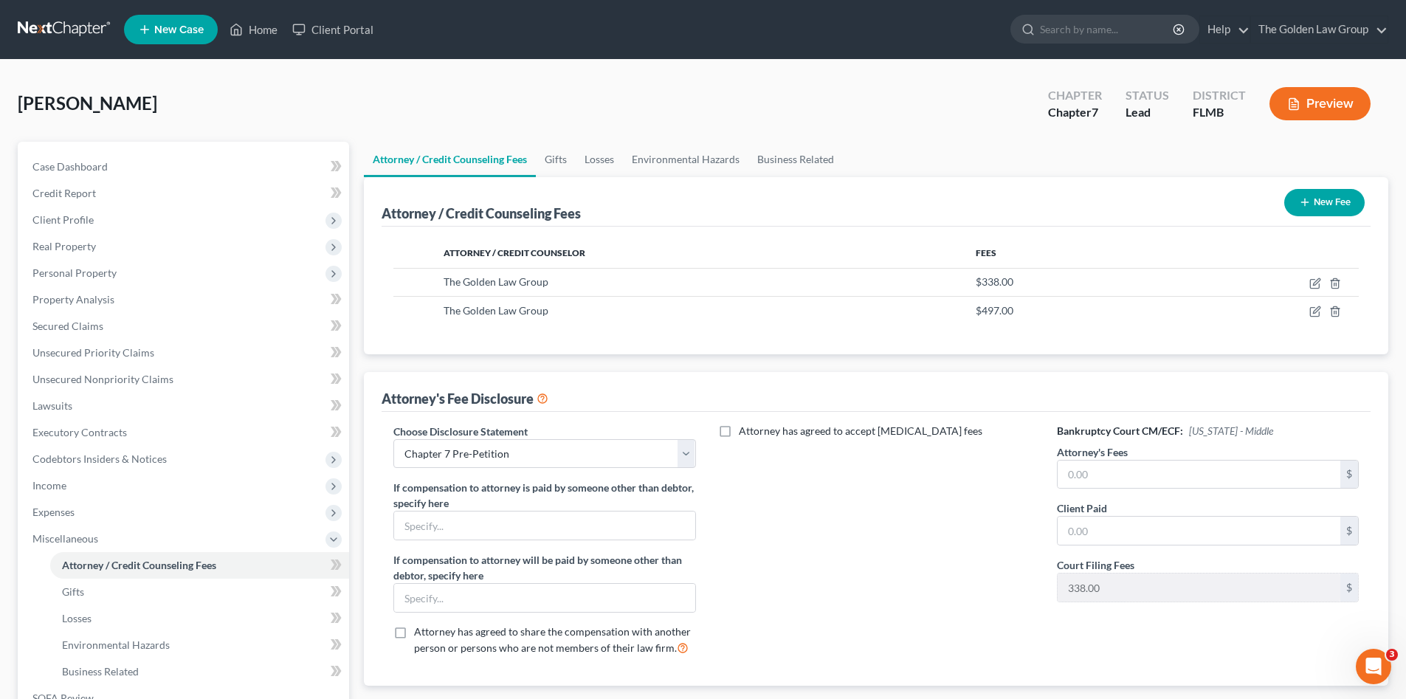
click at [1350, 210] on button "New Fee" at bounding box center [1324, 202] width 80 height 27
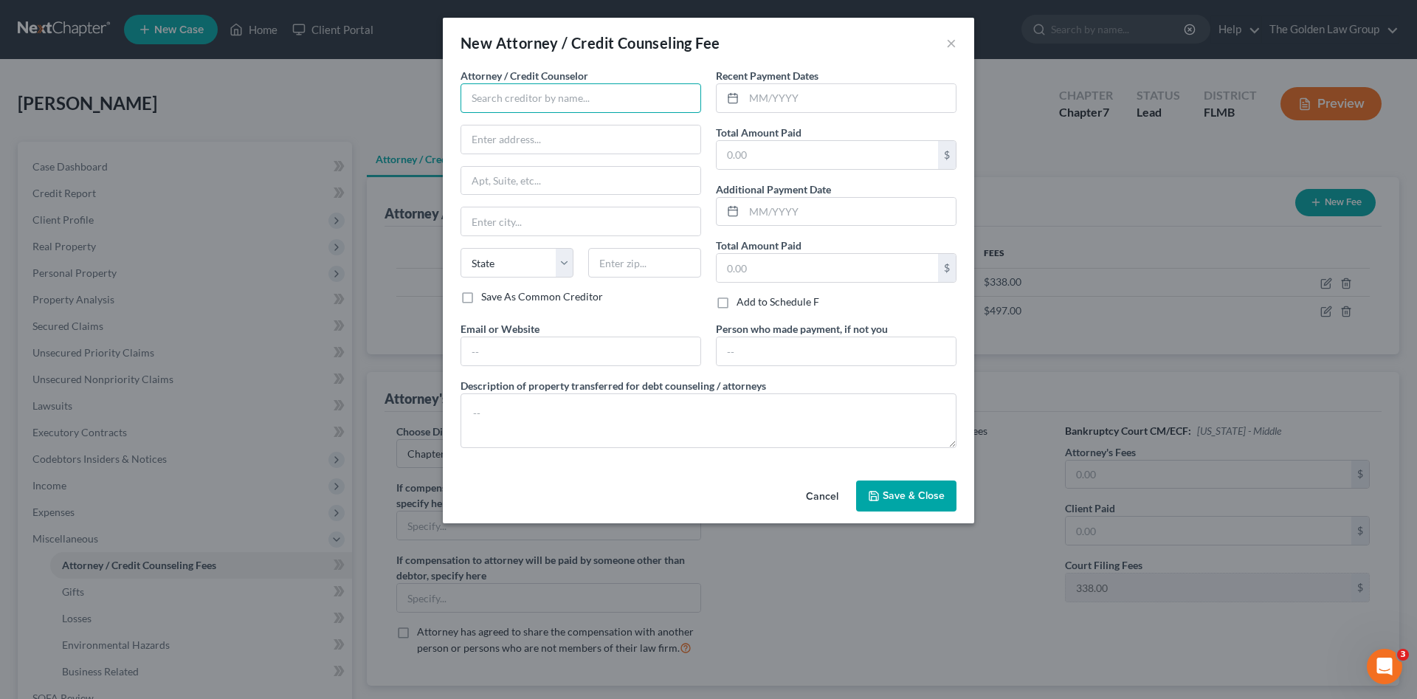
click at [501, 100] on input "text" at bounding box center [581, 98] width 241 height 30
click at [503, 133] on div "Debtorcc, Inc" at bounding box center [549, 124] width 177 height 22
type input "Debtorcc, Inc"
type input "372 Summit Avenue"
type input "Jersey City"
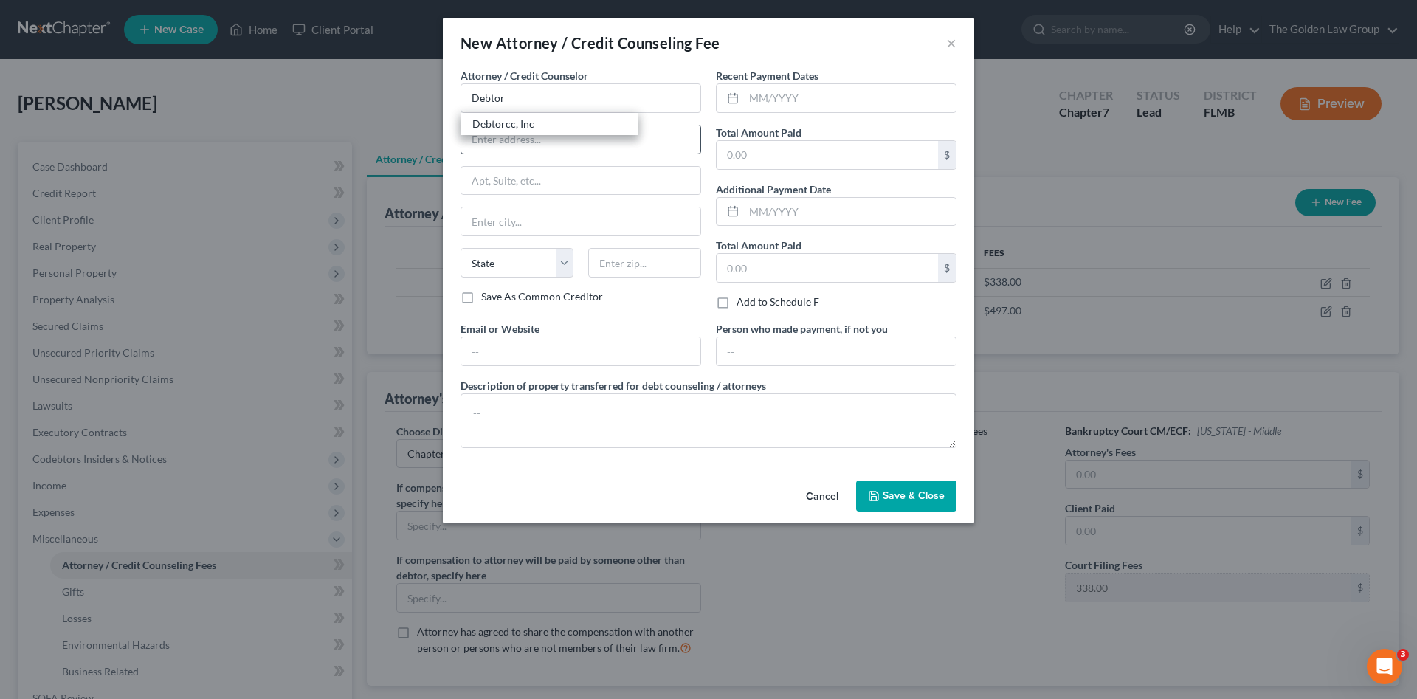
select select "33"
type input "07302"
click at [777, 107] on input "text" at bounding box center [850, 98] width 212 height 28
click at [747, 98] on input "text" at bounding box center [850, 98] width 212 height 28
type input "09/14/2025"
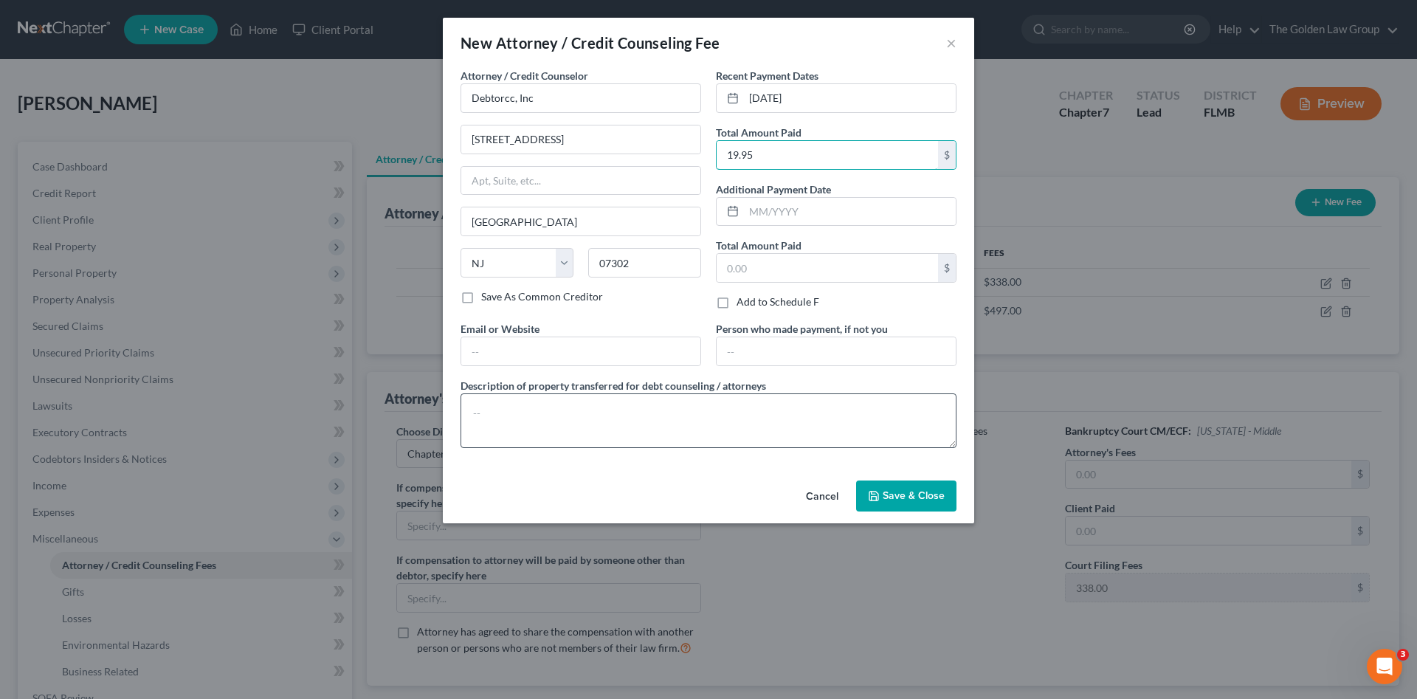
type input "19.95"
click at [844, 425] on textarea at bounding box center [709, 420] width 496 height 55
type textarea "Credit Counseling"
click at [911, 493] on span "Save & Close" at bounding box center [914, 495] width 62 height 13
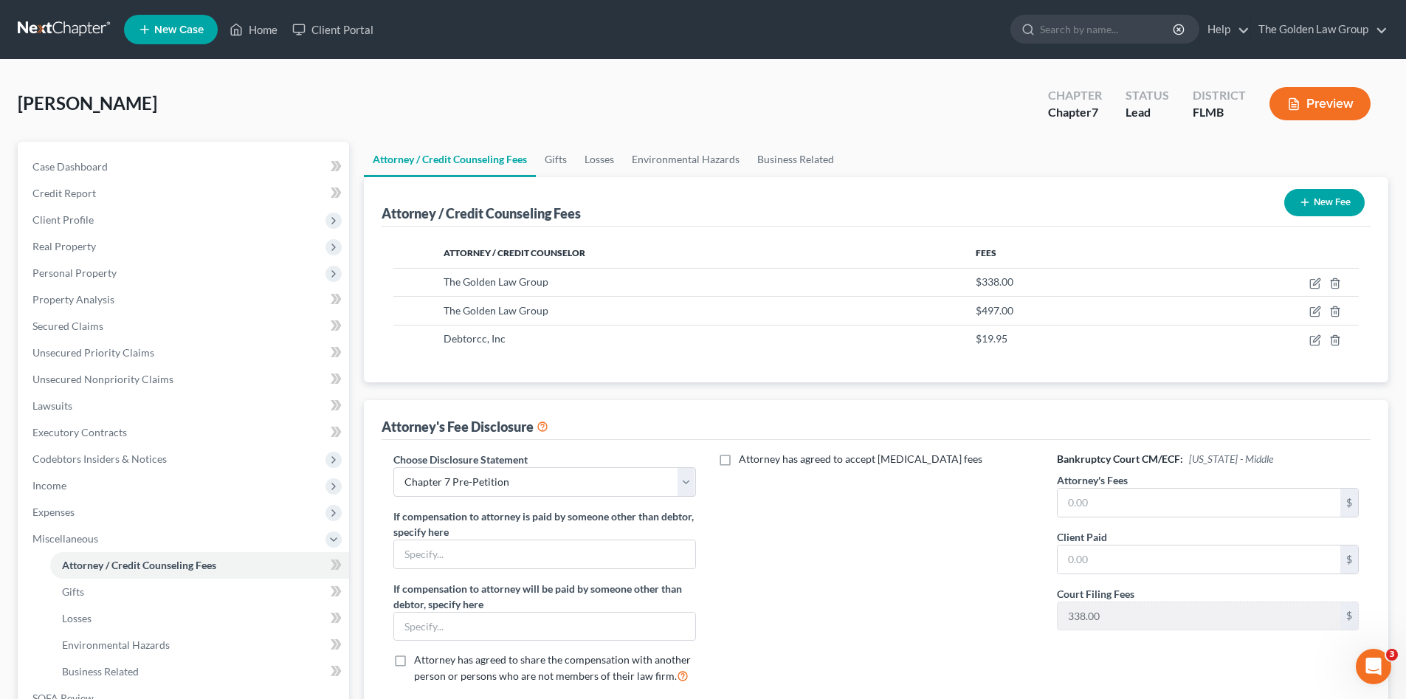
click at [1327, 205] on button "New Fee" at bounding box center [1324, 202] width 80 height 27
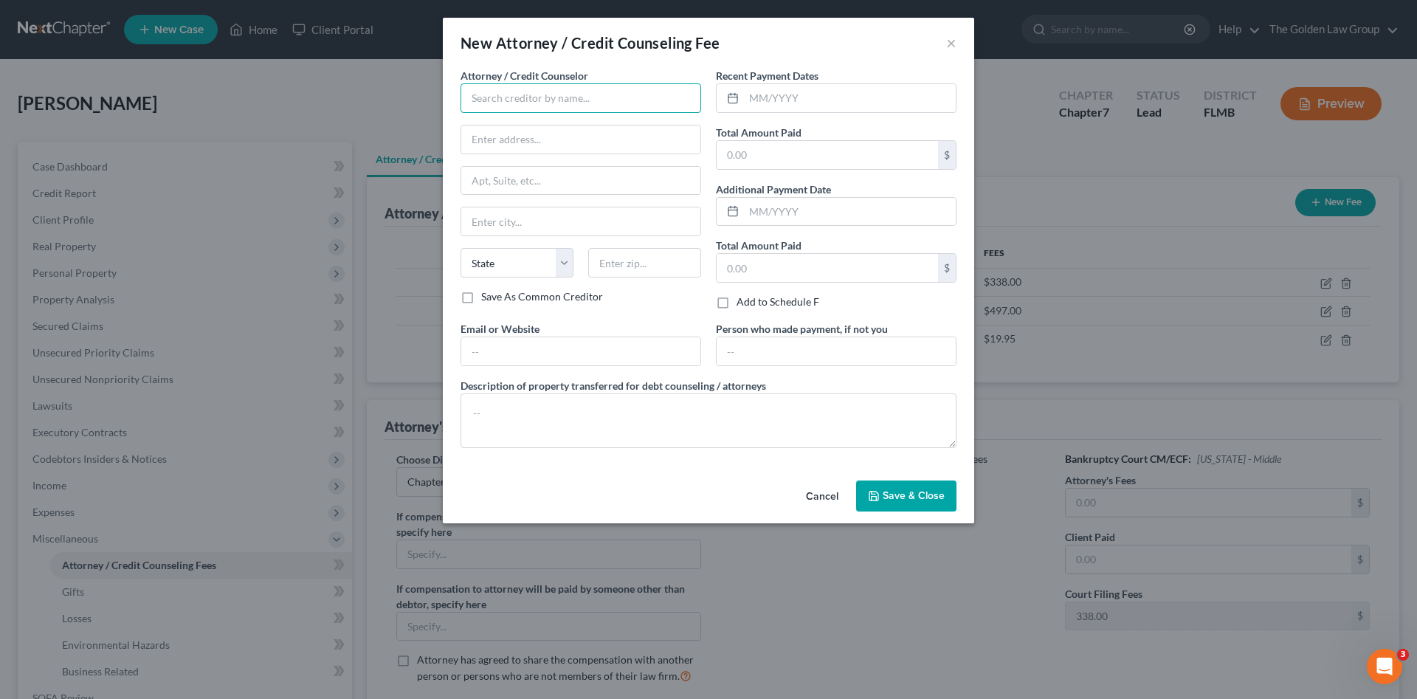
drag, startPoint x: 470, startPoint y: 89, endPoint x: 488, endPoint y: 97, distance: 19.5
click at [478, 92] on input "text" at bounding box center [581, 98] width 241 height 30
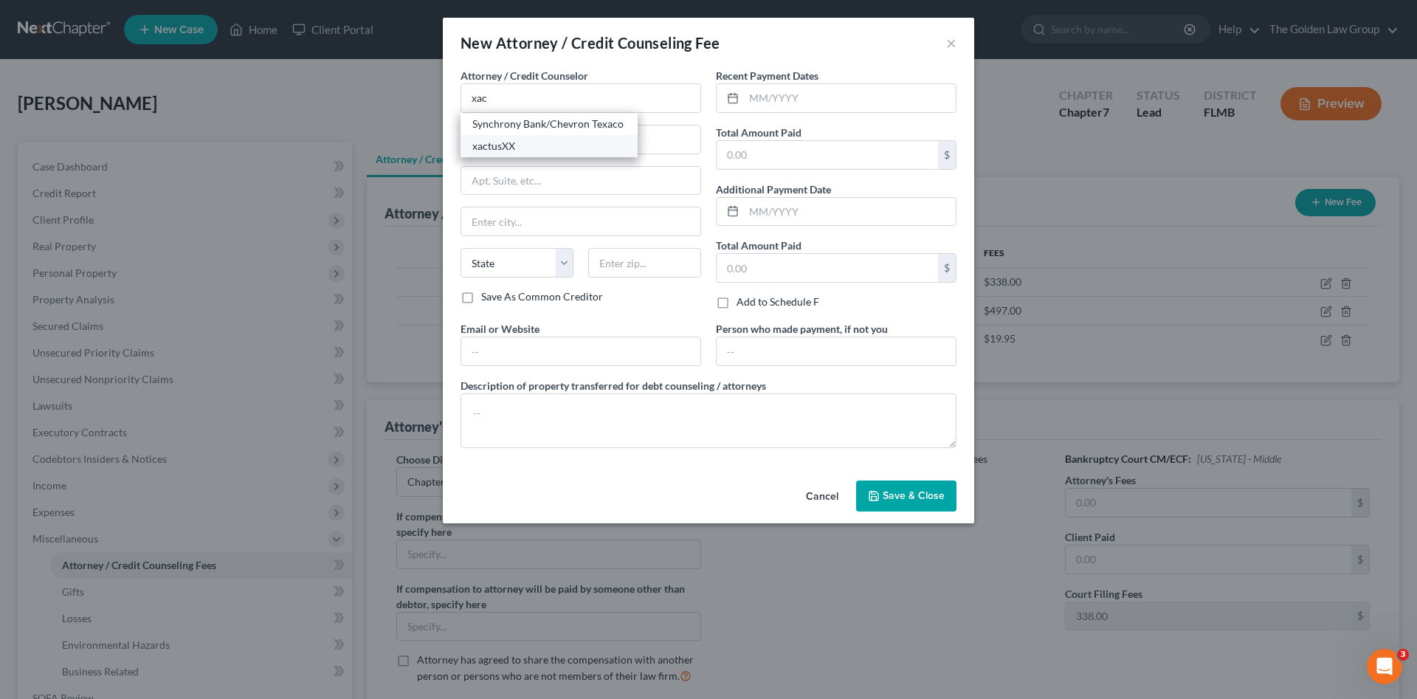
click at [514, 153] on div "xactusXX" at bounding box center [549, 146] width 154 height 15
type input "xactusXX"
type input "370 Reed Road"
type input "Suite 100"
type input "Broomall"
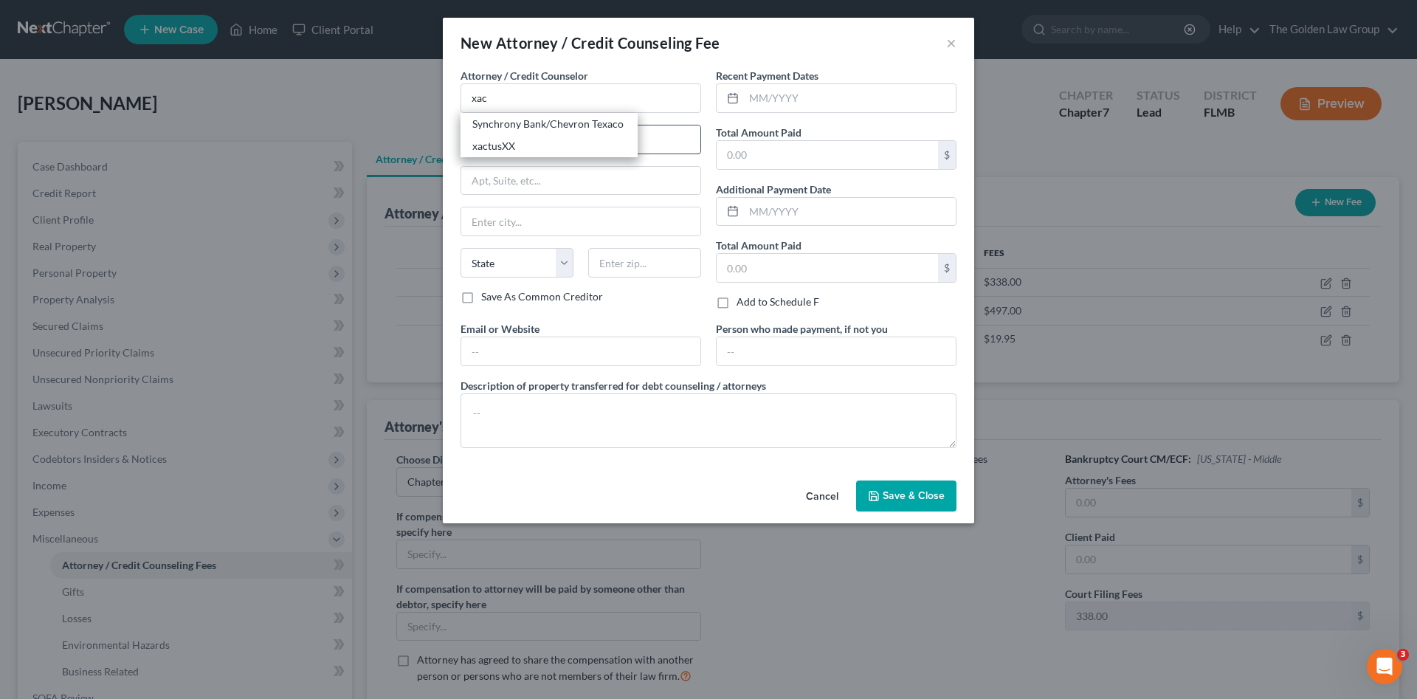
select select "39"
type input "19008"
click at [838, 97] on input "text" at bounding box center [850, 98] width 212 height 28
type input "0"
type input "10/06/2025"
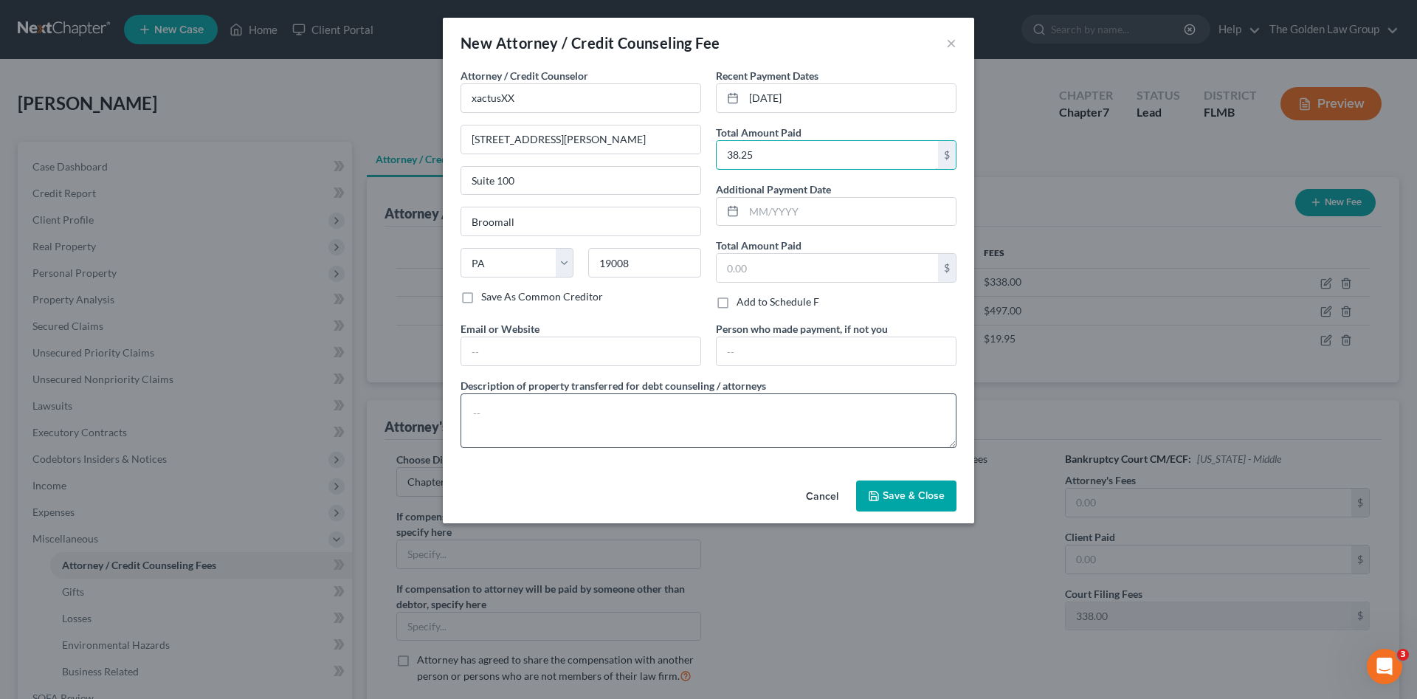
type input "38.25"
click at [807, 426] on textarea at bounding box center [709, 420] width 496 height 55
type textarea "Credit Report"
click at [918, 496] on span "Save & Close" at bounding box center [914, 495] width 62 height 13
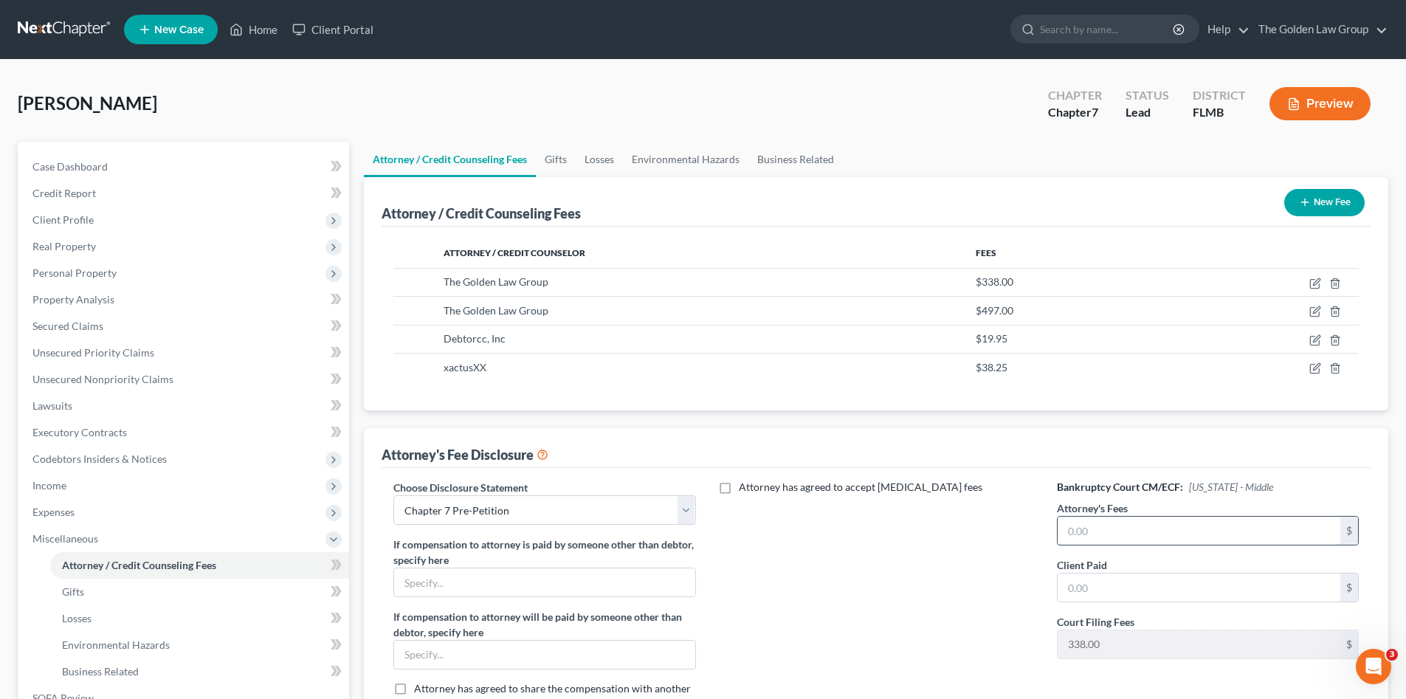
click at [1088, 545] on input "text" at bounding box center [1199, 531] width 283 height 28
type input "497.00"
drag, startPoint x: 984, startPoint y: 540, endPoint x: 785, endPoint y: 569, distance: 201.4
click at [982, 540] on div "Attorney has agreed to accept retainer fees" at bounding box center [876, 602] width 331 height 244
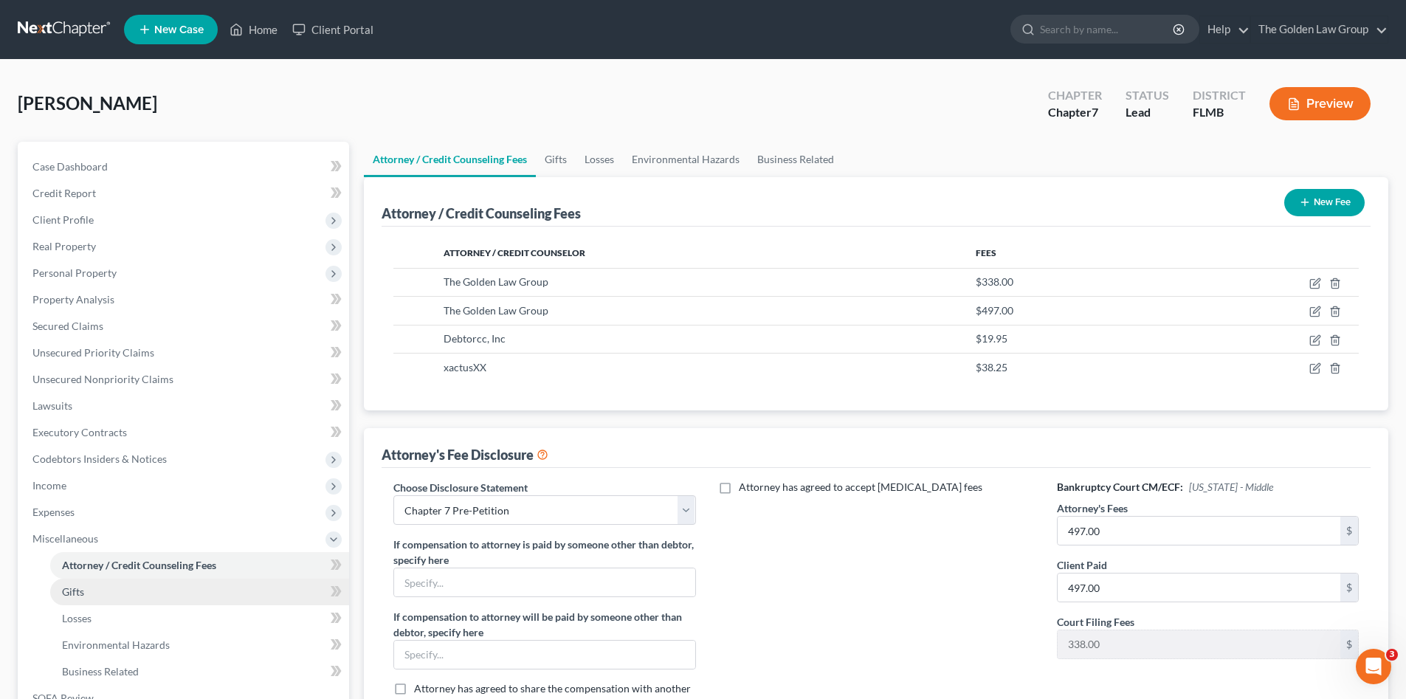
click at [141, 593] on link "Gifts" at bounding box center [199, 592] width 299 height 27
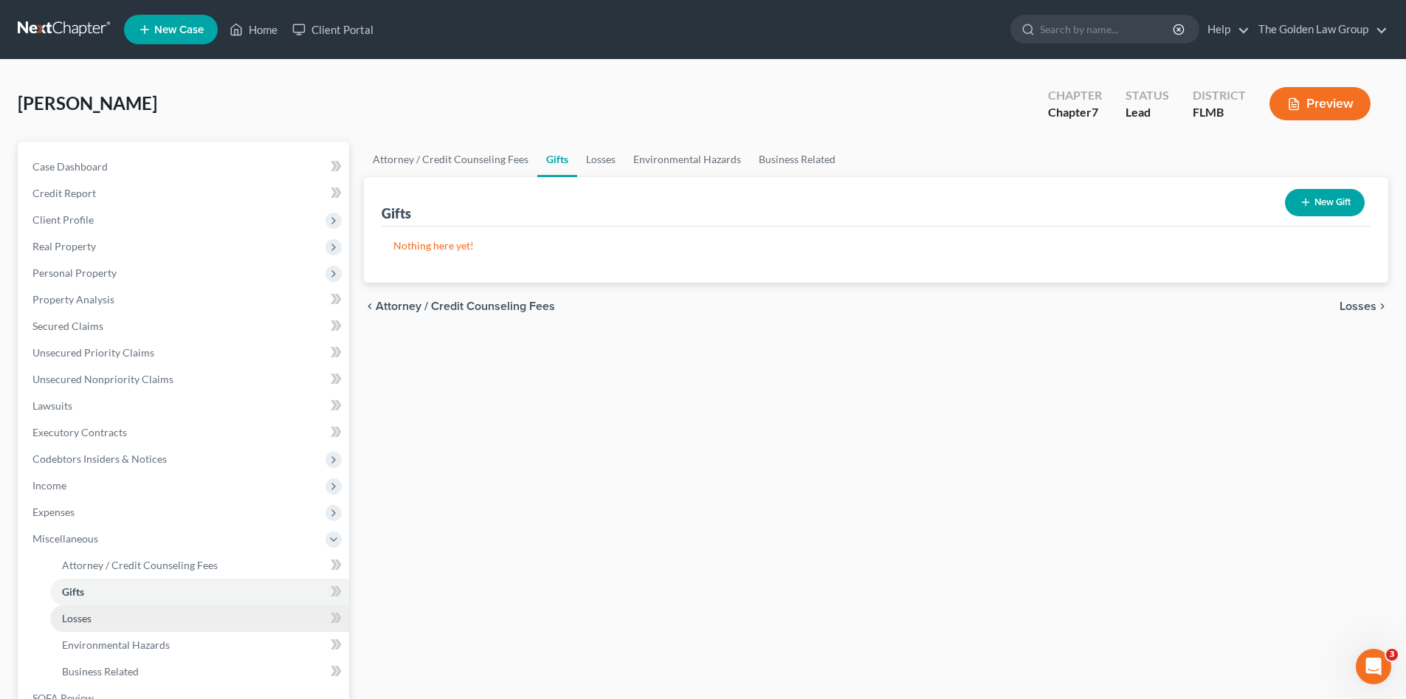
click at [134, 611] on link "Losses" at bounding box center [199, 618] width 299 height 27
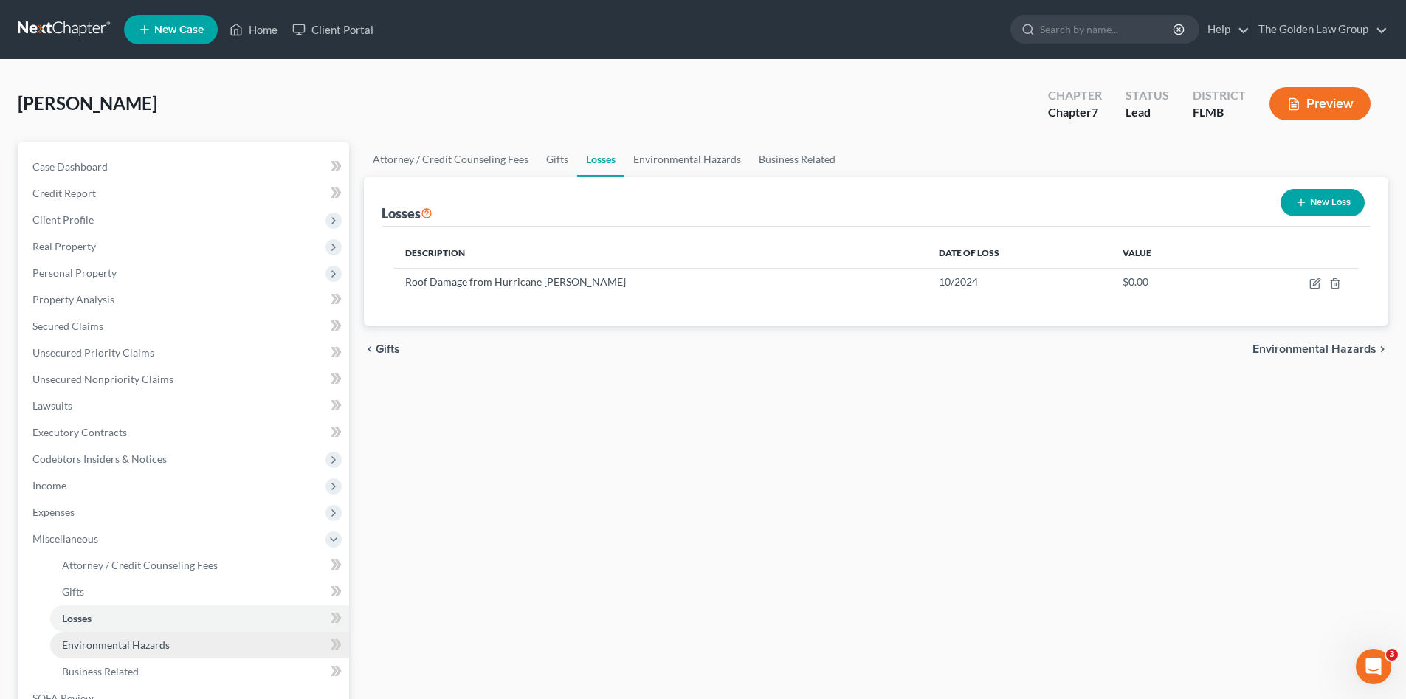
click at [151, 645] on span "Environmental Hazards" at bounding box center [116, 644] width 108 height 13
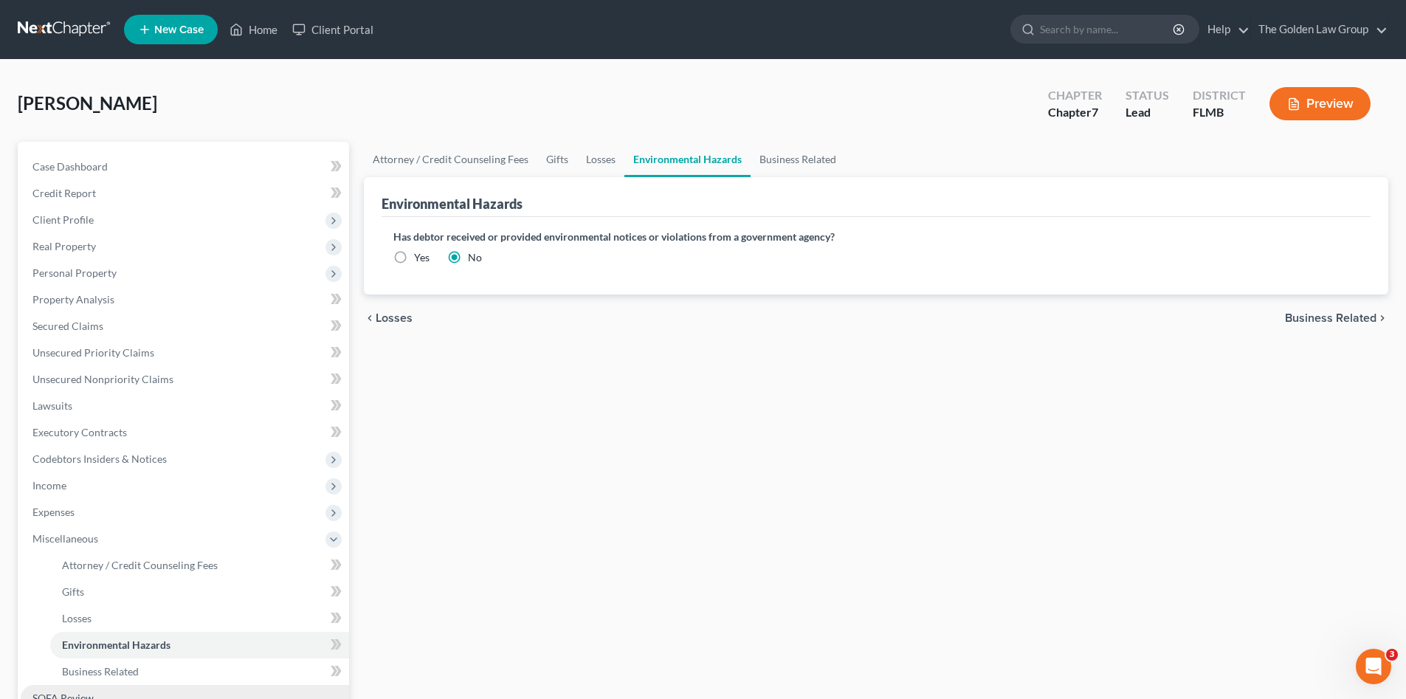
scroll to position [49, 0]
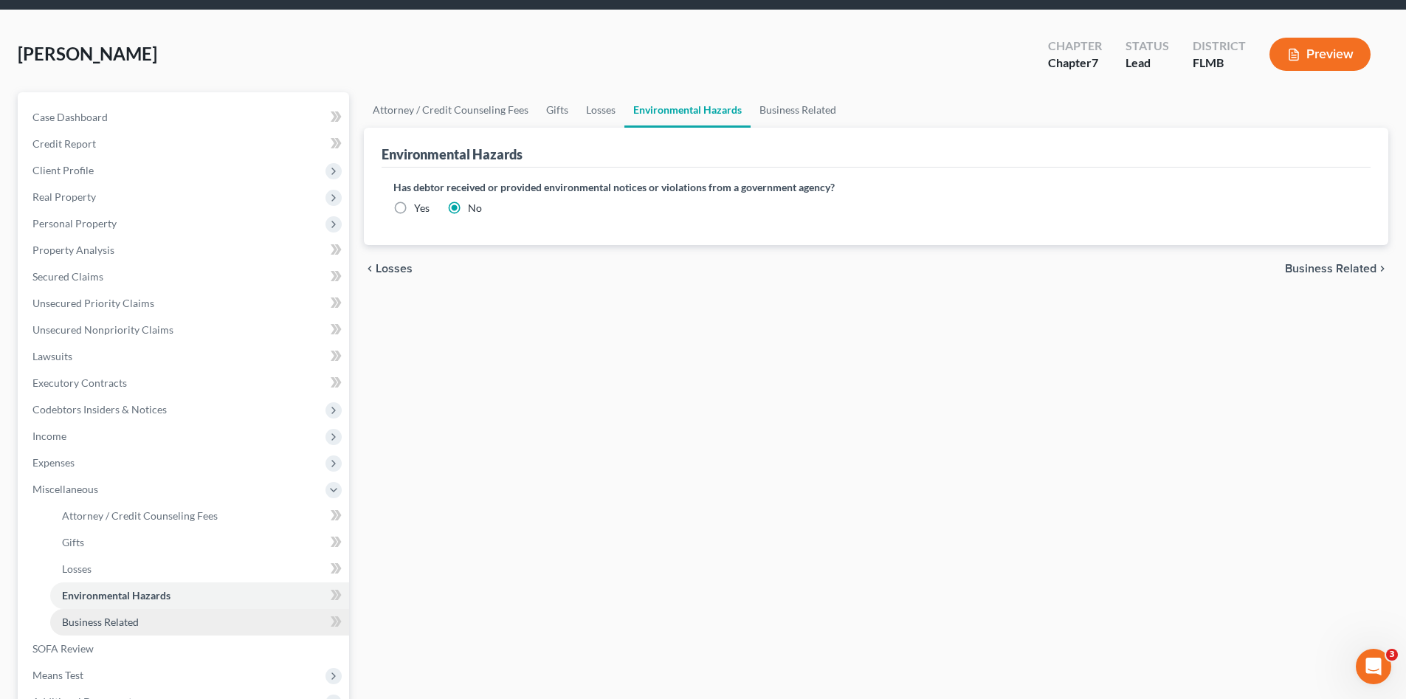
click at [145, 613] on link "Business Related" at bounding box center [199, 622] width 299 height 27
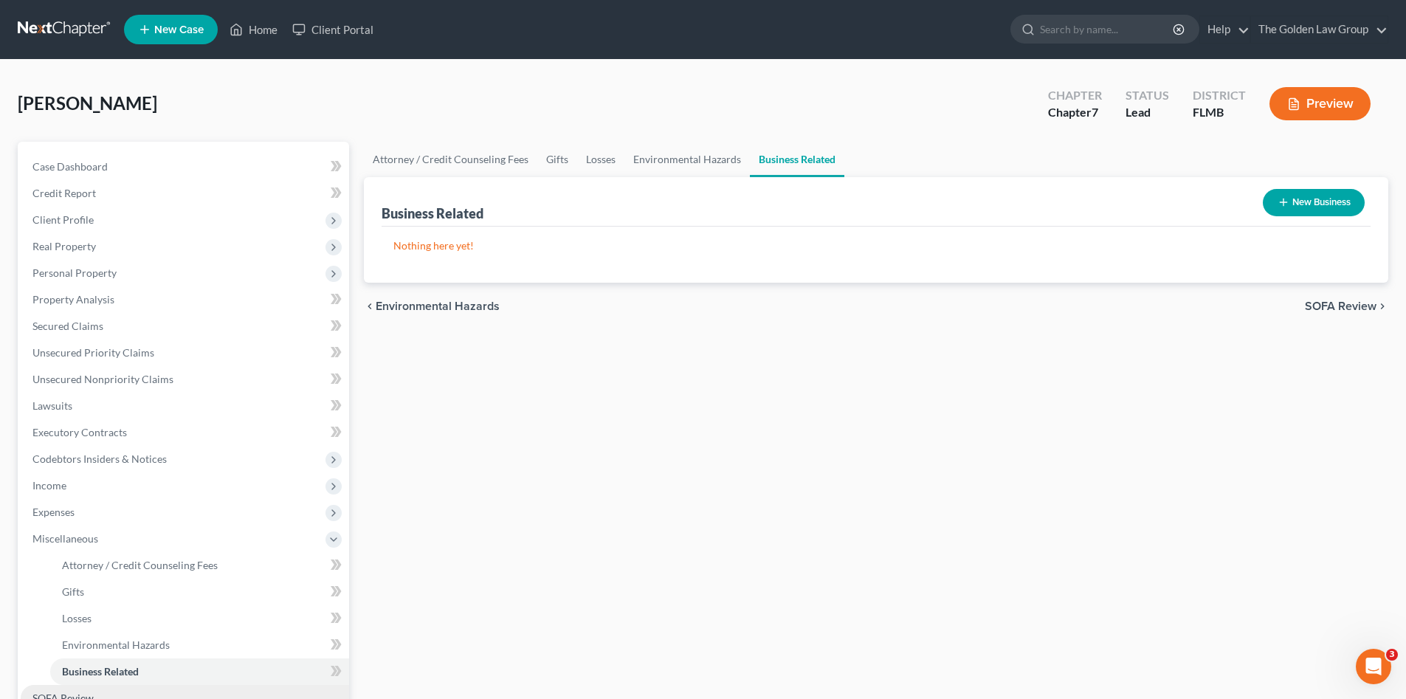
scroll to position [98, 0]
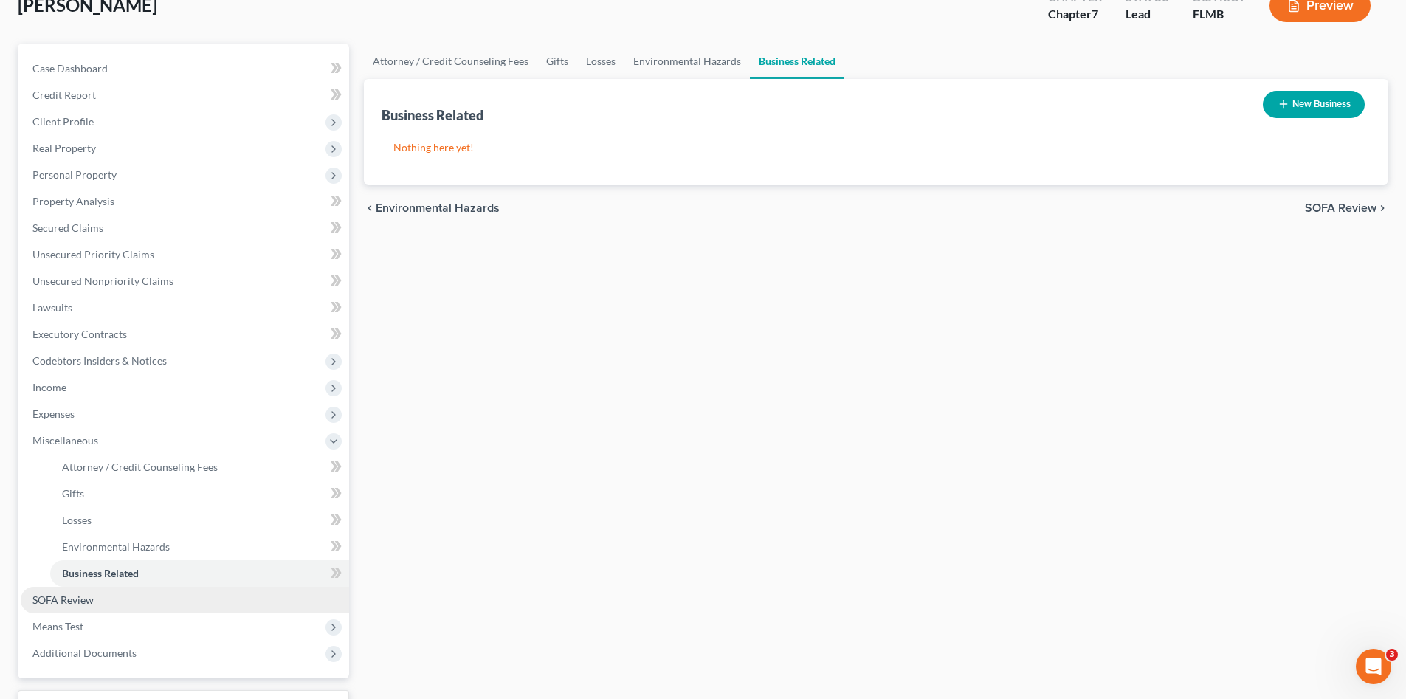
click at [82, 596] on span "SOFA Review" at bounding box center [62, 599] width 61 height 13
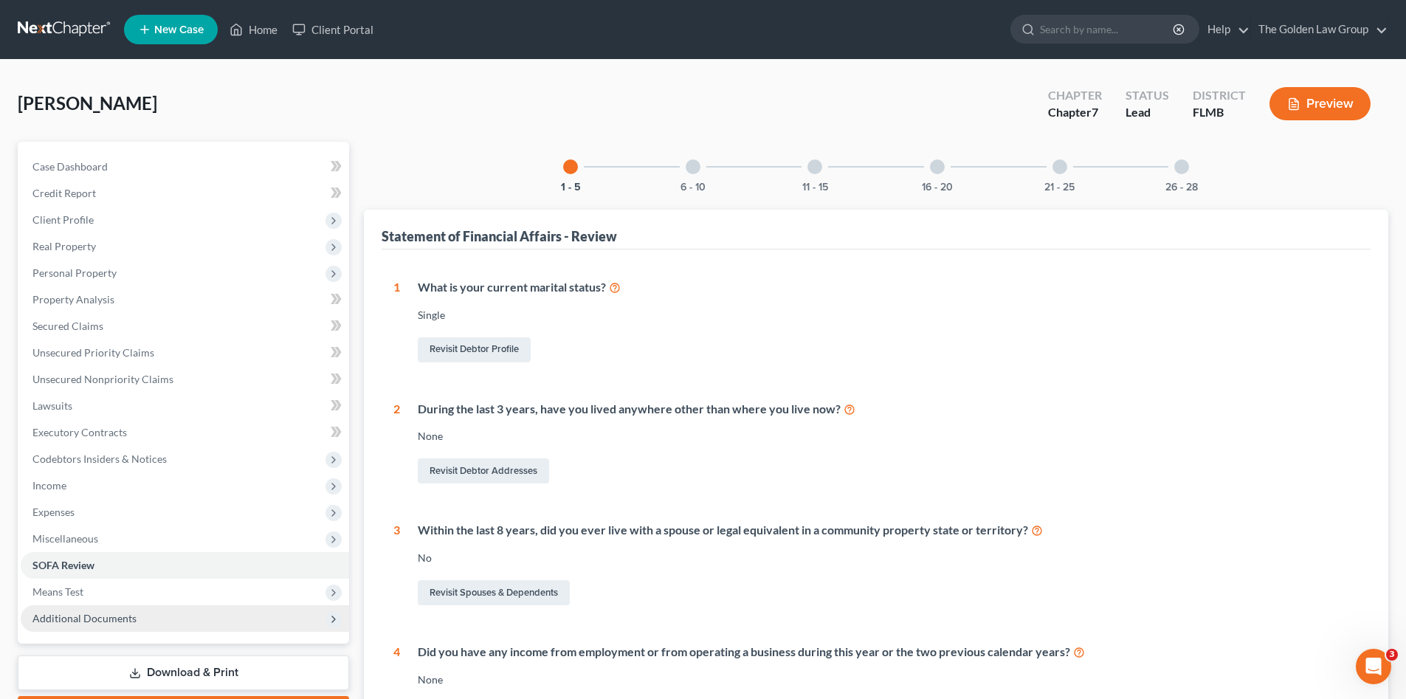
scroll to position [25, 0]
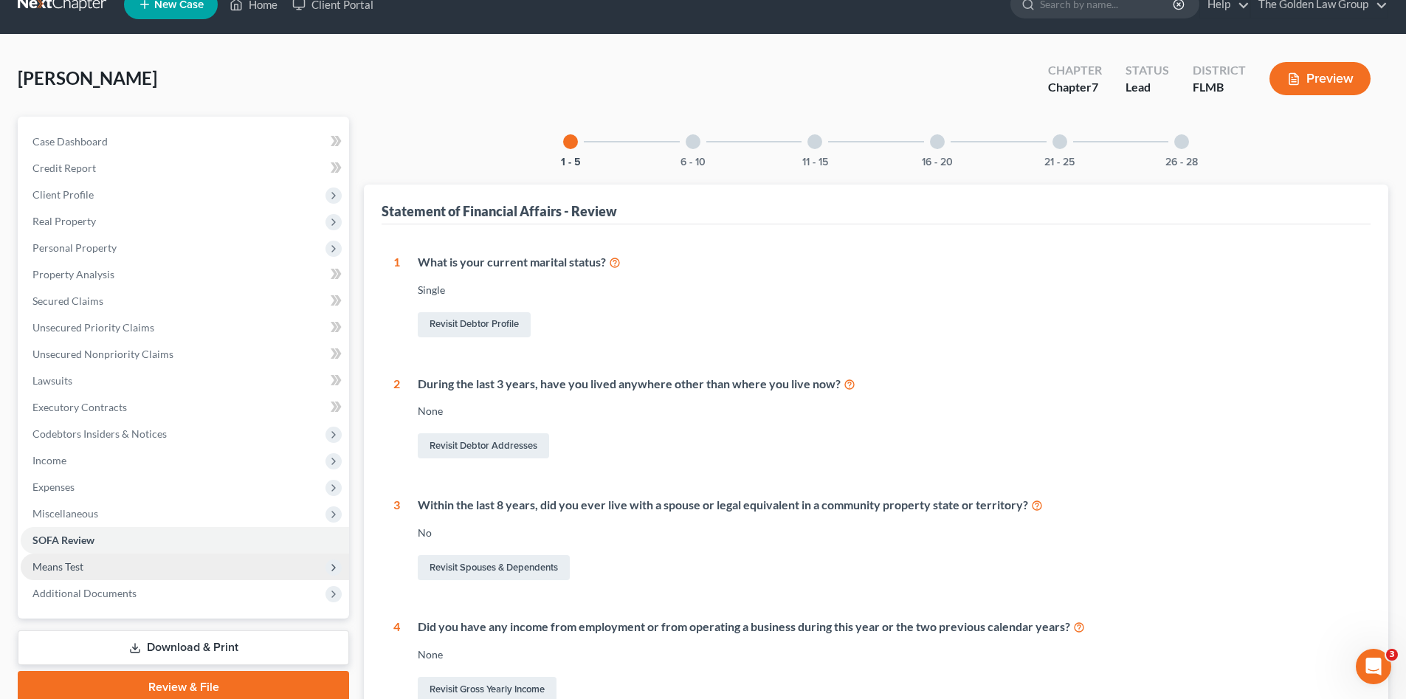
click at [116, 570] on span "Means Test" at bounding box center [185, 567] width 328 height 27
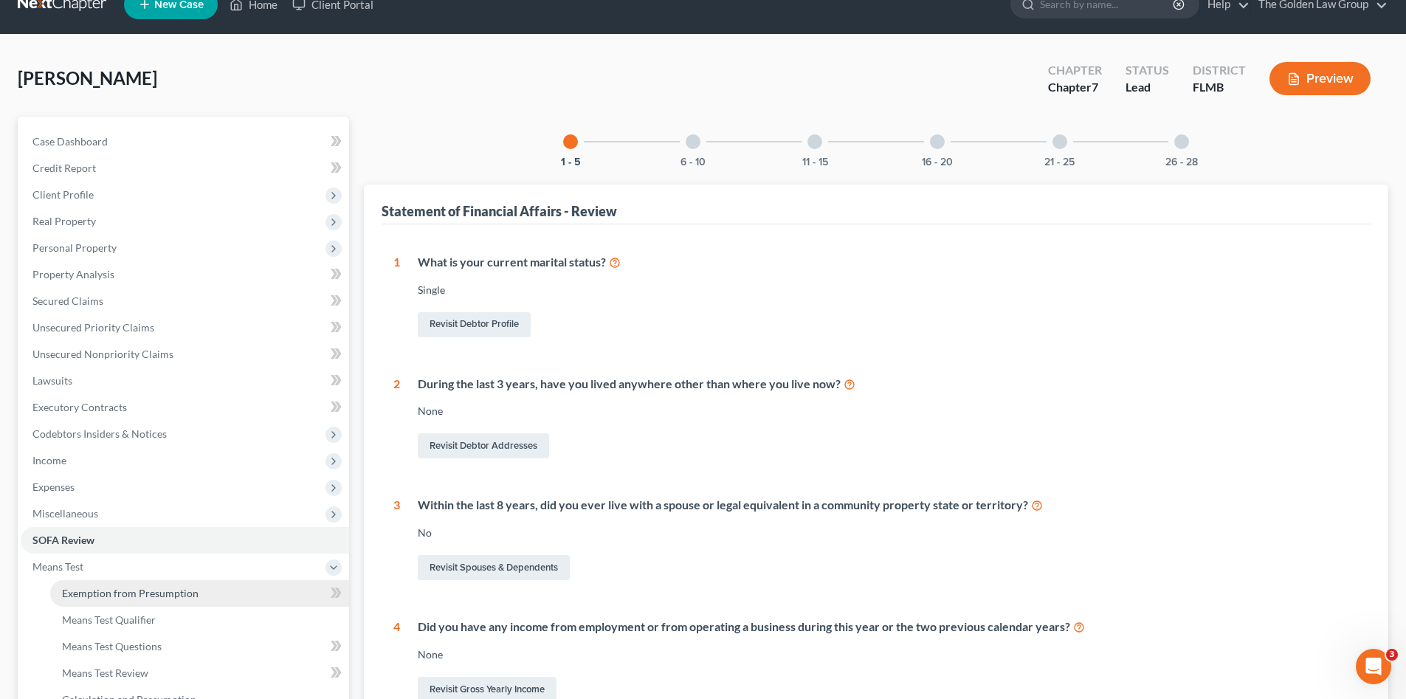
click at [123, 593] on span "Exemption from Presumption" at bounding box center [130, 593] width 137 height 13
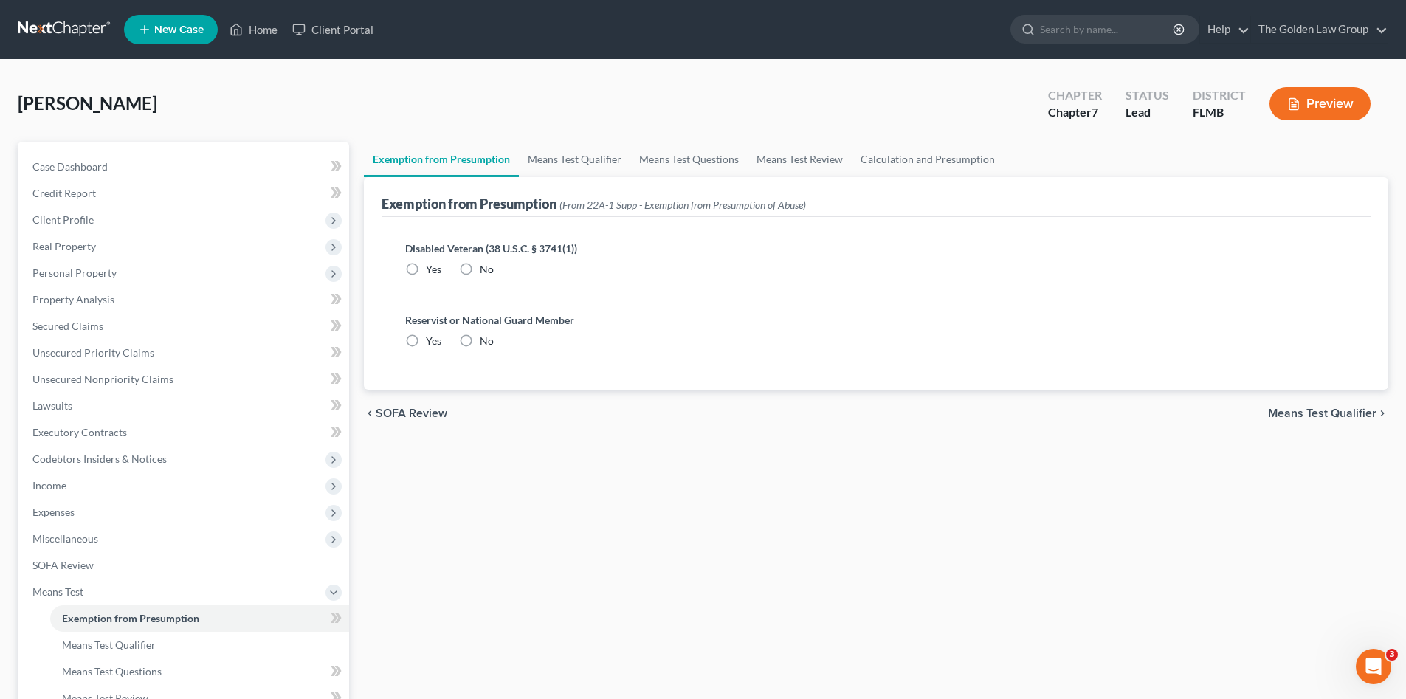
click at [480, 272] on label "No" at bounding box center [487, 269] width 14 height 15
click at [486, 272] on input "No" at bounding box center [491, 267] width 10 height 10
radio input "true"
drag, startPoint x: 459, startPoint y: 343, endPoint x: 512, endPoint y: 268, distance: 92.1
click at [480, 343] on label "No" at bounding box center [487, 341] width 14 height 15
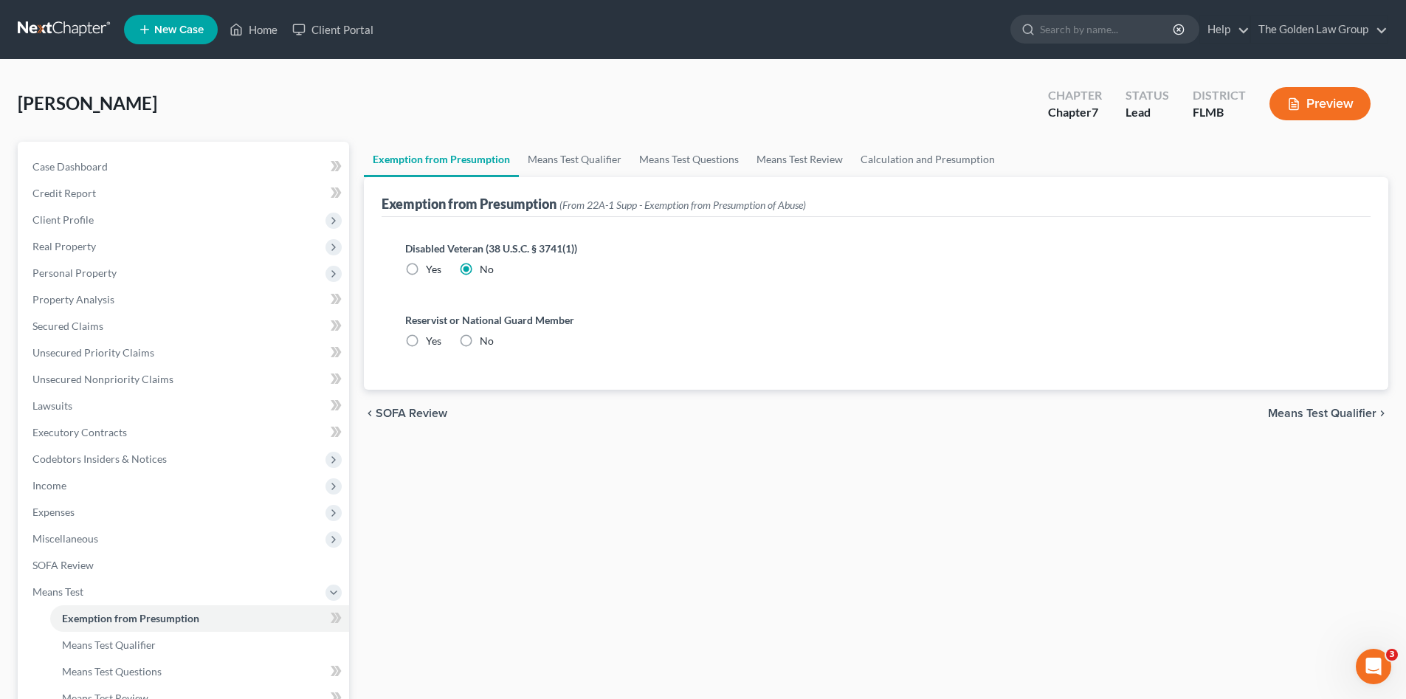
click at [486, 343] on input "No" at bounding box center [491, 339] width 10 height 10
radio input "true"
click at [540, 155] on link "Means Test Qualifier" at bounding box center [574, 159] width 111 height 35
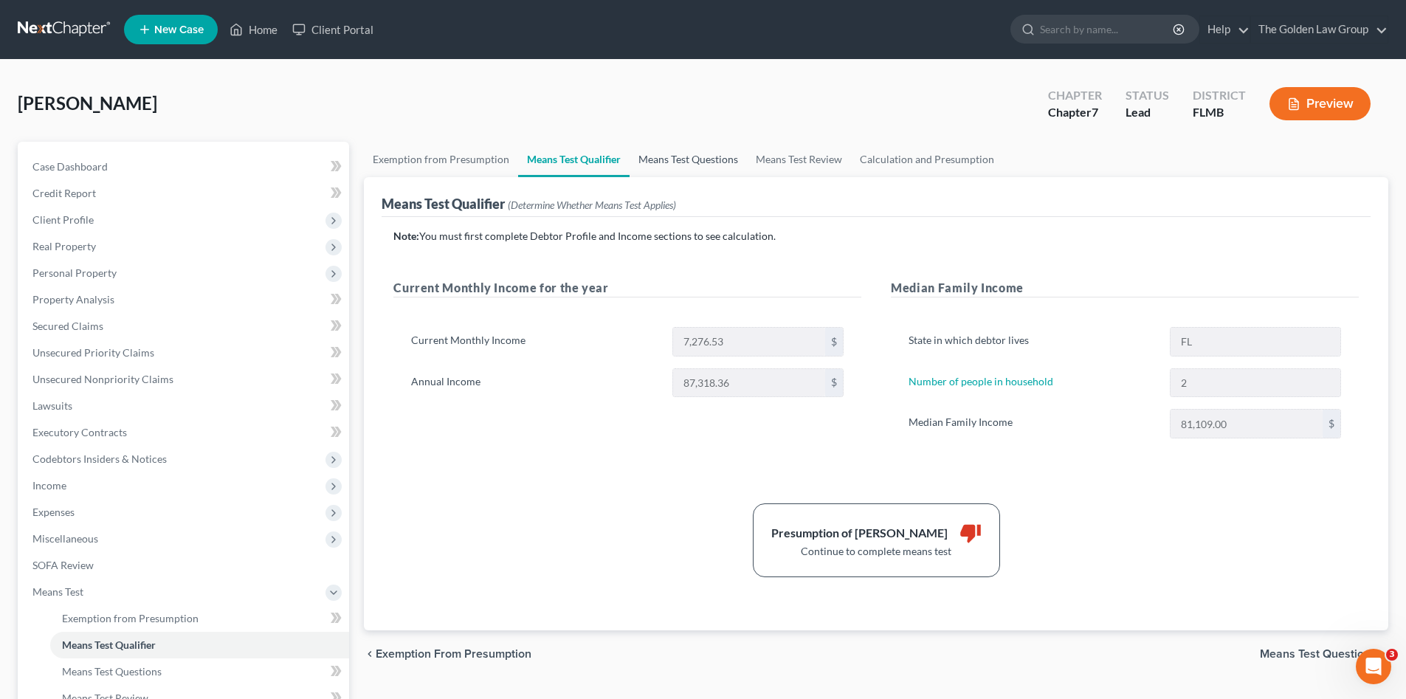
click at [692, 165] on link "Means Test Questions" at bounding box center [688, 159] width 117 height 35
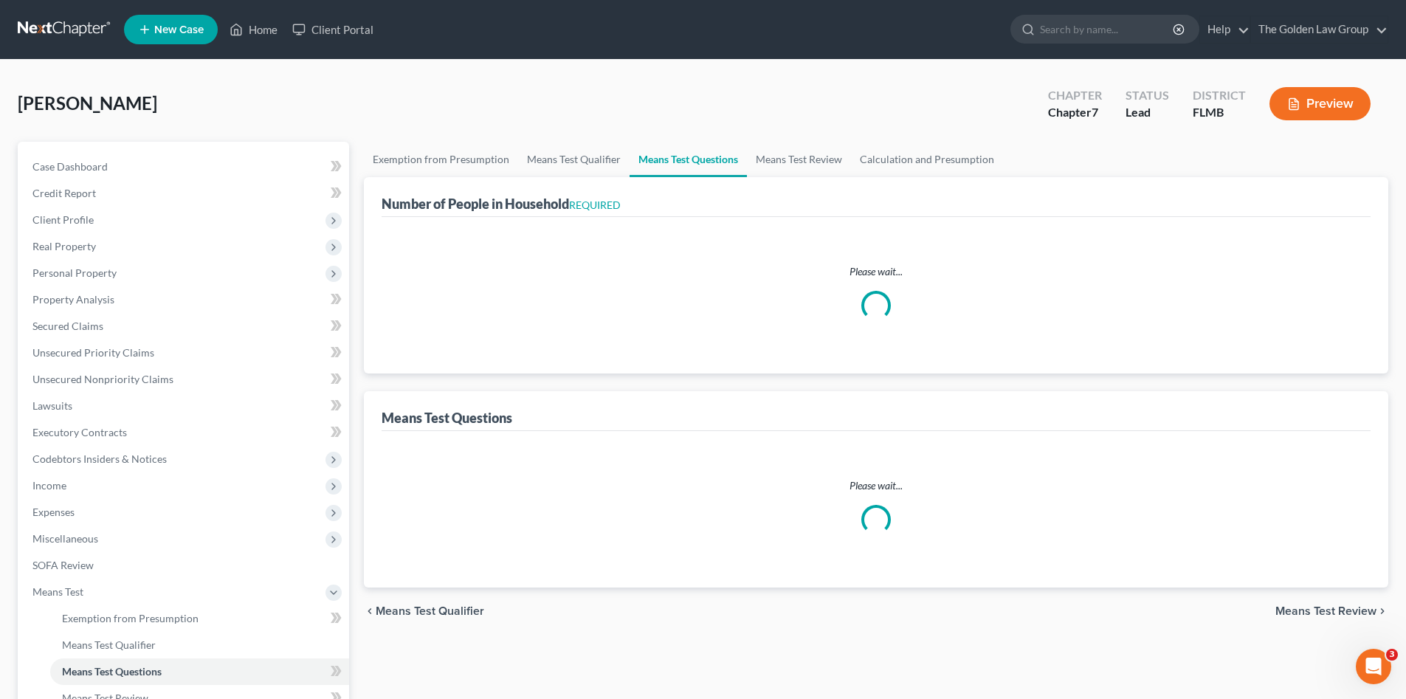
select select "0"
select select "60"
select select "1"
select select "60"
select select "1"
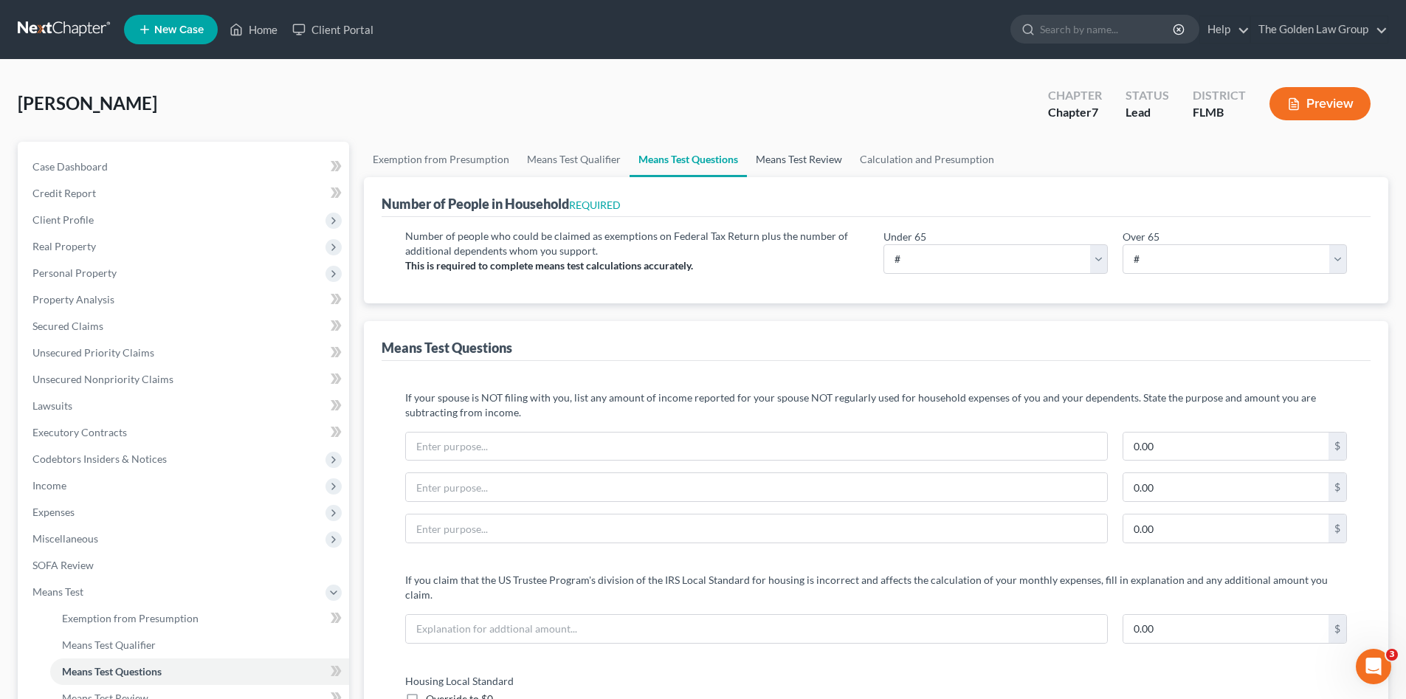
click at [835, 166] on link "Means Test Review" at bounding box center [799, 159] width 104 height 35
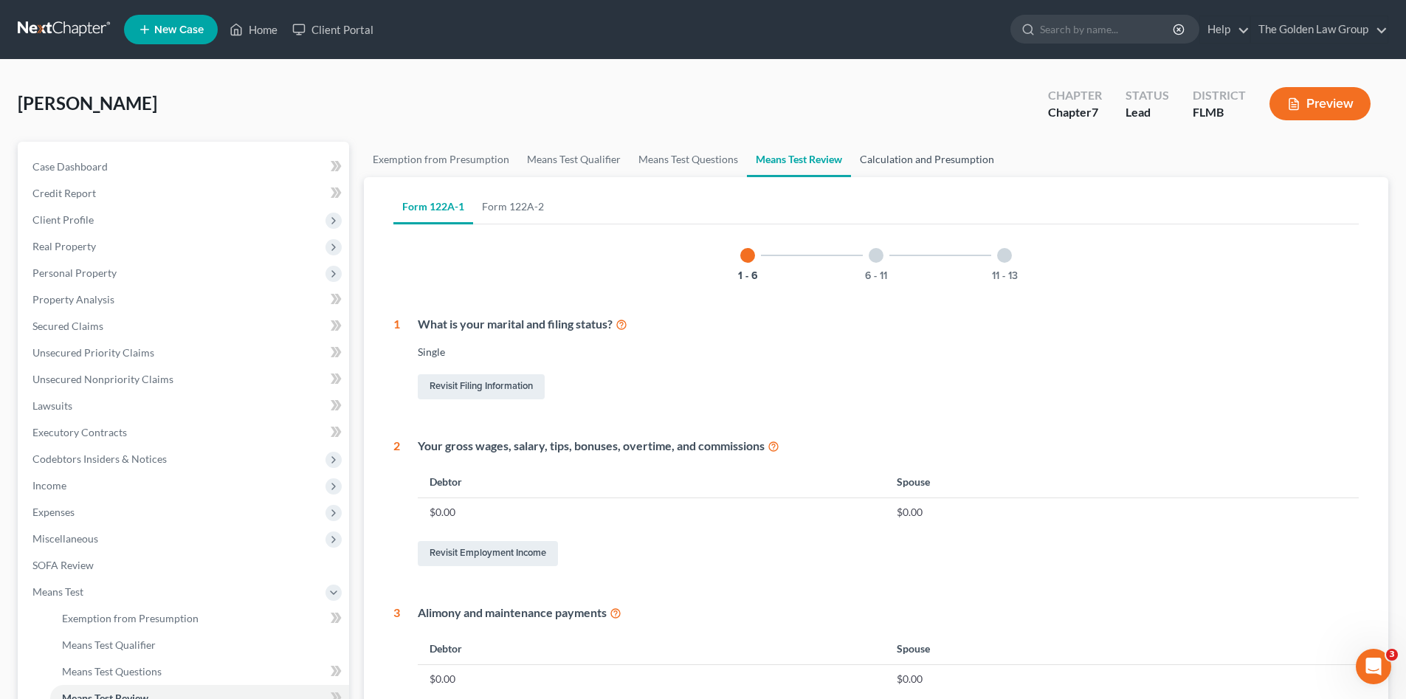
click at [897, 156] on link "Calculation and Presumption" at bounding box center [927, 159] width 152 height 35
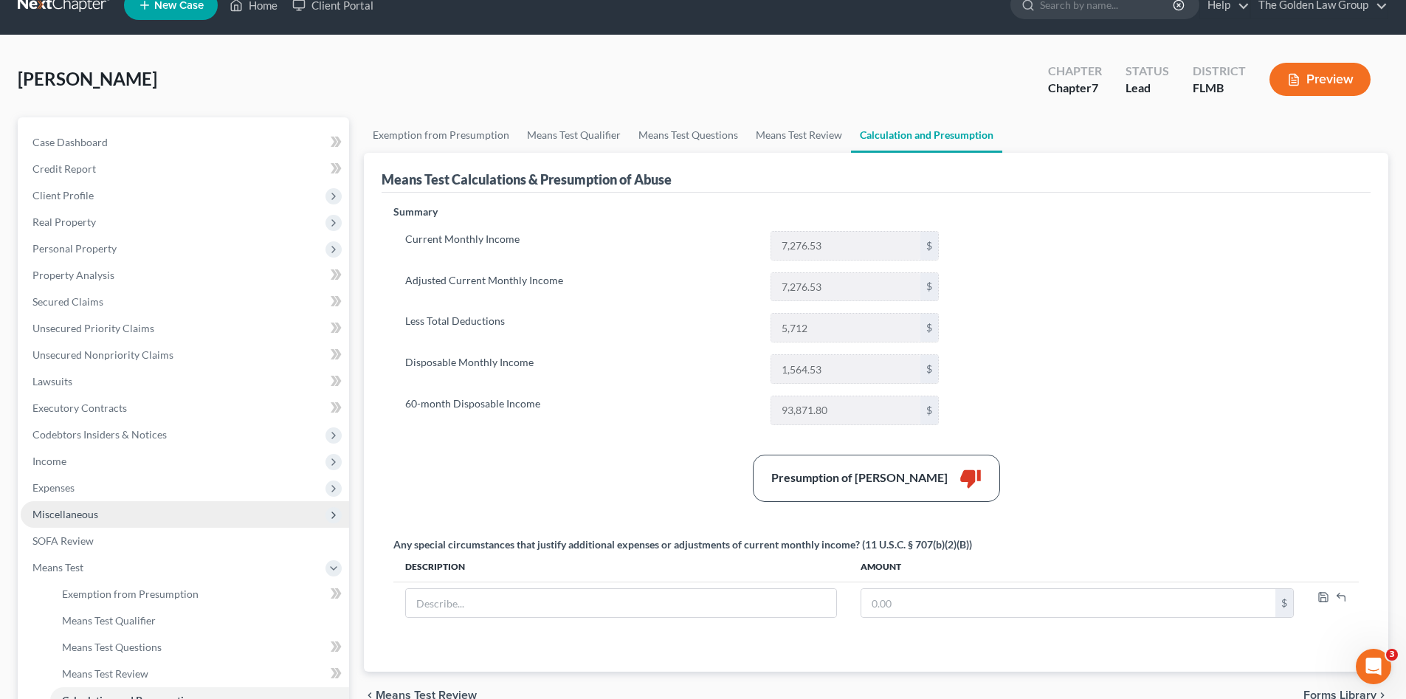
scroll to position [98, 0]
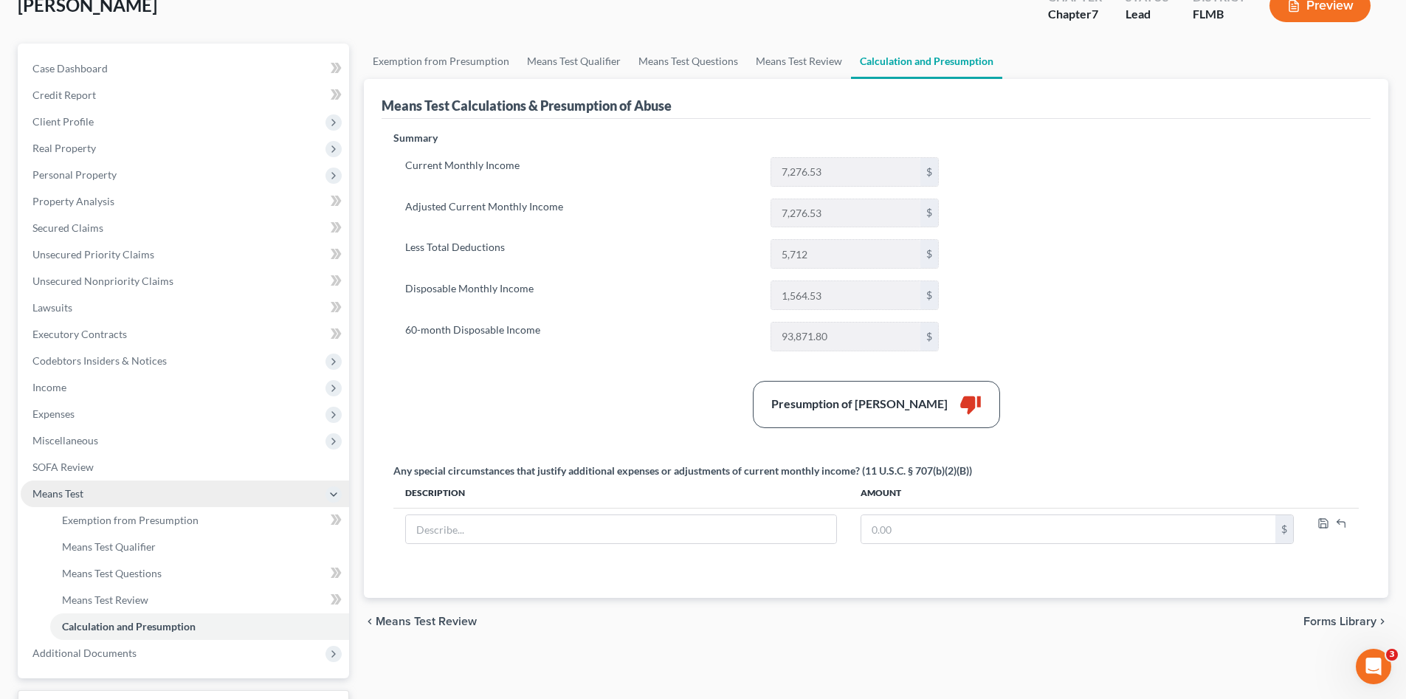
click at [77, 492] on span "Means Test" at bounding box center [57, 493] width 51 height 13
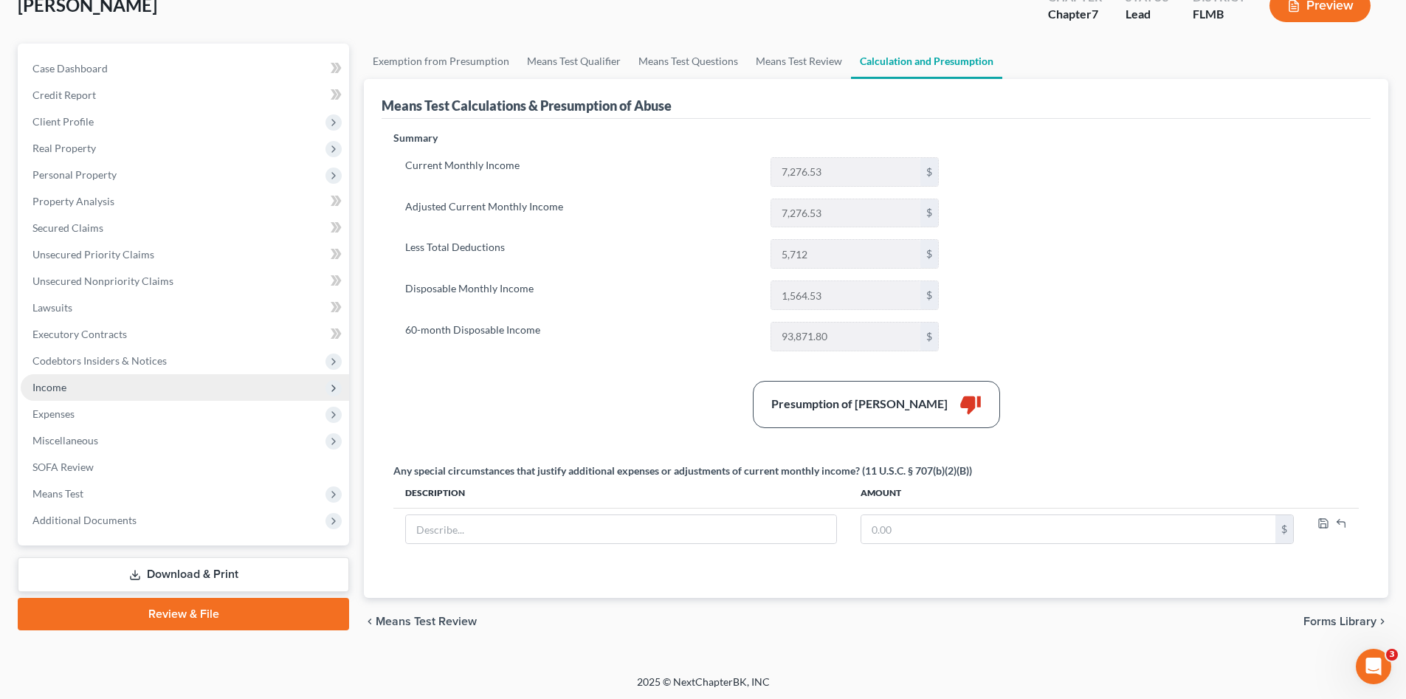
click at [59, 394] on span "Income" at bounding box center [185, 387] width 328 height 27
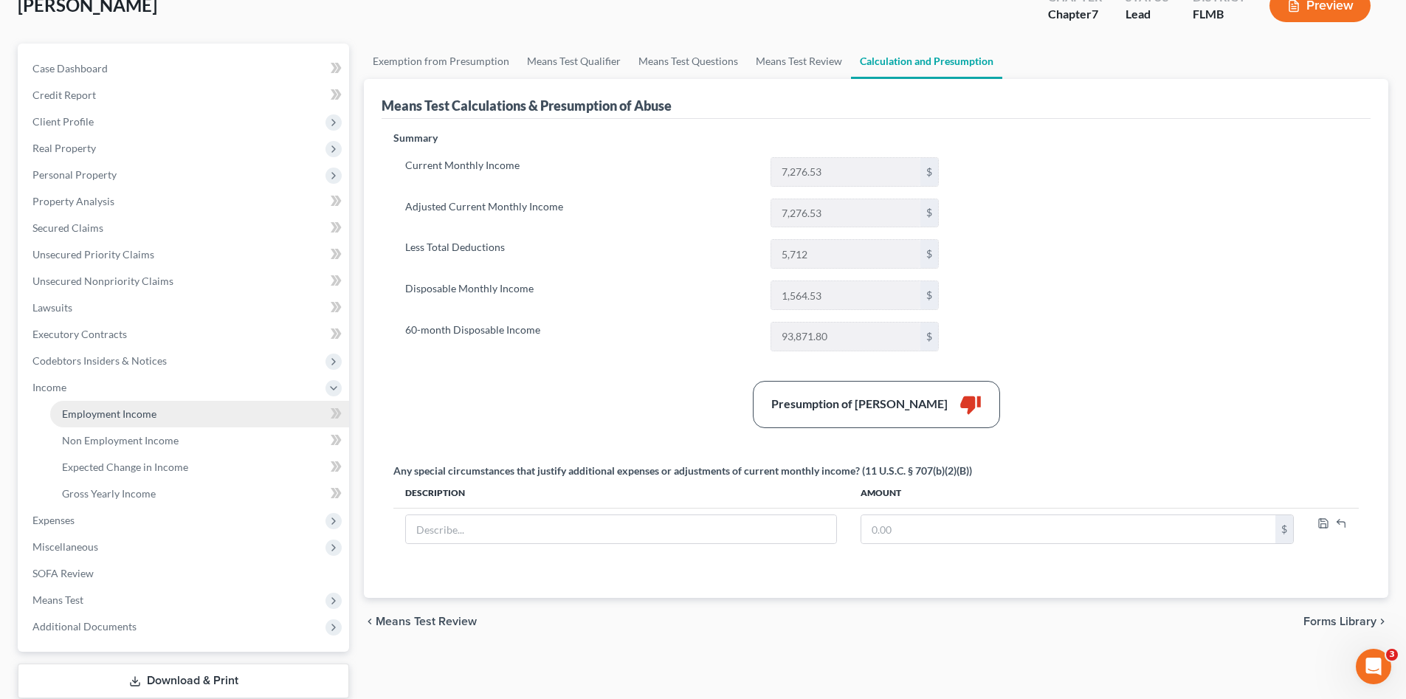
click at [86, 415] on span "Employment Income" at bounding box center [109, 413] width 94 height 13
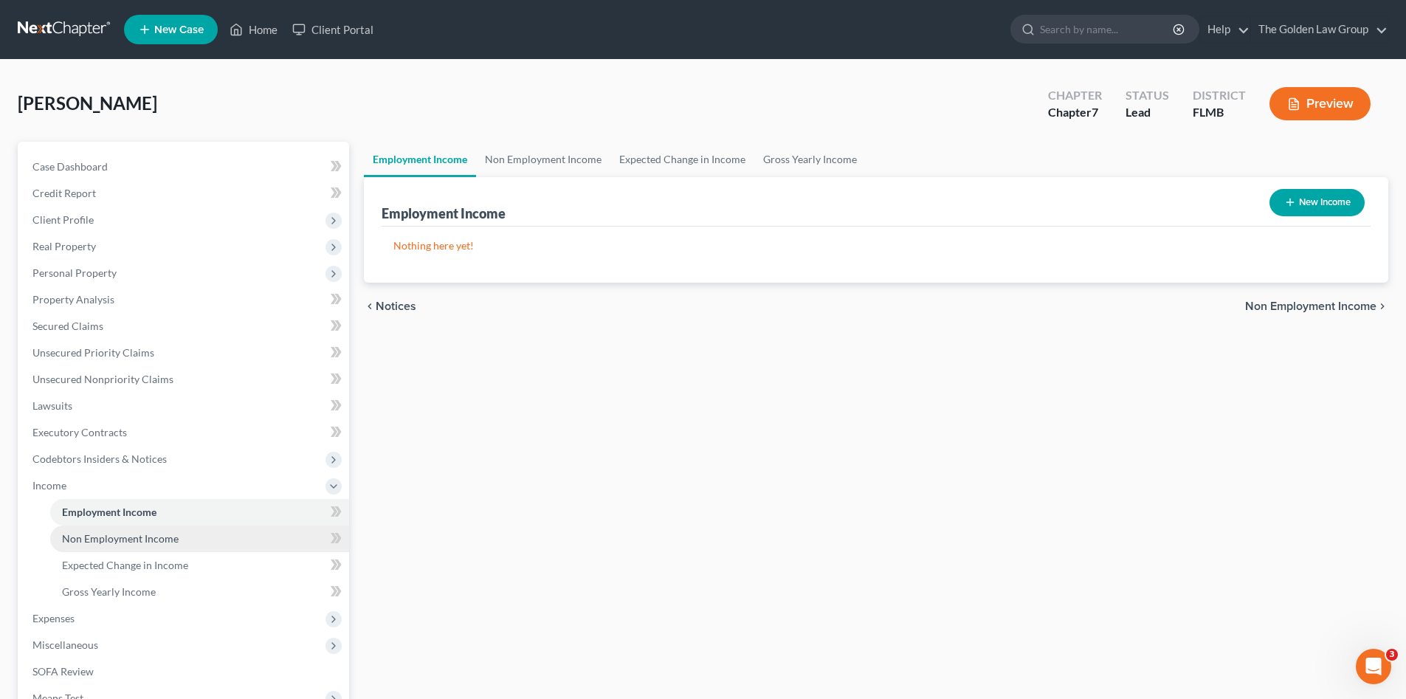
click at [134, 537] on span "Non Employment Income" at bounding box center [120, 538] width 117 height 13
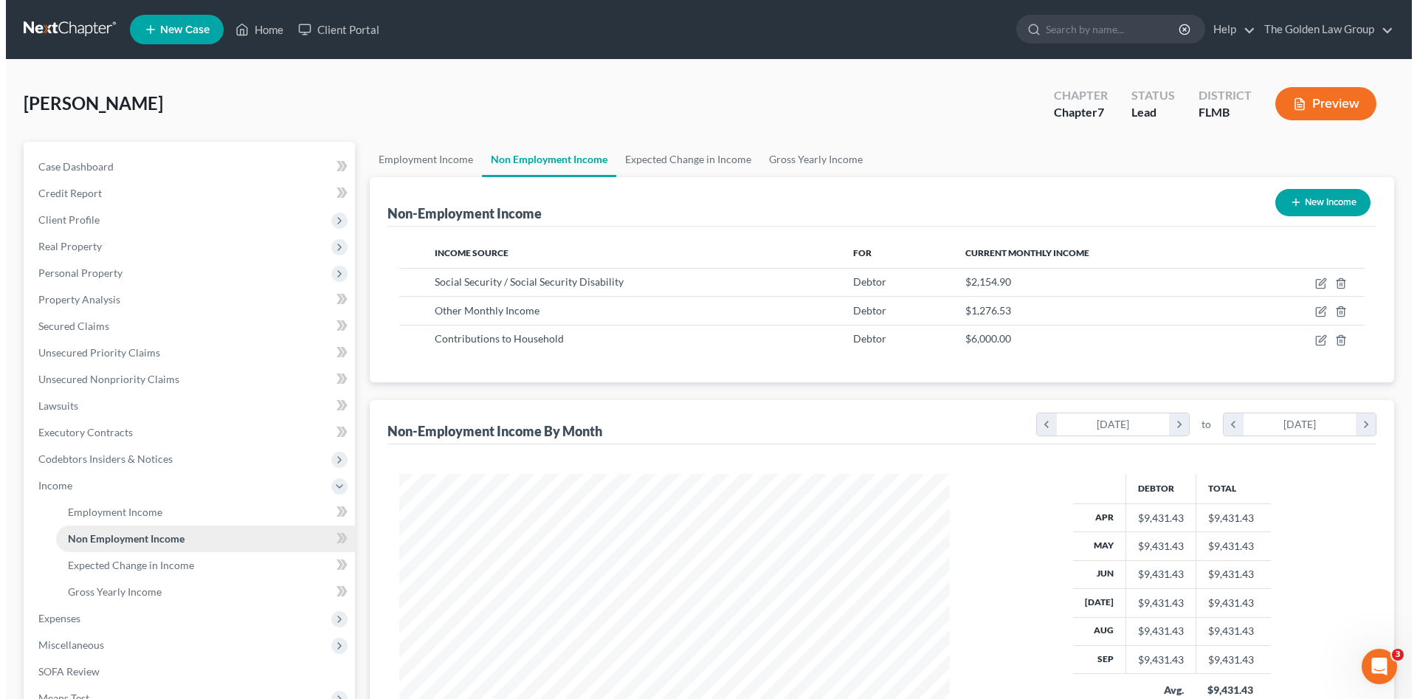
scroll to position [275, 580]
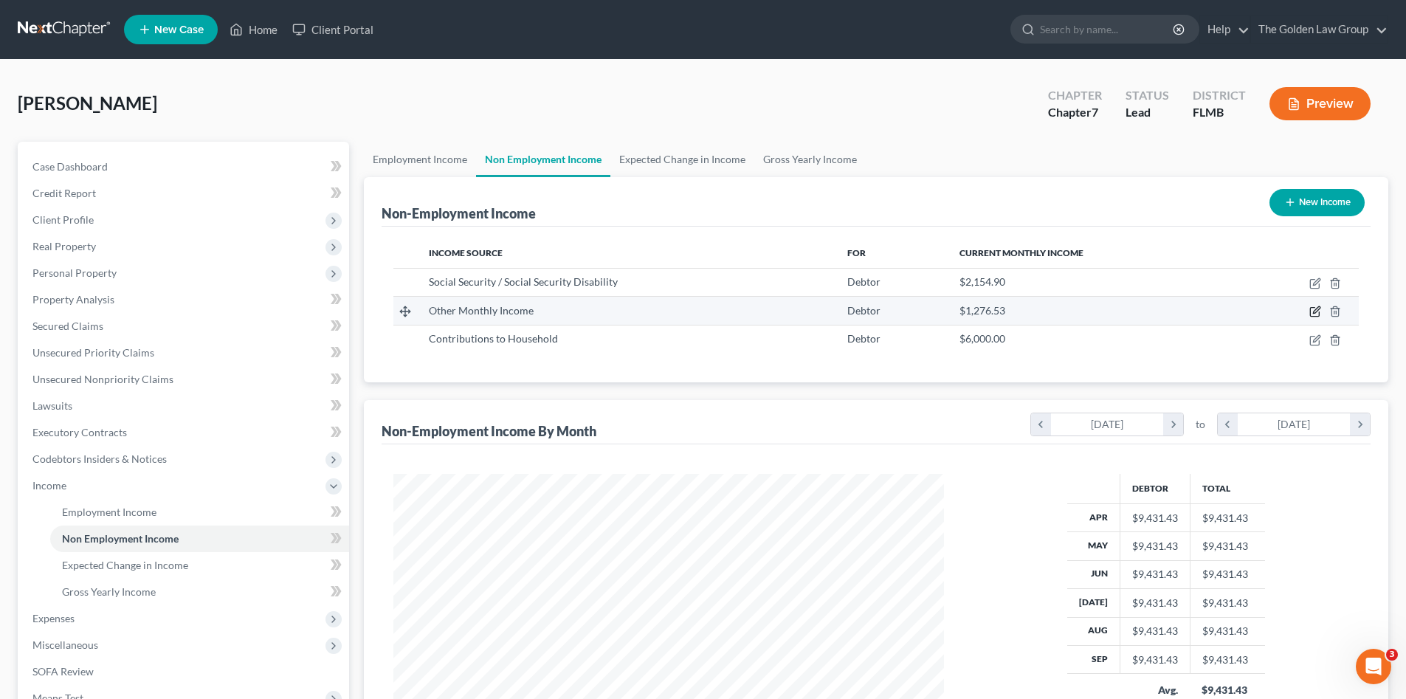
click at [1313, 314] on icon "button" at bounding box center [1316, 310] width 7 height 7
select select "13"
select select "0"
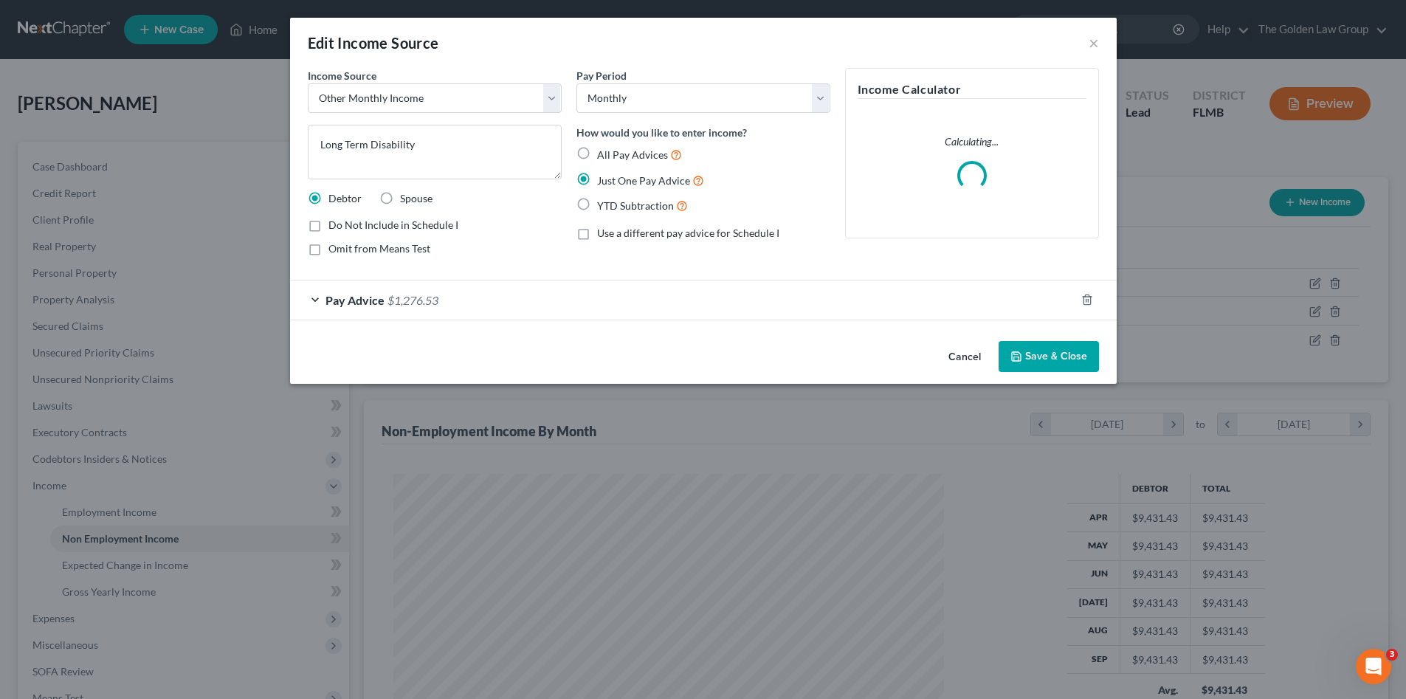
scroll to position [278, 585]
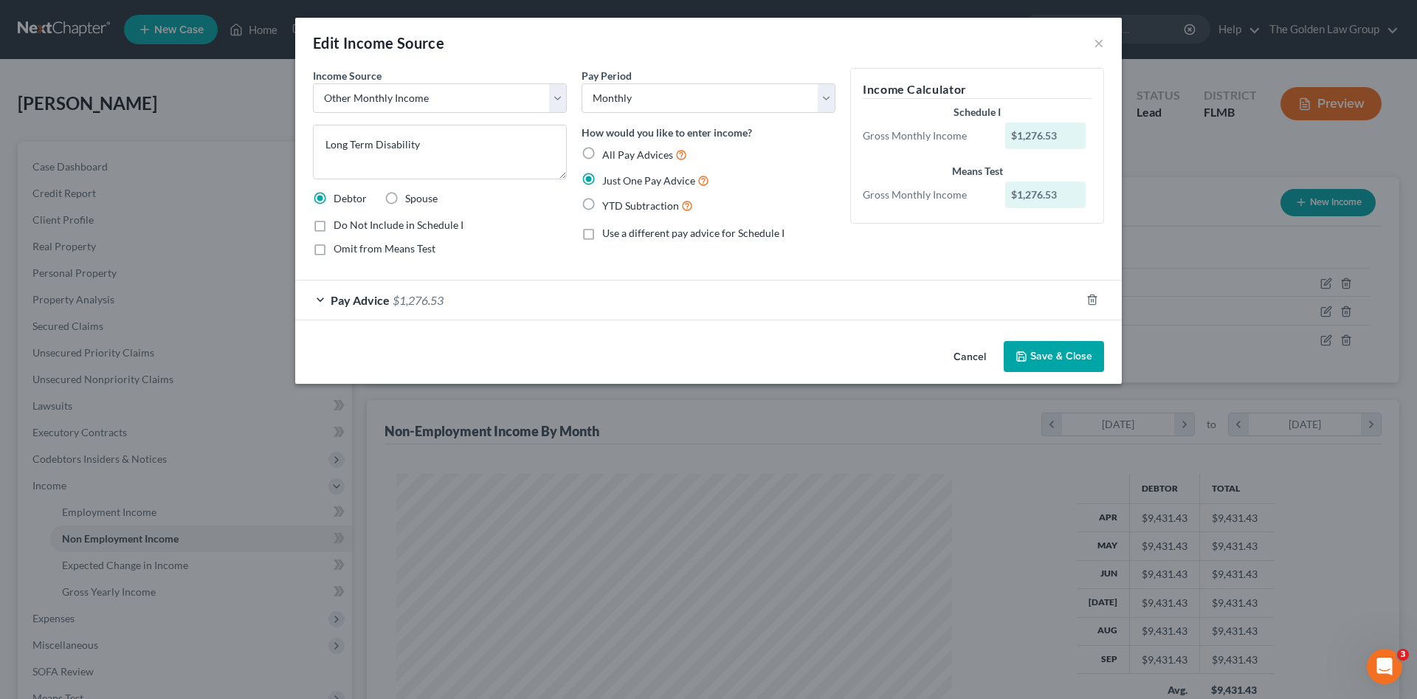
click at [365, 251] on span "Omit from Means Test" at bounding box center [385, 248] width 102 height 13
click at [349, 251] on input "Omit from Means Test" at bounding box center [345, 246] width 10 height 10
checkbox input "true"
click at [1058, 373] on div "Cancel Save & Close" at bounding box center [708, 359] width 827 height 49
click at [1052, 362] on button "Save & Close" at bounding box center [1054, 356] width 100 height 31
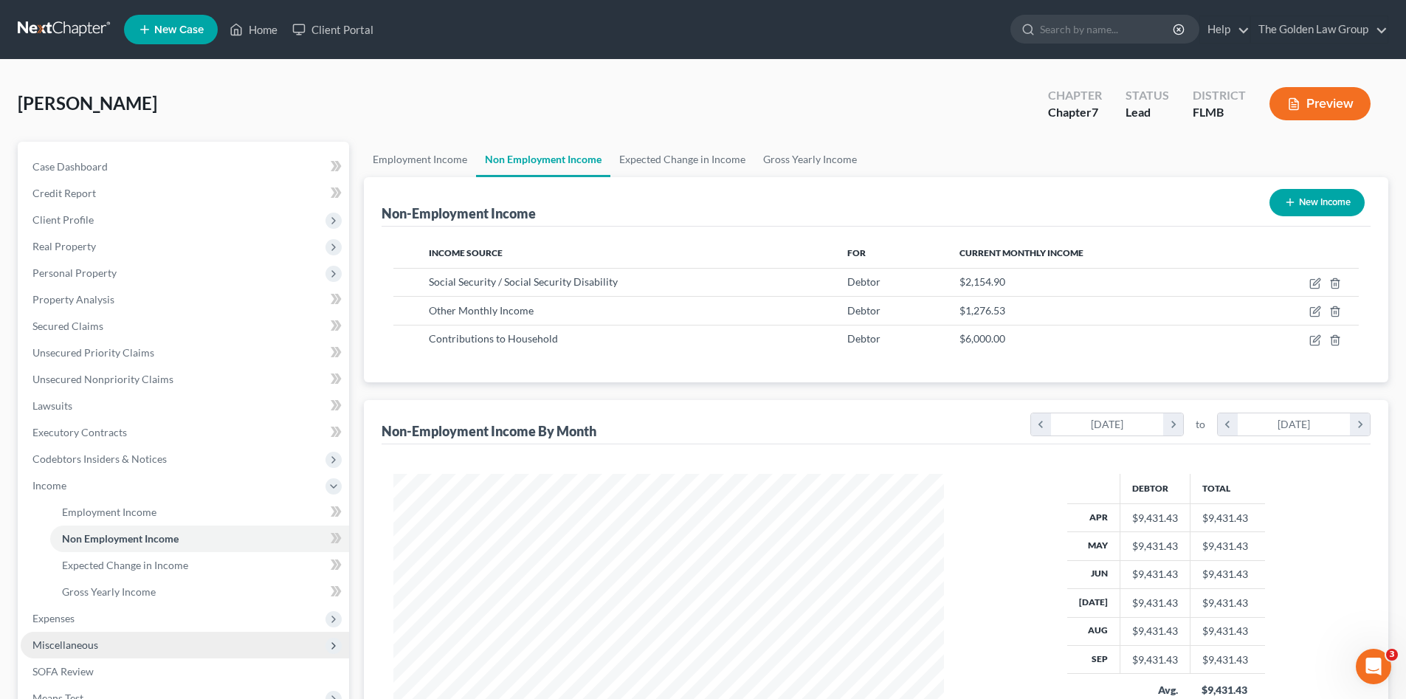
scroll to position [148, 0]
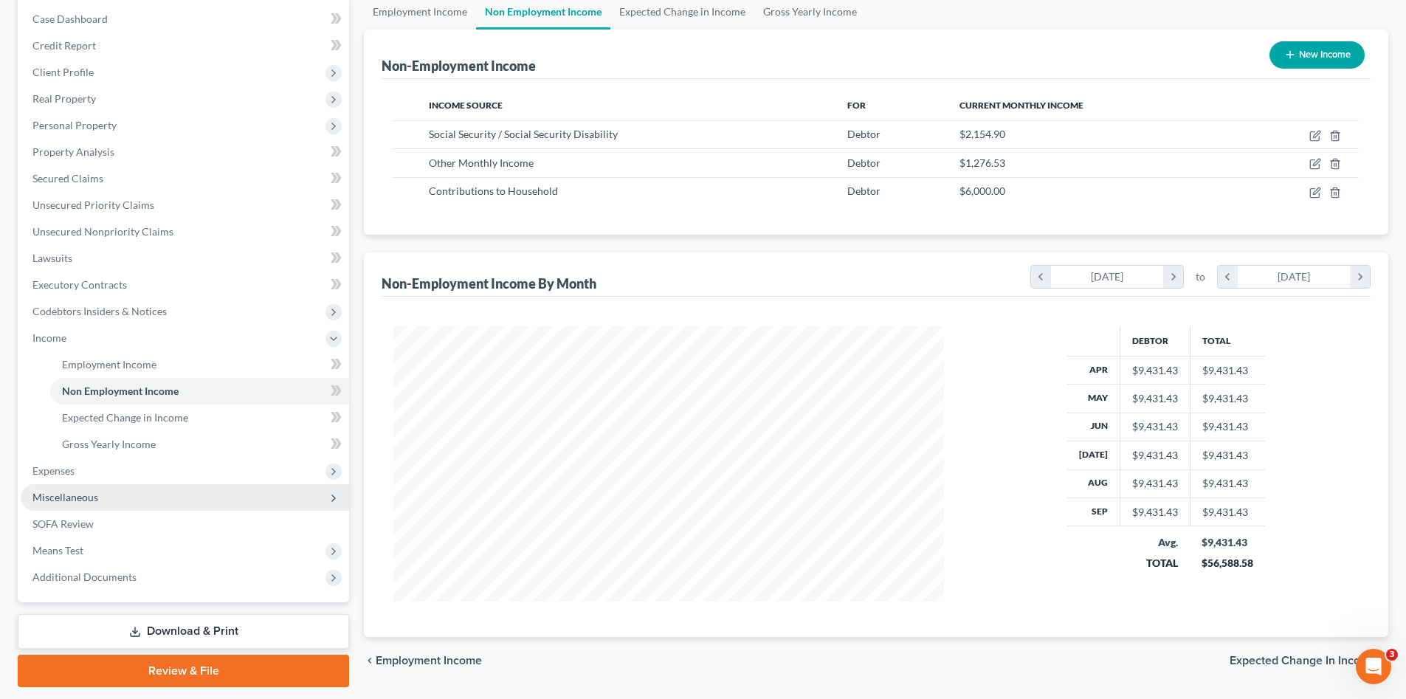
click at [70, 491] on span "Miscellaneous" at bounding box center [65, 497] width 66 height 13
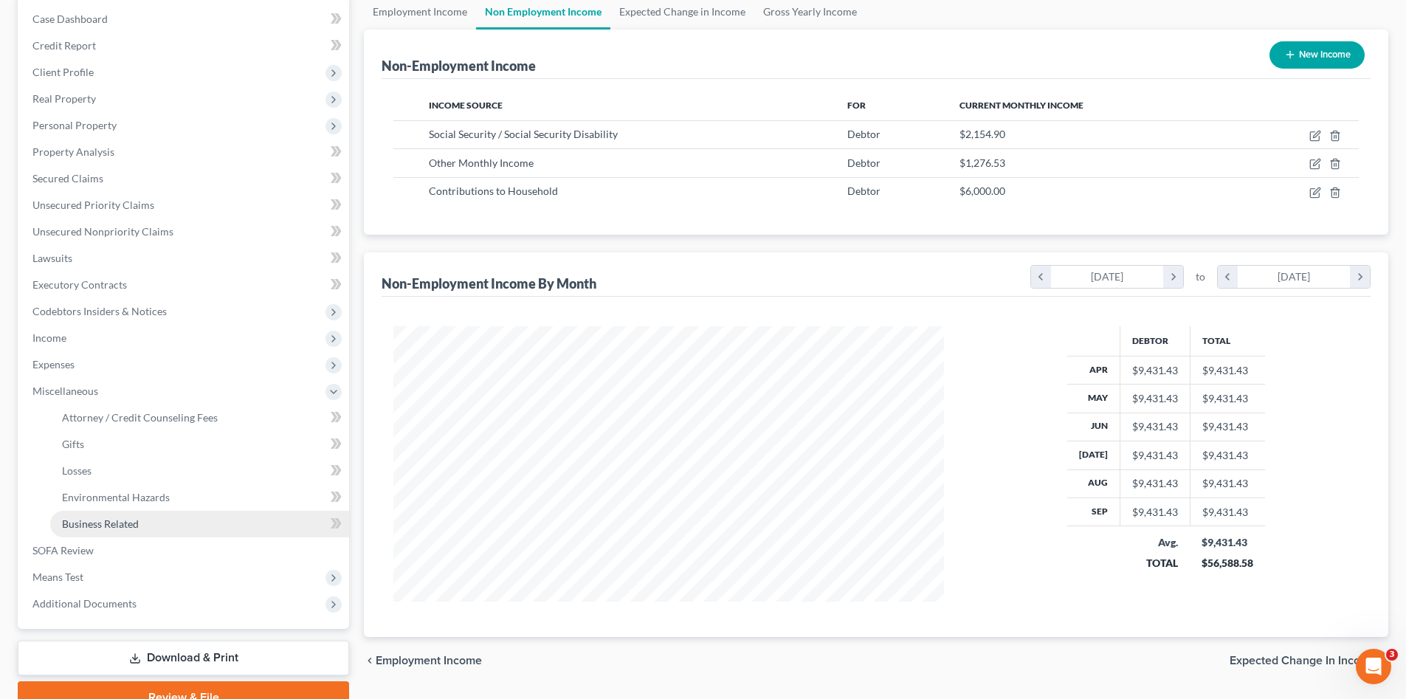
click at [135, 520] on span "Business Related" at bounding box center [100, 523] width 77 height 13
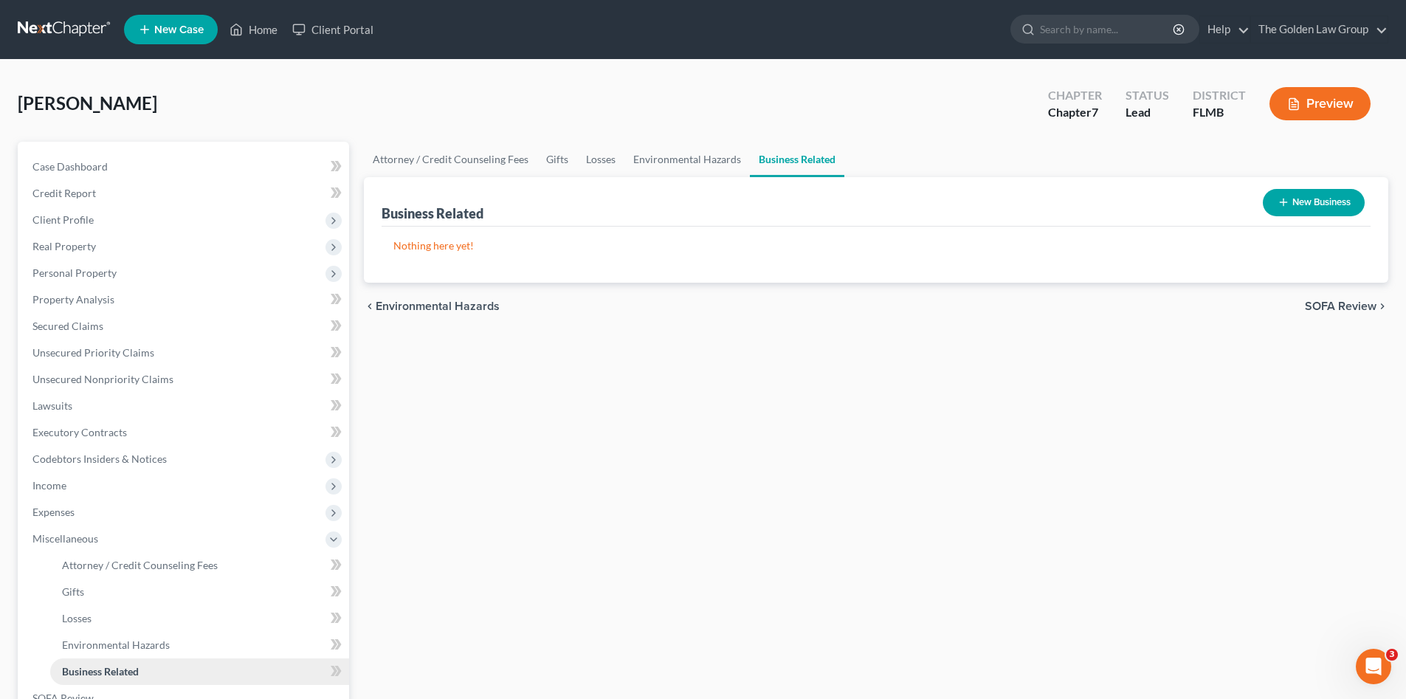
scroll to position [123, 0]
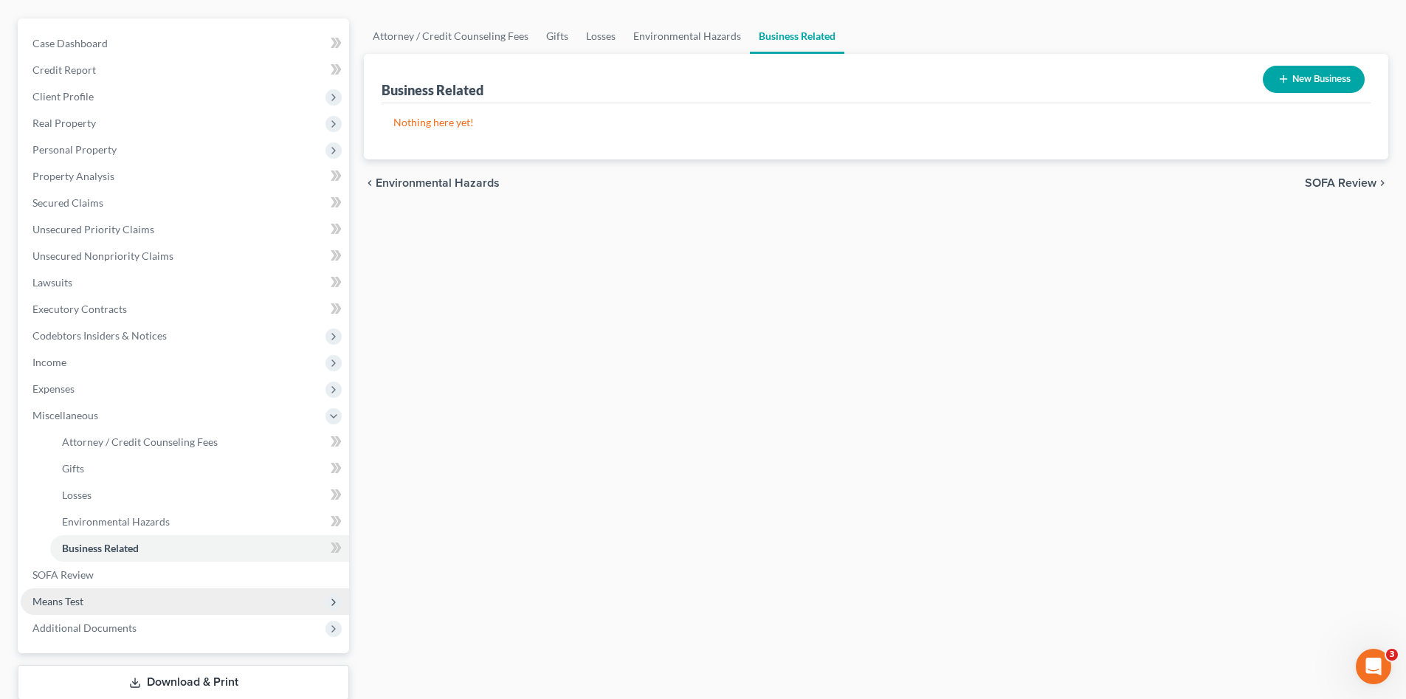
click at [118, 597] on span "Means Test" at bounding box center [185, 601] width 328 height 27
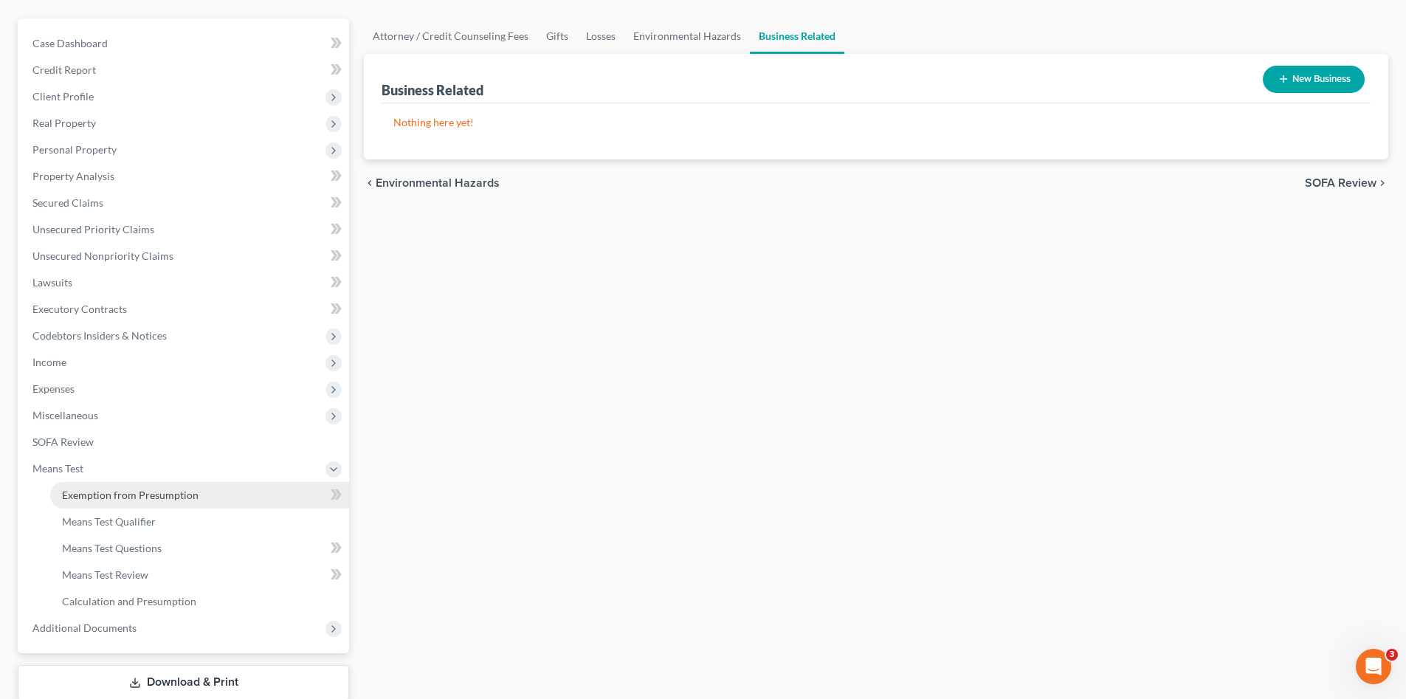
click at [155, 498] on span "Exemption from Presumption" at bounding box center [130, 495] width 137 height 13
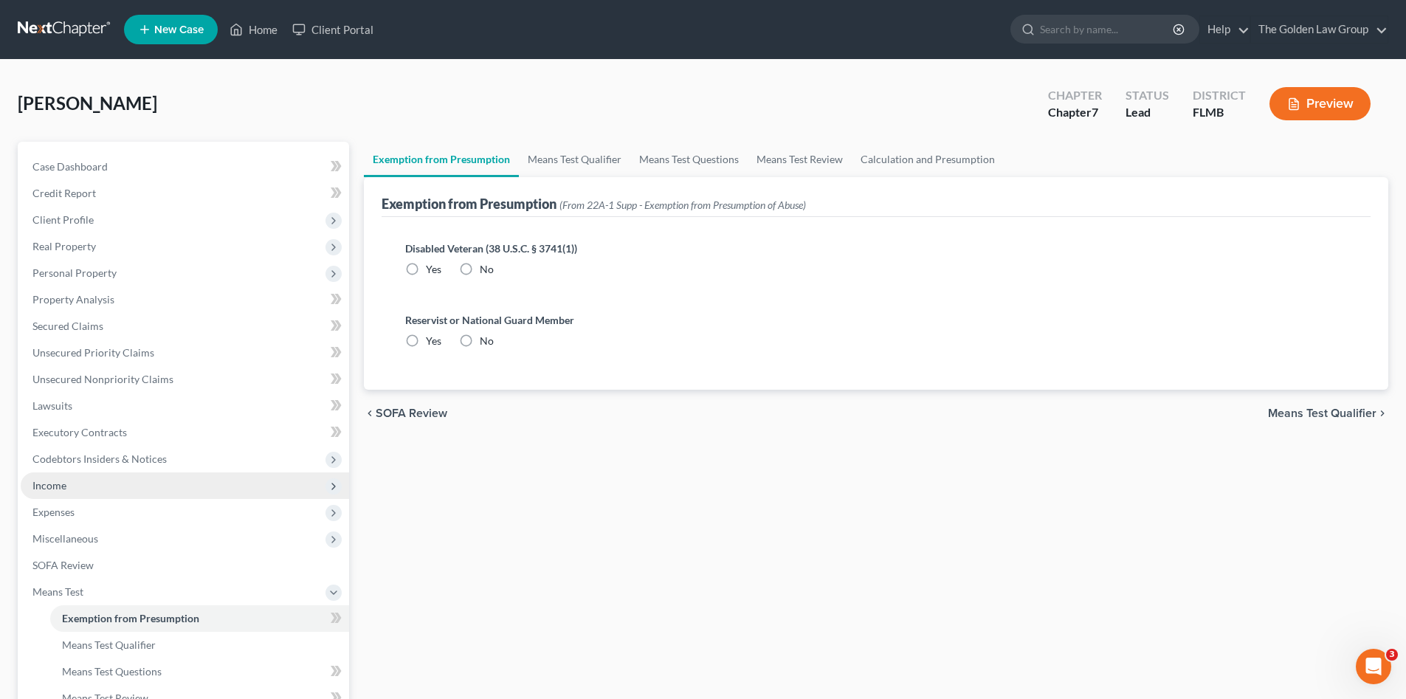
radio input "true"
click at [603, 151] on link "Means Test Qualifier" at bounding box center [574, 159] width 111 height 35
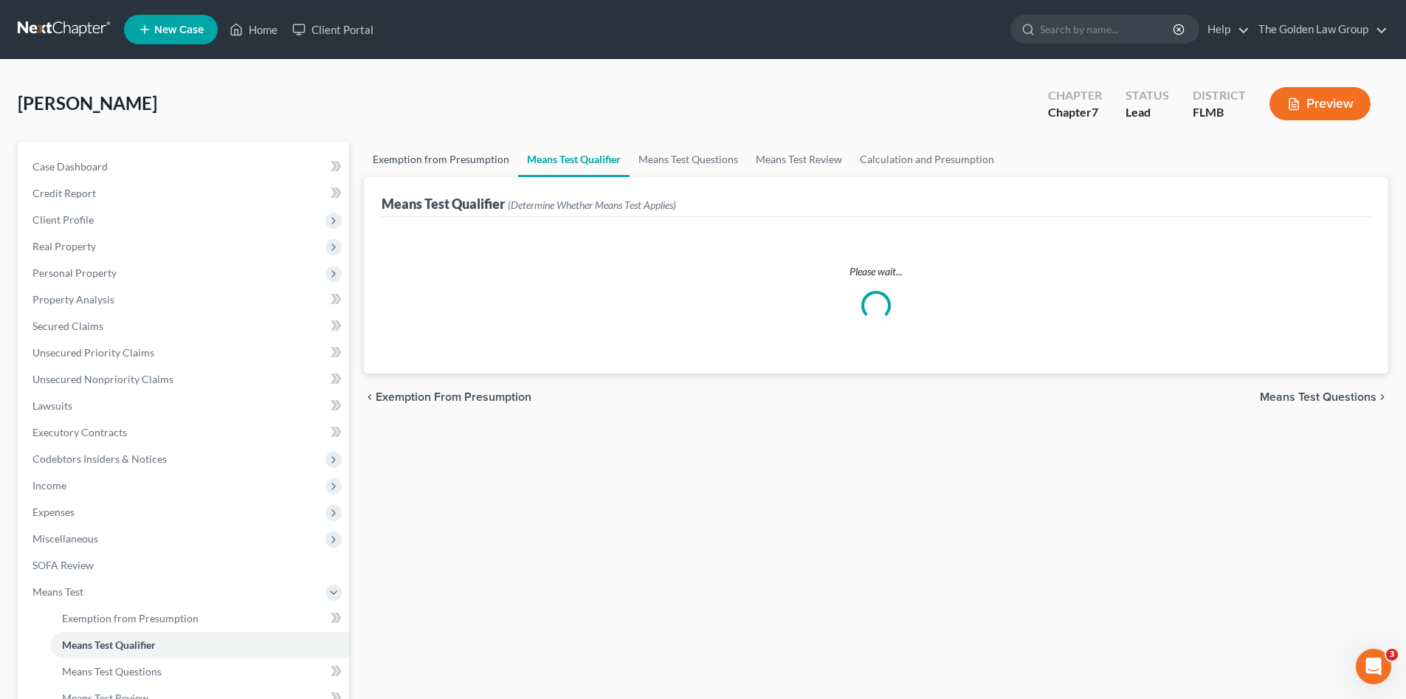
click at [470, 162] on link "Exemption from Presumption" at bounding box center [441, 159] width 154 height 35
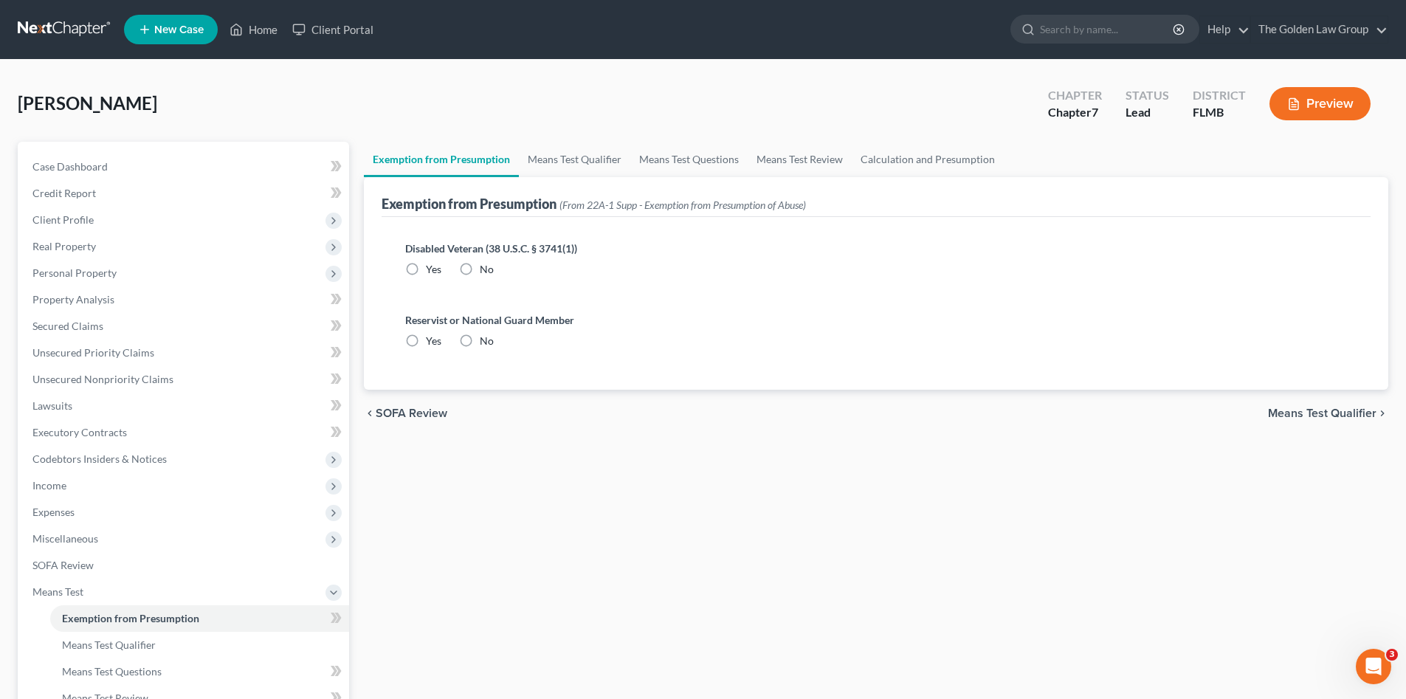
radio input "true"
click at [552, 162] on link "Means Test Qualifier" at bounding box center [574, 159] width 111 height 35
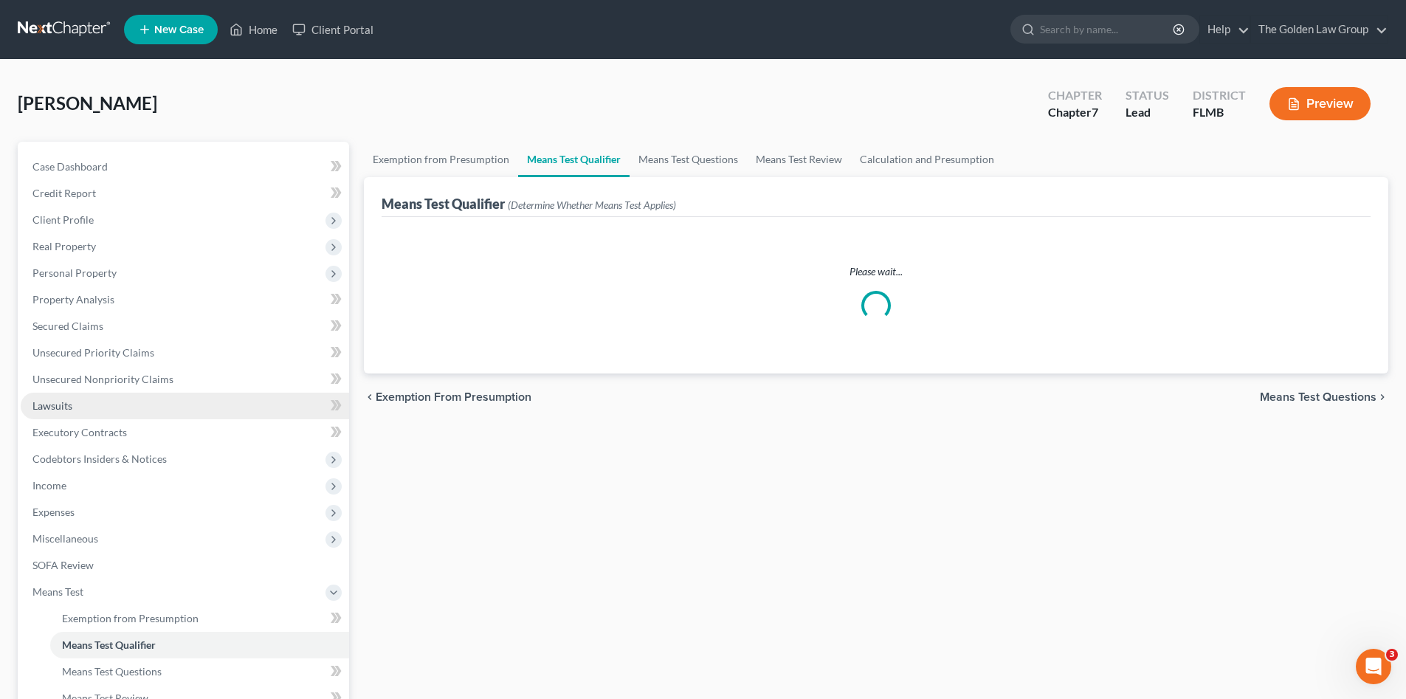
click at [153, 405] on link "Lawsuits" at bounding box center [185, 406] width 328 height 27
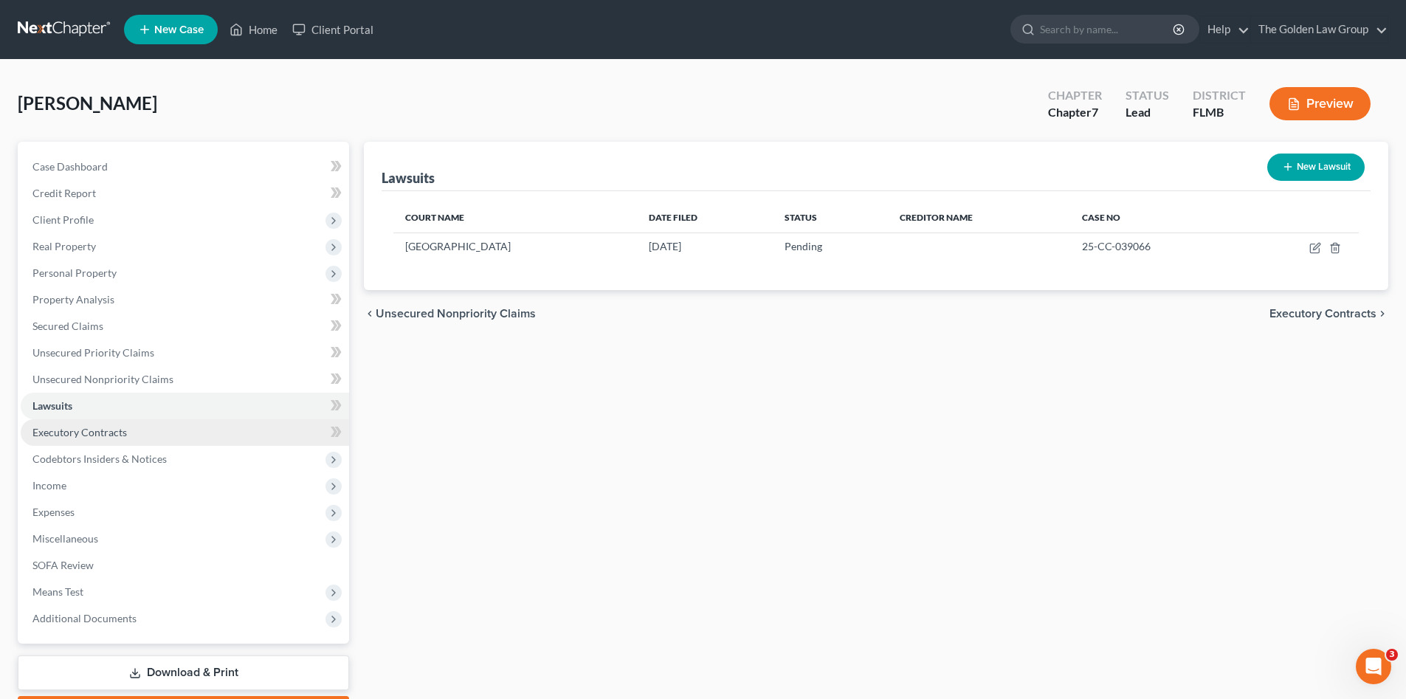
click at [174, 430] on link "Executory Contracts" at bounding box center [185, 432] width 328 height 27
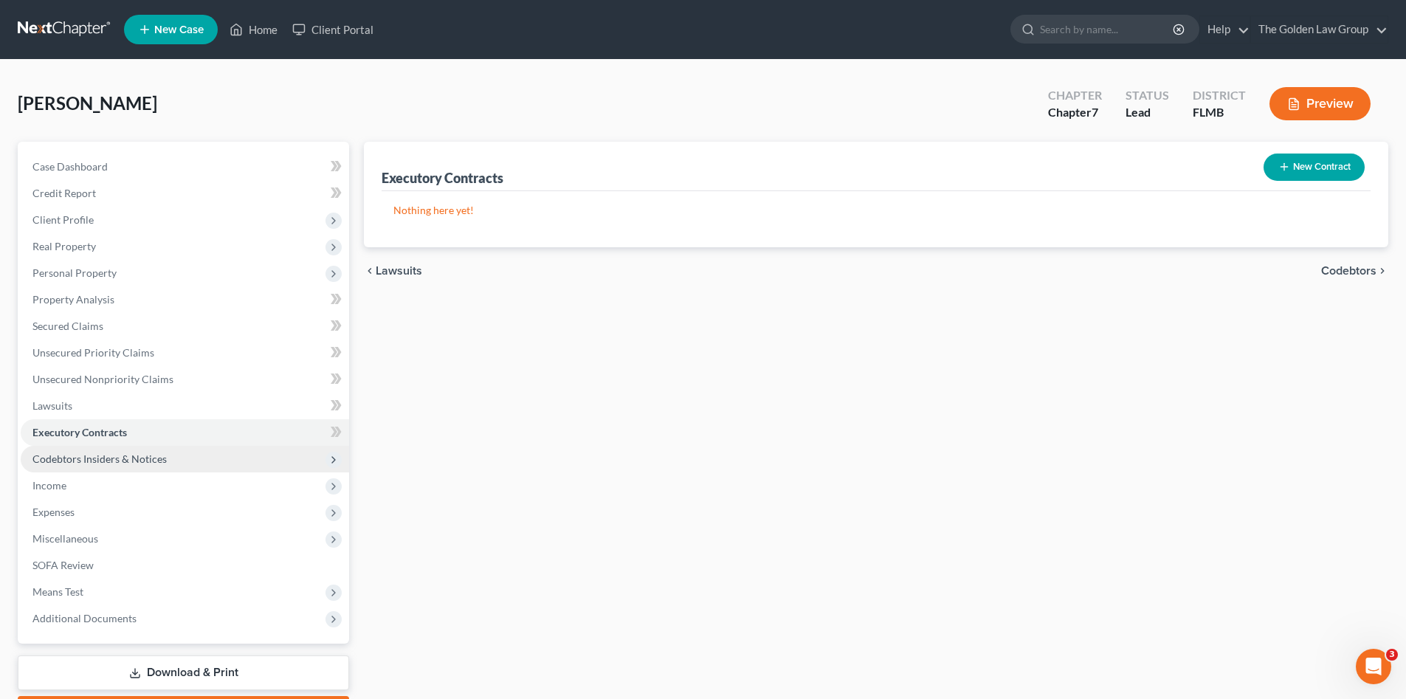
click at [186, 449] on span "Codebtors Insiders & Notices" at bounding box center [185, 459] width 328 height 27
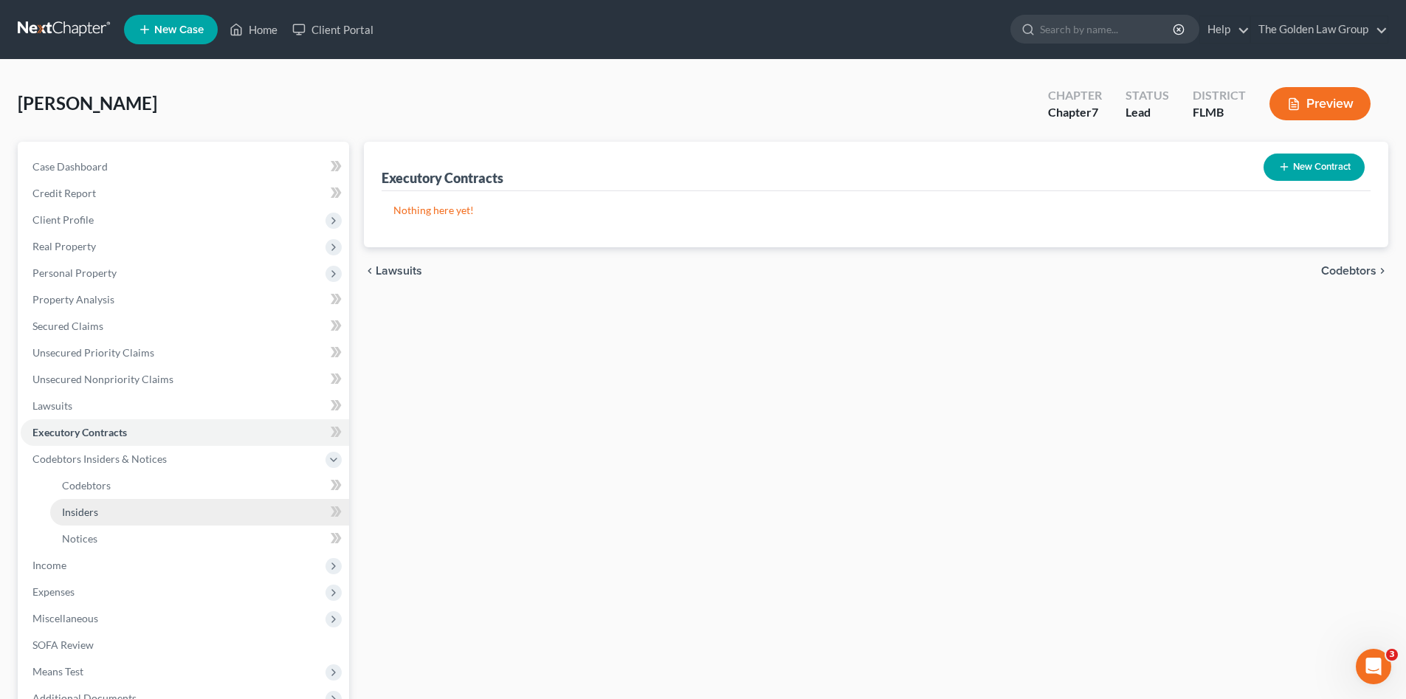
click at [193, 520] on link "Insiders" at bounding box center [199, 512] width 299 height 27
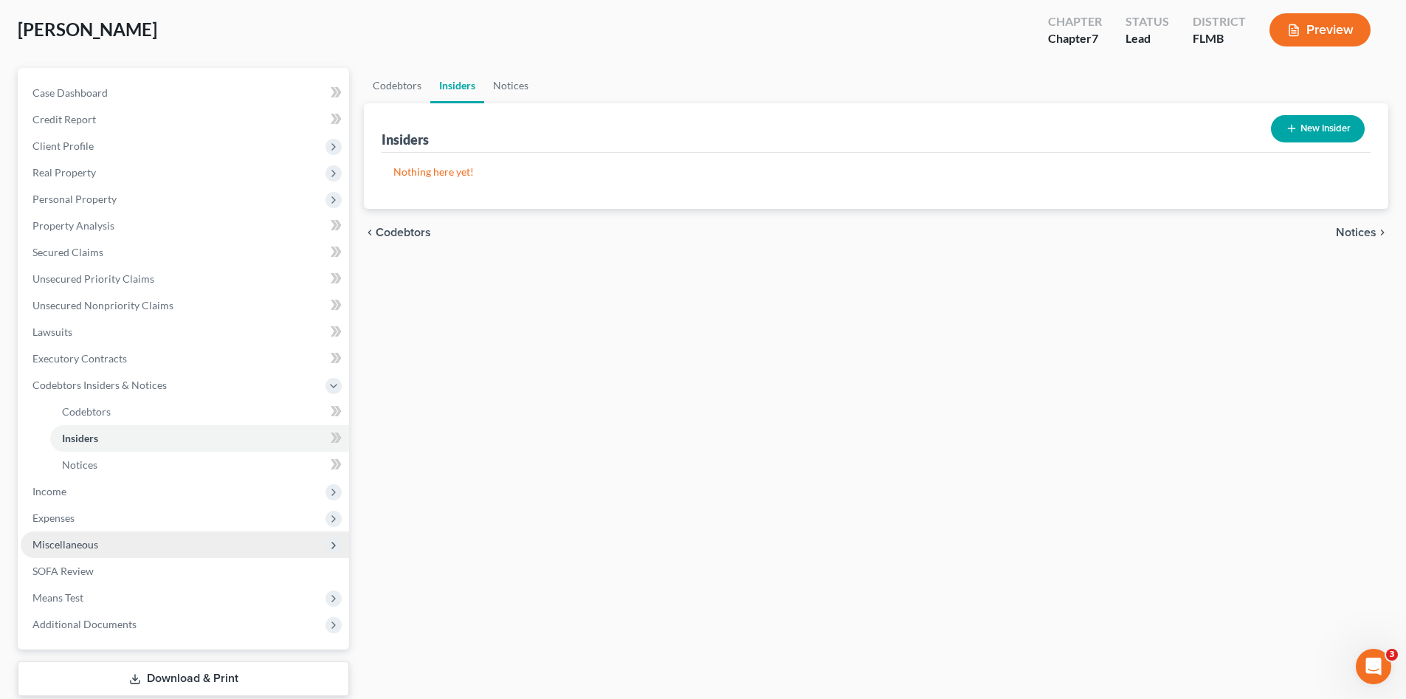
scroll to position [123, 0]
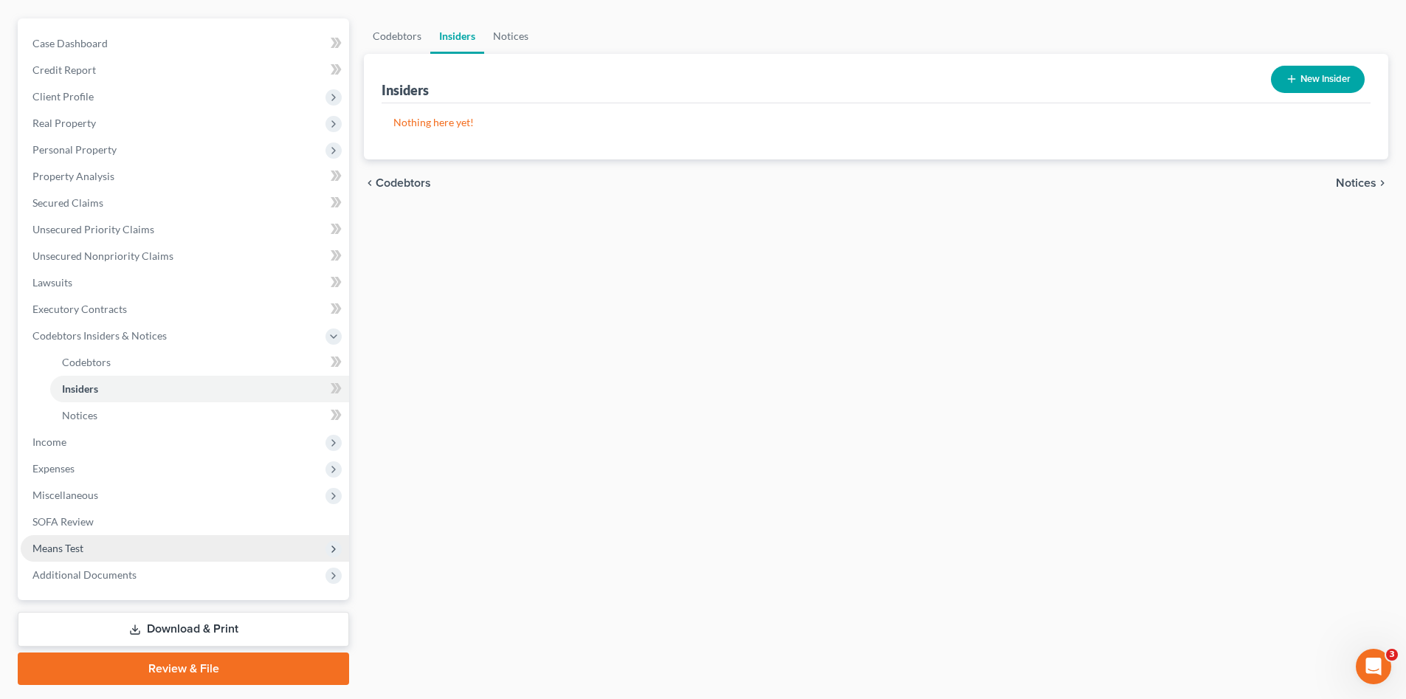
click at [192, 550] on span "Means Test" at bounding box center [185, 548] width 328 height 27
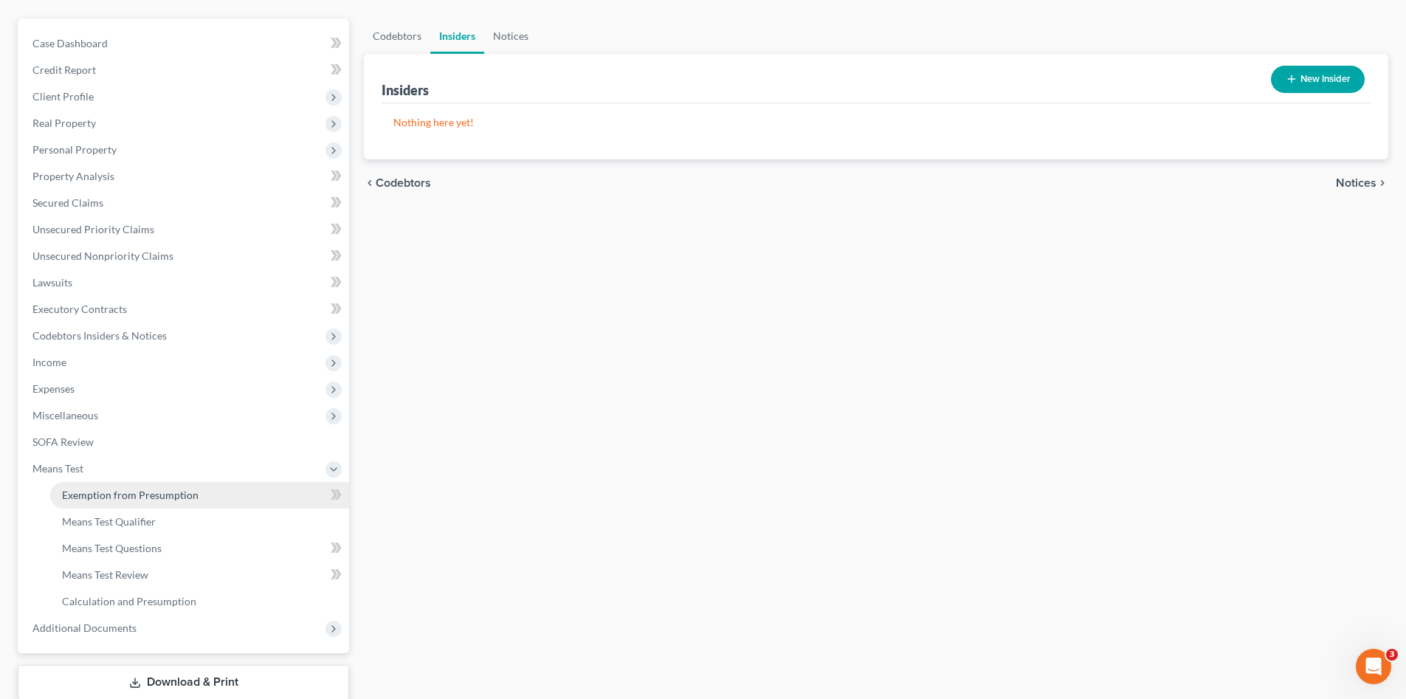
click at [187, 500] on span "Exemption from Presumption" at bounding box center [130, 495] width 137 height 13
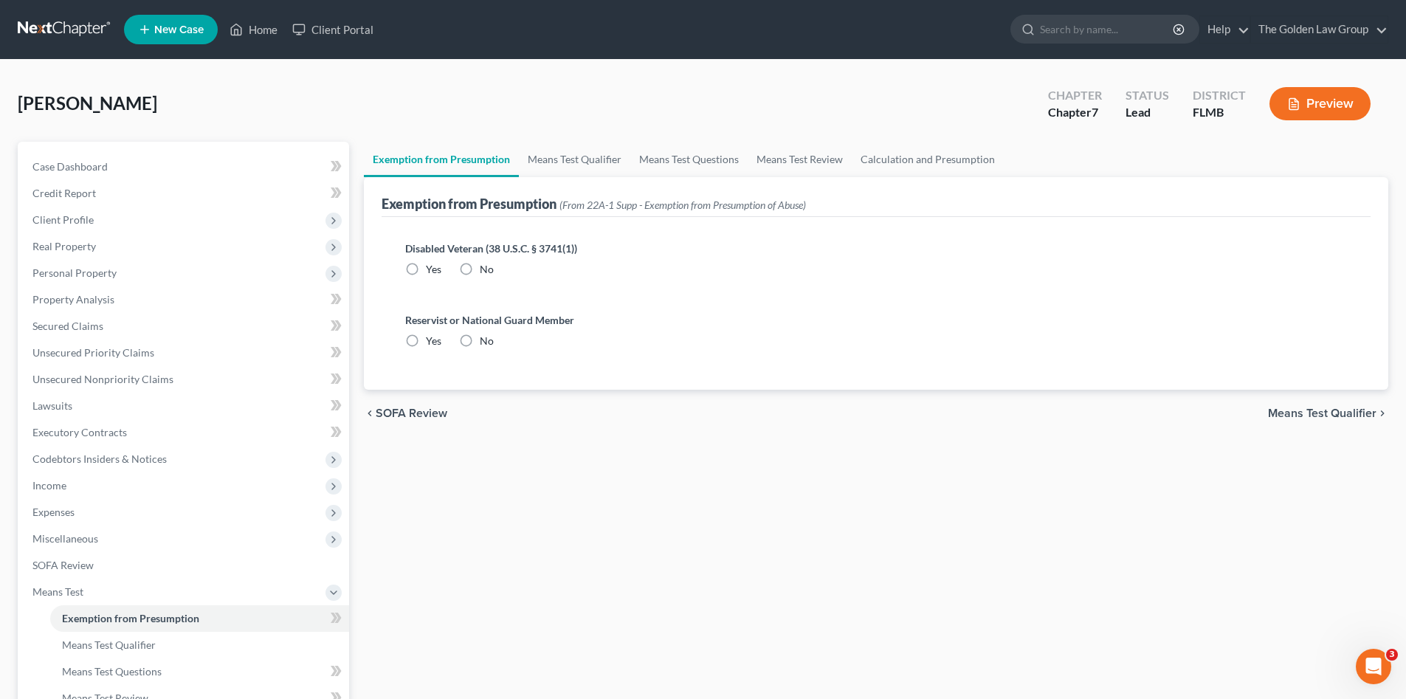
radio input "true"
click at [692, 159] on link "Means Test Questions" at bounding box center [688, 159] width 117 height 35
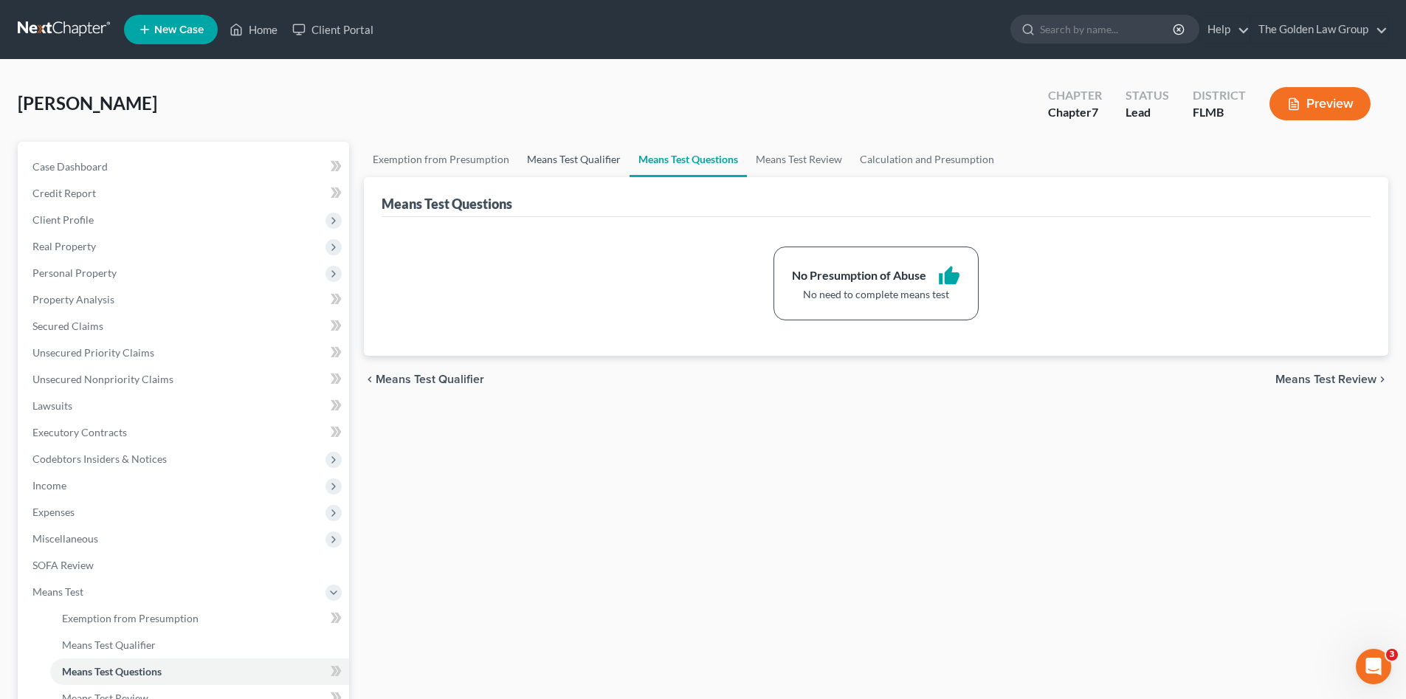
click at [561, 162] on link "Means Test Qualifier" at bounding box center [573, 159] width 111 height 35
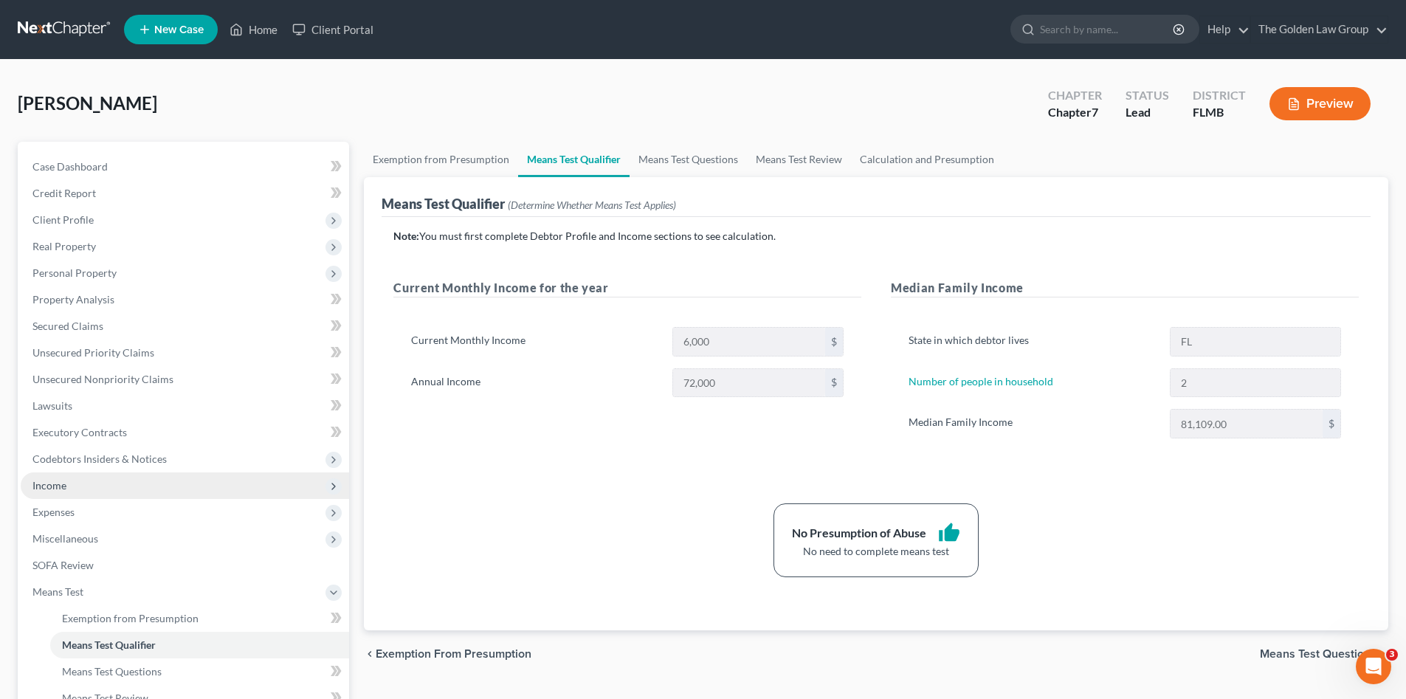
click at [94, 480] on span "Income" at bounding box center [185, 485] width 328 height 27
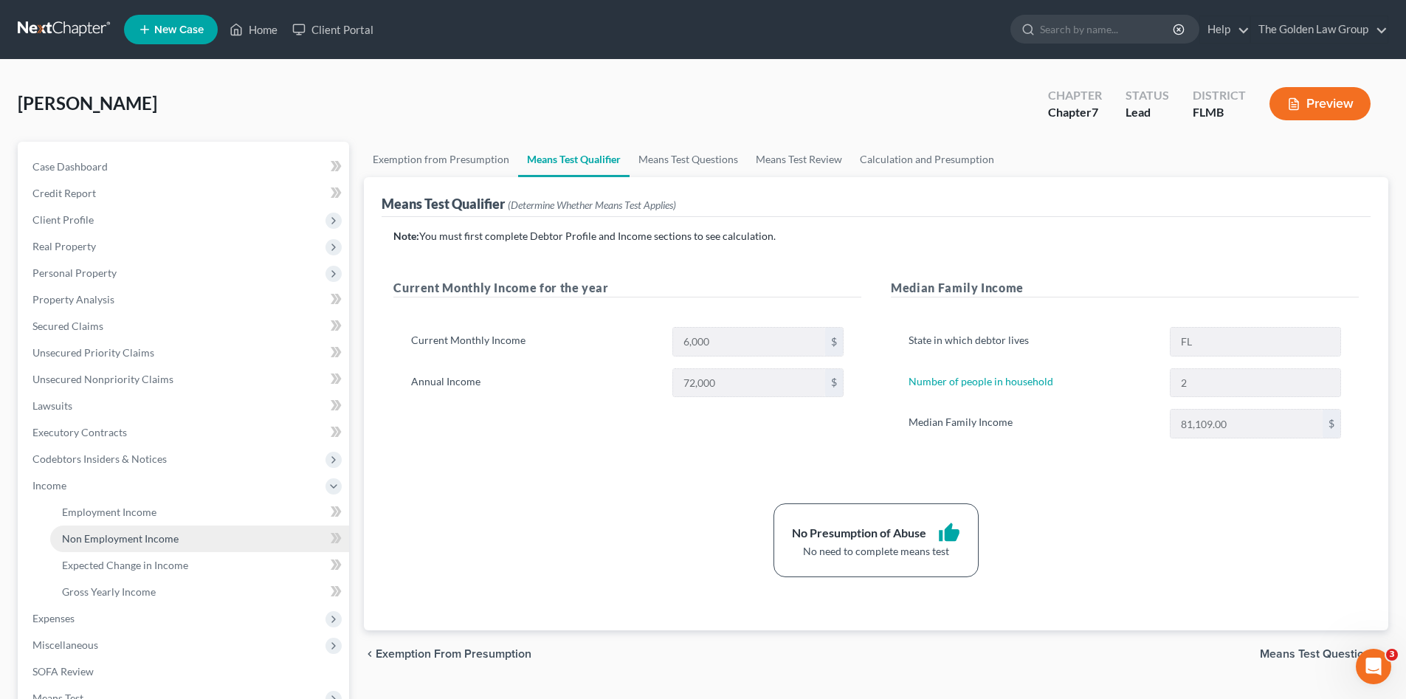
click at [114, 534] on span "Non Employment Income" at bounding box center [120, 538] width 117 height 13
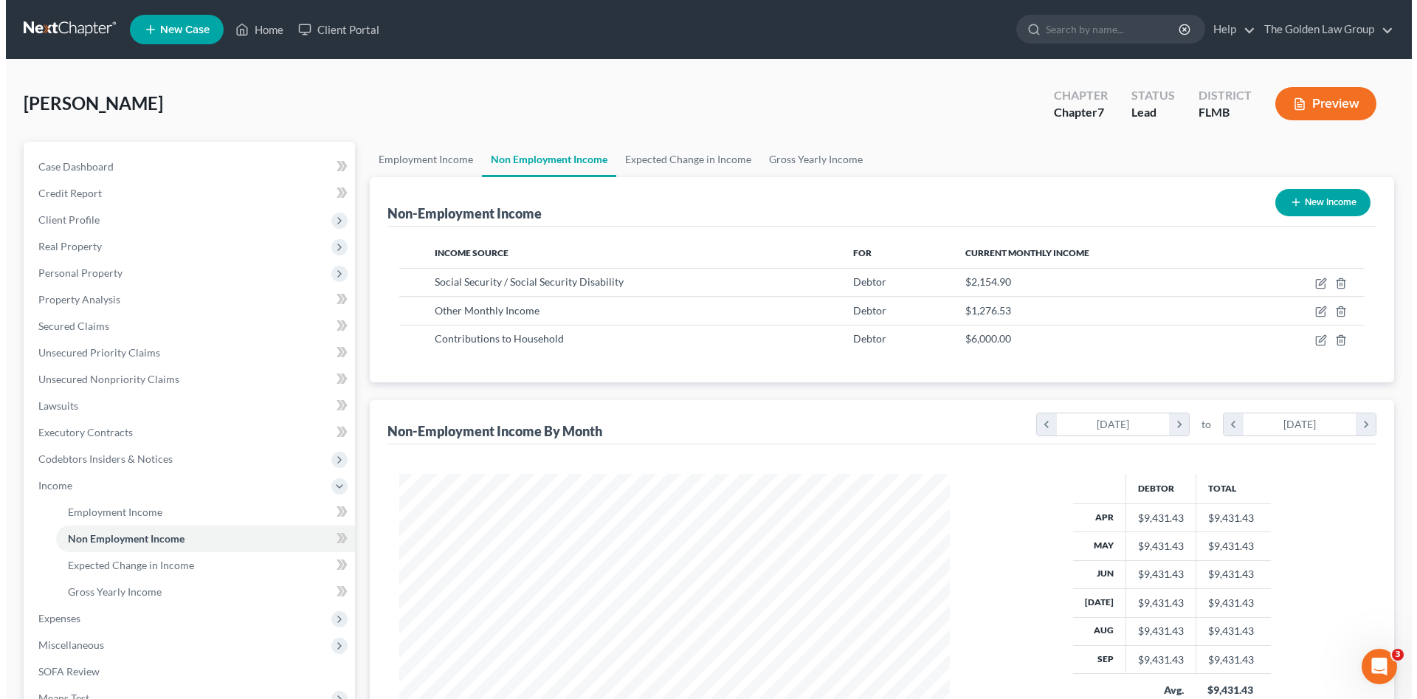
scroll to position [275, 580]
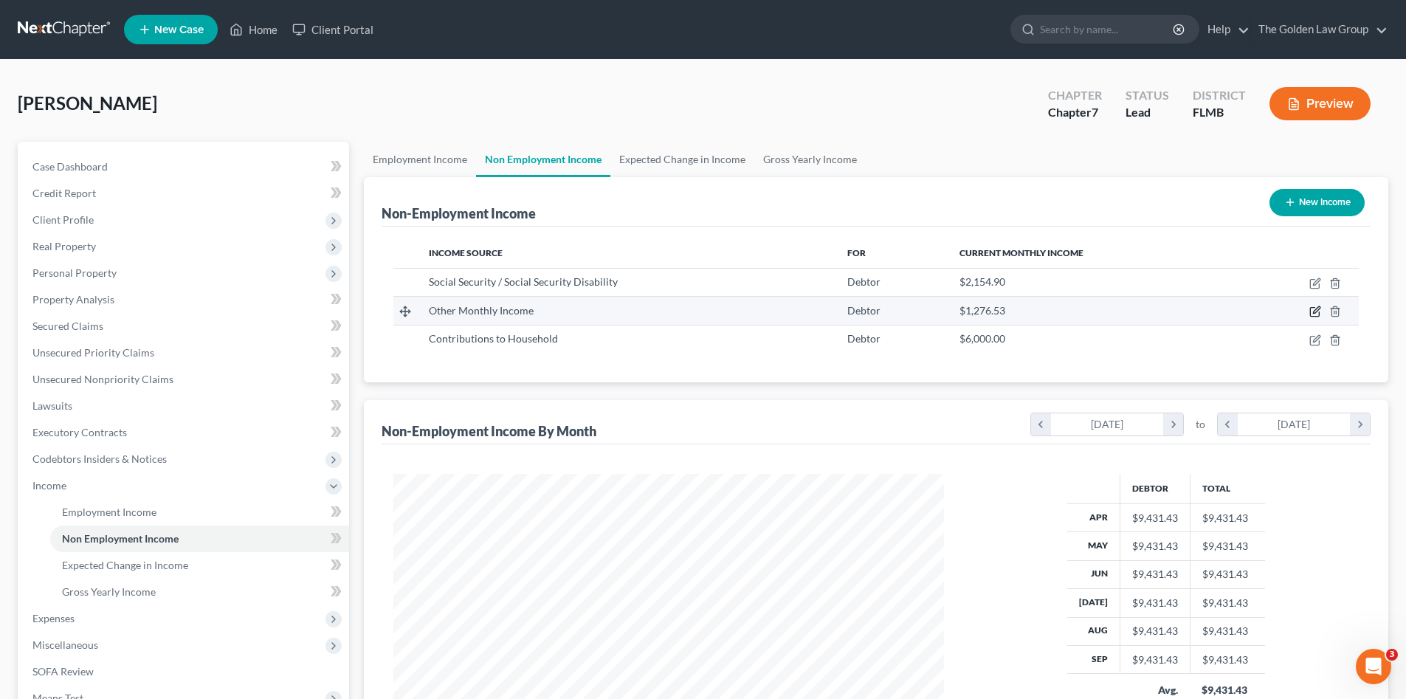
click at [1312, 314] on icon "button" at bounding box center [1315, 312] width 12 height 12
select select "13"
select select "0"
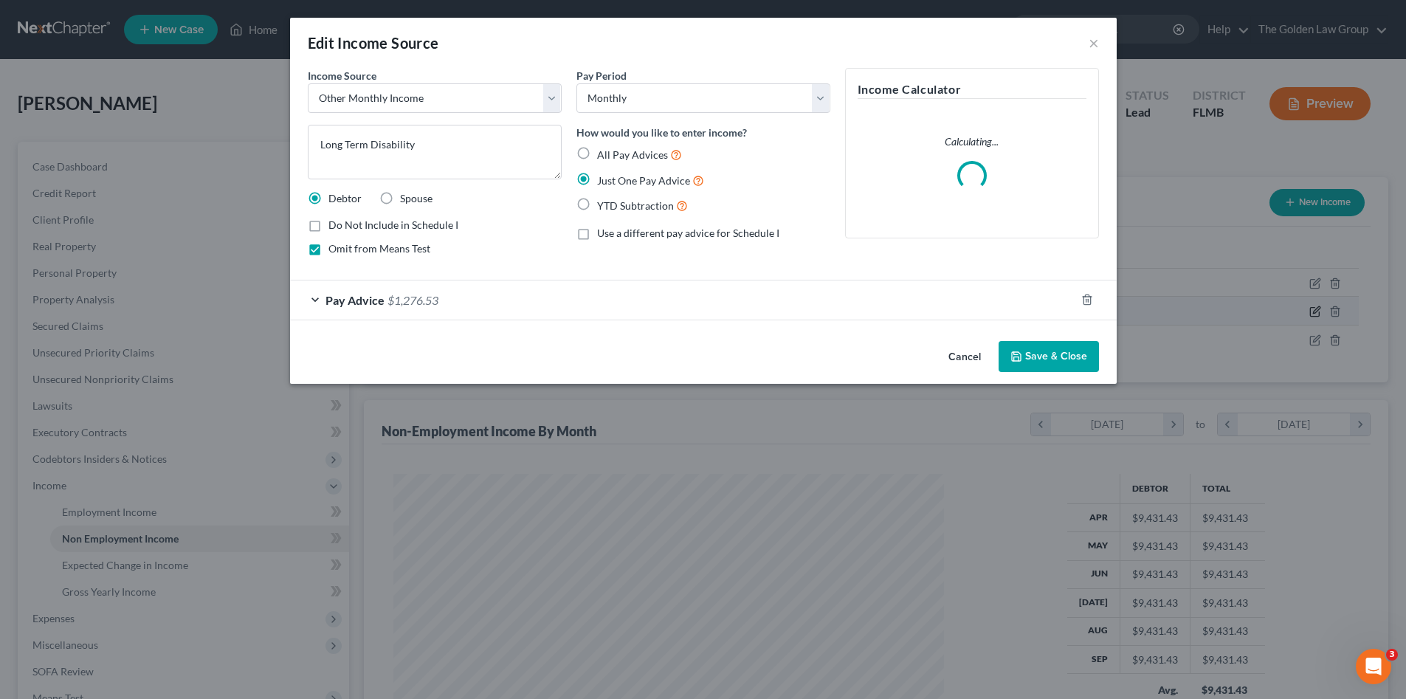
scroll to position [278, 585]
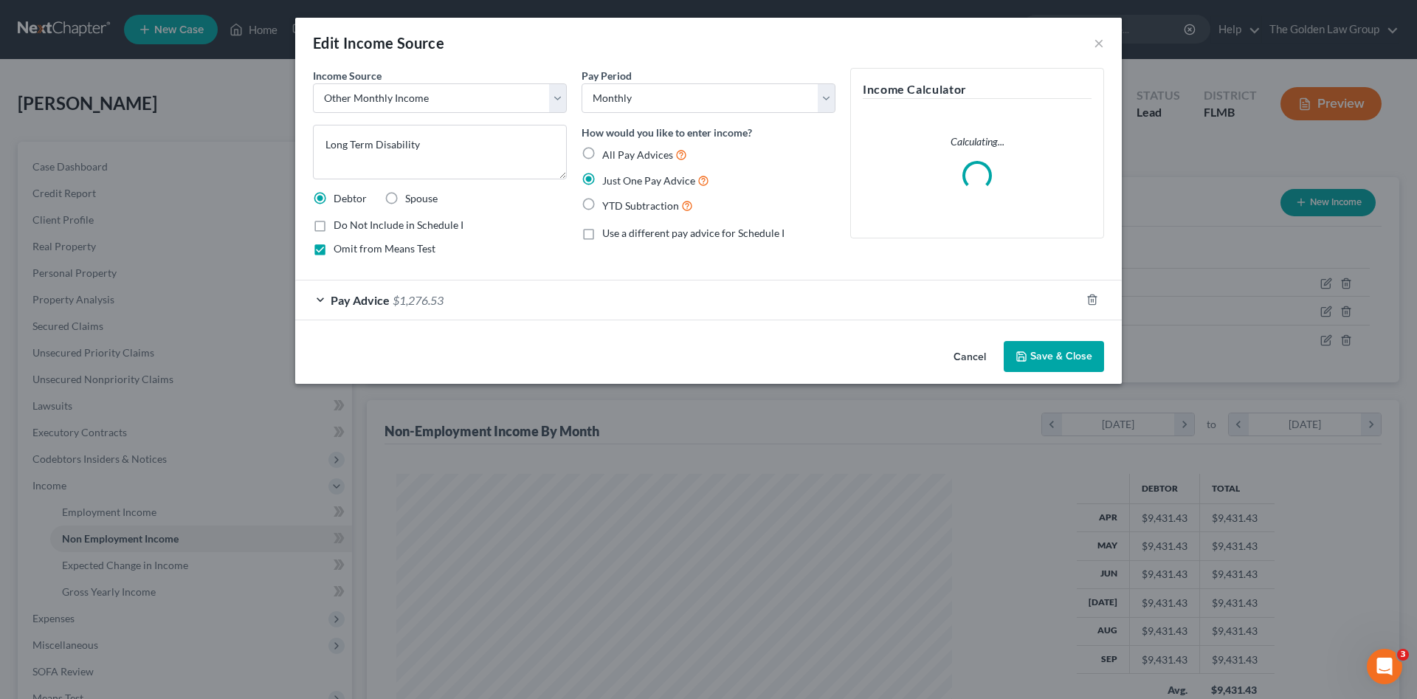
click at [977, 354] on button "Cancel" at bounding box center [970, 357] width 56 height 30
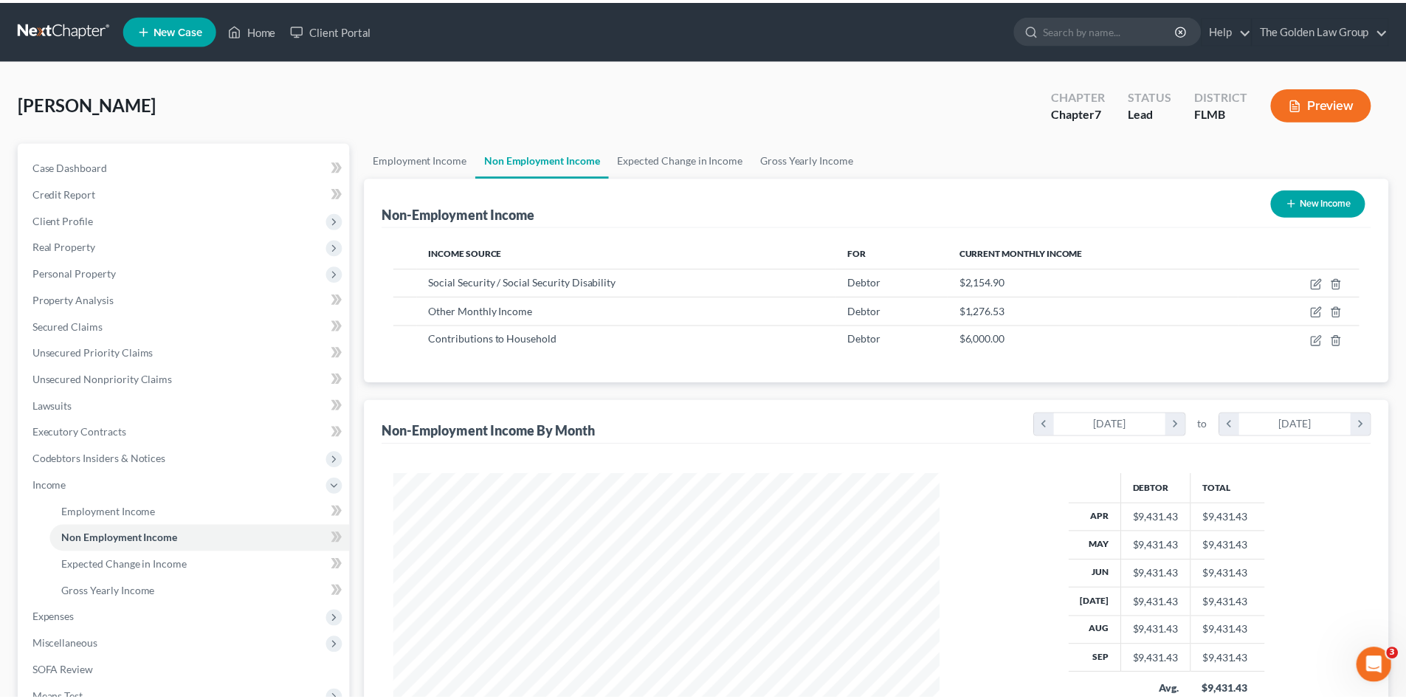
scroll to position [737772, 737468]
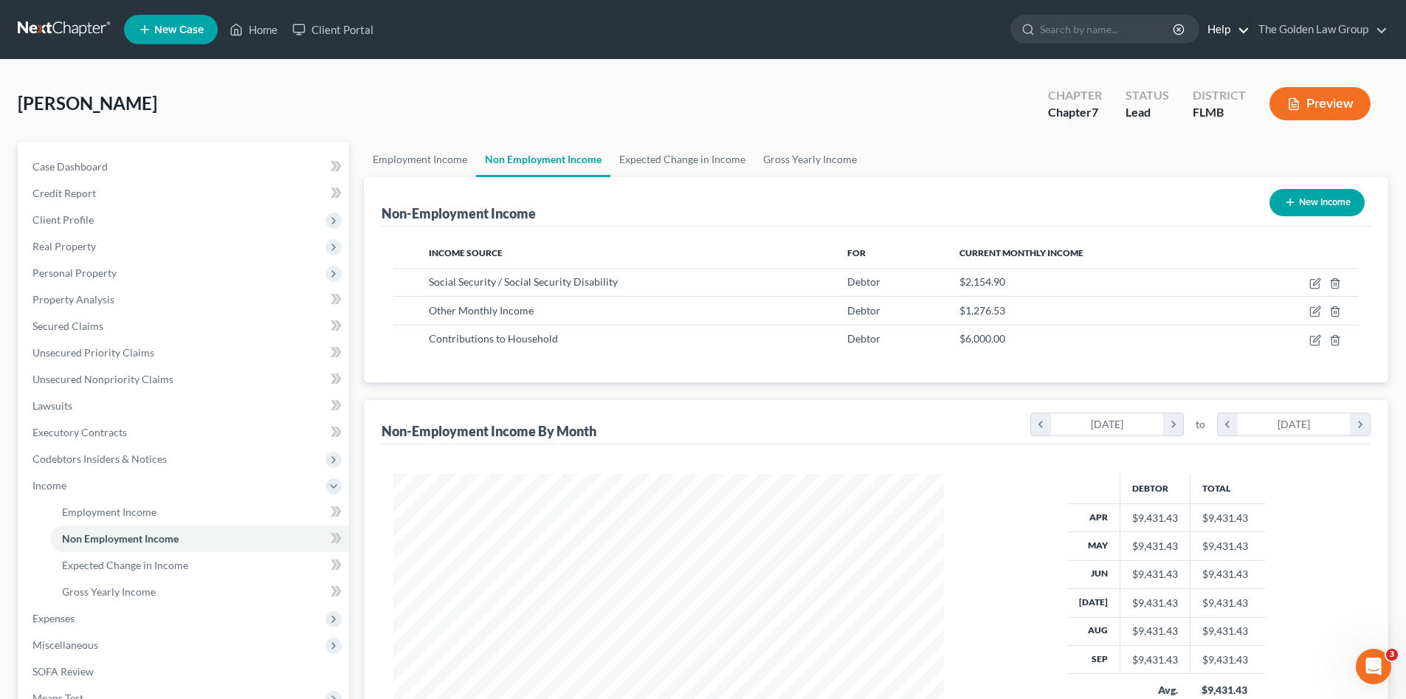
click at [1225, 29] on link "Help" at bounding box center [1224, 29] width 49 height 27
click at [1202, 57] on link "Help Center" at bounding box center [1190, 61] width 117 height 25
click at [48, 490] on span "Income" at bounding box center [49, 485] width 34 height 13
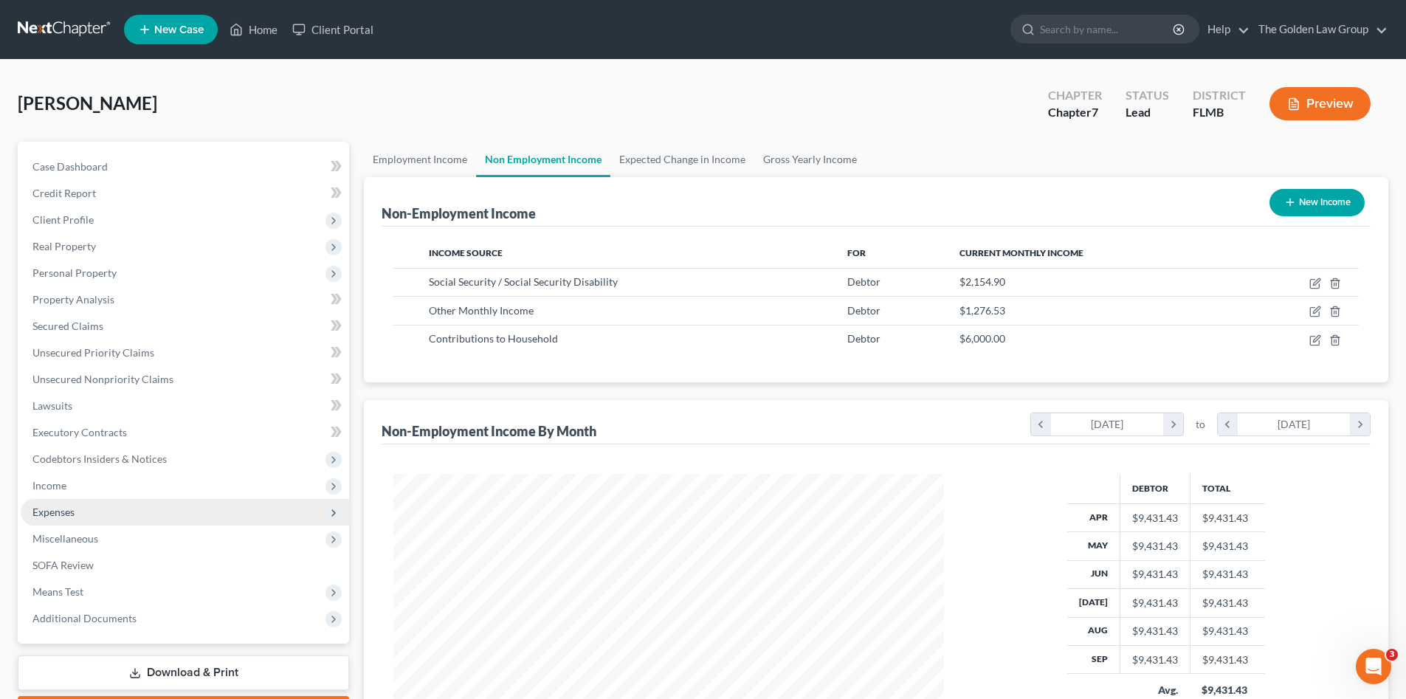
scroll to position [74, 0]
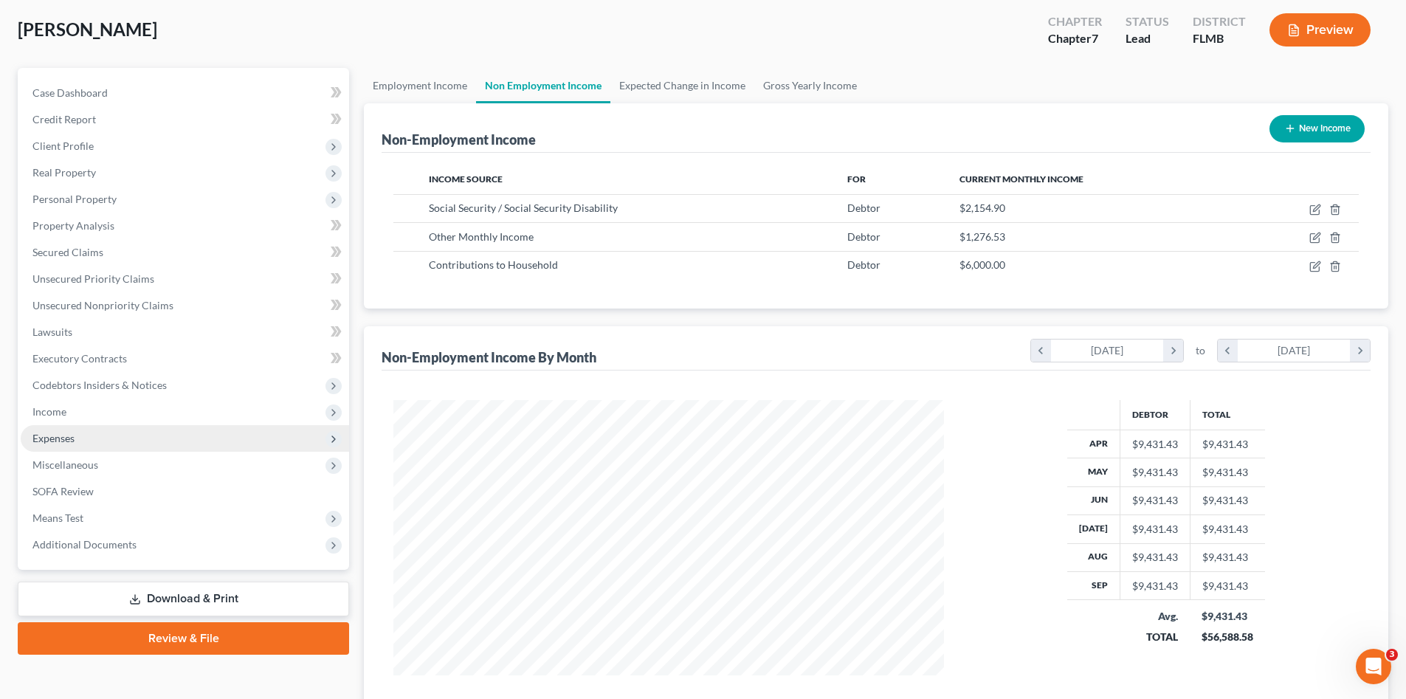
click at [75, 425] on span "Expenses" at bounding box center [185, 438] width 328 height 27
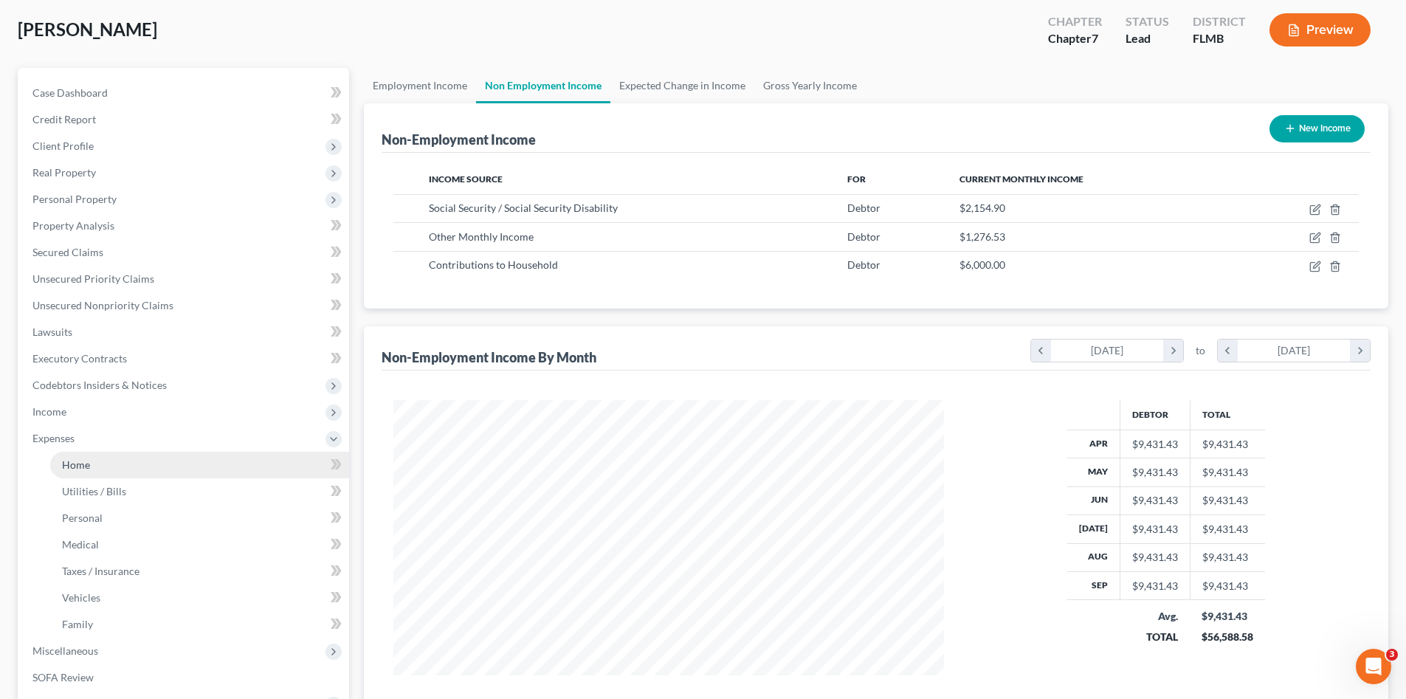
click at [90, 457] on link "Home" at bounding box center [199, 465] width 299 height 27
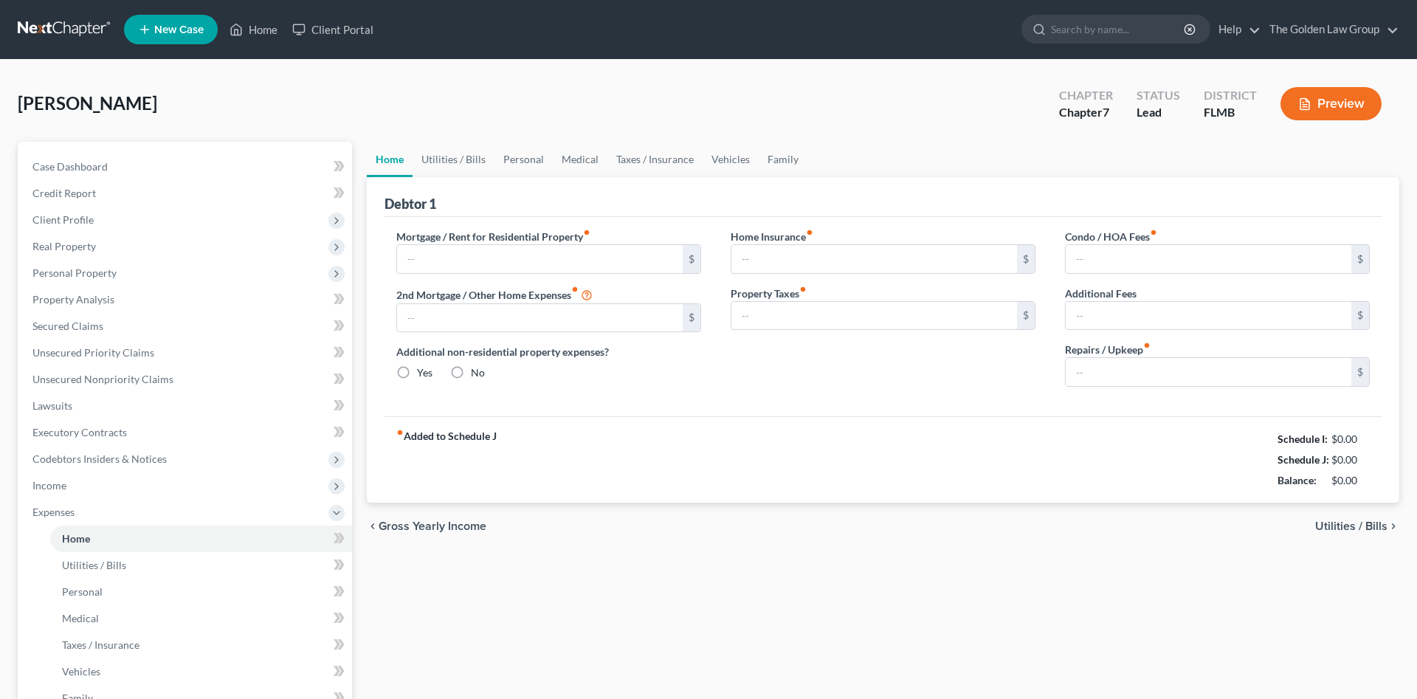
type input "3,163.00"
type input "0.00"
radio input "true"
type input "0.00"
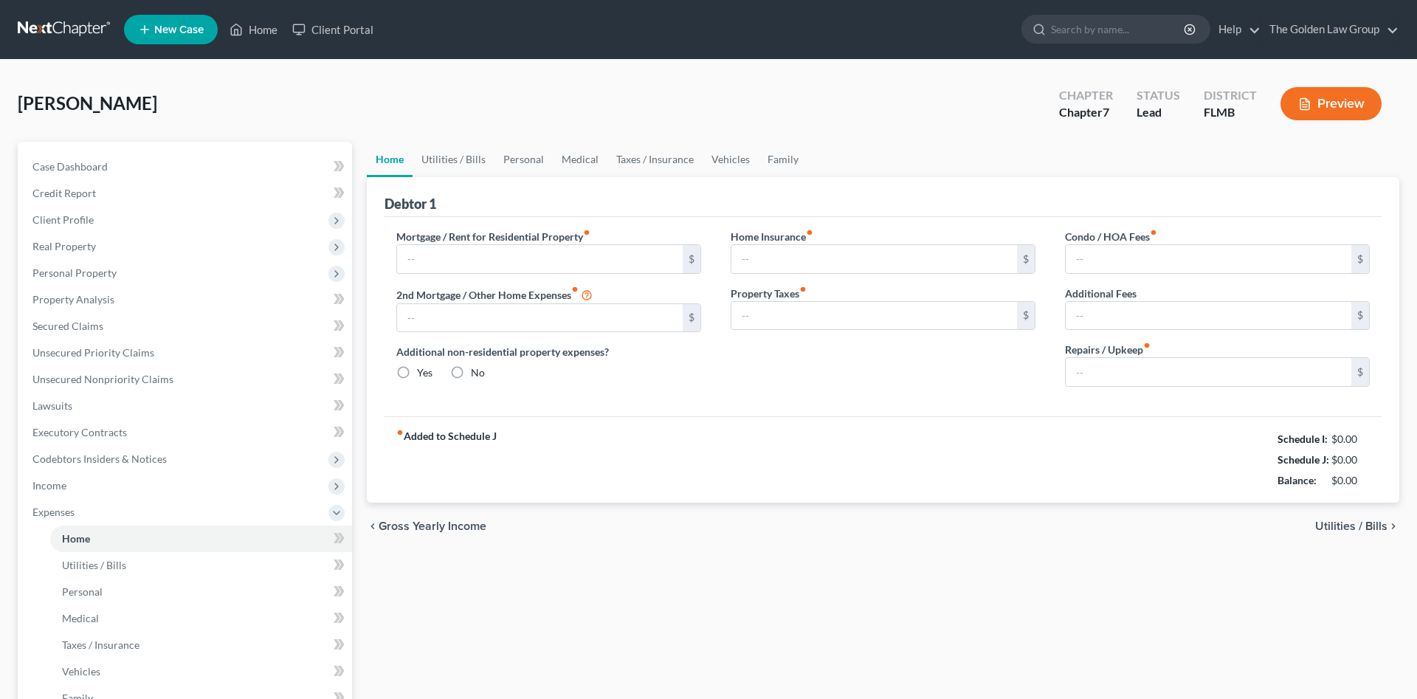
type input "8.33"
type input "200.00"
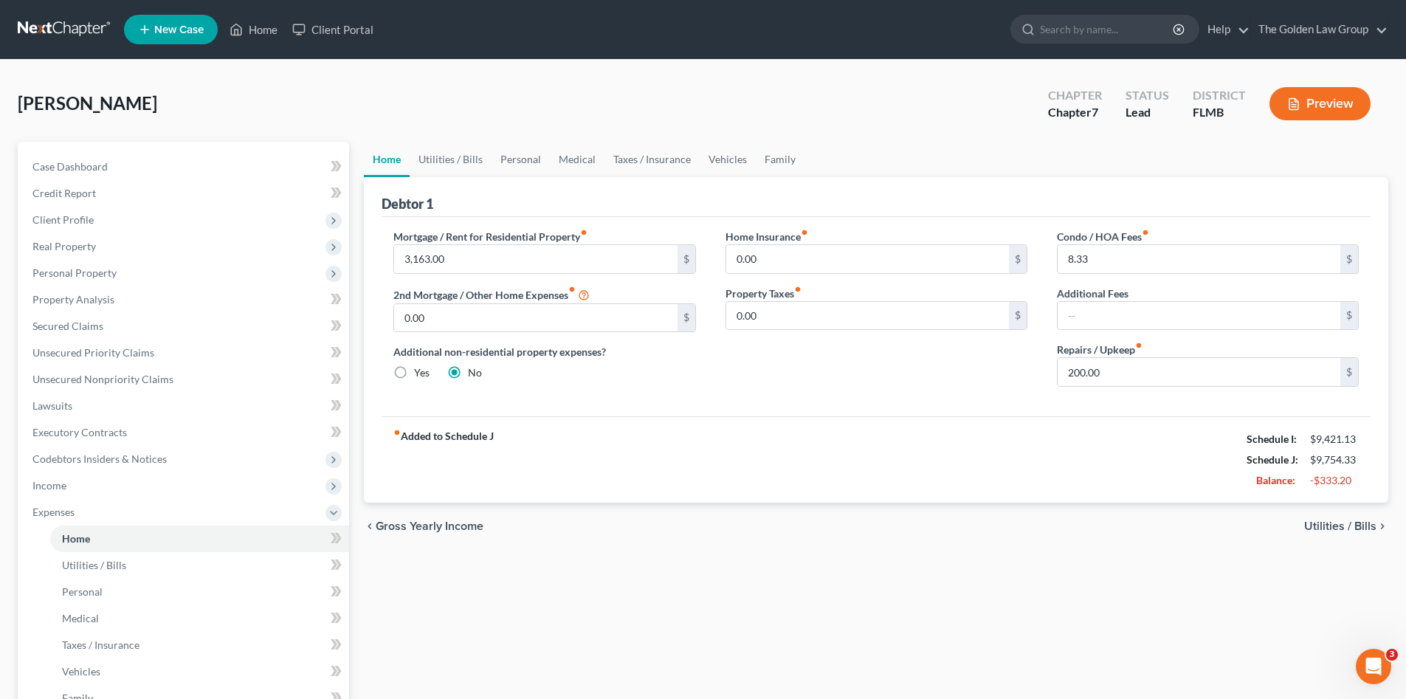
click at [90, 22] on link at bounding box center [65, 29] width 94 height 27
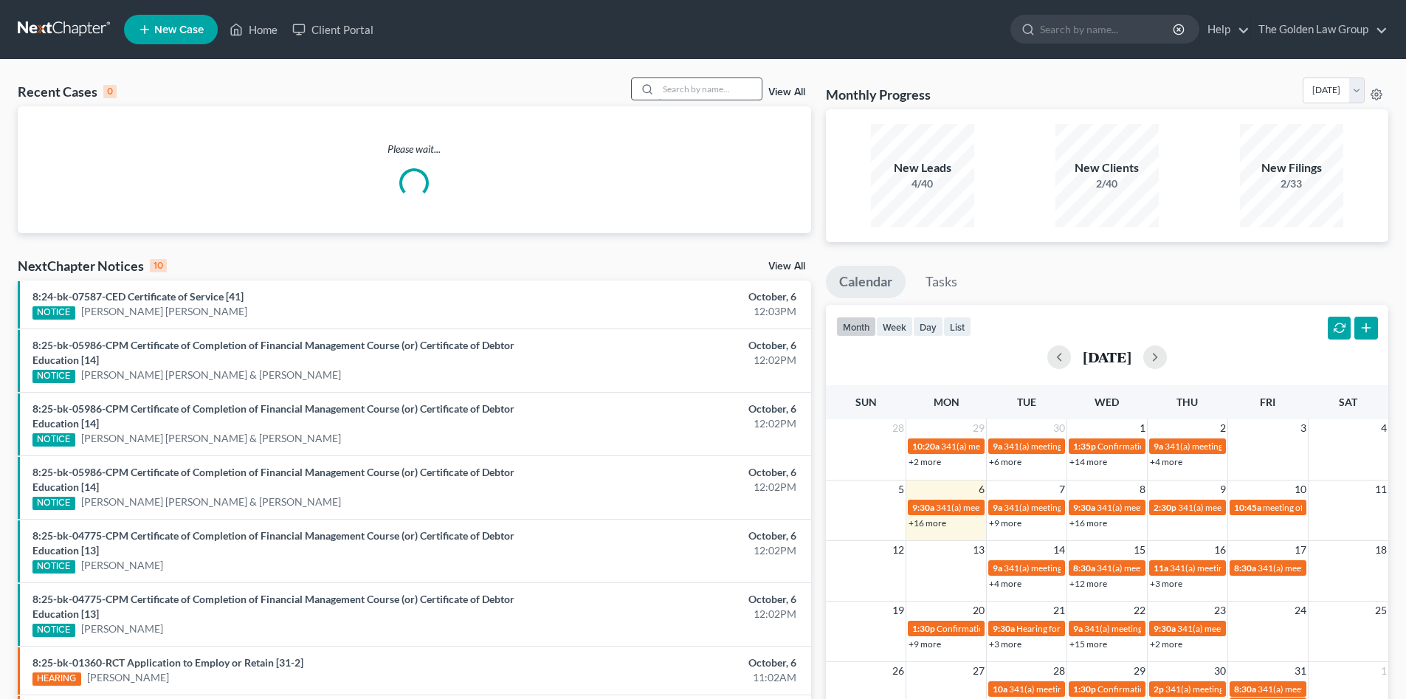
click at [703, 86] on input "search" at bounding box center [709, 88] width 103 height 21
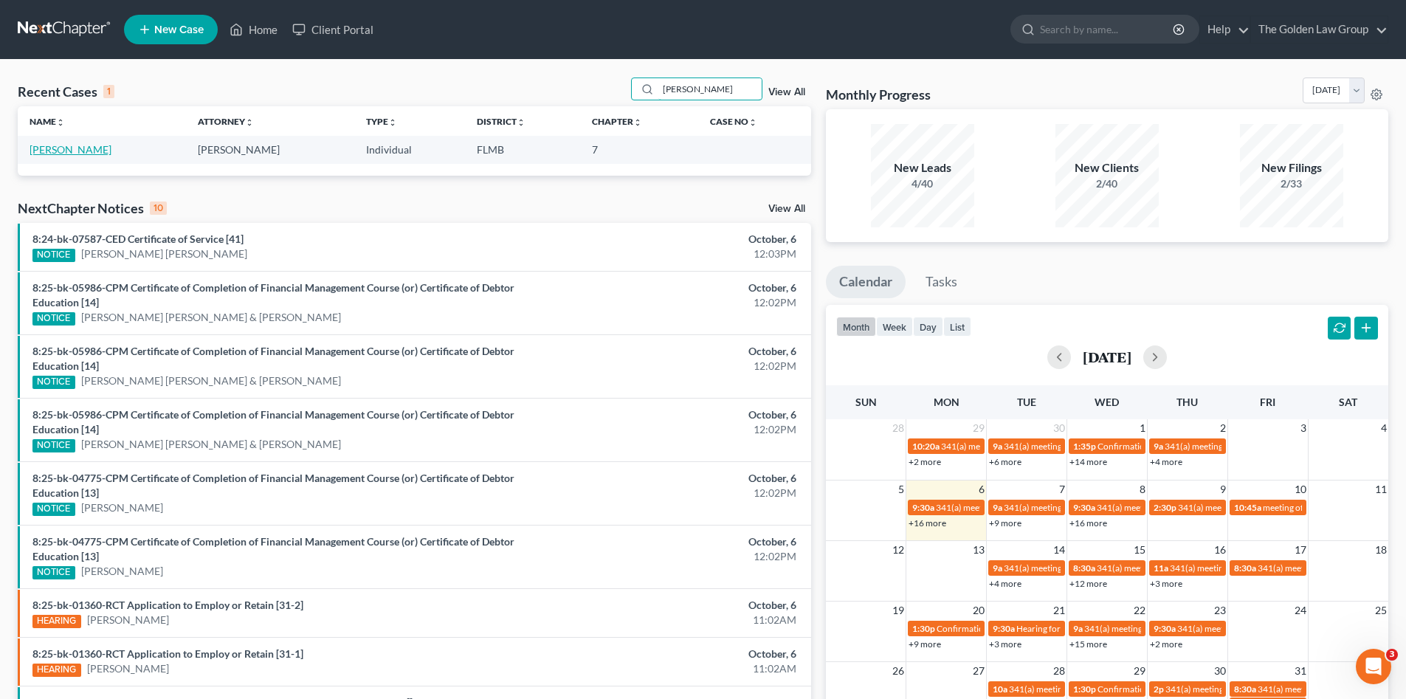
type input "[PERSON_NAME]"
click at [66, 148] on link "[PERSON_NAME]" at bounding box center [71, 149] width 82 height 13
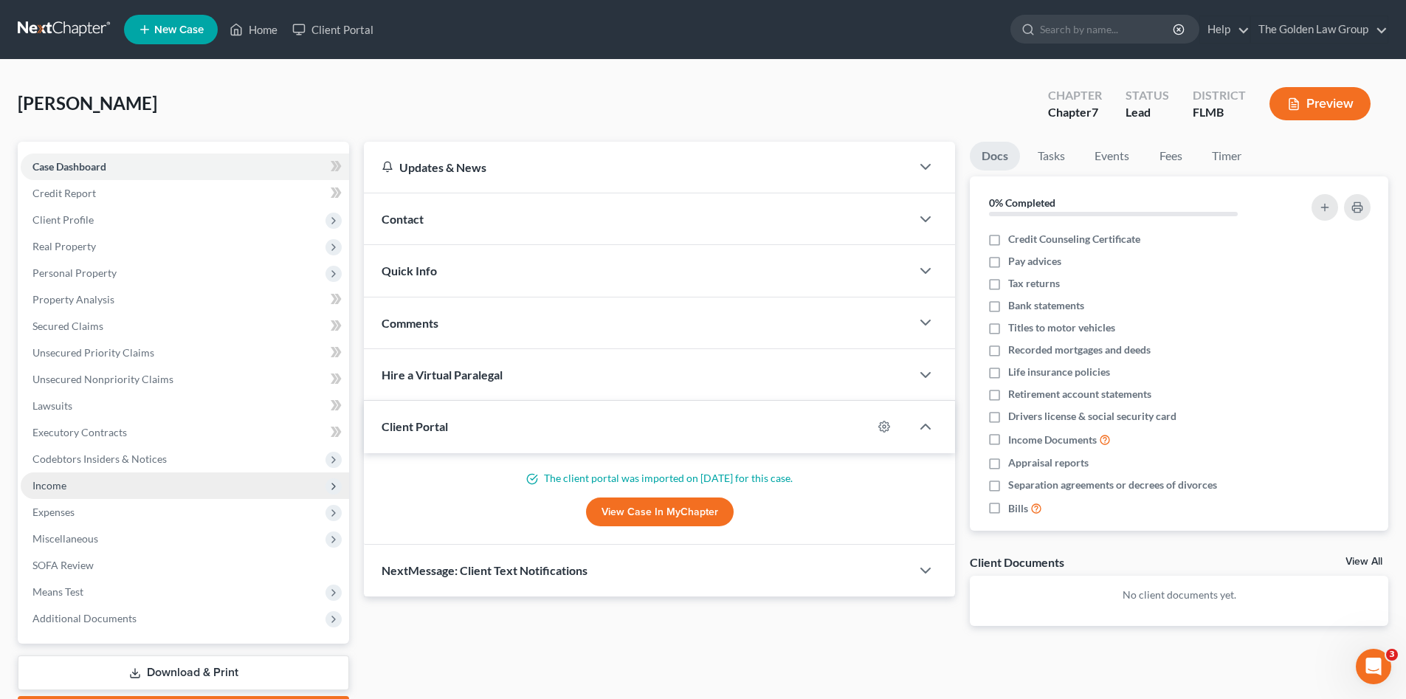
click at [63, 488] on span "Income" at bounding box center [49, 485] width 34 height 13
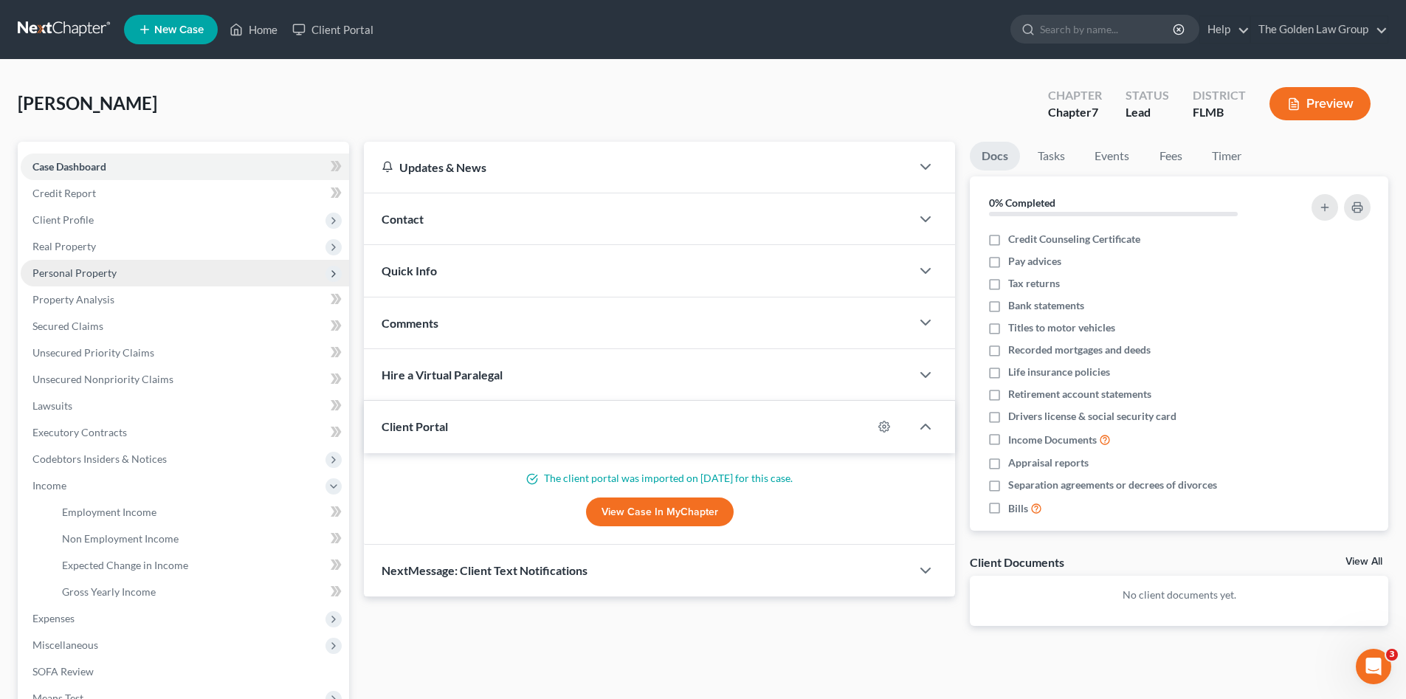
click at [90, 272] on span "Personal Property" at bounding box center [74, 272] width 84 height 13
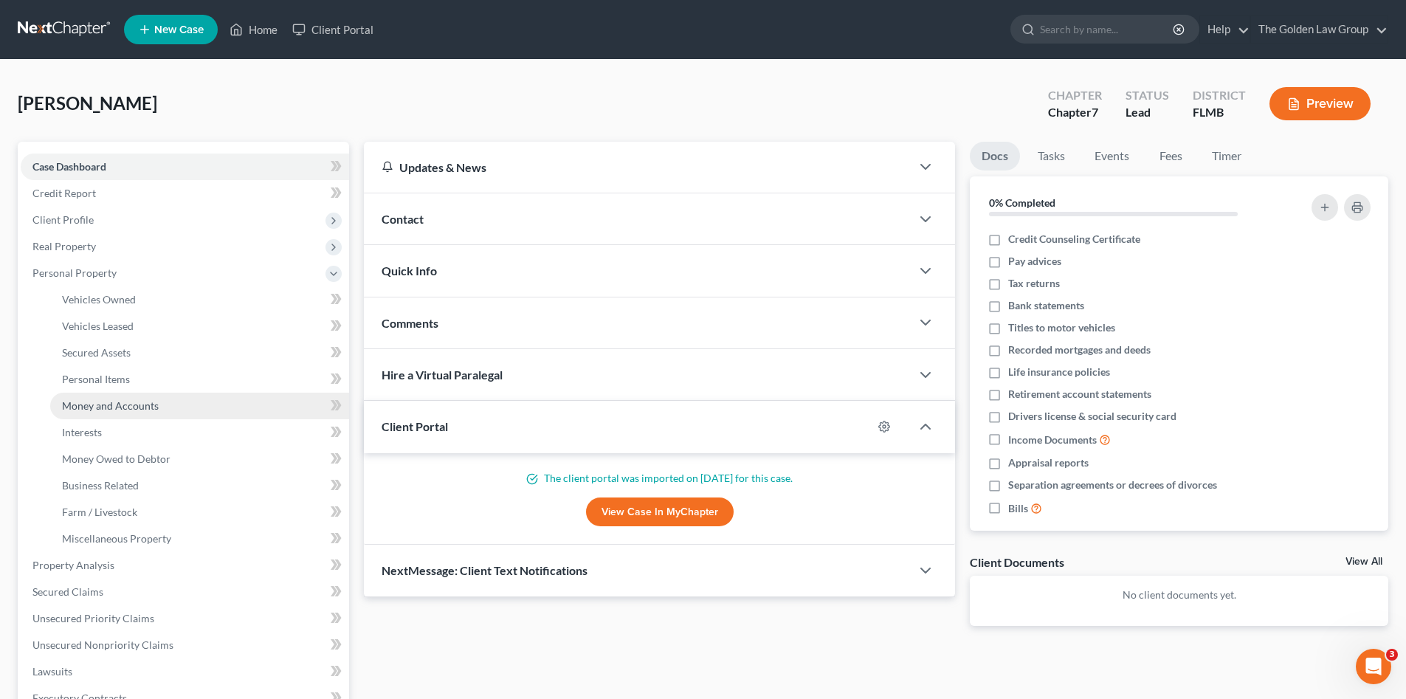
click at [141, 404] on span "Money and Accounts" at bounding box center [110, 405] width 97 height 13
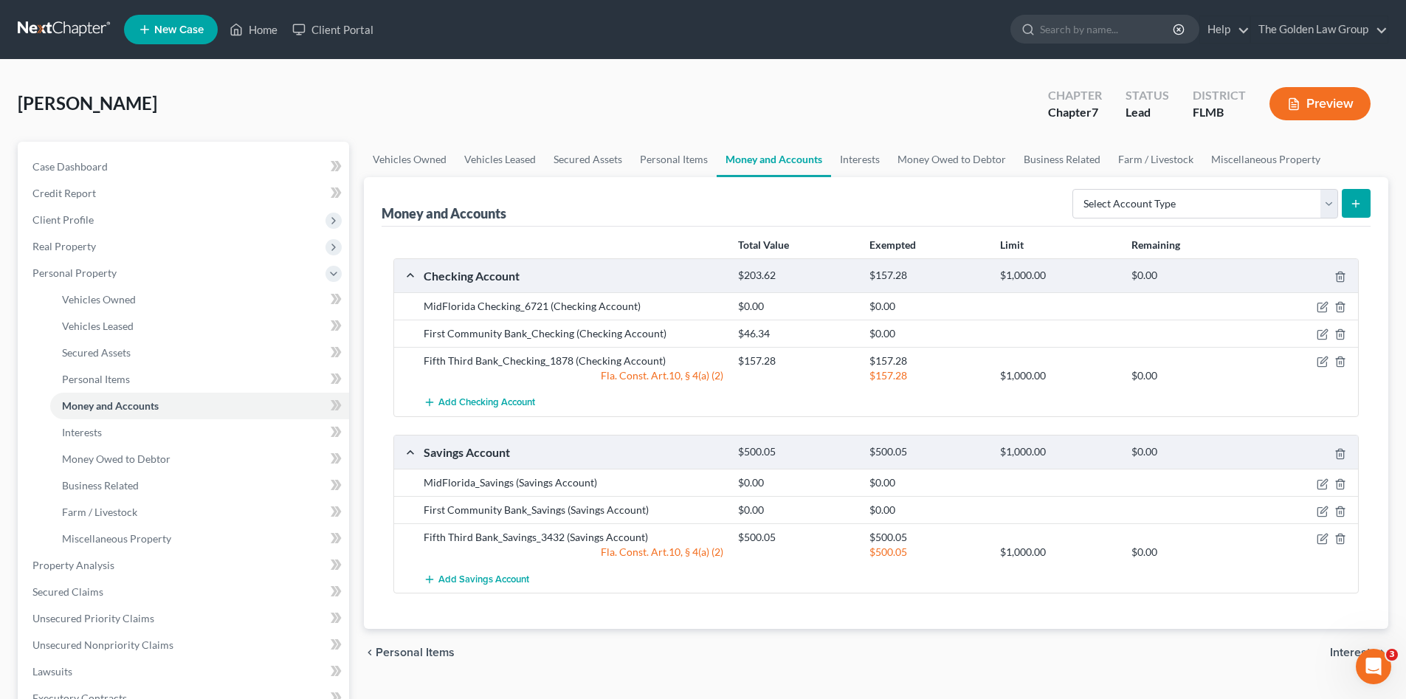
click at [878, 622] on div "Total Value Exempted Limit Remaining Checking Account $203.62 $157.28 $1,000.00…" at bounding box center [876, 428] width 989 height 403
click at [607, 90] on div "[PERSON_NAME] Upgraded Chapter Chapter 7 Status Lead District [GEOGRAPHIC_DATA]…" at bounding box center [703, 109] width 1371 height 64
